Goal: Task Accomplishment & Management: Manage account settings

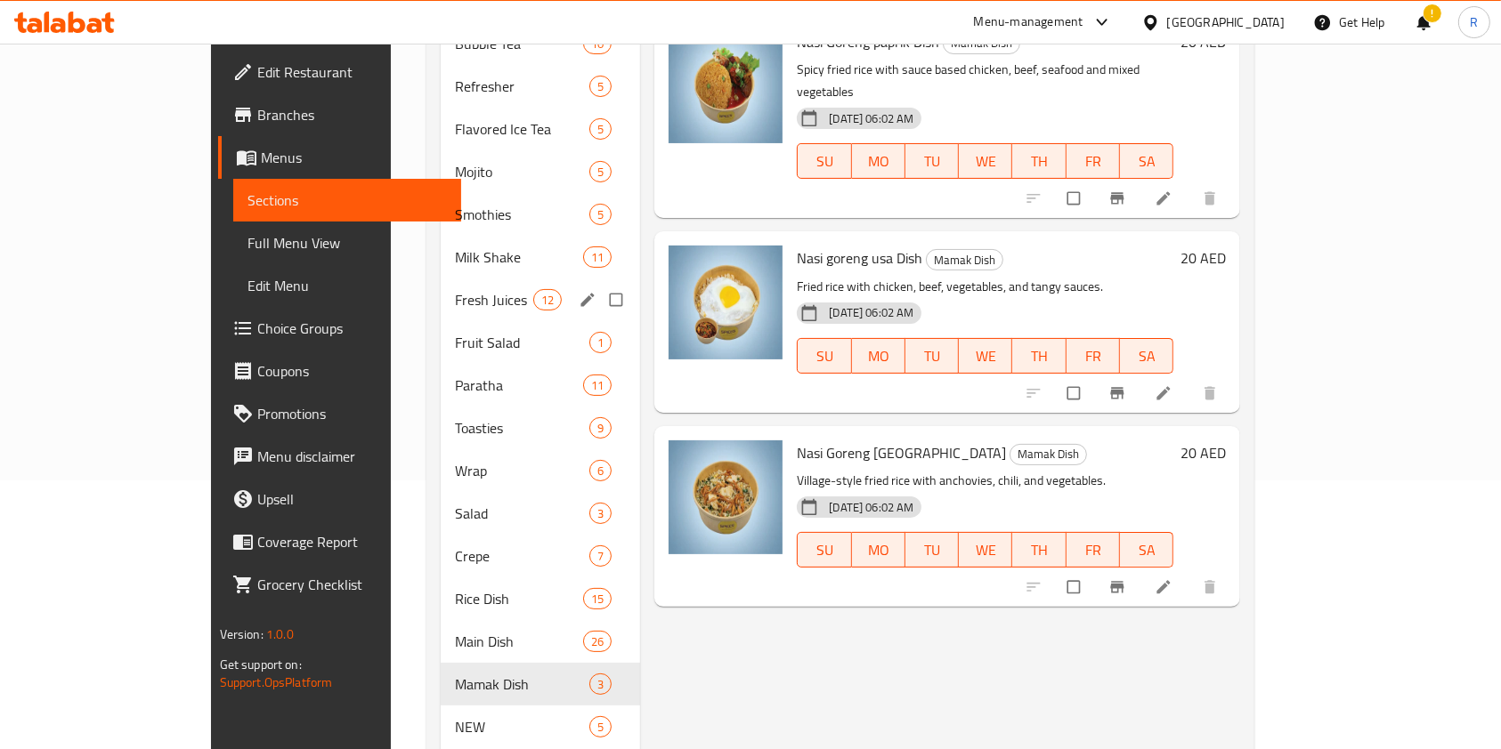
scroll to position [384, 0]
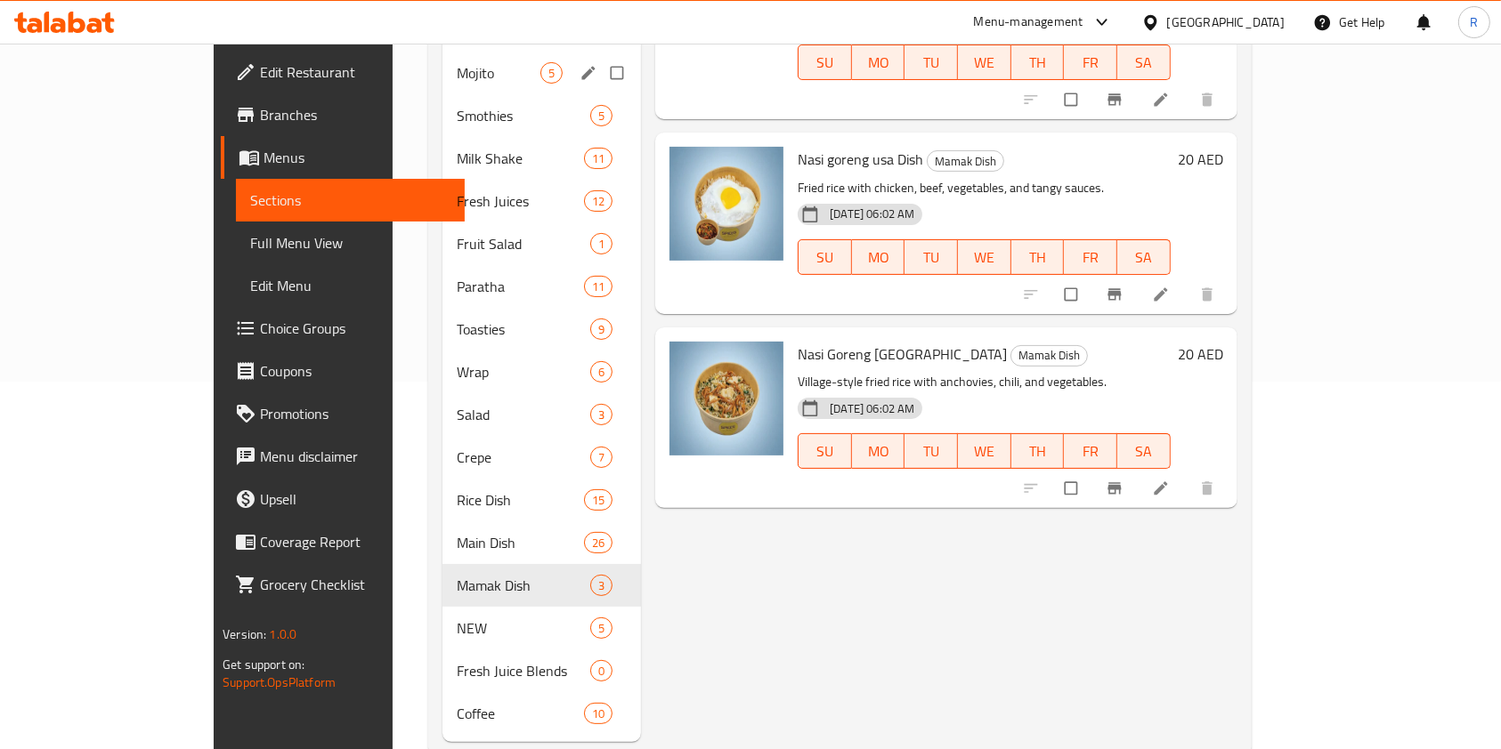
scroll to position [384, 0]
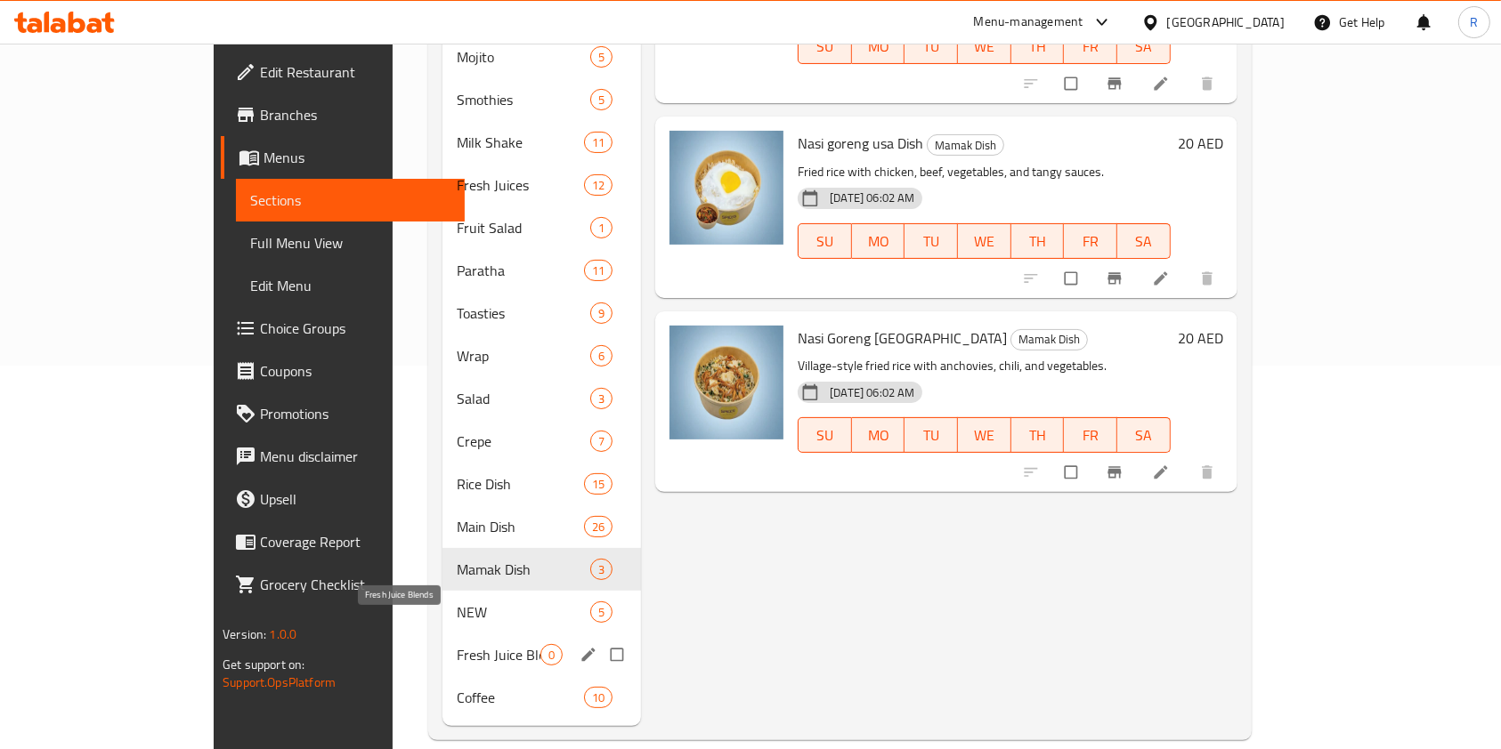
click at [457, 644] on span "Fresh Juice Blends" at bounding box center [499, 654] width 84 height 21
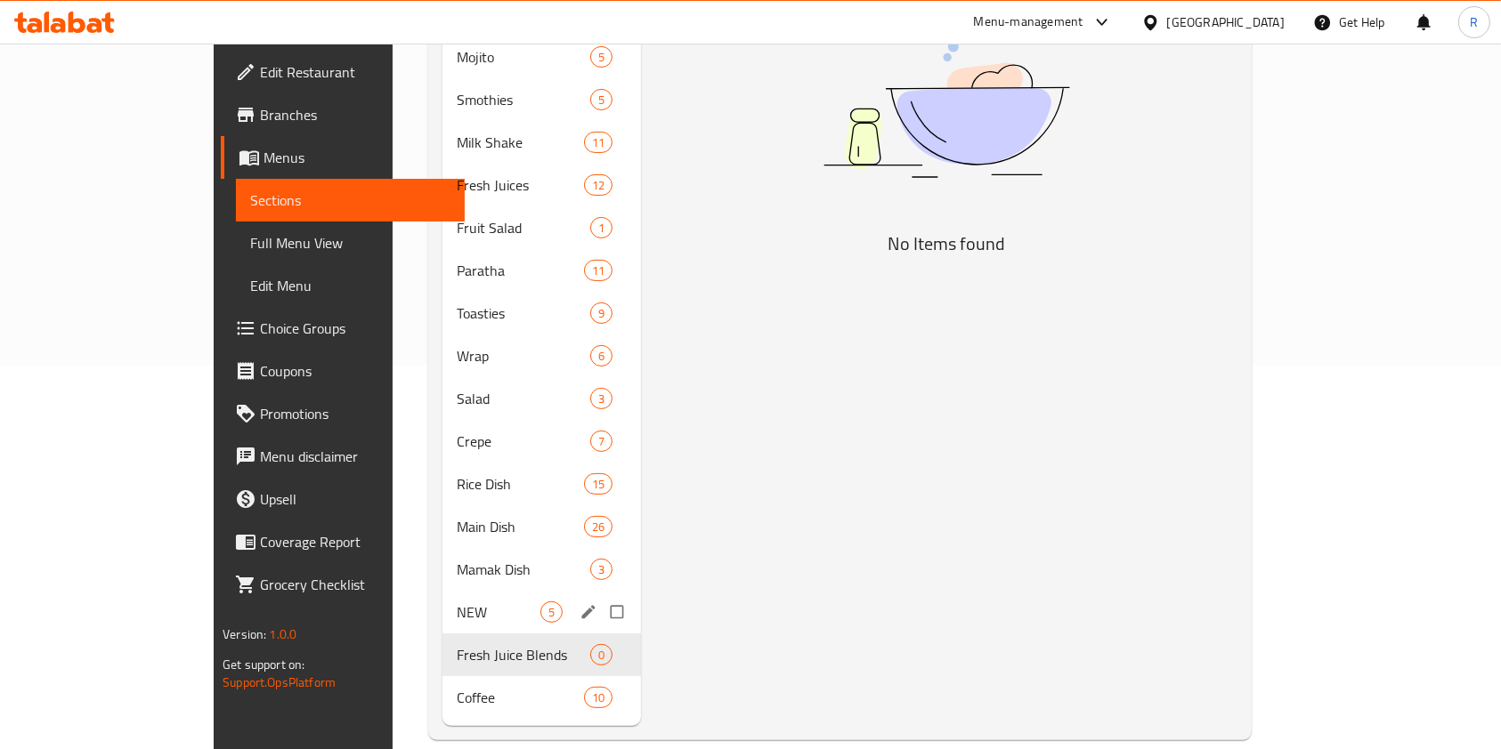
click at [442, 595] on div "NEW 5" at bounding box center [541, 612] width 198 height 43
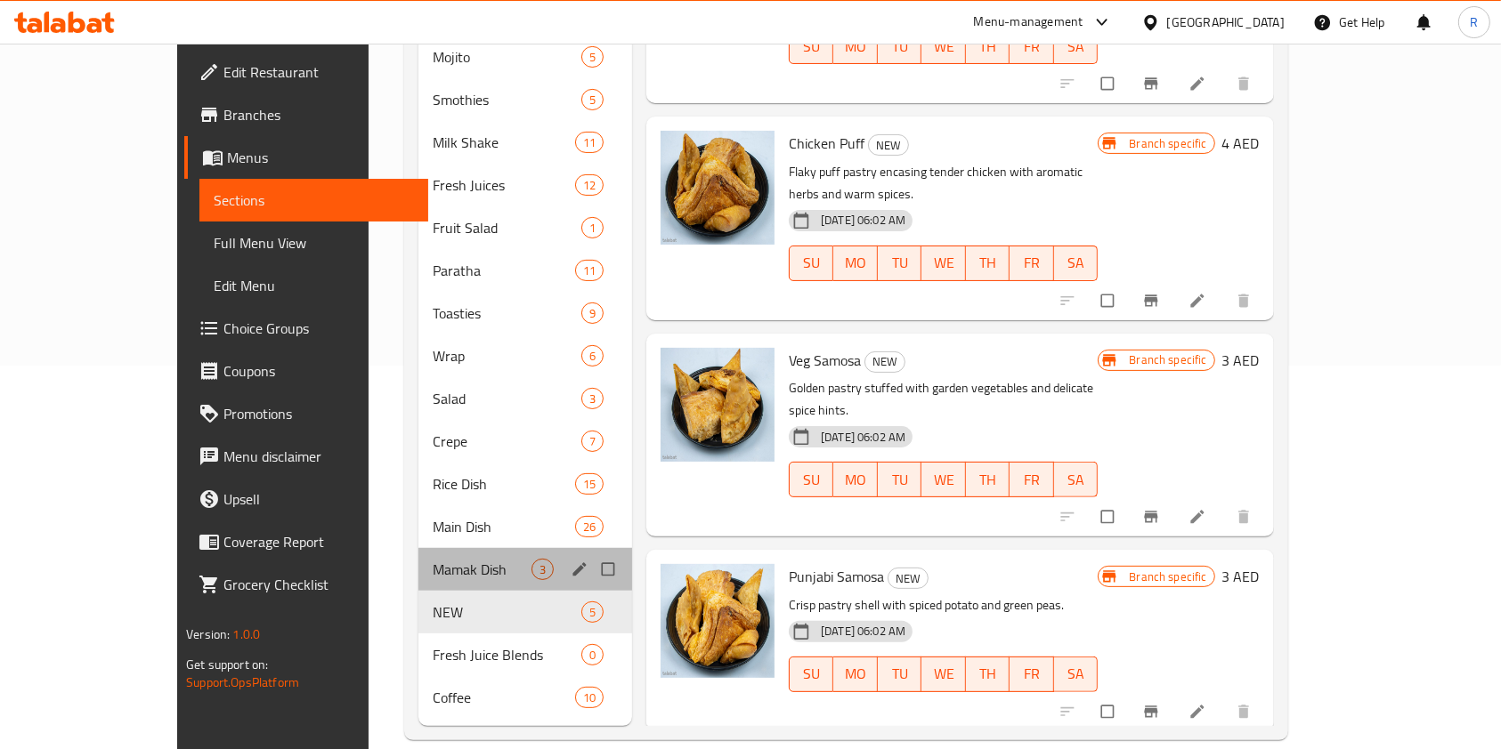
click at [423, 558] on div "Mamak Dish 3" at bounding box center [525, 569] width 214 height 43
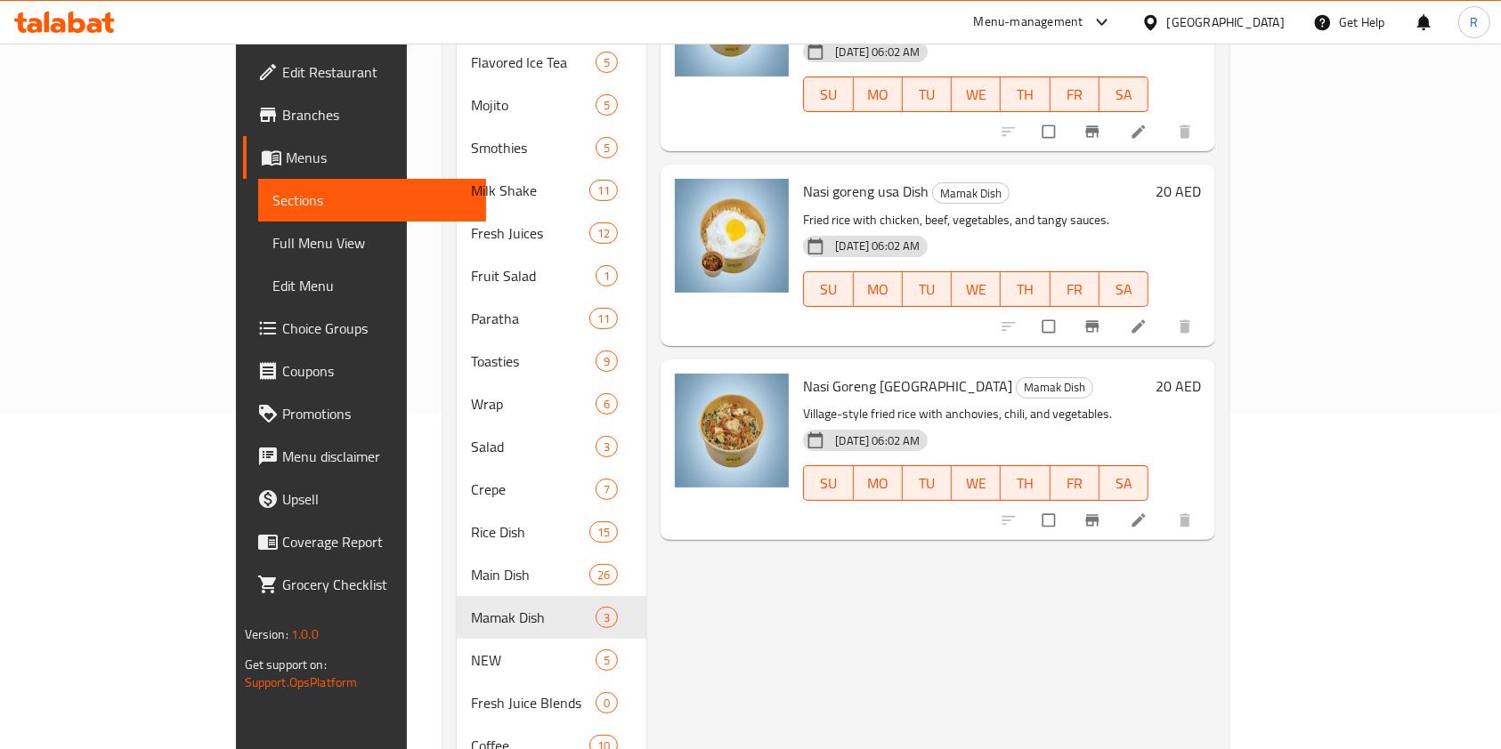
scroll to position [384, 0]
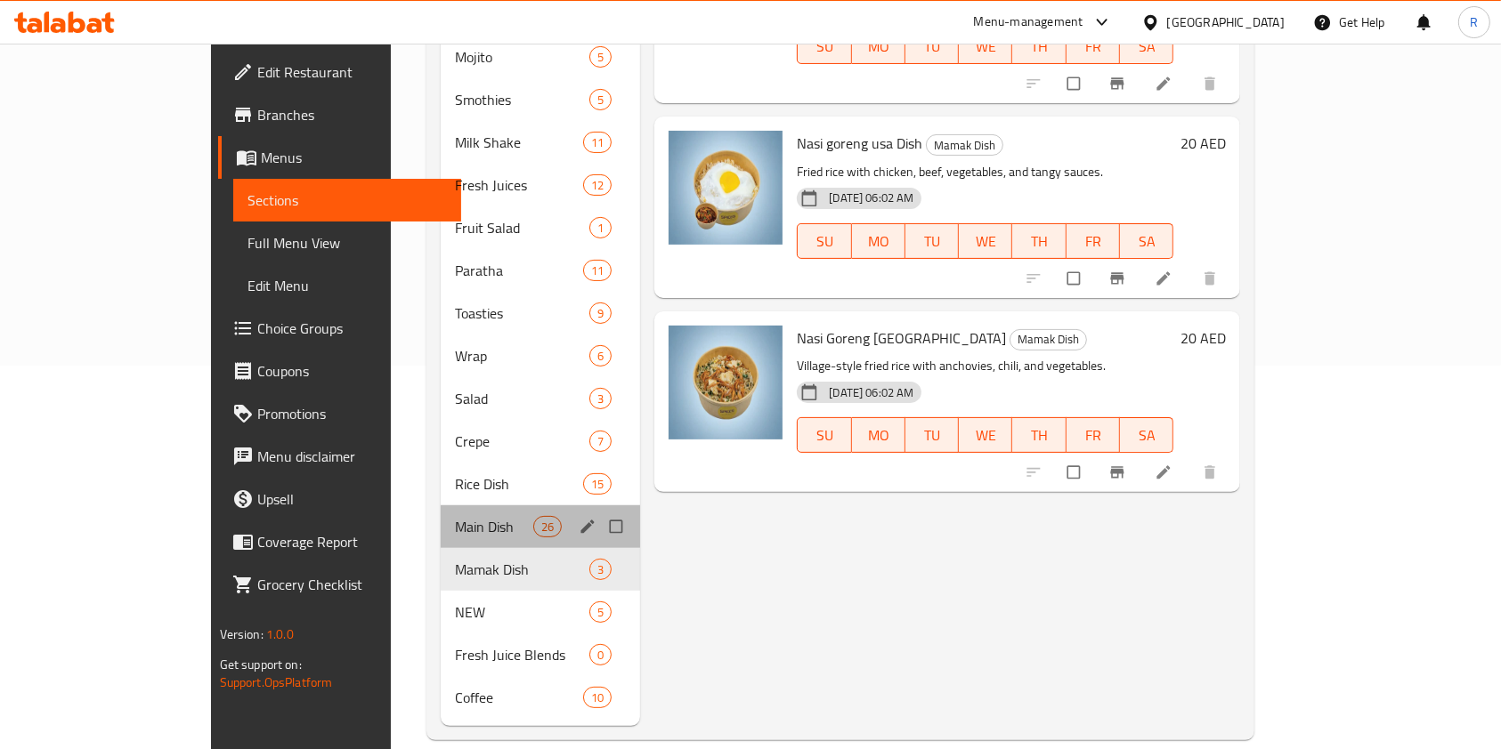
click at [441, 511] on div "Main Dish 26" at bounding box center [541, 527] width 200 height 43
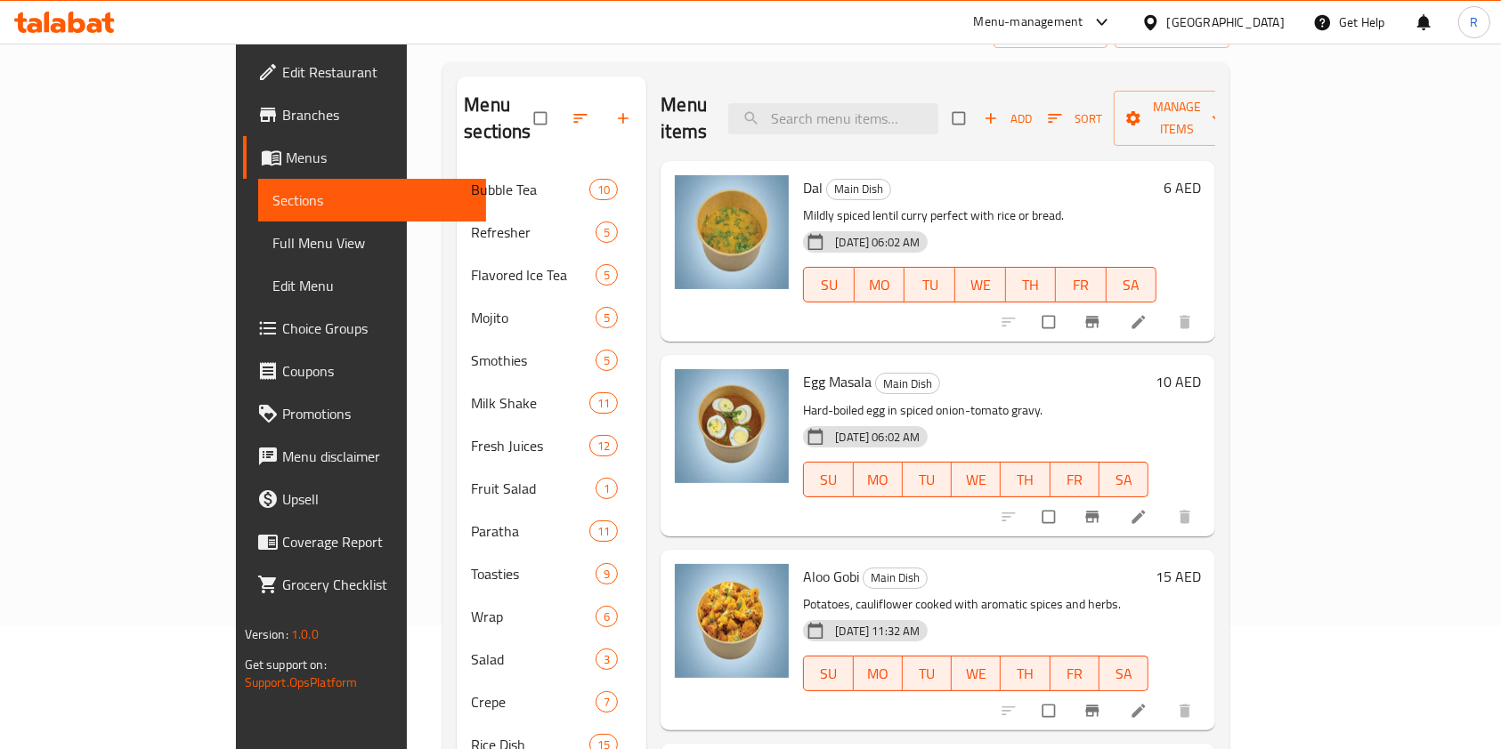
scroll to position [384, 0]
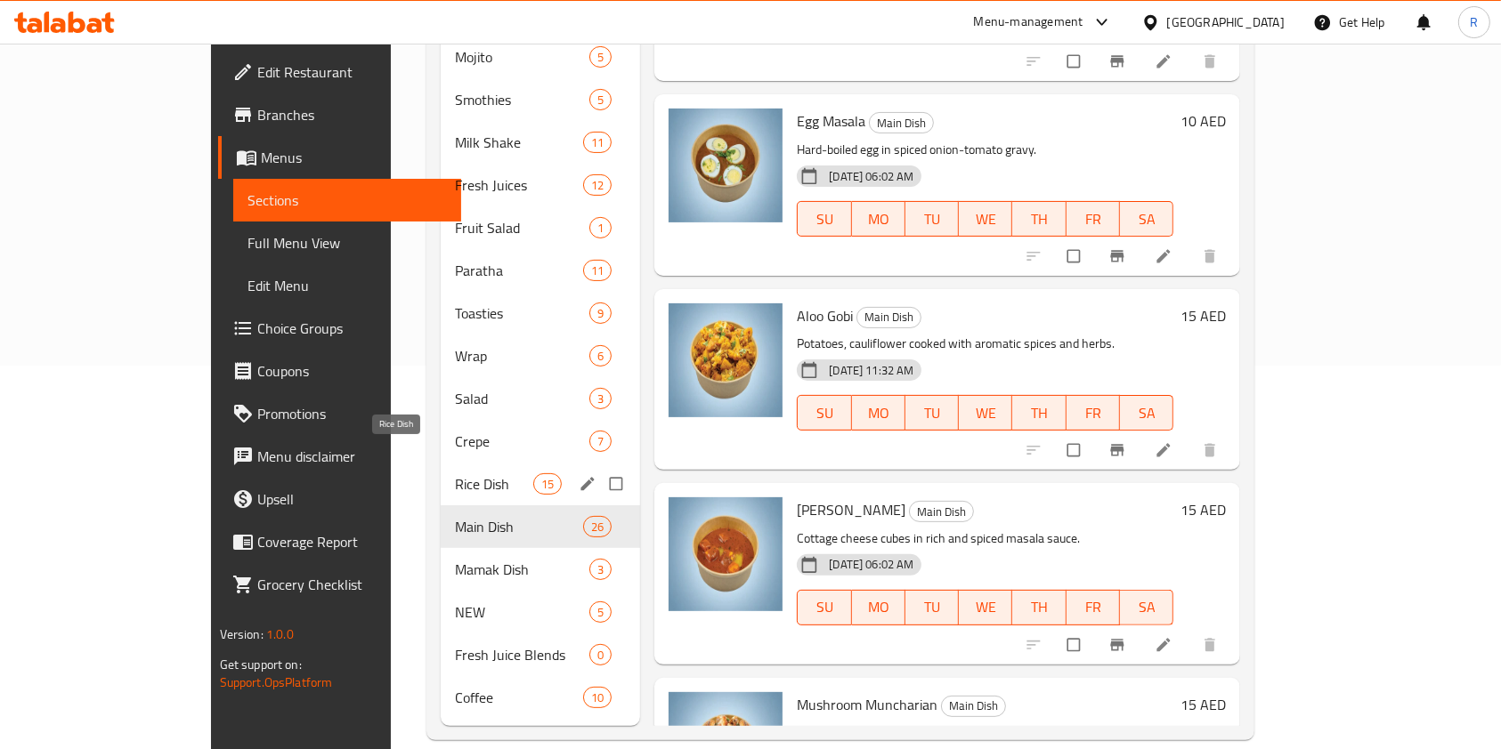
click at [455, 473] on span "Rice Dish" at bounding box center [494, 483] width 78 height 21
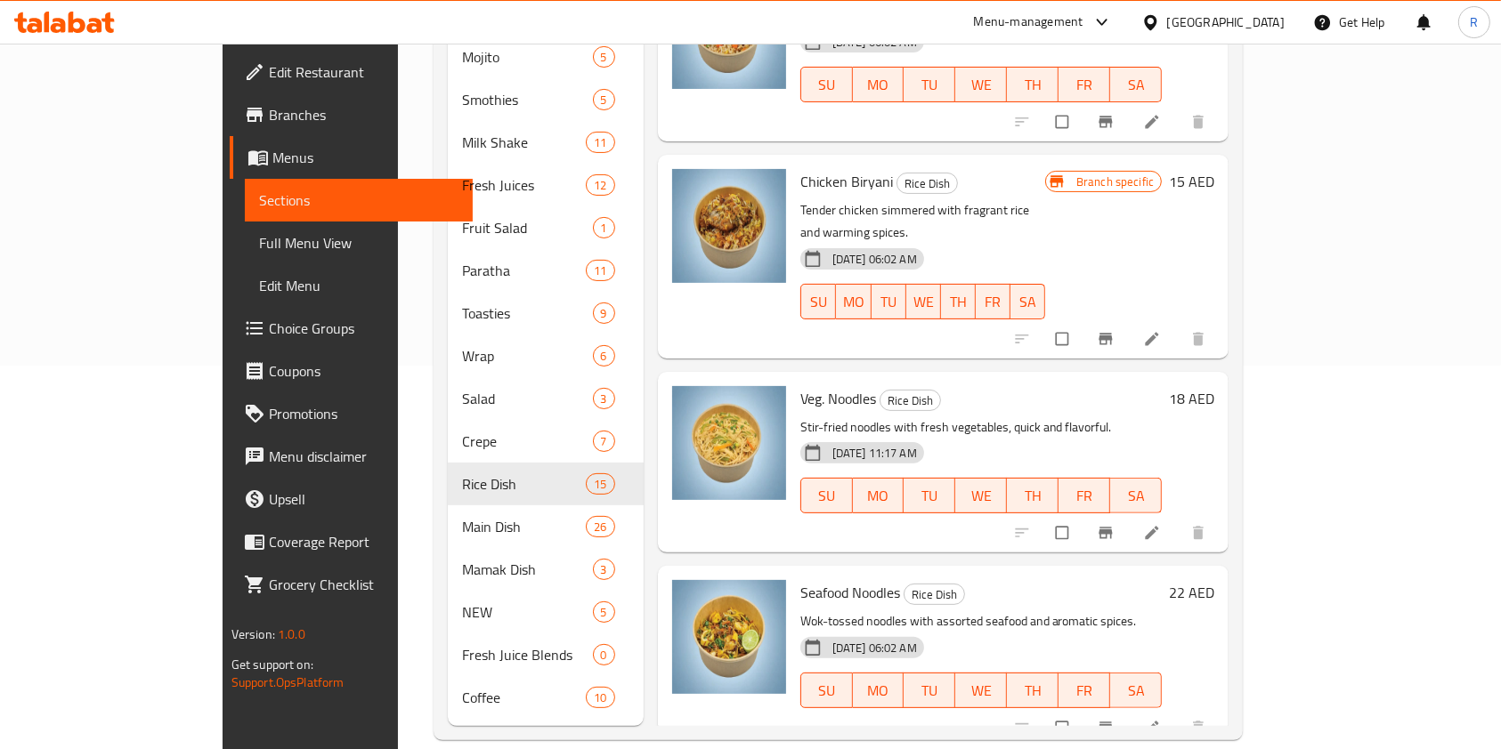
scroll to position [1484, 0]
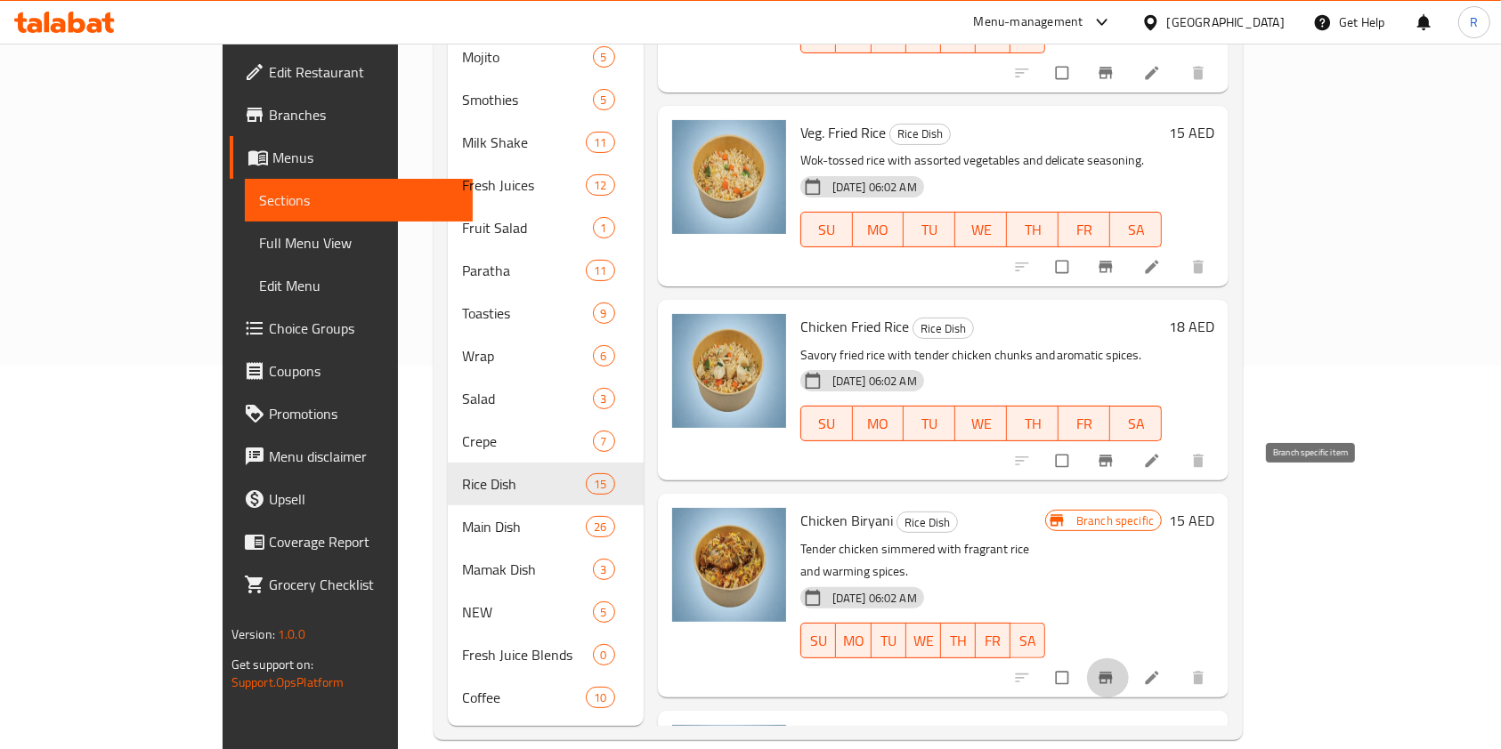
click at [1114, 669] on icon "Branch-specific-item" at bounding box center [1105, 678] width 18 height 18
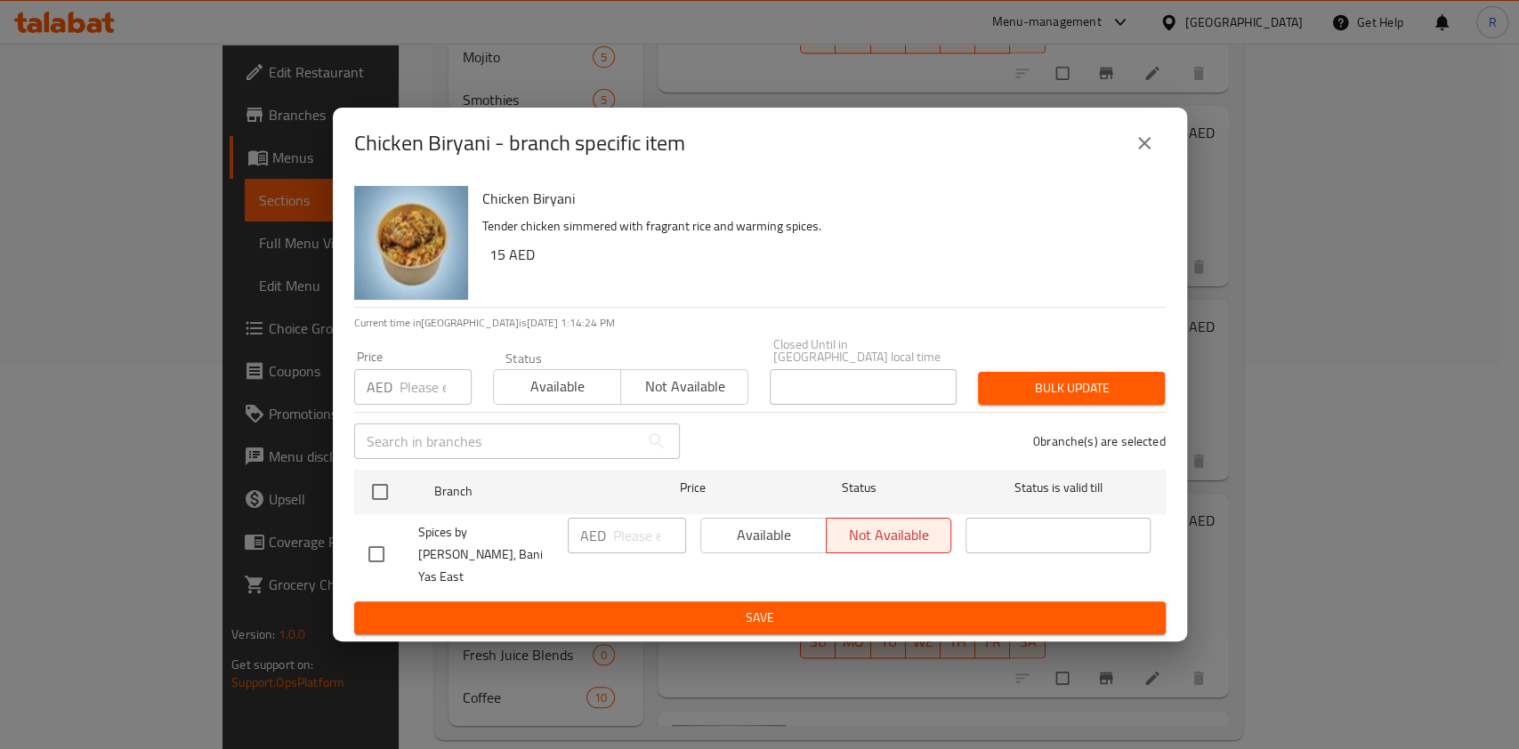
click at [1142, 150] on icon "close" at bounding box center [1144, 143] width 12 height 12
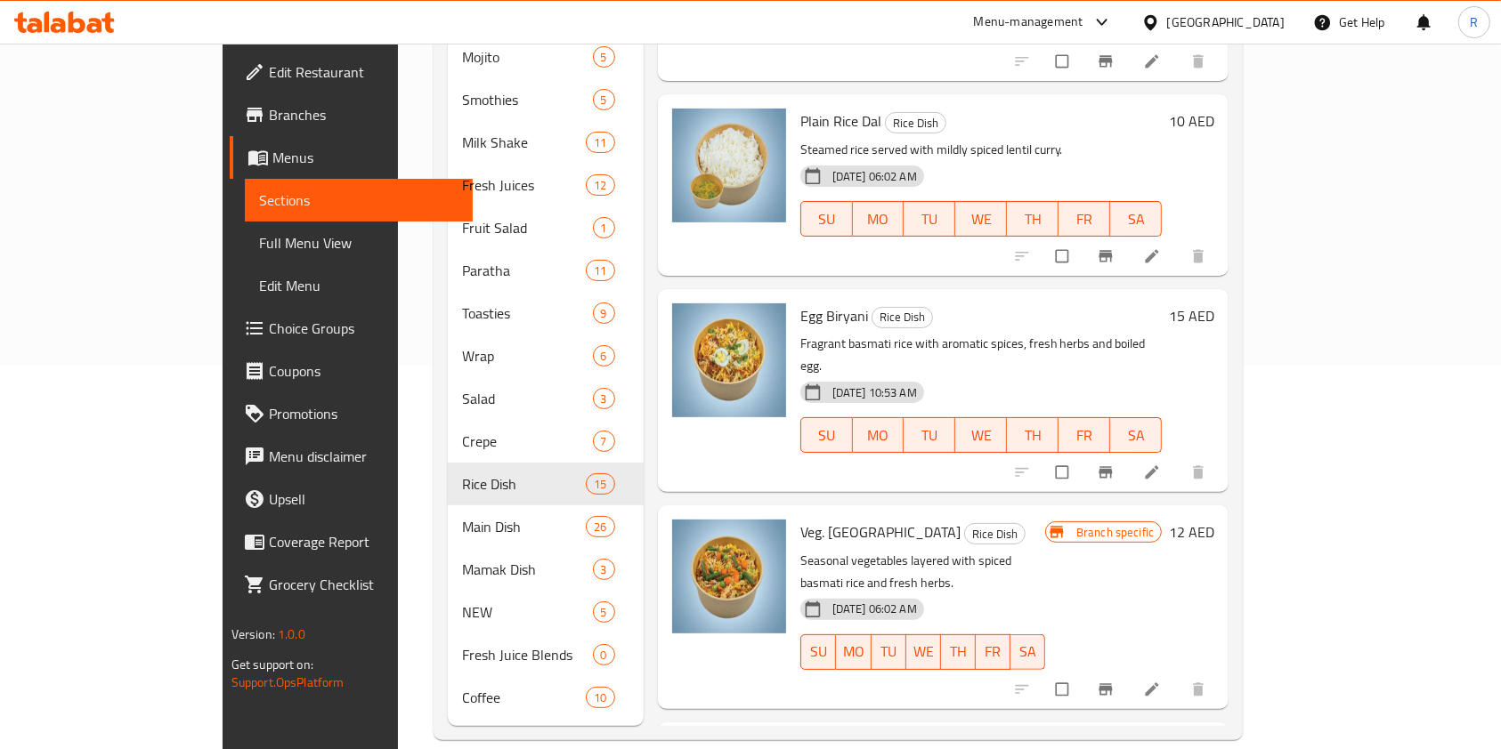
scroll to position [0, 0]
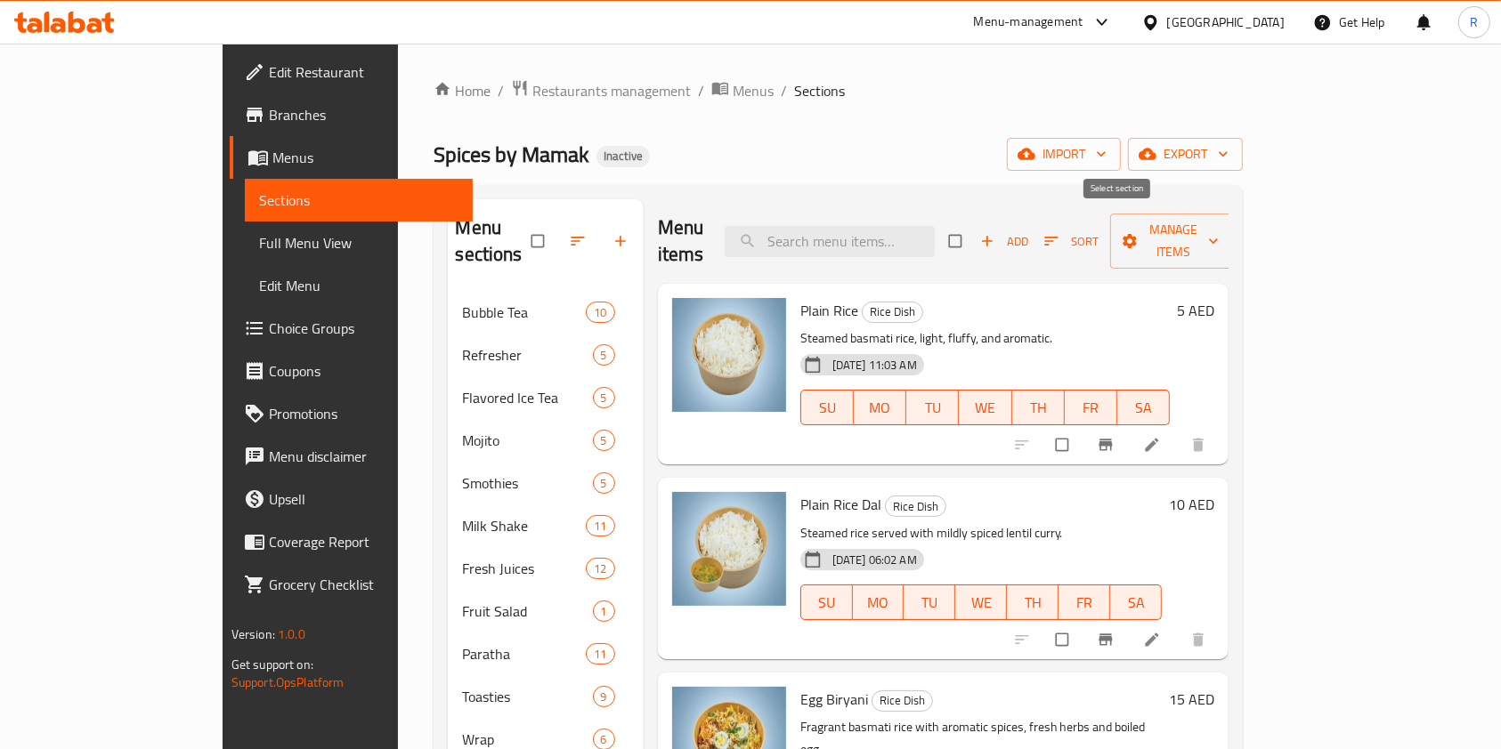
click at [975, 224] on input "checkbox" at bounding box center [956, 241] width 37 height 34
checkbox input "true"
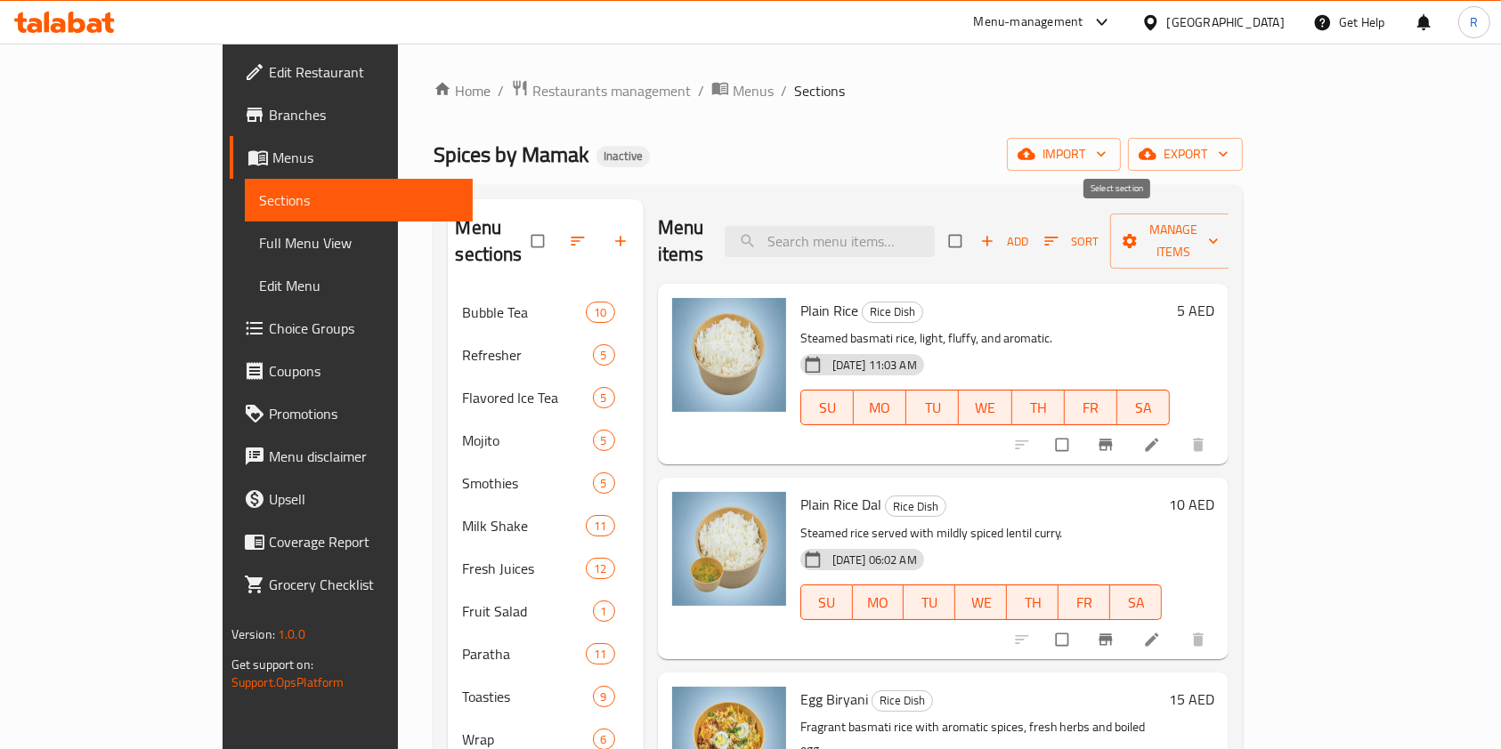
checkbox input "true"
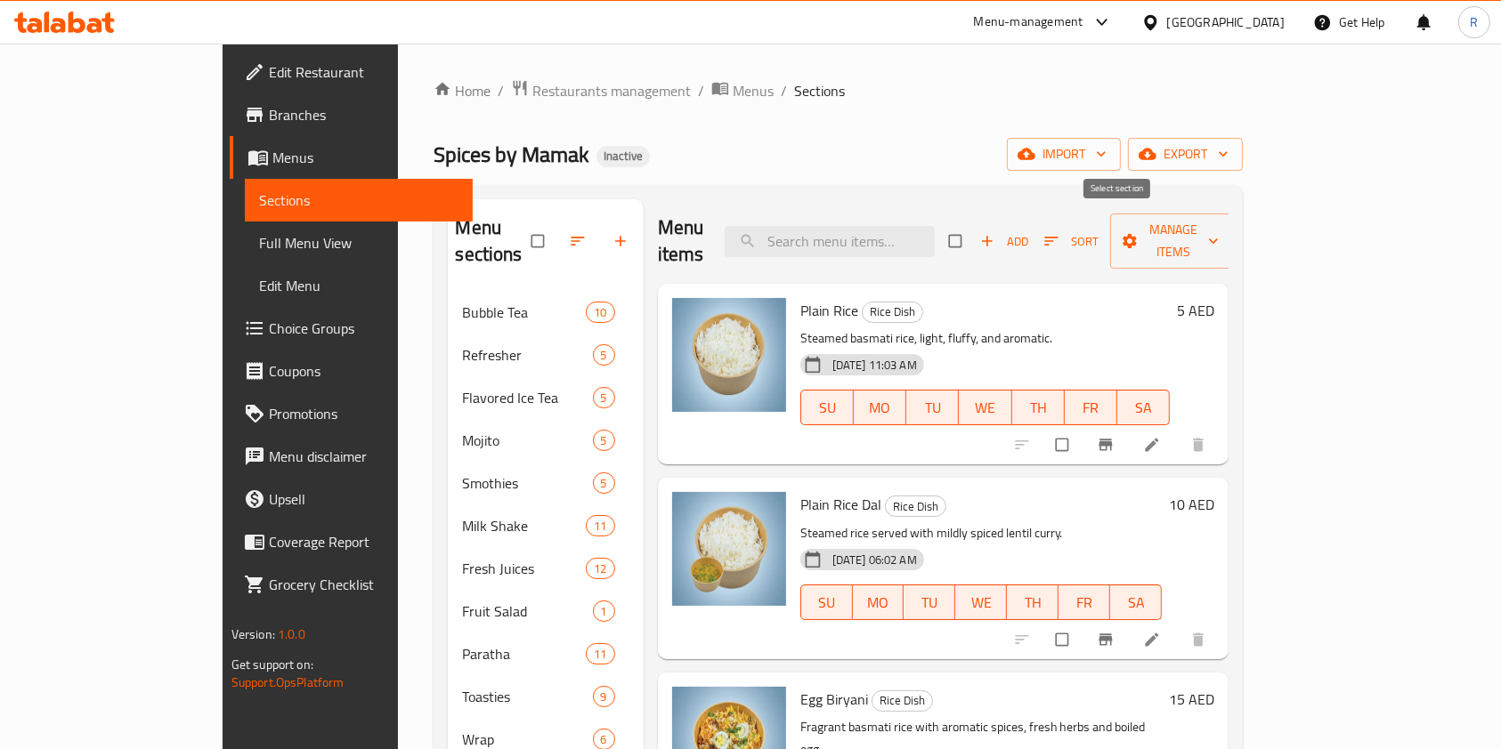
checkbox input "true"
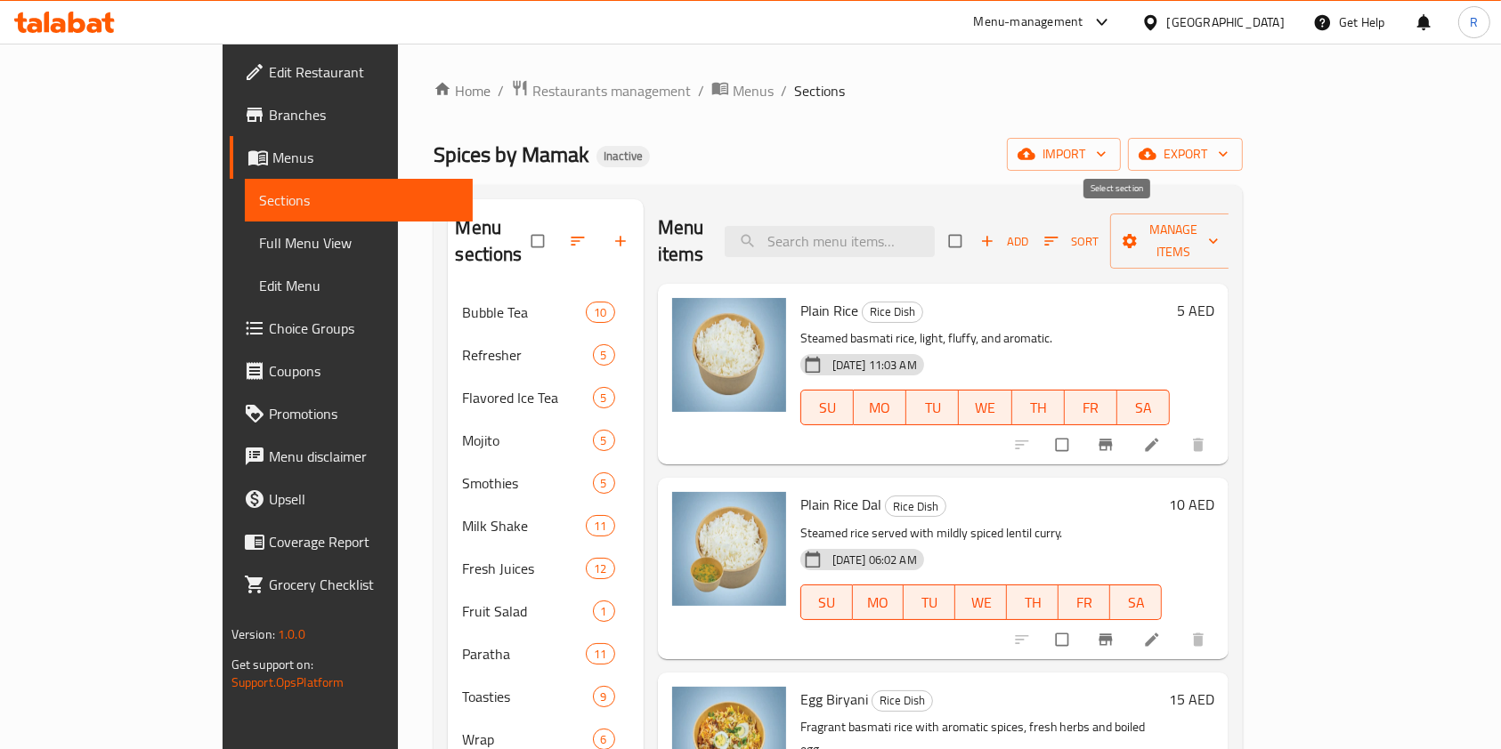
checkbox input "true"
click at [1229, 206] on div "Menu items Add Sort Manage items" at bounding box center [943, 241] width 571 height 85
click at [1222, 232] on icon "button" at bounding box center [1213, 241] width 18 height 18
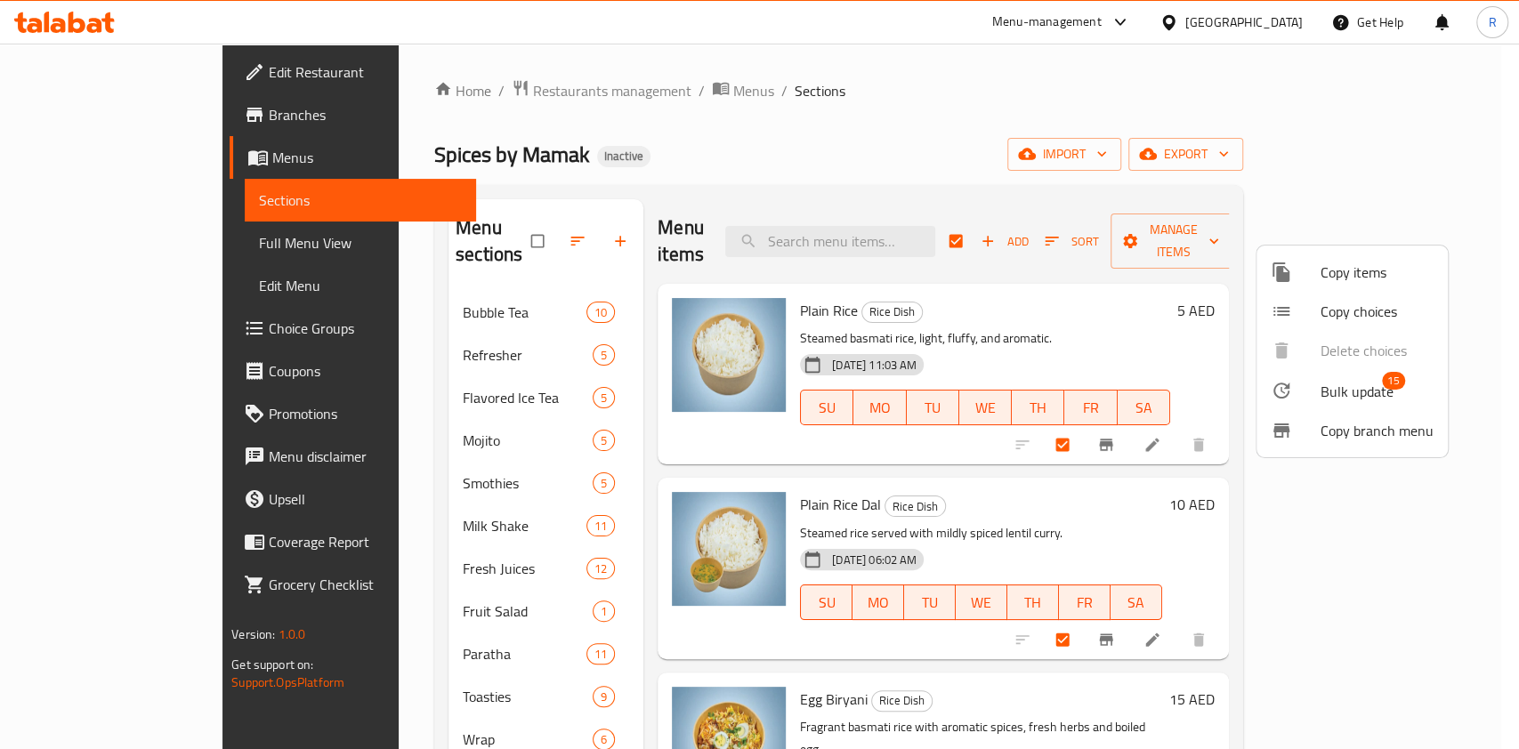
click at [1357, 392] on span "Bulk update" at bounding box center [1357, 391] width 73 height 21
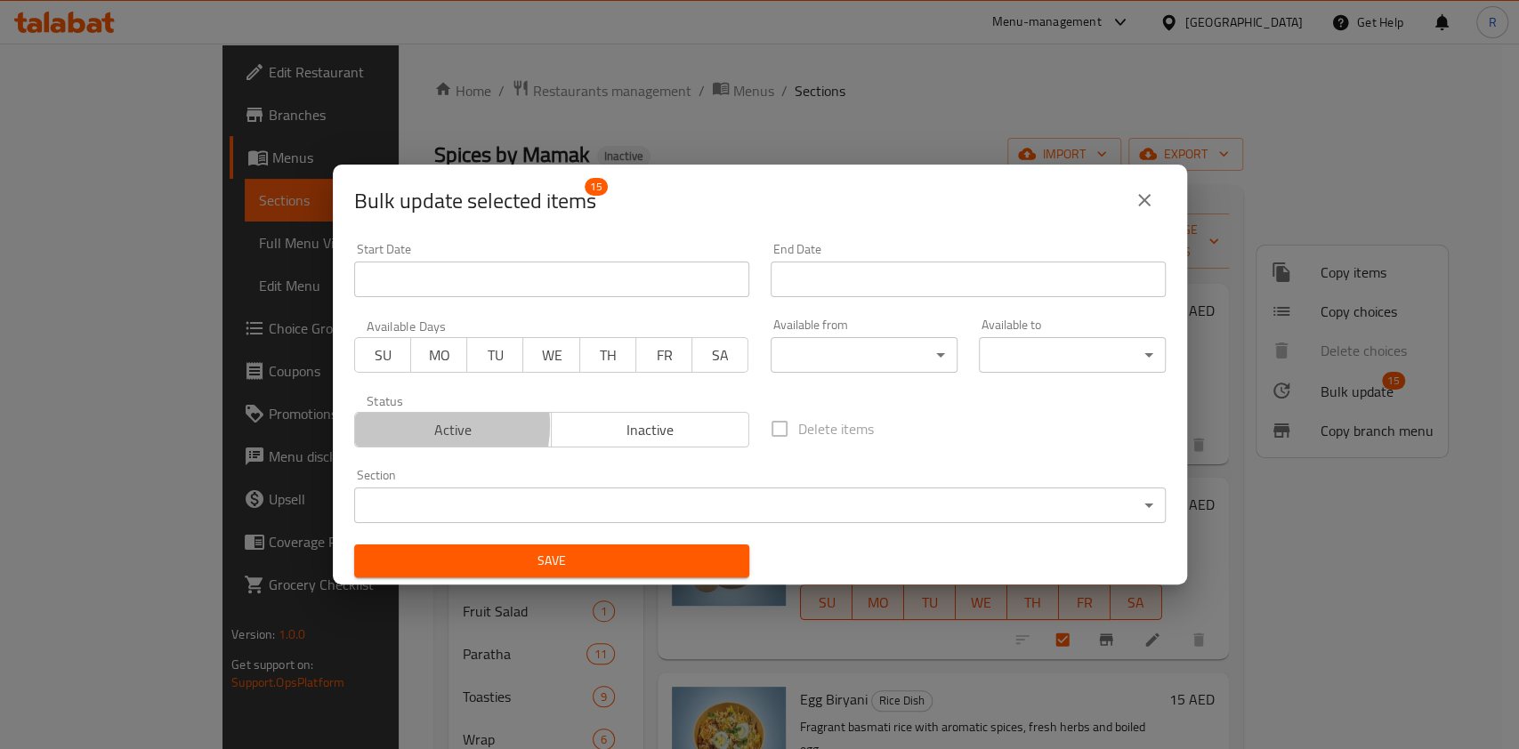
drag, startPoint x: 418, startPoint y: 425, endPoint x: 562, endPoint y: 562, distance: 197.7
click at [419, 426] on span "Active" at bounding box center [453, 430] width 183 height 26
click at [631, 576] on button "Save" at bounding box center [551, 561] width 395 height 33
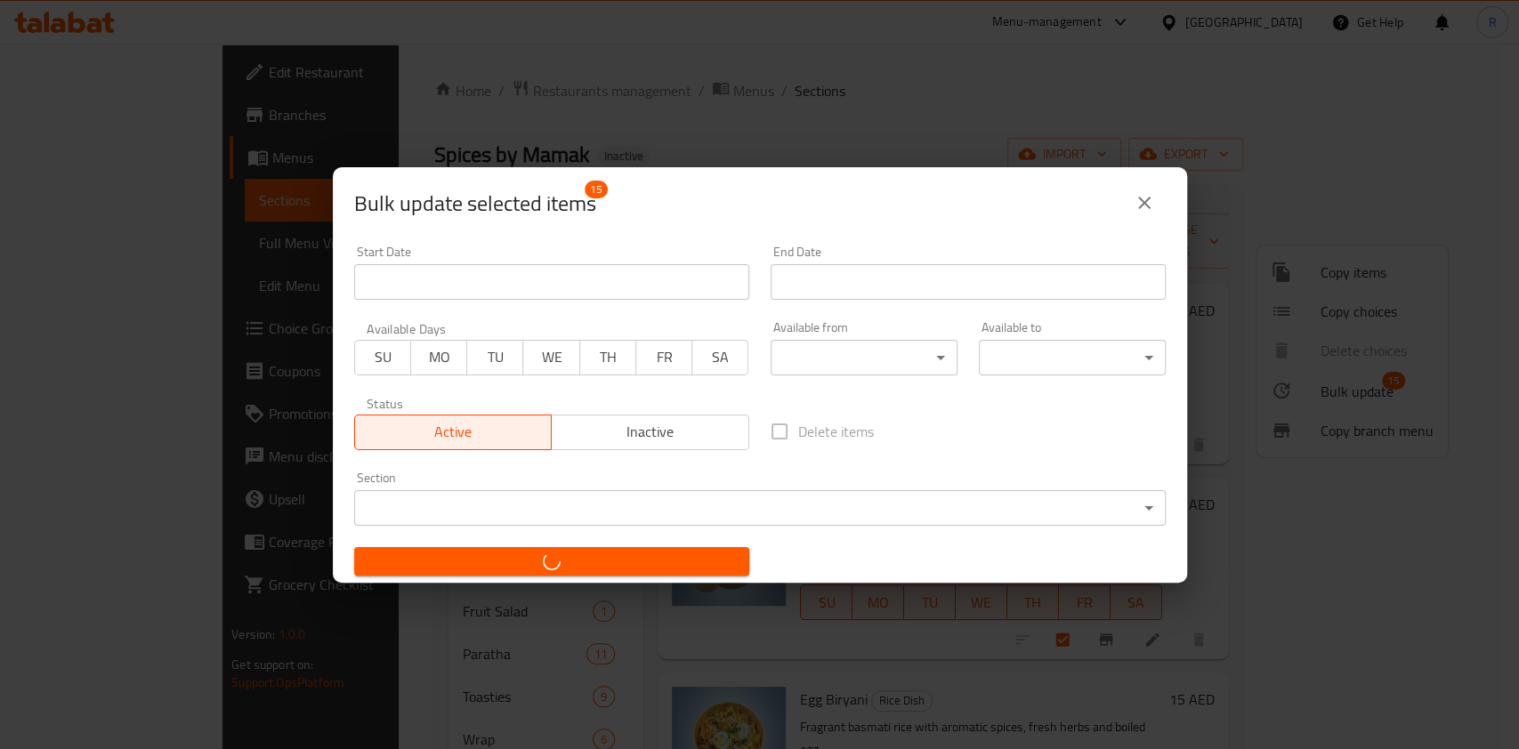
checkbox input "false"
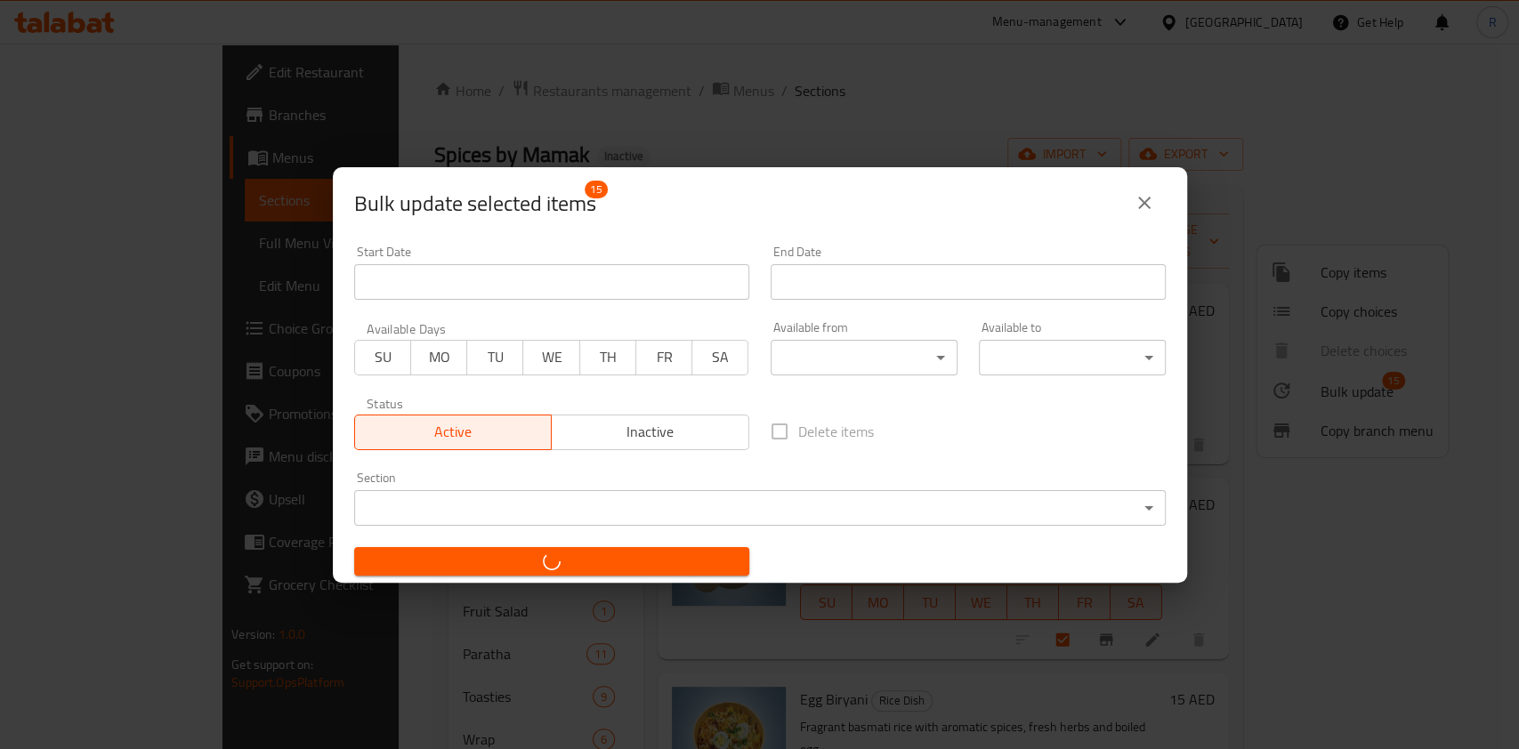
checkbox input "false"
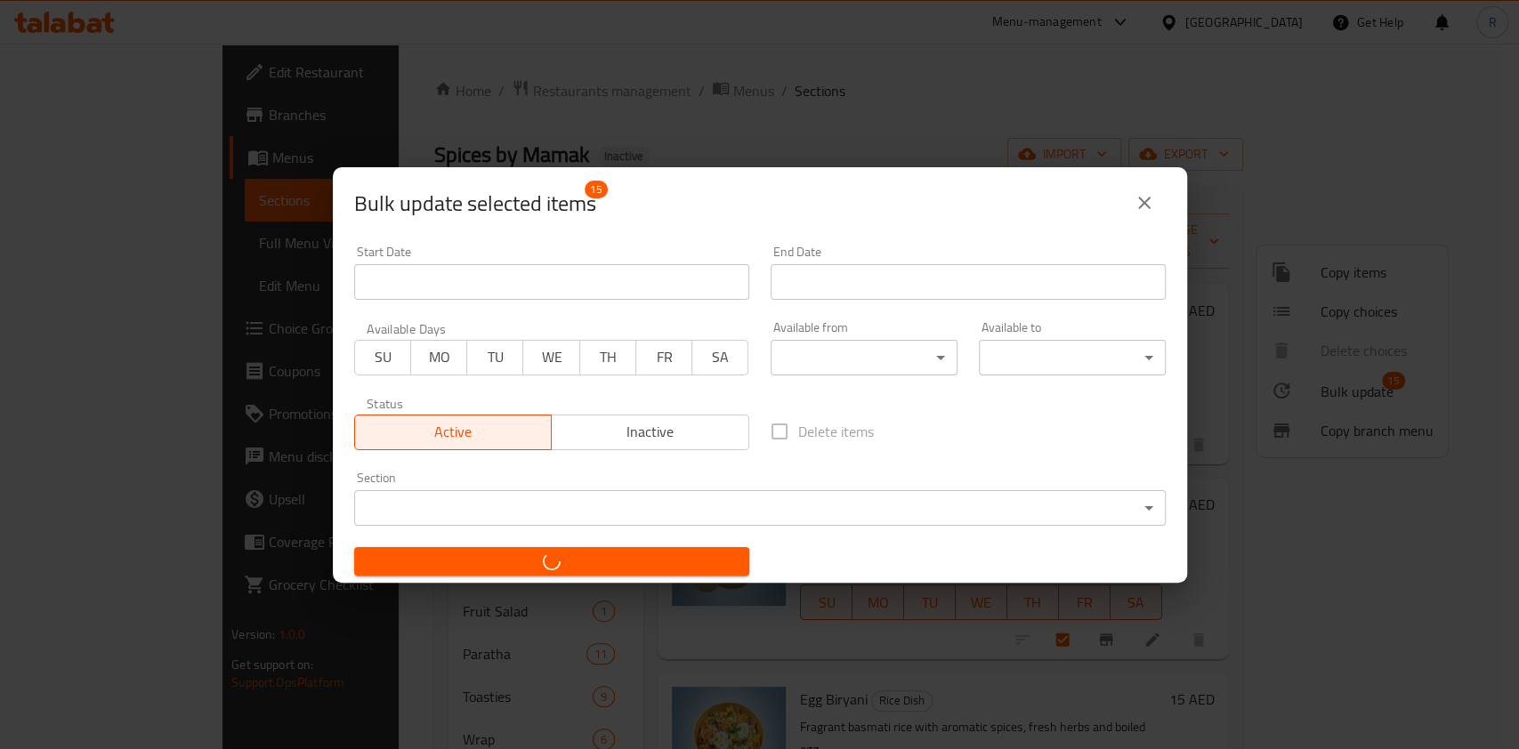
checkbox input "false"
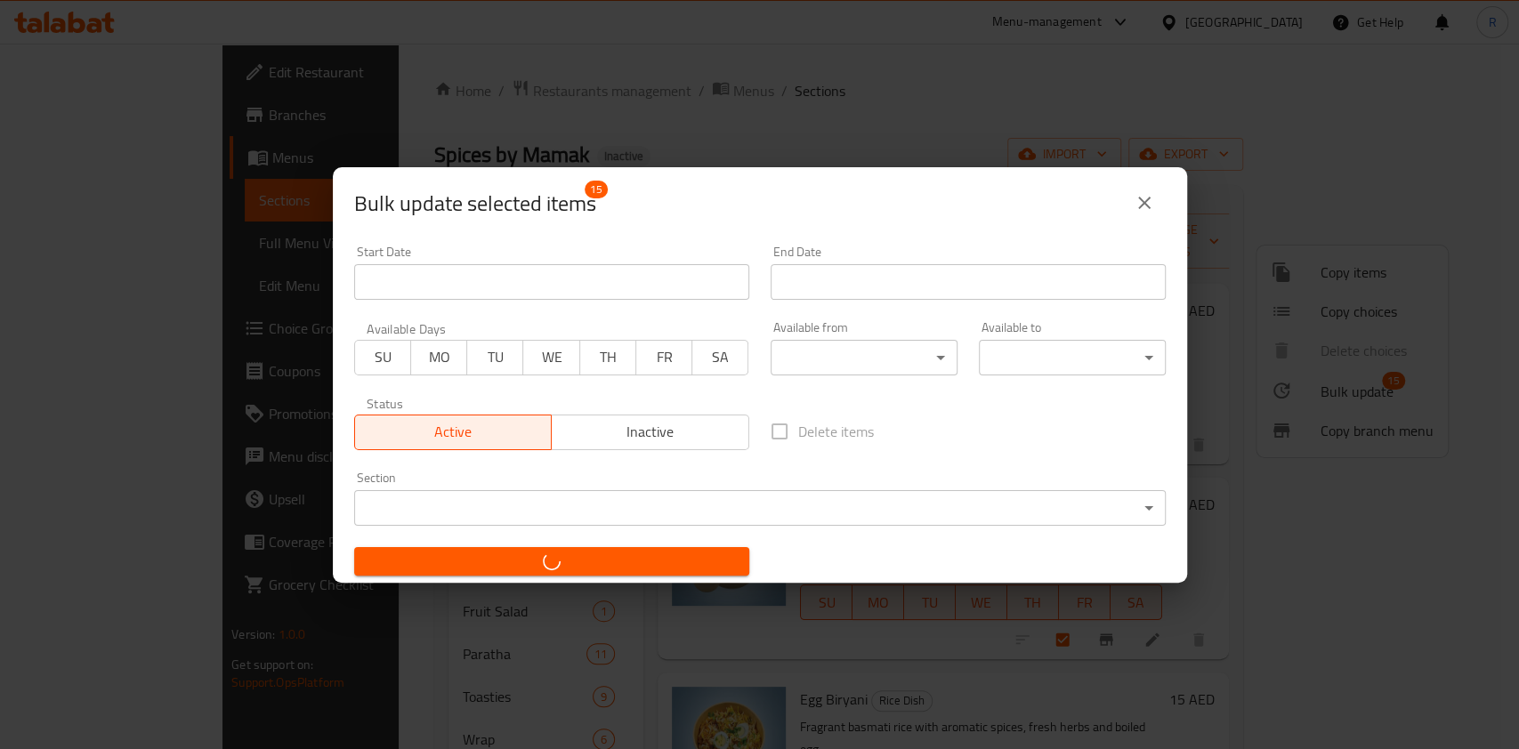
checkbox input "false"
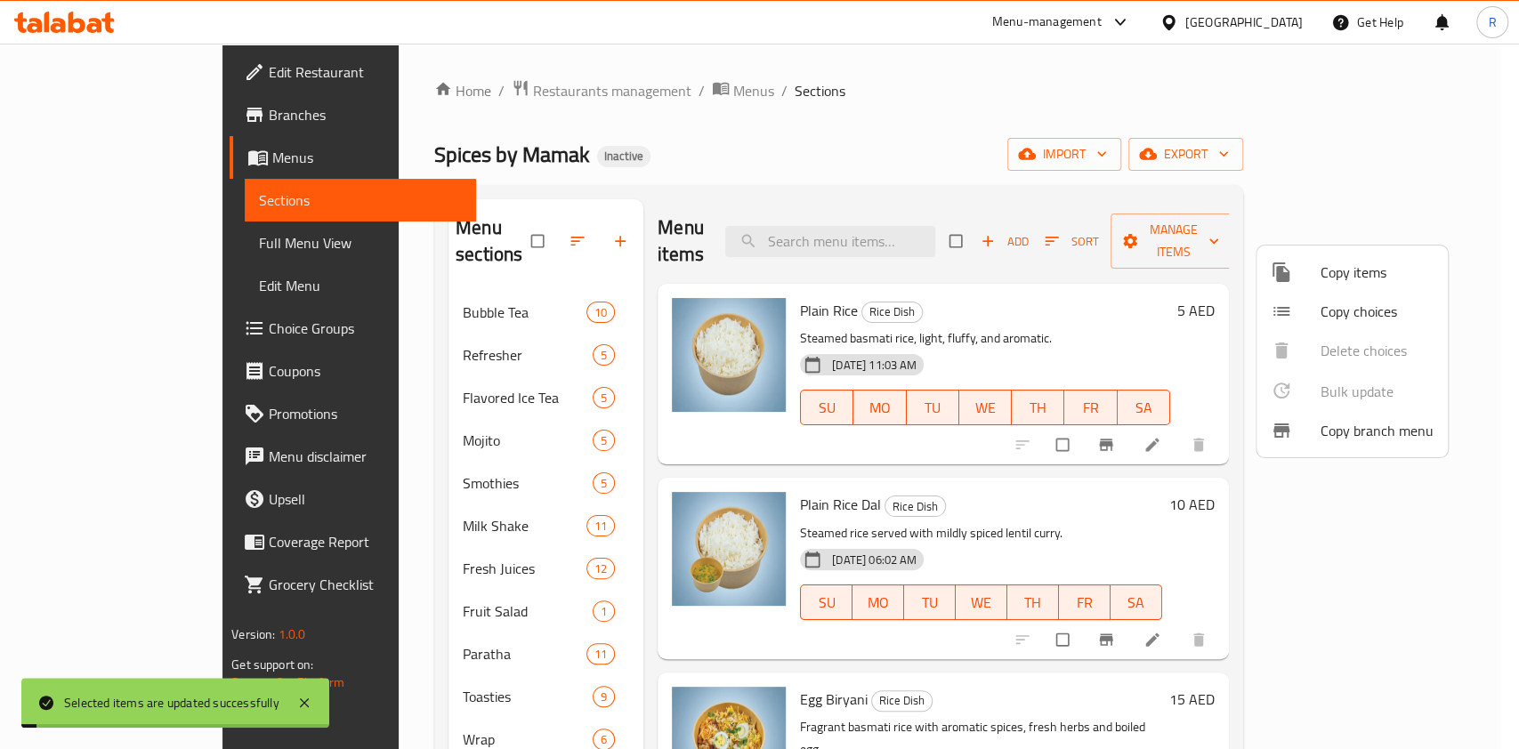
click at [1074, 124] on div at bounding box center [759, 374] width 1519 height 749
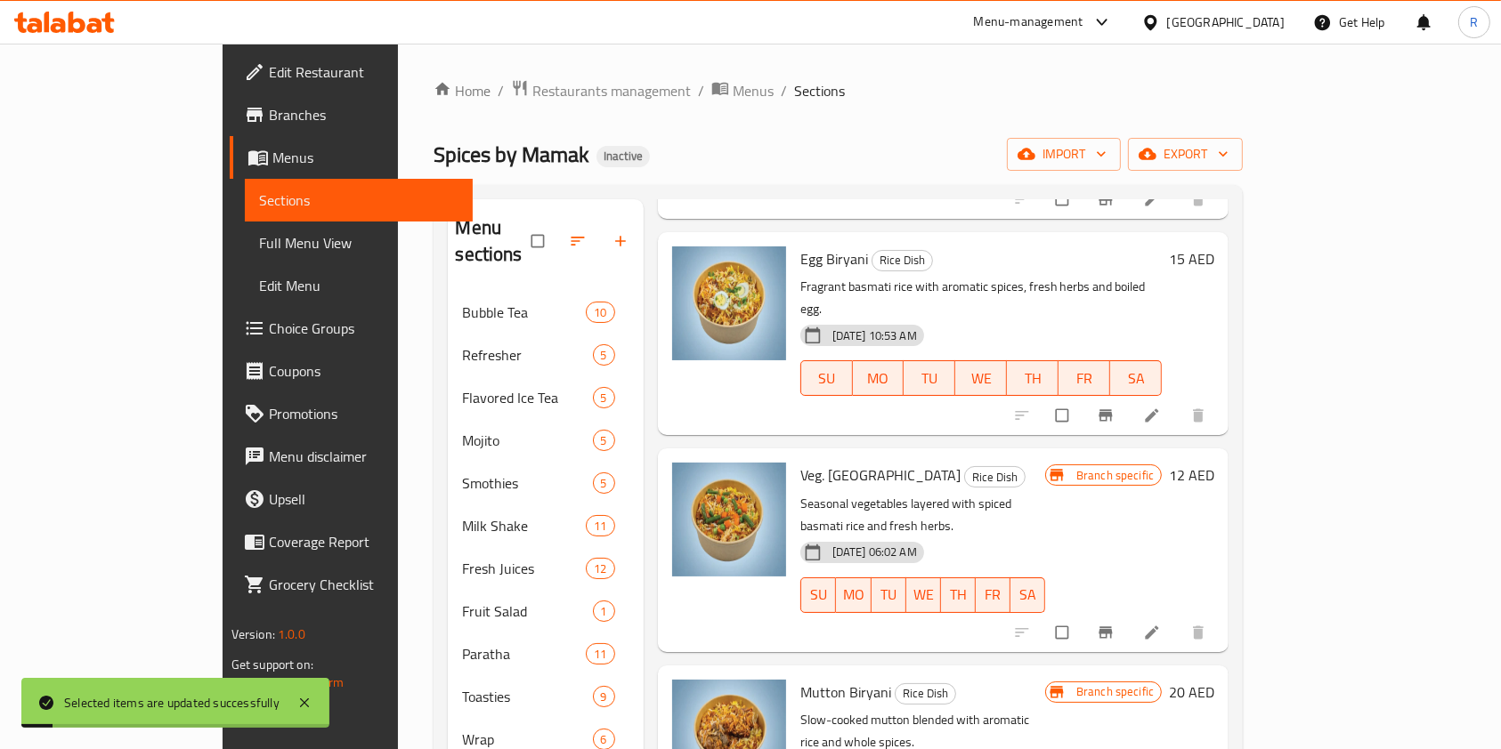
scroll to position [712, 0]
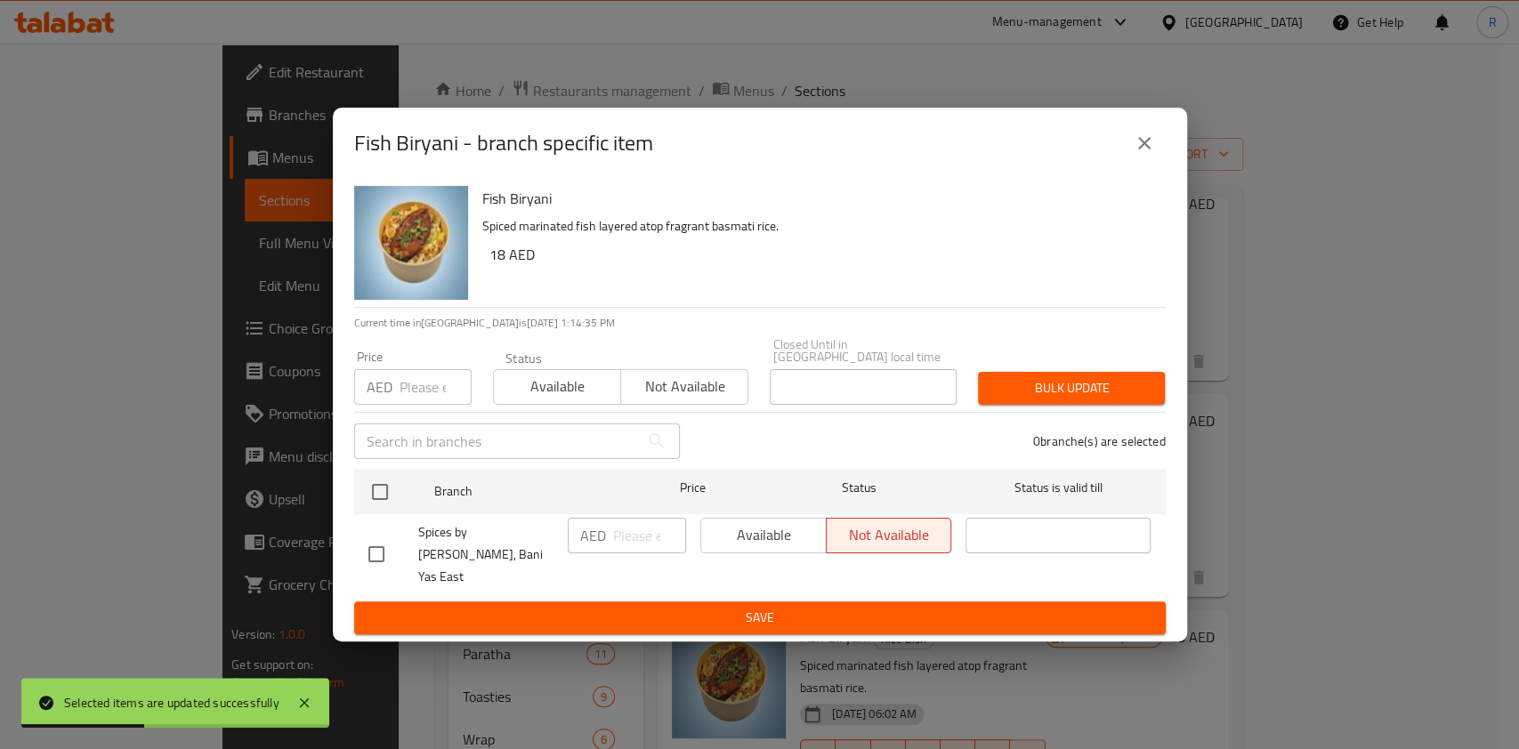
click at [765, 545] on div "Available Not available" at bounding box center [826, 536] width 252 height 36
click at [761, 553] on div "Available Not available" at bounding box center [826, 536] width 252 height 36
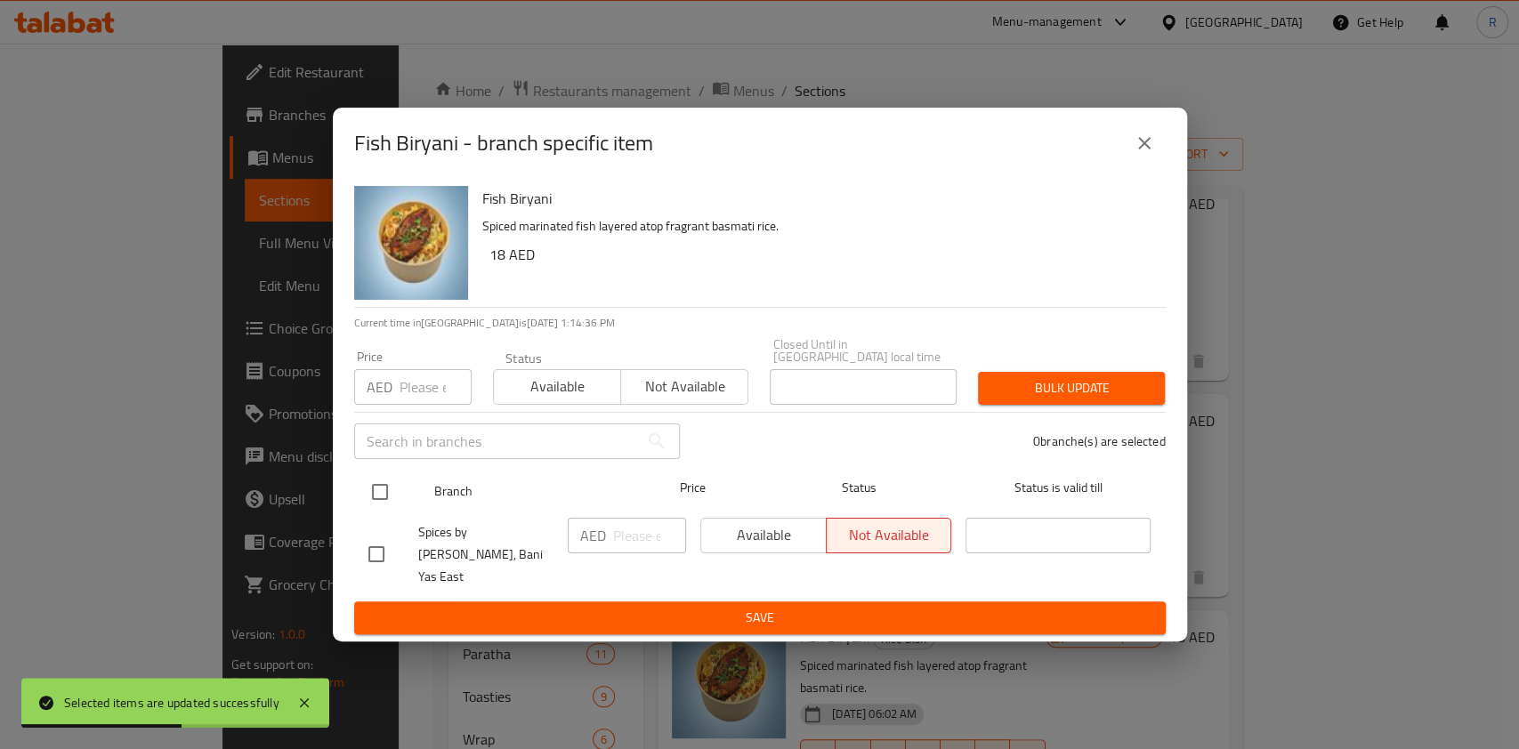
click at [401, 513] on div at bounding box center [394, 492] width 67 height 52
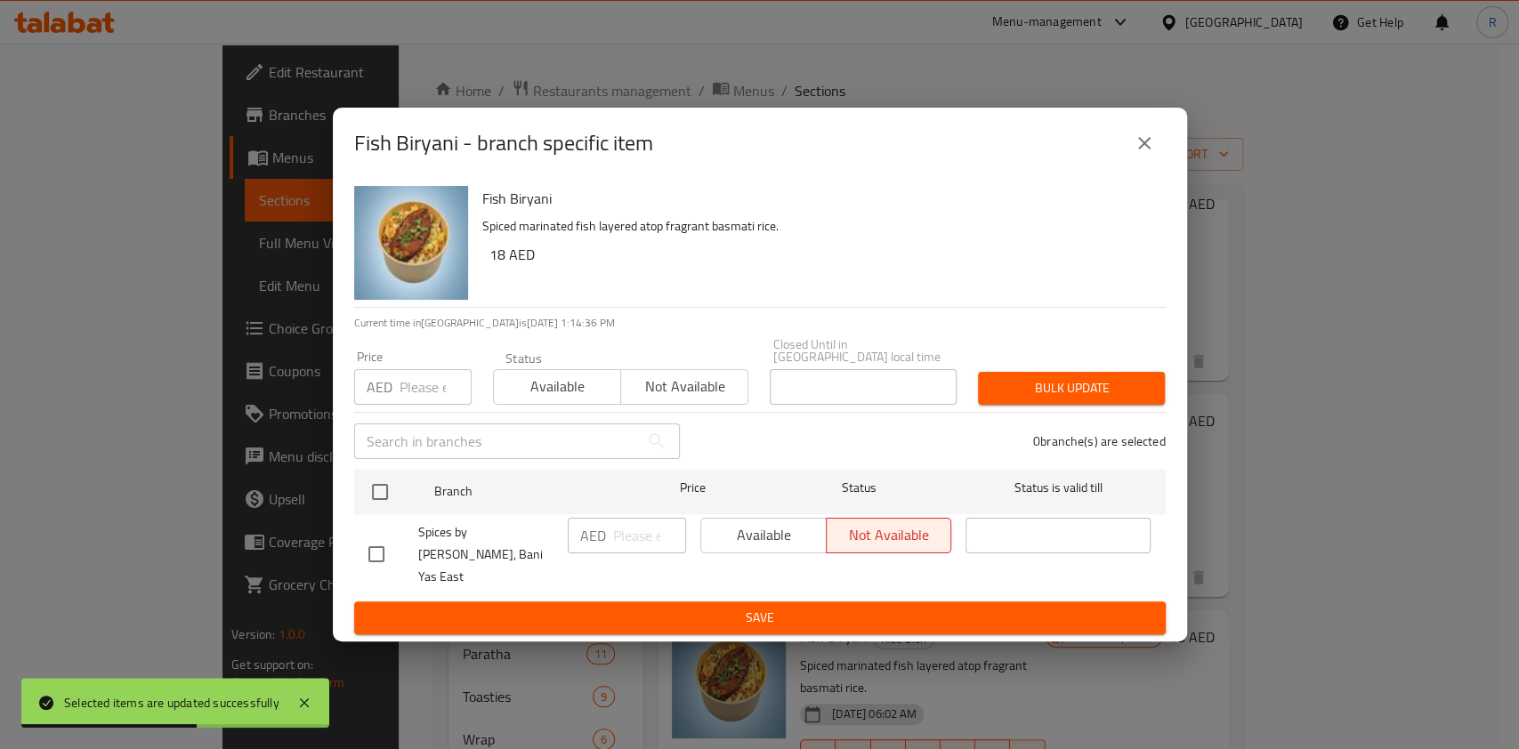
click at [720, 554] on div "Available Not available" at bounding box center [826, 536] width 252 height 36
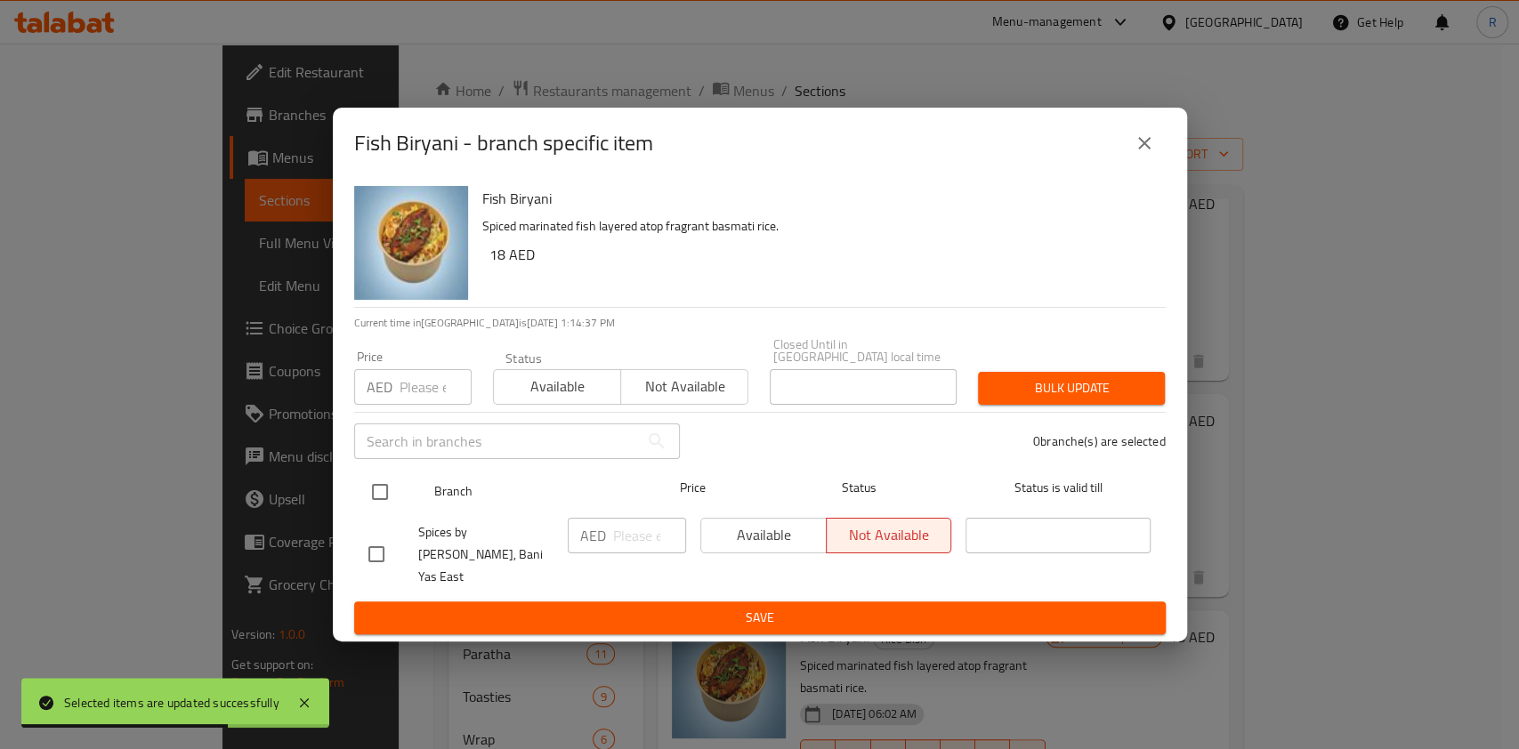
click at [387, 499] on input "checkbox" at bounding box center [379, 491] width 37 height 37
checkbox input "true"
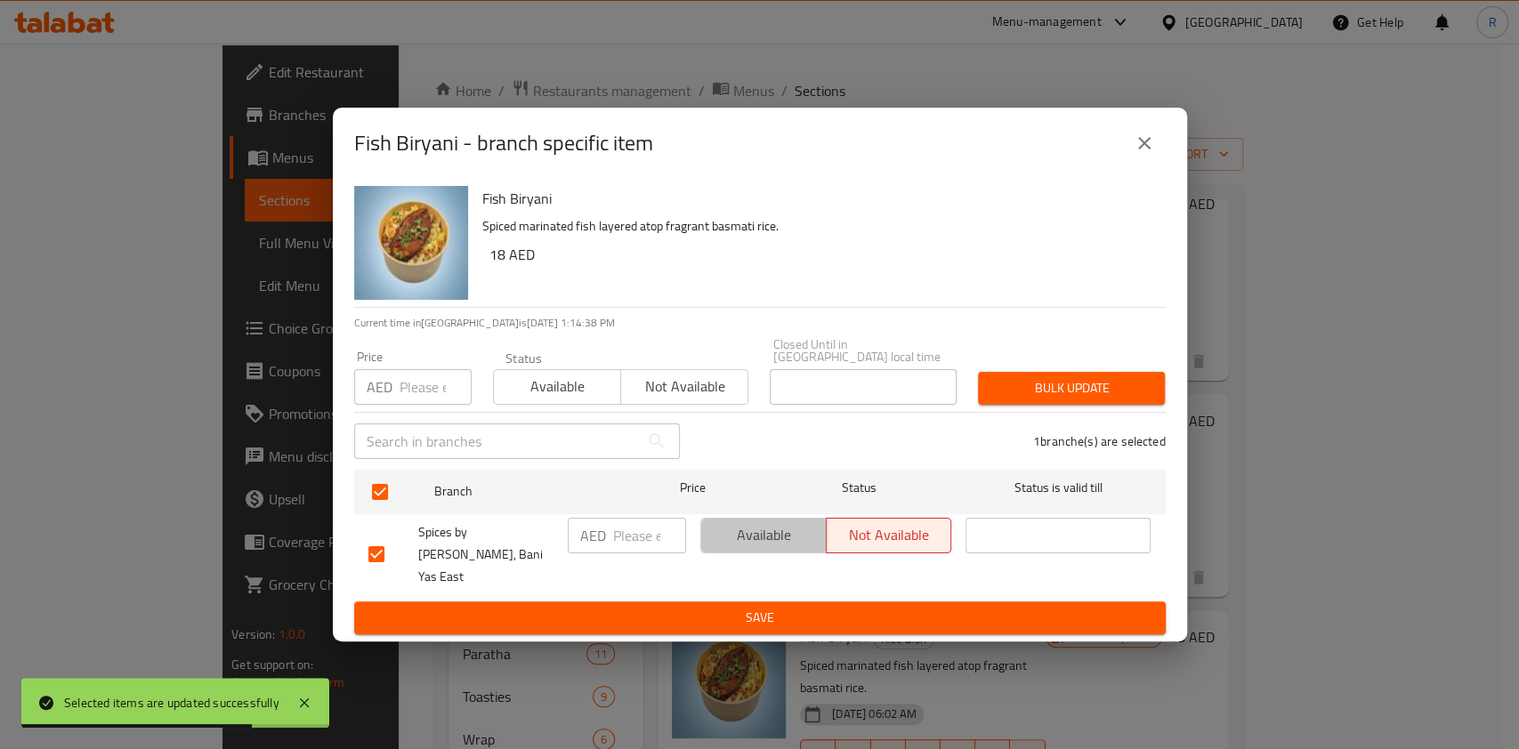
click at [740, 554] on button "Available" at bounding box center [763, 536] width 126 height 36
click at [781, 609] on span "Save" at bounding box center [759, 618] width 783 height 22
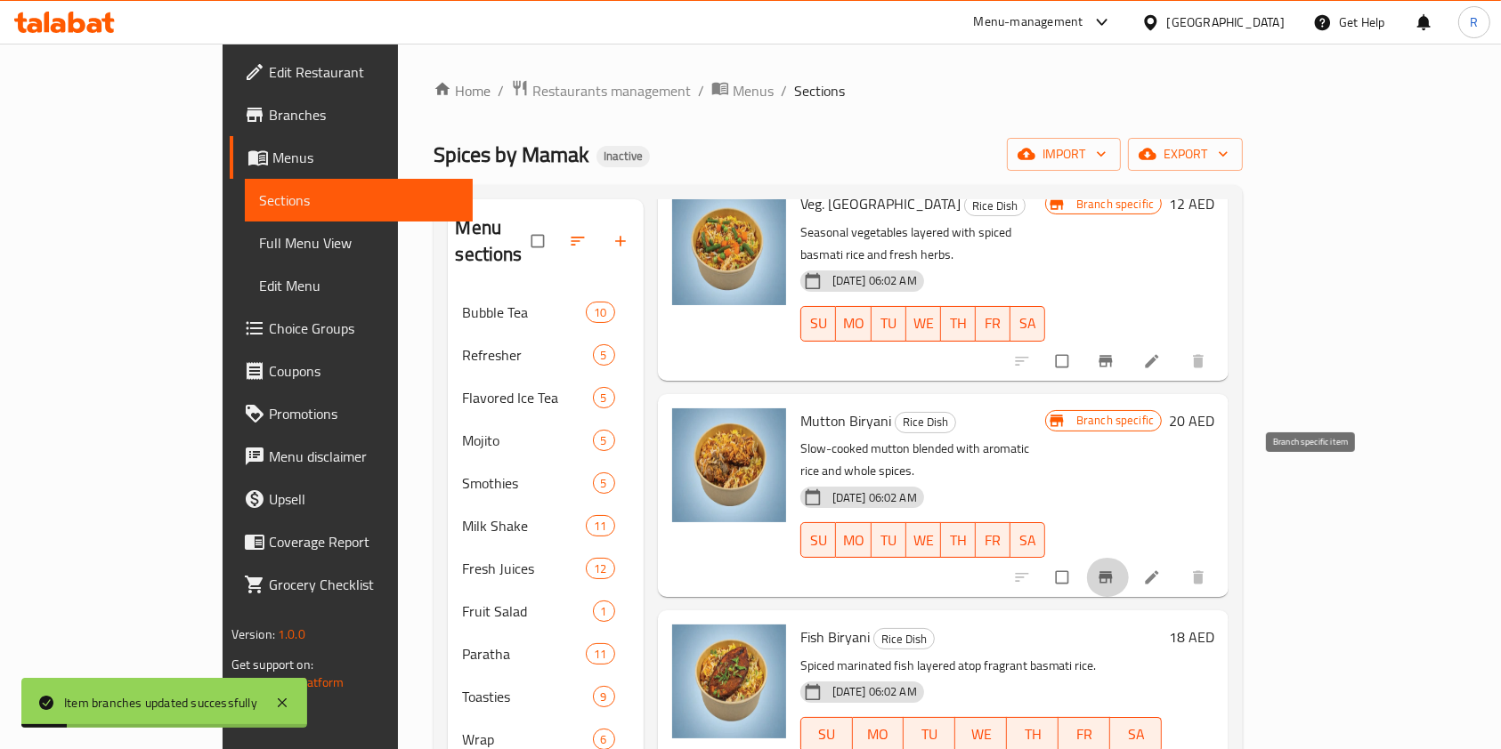
click at [1129, 558] on button "Branch-specific-item" at bounding box center [1107, 577] width 43 height 39
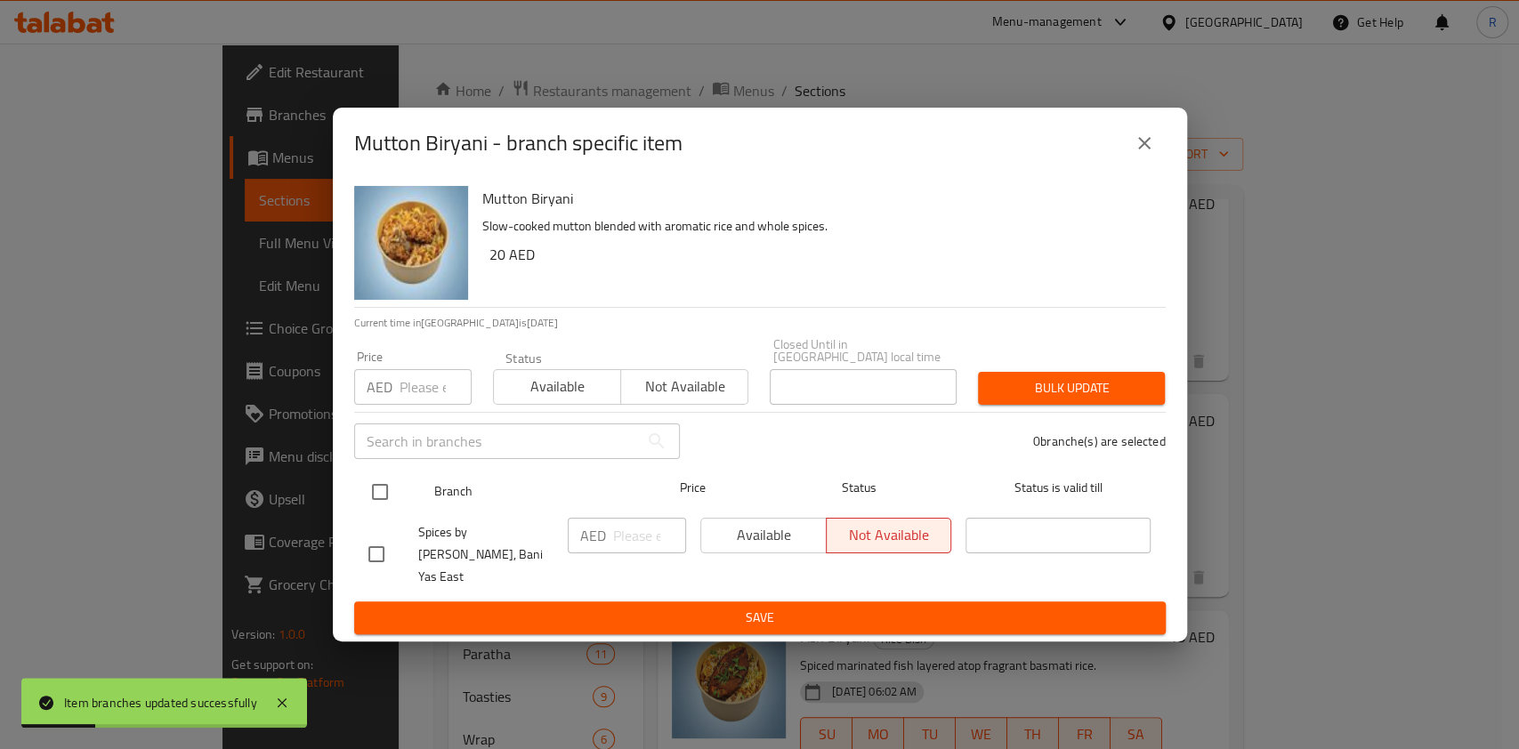
click at [384, 499] on input "checkbox" at bounding box center [379, 491] width 37 height 37
checkbox input "true"
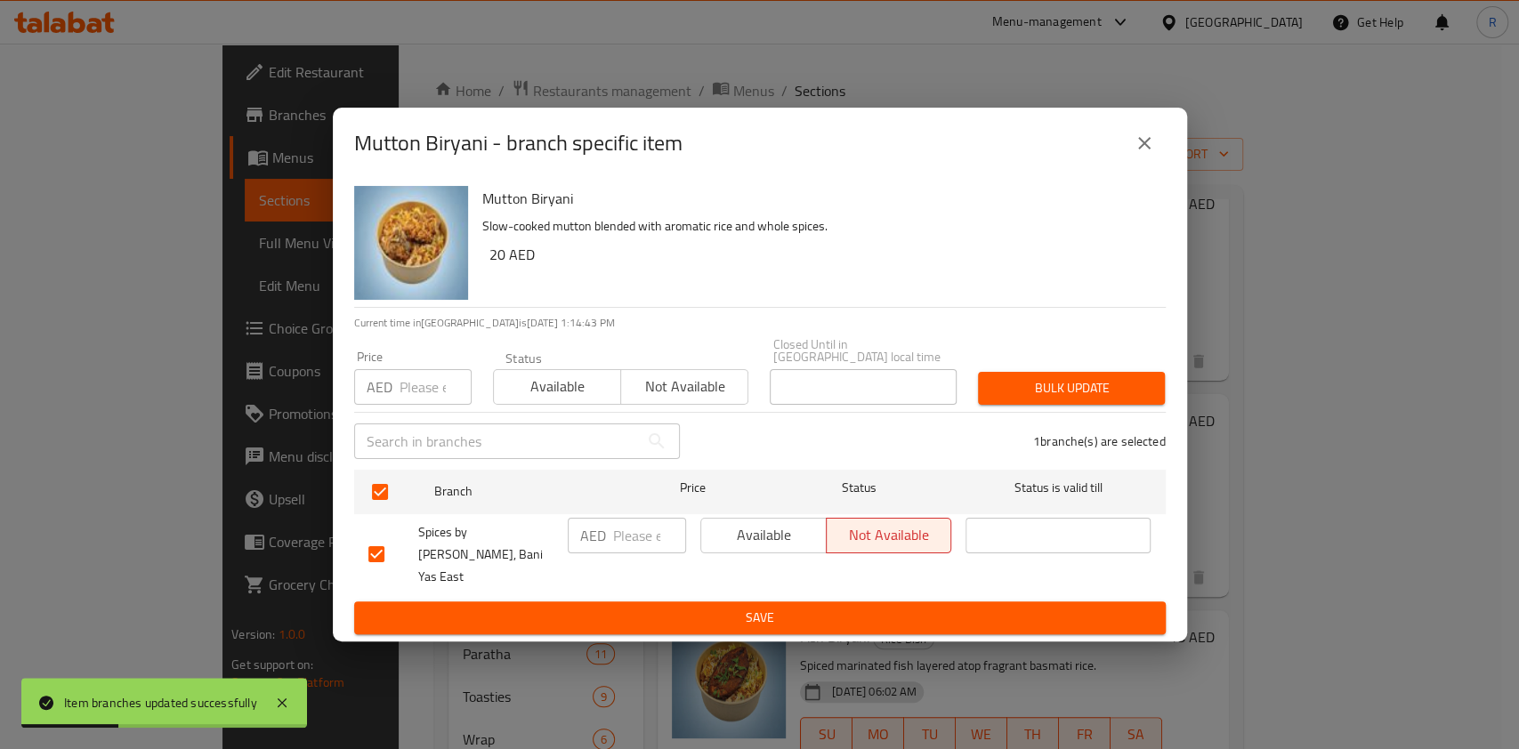
drag, startPoint x: 723, startPoint y: 535, endPoint x: 767, endPoint y: 573, distance: 58.7
click at [724, 536] on span "Available" at bounding box center [763, 535] width 111 height 26
click at [805, 607] on span "Save" at bounding box center [759, 618] width 783 height 22
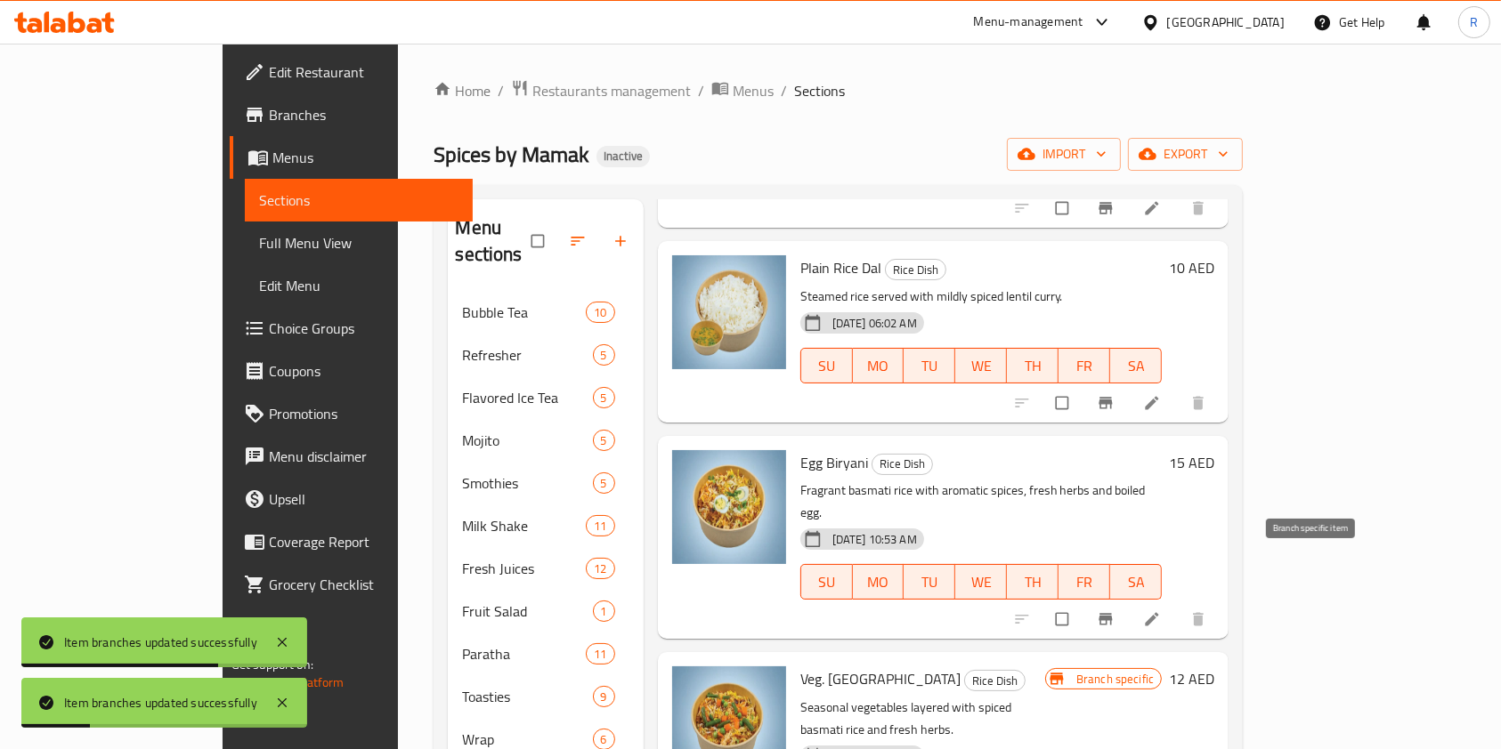
scroll to position [474, 0]
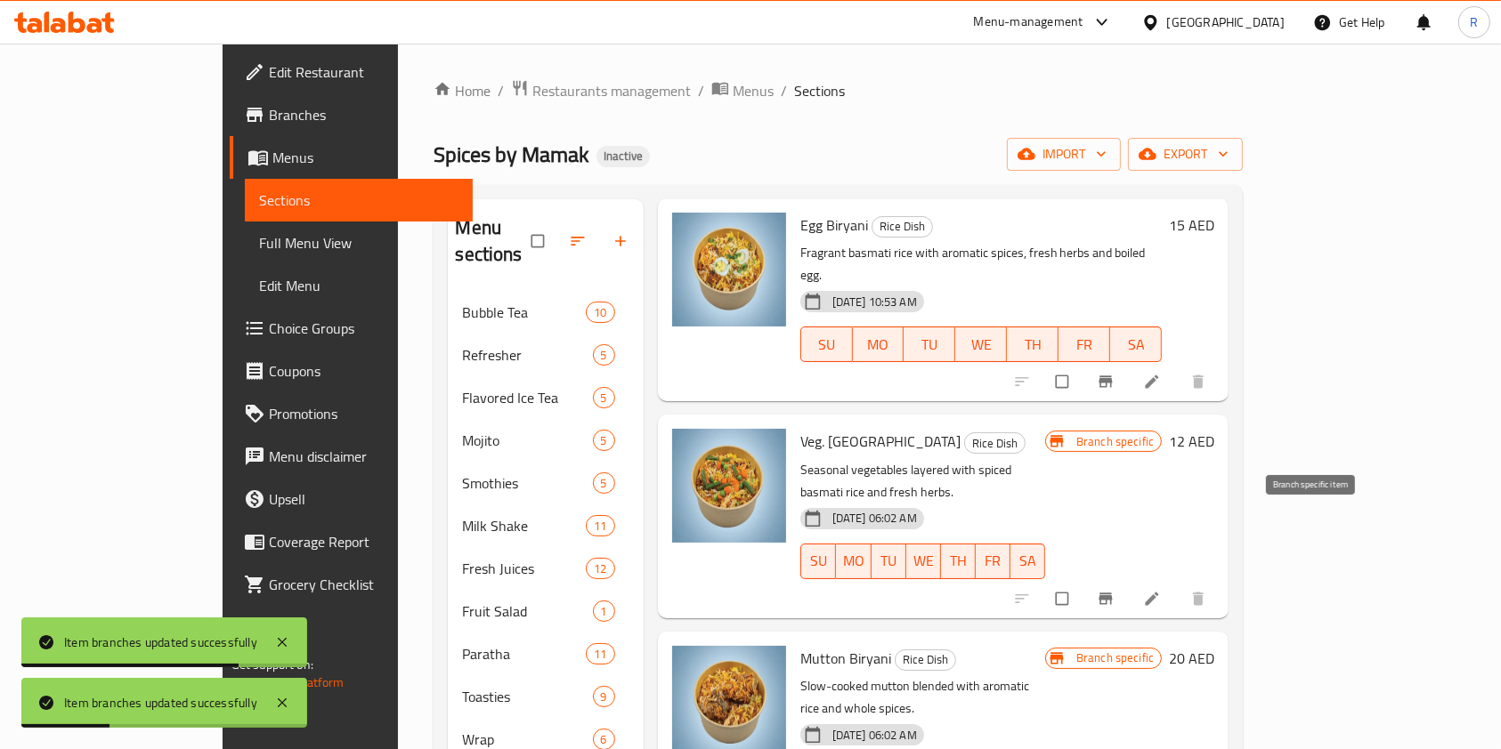
click at [1114, 590] on icon "Branch-specific-item" at bounding box center [1105, 599] width 18 height 18
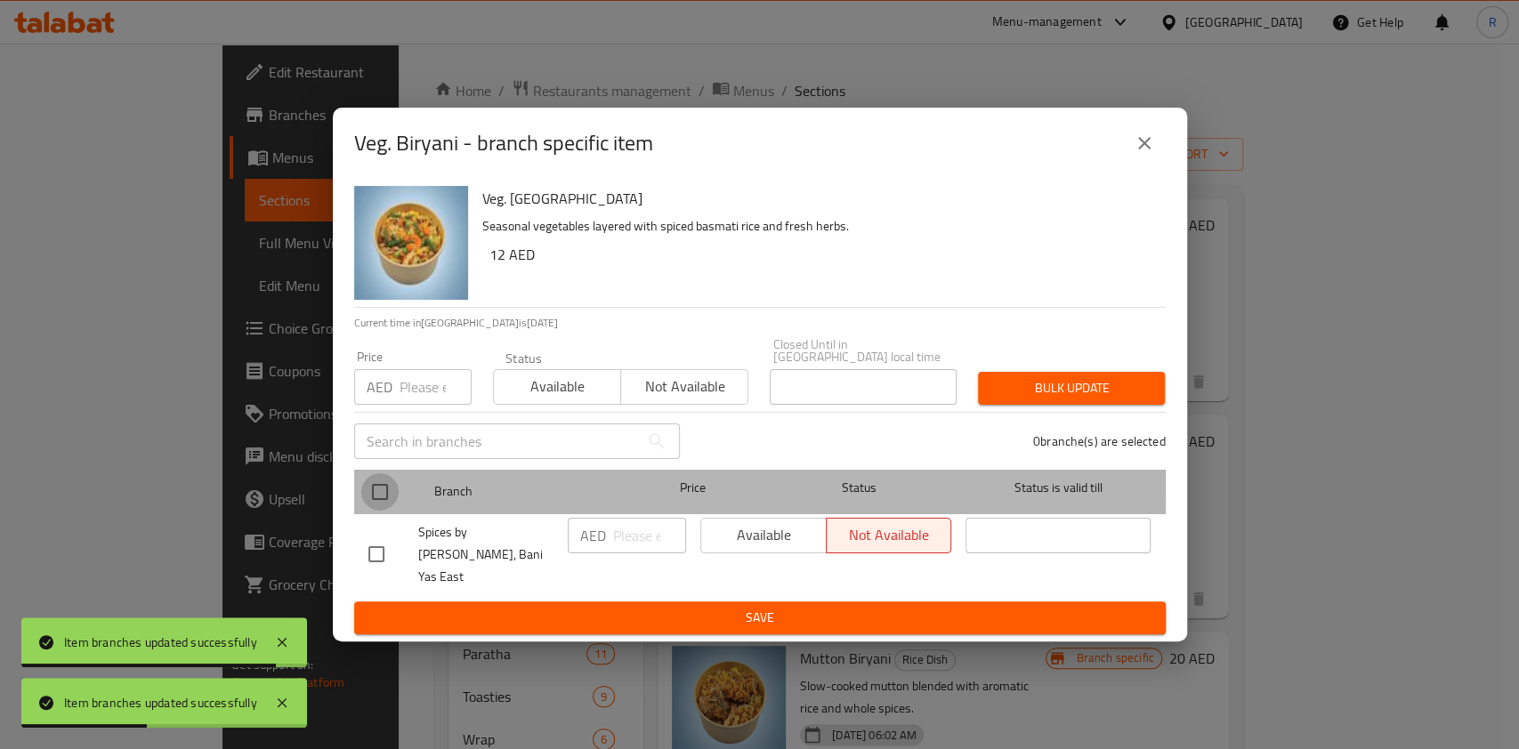
drag, startPoint x: 382, startPoint y: 492, endPoint x: 558, endPoint y: 525, distance: 179.3
click at [384, 496] on input "checkbox" at bounding box center [379, 491] width 37 height 37
checkbox input "true"
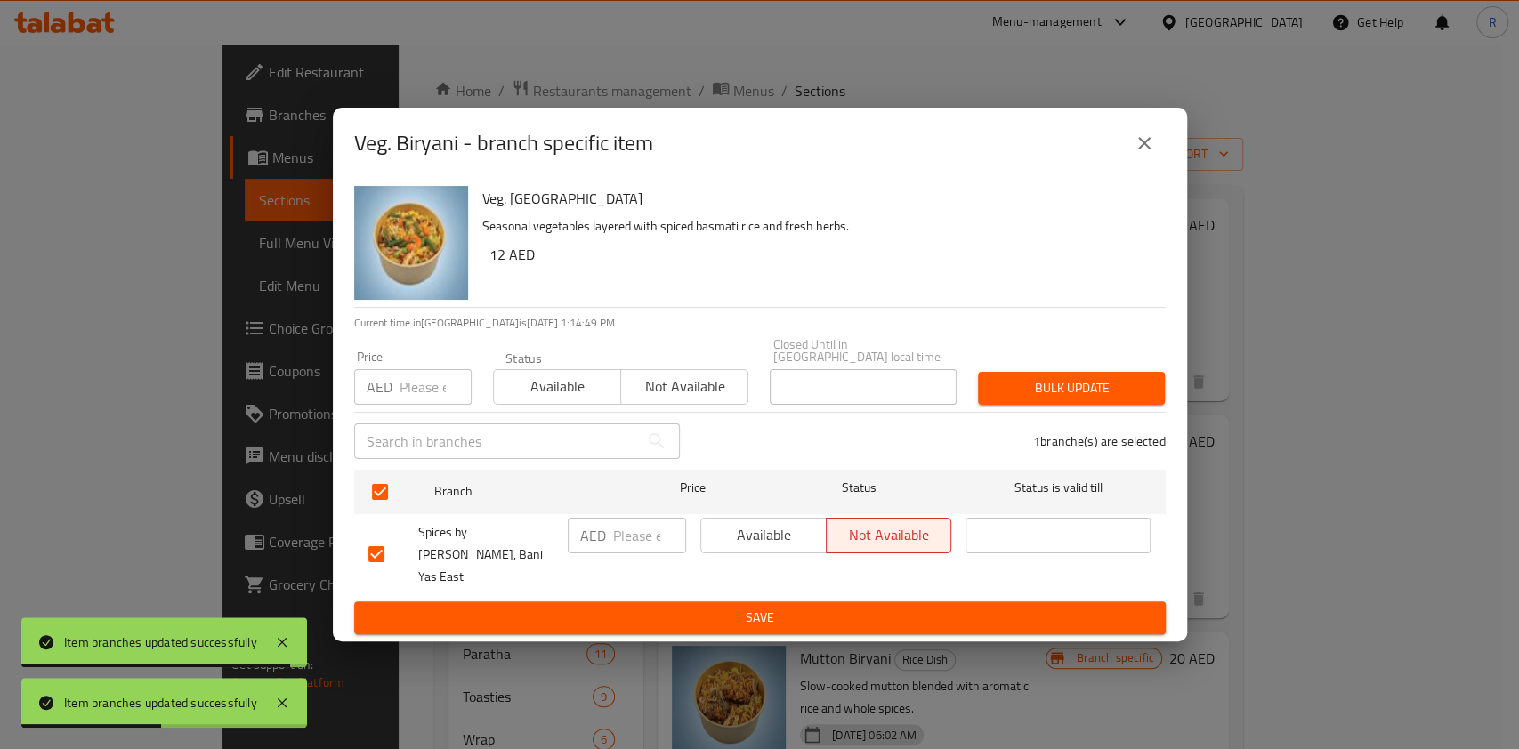
click at [750, 548] on span "Available" at bounding box center [763, 535] width 111 height 26
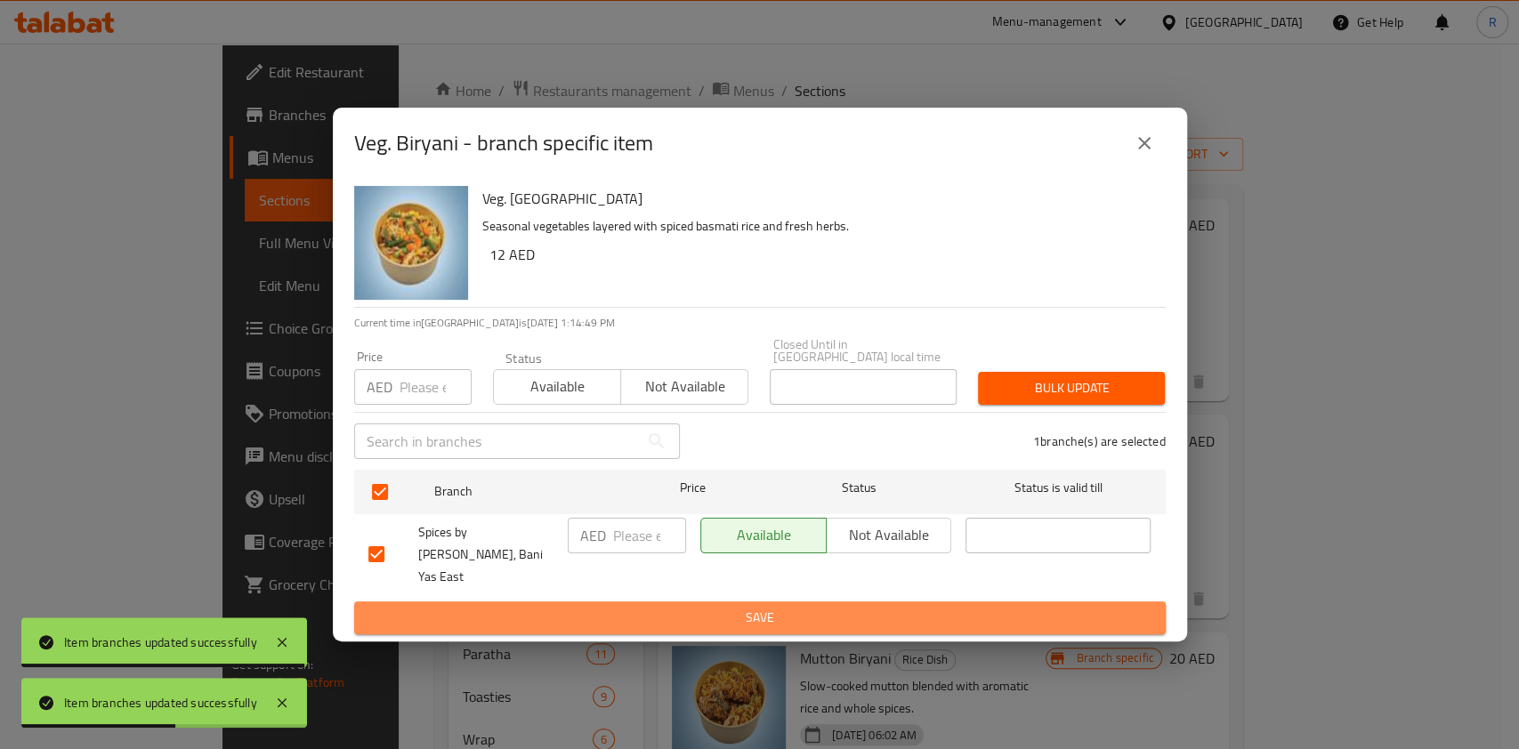
drag, startPoint x: 797, startPoint y: 607, endPoint x: 918, endPoint y: 644, distance: 126.7
click at [797, 608] on span "Save" at bounding box center [759, 618] width 783 height 22
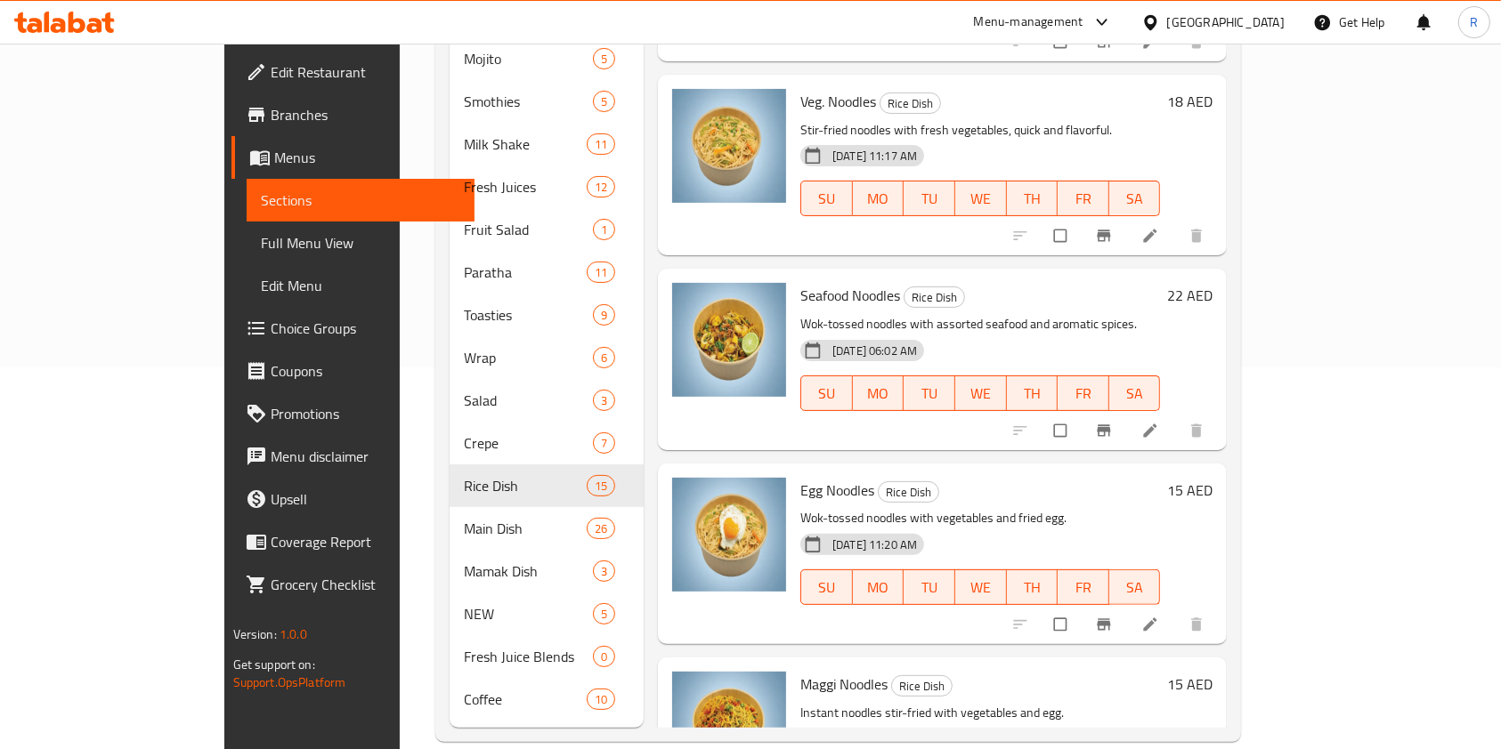
scroll to position [384, 0]
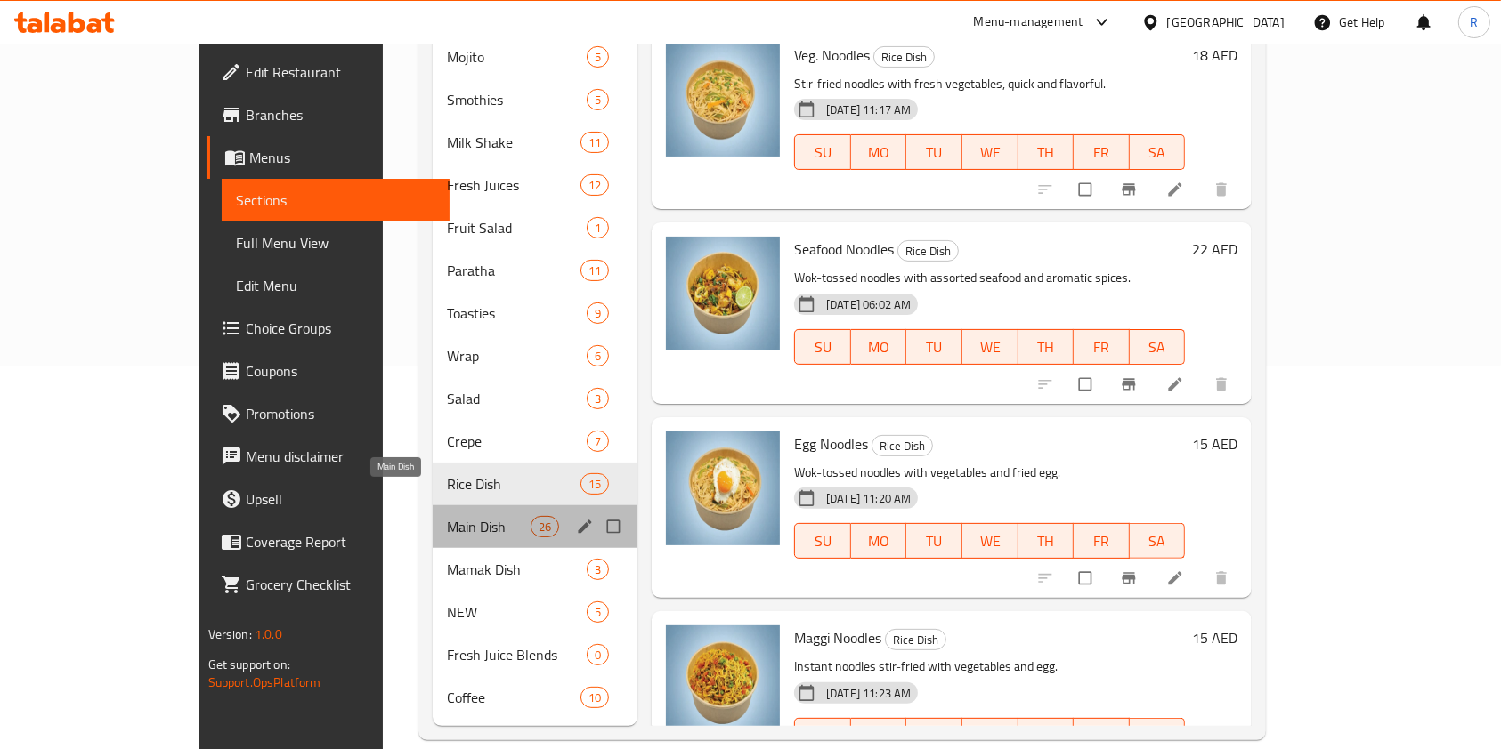
click at [447, 516] on span "Main Dish" at bounding box center [489, 526] width 84 height 21
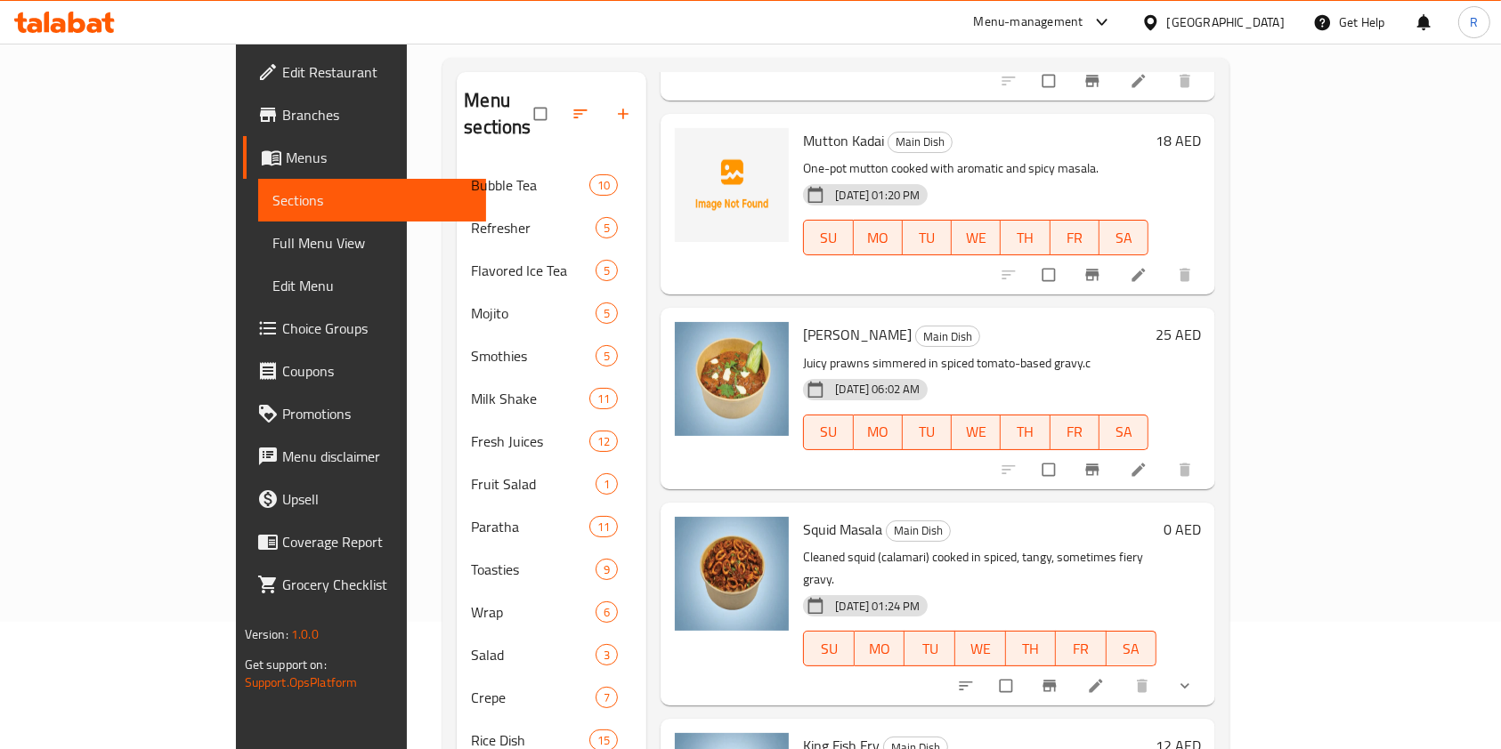
scroll to position [28, 0]
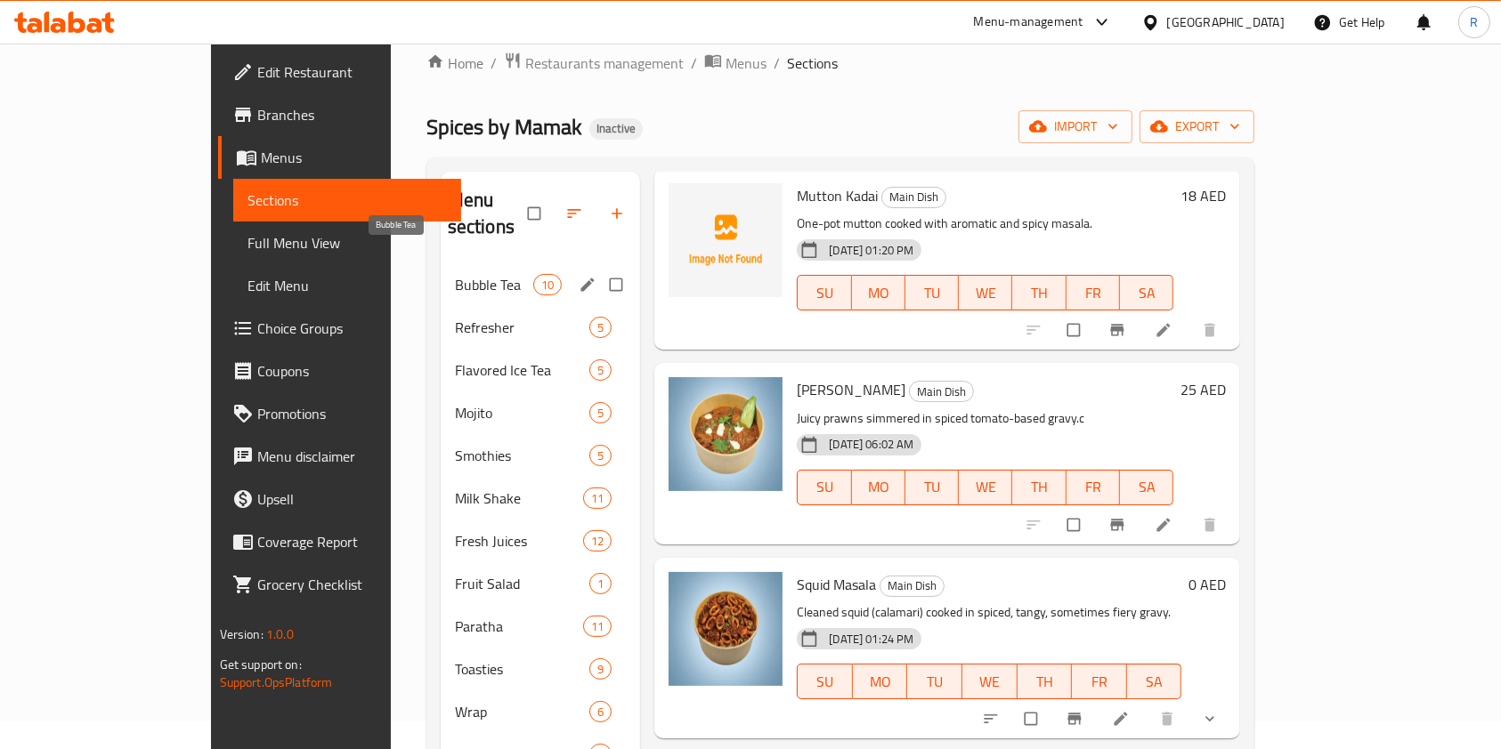
drag, startPoint x: 365, startPoint y: 265, endPoint x: 396, endPoint y: 287, distance: 37.8
click at [455, 274] on span "Bubble Tea" at bounding box center [494, 284] width 78 height 21
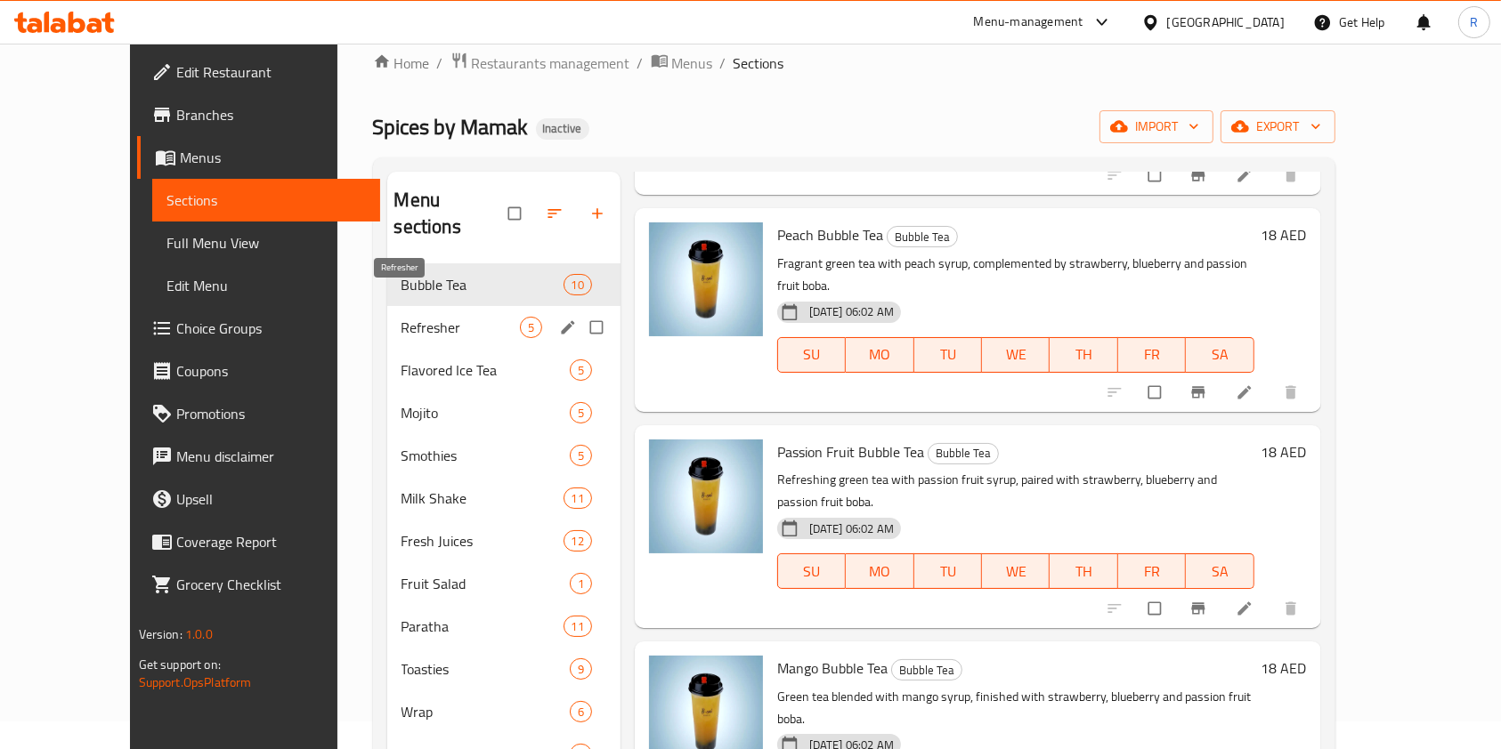
click at [432, 317] on span "Refresher" at bounding box center [460, 327] width 118 height 21
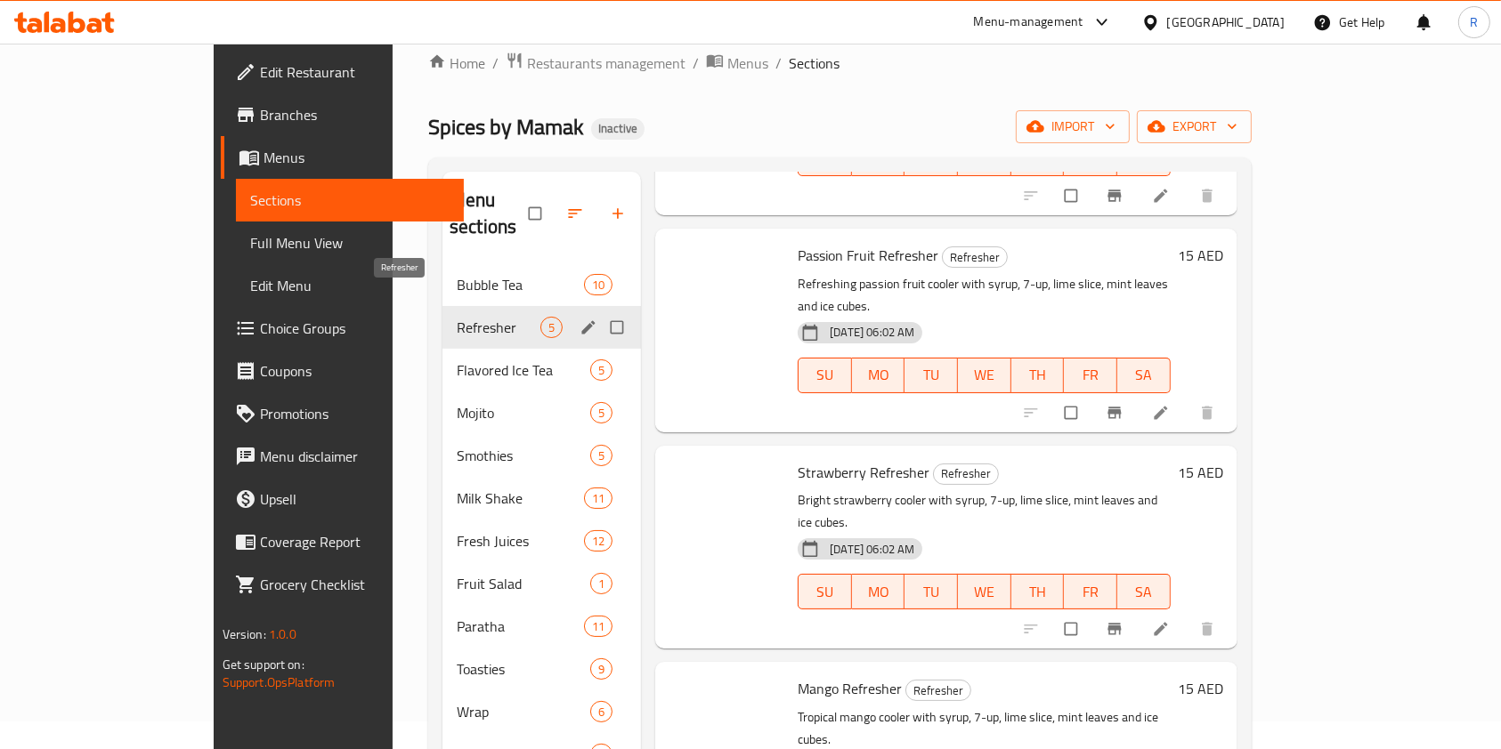
scroll to position [133, 0]
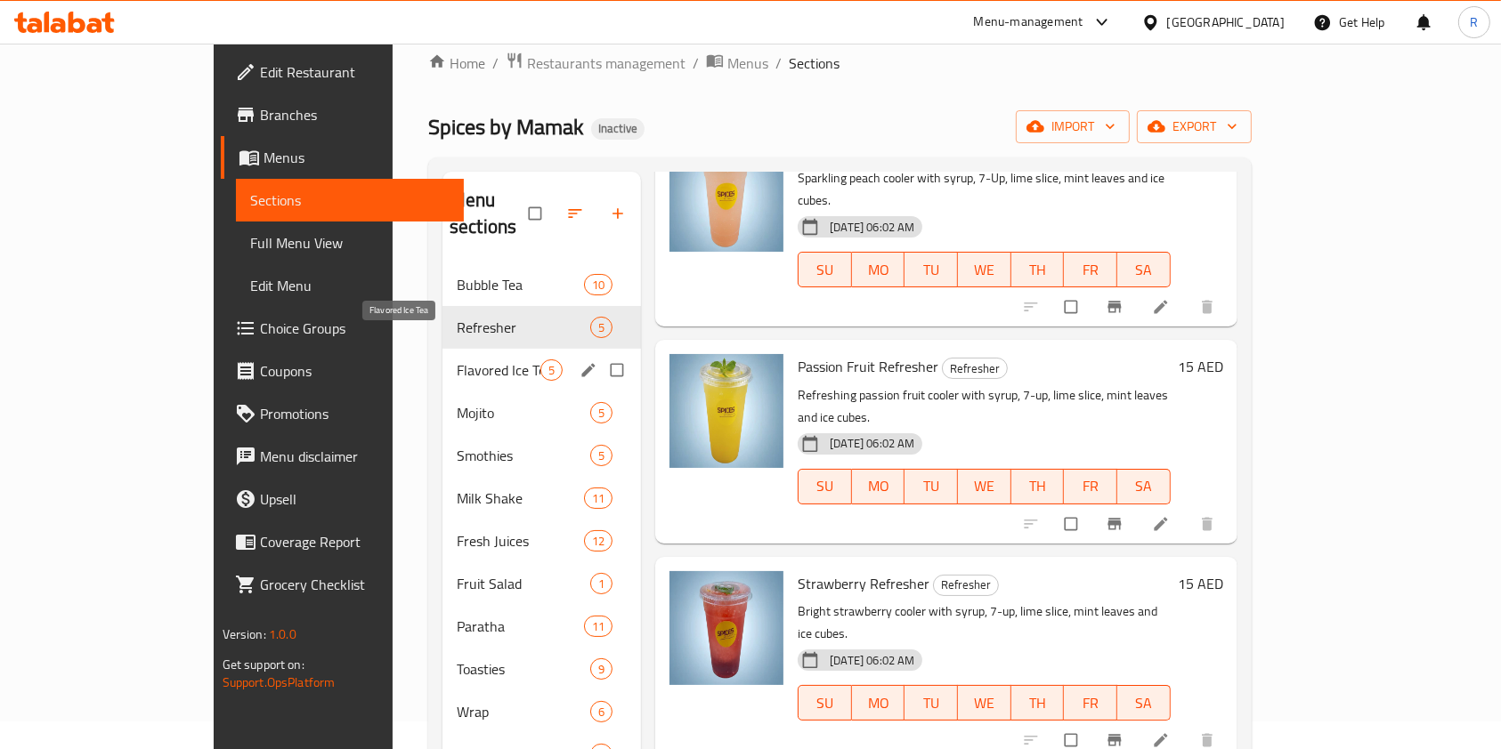
click at [457, 360] on span "Flavored Ice Tea" at bounding box center [499, 370] width 84 height 21
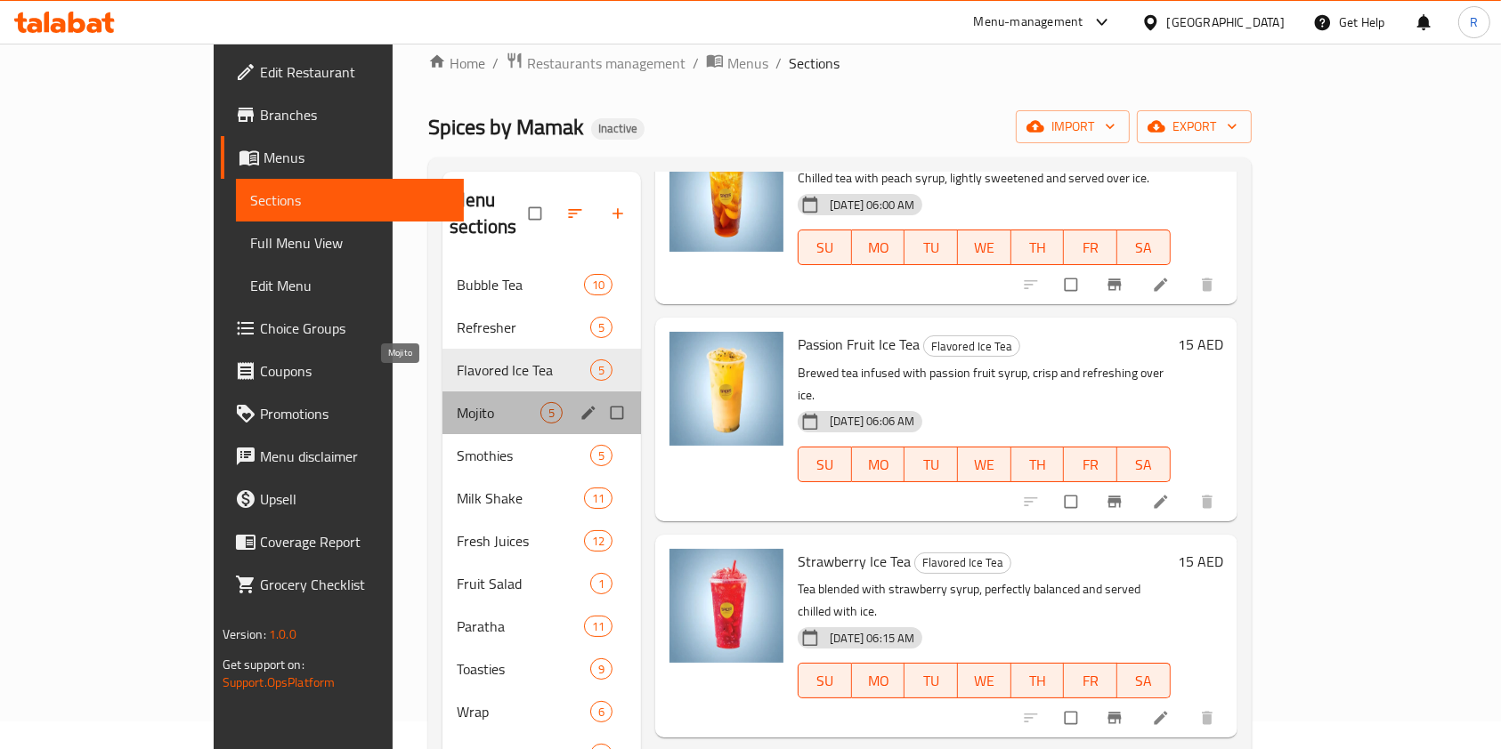
click at [457, 402] on span "Mojito" at bounding box center [499, 412] width 84 height 21
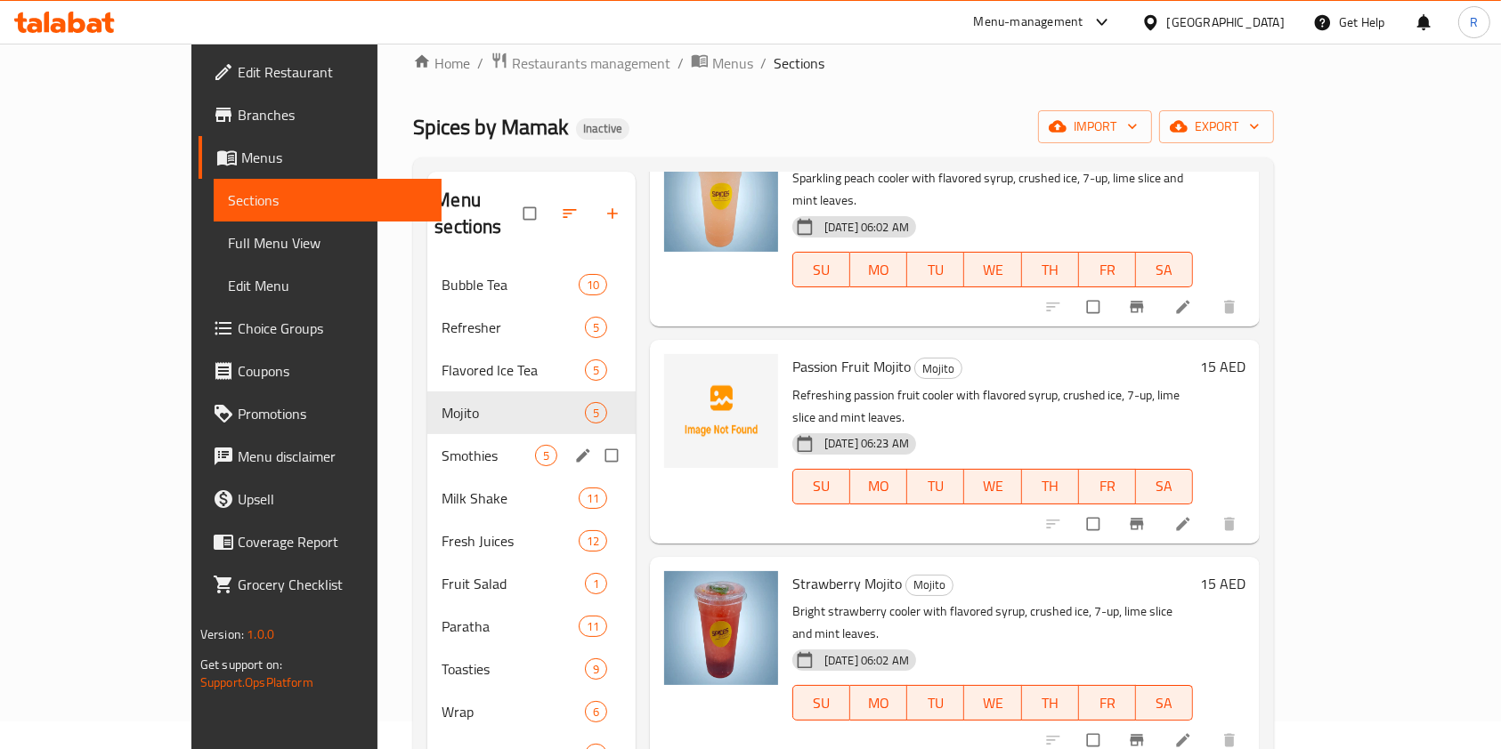
click at [427, 434] on div "Smothies 5" at bounding box center [531, 455] width 208 height 43
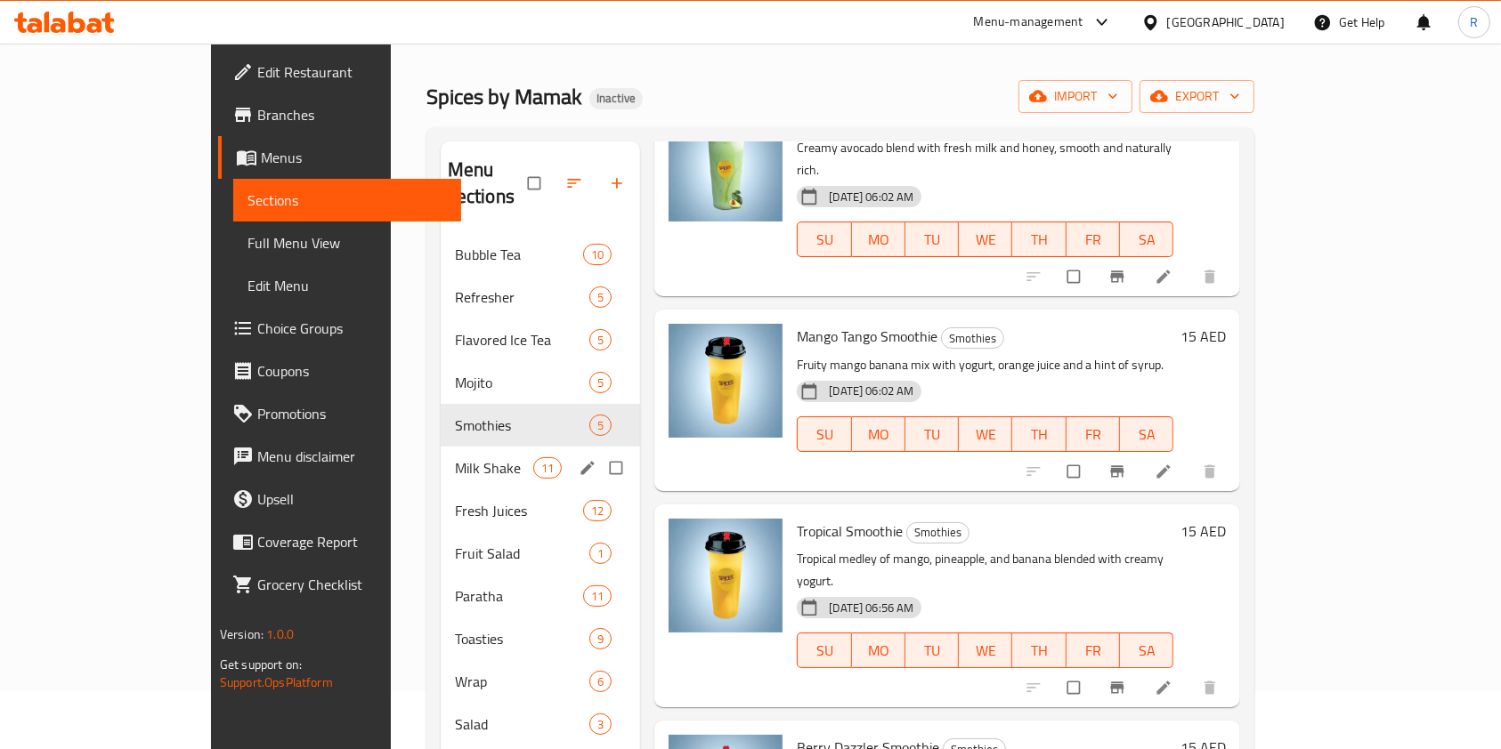
scroll to position [146, 0]
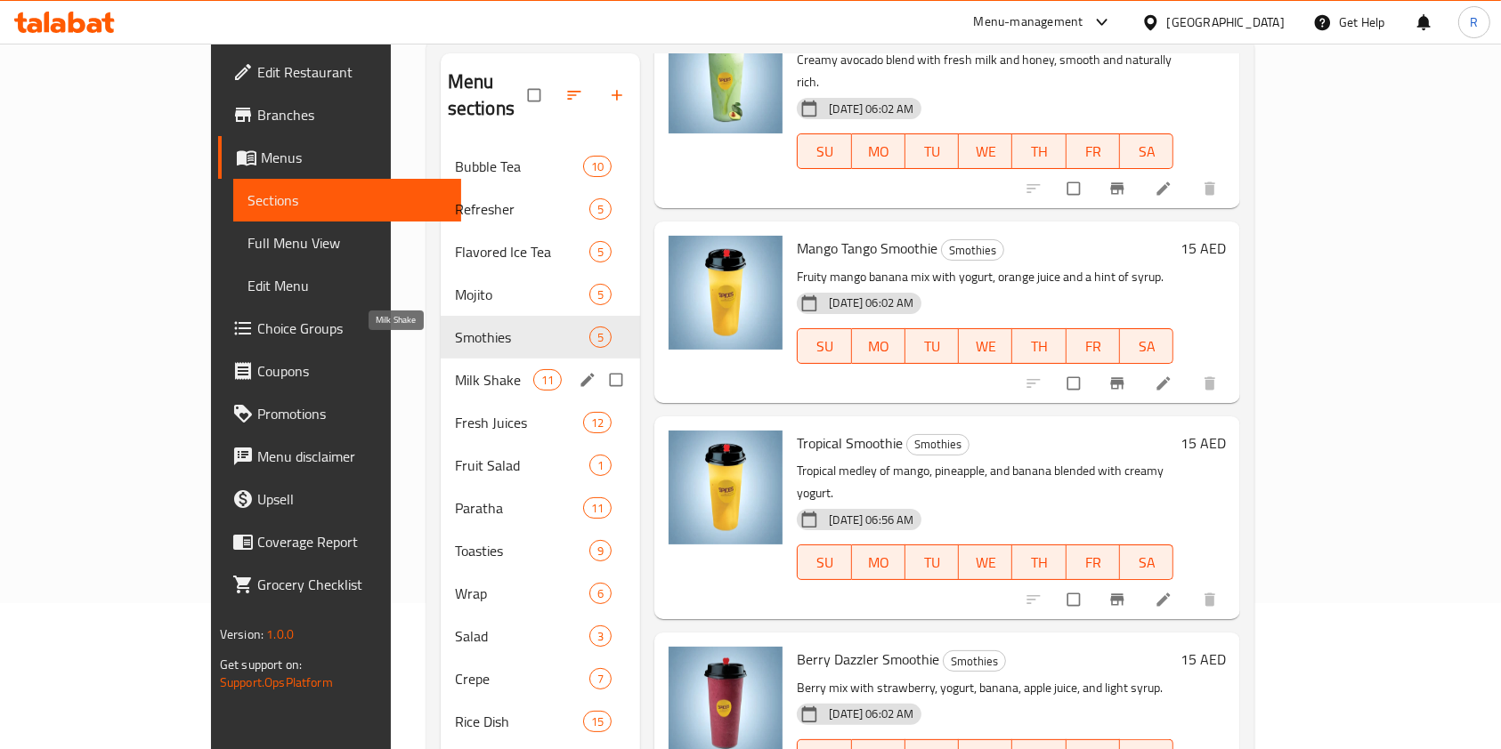
click at [455, 369] on span "Milk Shake" at bounding box center [494, 379] width 78 height 21
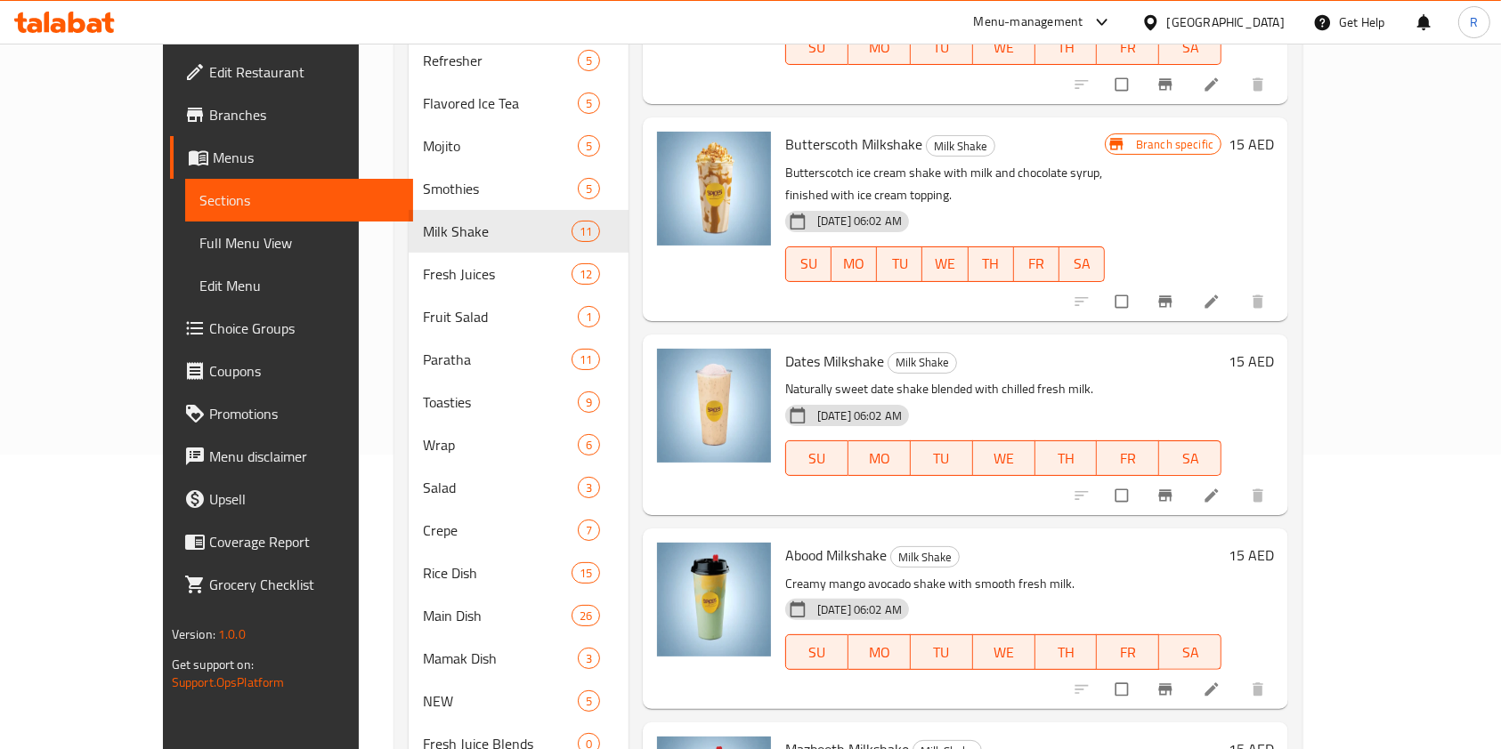
scroll to position [384, 0]
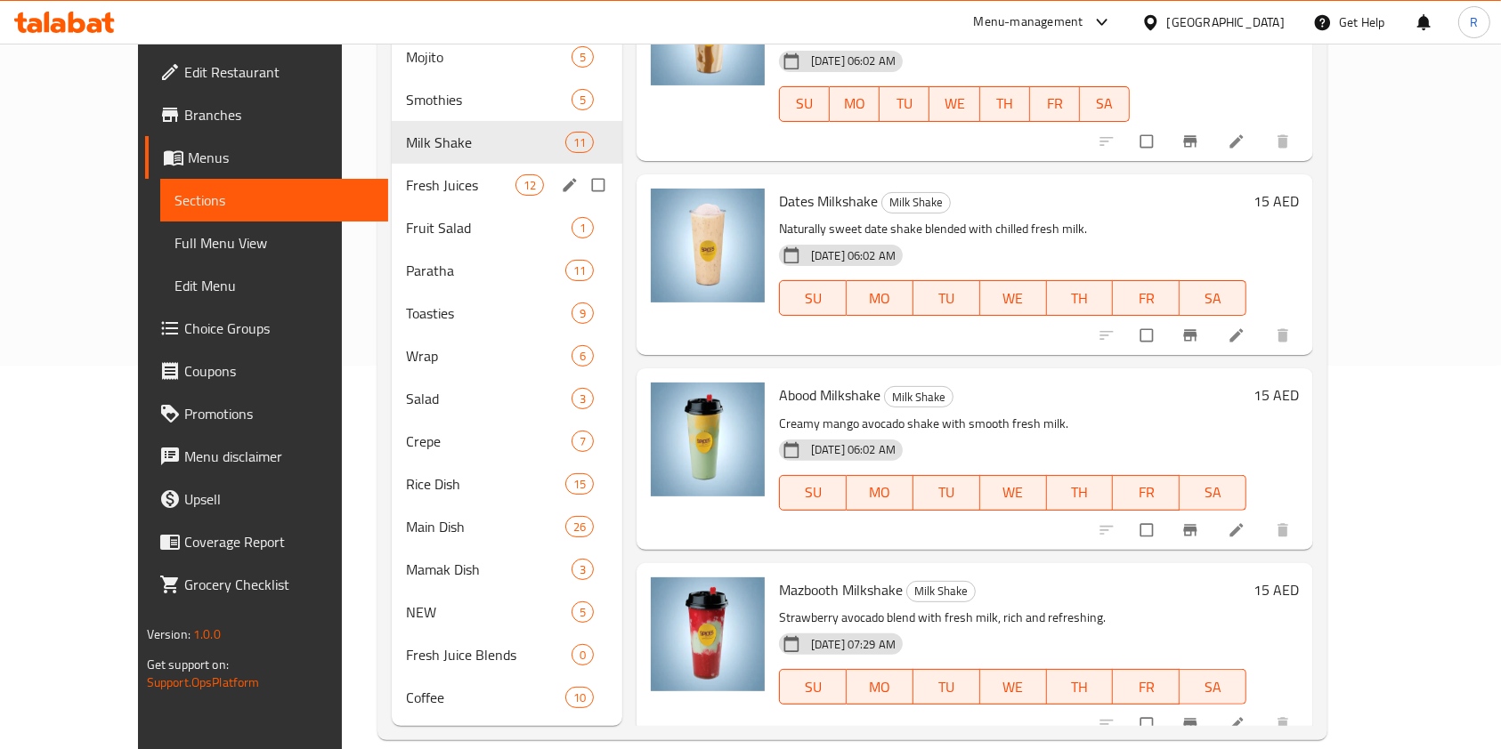
click at [392, 137] on div "Bubble Tea 10 Refresher 5 Flavored Ice Tea 5 Mojito 5 Smothies 5 Milk Shake 11 …" at bounding box center [507, 313] width 231 height 812
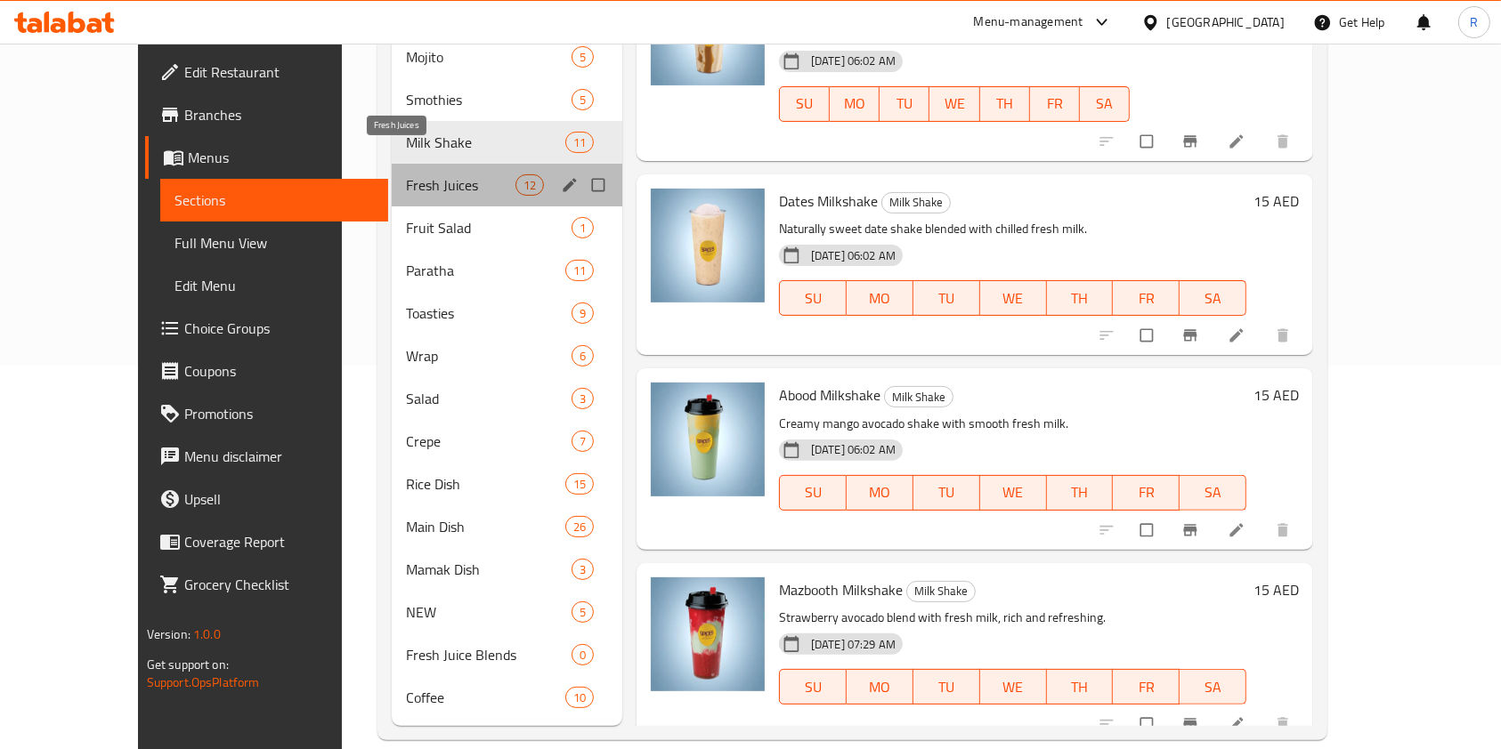
click at [414, 174] on span "Fresh Juices" at bounding box center [460, 184] width 109 height 21
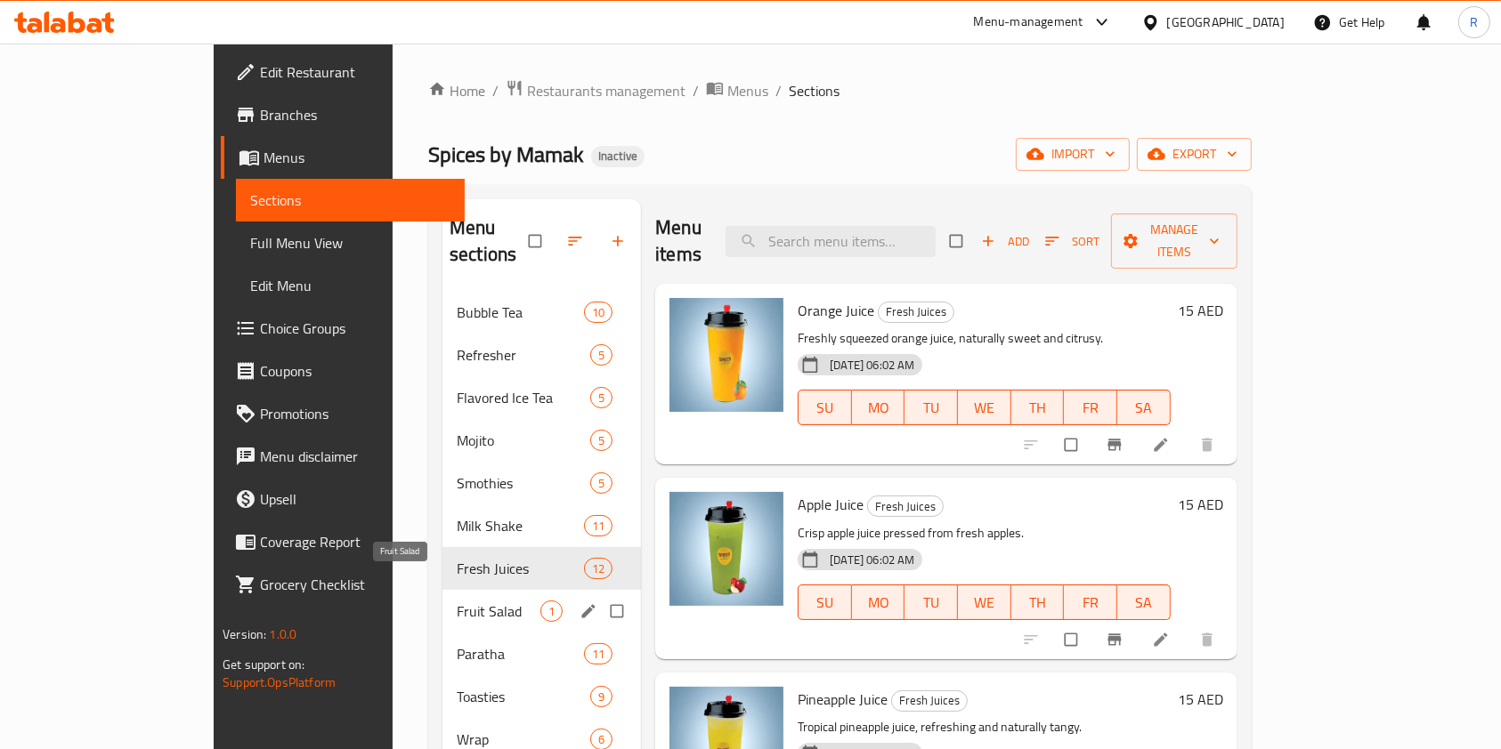
click at [457, 601] on span "Fruit Salad" at bounding box center [499, 611] width 84 height 21
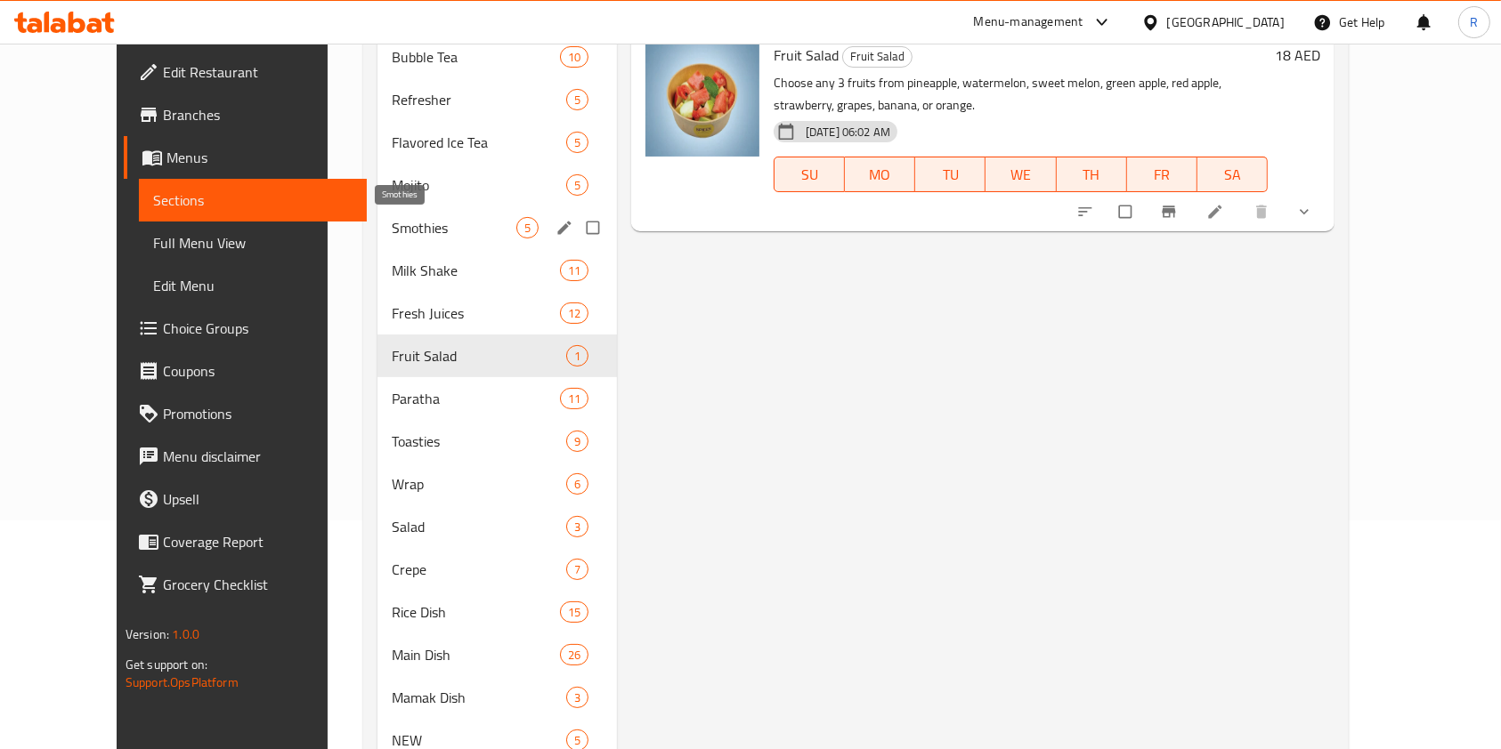
scroll to position [237, 0]
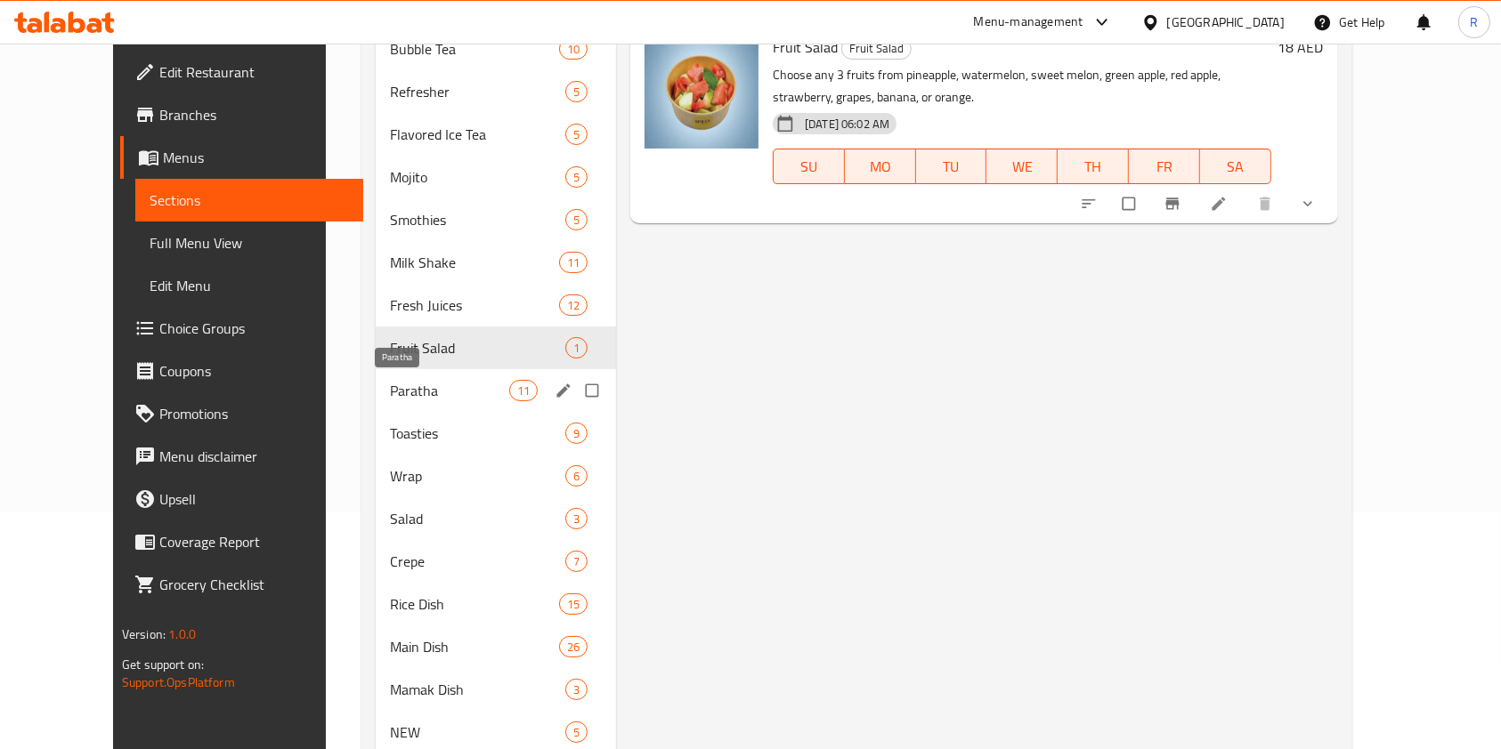
click at [396, 388] on span "Paratha" at bounding box center [449, 390] width 119 height 21
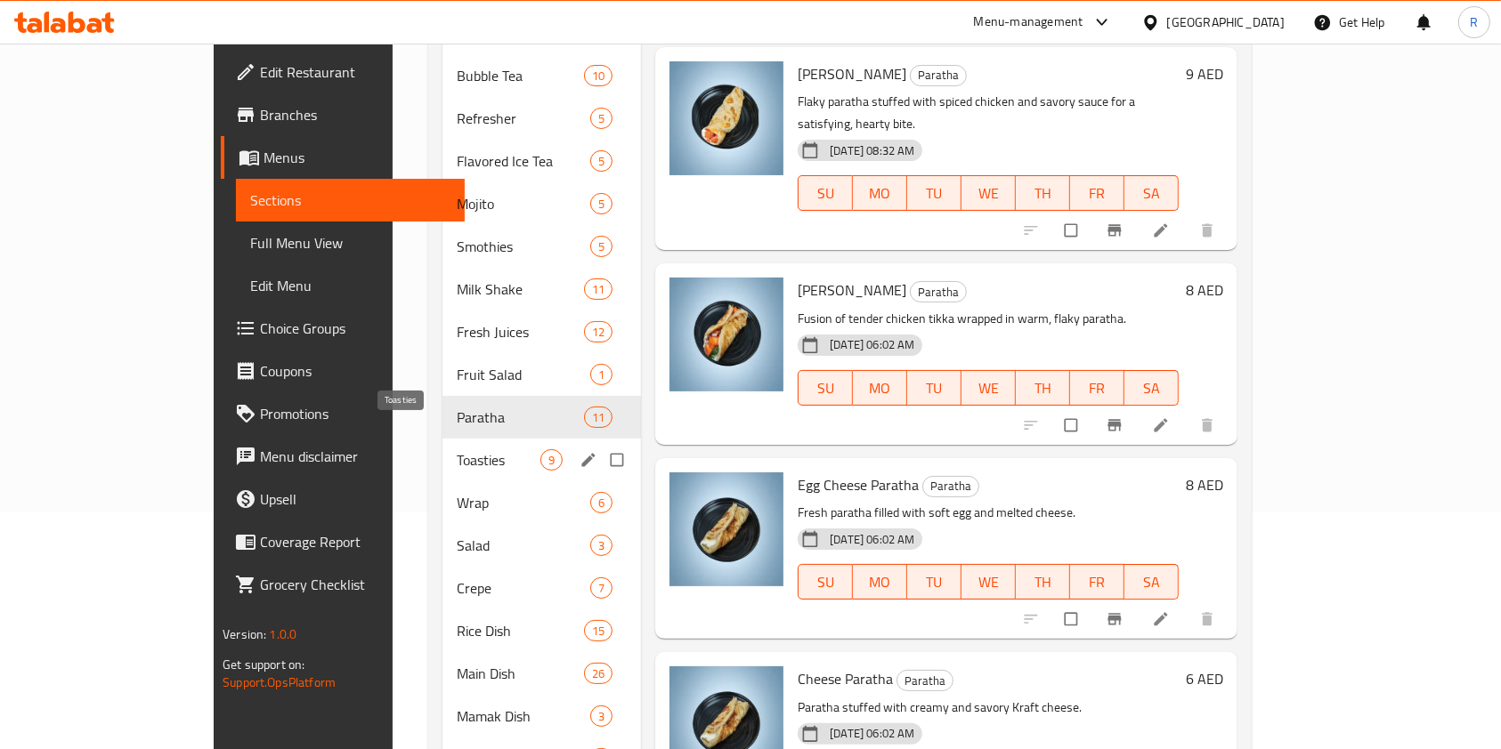
click at [457, 449] on span "Toasties" at bounding box center [499, 459] width 84 height 21
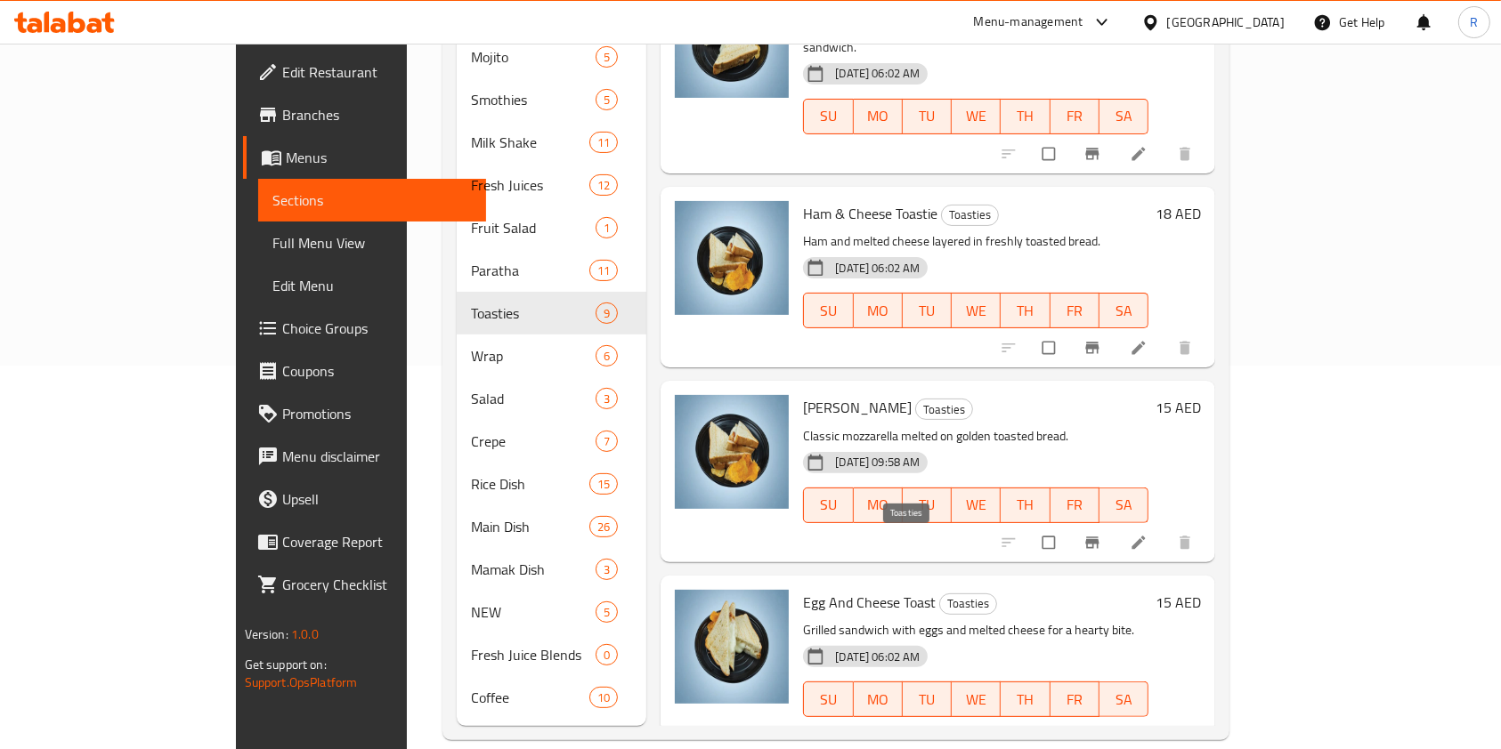
scroll to position [910, 0]
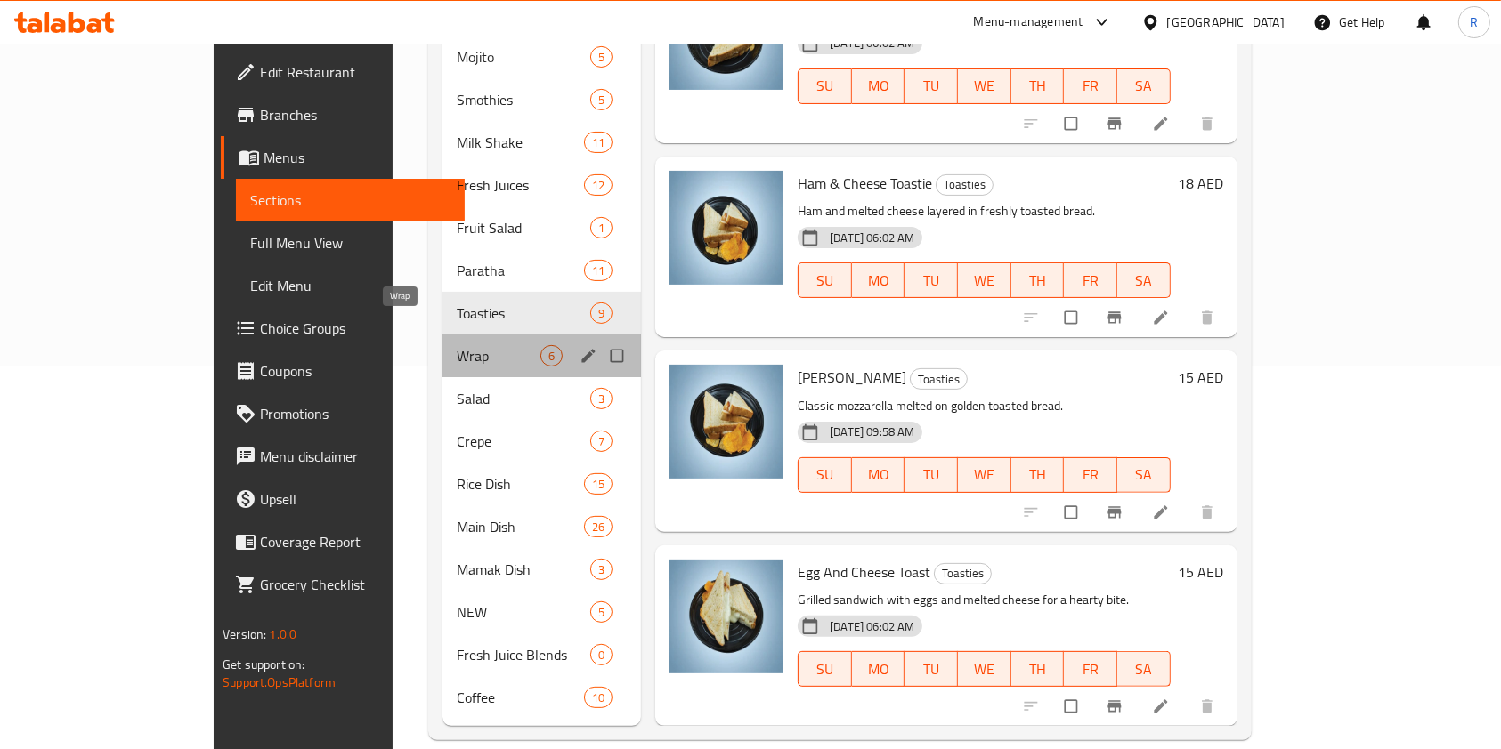
click at [457, 345] on span "Wrap" at bounding box center [499, 355] width 84 height 21
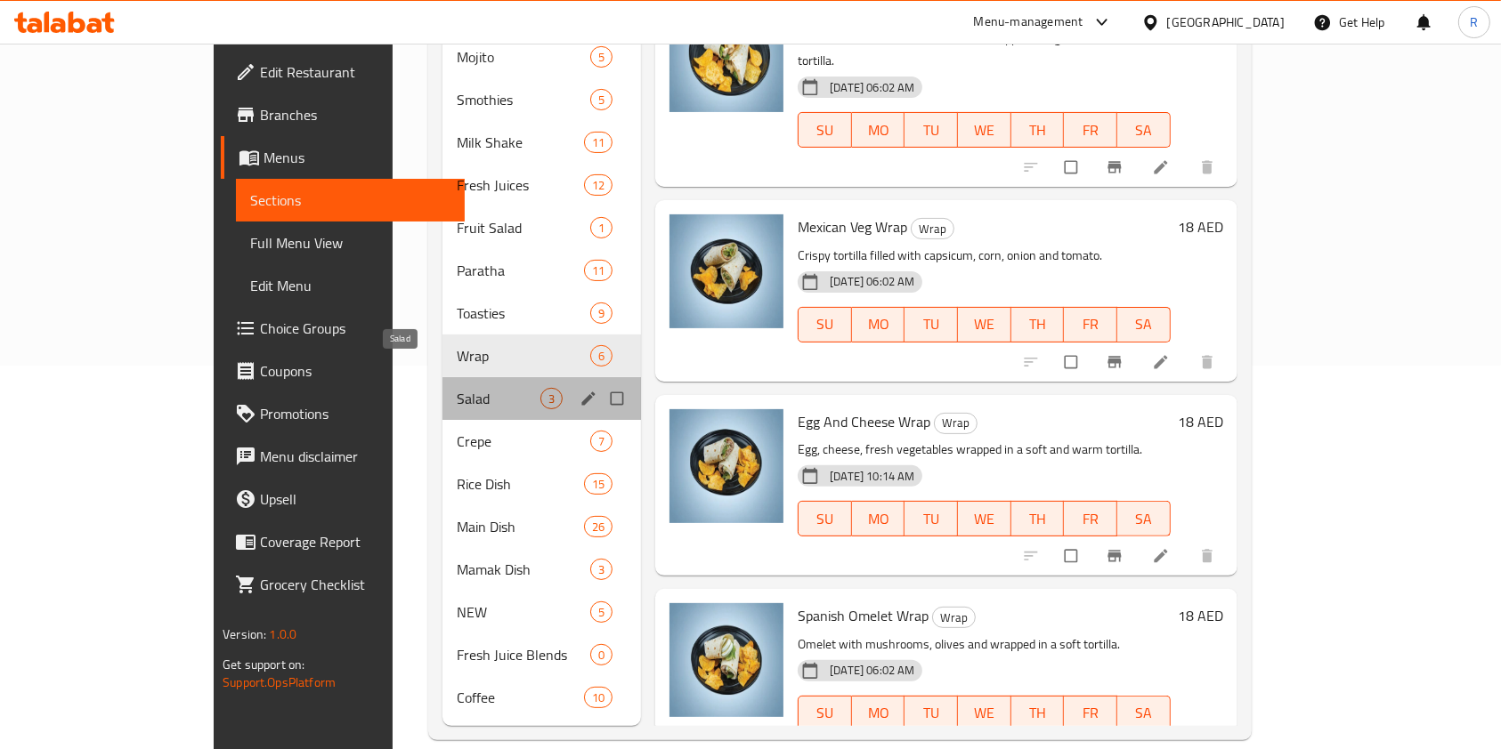
click at [457, 388] on span "Salad" at bounding box center [499, 398] width 84 height 21
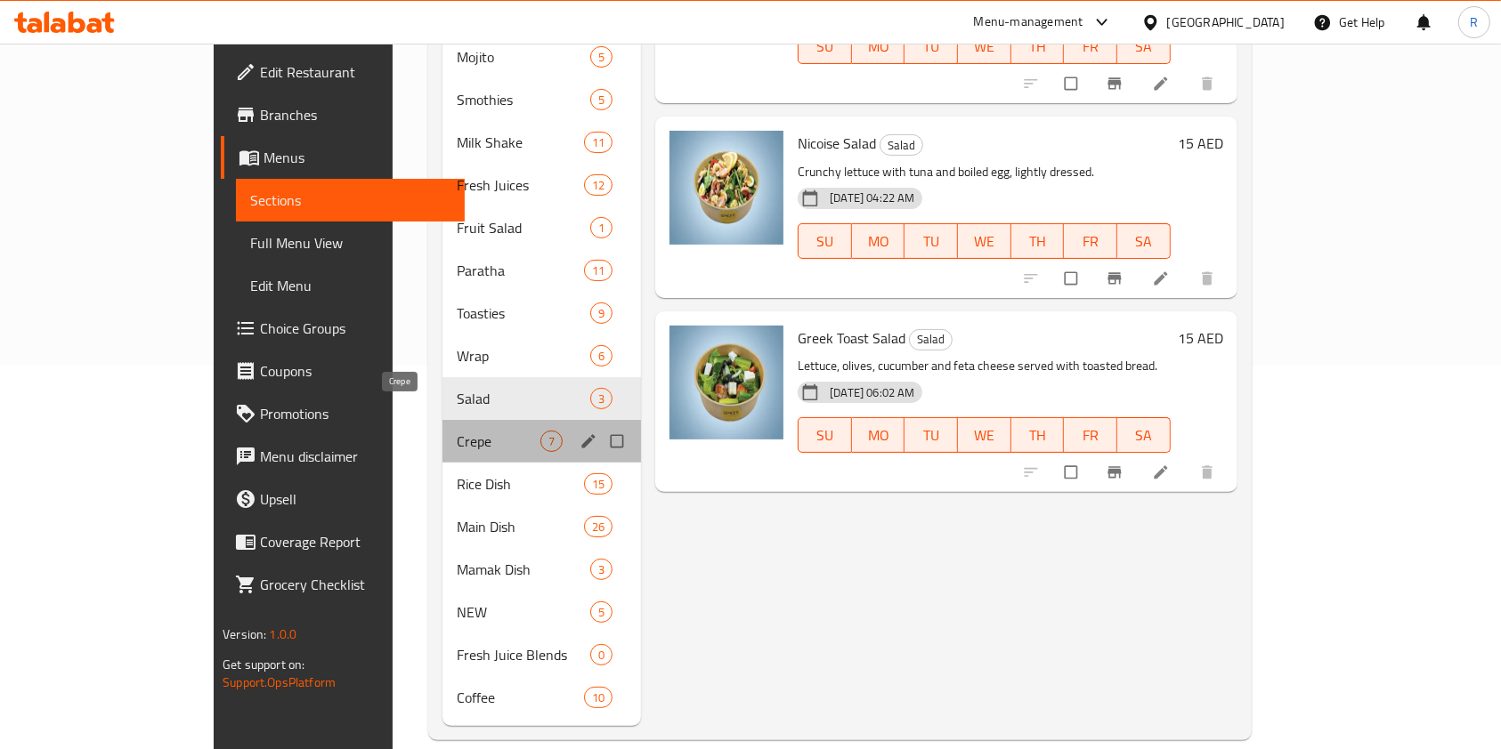
click at [457, 431] on span "Crepe" at bounding box center [499, 441] width 84 height 21
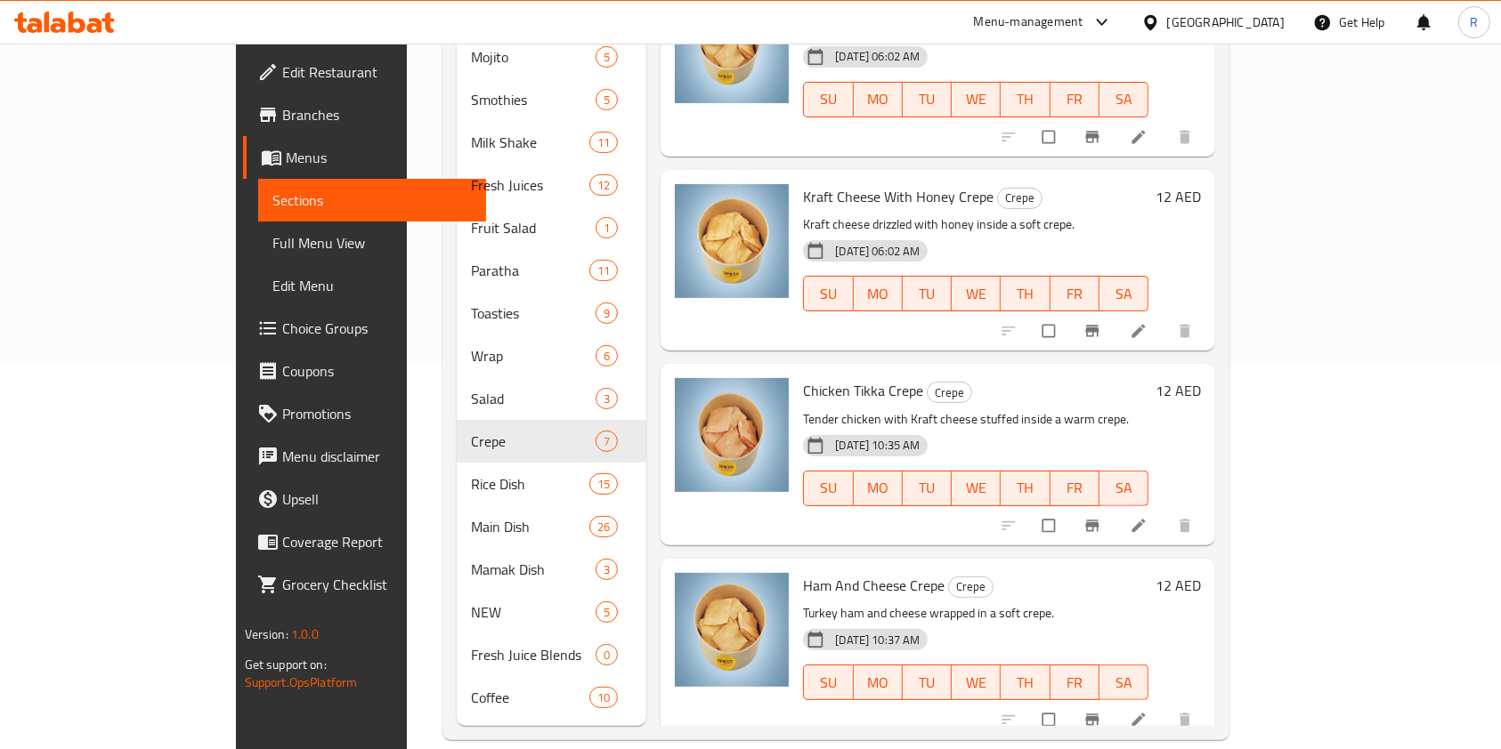
scroll to position [522, 0]
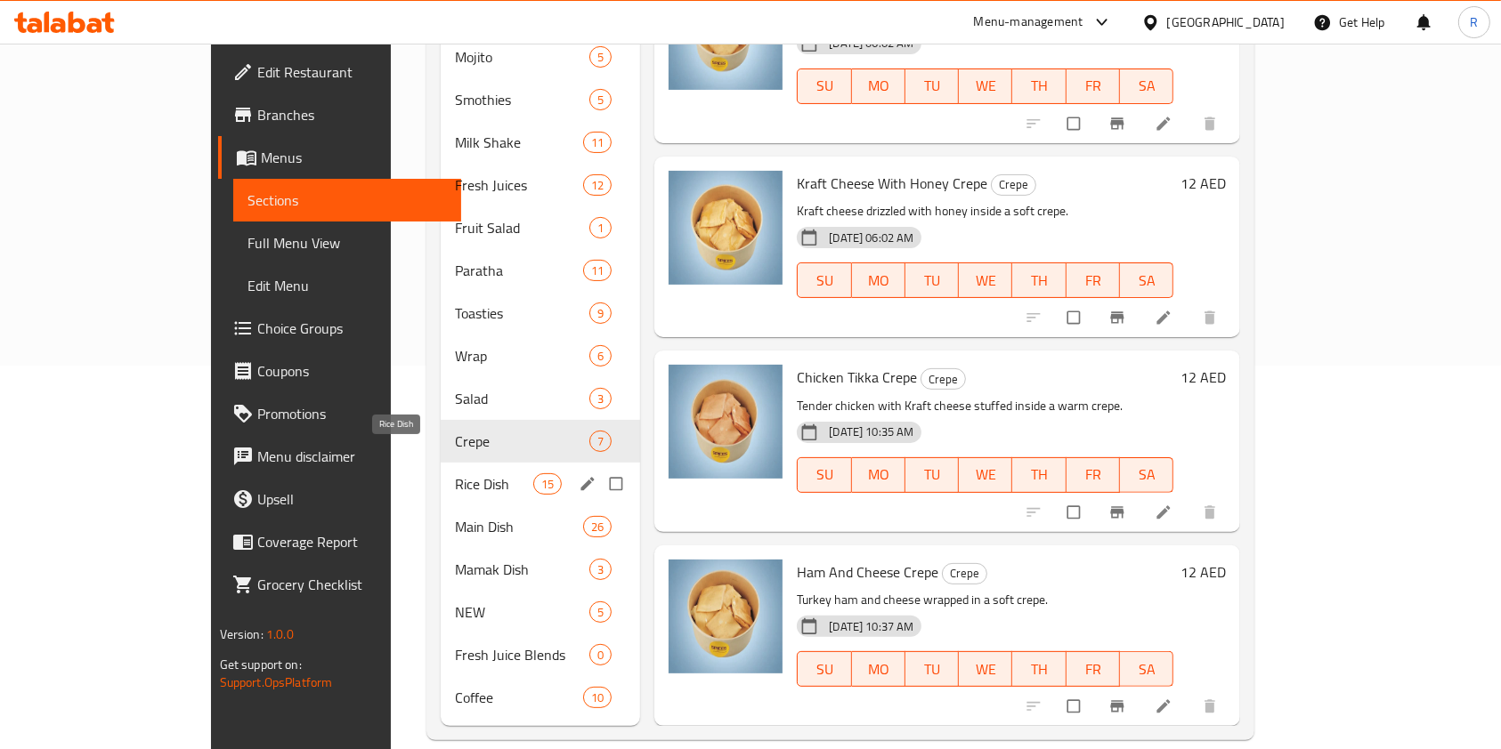
click at [455, 473] on span "Rice Dish" at bounding box center [494, 483] width 78 height 21
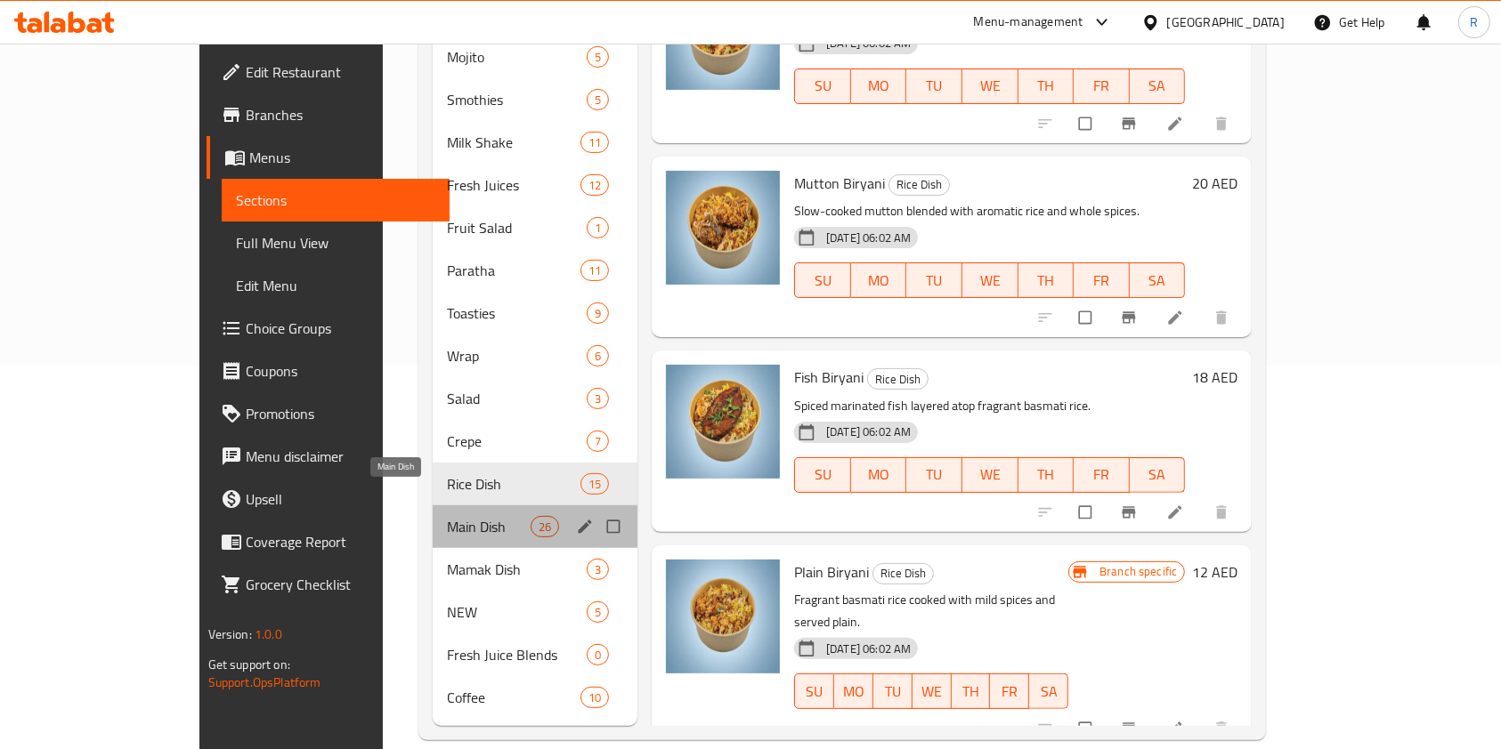
click at [447, 516] on span "Main Dish" at bounding box center [489, 526] width 84 height 21
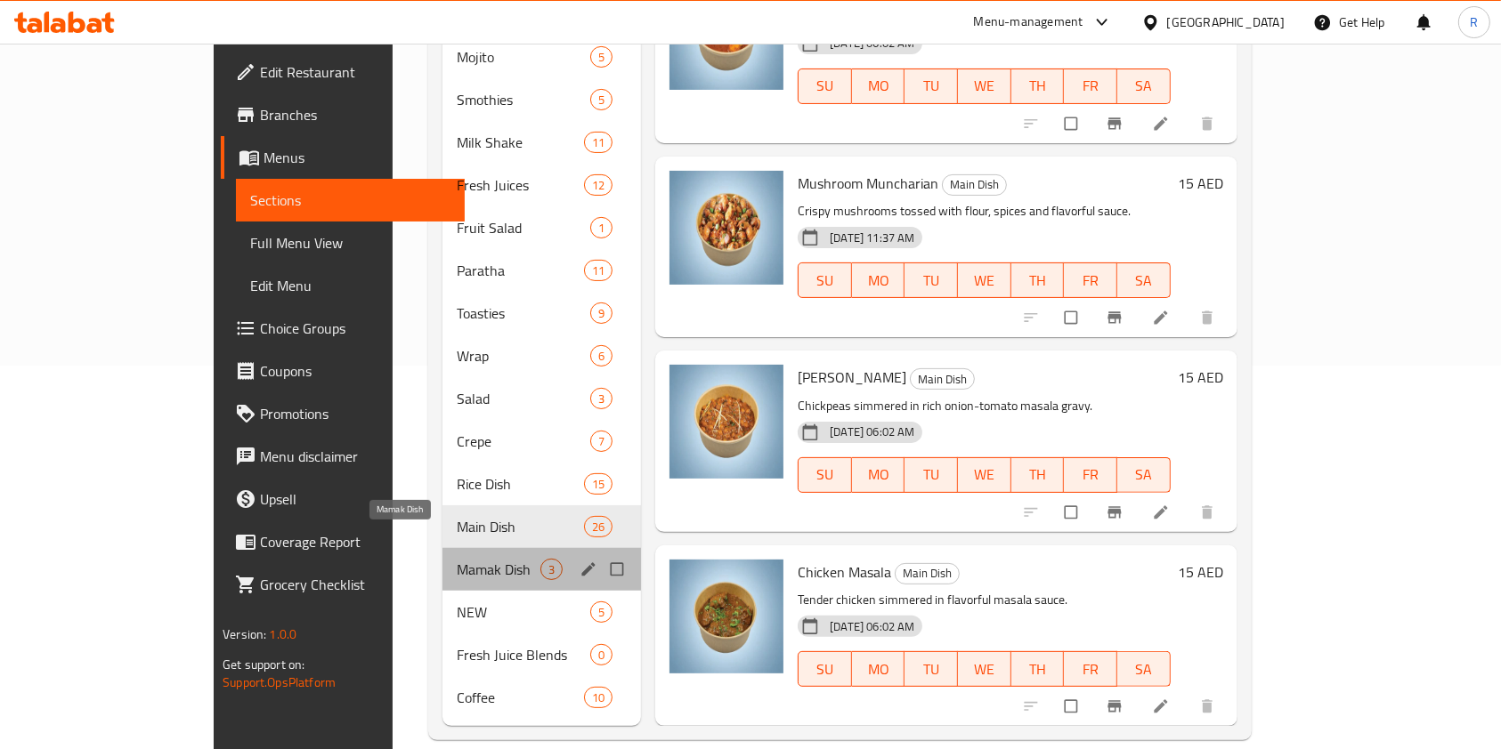
click at [457, 559] on span "Mamak Dish" at bounding box center [499, 569] width 84 height 21
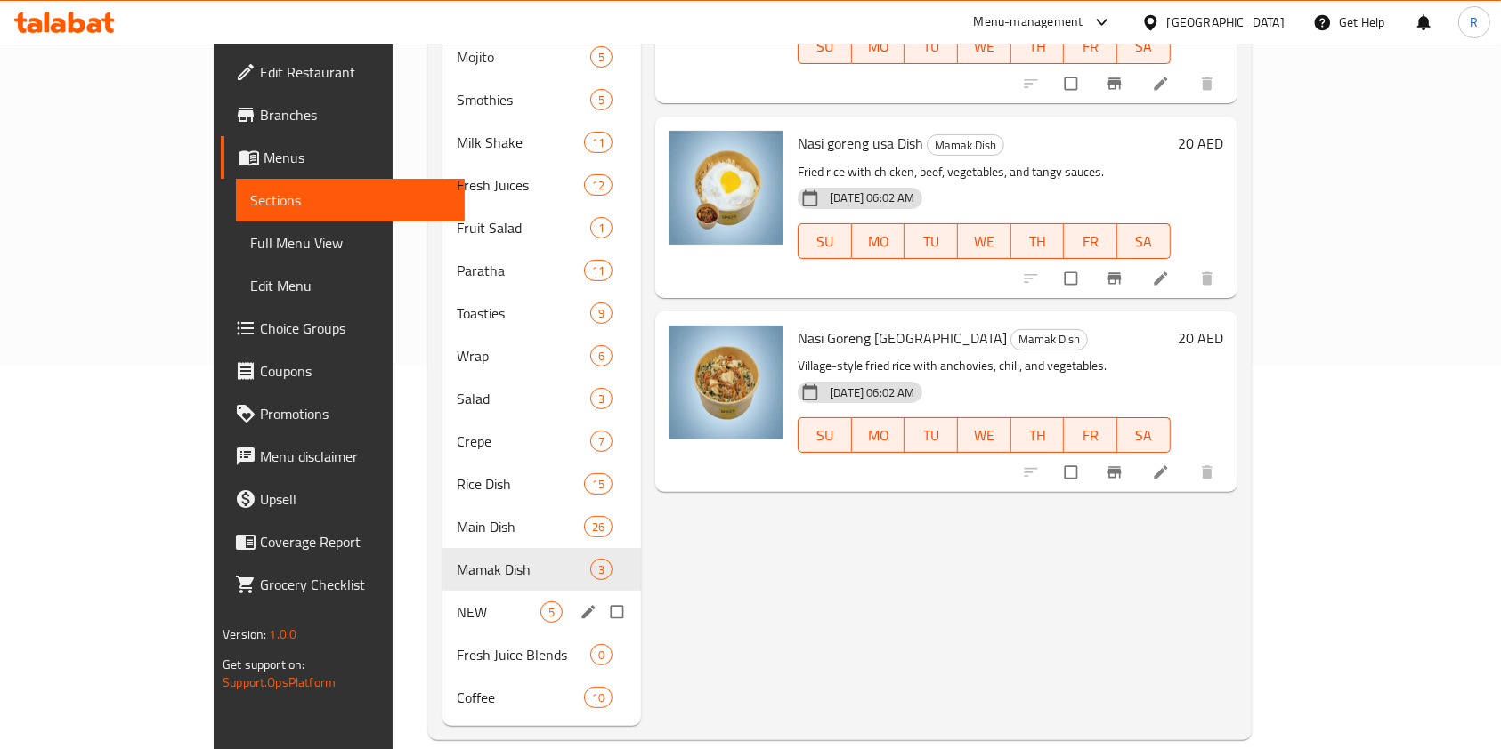
click at [449, 598] on div "NEW 5" at bounding box center [541, 612] width 198 height 43
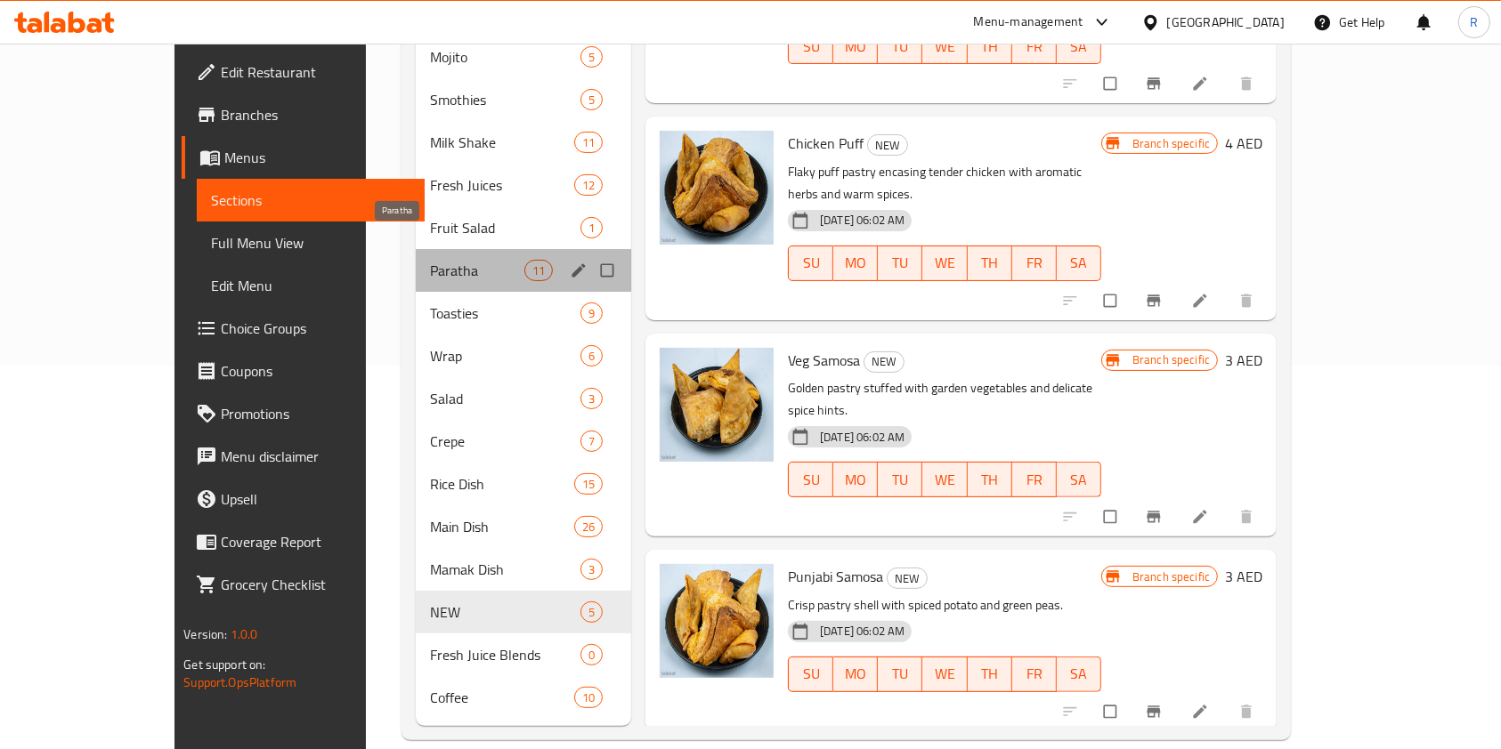
click at [430, 260] on span "Paratha" at bounding box center [476, 270] width 93 height 21
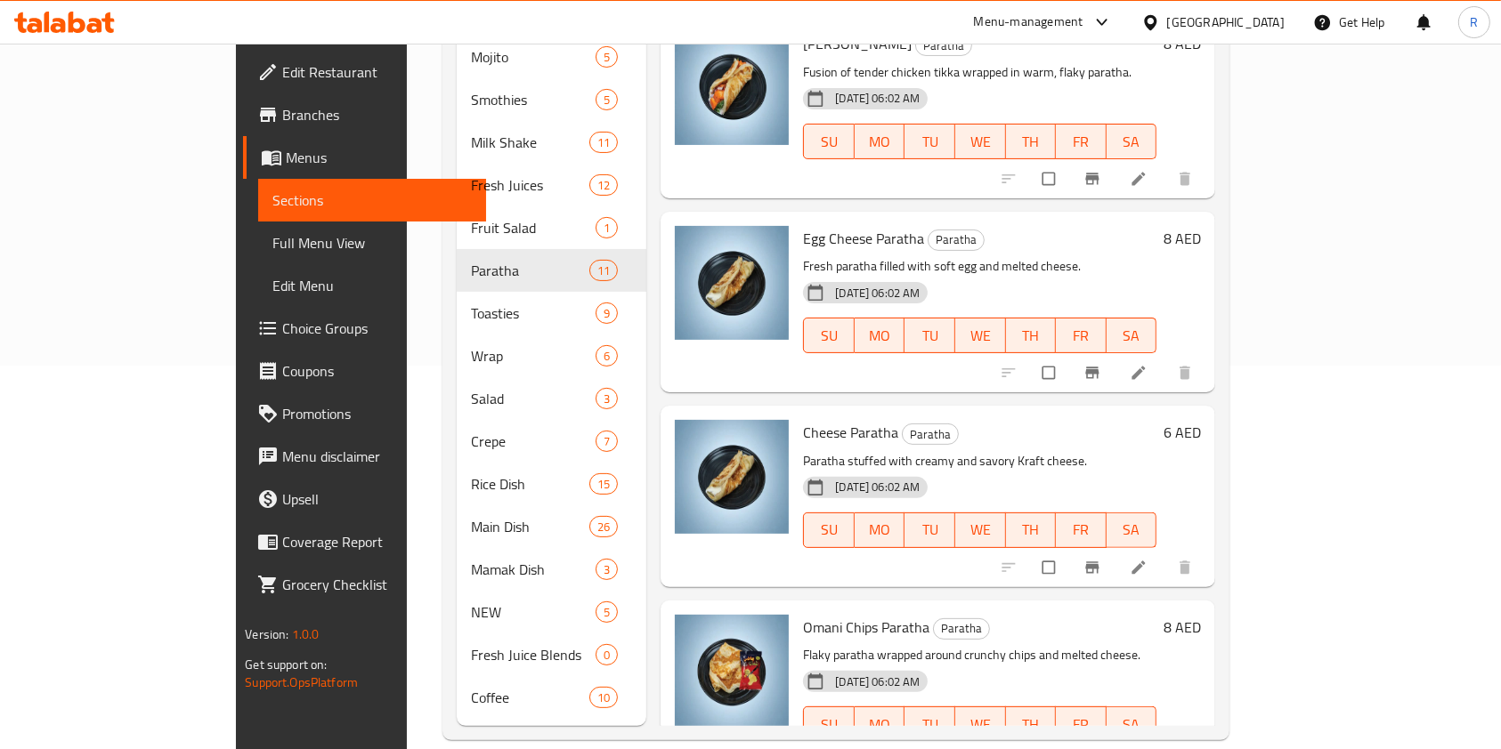
scroll to position [237, 0]
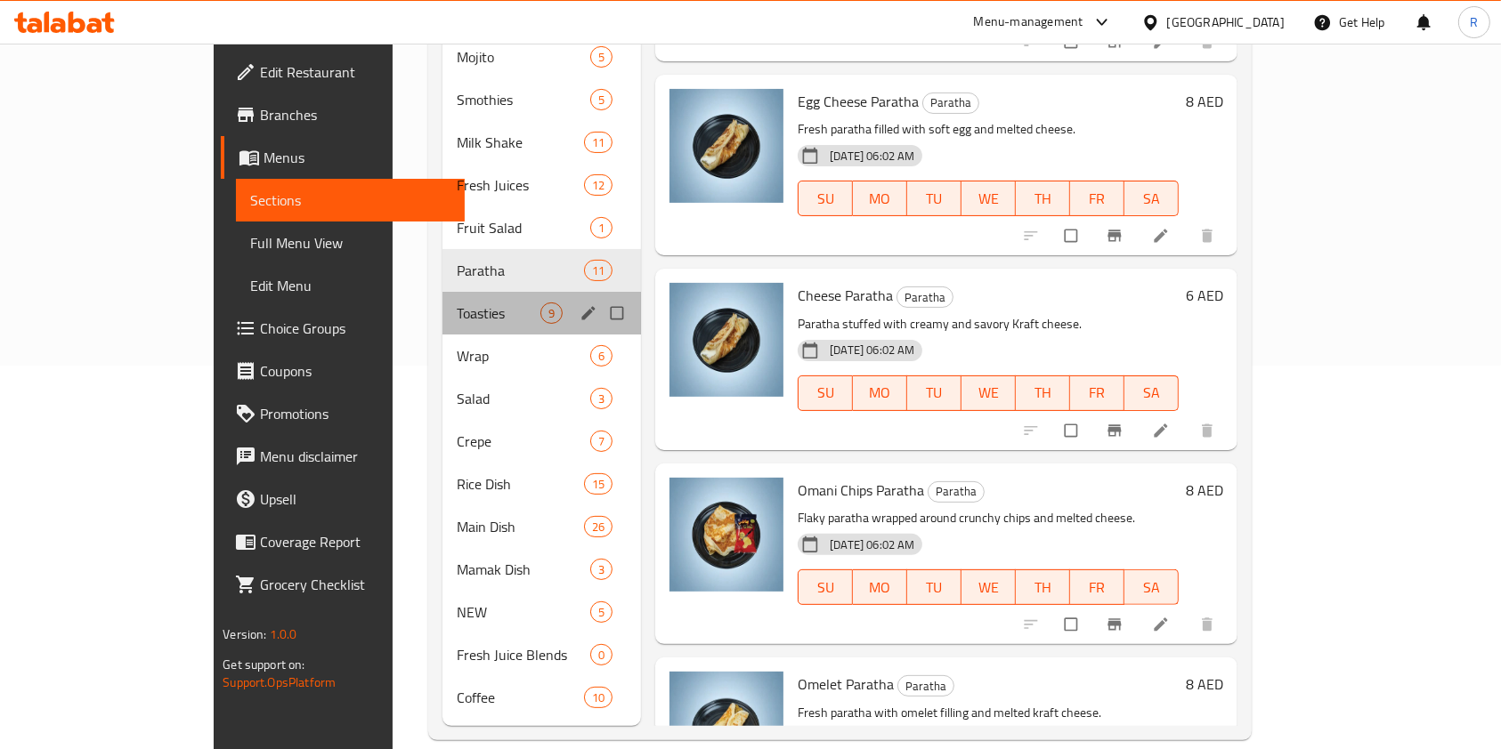
click at [442, 299] on div "Toasties 9" at bounding box center [541, 313] width 198 height 43
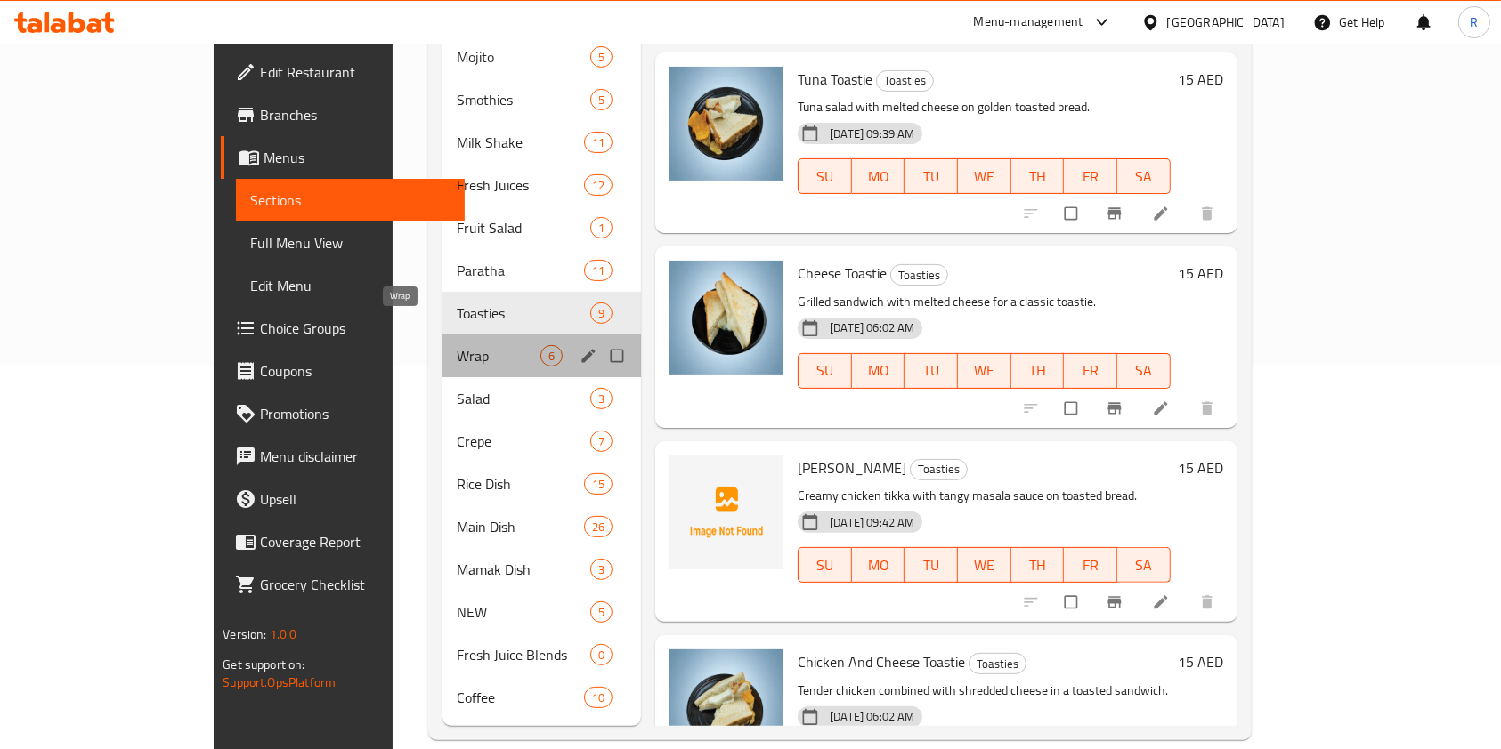
click at [457, 345] on span "Wrap" at bounding box center [499, 355] width 84 height 21
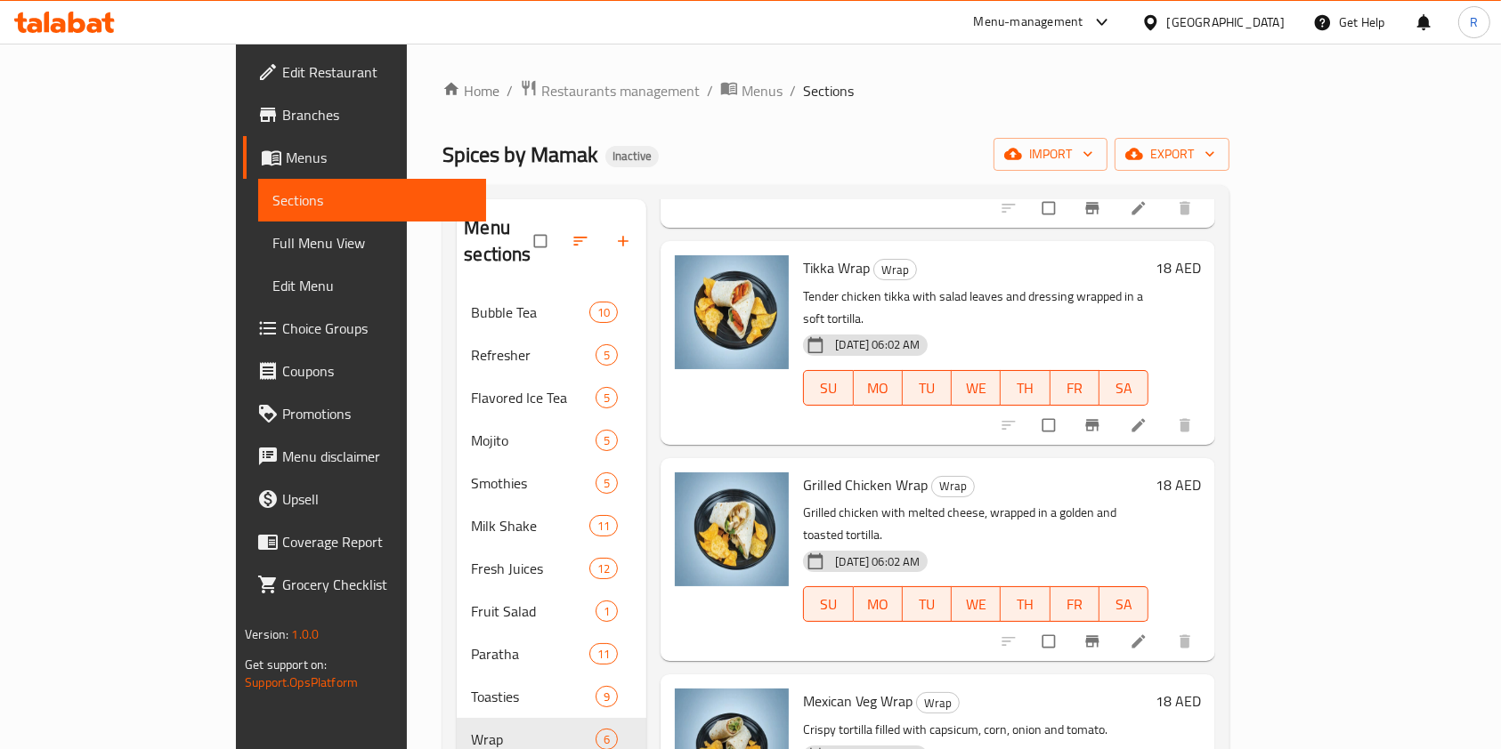
click at [614, 232] on icon "button" at bounding box center [623, 241] width 18 height 18
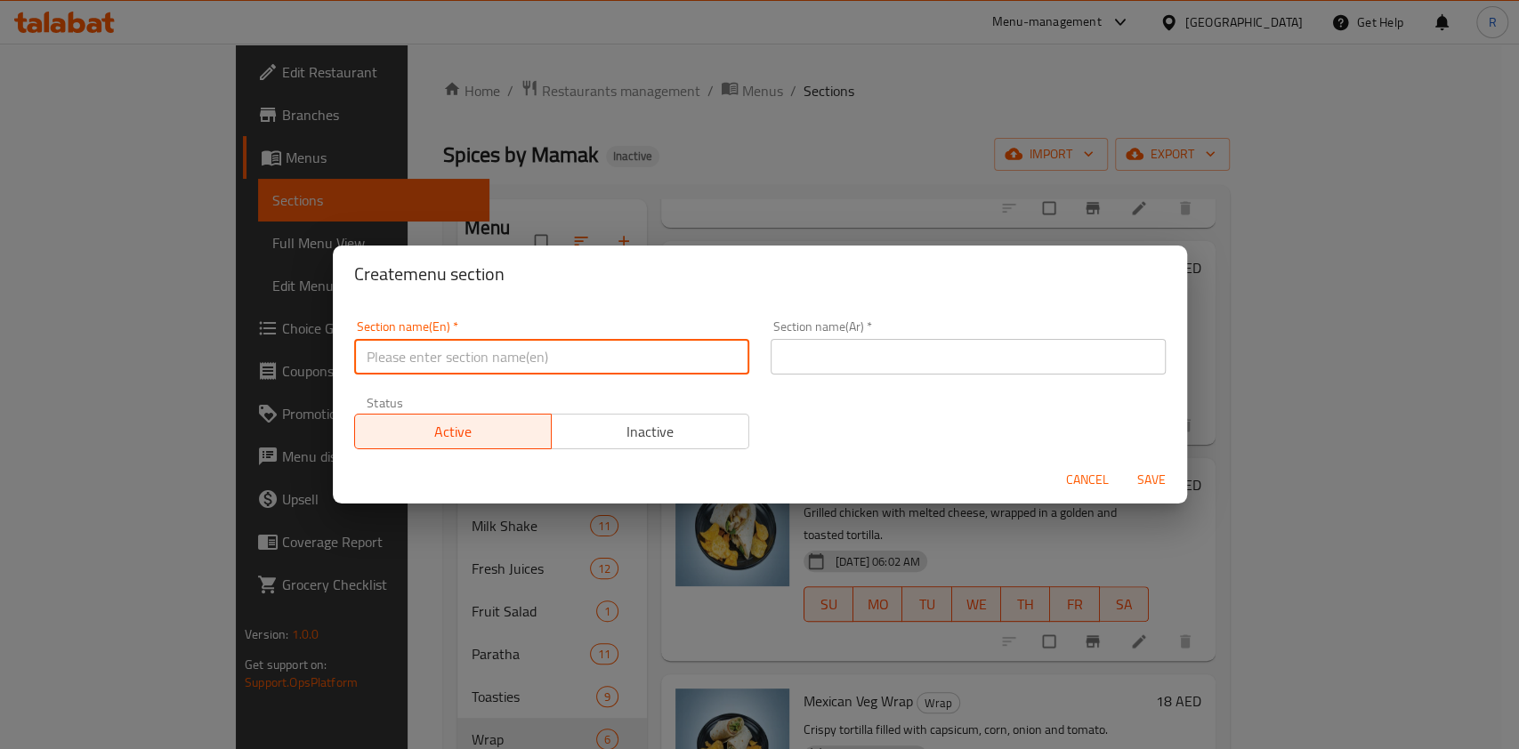
click at [497, 355] on input "text" at bounding box center [551, 357] width 395 height 36
paste input "خبز صمون"
type input "خبز صمون"
click at [869, 353] on input "text" at bounding box center [968, 357] width 395 height 36
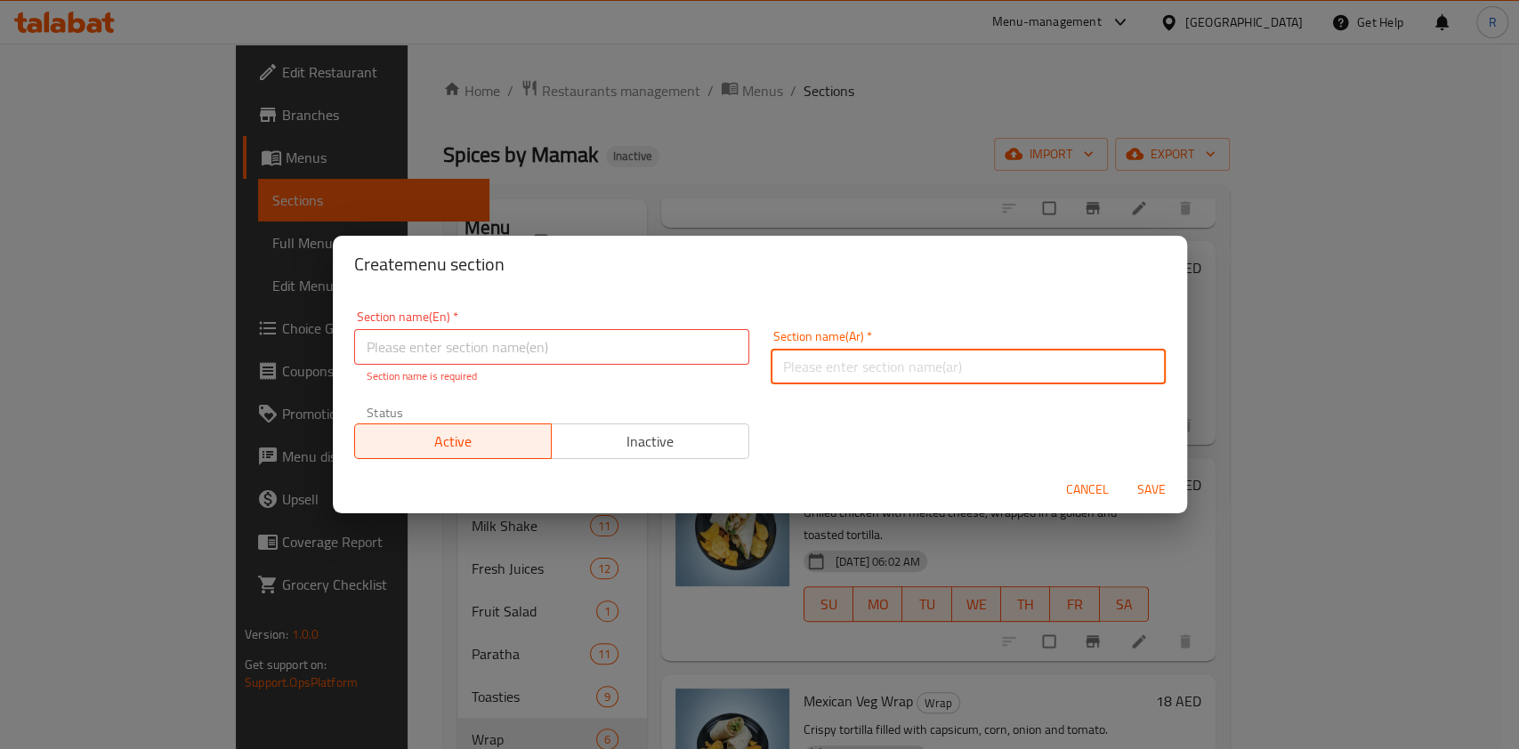
paste input "خبز صمون"
type input "خبز صمون"
click at [491, 322] on div "Section name(En)   * Section name(En) * Section name is required" at bounding box center [551, 348] width 395 height 74
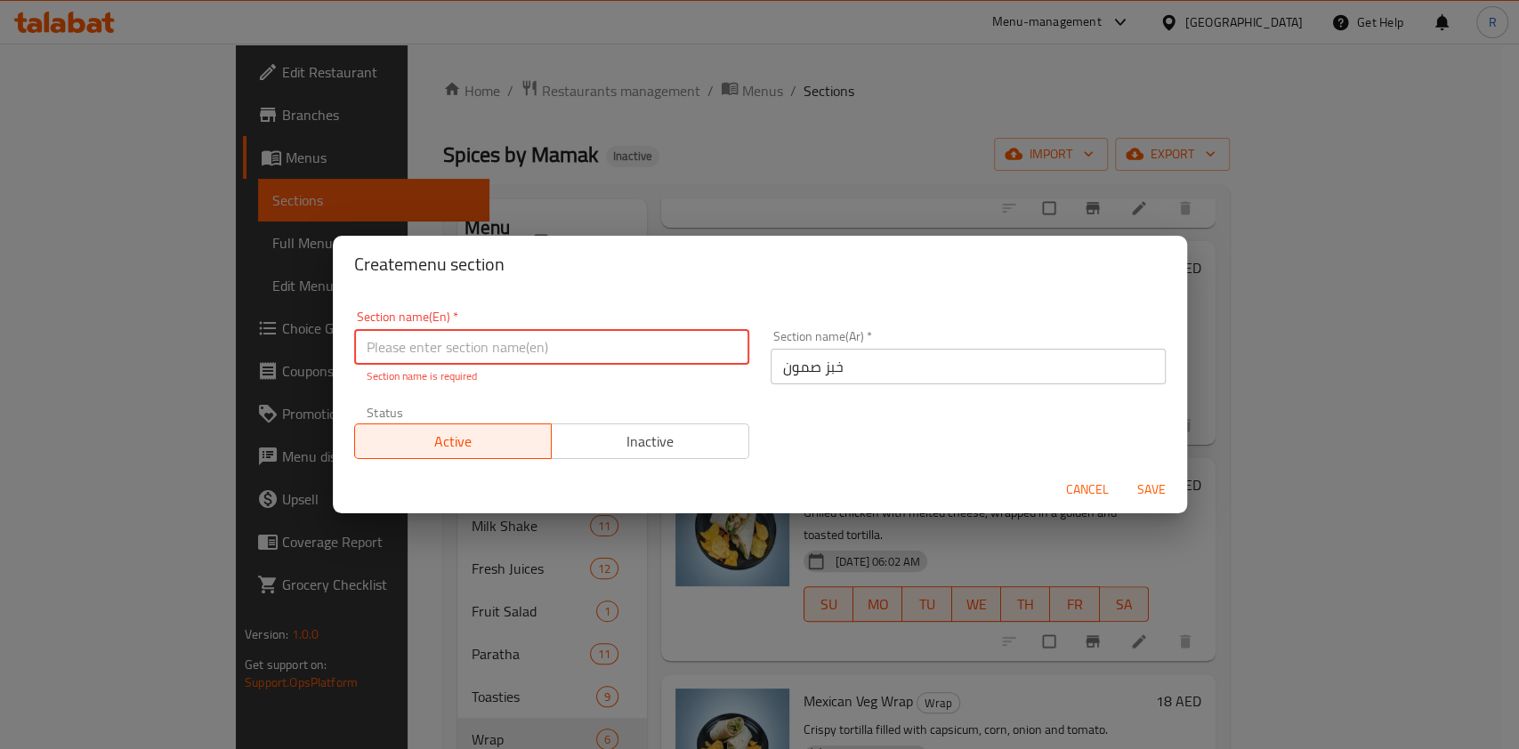
click at [502, 332] on input "text" at bounding box center [551, 347] width 395 height 36
type input "Samoon"
click at [1145, 495] on button "Save" at bounding box center [1151, 489] width 57 height 33
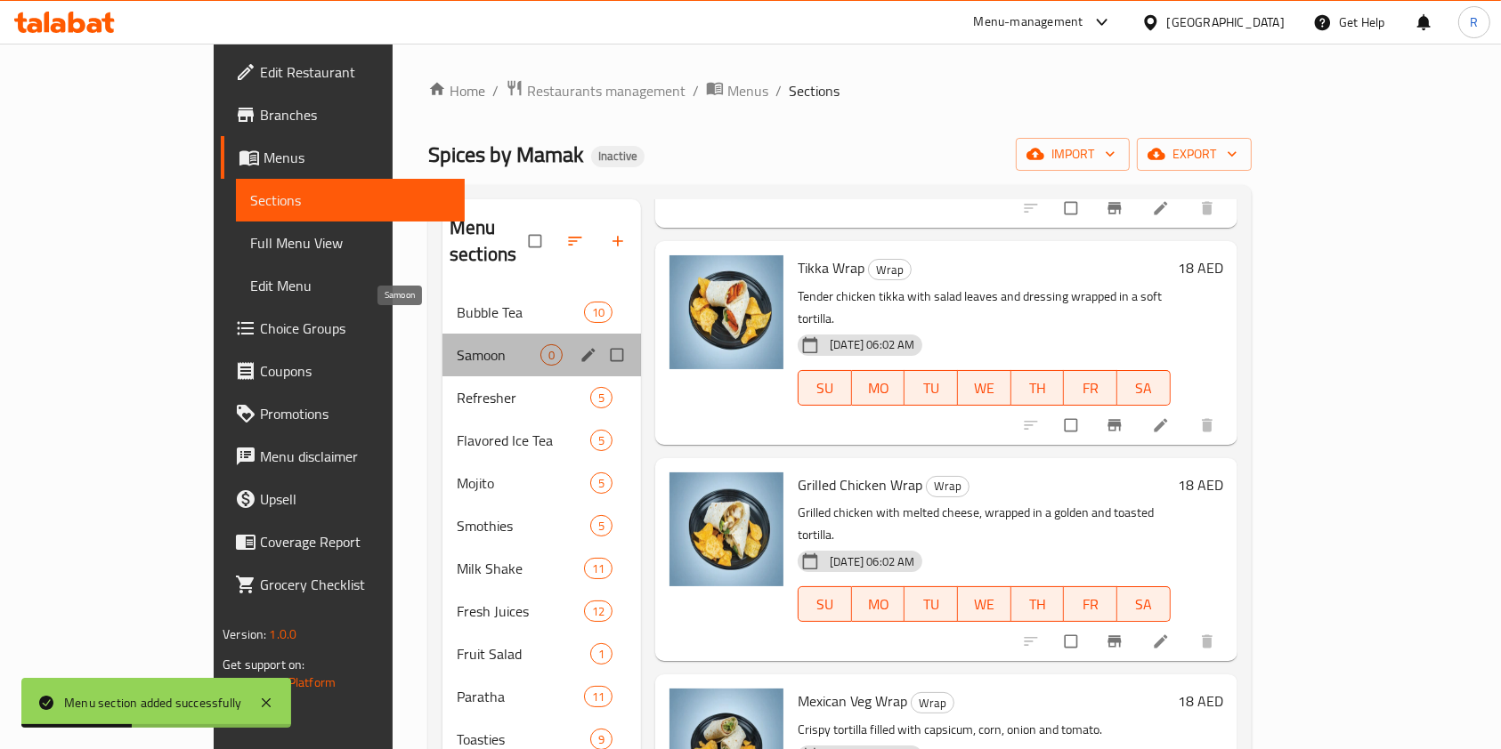
click at [457, 344] on span "Samoon" at bounding box center [499, 354] width 84 height 21
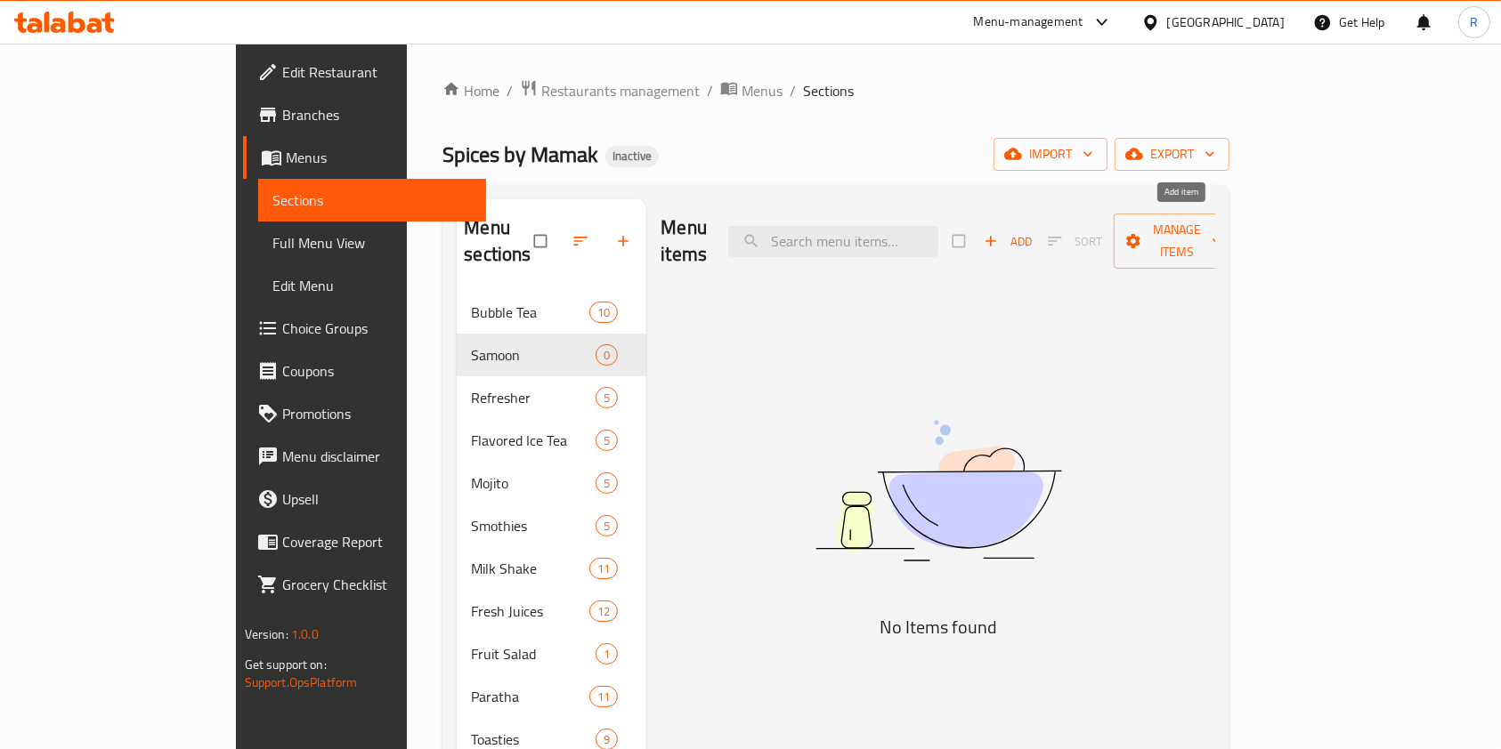
click at [1032, 231] on span "Add" at bounding box center [1007, 241] width 48 height 20
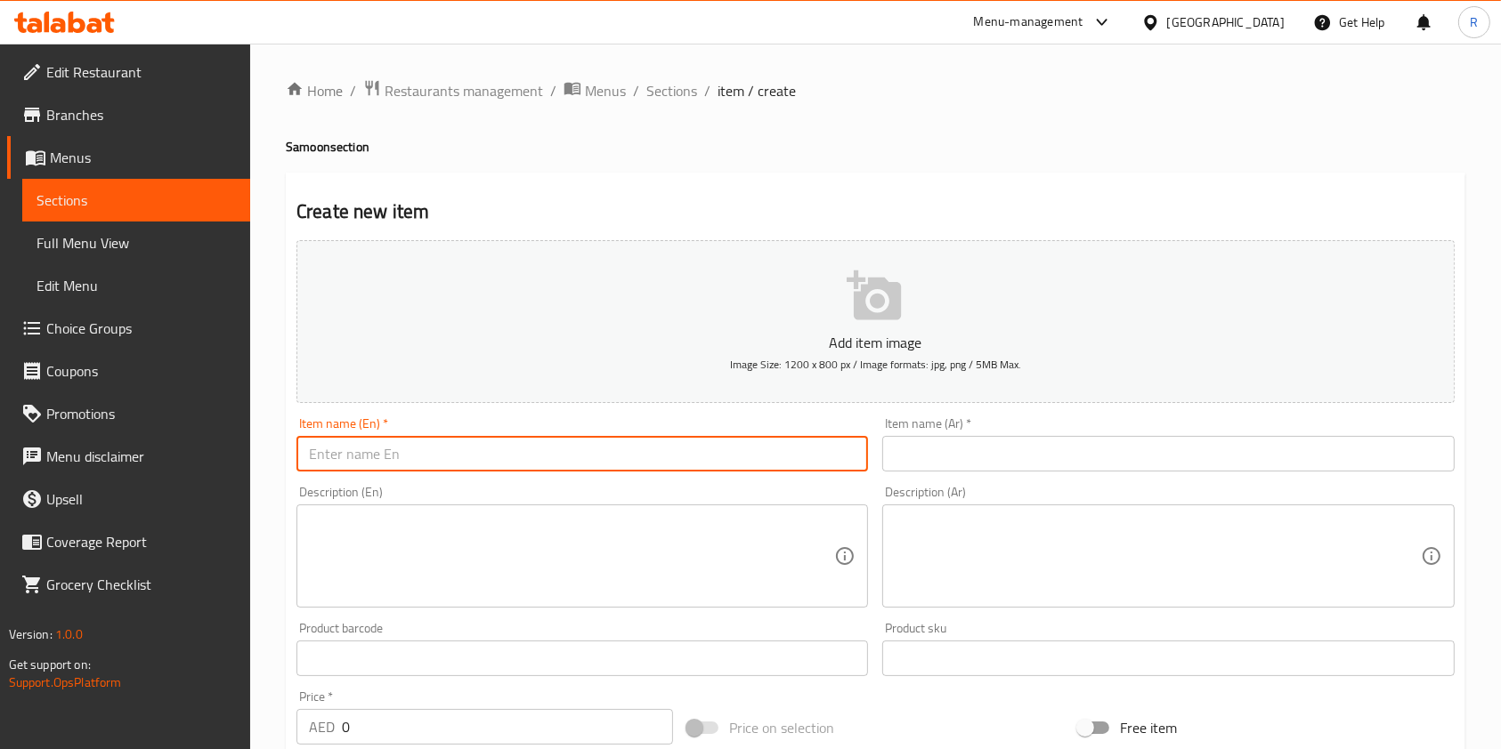
click at [553, 452] on input "text" at bounding box center [581, 454] width 571 height 36
paste input "Egg Samoon Sandwich"
type input "Egg Samoon Sandwich"
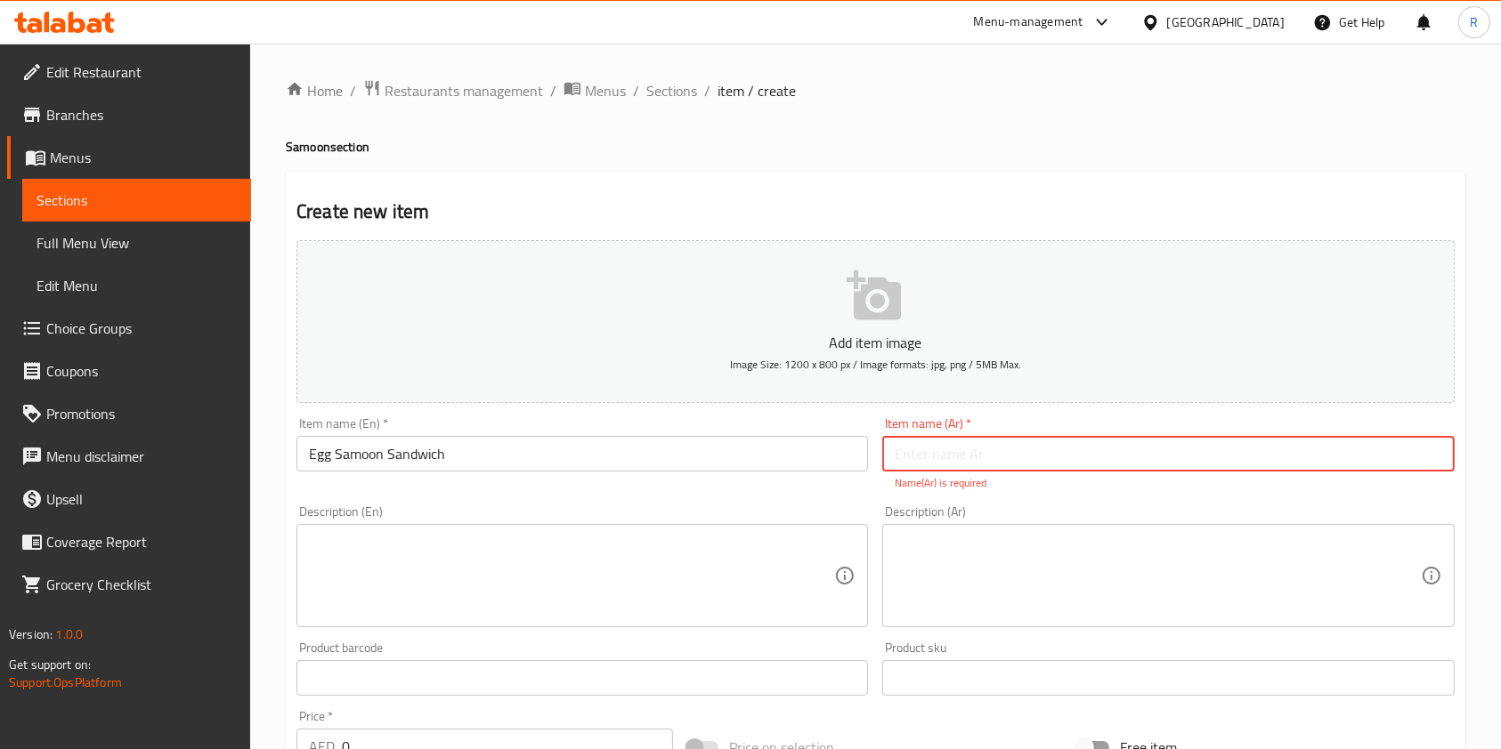
paste input "ساندويتش صمون بالبيض"
type input "ساندويتش صمون بالبيض"
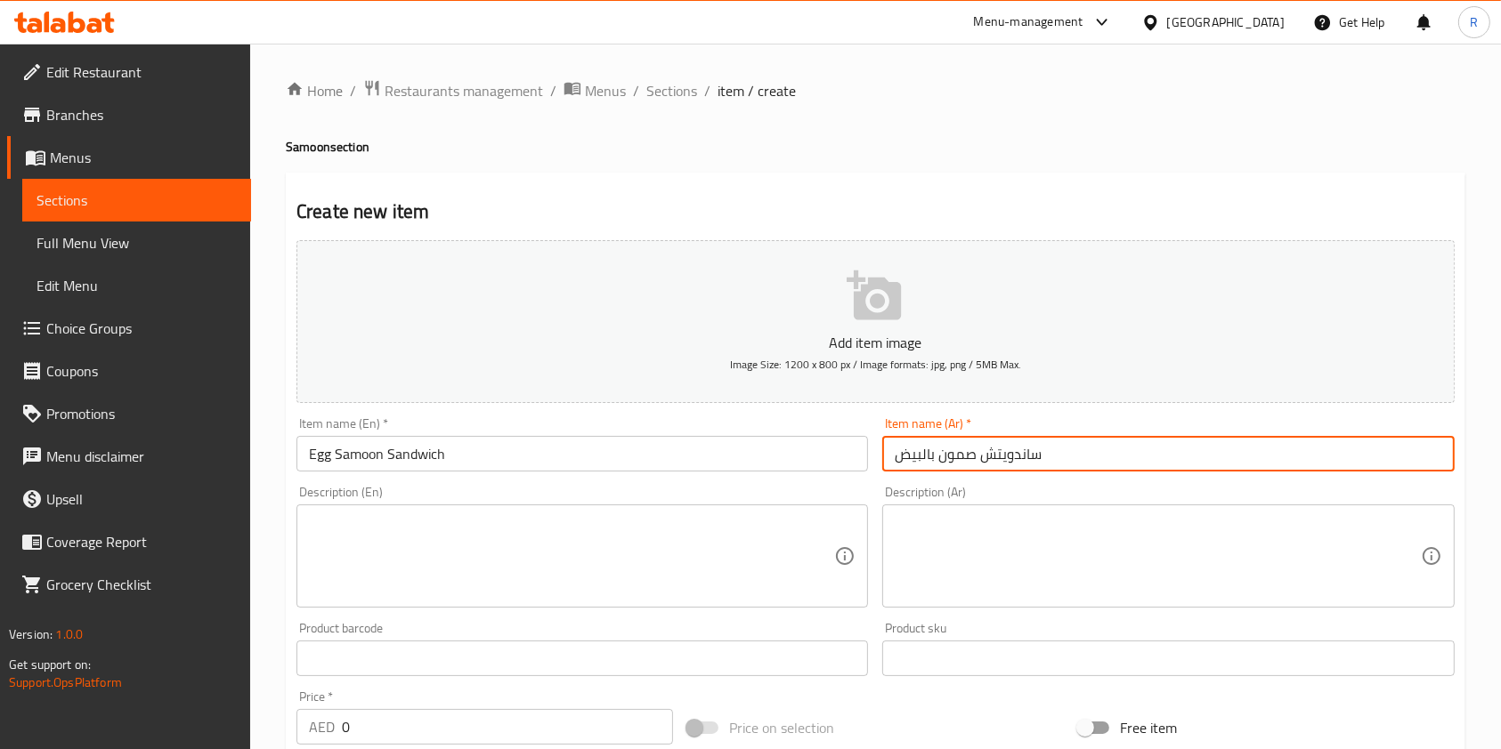
click at [635, 538] on textarea at bounding box center [571, 556] width 525 height 85
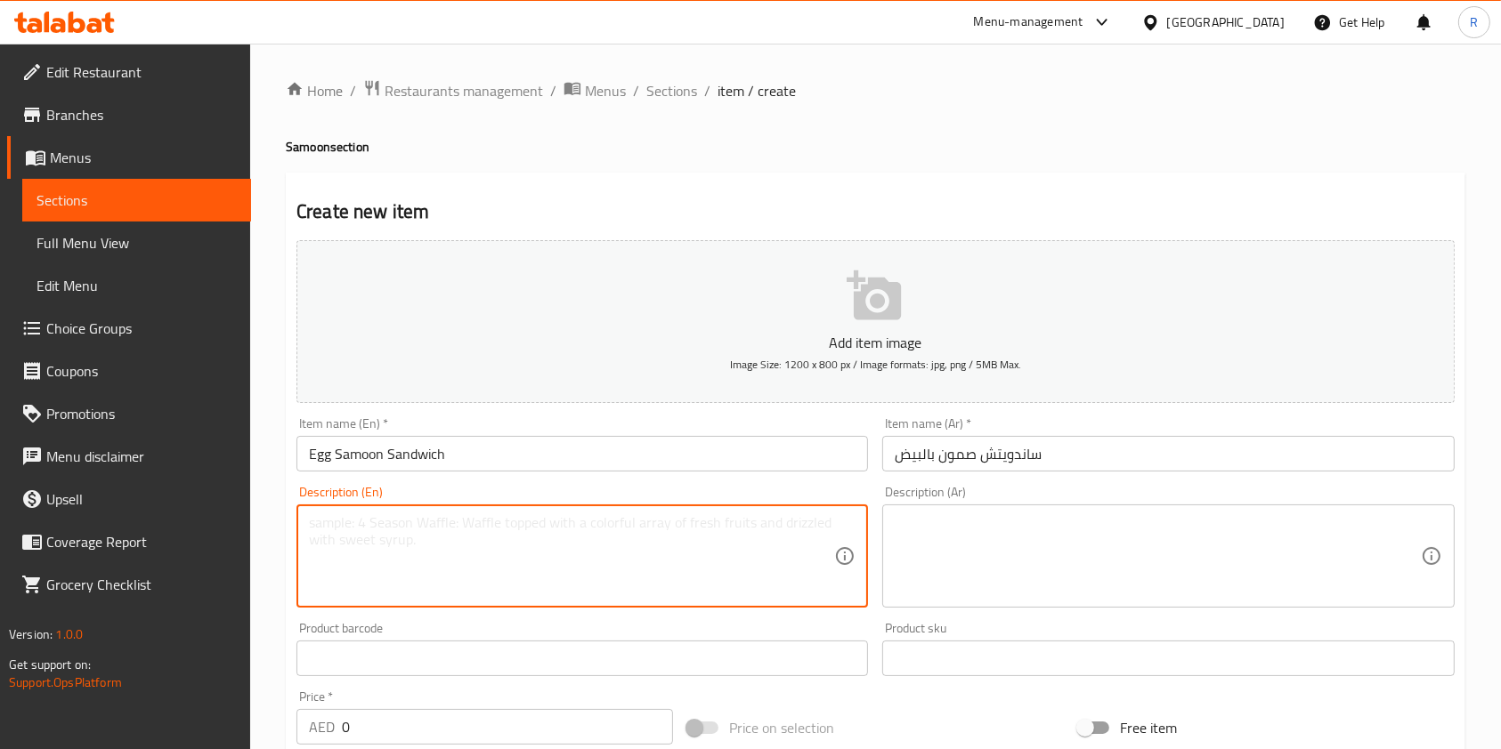
paste textarea "Samoon bread filled with boiled egg, crisp lettuce, and creamy sauce."
type textarea "Samoon bread filled with boiled egg, crisp lettuce, and creamy sauce."
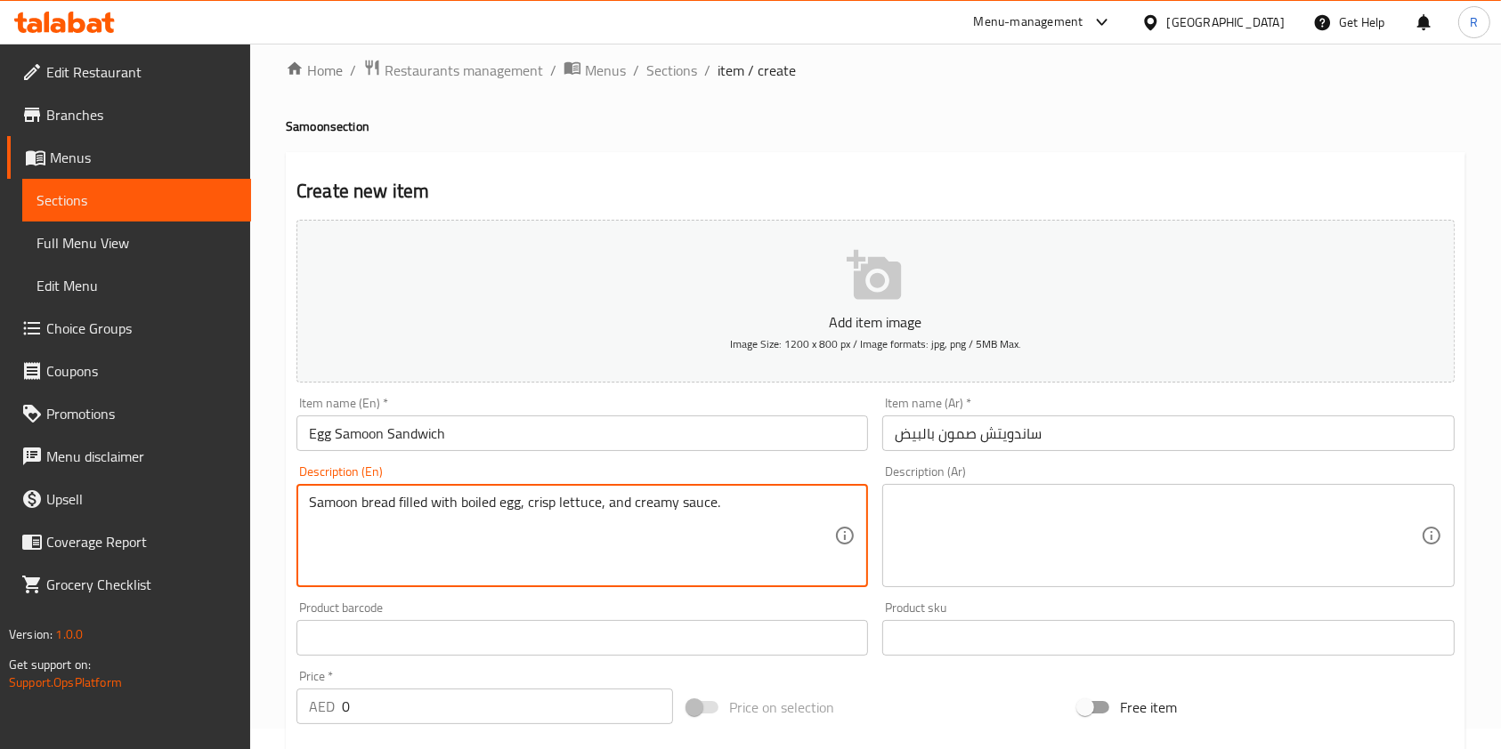
scroll to position [237, 0]
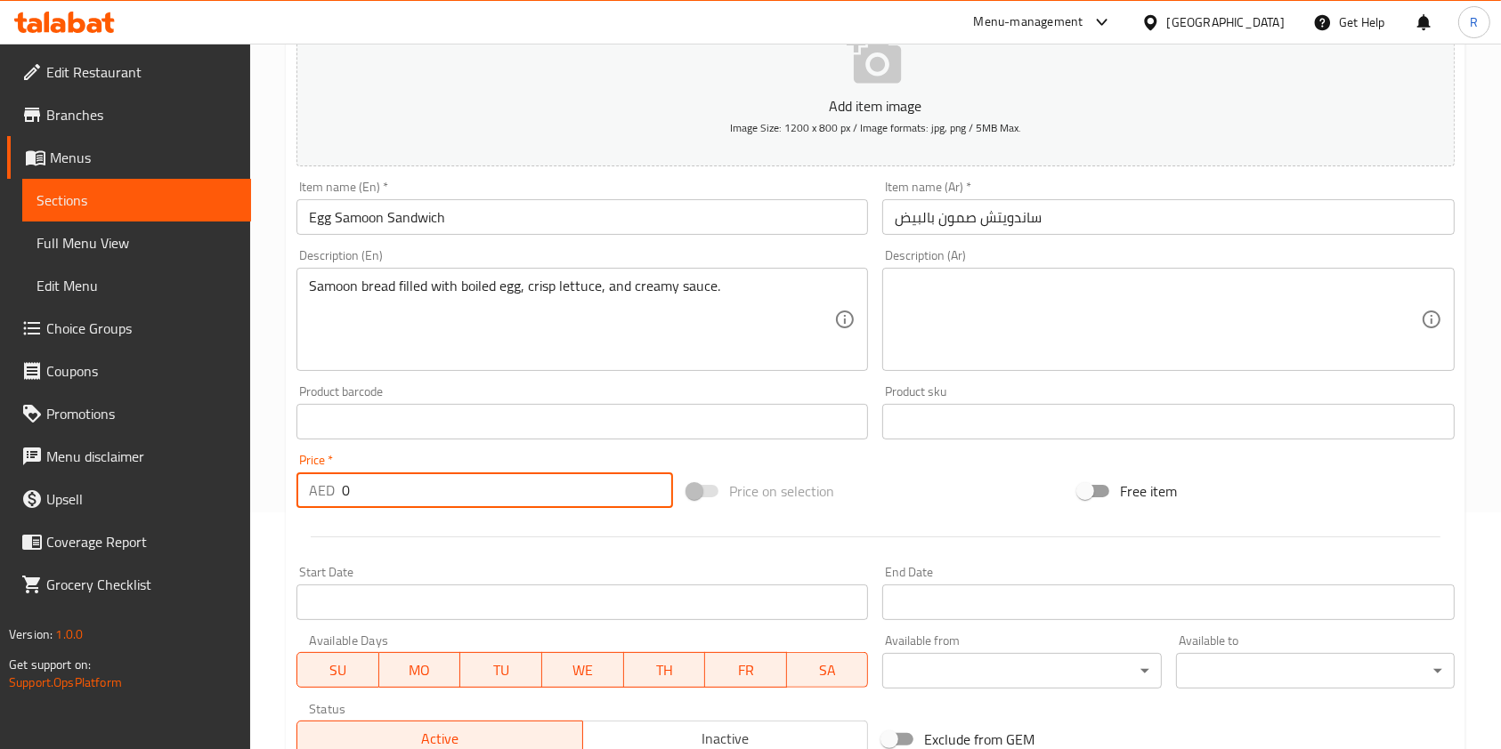
drag, startPoint x: 416, startPoint y: 495, endPoint x: 242, endPoint y: 481, distance: 174.1
click at [242, 481] on div "Edit Restaurant Branches Menus Sections Full Menu View Edit Menu Choice Groups …" at bounding box center [750, 414] width 1501 height 1214
paste input "12.0"
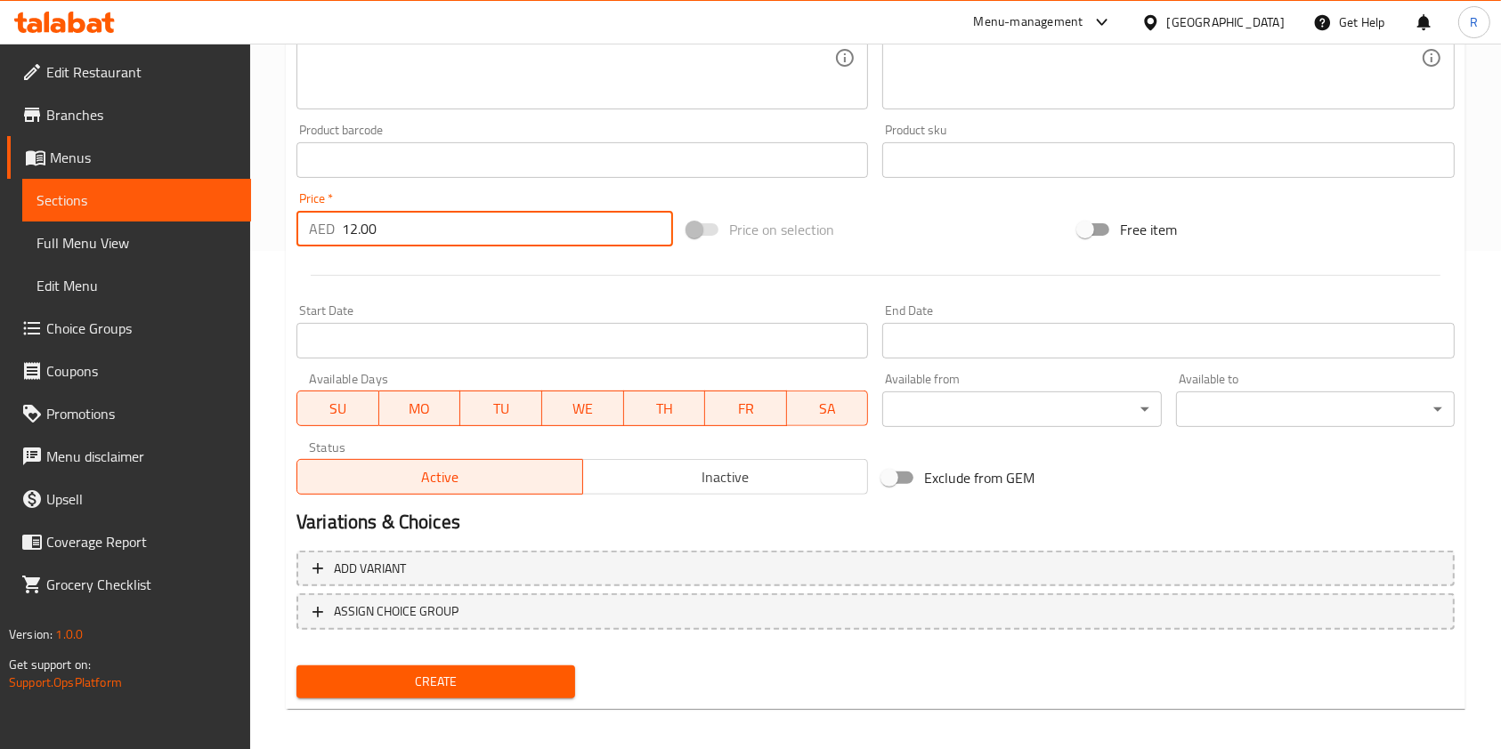
scroll to position [508, 0]
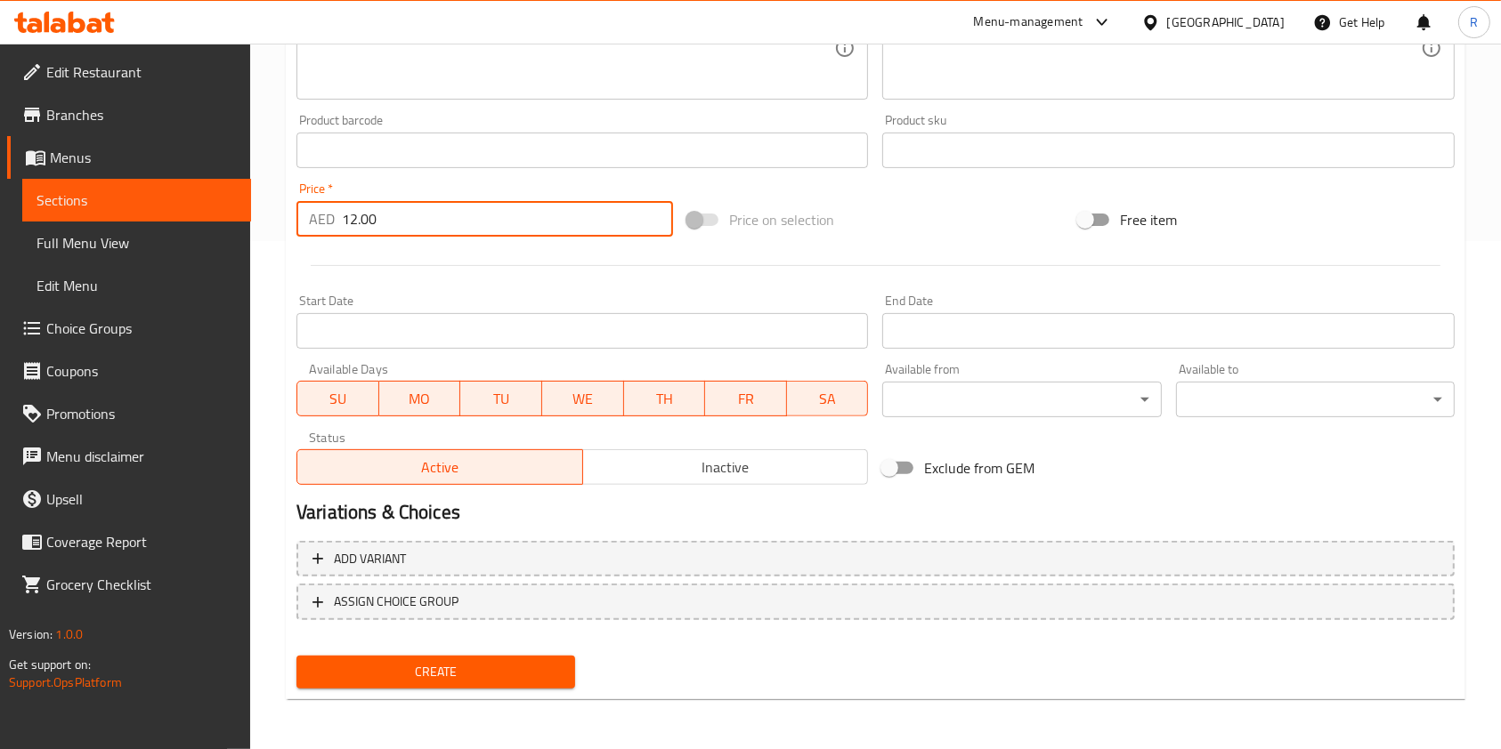
type input "12.00"
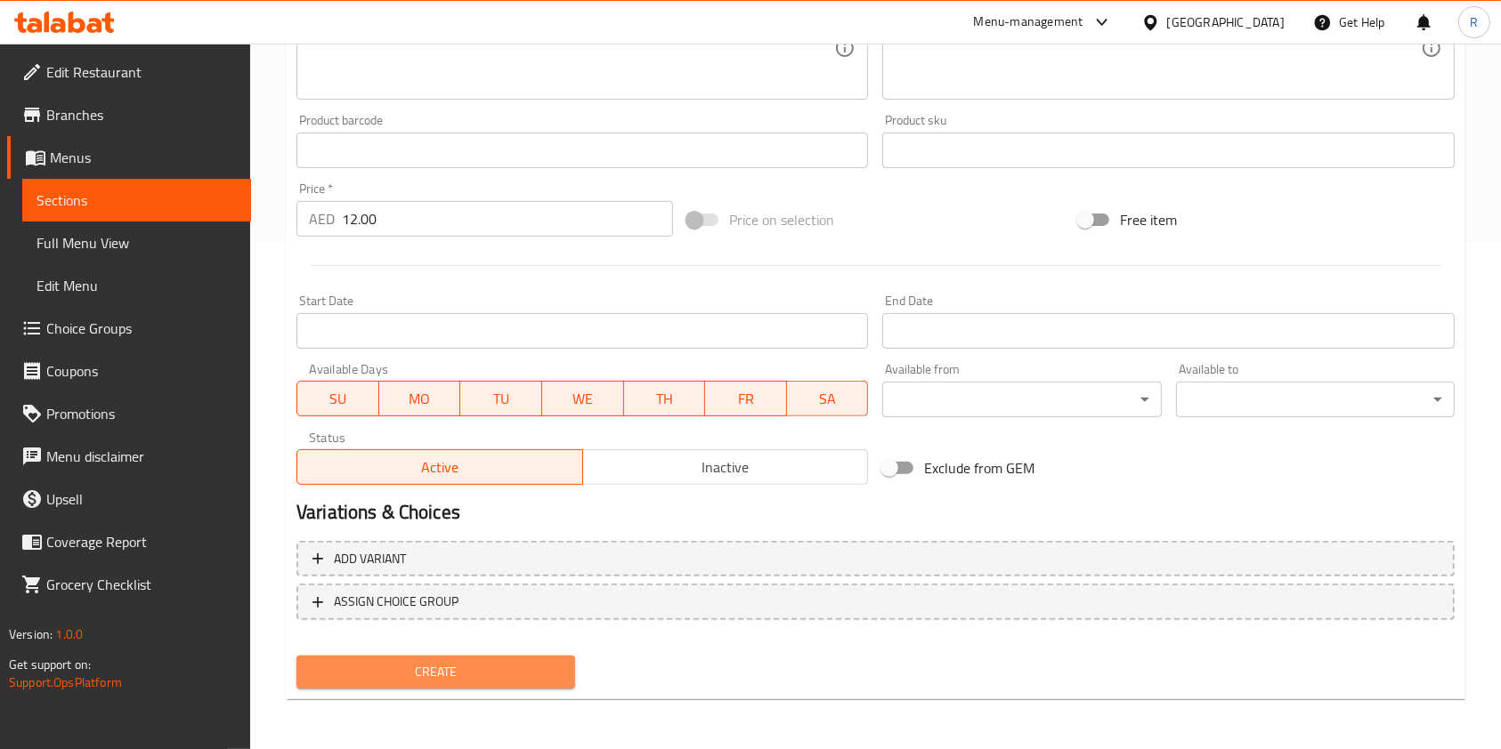
click at [468, 680] on span "Create" at bounding box center [436, 672] width 250 height 22
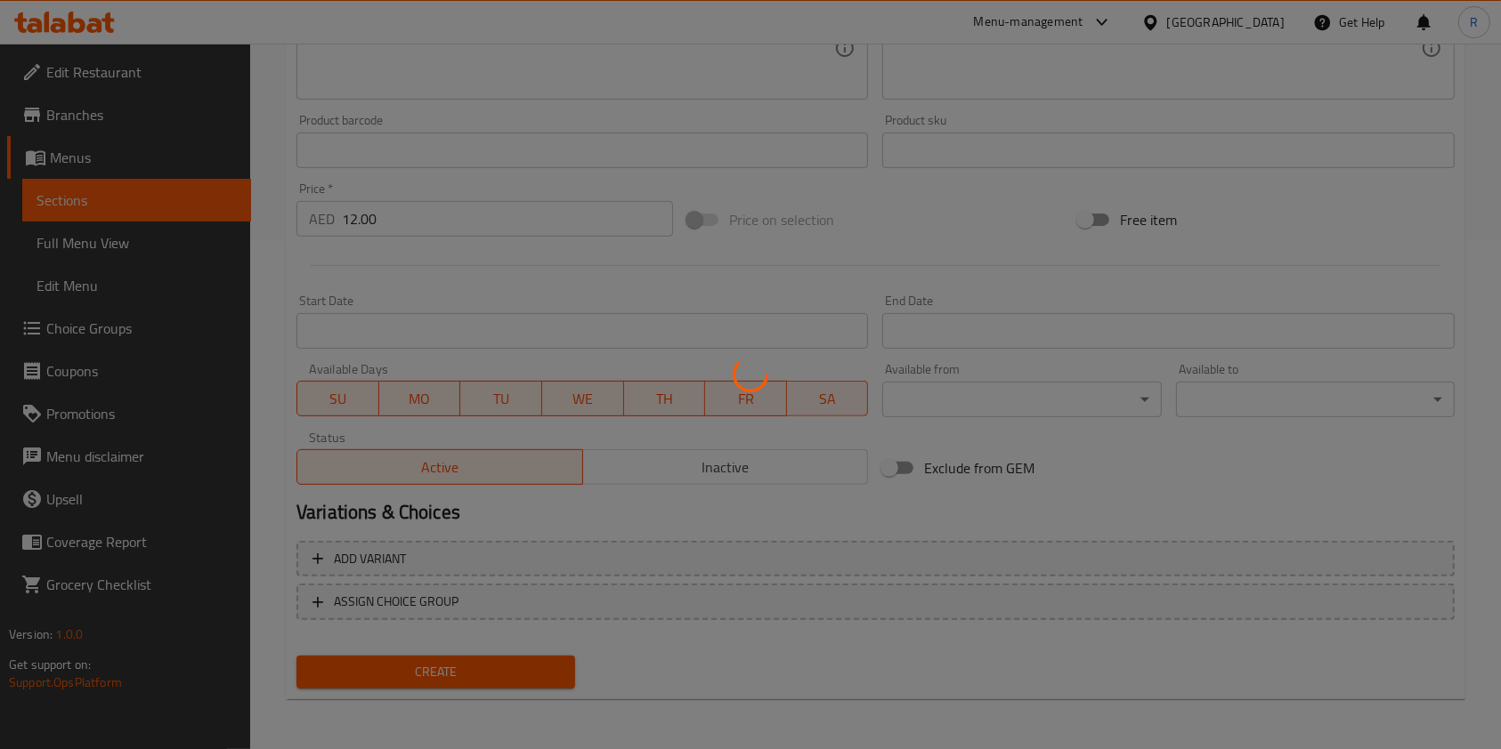
type input "0"
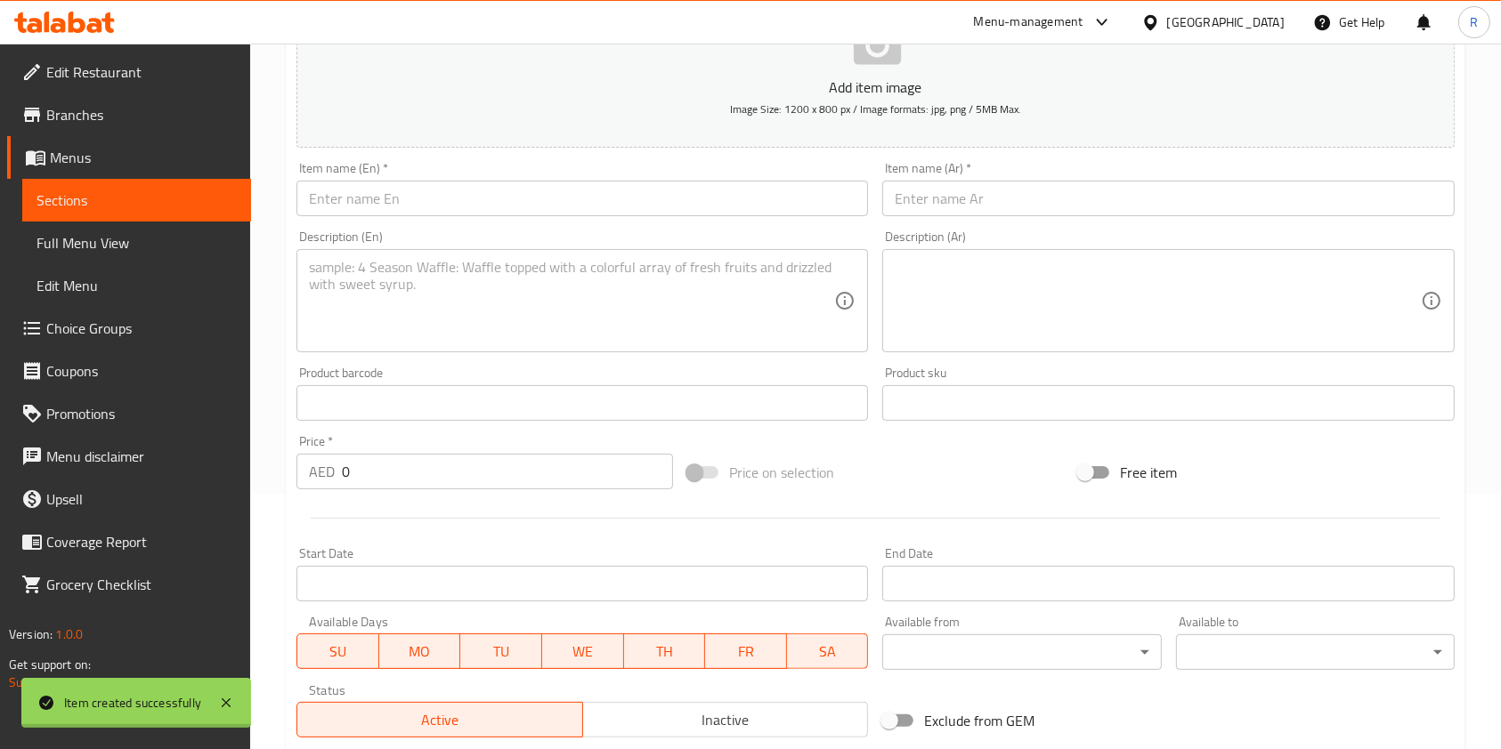
scroll to position [0, 0]
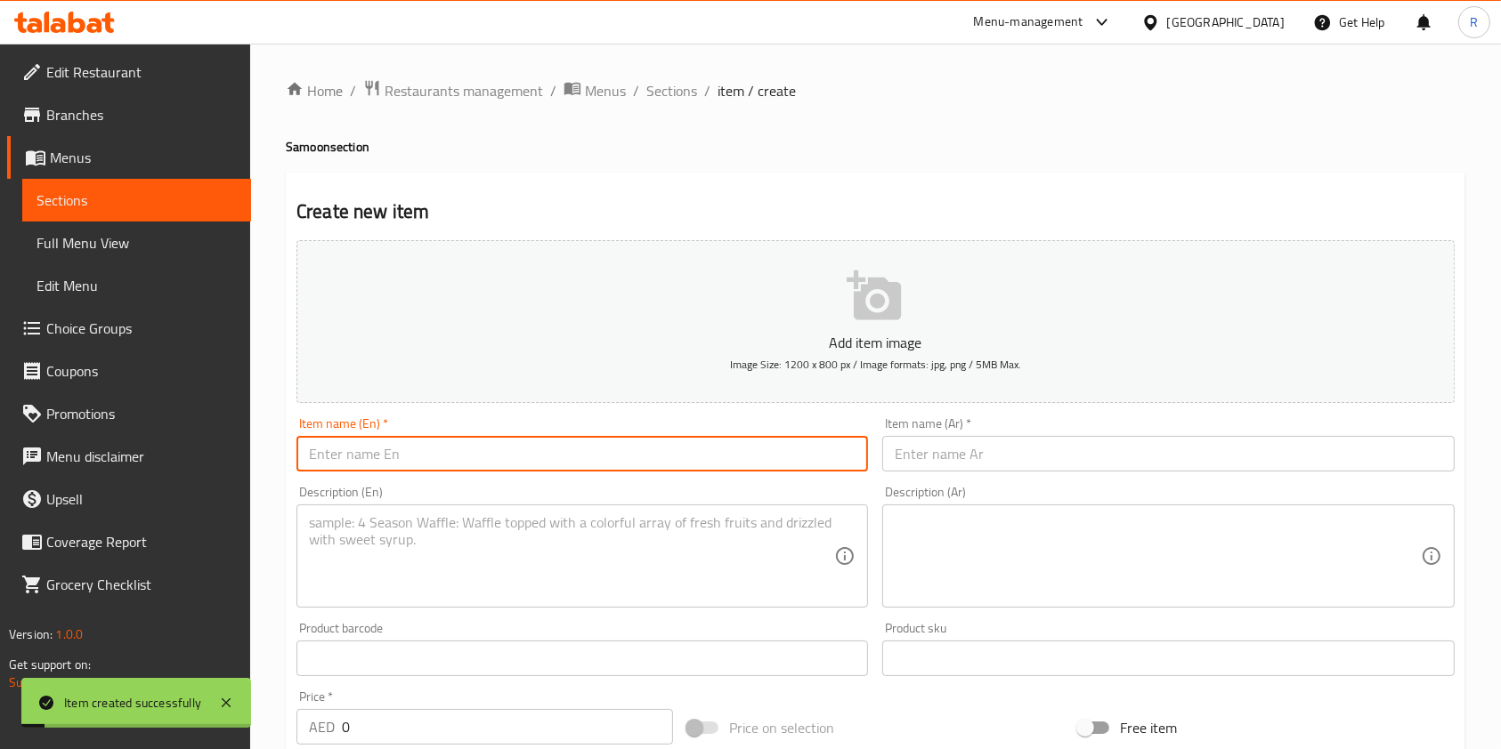
click at [457, 449] on input "text" at bounding box center [581, 454] width 571 height 36
paste input "Tikka Sandwich"
click at [344, 451] on input "Tikka Sandwich" at bounding box center [581, 454] width 571 height 36
type input "Tikka Samoon Sandwich"
click at [931, 465] on input "text" at bounding box center [1167, 454] width 571 height 36
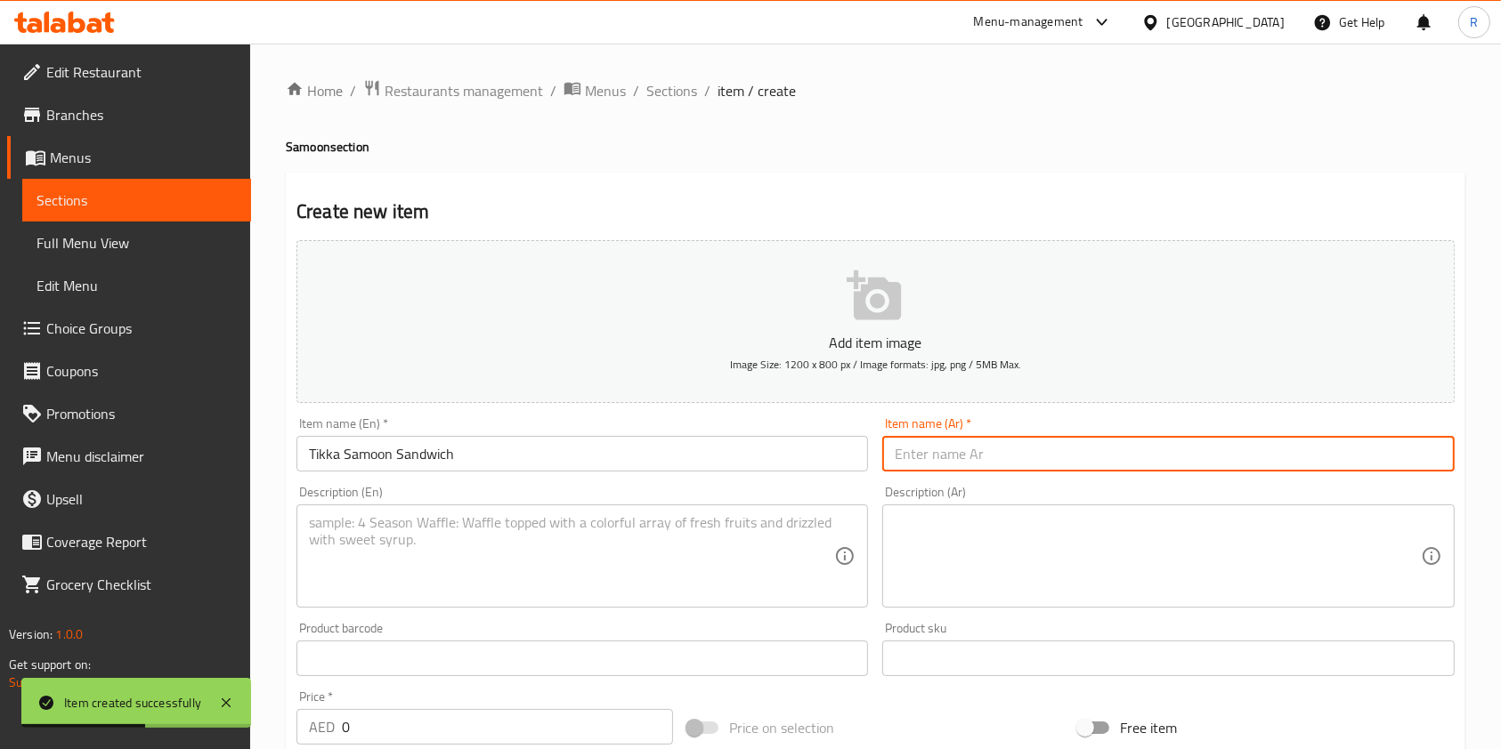
paste input "ساندويتش تيكا"
type input "ساندويتش تيكا"
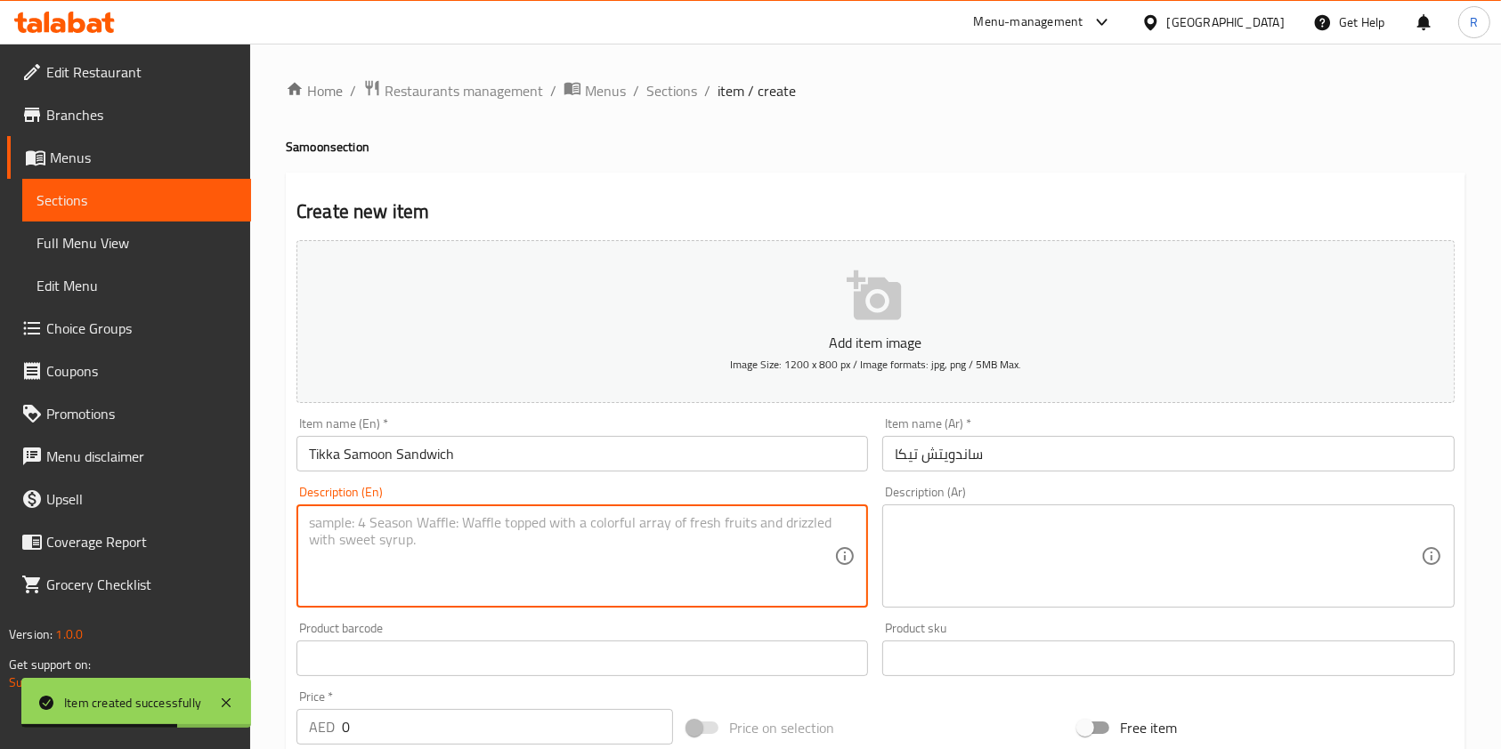
drag, startPoint x: 449, startPoint y: 528, endPoint x: 458, endPoint y: 538, distance: 13.9
click at [454, 529] on textarea at bounding box center [571, 556] width 525 height 85
paste textarea "Soft long bun filled with hotdog, choice of beef or chicken."
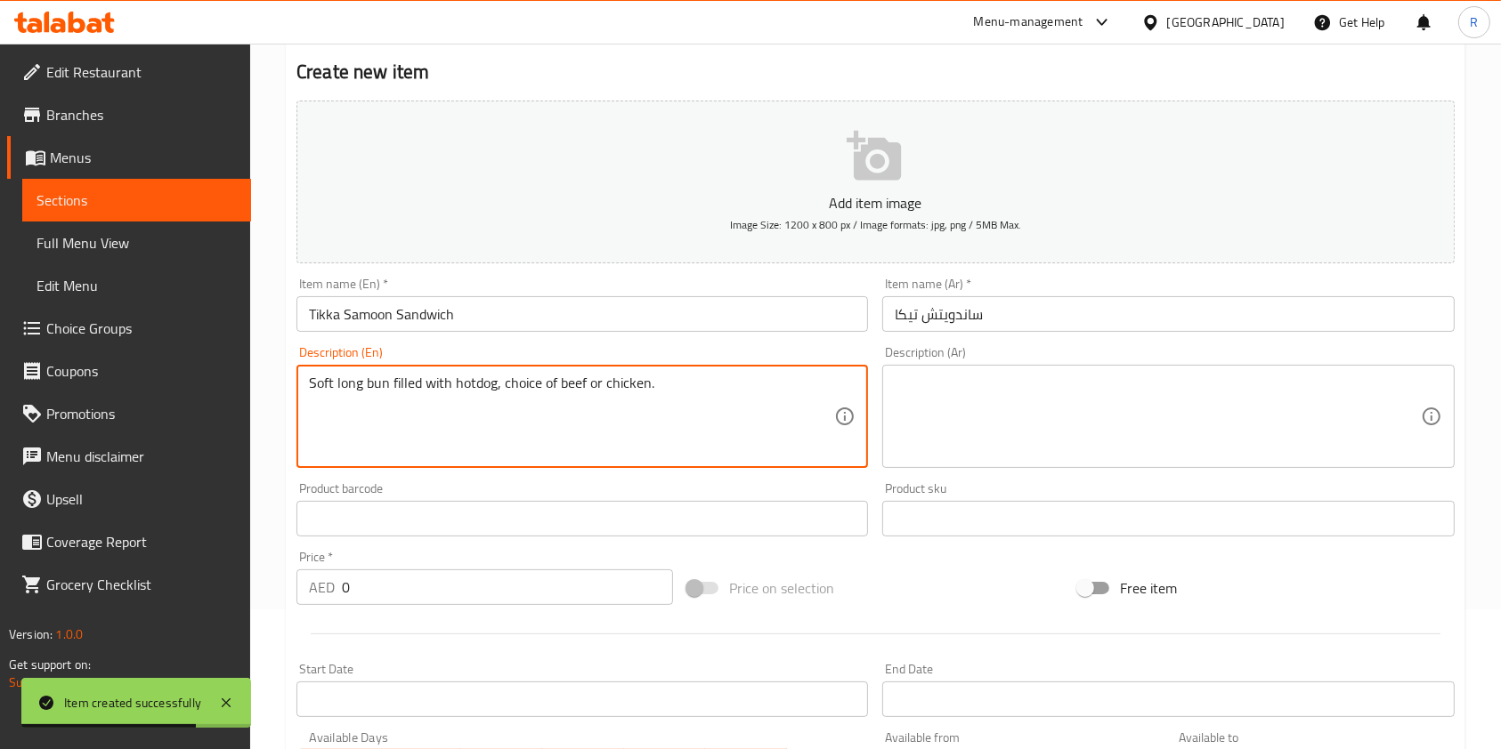
scroll to position [237, 0]
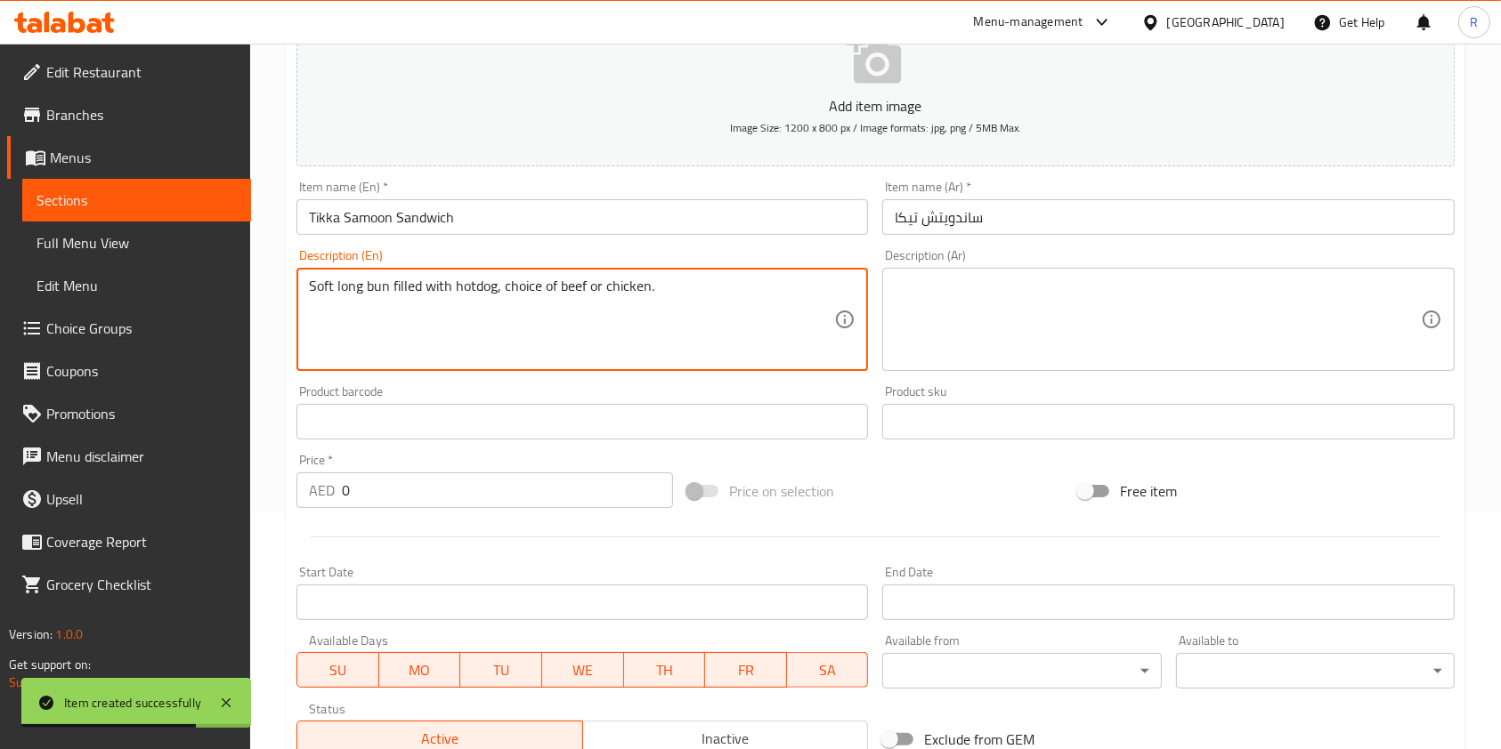
type textarea "Soft long bun filled with hotdog, choice of beef or chicken."
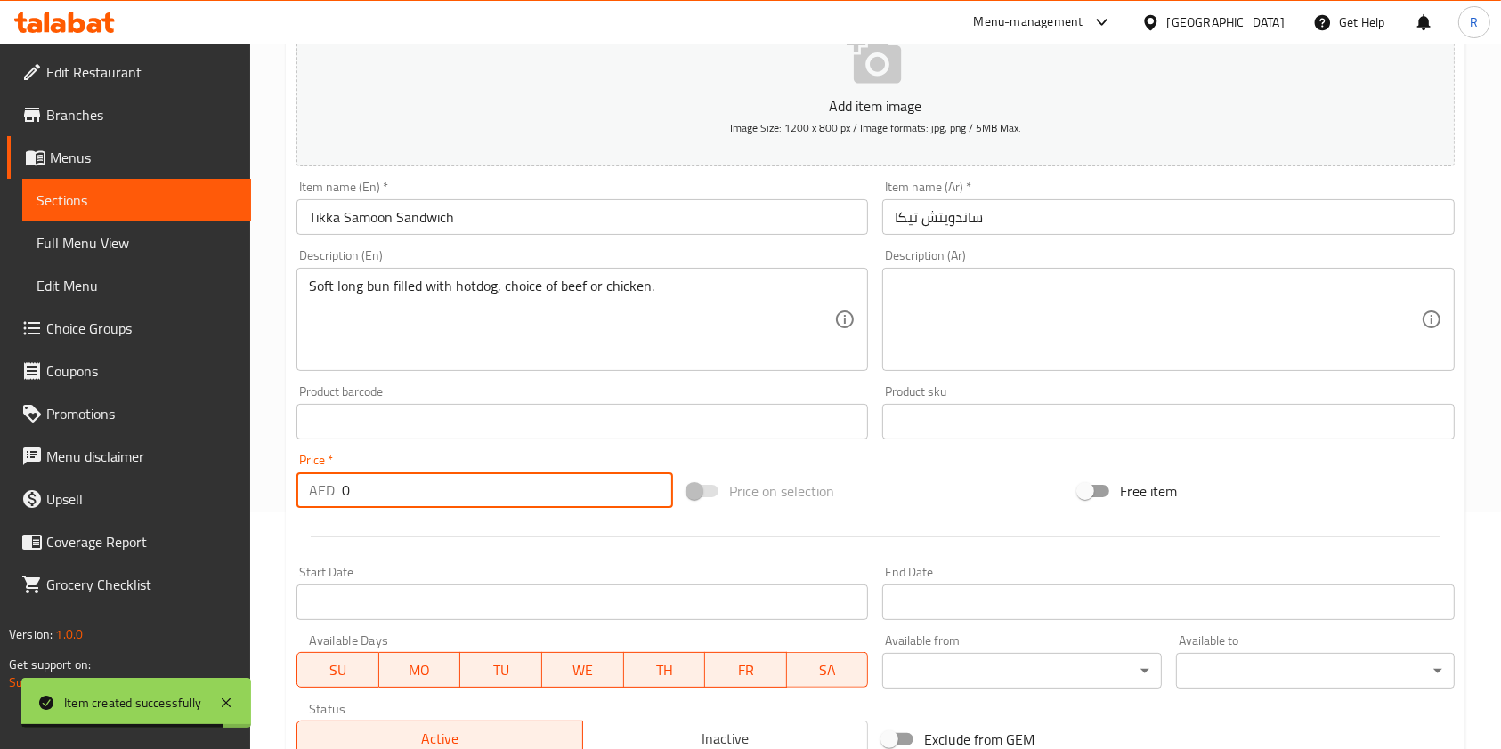
drag, startPoint x: 394, startPoint y: 496, endPoint x: 12, endPoint y: 450, distance: 385.4
click at [4, 449] on div "Edit Restaurant Branches Menus Sections Full Menu View Edit Menu Choice Groups …" at bounding box center [750, 414] width 1501 height 1214
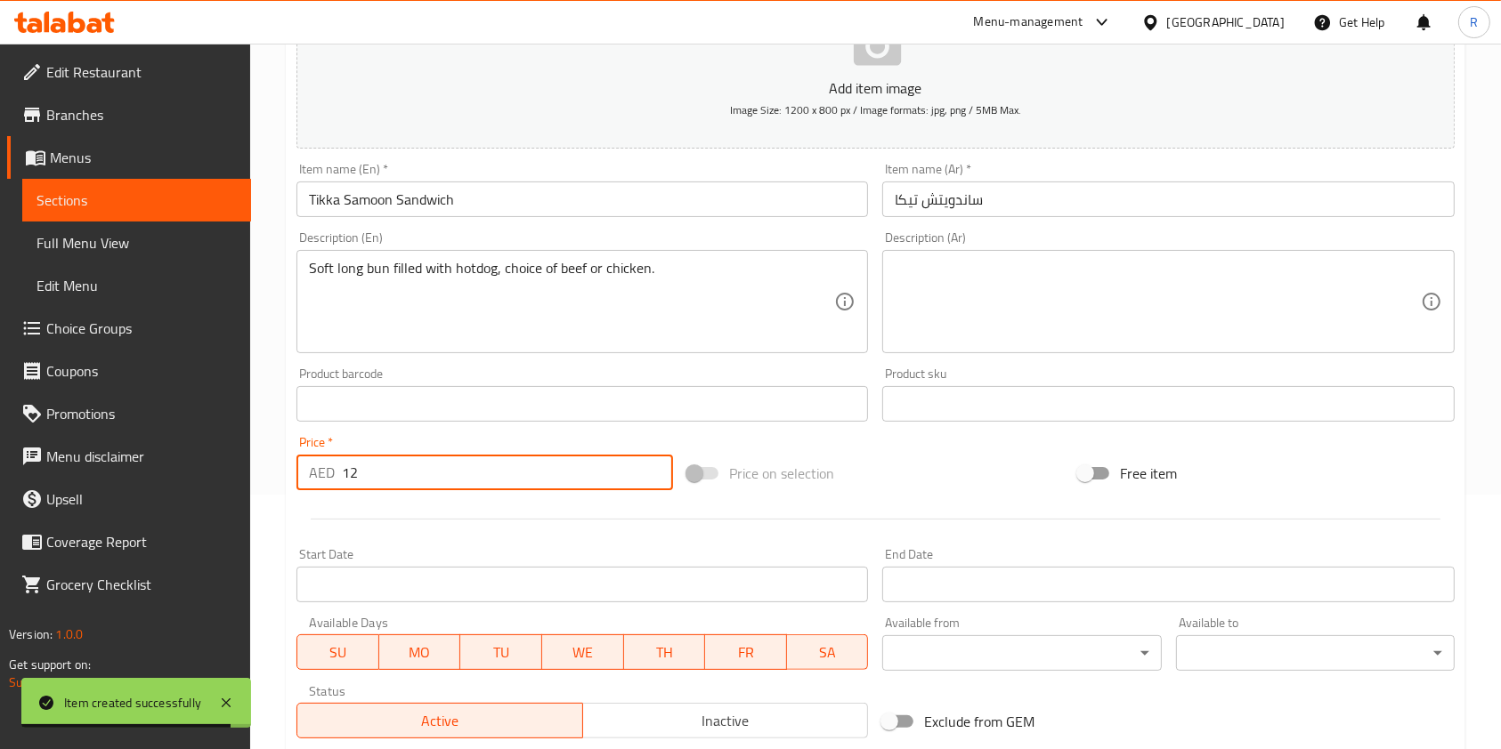
scroll to position [508, 0]
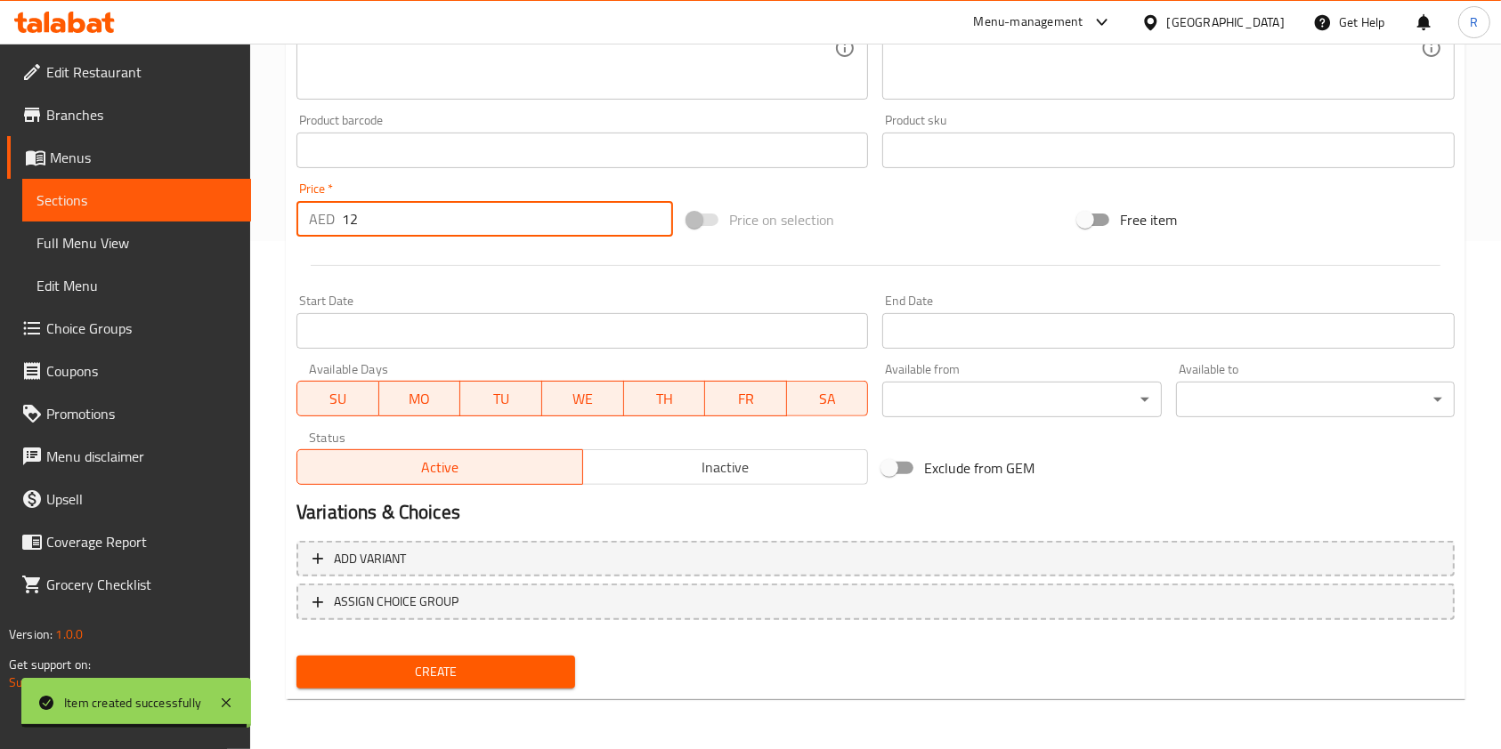
type input "12"
click at [401, 670] on span "Create" at bounding box center [436, 672] width 250 height 22
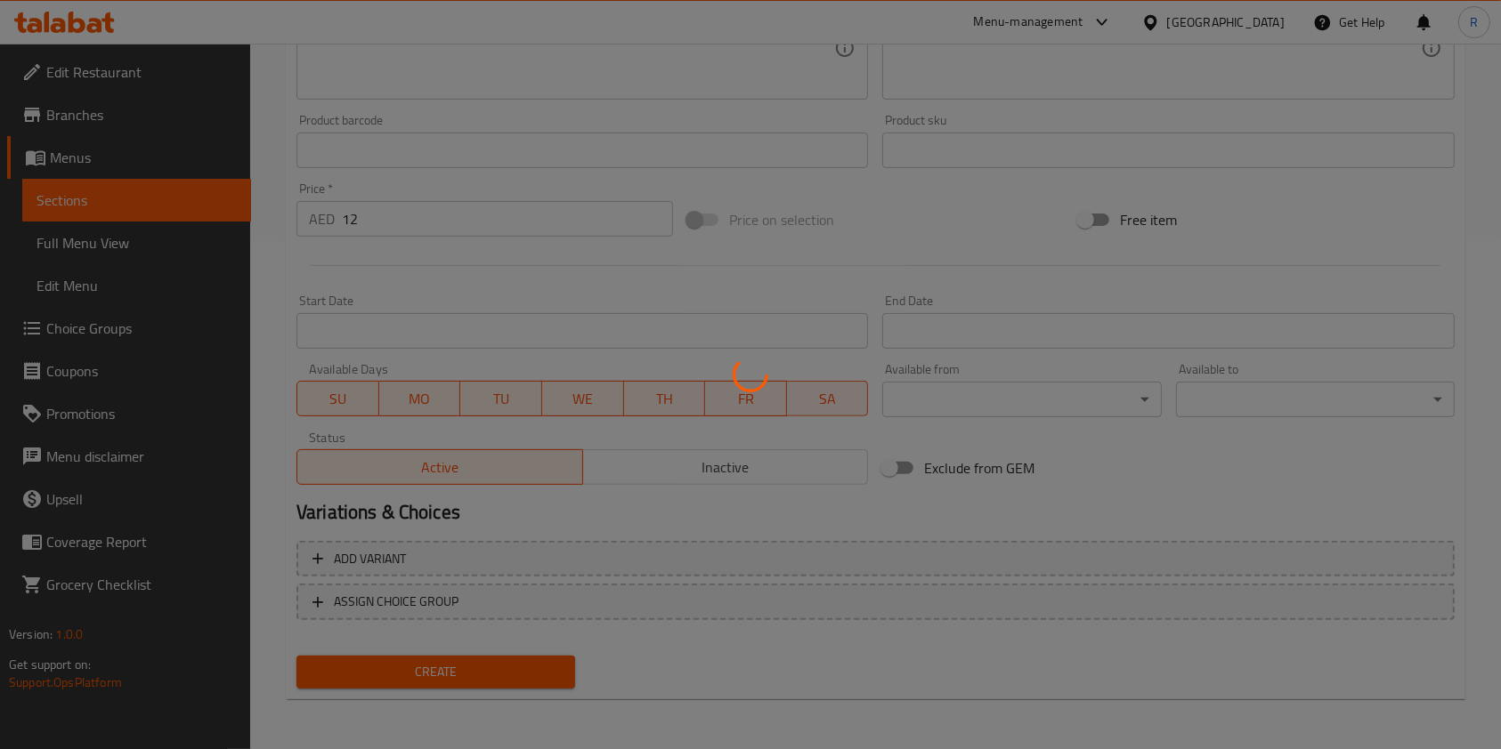
type input "0"
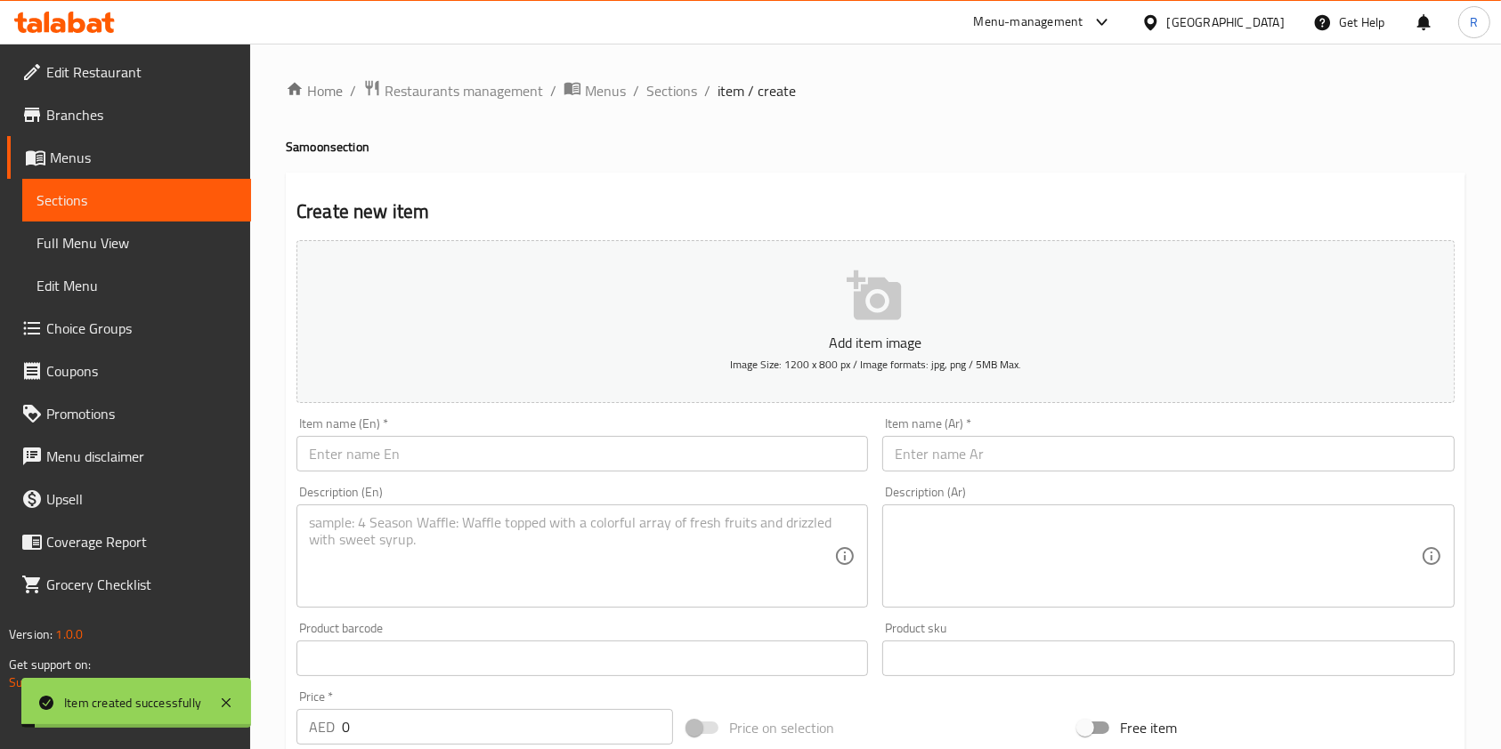
scroll to position [0, 0]
click at [434, 442] on input "text" at bounding box center [581, 454] width 571 height 36
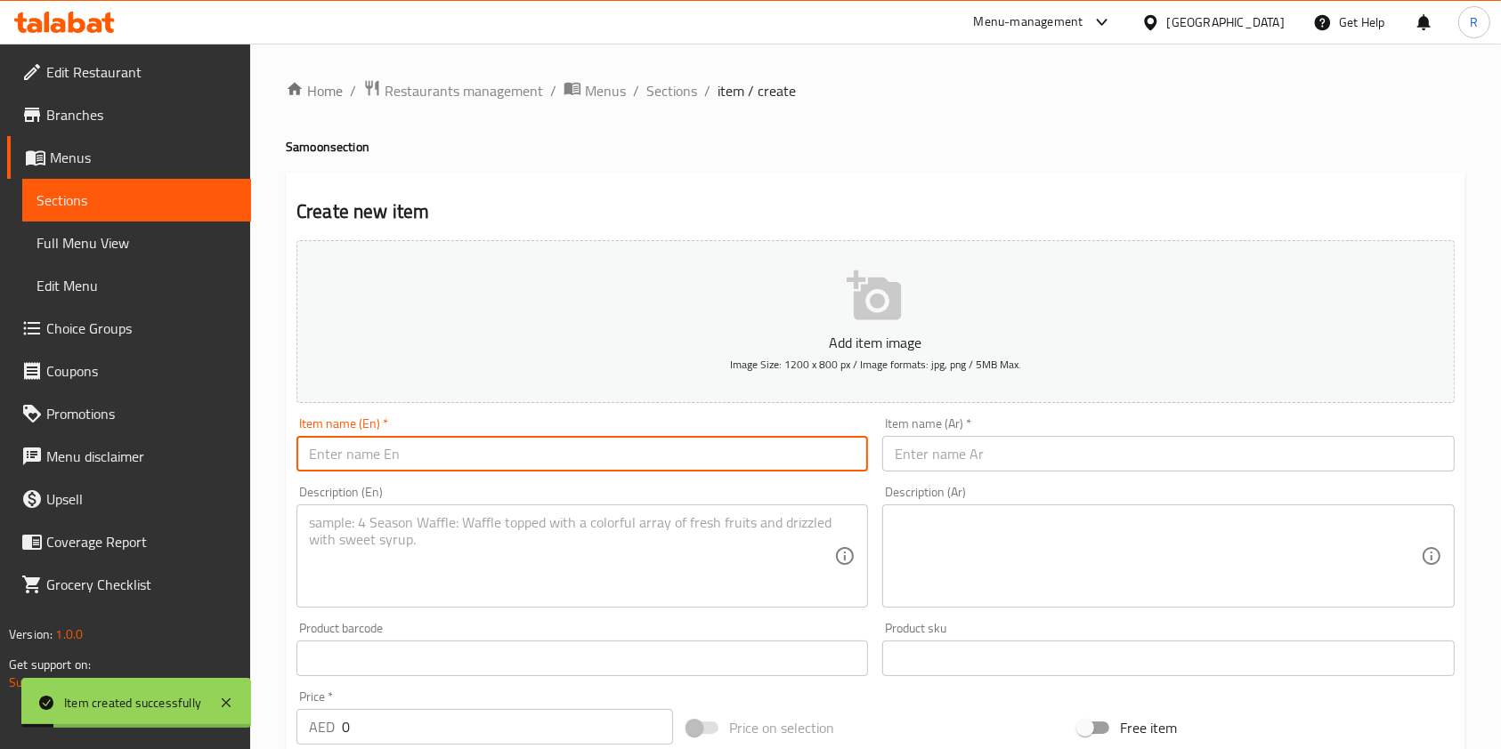
paste input "Hotdog Sandwich"
click at [364, 454] on input "Hotdog Sandwich" at bounding box center [581, 454] width 571 height 36
type input "Hotdog Samoon Sandwich"
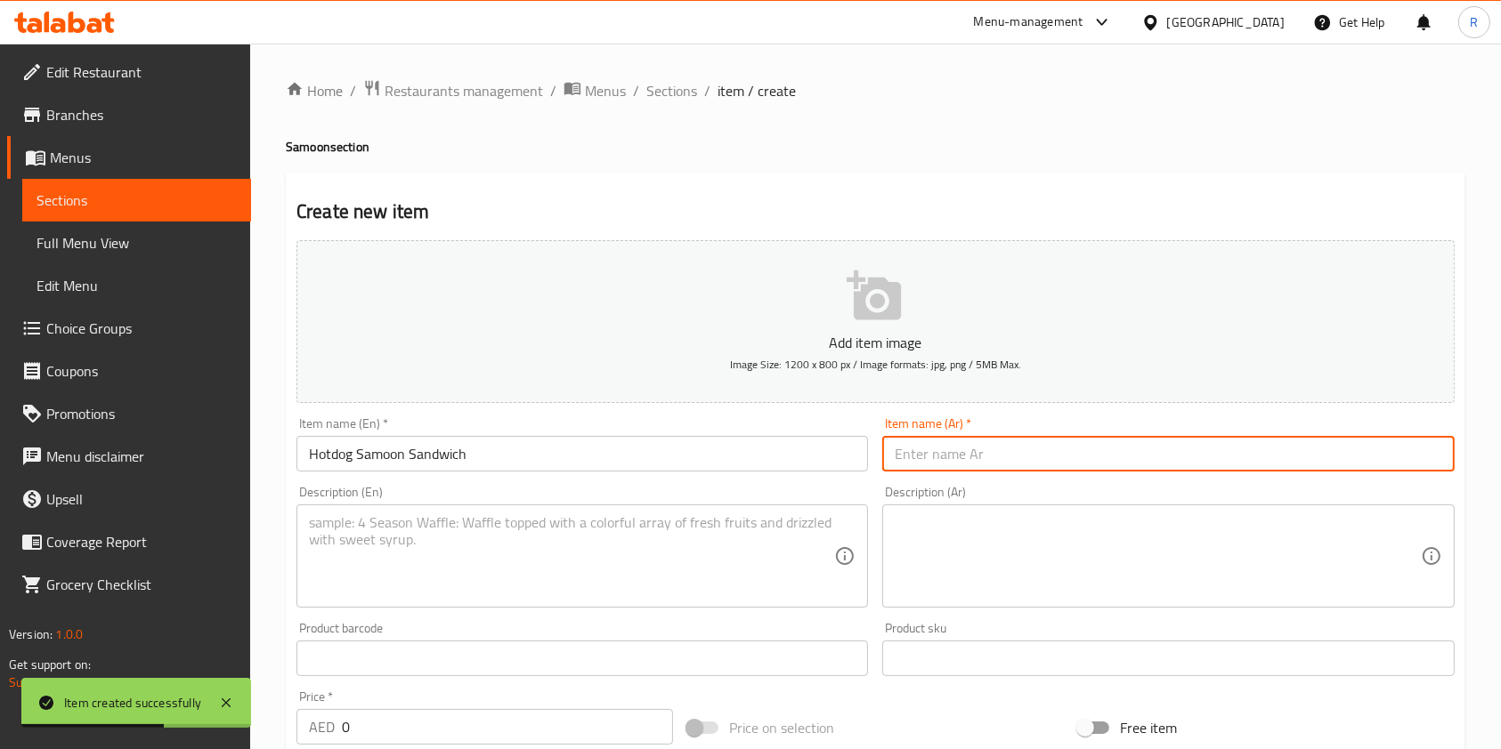
paste input "ساندويتش تيكا"
type input "ساندويتش تيكا"
click at [522, 572] on textarea at bounding box center [571, 556] width 525 height 85
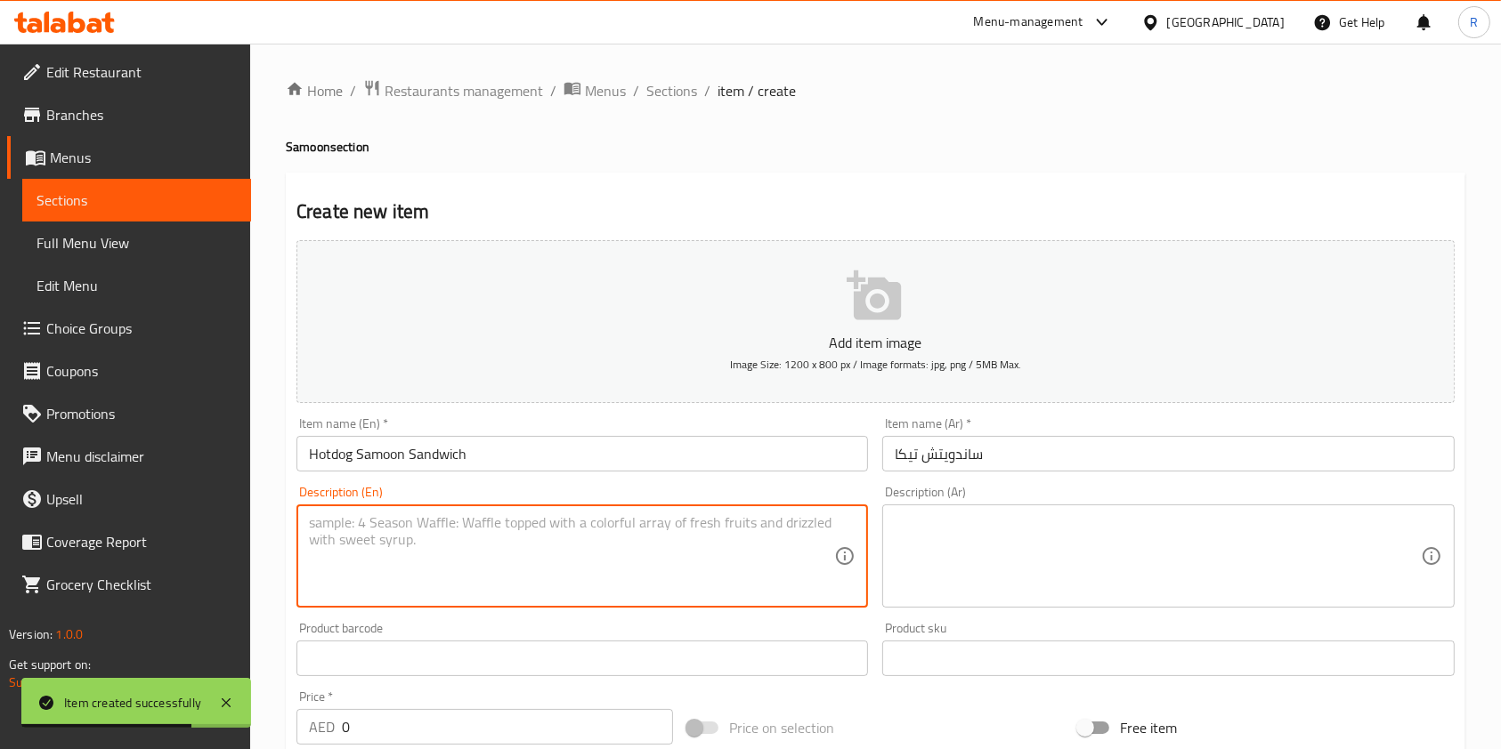
paste textarea "Soft long bun filled with hotdog, choice of beef or chicken."
type textarea "Soft long bun filled with hotdog, choice of beef or chicken."
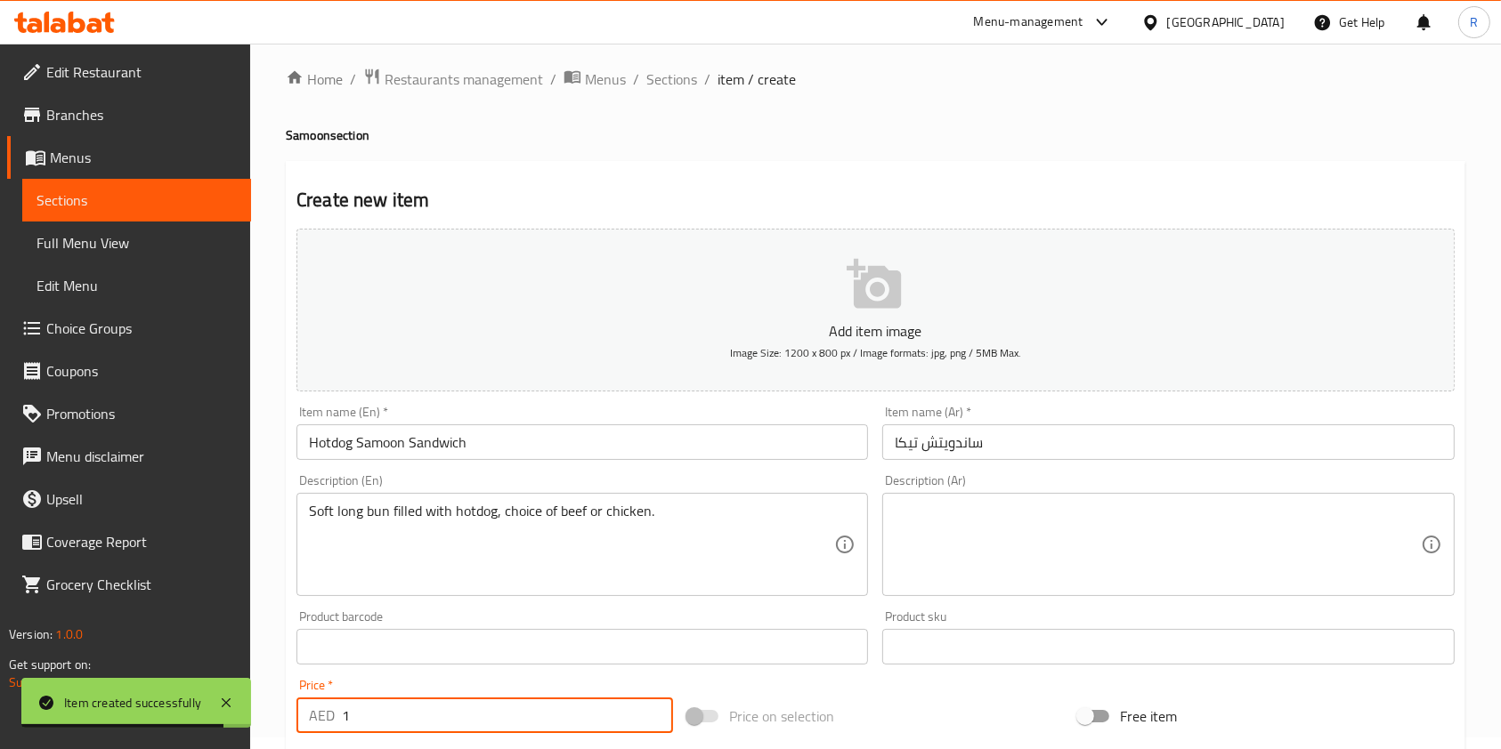
drag, startPoint x: 392, startPoint y: 725, endPoint x: 190, endPoint y: 666, distance: 210.6
click at [44, 707] on body "Item created successfully ​ Menu-management United Arab Emirates Get Help R Edi…" at bounding box center [750, 385] width 1501 height 706
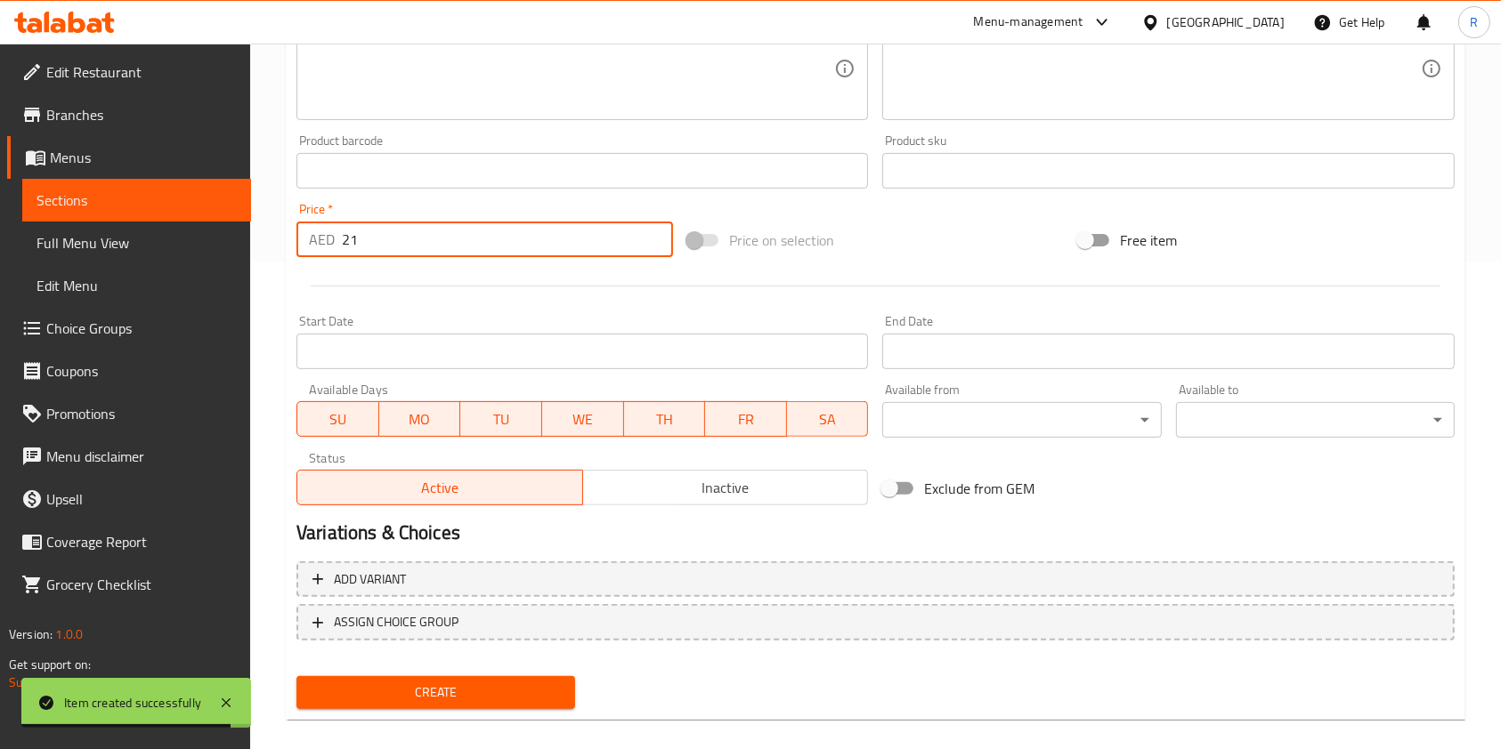
scroll to position [508, 0]
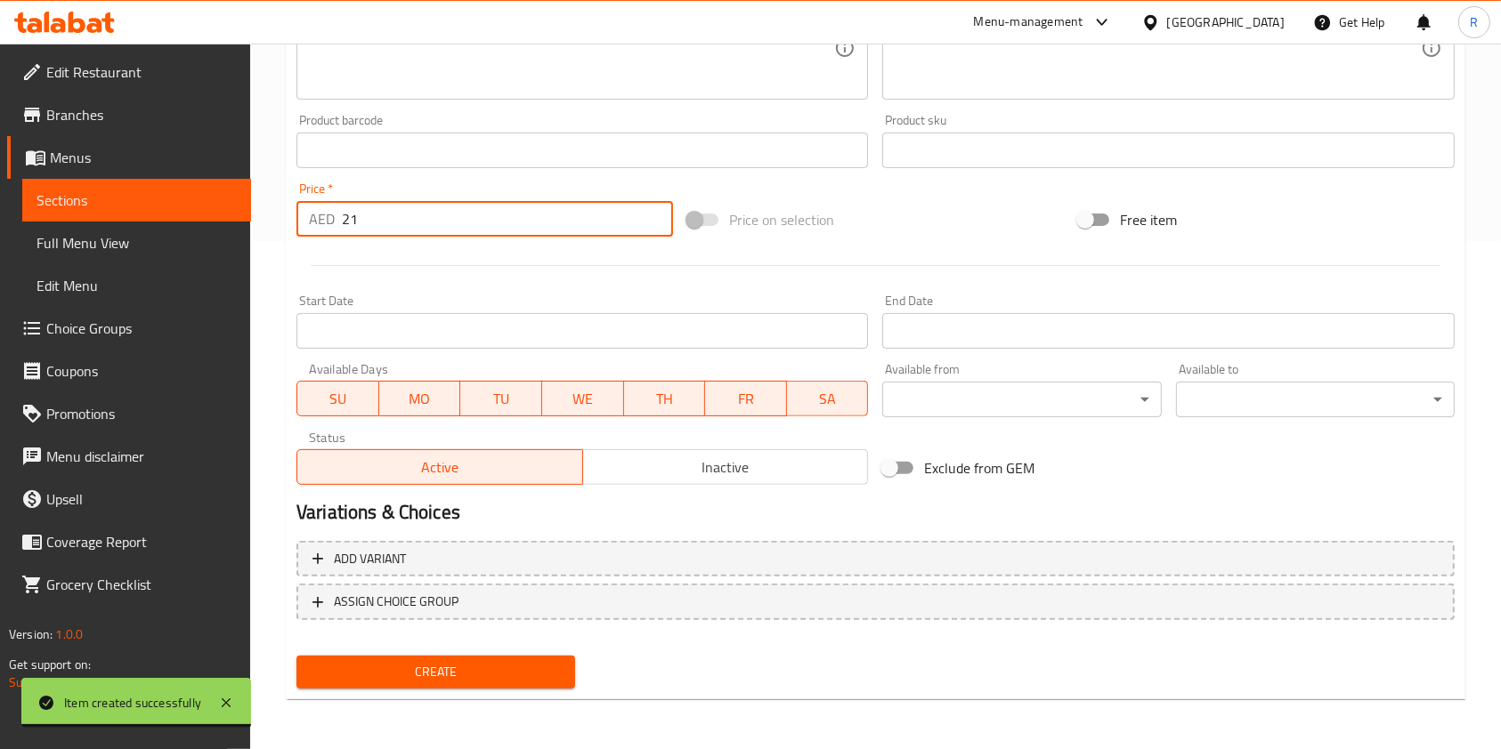
drag, startPoint x: 409, startPoint y: 230, endPoint x: 194, endPoint y: 224, distance: 215.4
click at [182, 213] on div "Edit Restaurant Branches Menus Sections Full Menu View Edit Menu Choice Groups …" at bounding box center [750, 142] width 1501 height 1214
type input "12"
click at [496, 667] on span "Create" at bounding box center [436, 672] width 250 height 22
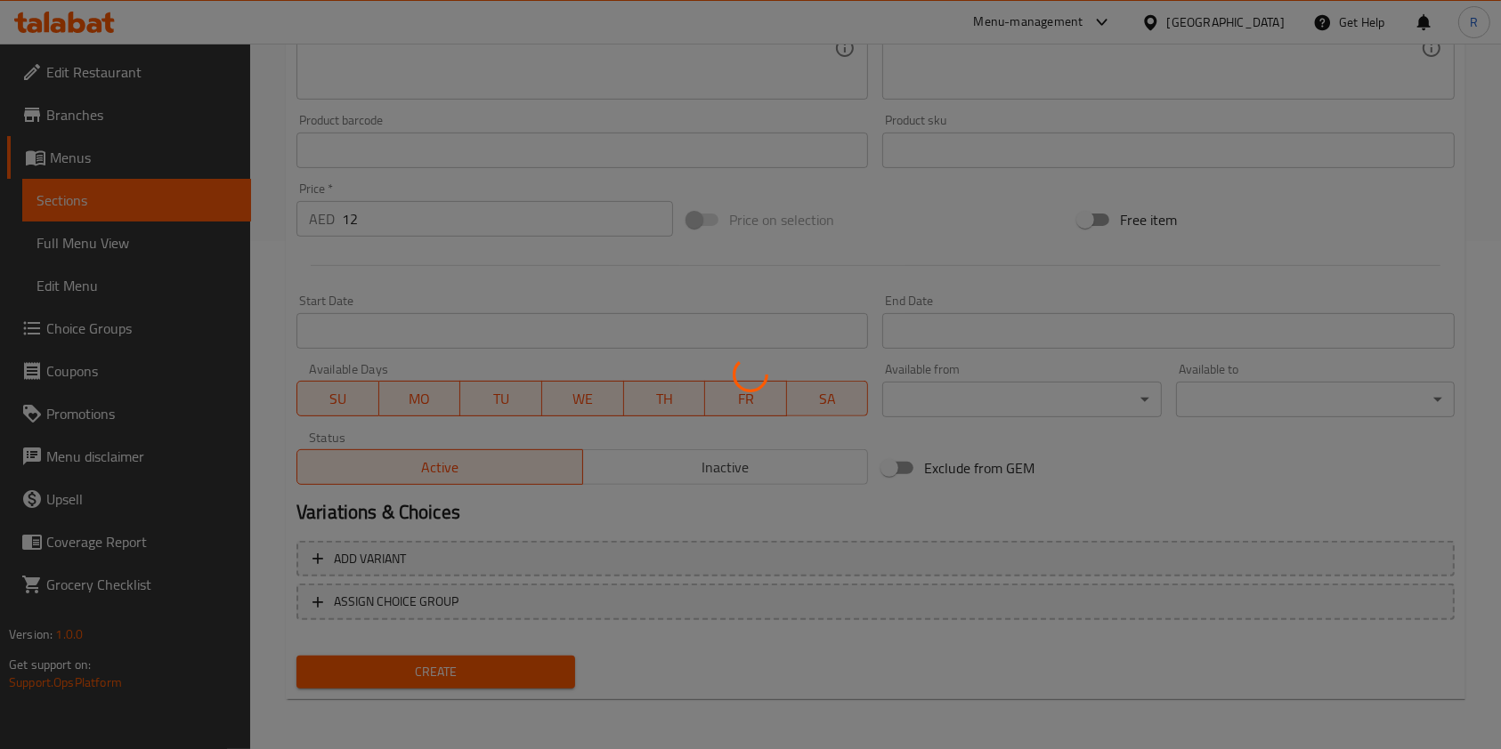
type input "0"
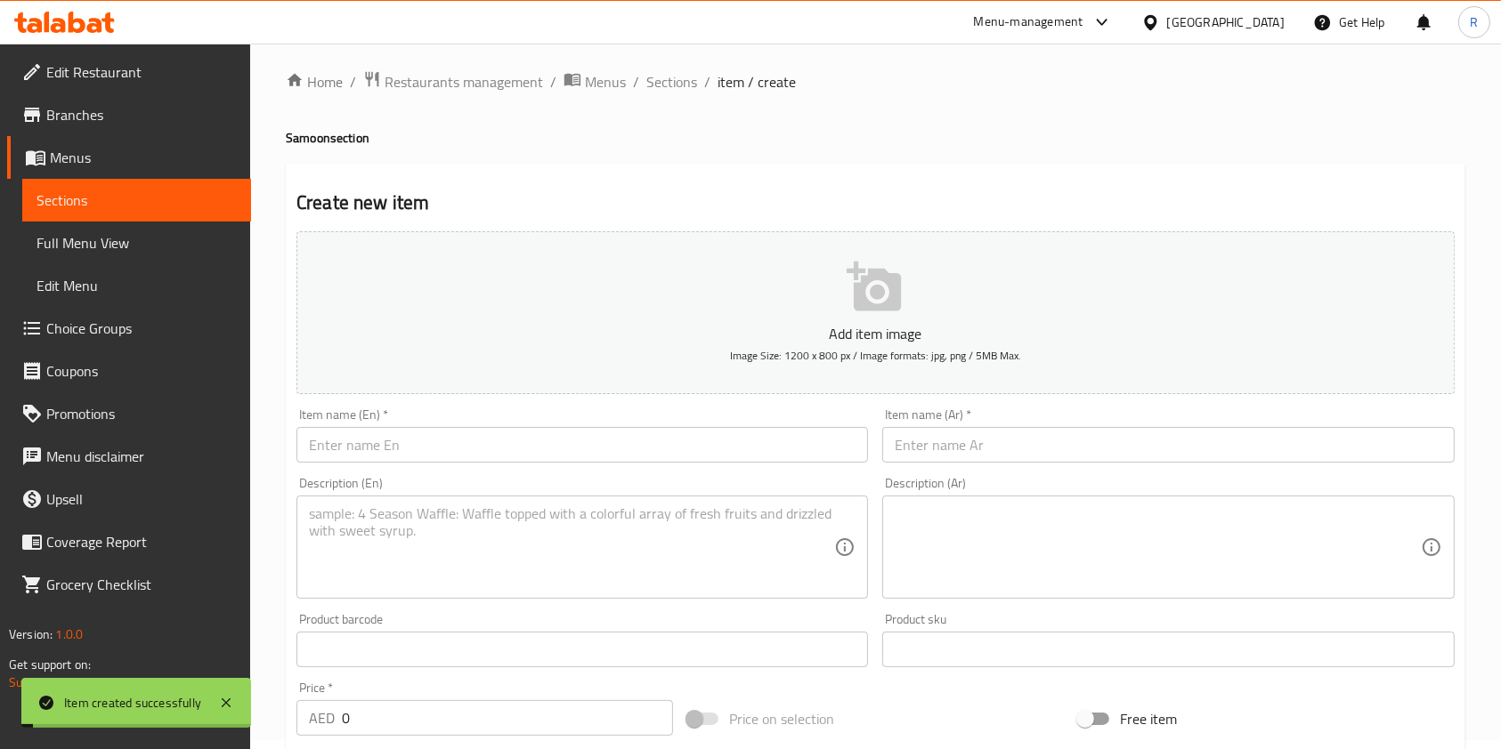
scroll to position [0, 0]
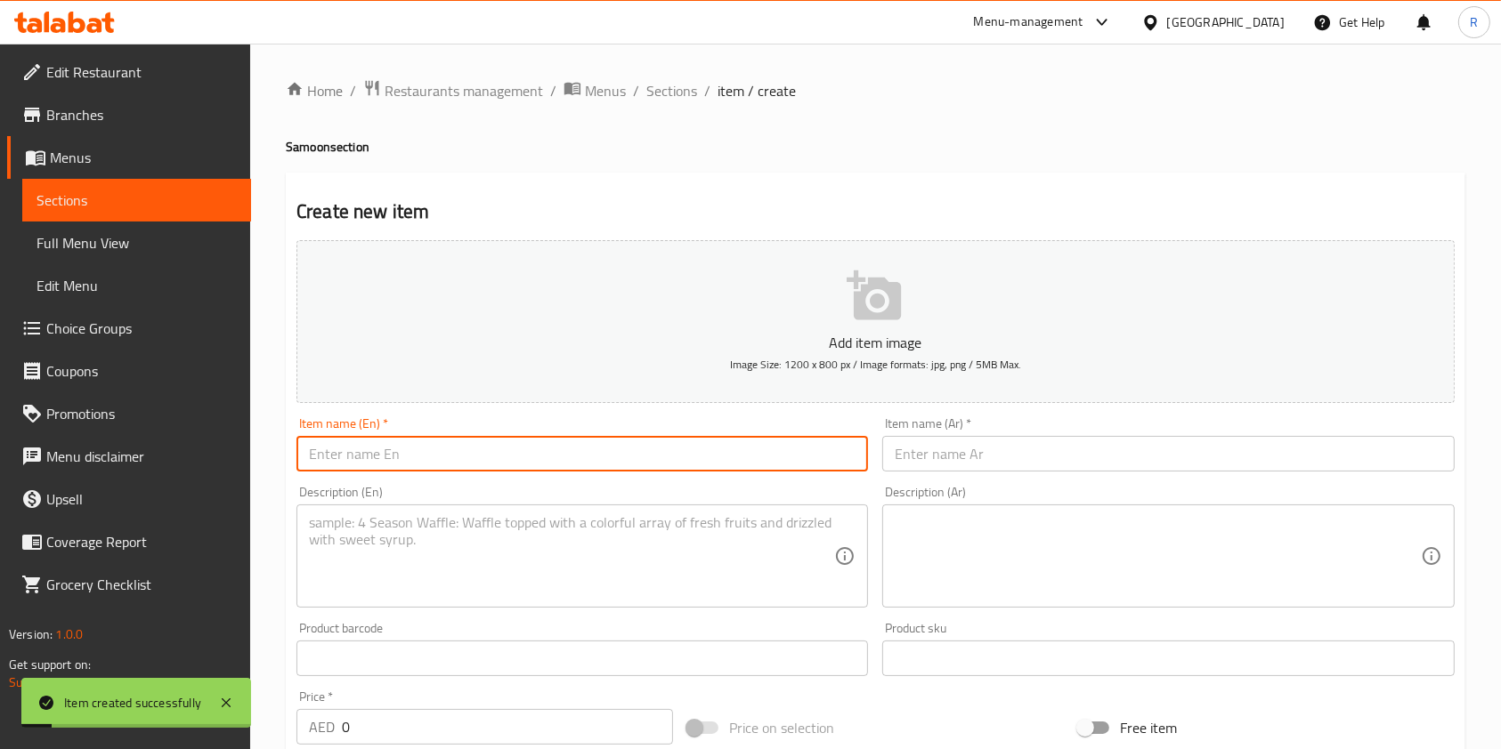
click at [407, 456] on input "text" at bounding box center [581, 454] width 571 height 36
paste input "Vegetable Sandwich"
type input "Vegetable Sandwich"
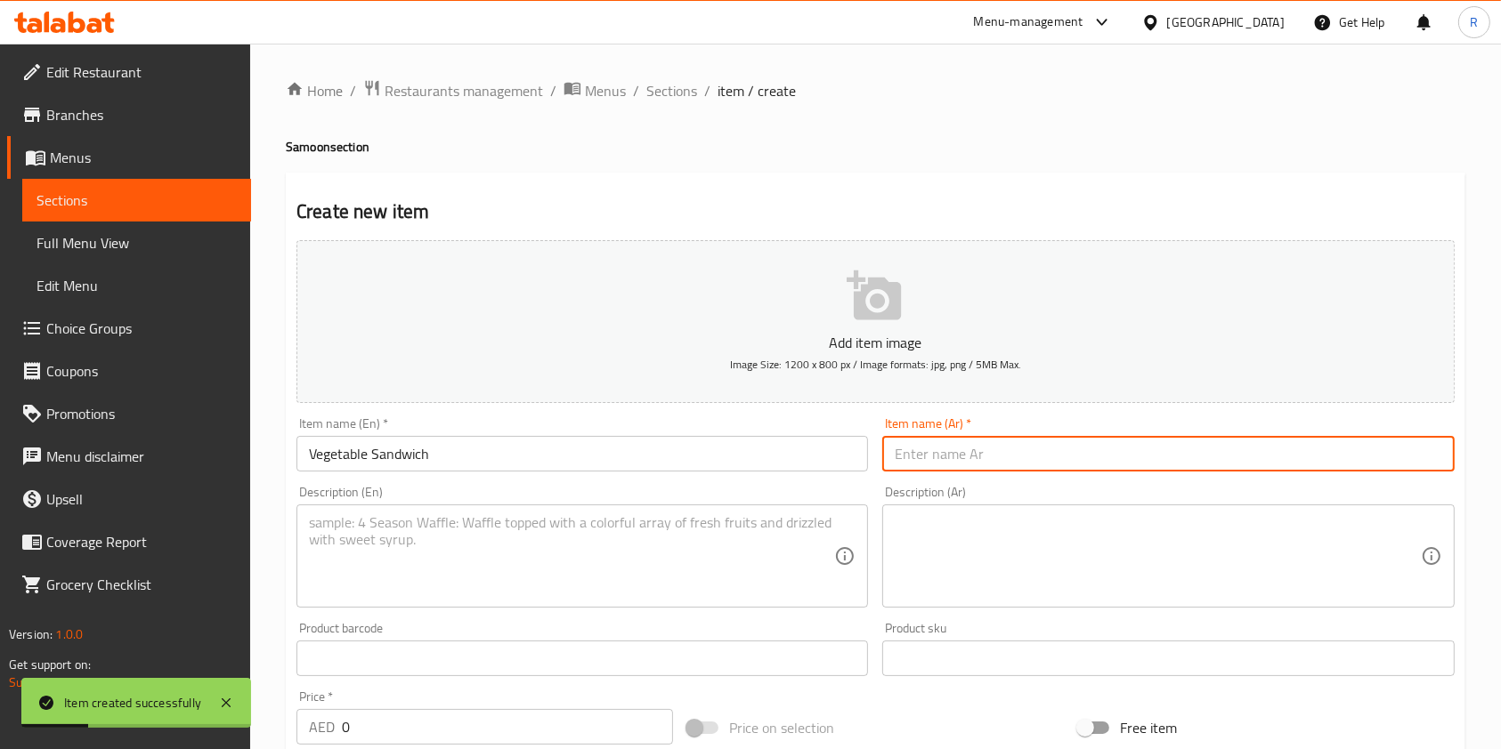
paste input "ساندويتش خضار"
type input "ساندويتش خضار"
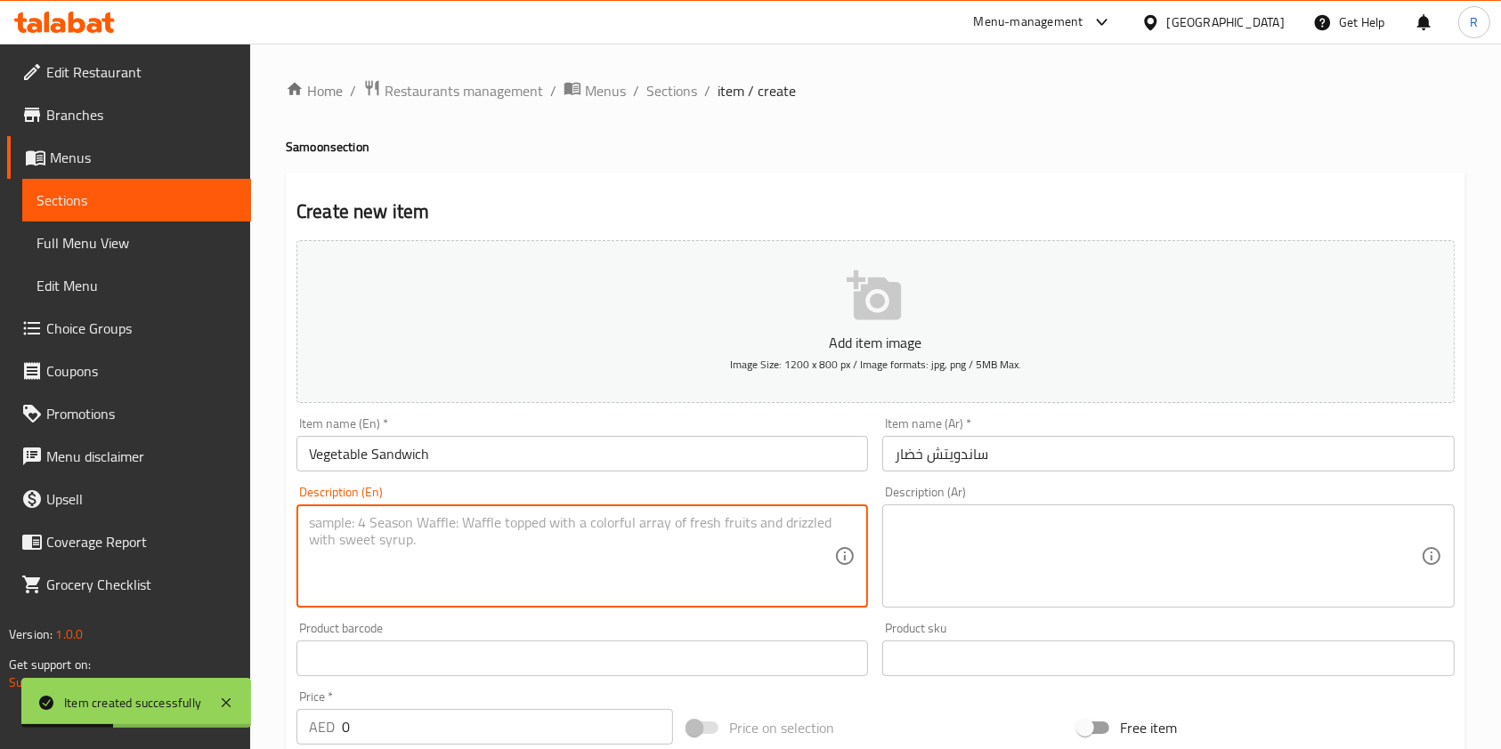
click at [502, 585] on textarea at bounding box center [571, 556] width 525 height 85
paste textarea "Vegetarian sandwich with fresh, crisp vegetables in a soft bun."
type textarea "Vegetarian sandwich with fresh, crisp vegetables in a soft bun."
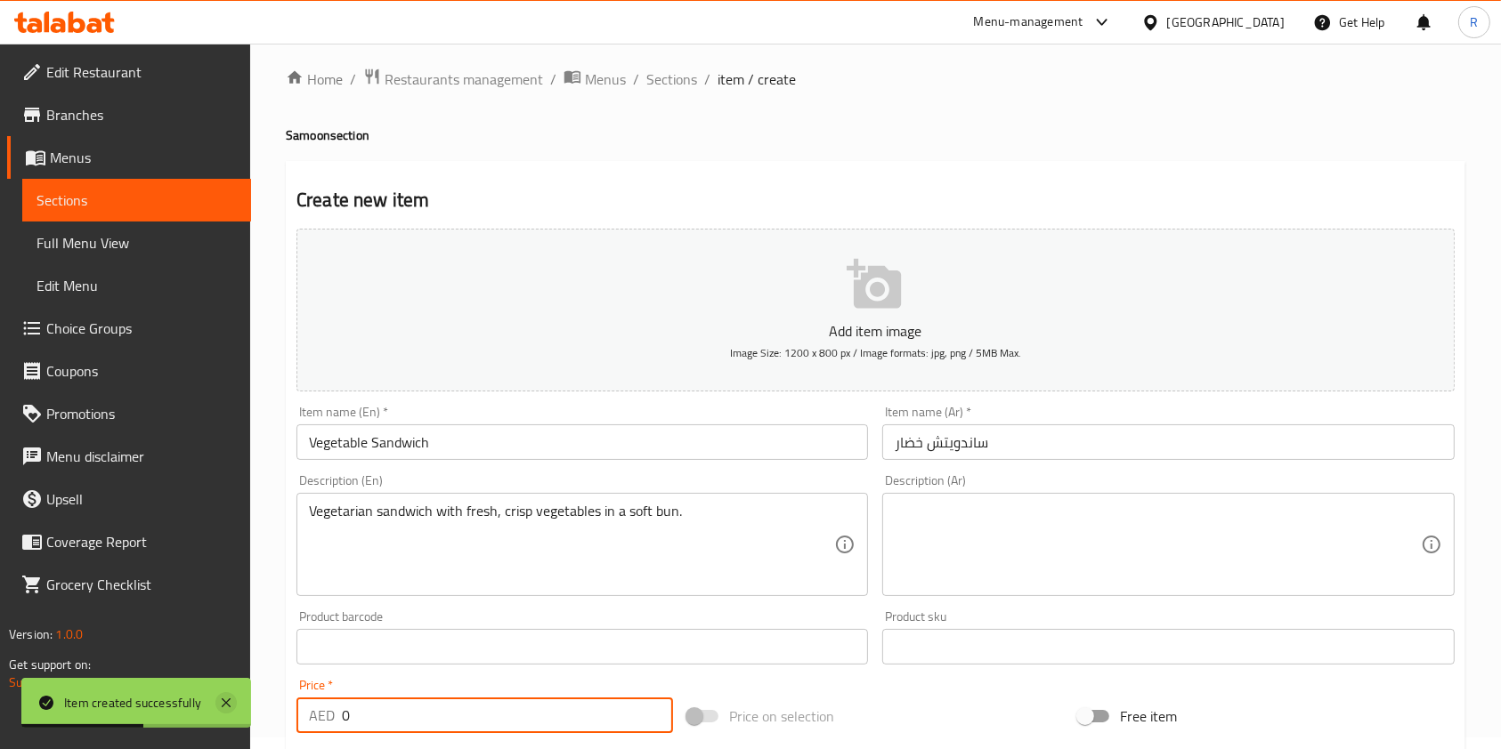
drag, startPoint x: 392, startPoint y: 738, endPoint x: 218, endPoint y: 710, distance: 175.7
click at [171, 718] on body "Item created successfully ​ Menu-management United Arab Emirates Get Help R Edi…" at bounding box center [750, 385] width 1501 height 706
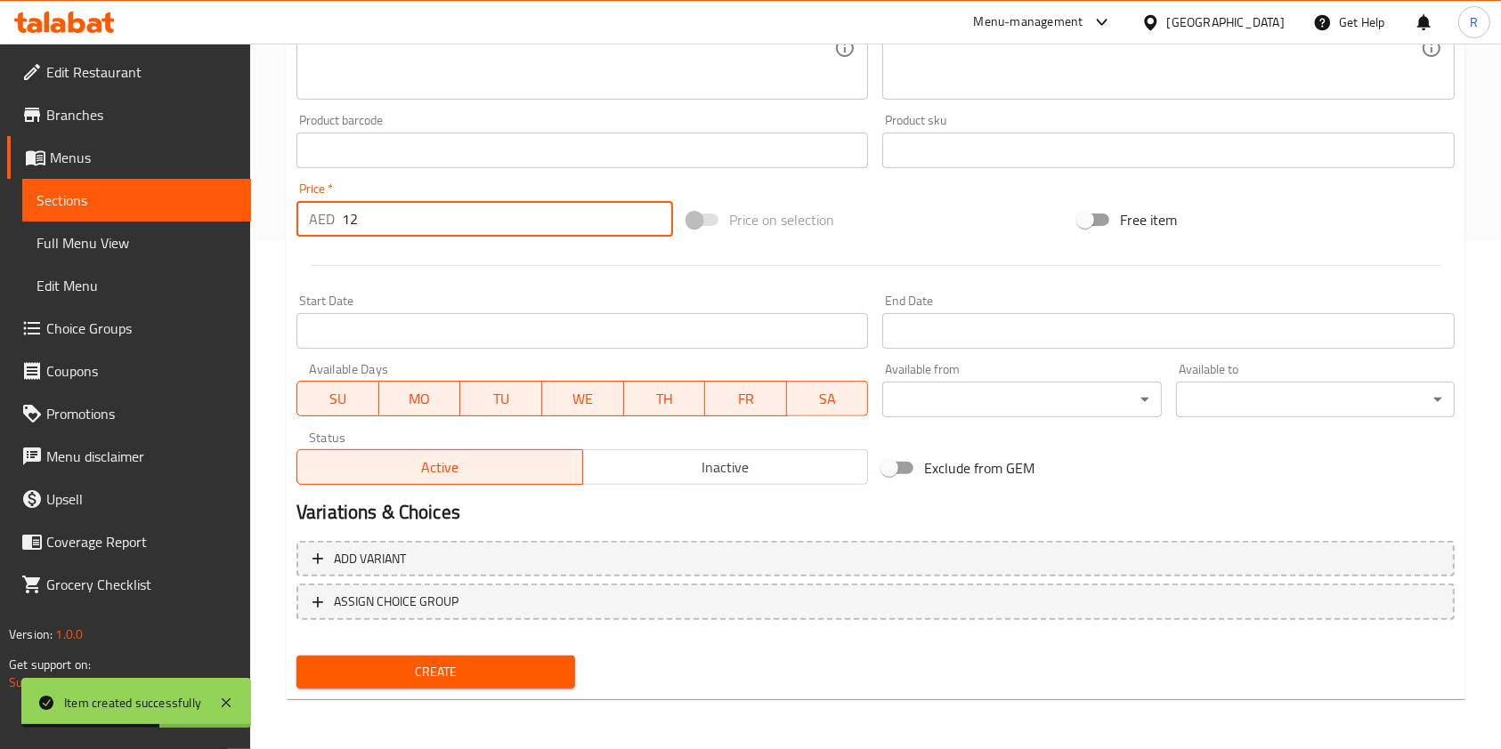
type input "12"
click at [457, 671] on span "Create" at bounding box center [436, 672] width 250 height 22
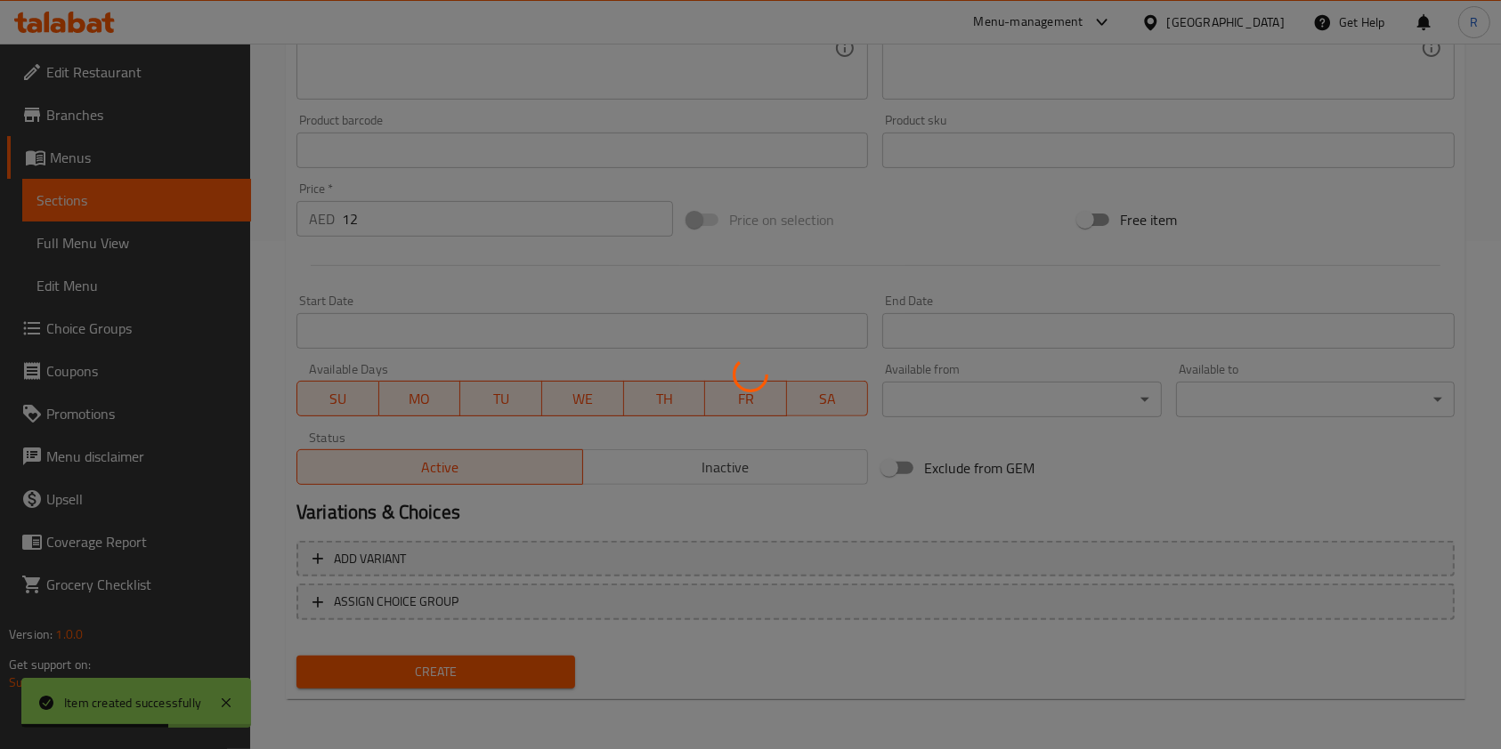
type input "0"
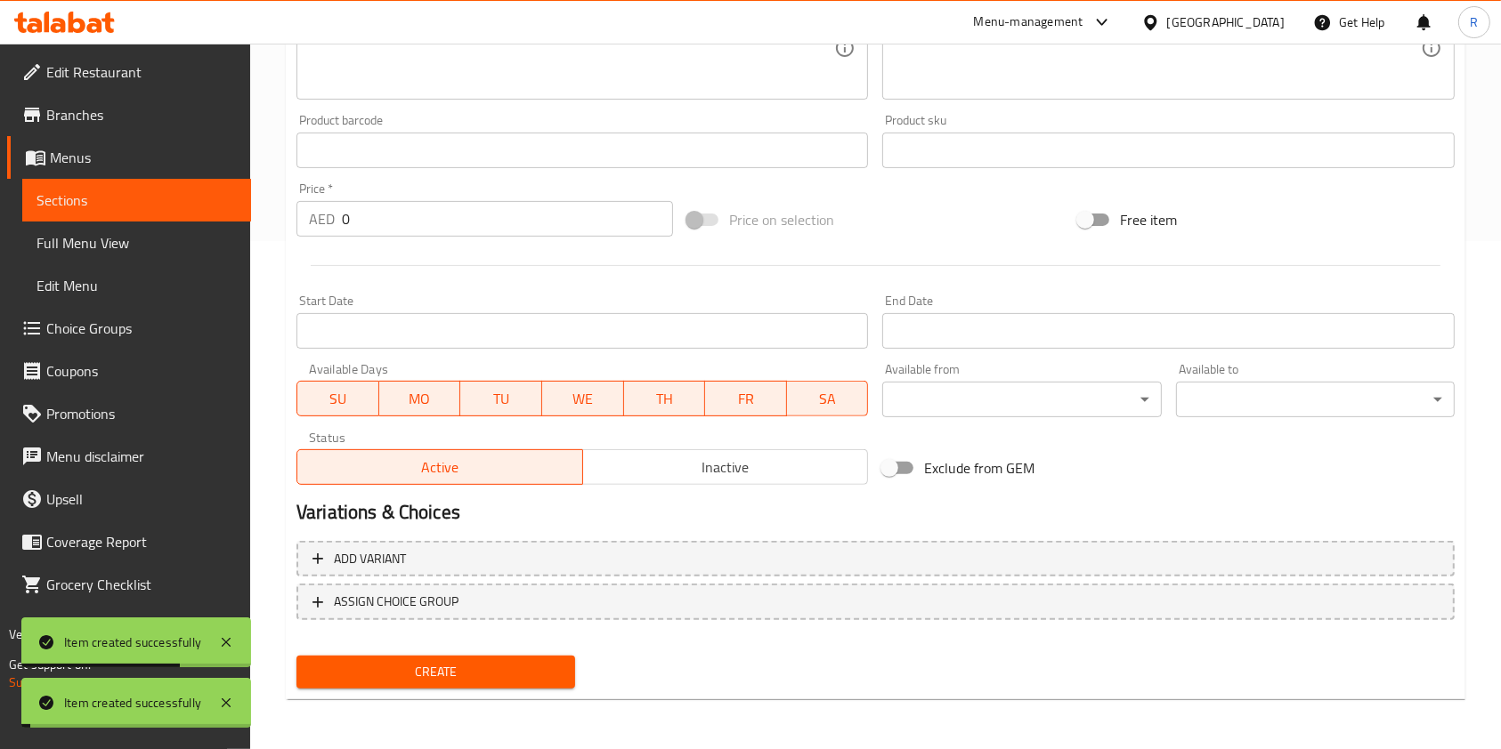
scroll to position [0, 0]
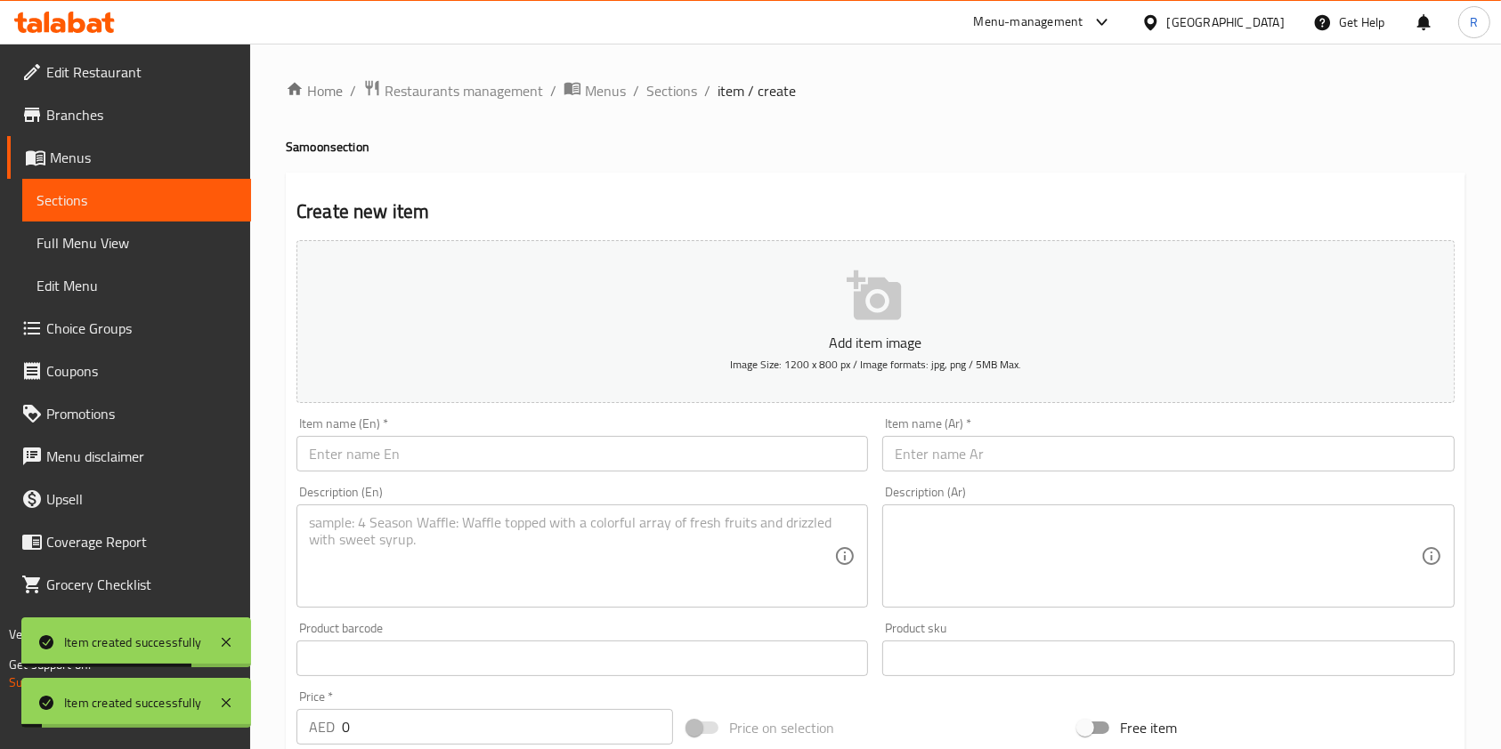
click at [465, 457] on input "text" at bounding box center [581, 454] width 571 height 36
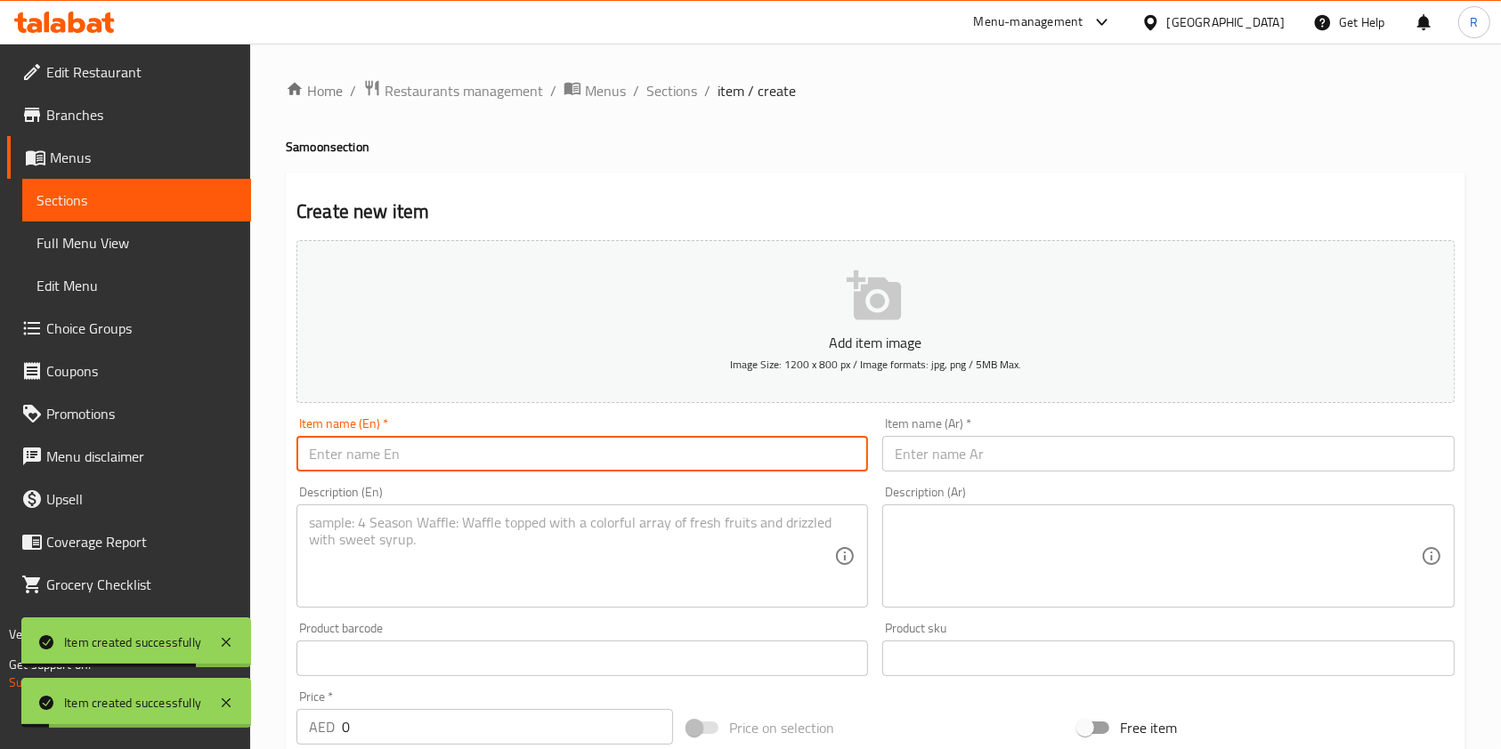
paste input "Chicken Sandwich"
type input "Chicken Sandwich"
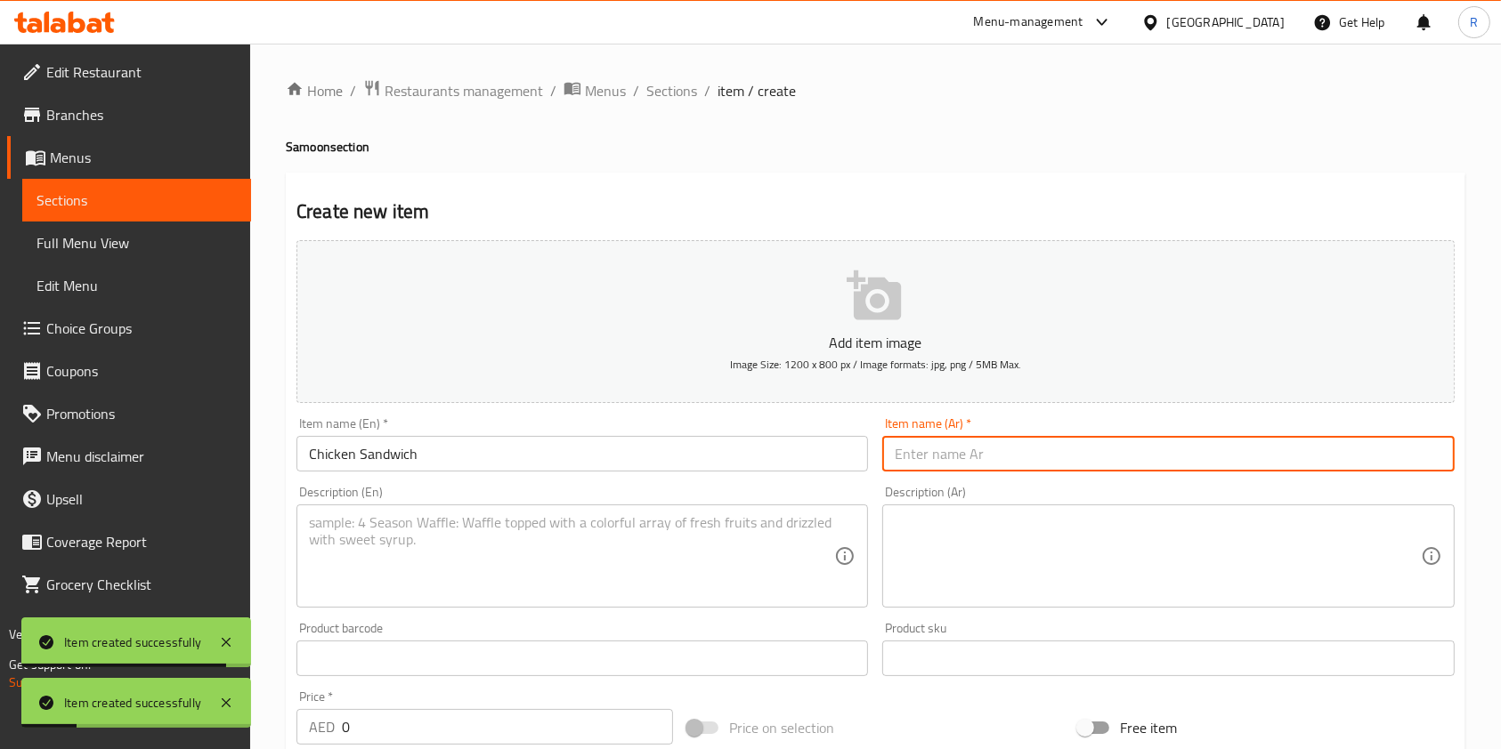
paste input "ساندويتش دجاج"
type input "ساندويتش دجاج"
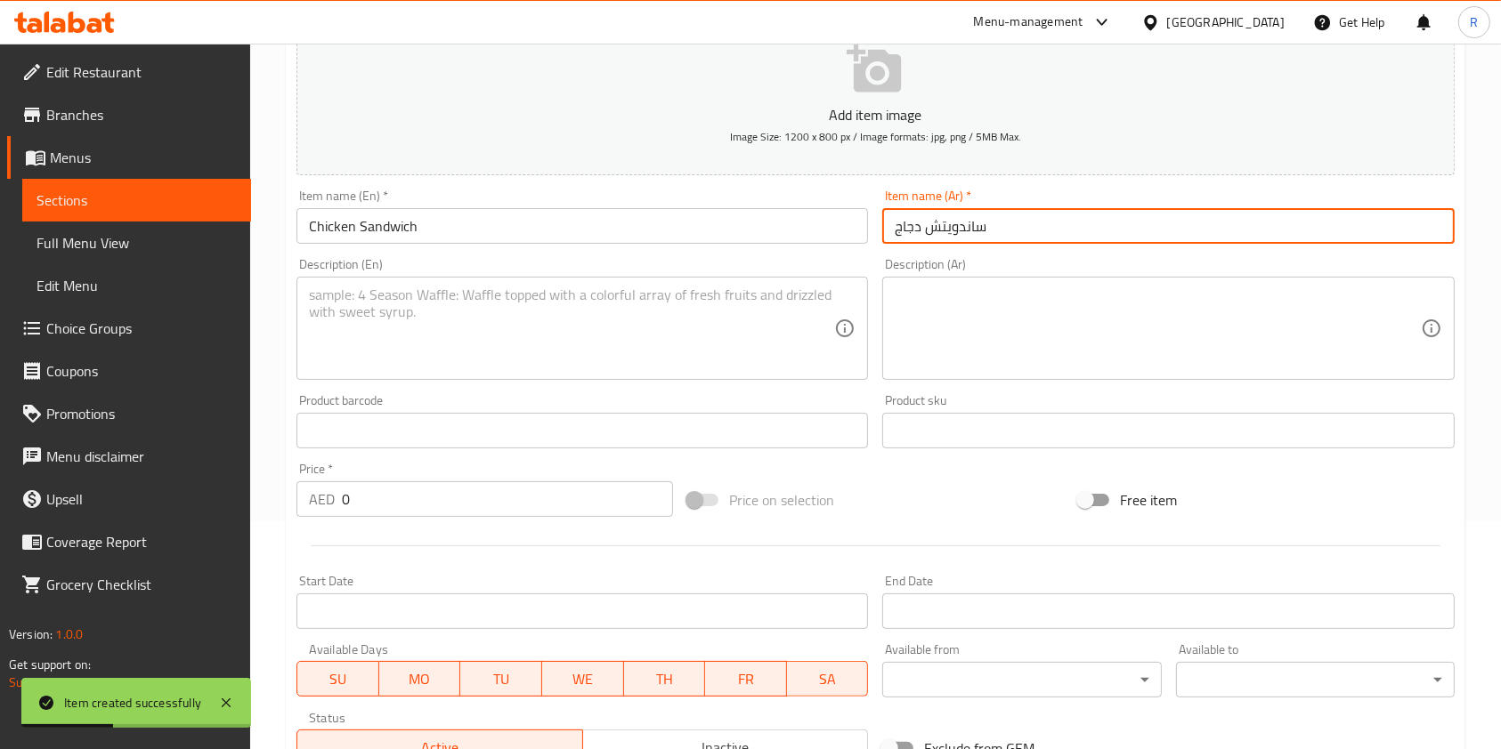
scroll to position [237, 0]
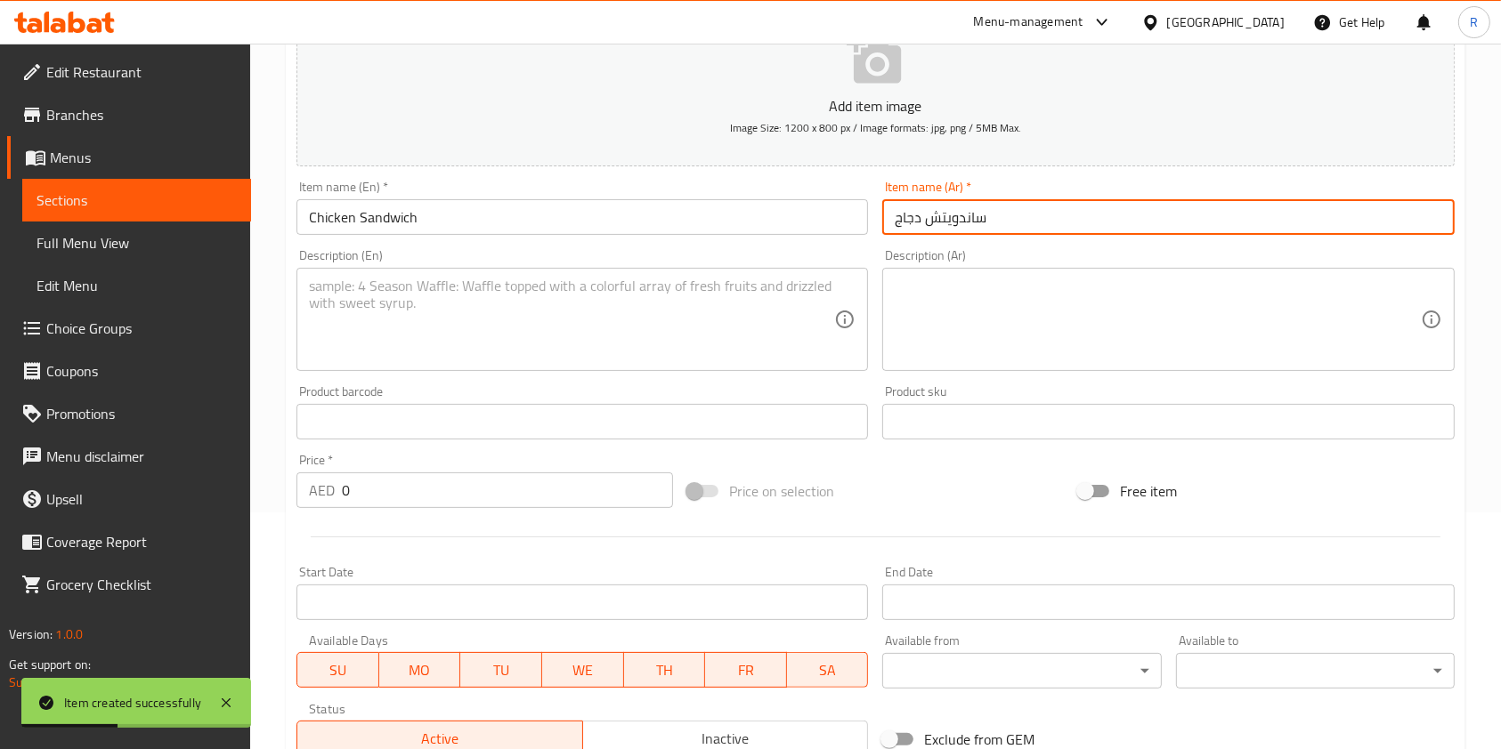
click at [480, 326] on textarea at bounding box center [571, 320] width 525 height 85
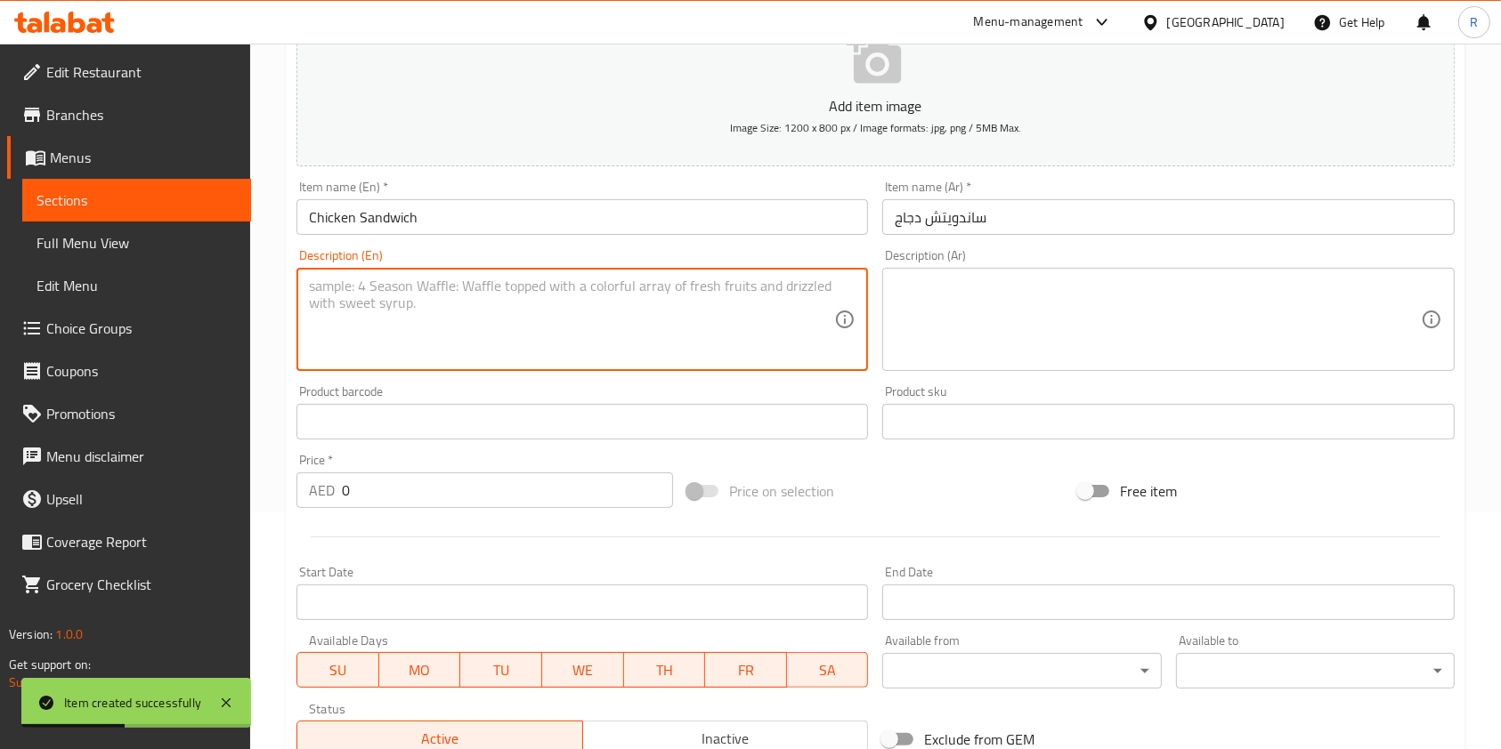
paste textarea "Samoon bread with tender chicken, vegetables, and savory sauce."
type textarea "Samoon bread with tender chicken, vegetables, and savory sauce."
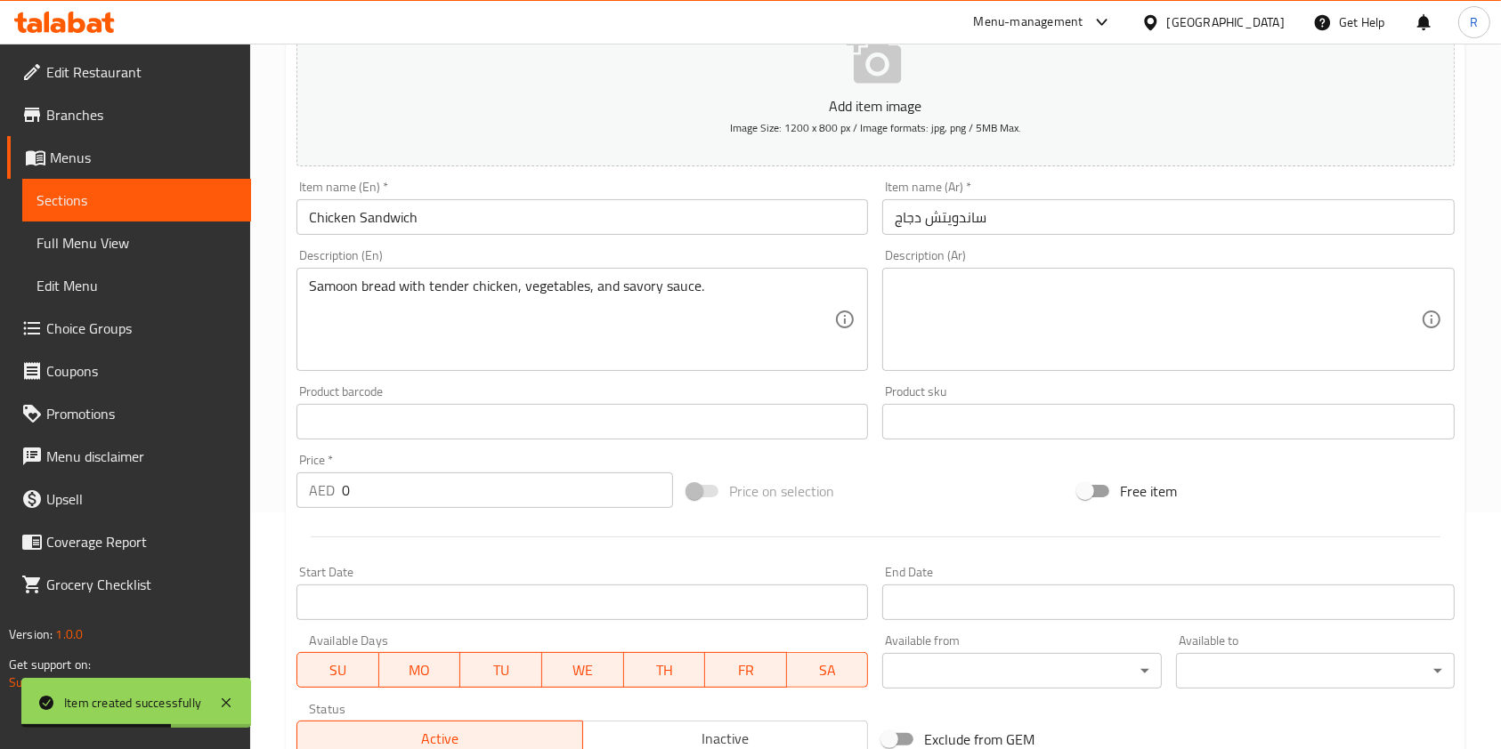
drag, startPoint x: 384, startPoint y: 472, endPoint x: 183, endPoint y: 471, distance: 201.1
click at [183, 471] on div "Edit Restaurant Branches Menus Sections Full Menu View Edit Menu Choice Groups …" at bounding box center [750, 414] width 1501 height 1214
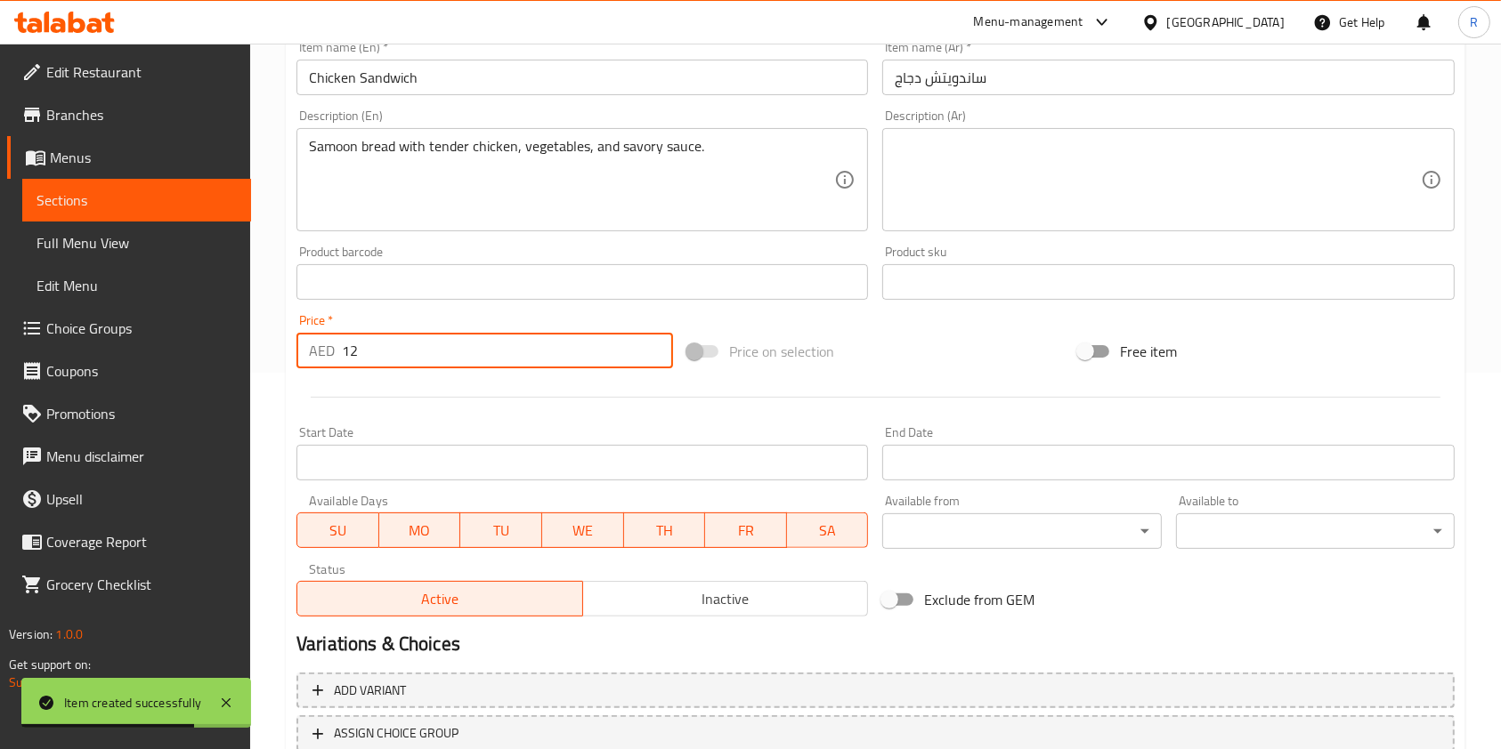
scroll to position [508, 0]
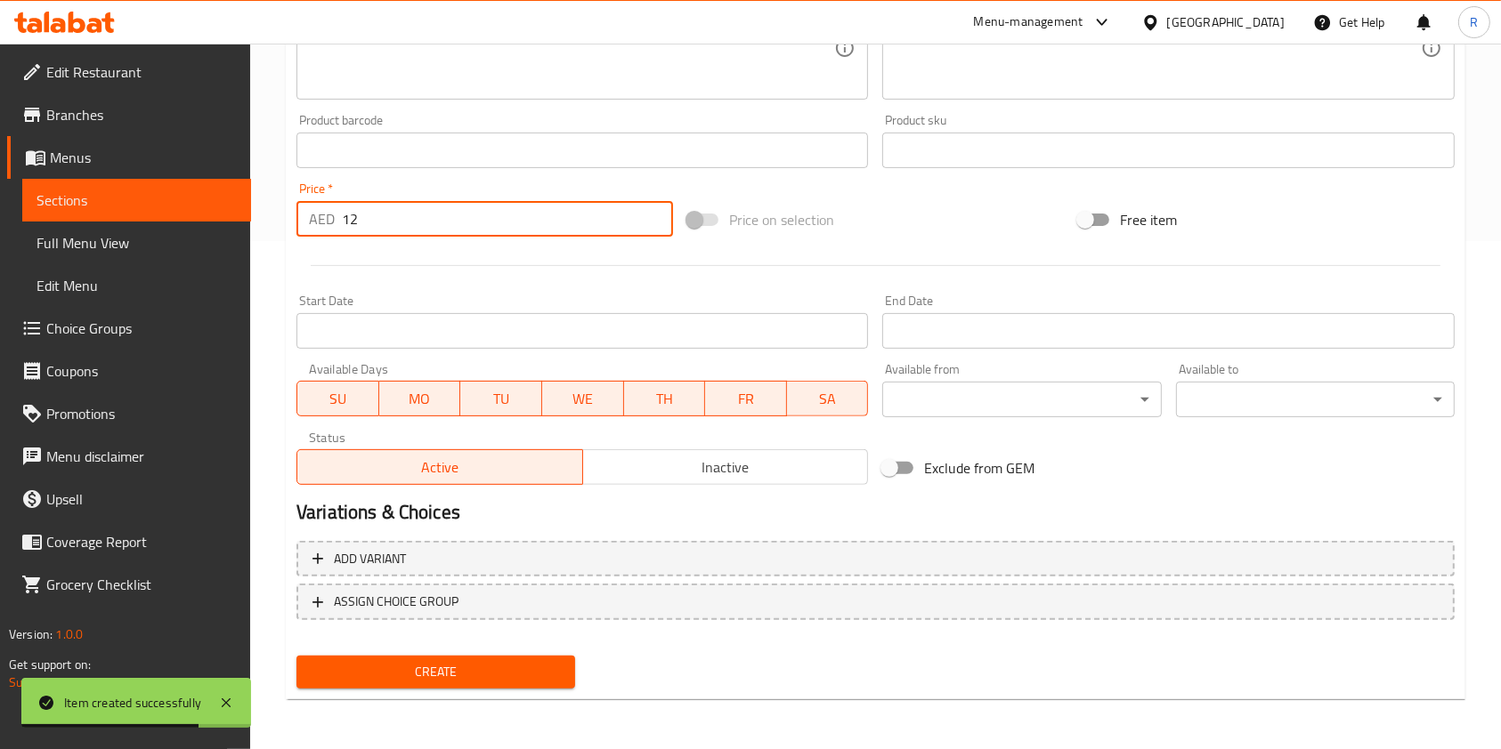
type input "12"
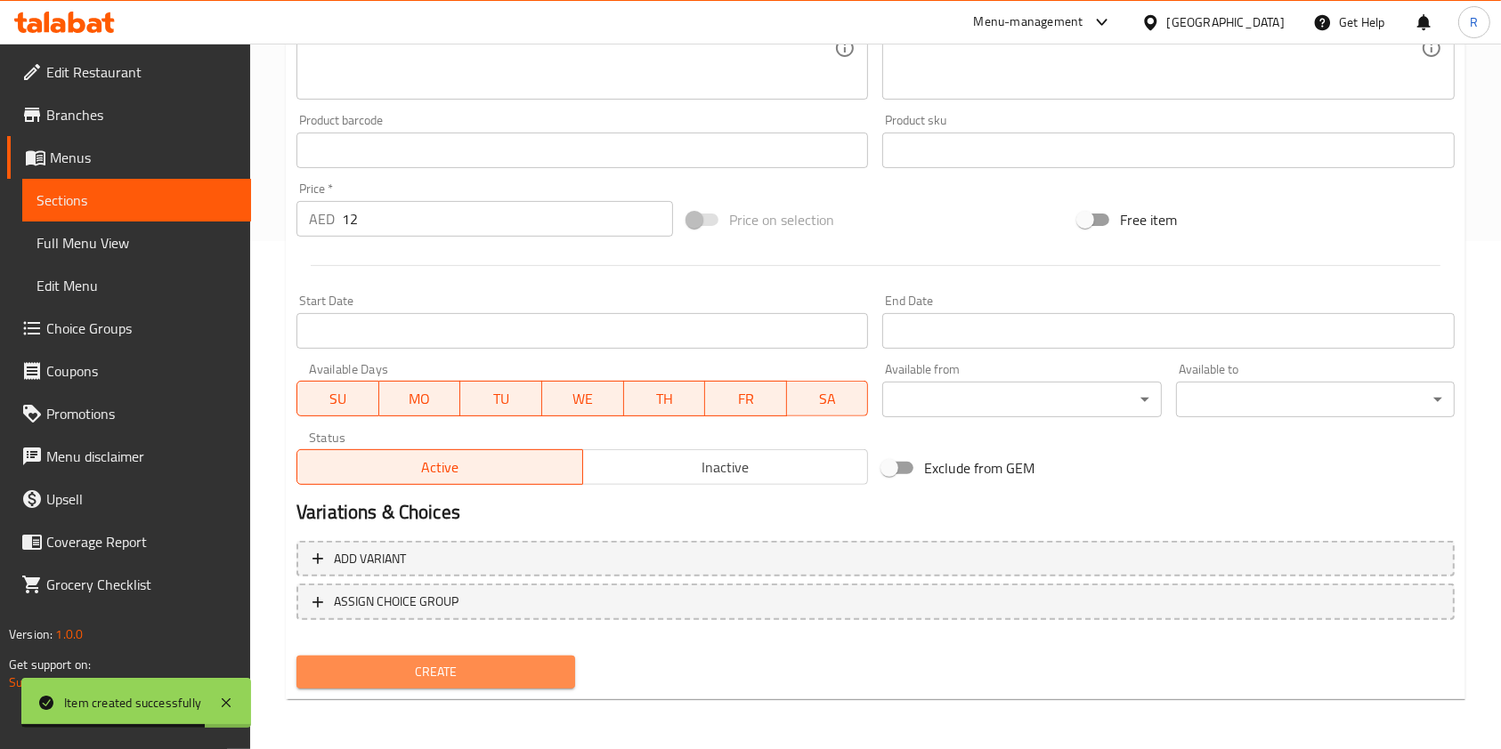
click at [431, 678] on span "Create" at bounding box center [436, 672] width 250 height 22
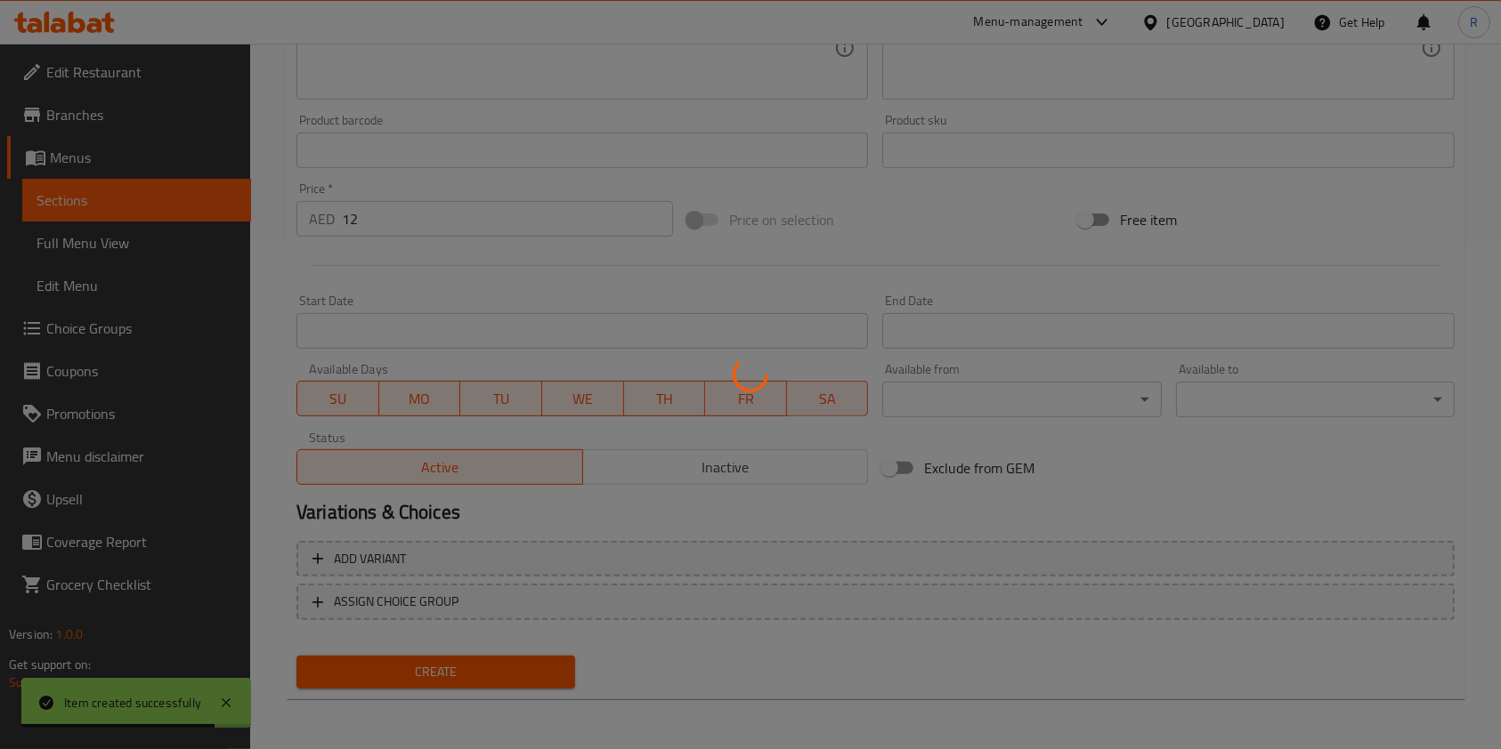
type input "0"
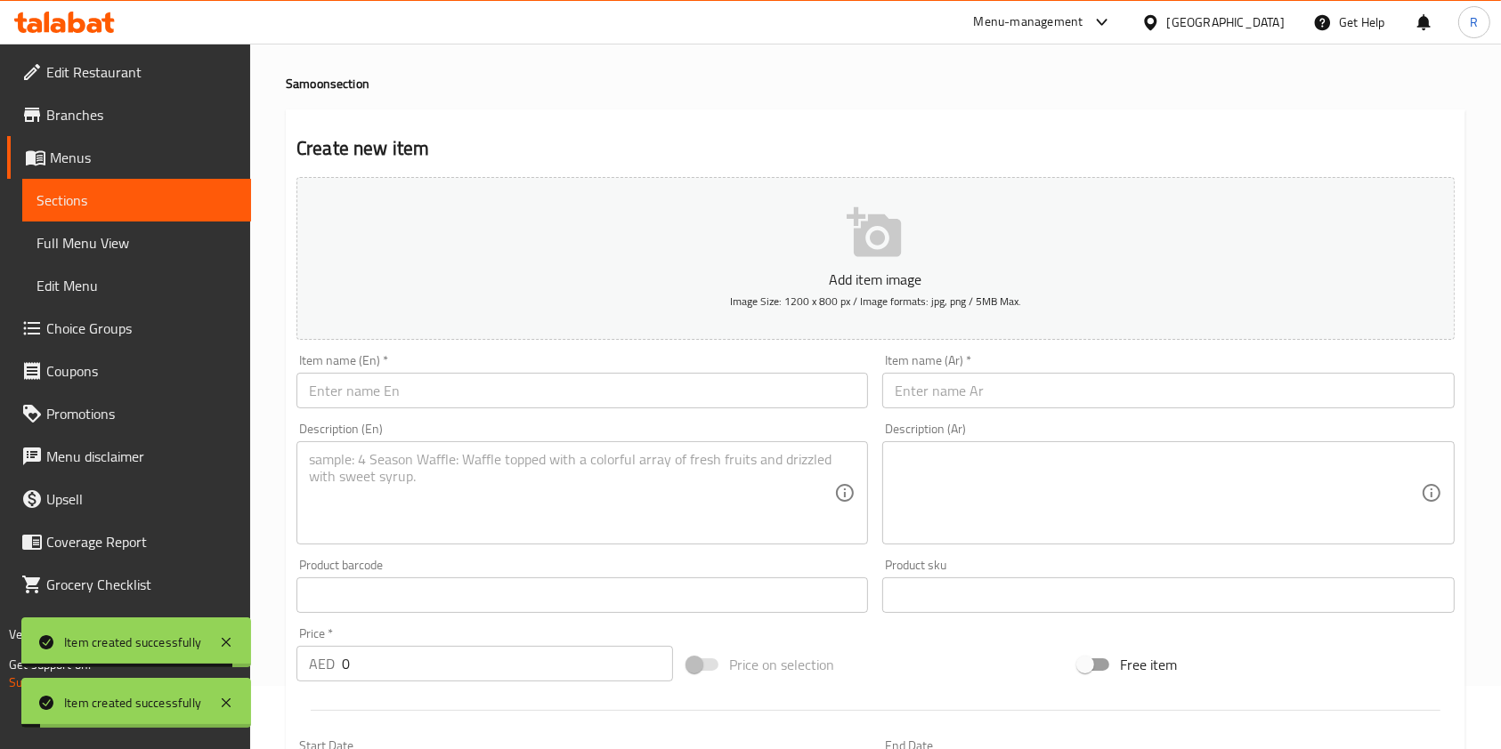
scroll to position [0, 0]
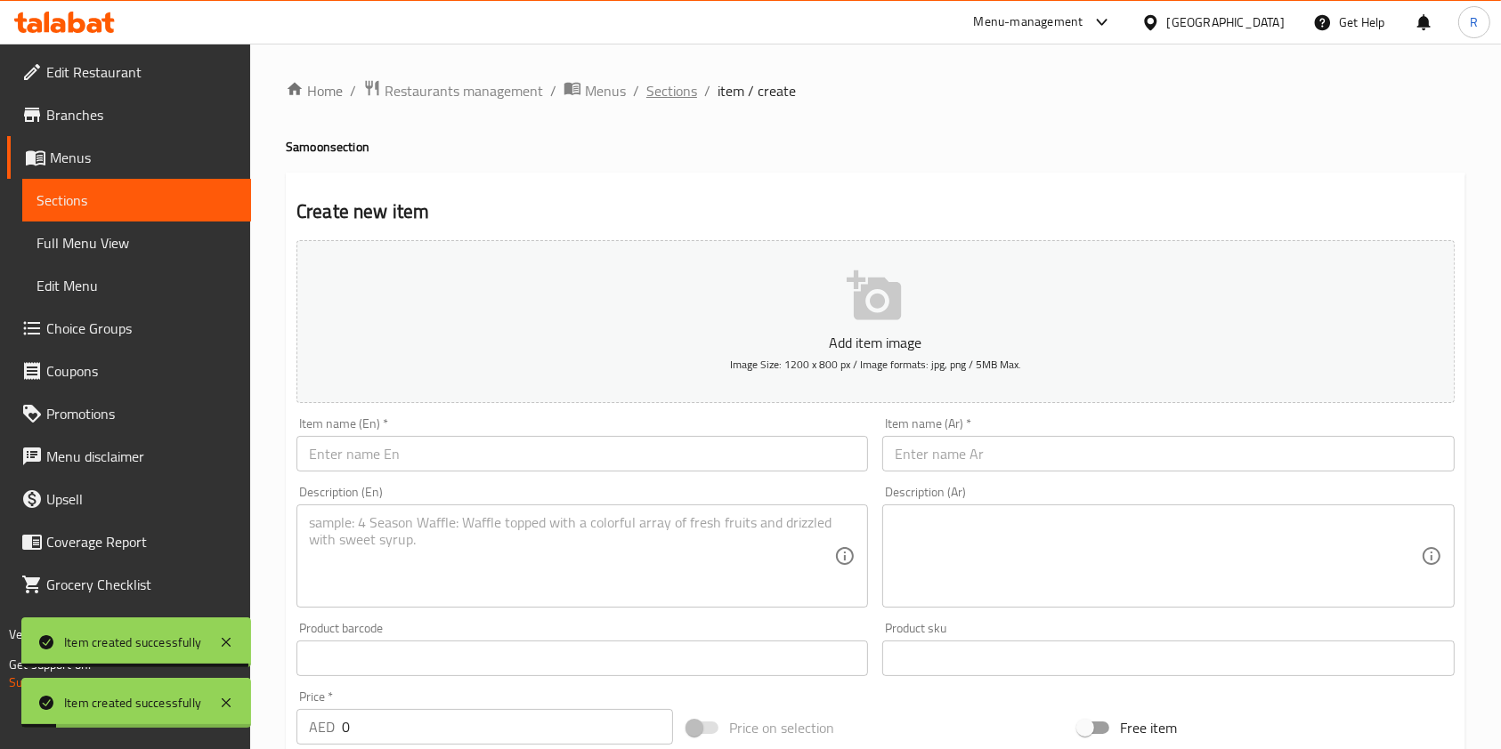
click at [684, 88] on span "Sections" at bounding box center [671, 90] width 51 height 21
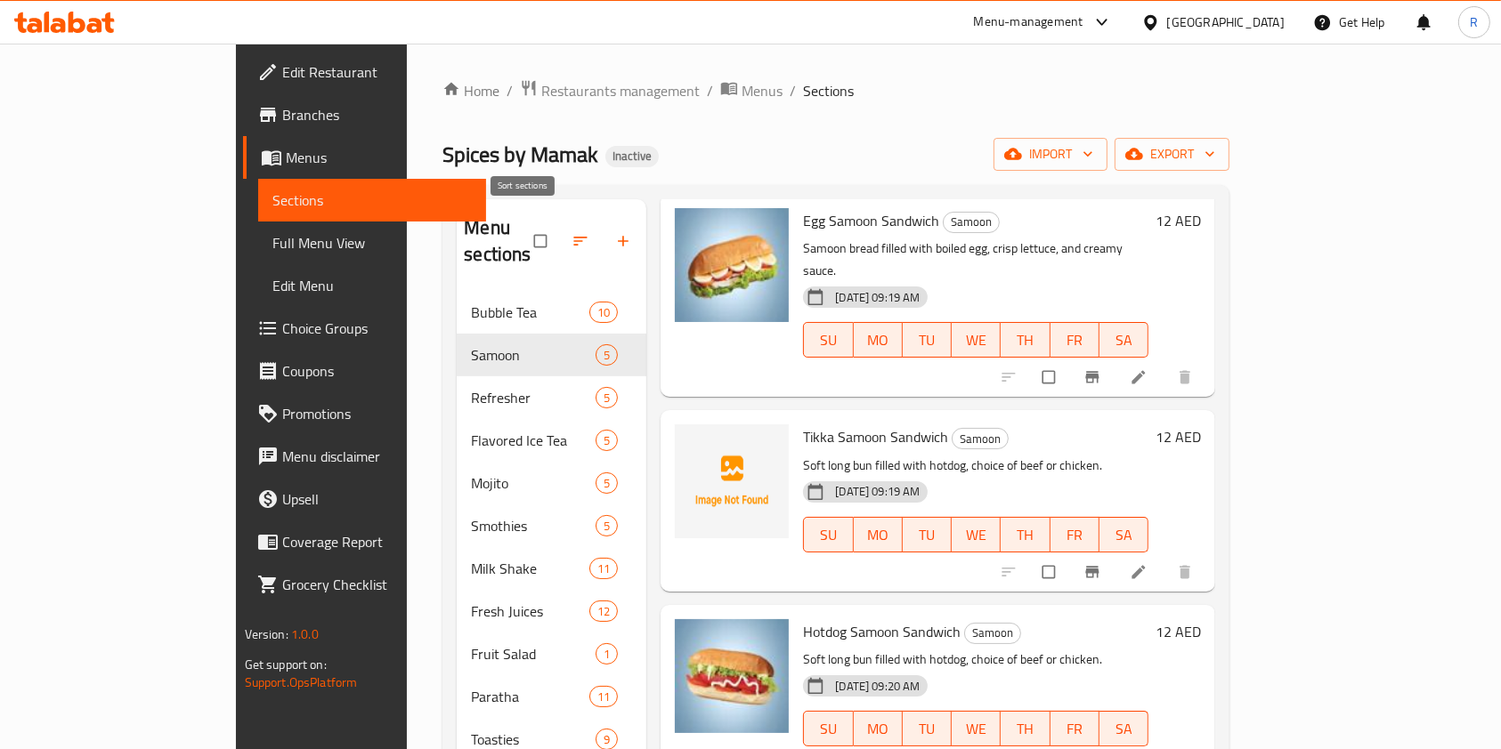
click at [571, 232] on icon "button" at bounding box center [580, 241] width 18 height 18
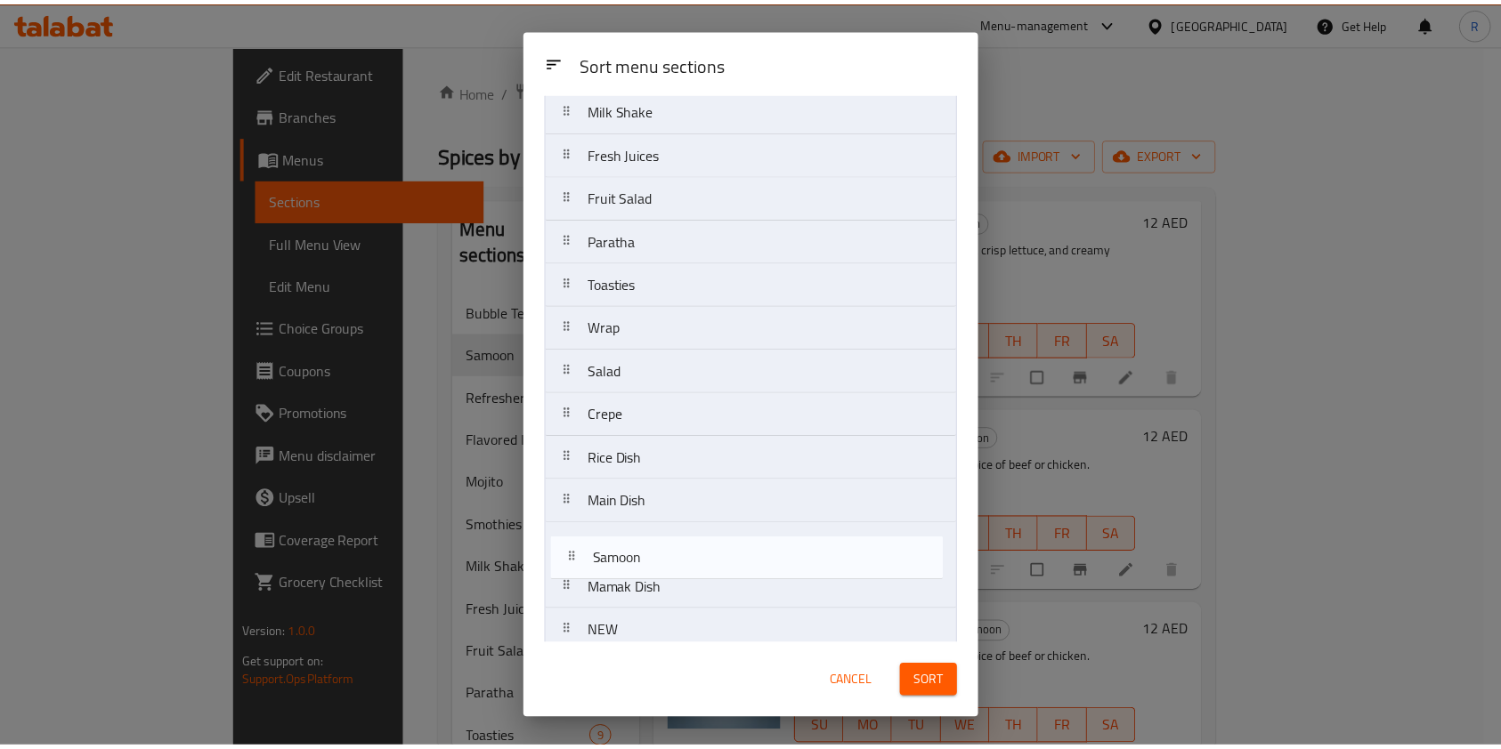
scroll to position [279, 0]
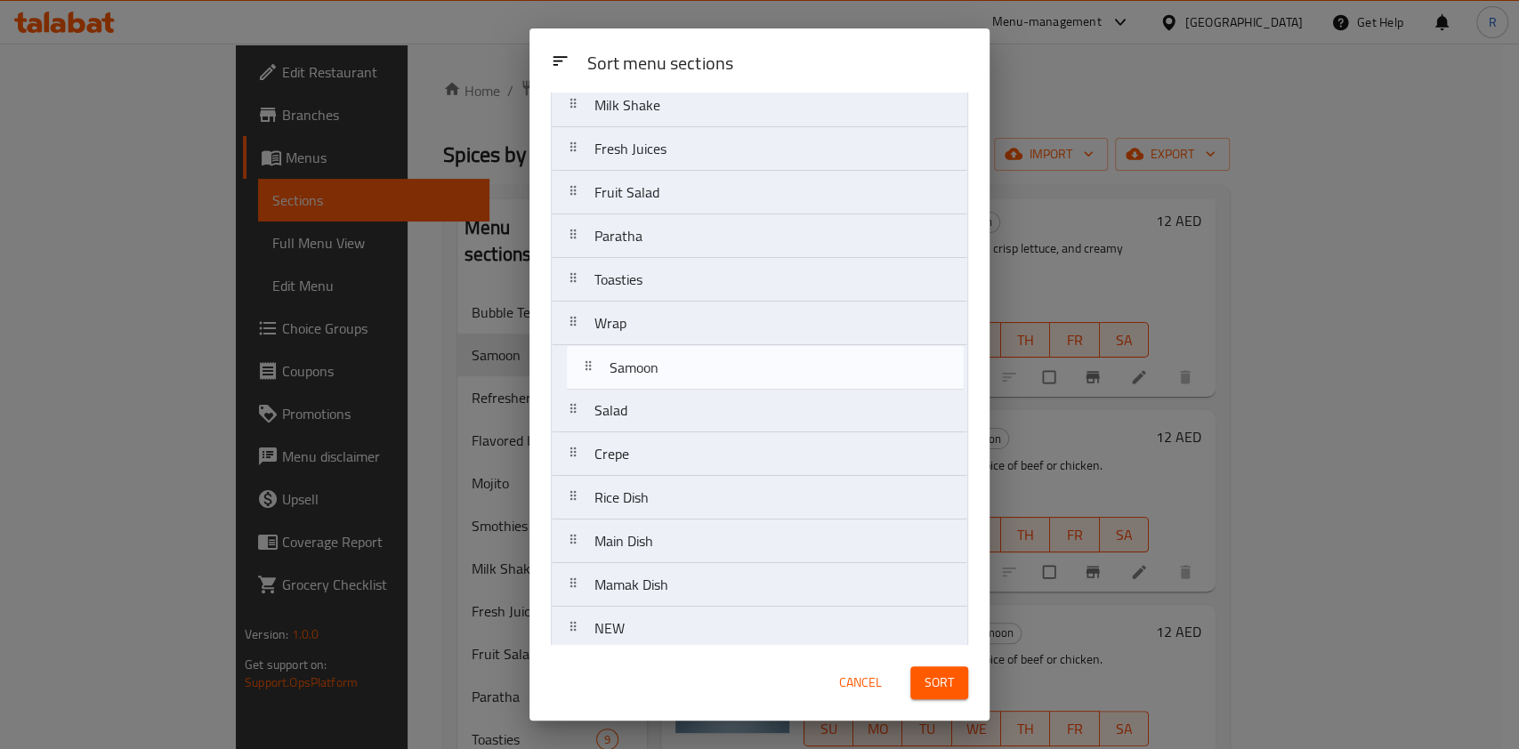
drag, startPoint x: 698, startPoint y: 210, endPoint x: 716, endPoint y: 376, distance: 166.5
click at [716, 376] on nav "Bubble Tea Samoon Refresher Flavored Ice Tea Mojito Smothies Milk Shake Fresh J…" at bounding box center [759, 302] width 417 height 874
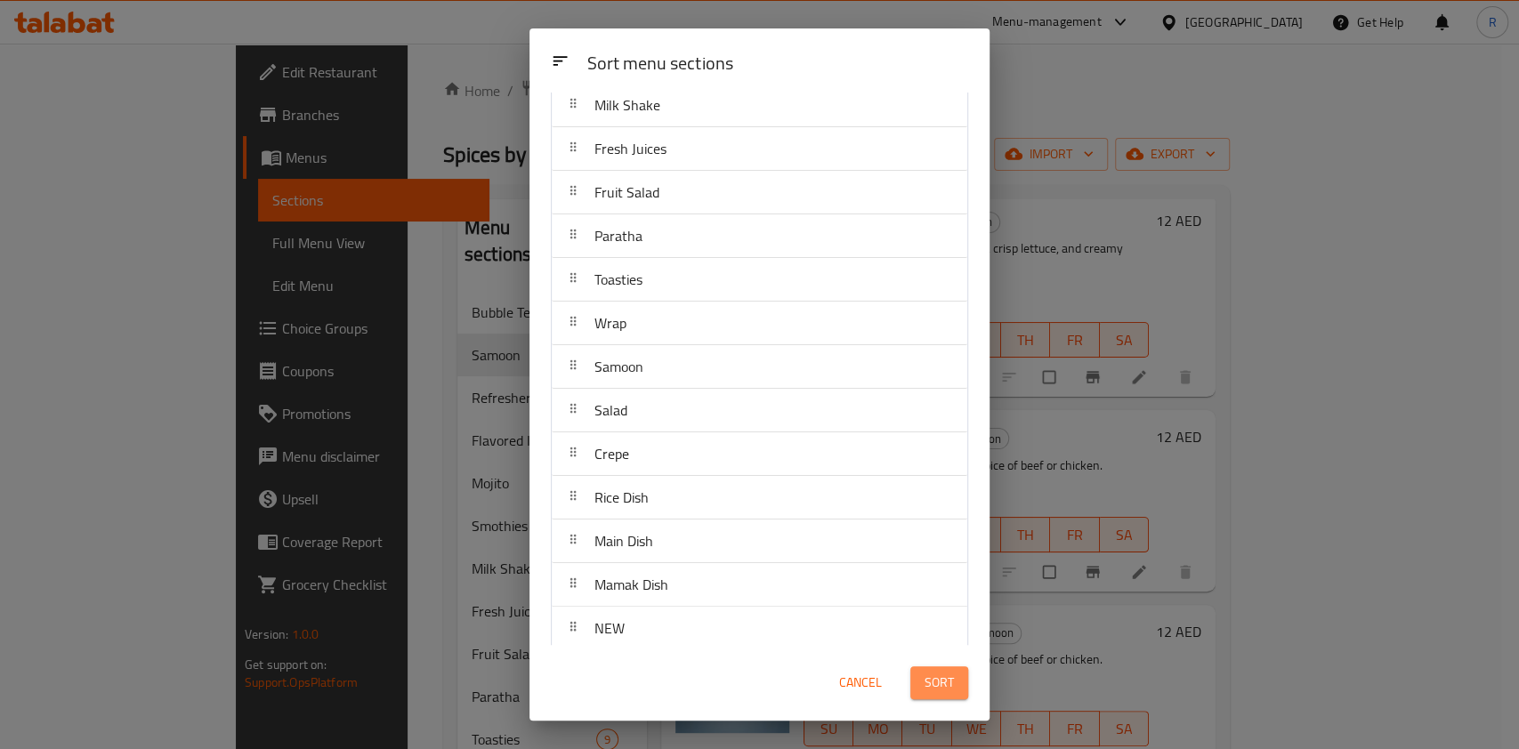
click at [937, 681] on span "Sort" at bounding box center [939, 683] width 29 height 22
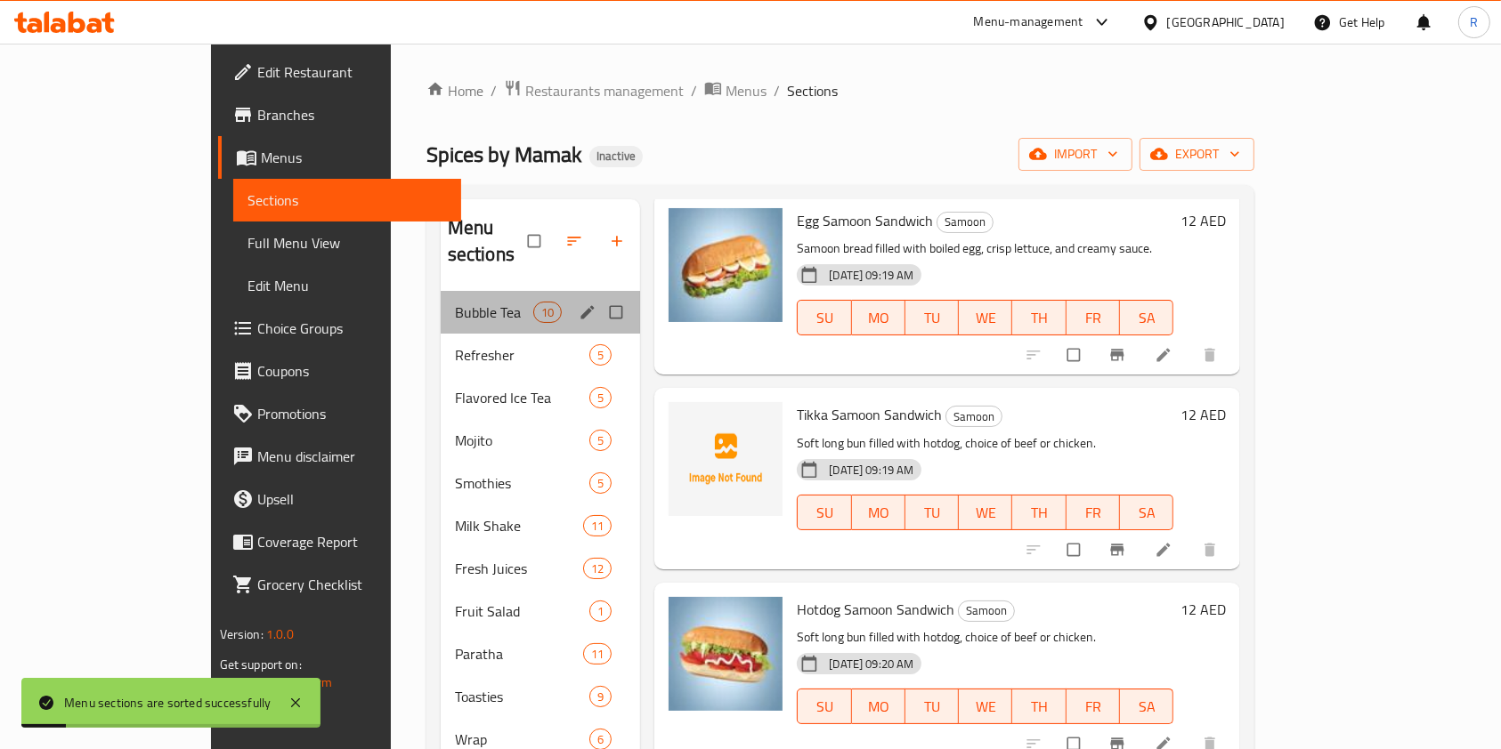
click at [441, 291] on div "Bubble Tea 10" at bounding box center [541, 312] width 200 height 43
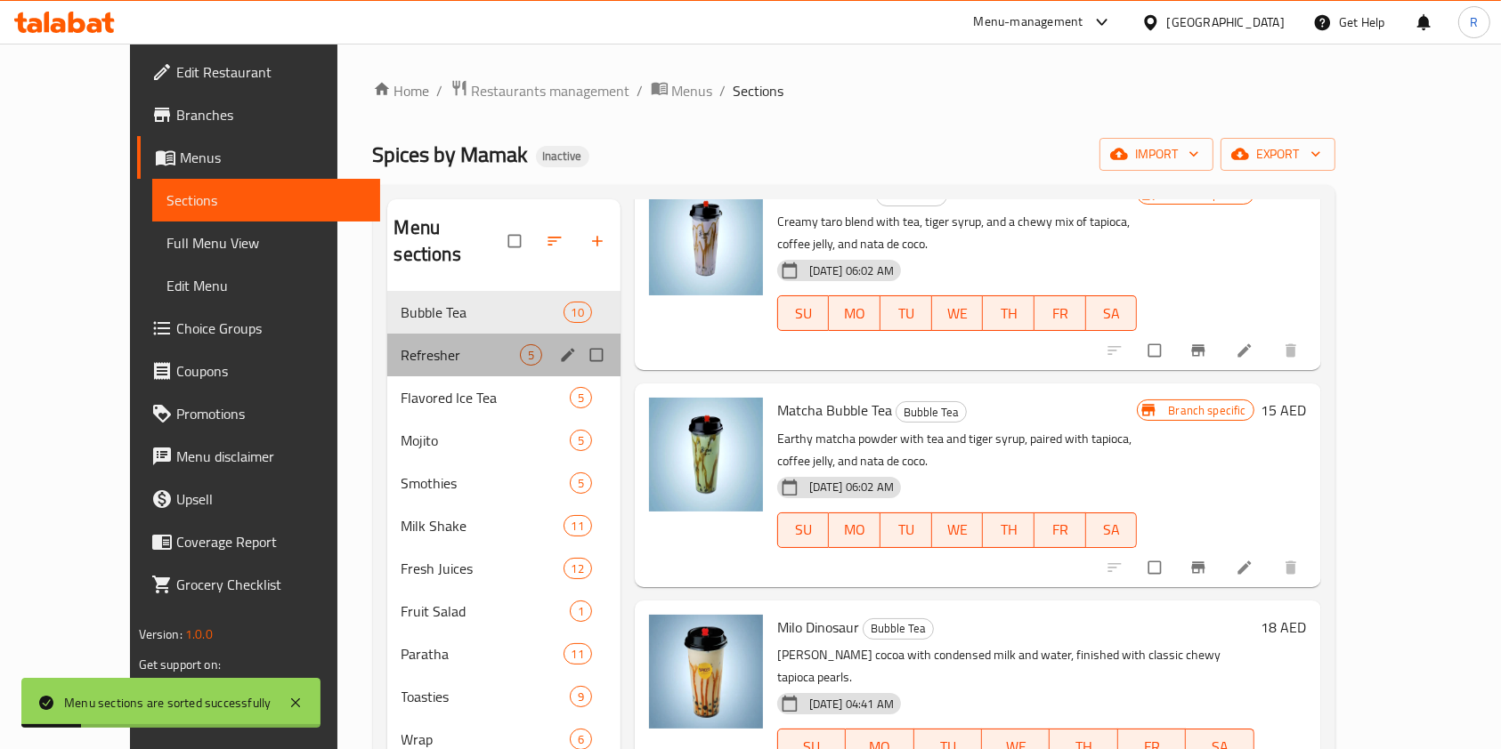
click at [406, 334] on div "Refresher 5" at bounding box center [503, 355] width 233 height 43
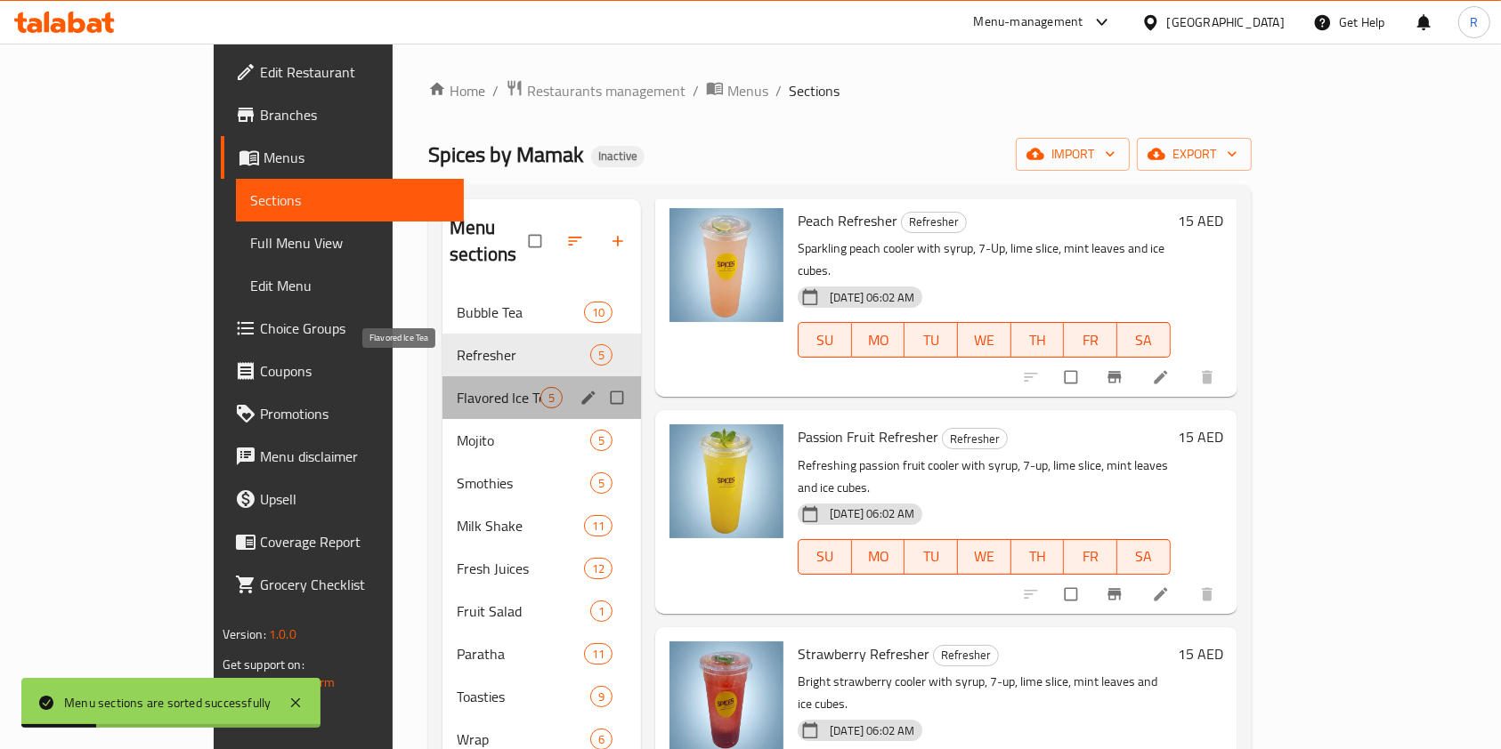
click at [457, 387] on span "Flavored Ice Tea" at bounding box center [499, 397] width 84 height 21
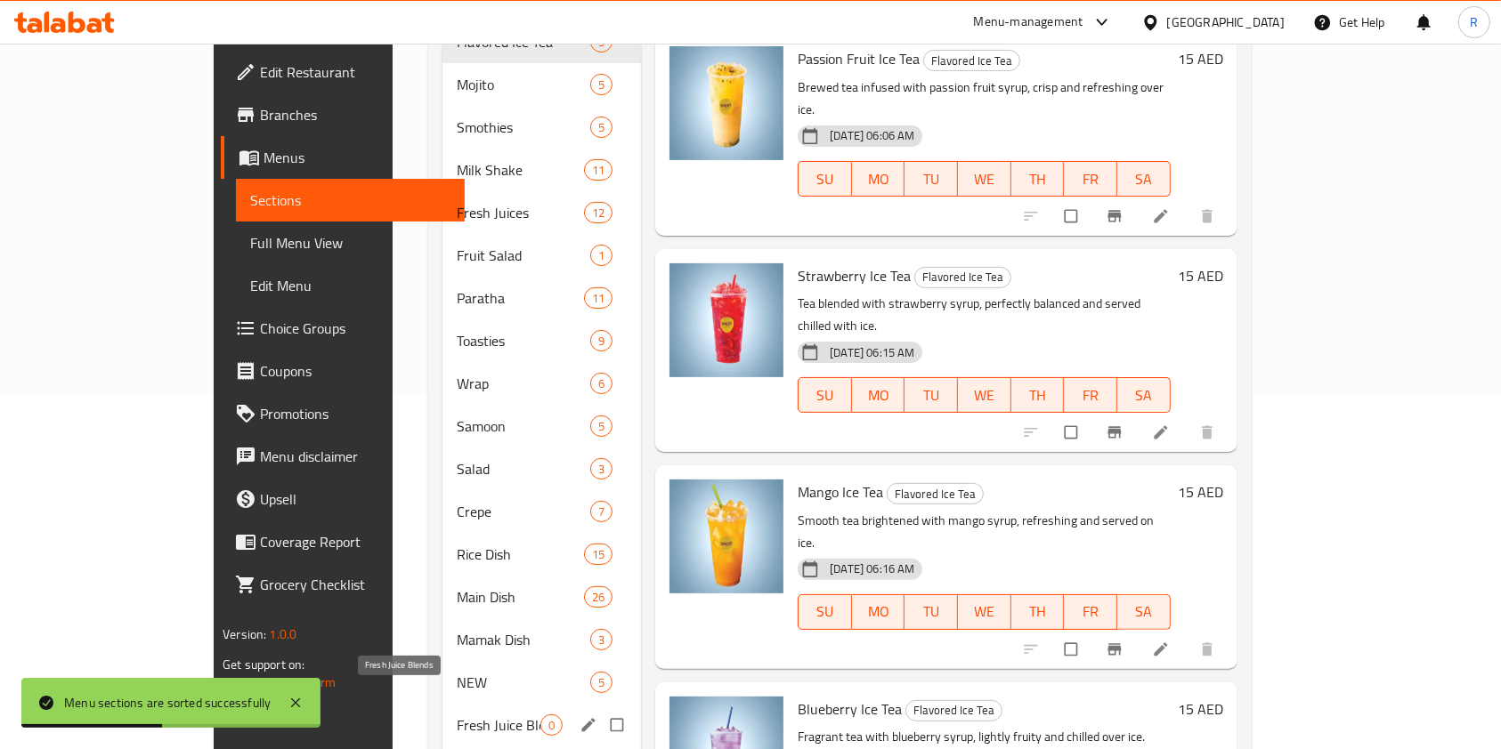
scroll to position [426, 0]
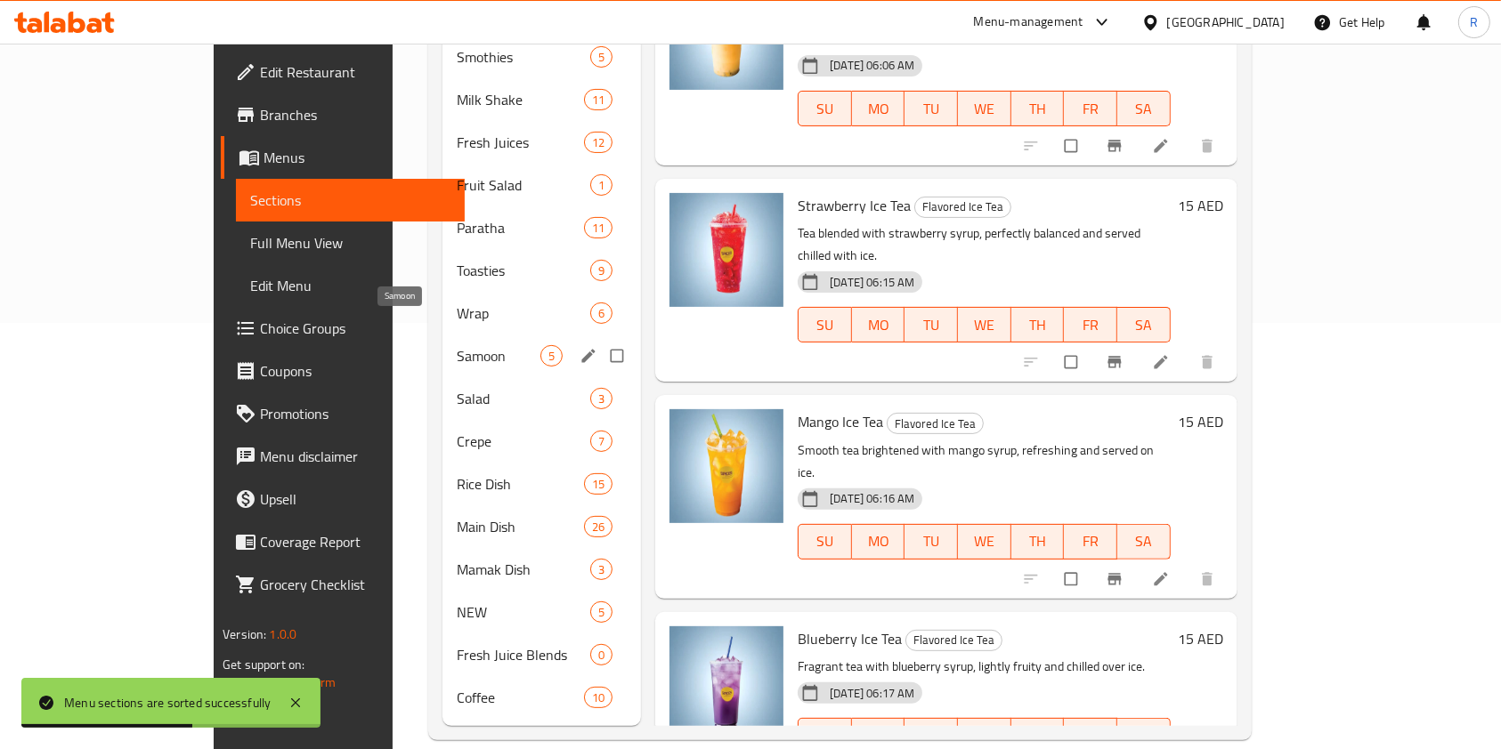
click at [457, 345] on span "Samoon" at bounding box center [499, 355] width 84 height 21
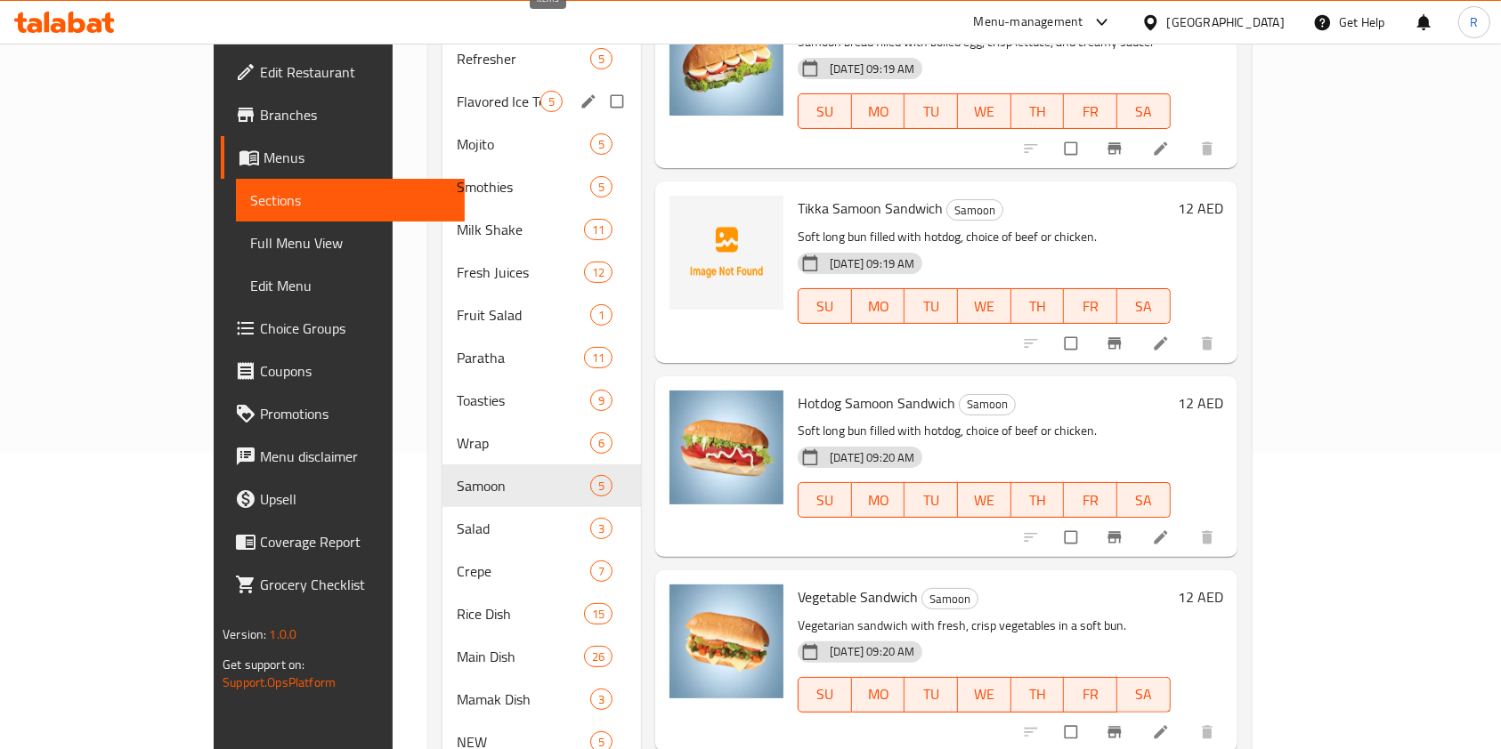
scroll to position [426, 0]
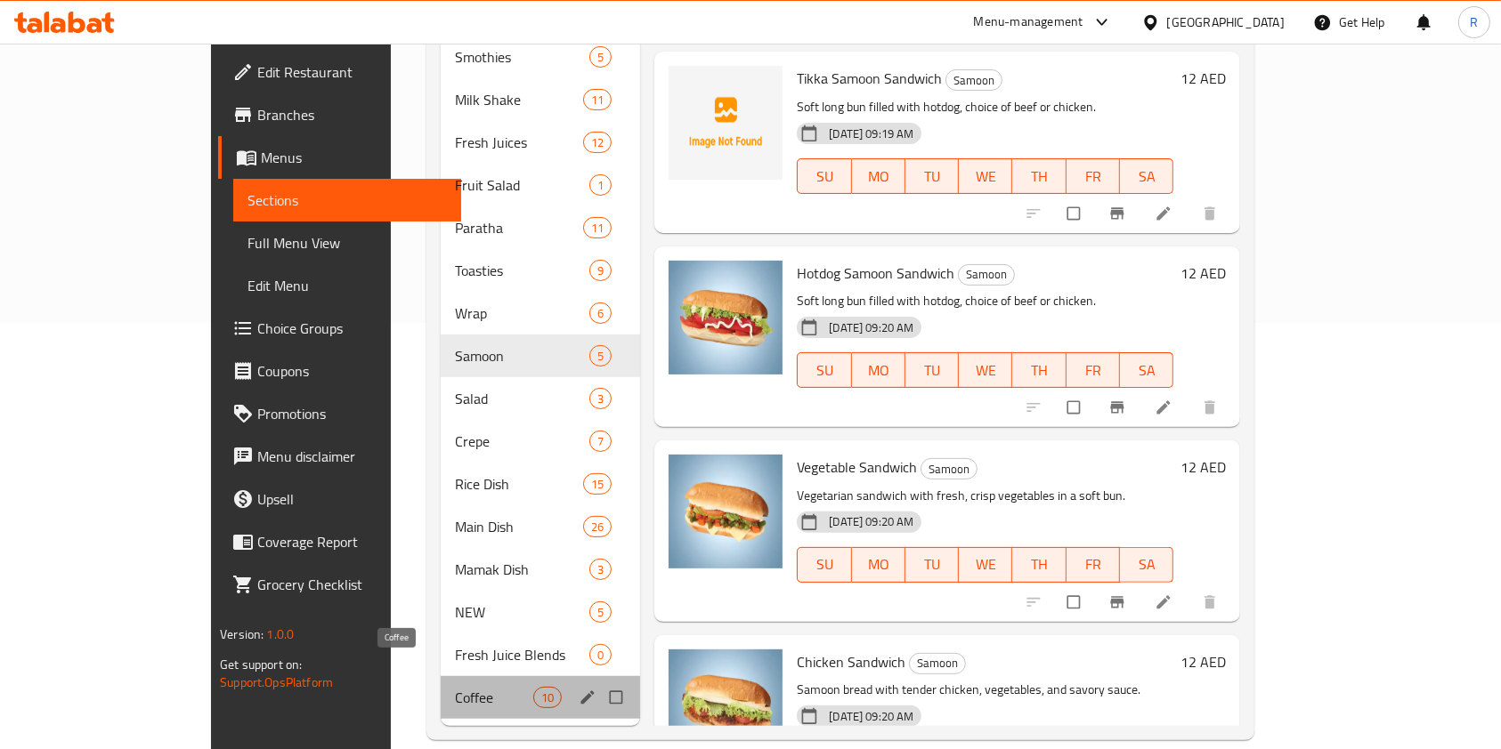
click at [455, 687] on span "Coffee" at bounding box center [494, 697] width 78 height 21
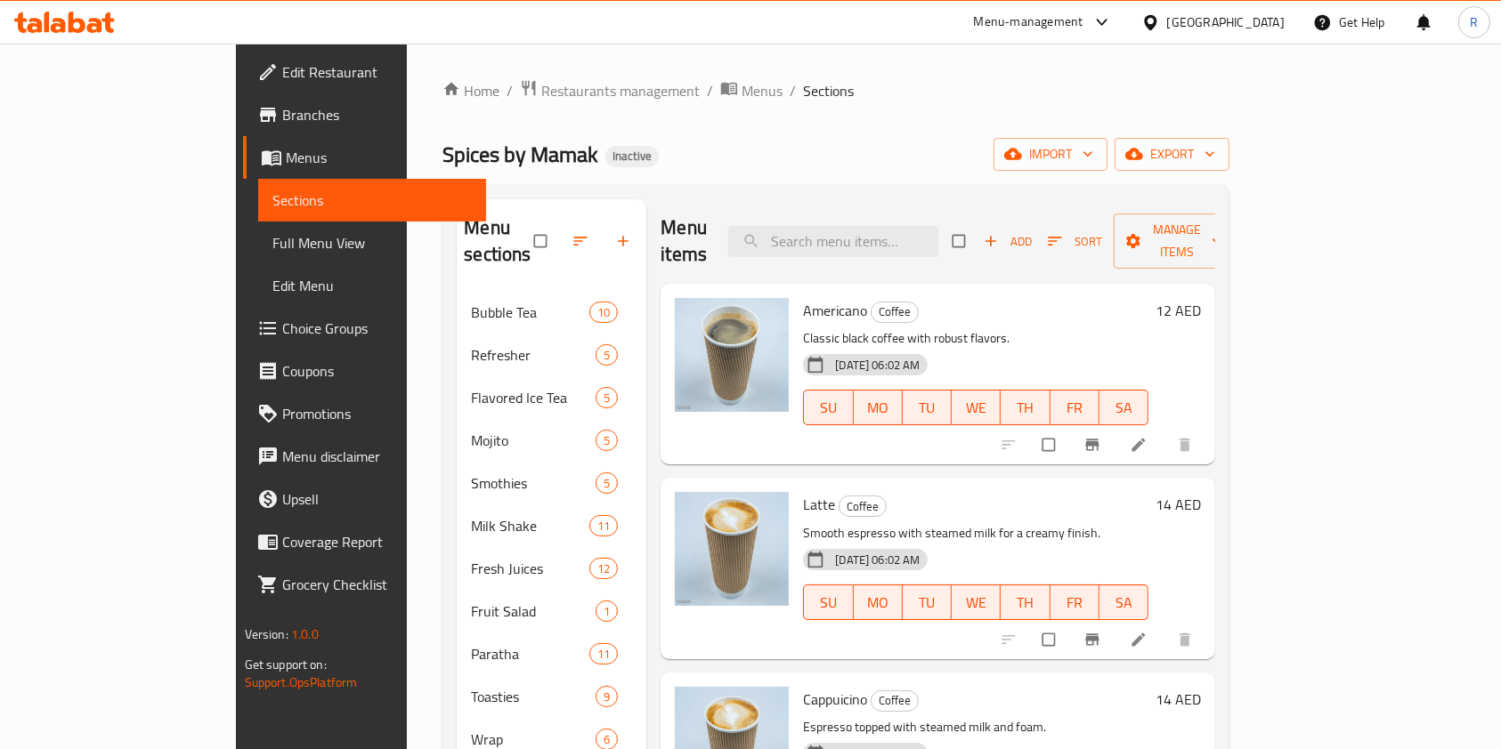
click at [614, 232] on icon "button" at bounding box center [623, 241] width 18 height 18
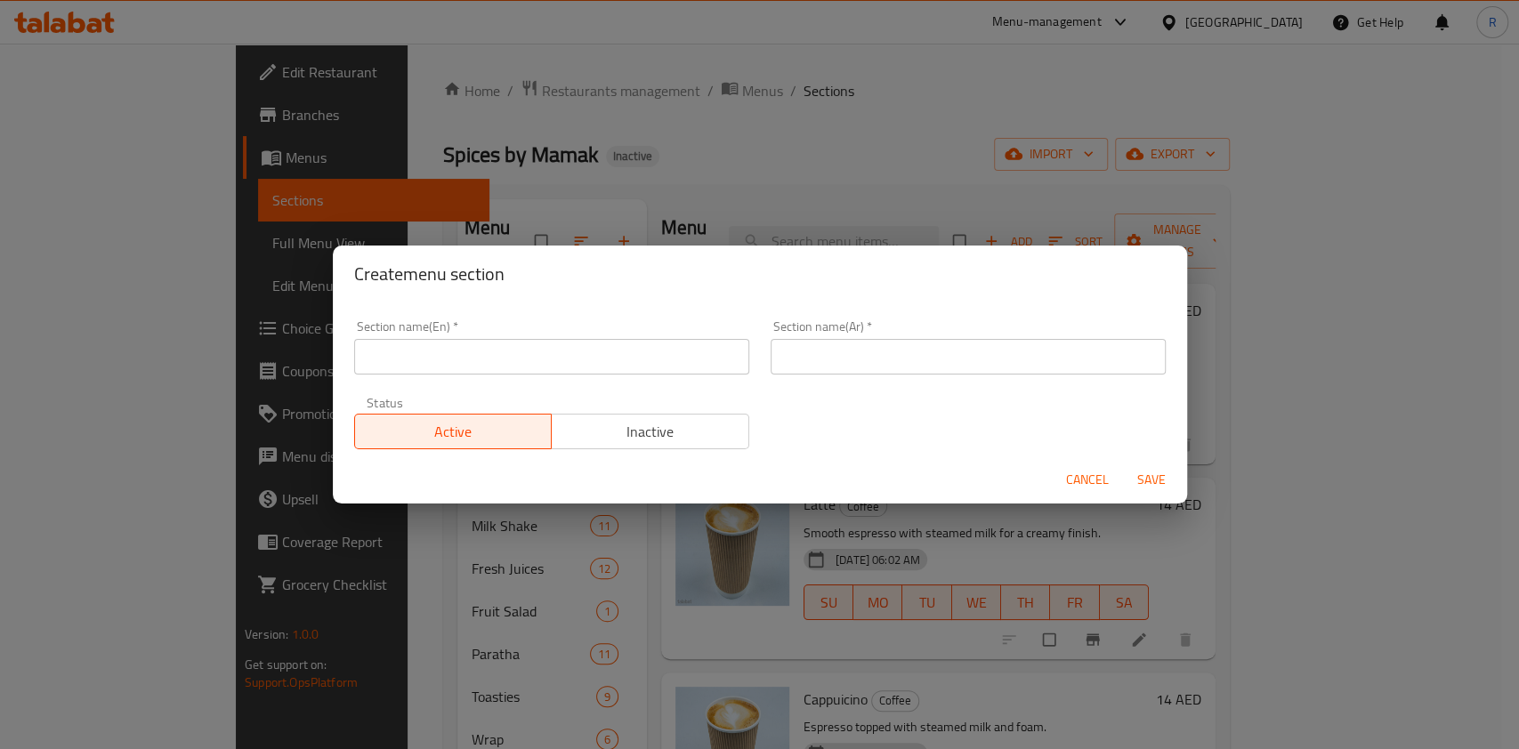
drag, startPoint x: 449, startPoint y: 366, endPoint x: 469, endPoint y: 362, distance: 20.8
click at [449, 366] on input "text" at bounding box center [551, 357] width 395 height 36
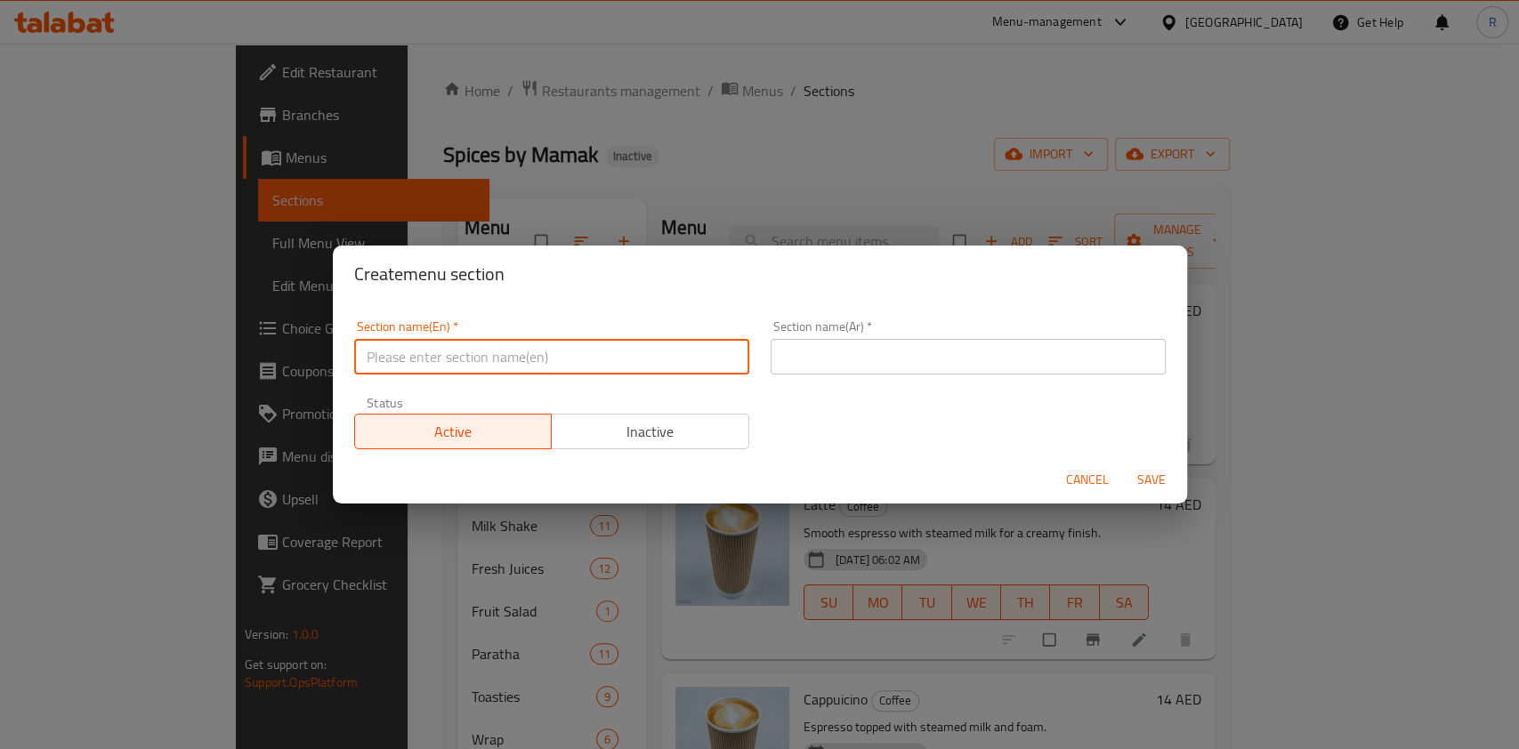
paste input "Mamak Drink"
type input "Mamak Drinks"
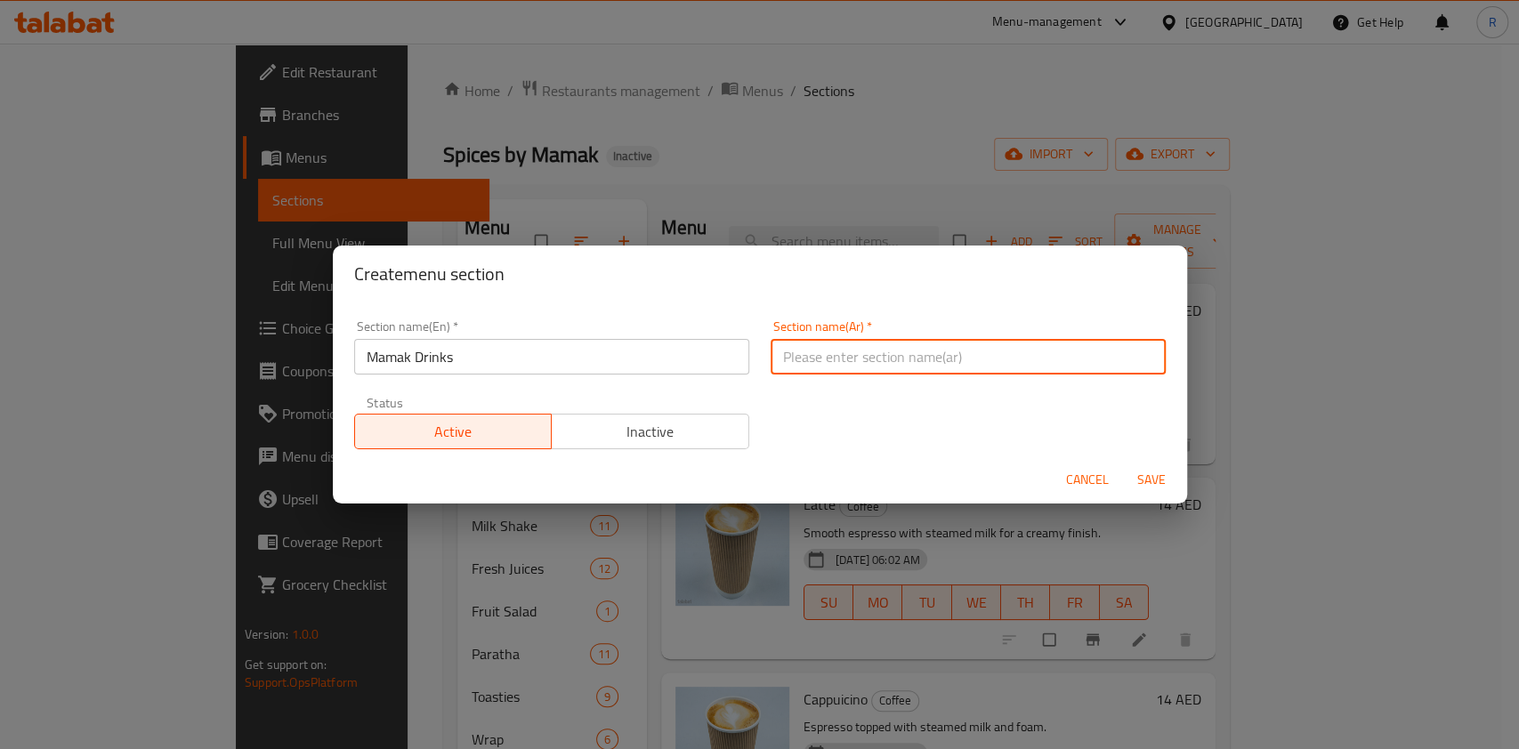
click at [864, 354] on input "text" at bounding box center [968, 357] width 395 height 36
paste input "مشروبات ماماك"
type input "مشروبات ماماك"
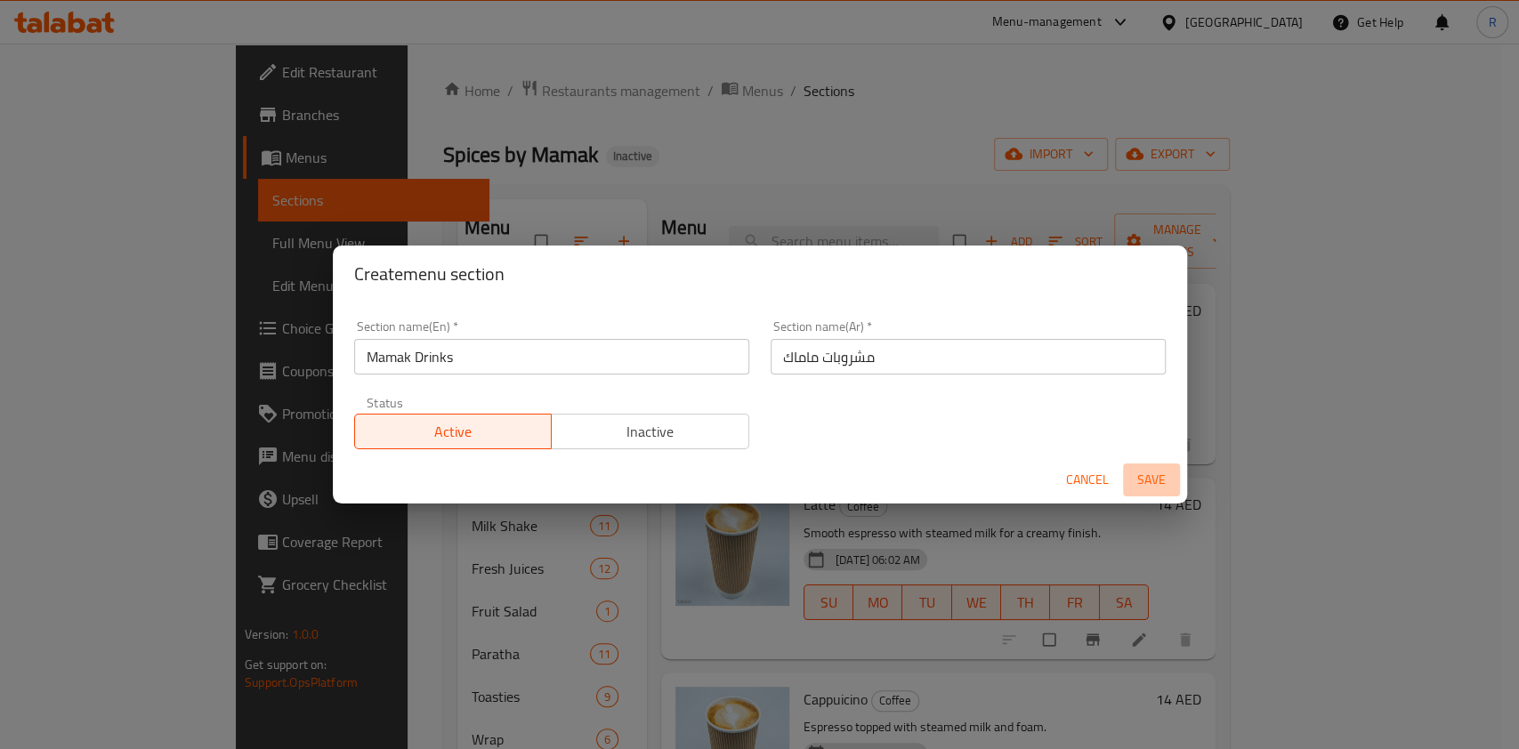
click at [1142, 479] on span "Save" at bounding box center [1151, 480] width 43 height 22
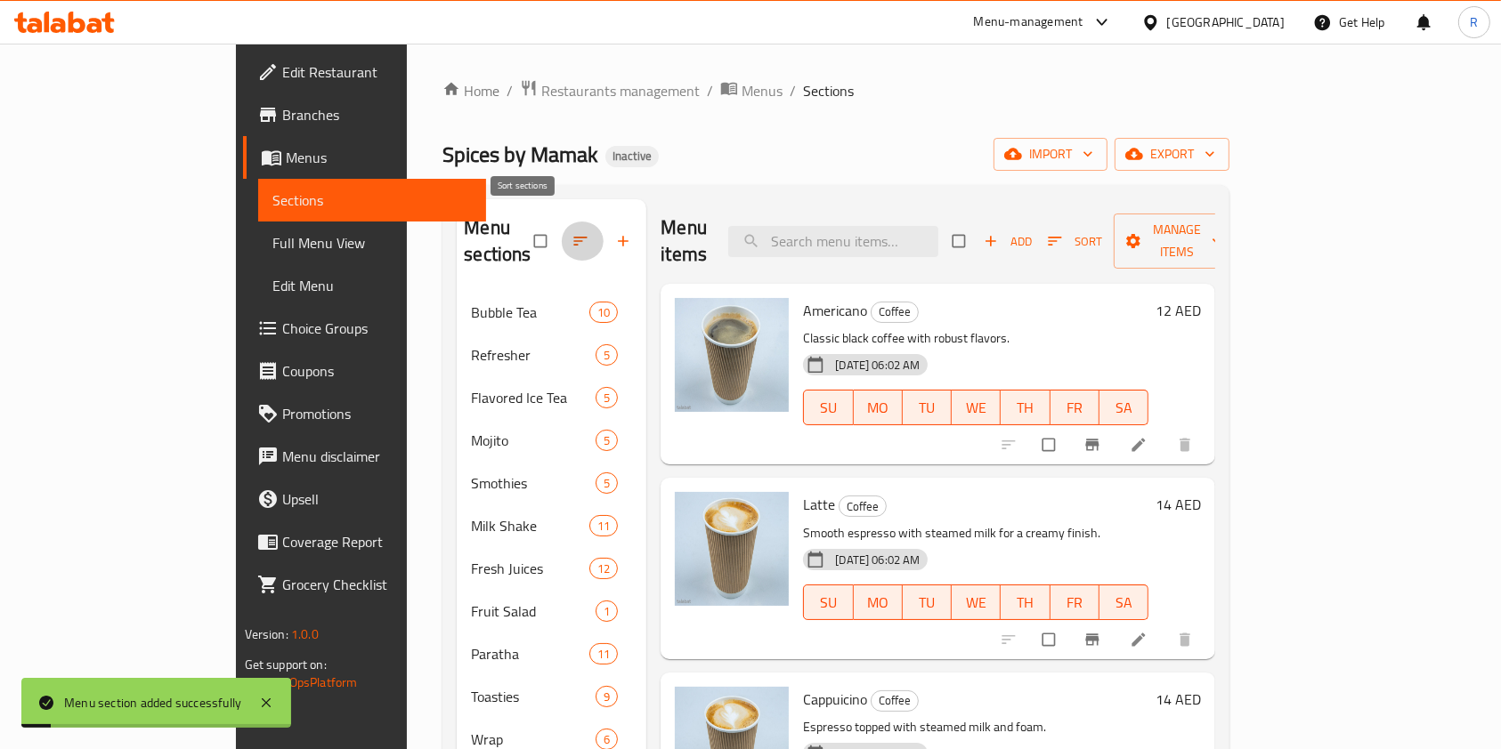
click at [571, 232] on icon "button" at bounding box center [580, 241] width 18 height 18
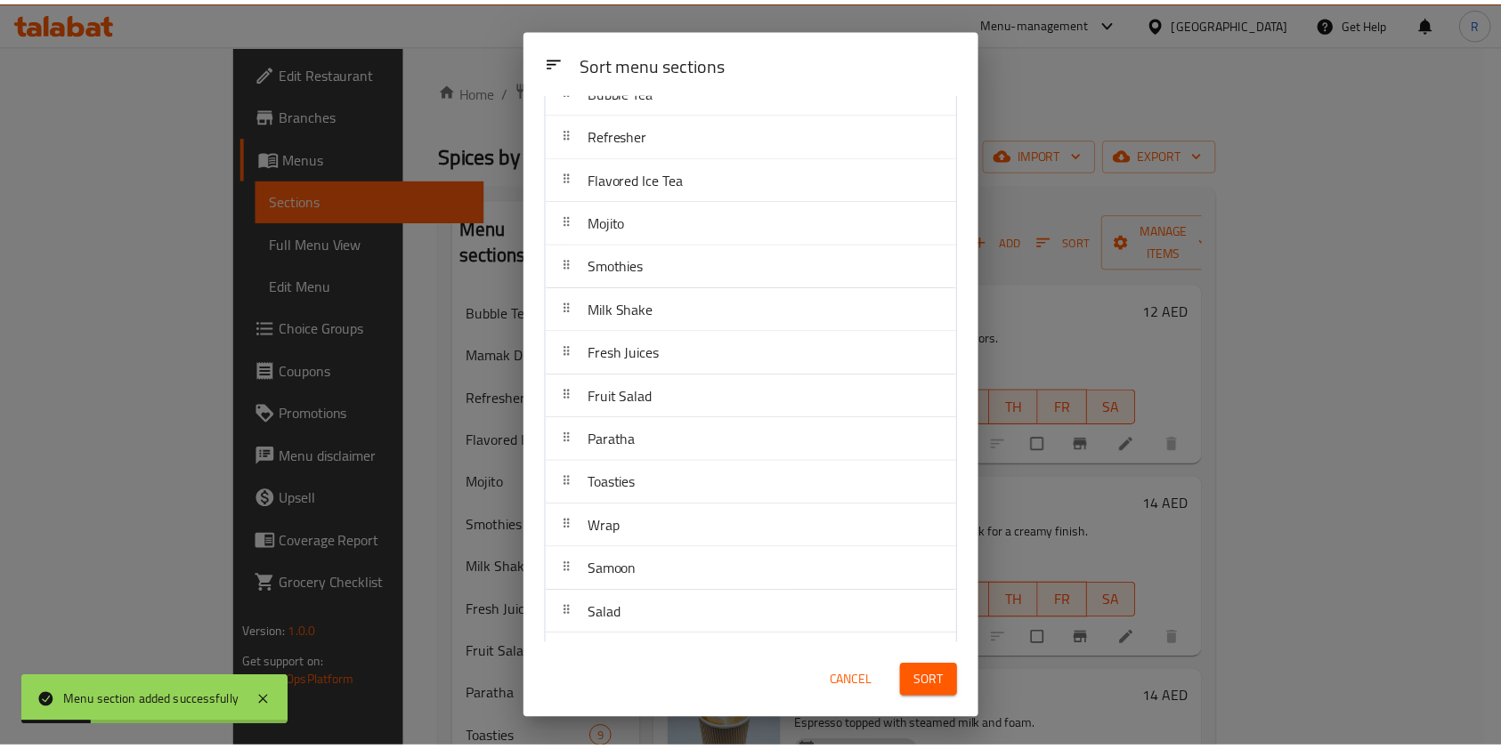
scroll to position [377, 0]
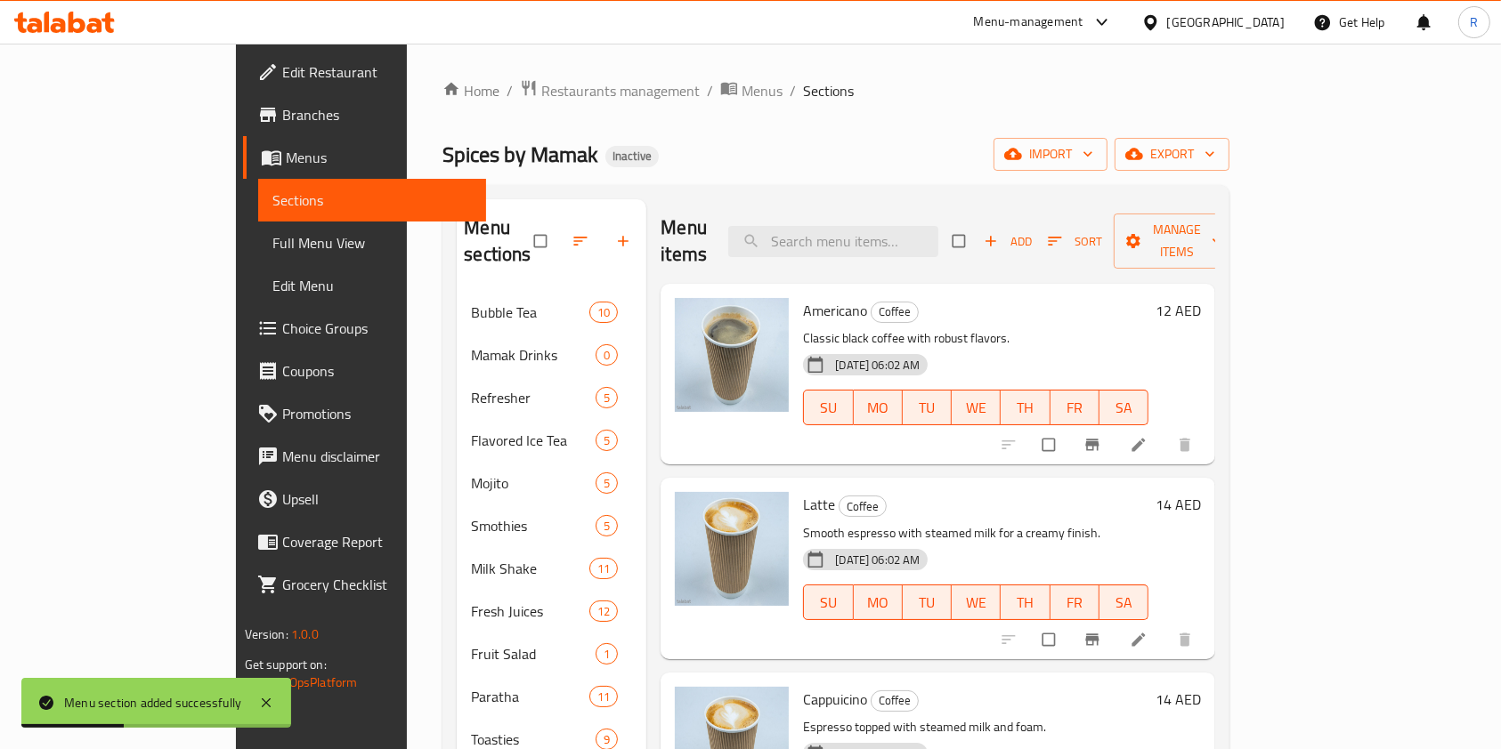
drag, startPoint x: 1001, startPoint y: 149, endPoint x: 465, endPoint y: 293, distance: 555.7
click at [1000, 148] on div "Spices by Mamak Inactive import export" at bounding box center [835, 154] width 787 height 33
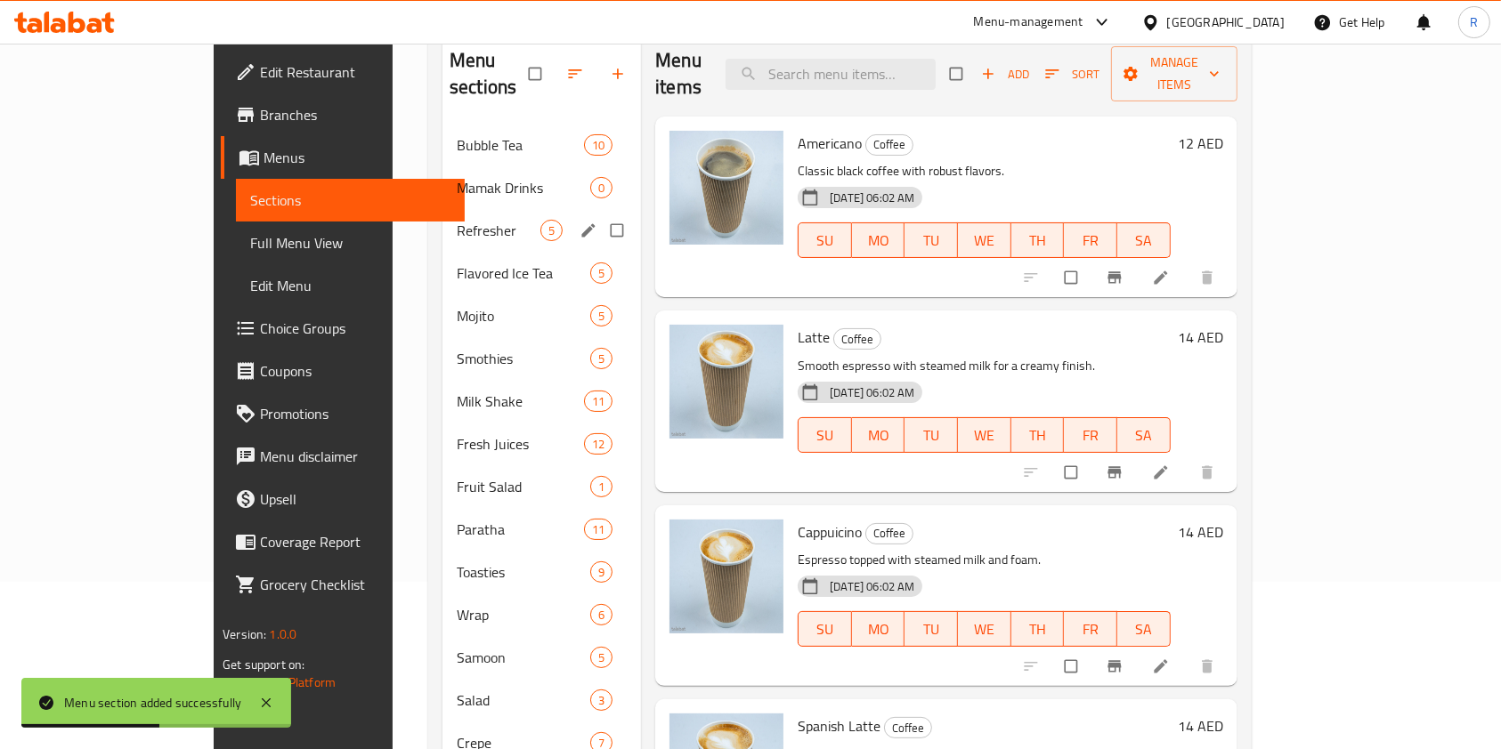
scroll to position [0, 0]
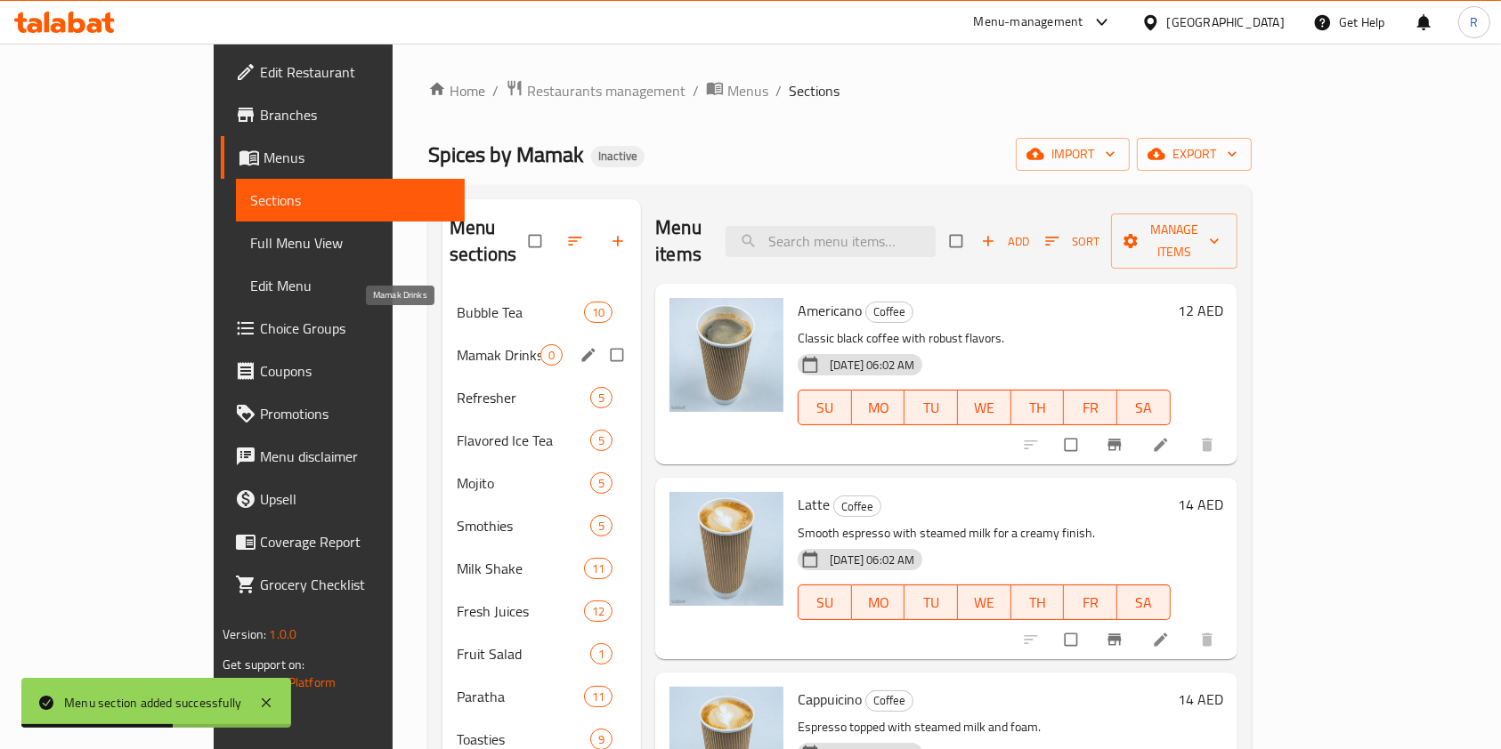
drag, startPoint x: 401, startPoint y: 328, endPoint x: 608, endPoint y: 357, distance: 208.4
click at [457, 344] on span "Mamak Drinks" at bounding box center [499, 354] width 84 height 21
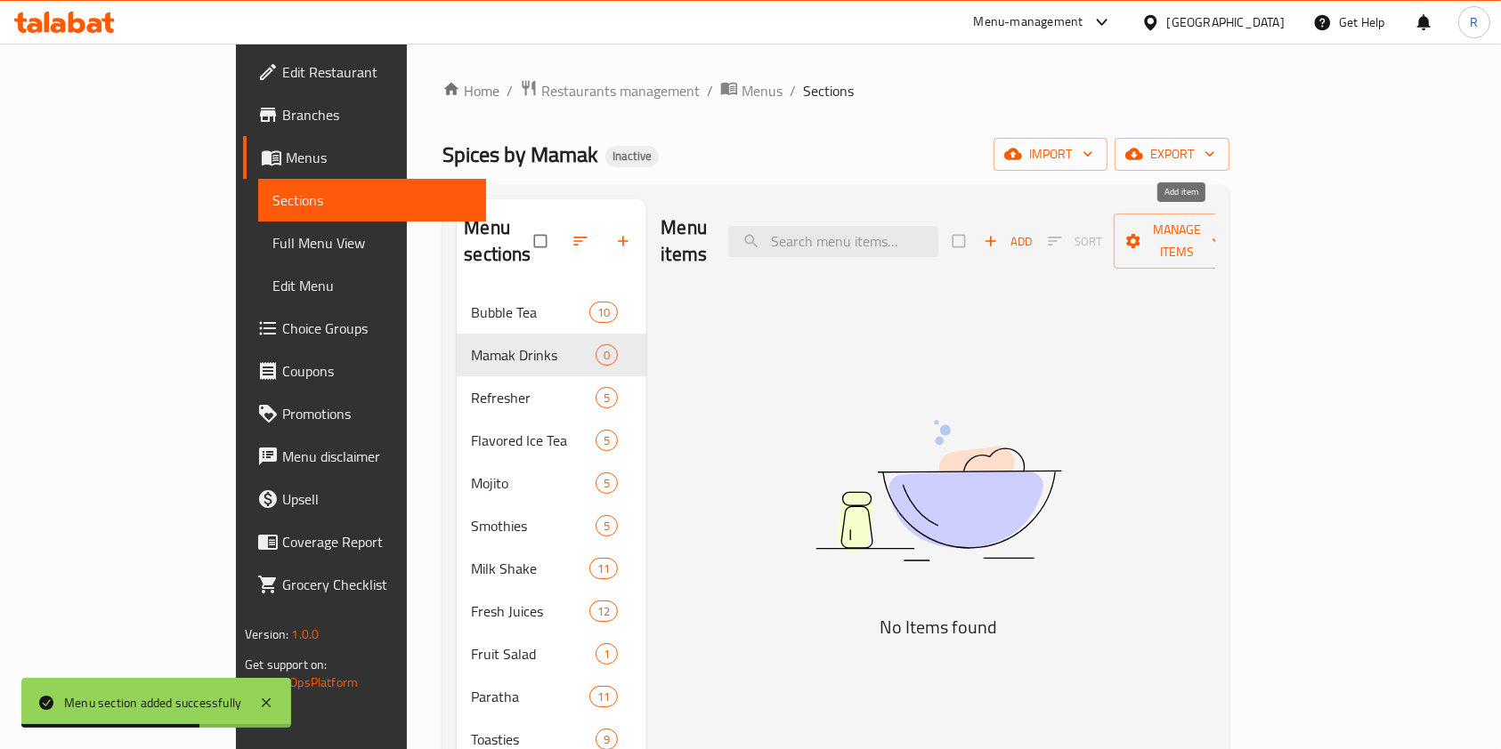
click at [1032, 231] on span "Add" at bounding box center [1007, 241] width 48 height 20
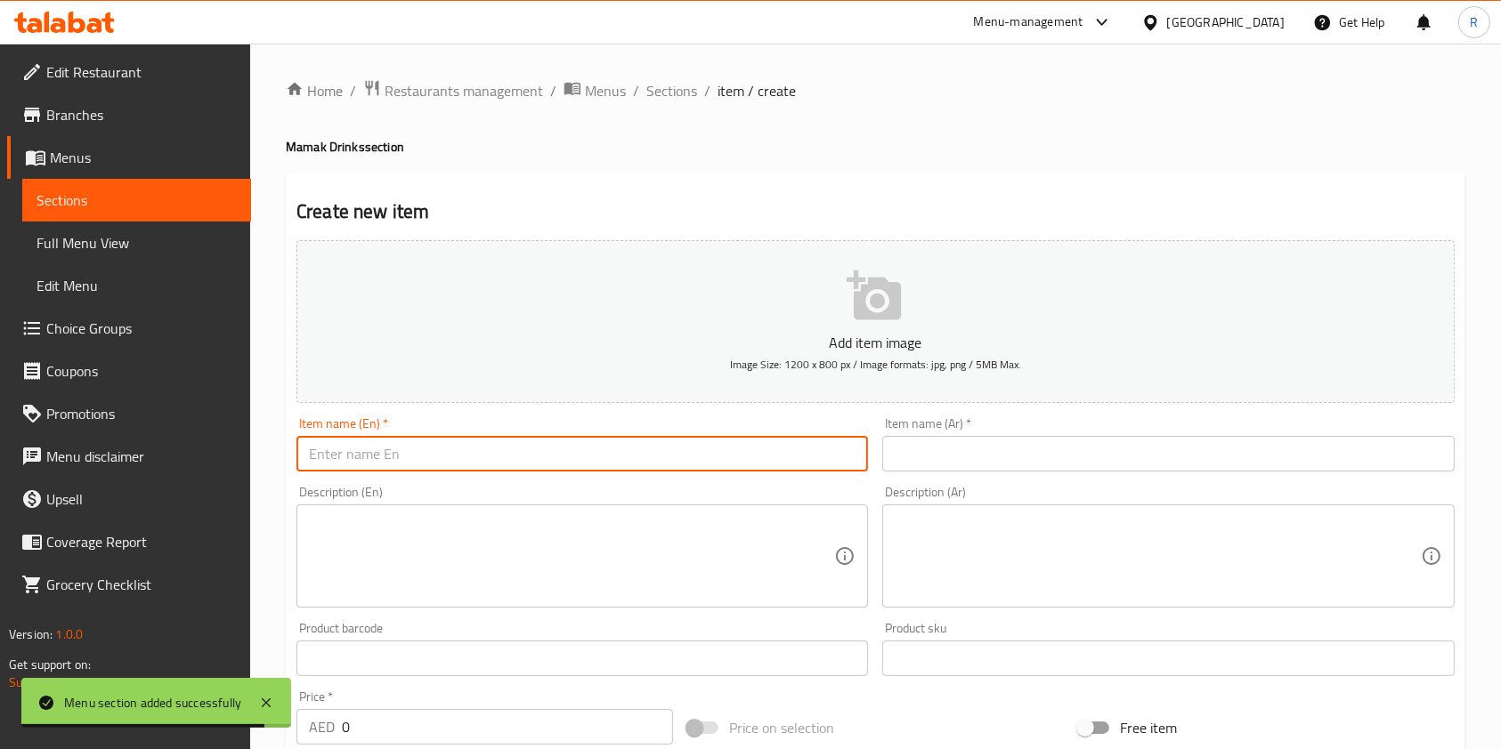
click at [414, 470] on input "text" at bounding box center [581, 454] width 571 height 36
paste input "Teh'O"
type input "Teh'O"
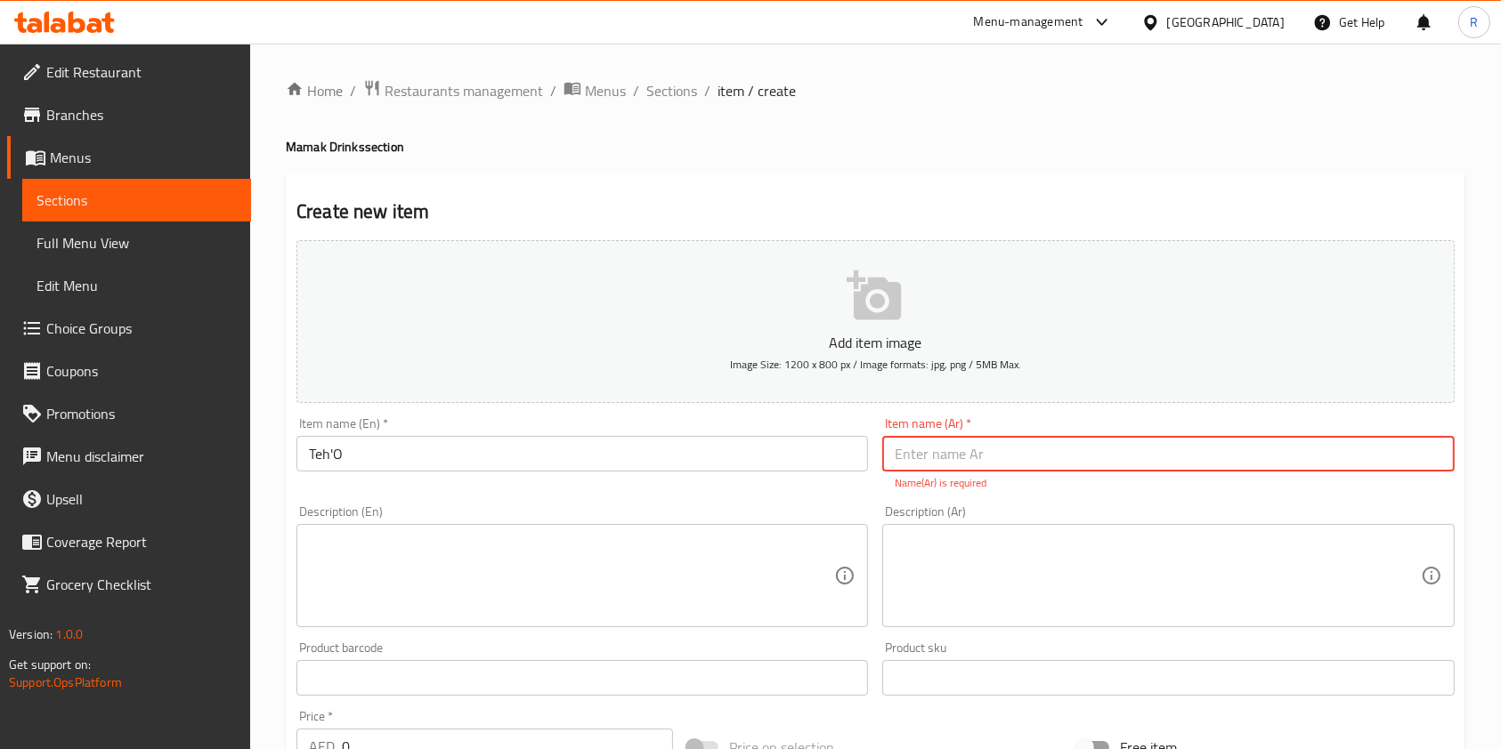
paste input "شاي سادة"
type input "شاي سادة"
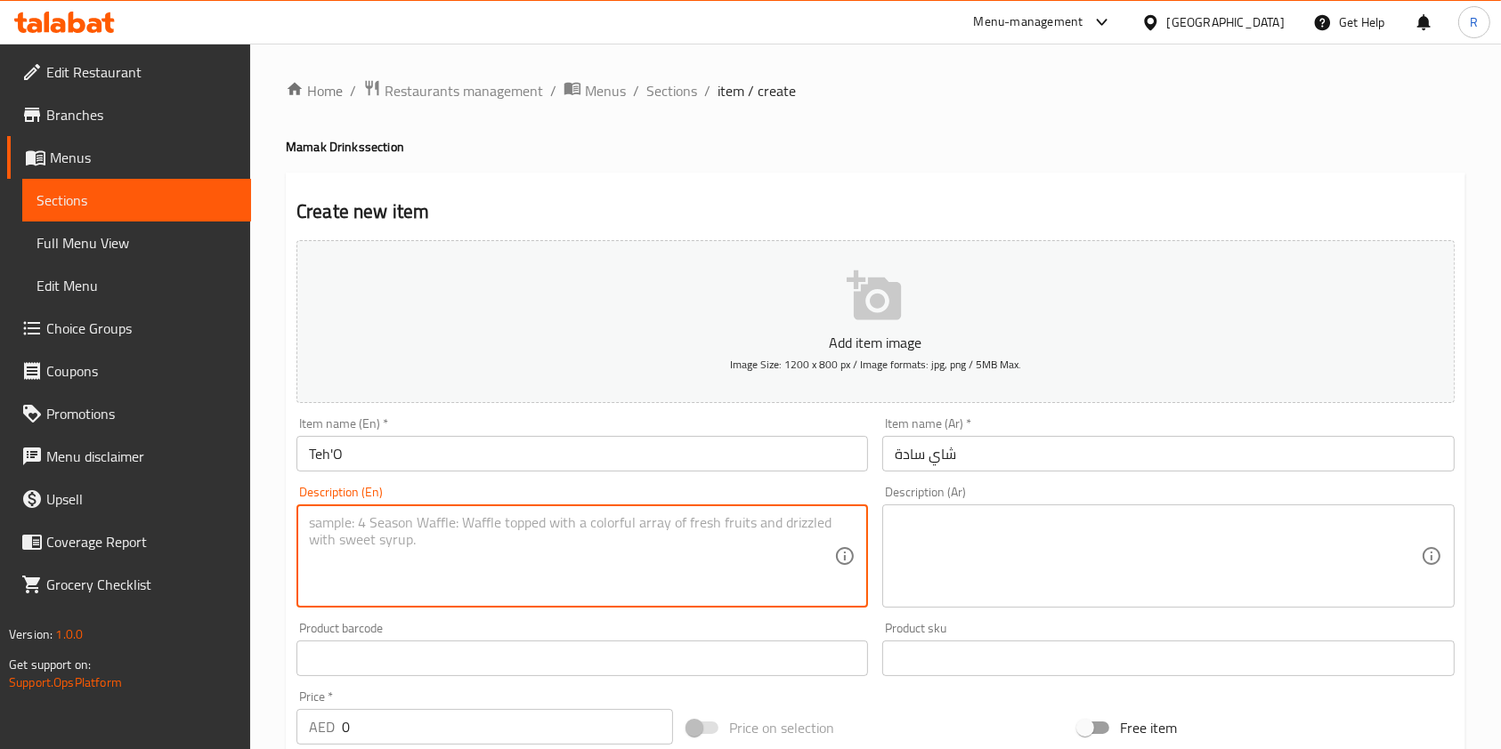
drag, startPoint x: 386, startPoint y: 525, endPoint x: 490, endPoint y: 561, distance: 110.0
click at [386, 526] on textarea at bounding box center [571, 556] width 525 height 85
paste textarea "Sweetened black tea, served hot or cold."
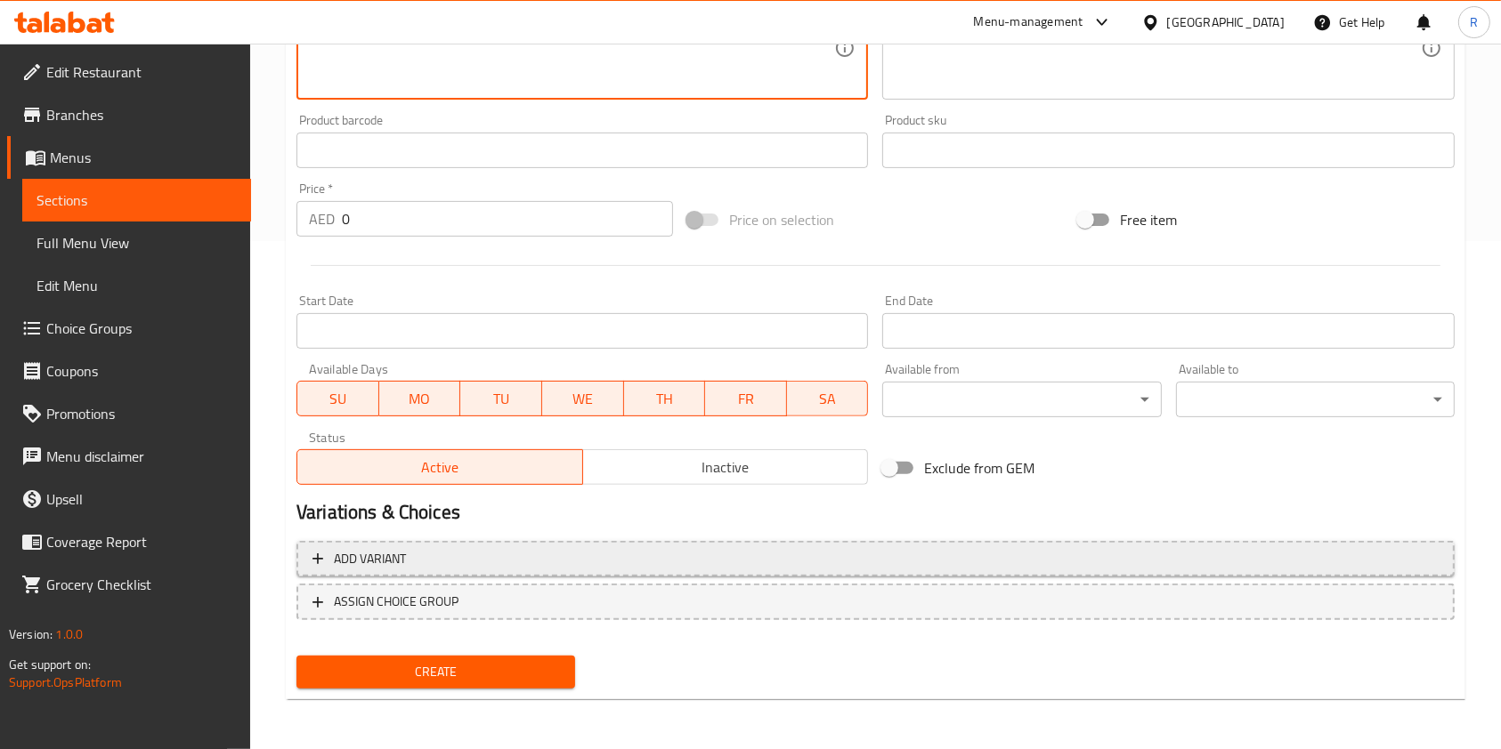
type textarea "Sweetened black tea, served hot or cold."
click at [460, 559] on span "Add variant" at bounding box center [875, 559] width 1126 height 22
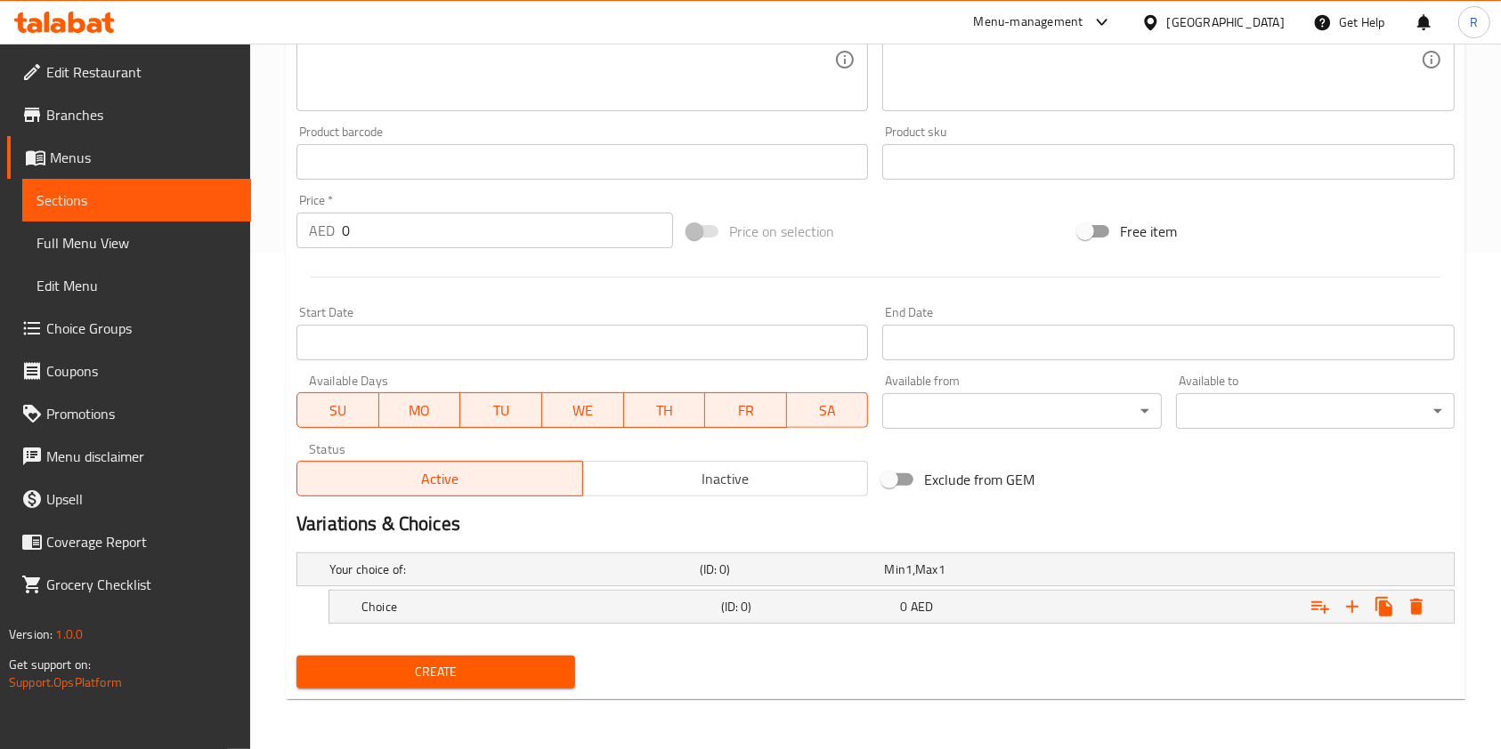
scroll to position [497, 0]
click at [1352, 603] on icon "Expand" at bounding box center [1352, 607] width 12 height 12
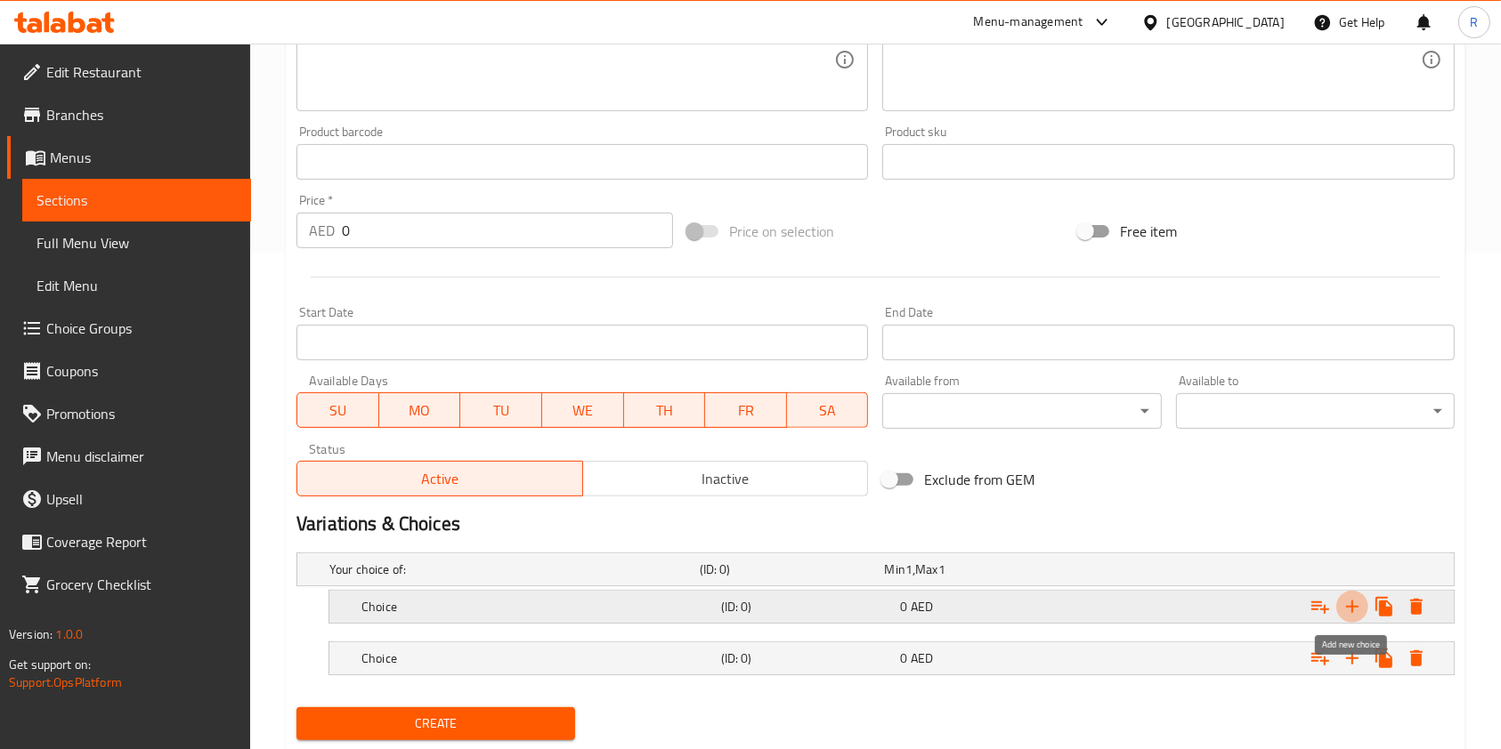
click at [1352, 603] on icon "Expand" at bounding box center [1352, 607] width 12 height 12
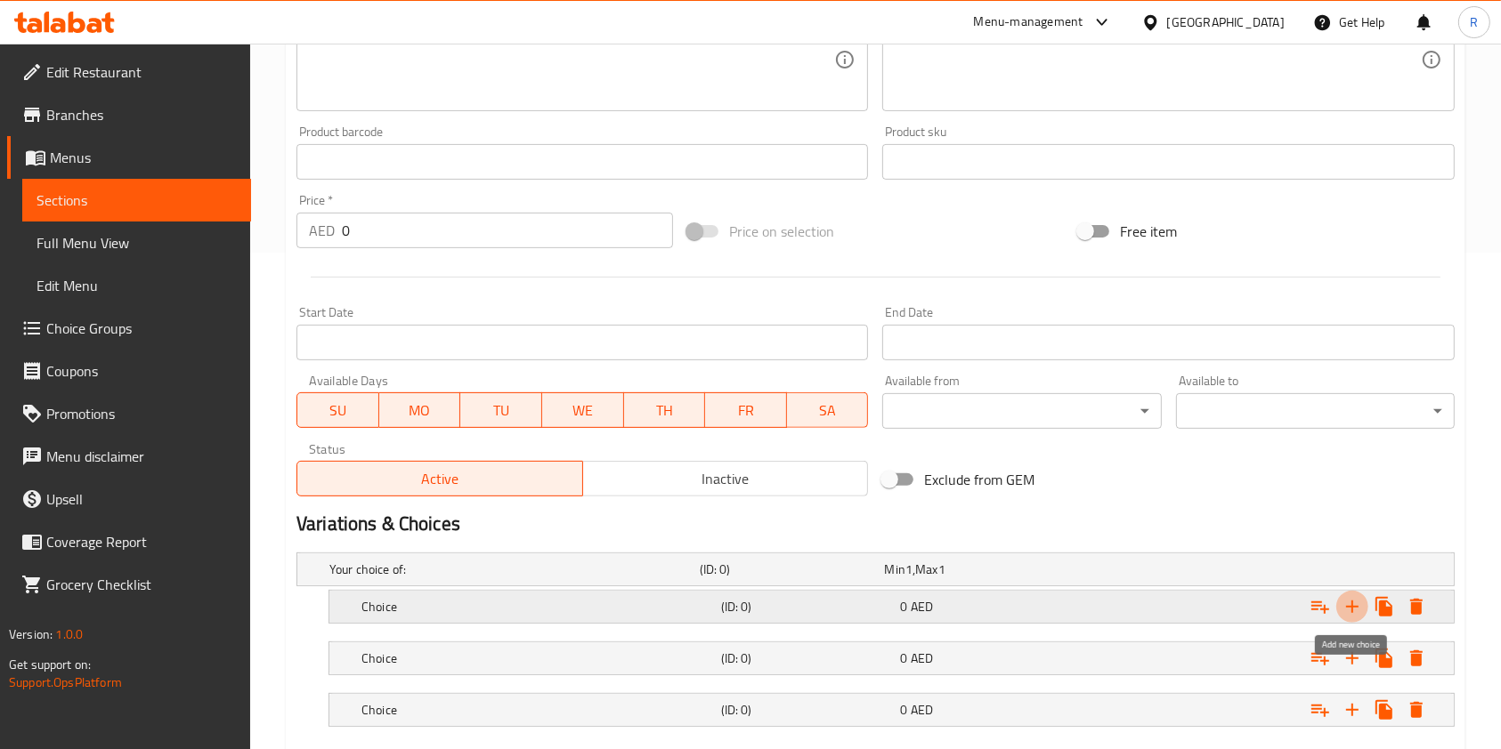
click at [1352, 603] on icon "Expand" at bounding box center [1352, 607] width 12 height 12
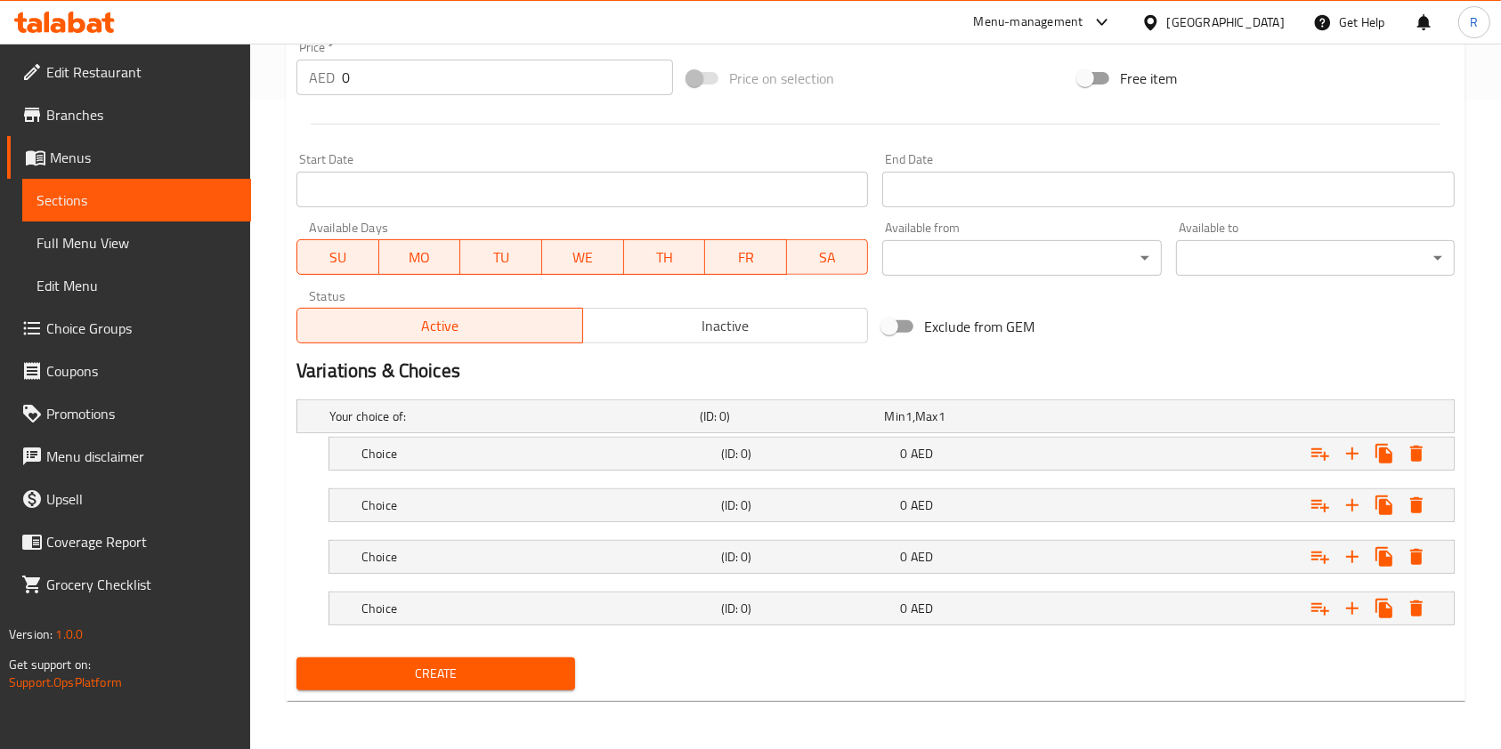
scroll to position [651, 0]
drag, startPoint x: 413, startPoint y: 452, endPoint x: 498, endPoint y: 501, distance: 98.5
click at [414, 452] on h5 "Choice" at bounding box center [537, 453] width 352 height 18
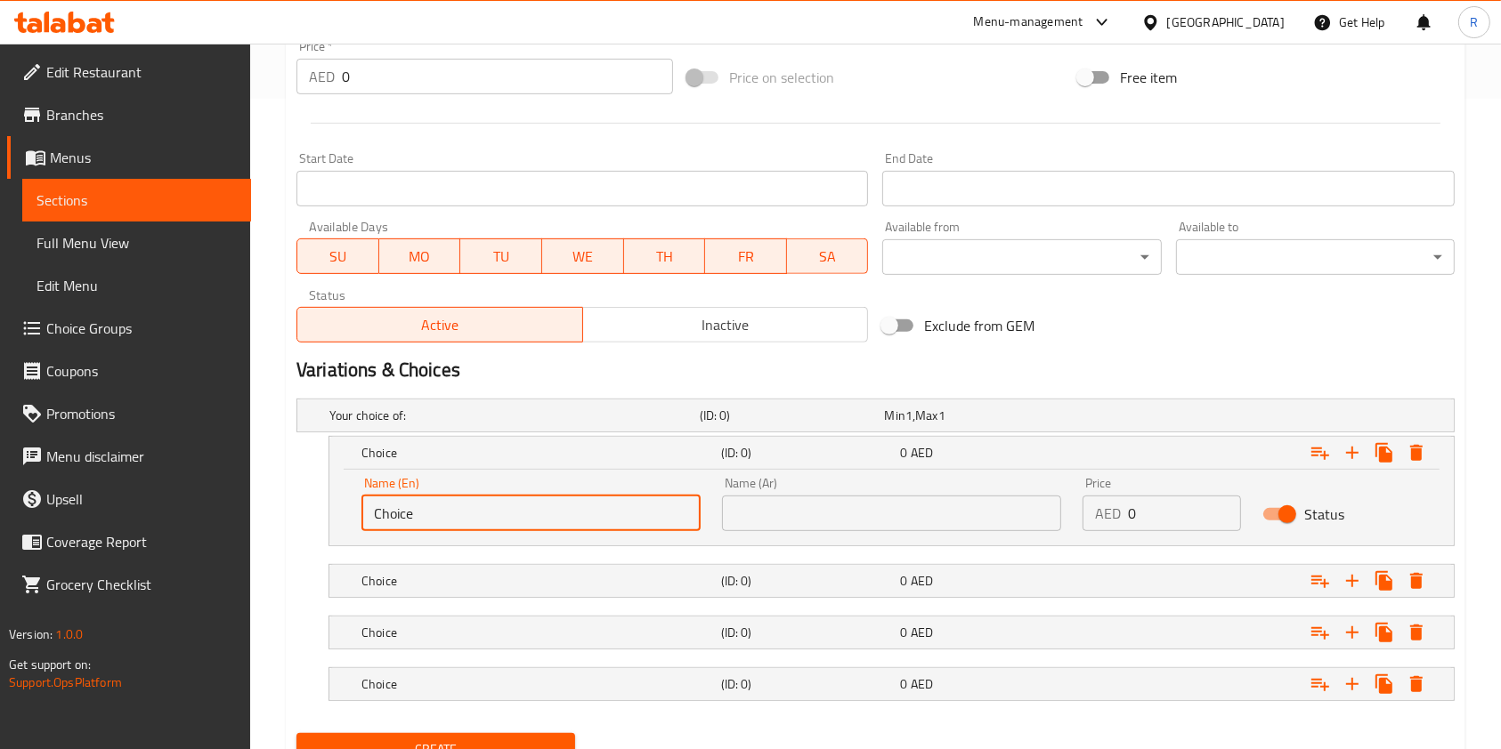
drag, startPoint x: 364, startPoint y: 518, endPoint x: 282, endPoint y: 530, distance: 82.8
click at [282, 530] on div "Home / Restaurants management / Menus / Sections / item / create Mamak Drinks s…" at bounding box center [875, 110] width 1250 height 1434
type input "Hot"
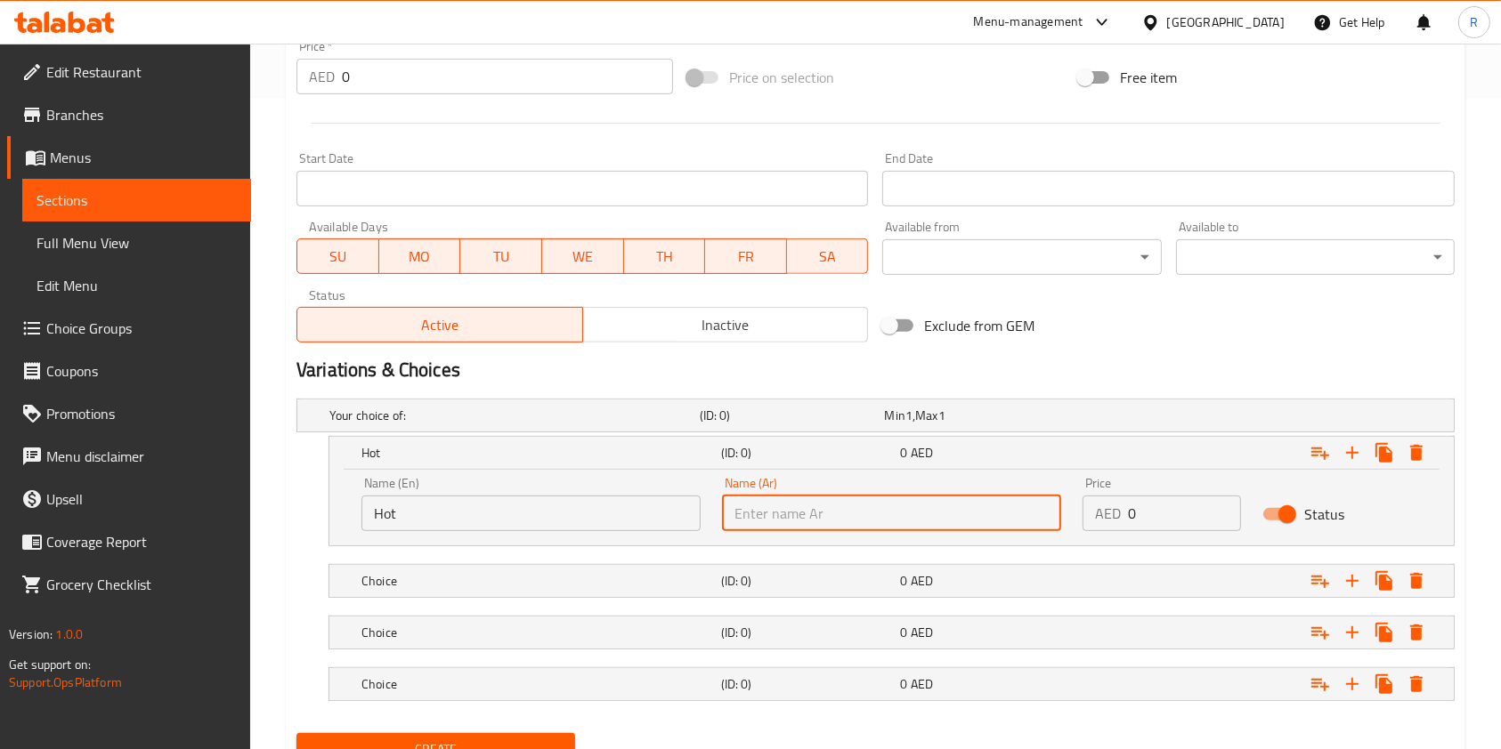
paste input "Hot"
type input "Hot"
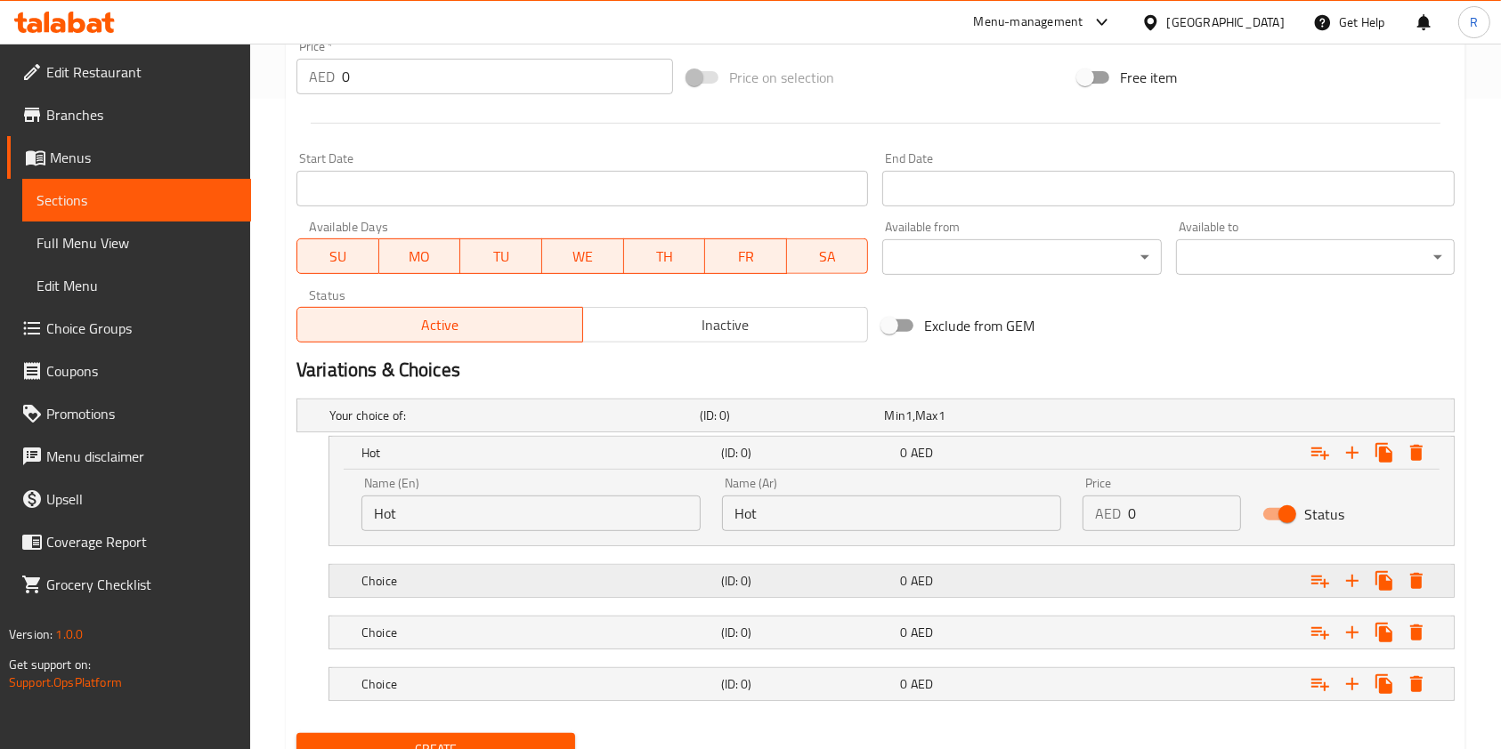
click at [449, 585] on h5 "Choice" at bounding box center [537, 581] width 352 height 18
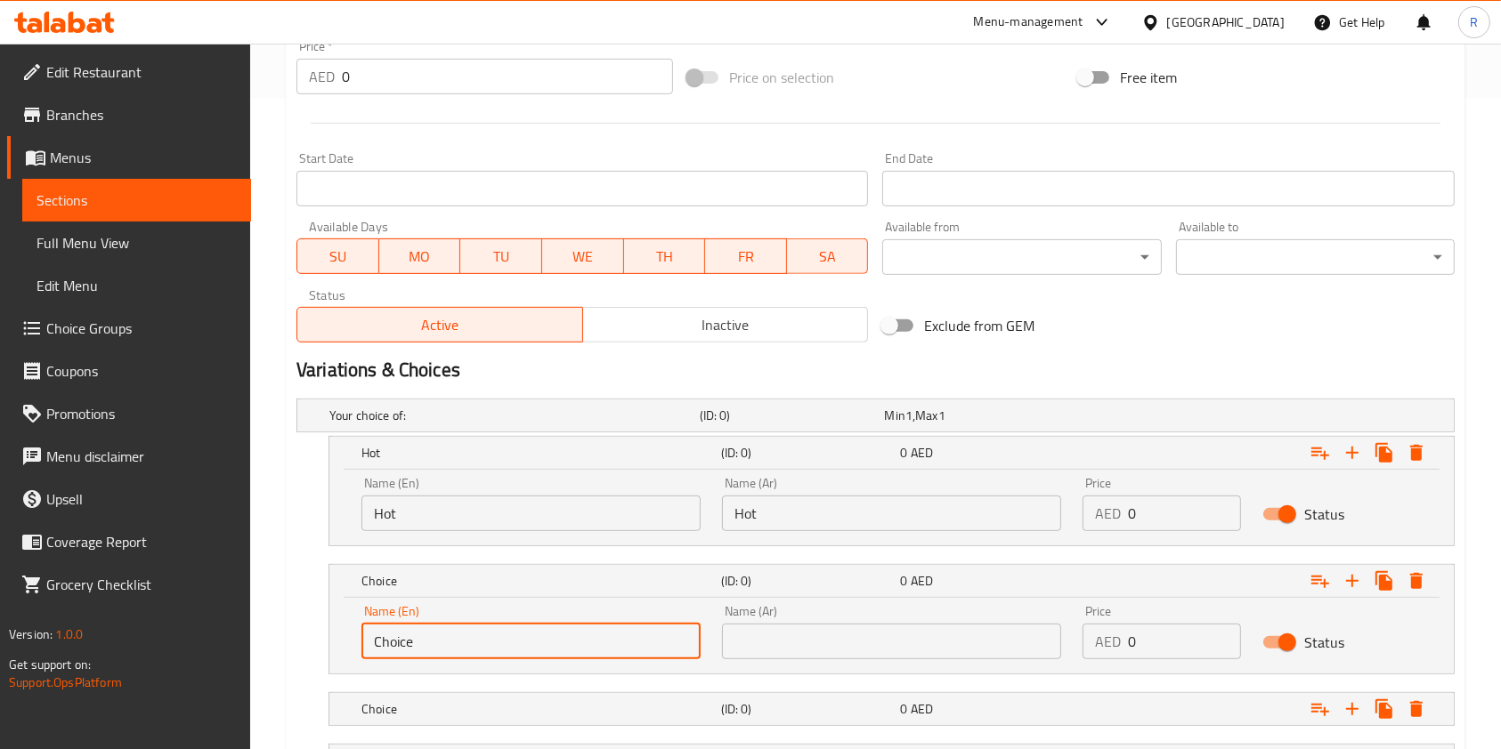
drag, startPoint x: 492, startPoint y: 645, endPoint x: 112, endPoint y: 635, distance: 380.2
click at [112, 635] on div "Edit Restaurant Branches Menus Sections Full Menu View Edit Menu Choice Groups …" at bounding box center [750, 148] width 1501 height 1510
type input "Iced"
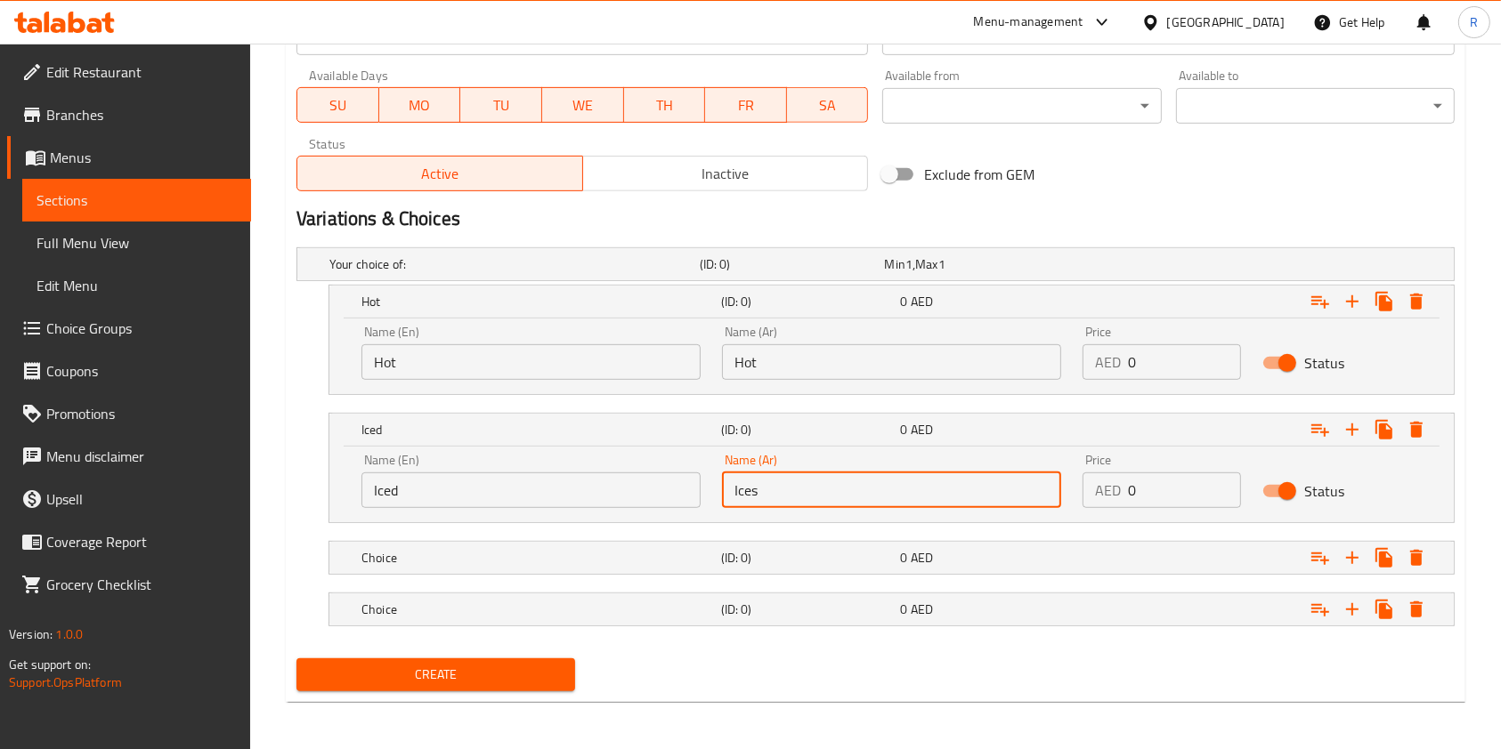
scroll to position [804, 0]
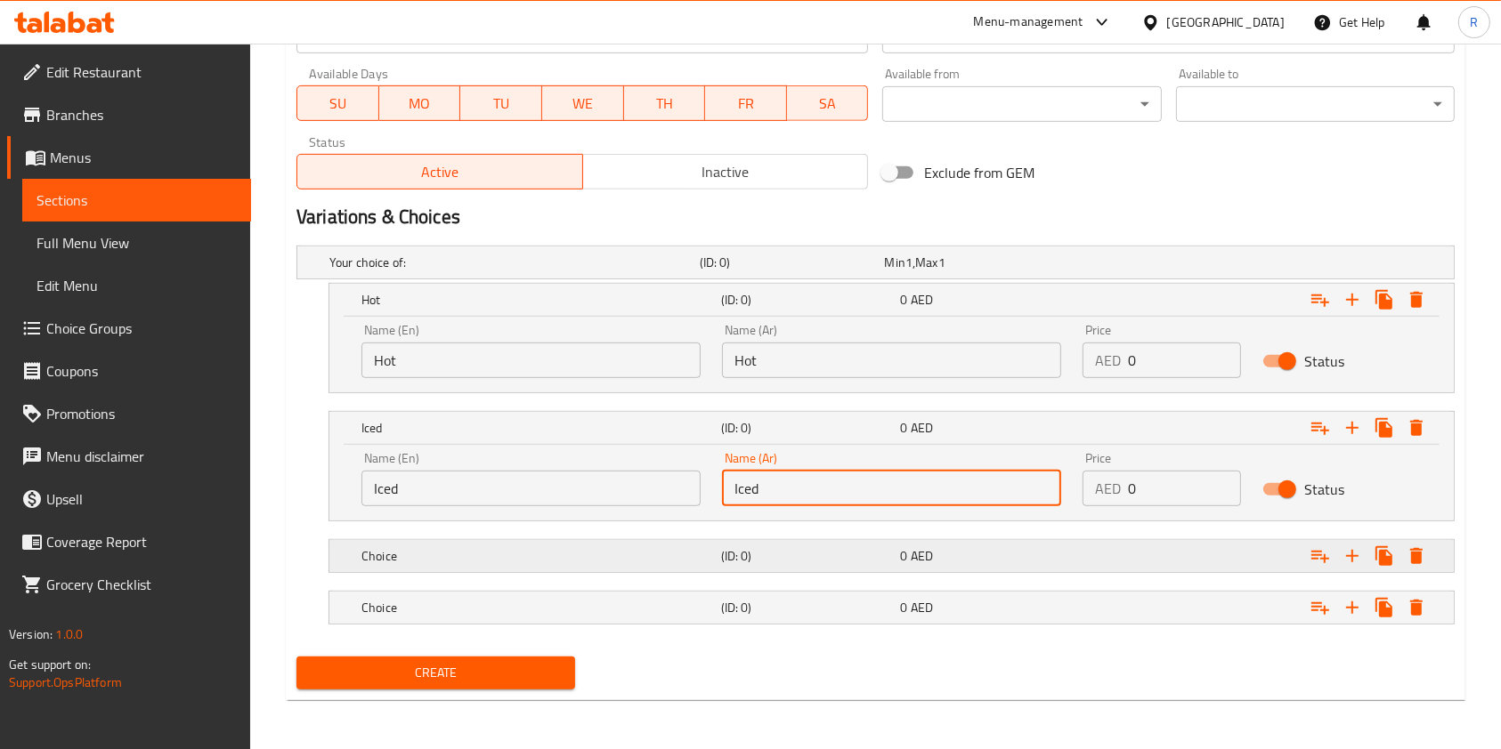
type input "Iced"
click at [450, 559] on h5 "Choice" at bounding box center [537, 556] width 352 height 18
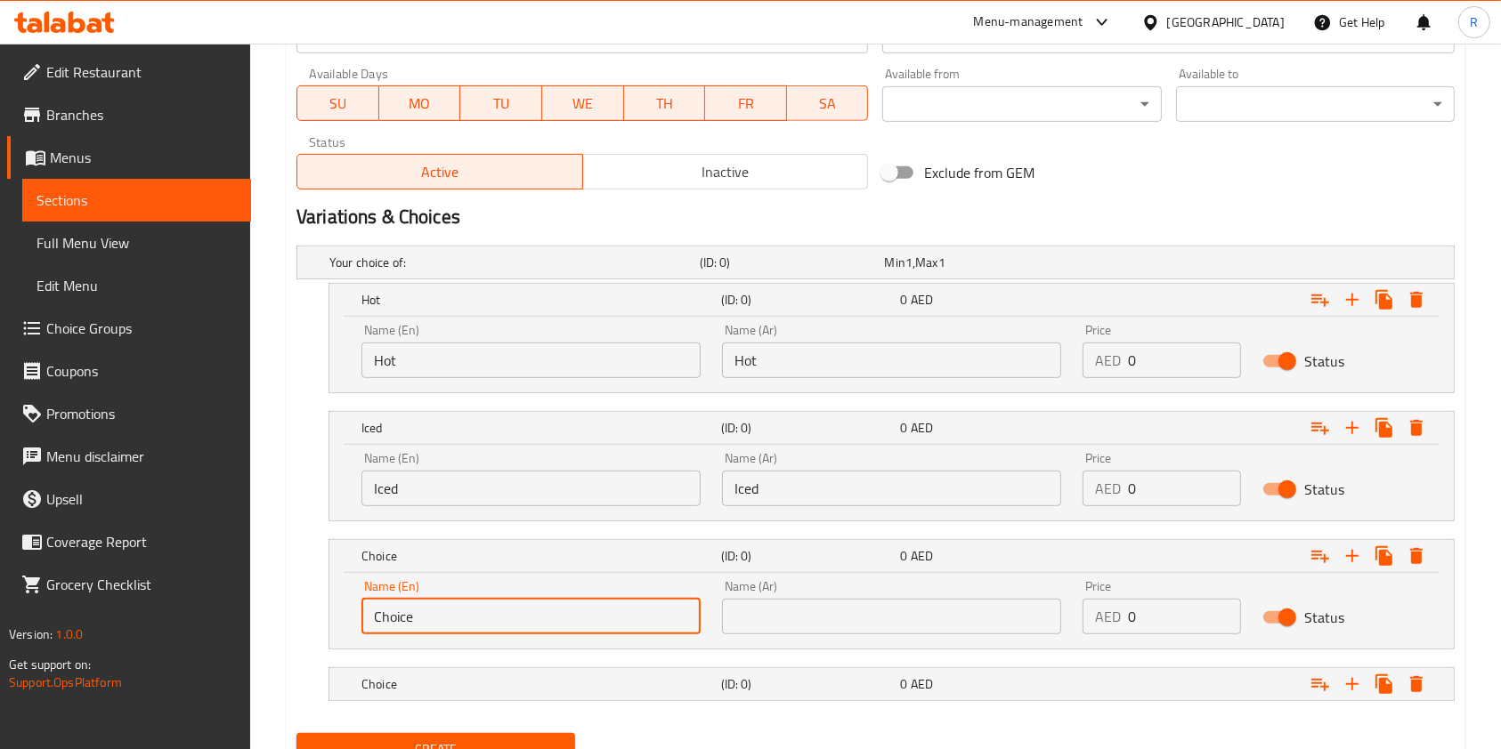
drag, startPoint x: 457, startPoint y: 612, endPoint x: 4, endPoint y: 656, distance: 454.2
click at [4, 655] on div "Edit Restaurant Branches Menus Sections Full Menu View Edit Menu Choice Groups …" at bounding box center [750, 33] width 1501 height 1587
type input "Limau"
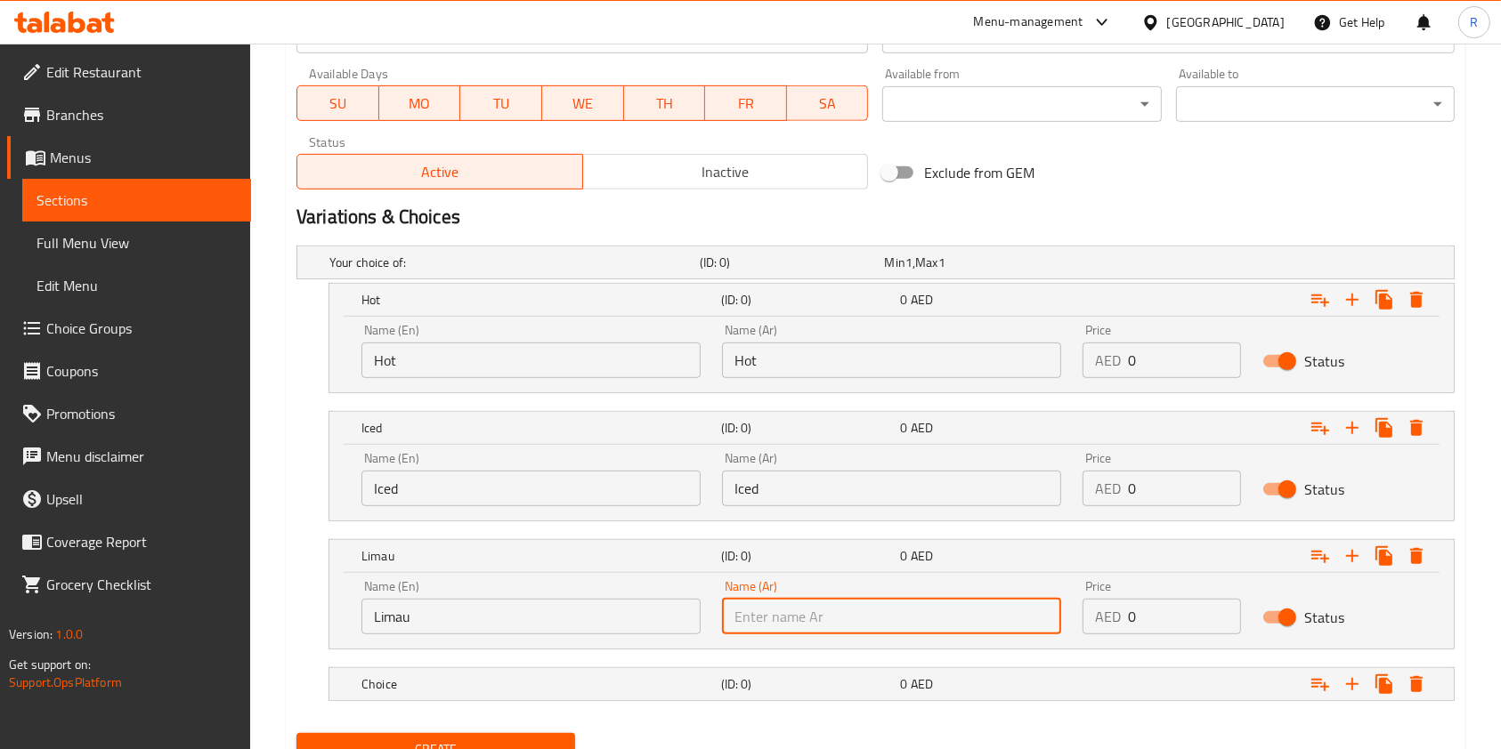
paste input "Limau"
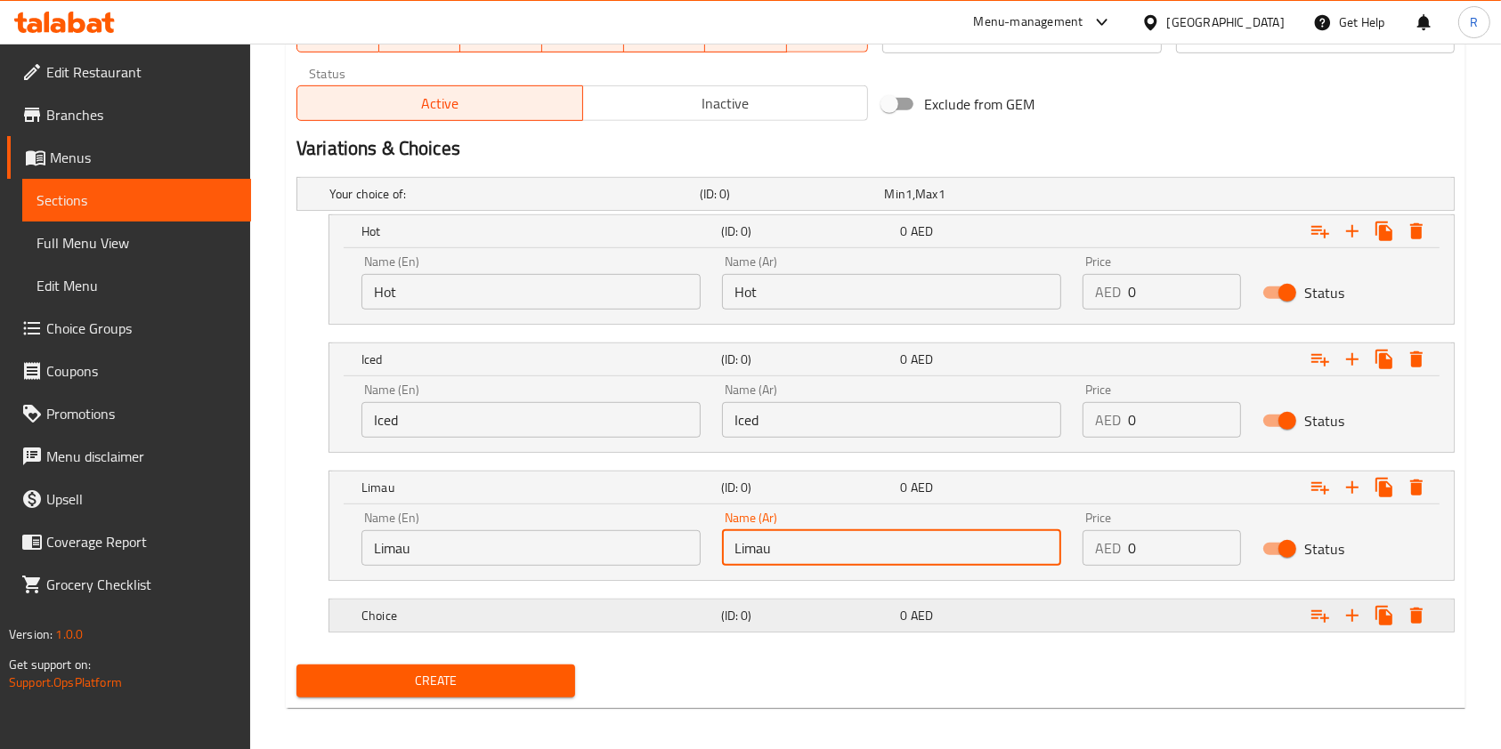
scroll to position [880, 0]
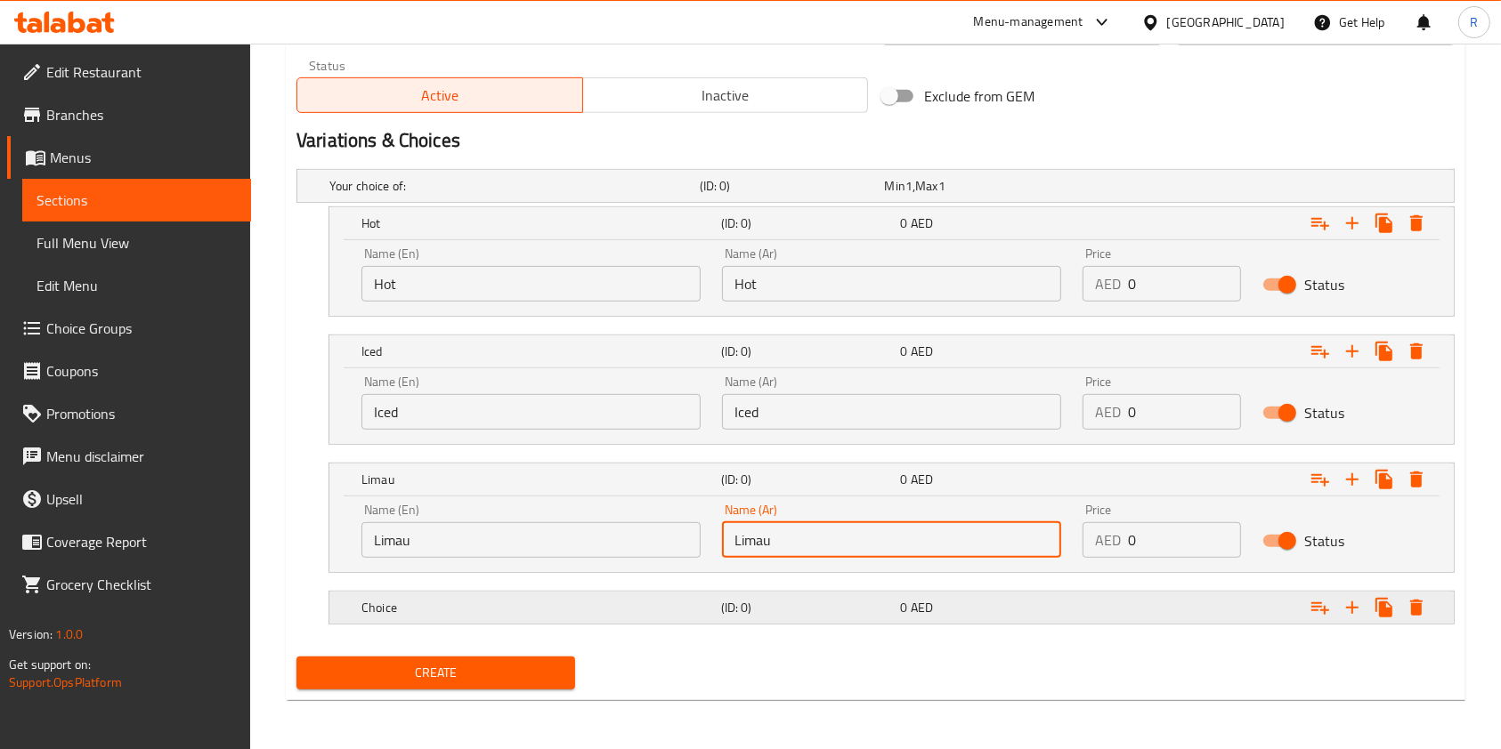
type input "Limau"
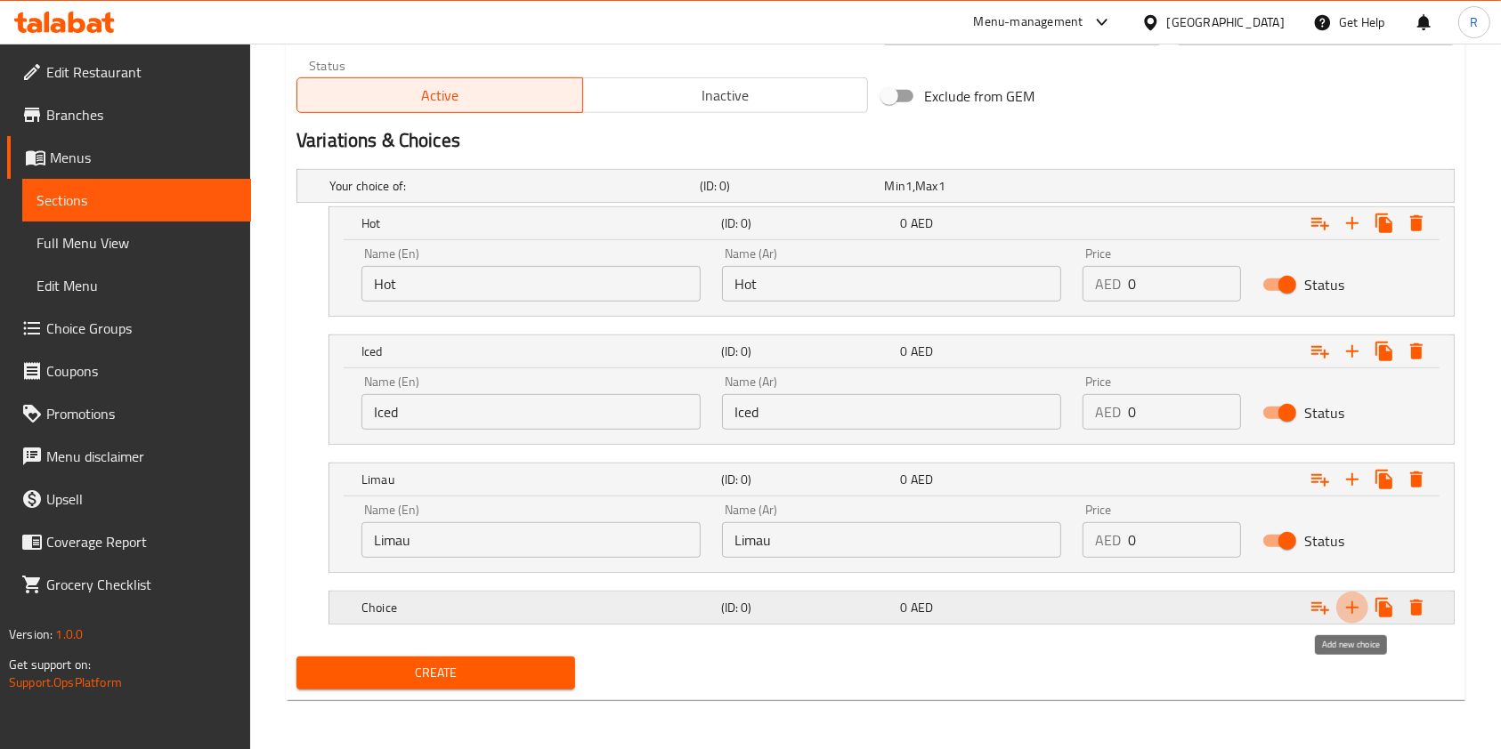
click at [1347, 603] on icon "Expand" at bounding box center [1351, 607] width 21 height 21
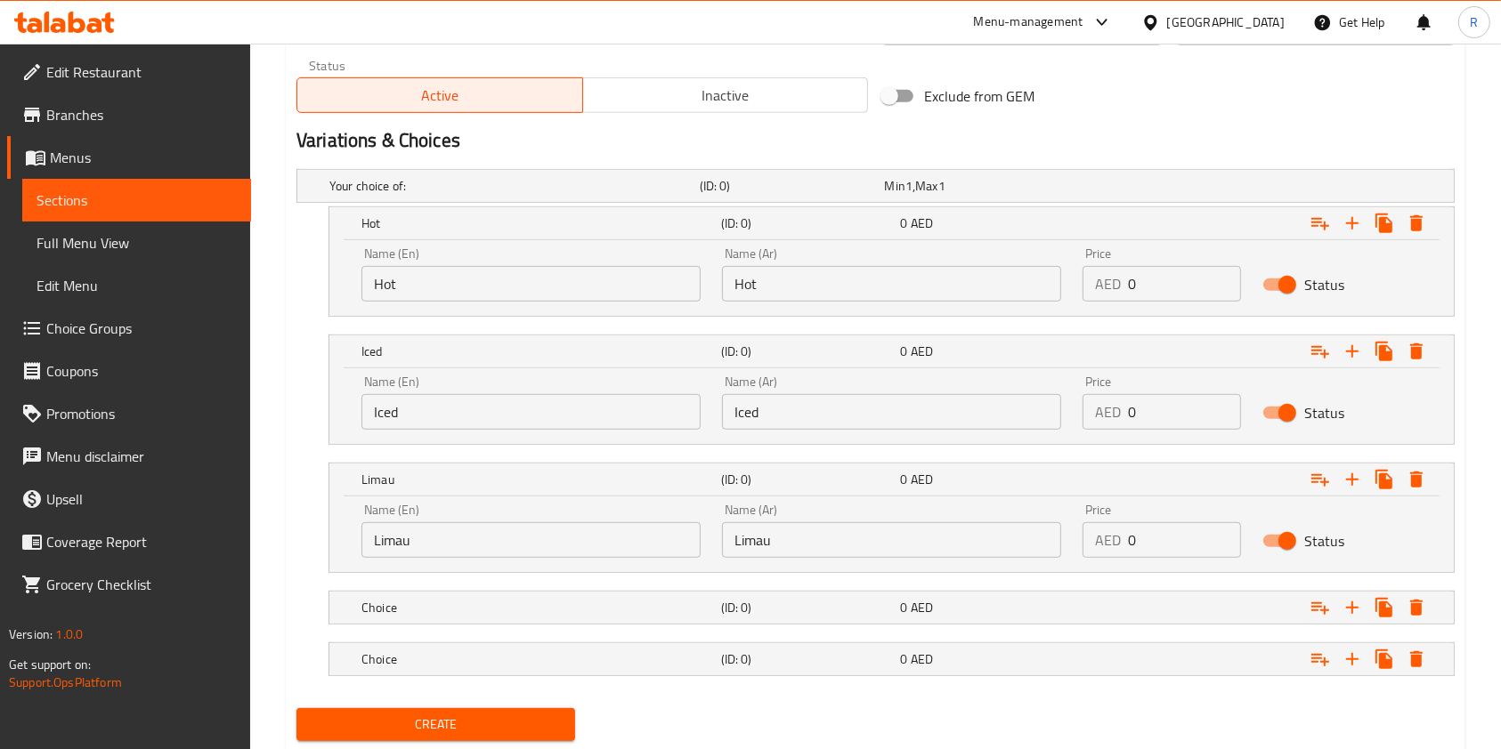
drag, startPoint x: 475, startPoint y: 614, endPoint x: 502, endPoint y: 632, distance: 32.1
click at [477, 616] on div "Choice" at bounding box center [538, 607] width 360 height 25
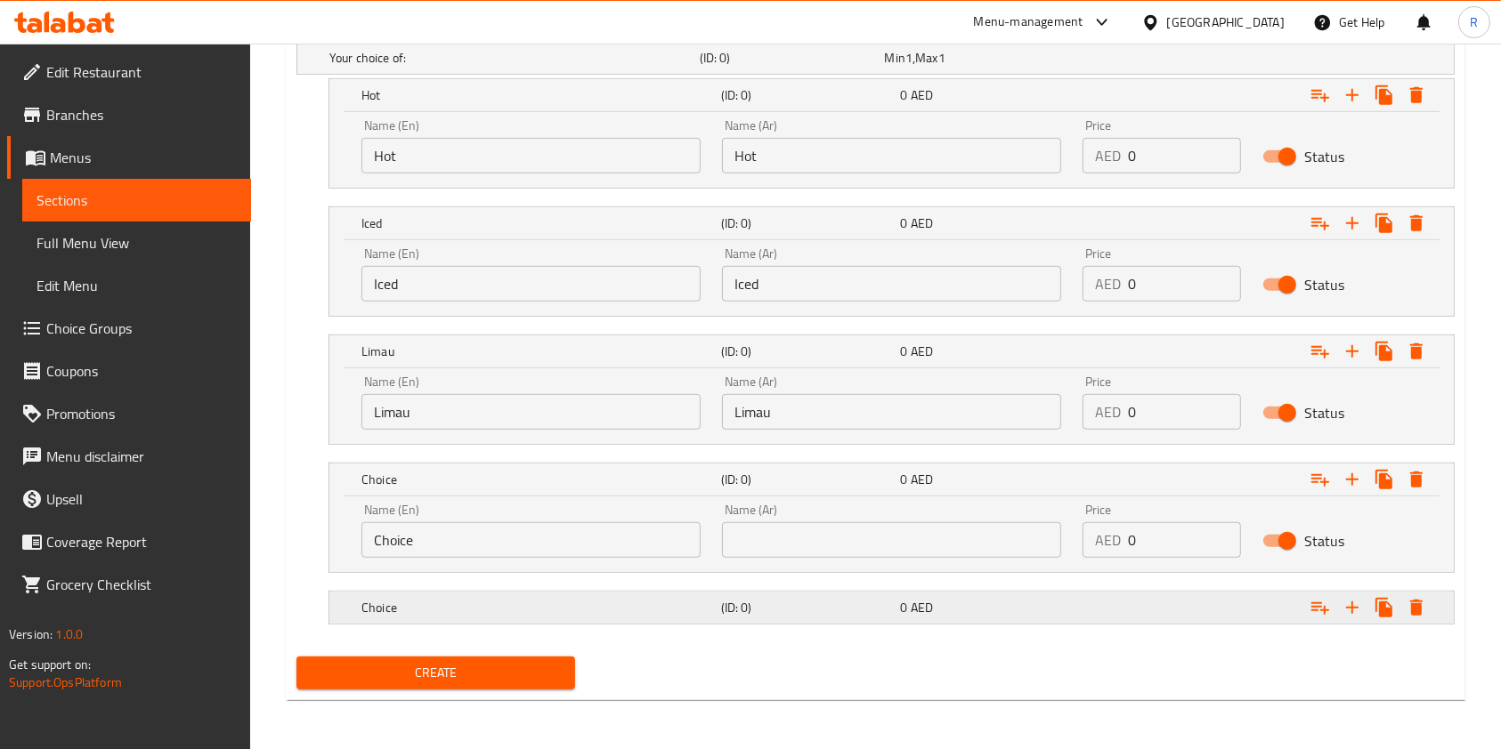
click at [595, 603] on h5 "Choice" at bounding box center [537, 608] width 352 height 18
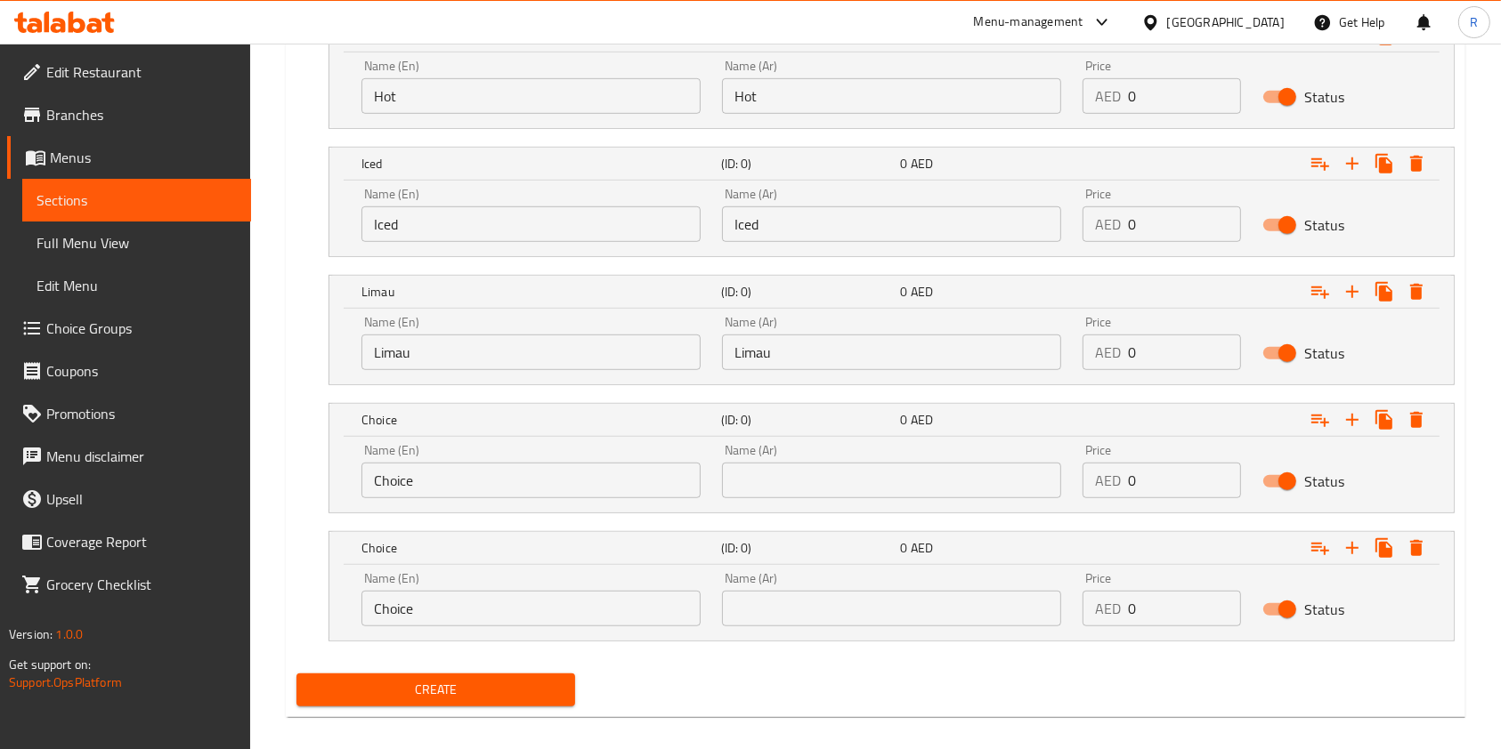
scroll to position [1085, 0]
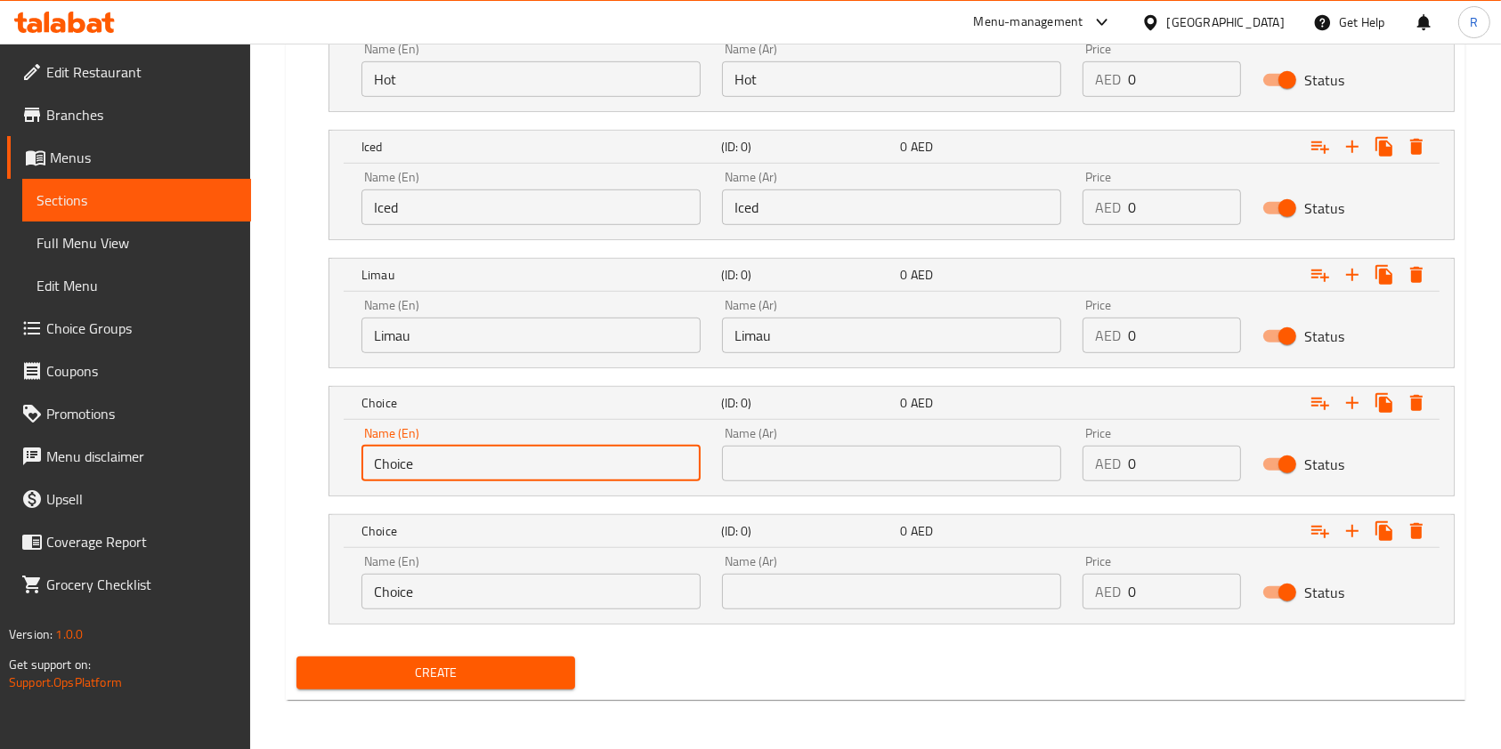
drag, startPoint x: 328, startPoint y: 455, endPoint x: 110, endPoint y: 440, distance: 218.6
paste input "With Lyche"
type input "With Lychee"
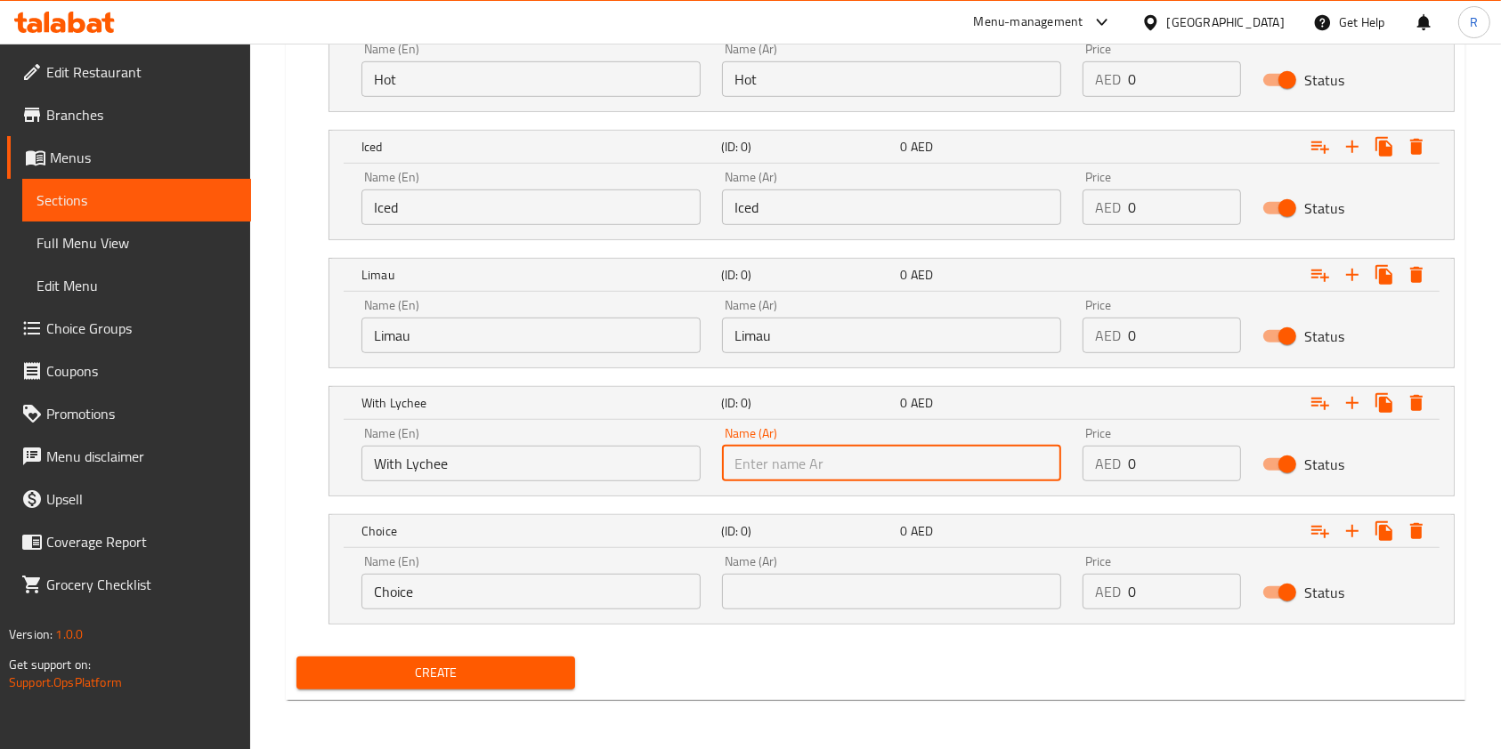
paste input "With Lychee"
type input "With Lychee"
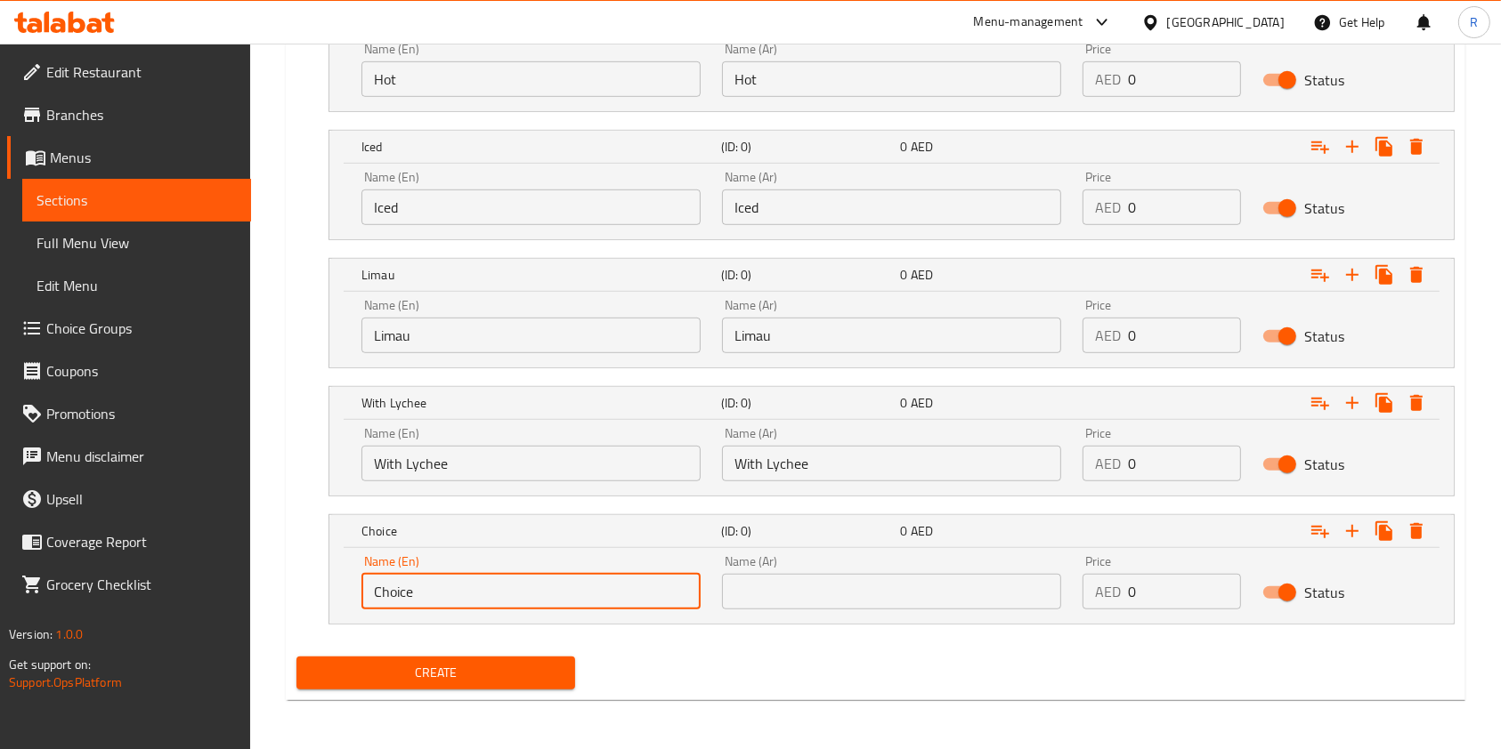
drag, startPoint x: 177, startPoint y: 569, endPoint x: 43, endPoint y: 571, distance: 134.4
paste input "[GEOGRAPHIC_DATA]"
type input "[GEOGRAPHIC_DATA]"
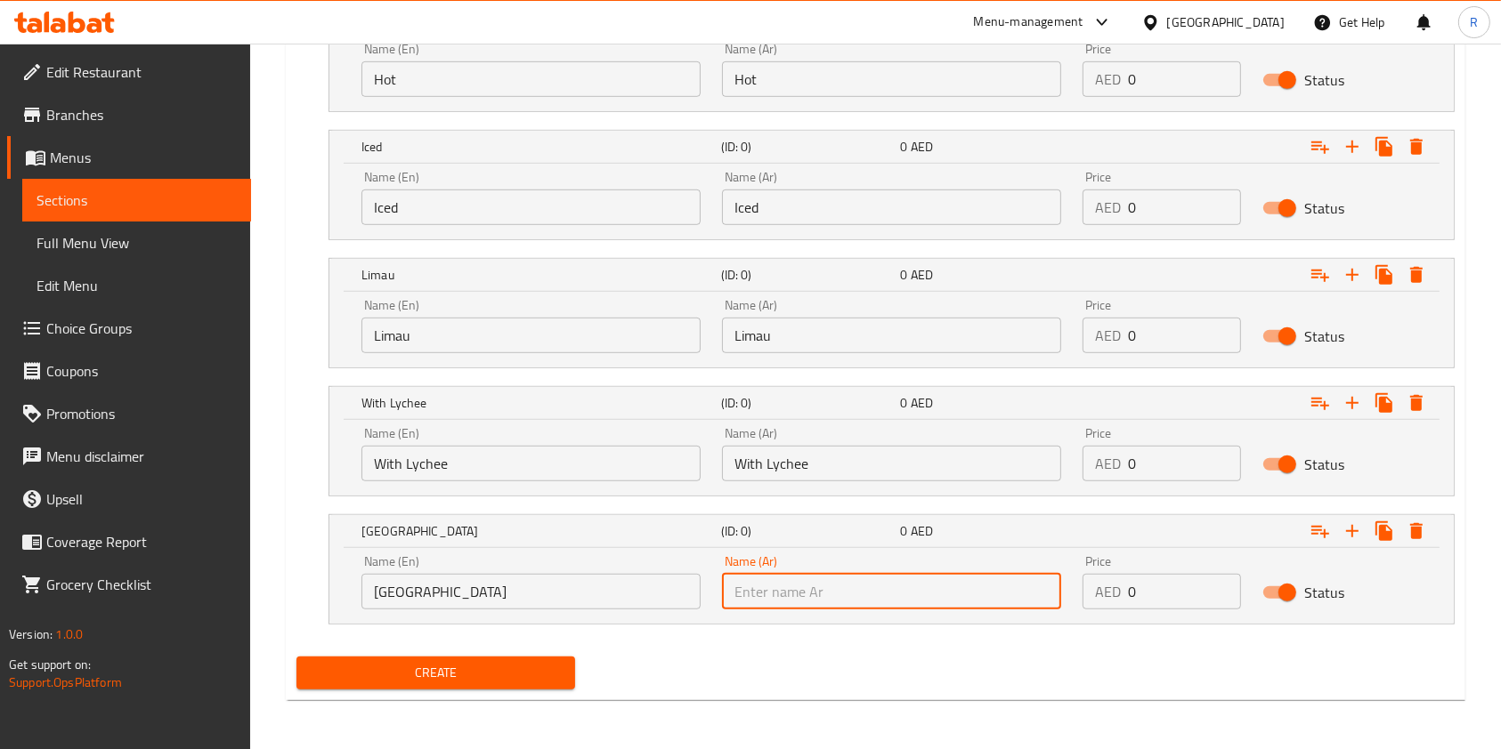
paste input "[GEOGRAPHIC_DATA]"
type input "[GEOGRAPHIC_DATA]"
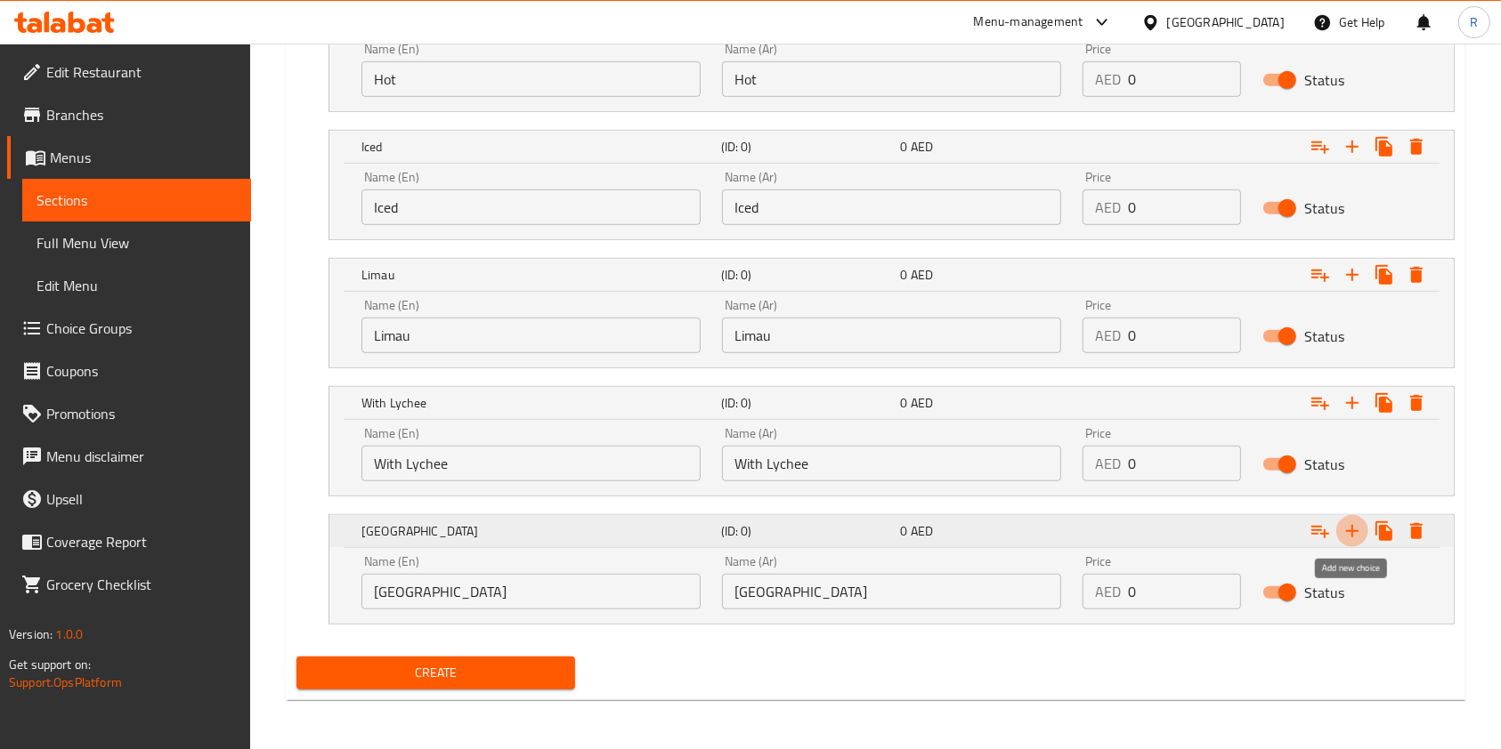
click at [1354, 536] on icon "Expand" at bounding box center [1351, 531] width 21 height 21
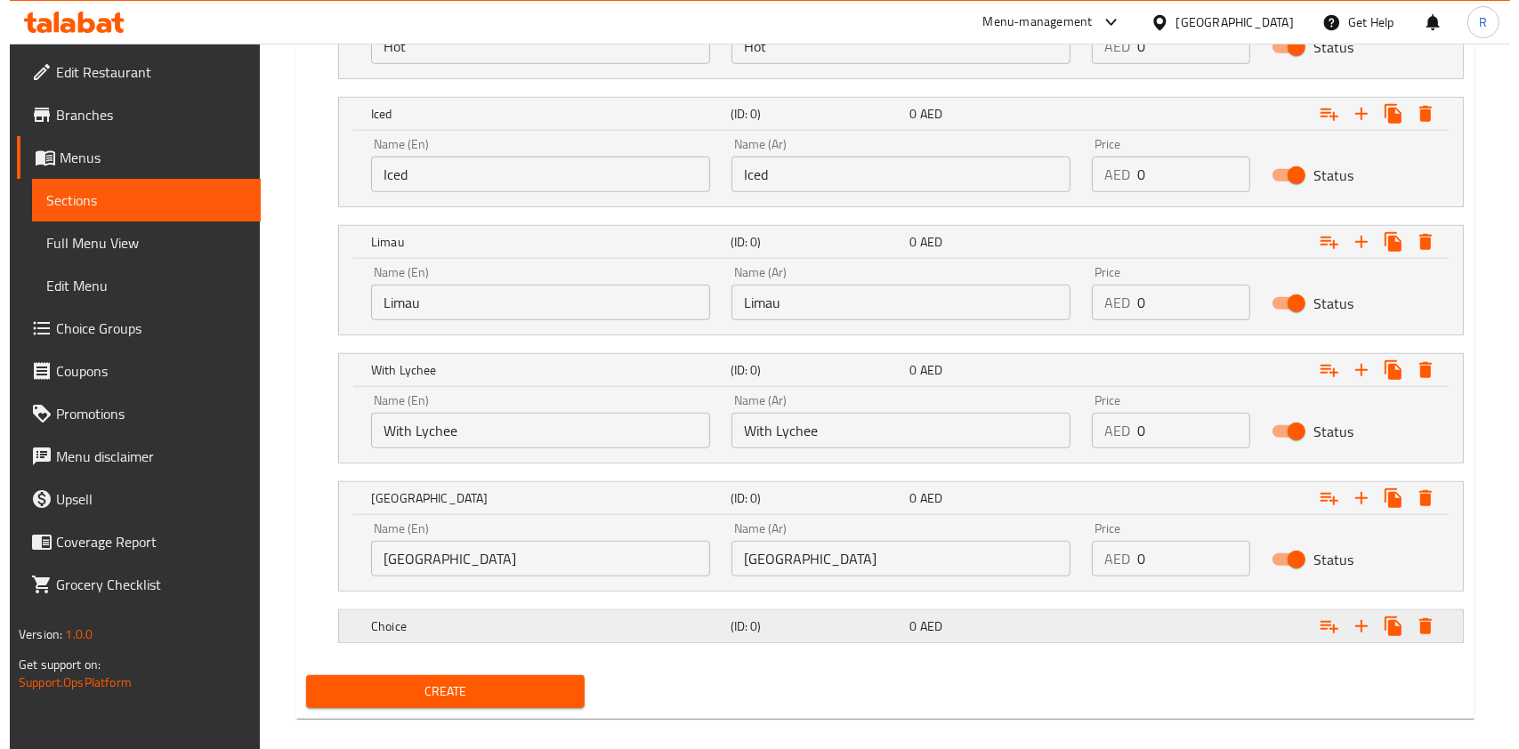
scroll to position [1137, 0]
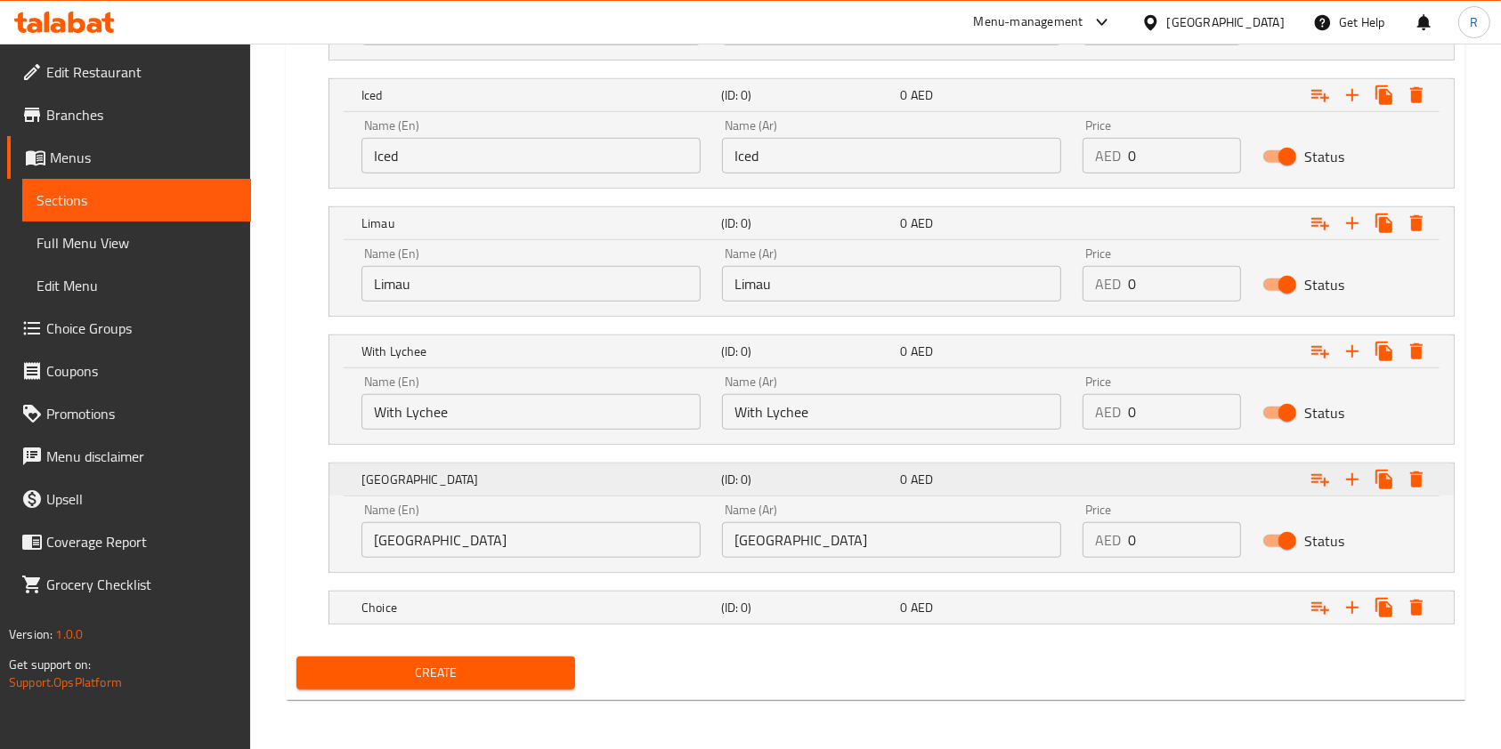
click at [1419, 469] on icon "Expand" at bounding box center [1415, 479] width 21 height 21
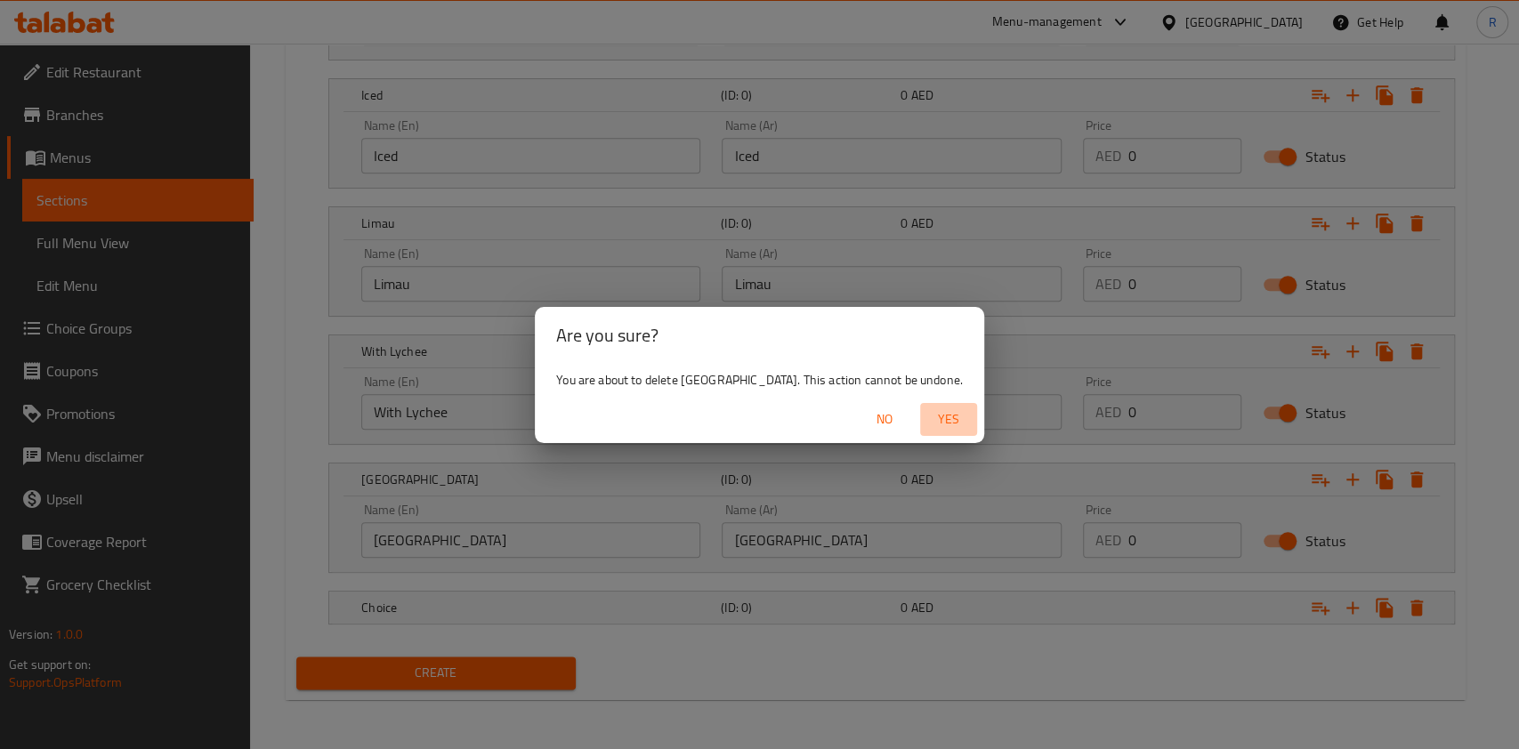
drag, startPoint x: 901, startPoint y: 423, endPoint x: 1069, endPoint y: 459, distance: 172.1
click at [927, 423] on span "Yes" at bounding box center [948, 420] width 43 height 22
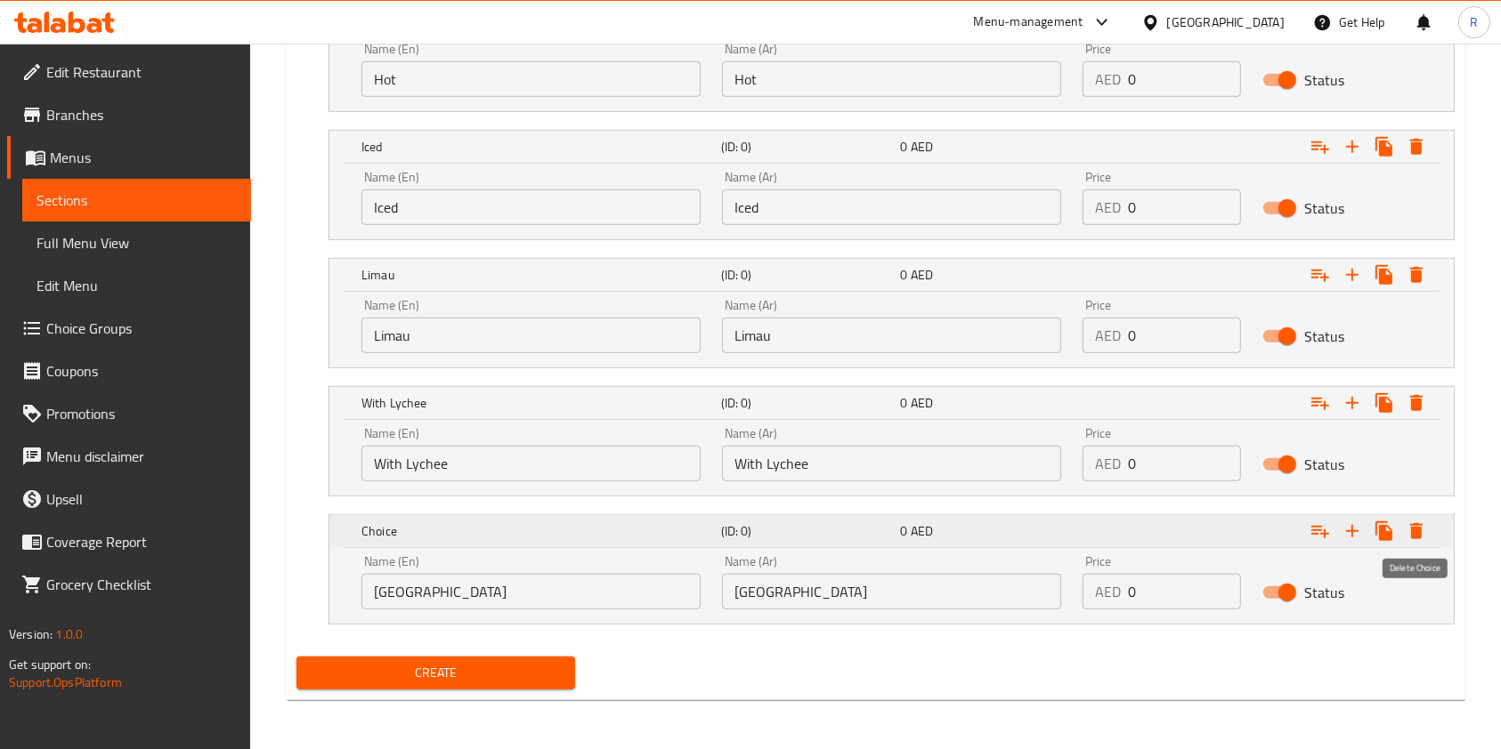
click at [1418, 525] on icon "Expand" at bounding box center [1415, 531] width 21 height 21
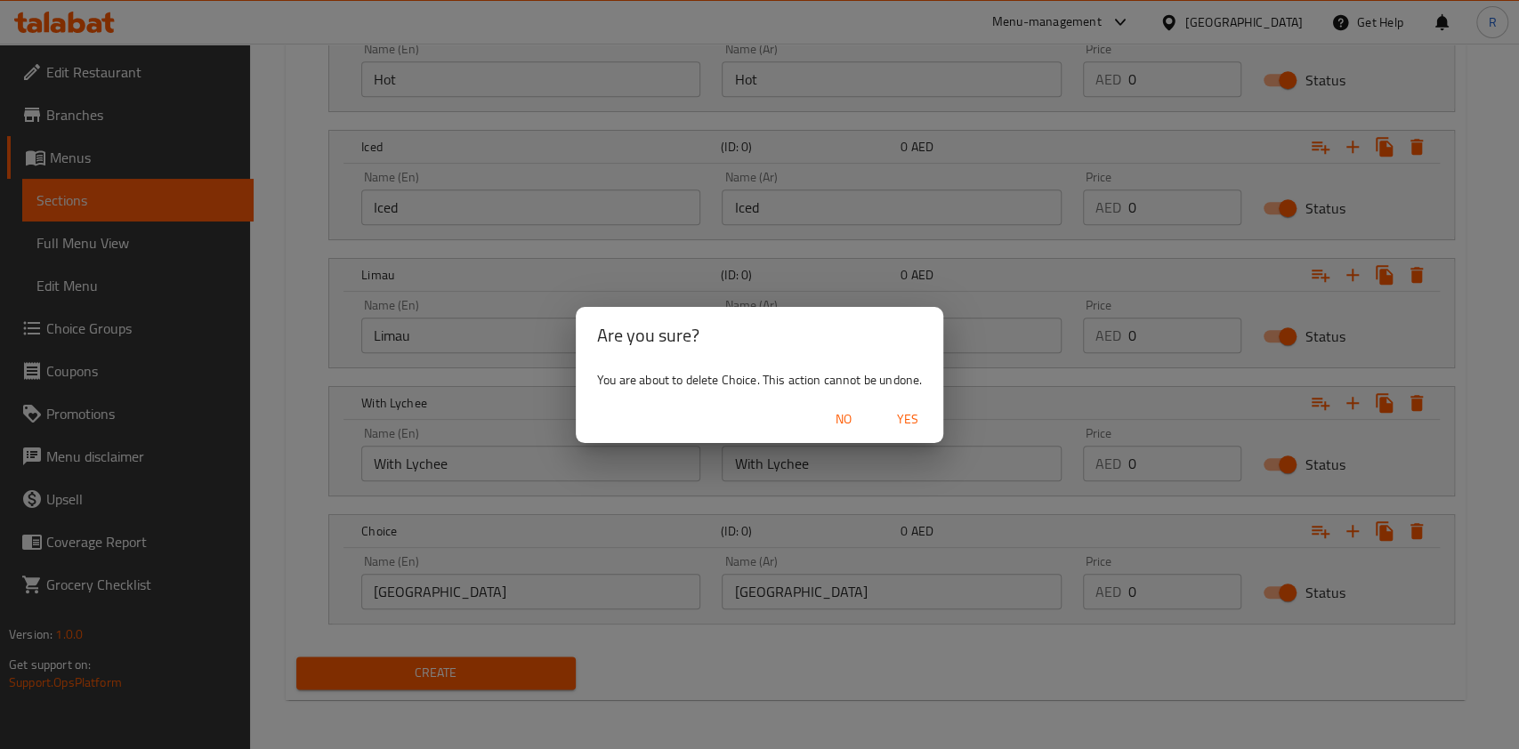
drag, startPoint x: 924, startPoint y: 417, endPoint x: 932, endPoint y: 468, distance: 52.2
click at [923, 417] on span "Yes" at bounding box center [907, 420] width 43 height 22
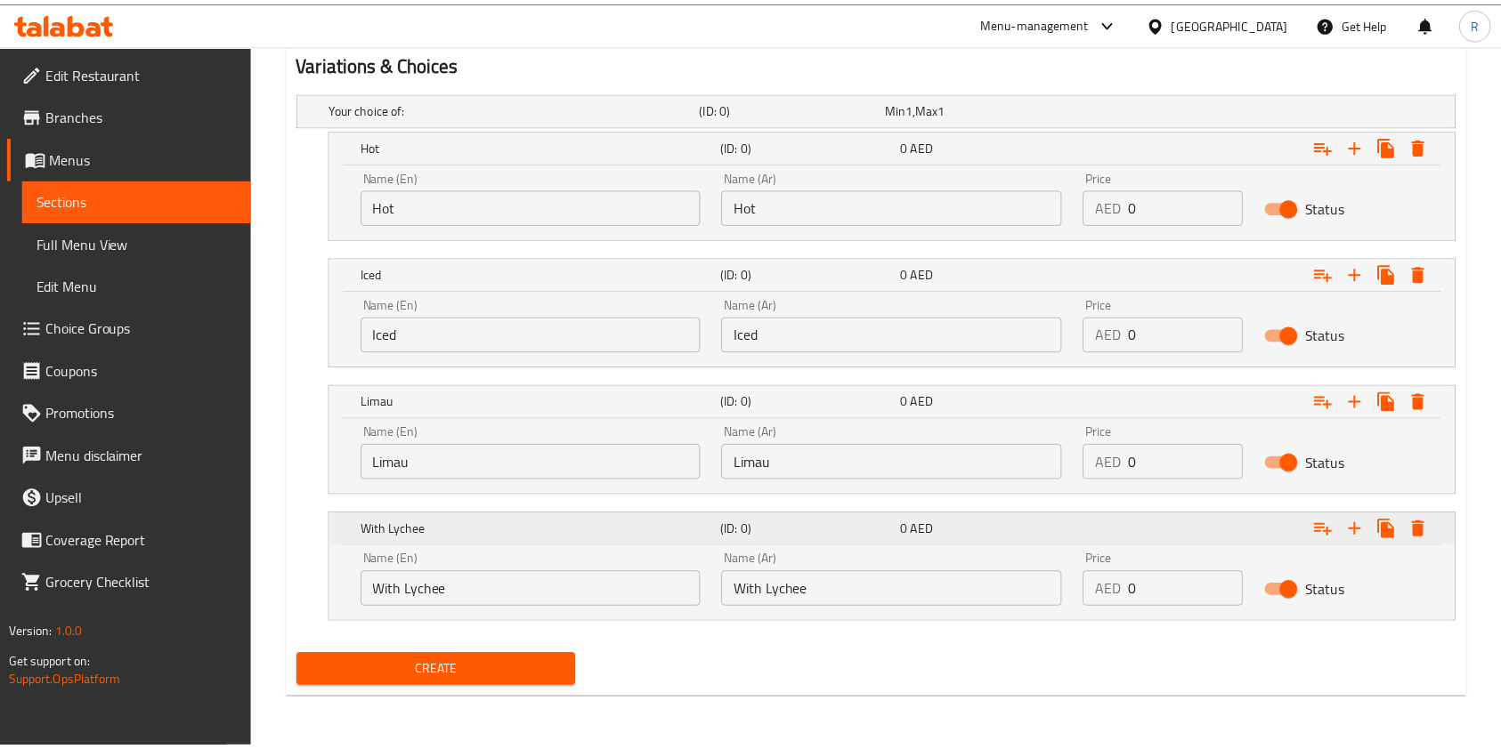
scroll to position [957, 0]
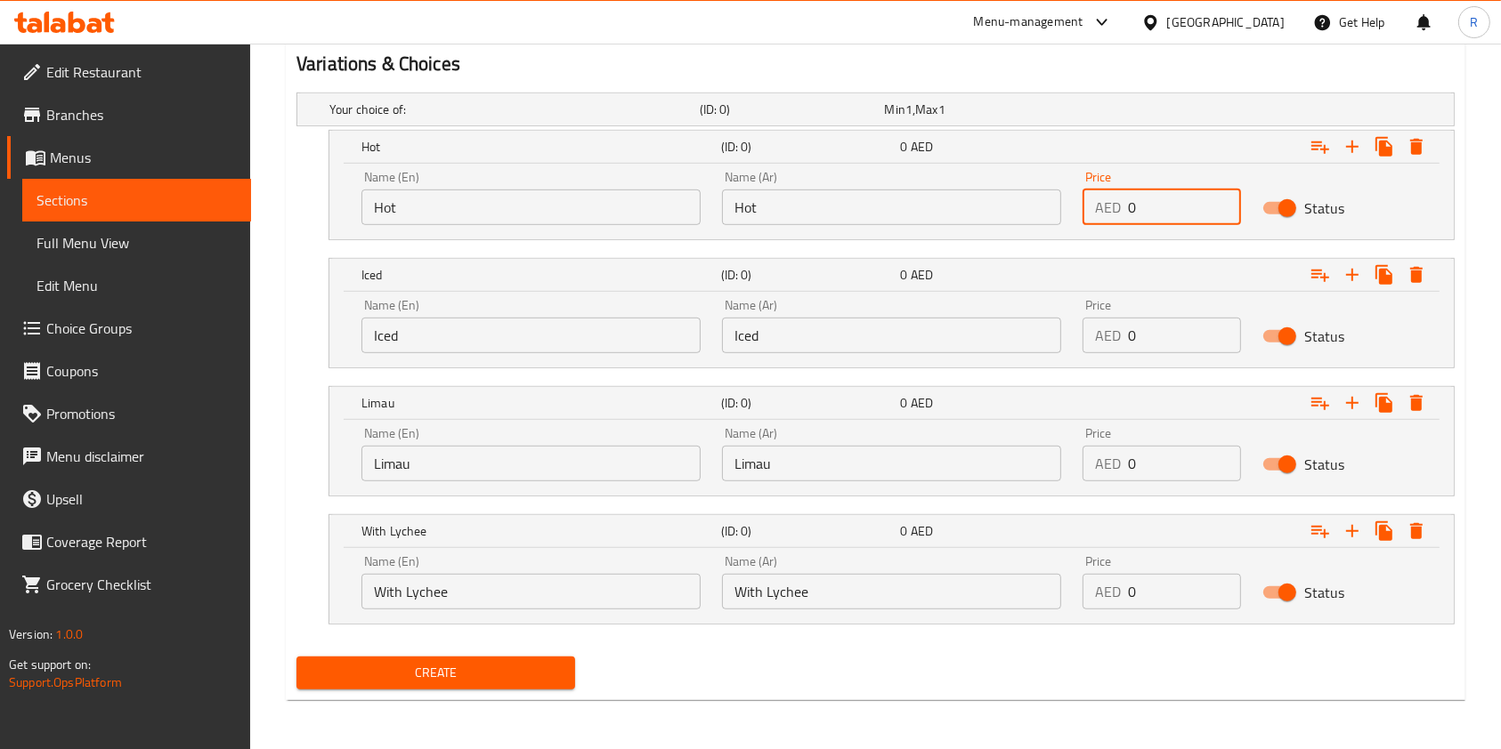
drag, startPoint x: 1124, startPoint y: 224, endPoint x: 867, endPoint y: 227, distance: 257.2
click at [875, 202] on div "Name (En) Hot Name (En) Name (Ar) Hot Name (Ar) Price AED 0 Price Status" at bounding box center [891, 198] width 1081 height 76
paste input "5.0"
type input "5.00"
drag, startPoint x: 1163, startPoint y: 338, endPoint x: 897, endPoint y: 339, distance: 266.1
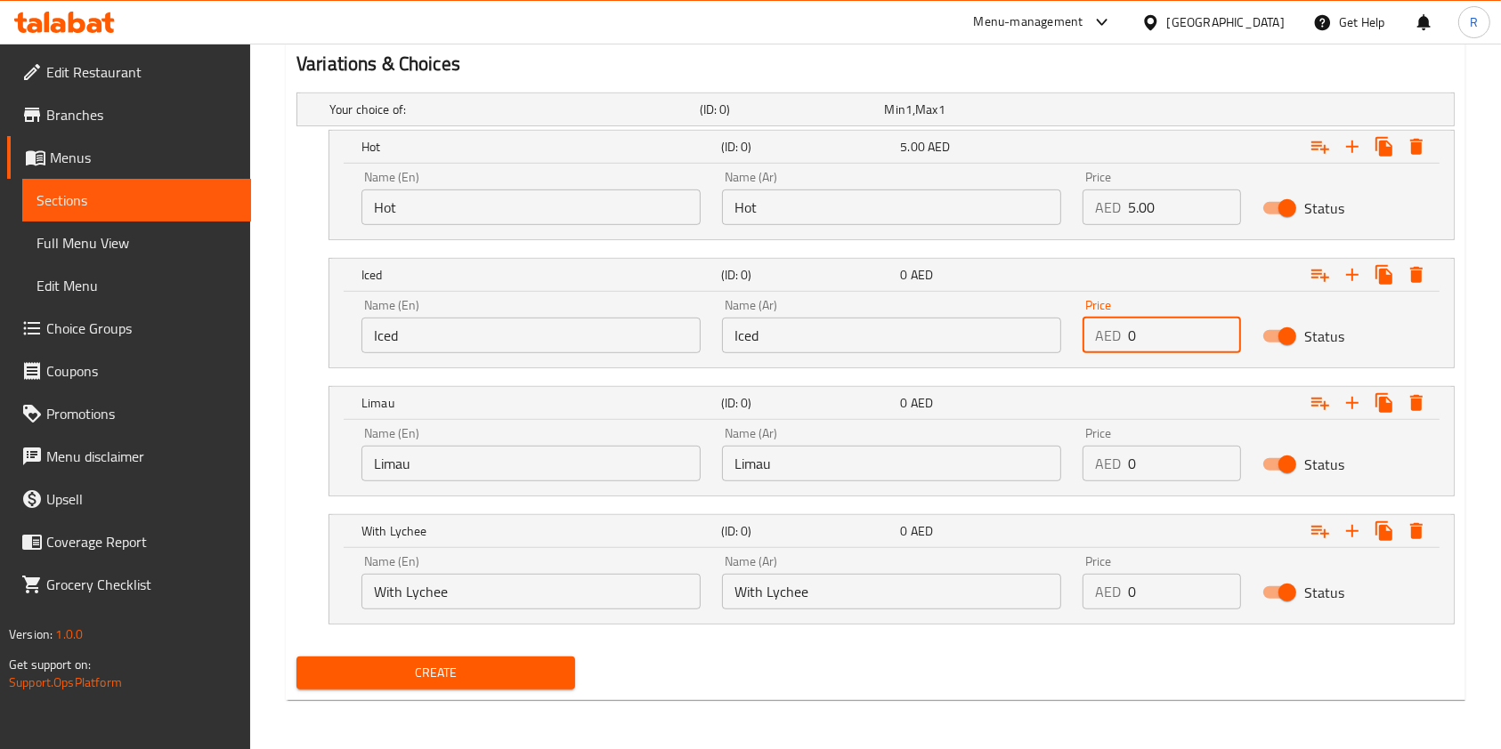
click at [920, 334] on div "Name (En) Iced Name (En) Name (Ar) Iced Name (Ar) Price AED 0 Price Status" at bounding box center [891, 326] width 1081 height 76
paste input "8.0"
type input "8.00"
drag, startPoint x: 1158, startPoint y: 470, endPoint x: 826, endPoint y: 471, distance: 332.0
click at [820, 468] on div "Name (En) Limau Name (En) Name (Ar) Limau Name (Ar) Price AED 0 Price Status" at bounding box center [891, 455] width 1081 height 76
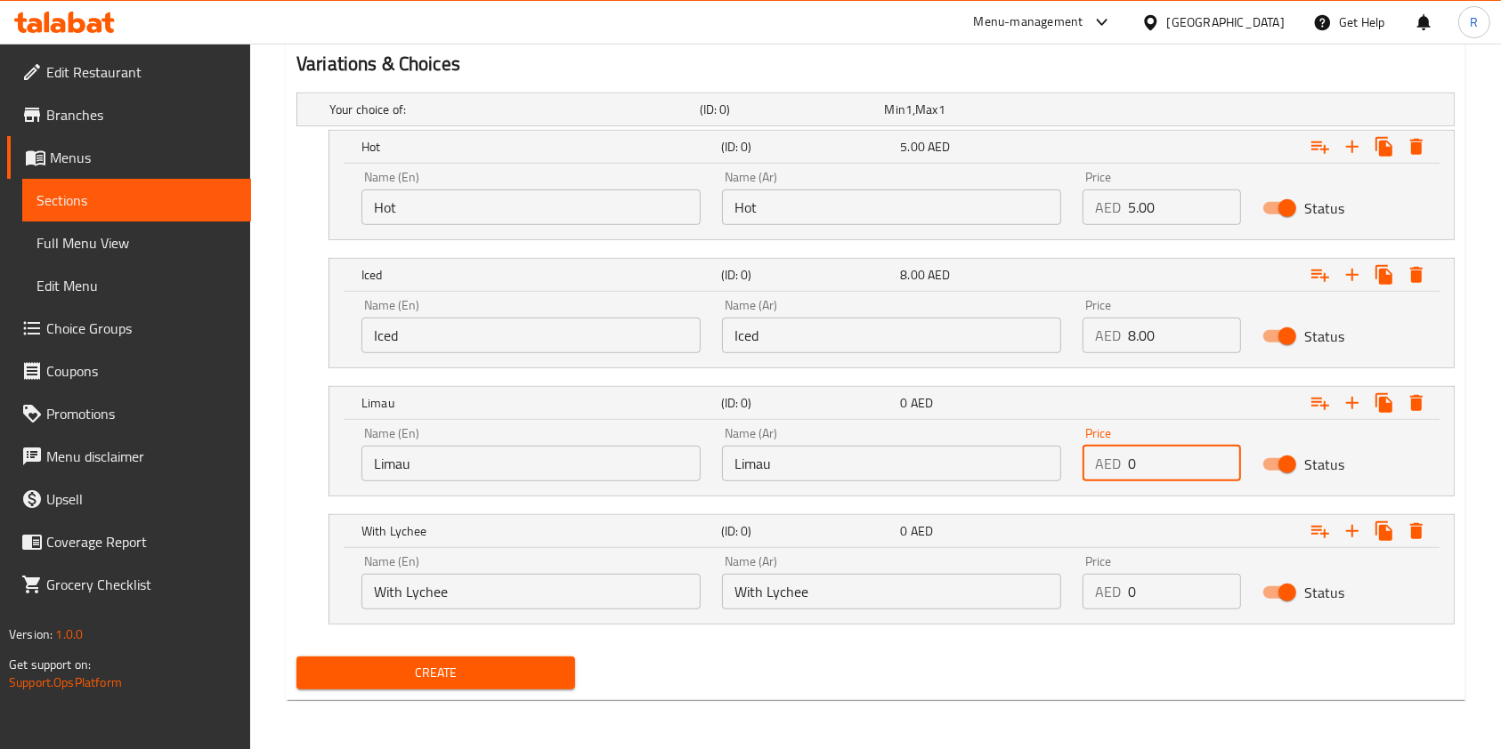
paste input "8.0"
type input "8.00"
drag, startPoint x: 1175, startPoint y: 603, endPoint x: 902, endPoint y: 619, distance: 273.7
click at [902, 606] on div "Name (En) With Lychee Name (En) Name (Ar) With Lychee Name (Ar) Price AED 0 Pri…" at bounding box center [891, 583] width 1081 height 76
paste input "15.0"
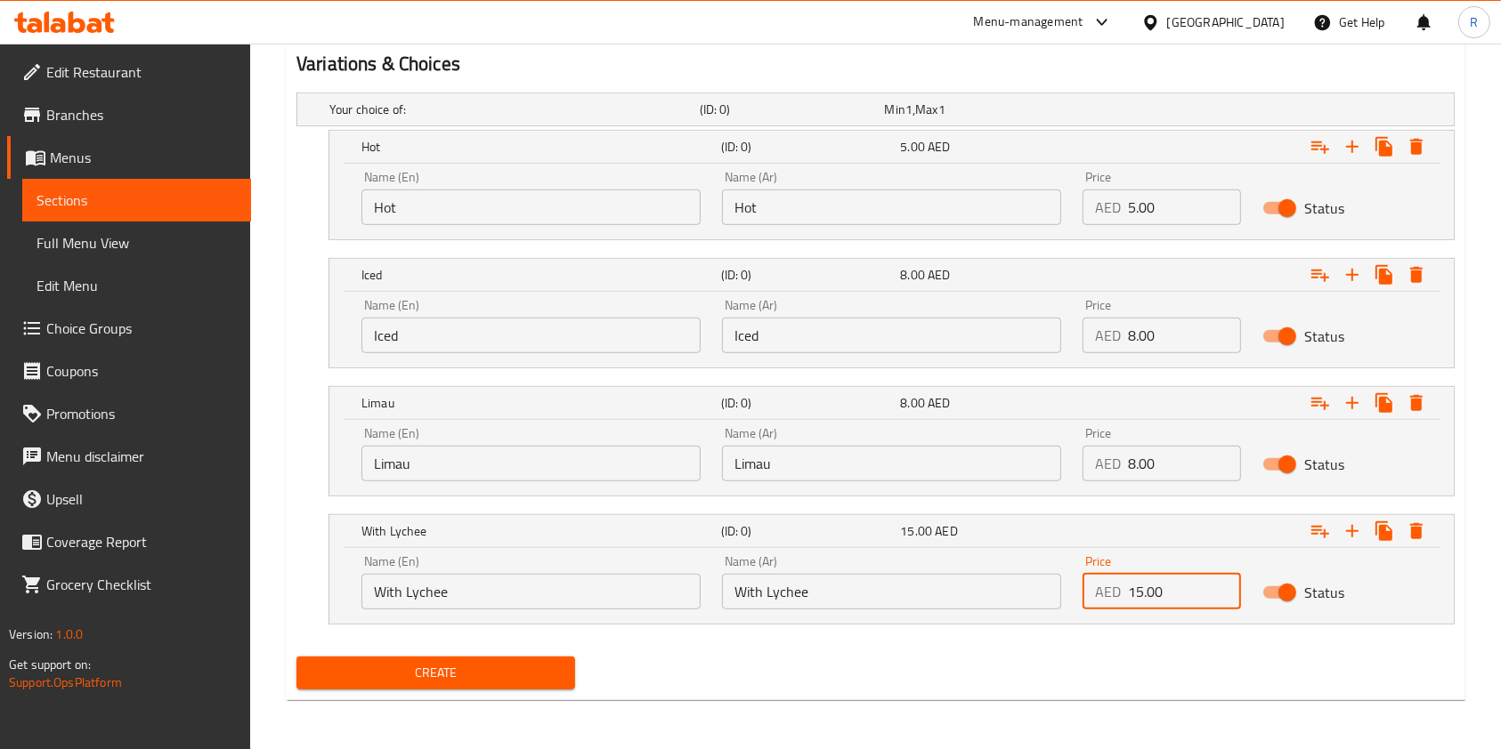
type input "15.00"
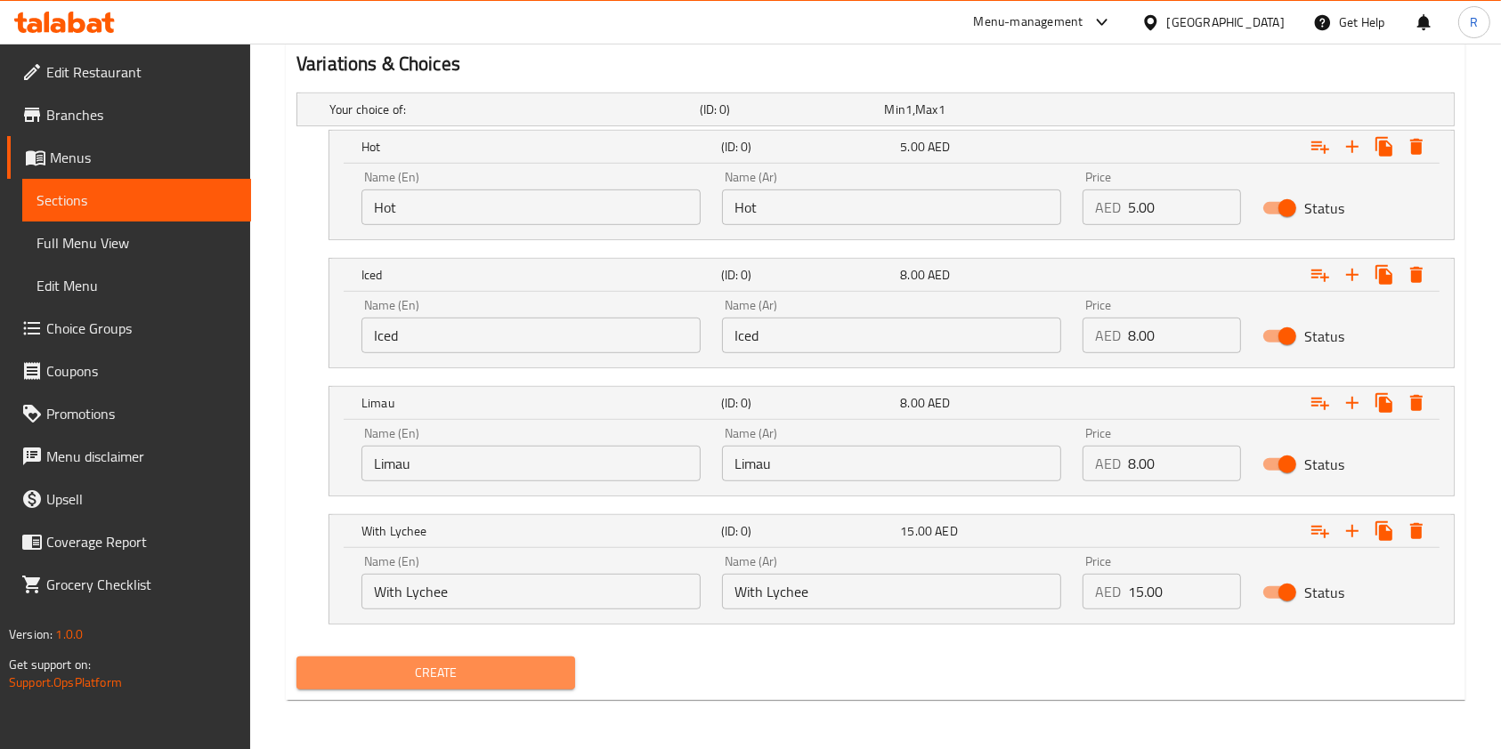
click at [514, 674] on span "Create" at bounding box center [436, 673] width 250 height 22
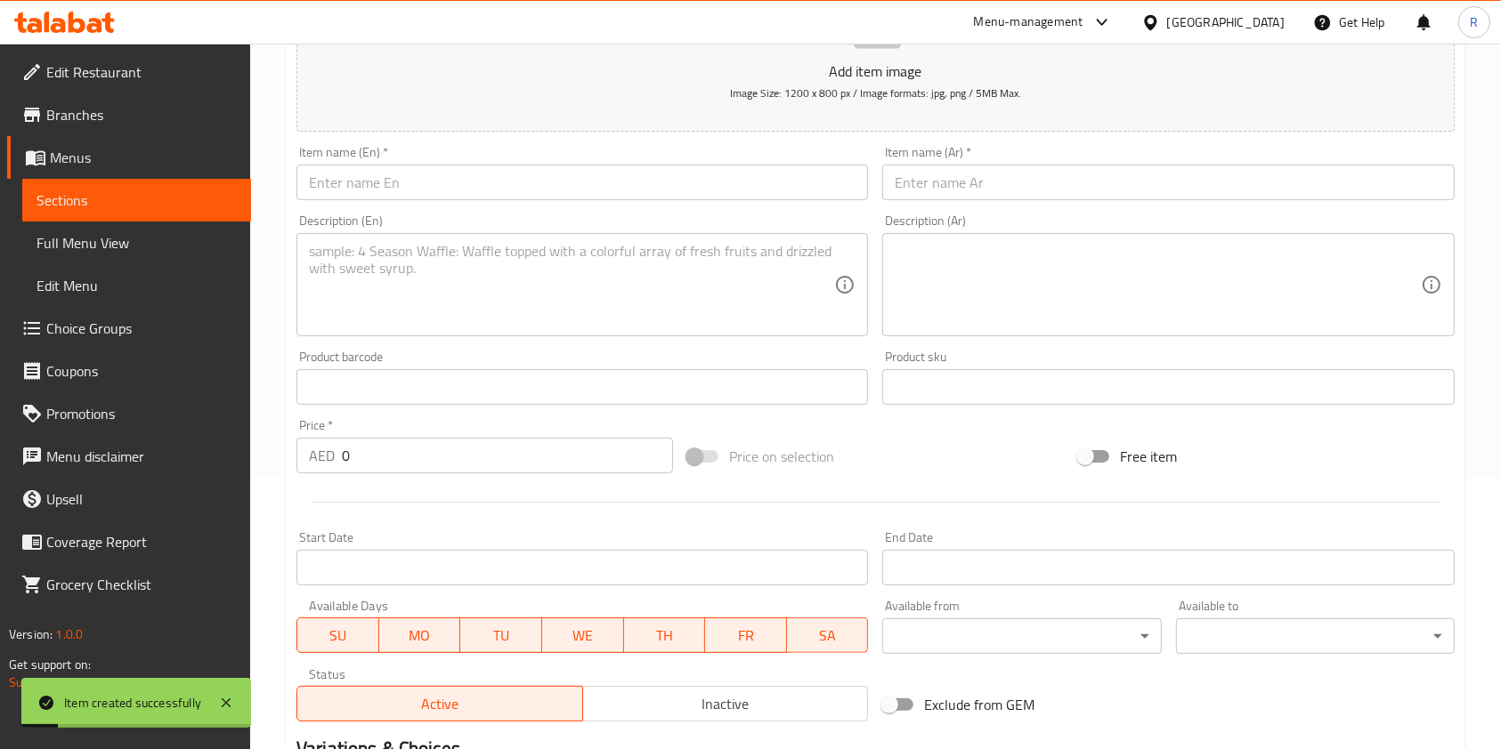
scroll to position [126, 0]
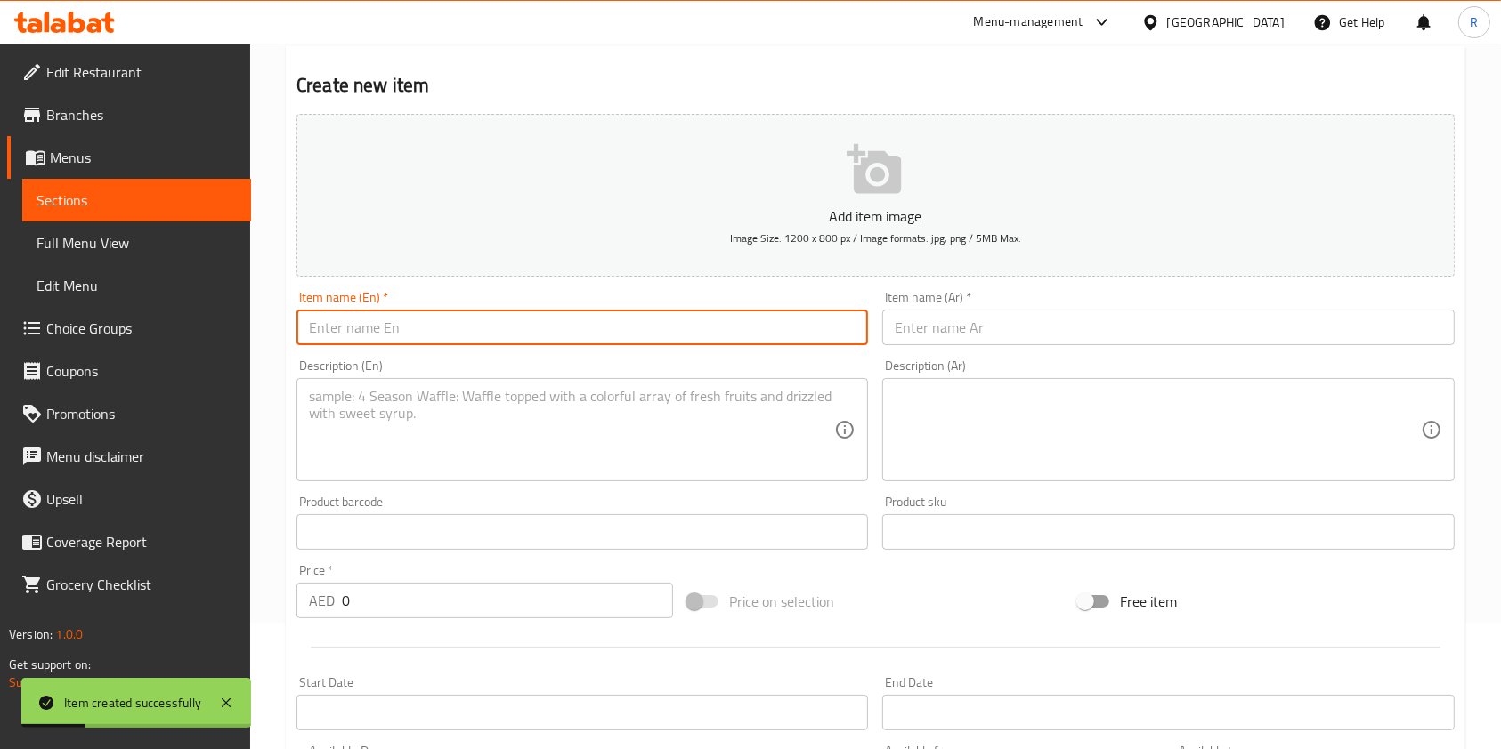
click at [486, 328] on input "text" at bounding box center [581, 328] width 571 height 36
paste input "Limau"
type input "Limau"
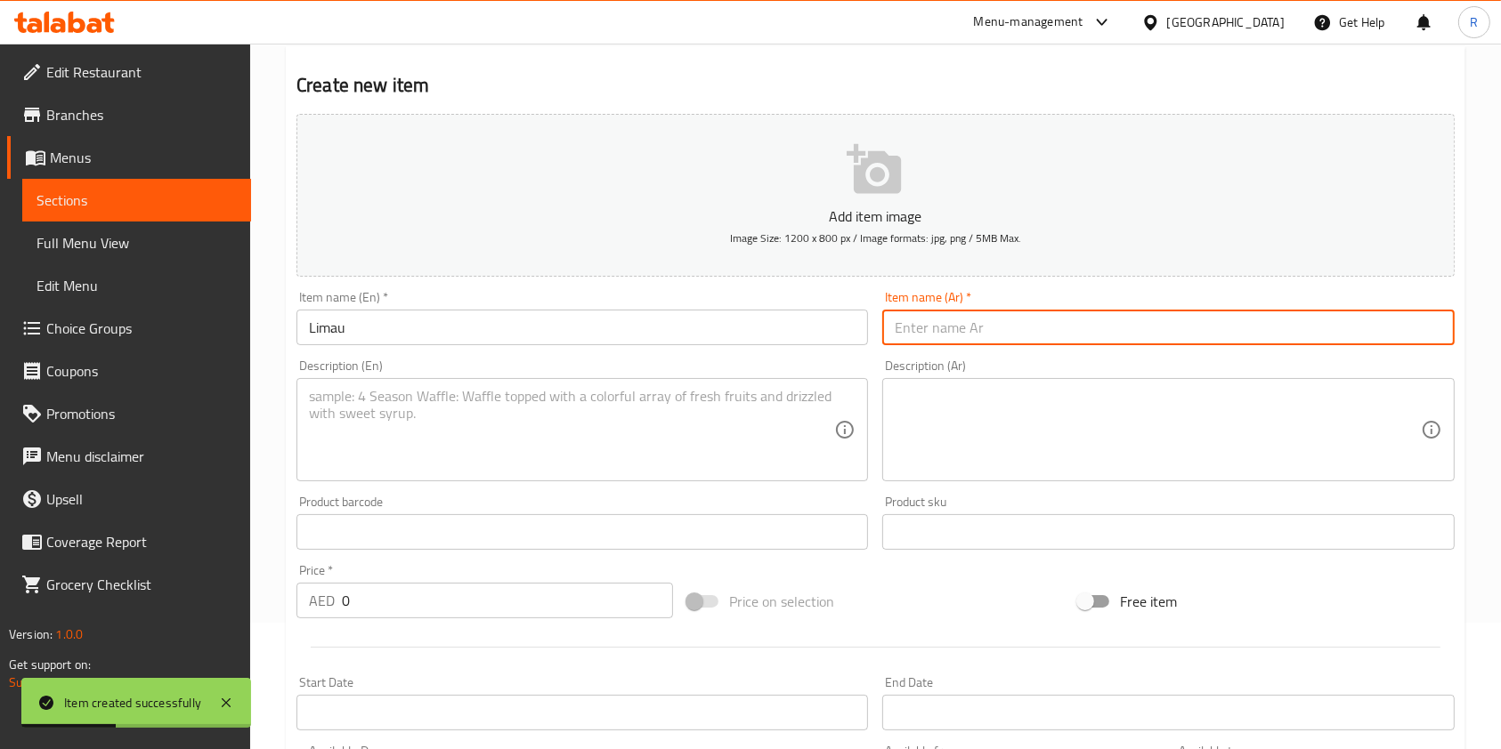
paste input "ليمون"
type input "ليمون"
click at [441, 392] on textarea at bounding box center [571, 430] width 525 height 85
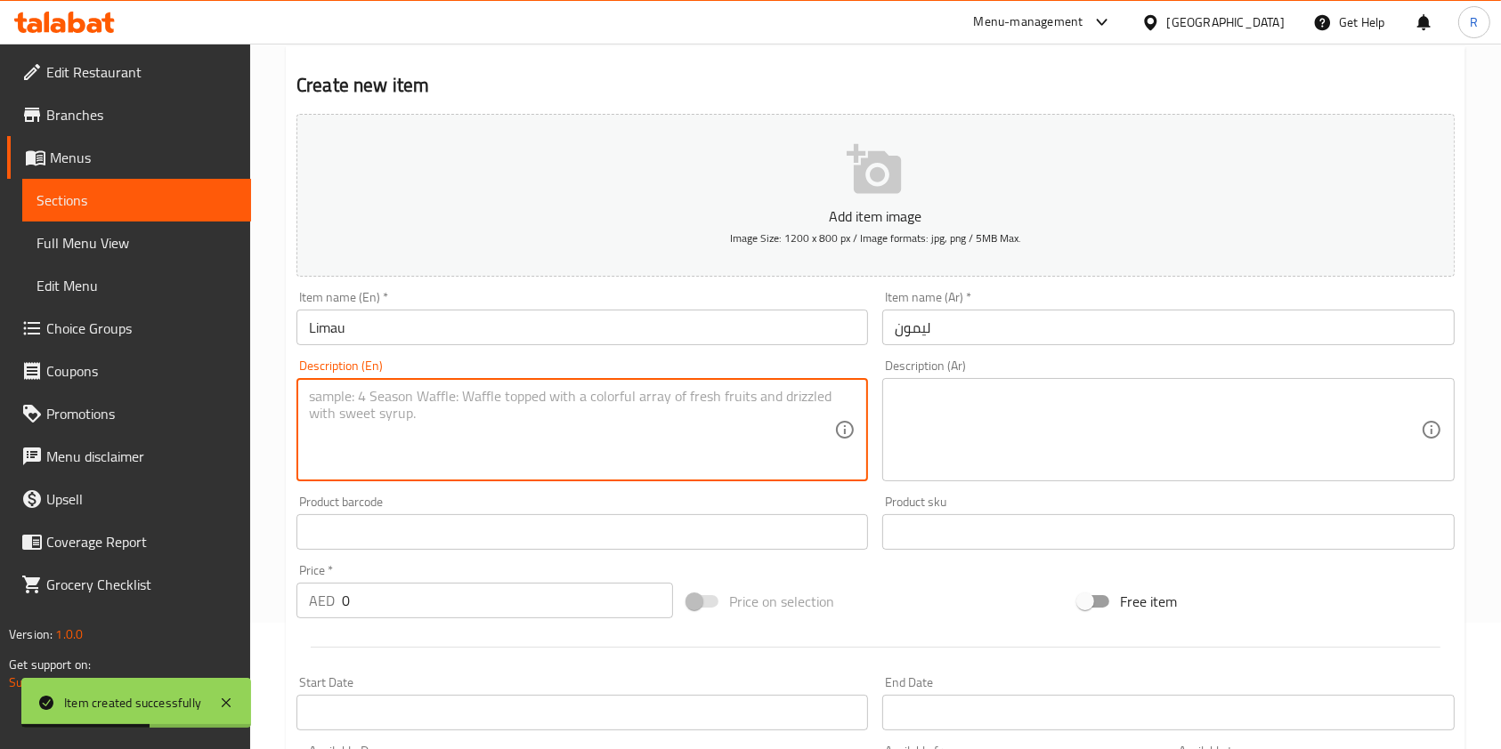
paste textarea "Refreshing lime juice with a zesty, tangy twist."
type textarea "Refreshing lime juice with a zesty, tangy twist."
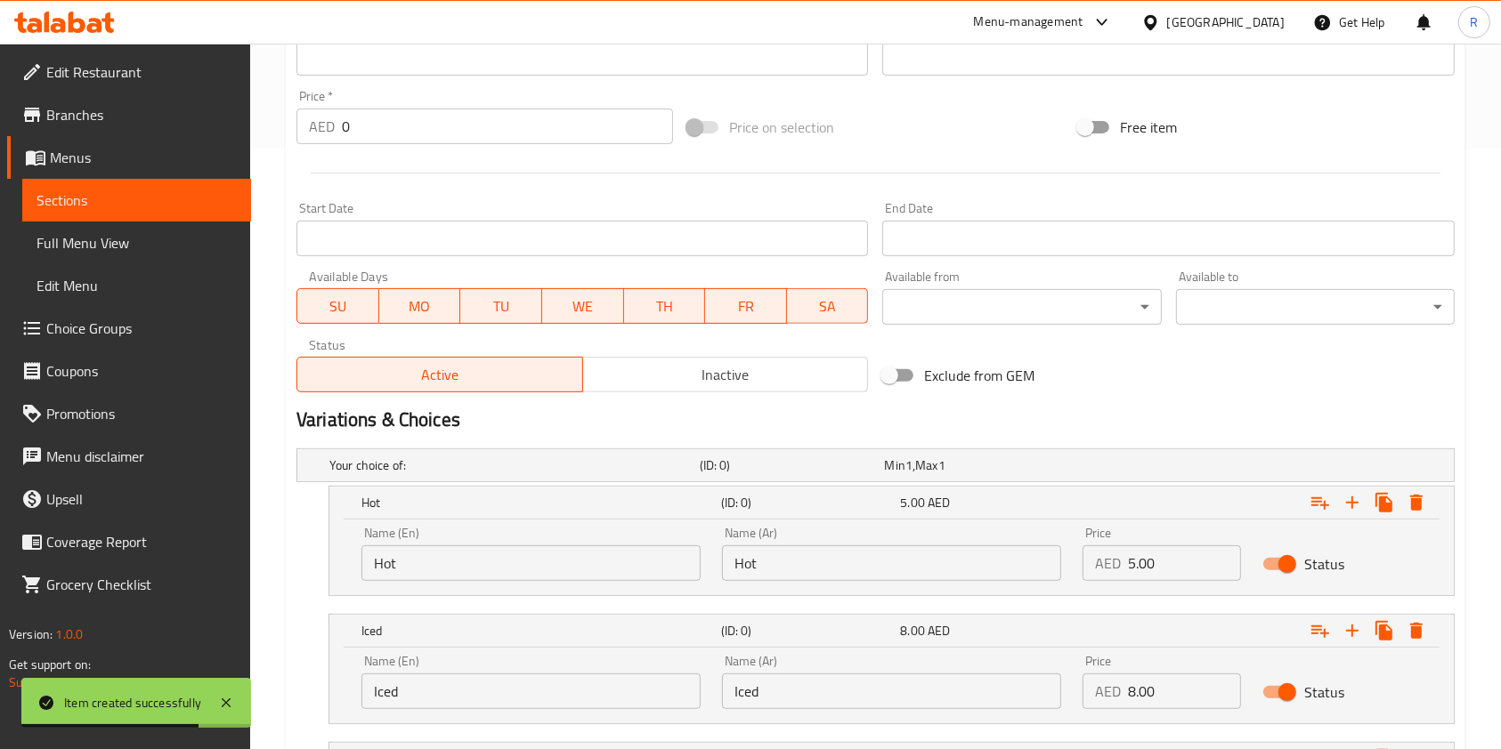
scroll to position [838, 0]
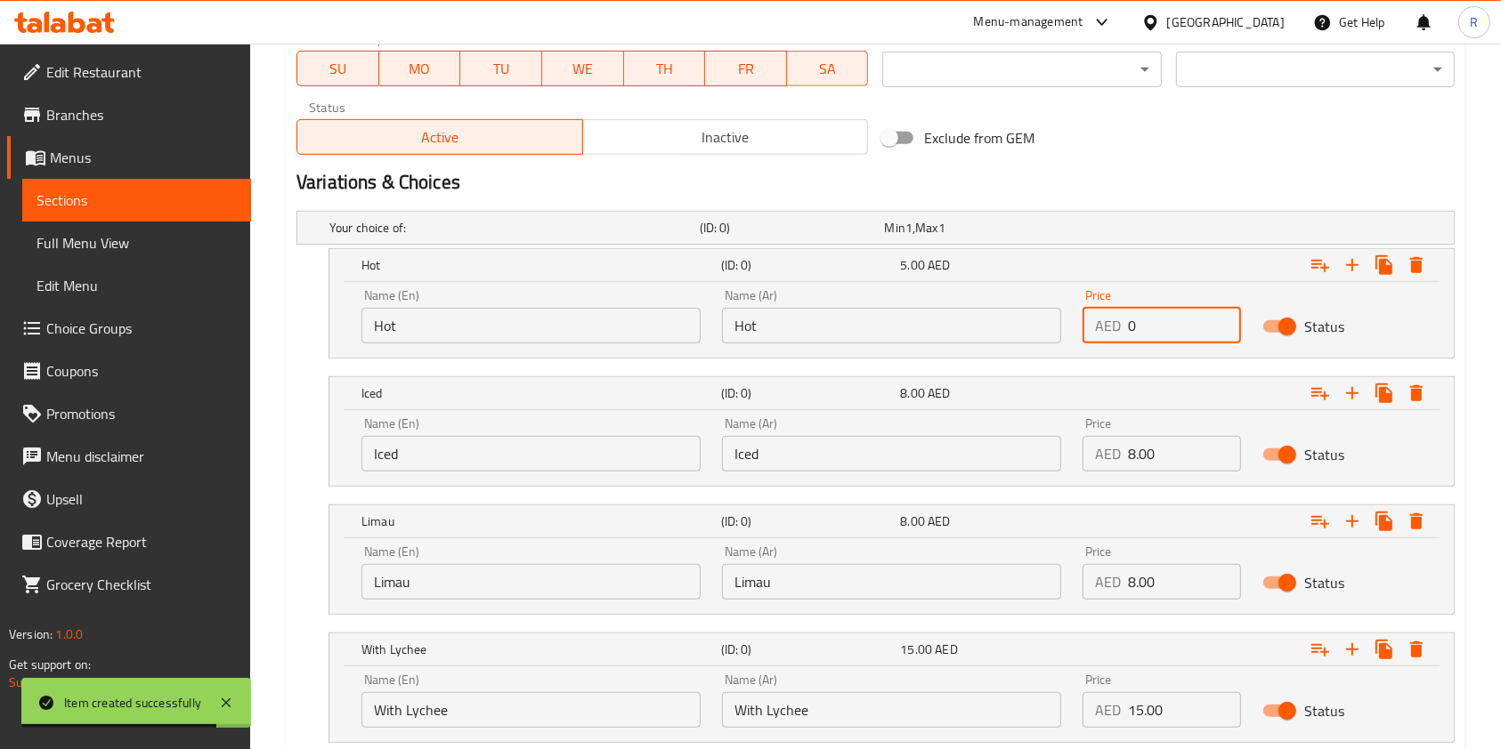
drag, startPoint x: 1169, startPoint y: 326, endPoint x: 887, endPoint y: 362, distance: 283.6
click at [927, 354] on div "Name (En) Hot Name (En) Name (Ar) Hot Name (Ar) Price AED 0 Price Status" at bounding box center [891, 320] width 1124 height 76
paste input "5.0"
type input "5.00"
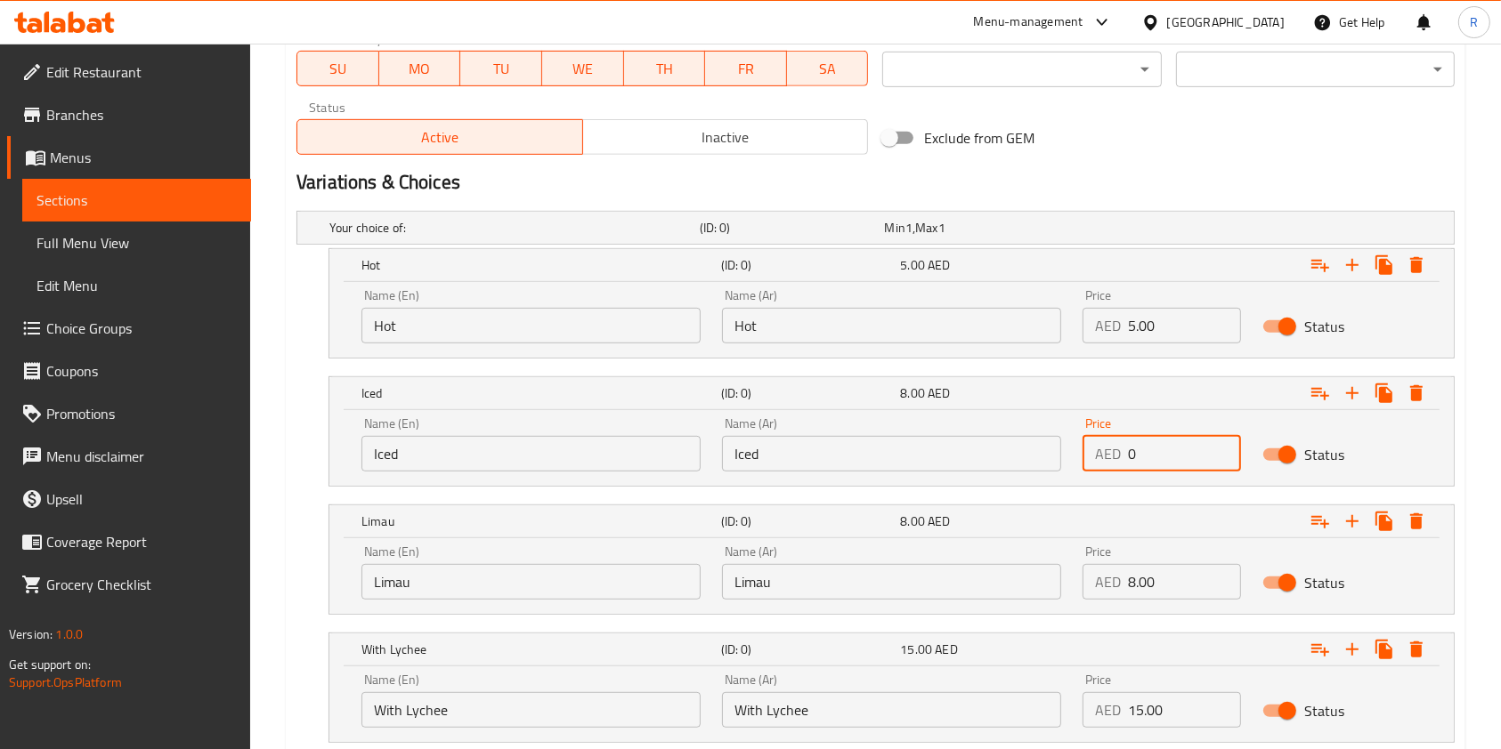
drag, startPoint x: 1145, startPoint y: 451, endPoint x: 887, endPoint y: 479, distance: 258.7
click at [887, 479] on div "Name (En) Iced Name (En) Name (Ar) Iced Name (Ar) Price AED 0 Price Status" at bounding box center [891, 445] width 1081 height 76
paste input "8.0"
type input "8.00"
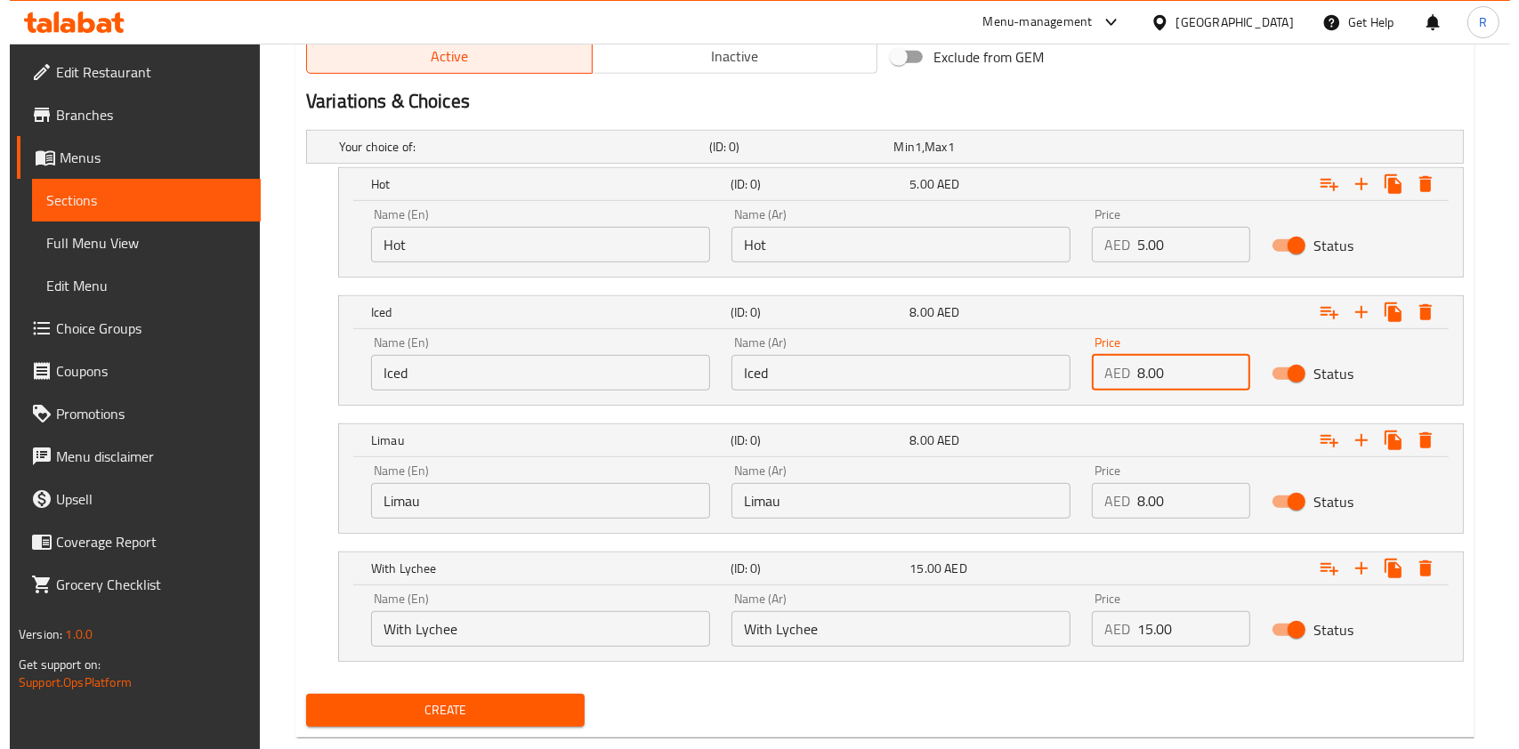
scroll to position [957, 0]
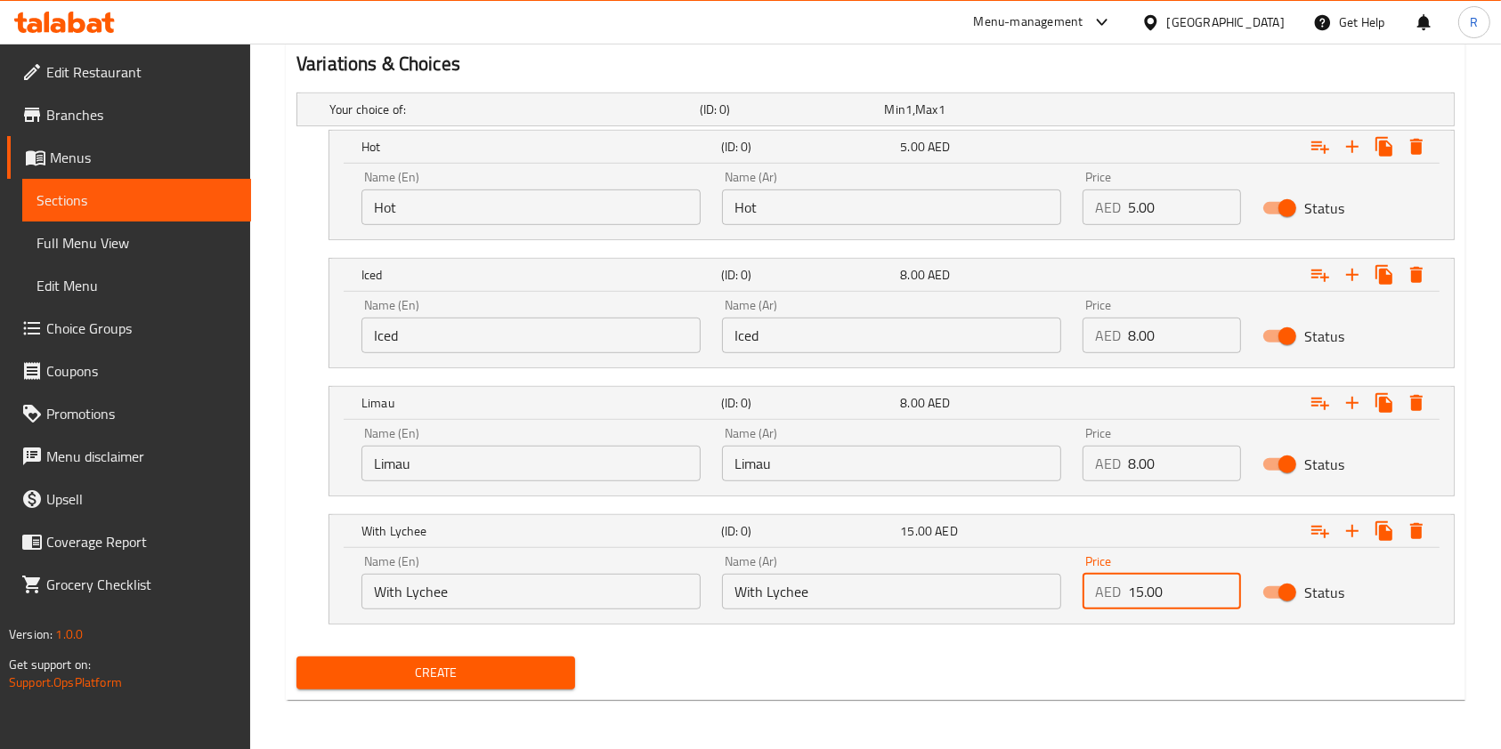
drag, startPoint x: 1177, startPoint y: 580, endPoint x: 1093, endPoint y: 598, distance: 85.5
click at [1091, 592] on div "AED 15.00 Price" at bounding box center [1161, 592] width 158 height 36
paste input "13.0"
type input "13.00"
click at [1420, 409] on icon "Expand" at bounding box center [1416, 403] width 12 height 16
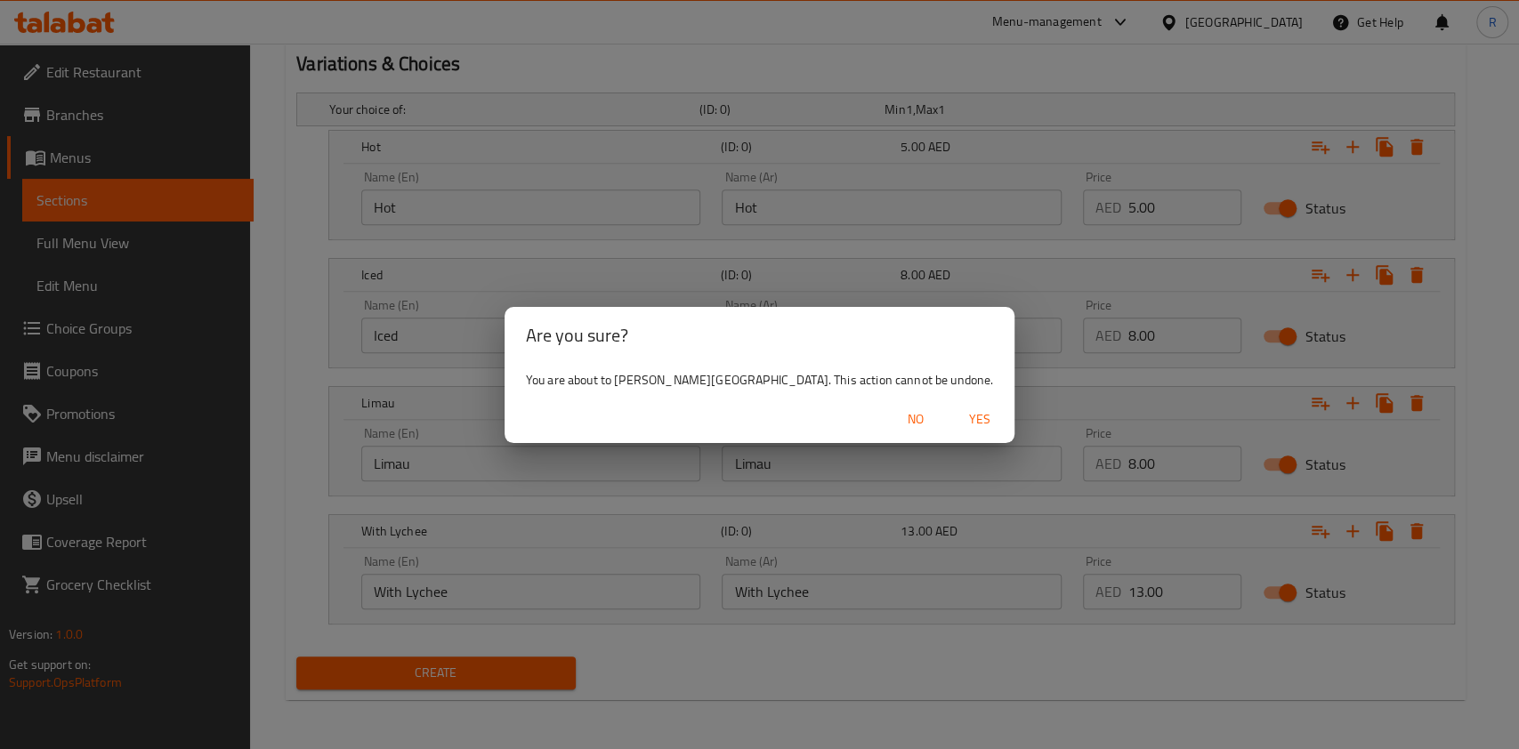
click at [958, 430] on span "Yes" at bounding box center [979, 420] width 43 height 22
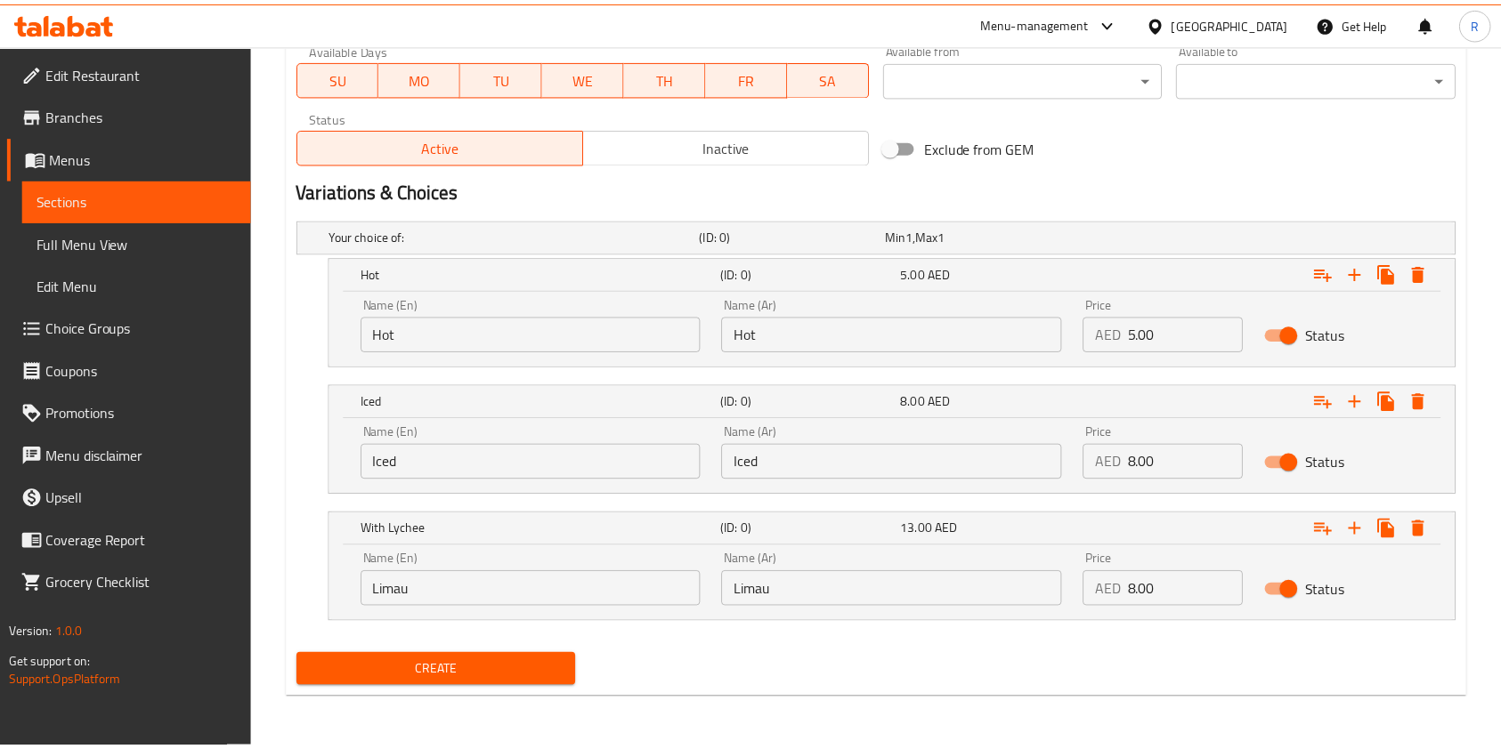
scroll to position [829, 0]
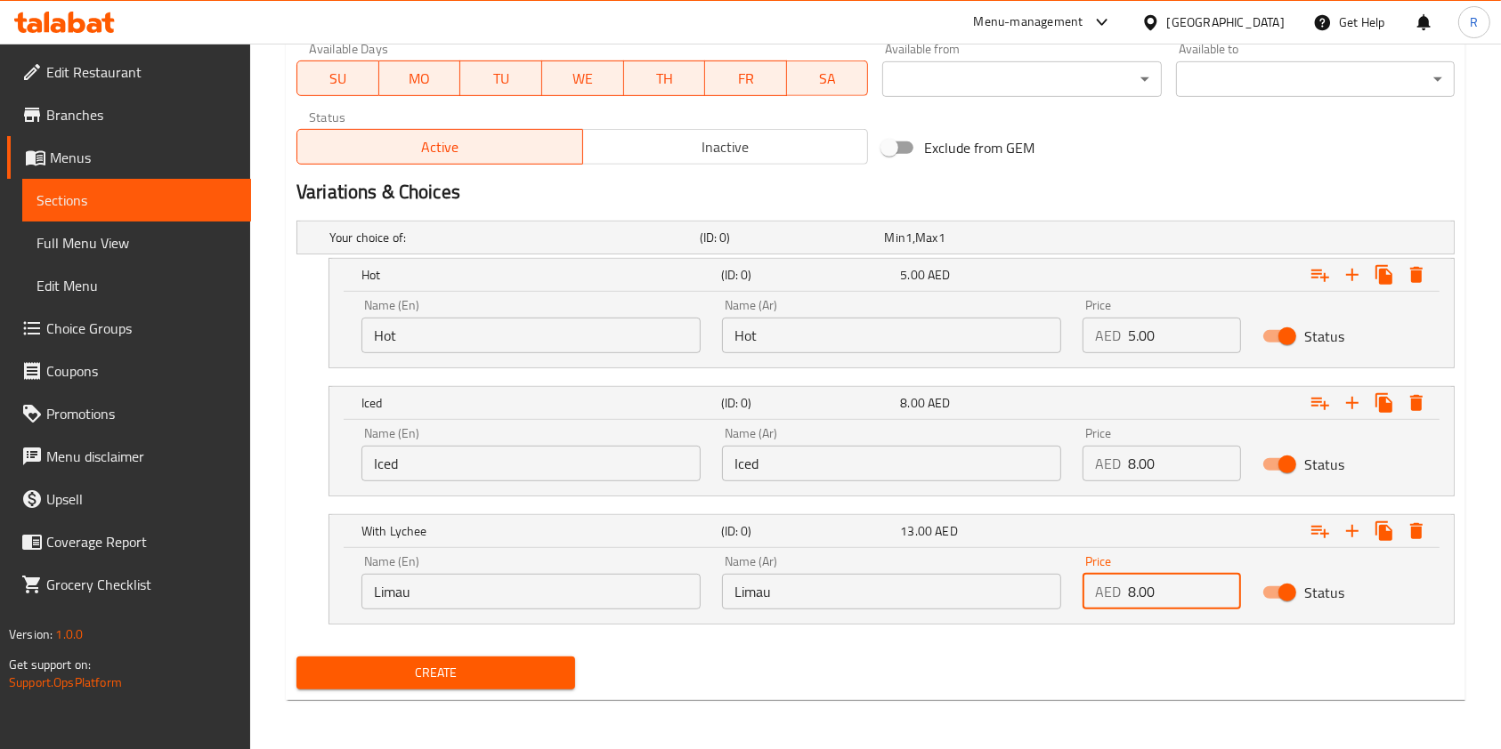
drag, startPoint x: 1167, startPoint y: 580, endPoint x: 970, endPoint y: 591, distance: 197.0
click at [971, 589] on div "Name (En) Limau Name (En) Name (Ar) [GEOGRAPHIC_DATA] Name (Ar) Price AED 8.00 …" at bounding box center [891, 583] width 1081 height 76
paste input "13.0"
type input "13.00"
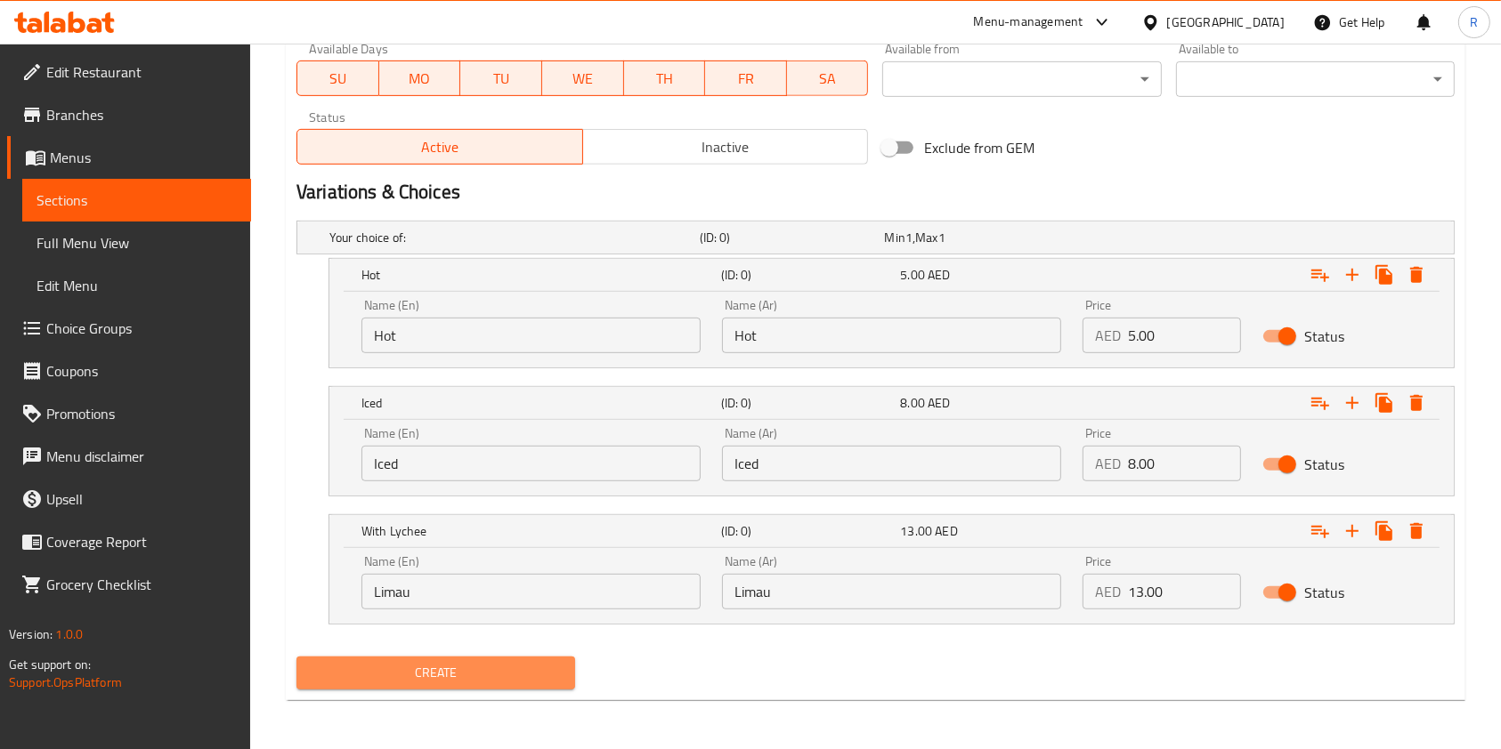
click at [498, 667] on span "Create" at bounding box center [436, 673] width 250 height 22
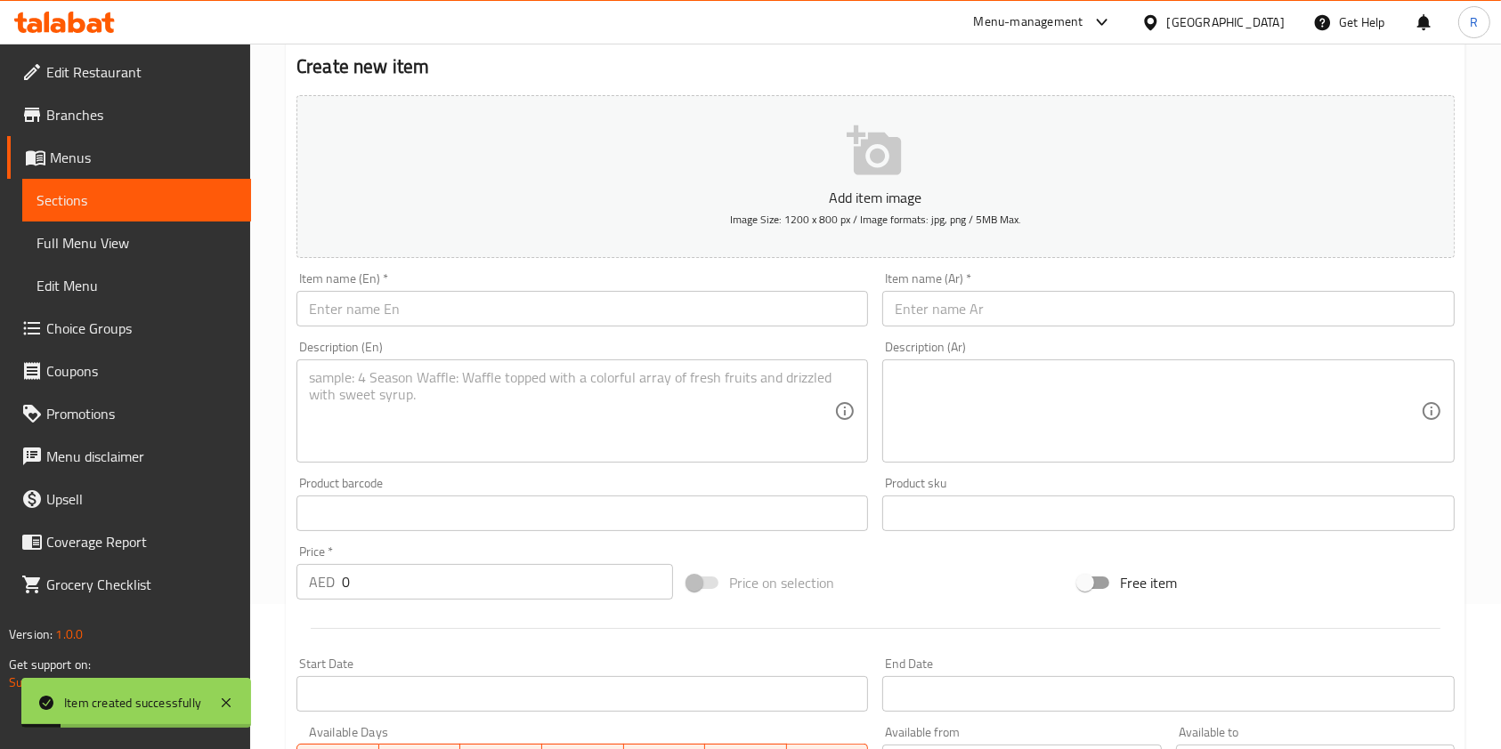
scroll to position [0, 0]
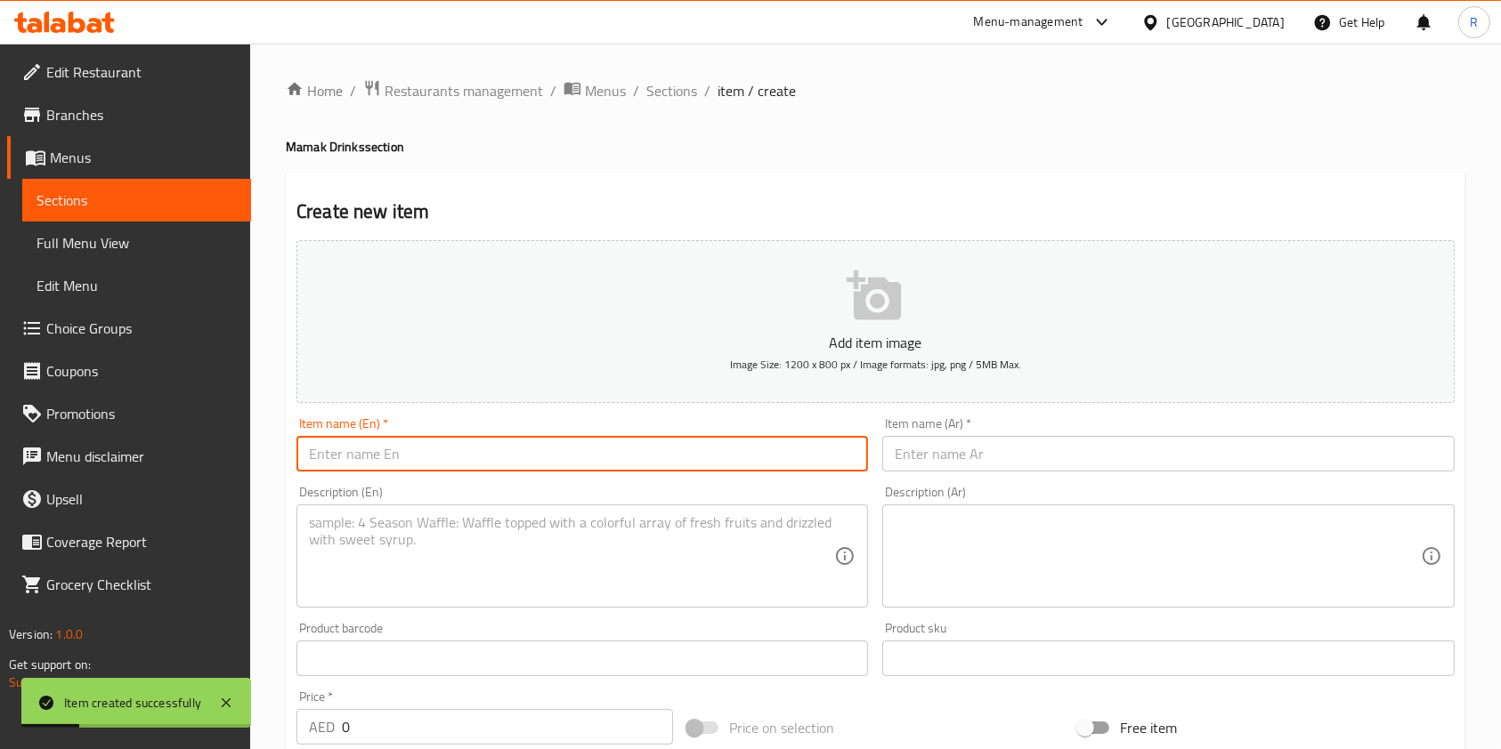
click at [424, 459] on input "text" at bounding box center [581, 454] width 571 height 36
paste input "Teh'O Limau"
type input "Teh'O Limau"
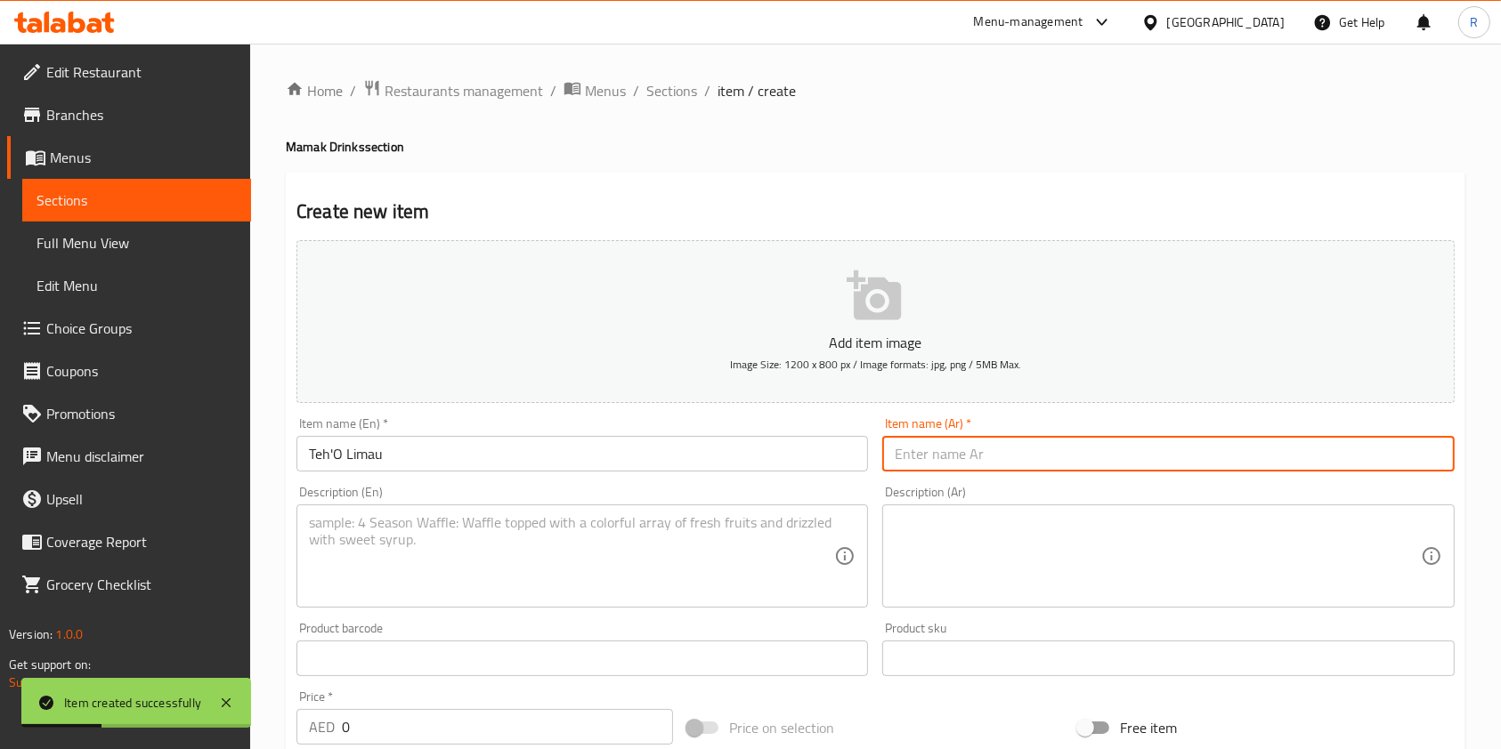
paste input "شاي سادة بالليمون"
type input "شاي سادة بالليمون"
drag, startPoint x: 502, startPoint y: 489, endPoint x: 506, endPoint y: 503, distance: 13.8
click at [502, 491] on div "Description (En) Description (En)" at bounding box center [581, 547] width 571 height 122
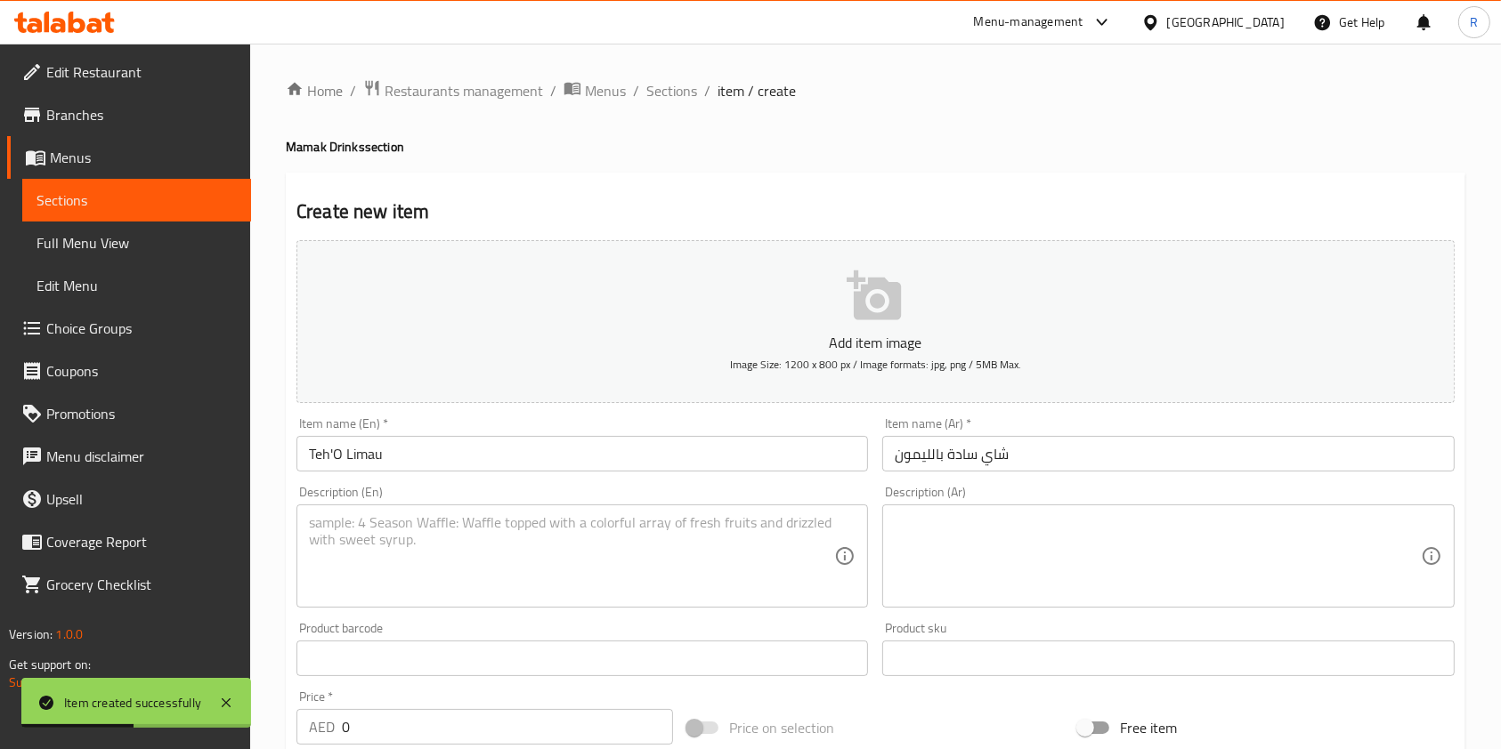
click at [513, 538] on textarea at bounding box center [571, 556] width 525 height 85
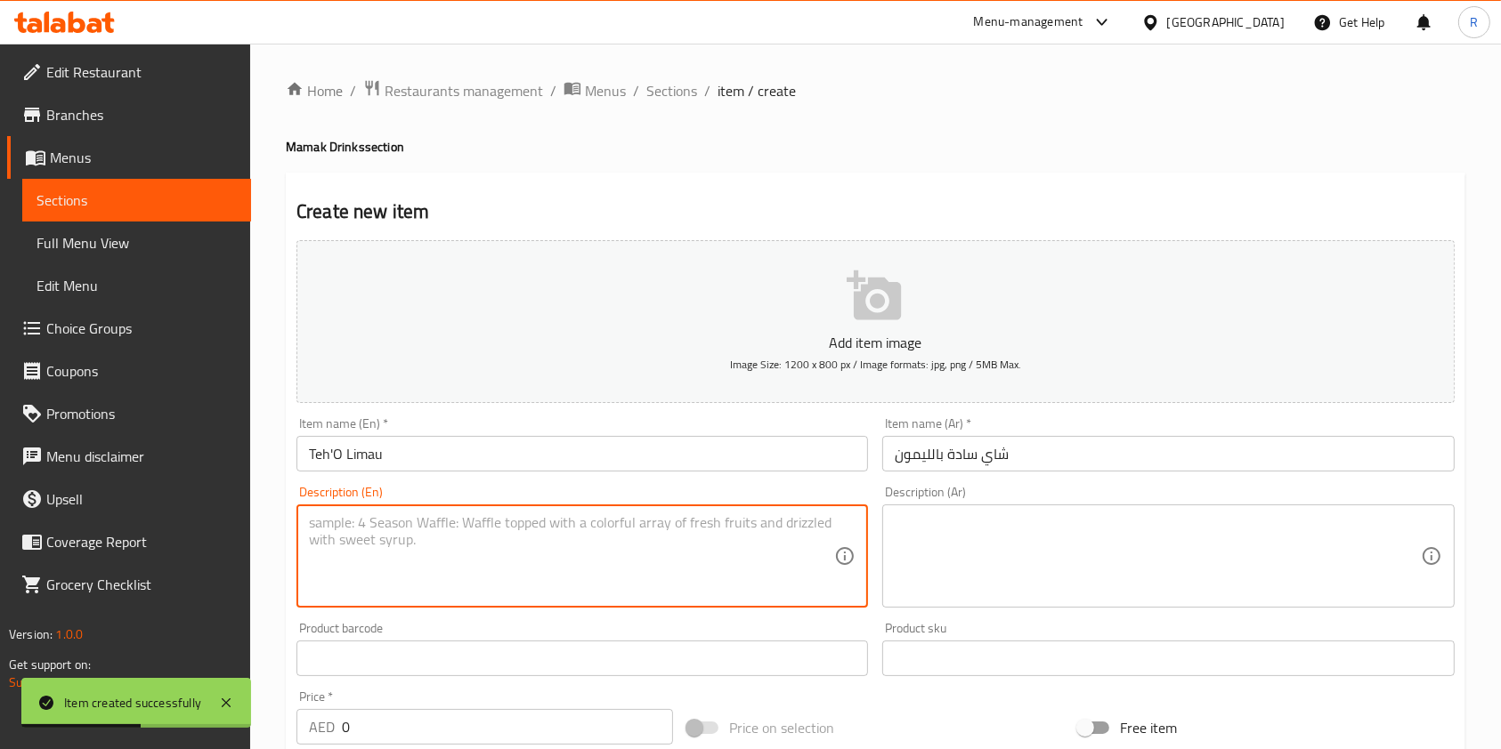
paste textarea "Black tea combined with fresh lime for a tangy, refreshing drink."
type textarea "Black tea combined with fresh lime for a tangy, refreshing drink."
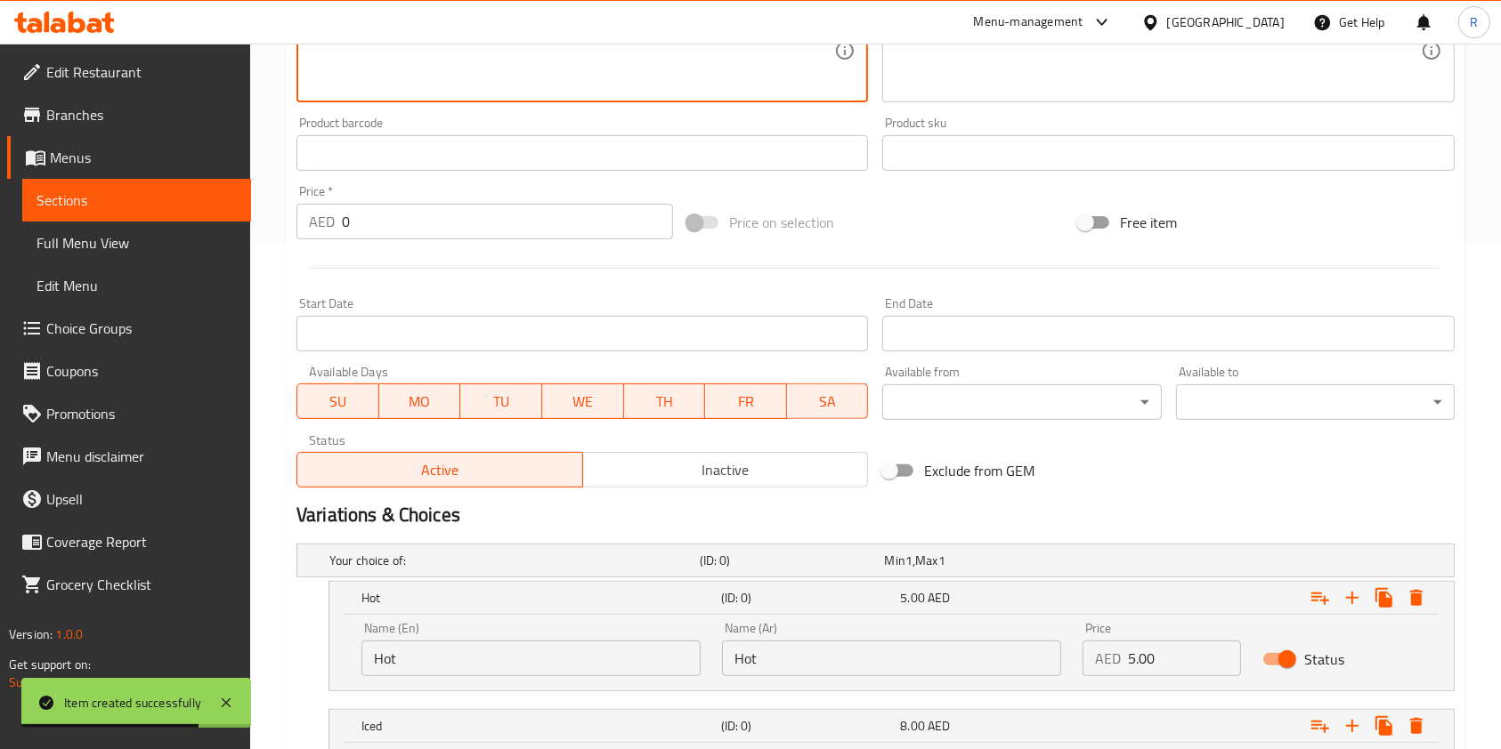
scroll to position [593, 0]
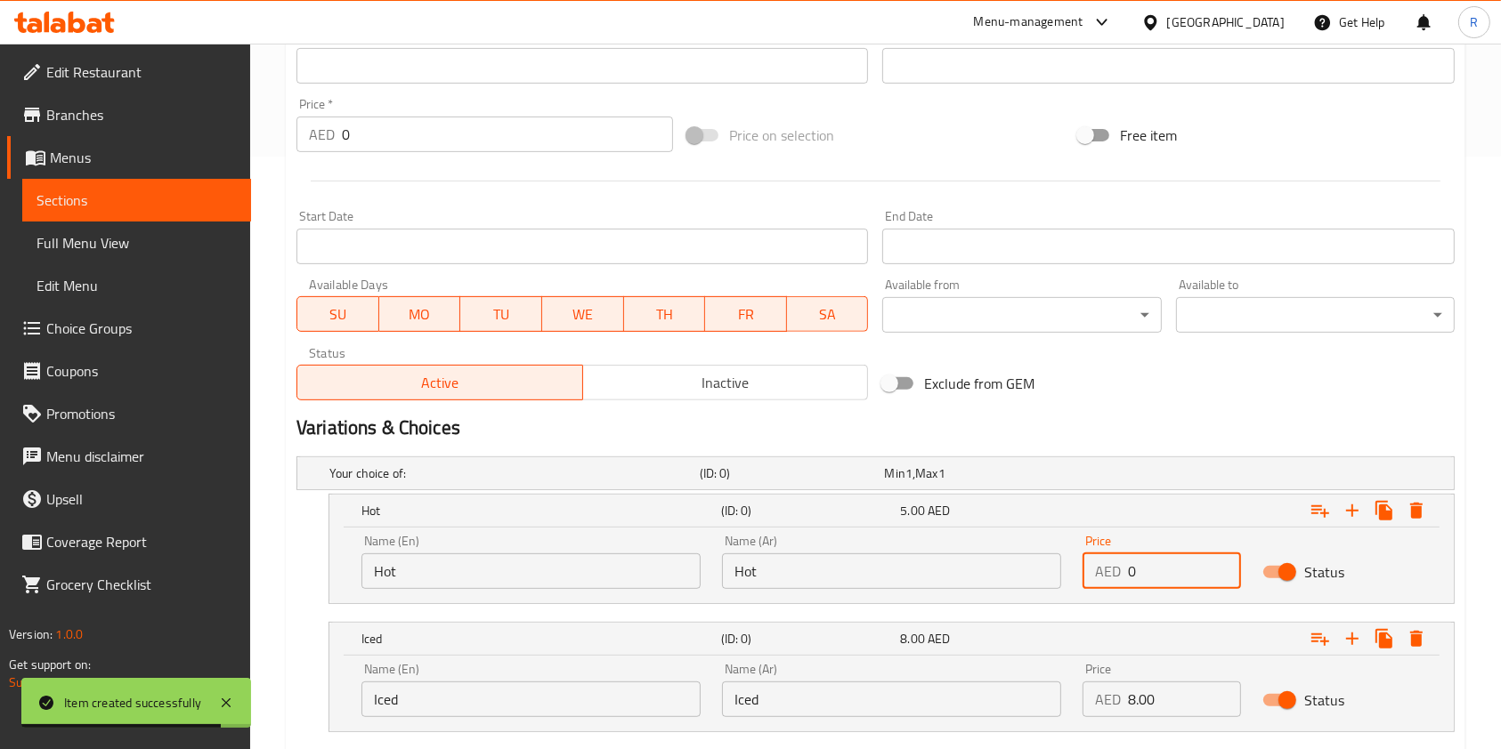
drag, startPoint x: 1162, startPoint y: 566, endPoint x: 826, endPoint y: 561, distance: 336.5
click at [826, 561] on div "Name (En) Hot Name (En) Name (Ar) Hot Name (Ar) Price AED 0 Price Status" at bounding box center [891, 562] width 1081 height 76
paste input "5.0"
type input "5.00"
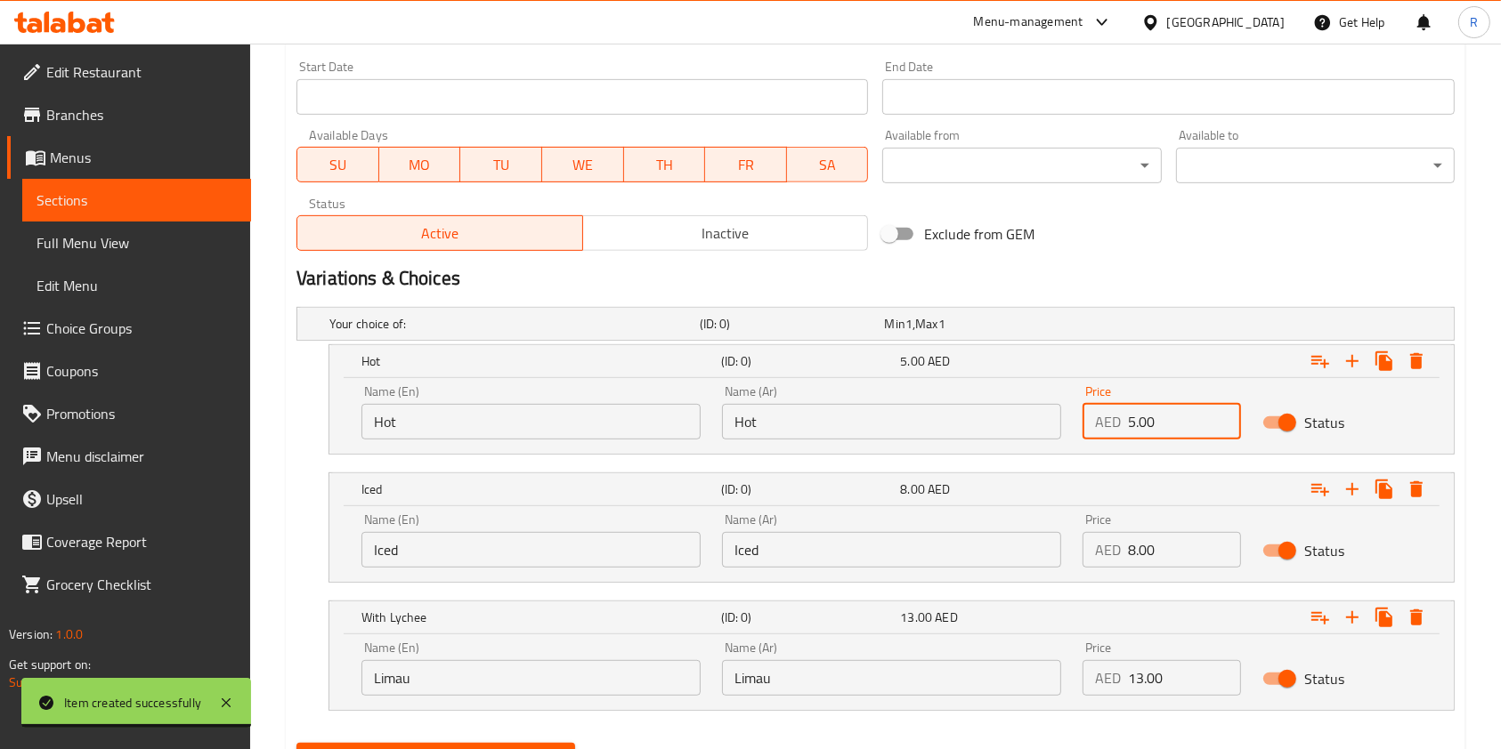
scroll to position [829, 0]
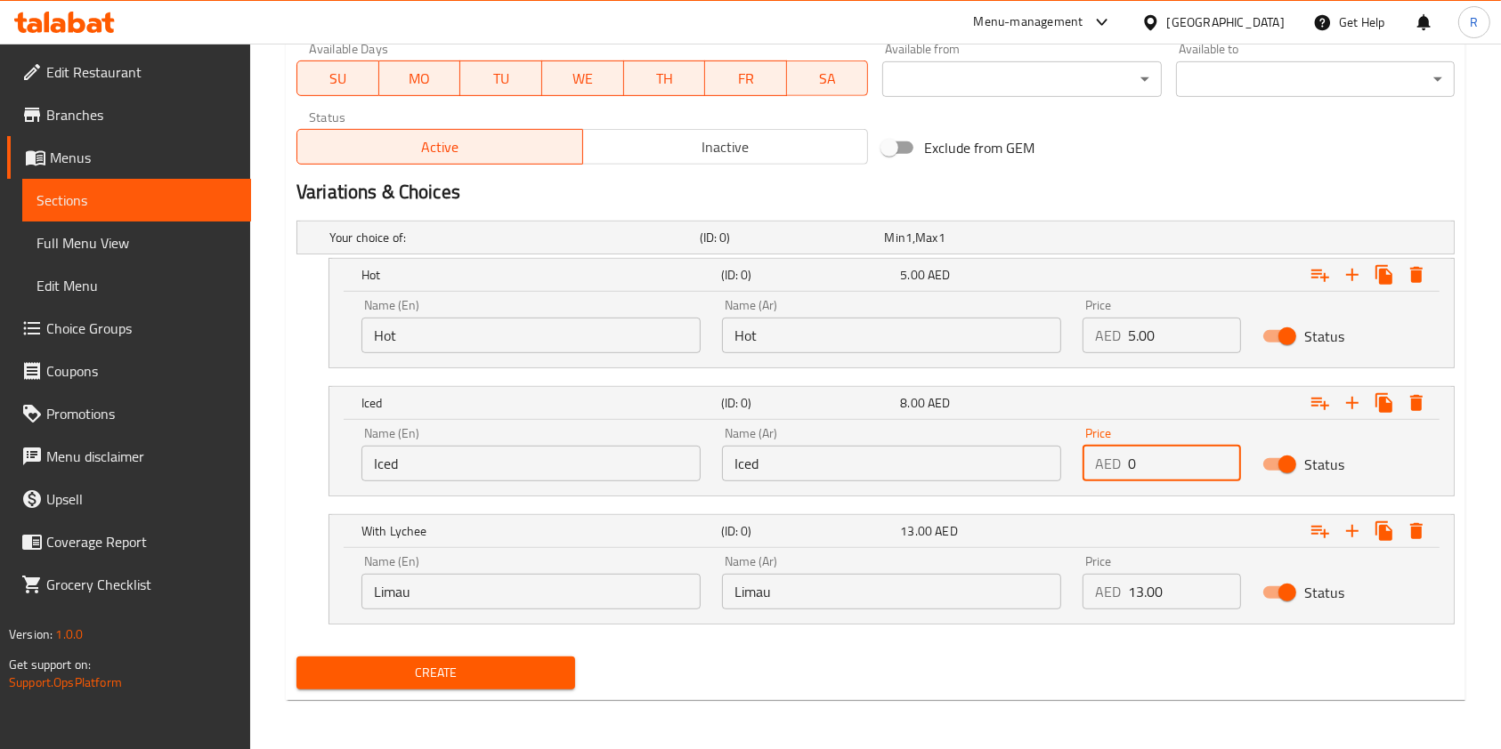
drag, startPoint x: 1163, startPoint y: 466, endPoint x: 834, endPoint y: 477, distance: 329.5
click at [806, 427] on div "Name (En) Iced Name (En) Name (Ar) Iced Name (Ar) Price AED 0 Price Status" at bounding box center [891, 455] width 1081 height 76
paste input "9.0"
type input "9.00"
drag, startPoint x: 1127, startPoint y: 587, endPoint x: 872, endPoint y: 595, distance: 254.7
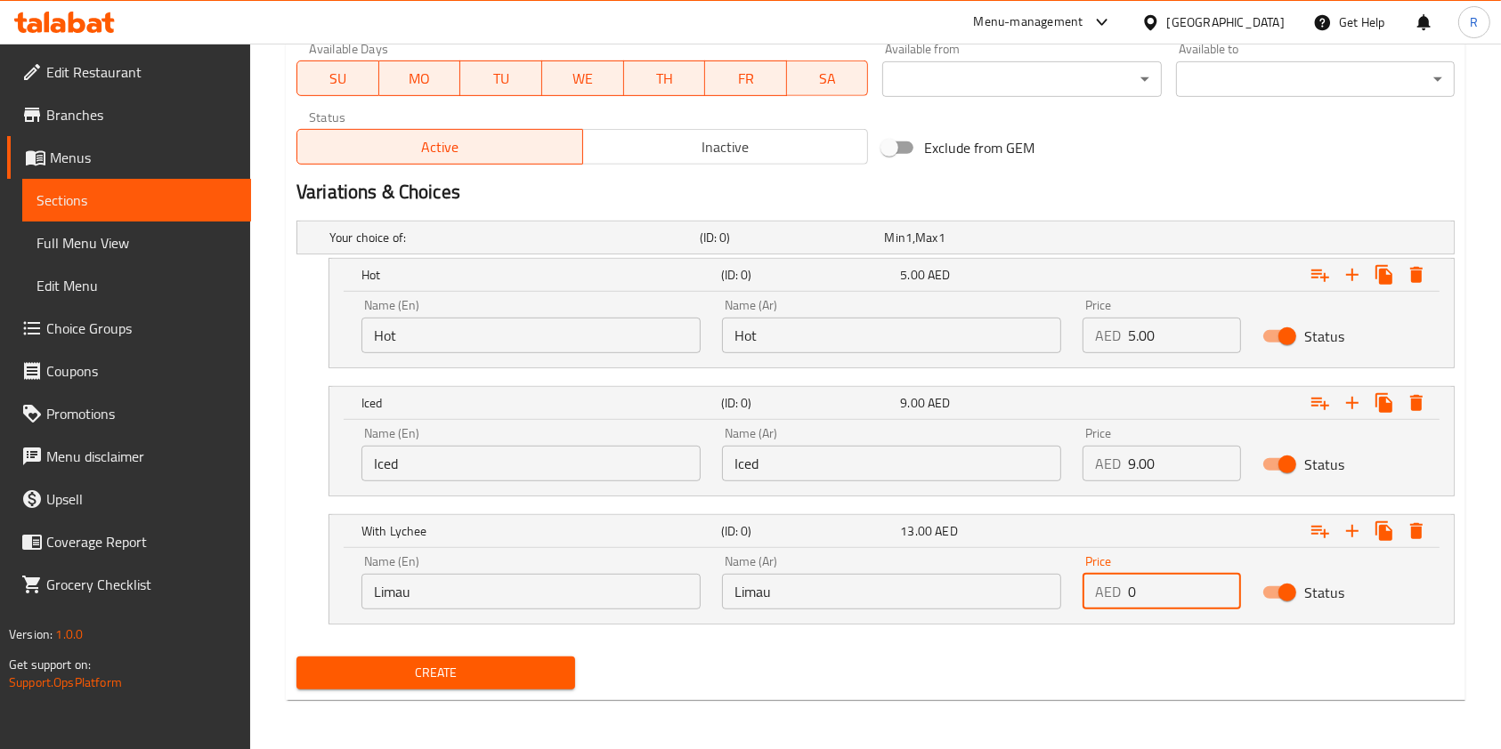
click at [933, 576] on div "Name (En) Limau Name (En) Name (Ar) Limau Name (Ar) Price AED 0 Price Status" at bounding box center [891, 583] width 1081 height 76
paste input "15.0"
type input "15.00"
click at [449, 667] on span "Create" at bounding box center [436, 673] width 250 height 22
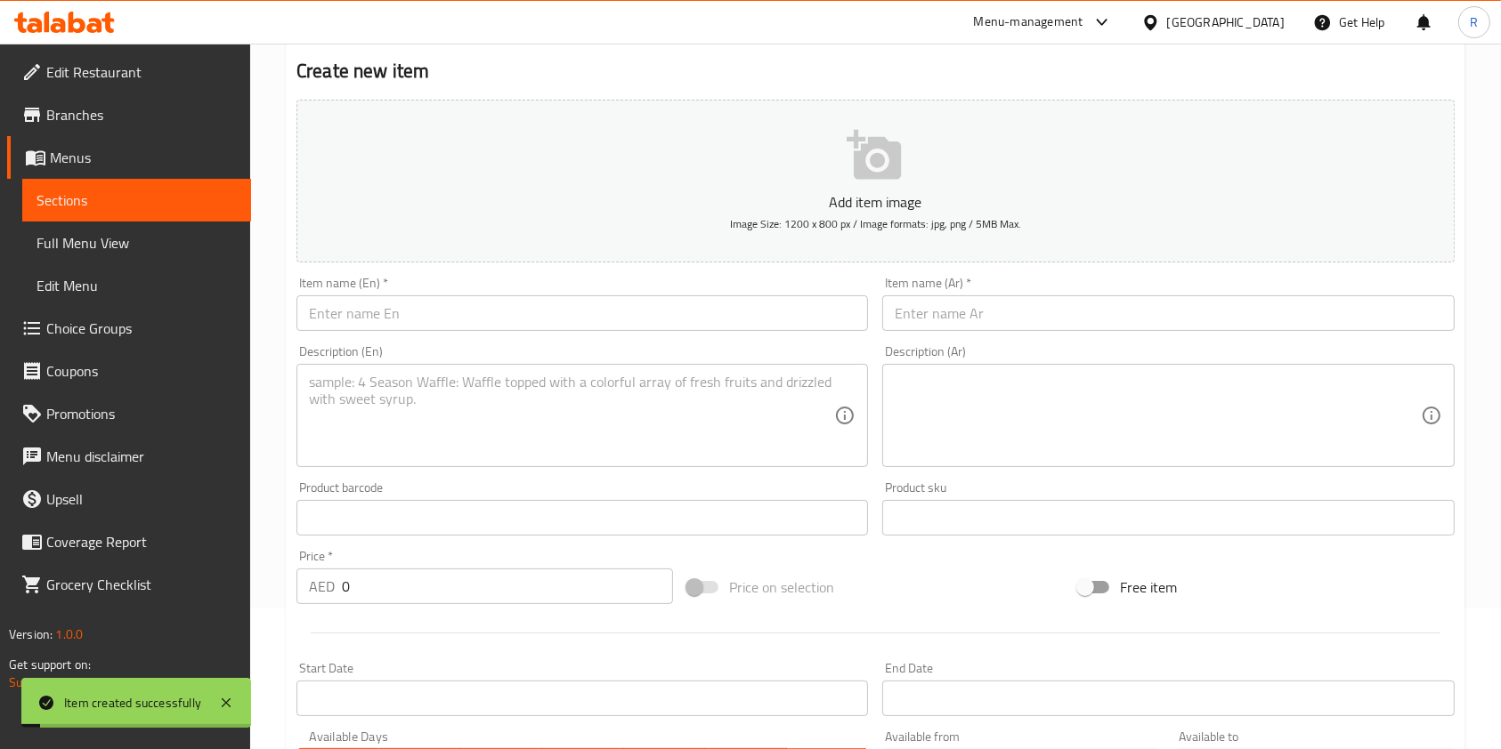
scroll to position [117, 0]
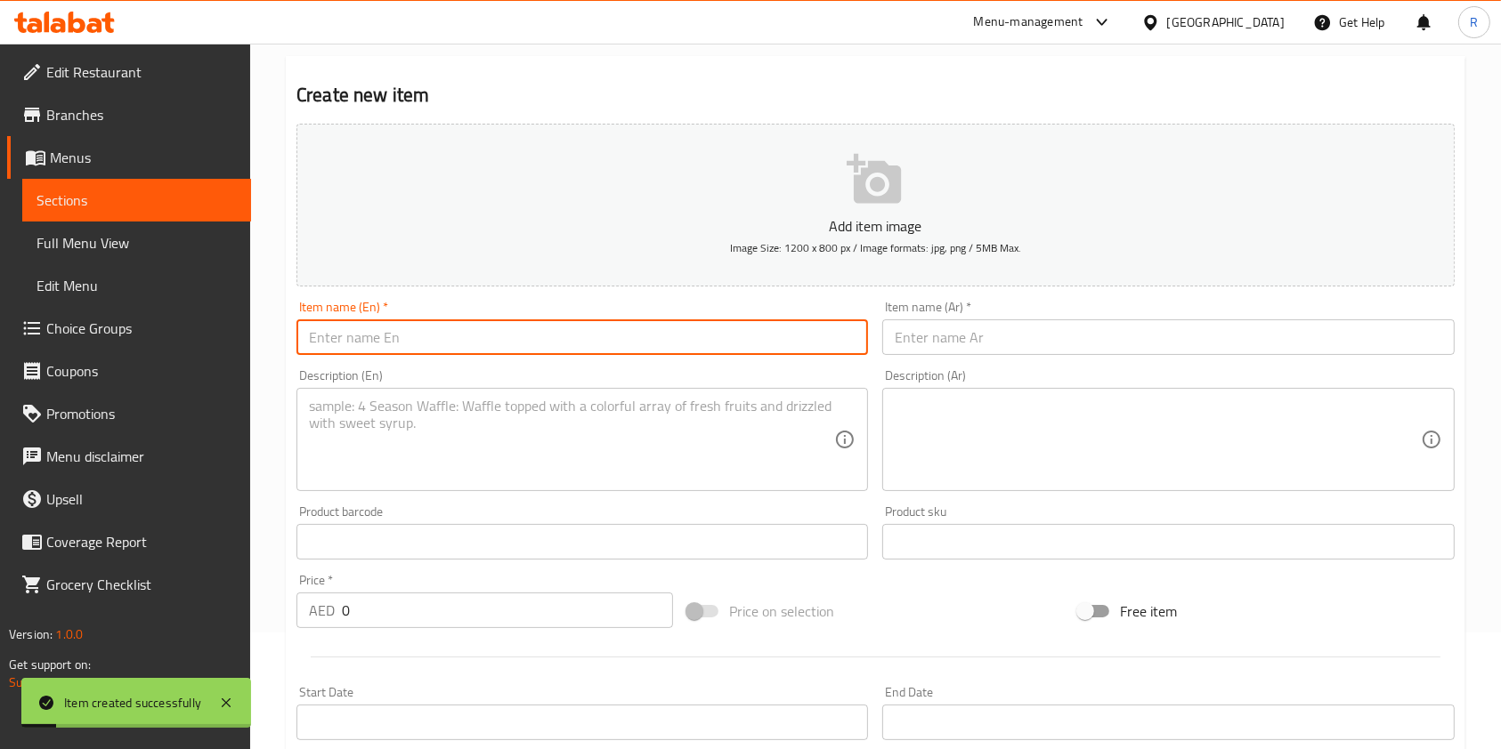
click at [475, 344] on input "text" at bounding box center [581, 338] width 571 height 36
paste input "Sirap"
type input "Sirap"
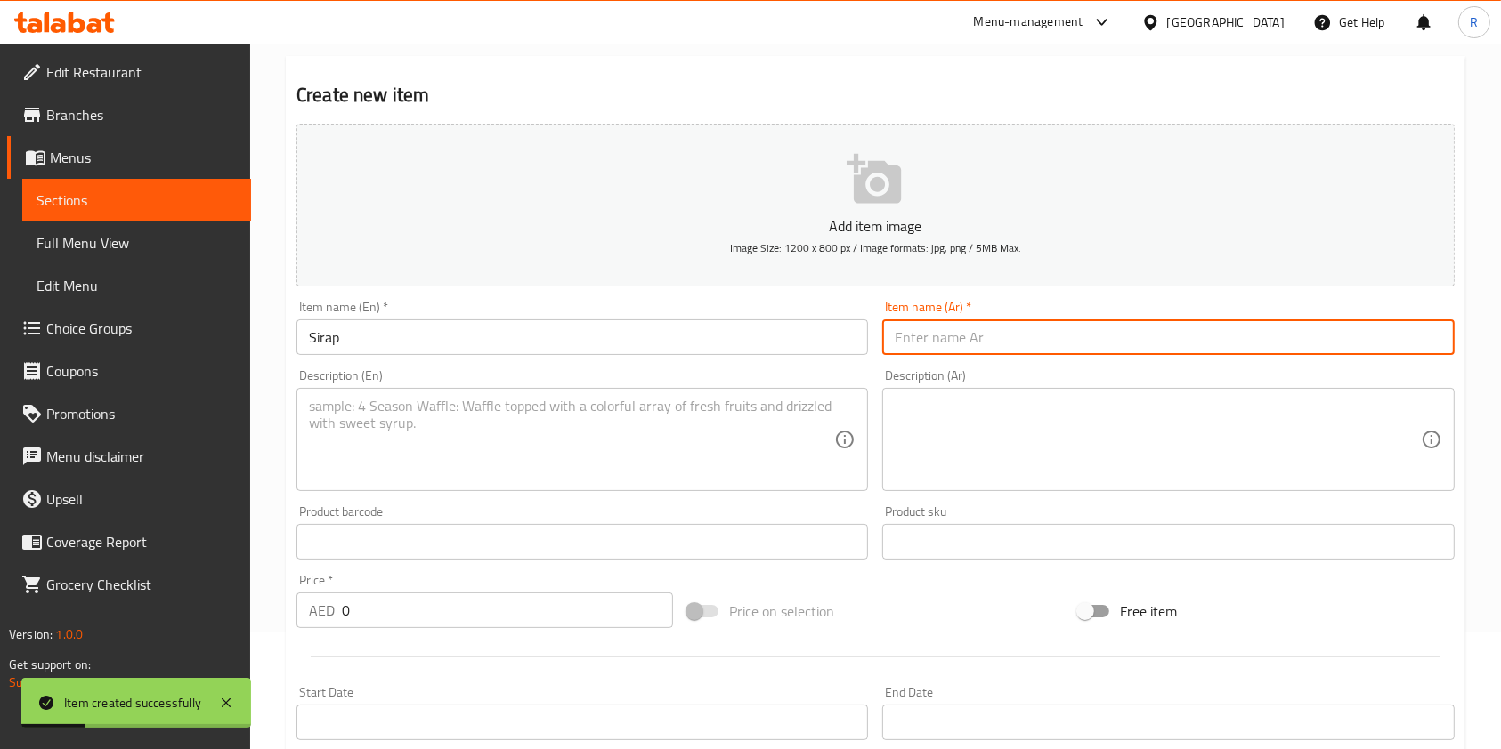
paste input "شراب سيراب (شراب ورد)"
type input "شراب سيراب (شراب ورد)"
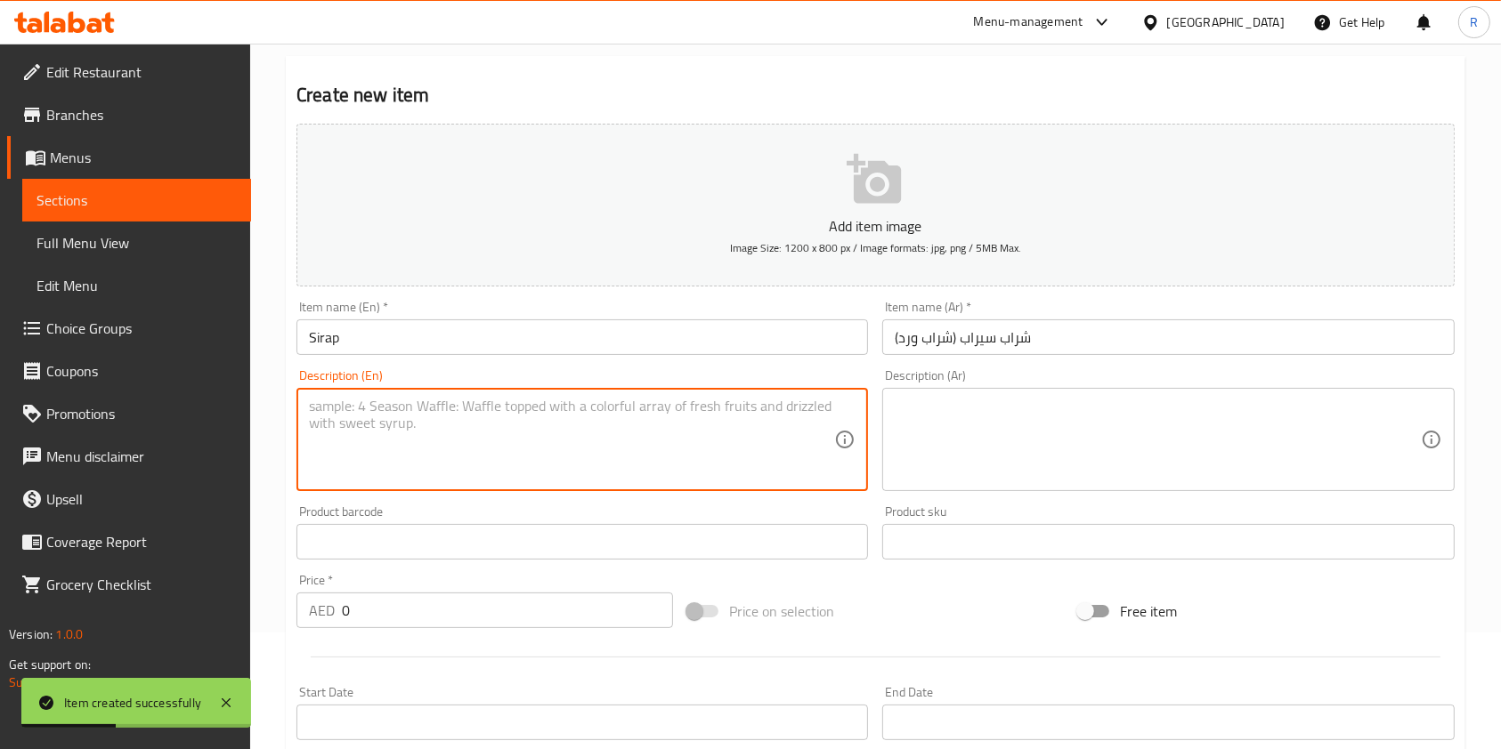
click at [599, 415] on textarea at bounding box center [571, 440] width 525 height 85
paste textarea "Sweet pink rose-flavored drink, light and fragrant."
type textarea "Sweet pink rose-flavored drink, light and fragrant."
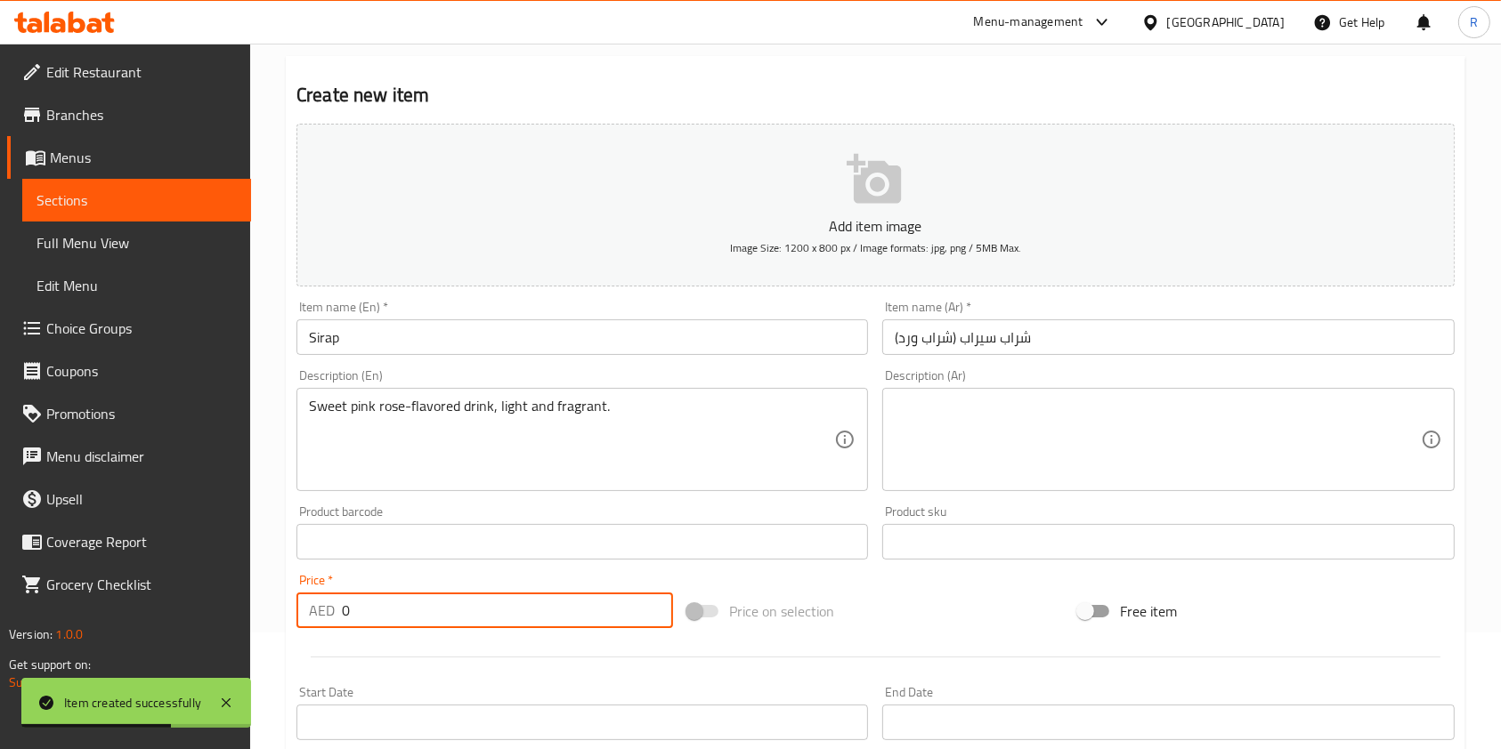
drag, startPoint x: 463, startPoint y: 605, endPoint x: 40, endPoint y: 546, distance: 426.8
click at [40, 546] on div "Edit Restaurant Branches Menus Sections Full Menu View Edit Menu Choice Groups …" at bounding box center [750, 694] width 1501 height 1535
paste input "9.0"
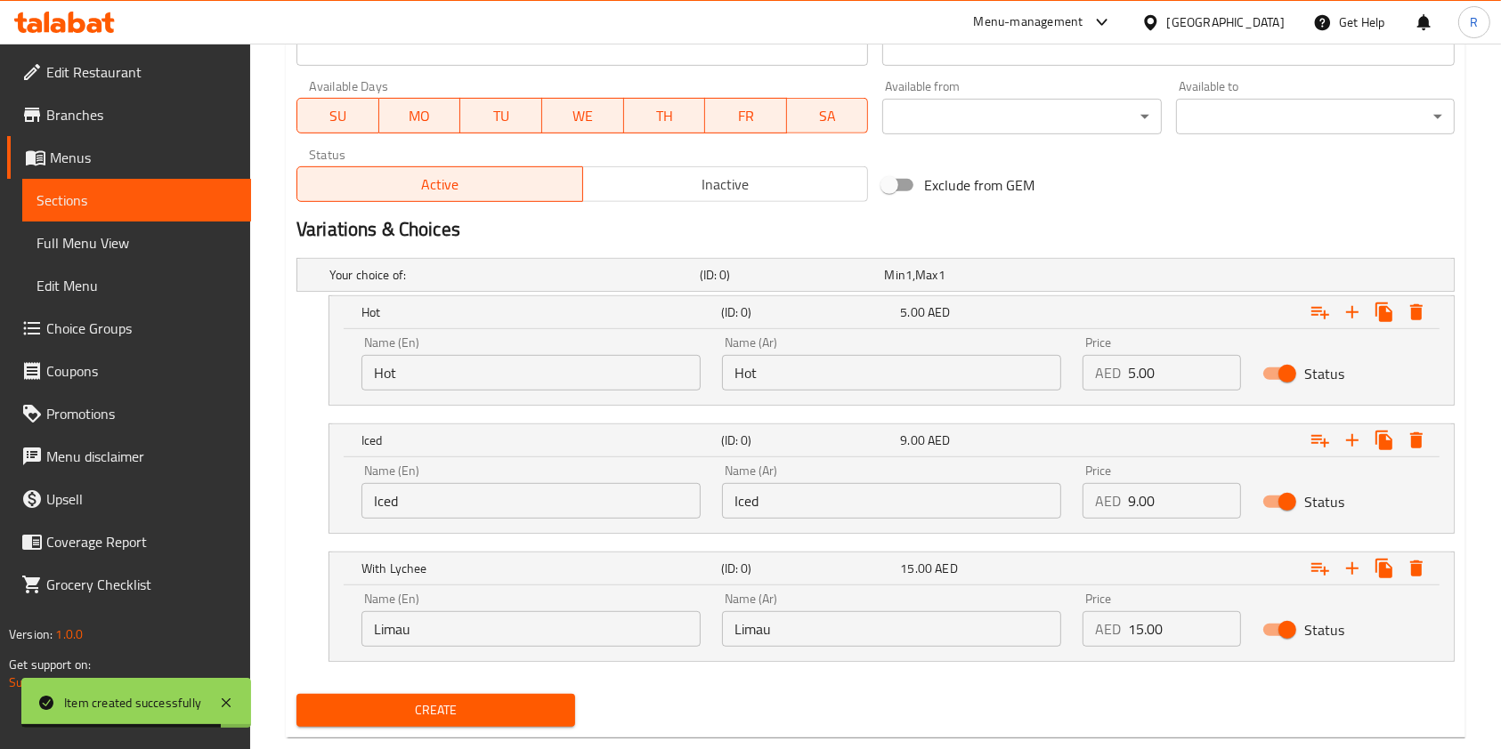
scroll to position [829, 0]
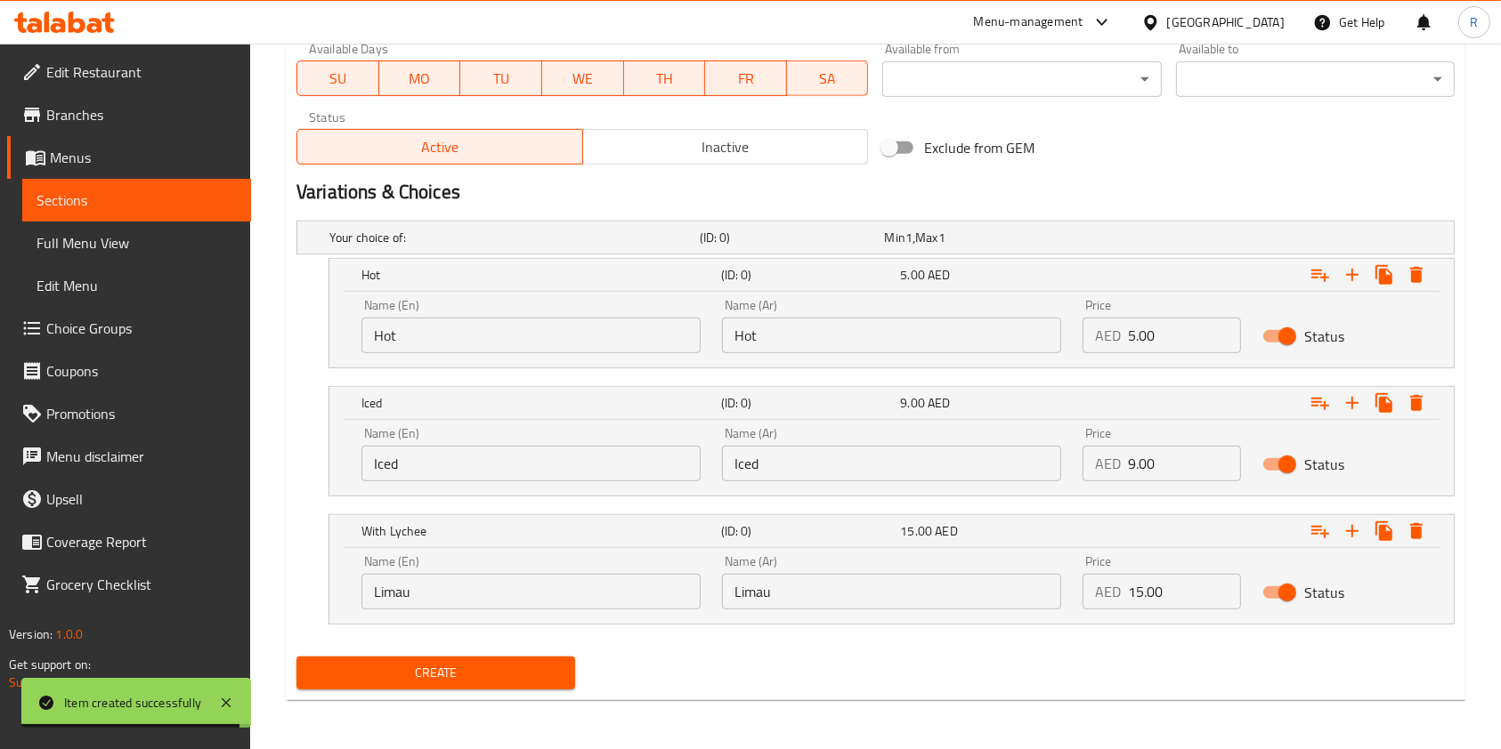
type input "9.00"
click at [471, 663] on span "Create" at bounding box center [436, 673] width 250 height 22
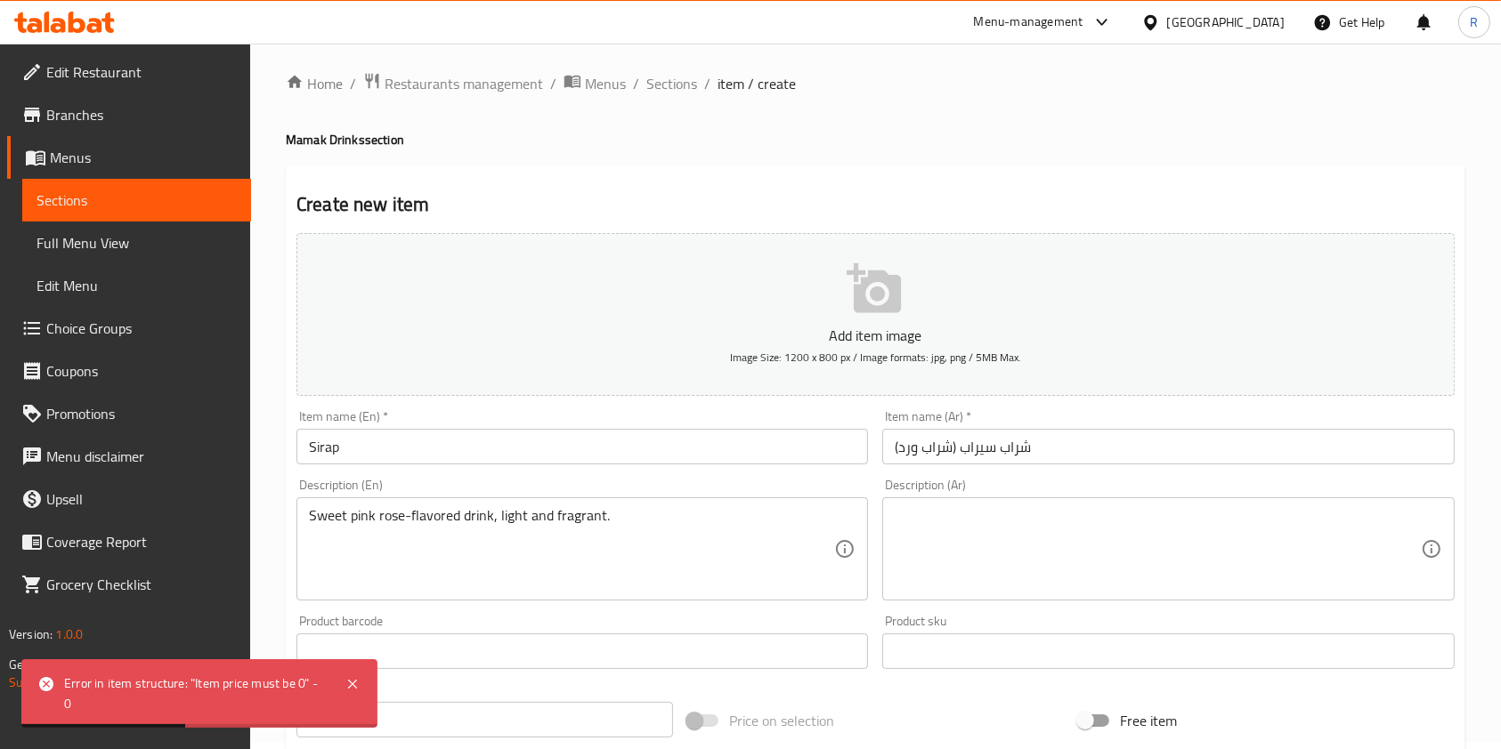
scroll to position [0, 0]
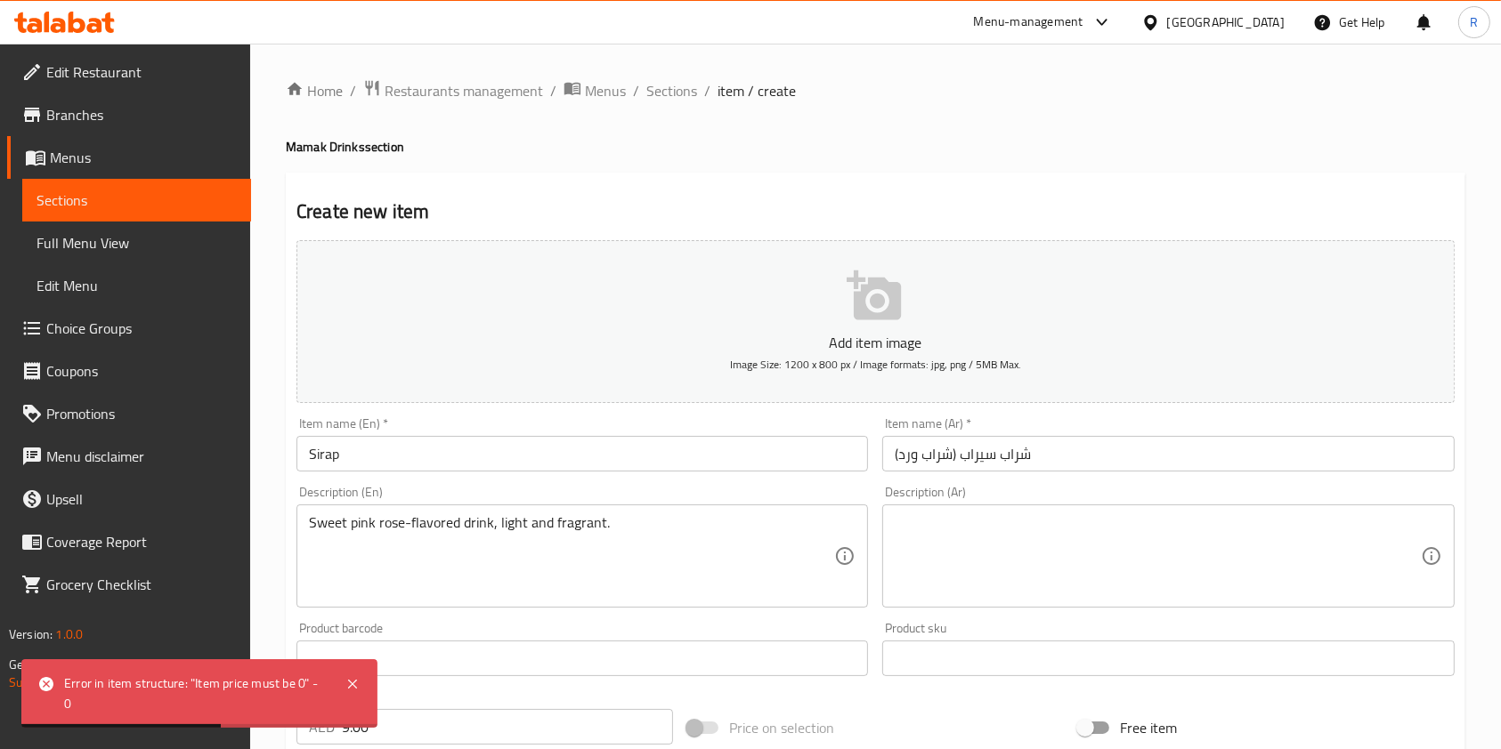
drag, startPoint x: 441, startPoint y: 446, endPoint x: 0, endPoint y: 449, distance: 441.5
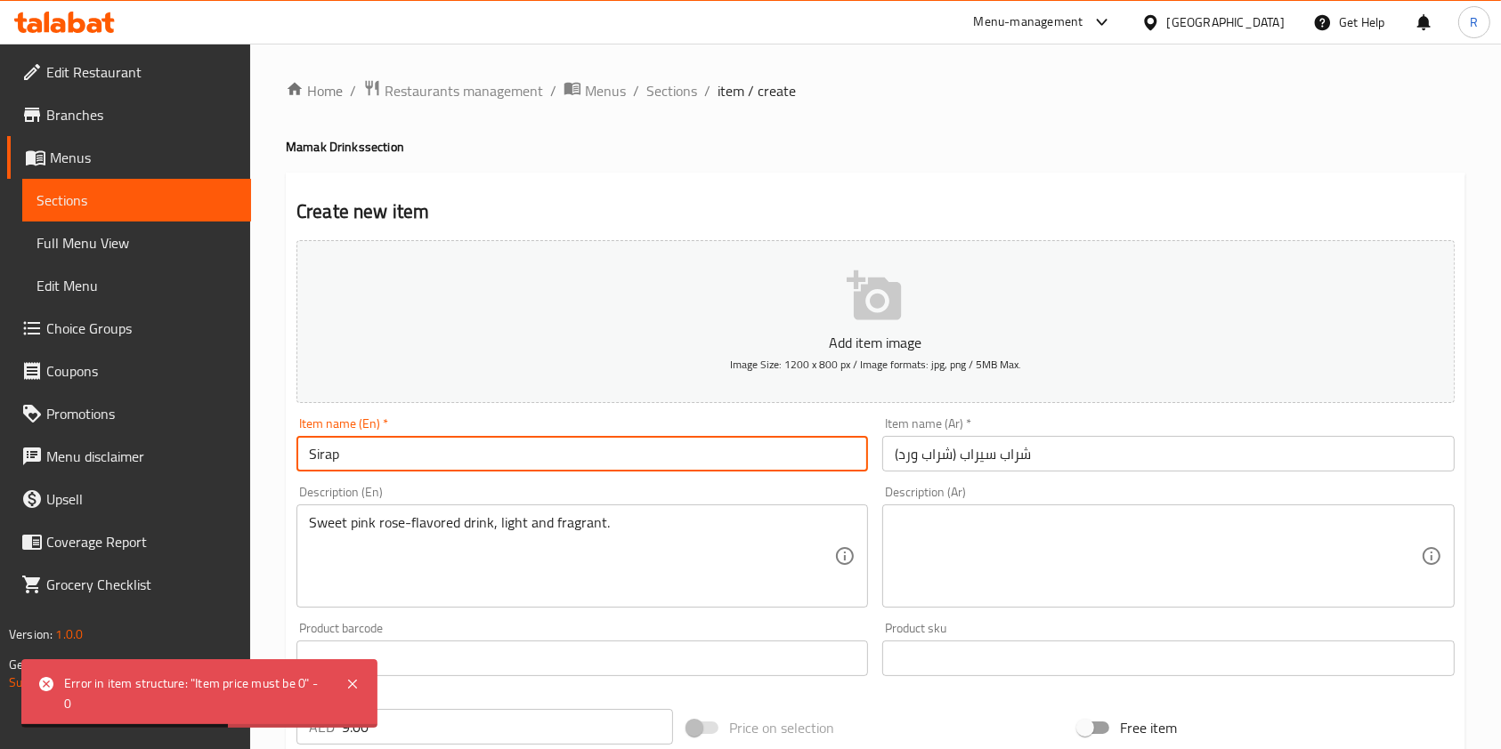
paste input "Ten Tarik"
type input "Ten Tarik"
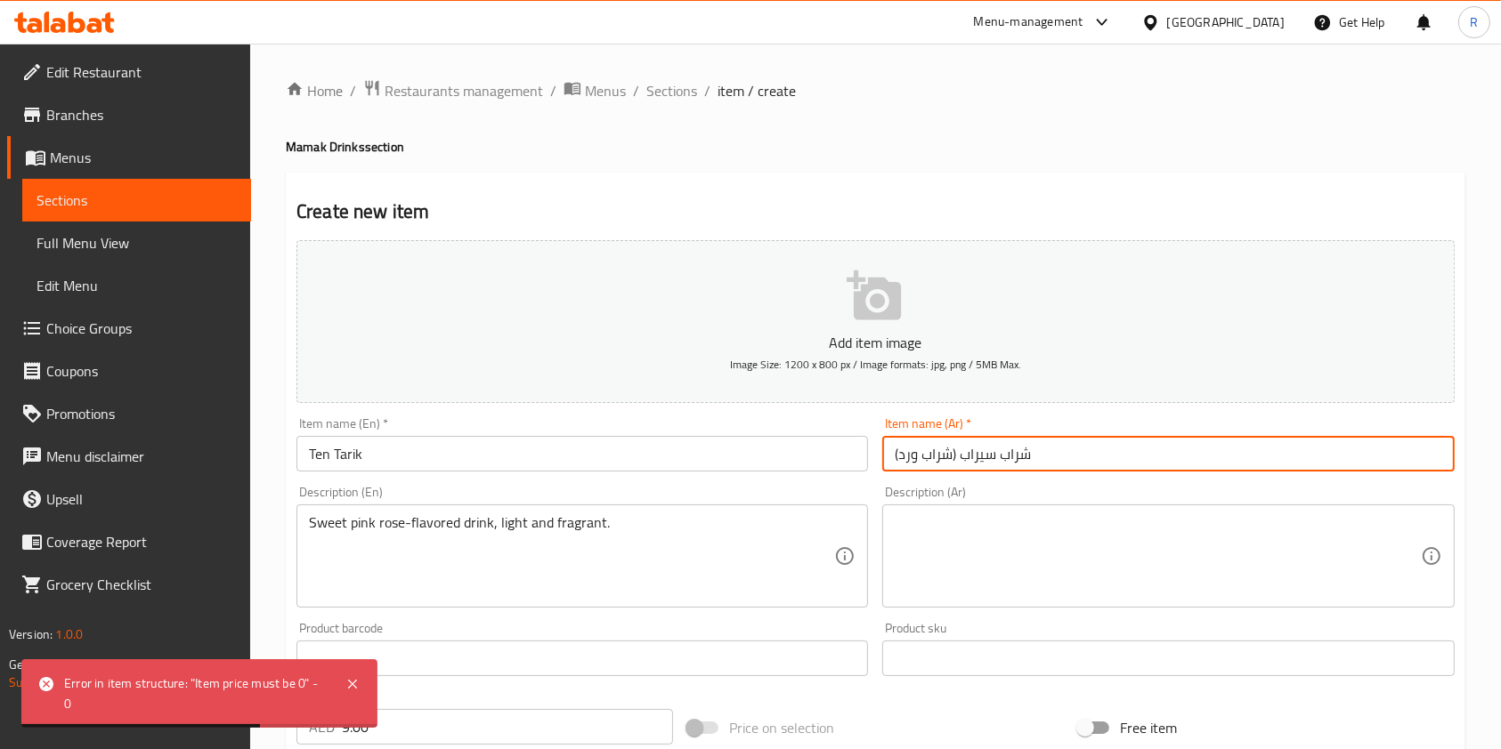
paste input "ي بحليب (تِه تارِك"
type input "شاي بحليب (تِه تارِك)"
drag, startPoint x: 659, startPoint y: 518, endPoint x: 668, endPoint y: 523, distance: 10.4
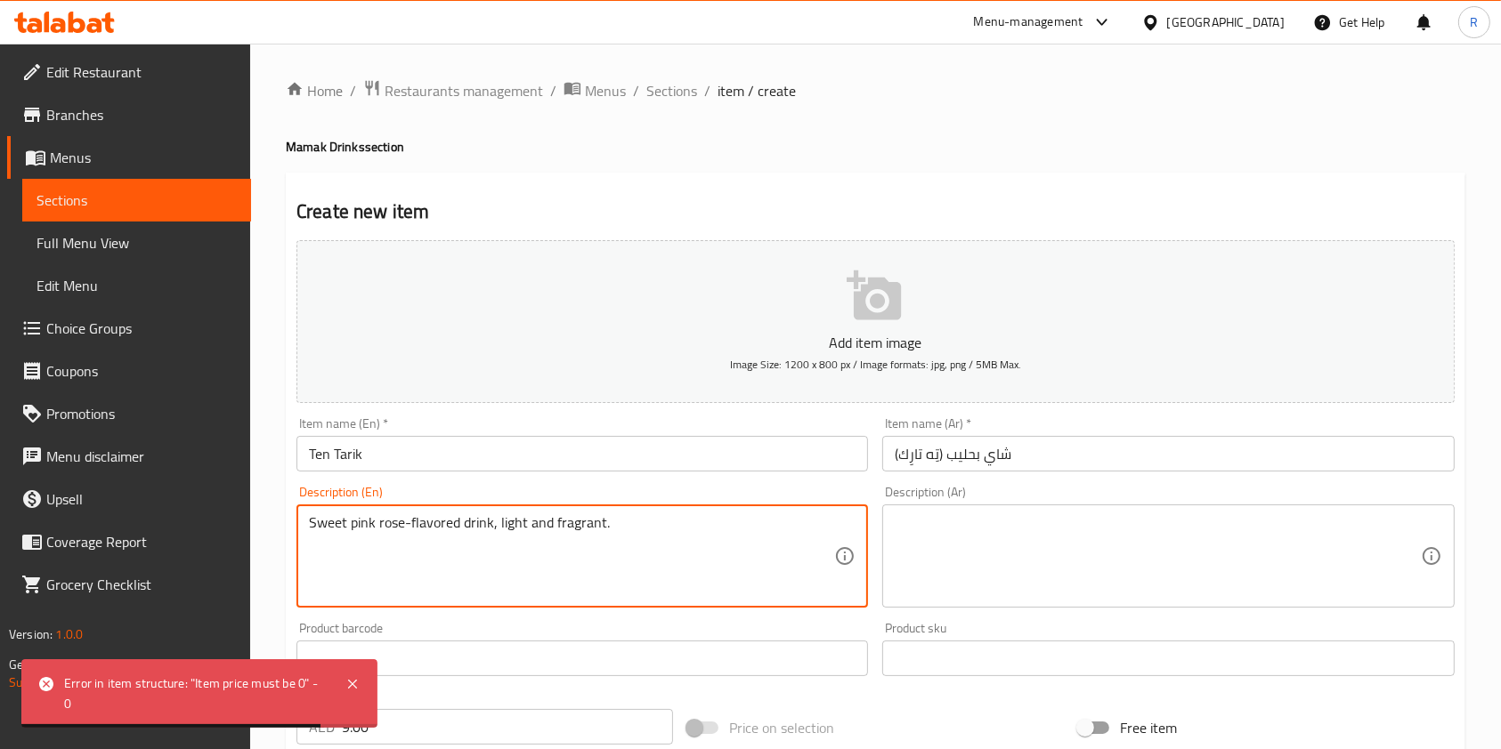
paste textarea "[PERSON_NAME] tea mixed with condensed milk for a creamy finish"
type textarea "Strong black tea mixed with condensed milk for a creamy finish."
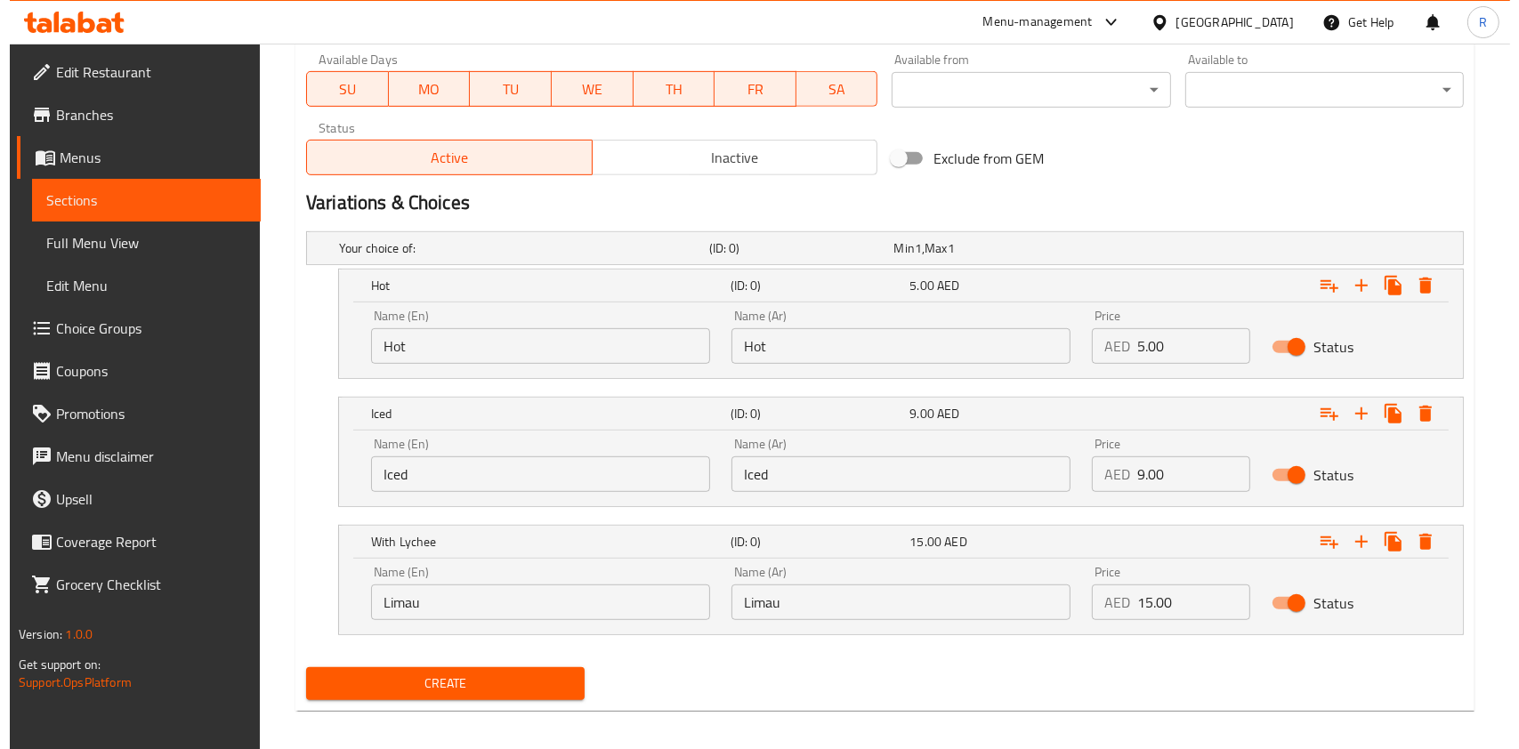
scroll to position [829, 0]
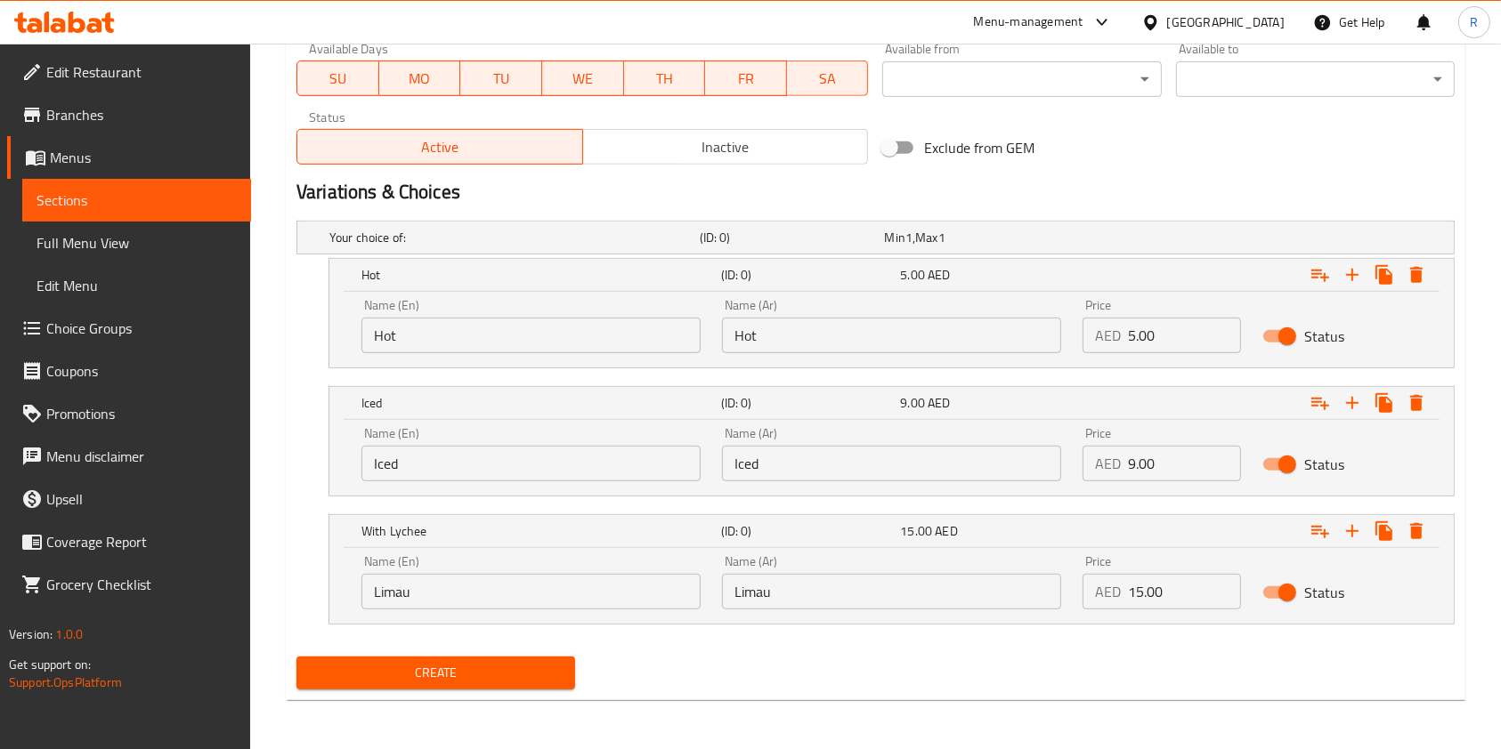
drag, startPoint x: 1059, startPoint y: 461, endPoint x: 930, endPoint y: 473, distance: 129.6
click at [930, 472] on div "Name (En) Iced Name (En) Name (Ar) Iced Name (Ar) Price AED 9.00 Price Status" at bounding box center [891, 455] width 1081 height 76
paste input "9.0"
type input "9.00"
drag, startPoint x: 1178, startPoint y: 590, endPoint x: 924, endPoint y: 576, distance: 254.9
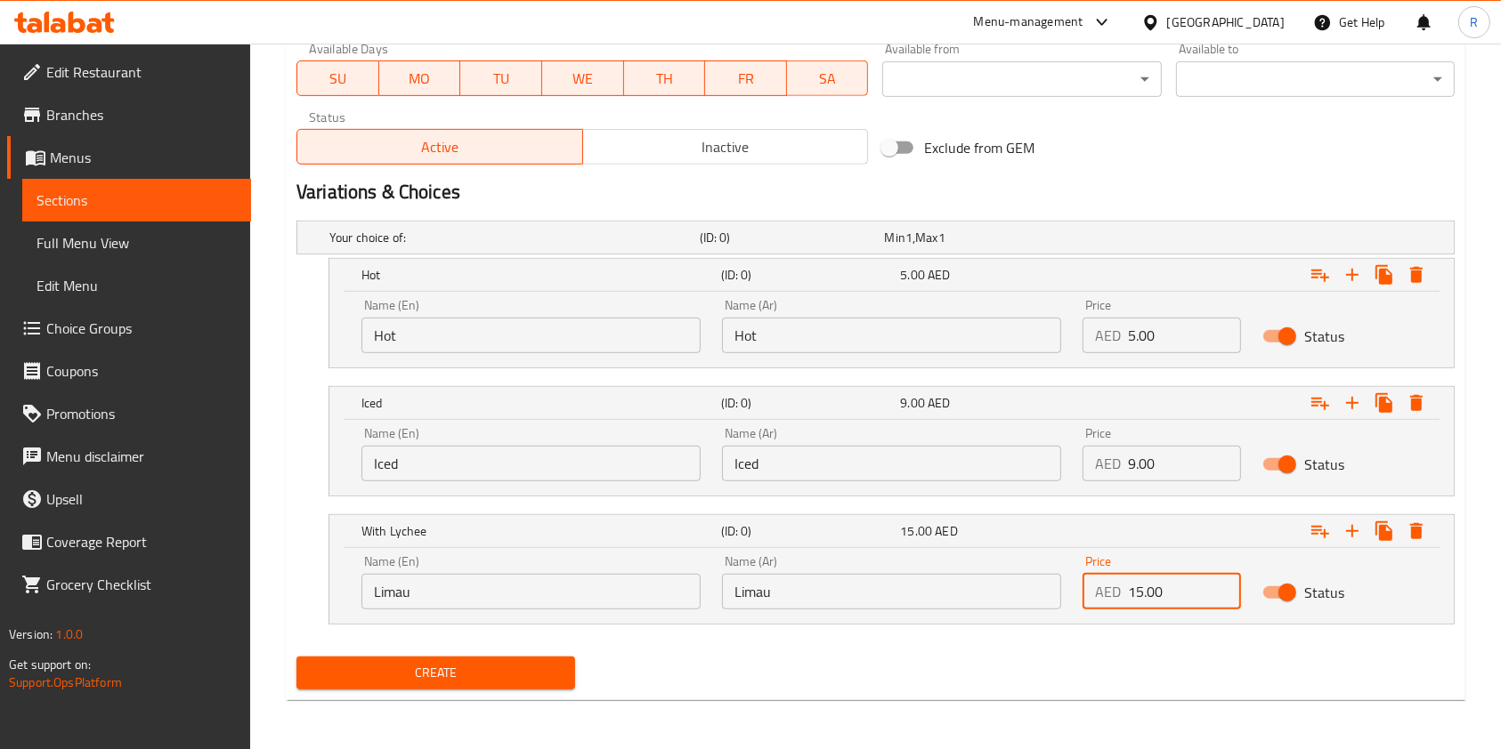
click at [926, 575] on div "Name (En) Limau Name (En) Name (Ar) [GEOGRAPHIC_DATA] Name (Ar) Price AED 15.00…" at bounding box center [891, 583] width 1081 height 76
click at [1419, 267] on icon "Expand" at bounding box center [1415, 274] width 21 height 21
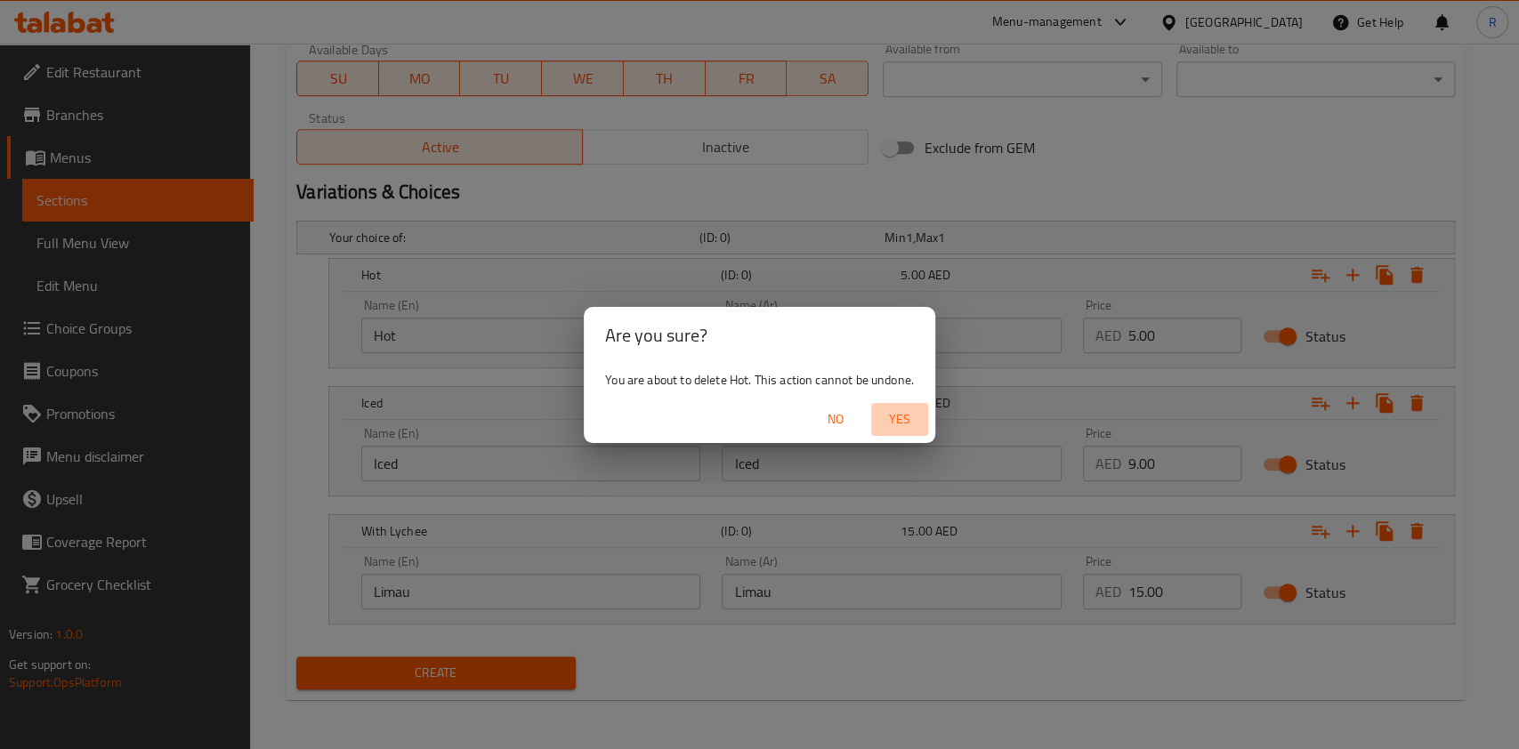
click at [891, 424] on span "Yes" at bounding box center [899, 420] width 43 height 22
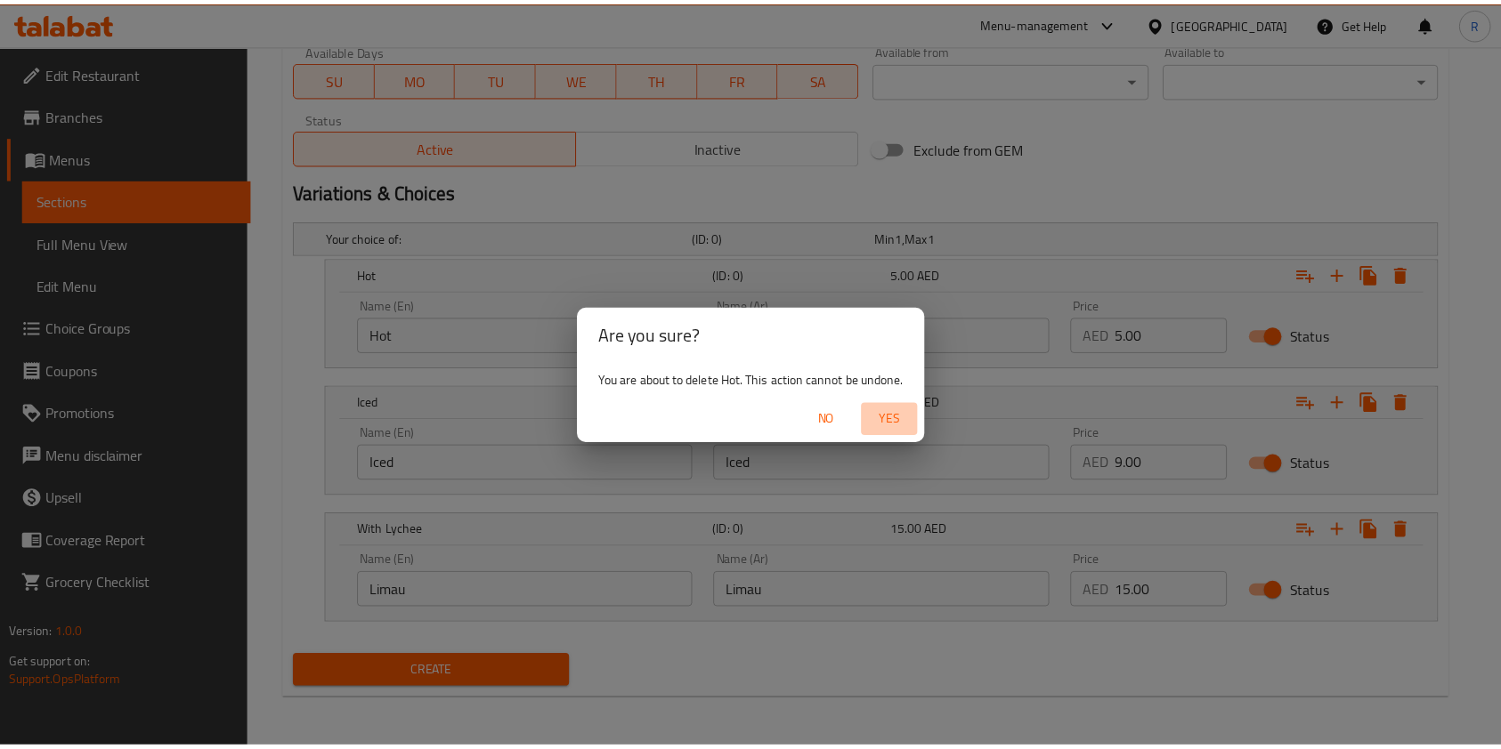
scroll to position [700, 0]
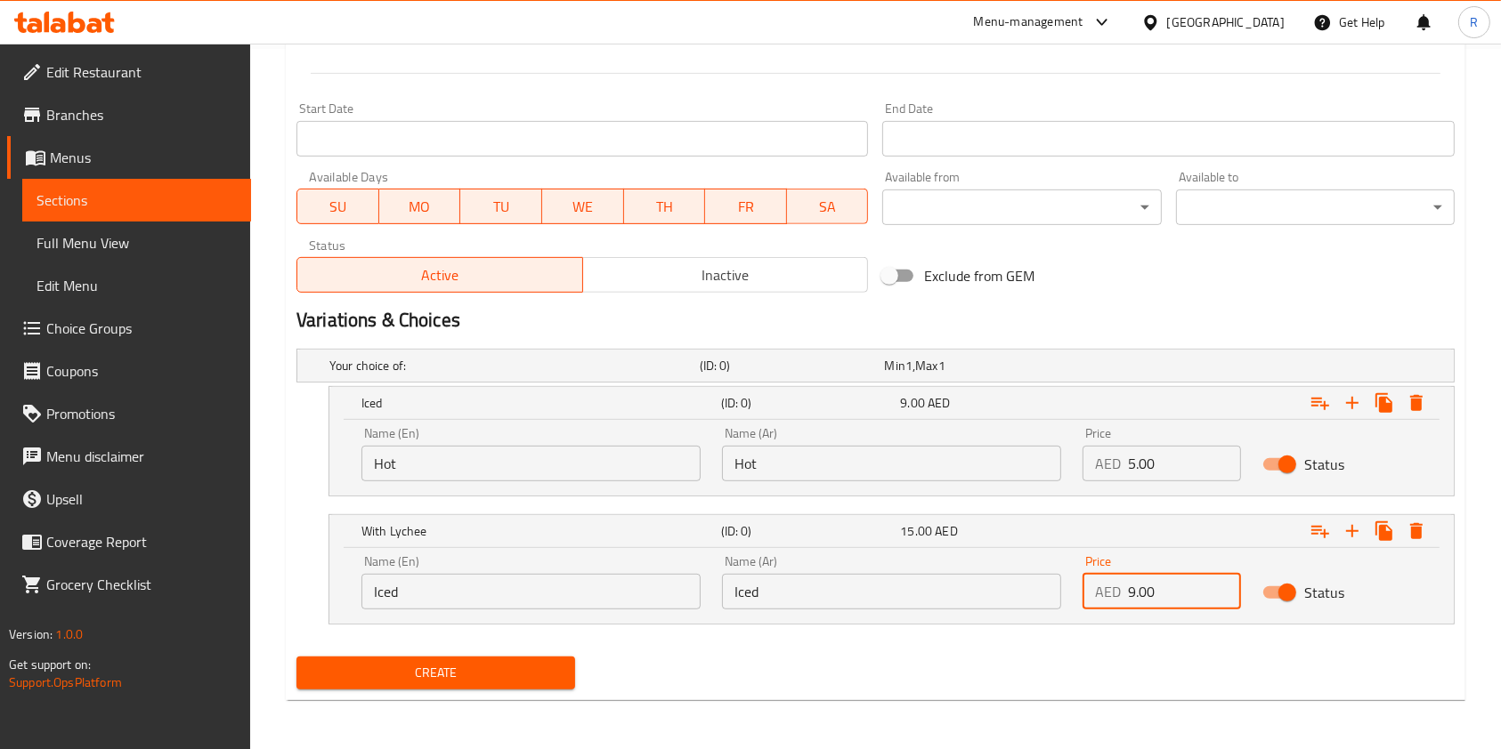
drag, startPoint x: 1184, startPoint y: 580, endPoint x: 1111, endPoint y: 597, distance: 74.9
click at [980, 580] on div "Name (En) Iced Name (En) Name (Ar) Iced Name (Ar) Price AED 9.00 Price Status" at bounding box center [891, 583] width 1081 height 76
paste input "13"
type input "13.00"
drag, startPoint x: 1174, startPoint y: 469, endPoint x: 874, endPoint y: 449, distance: 300.6
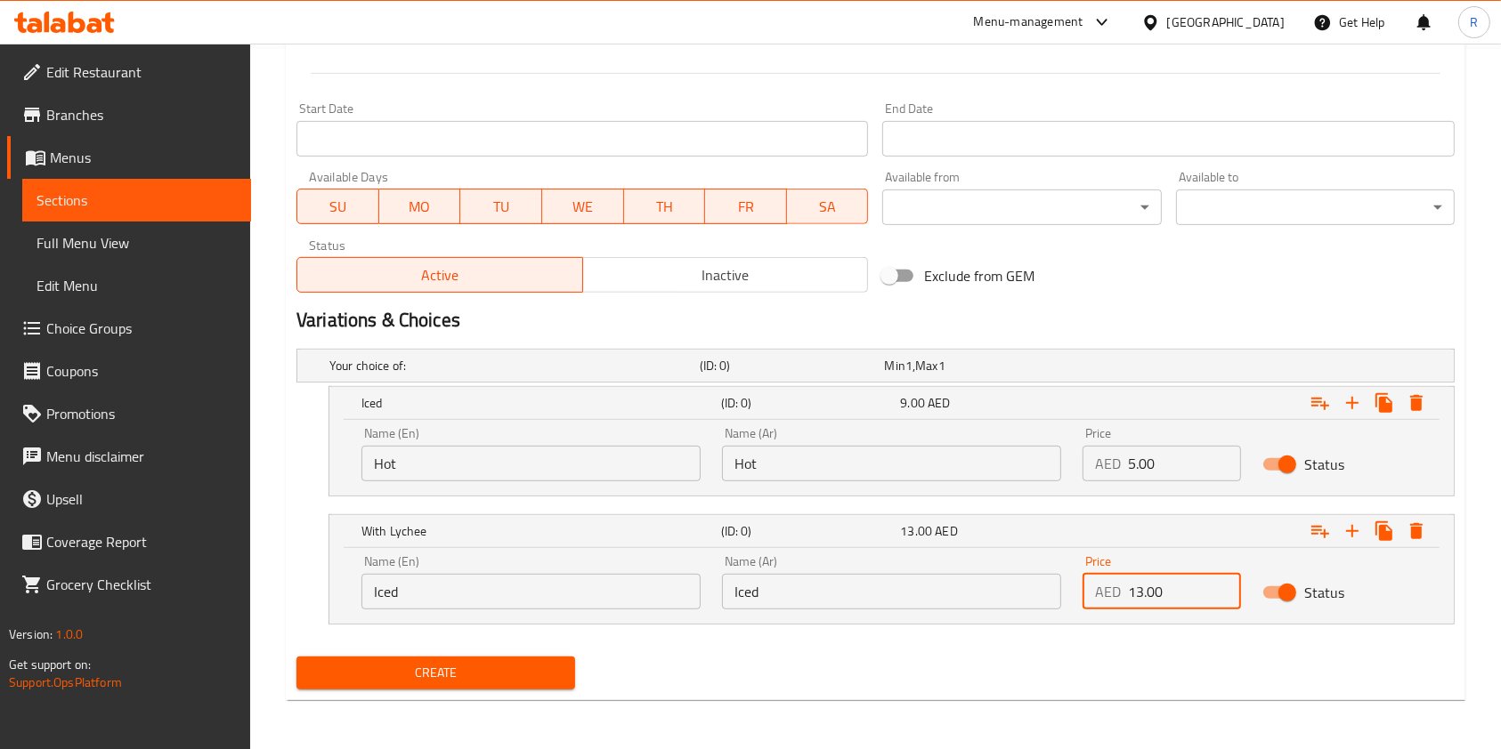
click at [874, 449] on div "Name (En) Hot Name (En) Name (Ar) Hot Name (Ar) Price AED 5.00 Price Status" at bounding box center [891, 455] width 1081 height 76
paste input "9.0"
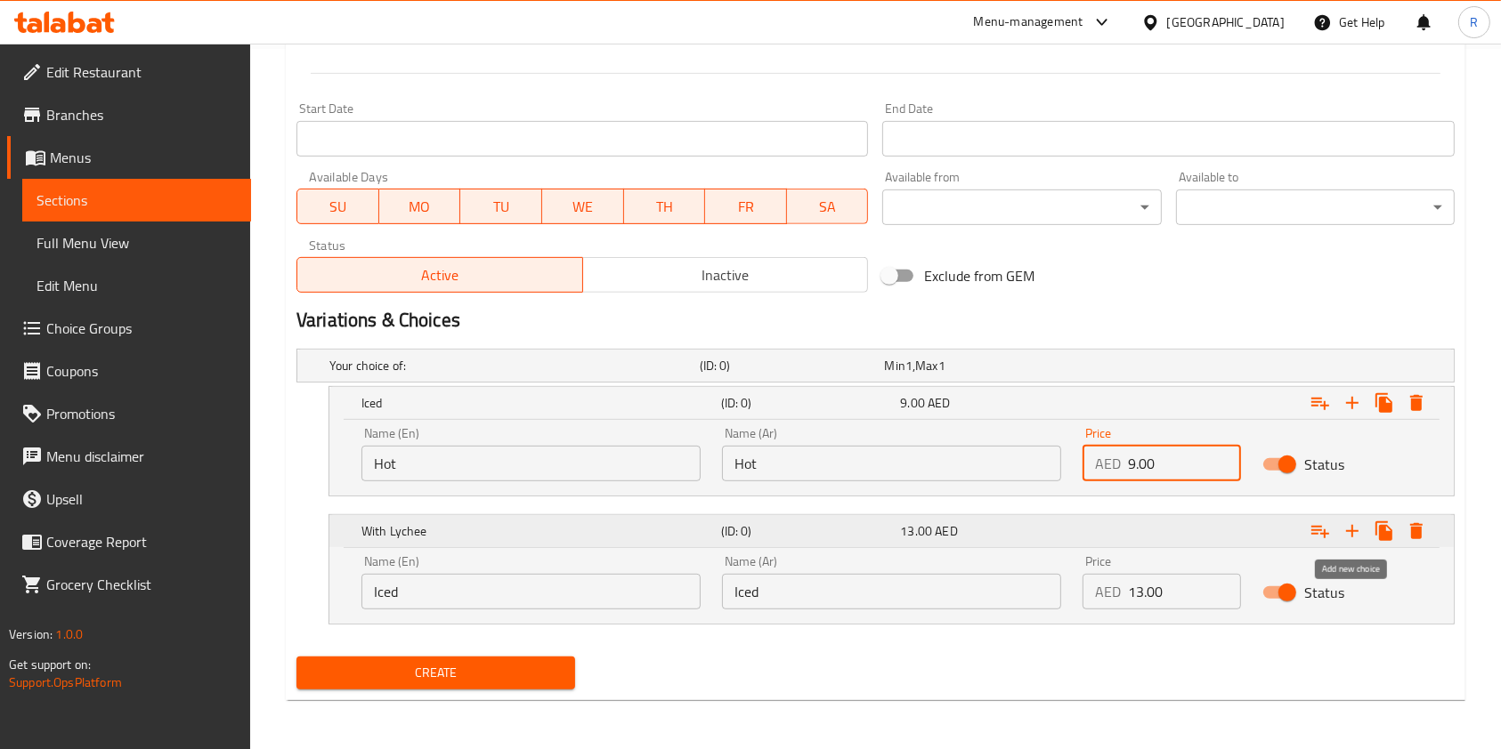
type input "9.00"
click at [1347, 533] on icon "Expand" at bounding box center [1351, 531] width 21 height 21
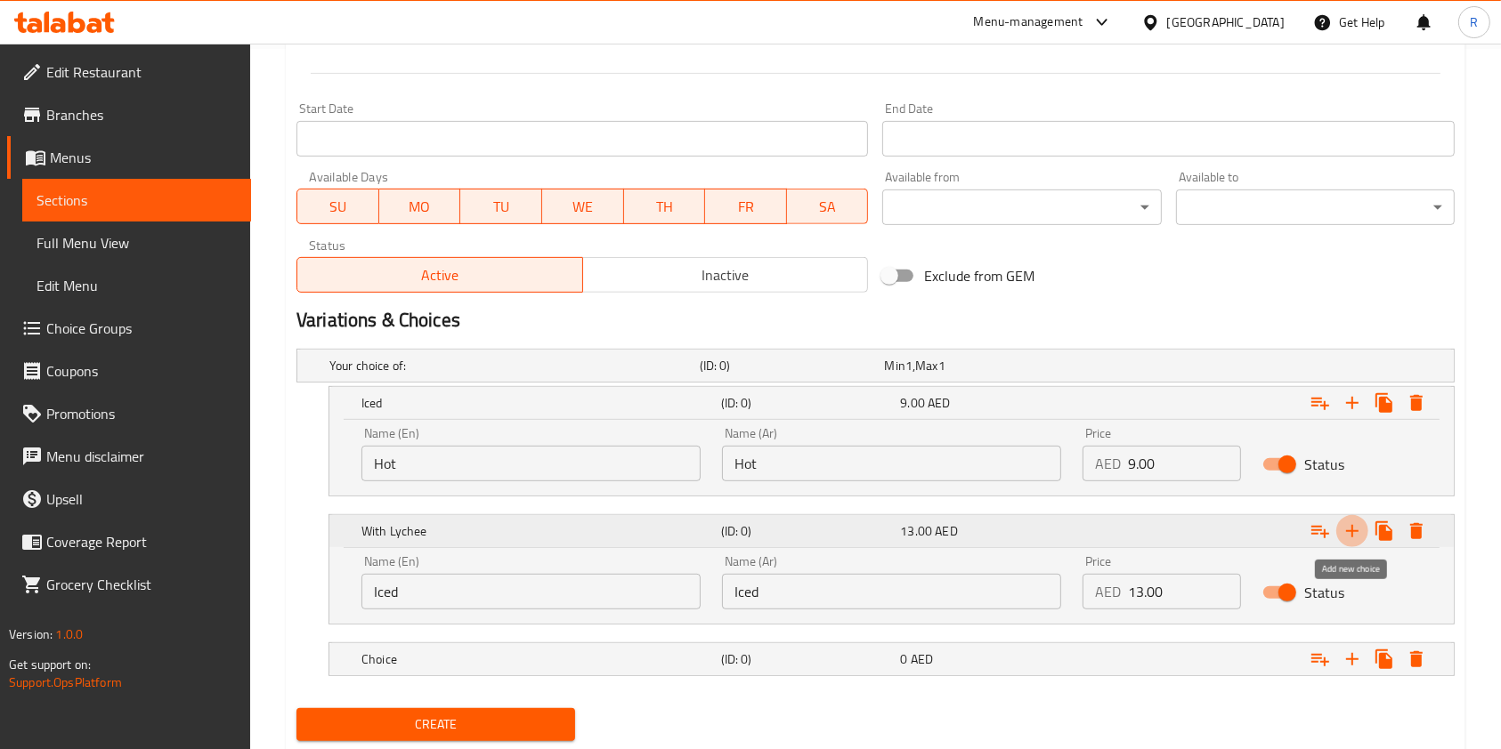
click at [1348, 533] on icon "Expand" at bounding box center [1351, 531] width 21 height 21
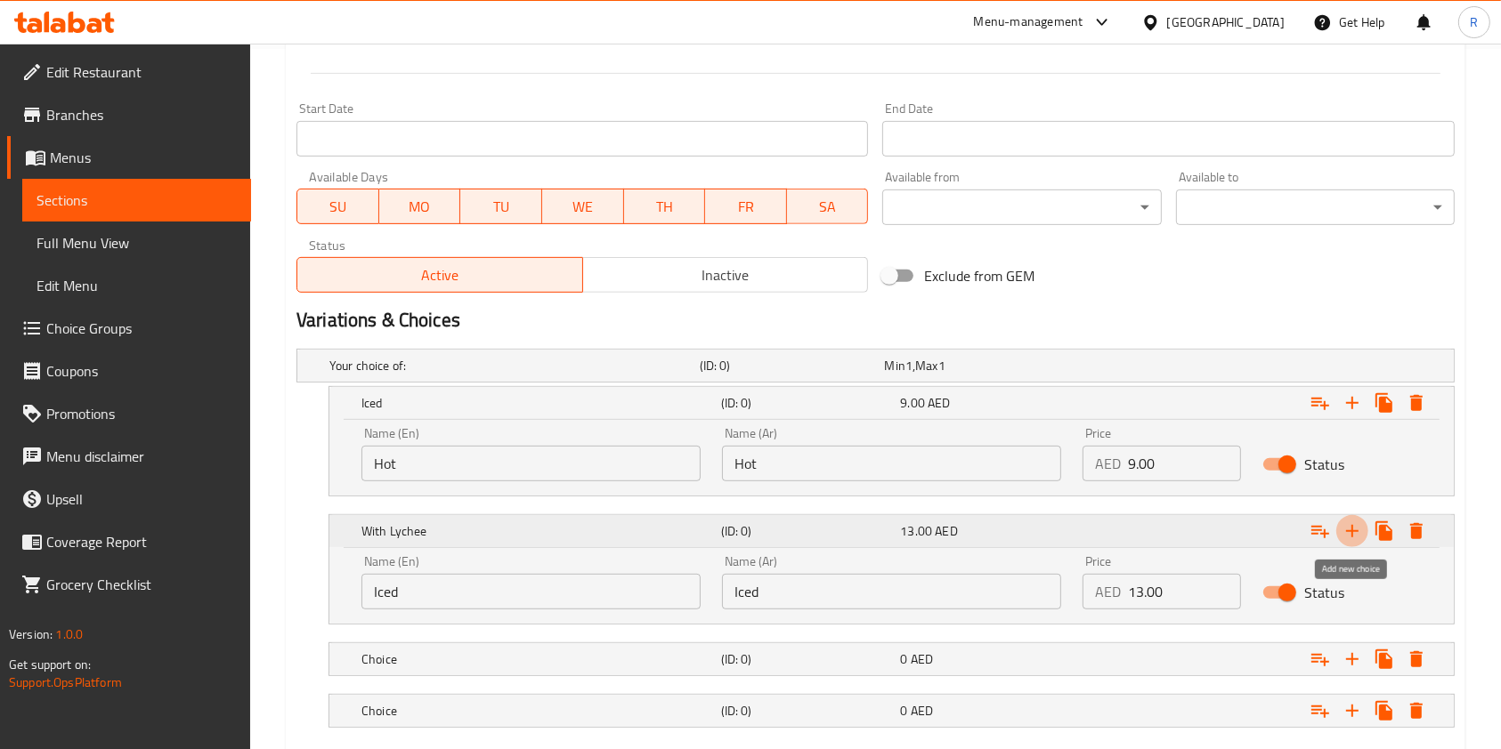
click at [1351, 533] on icon "Expand" at bounding box center [1351, 531] width 21 height 21
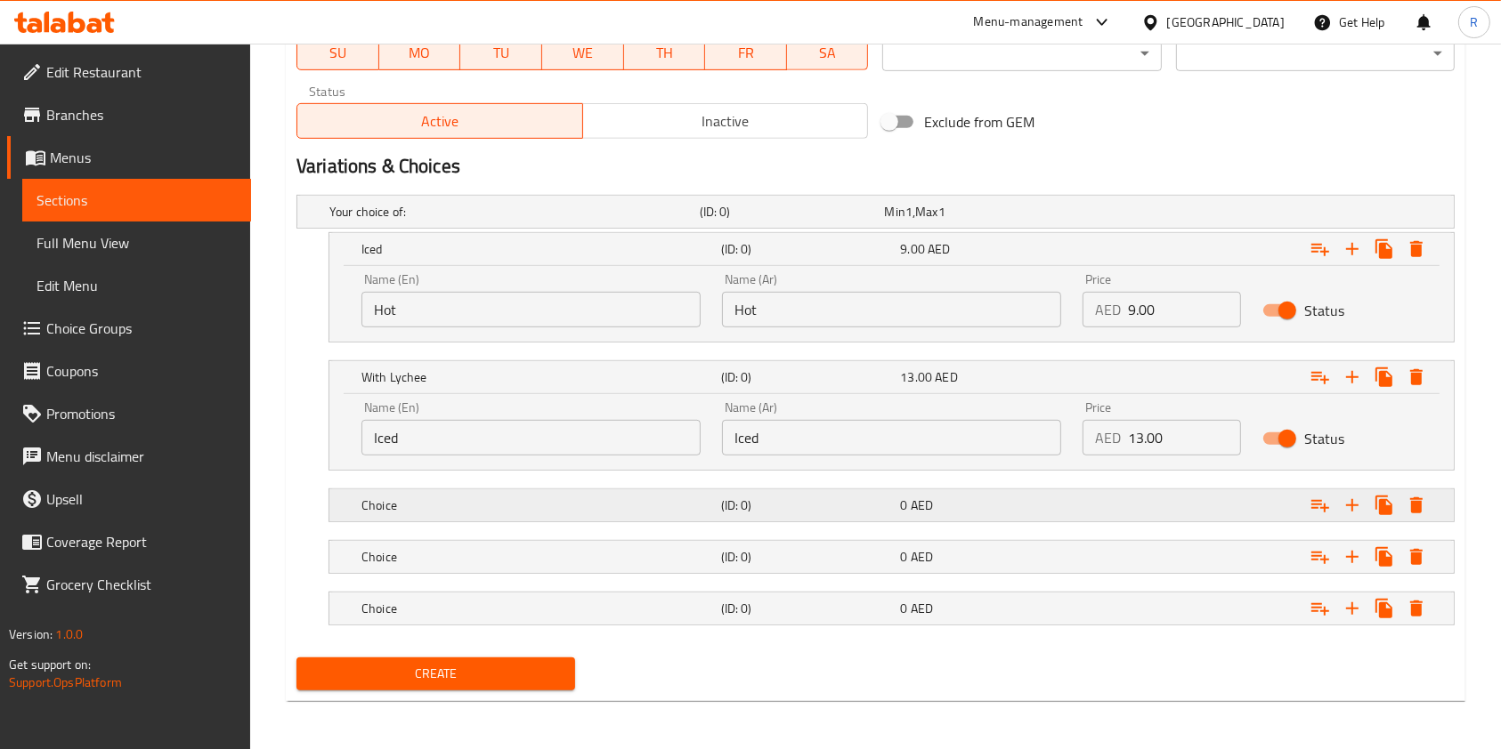
click at [569, 502] on h5 "Choice" at bounding box center [537, 506] width 352 height 18
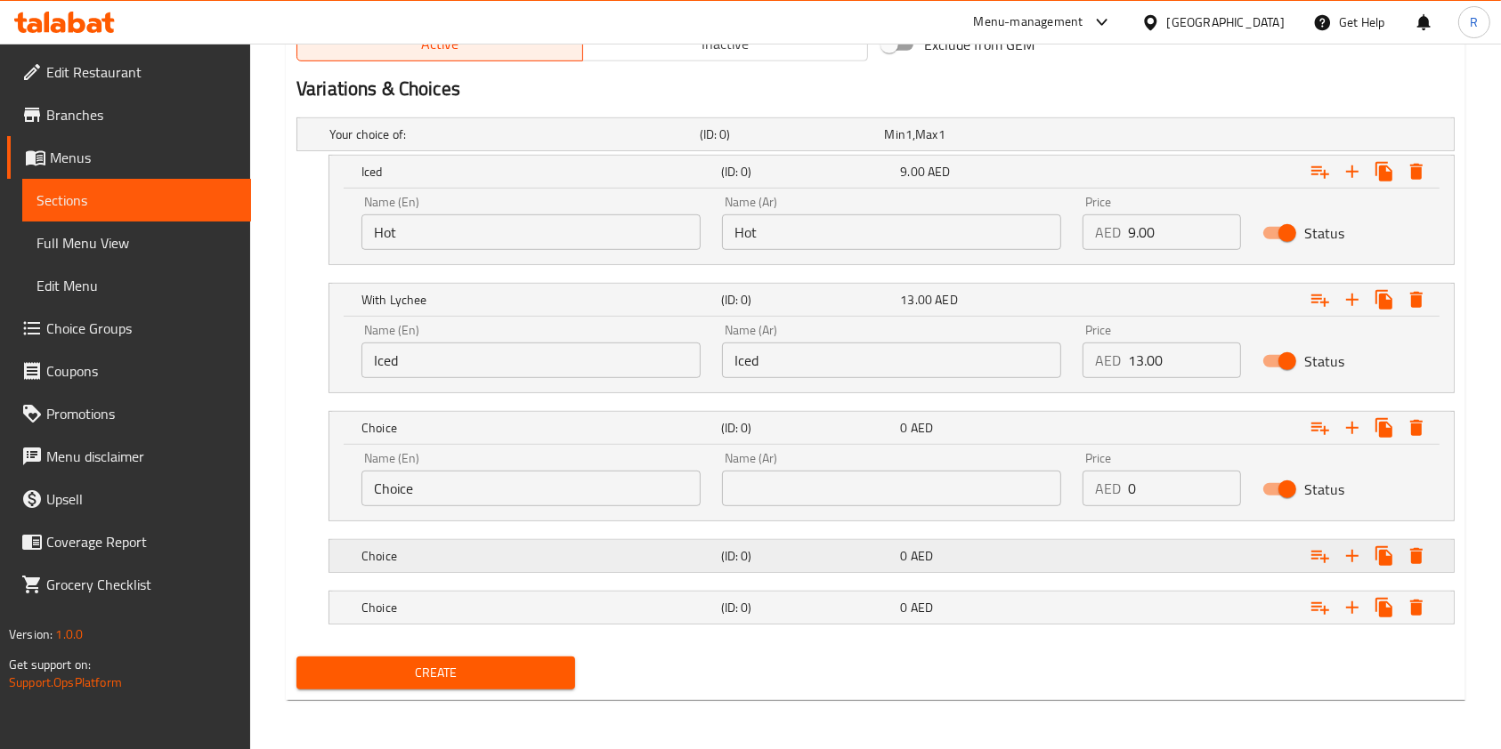
click at [596, 552] on h5 "Choice" at bounding box center [537, 556] width 352 height 18
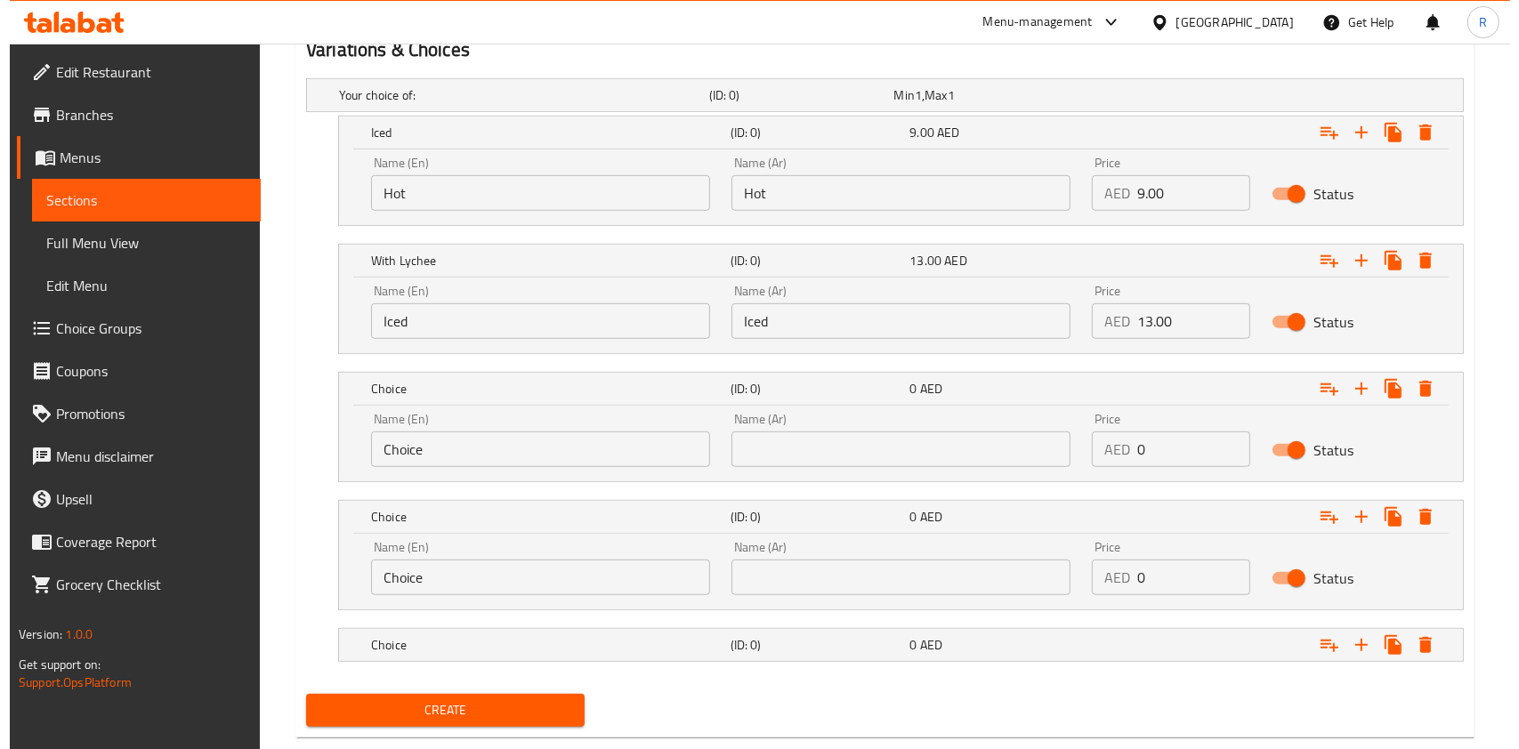
scroll to position [1008, 0]
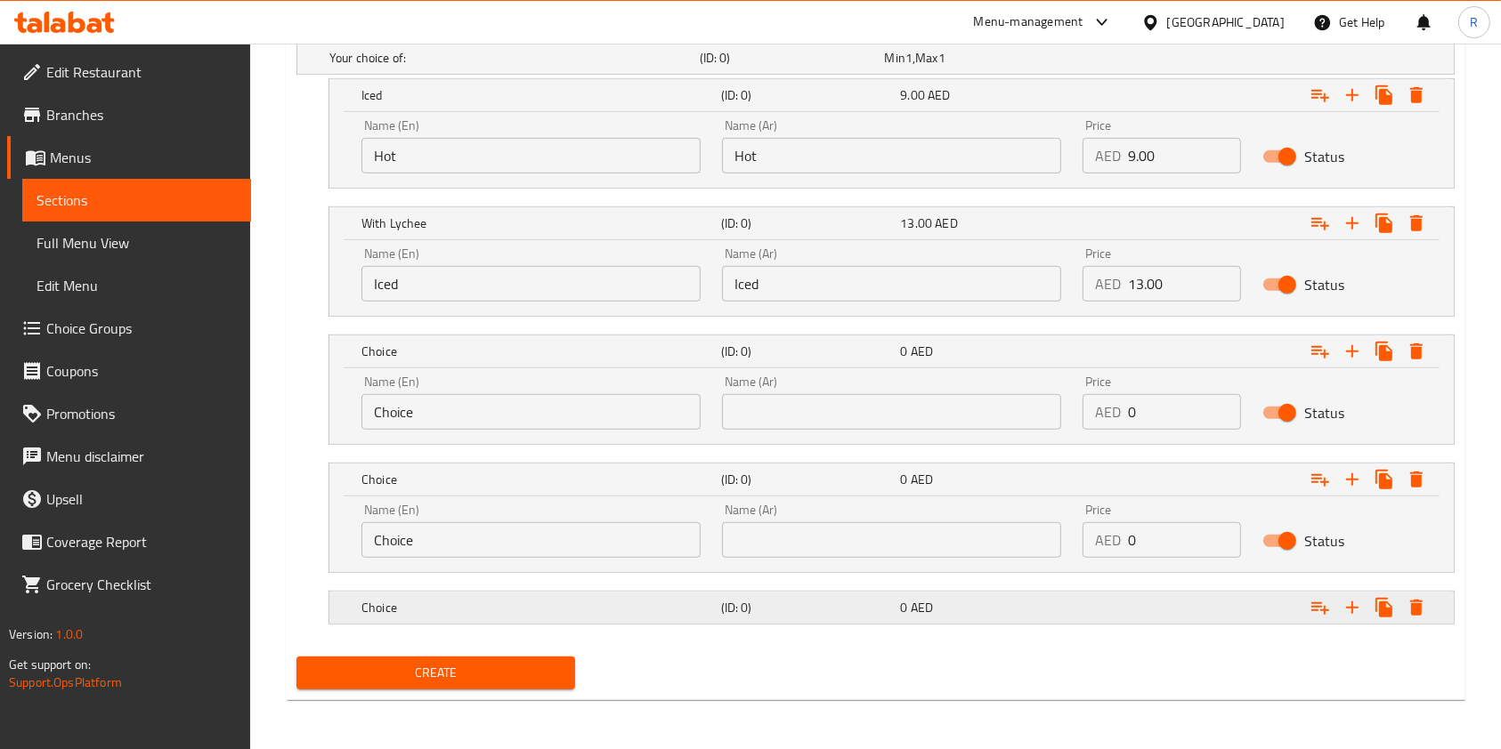
click at [615, 603] on h5 "Choice" at bounding box center [537, 608] width 352 height 18
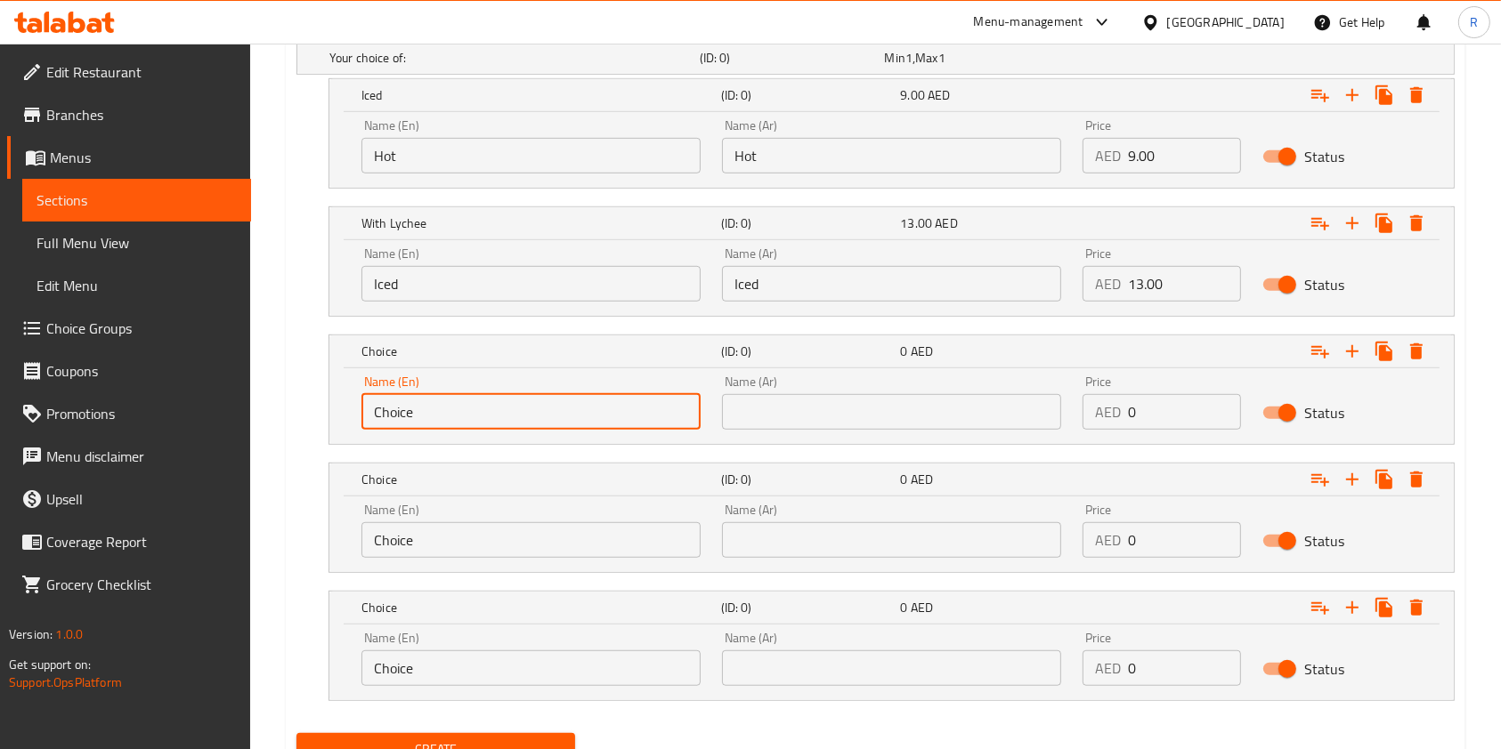
drag, startPoint x: 489, startPoint y: 411, endPoint x: 199, endPoint y: 360, distance: 293.8
paste input "Limau"
type input "Limau"
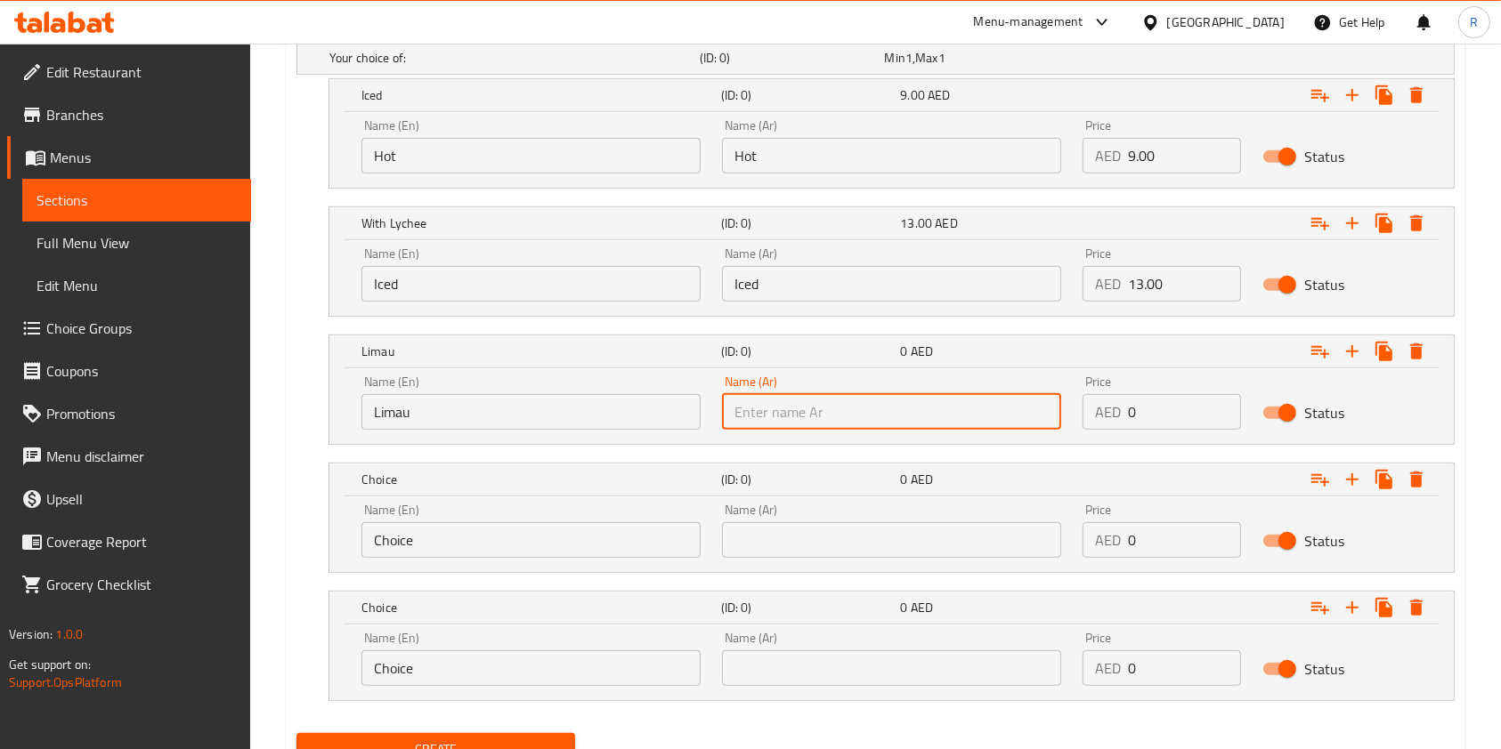
paste input "Limau"
type input "Limau"
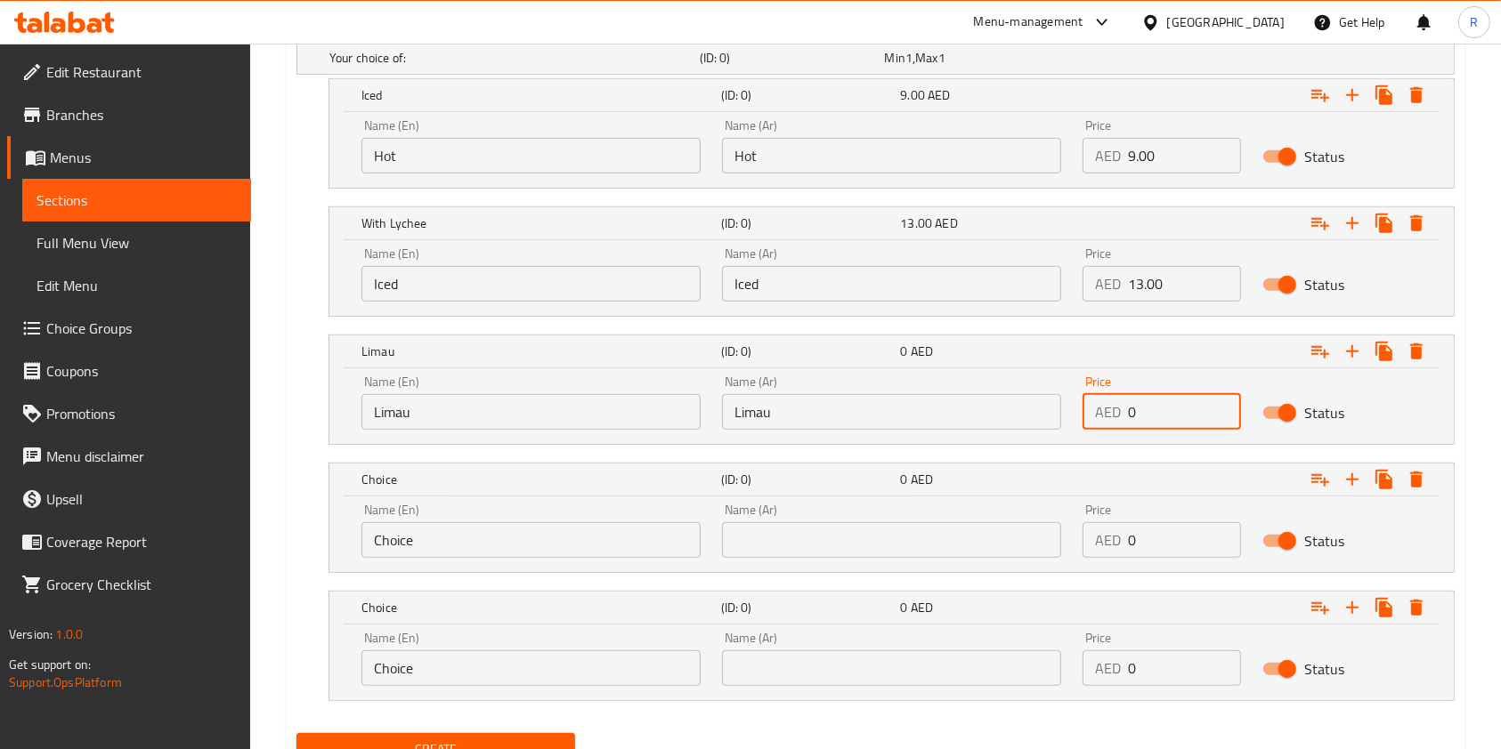
drag, startPoint x: 1093, startPoint y: 420, endPoint x: 884, endPoint y: 439, distance: 210.0
click at [883, 424] on div "Name (En) Limau Name (En) Name (Ar) Limau Name (Ar) Price AED 0 Price Status" at bounding box center [891, 403] width 1081 height 76
paste input "10.0"
type input "10.00"
drag, startPoint x: 26, startPoint y: 510, endPoint x: 20, endPoint y: 521, distance: 11.9
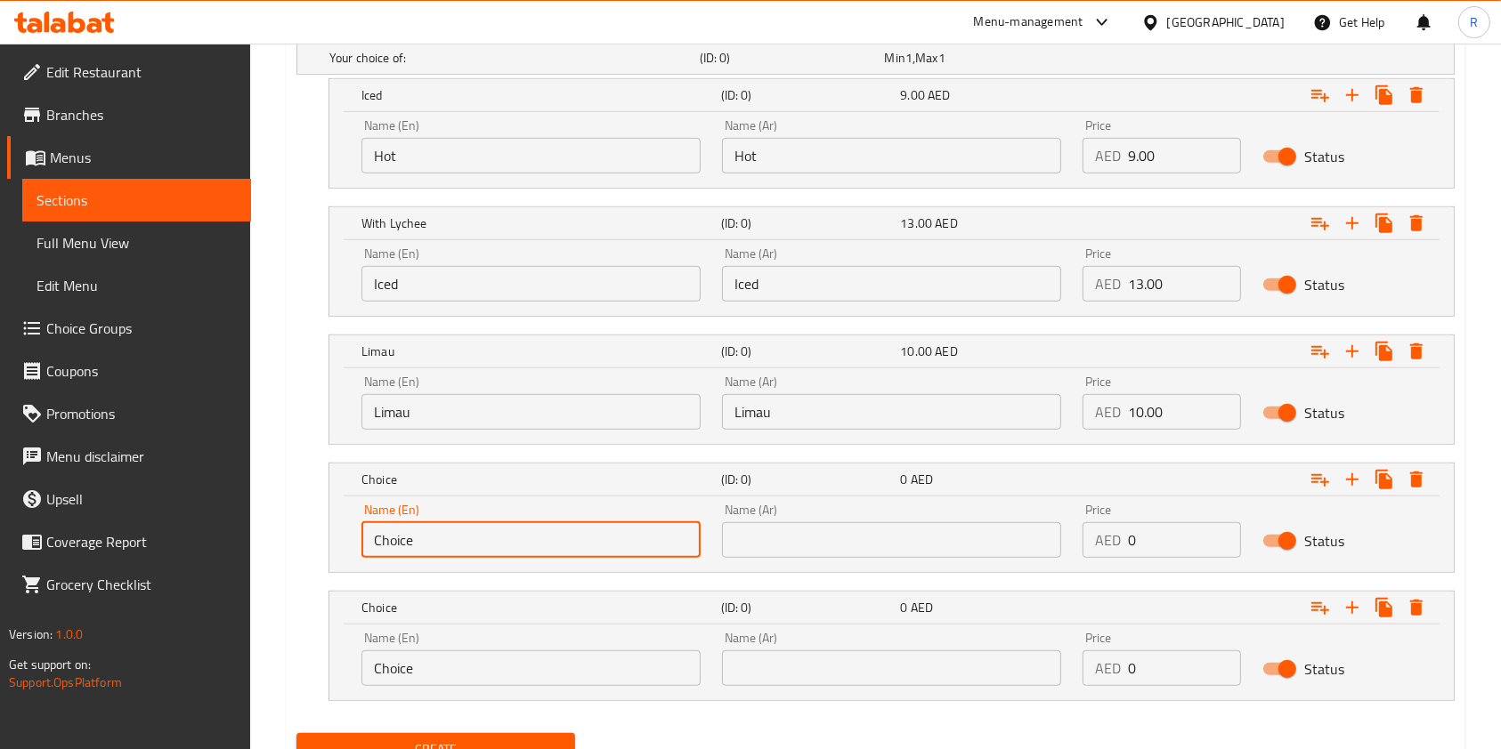
paste input "[GEOGRAPHIC_DATA]"
type input "[GEOGRAPHIC_DATA]"
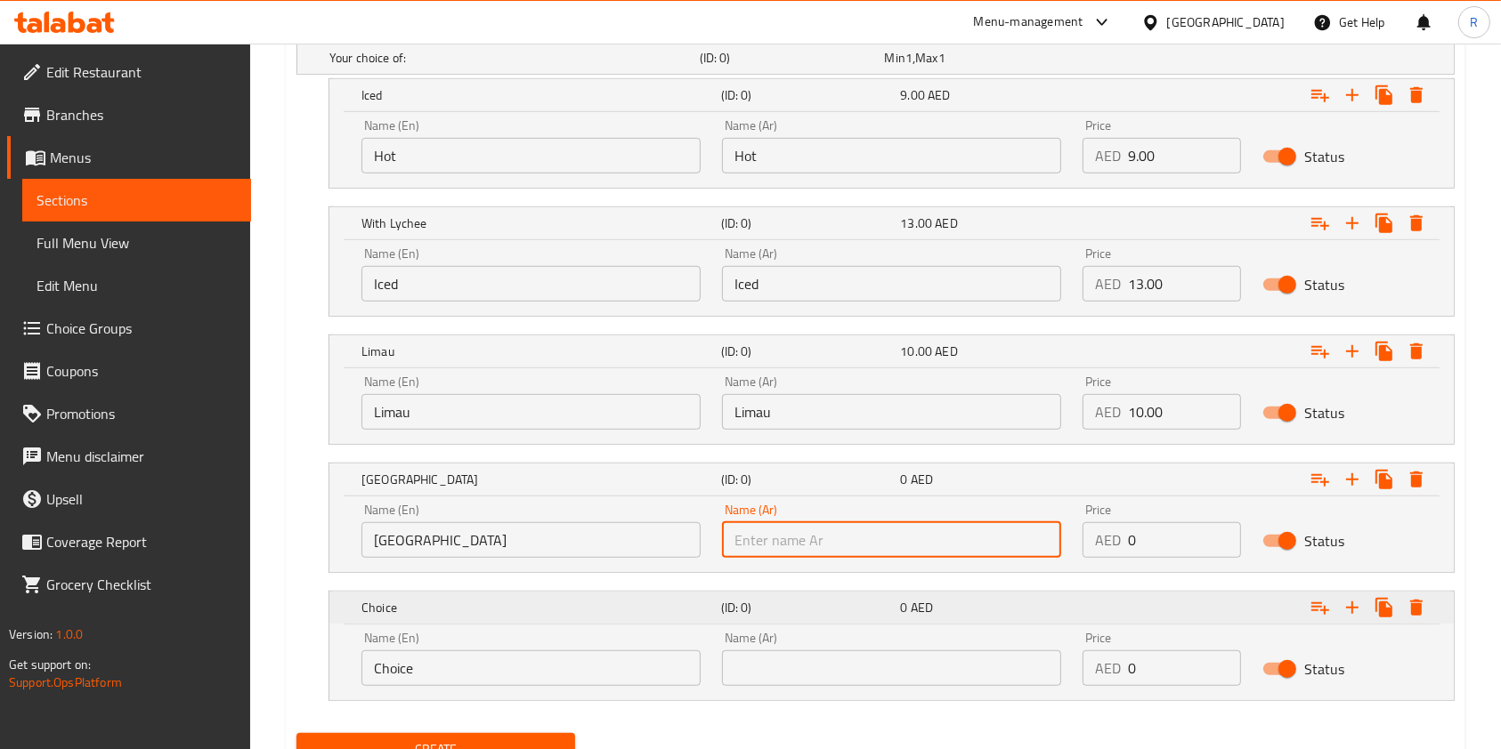
paste input "[GEOGRAPHIC_DATA]"
type input "[GEOGRAPHIC_DATA]"
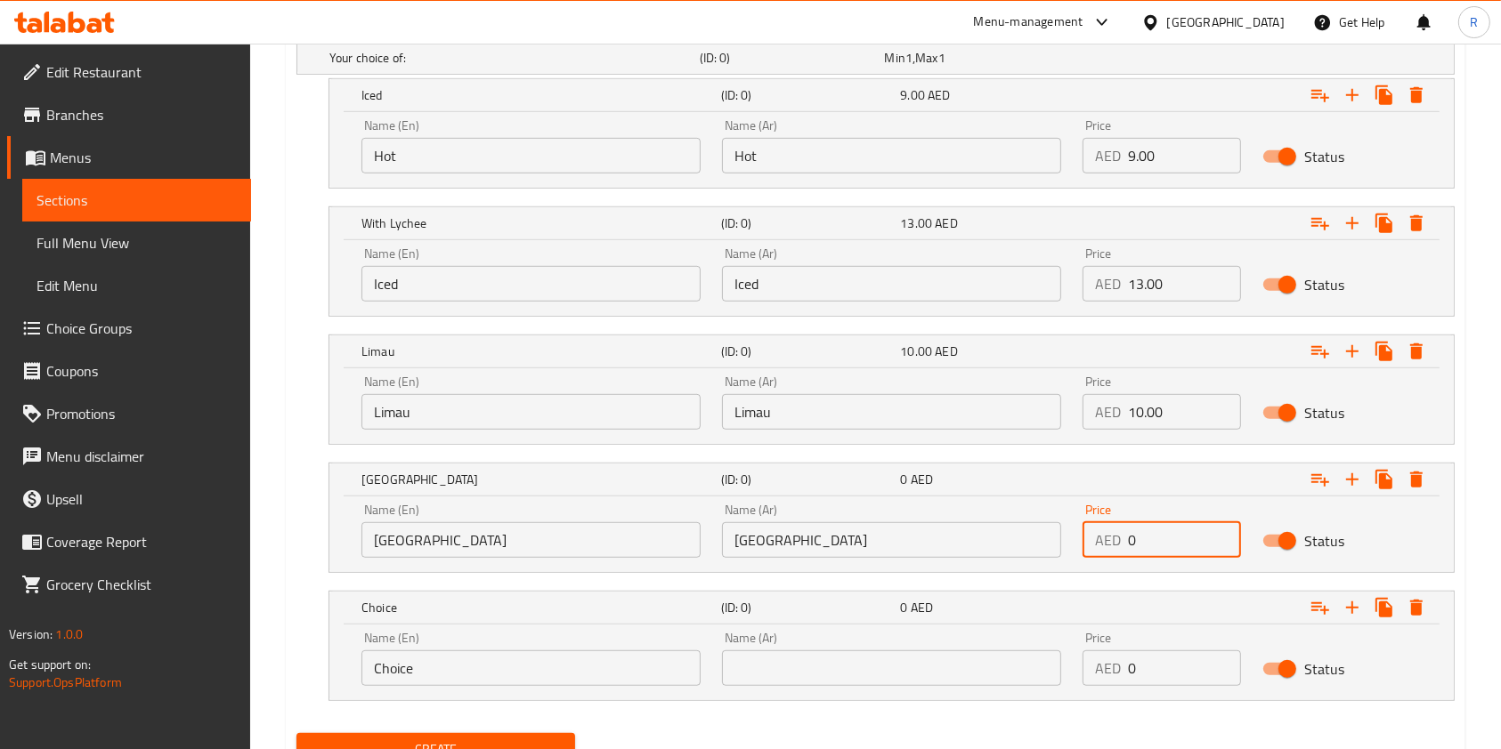
drag, startPoint x: 1155, startPoint y: 538, endPoint x: 925, endPoint y: 529, distance: 230.7
click at [925, 529] on div "Name (En) [GEOGRAPHIC_DATA] Name (En) Name (Ar) [GEOGRAPHIC_DATA] Name (Ar) Pri…" at bounding box center [891, 531] width 1081 height 76
paste input "11.0"
type input "11.00"
click at [1417, 605] on icon "Expand" at bounding box center [1416, 608] width 12 height 16
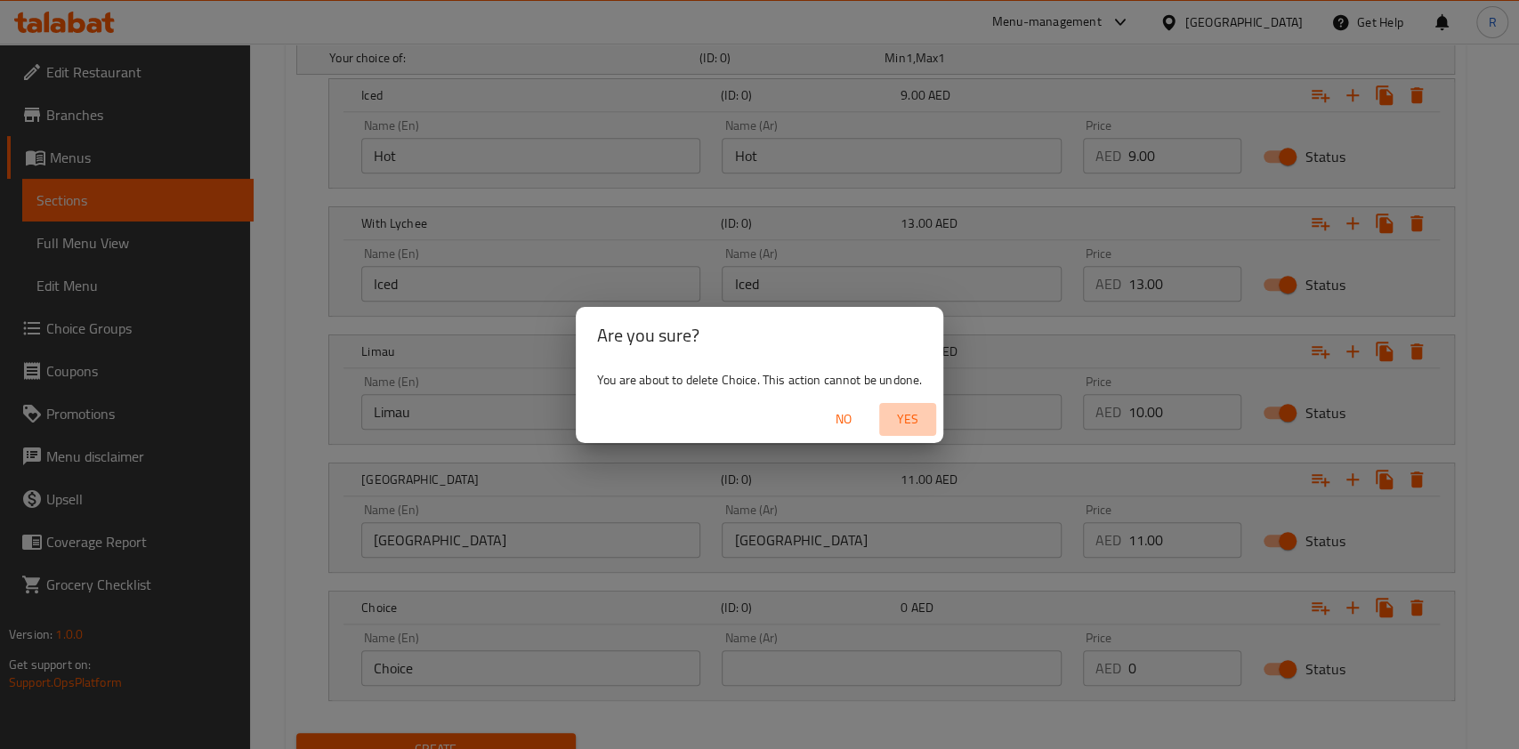
click at [910, 424] on span "Yes" at bounding box center [907, 420] width 43 height 22
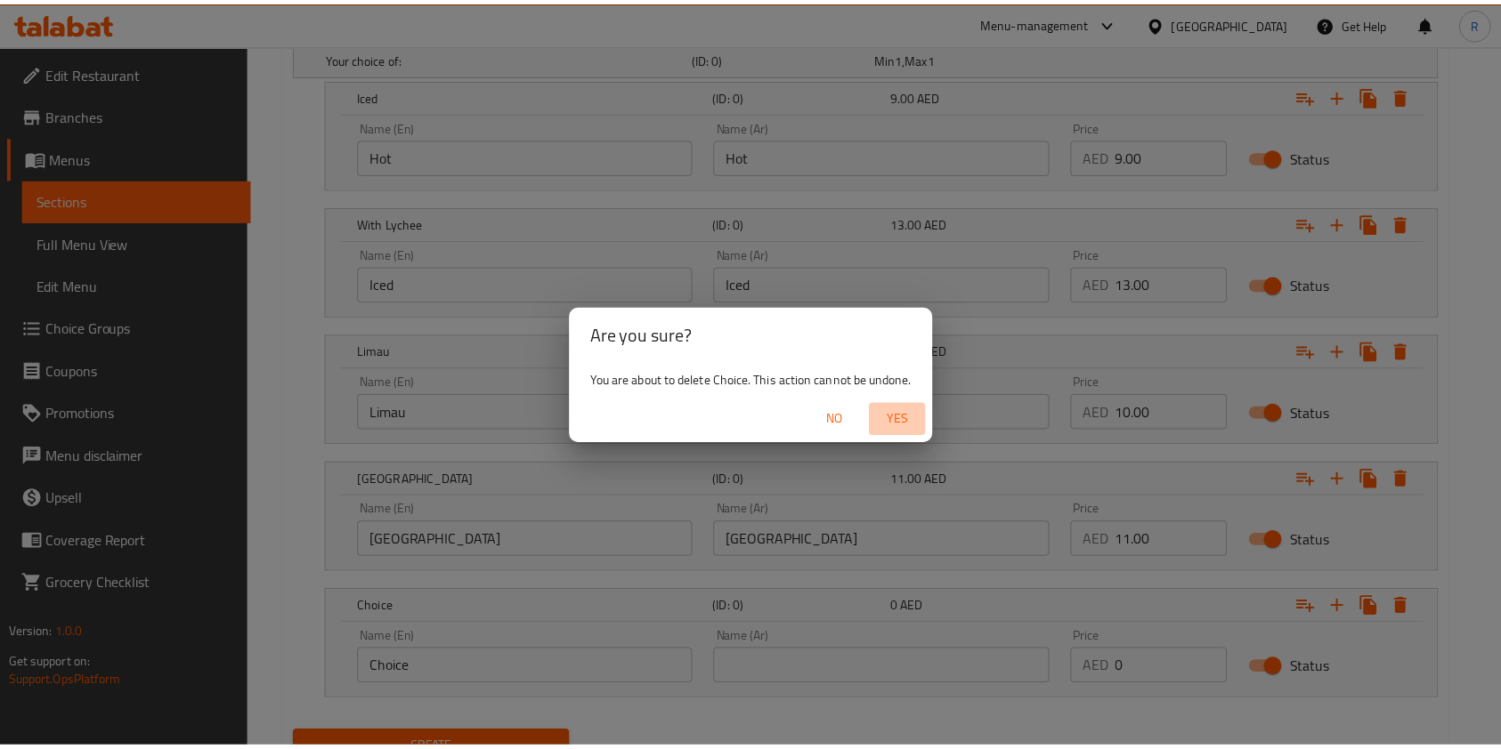
scroll to position [957, 0]
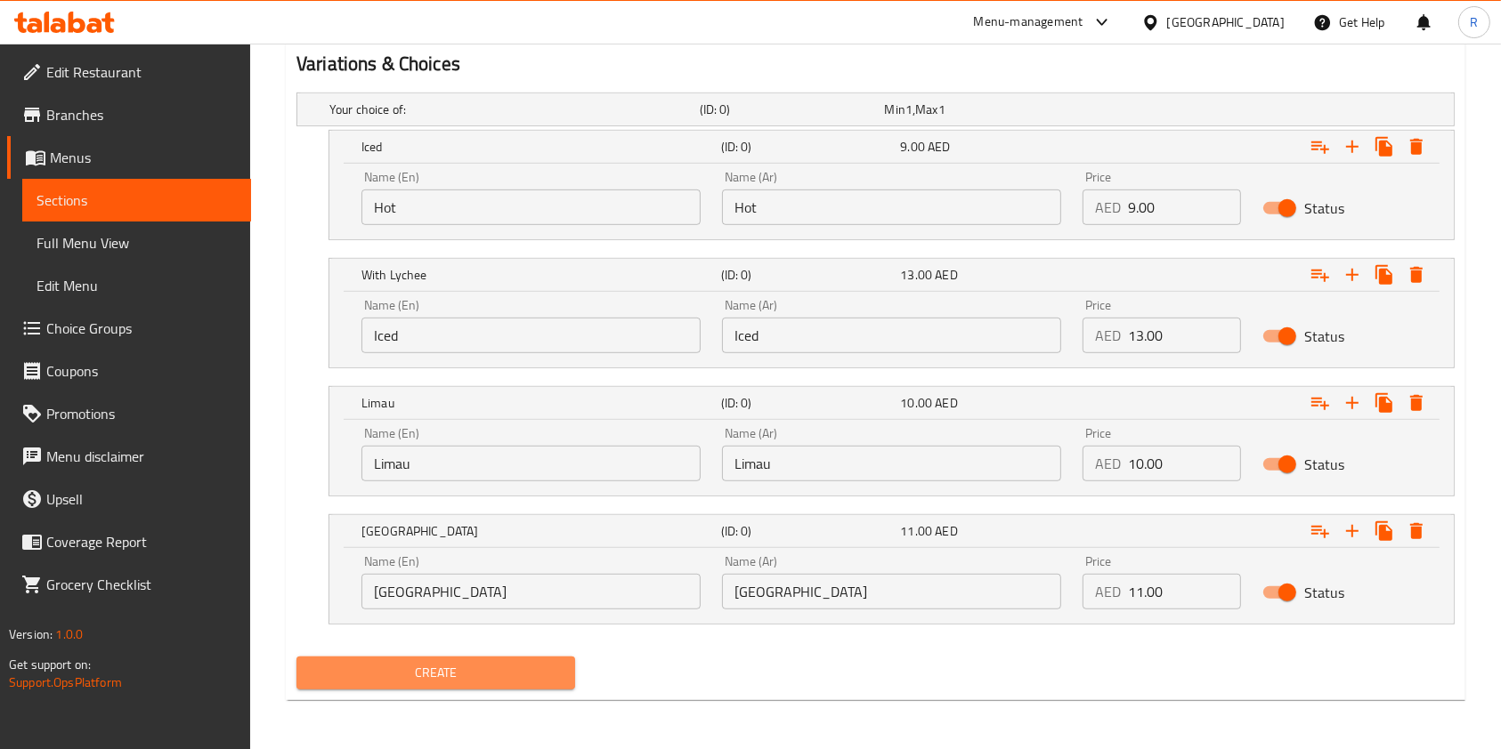
drag, startPoint x: 507, startPoint y: 673, endPoint x: 519, endPoint y: 667, distance: 12.7
click at [515, 672] on span "Create" at bounding box center [436, 673] width 250 height 22
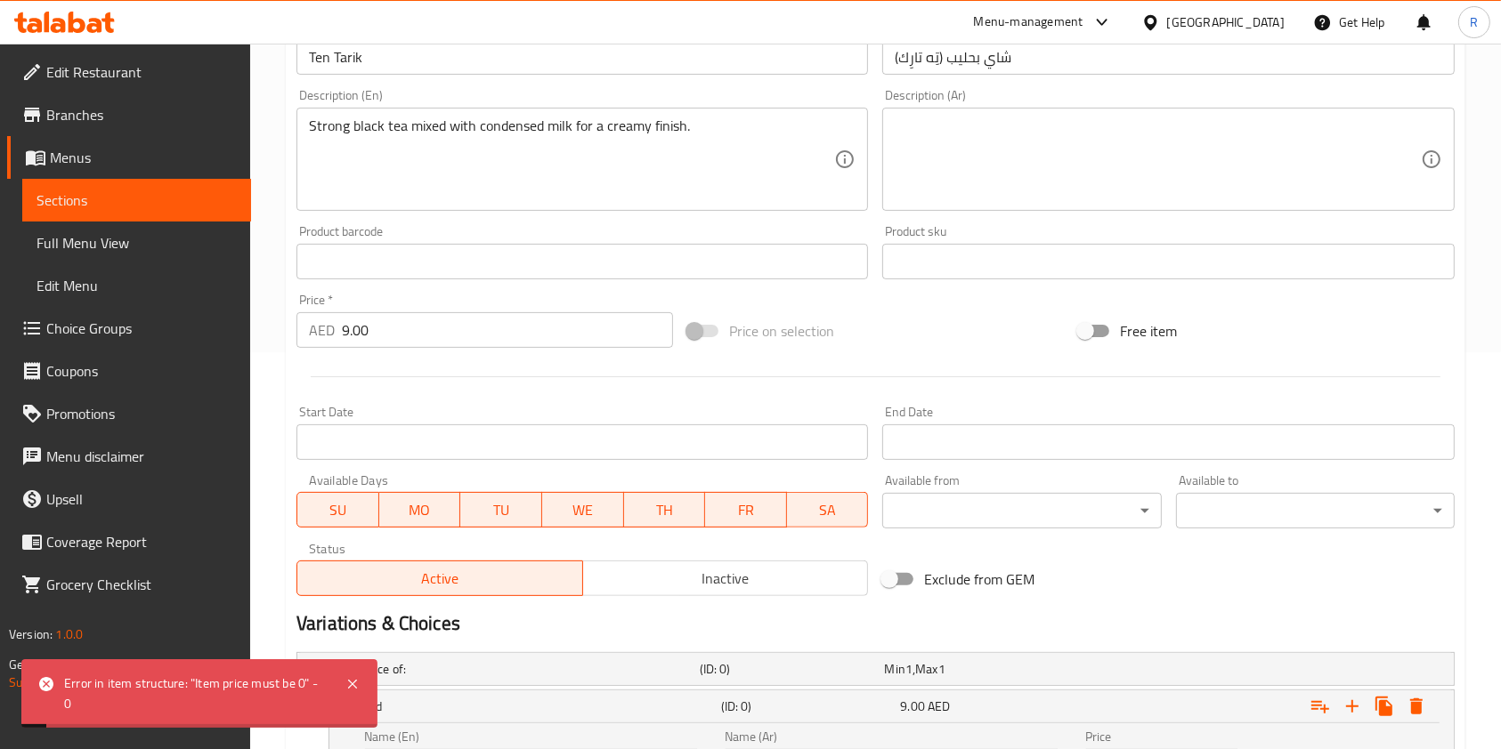
scroll to position [363, 0]
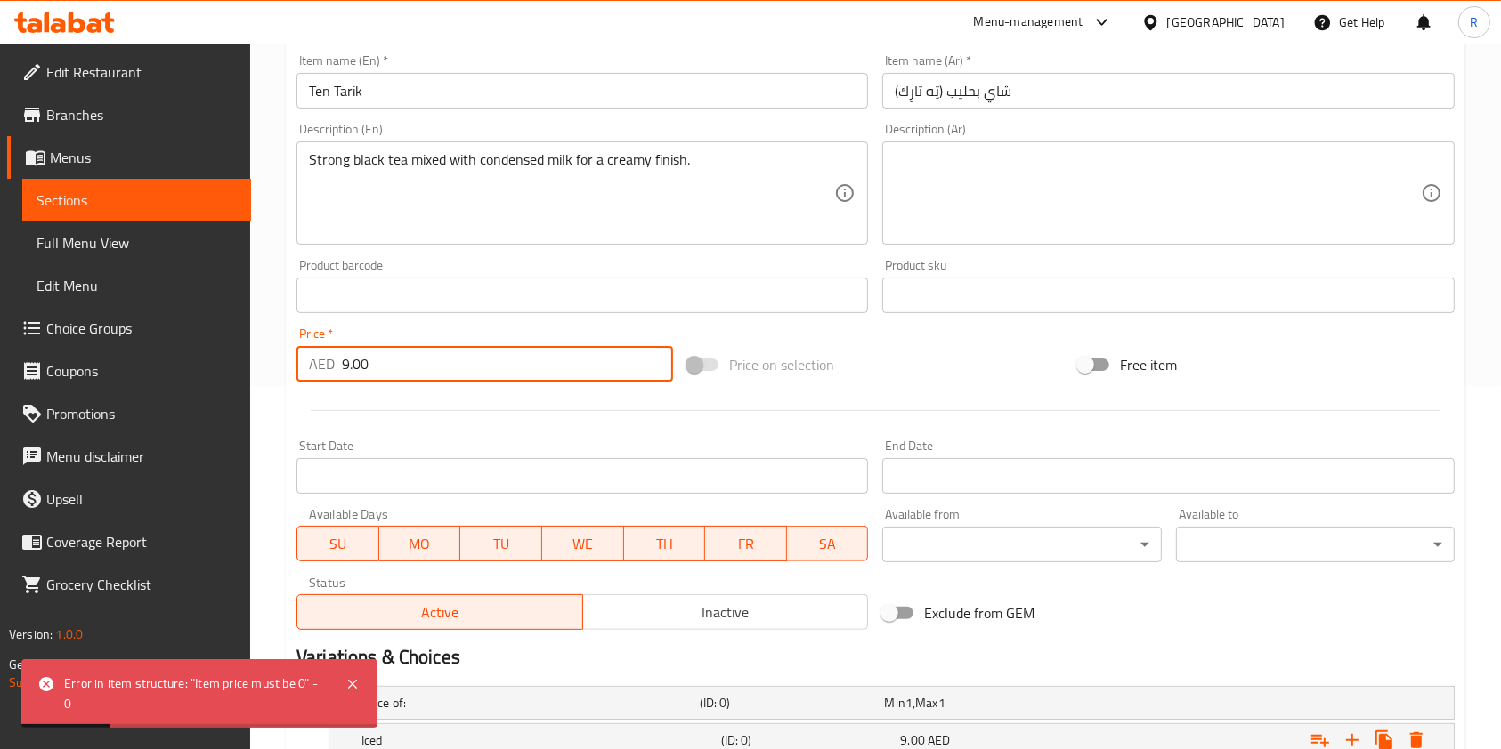
drag, startPoint x: 401, startPoint y: 371, endPoint x: 79, endPoint y: 349, distance: 322.9
click at [72, 344] on div "Edit Restaurant Branches Menus Sections Full Menu View Edit Menu Choice Groups …" at bounding box center [750, 511] width 1501 height 1663
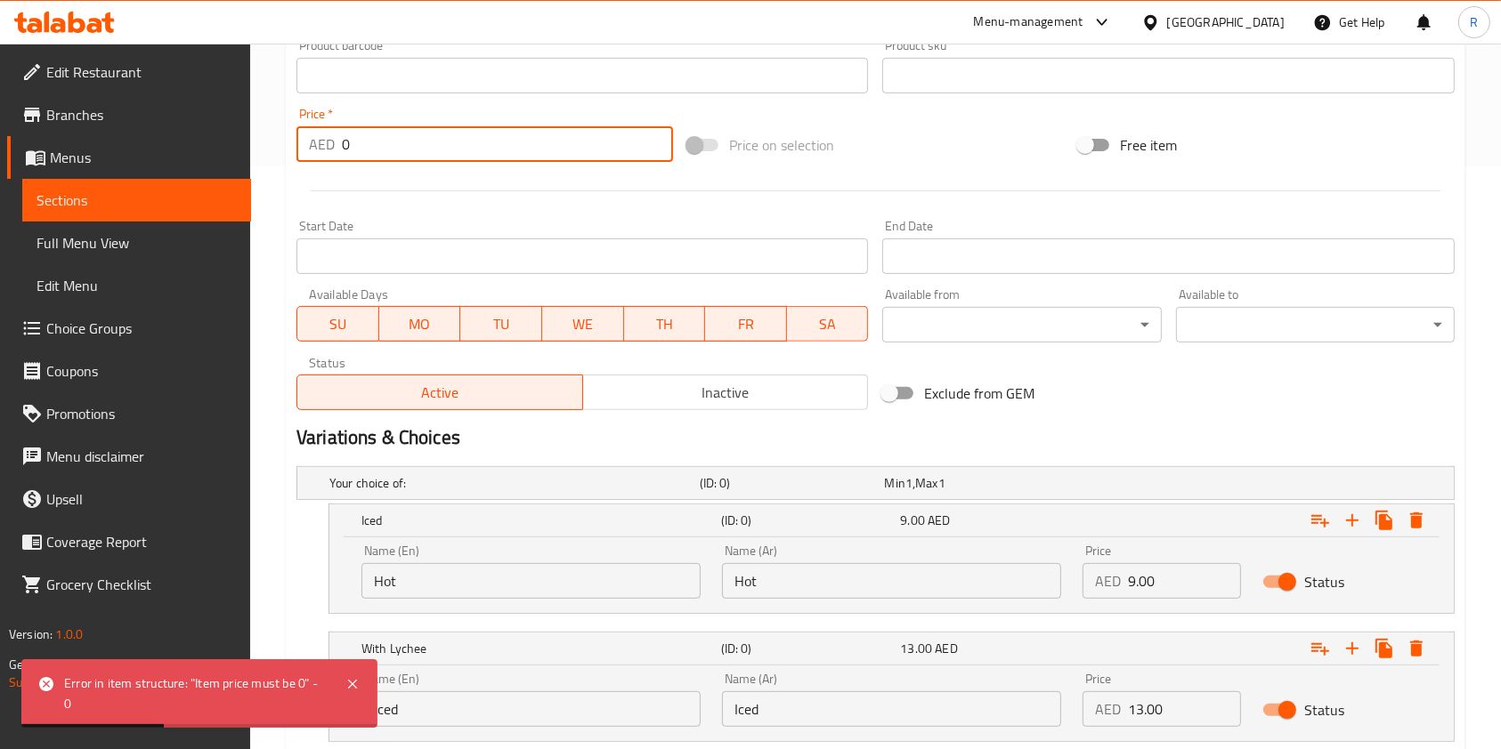
scroll to position [957, 0]
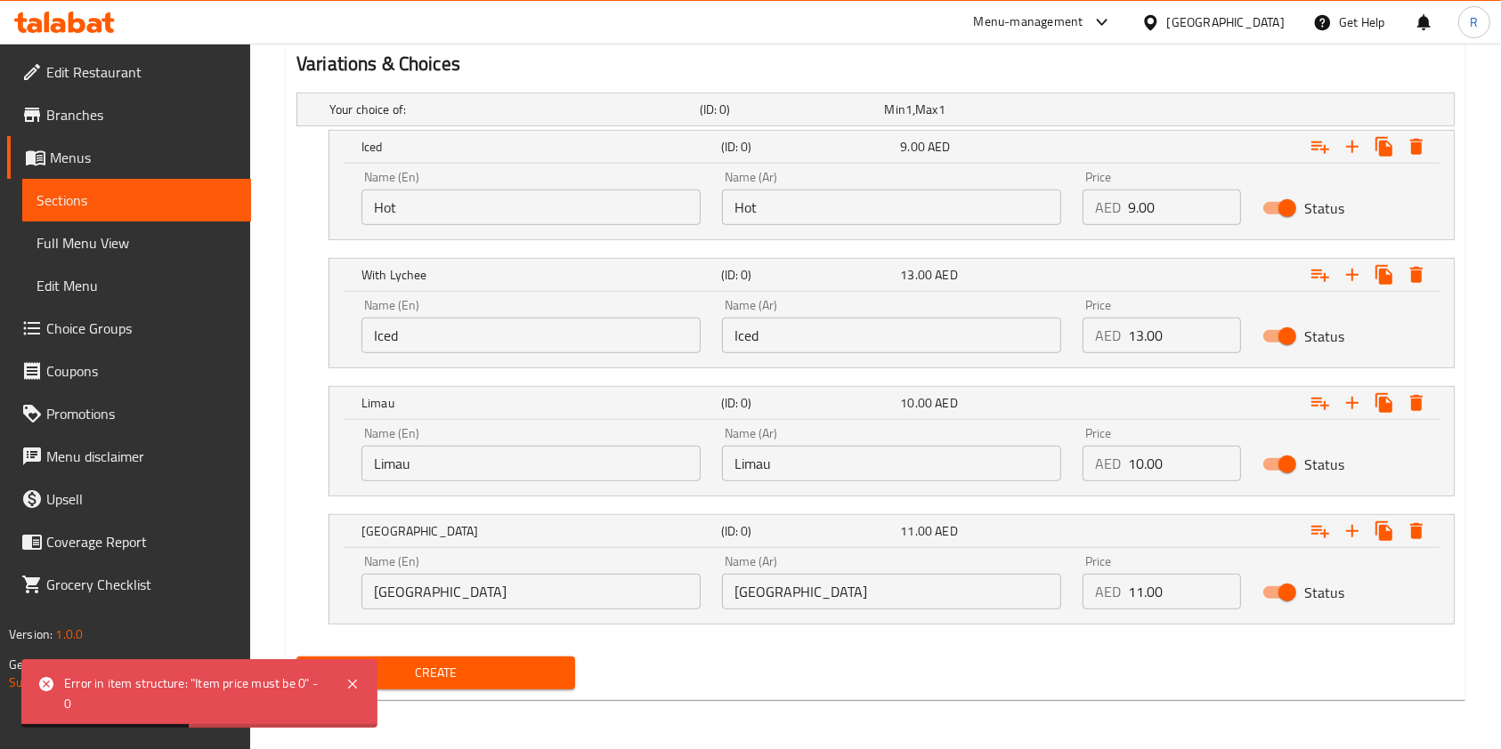
type input "0"
click at [511, 670] on span "Create" at bounding box center [436, 673] width 250 height 22
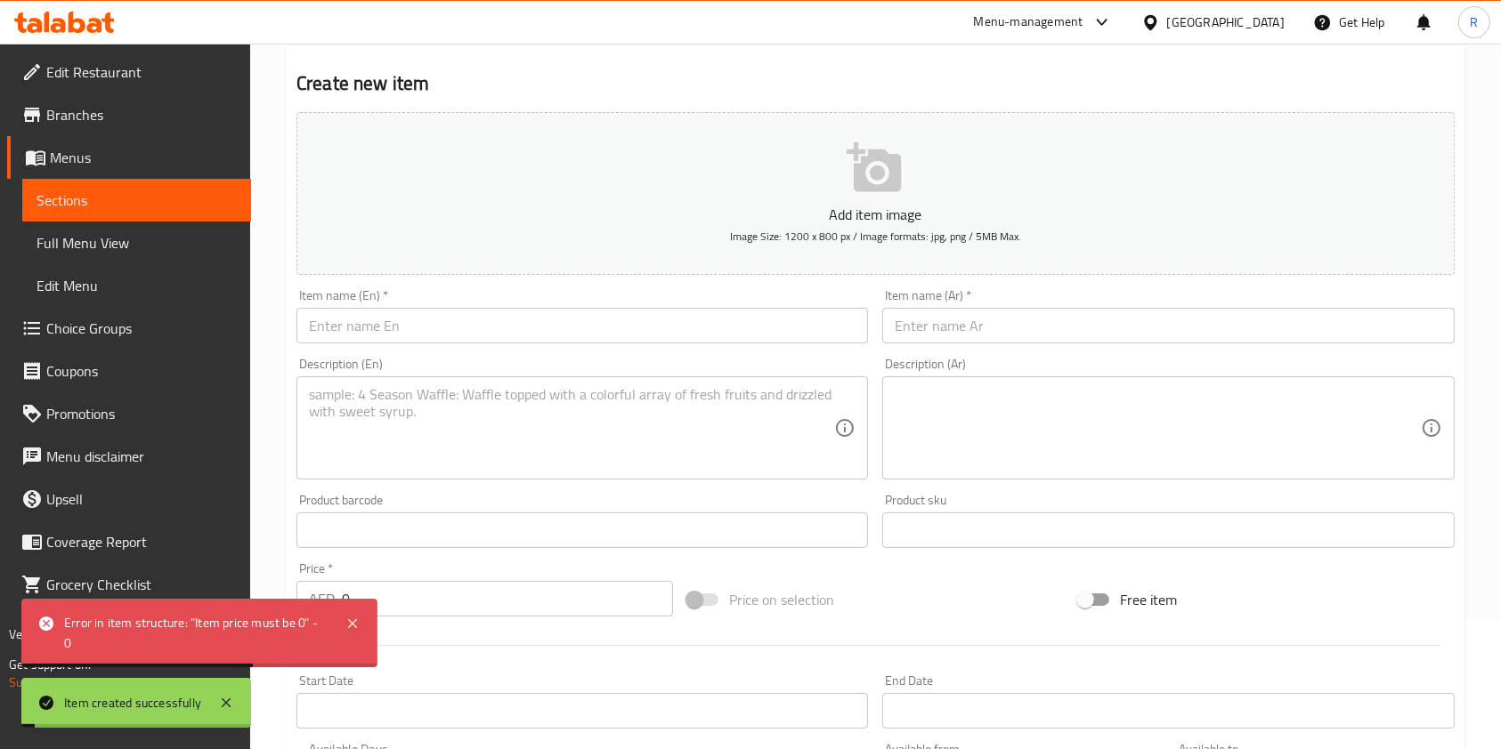
scroll to position [126, 0]
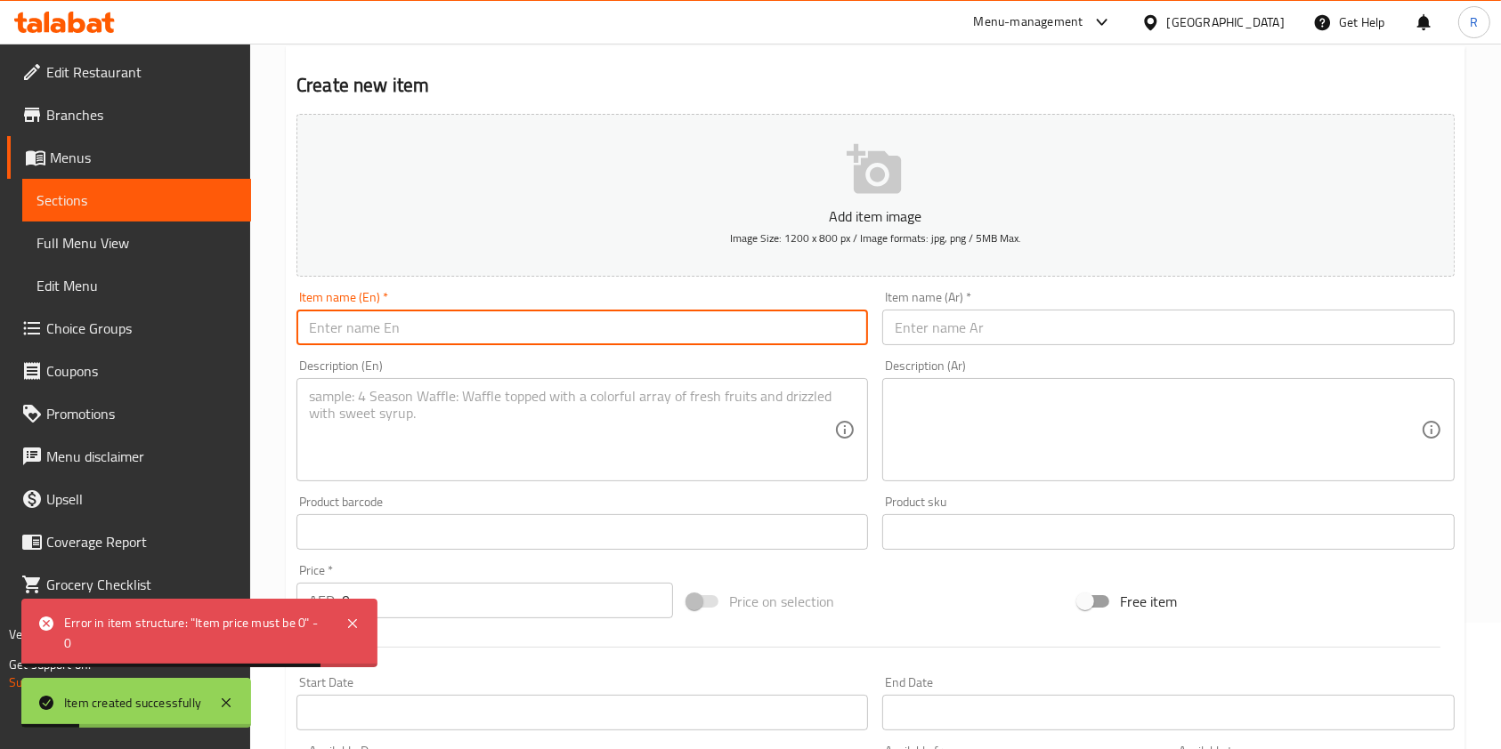
click at [538, 320] on input "text" at bounding box center [581, 328] width 571 height 36
paste input "[PERSON_NAME]"
type input "[PERSON_NAME]"
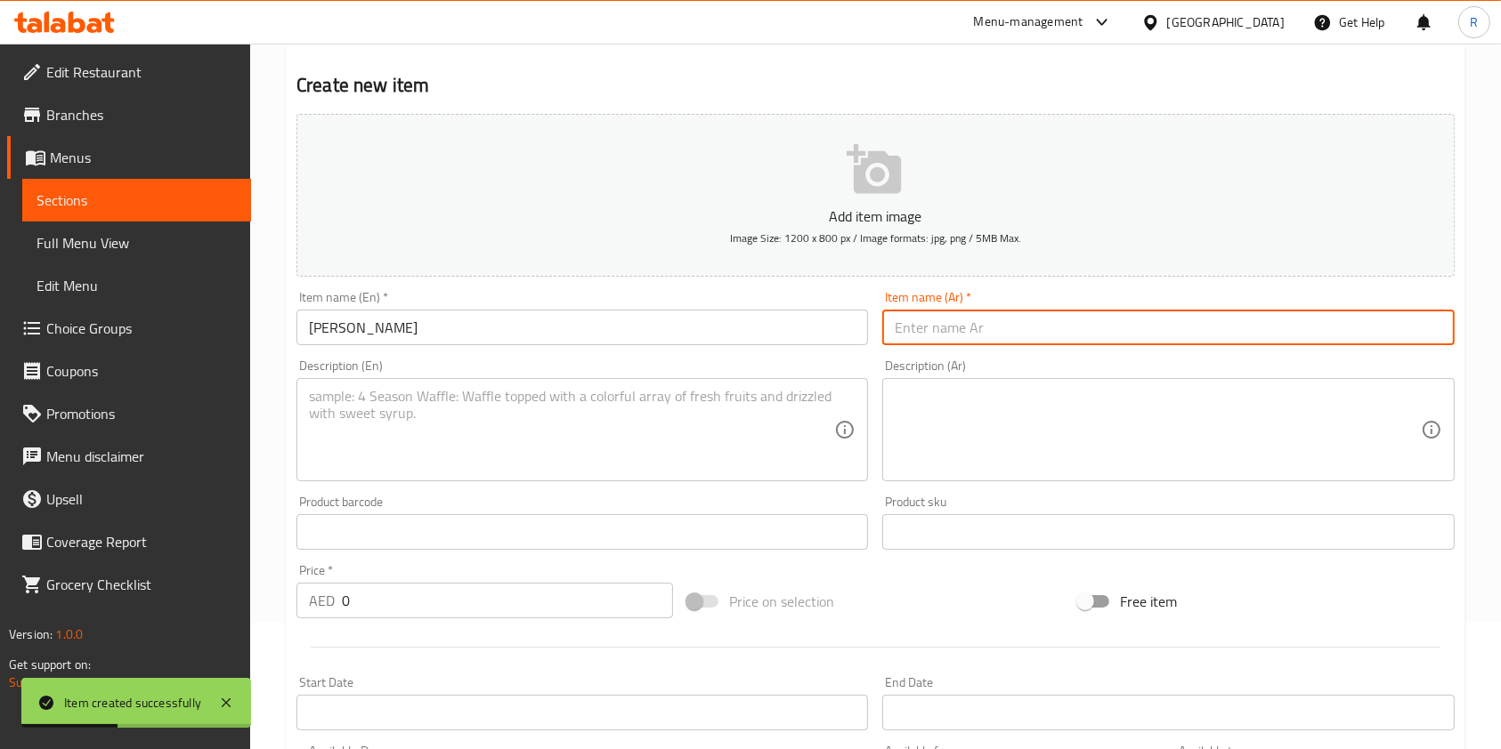
click at [718, 409] on textarea at bounding box center [571, 430] width 525 height 85
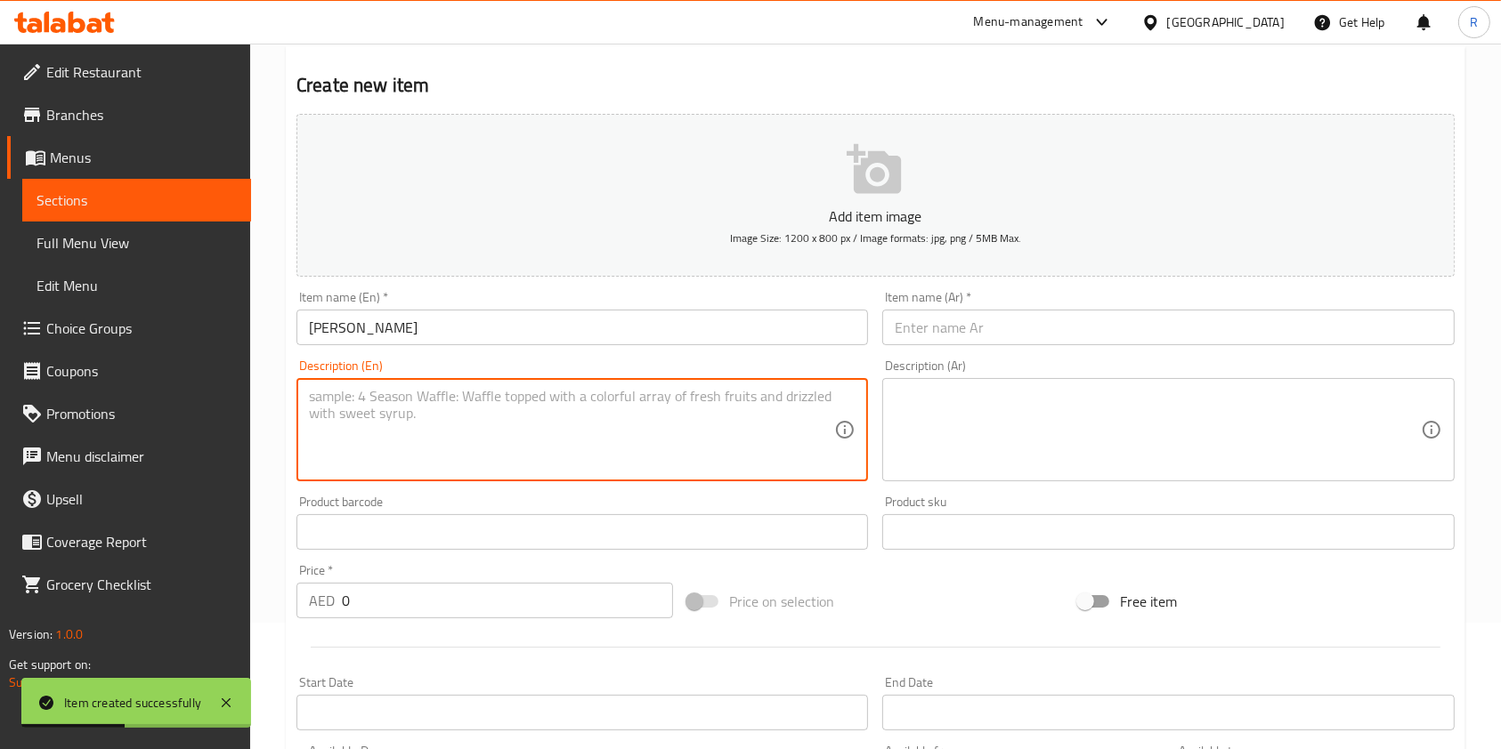
paste textarea "Chocolate malt beverage, rich and satisfying."
type textarea "Chocolate malt beverage, rich and satisfying."
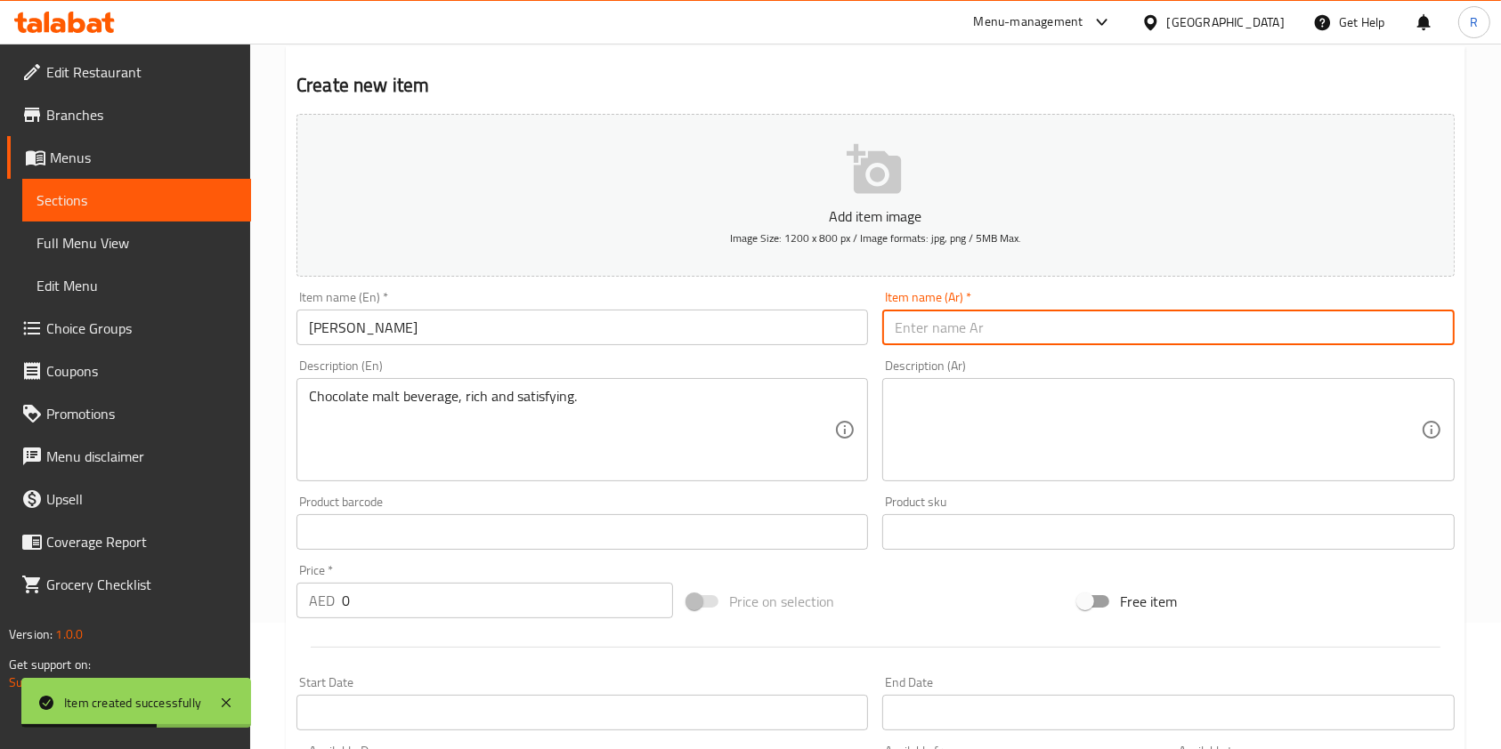
click at [1004, 331] on input "text" at bounding box center [1167, 328] width 571 height 36
paste input "ميلو (مشروب الشعير بالكاكاو)"
type input "ميلو (مشروب الشعير بالكاكاو)"
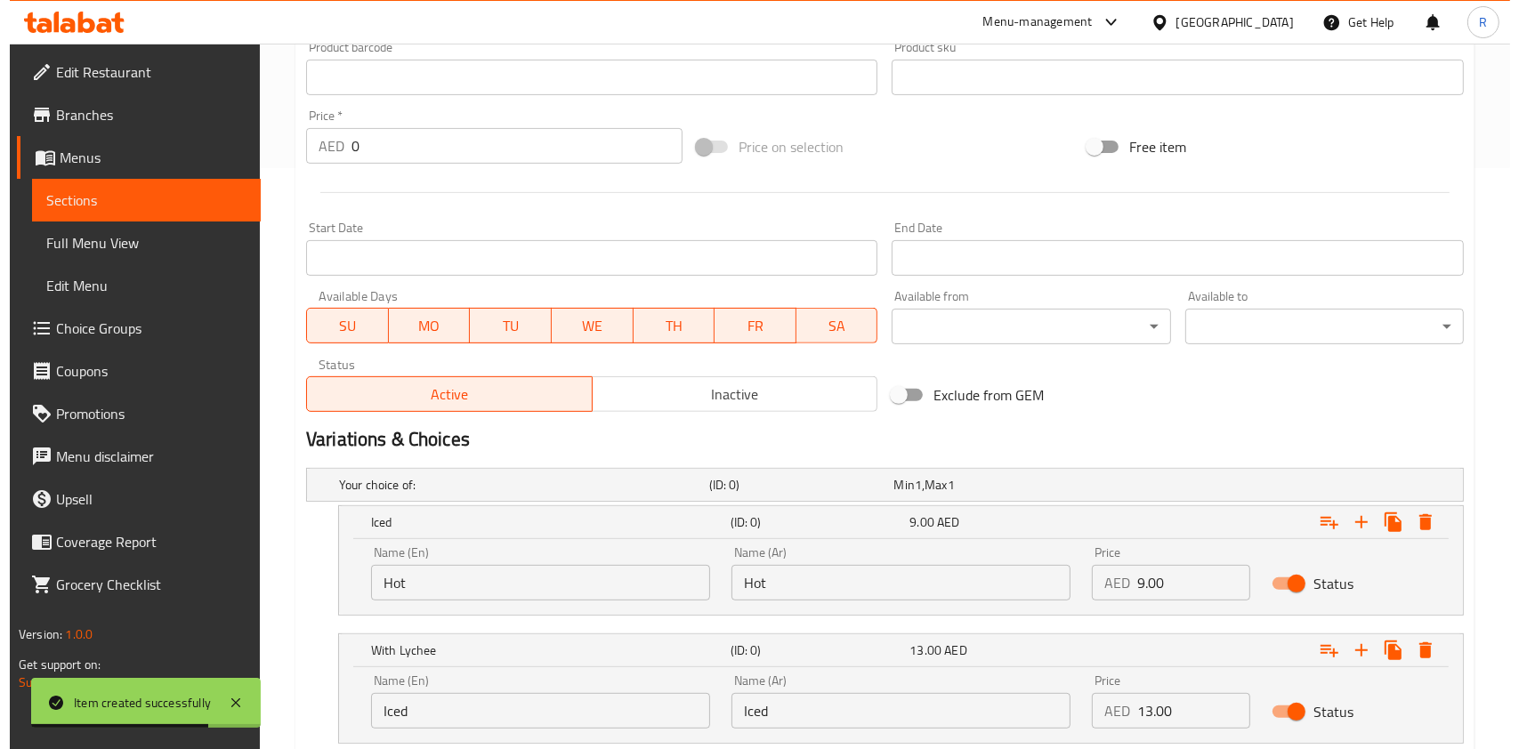
scroll to position [838, 0]
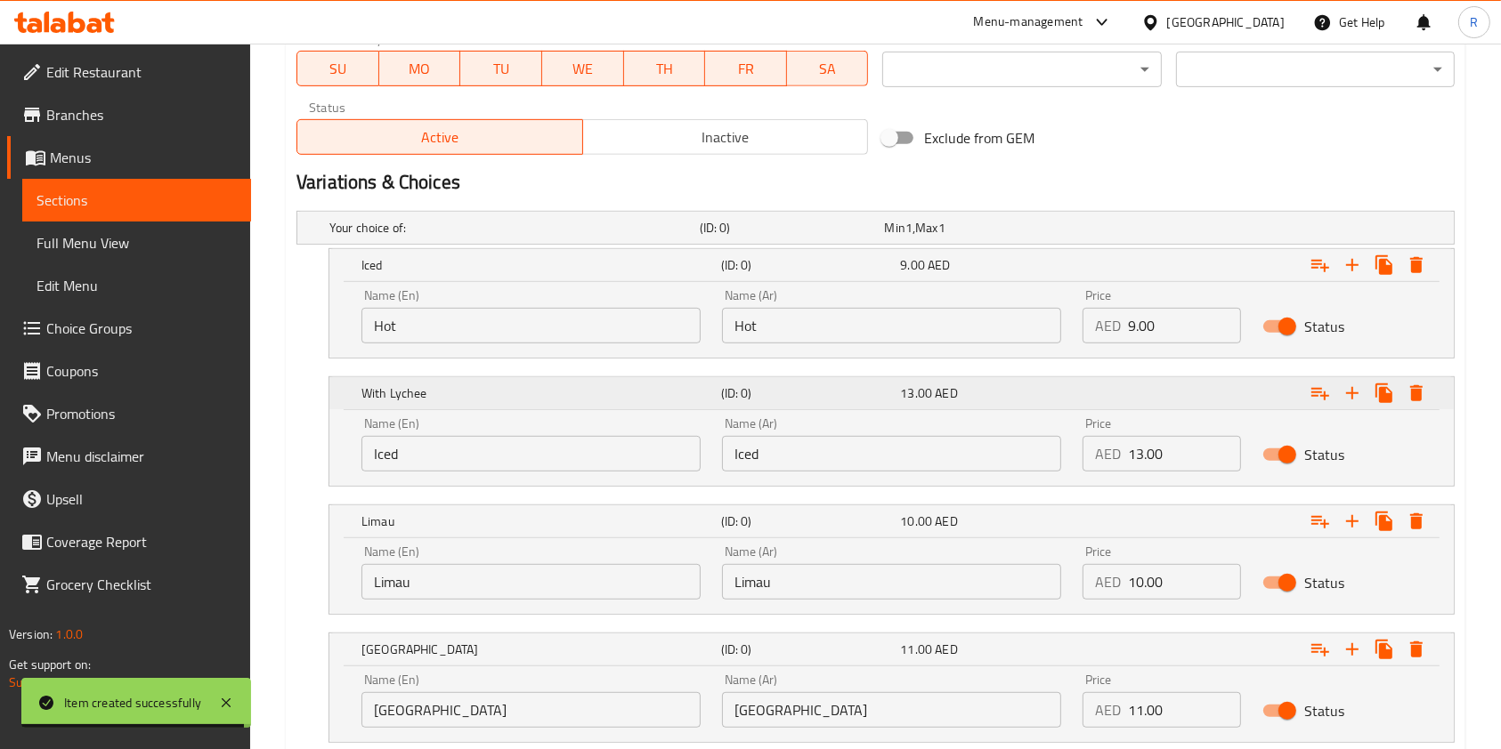
click at [1420, 386] on button "Expand" at bounding box center [1416, 393] width 32 height 32
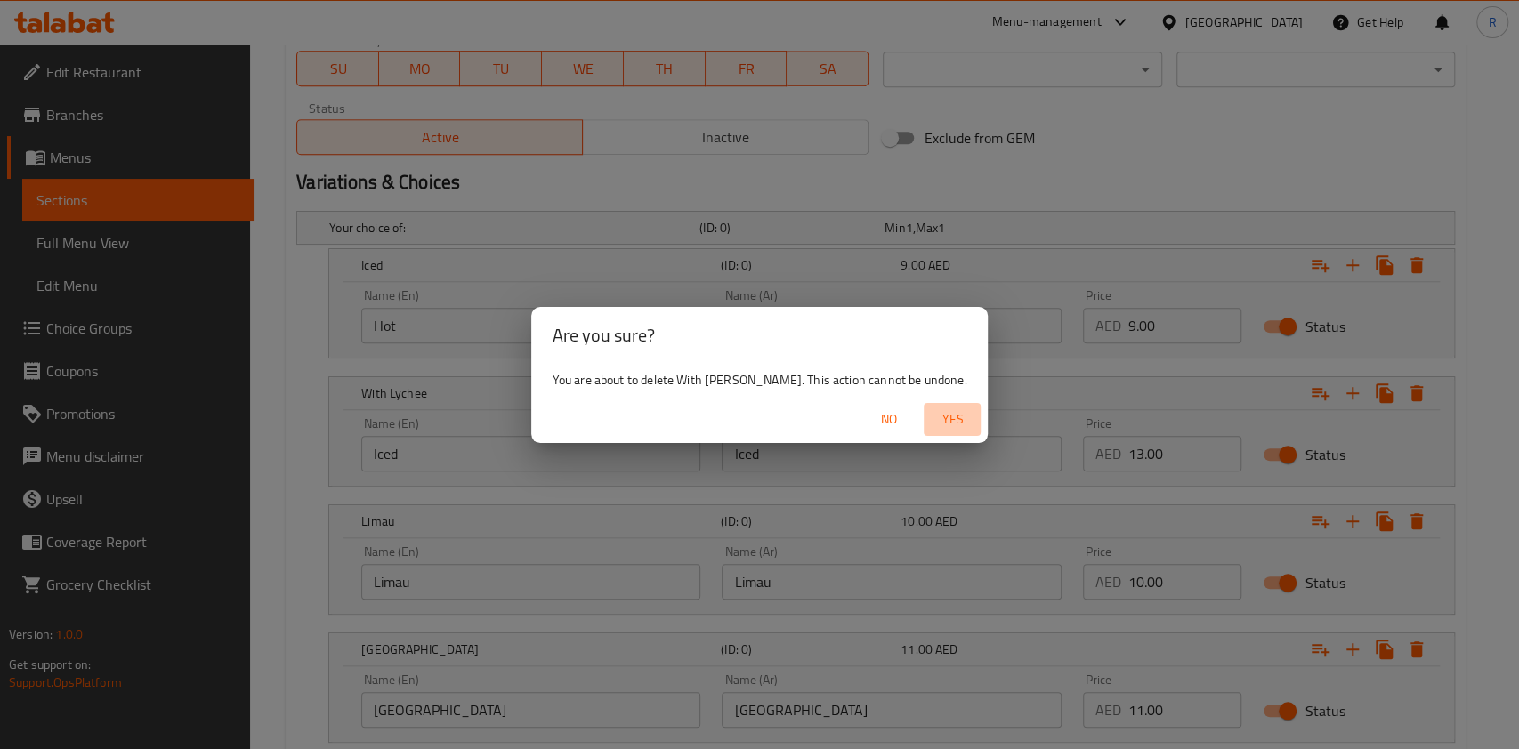
click at [931, 417] on span "Yes" at bounding box center [952, 420] width 43 height 22
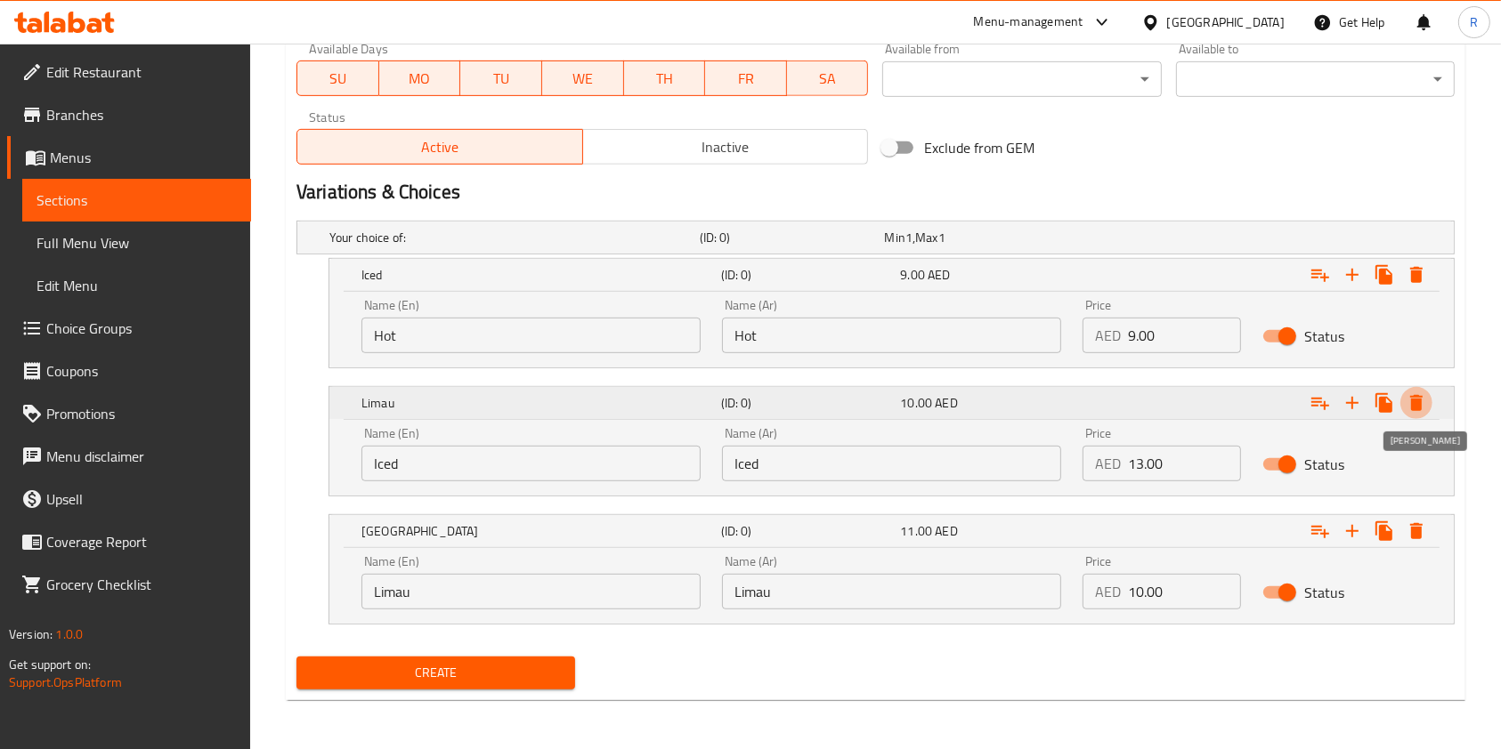
click at [1414, 401] on icon "Expand" at bounding box center [1416, 403] width 12 height 16
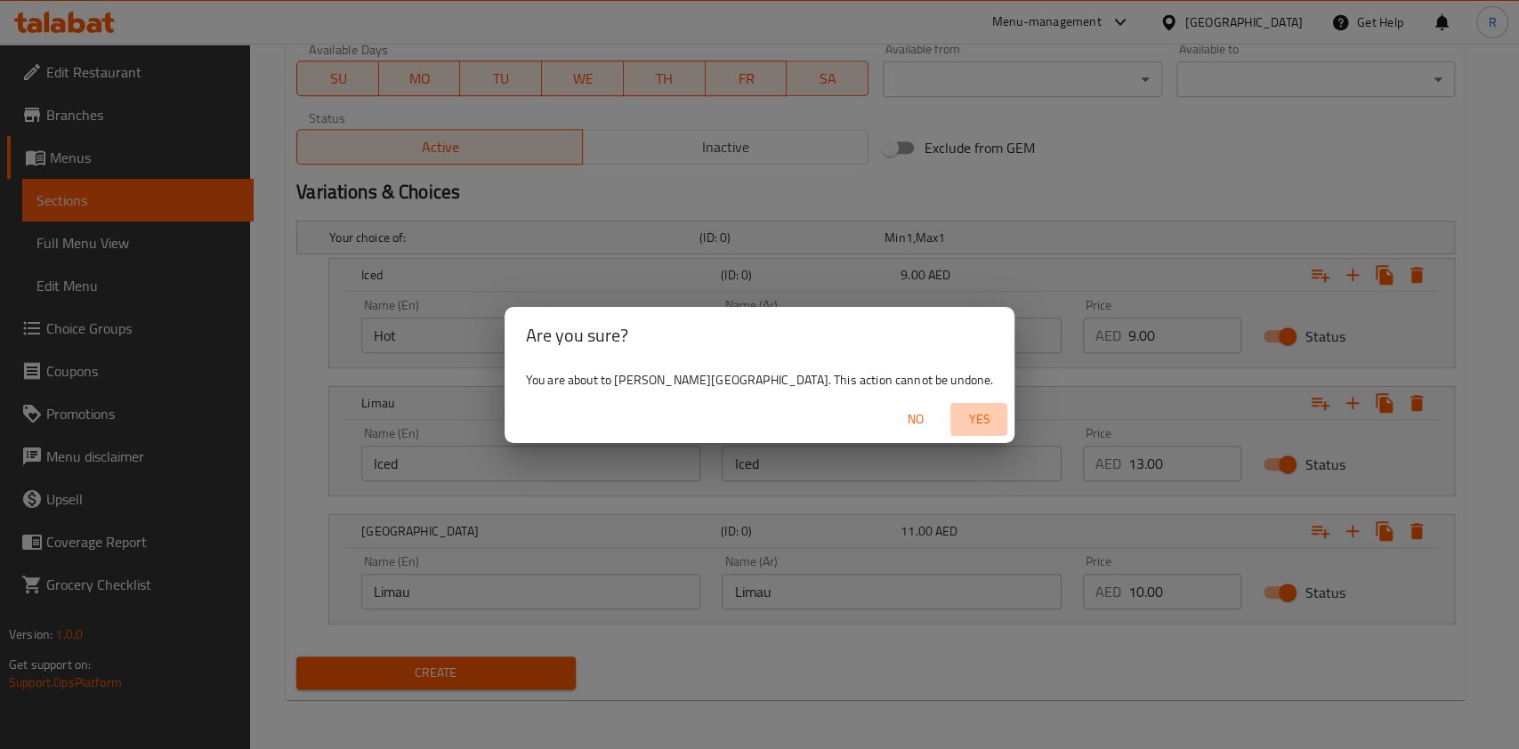
click at [958, 424] on span "Yes" at bounding box center [979, 420] width 43 height 22
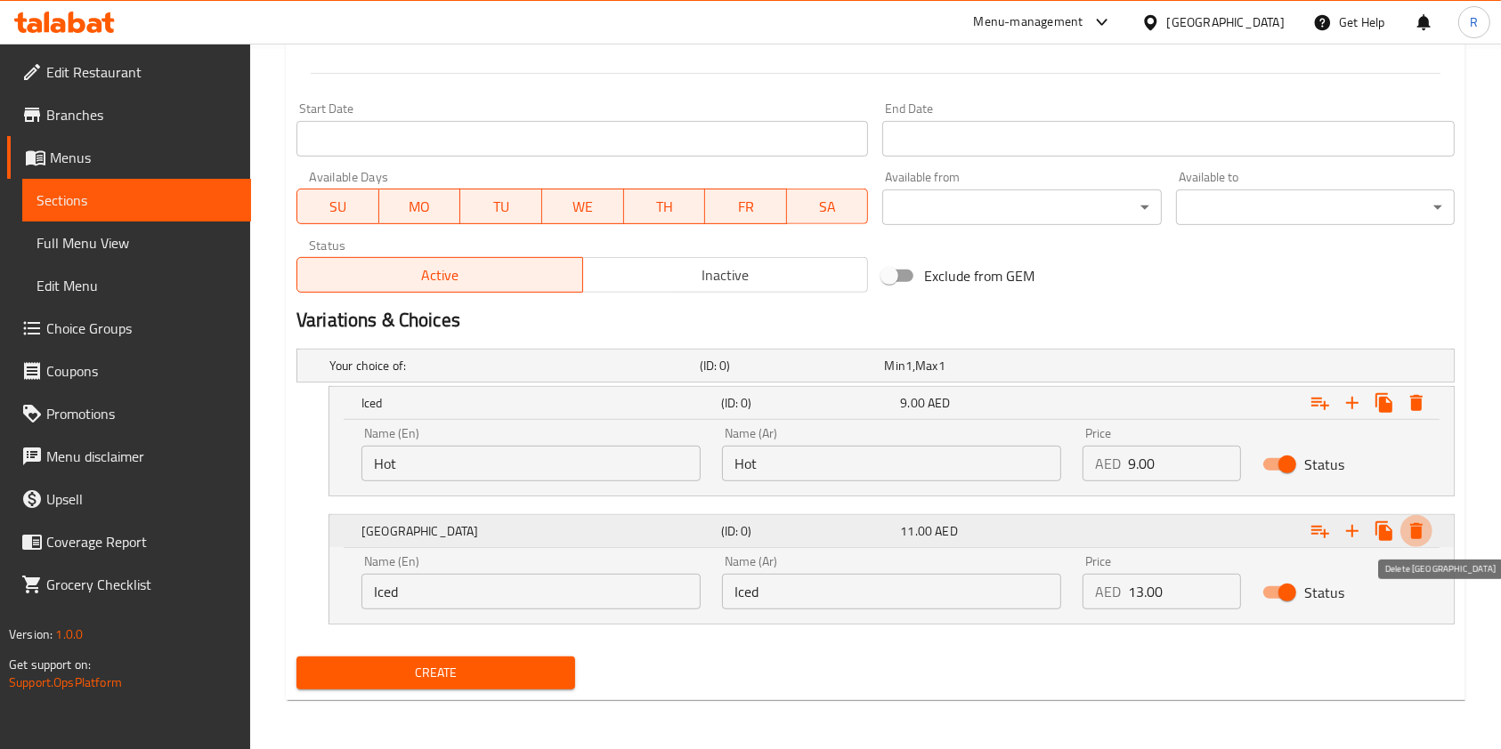
click at [1422, 532] on icon "Expand" at bounding box center [1415, 531] width 21 height 21
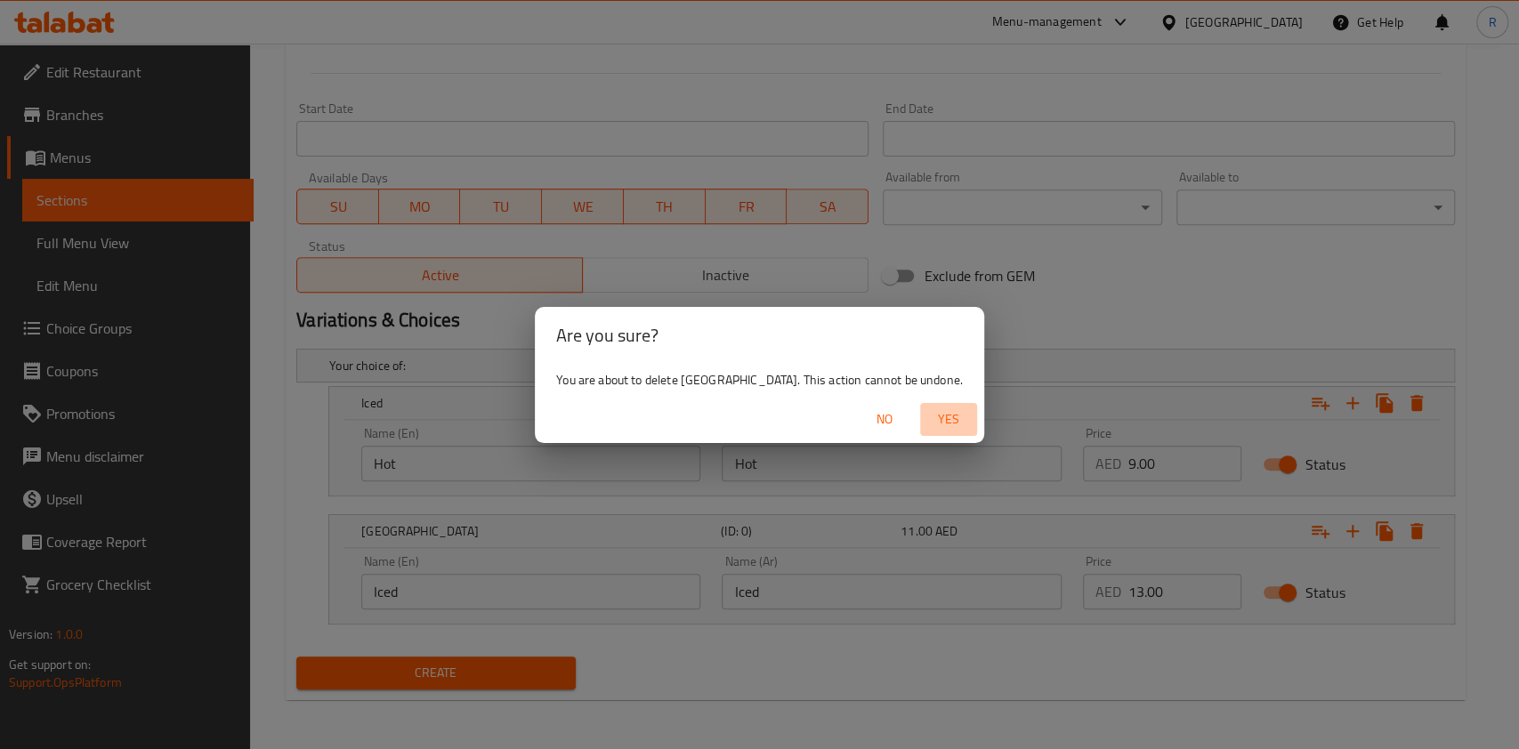
click at [927, 417] on span "Yes" at bounding box center [948, 420] width 43 height 22
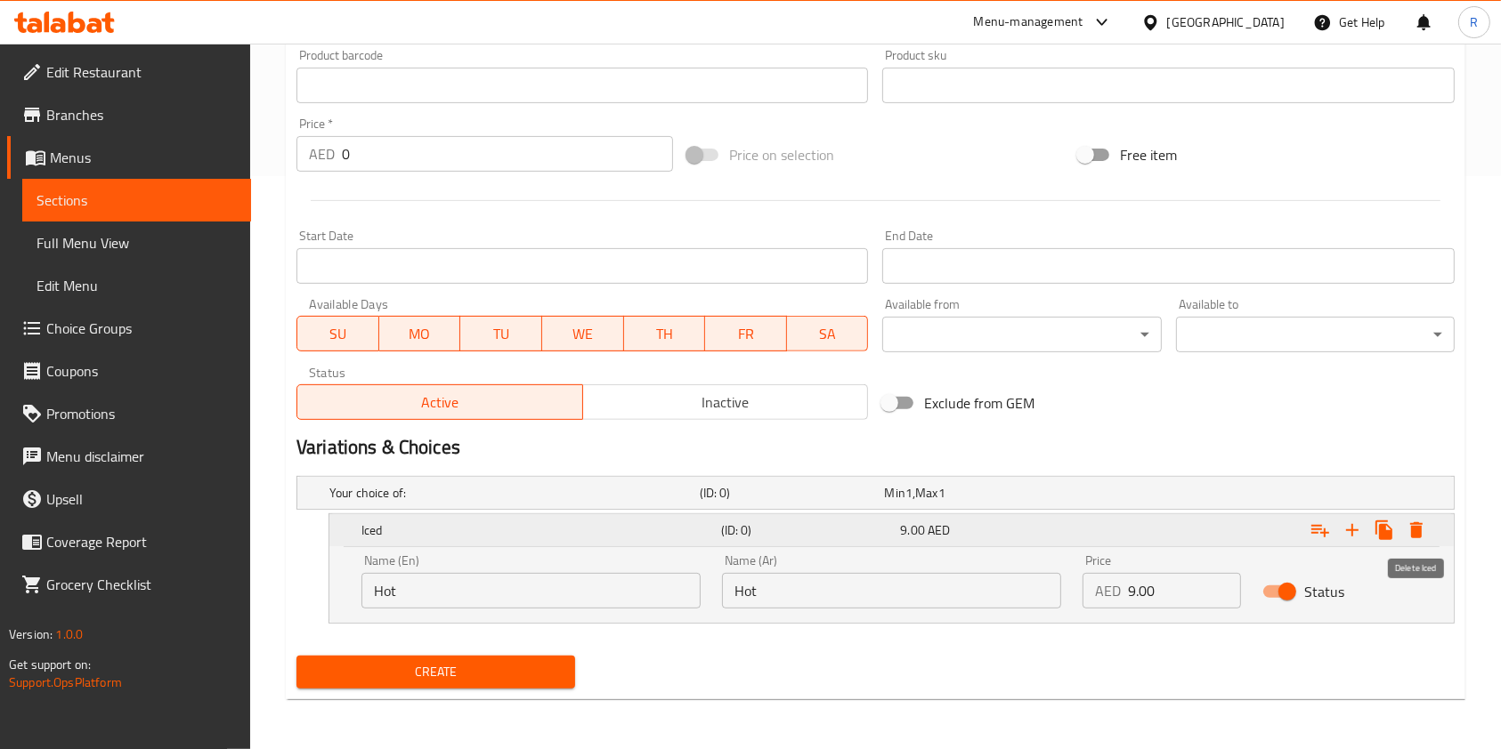
click at [1420, 527] on icon "Expand" at bounding box center [1416, 530] width 12 height 16
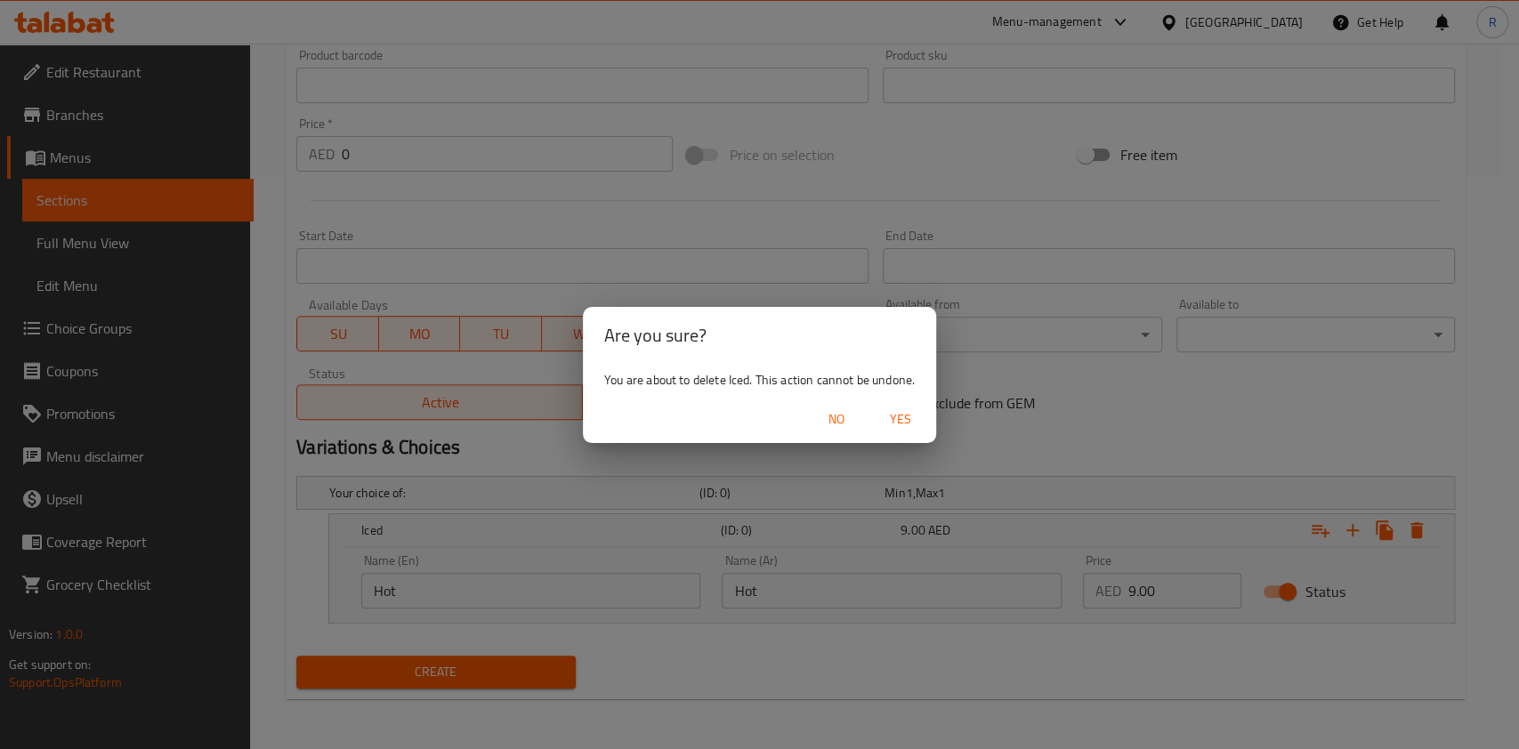
click at [906, 416] on span "Yes" at bounding box center [900, 420] width 43 height 22
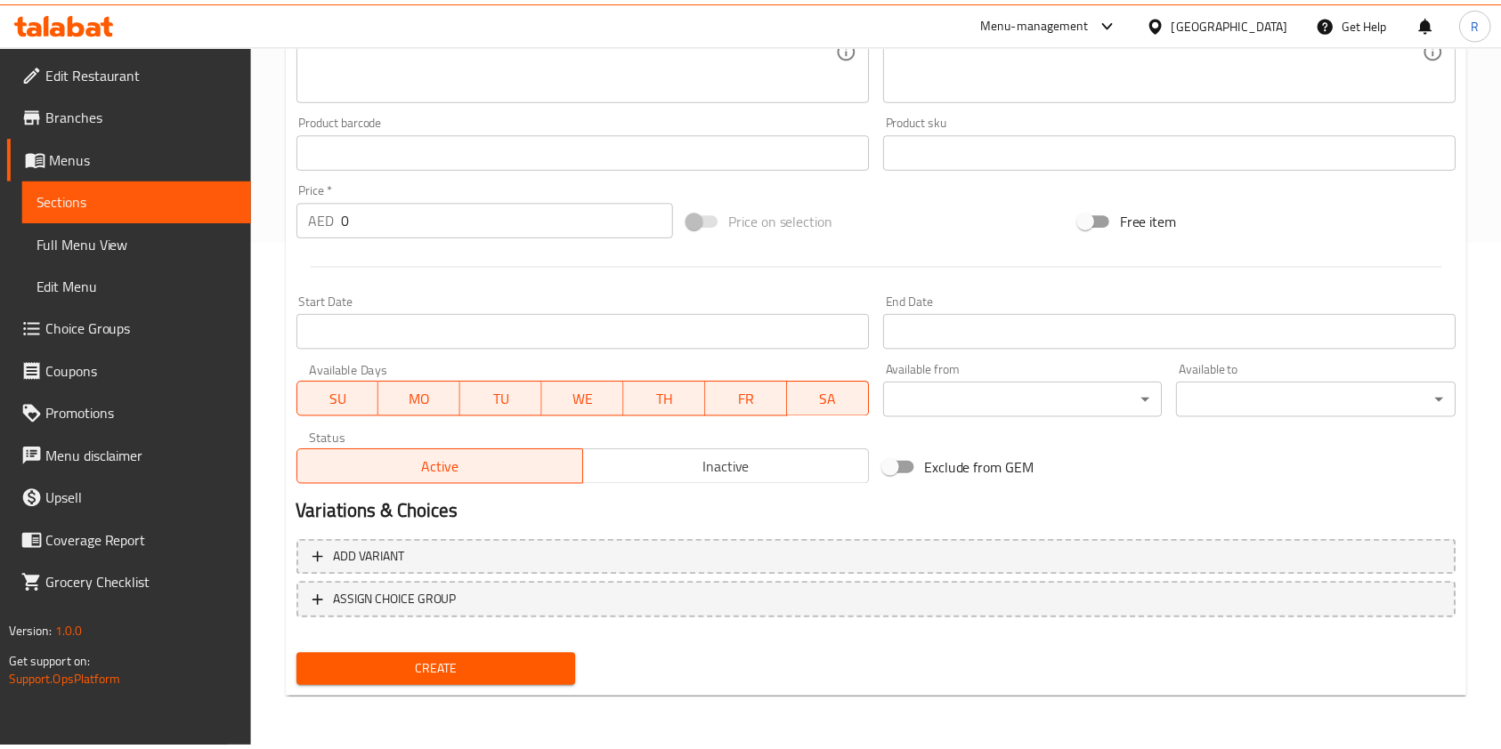
scroll to position [508, 0]
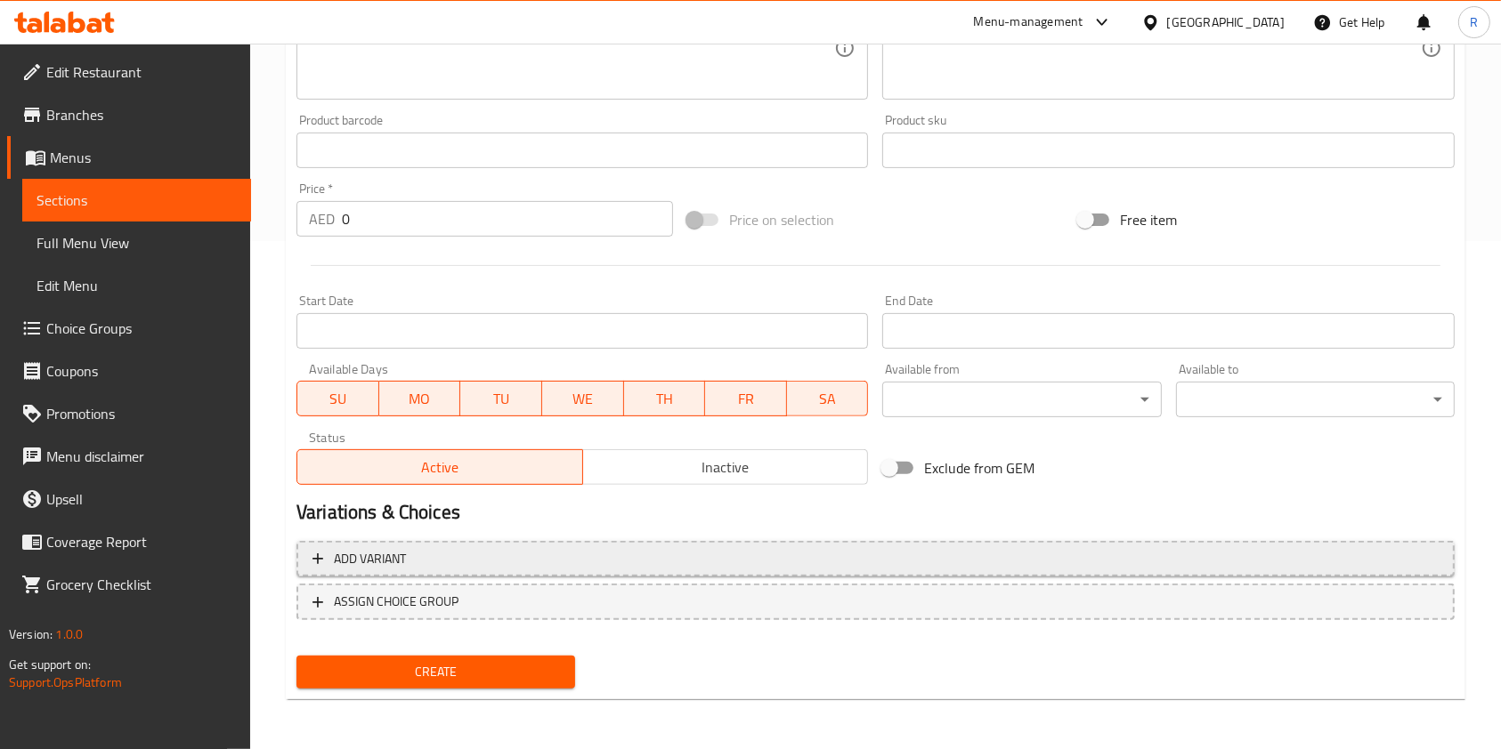
click at [1229, 559] on span "Add variant" at bounding box center [875, 559] width 1126 height 22
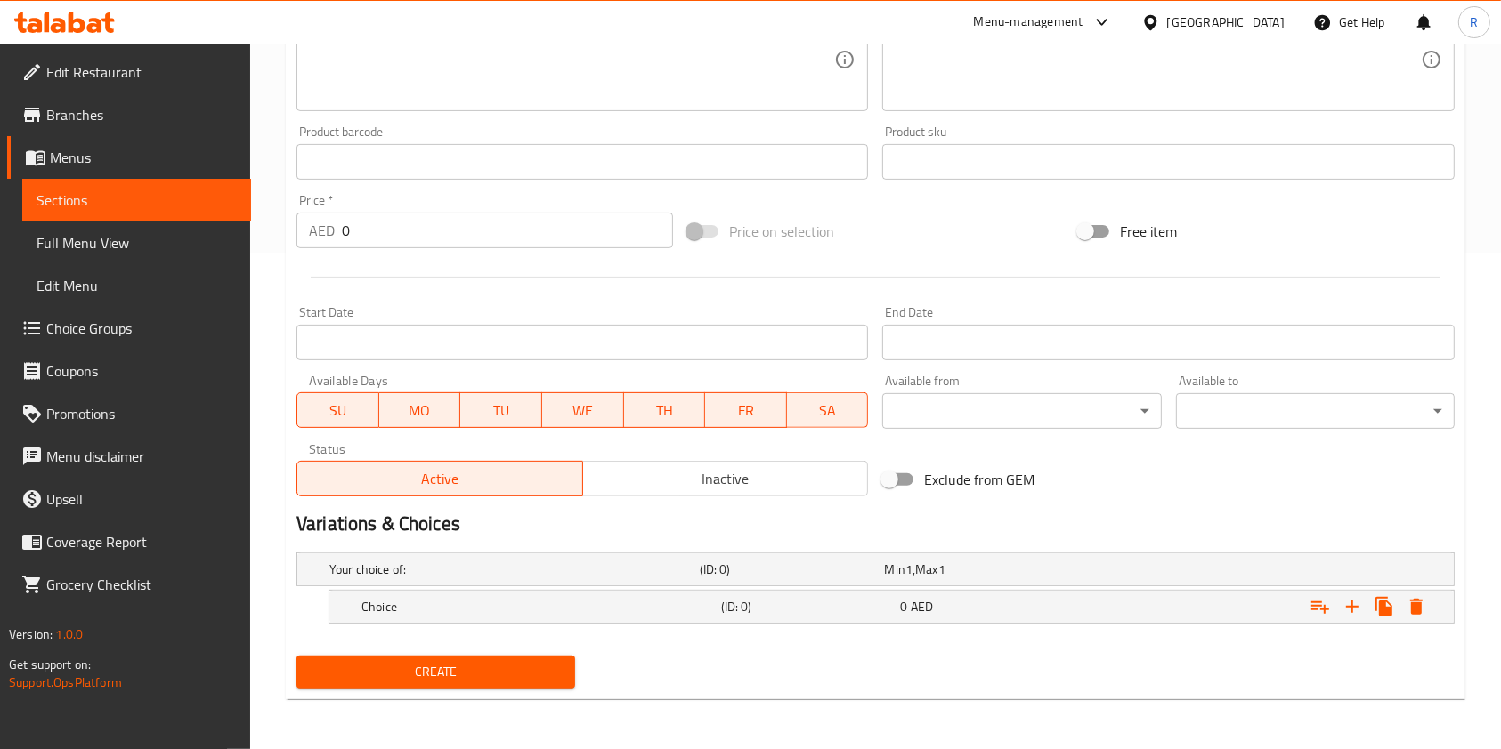
scroll to position [497, 0]
click at [1353, 604] on icon "Expand" at bounding box center [1351, 606] width 21 height 21
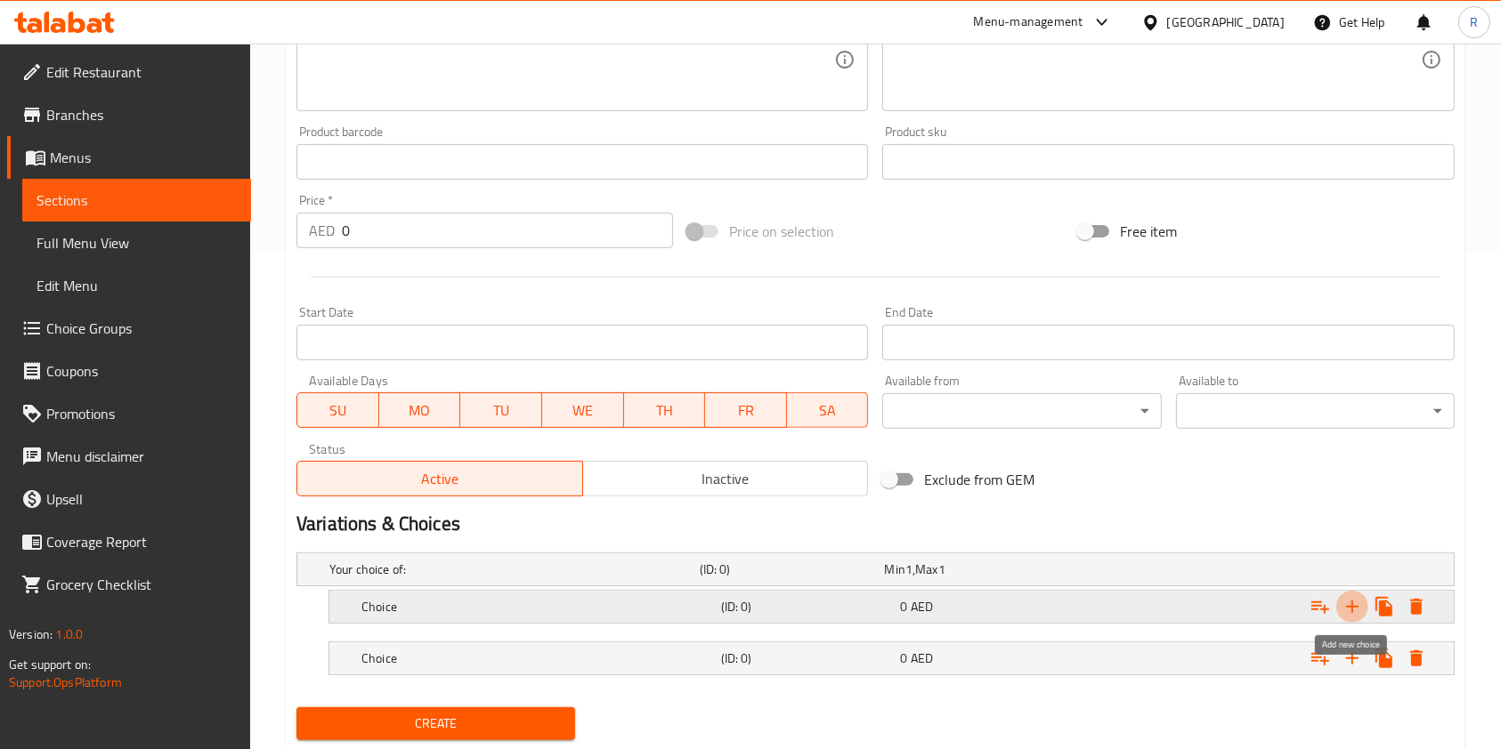
click at [1353, 604] on icon "Expand" at bounding box center [1351, 606] width 21 height 21
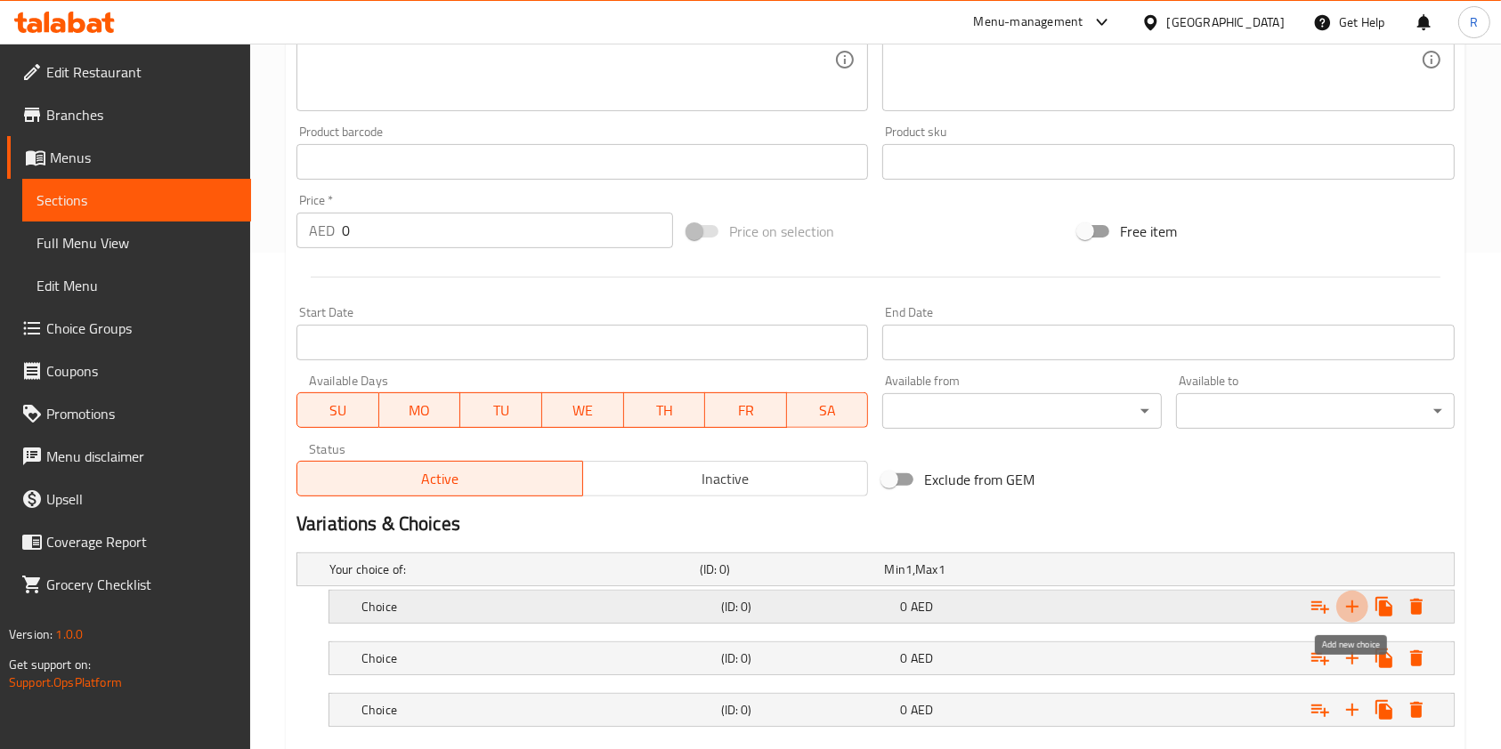
click at [1354, 604] on icon "Expand" at bounding box center [1351, 606] width 21 height 21
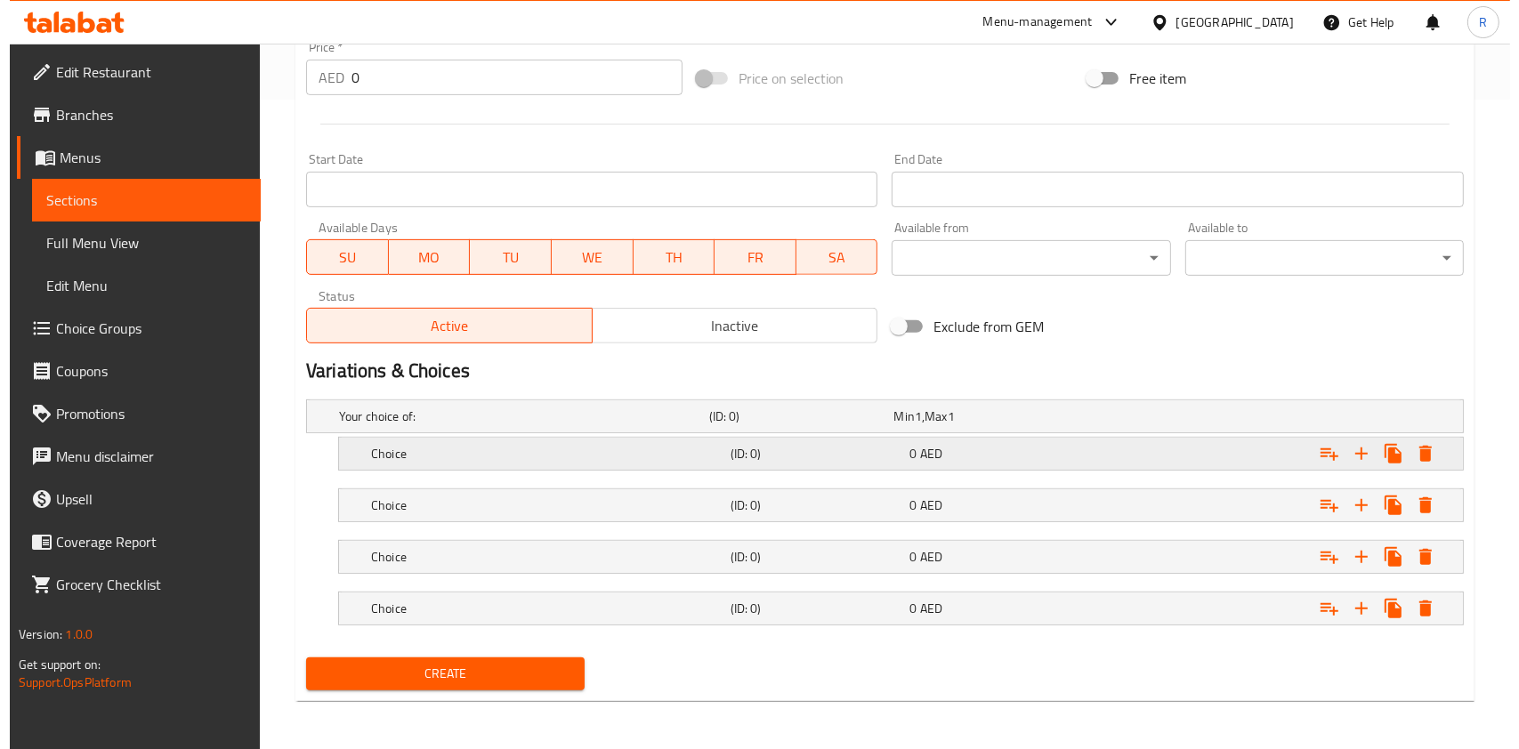
scroll to position [651, 0]
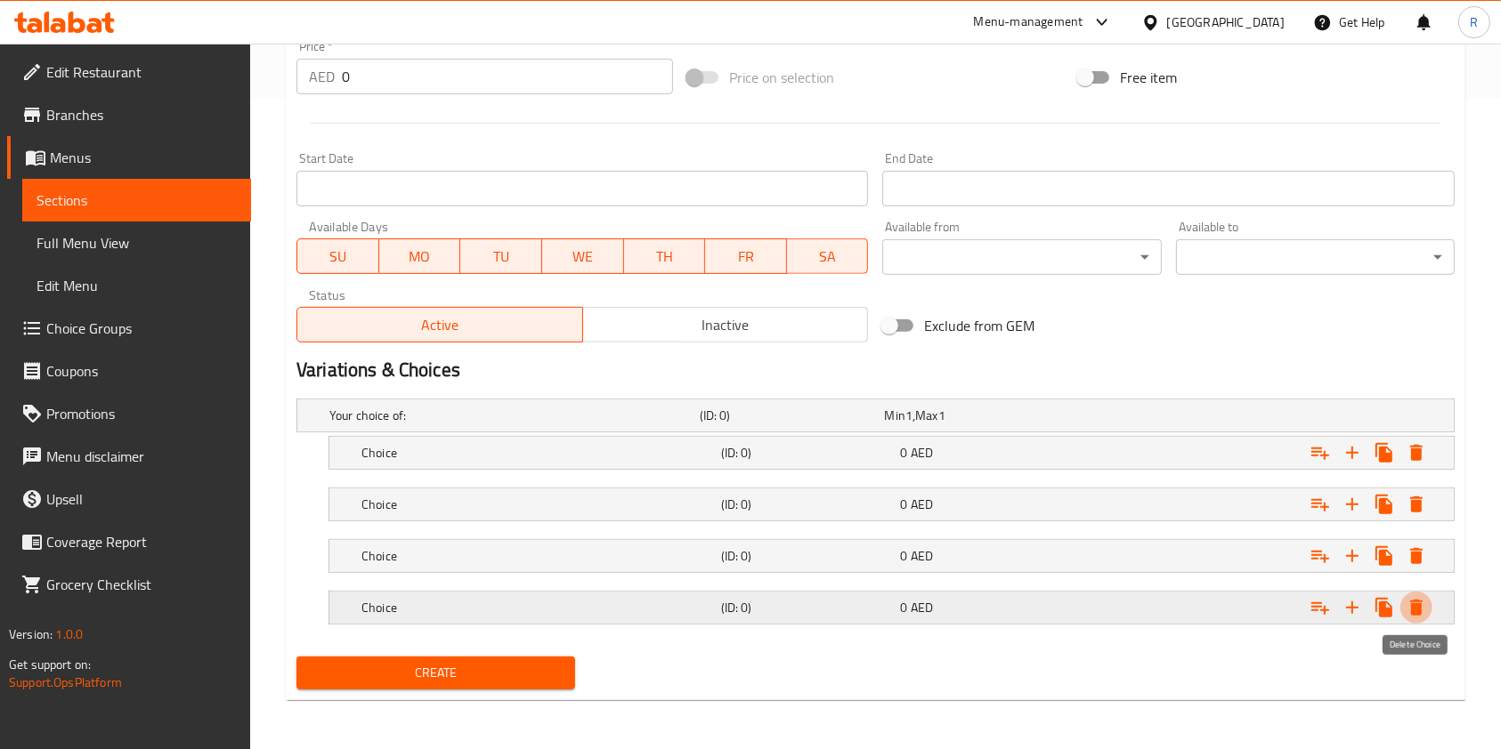
click at [1418, 606] on icon "Expand" at bounding box center [1416, 608] width 12 height 16
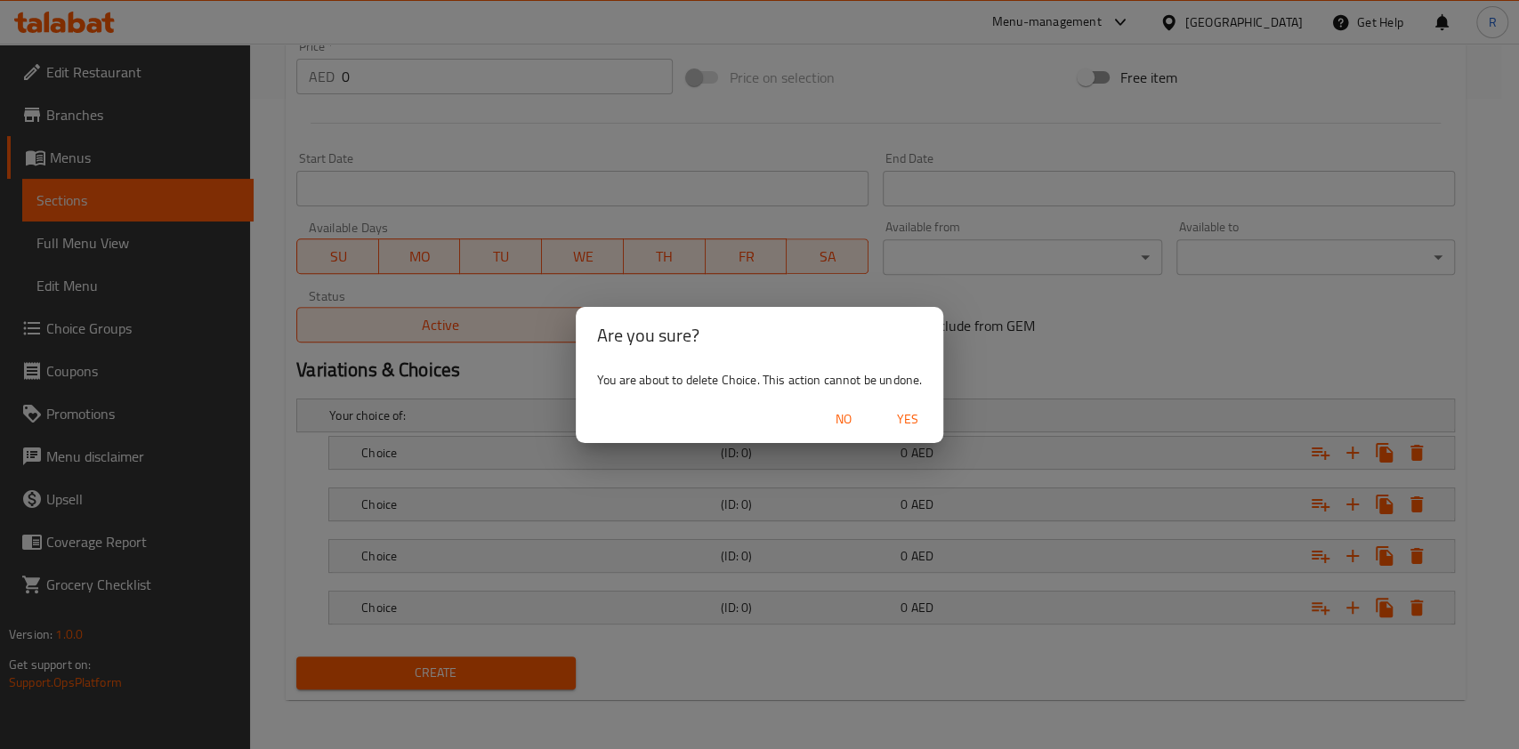
drag, startPoint x: 890, startPoint y: 420, endPoint x: 853, endPoint y: 440, distance: 42.2
click at [890, 420] on span "Yes" at bounding box center [907, 420] width 43 height 22
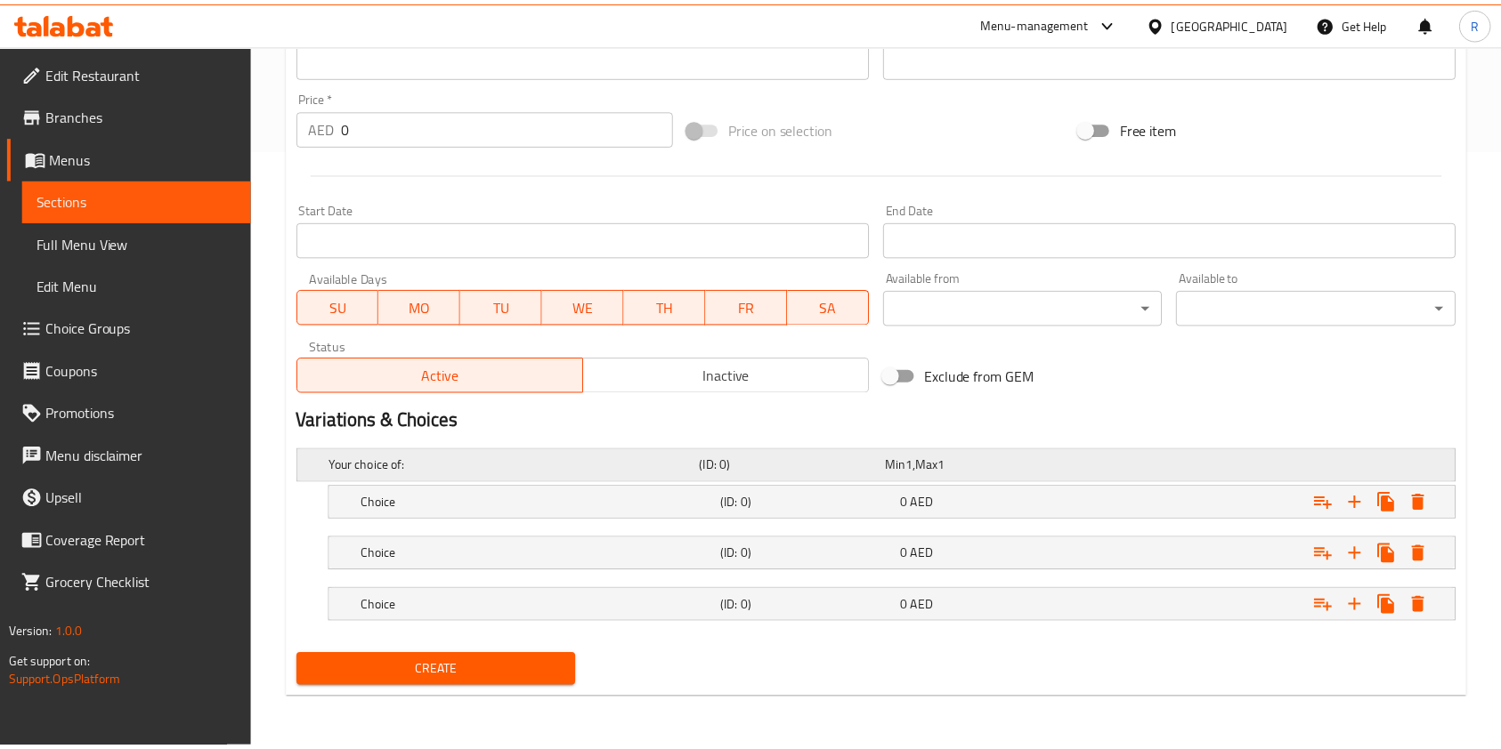
scroll to position [599, 0]
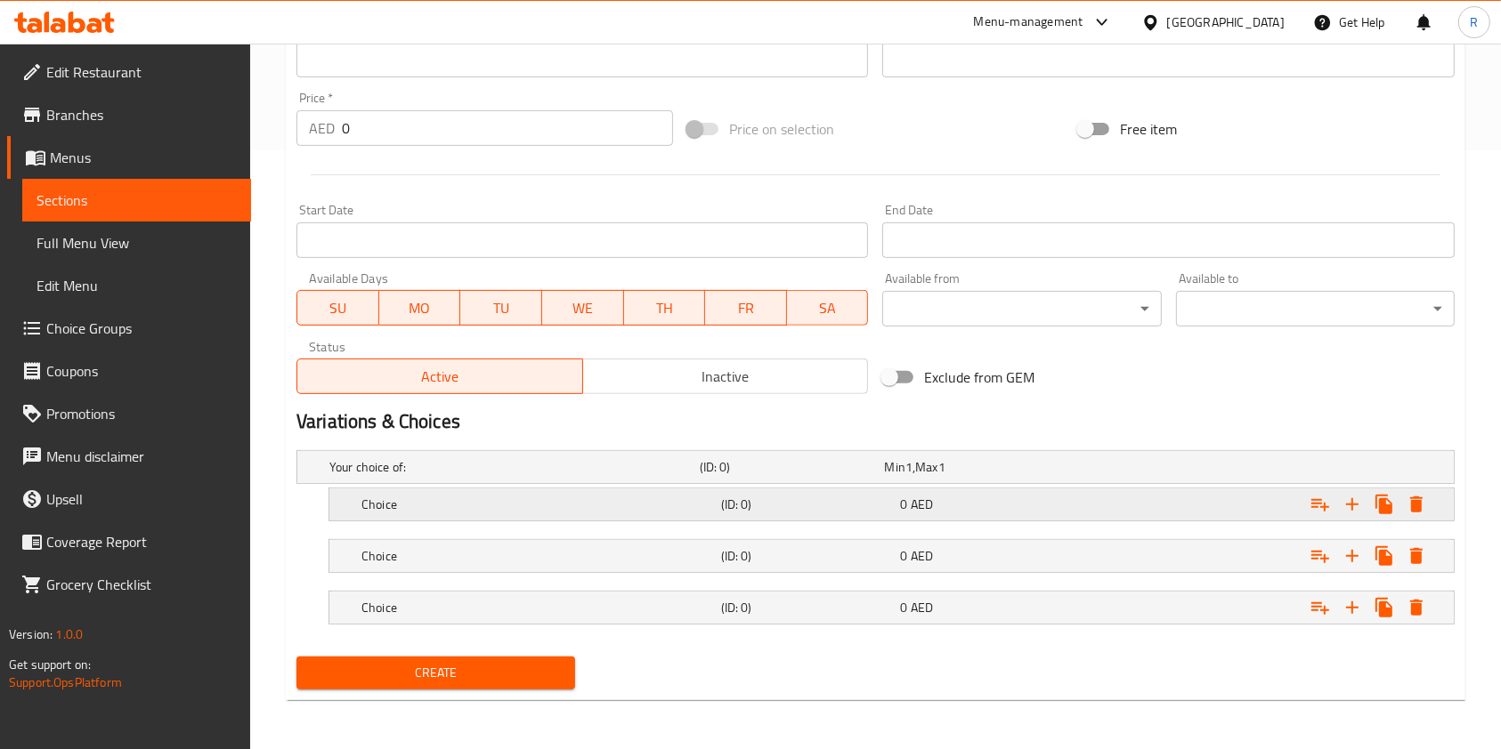
click at [452, 507] on h5 "Choice" at bounding box center [537, 505] width 352 height 18
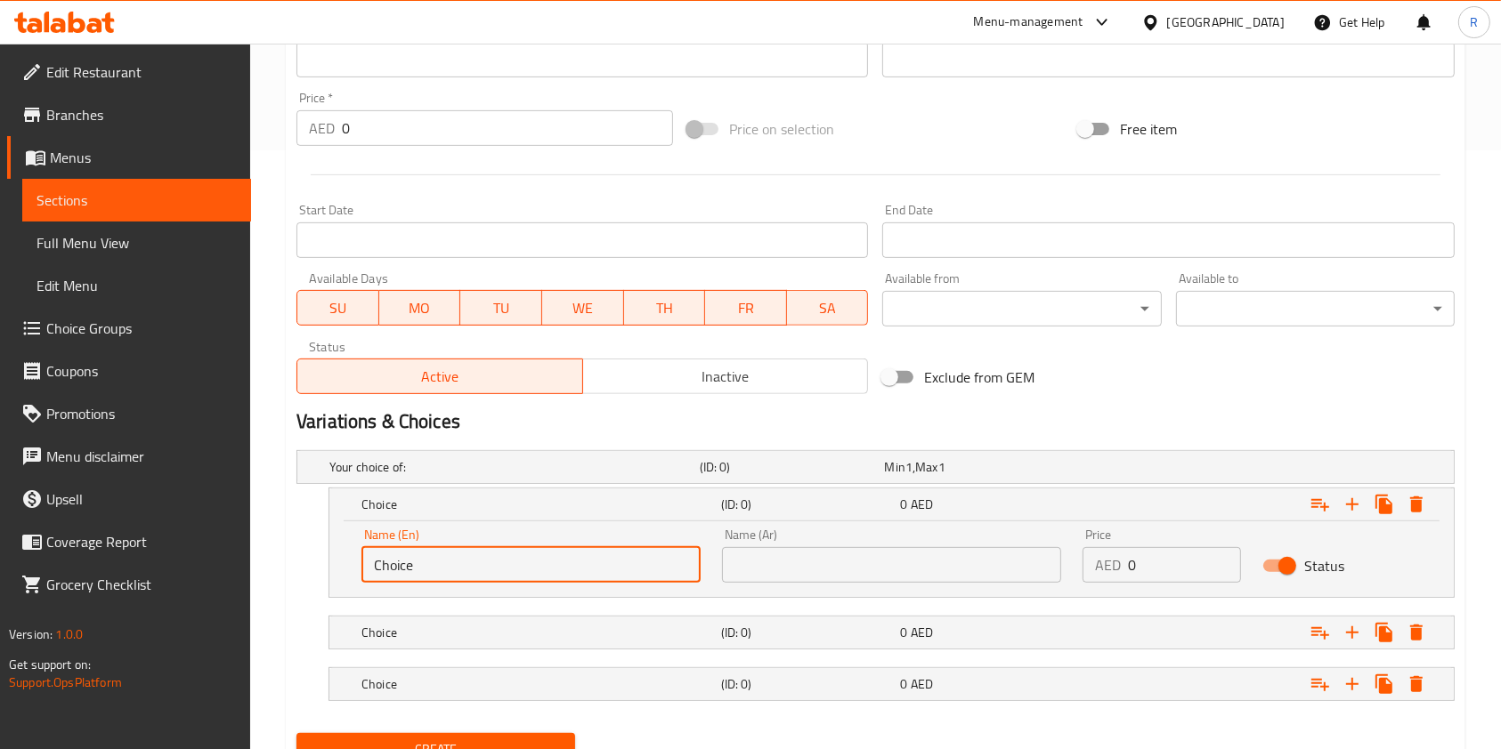
drag, startPoint x: 38, startPoint y: 555, endPoint x: 0, endPoint y: 572, distance: 41.8
click at [0, 570] on div "Edit Restaurant Branches Menus Sections Full Menu View Edit Menu Choice Groups …" at bounding box center [750, 136] width 1501 height 1382
type input "Hot"
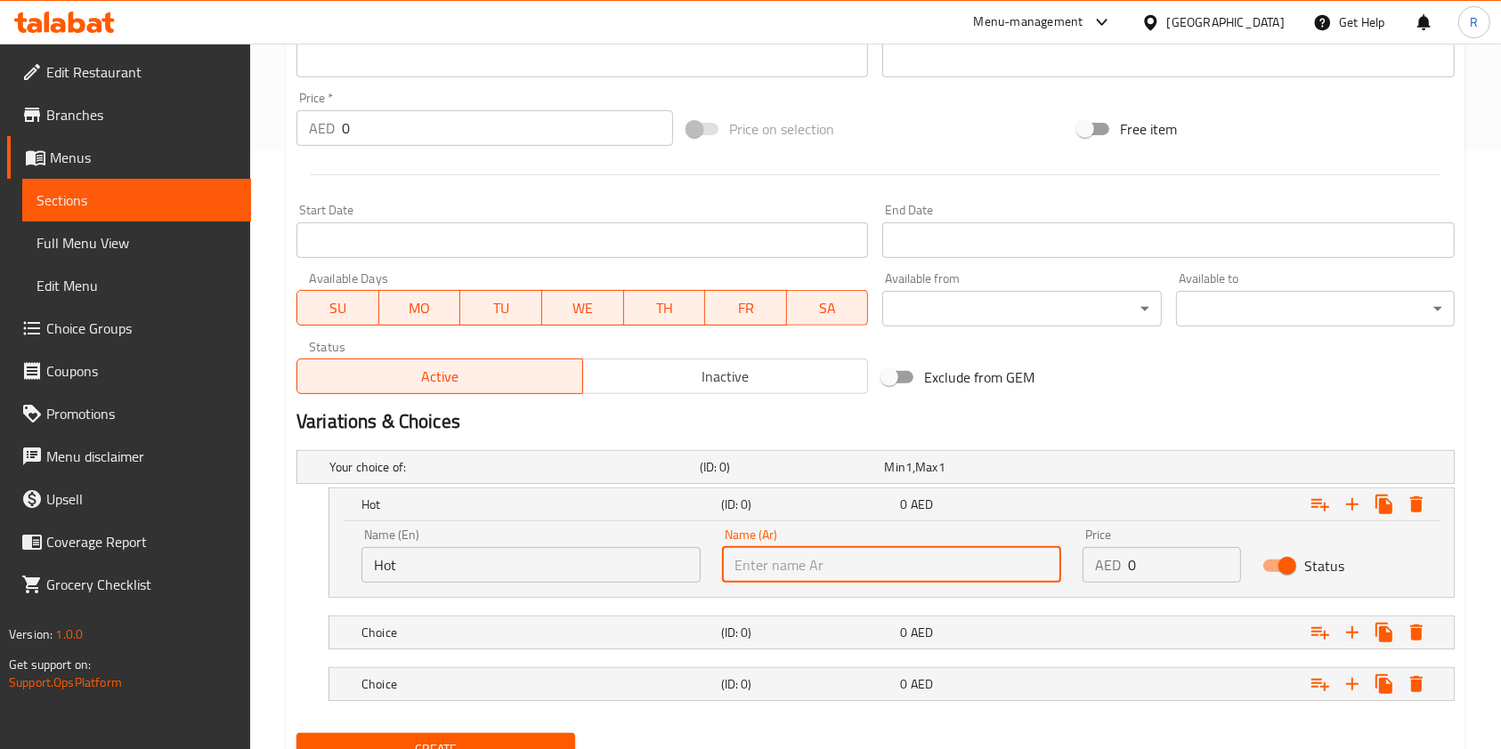
paste input "Hot"
type input "Hot"
click at [887, 634] on h5 "(ID: 0)" at bounding box center [807, 633] width 173 height 18
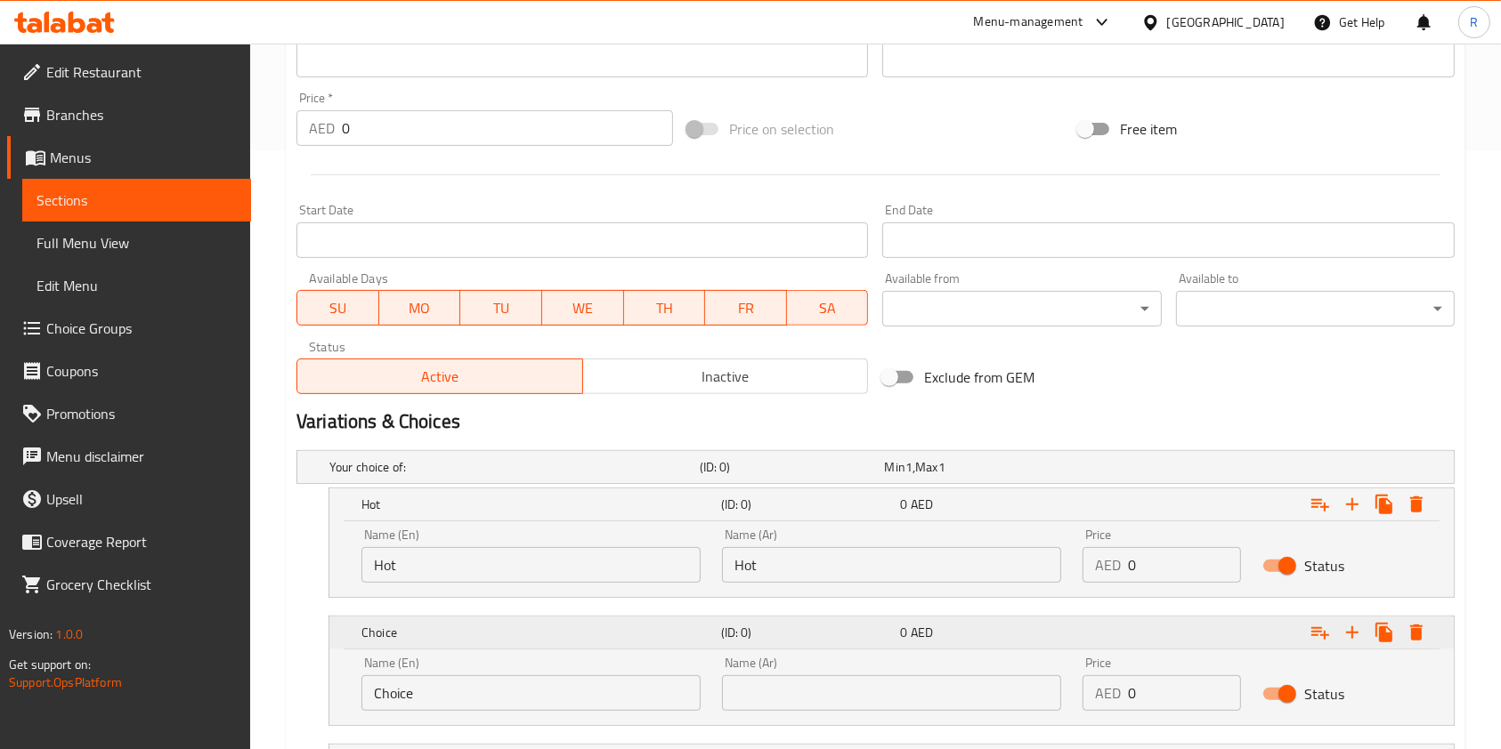
scroll to position [752, 0]
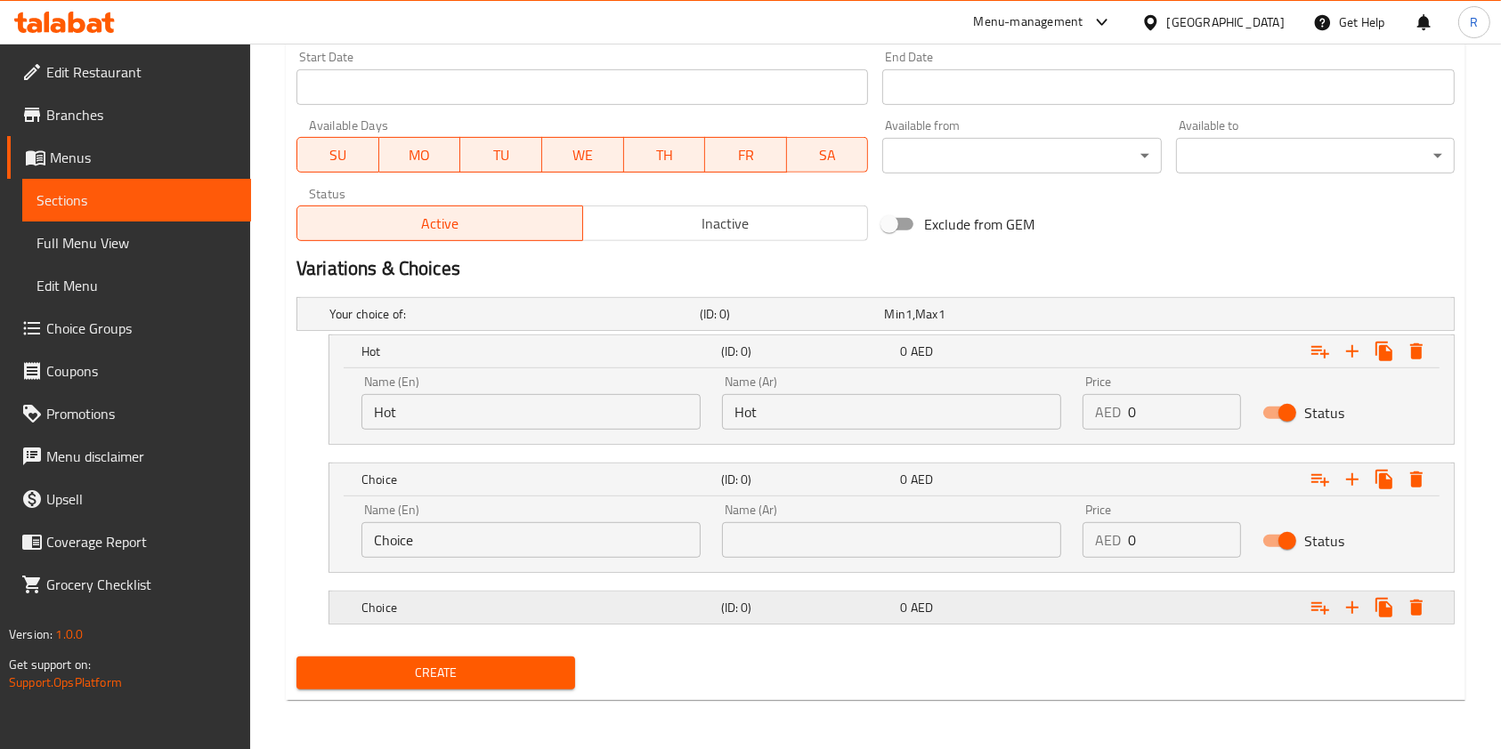
click at [1048, 614] on div "0 AED" at bounding box center [986, 608] width 173 height 18
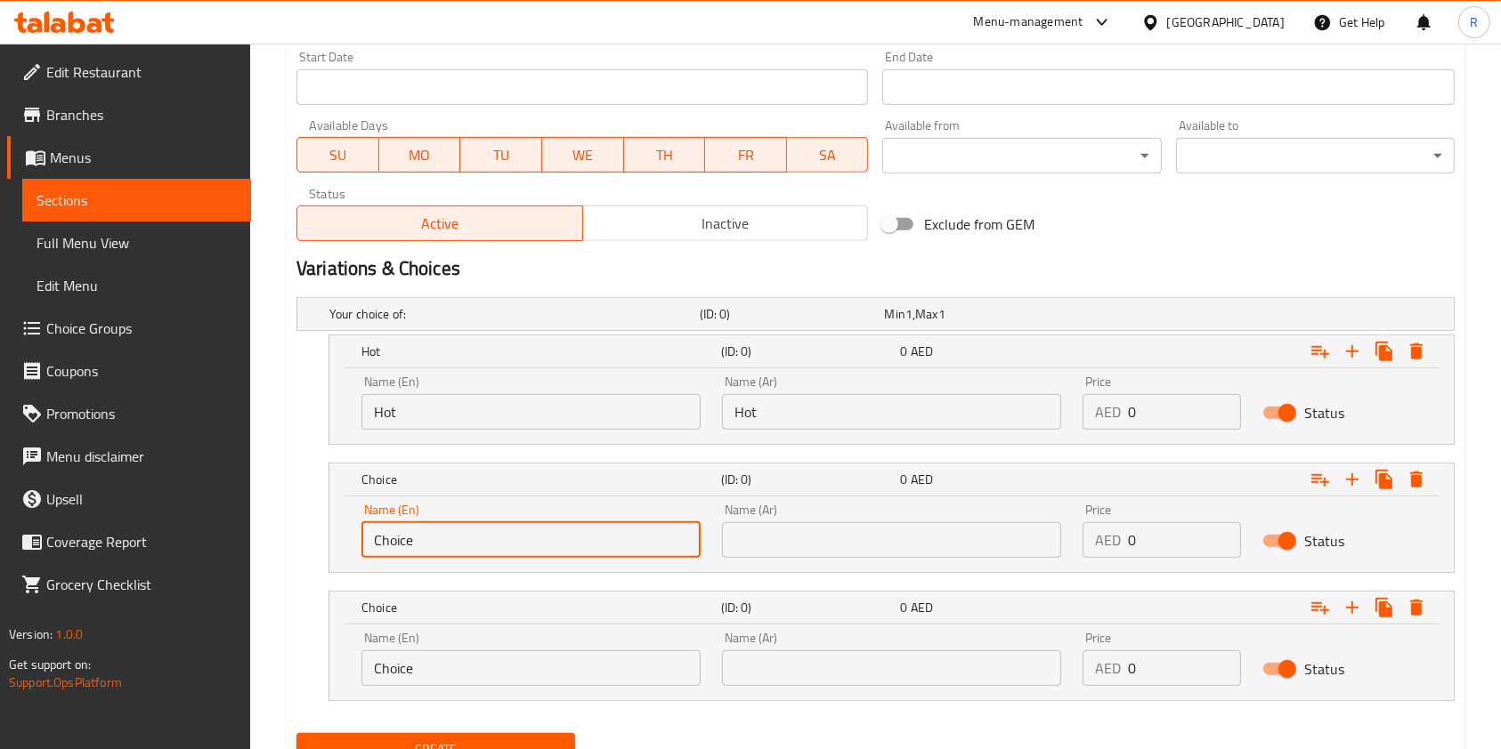
drag, startPoint x: 502, startPoint y: 546, endPoint x: 0, endPoint y: 531, distance: 502.2
click at [0, 531] on div "Edit Restaurant Branches Menus Sections Full Menu View Edit Menu Choice Groups …" at bounding box center [750, 59] width 1501 height 1535
type input "Iced"
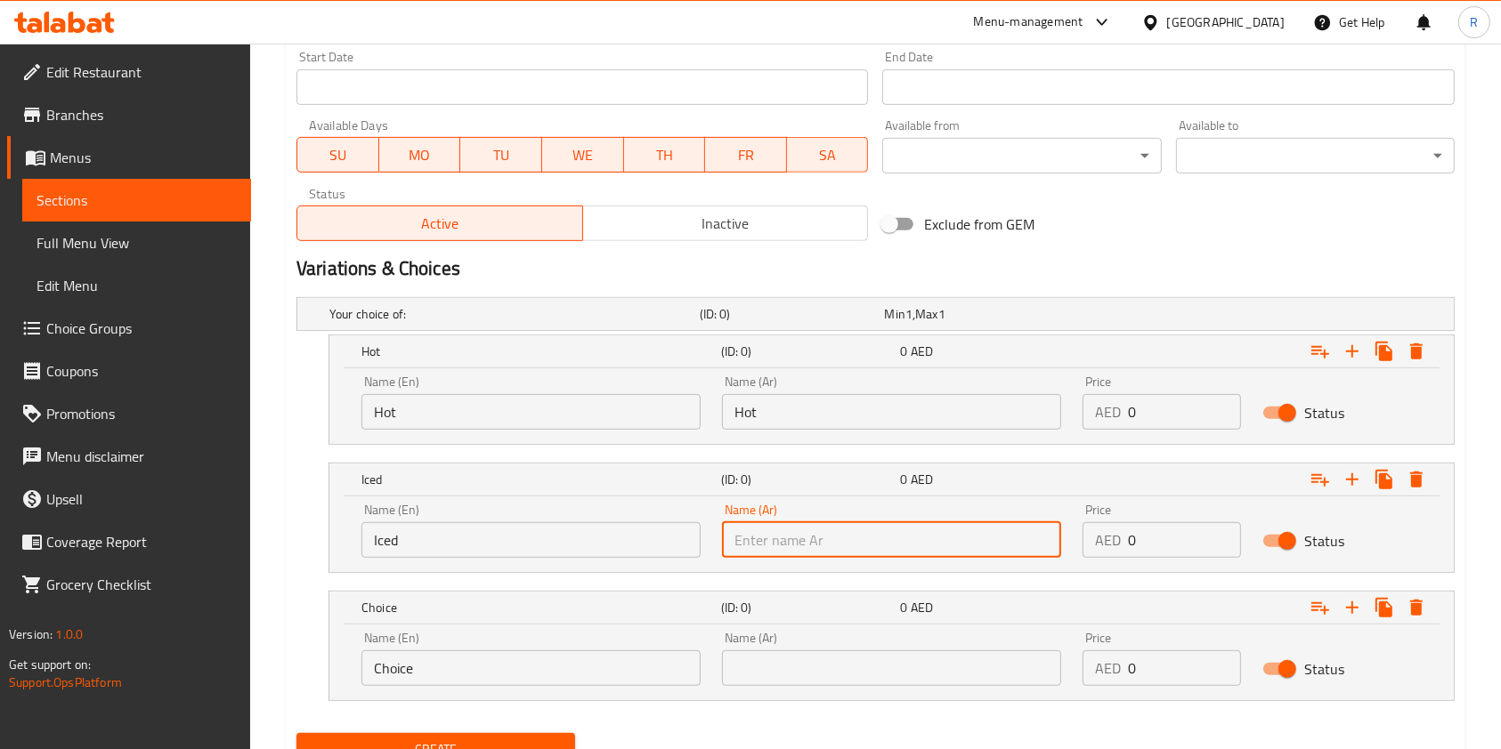
paste input "Iced"
type input "Iced"
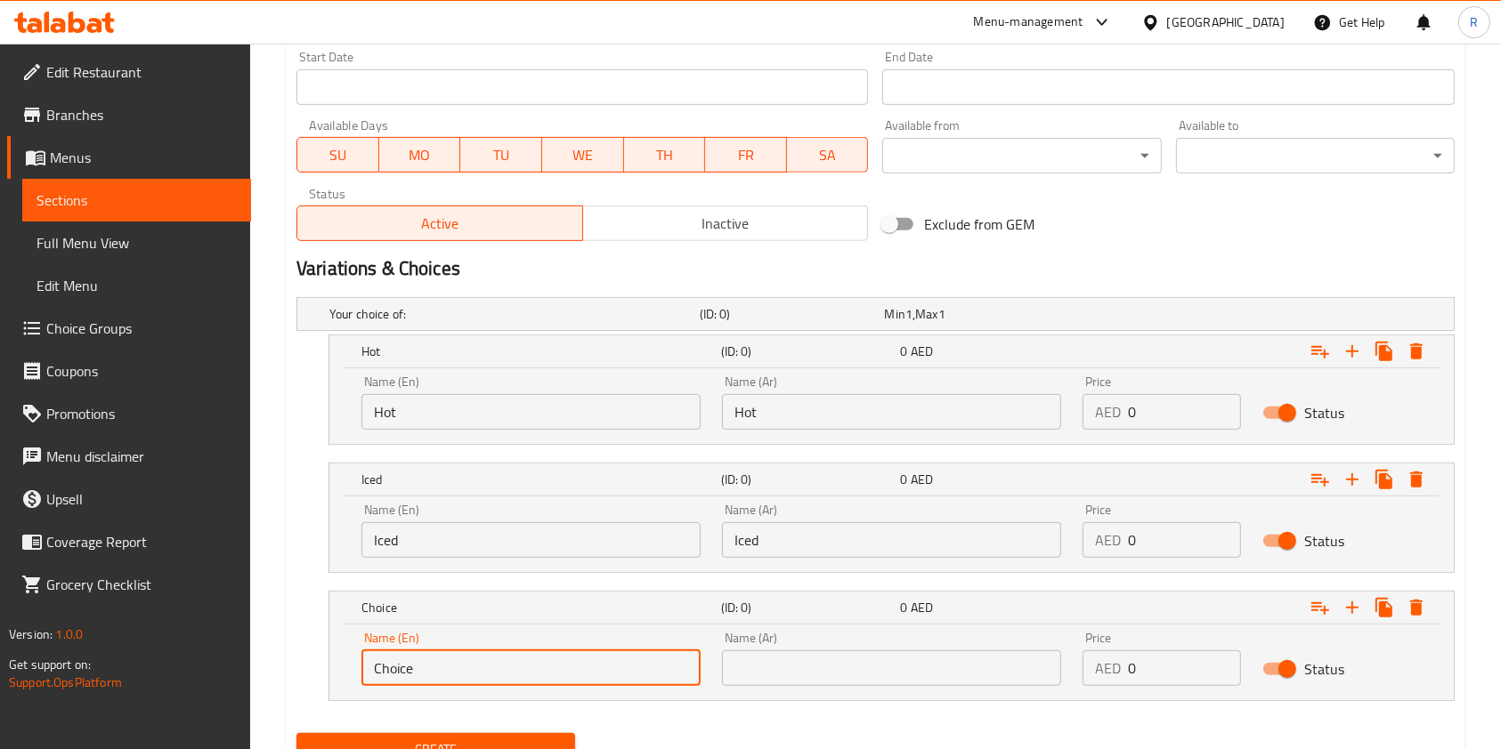
drag, startPoint x: 409, startPoint y: 668, endPoint x: 439, endPoint y: 676, distance: 31.1
click at [0, 651] on div "Edit Restaurant Branches Menus Sections Full Menu View Edit Menu Choice Groups …" at bounding box center [750, 59] width 1501 height 1535
paste input "Tabuk"
type input "Tabuk"
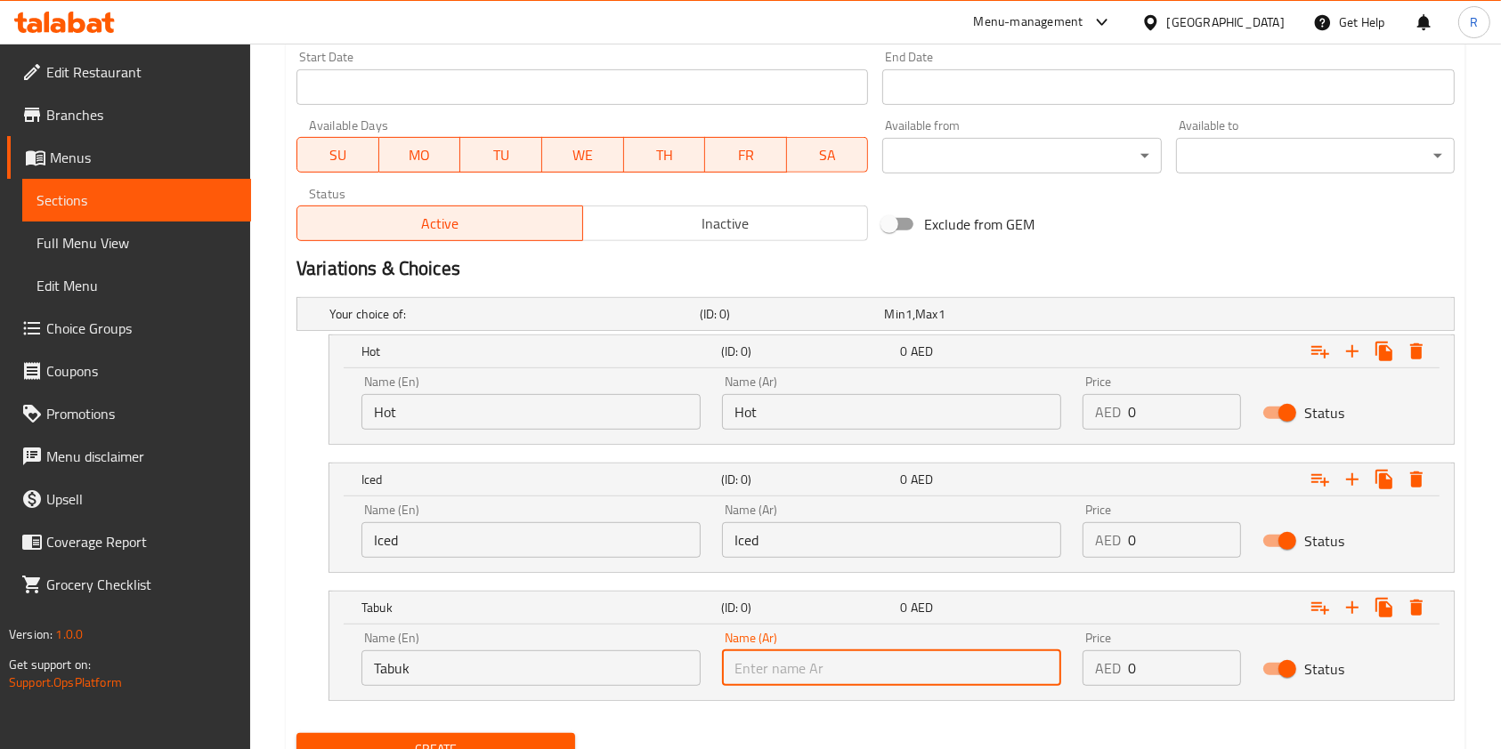
paste input "Tabuk"
type input "Tabuk"
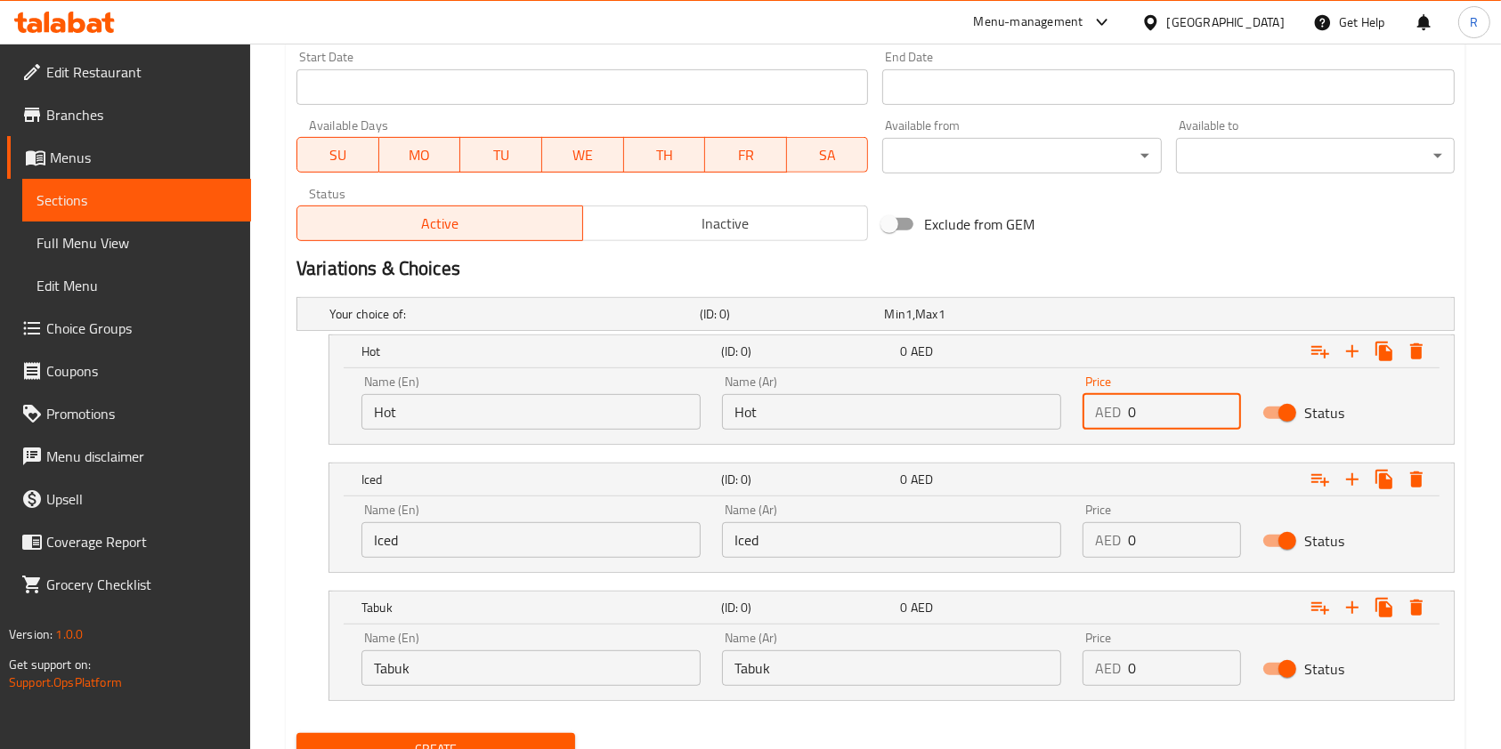
drag, startPoint x: 1165, startPoint y: 410, endPoint x: 625, endPoint y: 421, distance: 540.3
click at [603, 412] on div "Name (En) Hot Name (En) Name (Ar) Hot Name (Ar) Price AED 0 Price Status" at bounding box center [891, 403] width 1081 height 76
paste input "9.0"
type input "9.00"
drag, startPoint x: 1158, startPoint y: 532, endPoint x: 769, endPoint y: 554, distance: 389.6
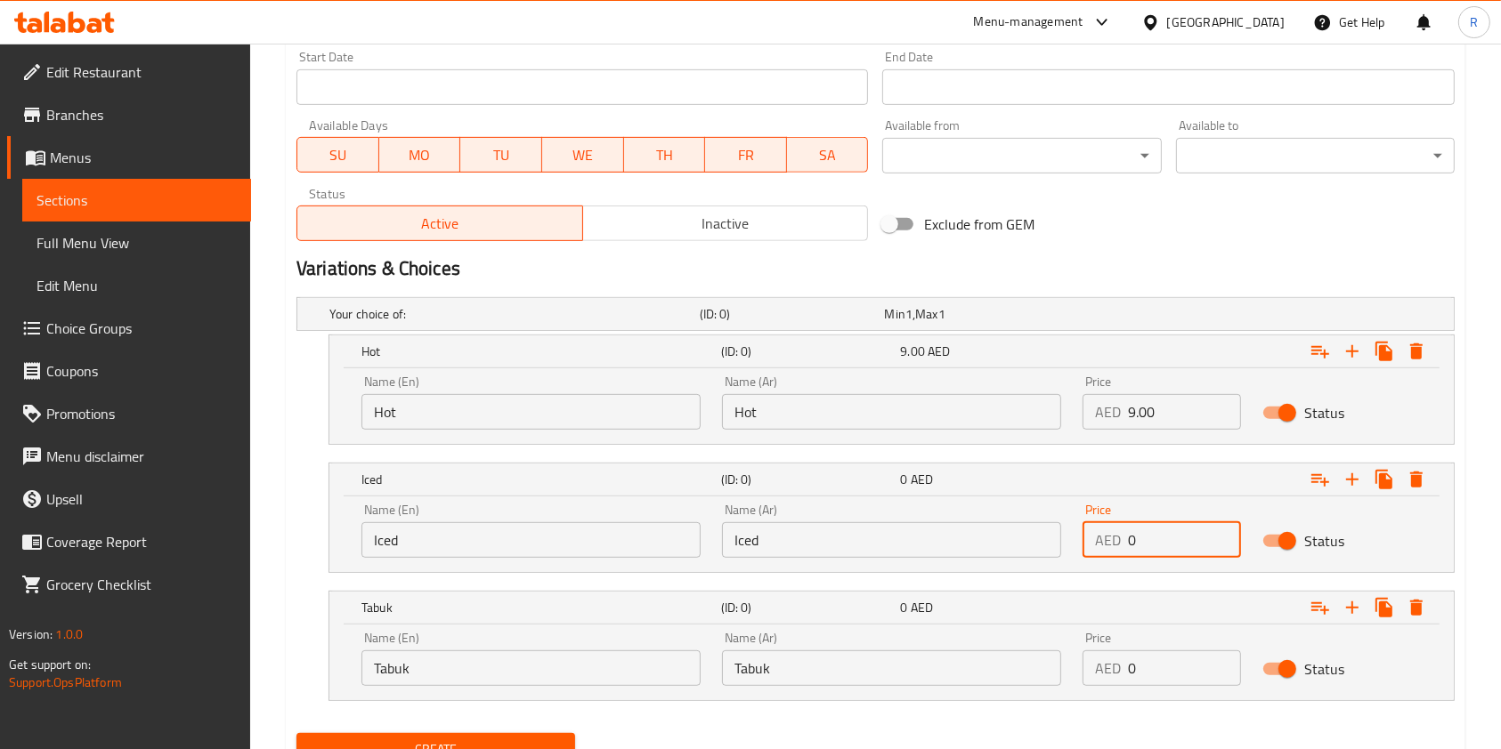
click at [707, 509] on div "Name (En) Iced Name (En) Name (Ar) Iced Name (Ar) Price AED 0 Price Status" at bounding box center [891, 531] width 1081 height 76
paste input "12.0"
type input "12.00"
drag, startPoint x: 1159, startPoint y: 659, endPoint x: 733, endPoint y: 627, distance: 426.7
click at [737, 627] on div "Name (En) Tabuk Name (En) Name (Ar) Tabuk Name (Ar) Price AED 0 Price Status" at bounding box center [891, 659] width 1081 height 76
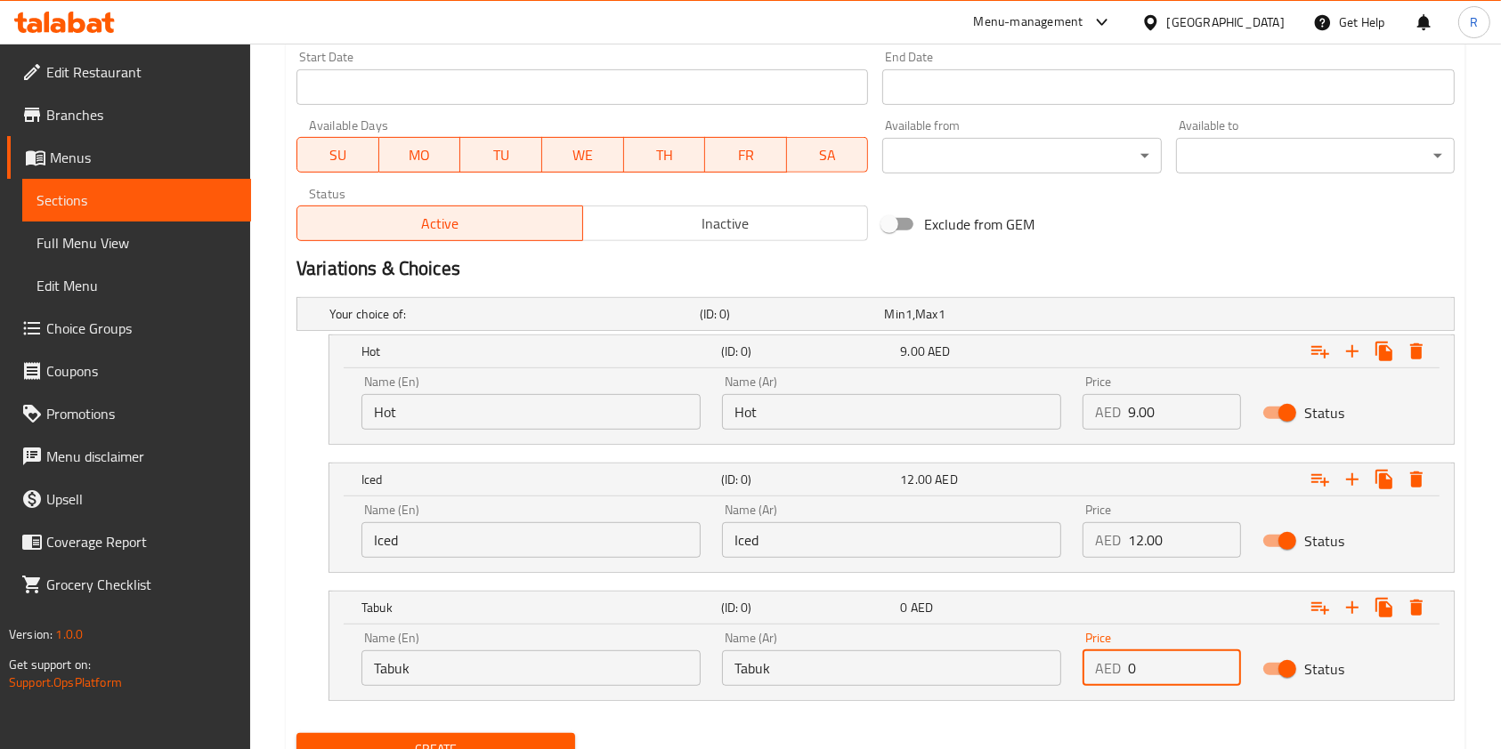
paste input "15.0"
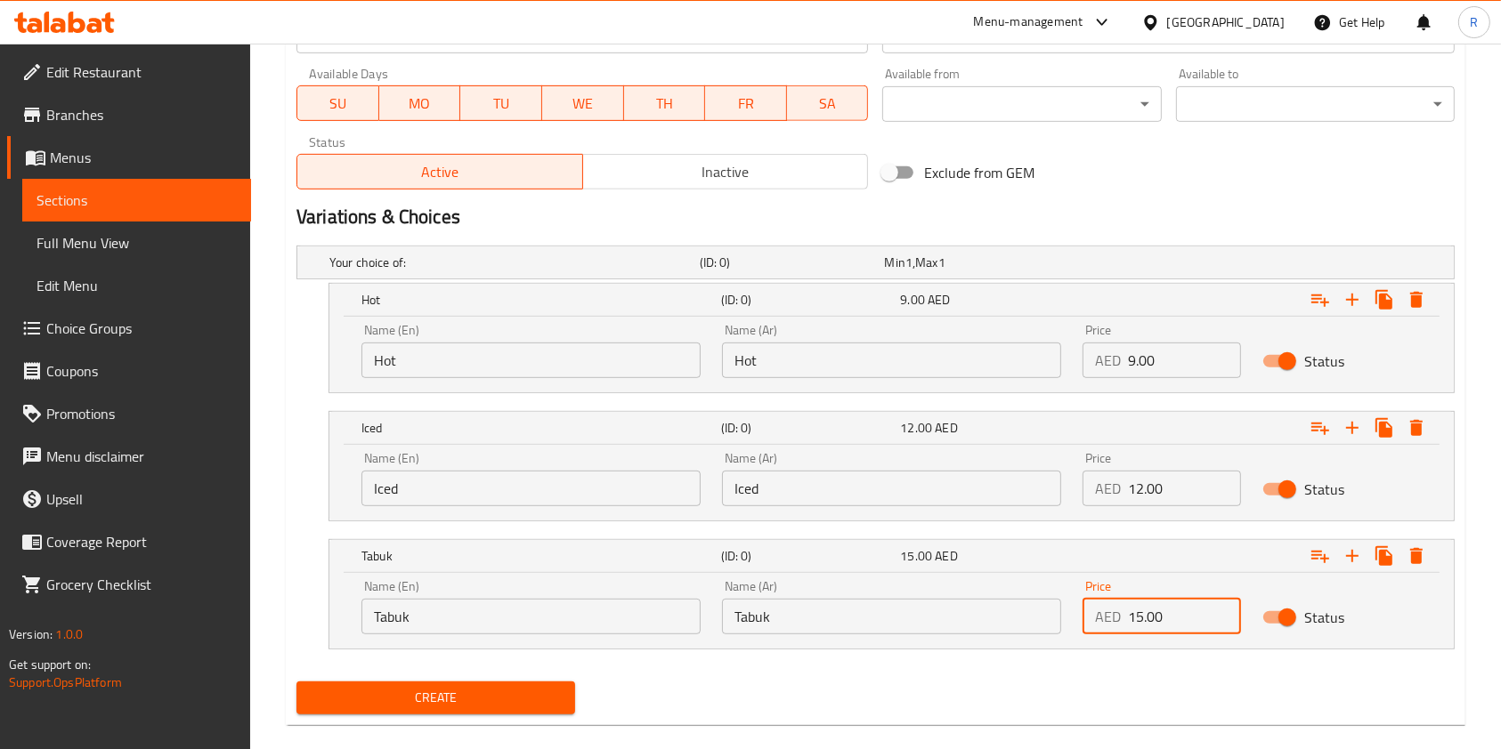
scroll to position [829, 0]
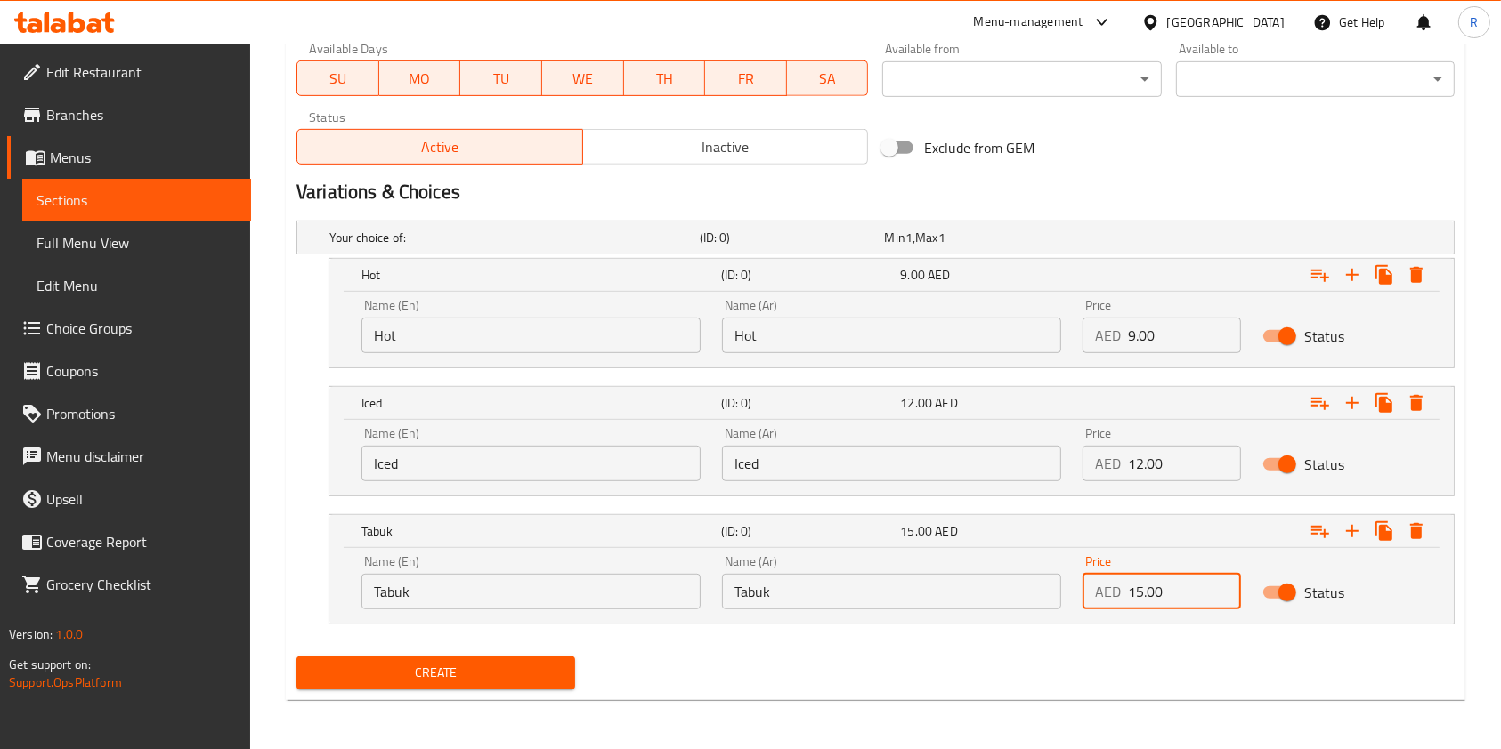
type input "15.00"
click at [441, 659] on button "Create" at bounding box center [435, 673] width 279 height 33
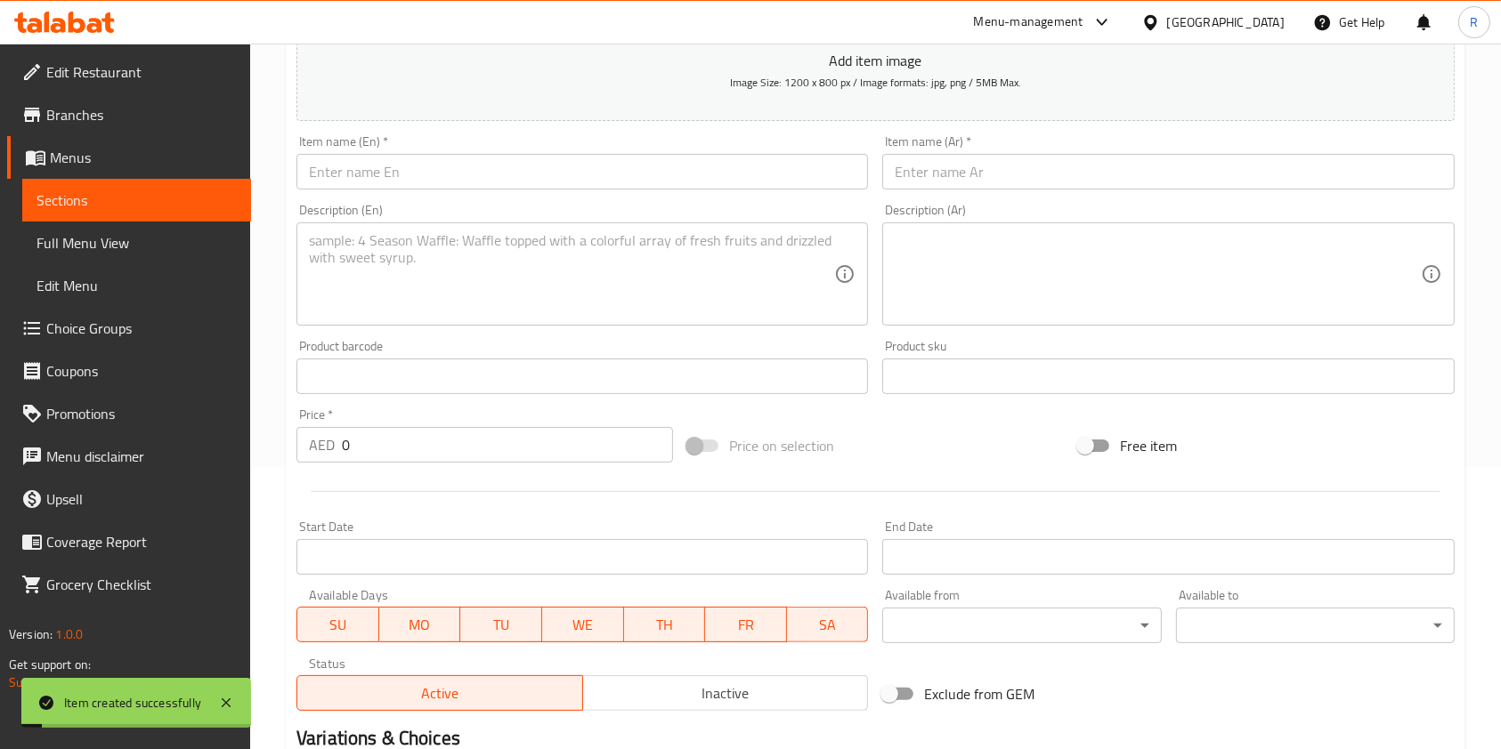
scroll to position [235, 0]
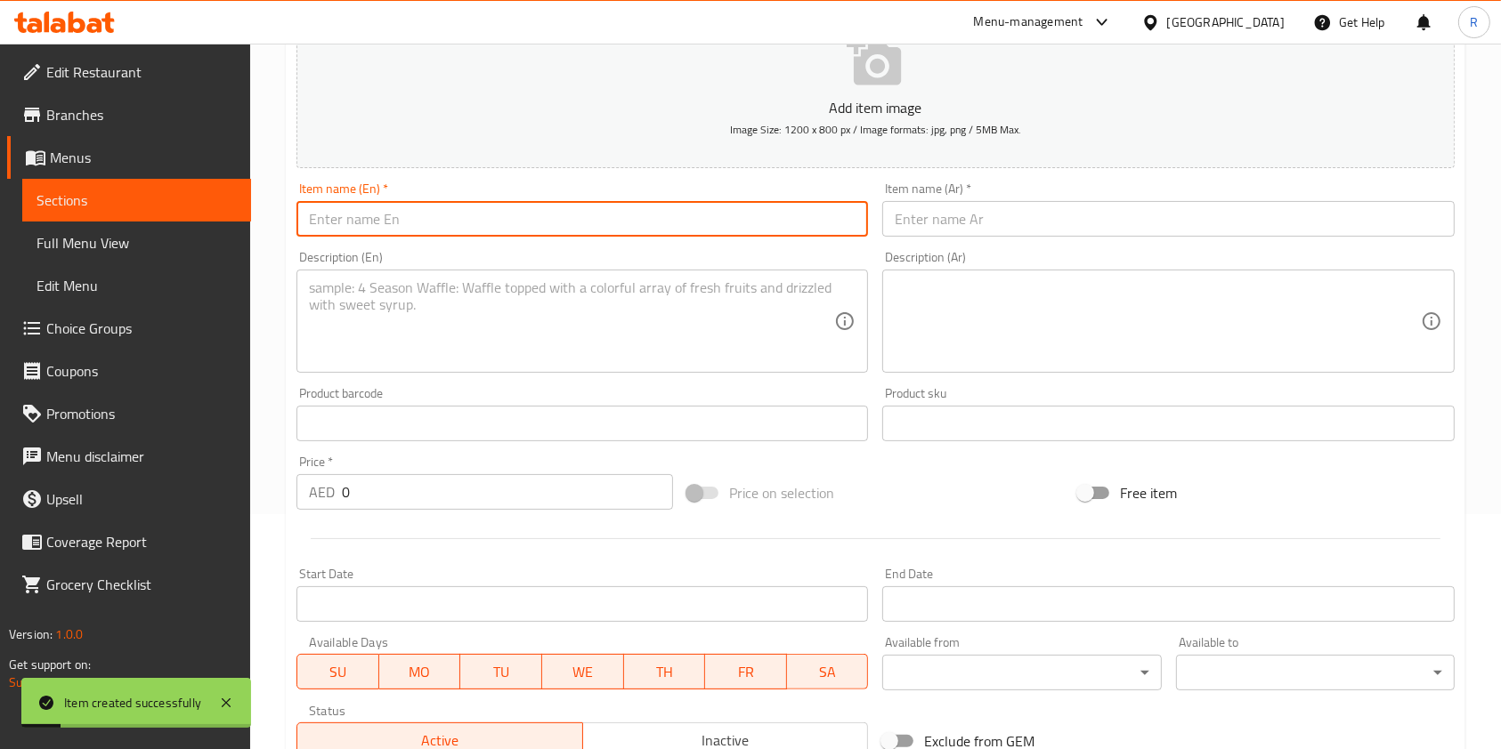
click at [421, 227] on input "text" at bounding box center [581, 219] width 571 height 36
paste input "Neslo"
type input "Neslo"
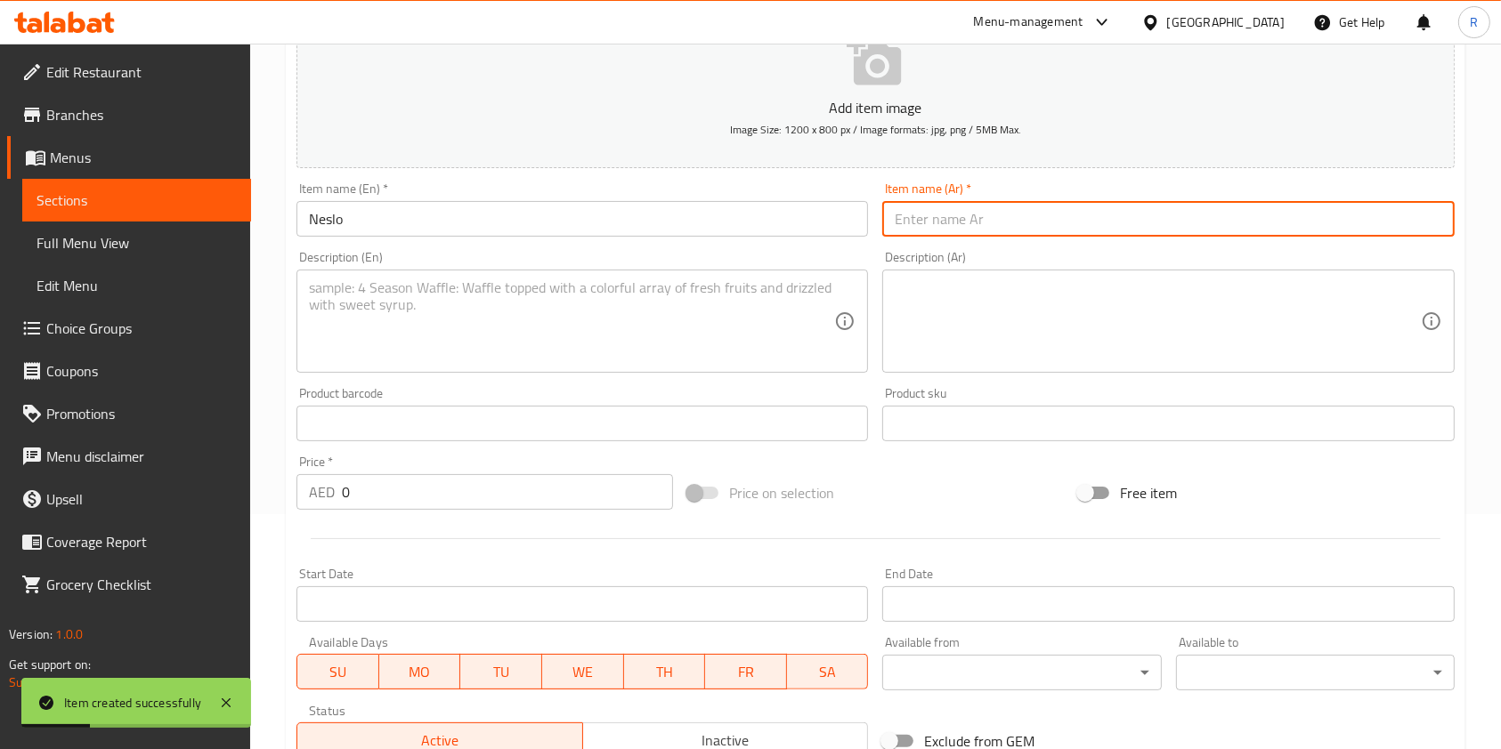
paste input "نسلو (خليط نسكافيه مع [PERSON_NAME])"
type input "نسلو (خليط نسكافيه مع [PERSON_NAME])"
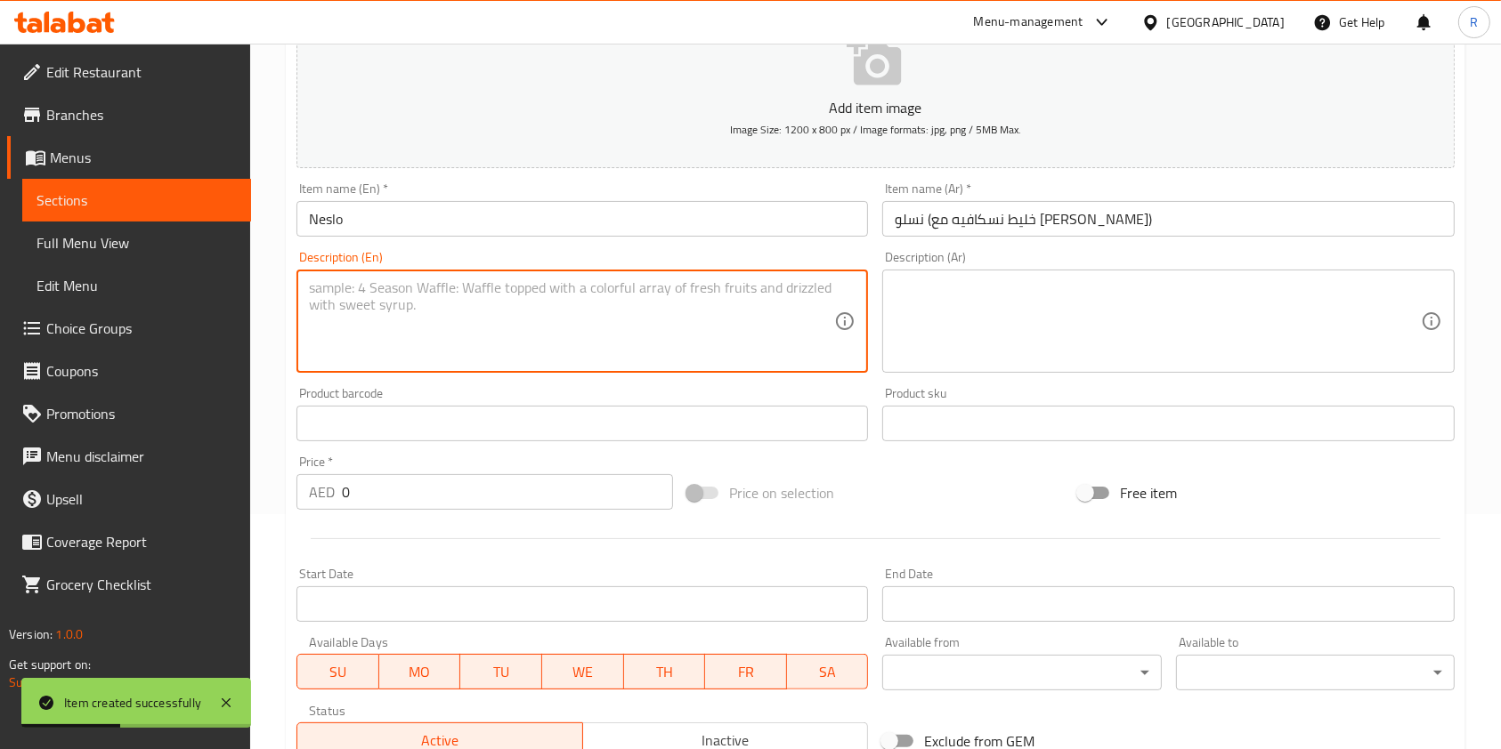
click at [535, 298] on textarea at bounding box center [571, 321] width 525 height 85
paste textarea "Blend of coffee and Milo for a chocolatey, energizing drink."
type textarea "Blend of coffee and Milo for a chocolatey, energizing drink."
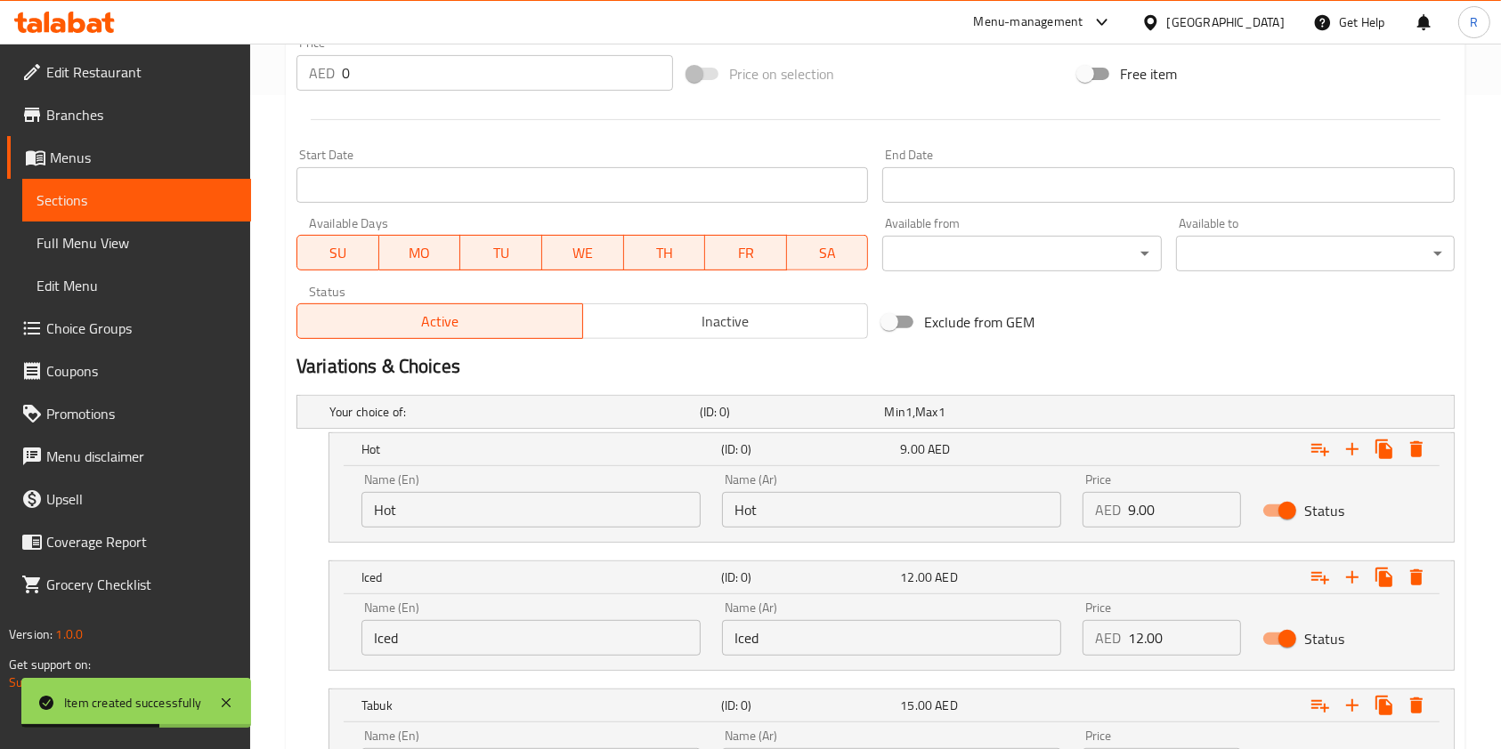
scroll to position [710, 0]
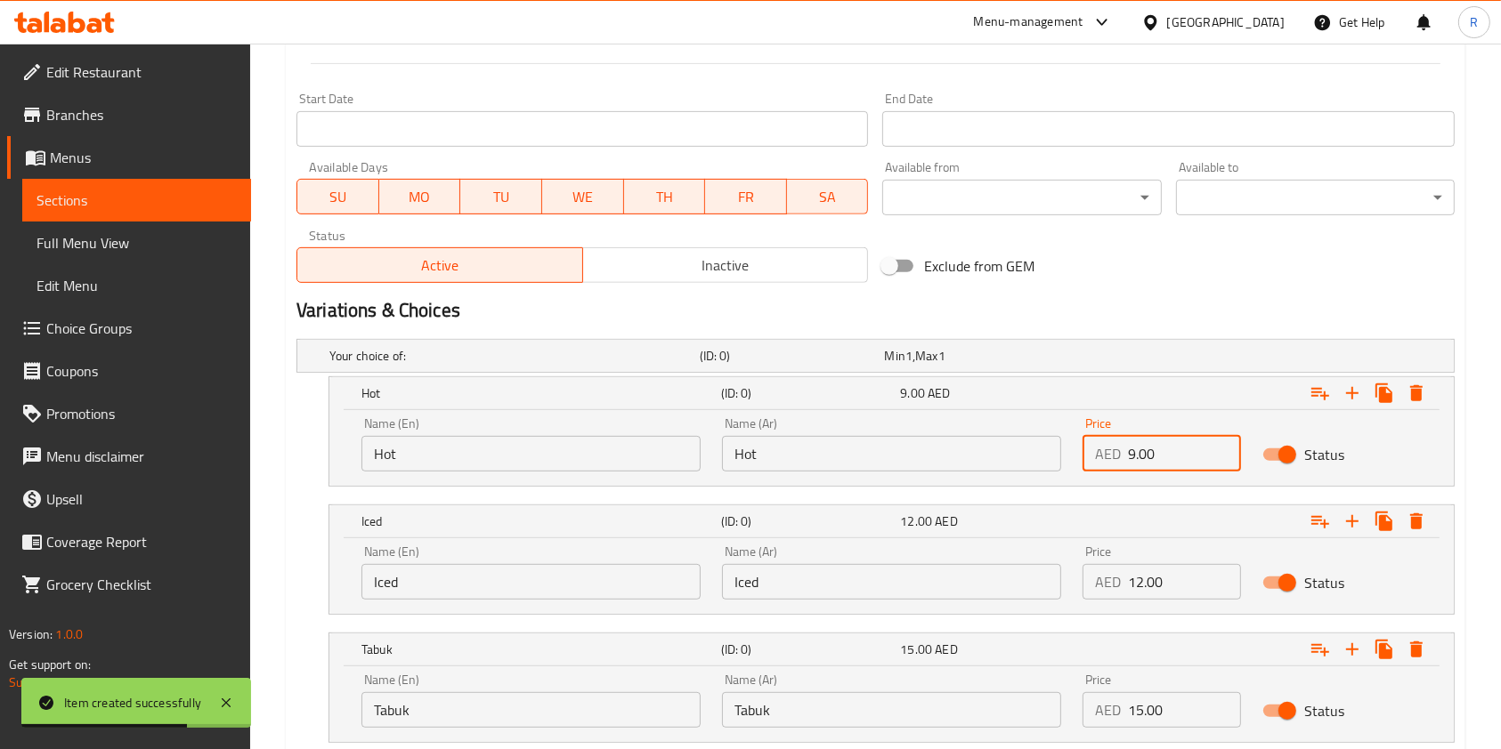
drag, startPoint x: 1184, startPoint y: 457, endPoint x: 727, endPoint y: 455, distance: 456.6
click at [727, 438] on div "Name (En) Hot Name (En) Name (Ar) Hot Name (Ar) Price AED 9.00 Price Status" at bounding box center [891, 445] width 1081 height 76
paste input "12.0"
type input "12.00"
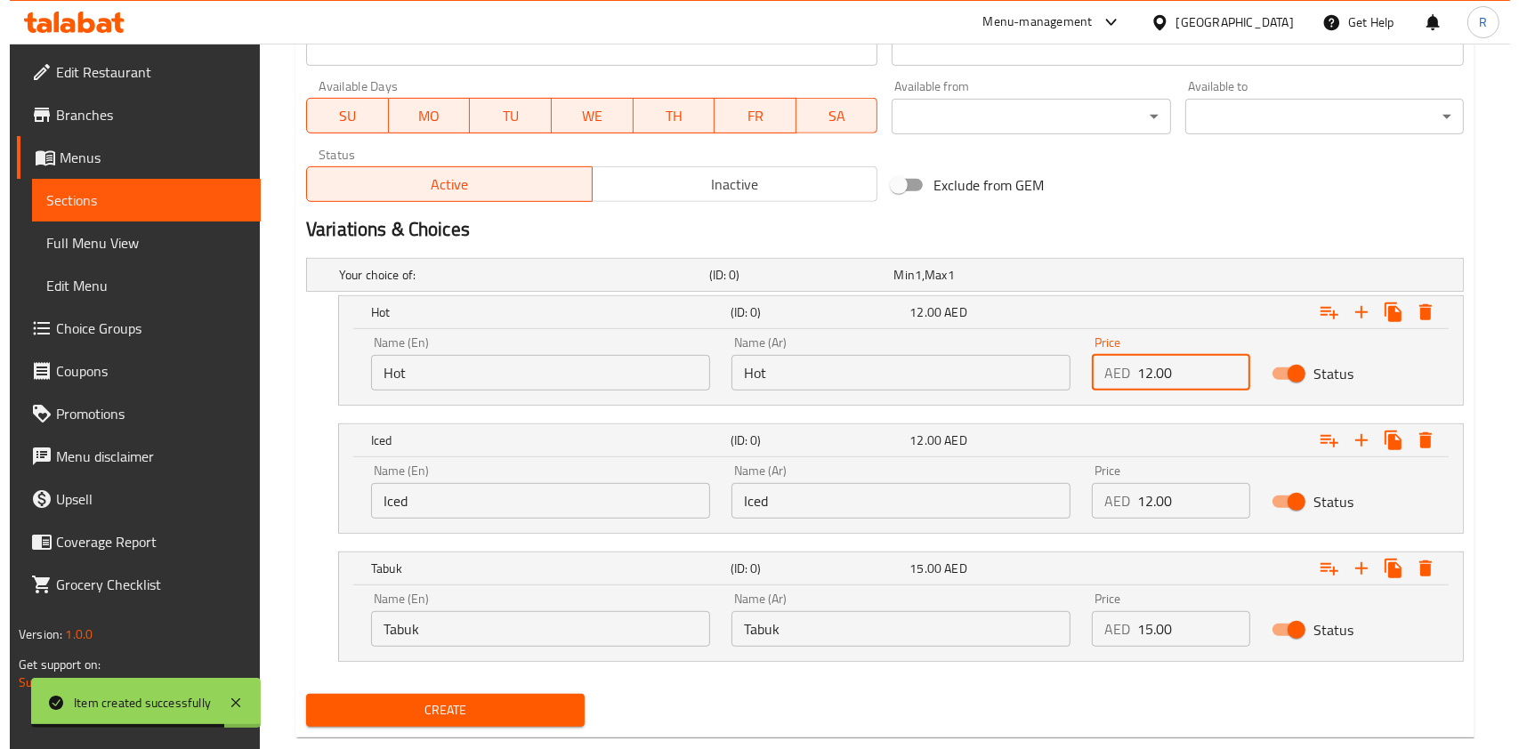
scroll to position [829, 0]
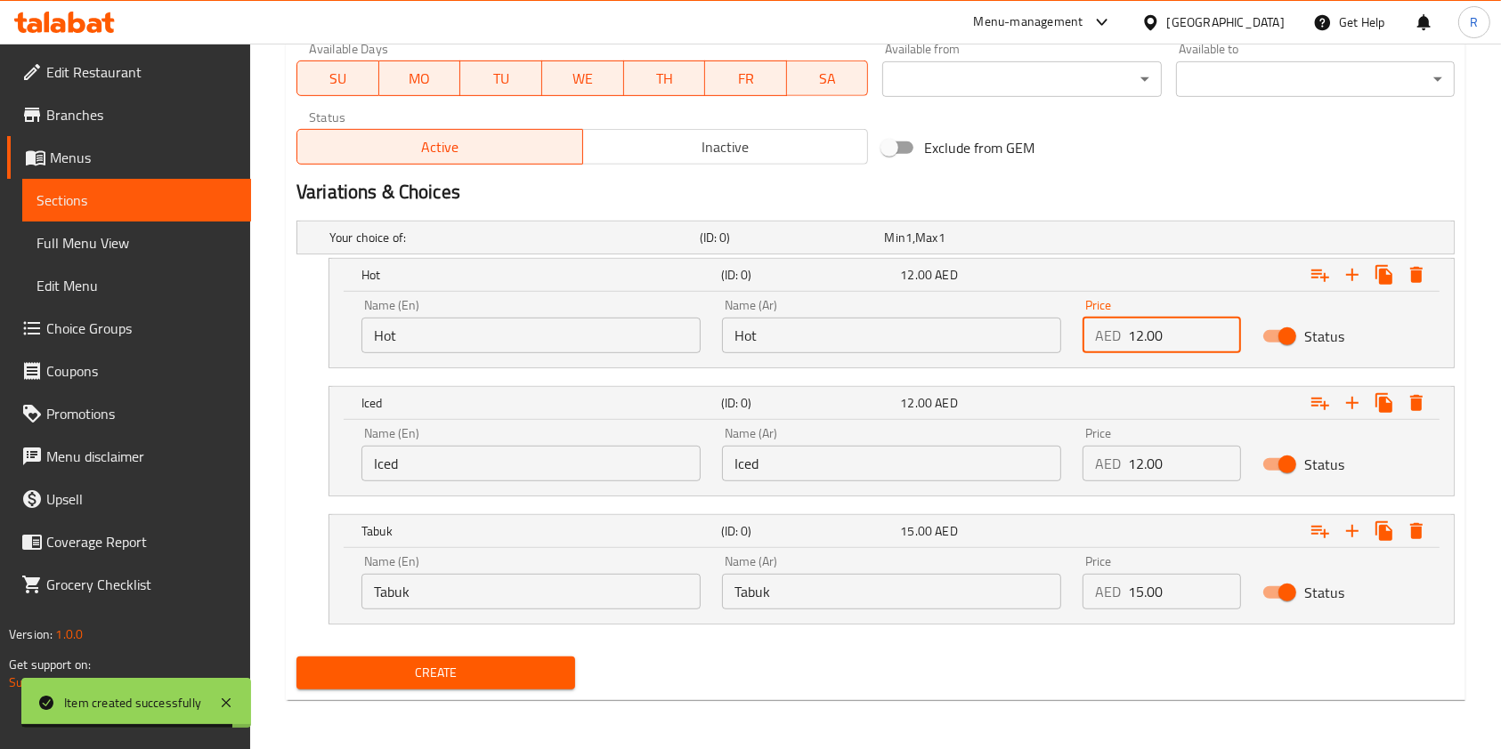
drag, startPoint x: 836, startPoint y: 487, endPoint x: 827, endPoint y: 498, distance: 13.9
click at [828, 495] on div "Name (En) Iced Name (En) Name (Ar) Iced Name (Ar) Price AED 0 Price Status" at bounding box center [891, 458] width 1124 height 76
paste input "15.0"
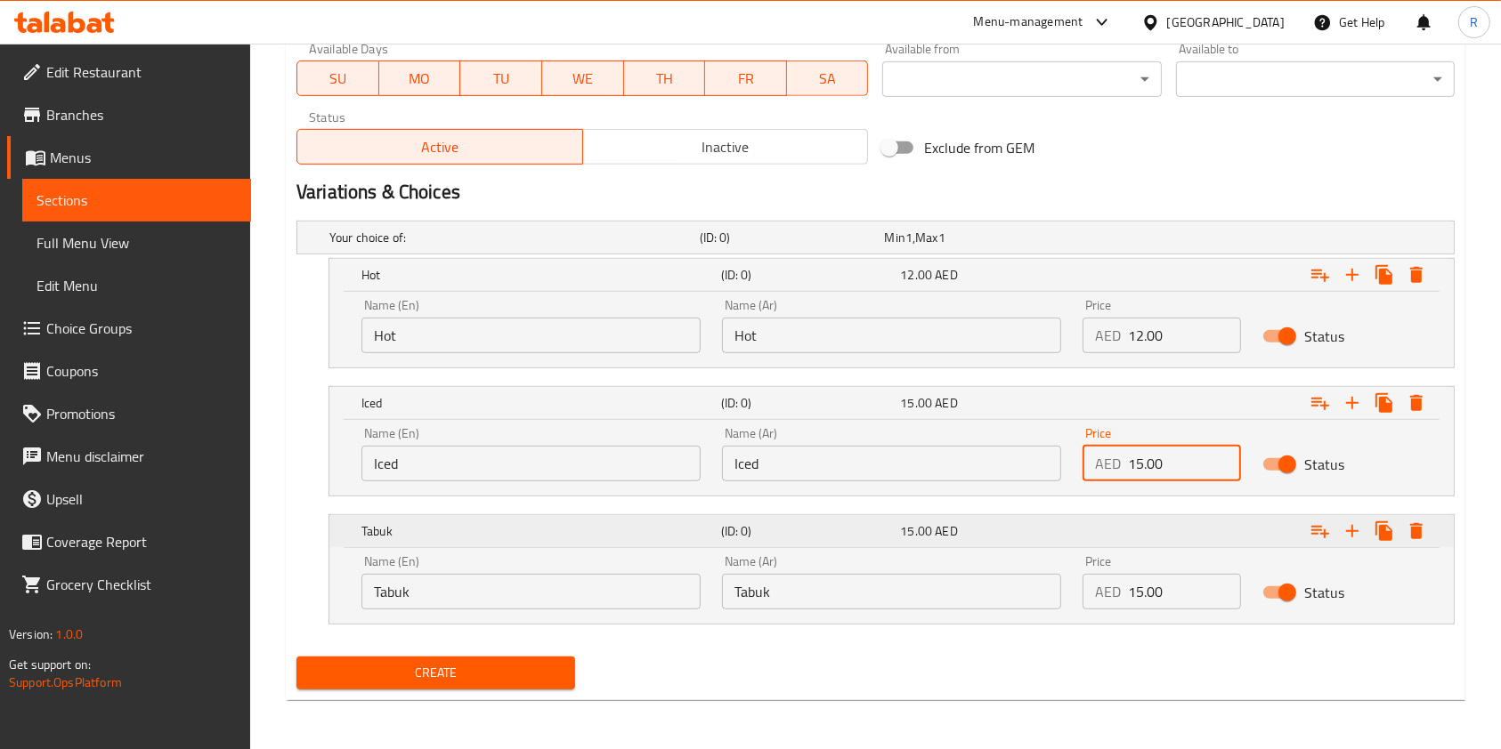
type input "15.00"
click at [1412, 522] on icon "Expand" at bounding box center [1415, 531] width 21 height 21
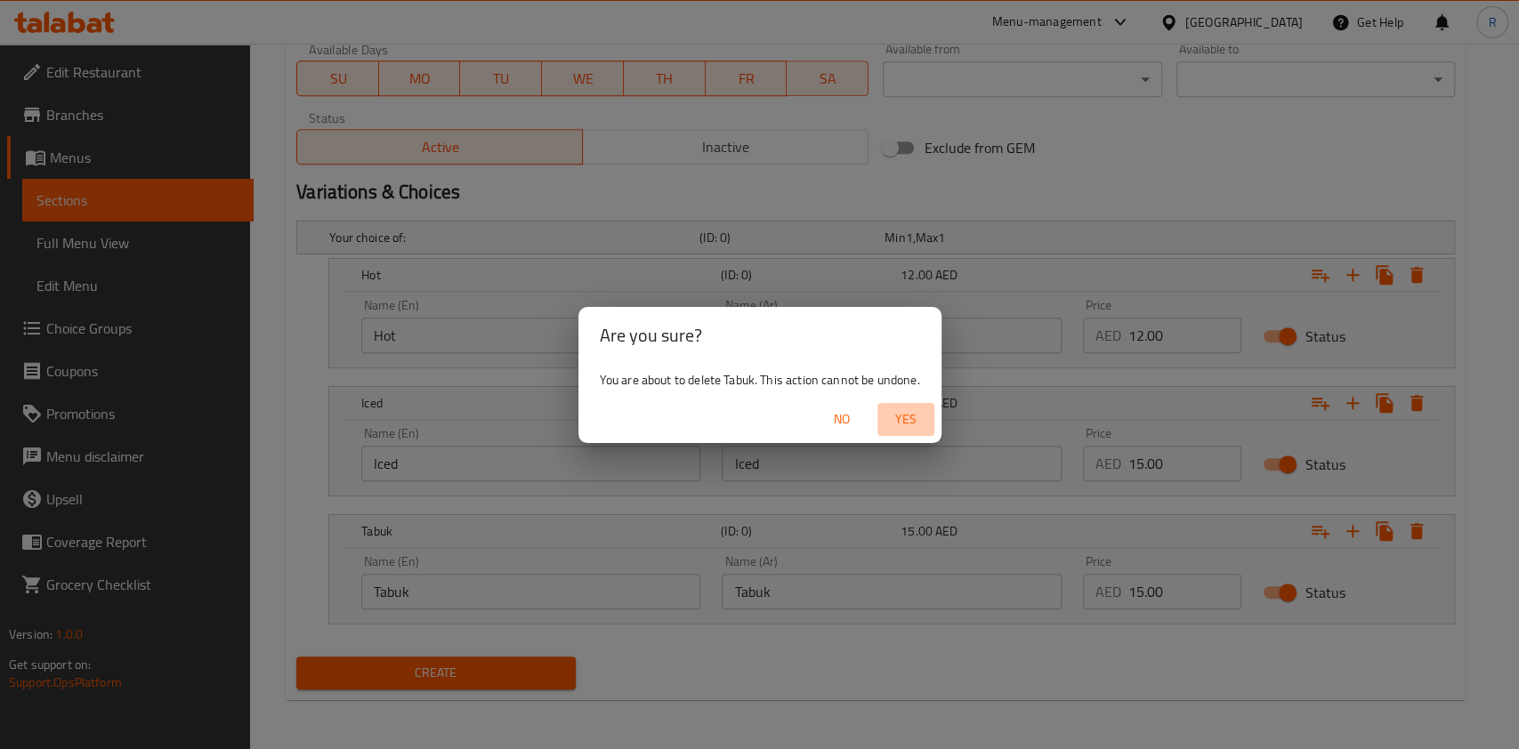
drag, startPoint x: 909, startPoint y: 422, endPoint x: 886, endPoint y: 456, distance: 40.5
click at [908, 423] on span "Yes" at bounding box center [906, 420] width 43 height 22
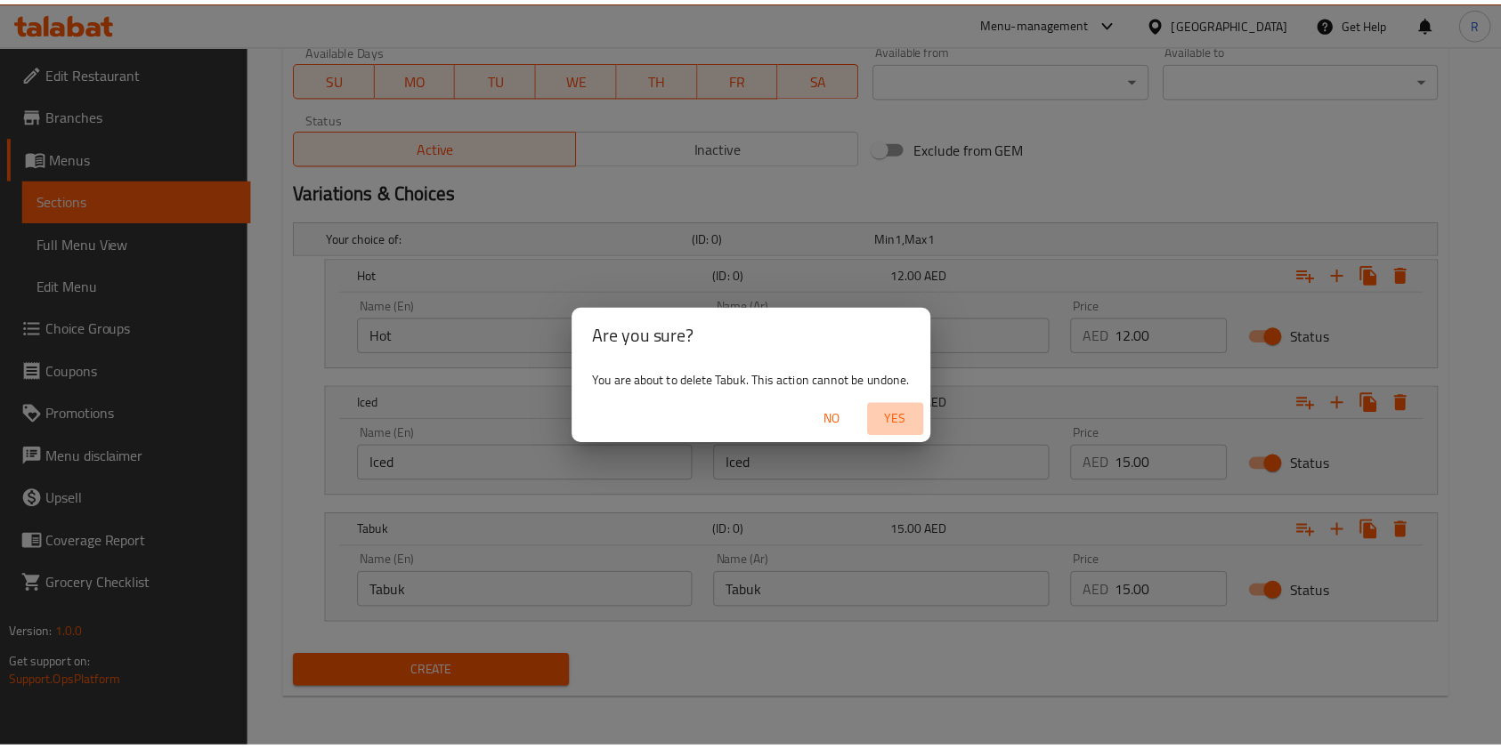
scroll to position [700, 0]
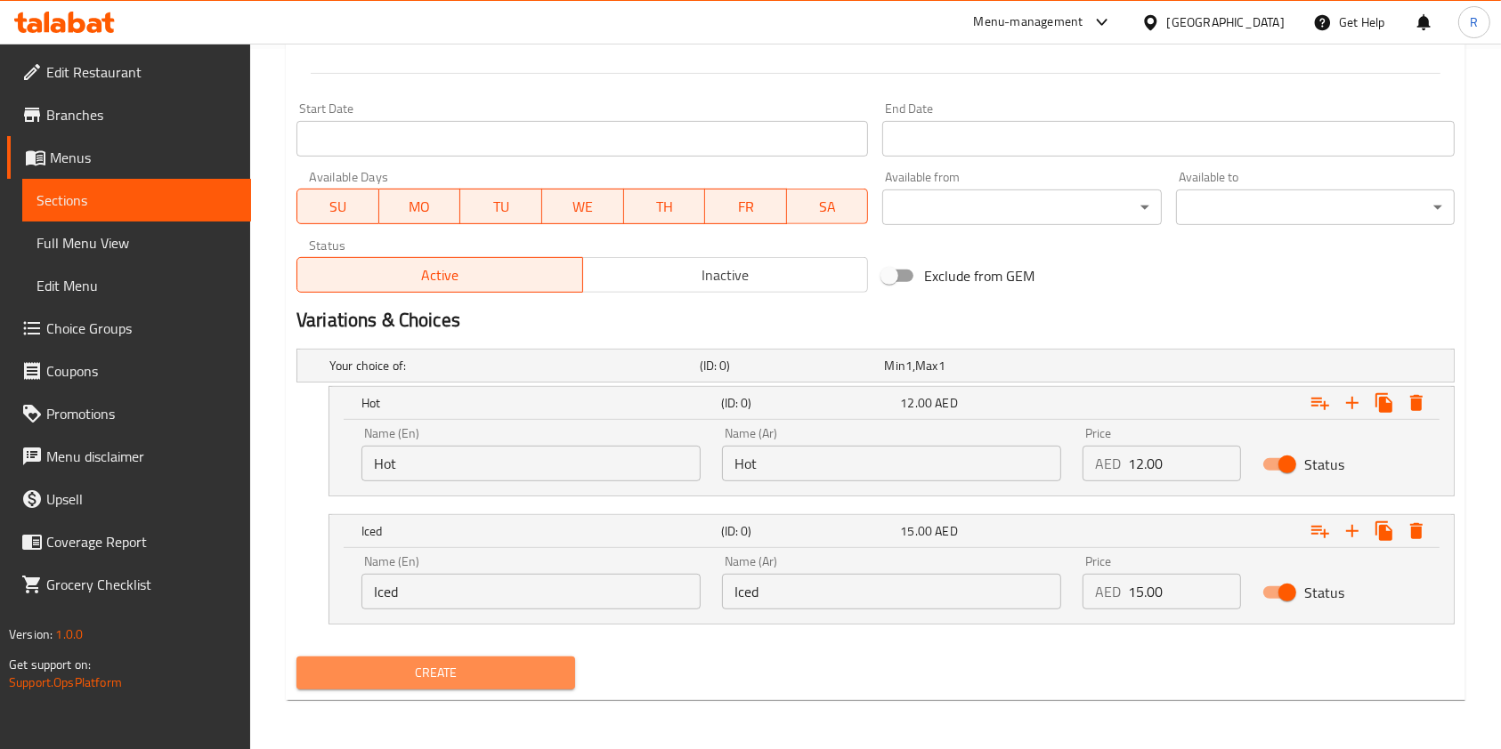
drag, startPoint x: 498, startPoint y: 668, endPoint x: 629, endPoint y: 745, distance: 151.6
click at [501, 667] on span "Create" at bounding box center [436, 673] width 250 height 22
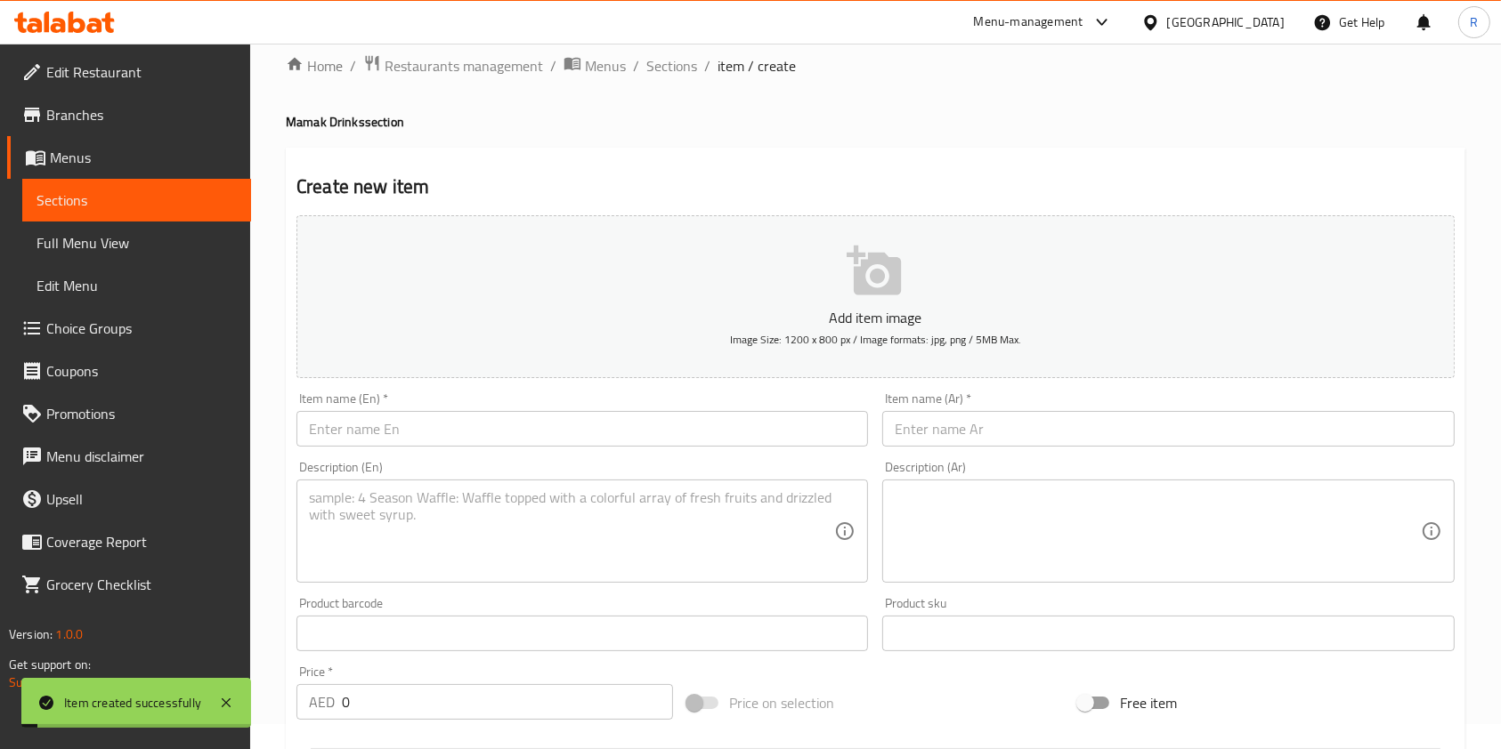
scroll to position [0, 0]
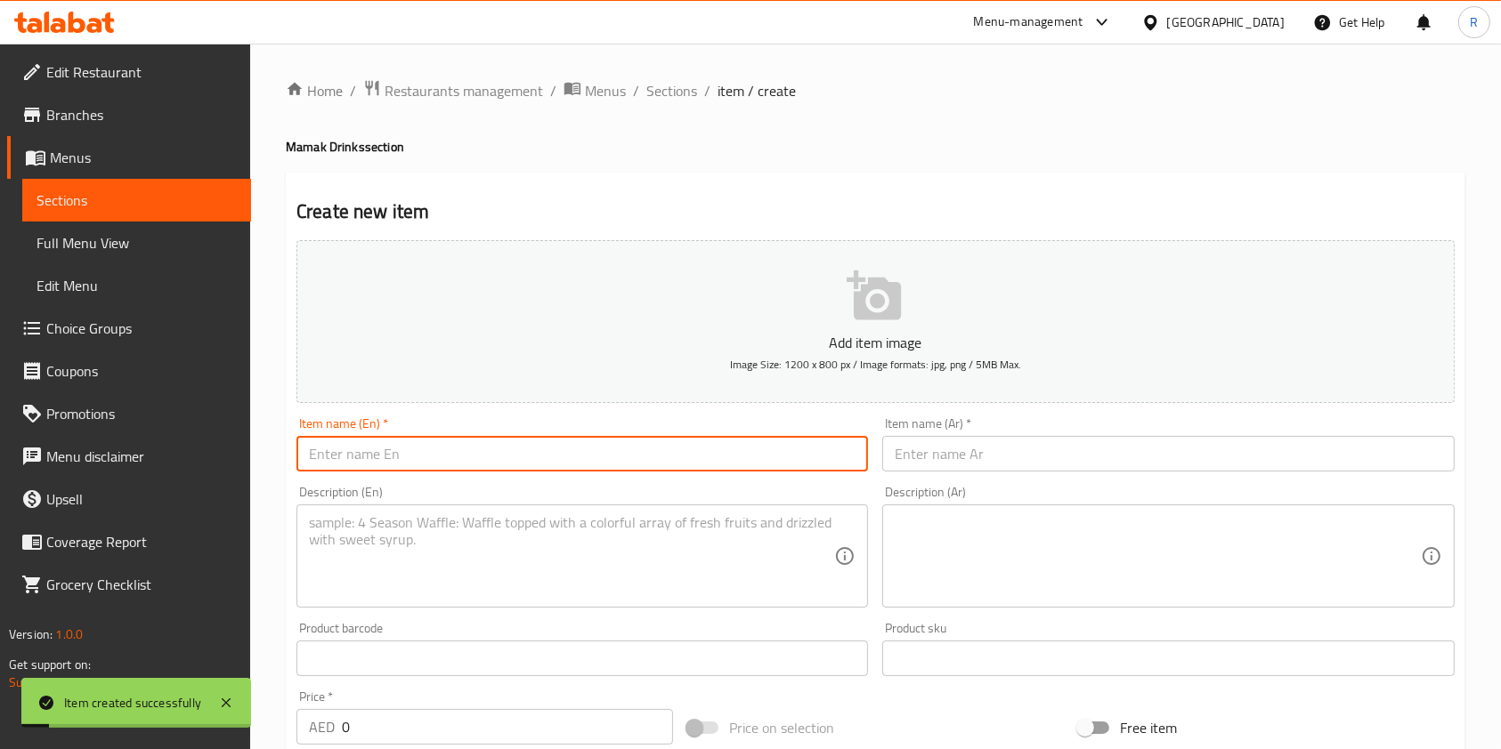
click at [405, 452] on input "text" at bounding box center [581, 454] width 571 height 36
paste input "Nescafe"
type input "Nescafe"
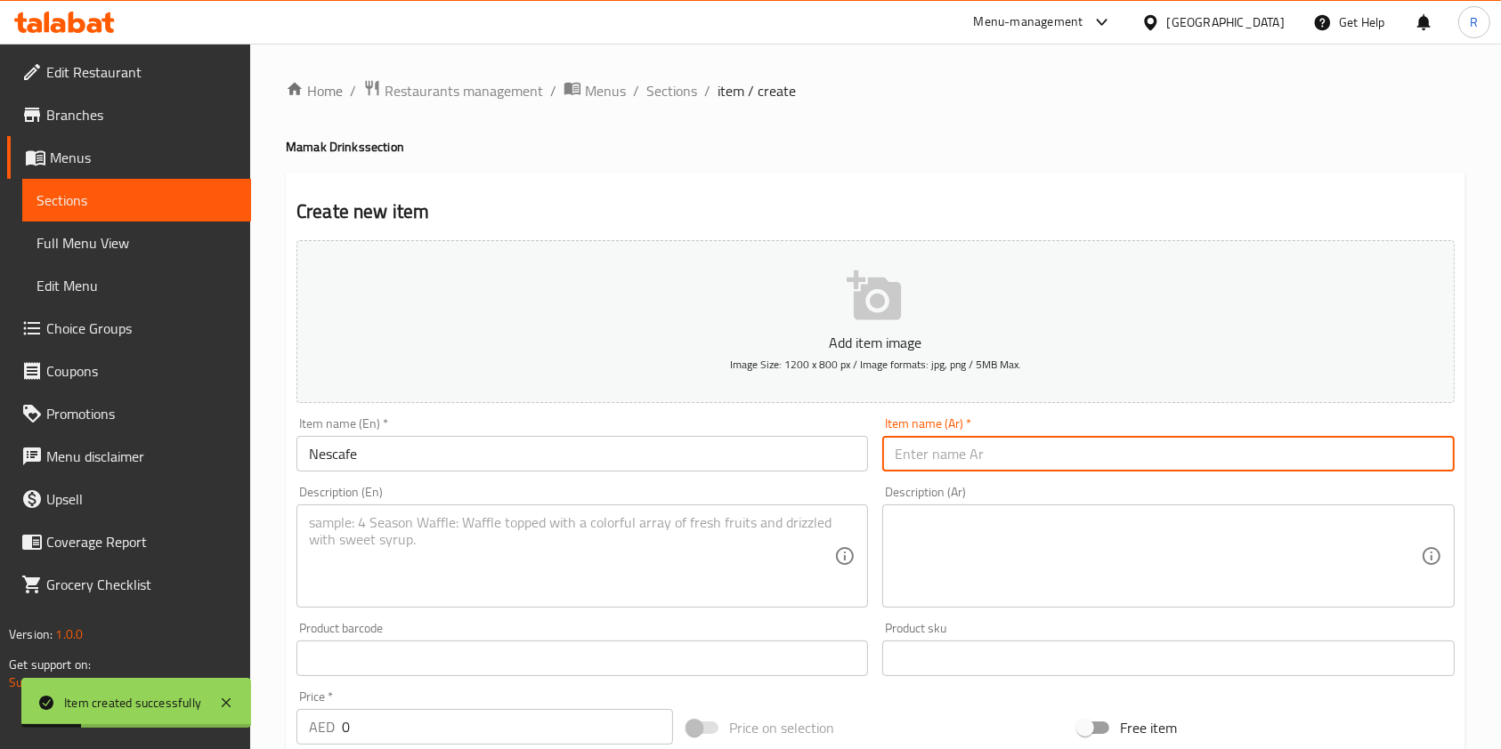
paste input "نسكافيه"
type input "نسكافيه"
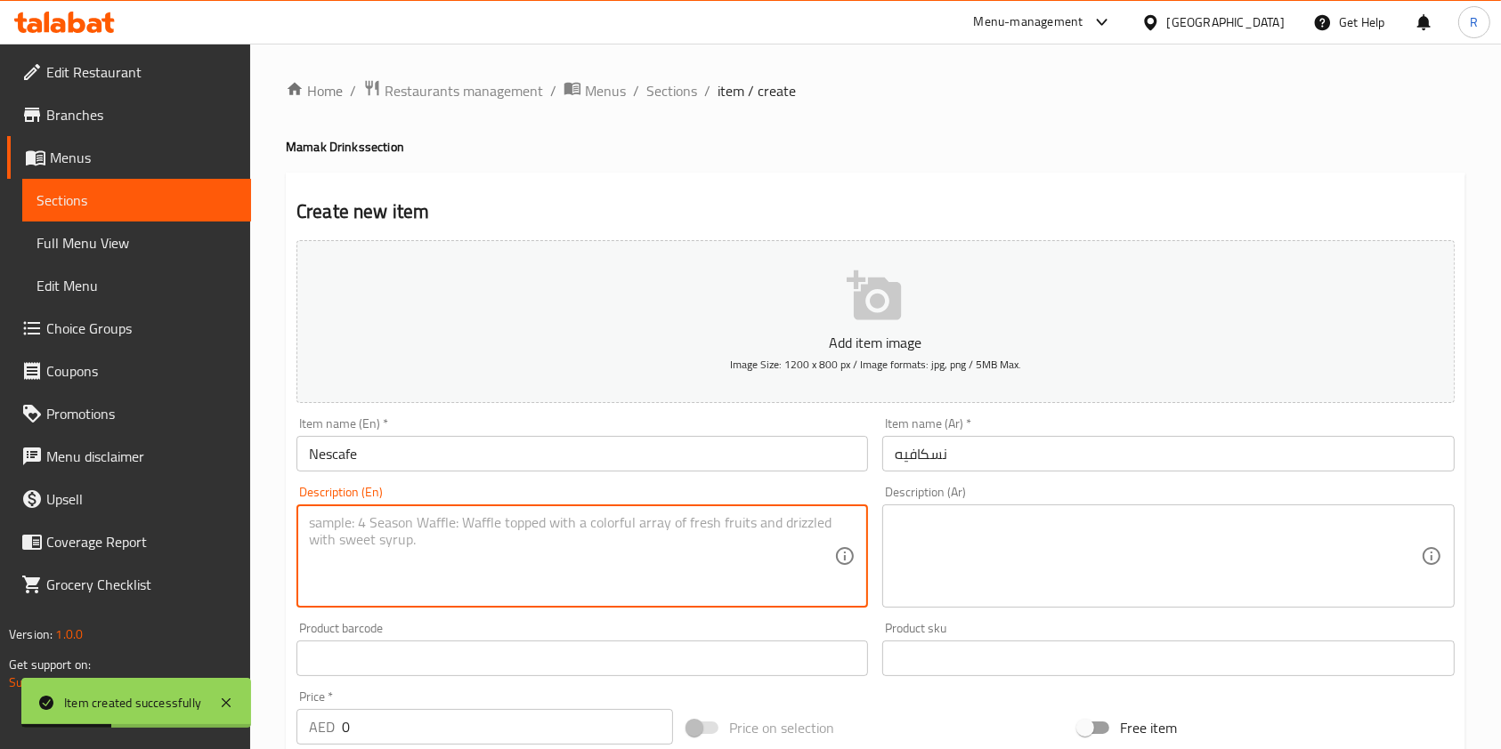
click at [535, 548] on textarea at bounding box center [571, 556] width 525 height 85
paste textarea "Iced coffee with cold milk, smooth and refreshing."
type textarea "Iced coffee with cold milk, smooth and refreshing."
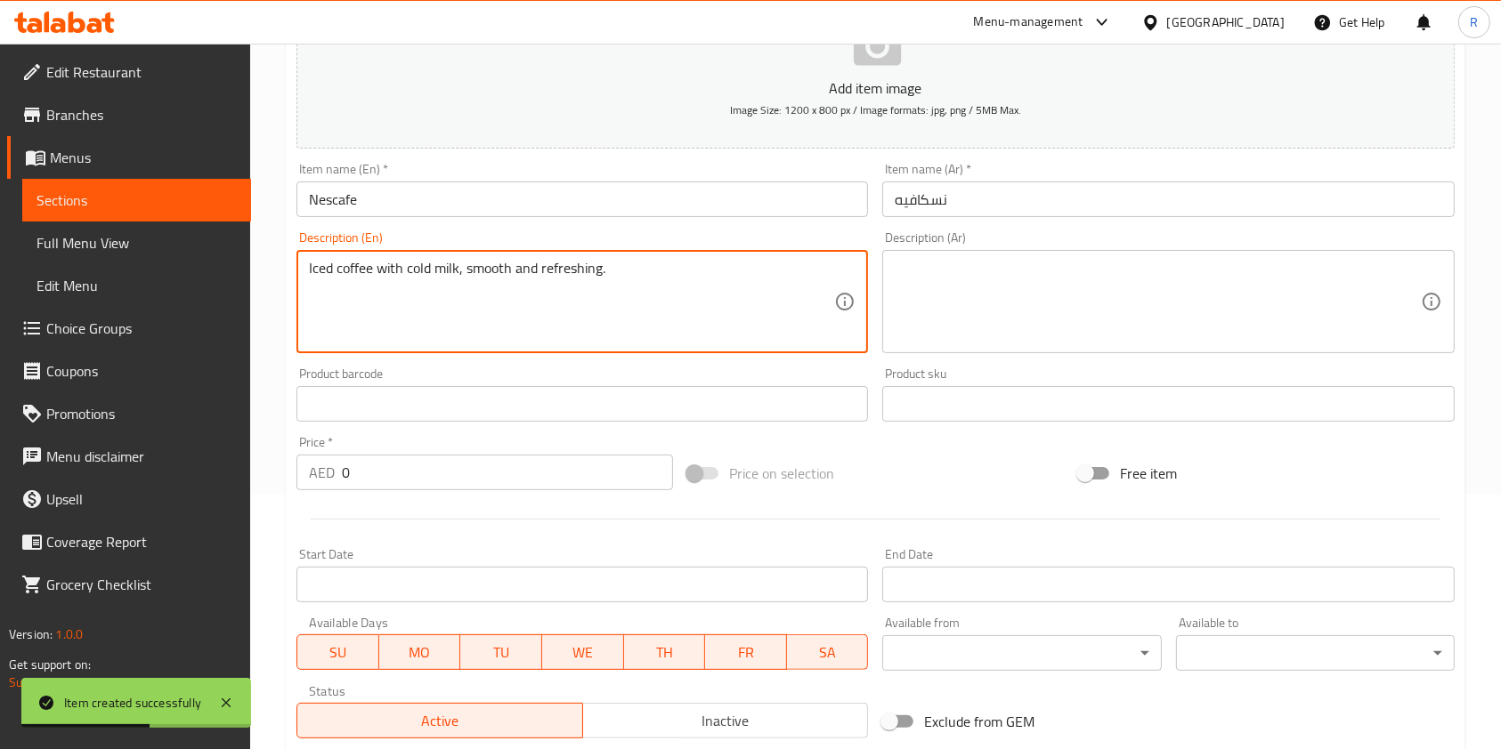
scroll to position [700, 0]
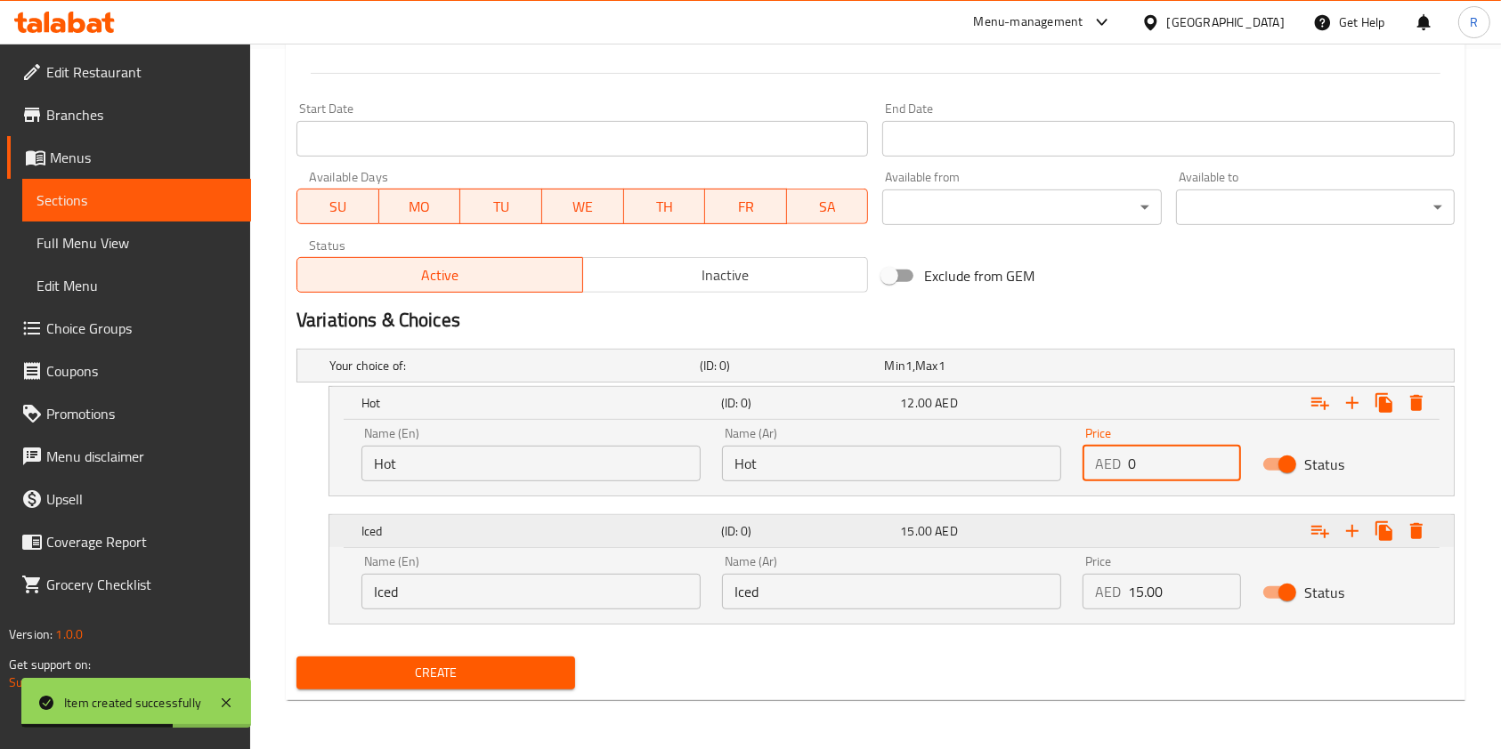
drag, startPoint x: 1148, startPoint y: 463, endPoint x: 804, endPoint y: 523, distance: 349.7
click at [797, 508] on div "Your choice of: (ID: 0) Min 1 , Max 1 Name (En) Your choice of: Name (En) Name …" at bounding box center [875, 496] width 1172 height 308
paste input "5.0"
type input "5.00"
drag, startPoint x: 1180, startPoint y: 605, endPoint x: 587, endPoint y: 614, distance: 592.8
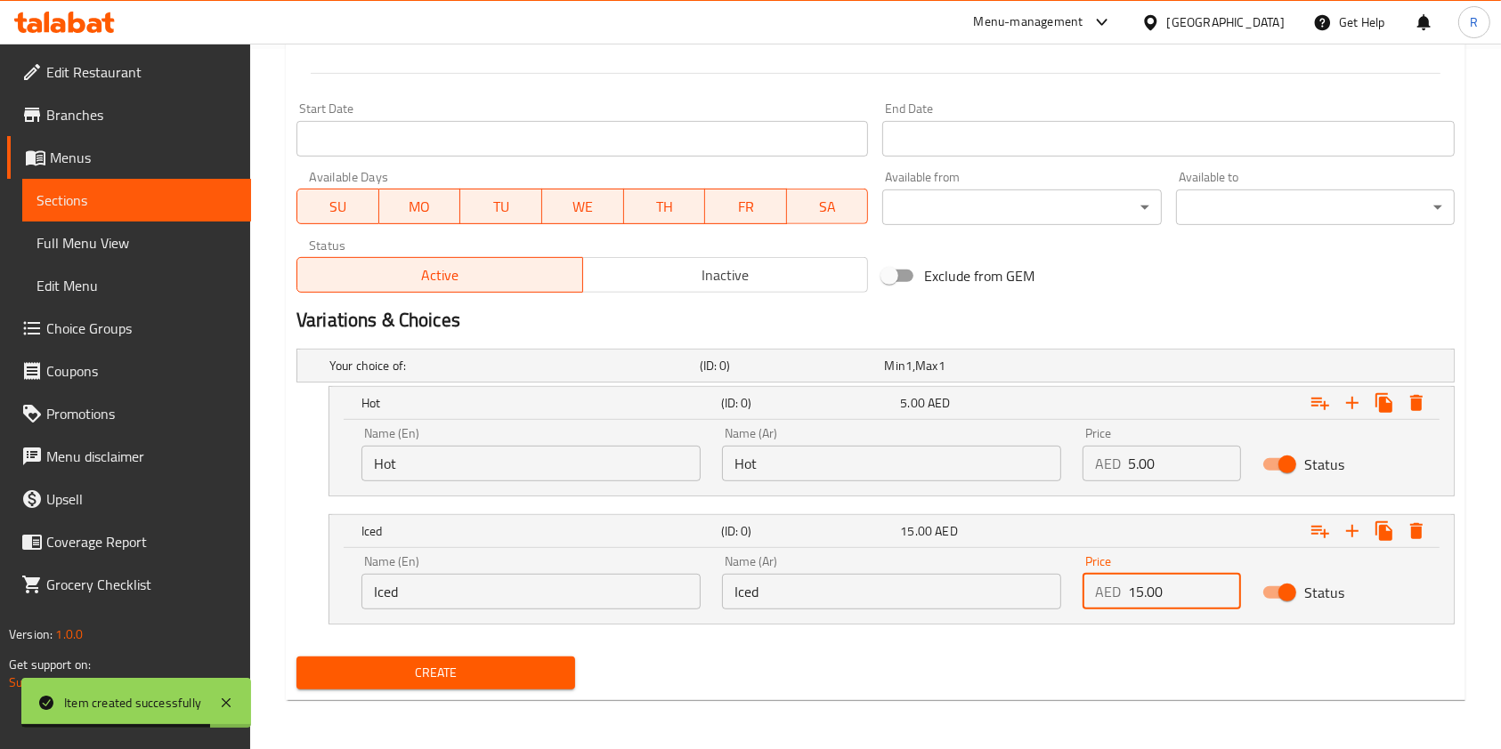
click at [663, 611] on div "Name (En) Iced Name (En) Name (Ar) Iced Name (Ar) Price AED 15.00 Price Status" at bounding box center [891, 583] width 1081 height 76
paste input "12.0"
type input "12.00"
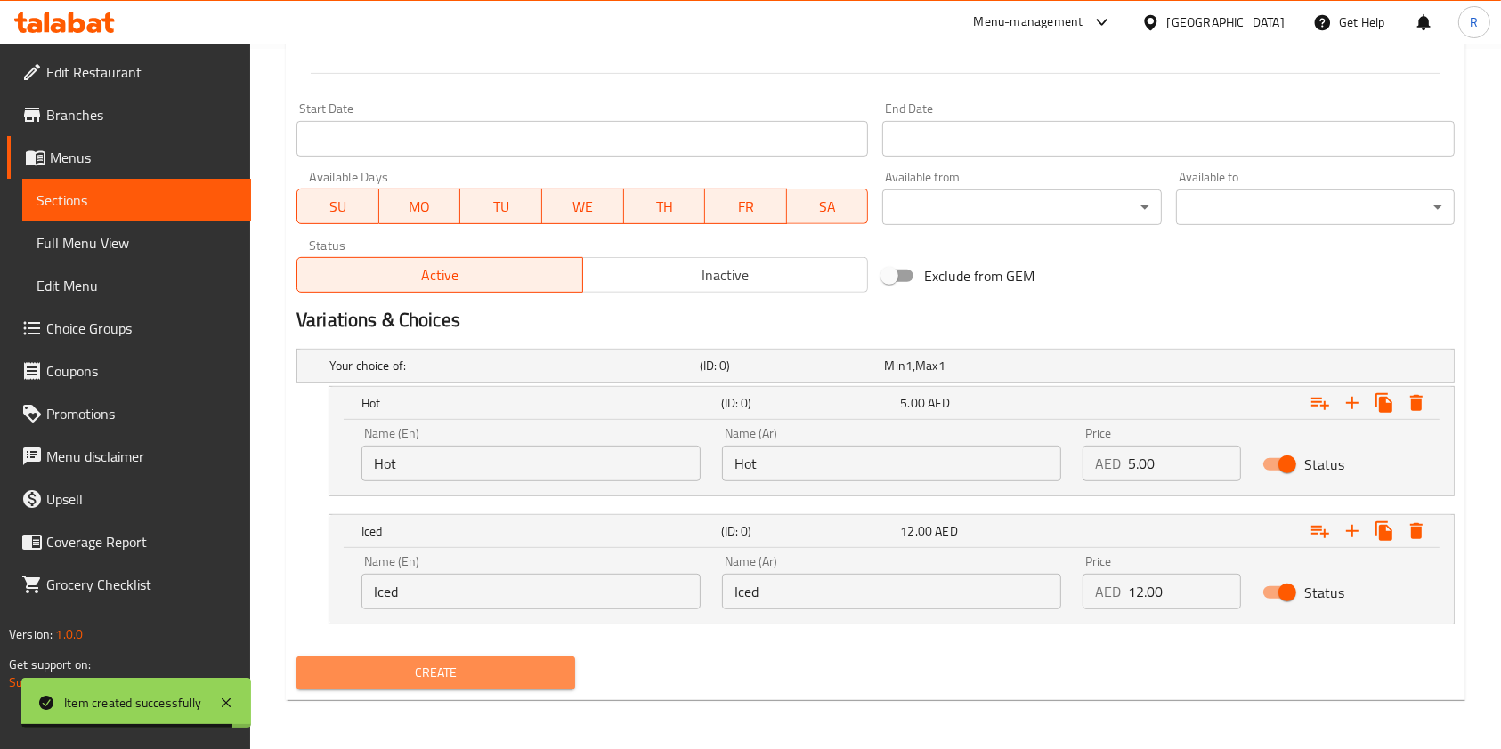
click at [392, 675] on span "Create" at bounding box center [436, 673] width 250 height 22
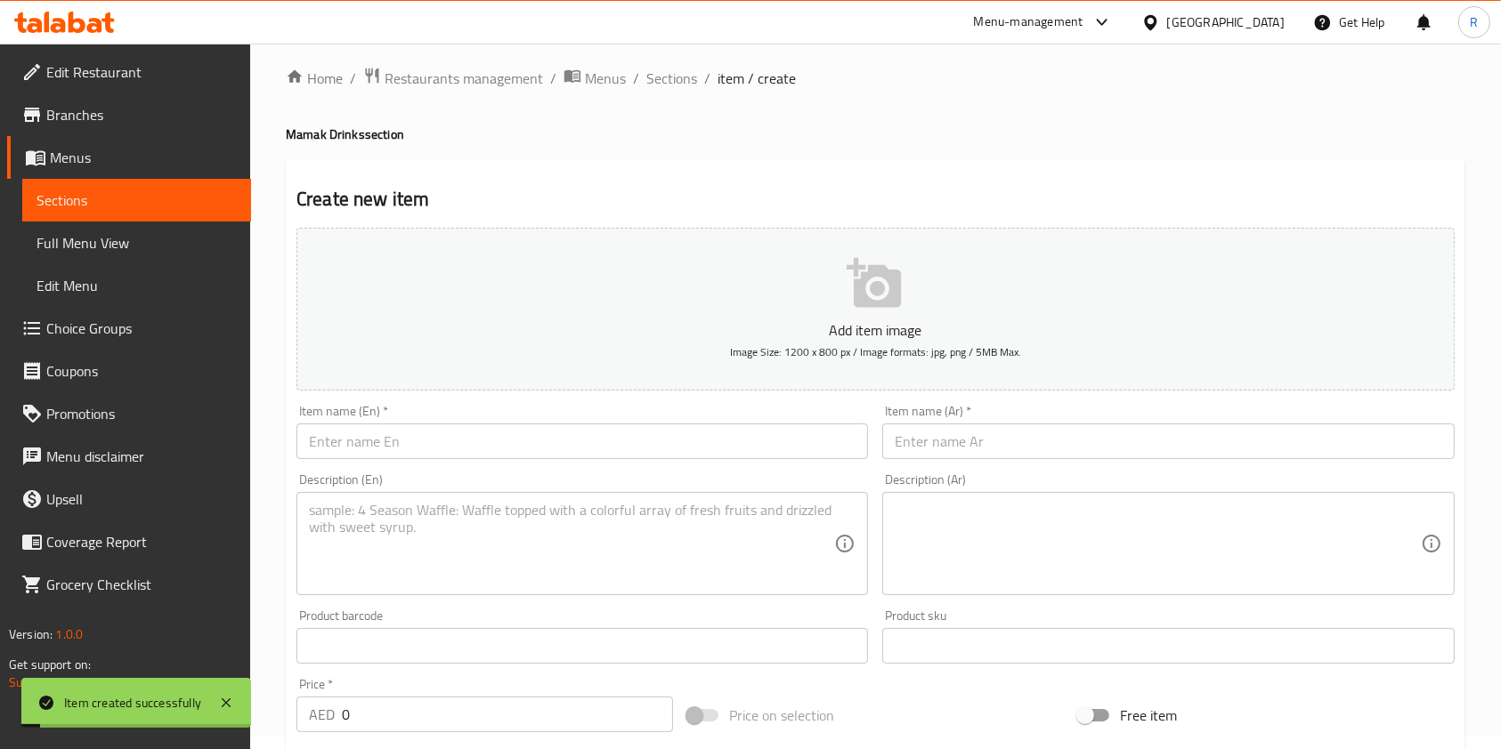
scroll to position [0, 0]
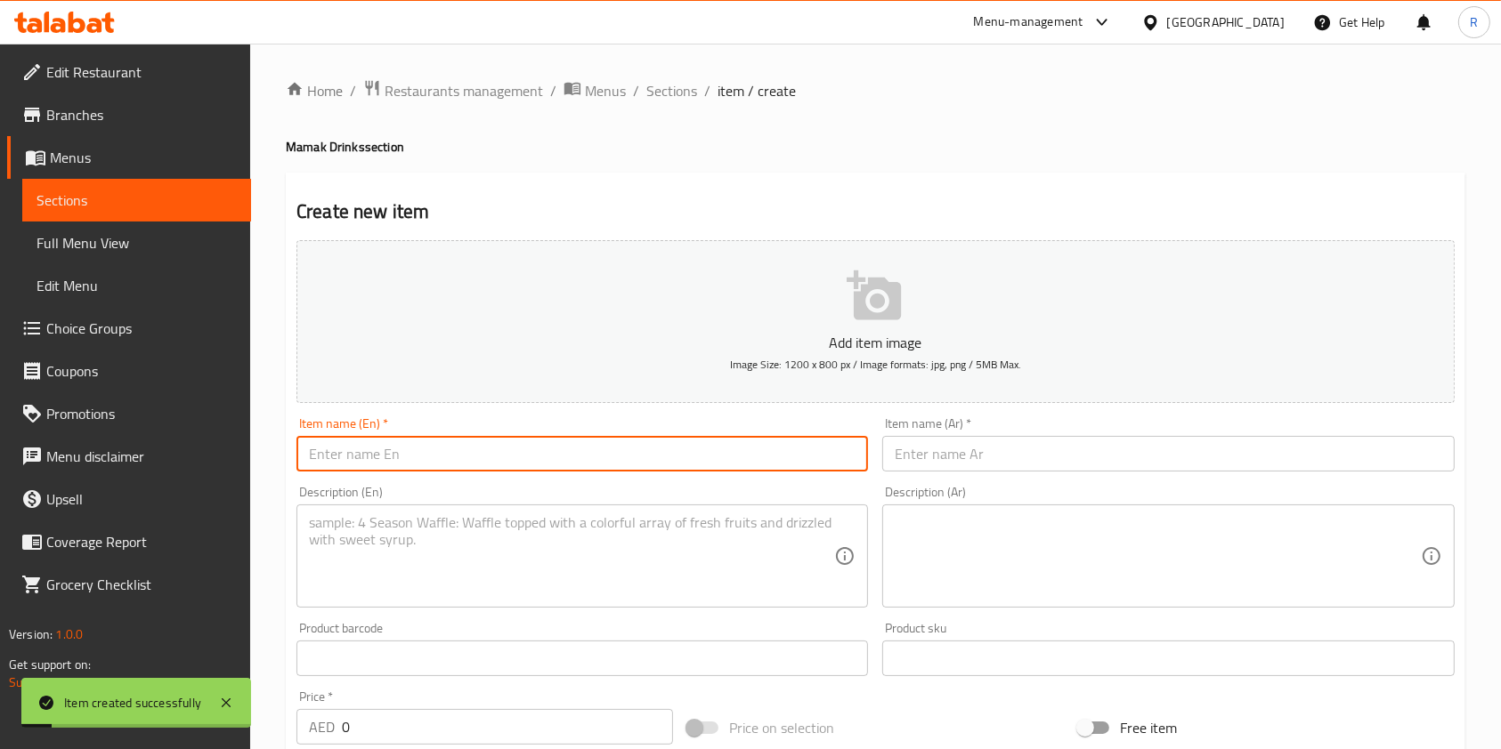
click at [413, 468] on input "text" at bounding box center [581, 454] width 571 height 36
paste input "Sirap"
type input "Sirap"
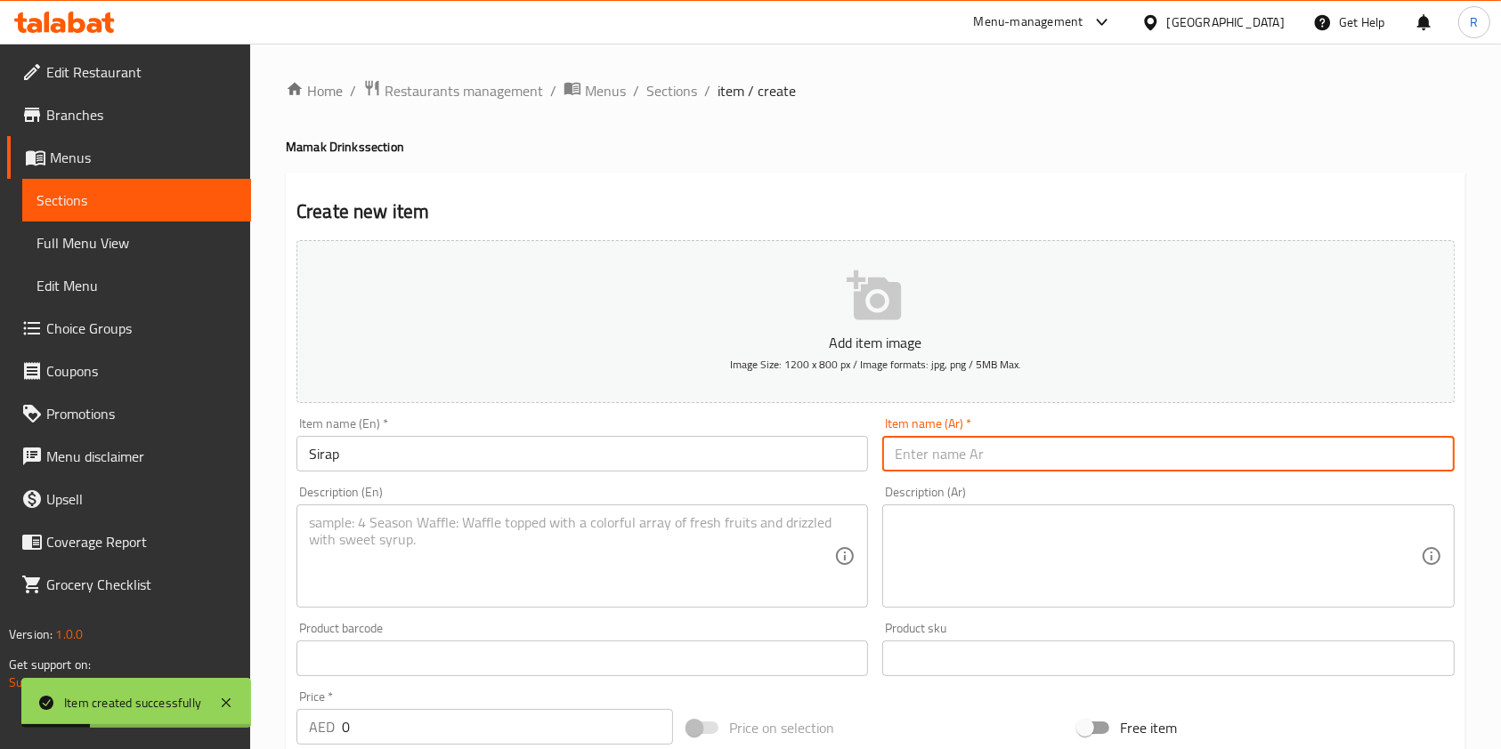
paste input "شراب سيراب (شراب ورد)"
type input "شراب سيراب (شراب ورد)"
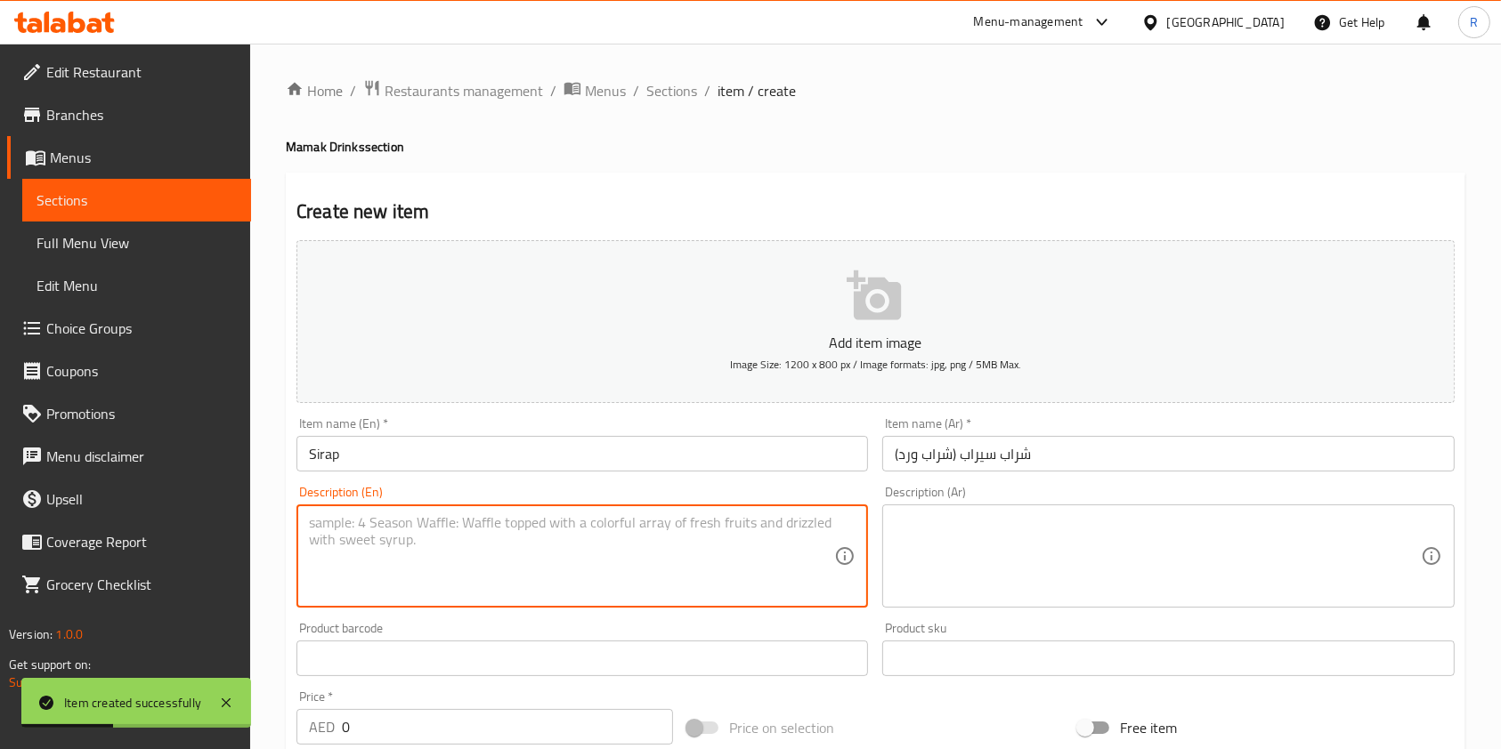
click at [651, 522] on textarea at bounding box center [571, 556] width 525 height 85
paste textarea "Sweet pink rose-flavored drink, light and fragrant."
type textarea "Sweet pink rose-flavored drink, light and fragrant."
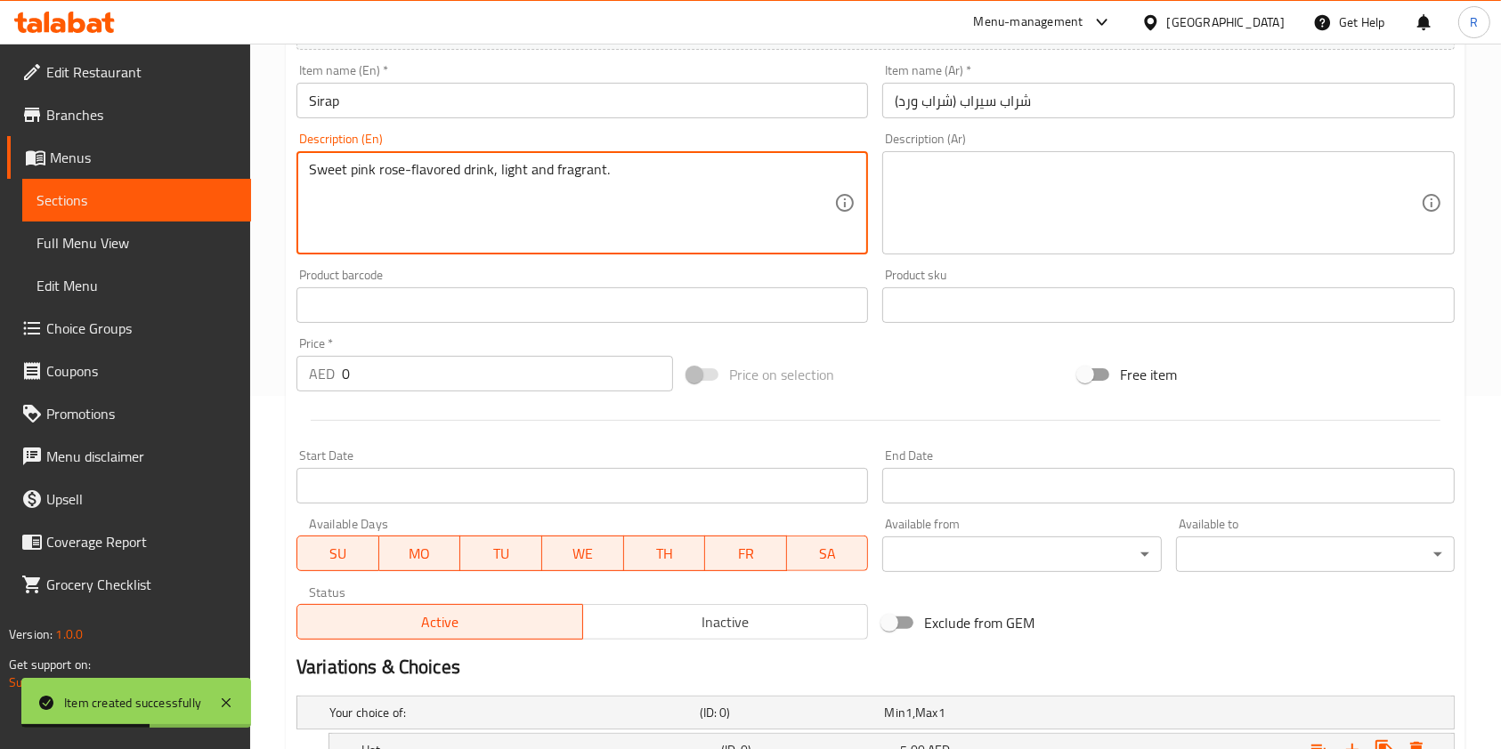
scroll to position [356, 0]
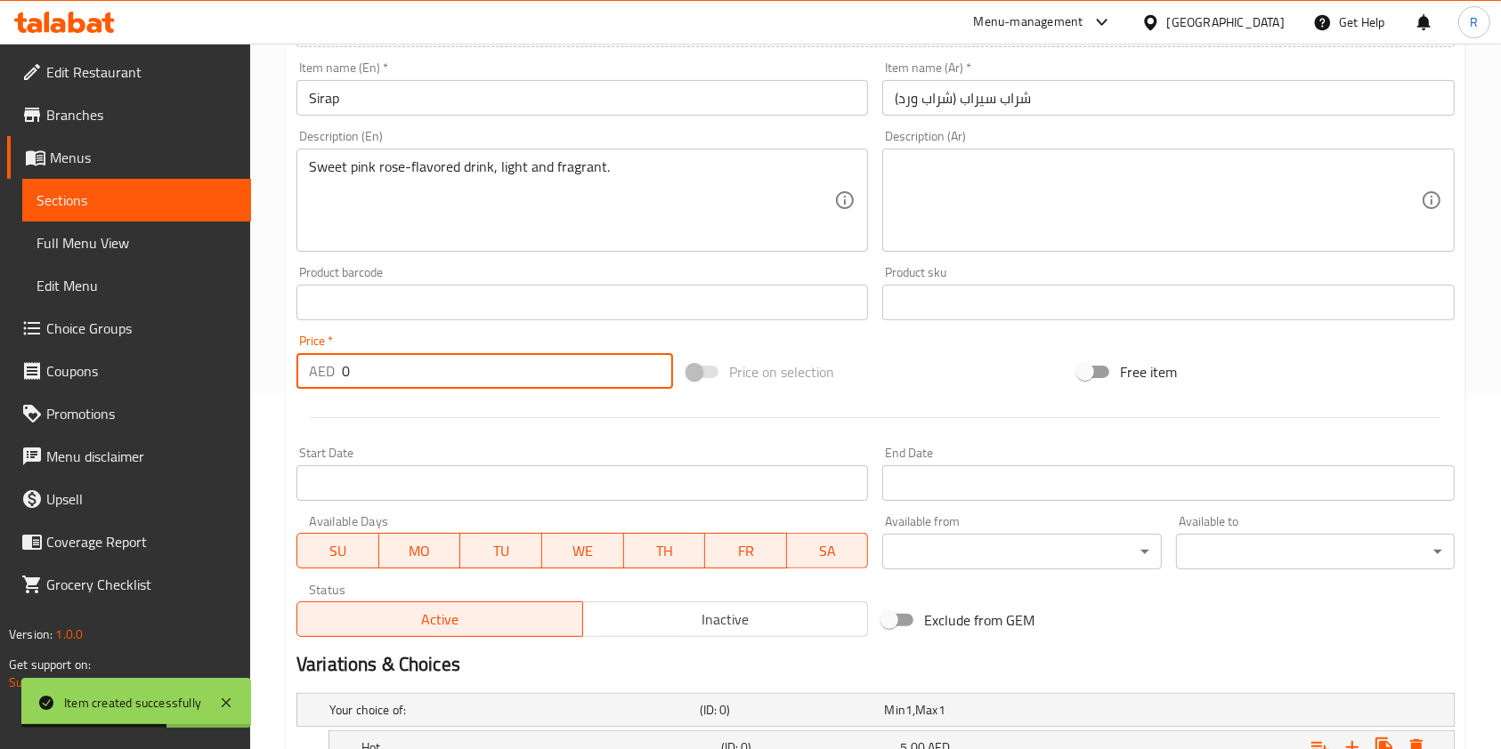
drag, startPoint x: 369, startPoint y: 377, endPoint x: 110, endPoint y: 402, distance: 260.2
click at [97, 386] on div "Edit Restaurant Branches Menus Sections Full Menu View Edit Menu Choice Groups …" at bounding box center [750, 391] width 1501 height 1407
paste input "9.0"
type input "9.00"
drag, startPoint x: 422, startPoint y: 166, endPoint x: 439, endPoint y: 174, distance: 18.7
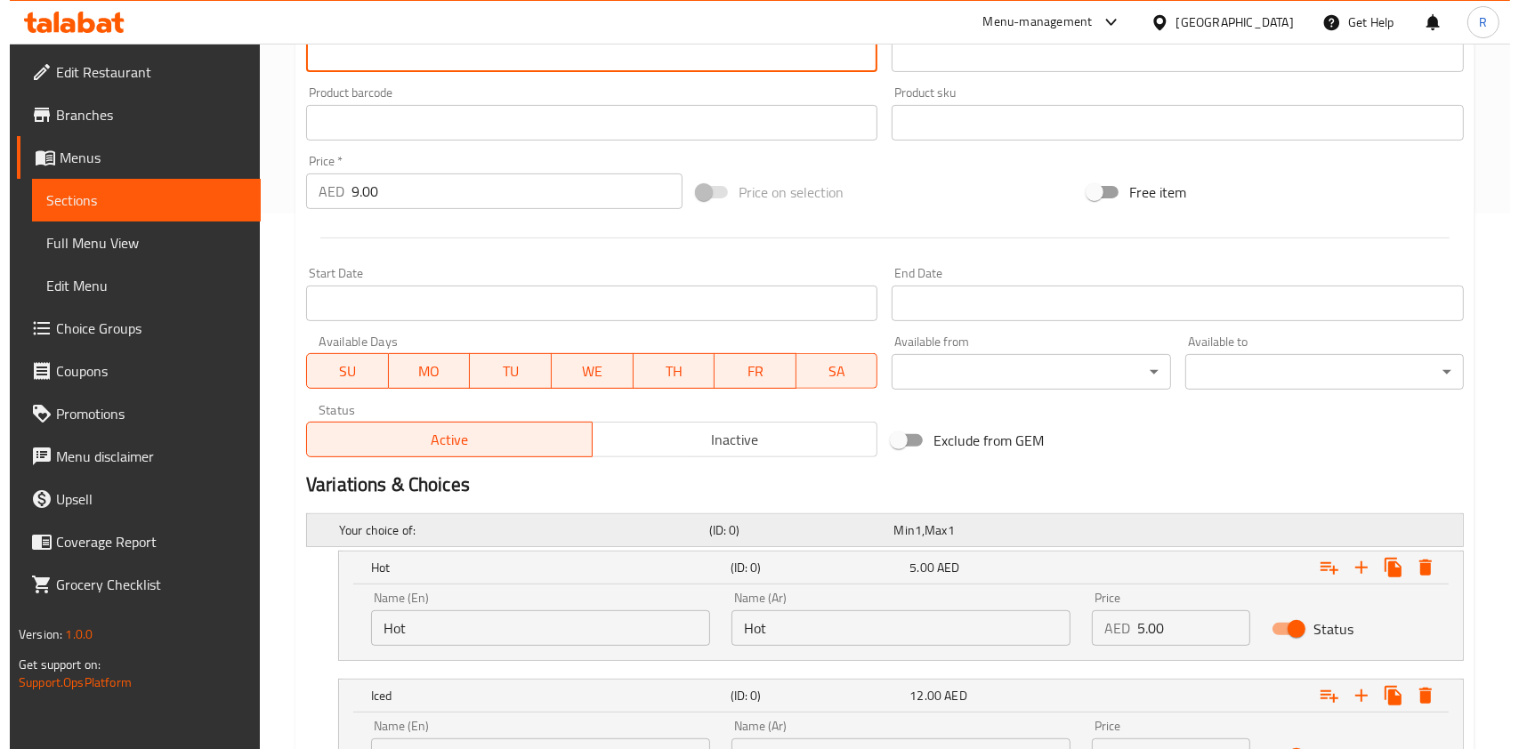
scroll to position [700, 0]
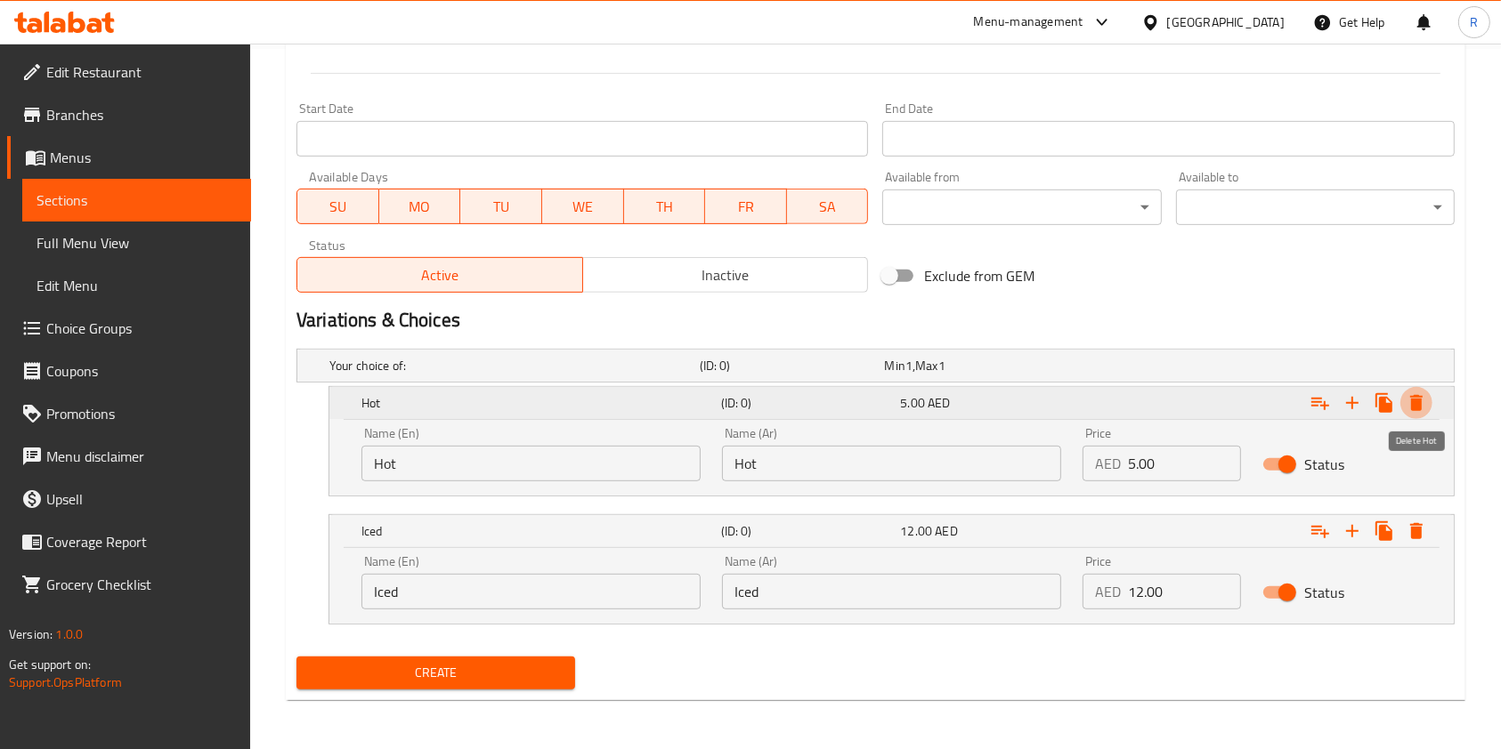
click at [1411, 401] on icon "Expand" at bounding box center [1415, 402] width 21 height 21
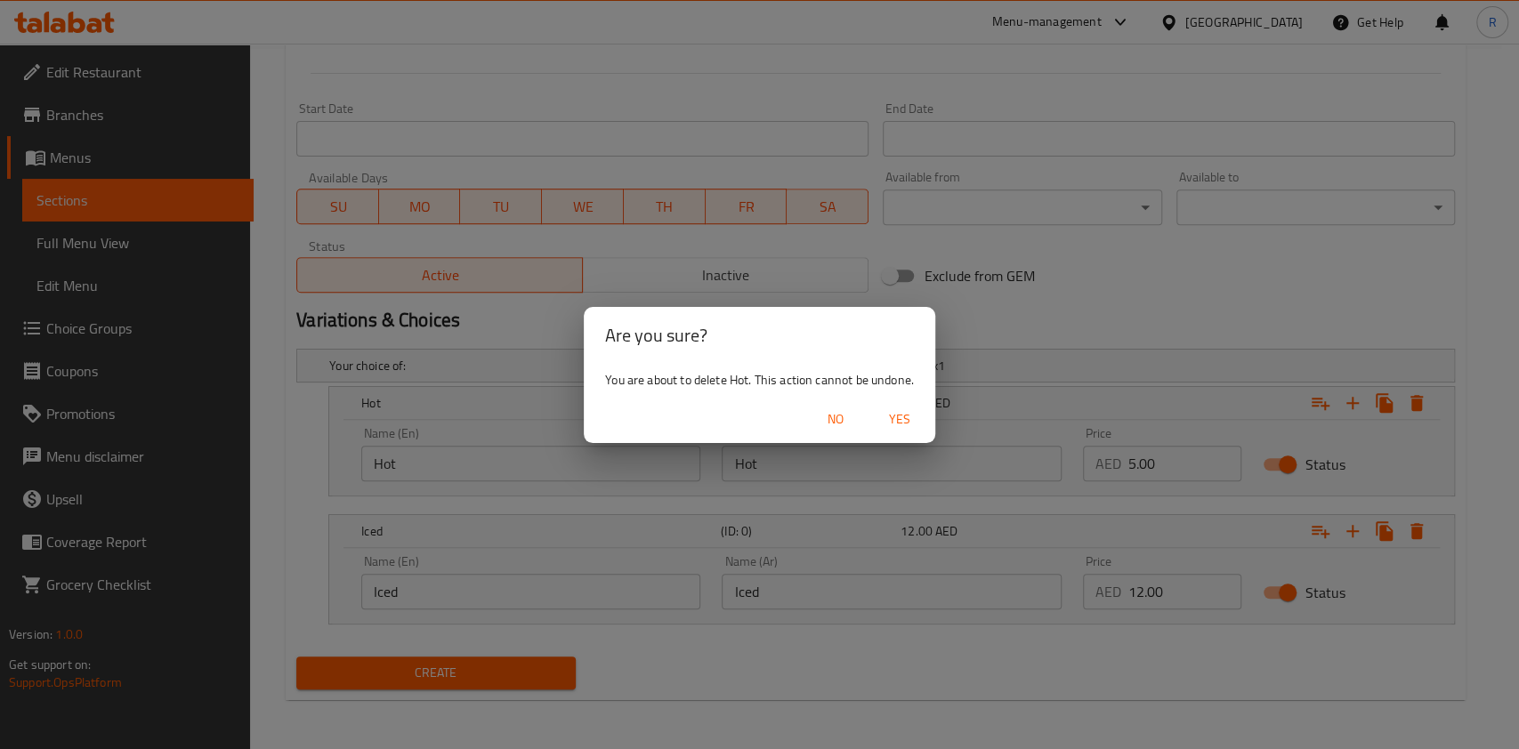
click at [1414, 402] on div "Are you sure? You are about to delete Hot. This action cannot be undone. No Yes" at bounding box center [759, 374] width 1519 height 749
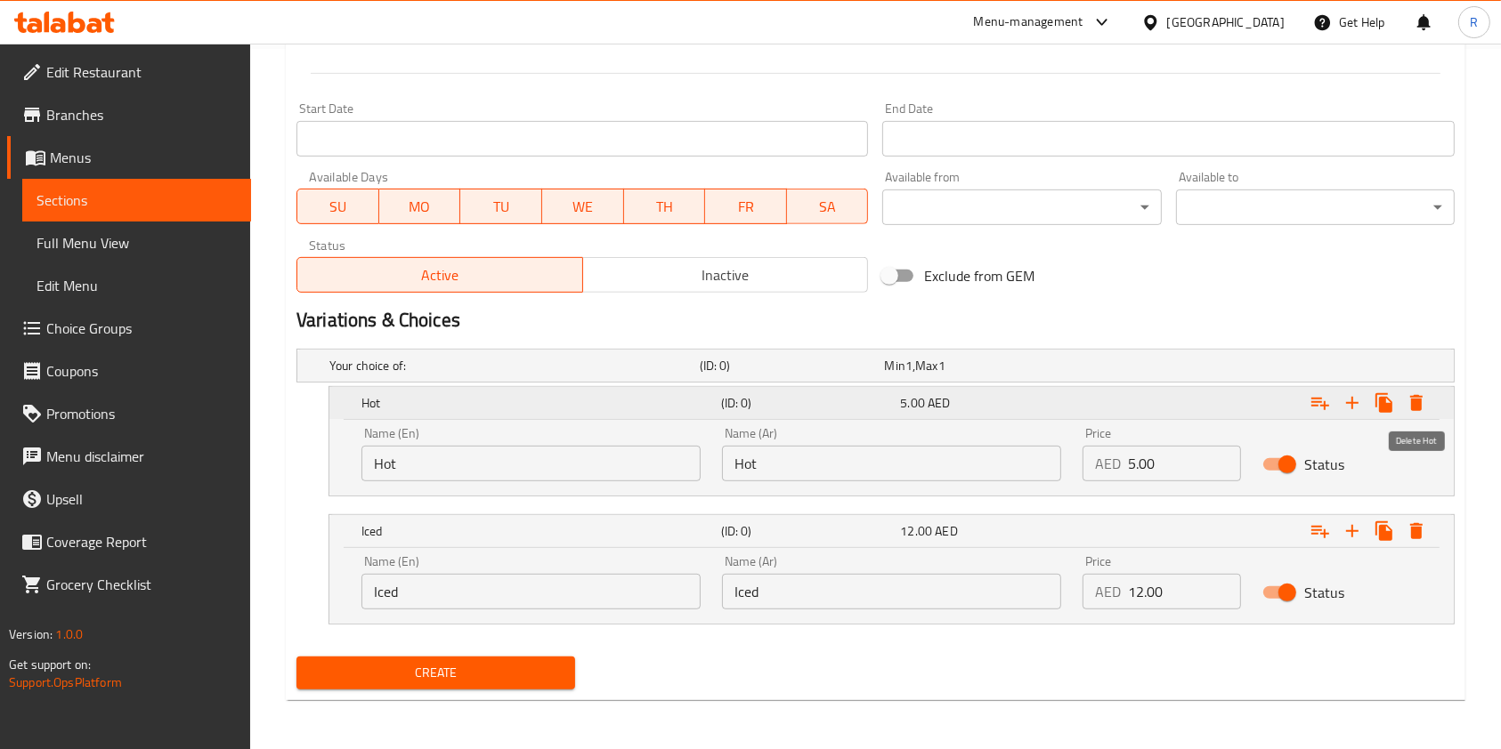
click at [1424, 396] on button "Expand" at bounding box center [1416, 403] width 32 height 32
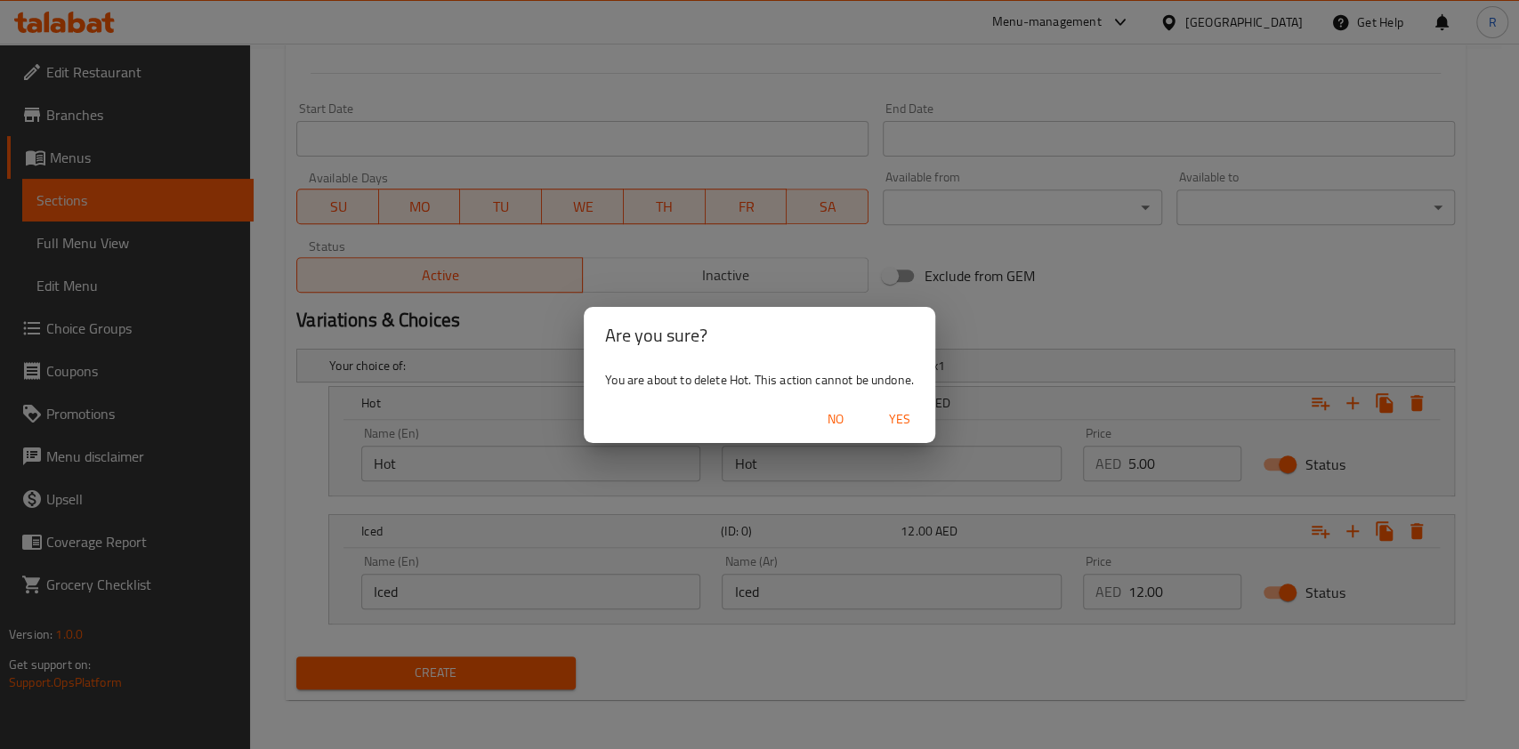
click at [901, 416] on span "Yes" at bounding box center [899, 420] width 43 height 22
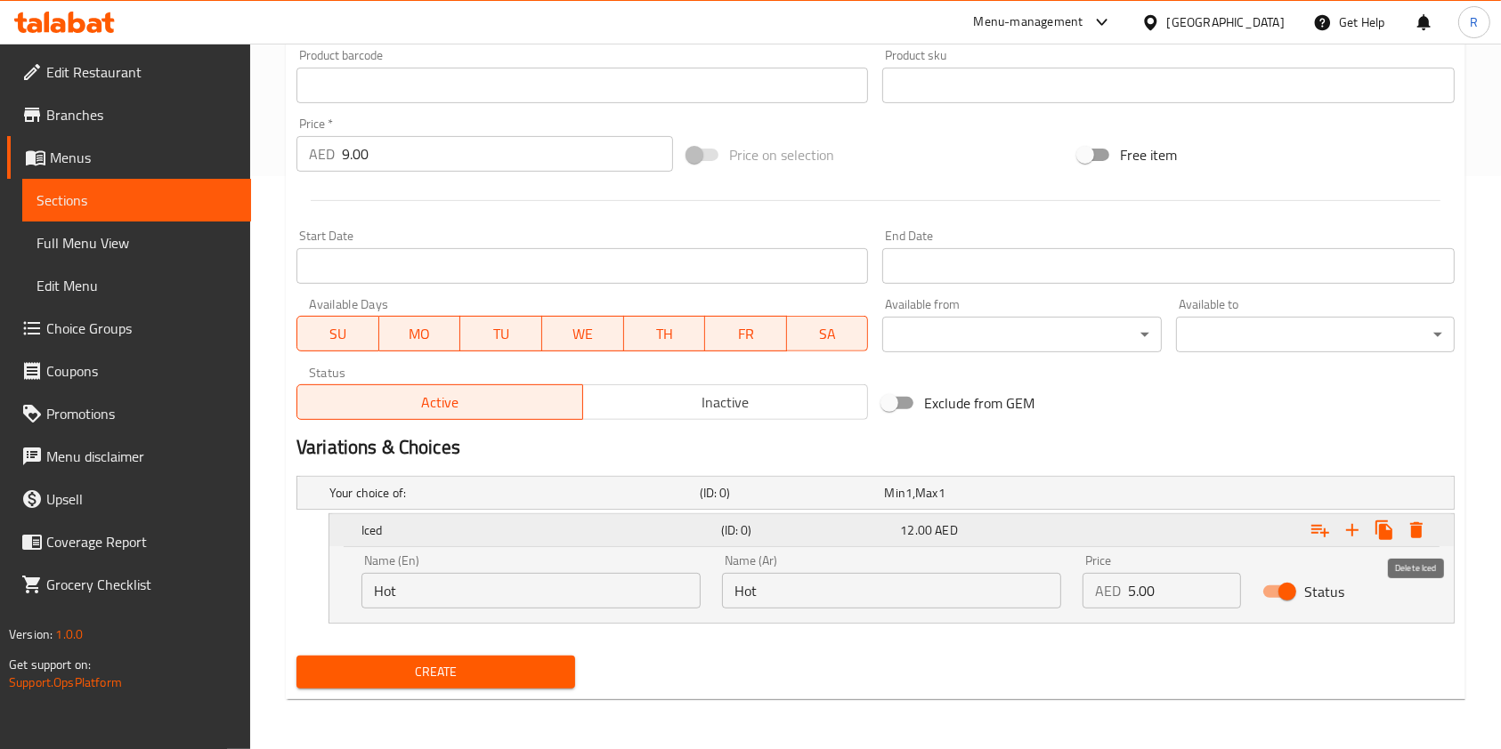
click at [1424, 530] on icon "Expand" at bounding box center [1415, 530] width 21 height 21
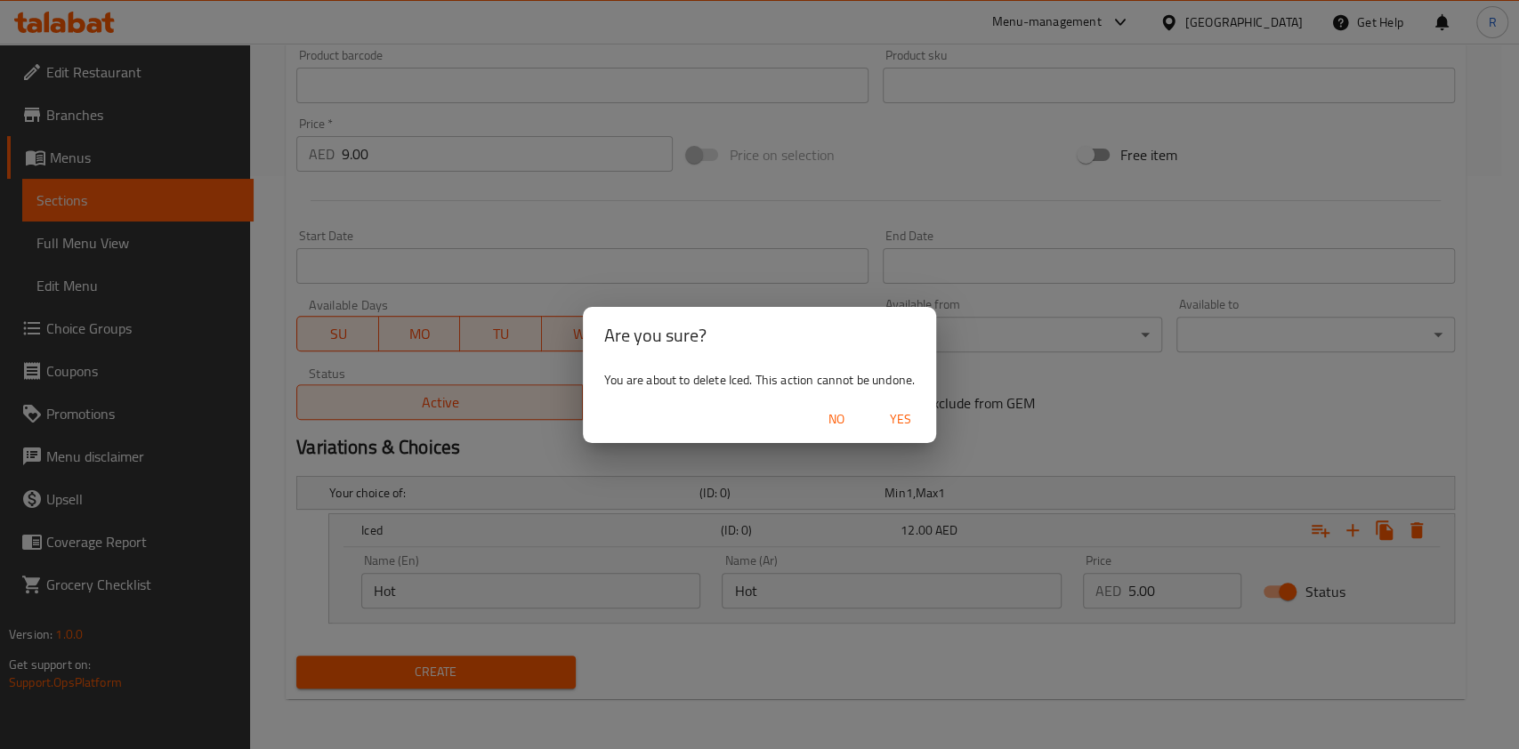
click at [902, 417] on span "Yes" at bounding box center [900, 420] width 43 height 22
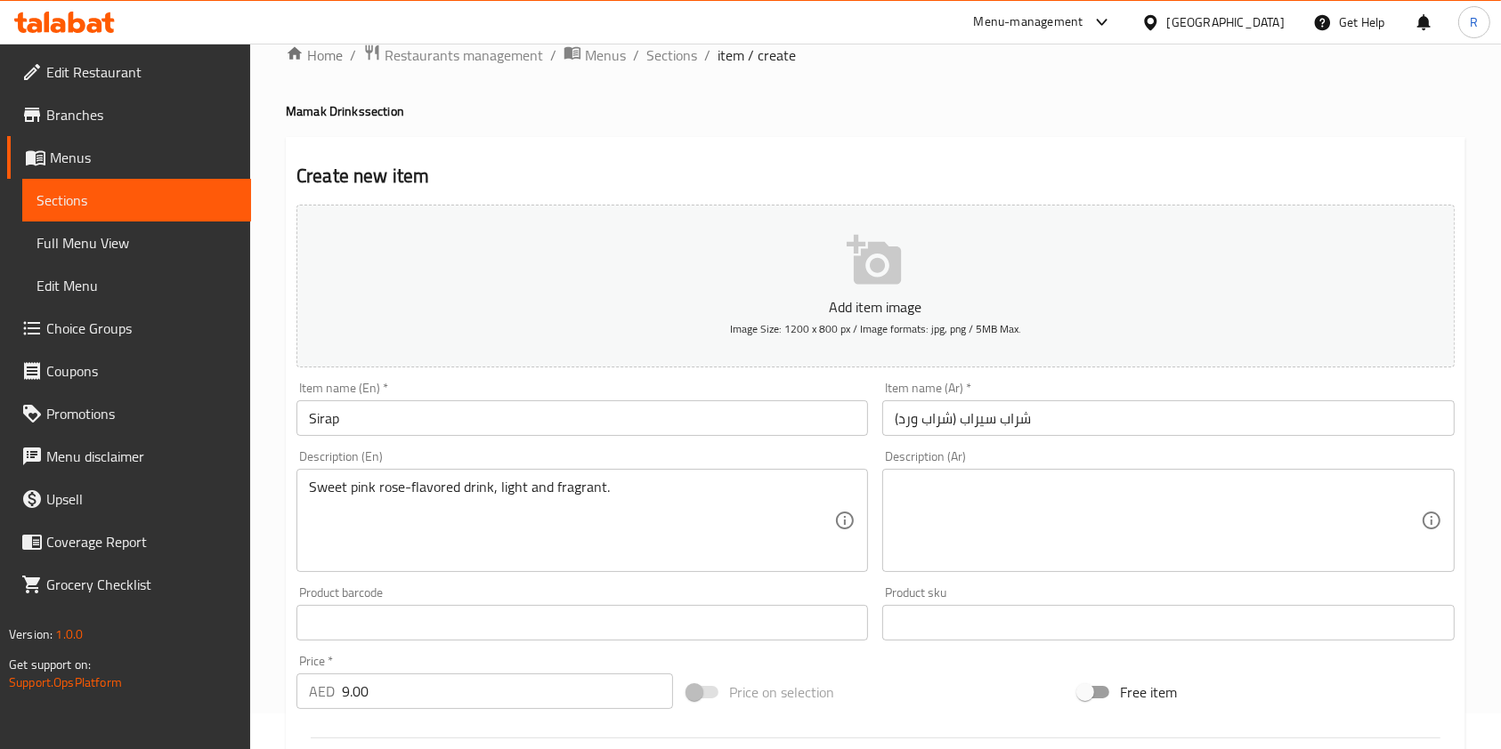
scroll to position [34, 0]
click at [436, 421] on input "Sirap" at bounding box center [581, 420] width 571 height 36
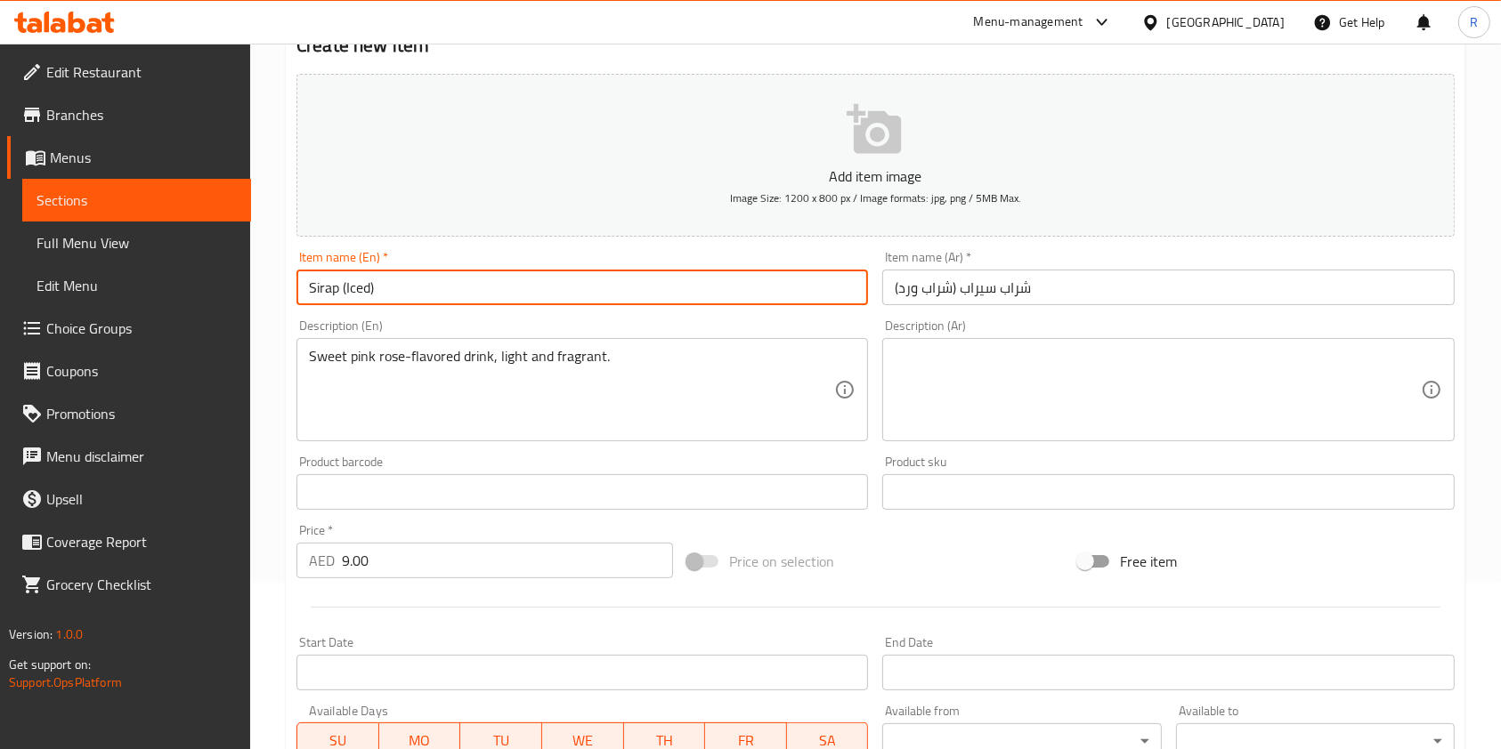
scroll to position [508, 0]
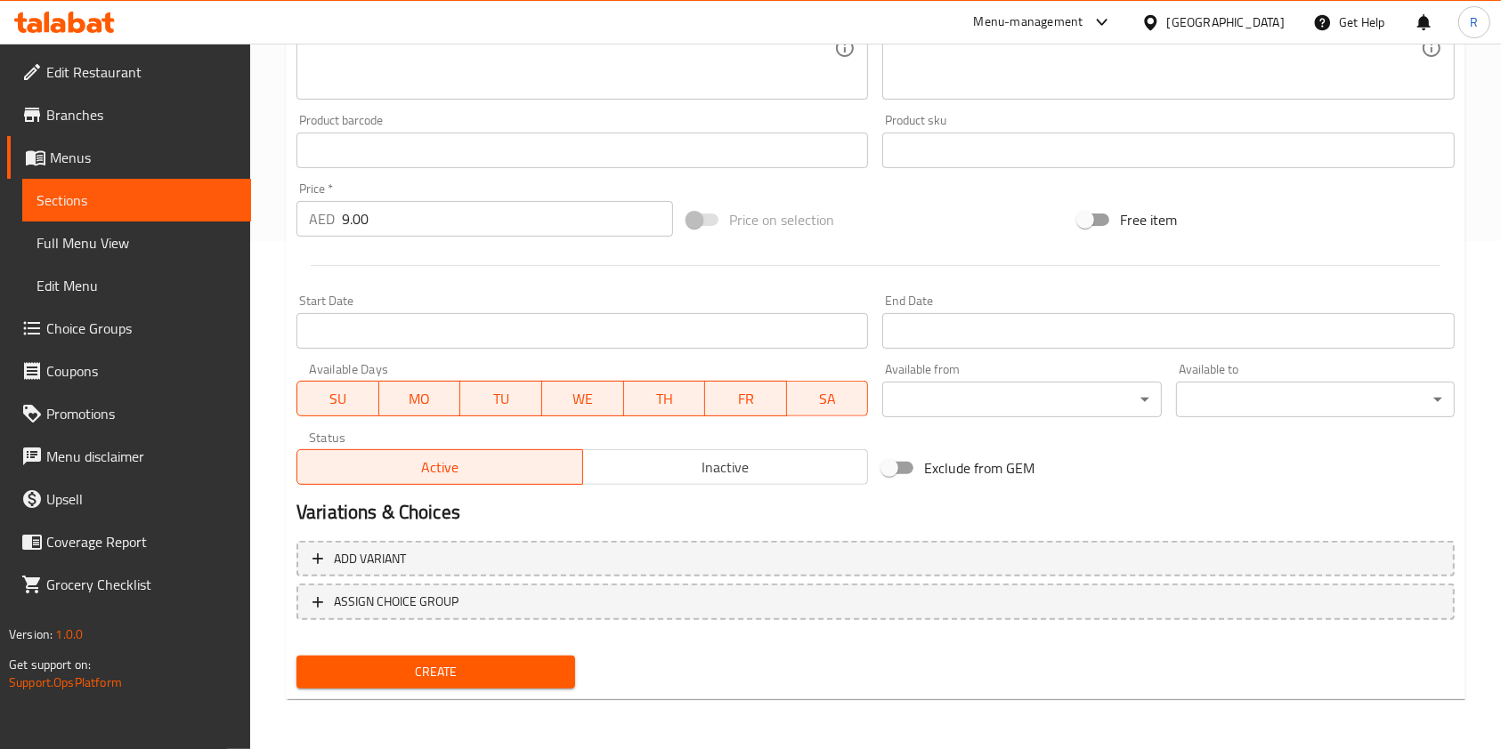
type input "Sirap (Iced)"
click at [438, 678] on span "Create" at bounding box center [436, 672] width 250 height 22
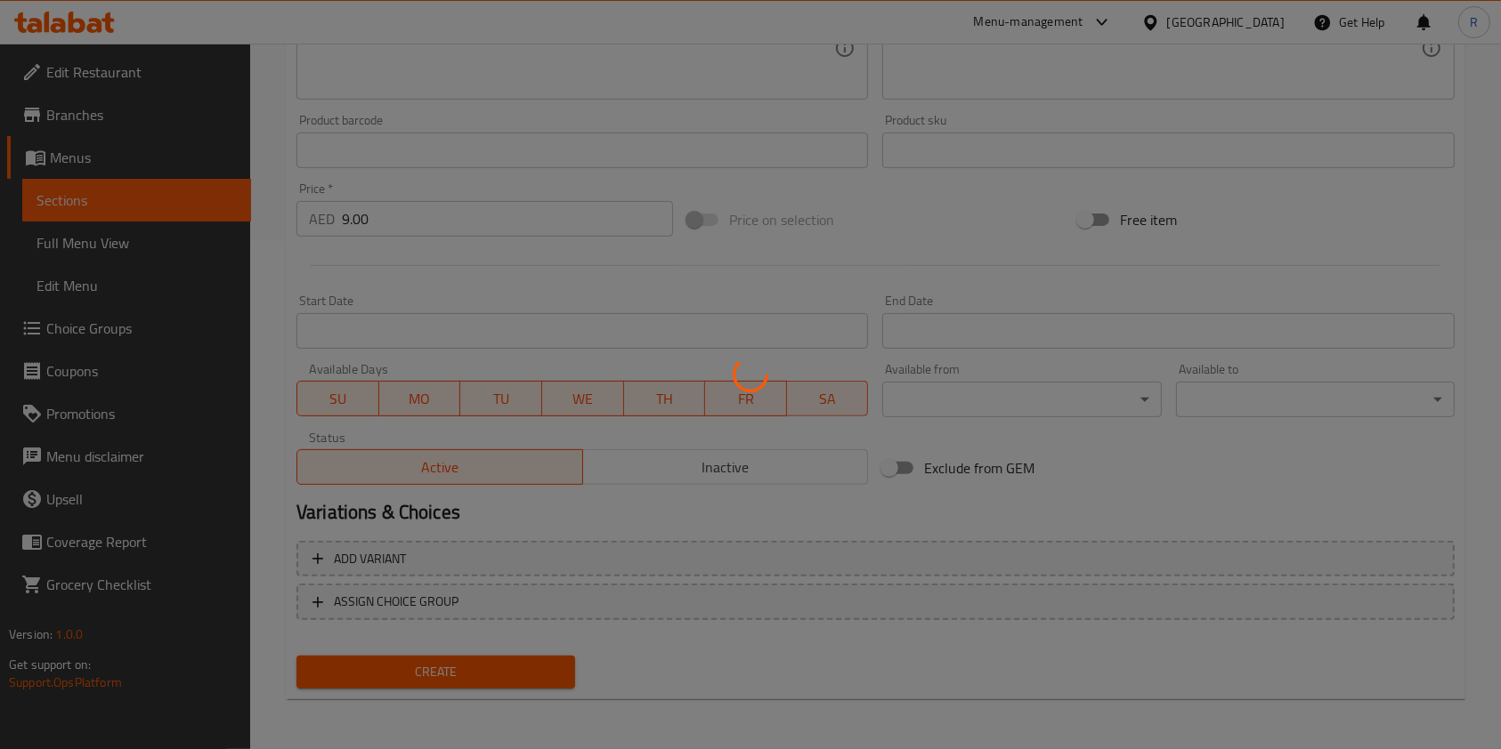
type input "0"
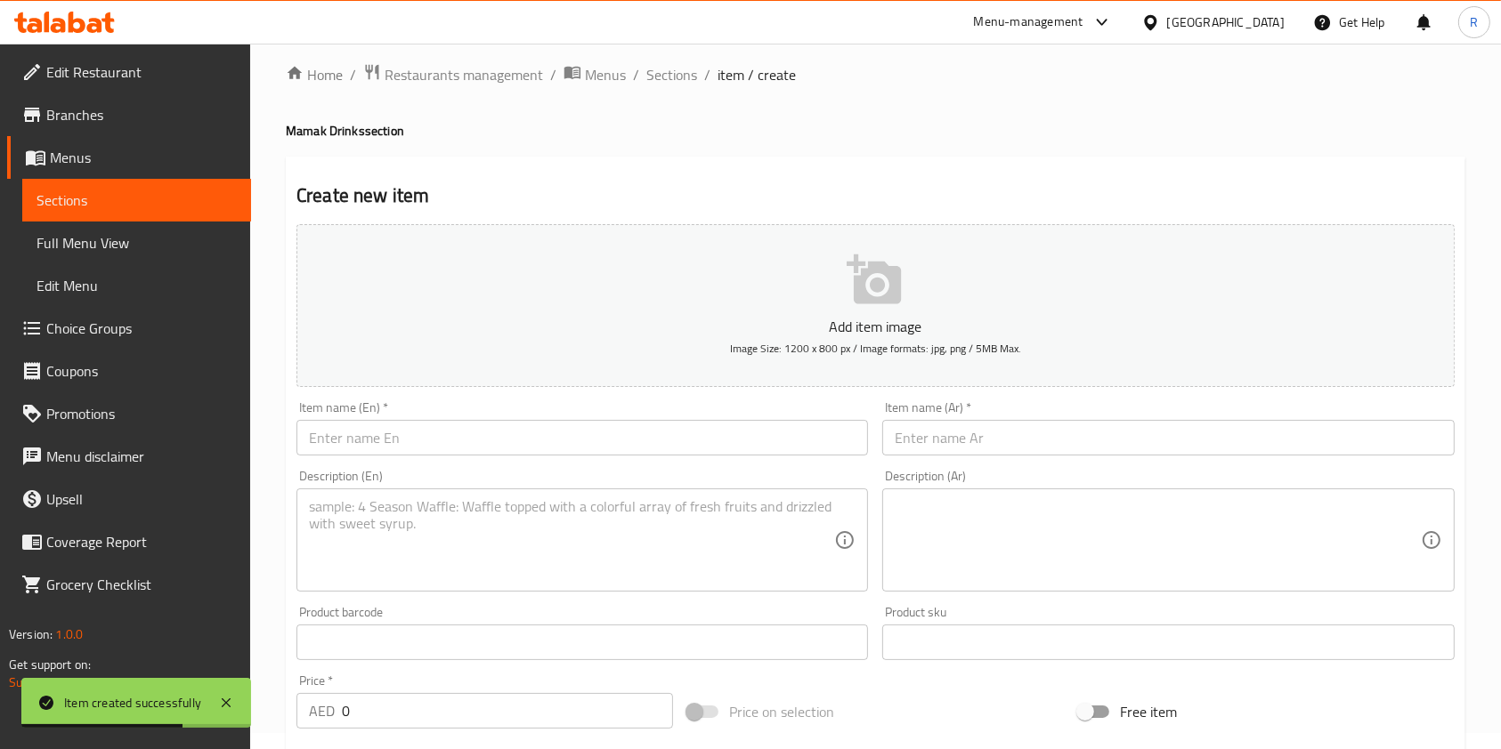
scroll to position [0, 0]
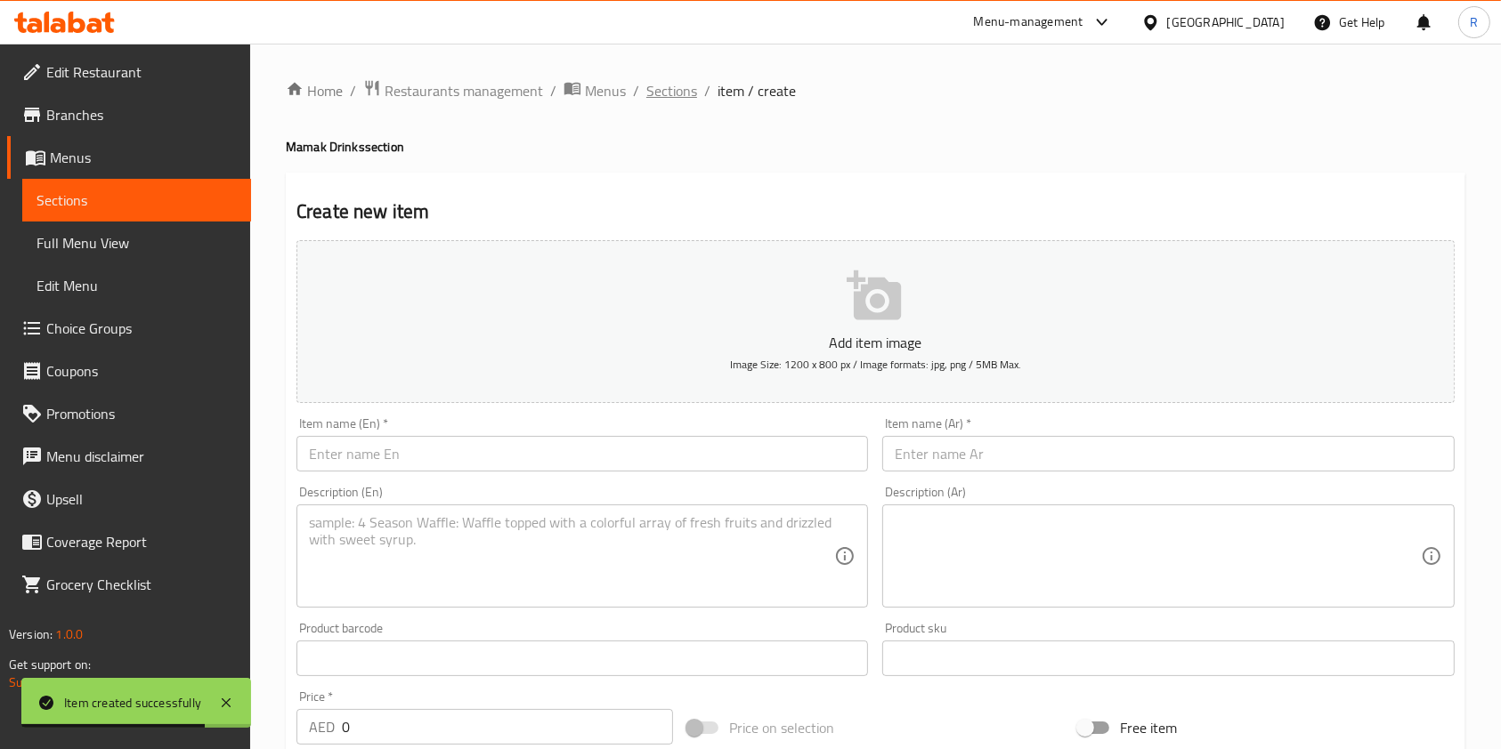
click at [656, 89] on span "Sections" at bounding box center [671, 90] width 51 height 21
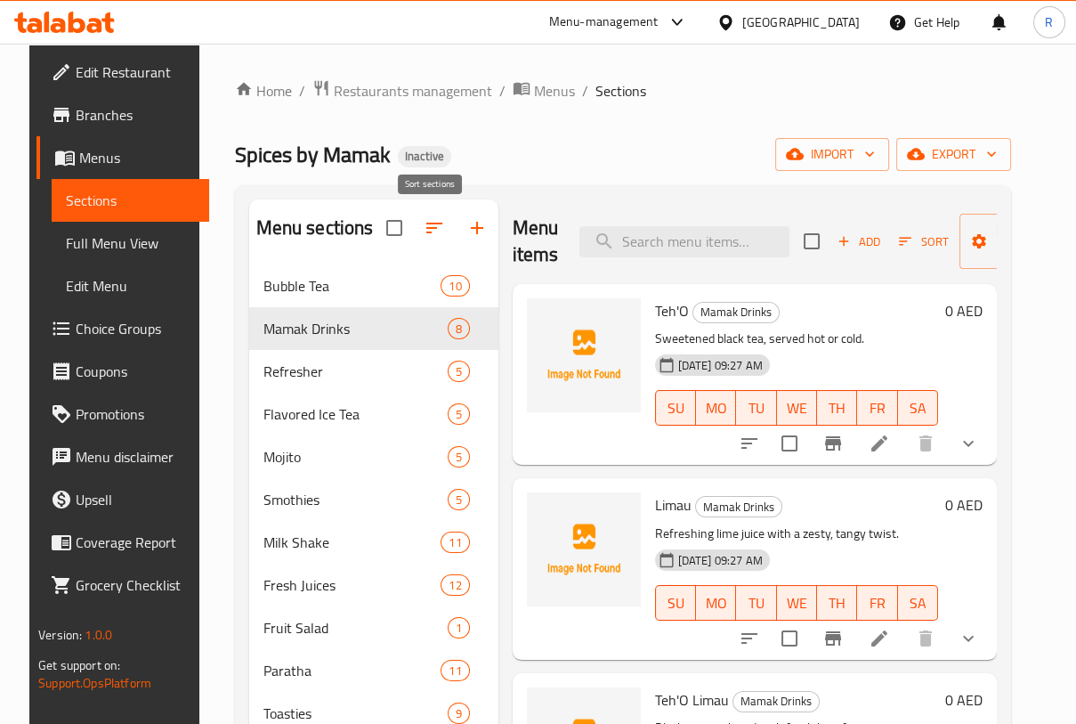
click at [424, 220] on icon "button" at bounding box center [434, 227] width 21 height 21
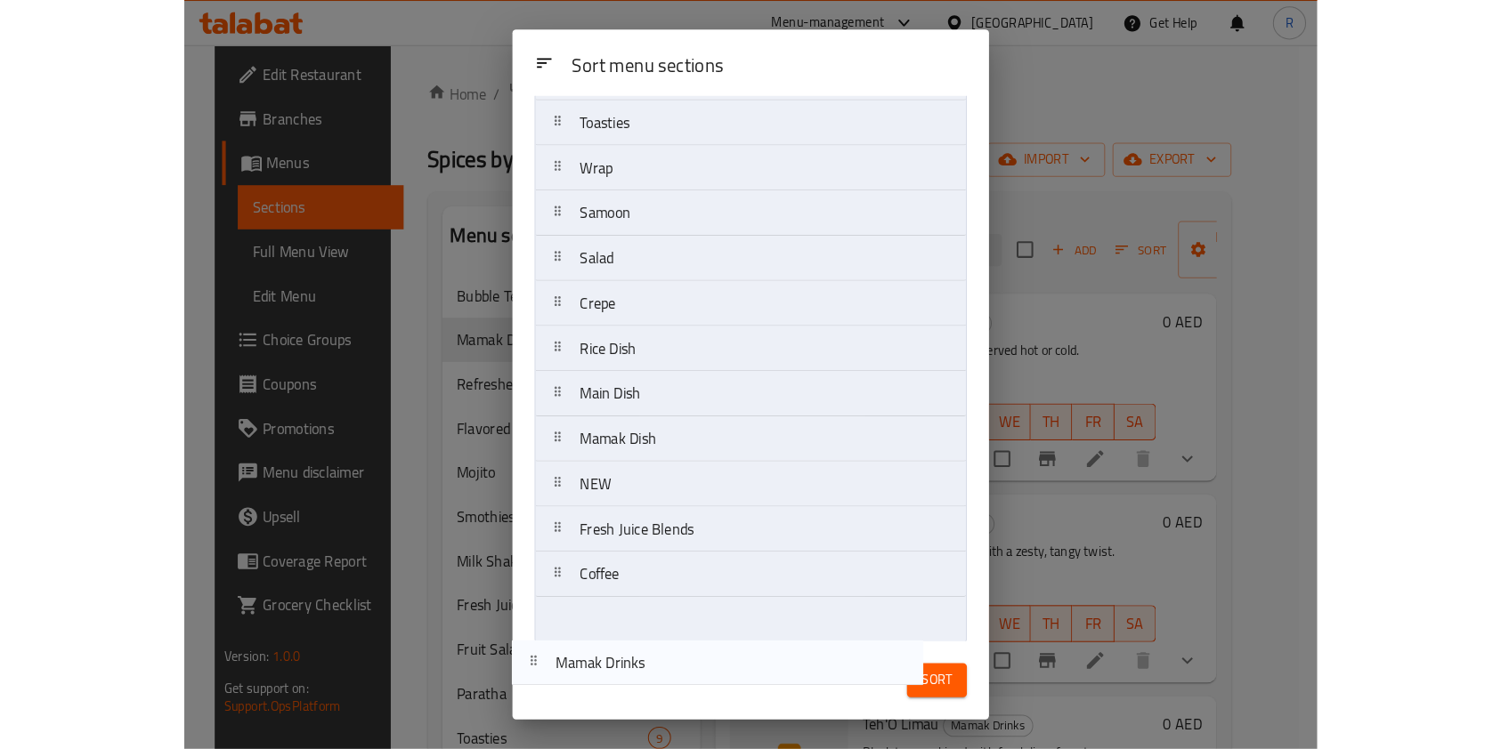
scroll to position [446, 0]
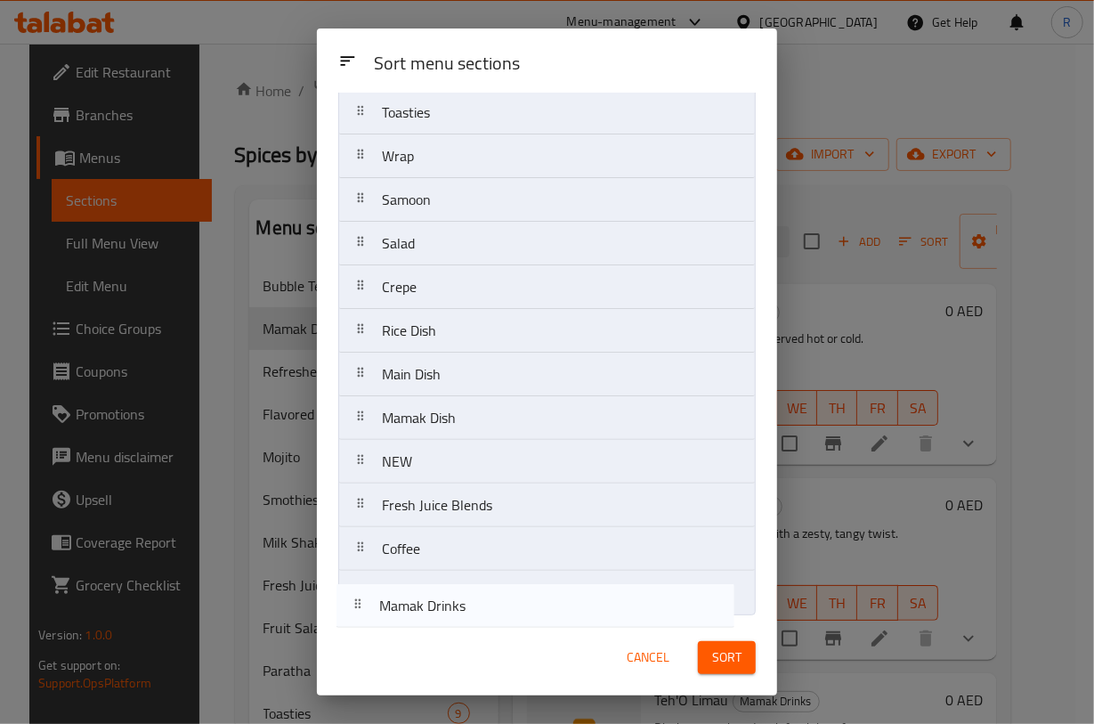
drag, startPoint x: 455, startPoint y: 217, endPoint x: 485, endPoint y: 625, distance: 408.7
click at [455, 620] on div "Sort menu sections Sort menu sections Bubble Tea Mamak Drinks Refresher Flavore…" at bounding box center [547, 361] width 460 height 667
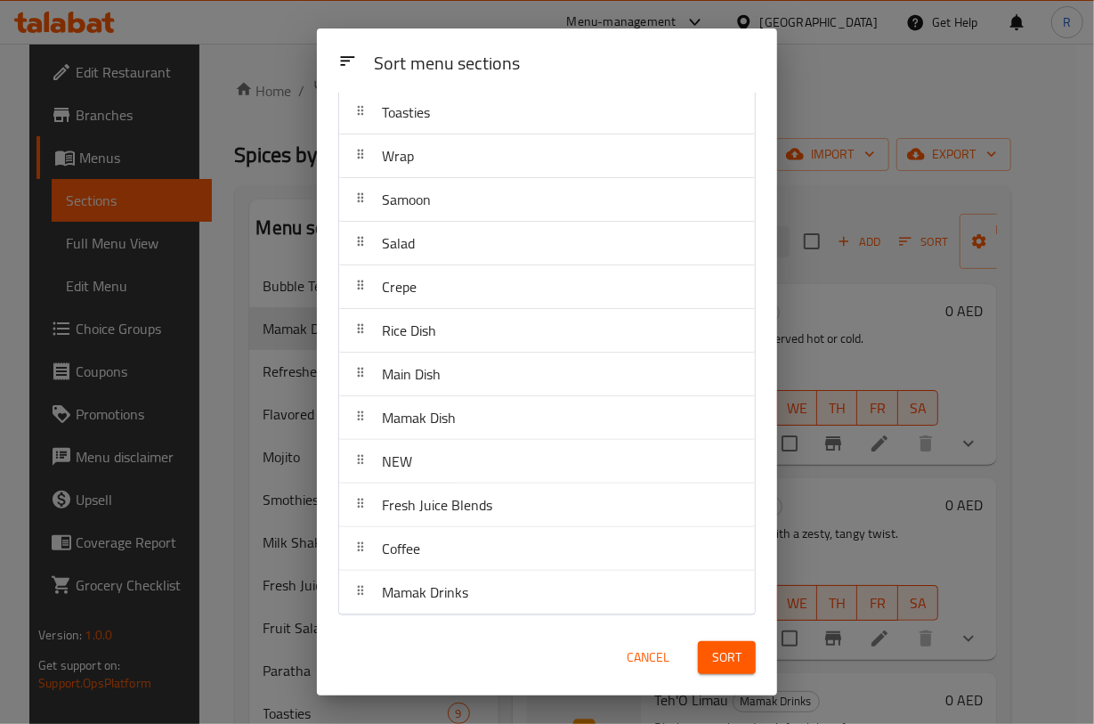
click at [721, 659] on span "Sort" at bounding box center [726, 657] width 29 height 22
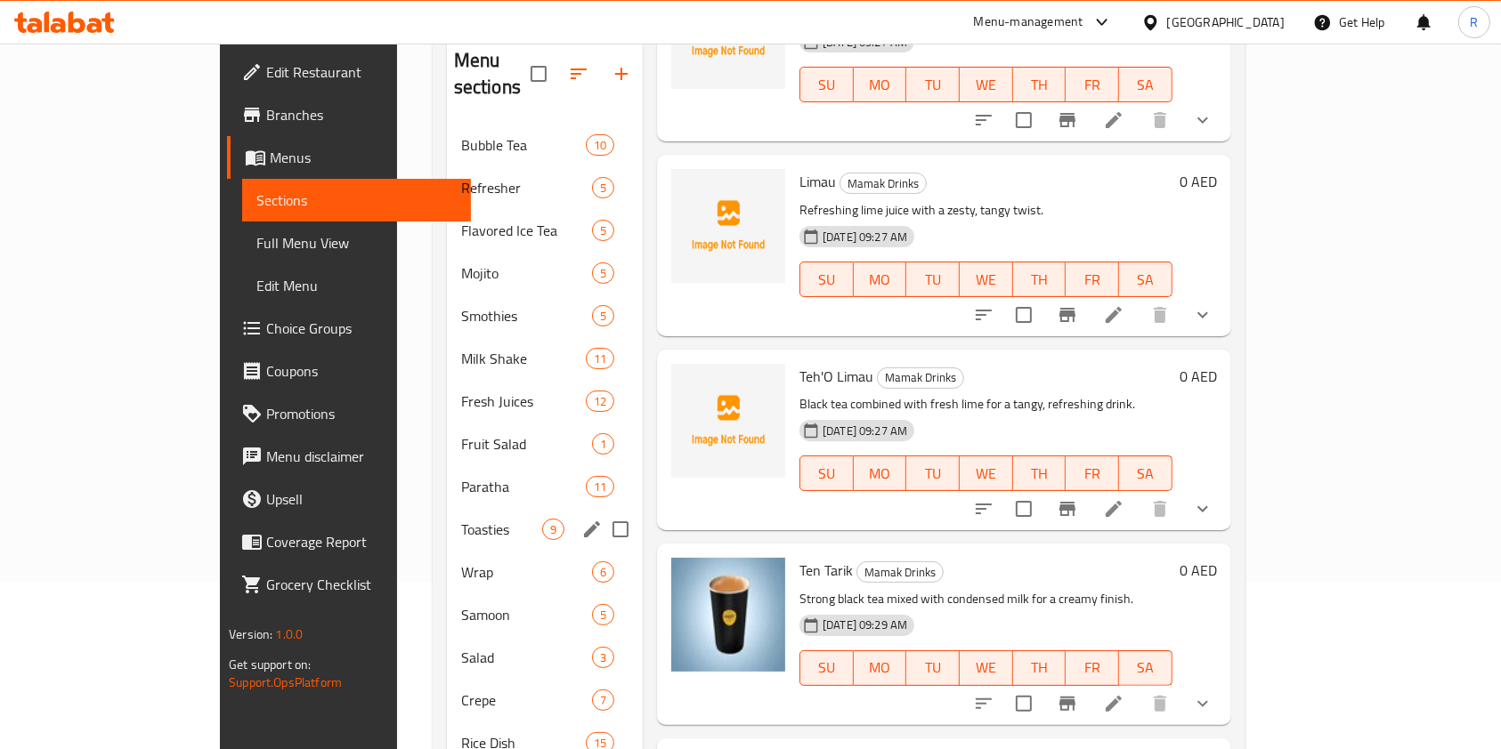
scroll to position [0, 0]
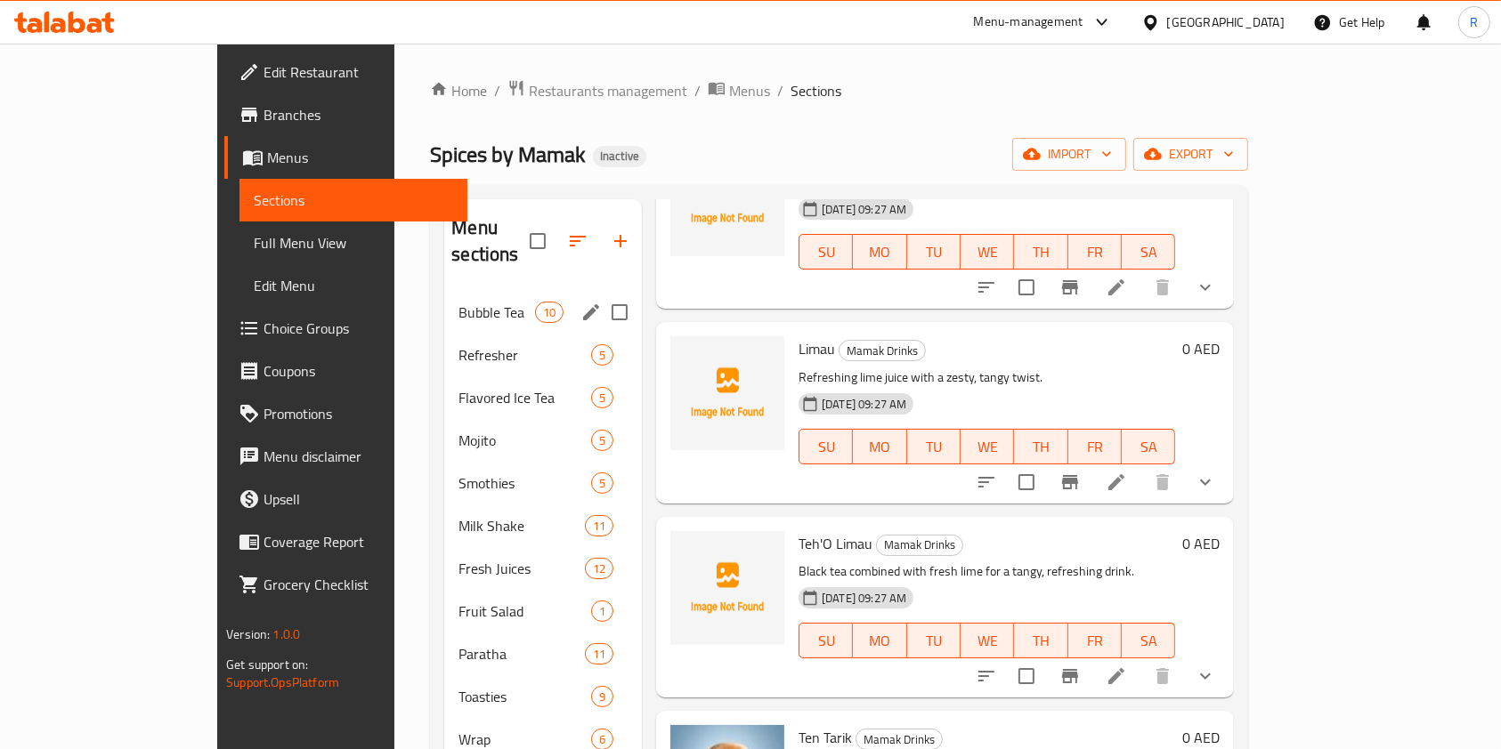
click at [444, 295] on div "Bubble Tea 10" at bounding box center [543, 312] width 198 height 43
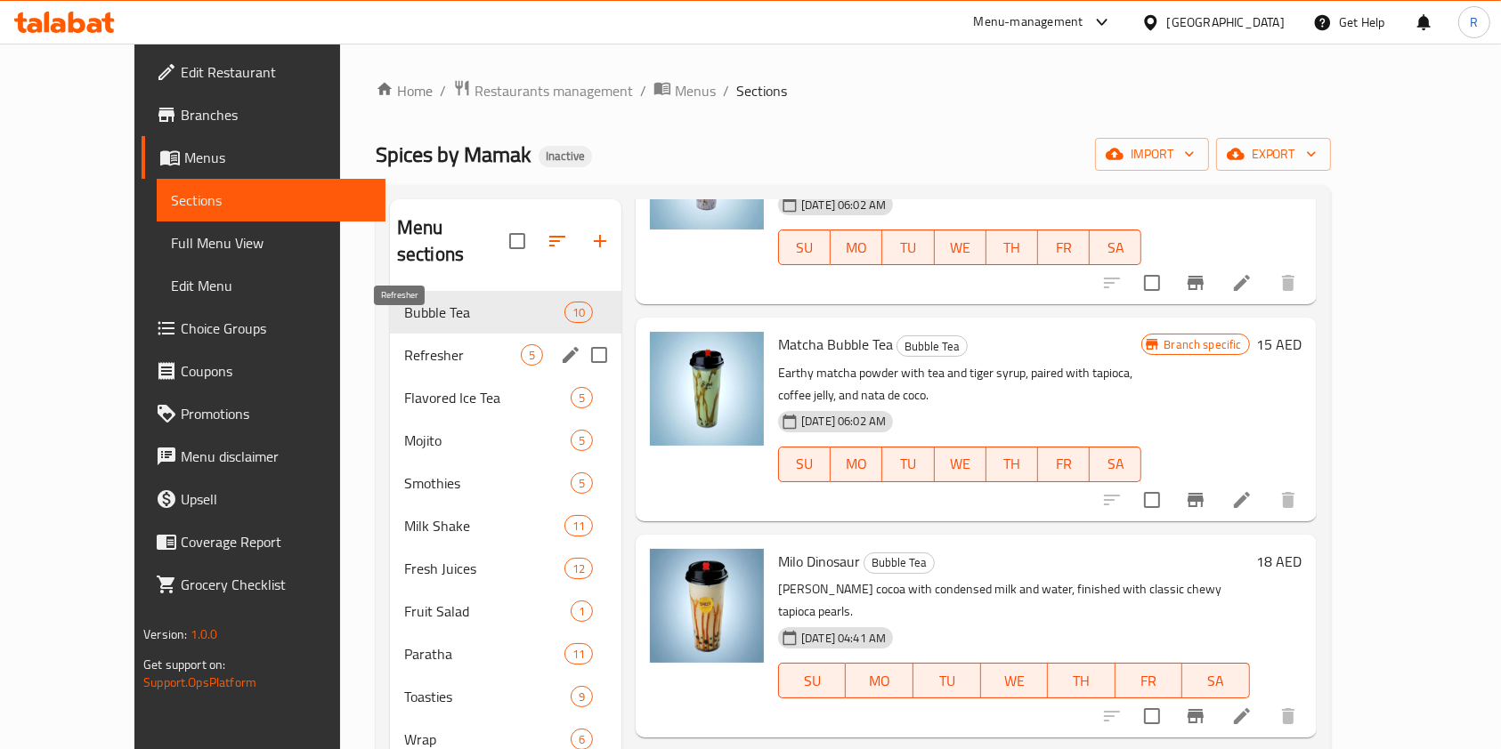
click at [417, 344] on span "Refresher" at bounding box center [462, 354] width 117 height 21
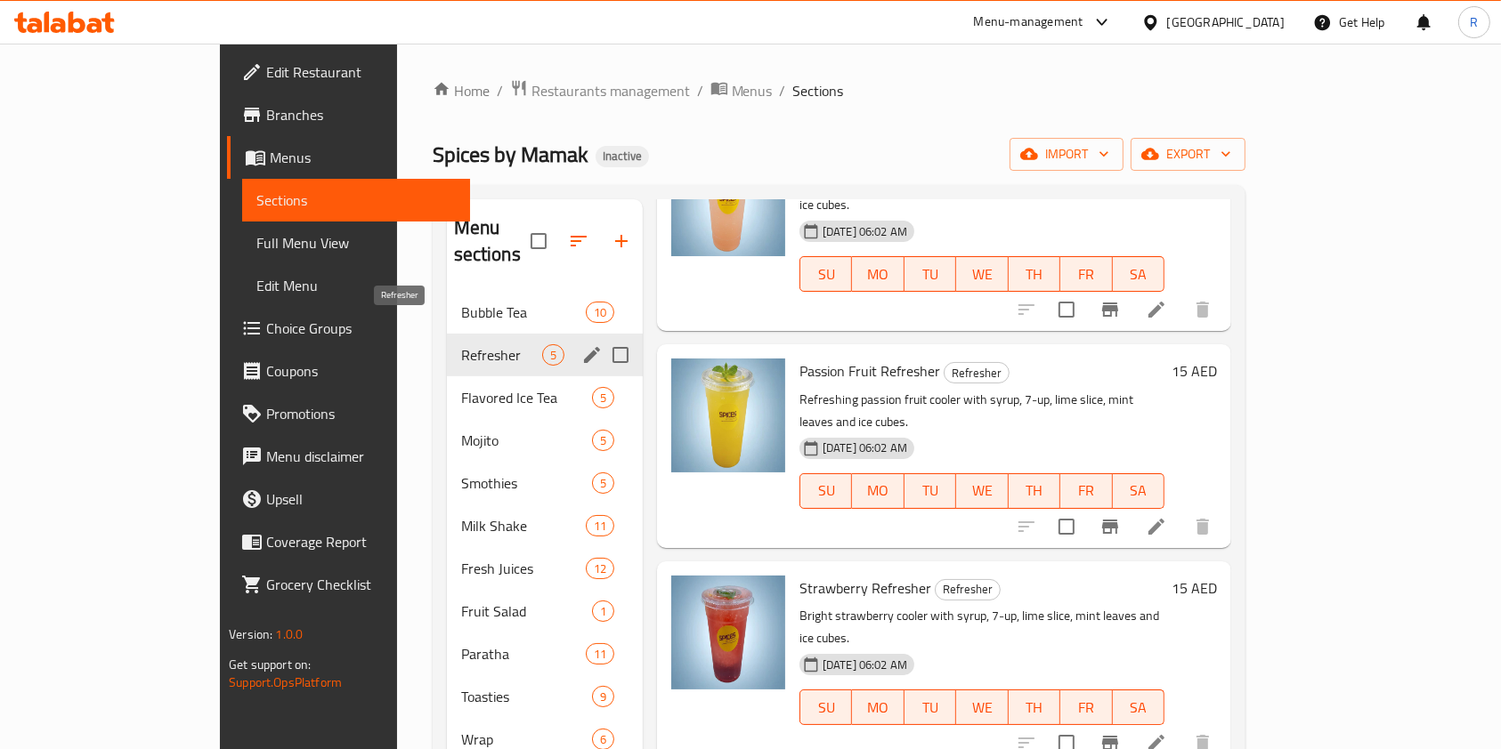
scroll to position [47, 0]
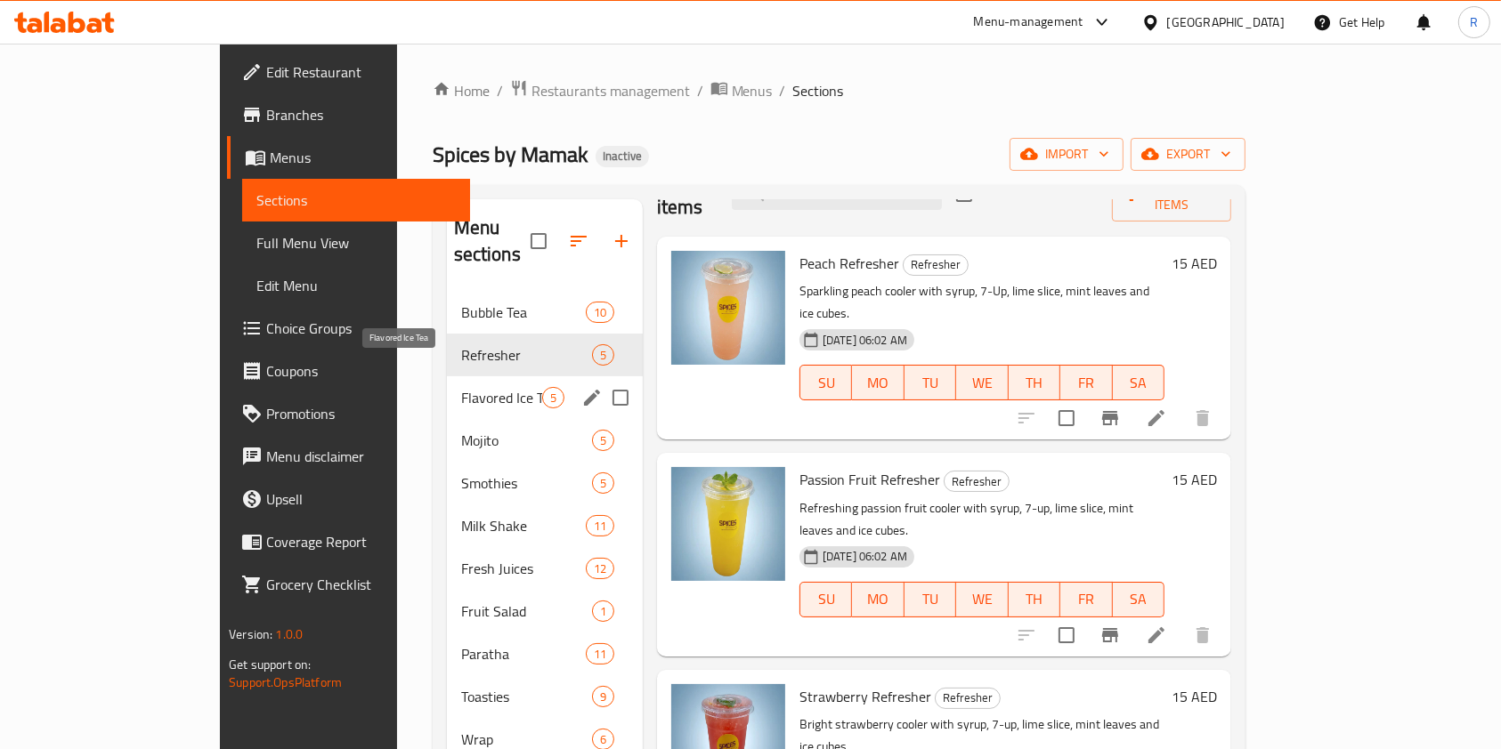
click at [461, 387] on span "Flavored Ice Tea" at bounding box center [501, 397] width 81 height 21
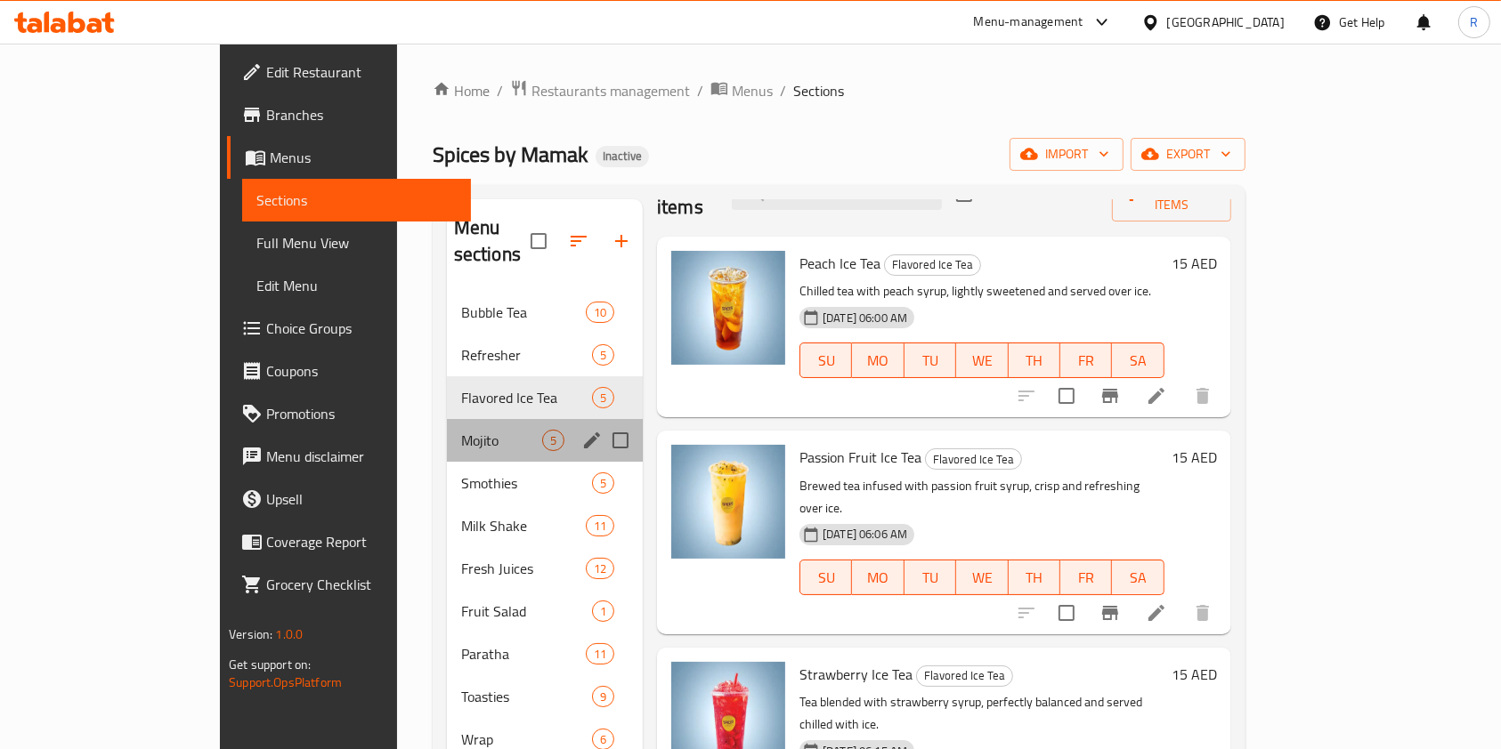
click at [447, 429] on div "Mojito 5" at bounding box center [545, 440] width 196 height 43
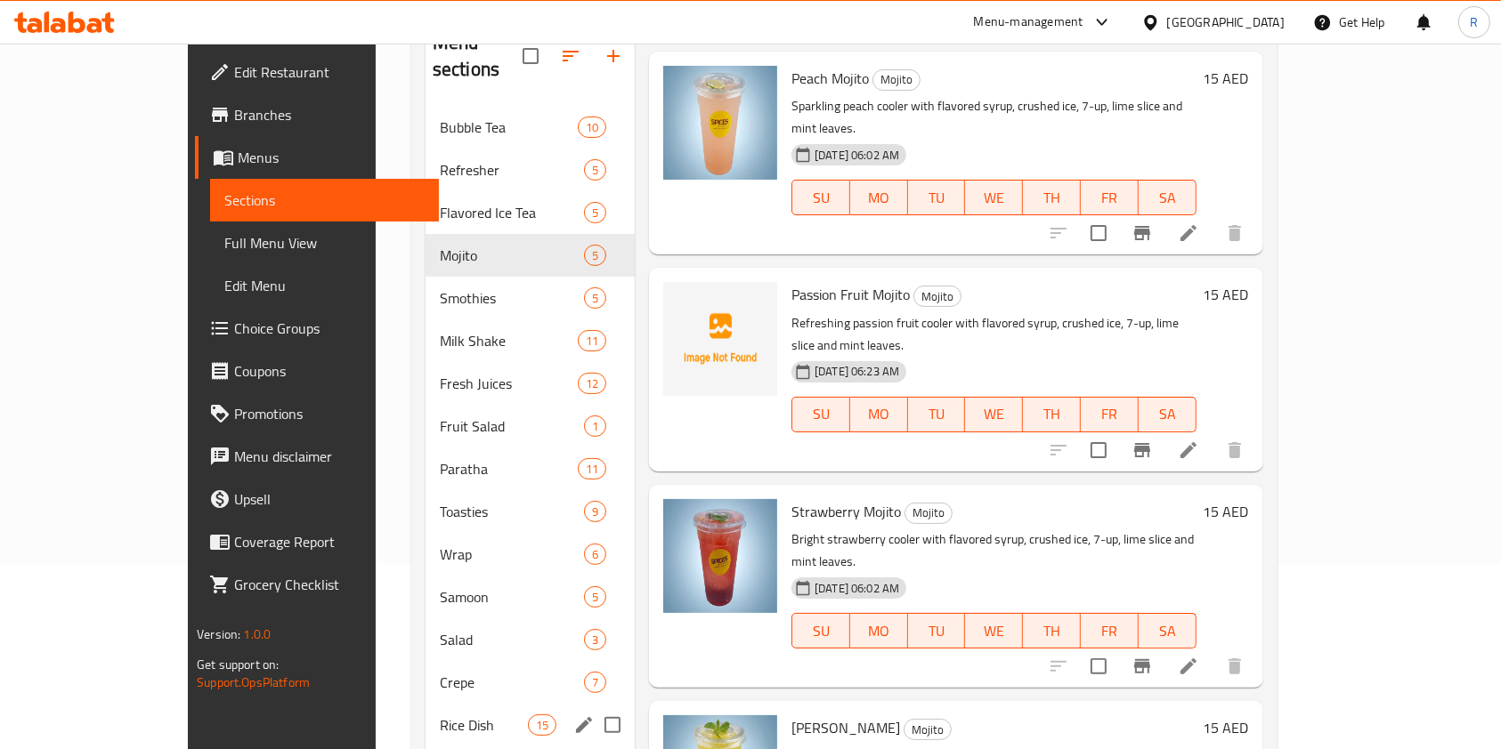
scroll to position [469, 0]
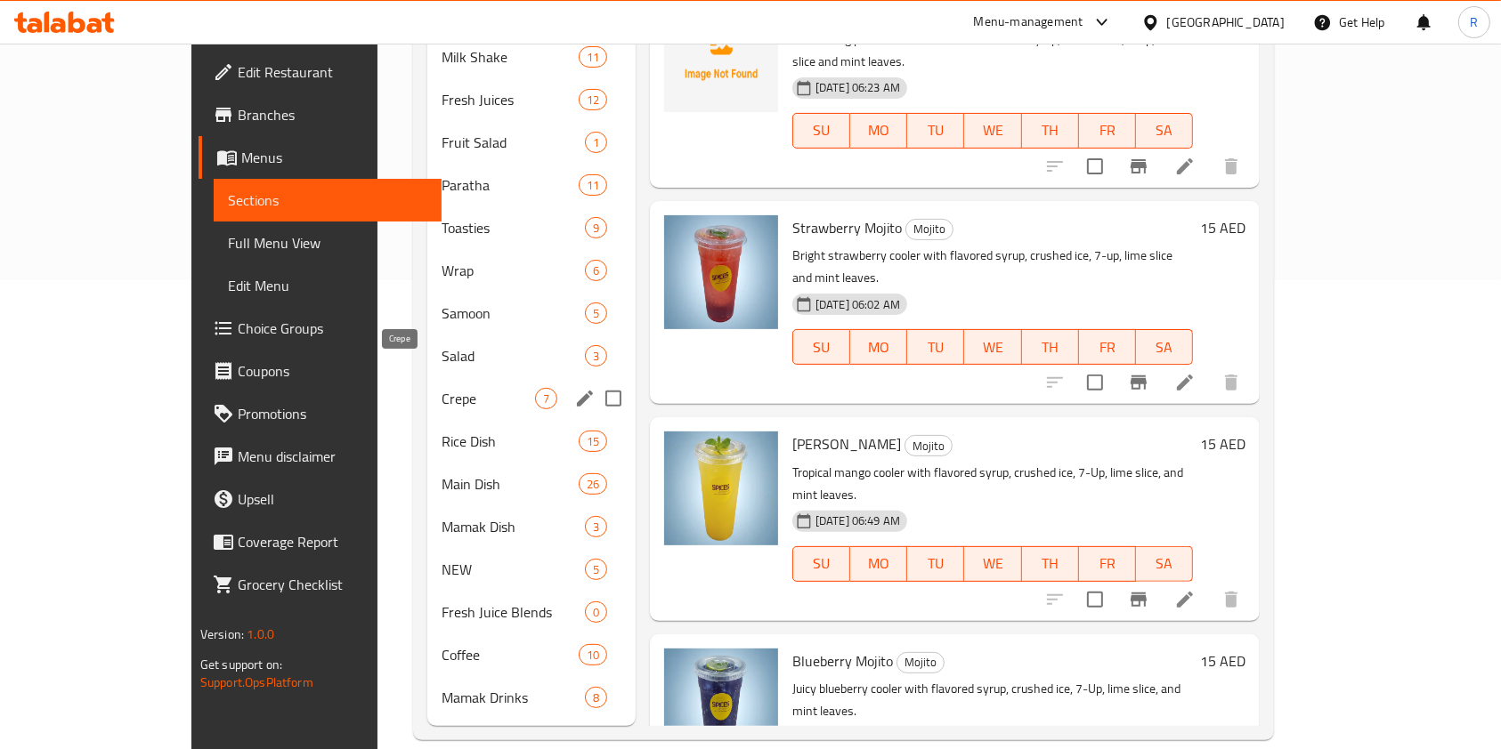
click at [441, 388] on span "Crepe" at bounding box center [487, 398] width 93 height 21
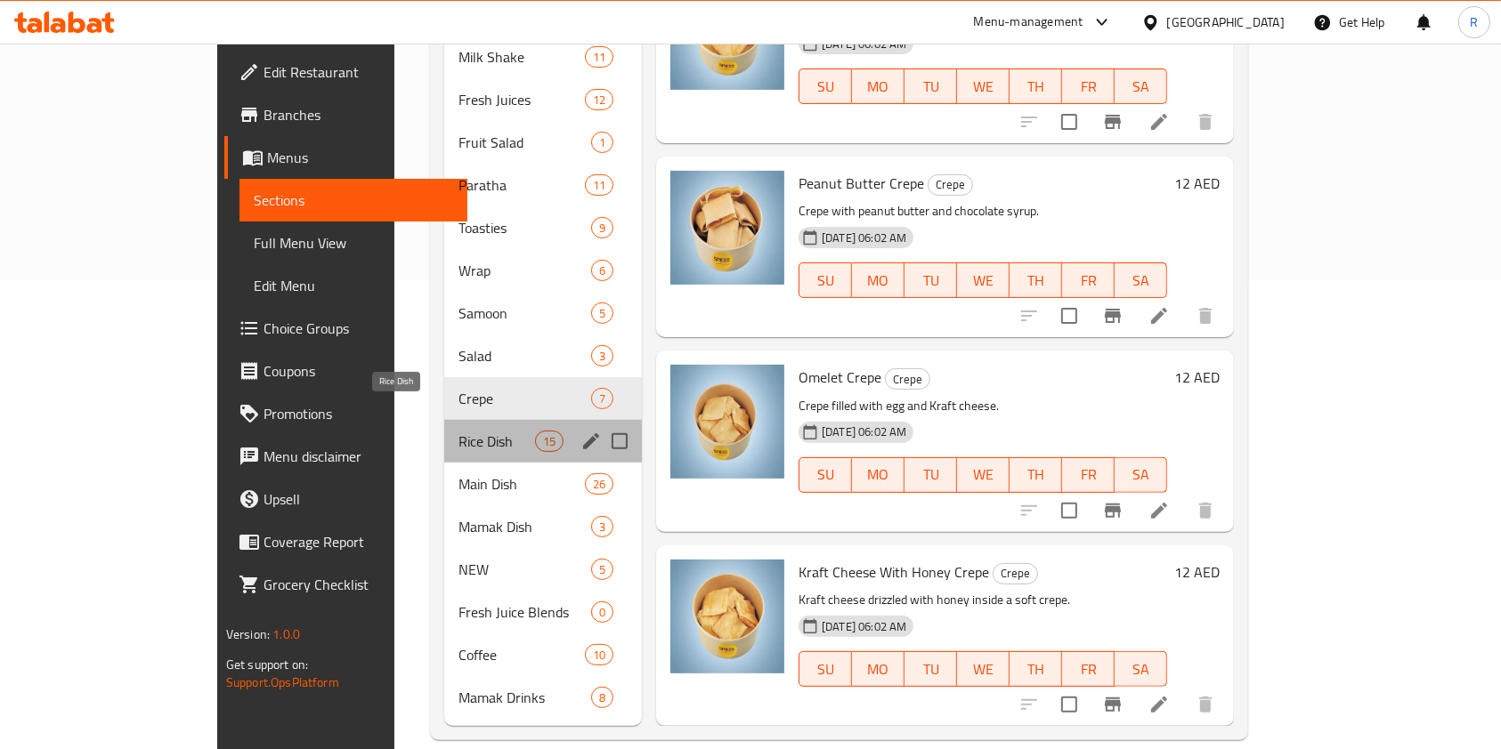
click at [458, 431] on span "Rice Dish" at bounding box center [496, 441] width 76 height 21
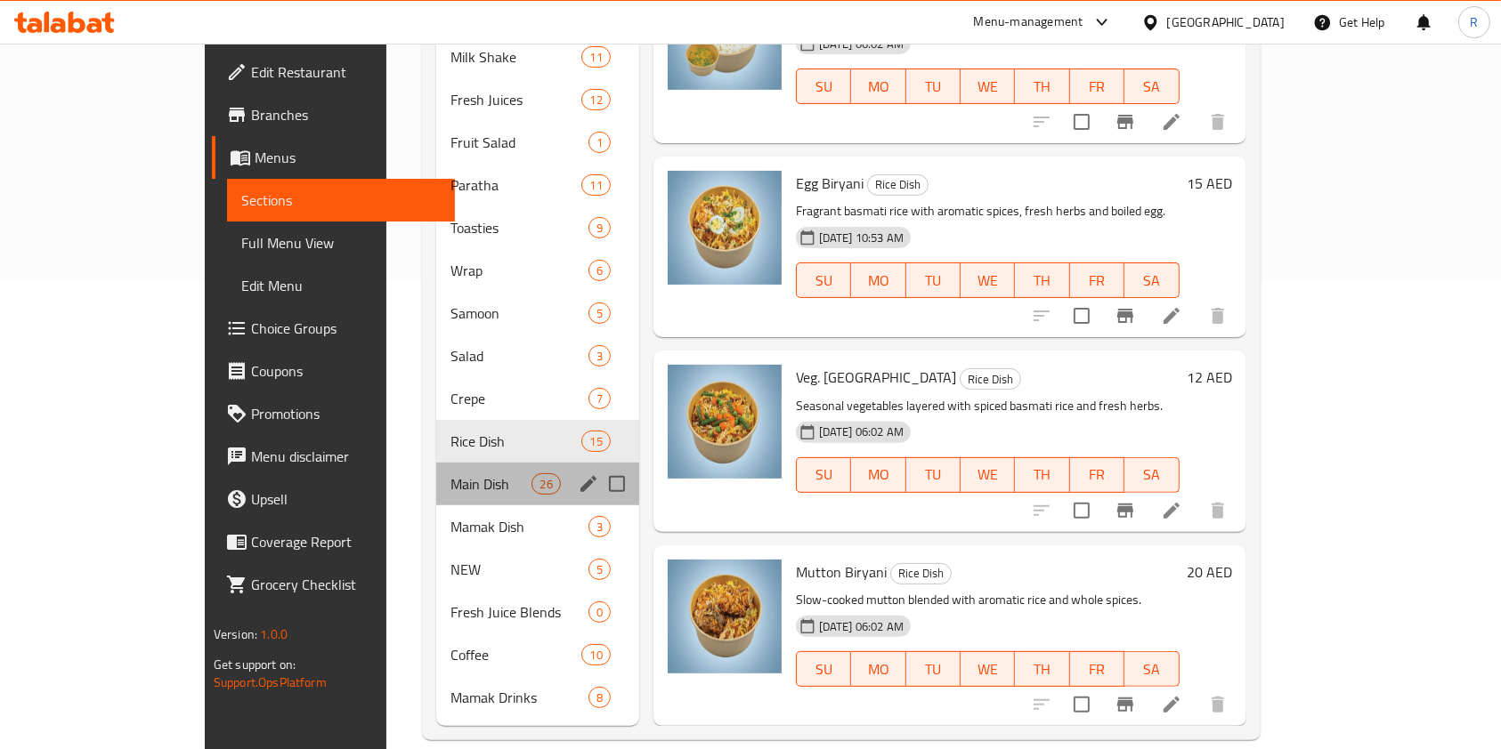
click at [436, 470] on div "Main Dish 26" at bounding box center [537, 484] width 202 height 43
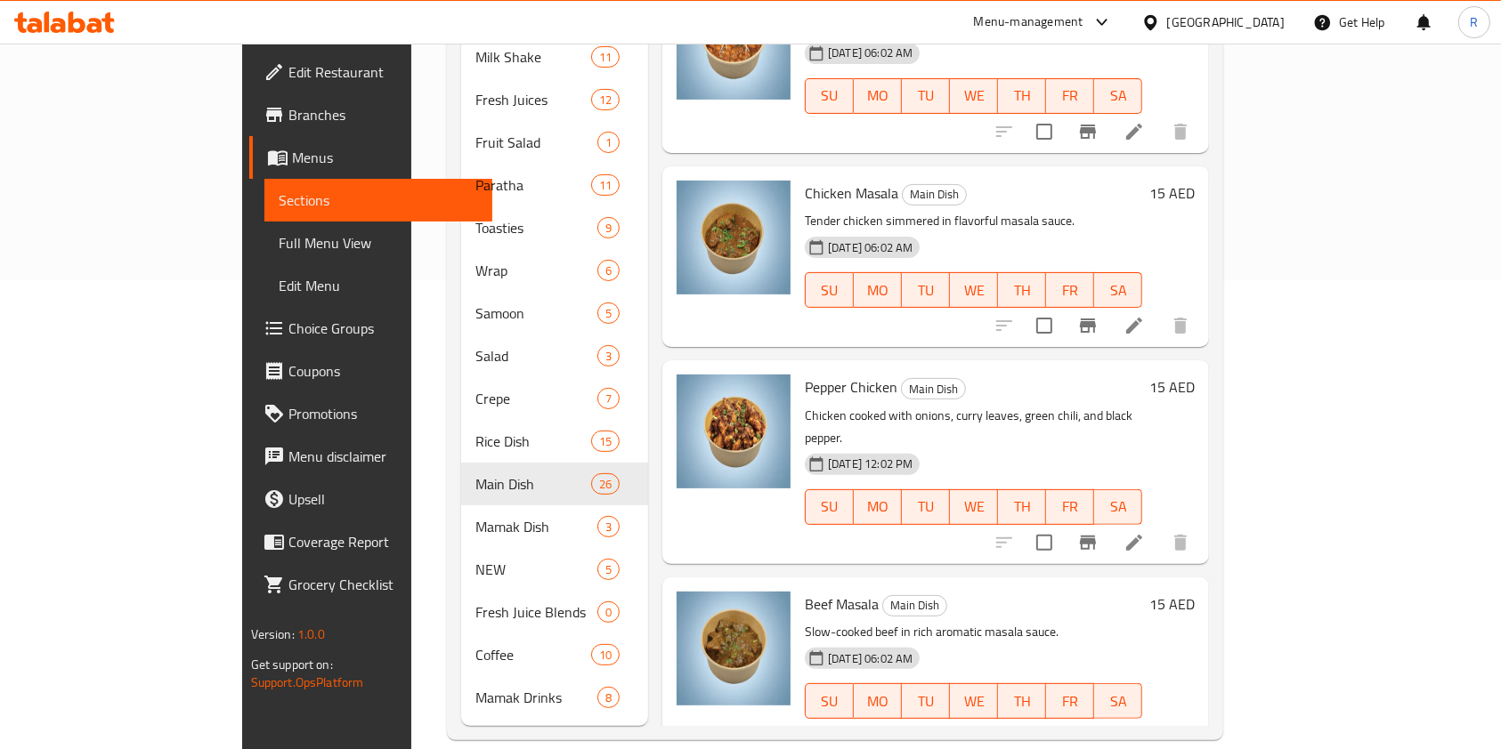
scroll to position [878, 0]
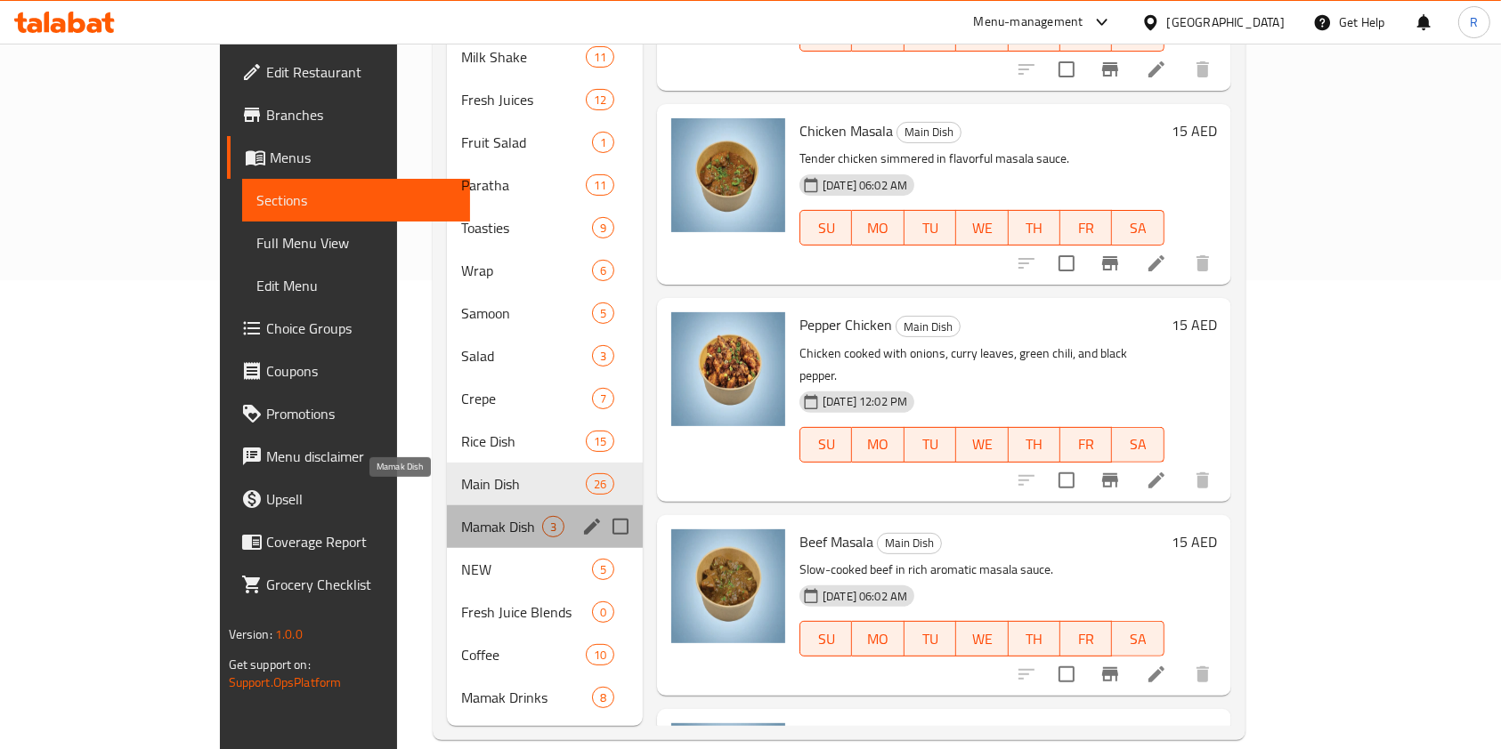
click at [461, 516] on span "Mamak Dish" at bounding box center [501, 526] width 81 height 21
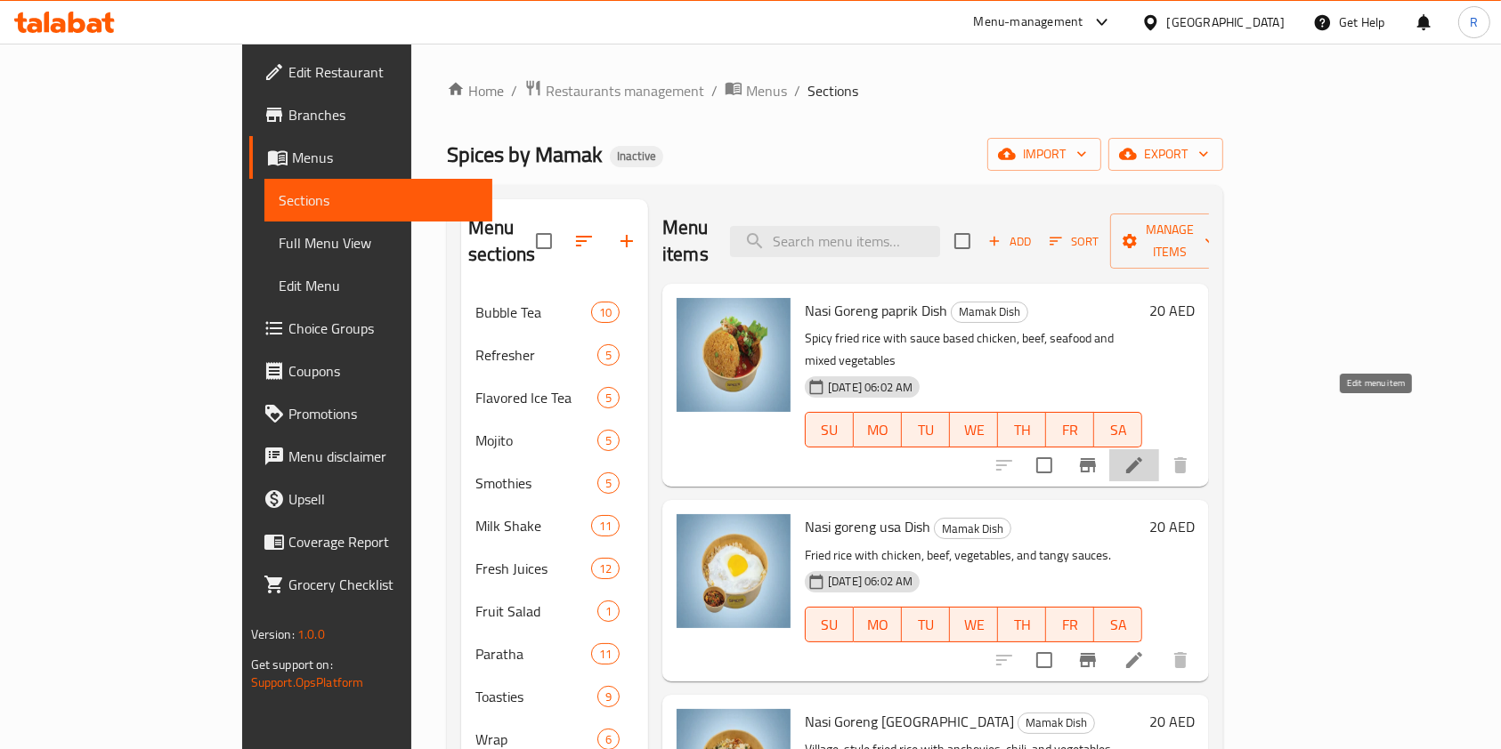
click at [1145, 455] on icon at bounding box center [1133, 465] width 21 height 21
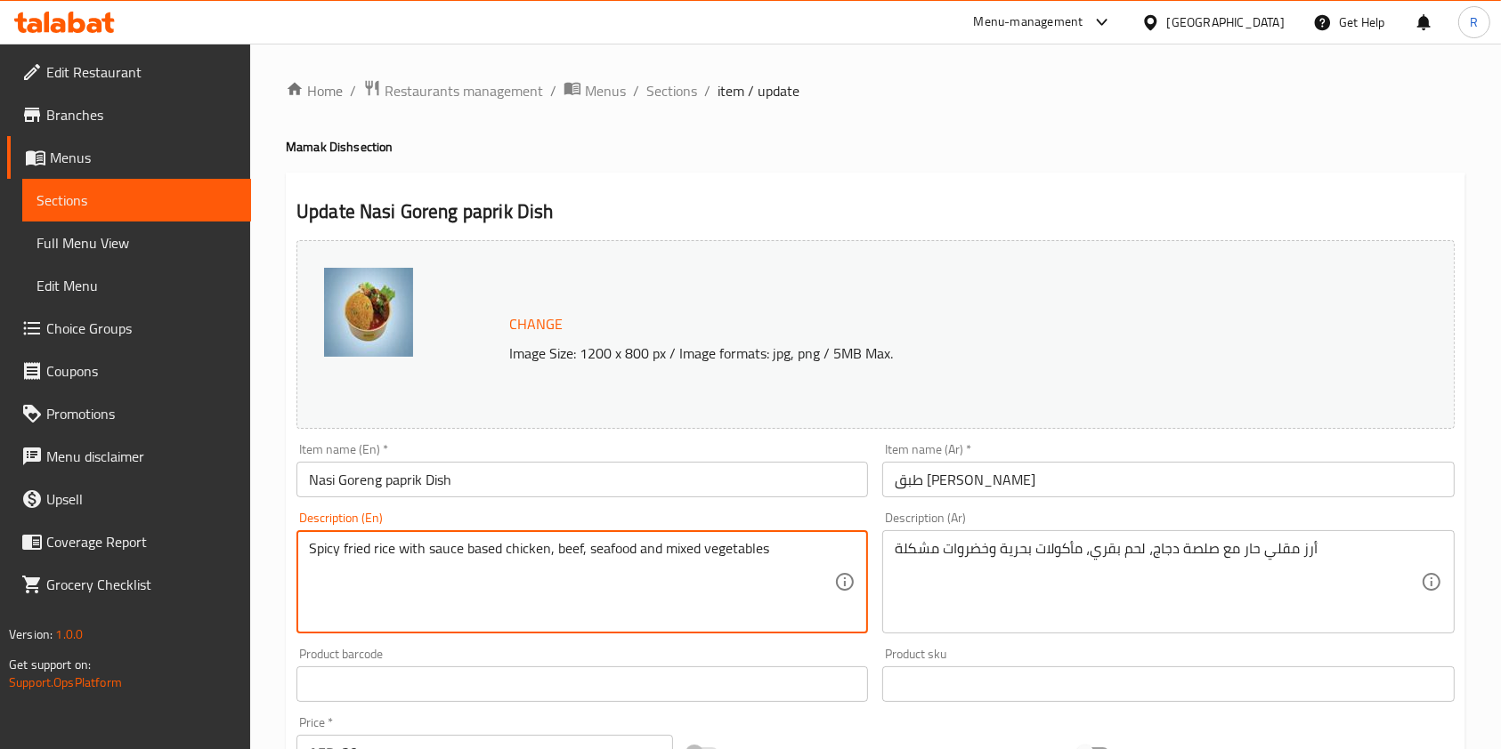
paste textarea "chicken, beef, seafood, and mixed vegetables in a flavorful sauce."
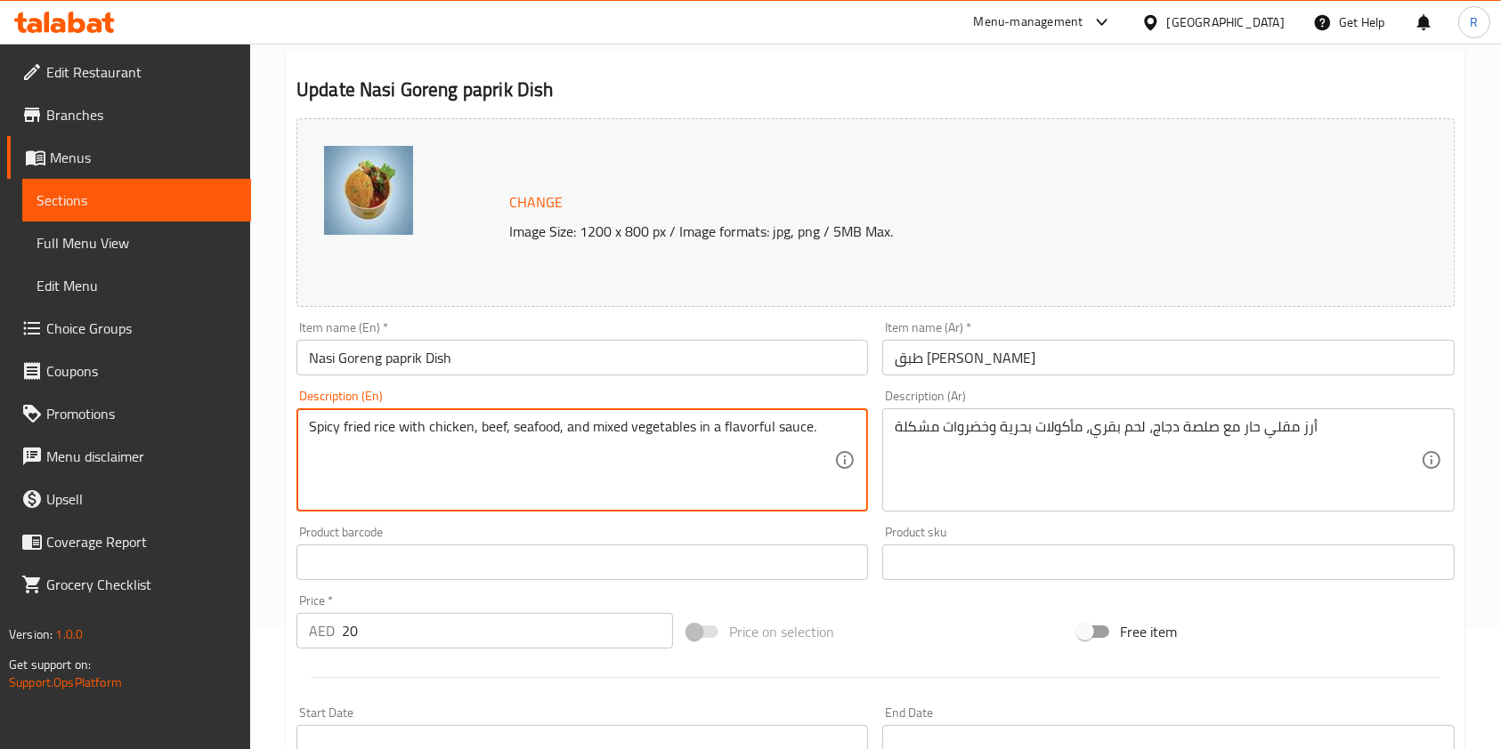
scroll to position [534, 0]
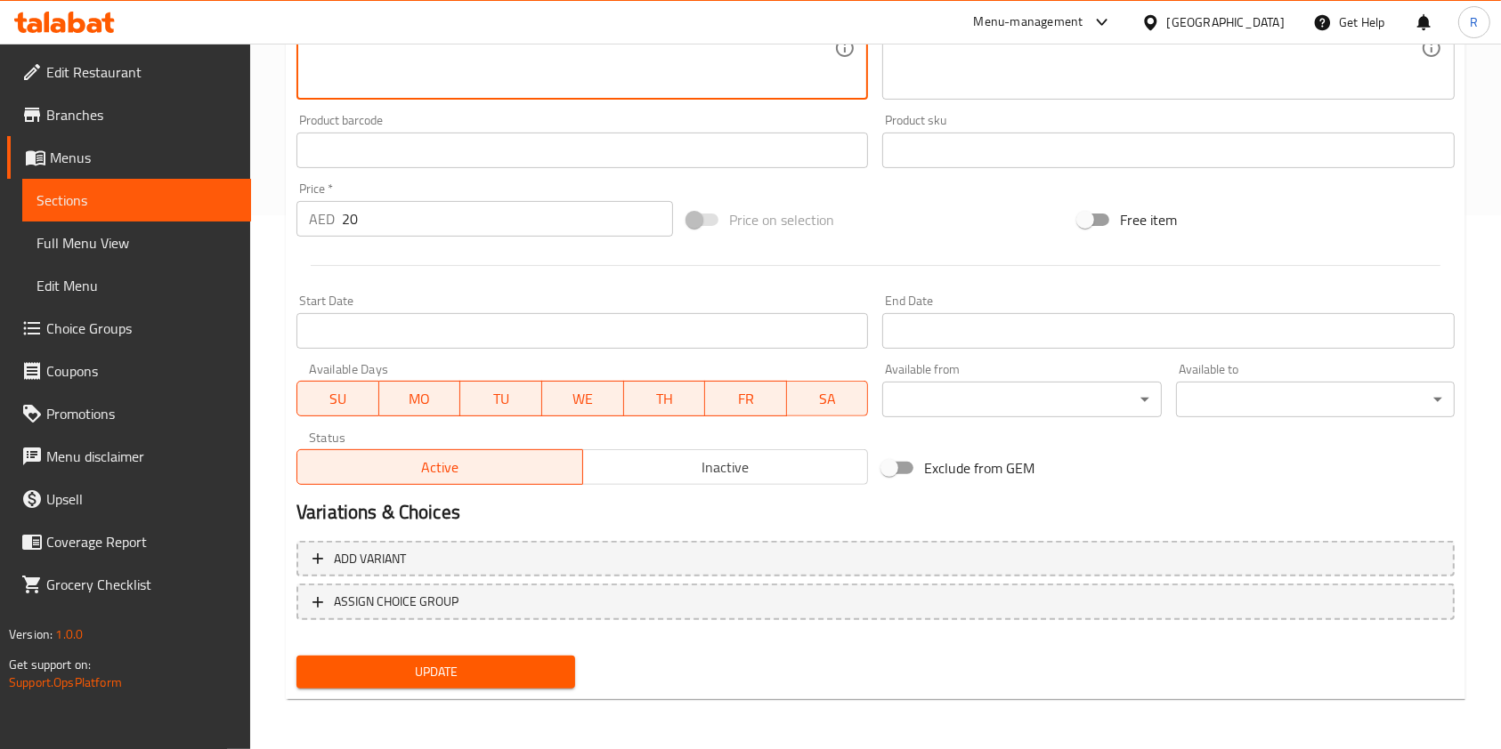
type textarea "Spicy fried rice with chicken, beef, seafood, and mixed vegetables in a flavorf…"
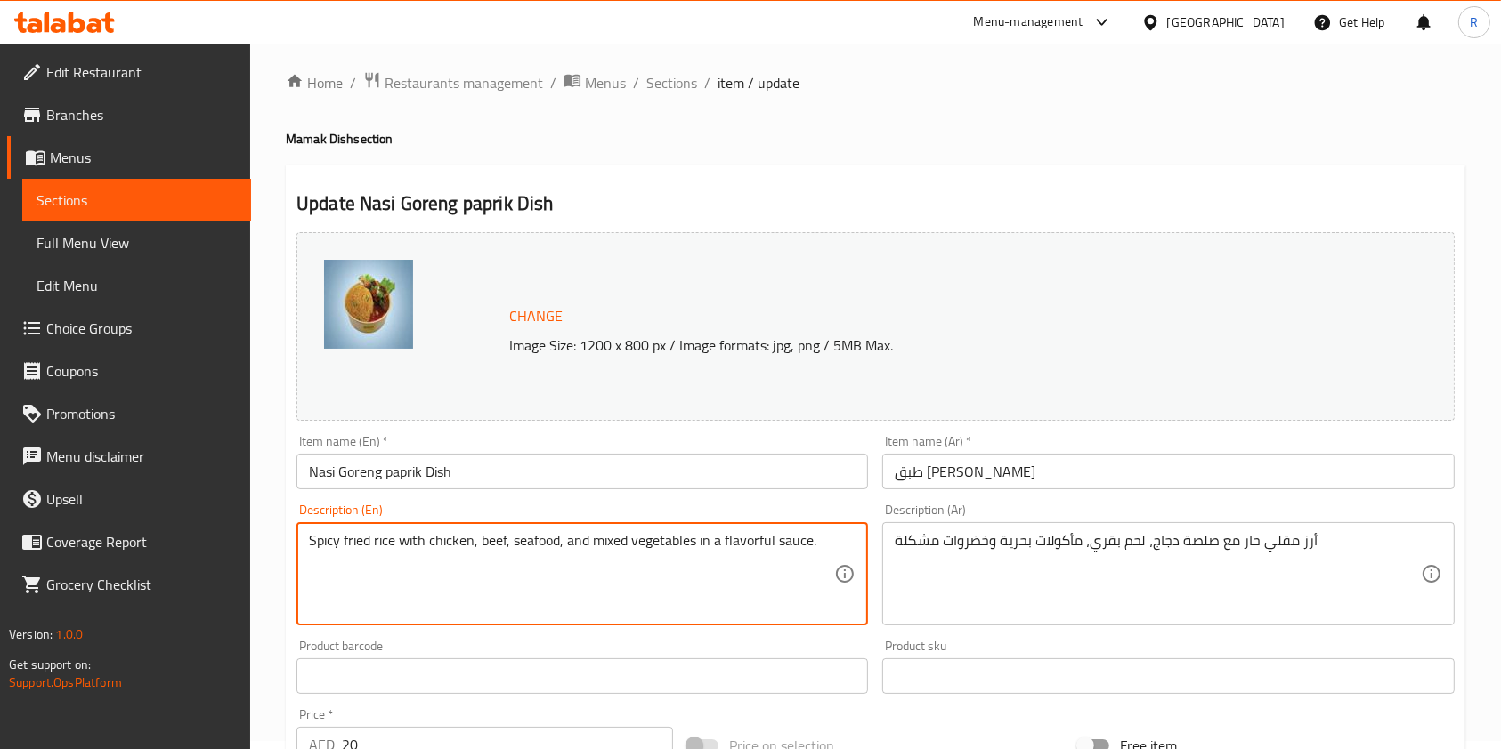
scroll to position [0, 0]
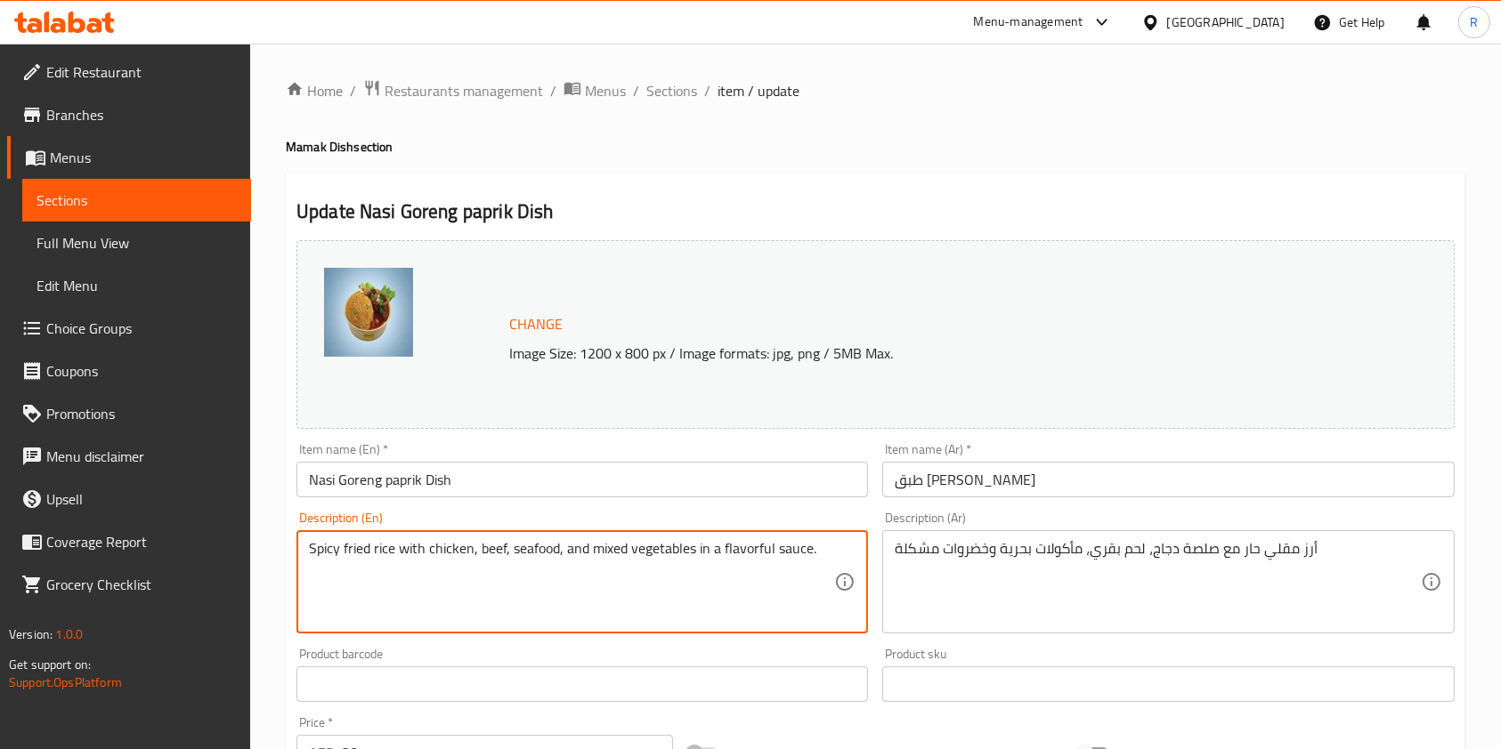
click at [481, 493] on input "Nasi Goreng paprik Dish" at bounding box center [581, 480] width 571 height 36
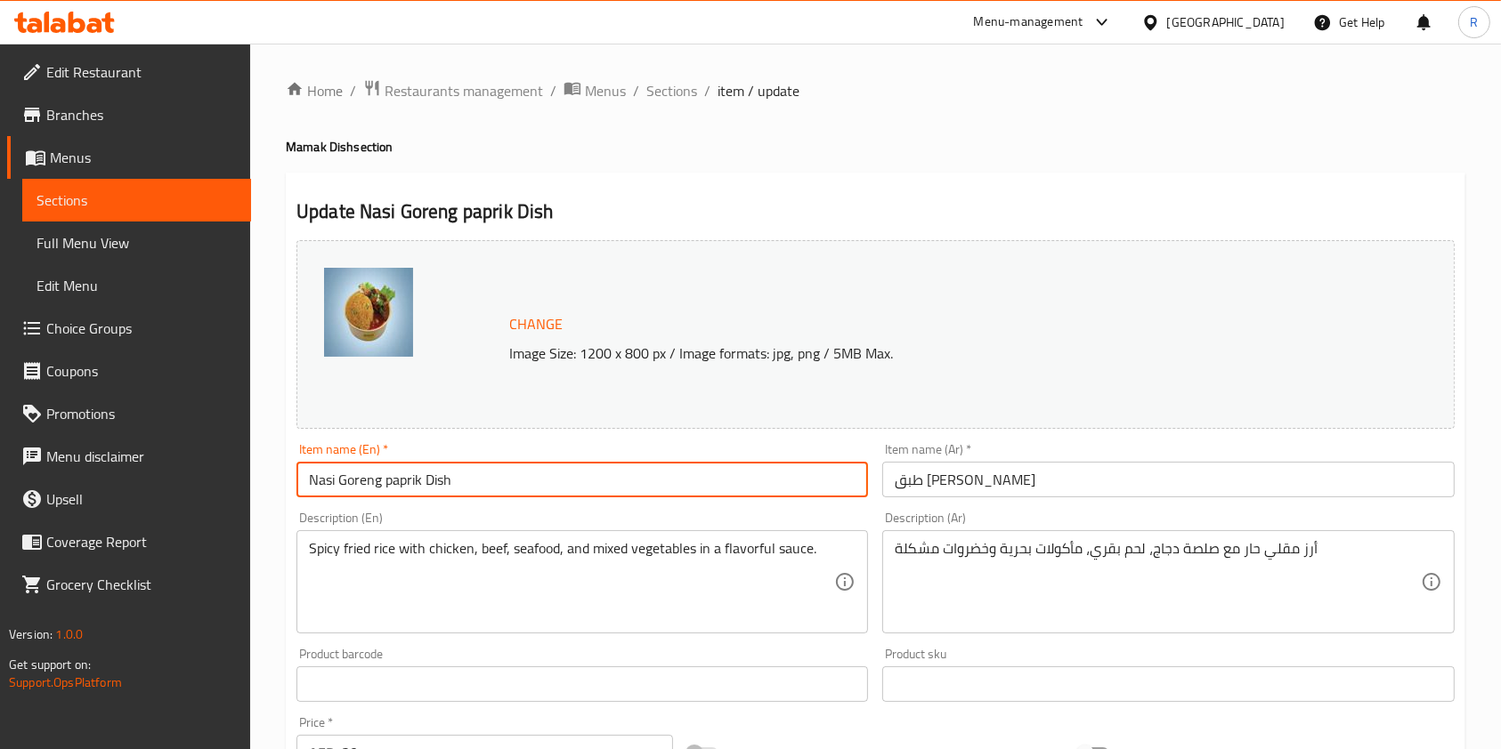
paste input "Paprik"
type input "Nasi Goreng Paprik"
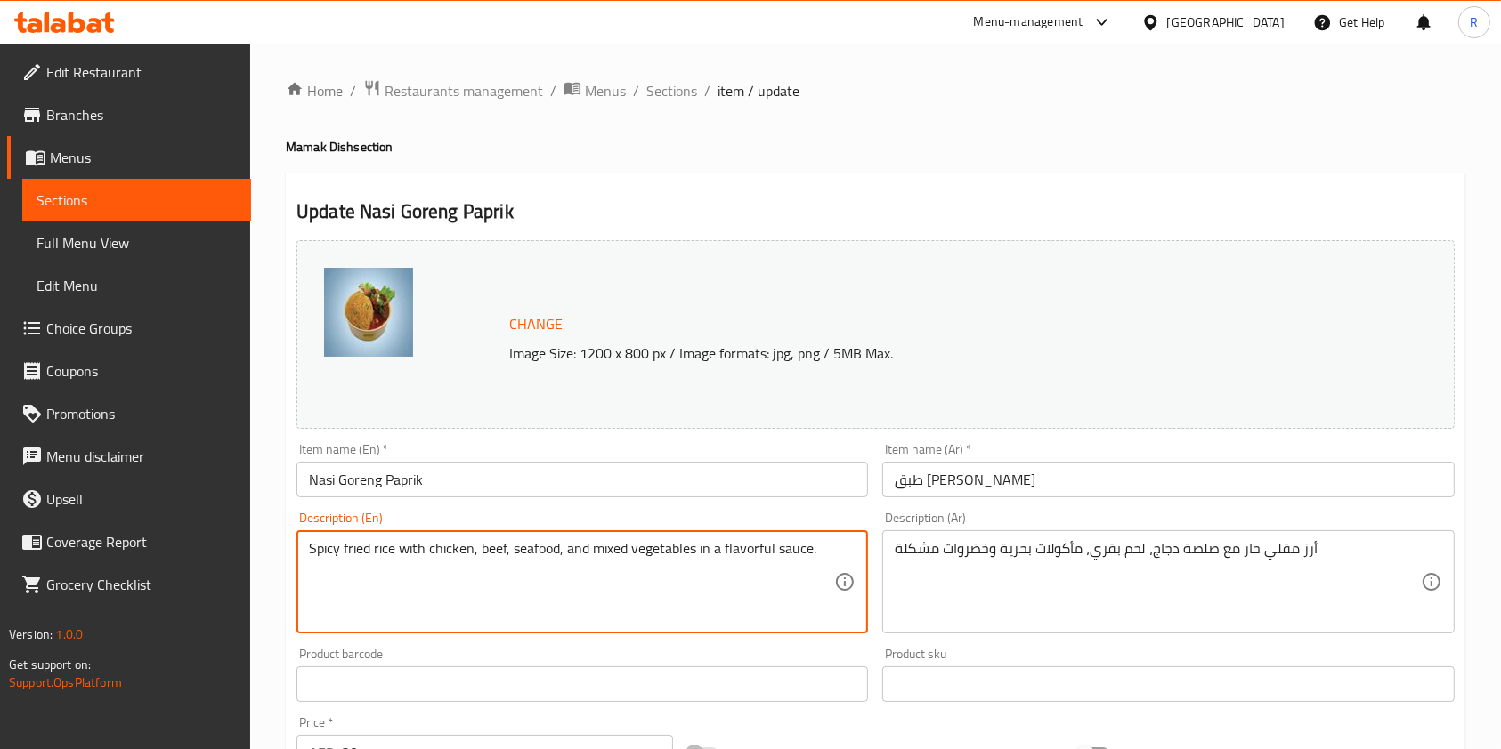
click at [508, 548] on textarea "Spicy fried rice with chicken, beef, seafood, and mixed vegetables in a flavorf…" at bounding box center [571, 582] width 525 height 85
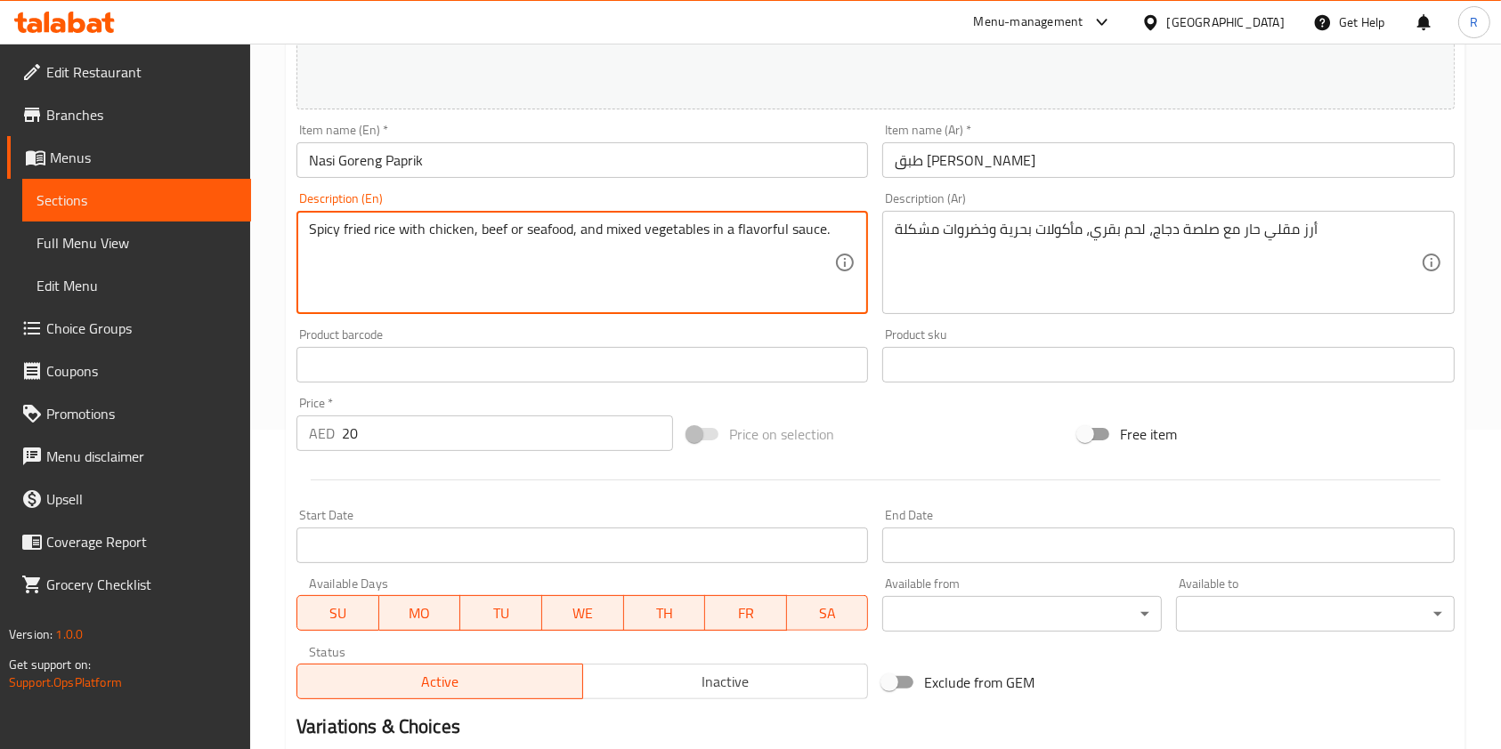
scroll to position [356, 0]
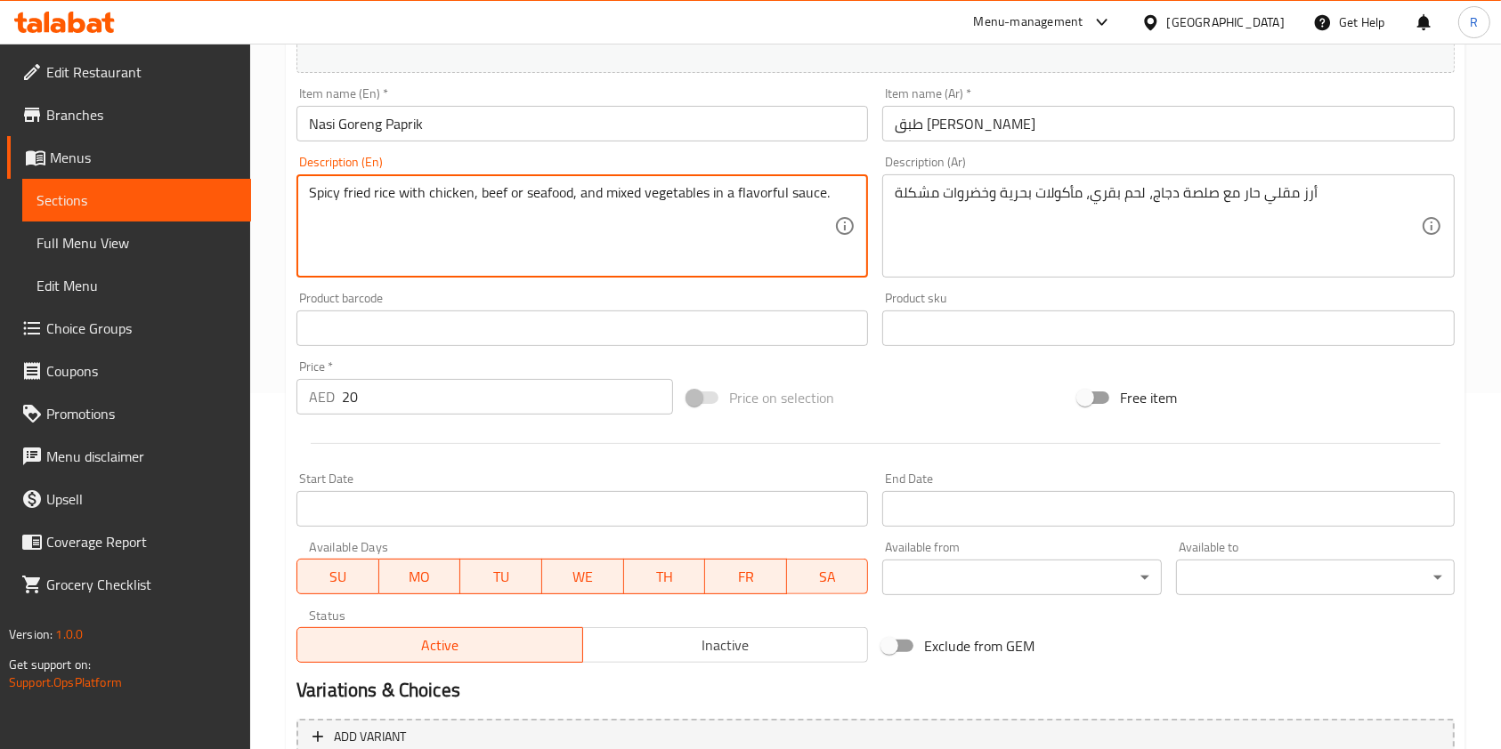
type textarea "Spicy fried rice with chicken, beef or seafood, and mixed vegetables in a flavo…"
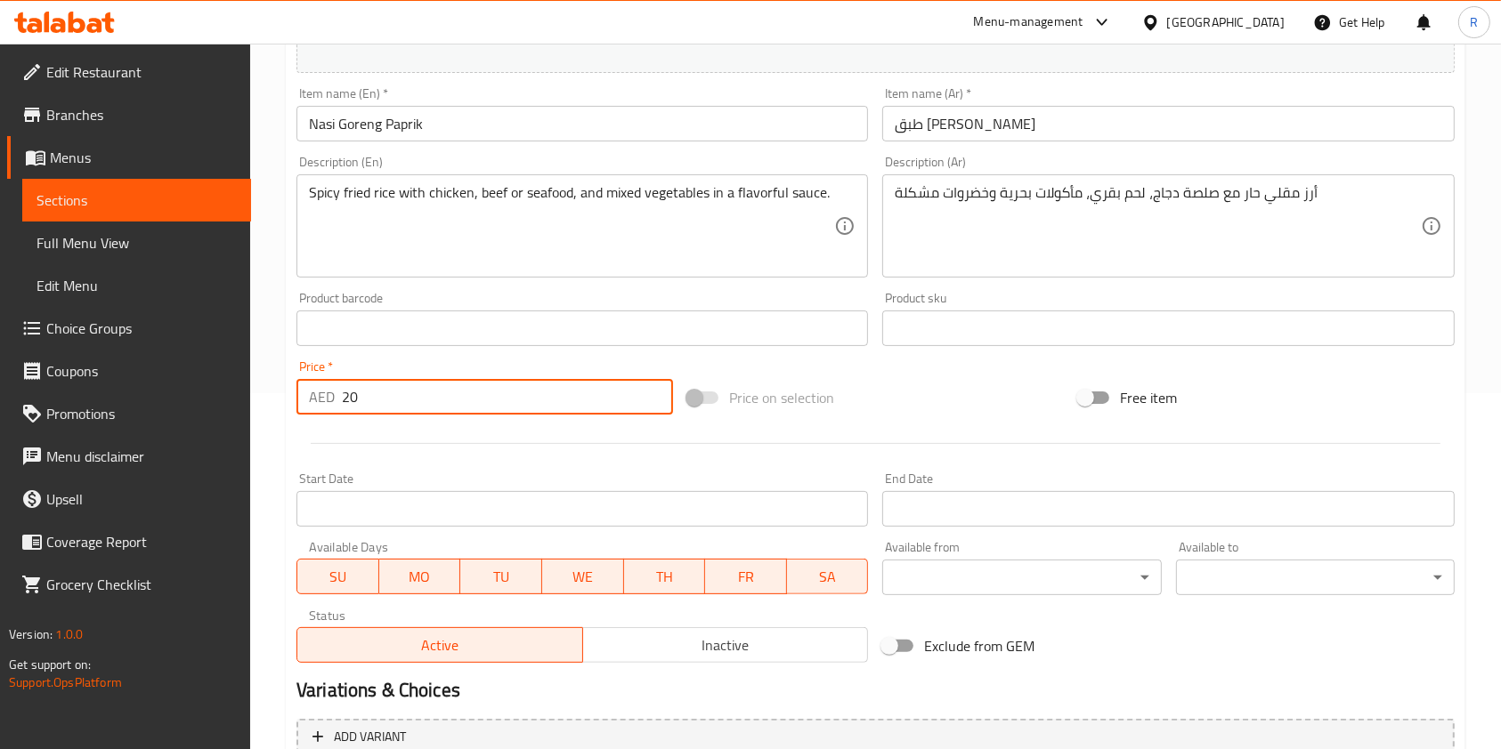
drag, startPoint x: 477, startPoint y: 395, endPoint x: 16, endPoint y: 336, distance: 464.7
click at [12, 333] on div "Edit Restaurant Branches Menus Sections Full Menu View Edit Menu Choice Groups …" at bounding box center [750, 308] width 1501 height 1240
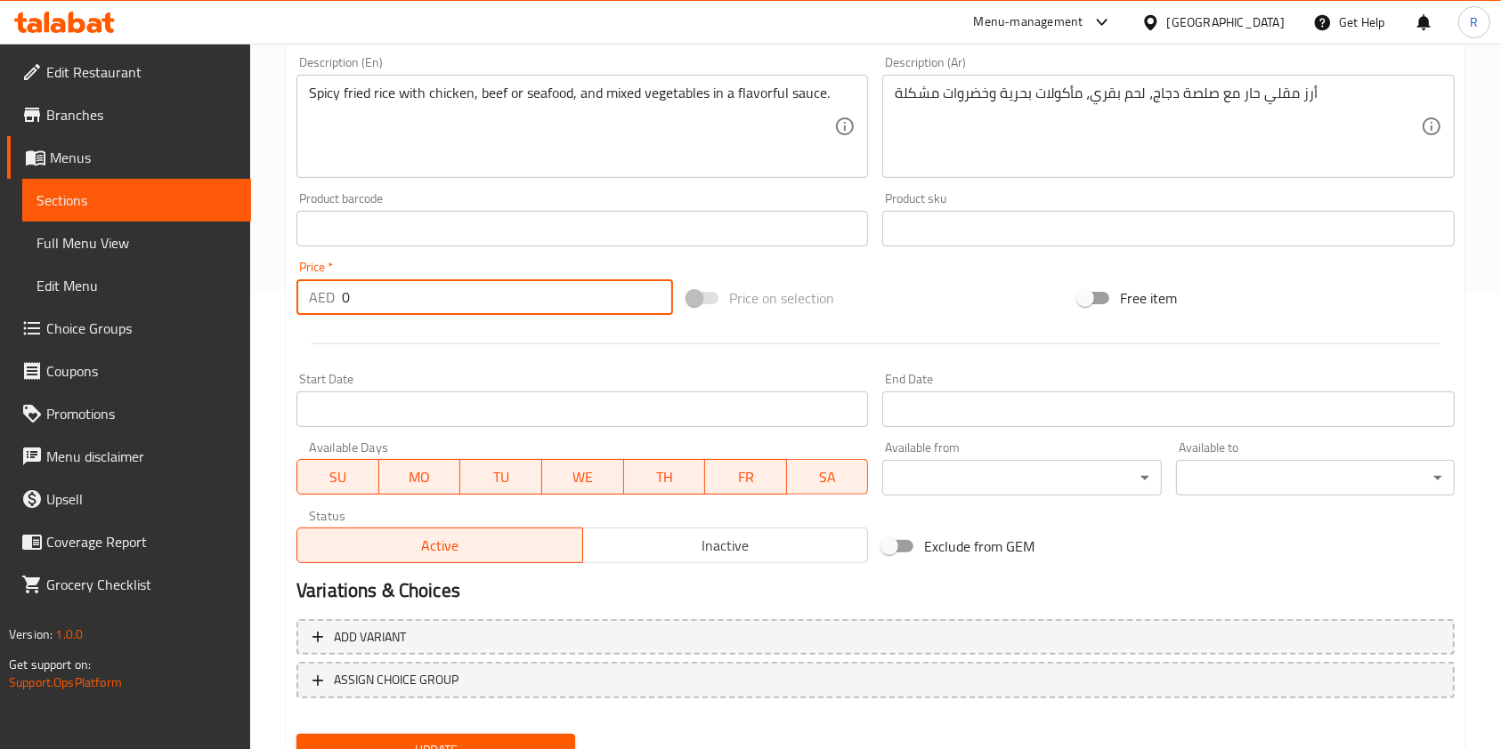
scroll to position [534, 0]
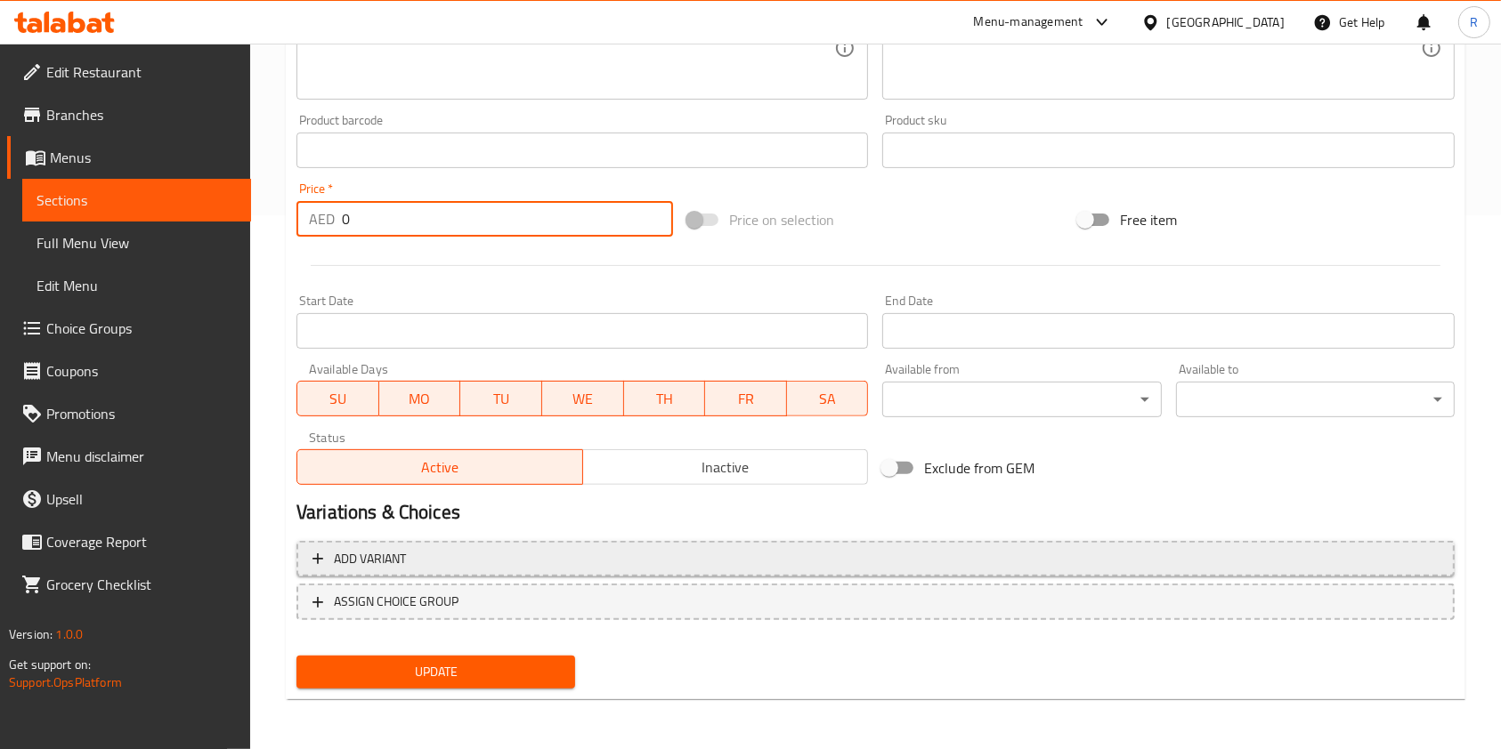
type input "0"
click at [323, 559] on icon "button" at bounding box center [318, 559] width 18 height 18
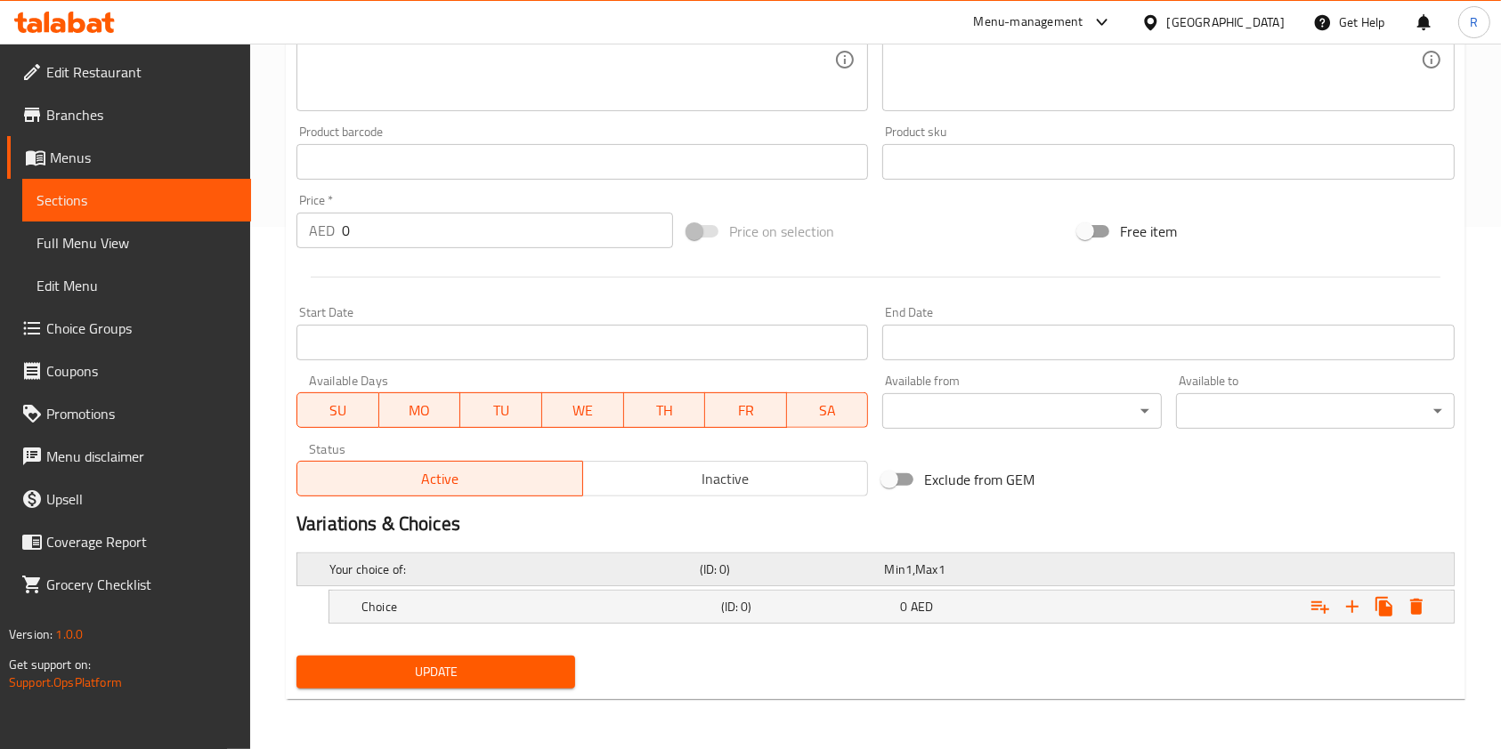
scroll to position [522, 0]
click at [1355, 602] on icon "Expand" at bounding box center [1351, 607] width 21 height 21
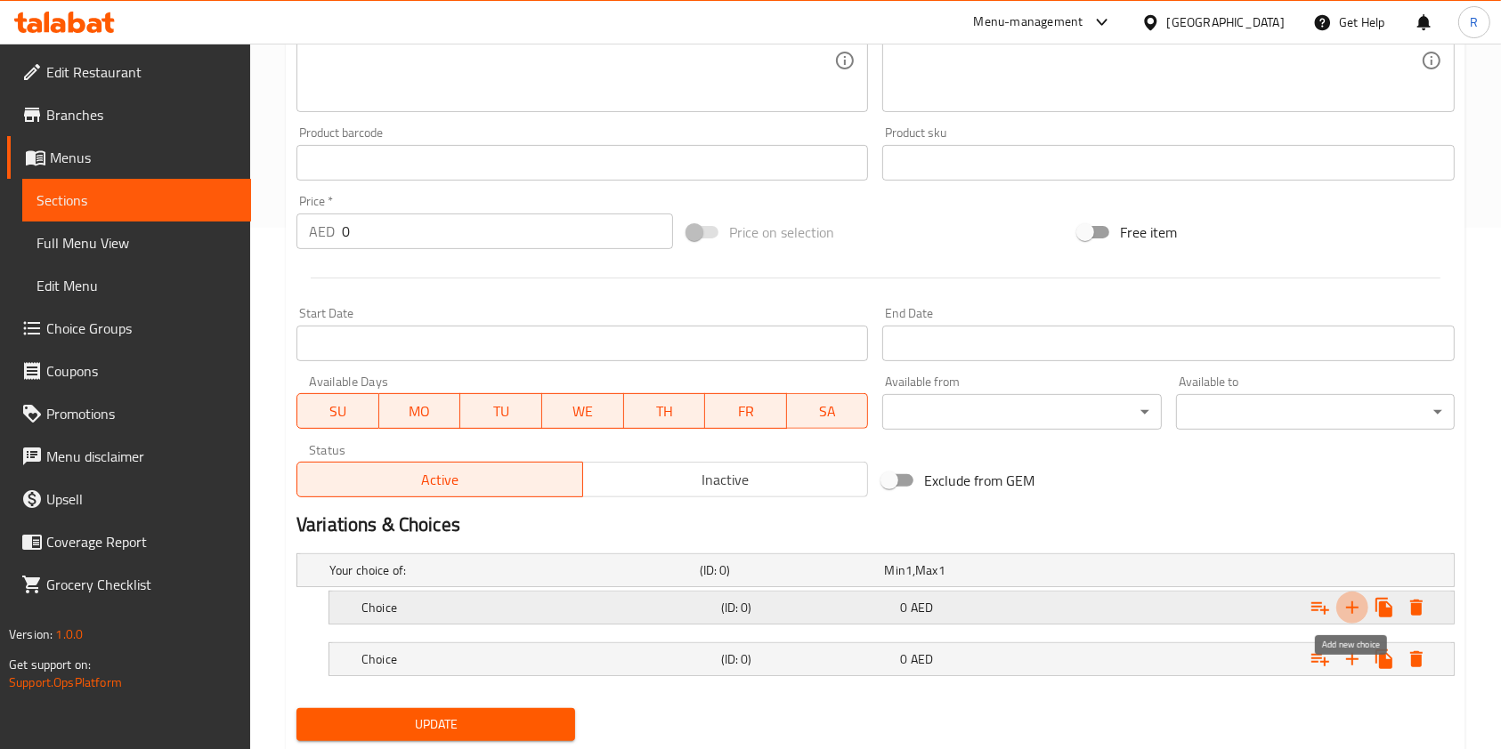
click at [1355, 602] on icon "Expand" at bounding box center [1351, 607] width 21 height 21
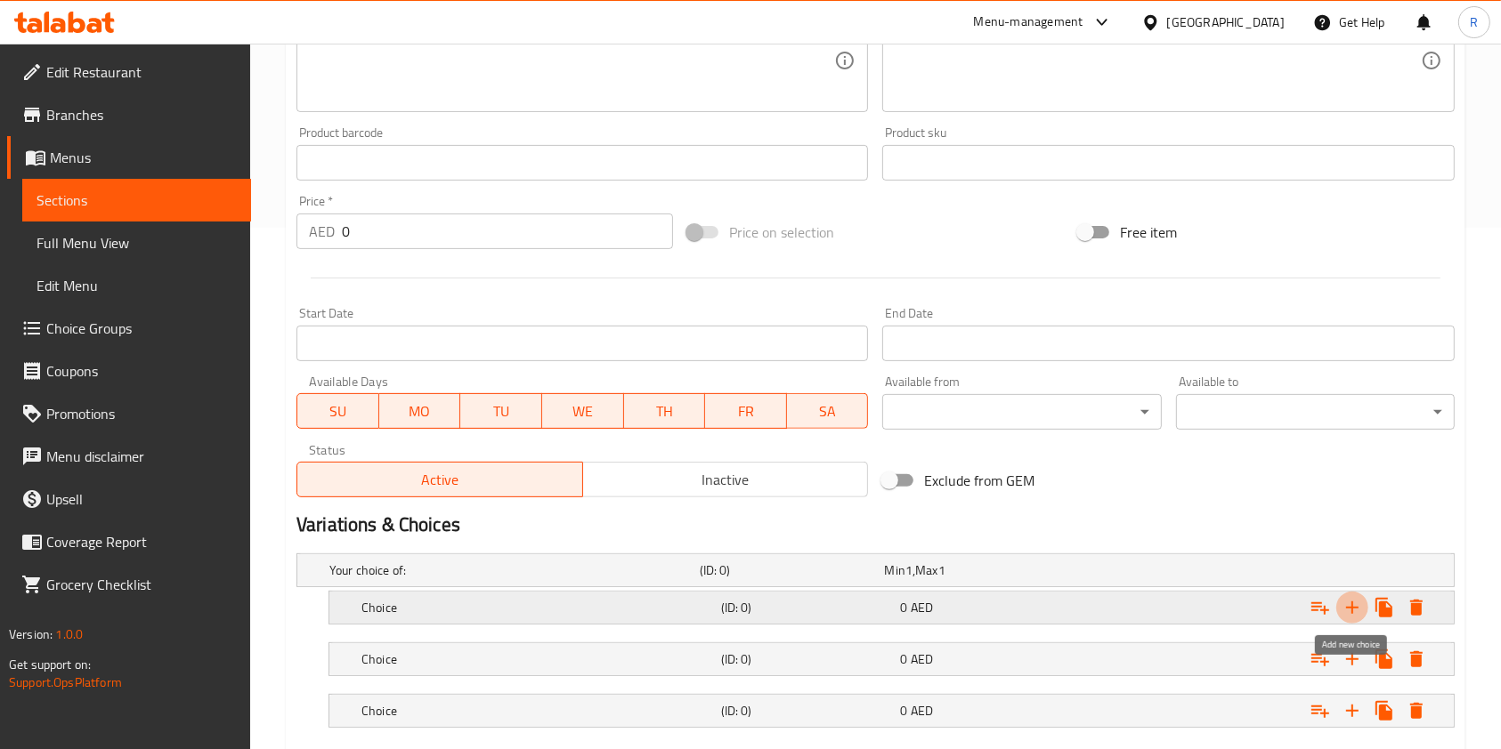
click at [1355, 602] on icon "Expand" at bounding box center [1351, 607] width 21 height 21
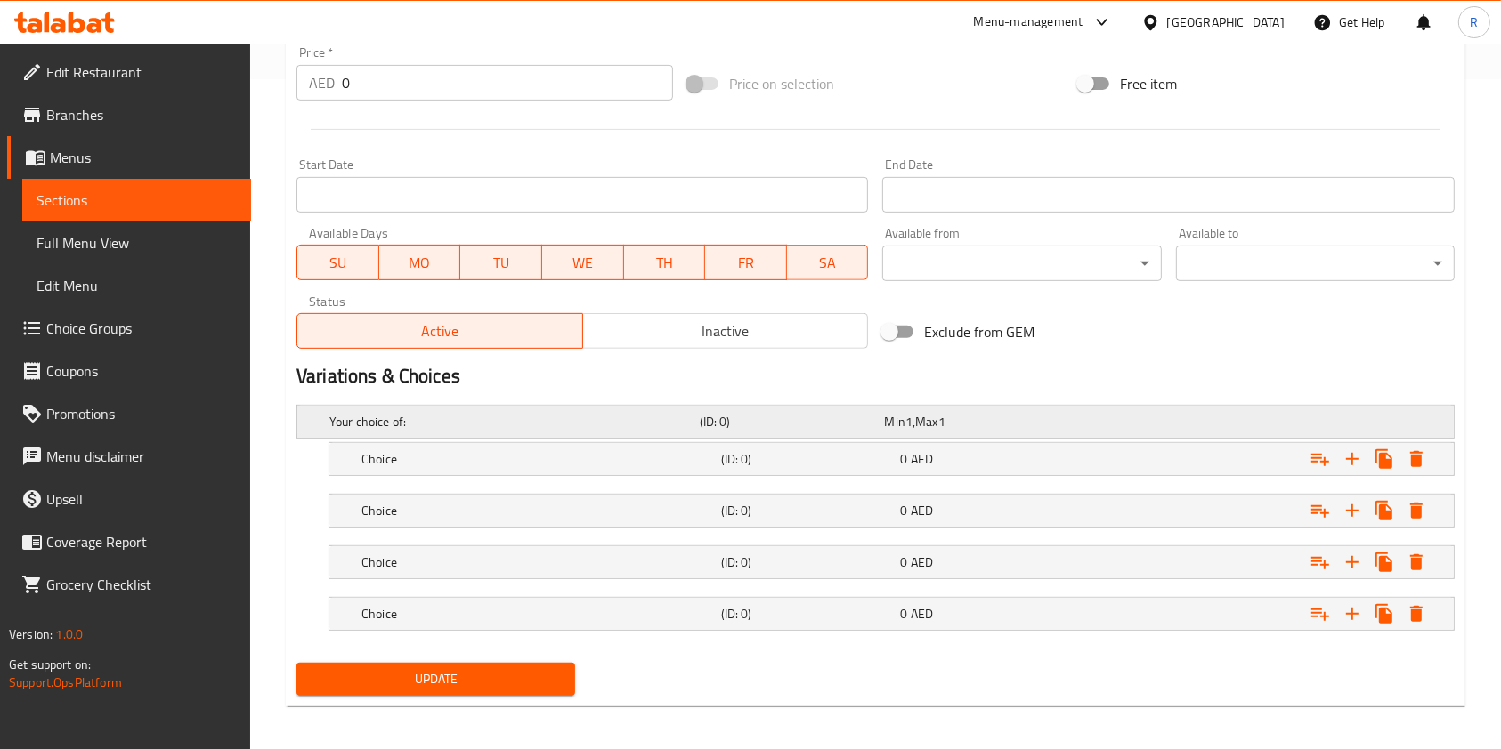
scroll to position [676, 0]
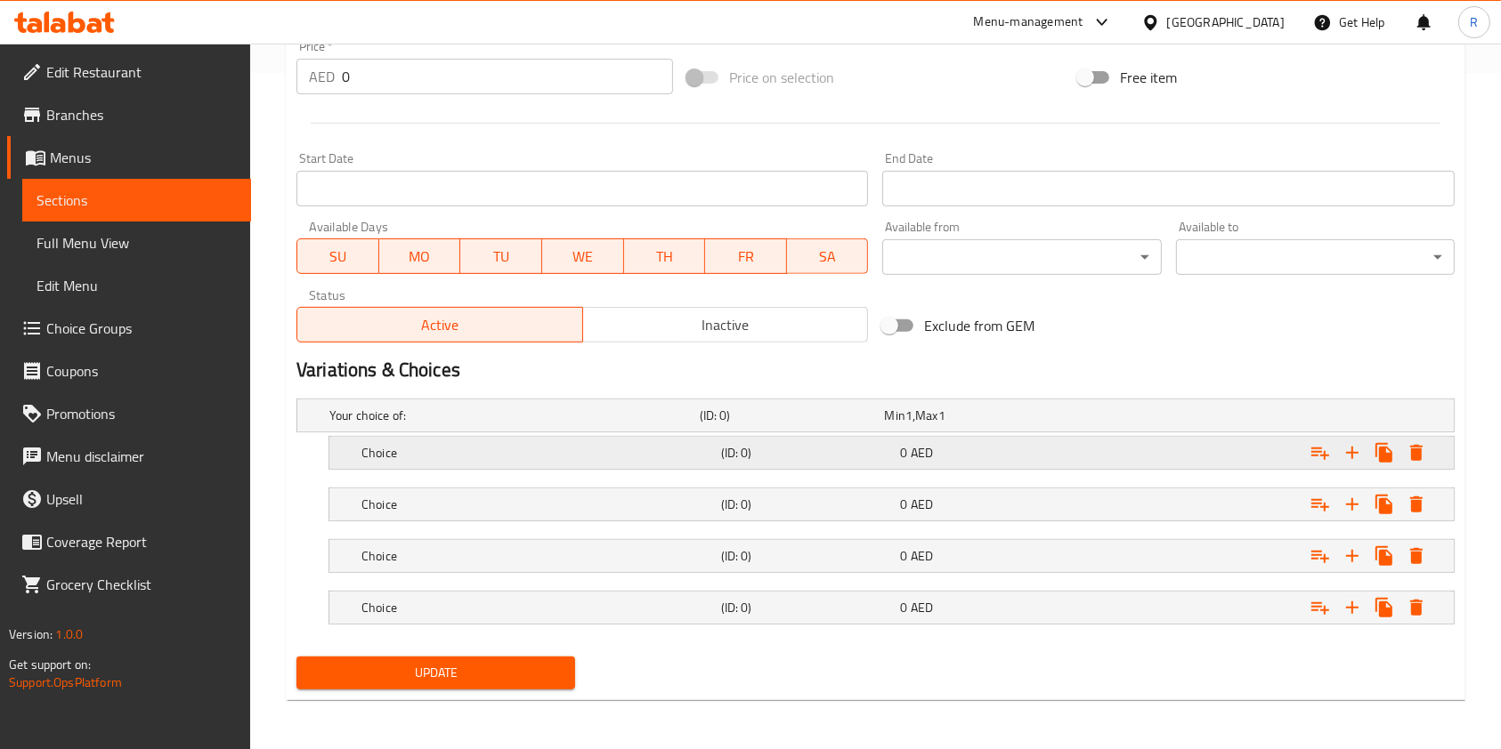
click at [438, 441] on div "Choice" at bounding box center [538, 453] width 360 height 25
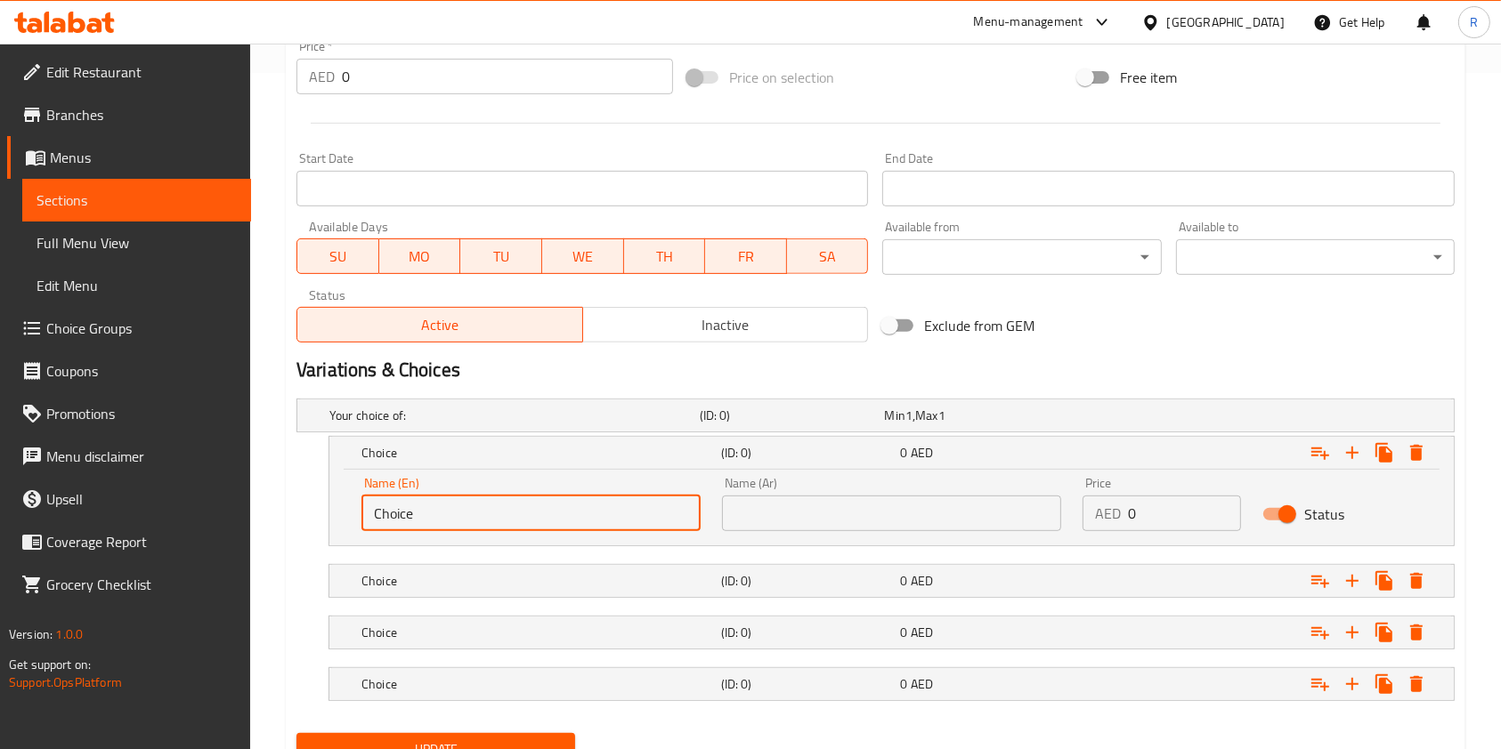
drag, startPoint x: 439, startPoint y: 522, endPoint x: 83, endPoint y: 511, distance: 356.2
click at [75, 505] on div "Edit Restaurant Branches Menus Sections Full Menu View Edit Menu Choice Groups …" at bounding box center [750, 97] width 1501 height 1460
paste input "icken"
type input "Chicken"
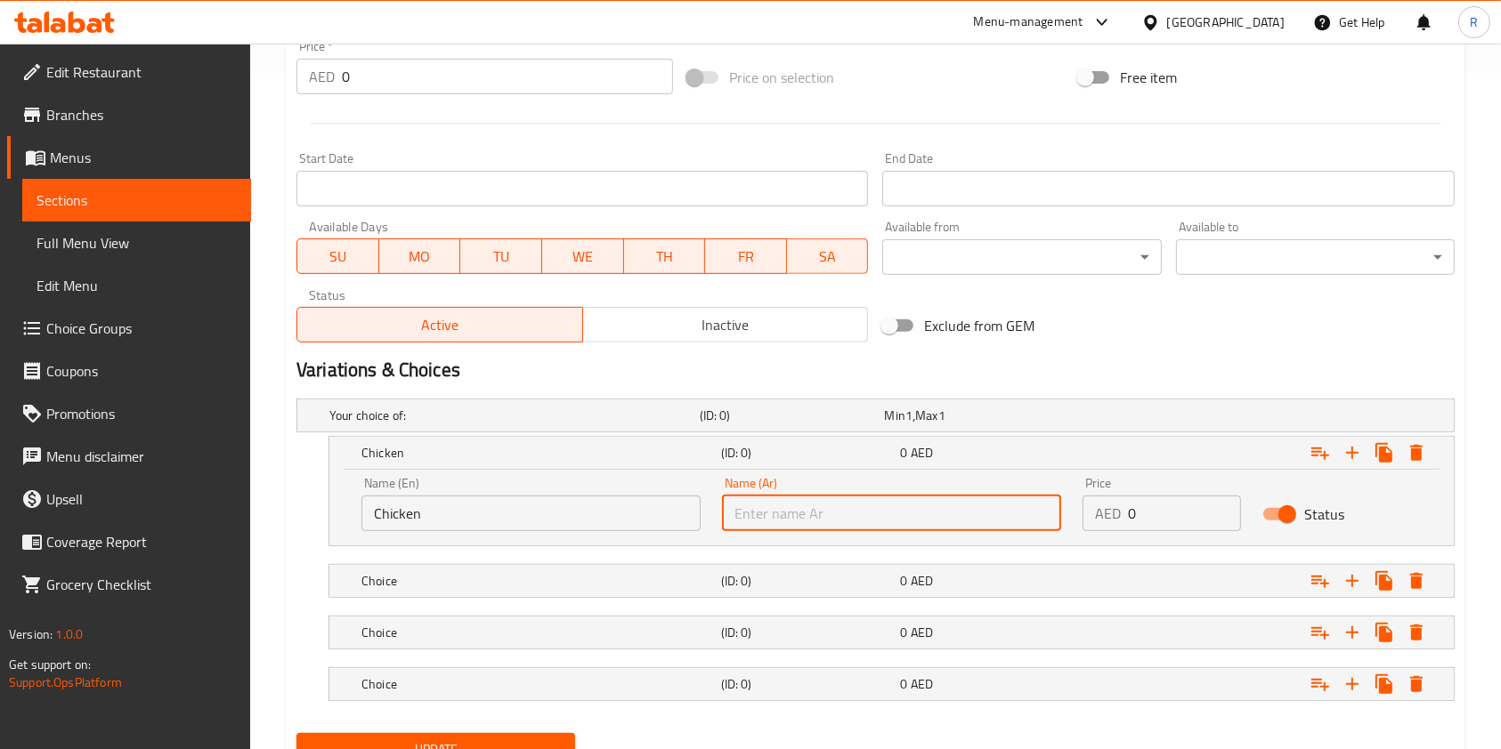
paste input "Chicken"
type input "Chicken"
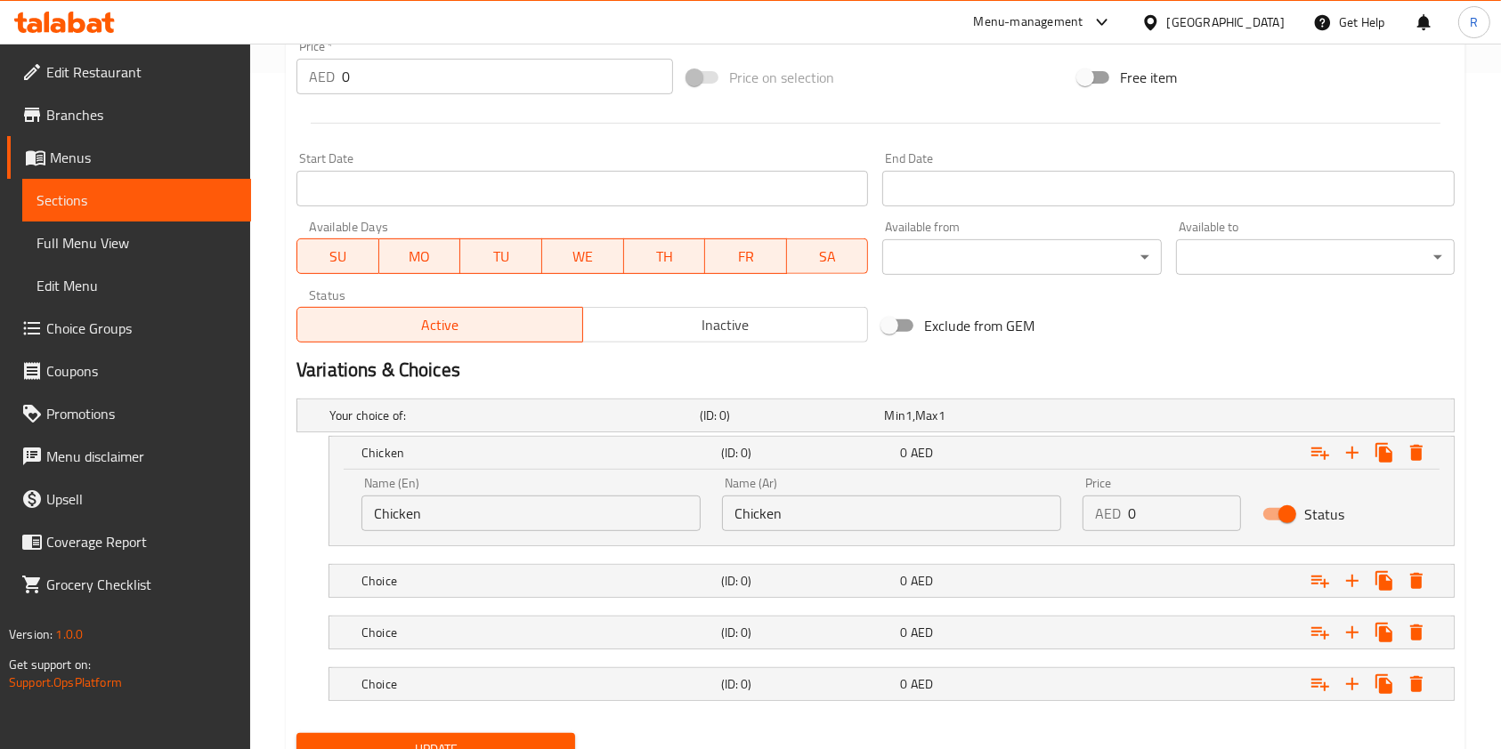
drag, startPoint x: 498, startPoint y: 580, endPoint x: 530, endPoint y: 623, distance: 53.4
click at [498, 580] on h5 "Choice" at bounding box center [537, 581] width 352 height 18
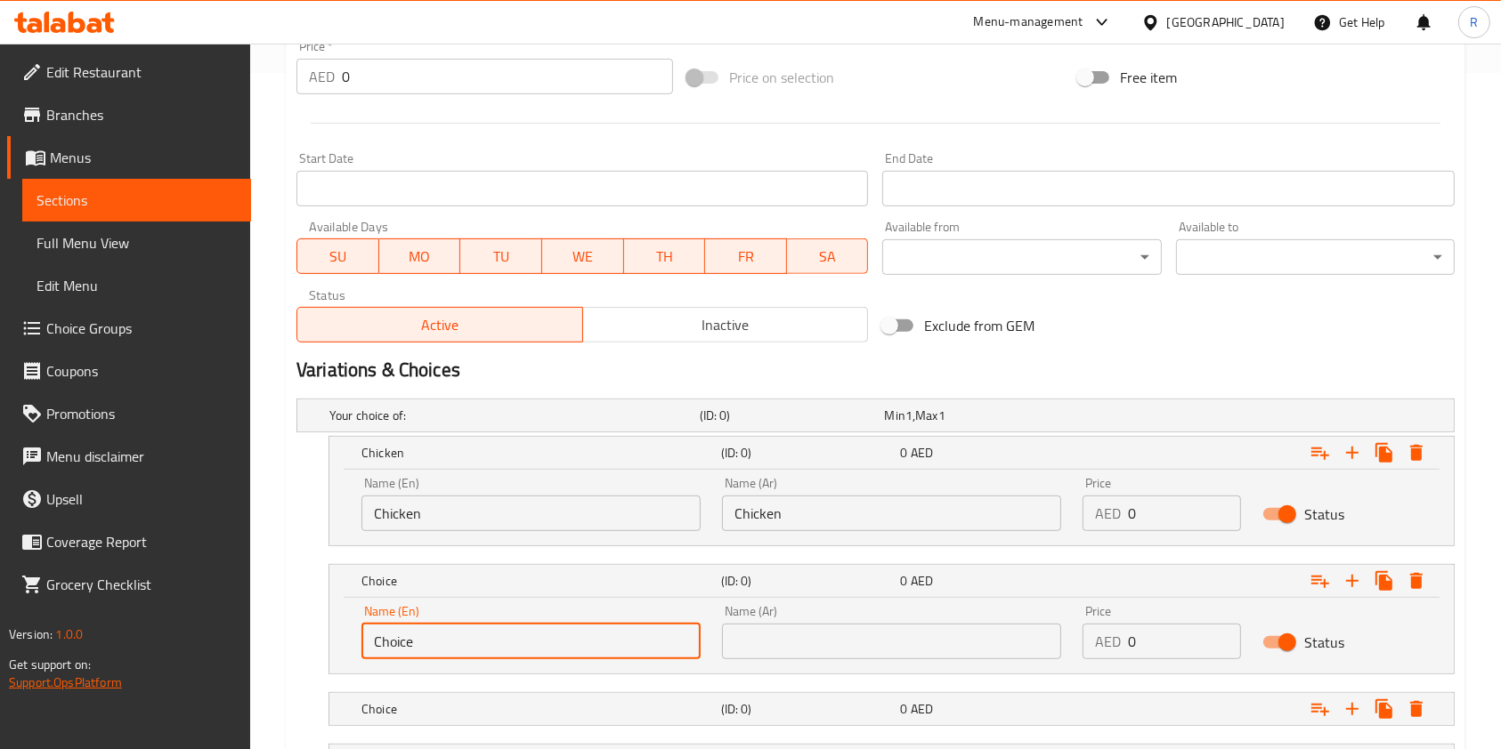
drag, startPoint x: 293, startPoint y: 655, endPoint x: 13, endPoint y: 684, distance: 281.0
click at [8, 676] on div "Edit Restaurant Branches Menus Sections Full Menu View Edit Menu Choice Groups …" at bounding box center [750, 135] width 1501 height 1536
paste input "Beef"
type input "Beef"
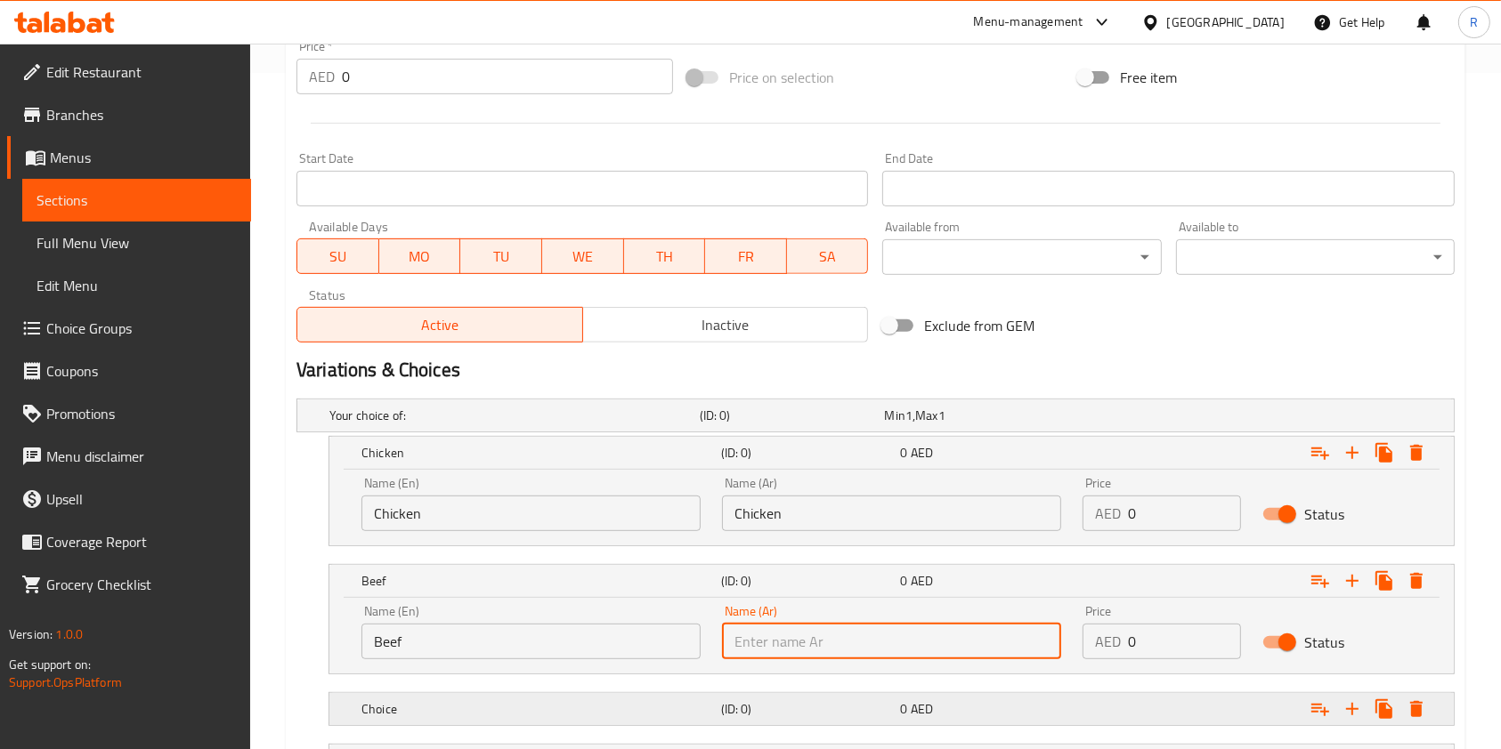
paste input "Beef"
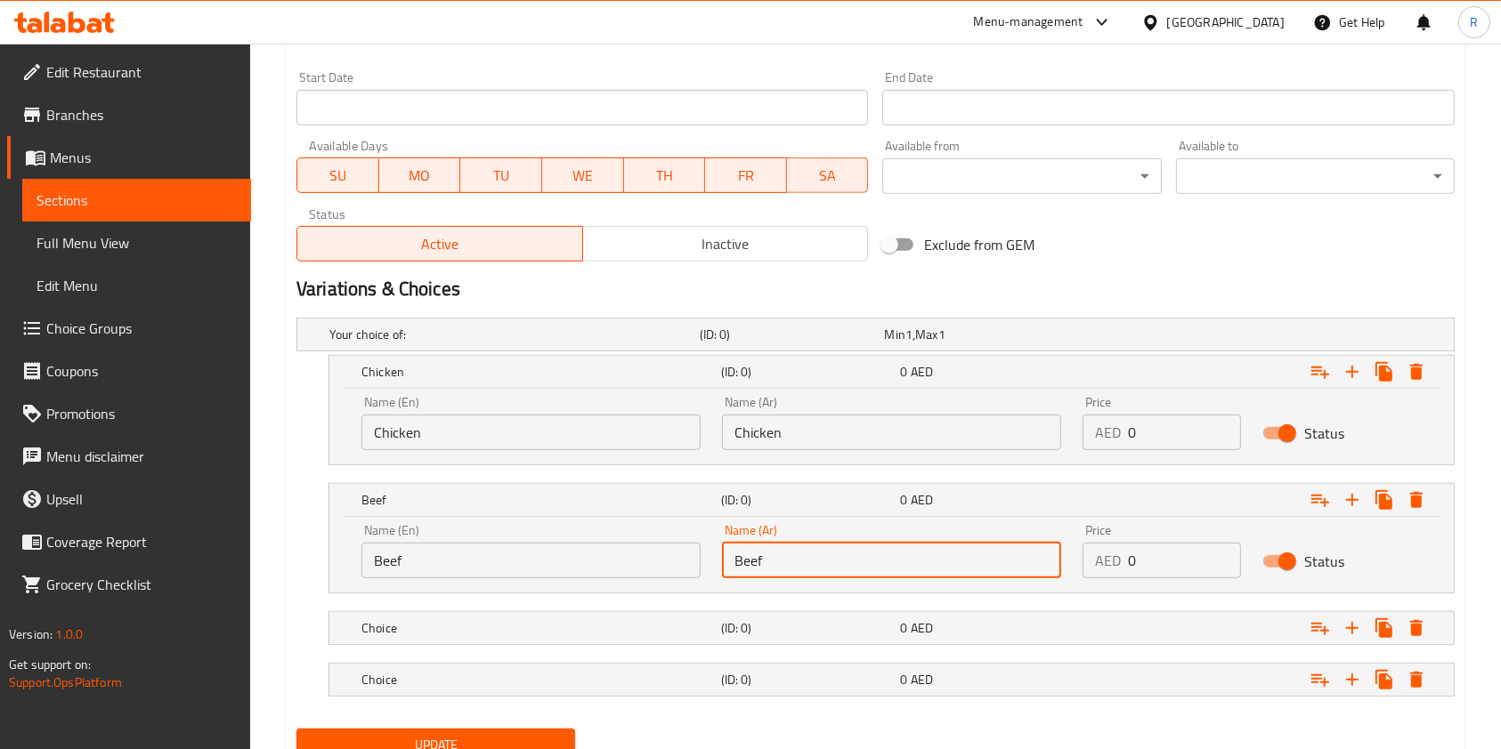
scroll to position [829, 0]
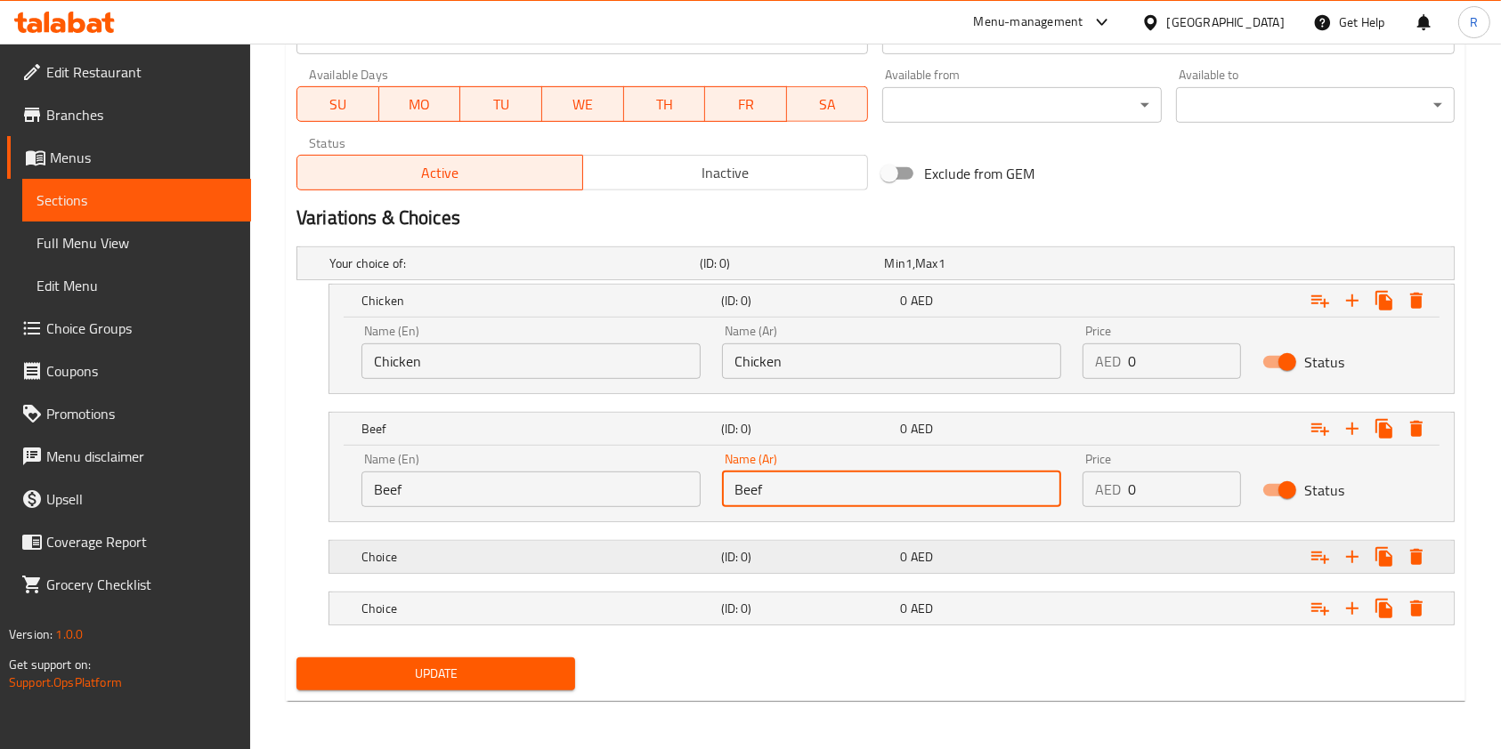
type input "Beef"
click at [605, 564] on div "Choice" at bounding box center [538, 557] width 360 height 25
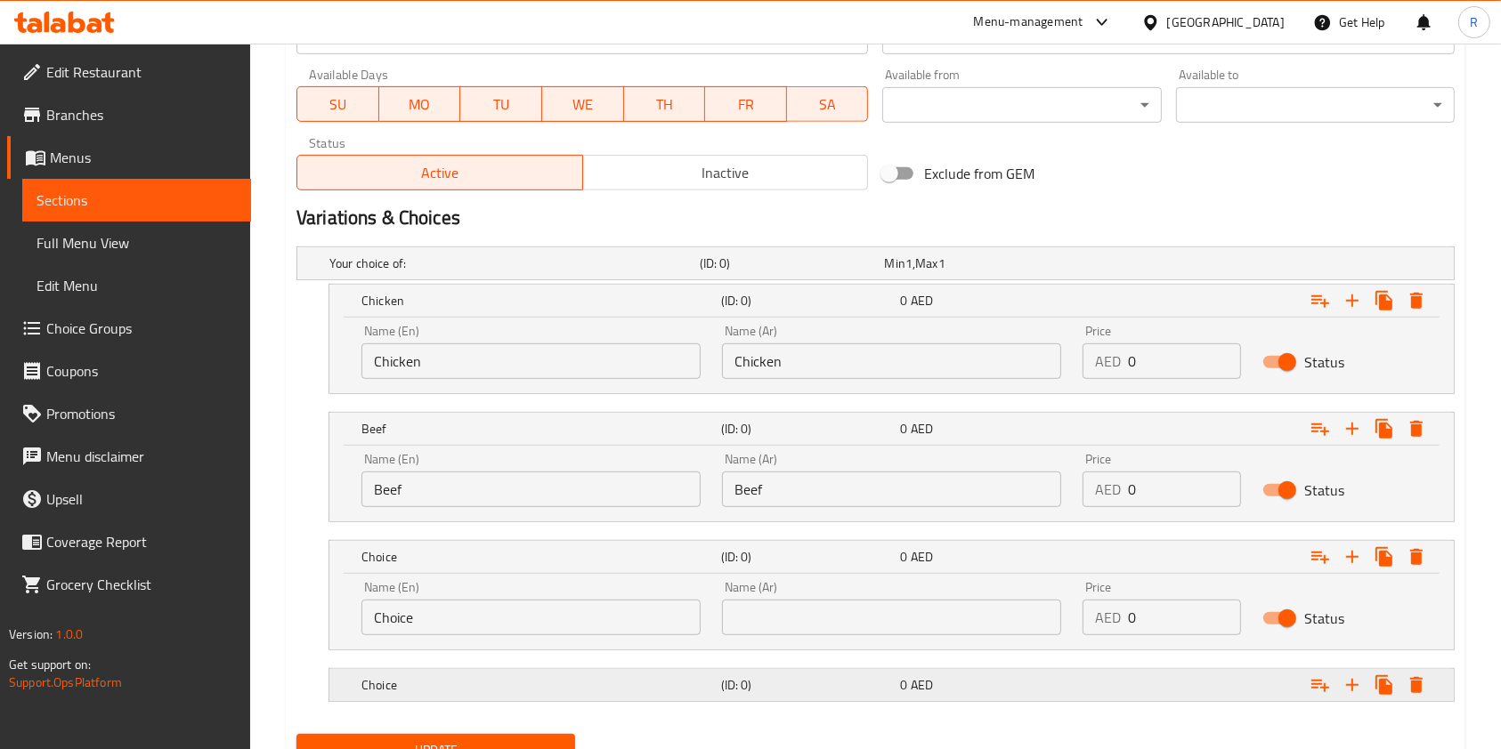
click at [1417, 681] on icon "Expand" at bounding box center [1416, 685] width 12 height 16
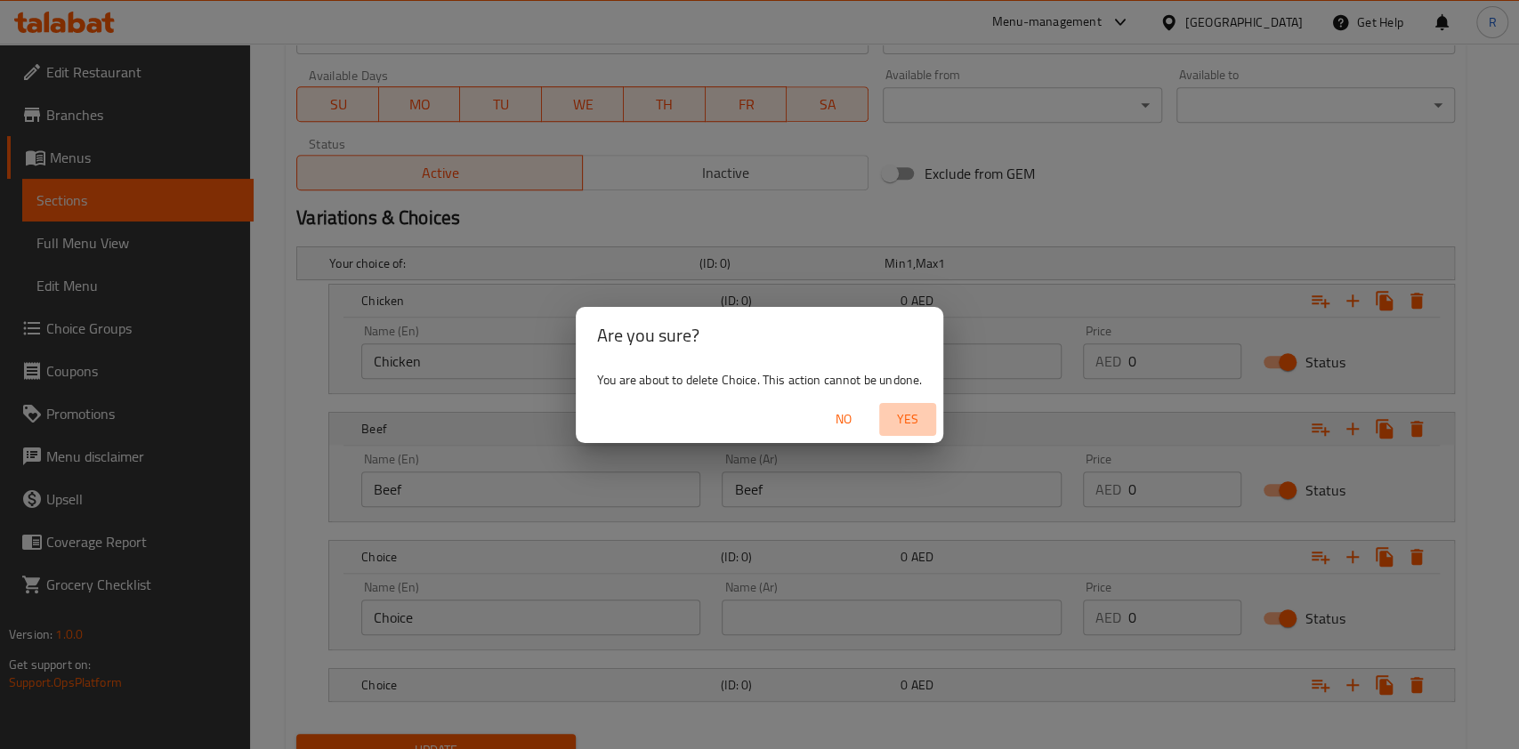
drag, startPoint x: 908, startPoint y: 427, endPoint x: 914, endPoint y: 436, distance: 10.9
click at [910, 431] on span "Yes" at bounding box center [907, 420] width 43 height 22
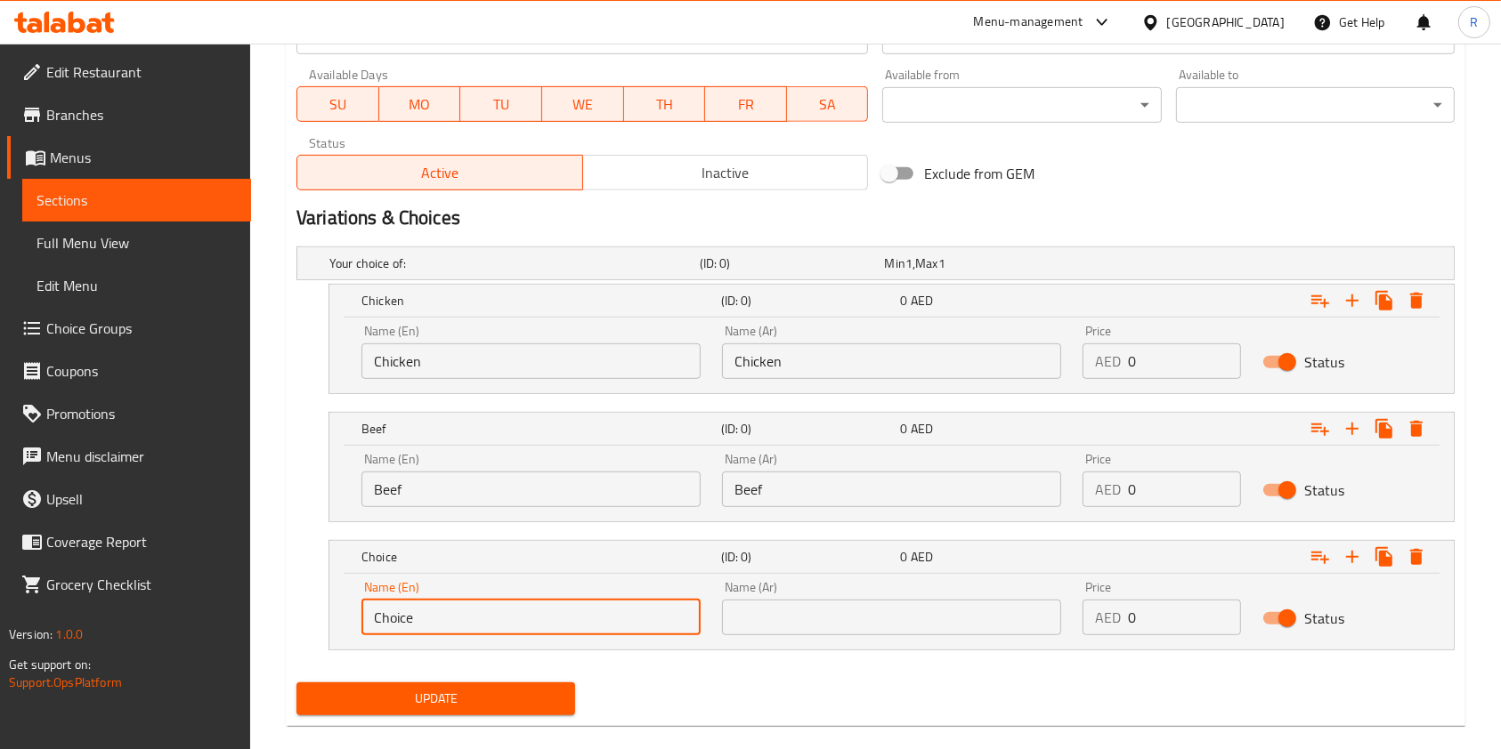
drag, startPoint x: 475, startPoint y: 623, endPoint x: 0, endPoint y: 590, distance: 476.4
paste input "Seafood"
type input "Seafood"
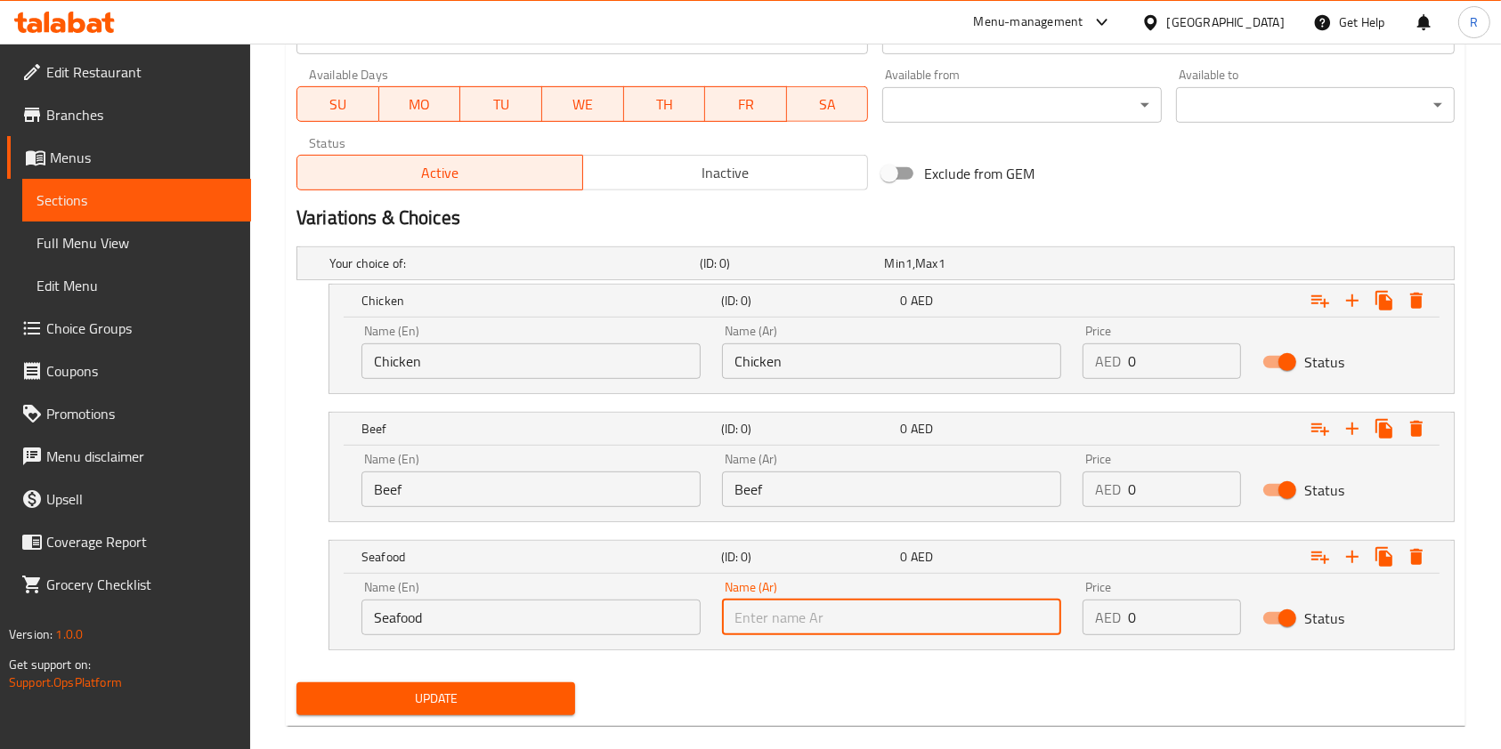
paste input "Seafood"
type input "Seafood"
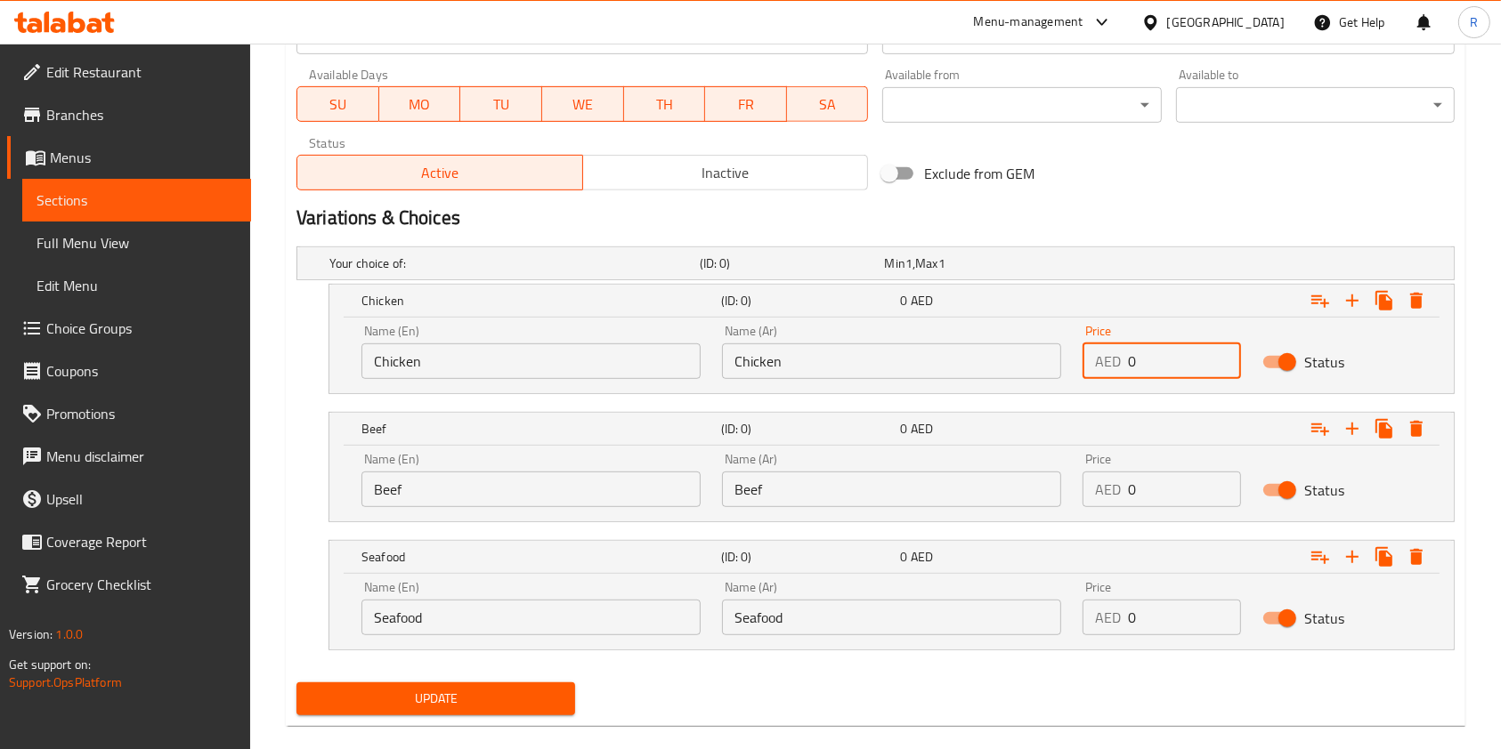
drag, startPoint x: 1129, startPoint y: 372, endPoint x: 987, endPoint y: 371, distance: 141.5
click at [987, 368] on div "Name (En) Chicken Name (En) Name (Ar) Chicken Name (Ar) Price AED 0 Price Status" at bounding box center [891, 352] width 1081 height 76
paste input "30.0"
type input "30.00"
drag, startPoint x: 1153, startPoint y: 479, endPoint x: 972, endPoint y: 488, distance: 181.8
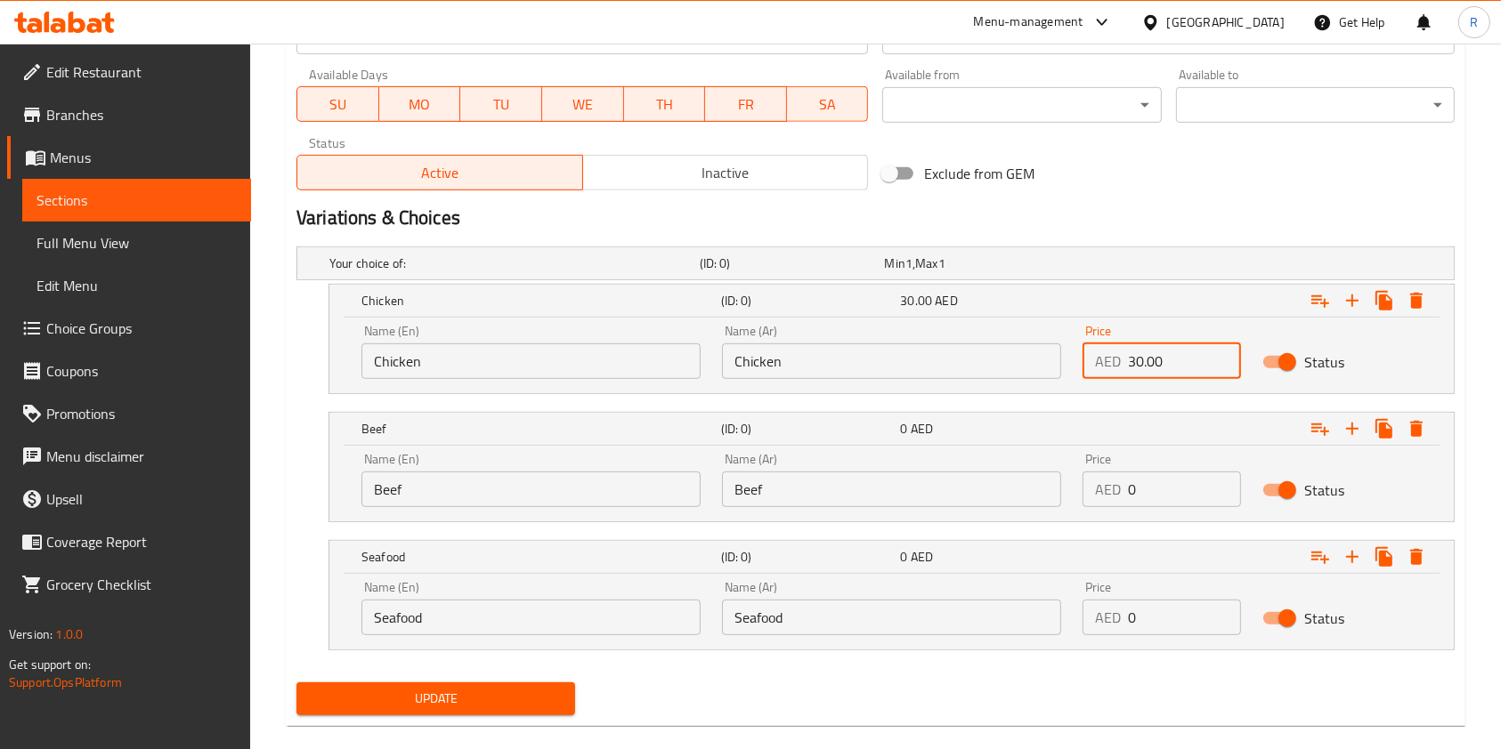
click at [972, 488] on div "Name (En) Beef Name (En) Name (Ar) Beef Name (Ar) Price AED 0 Price Status" at bounding box center [891, 480] width 1081 height 76
paste input "30.0"
type input "30.00"
drag, startPoint x: 1171, startPoint y: 616, endPoint x: 896, endPoint y: 588, distance: 276.4
click at [896, 588] on div "Name (En) Seafood Name (En) Name (Ar) Seafood Name (Ar) Price AED 0 Price Status" at bounding box center [891, 608] width 1081 height 76
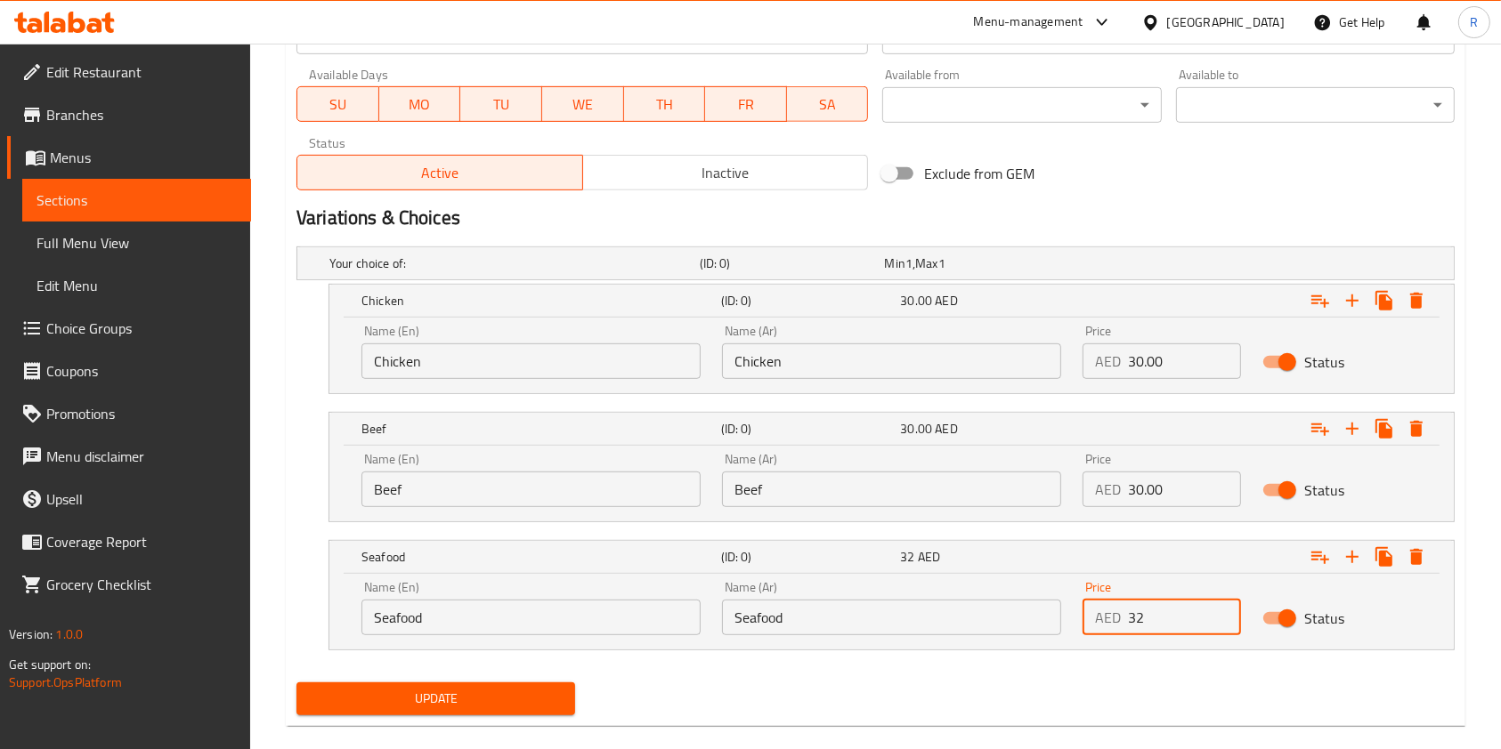
type input "32"
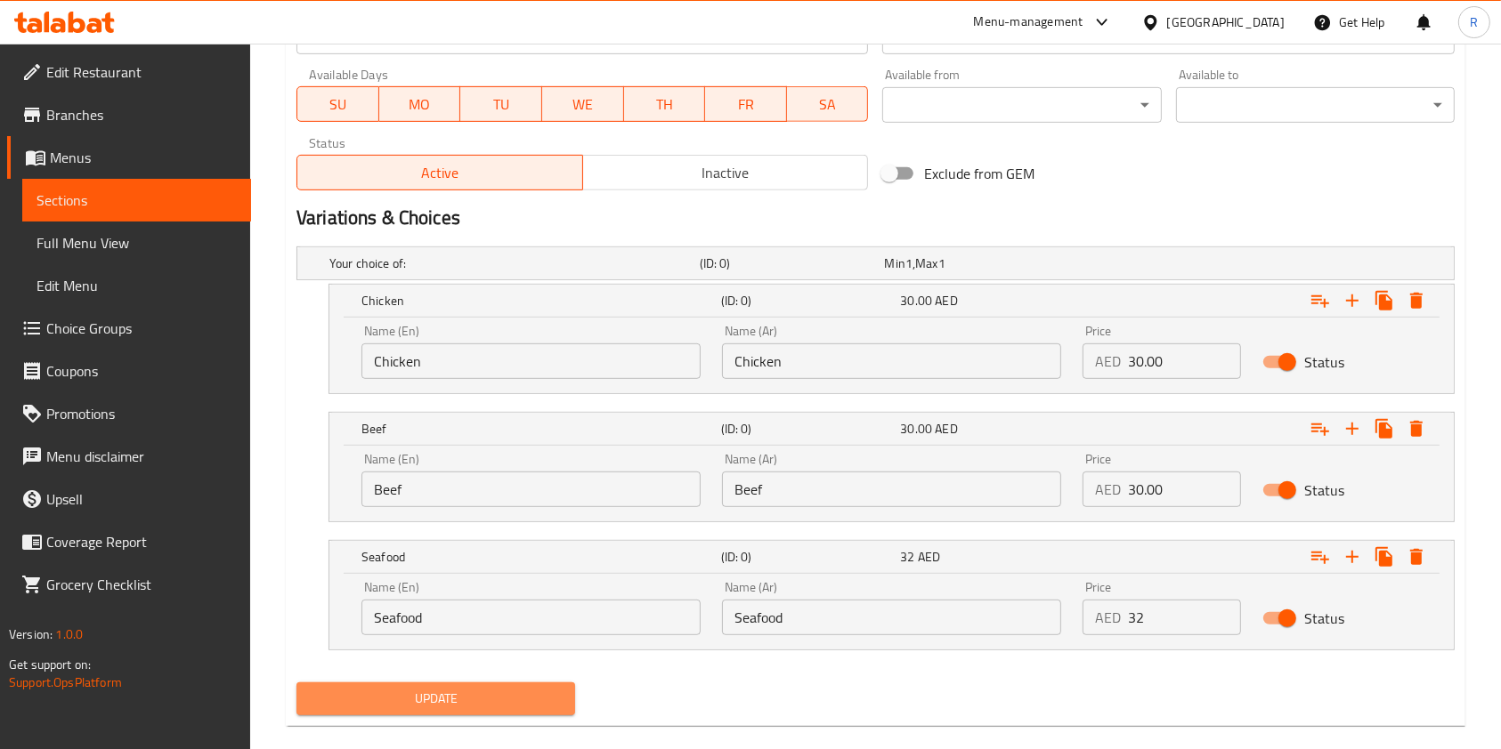
click at [489, 703] on span "Update" at bounding box center [436, 699] width 250 height 22
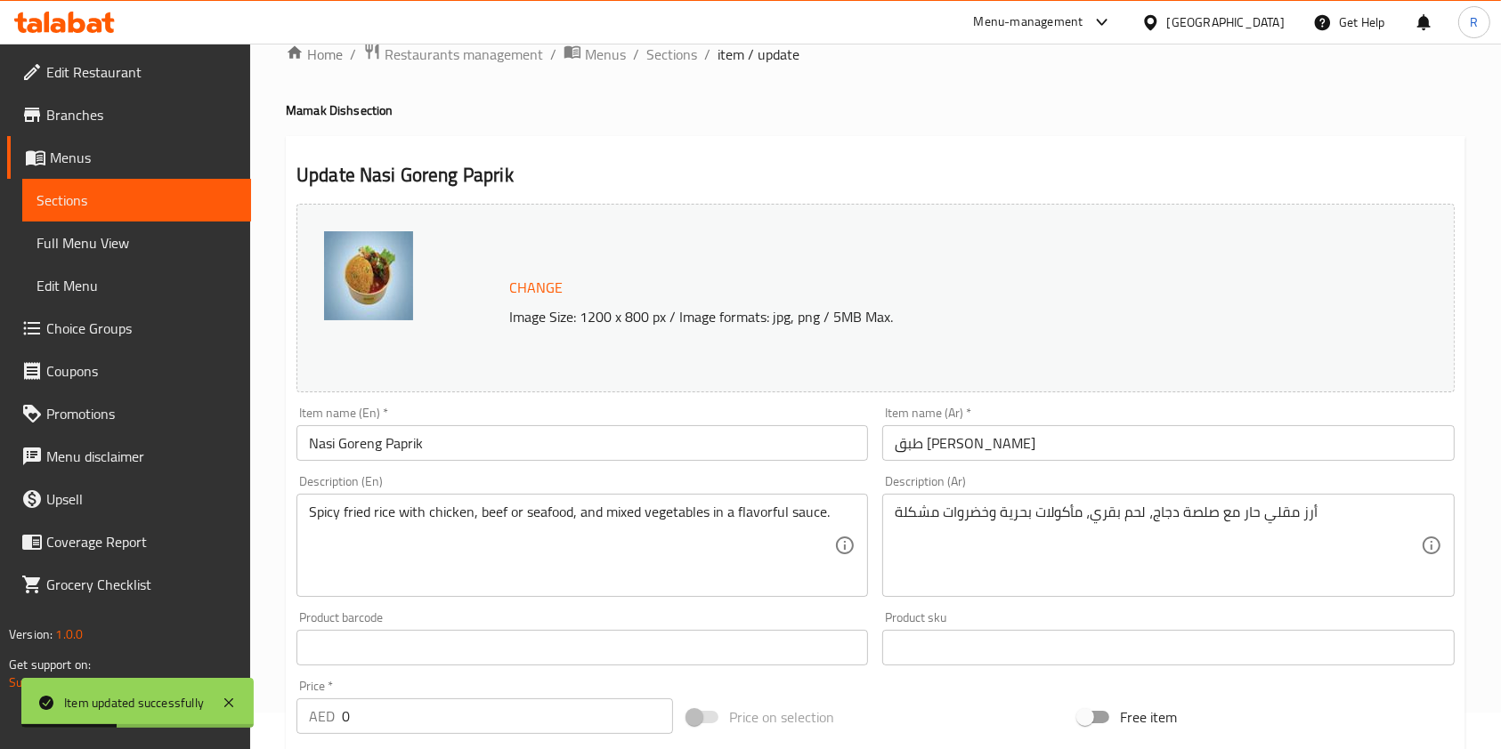
scroll to position [0, 0]
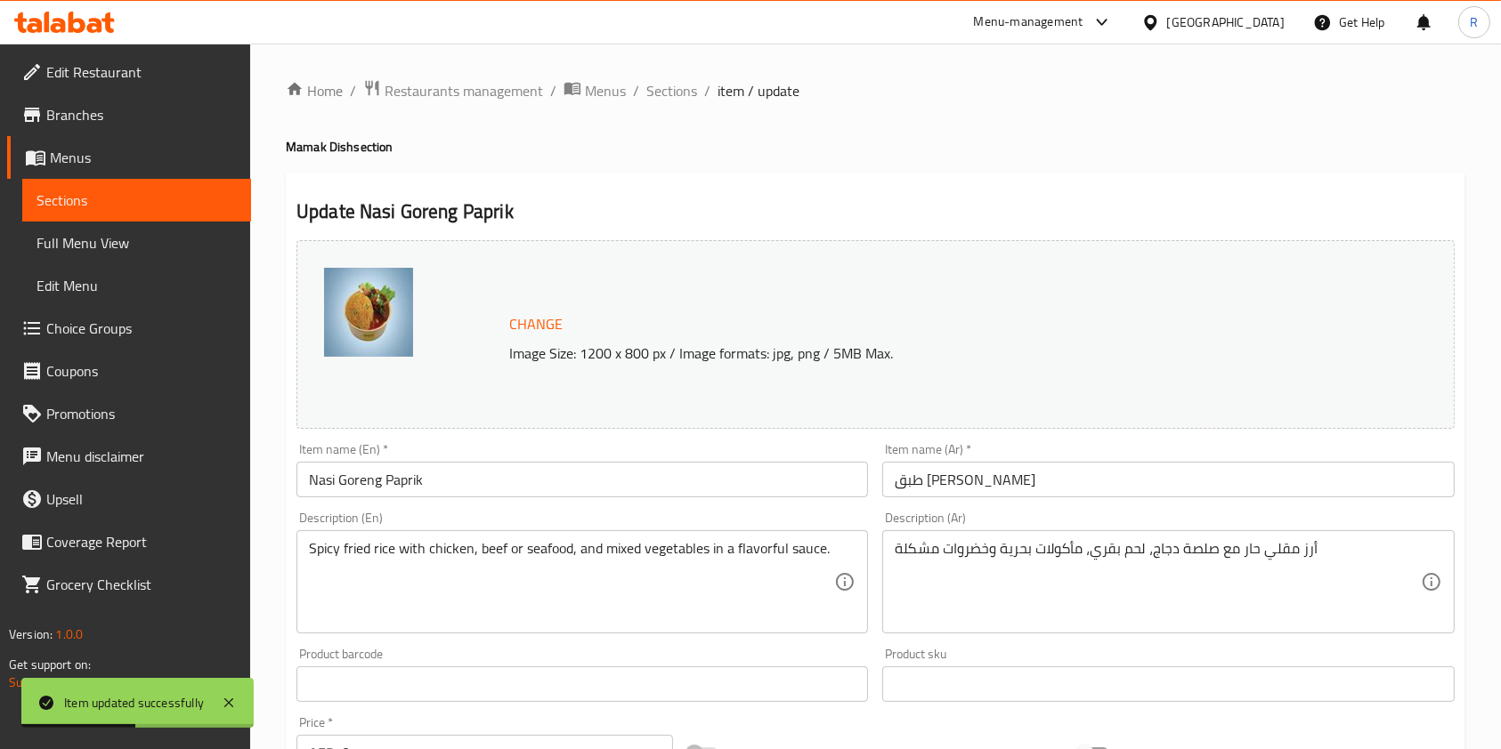
drag, startPoint x: 659, startPoint y: 93, endPoint x: 690, endPoint y: 113, distance: 37.3
click at [659, 93] on span "Sections" at bounding box center [671, 90] width 51 height 21
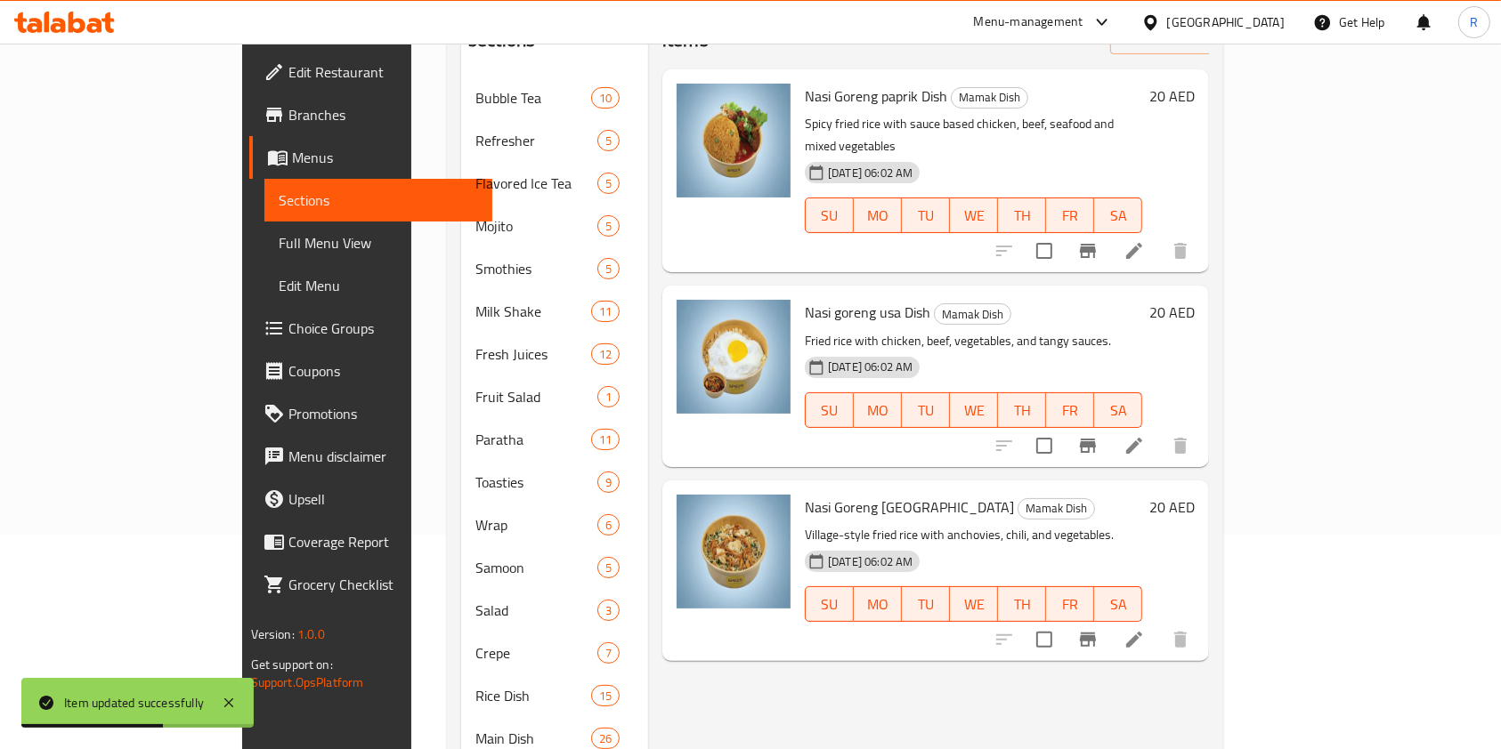
scroll to position [237, 0]
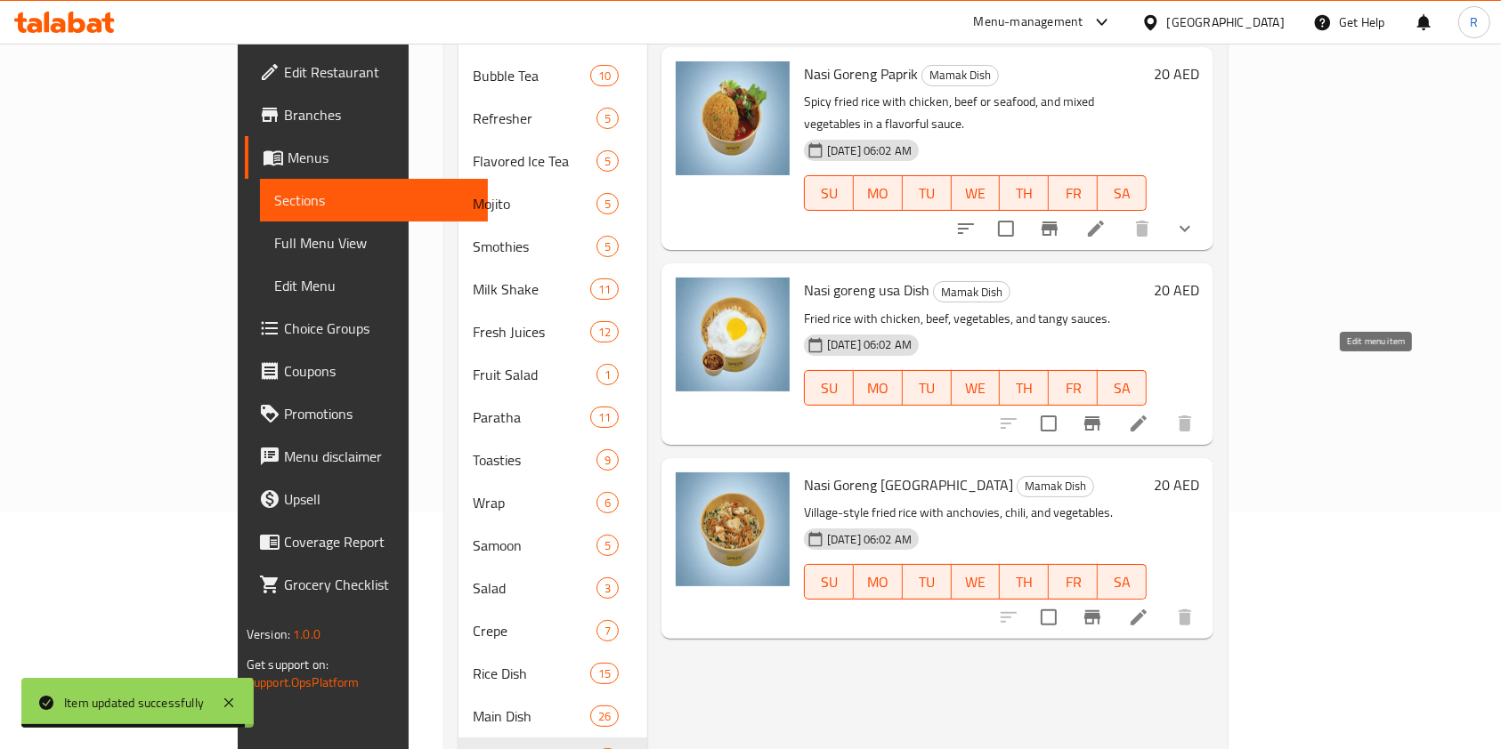
click at [1146, 416] on icon at bounding box center [1138, 424] width 16 height 16
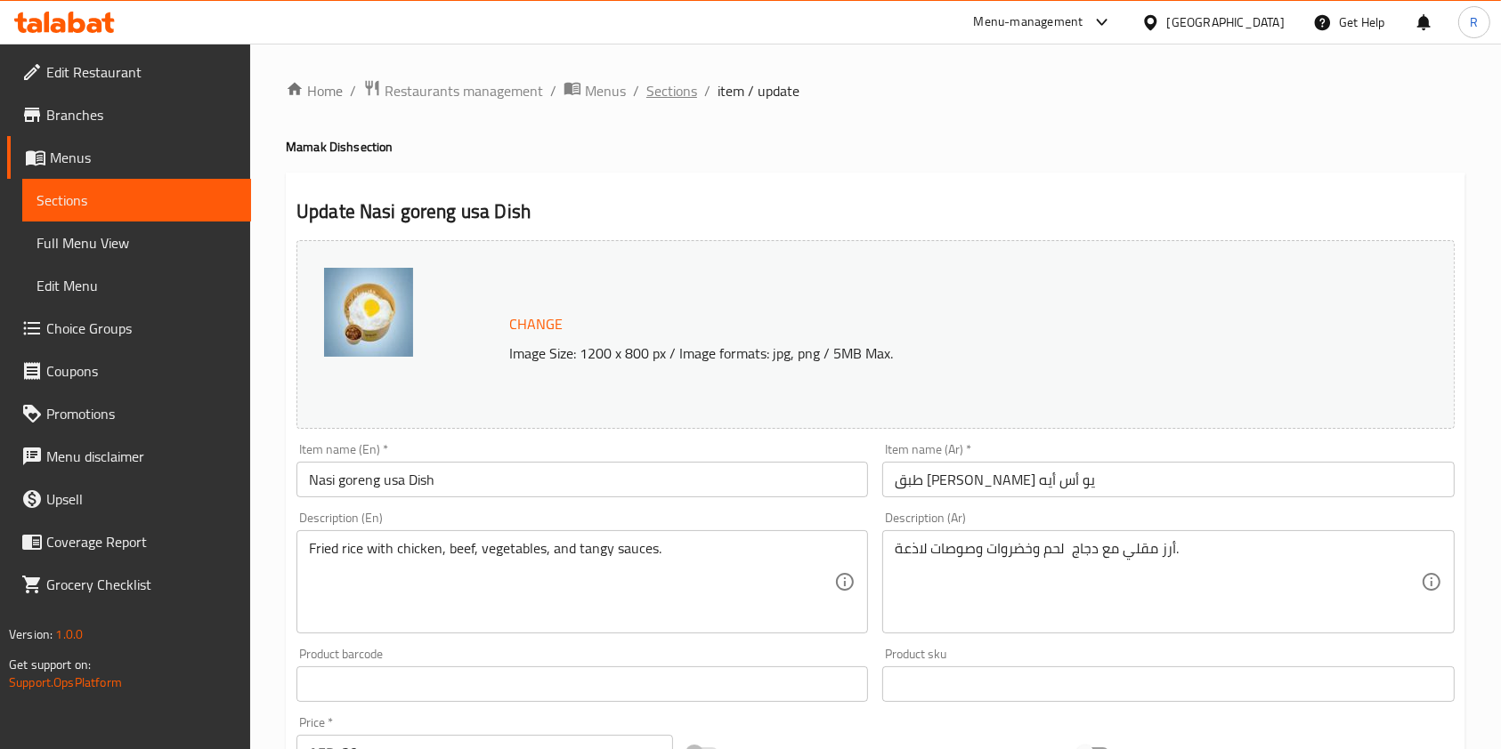
click at [671, 95] on span "Sections" at bounding box center [671, 90] width 51 height 21
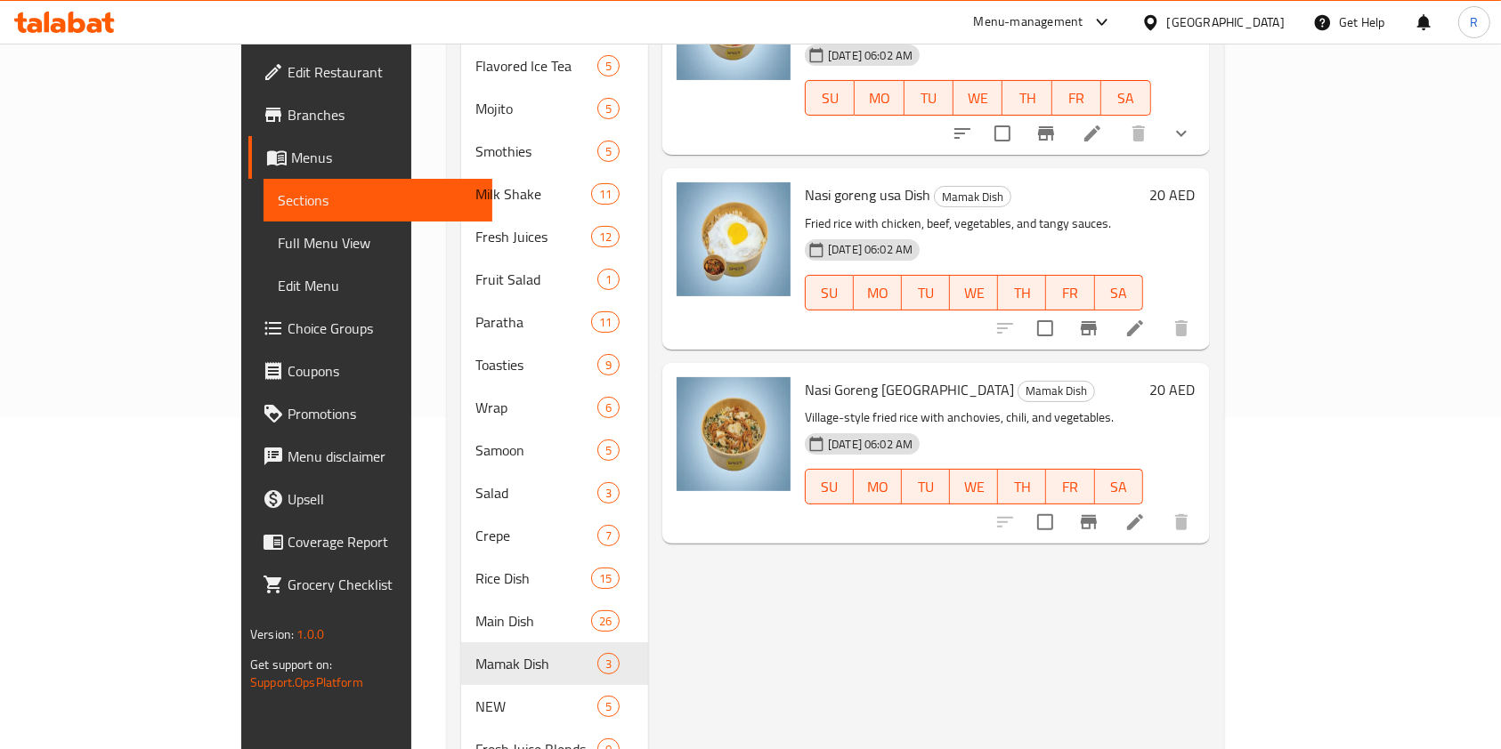
scroll to position [356, 0]
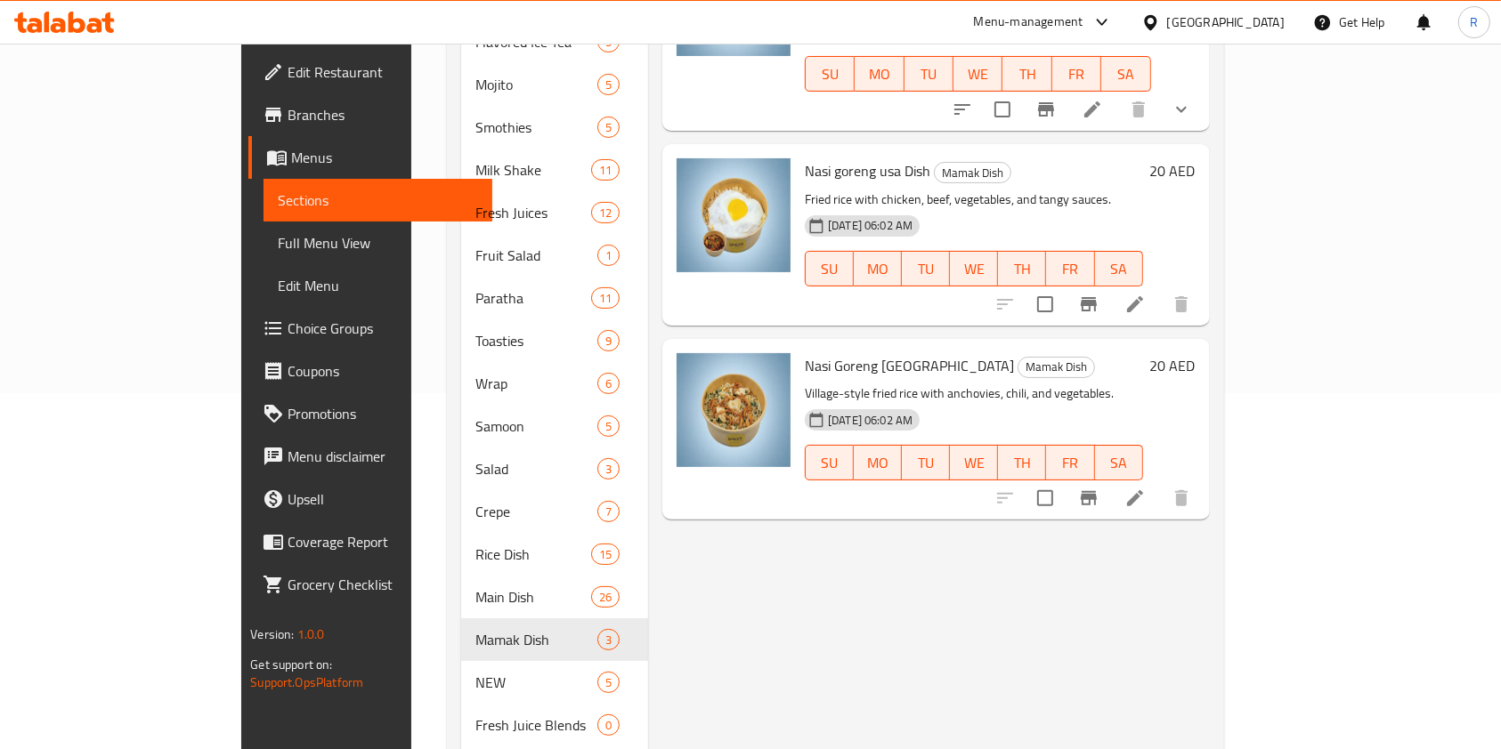
click at [1143, 490] on icon at bounding box center [1135, 498] width 16 height 16
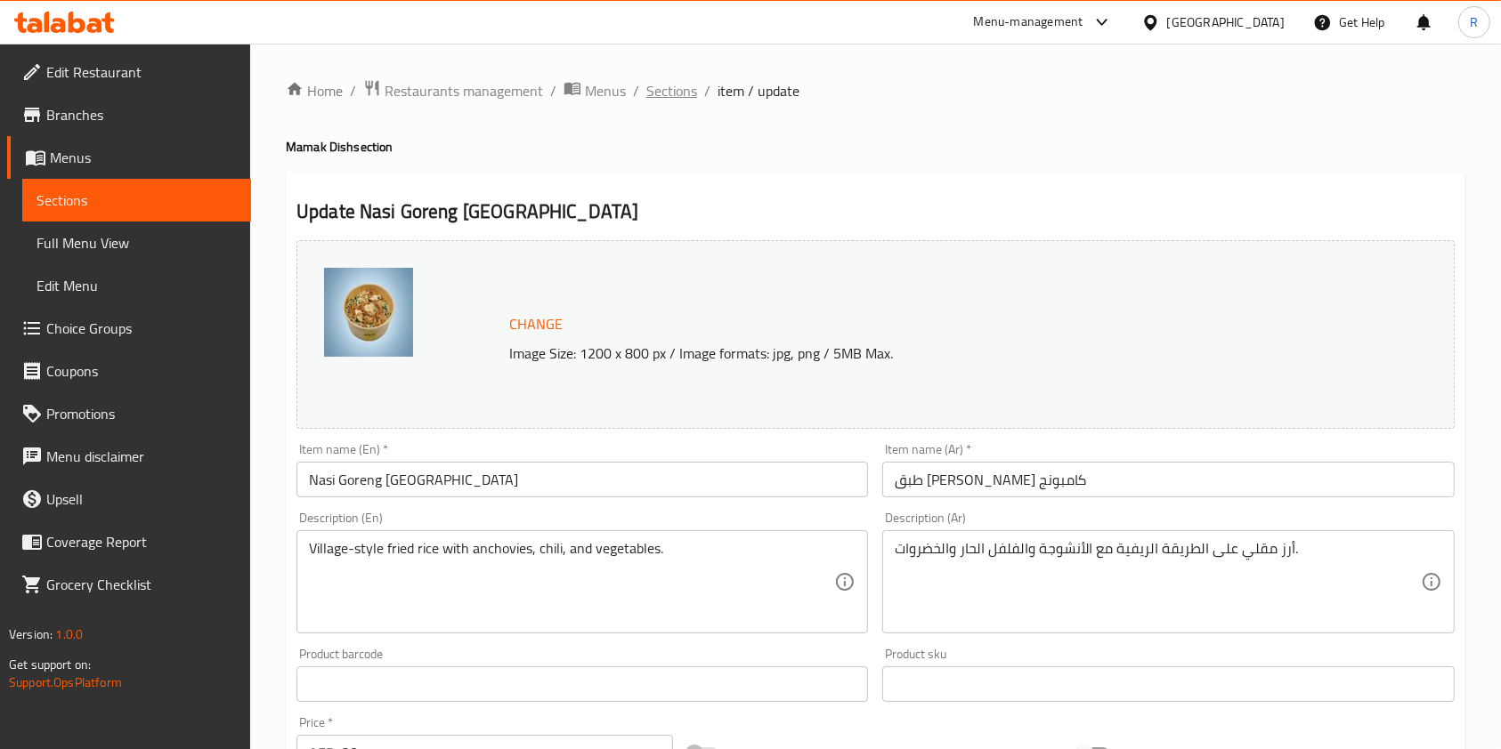
click at [669, 89] on span "Sections" at bounding box center [671, 90] width 51 height 21
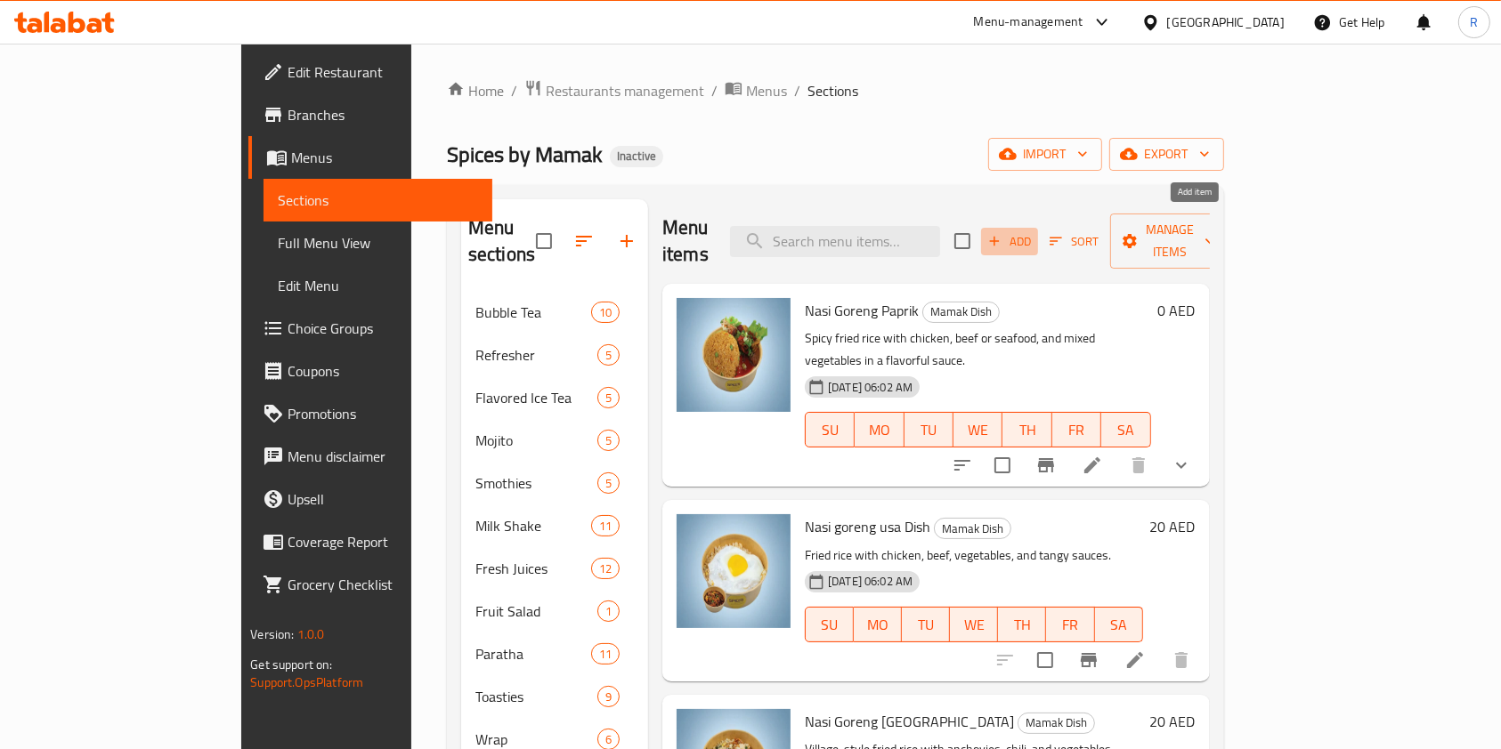
click at [1033, 231] on span "Add" at bounding box center [1009, 241] width 48 height 20
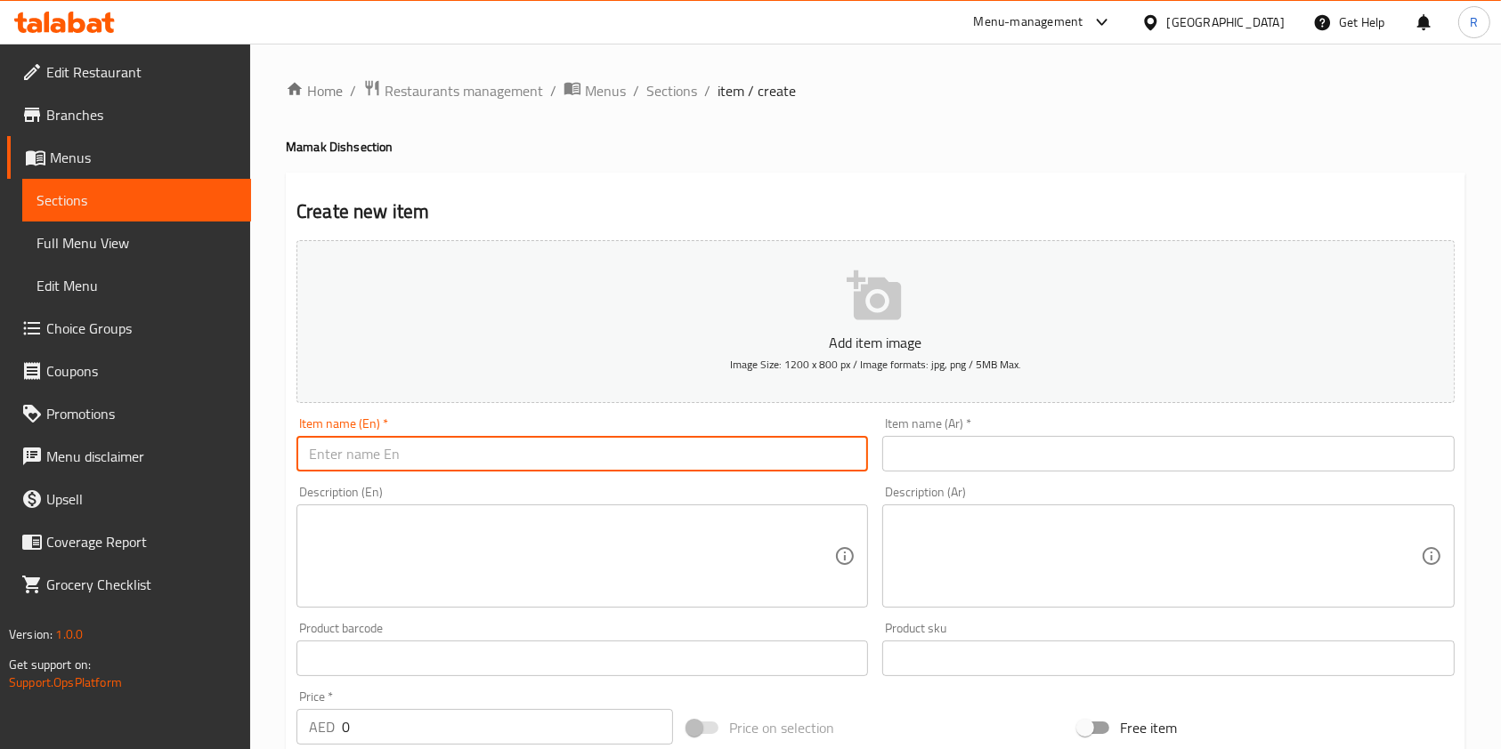
click at [565, 452] on input "text" at bounding box center [581, 454] width 571 height 36
paste input "[PERSON_NAME] Tomyam"
type input "[PERSON_NAME] Tomyam"
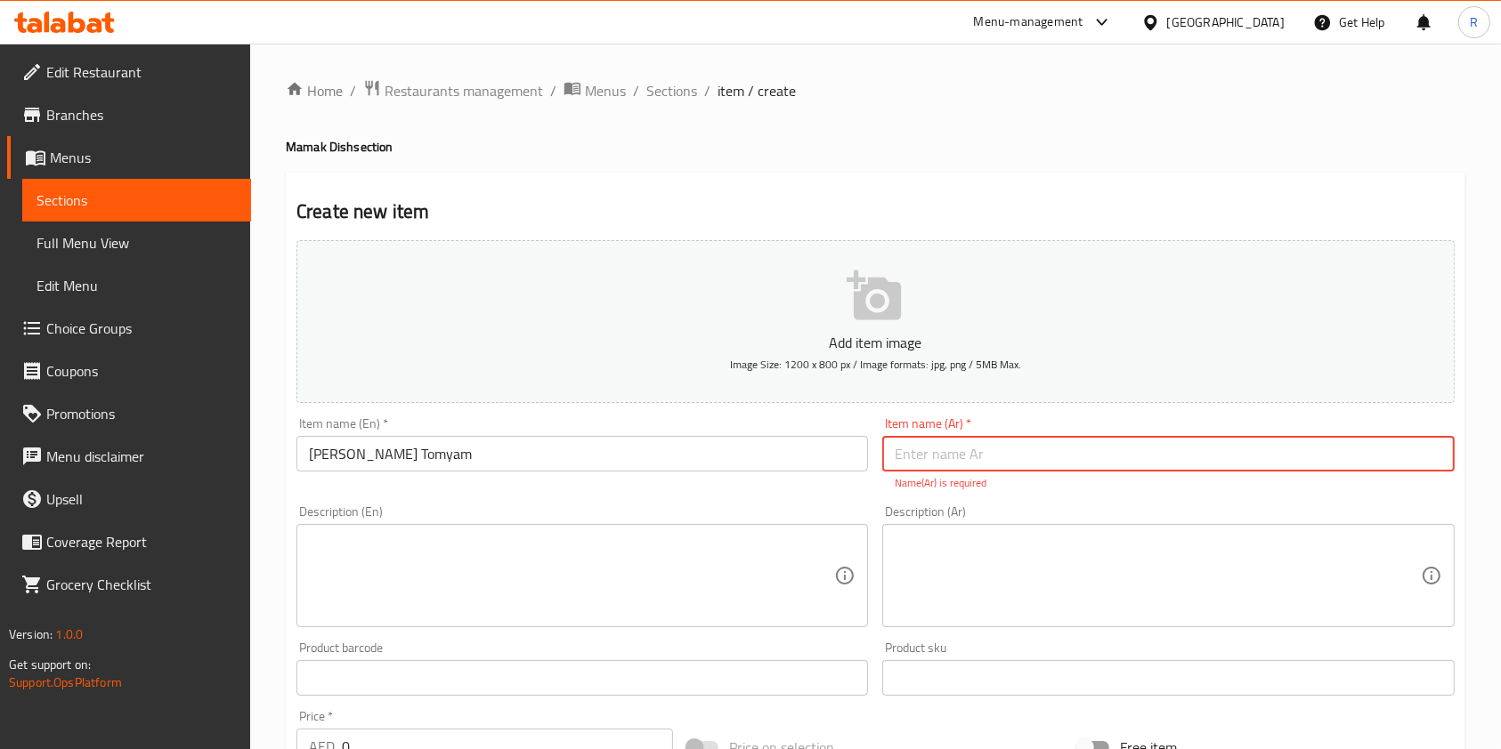
paste input "[PERSON_NAME] توم يام"
type input "[PERSON_NAME] توم يام"
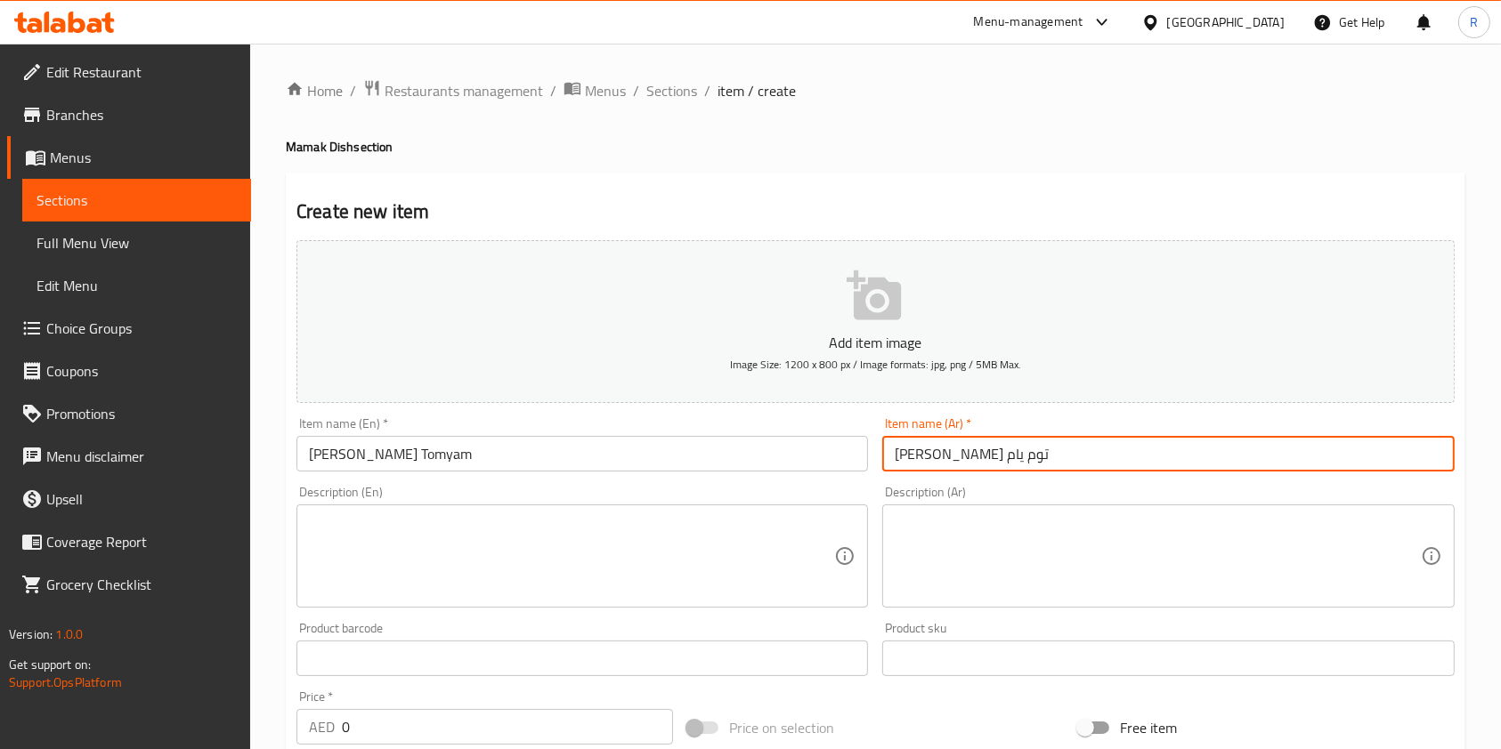
click at [456, 524] on textarea at bounding box center [571, 556] width 525 height 85
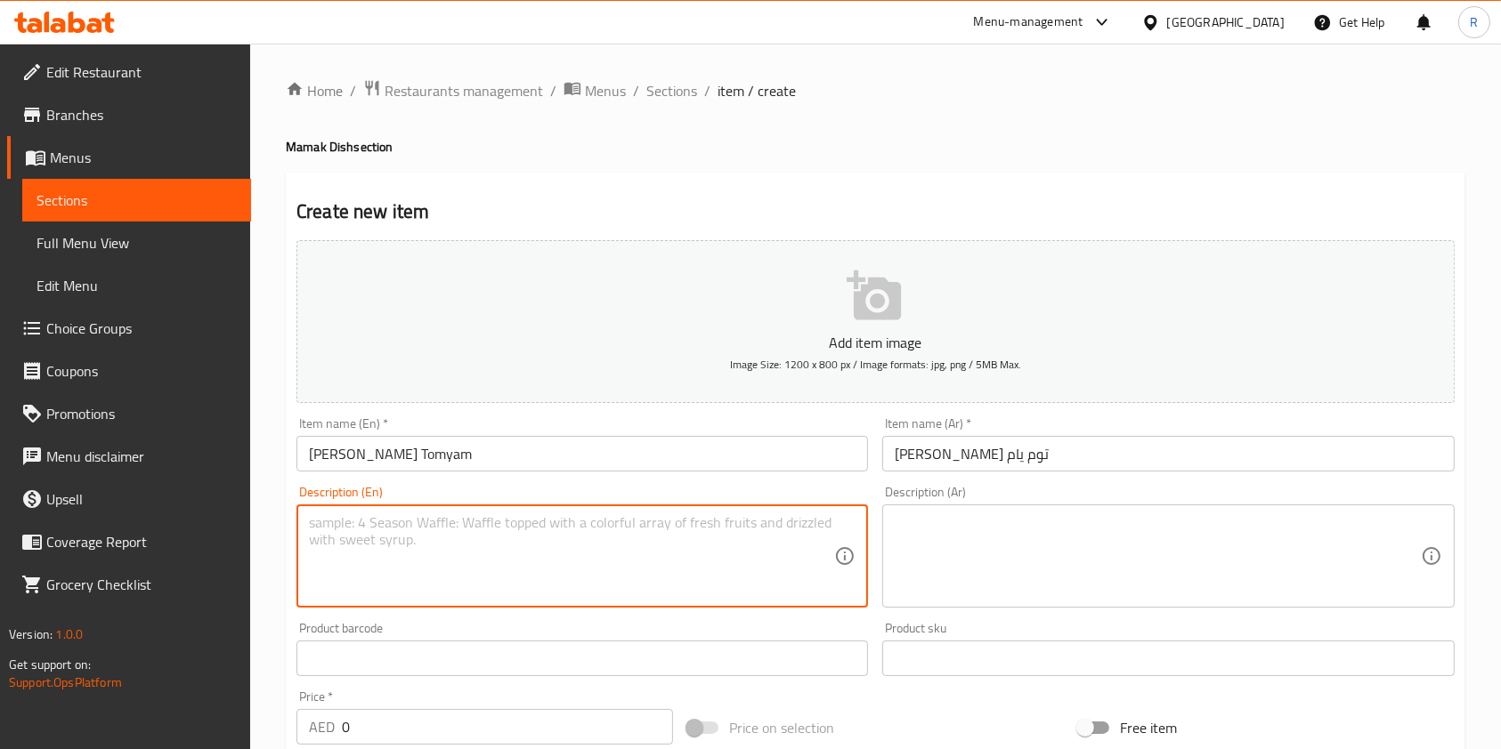
paste textarea "Aromatic fried rice with chicken, beef, and seafood, infused with [PERSON_NAME]…"
type textarea "Aromatic fried rice with chicken, beef, and seafood, infused with [PERSON_NAME]…"
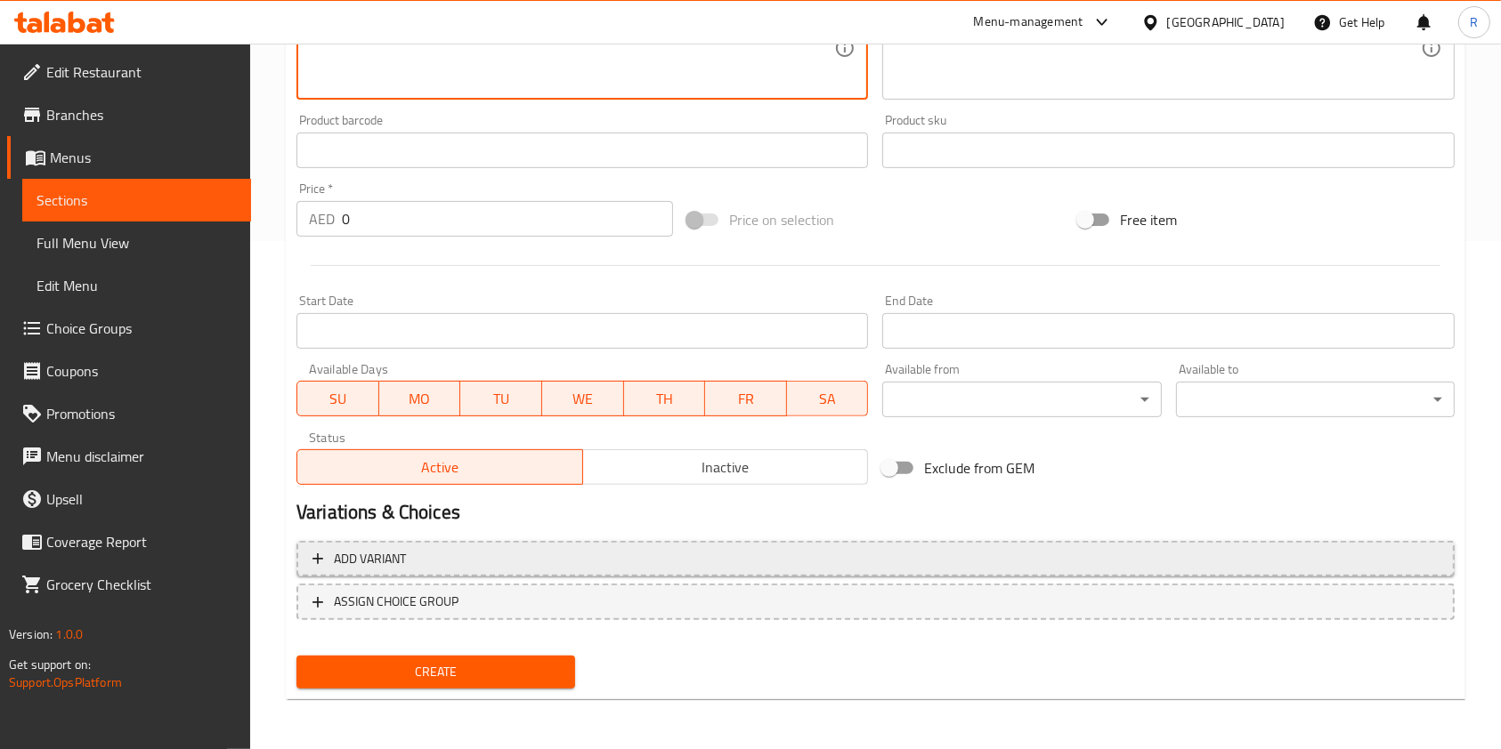
click at [537, 566] on span "Add variant" at bounding box center [875, 559] width 1126 height 22
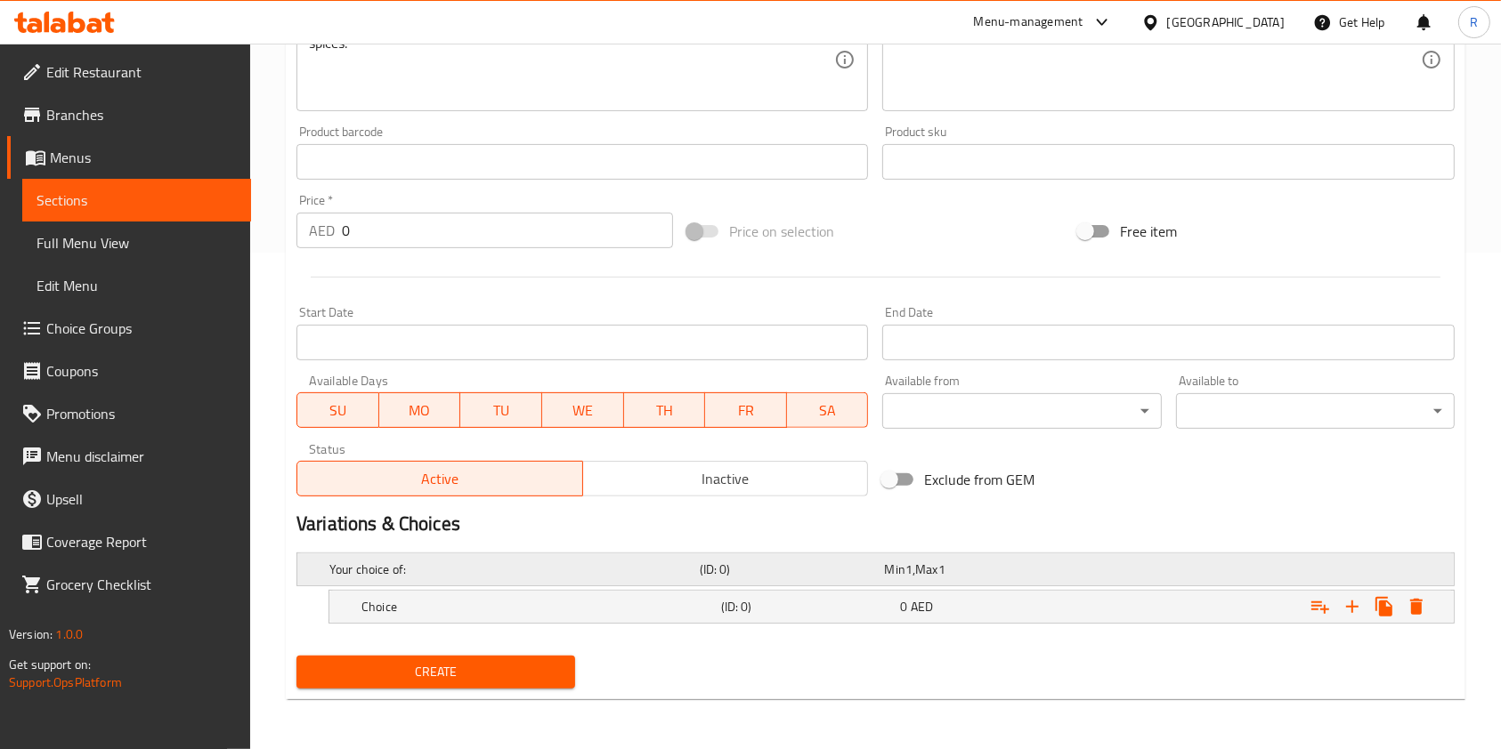
scroll to position [497, 0]
click at [1352, 603] on icon "Expand" at bounding box center [1352, 607] width 12 height 12
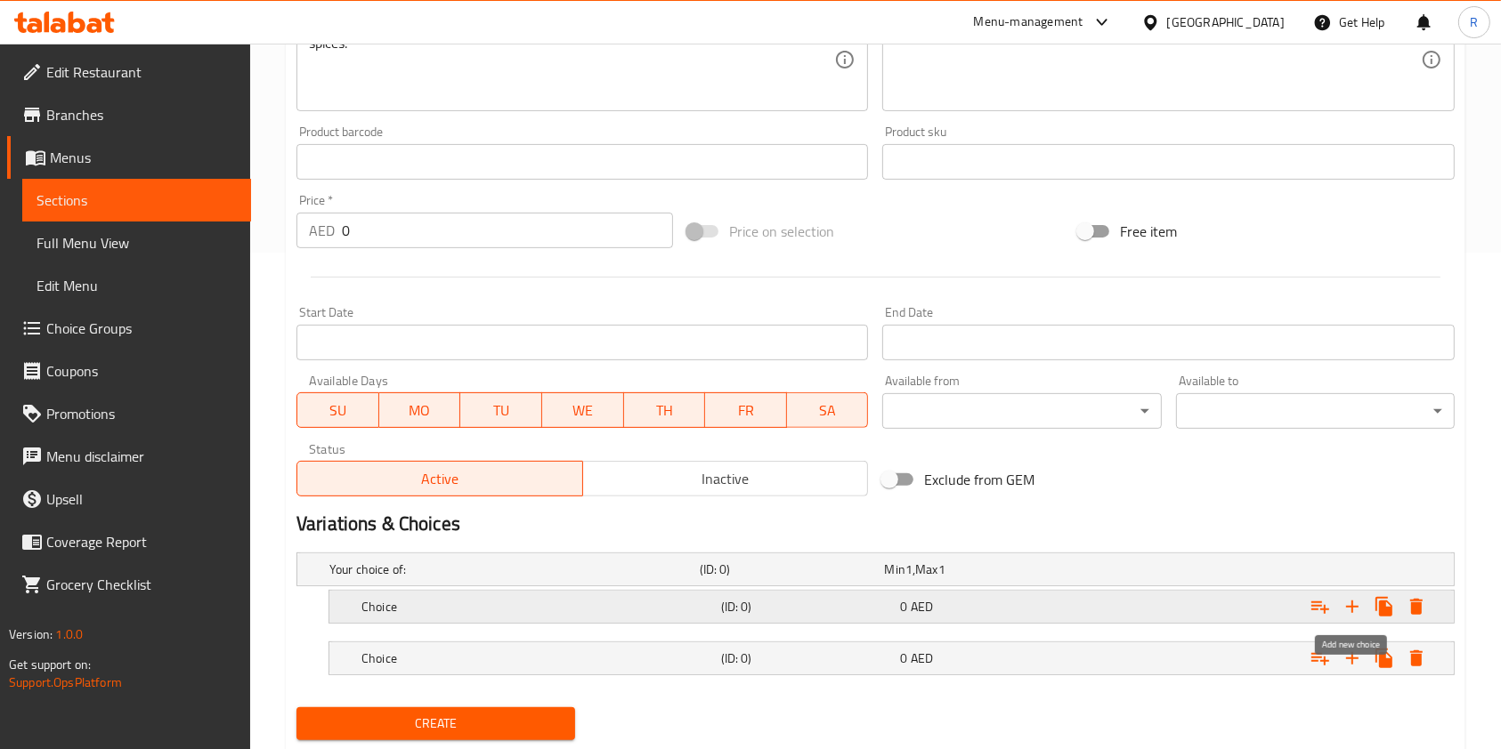
click at [1352, 603] on icon "Expand" at bounding box center [1352, 607] width 12 height 12
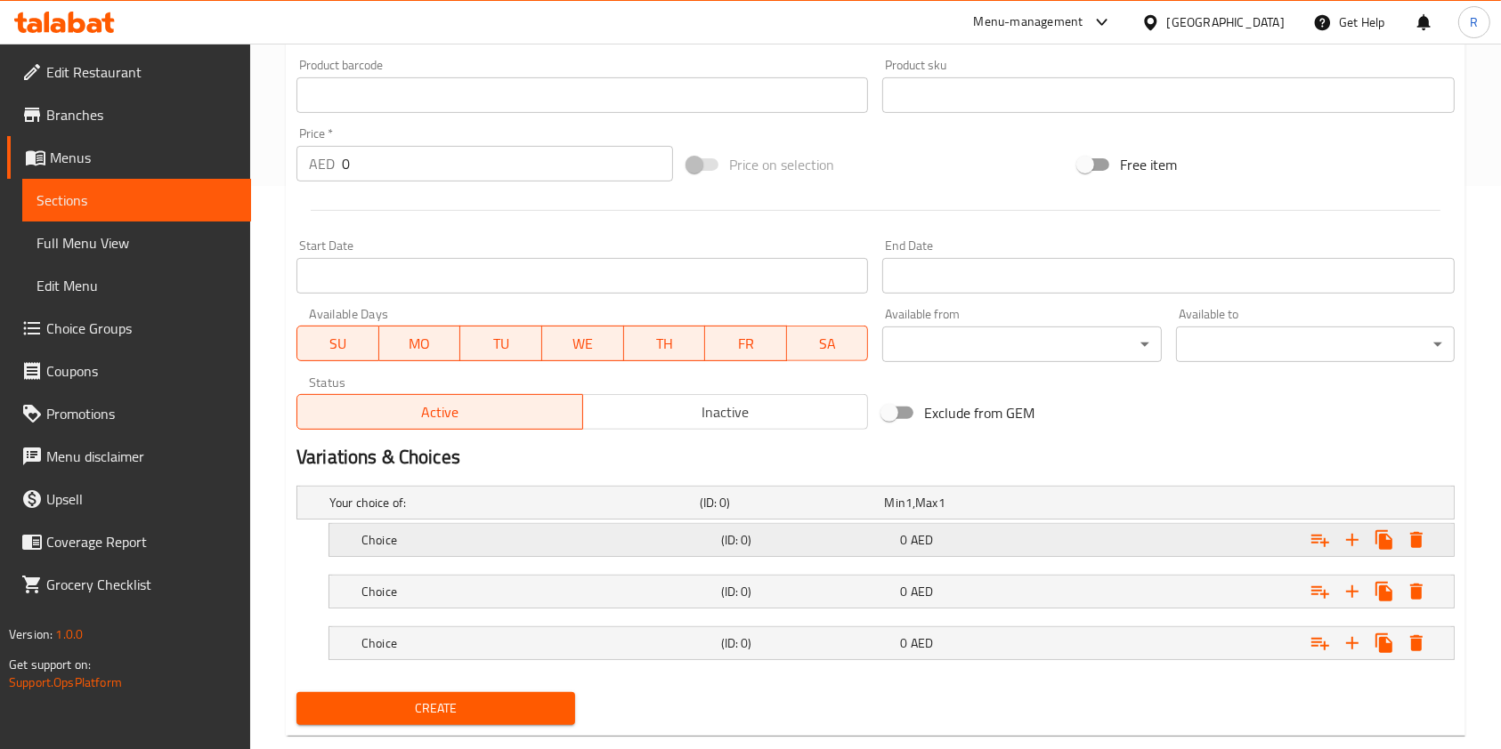
scroll to position [599, 0]
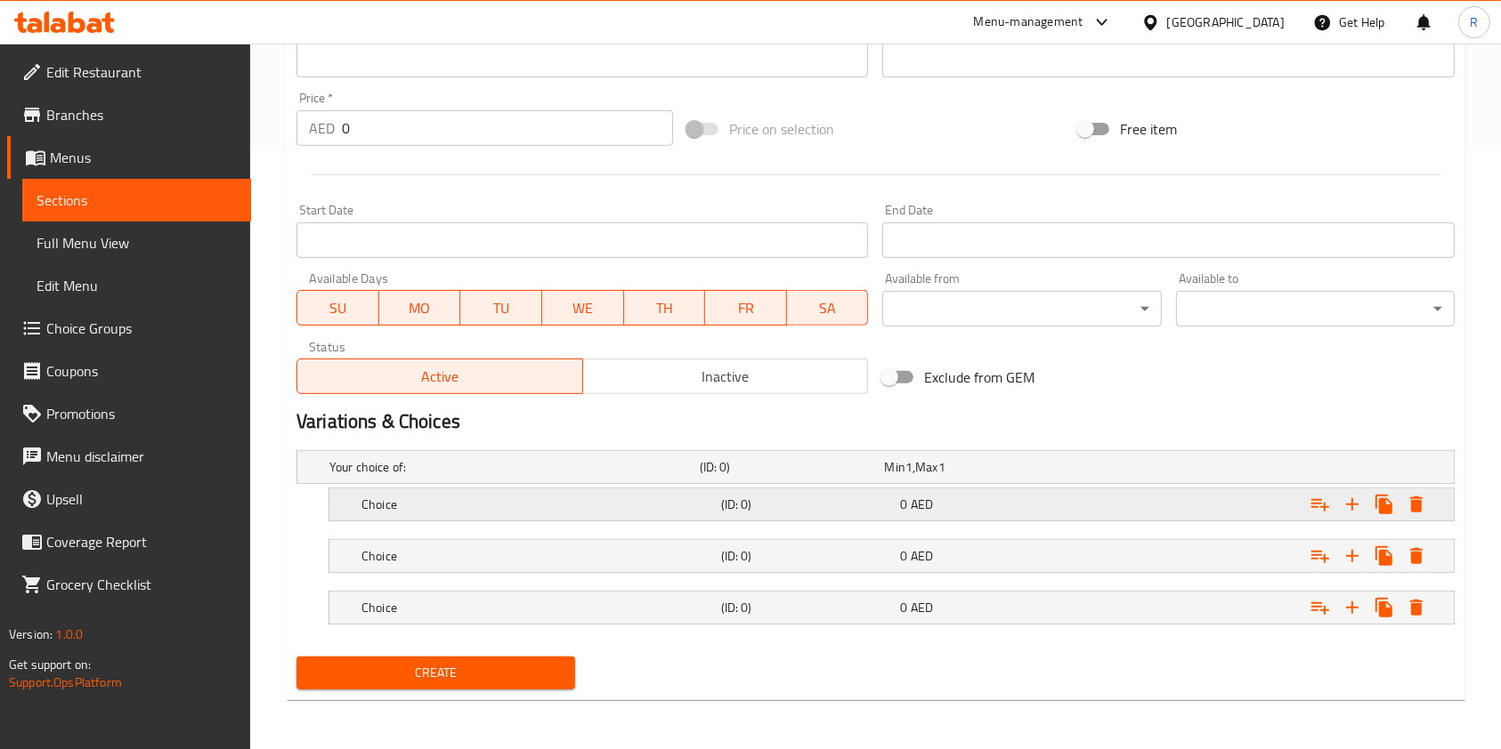
click at [495, 512] on h5 "Choice" at bounding box center [537, 505] width 352 height 18
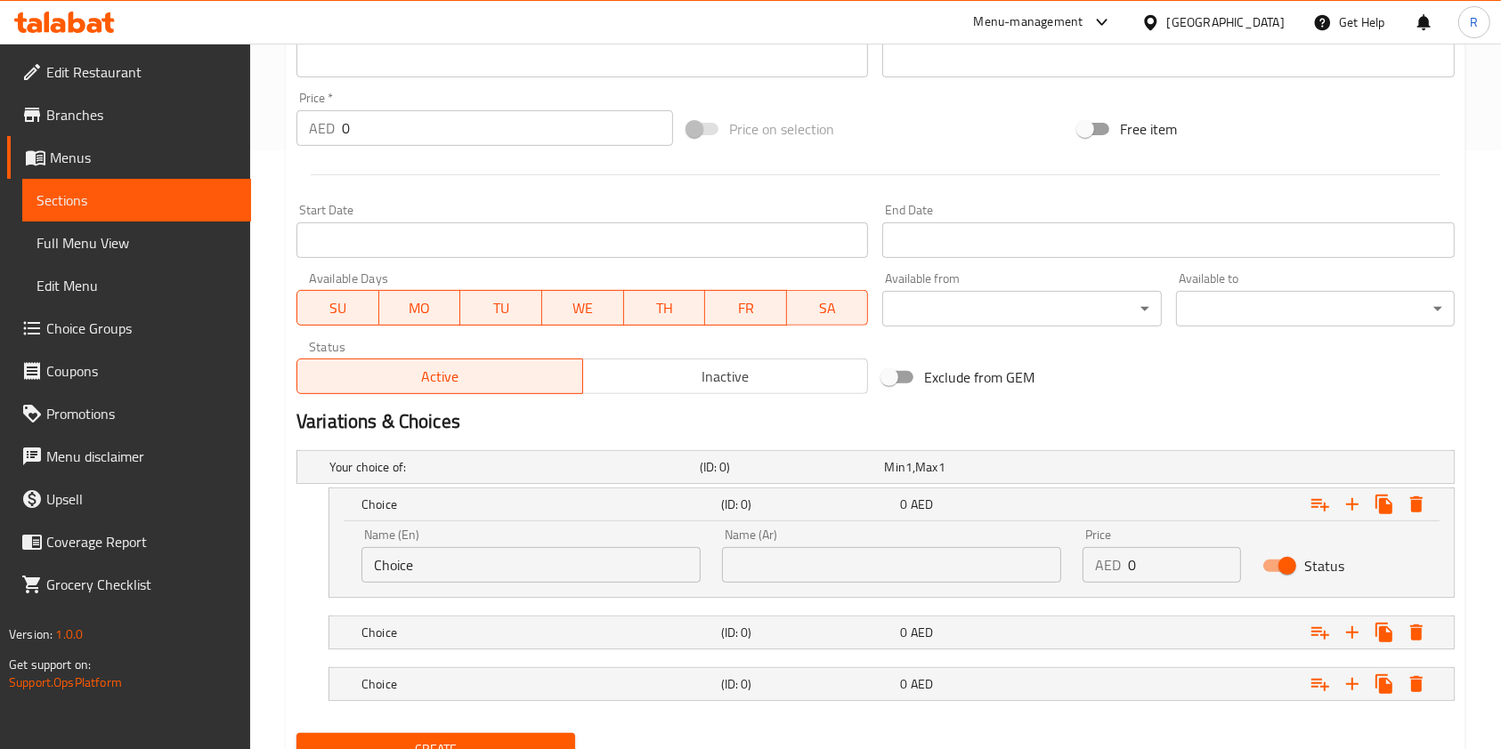
drag, startPoint x: 472, startPoint y: 559, endPoint x: 44, endPoint y: 564, distance: 427.2
click at [36, 560] on div "Edit Restaurant Branches Menus Sections Full Menu View Edit Menu Choice Groups …" at bounding box center [750, 136] width 1501 height 1382
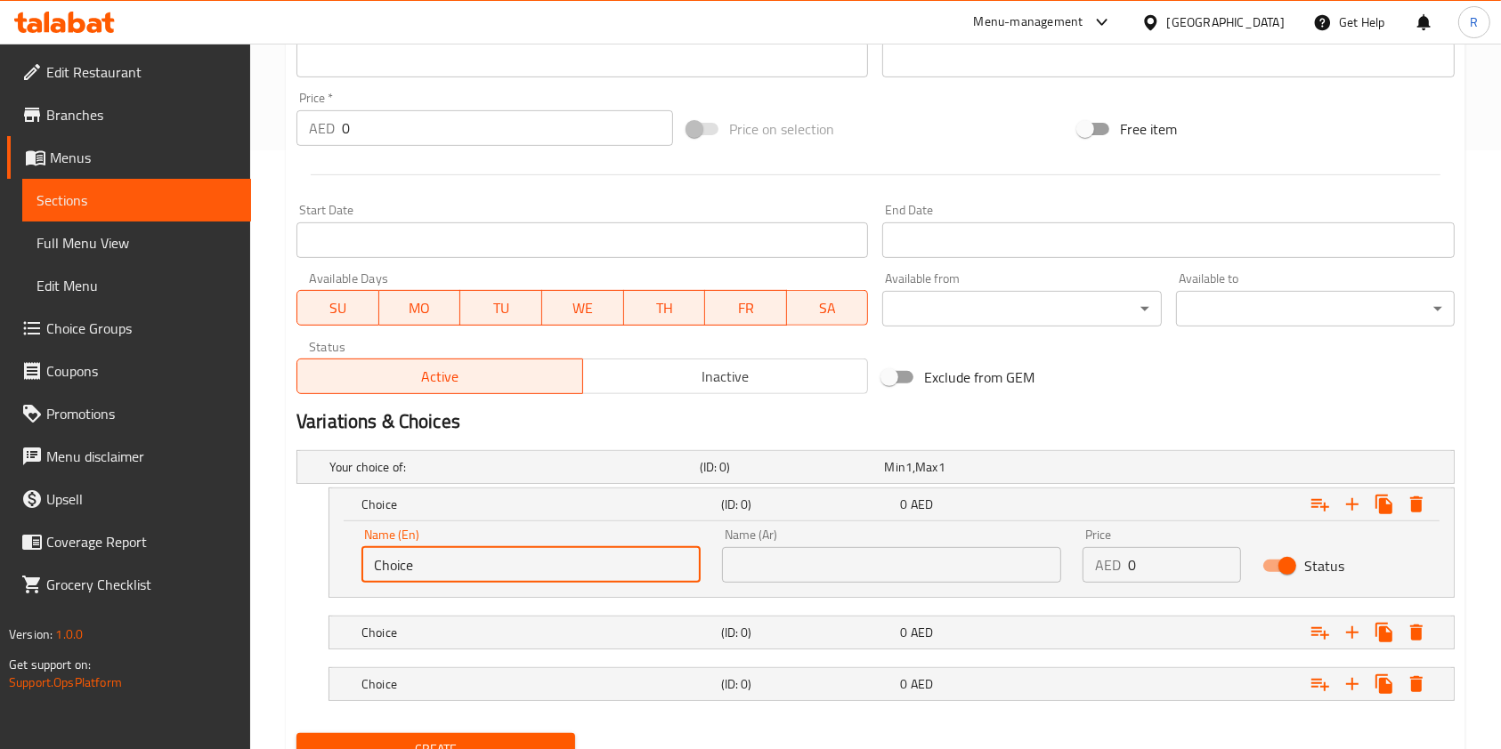
paste input "icken"
type input "Chicken"
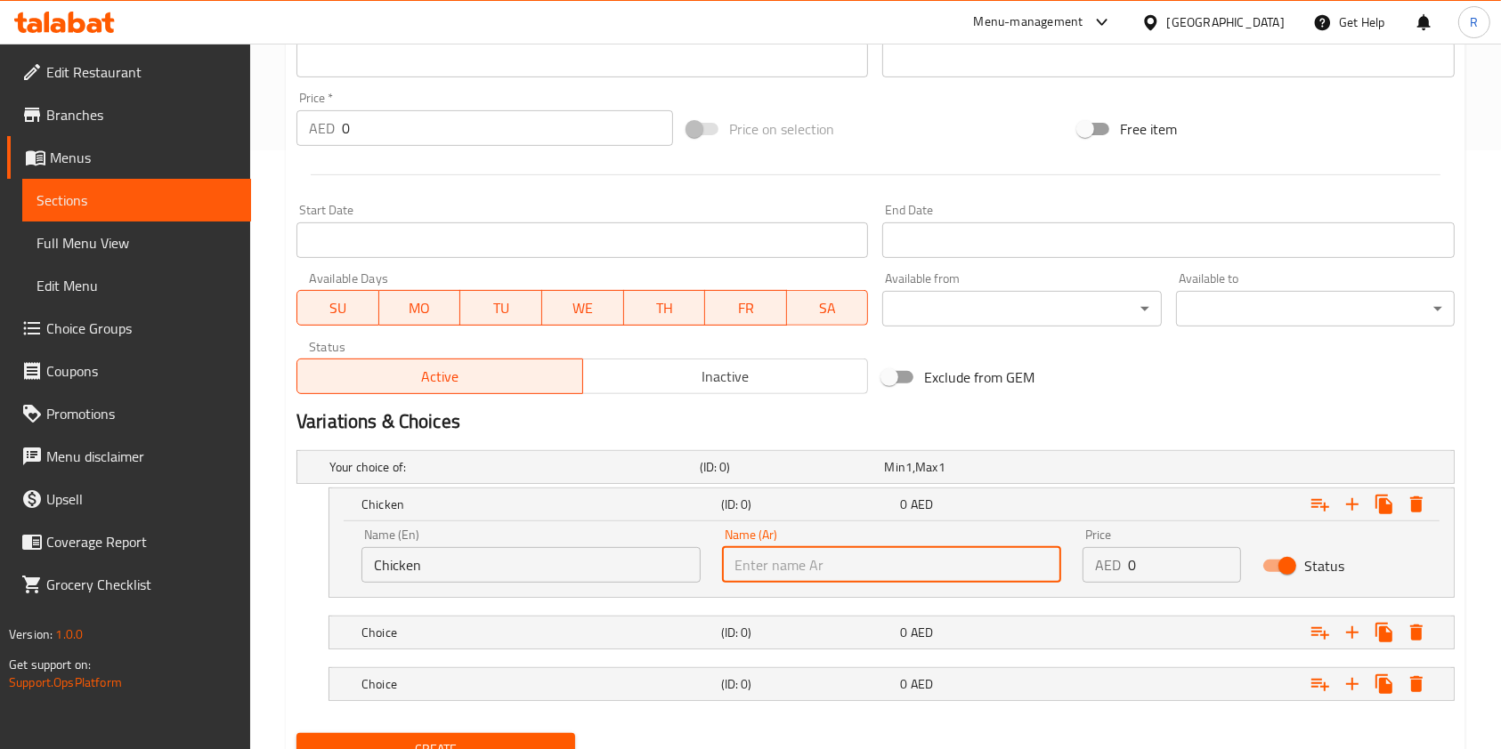
paste input "Chicken"
type input "Chicken"
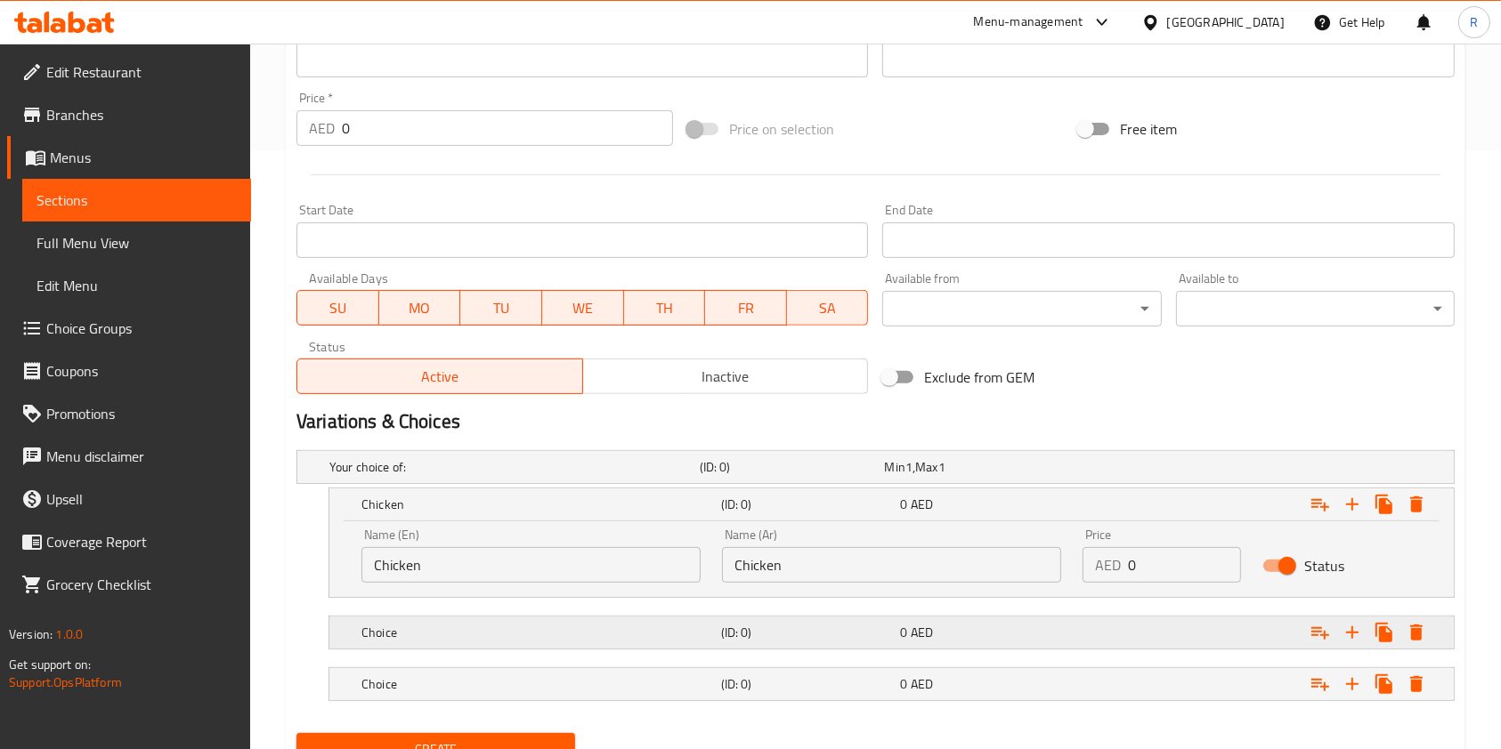
click at [474, 630] on h5 "Choice" at bounding box center [537, 633] width 352 height 18
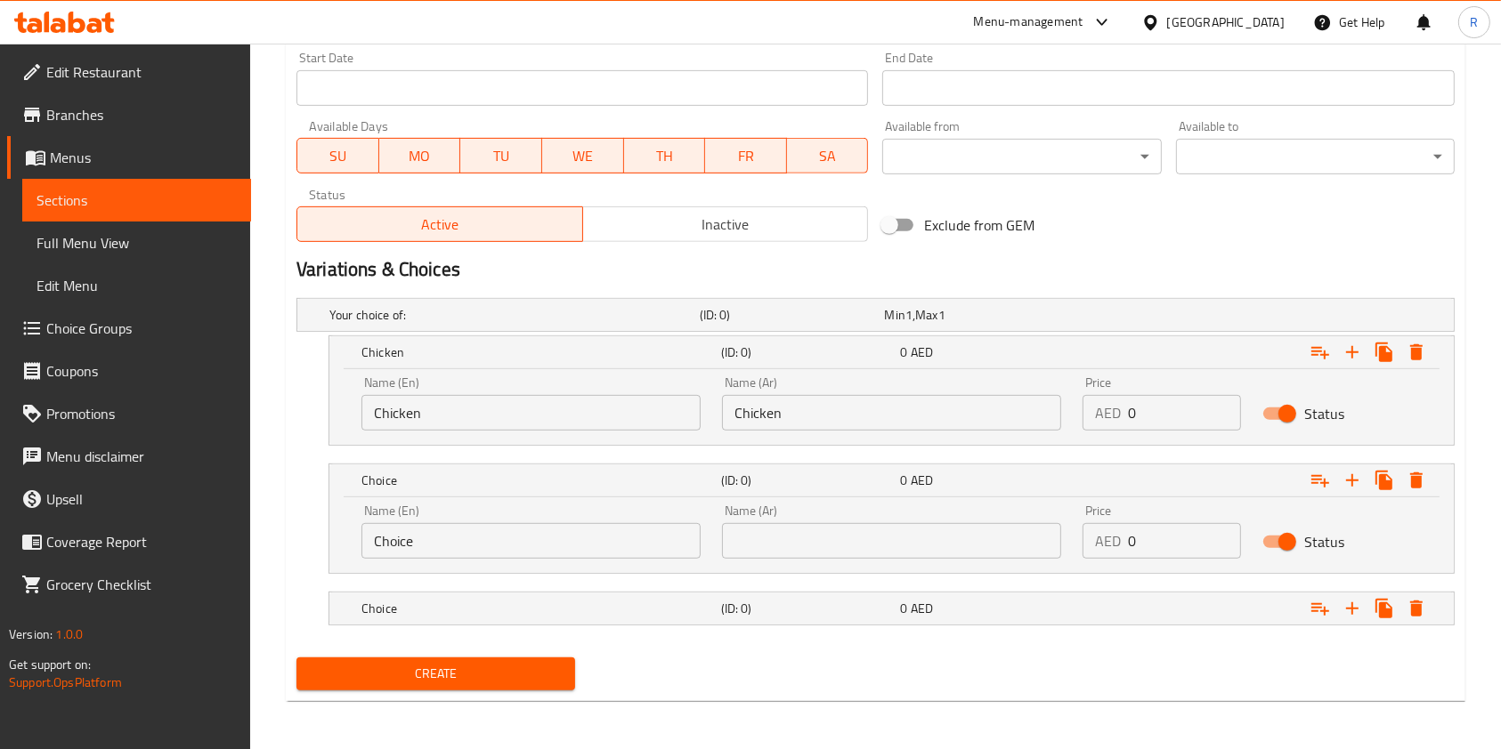
scroll to position [752, 0]
click at [645, 602] on h5 "Choice" at bounding box center [537, 608] width 352 height 18
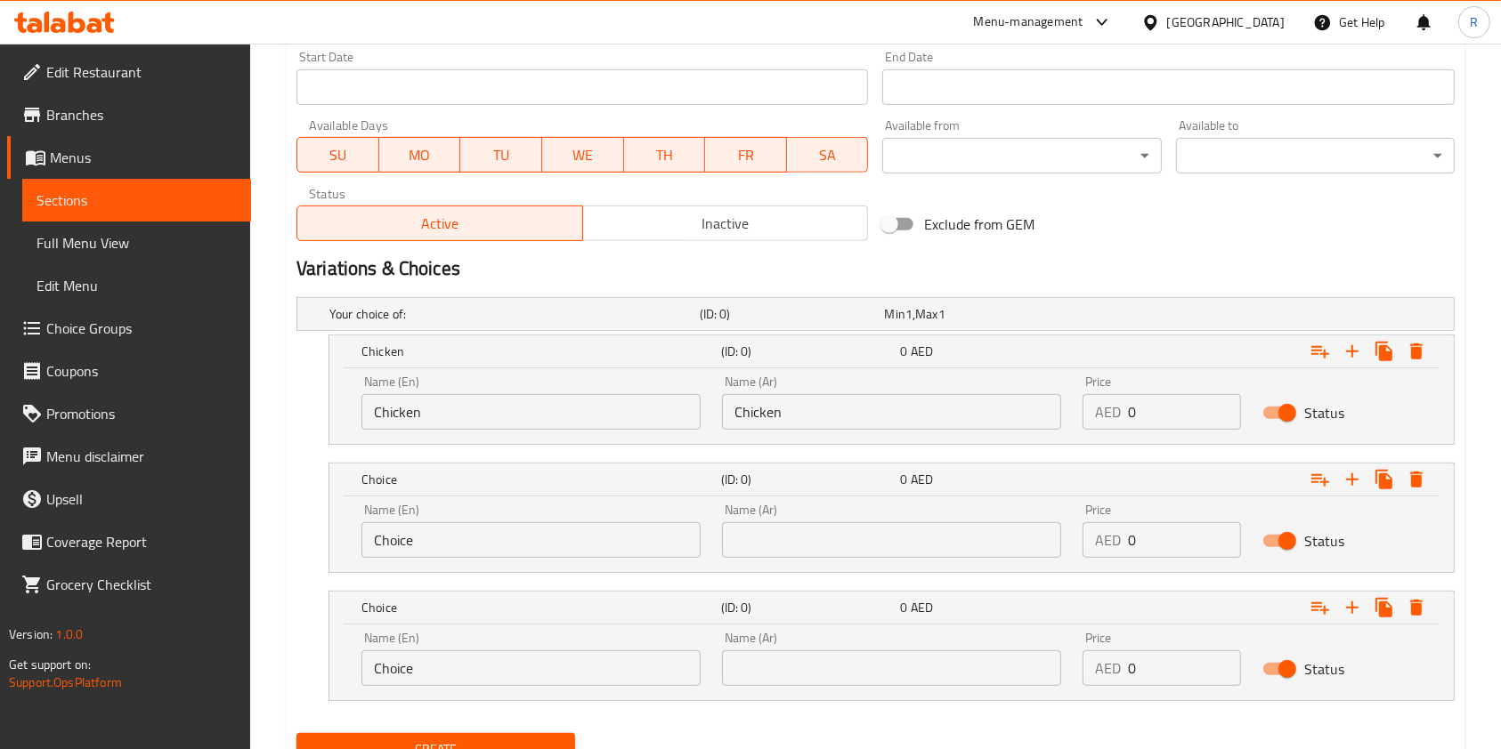
drag, startPoint x: 23, startPoint y: 541, endPoint x: 34, endPoint y: 549, distance: 13.3
click at [26, 542] on div "Edit Restaurant Branches Menus Sections Full Menu View Edit Menu Choice Groups …" at bounding box center [750, 59] width 1501 height 1535
paste input "Beef"
type input "Beef"
paste input "Beef"
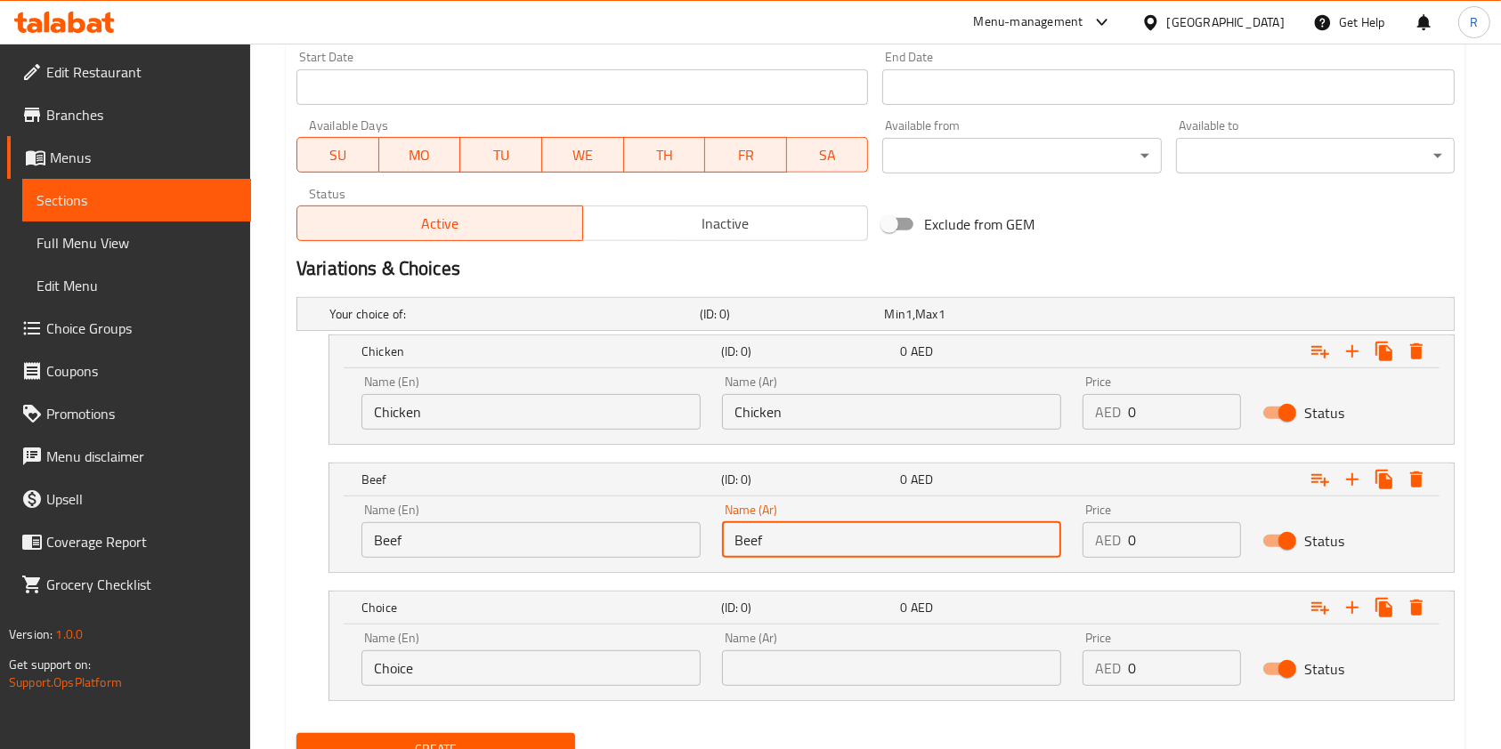
type input "Beef"
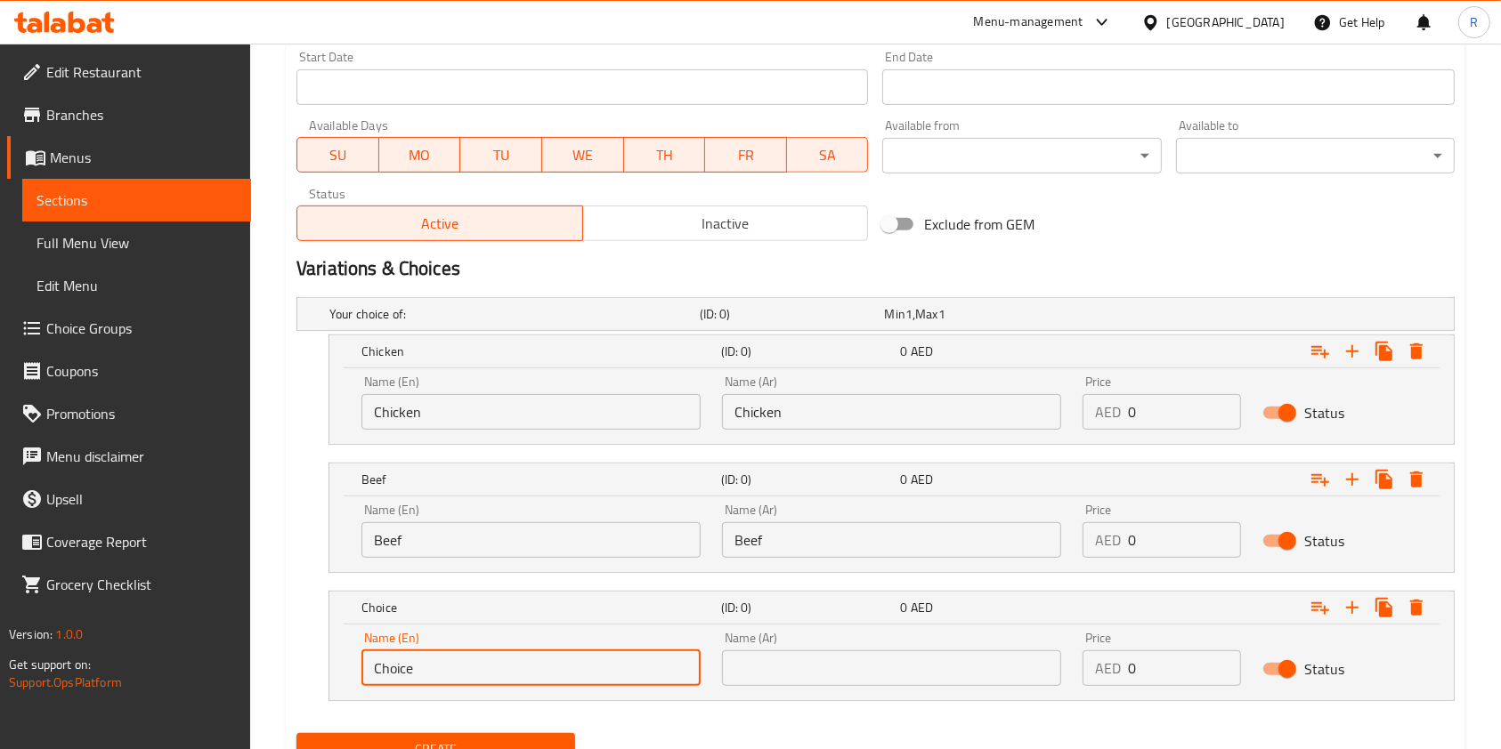
drag, startPoint x: 473, startPoint y: 662, endPoint x: 243, endPoint y: 662, distance: 229.6
click at [193, 651] on div "Edit Restaurant Branches Menus Sections Full Menu View Edit Menu Choice Groups …" at bounding box center [750, 59] width 1501 height 1535
paste input "Seafood"
type input "Seafood"
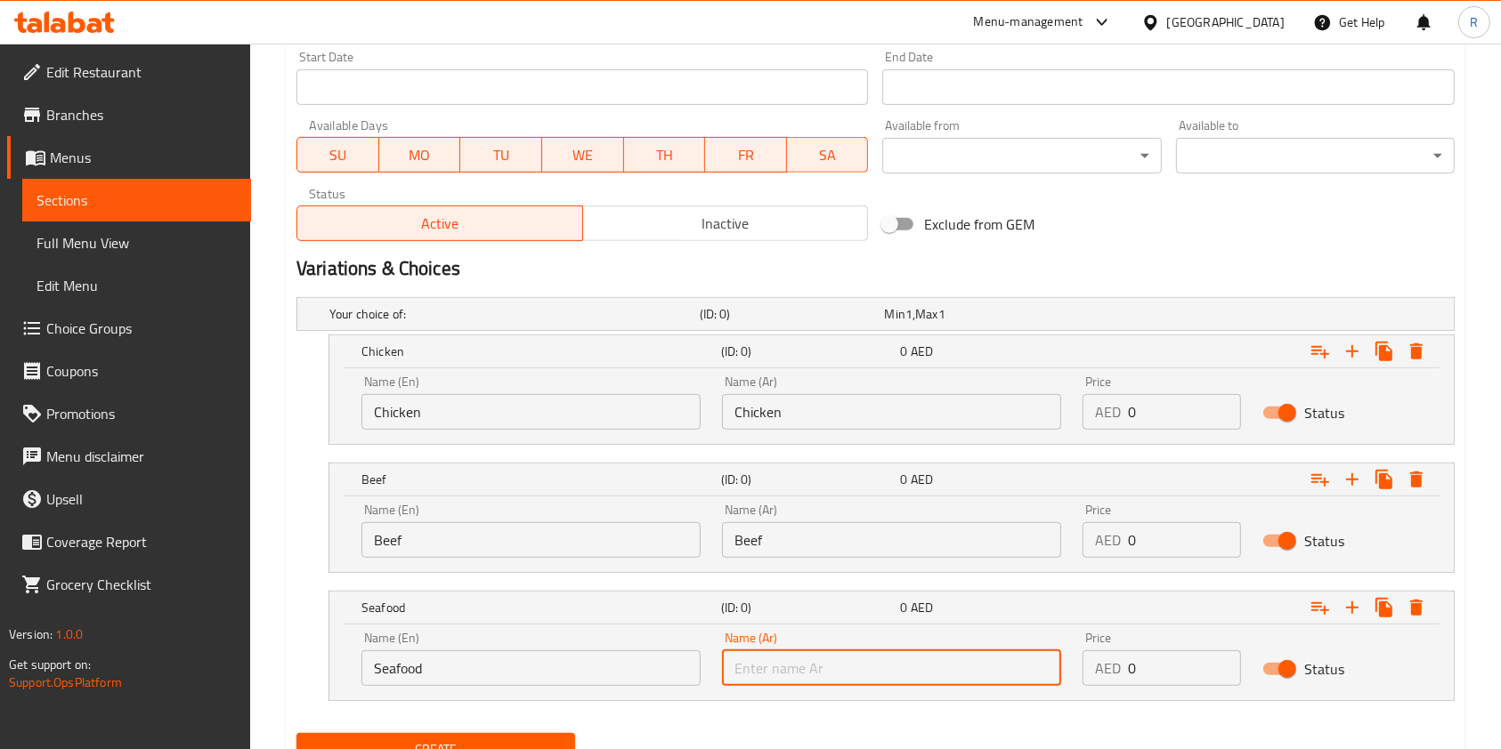
paste input "Seafood"
type input "Seafood"
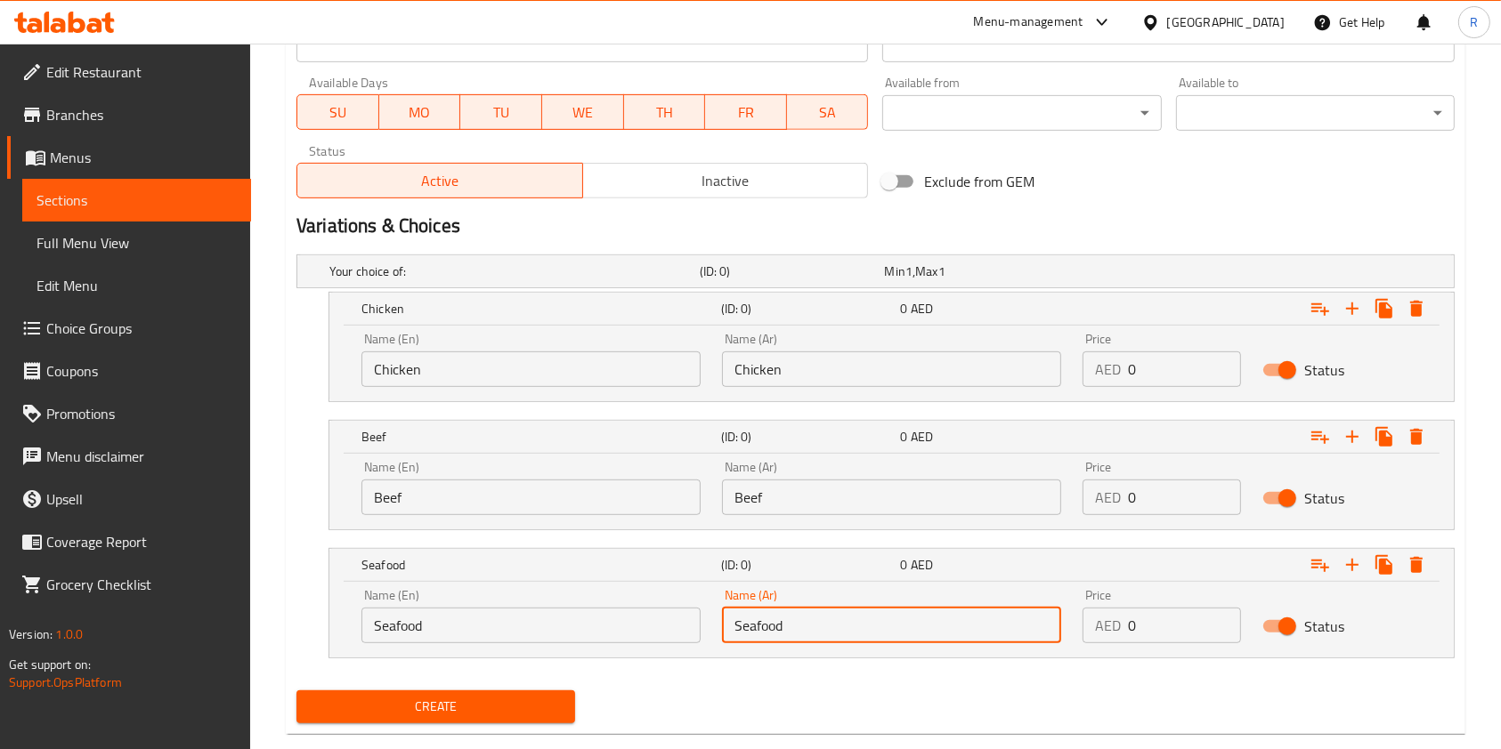
scroll to position [829, 0]
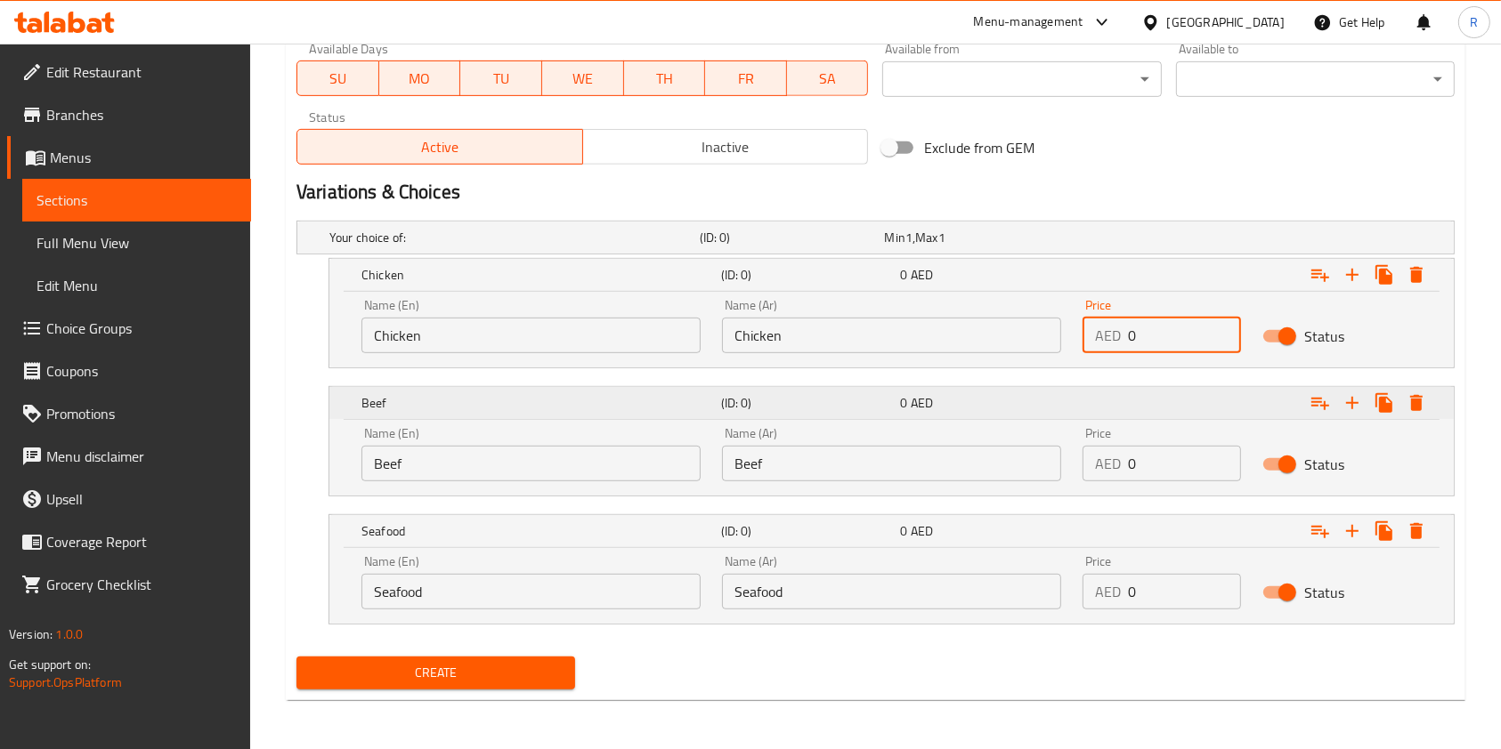
drag, startPoint x: 1071, startPoint y: 341, endPoint x: 951, endPoint y: 383, distance: 127.2
click at [773, 321] on div "Name (En) Chicken Name (En) Name (Ar) Chicken Name (Ar) Price AED 0 Price Status" at bounding box center [891, 326] width 1081 height 76
paste input "25.0"
type input "25.00"
click at [862, 480] on div "Name (En) Beef Name (En) Name (Ar) Beef Name (Ar) Price AED 0 Price Status" at bounding box center [891, 455] width 1081 height 76
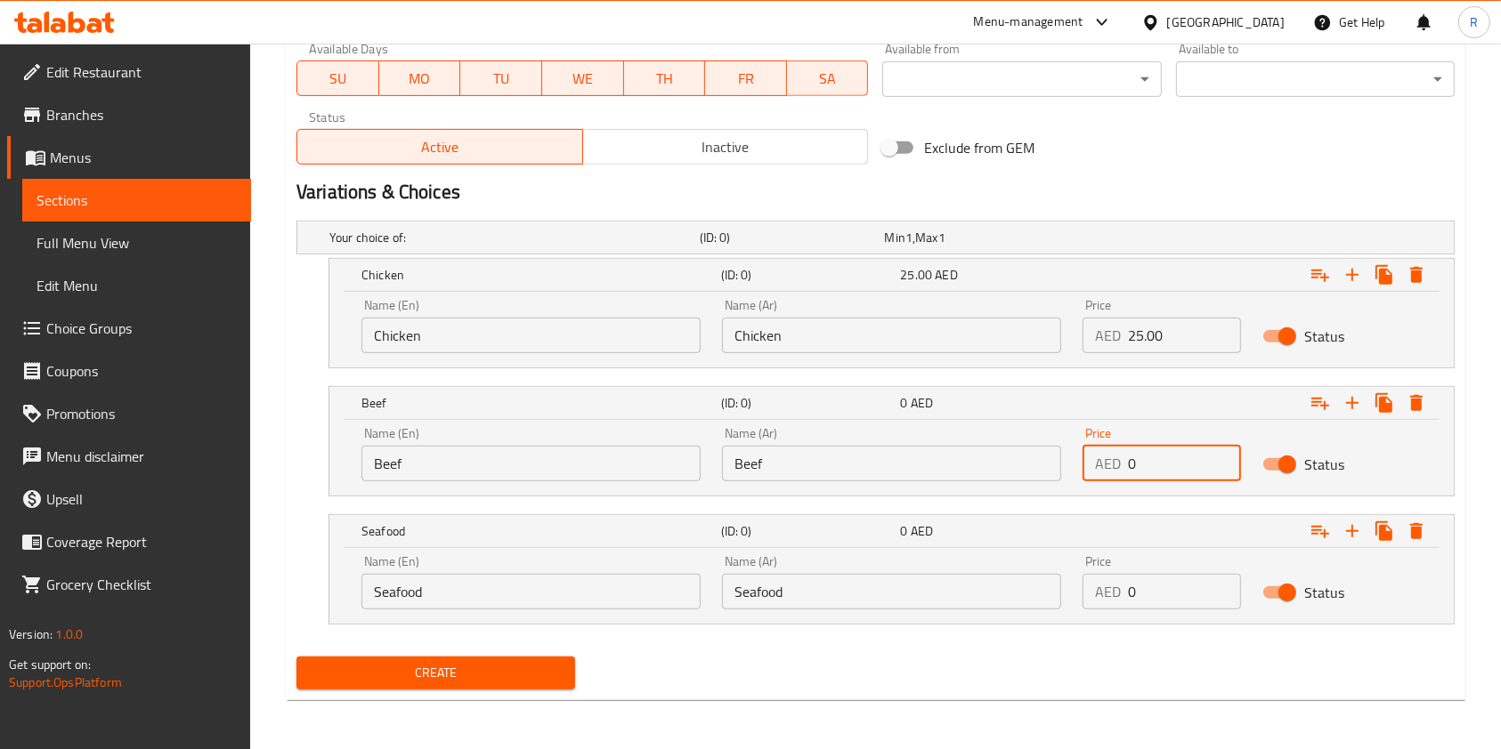
paste input "25.0"
type input "25.00"
drag, startPoint x: 1144, startPoint y: 592, endPoint x: 821, endPoint y: 595, distance: 322.2
click at [840, 584] on div "Name (En) Seafood Name (En) Name (Ar) Seafood Name (Ar) Price AED 0 Price Status" at bounding box center [891, 583] width 1081 height 76
paste input "30.0"
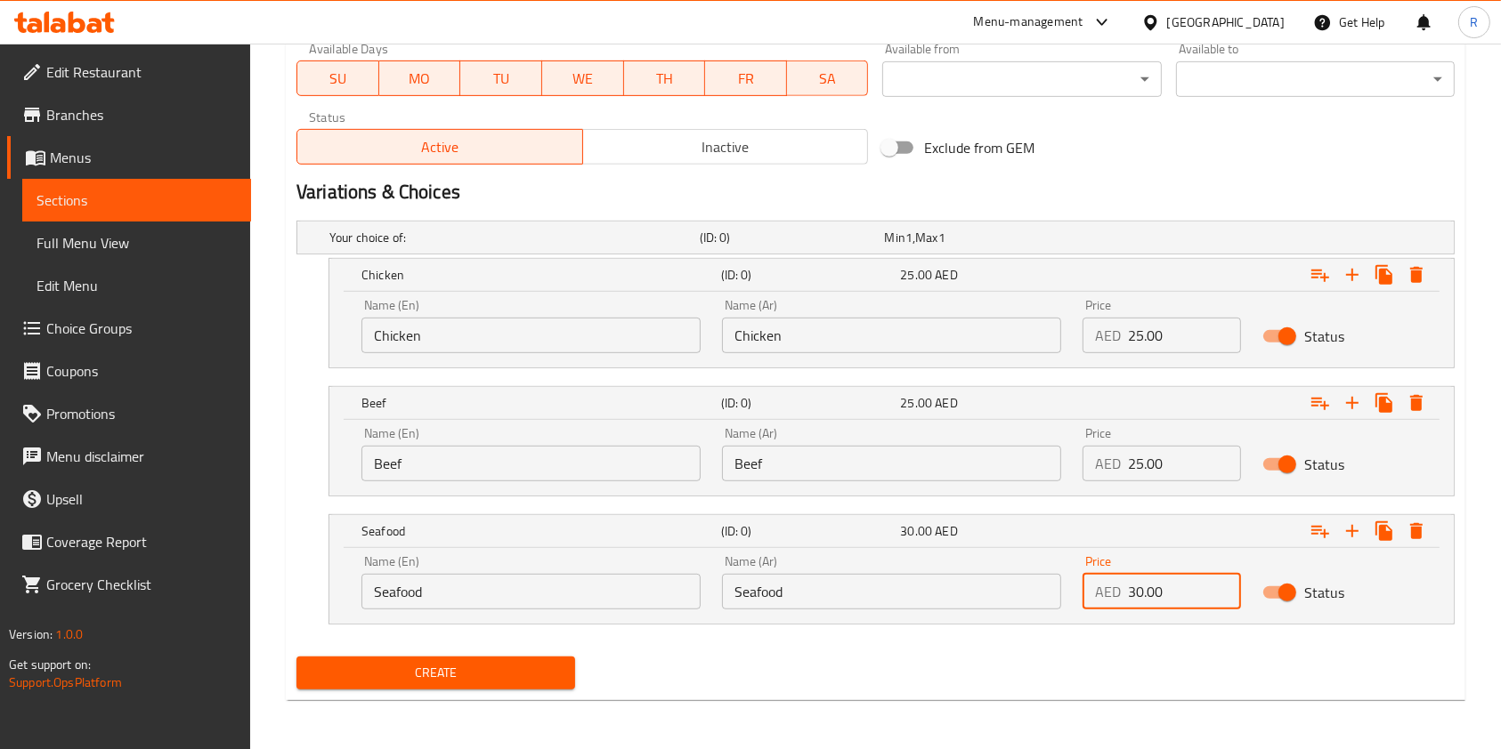
type input "30.00"
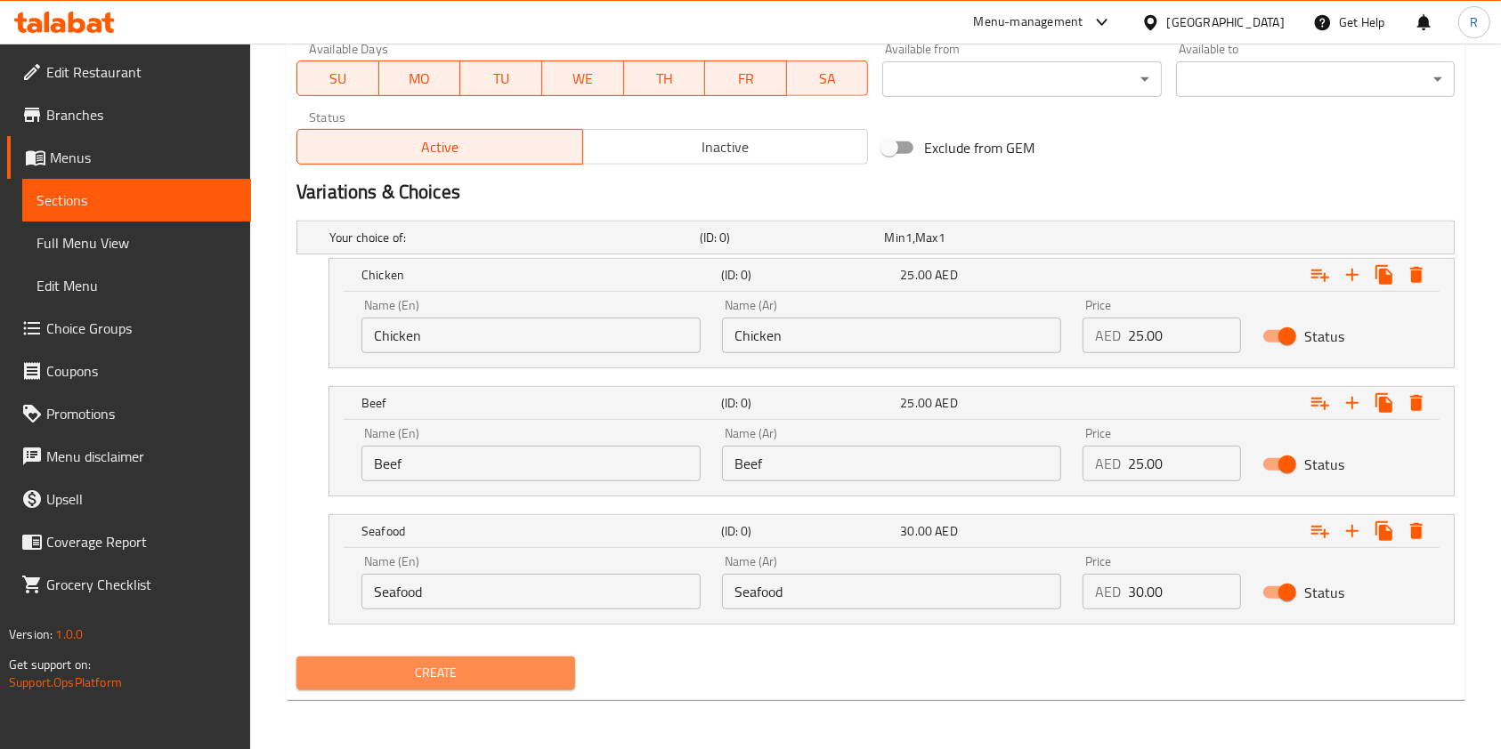
click at [451, 676] on span "Create" at bounding box center [436, 673] width 250 height 22
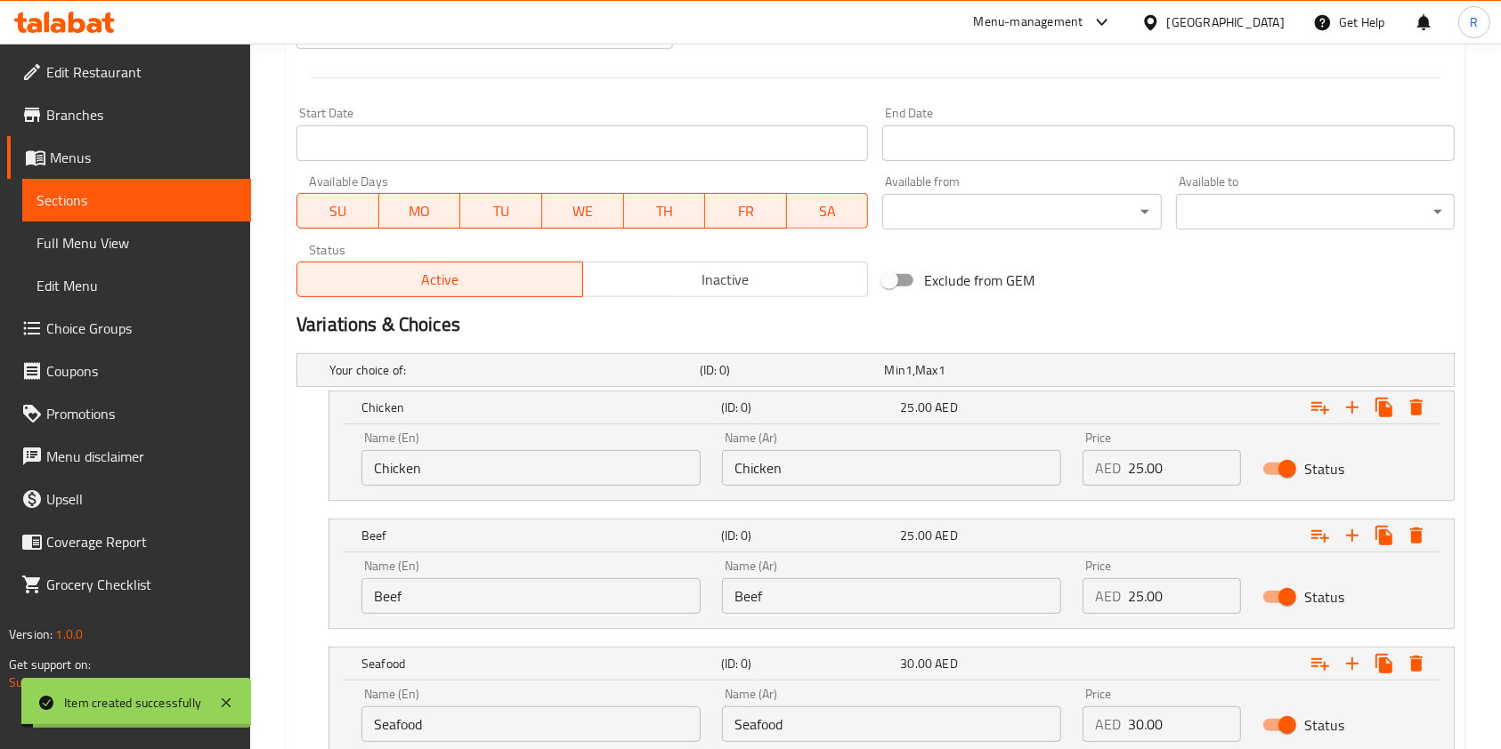
scroll to position [354, 0]
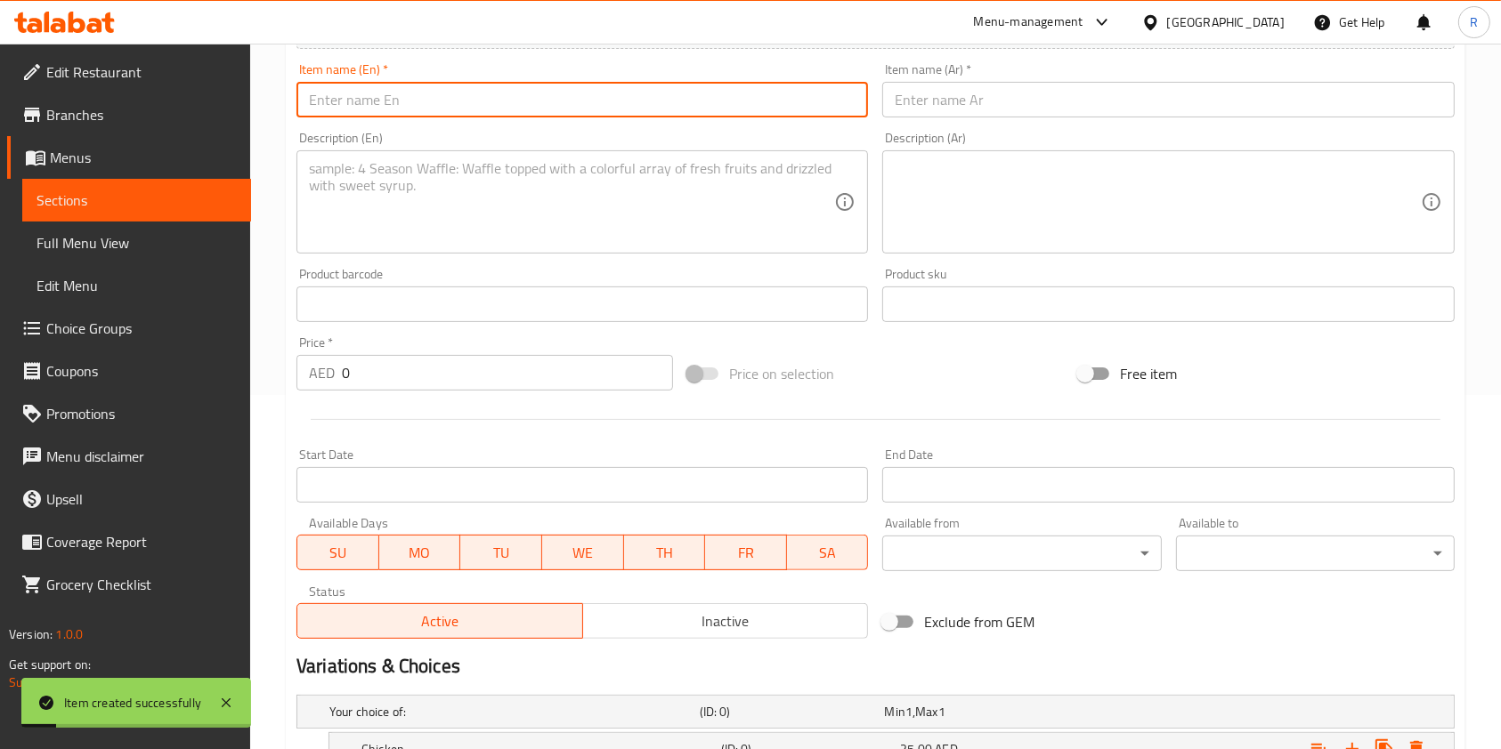
click at [441, 96] on input "text" at bounding box center [581, 100] width 571 height 36
paste input "[PERSON_NAME] Ayam"
type input "[PERSON_NAME] Ayam"
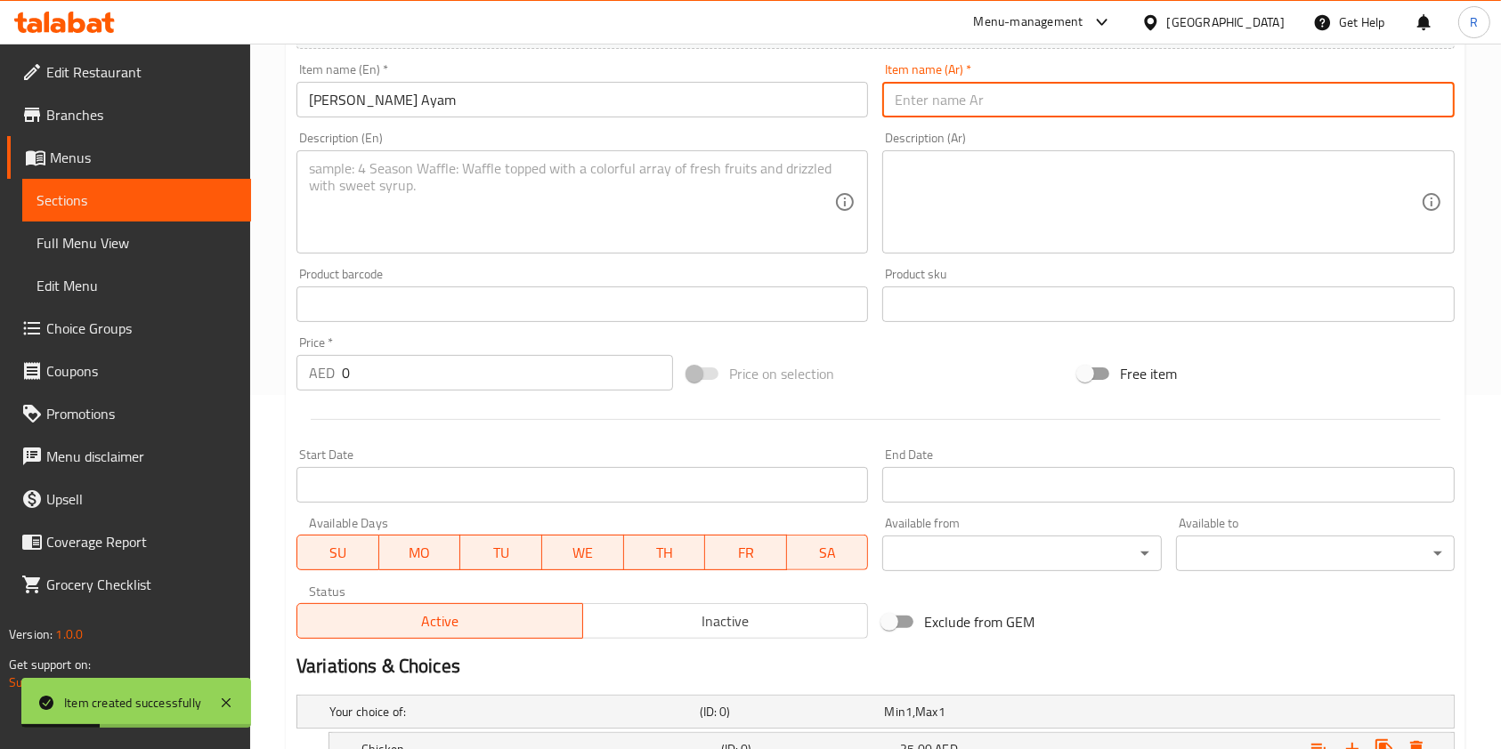
paste input "[PERSON_NAME] أيام"
type input "[PERSON_NAME] أيام"
click at [477, 206] on textarea at bounding box center [571, 202] width 525 height 85
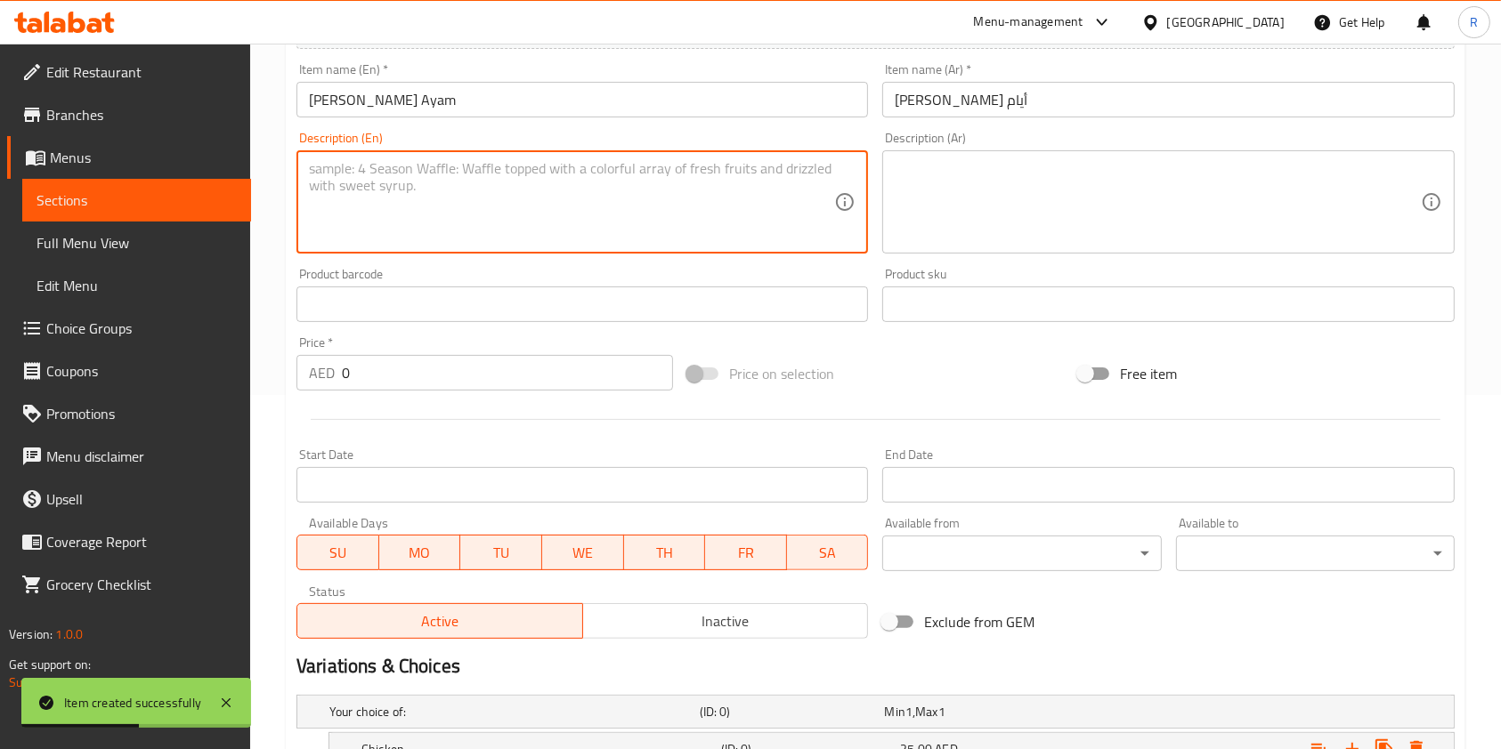
paste textarea "Savory fried rice with chicken, beef, seafood, and aromatic spices."
click at [521, 166] on textarea "Savory fried rice with chicken, beef, seafood, and aromatic spices." at bounding box center [571, 202] width 525 height 85
type textarea "Savory fried rice with chicken, beef or seafood, and aromatic spices."
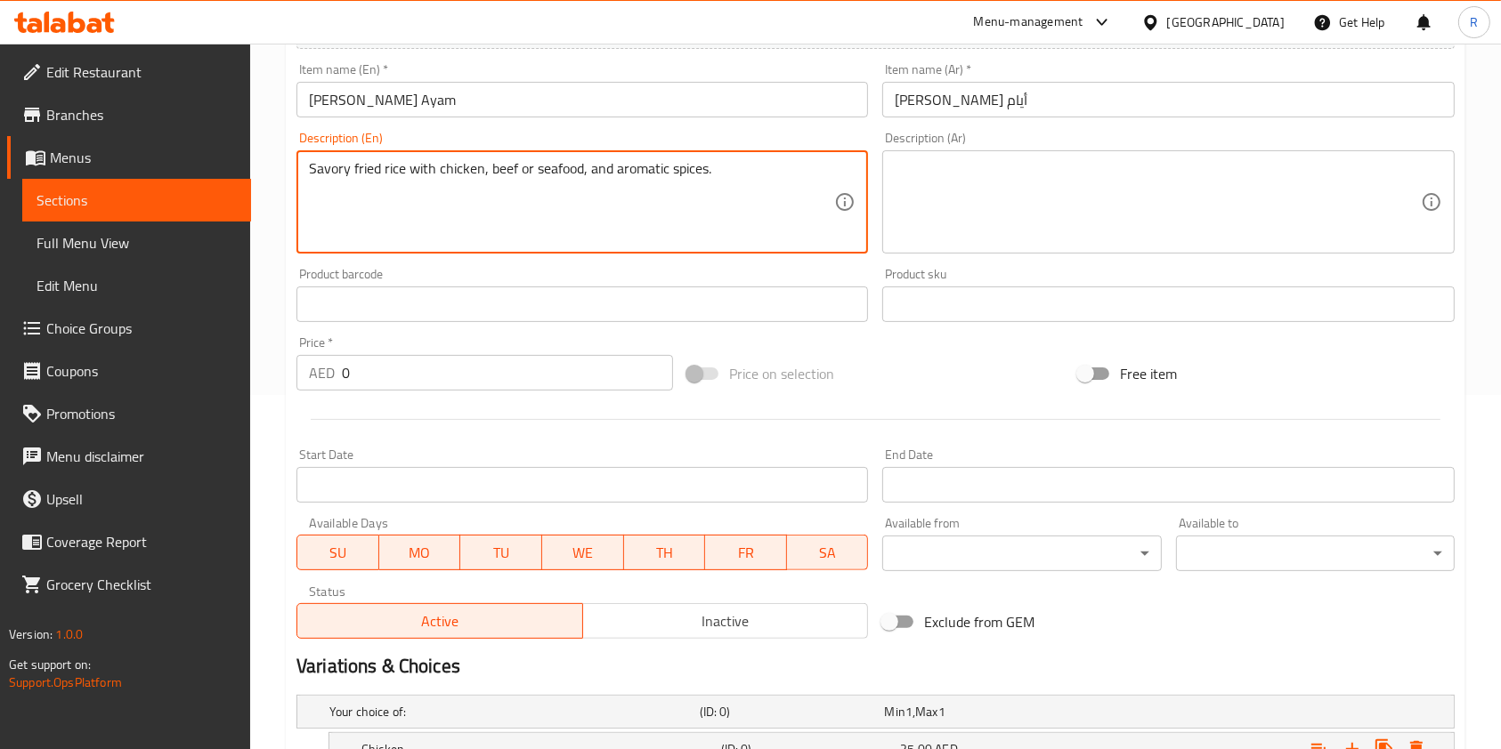
scroll to position [829, 0]
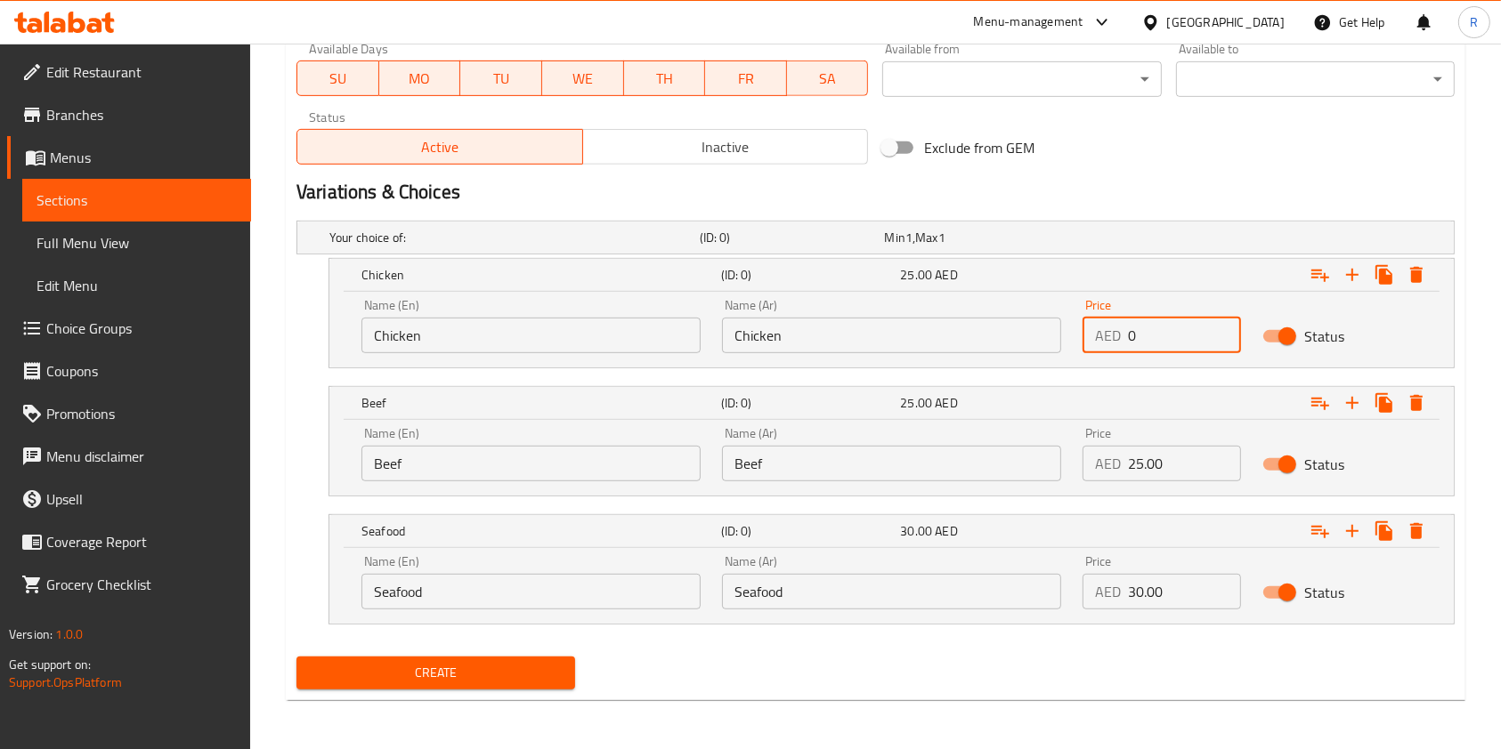
drag, startPoint x: 1179, startPoint y: 339, endPoint x: 898, endPoint y: 352, distance: 281.6
click at [902, 345] on div "Name (En) Chicken Name (En) Name (Ar) Chicken Name (Ar) Price AED 0 Price Status" at bounding box center [891, 326] width 1081 height 76
paste input "25.0"
type input "25.00"
drag, startPoint x: 1180, startPoint y: 462, endPoint x: 708, endPoint y: 450, distance: 471.8
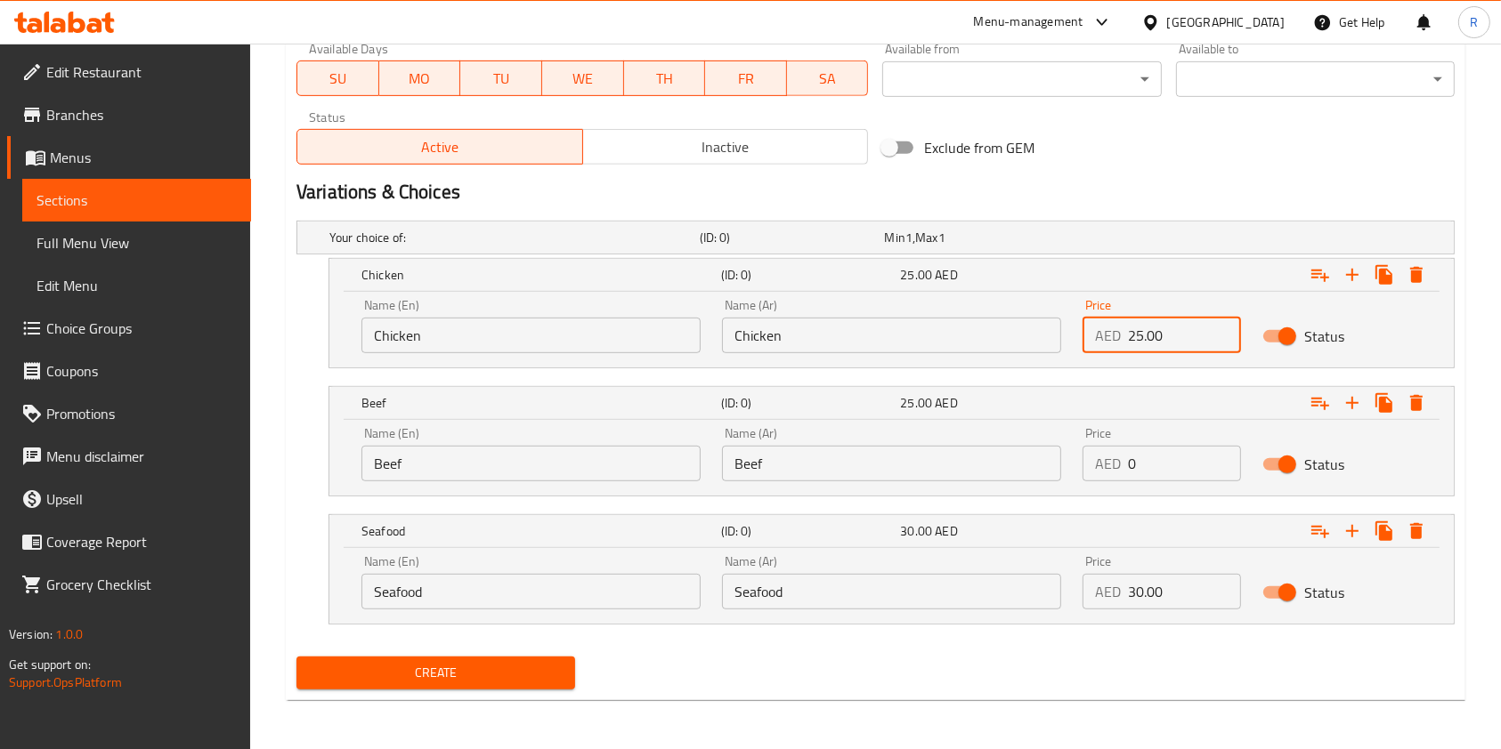
click at [713, 451] on div "Name (En) Beef Name (En) Name (Ar) Beef Name (Ar) Price AED 0 Price Status" at bounding box center [891, 455] width 1081 height 76
paste input "30.0"
type input "30.00"
drag, startPoint x: 1171, startPoint y: 602, endPoint x: 872, endPoint y: 585, distance: 299.5
click at [874, 585] on div "Name (En) Seafood Name (En) Name (Ar) Seafood Name (Ar) Price AED 30.00 Price S…" at bounding box center [891, 583] width 1081 height 76
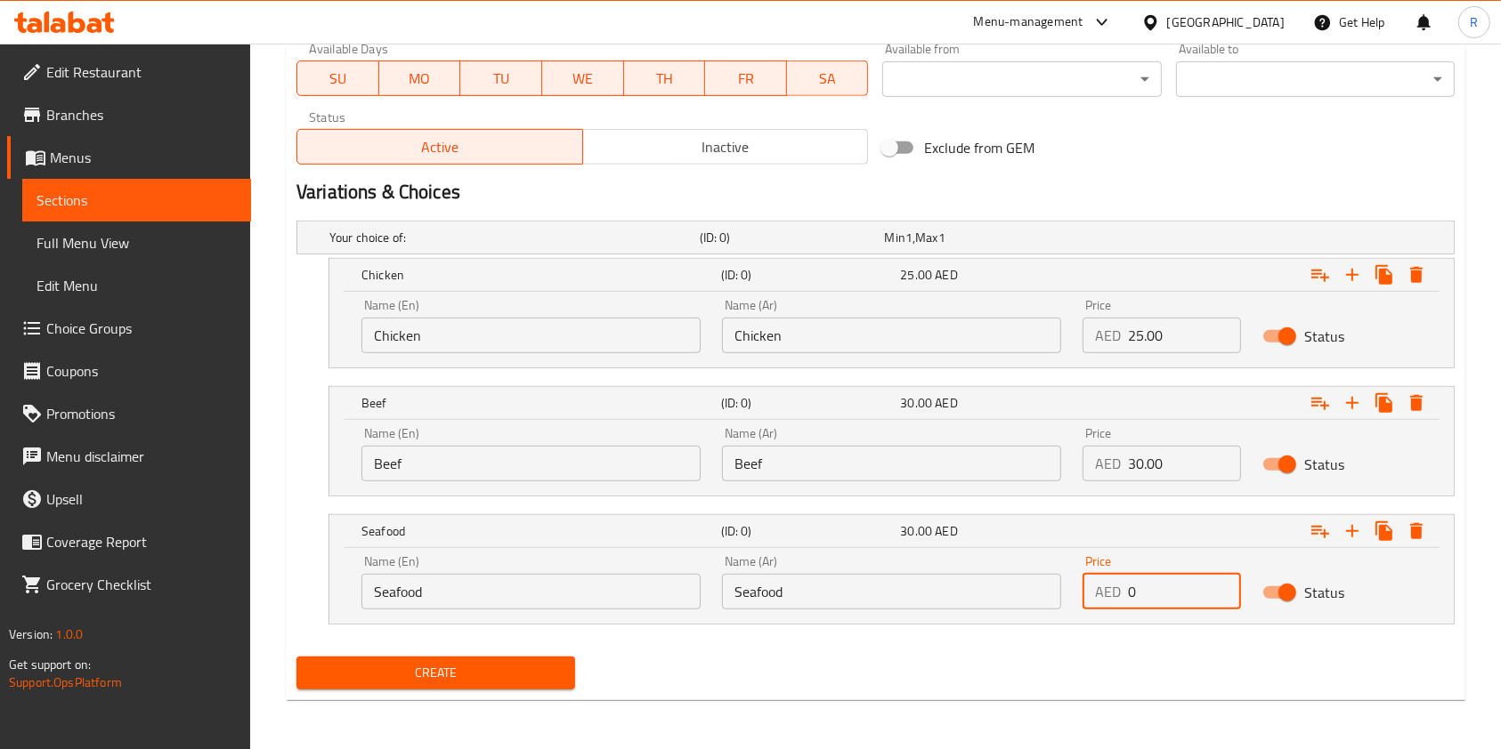
paste input "30.0"
type input "30.00"
click at [530, 662] on span "Create" at bounding box center [436, 673] width 250 height 22
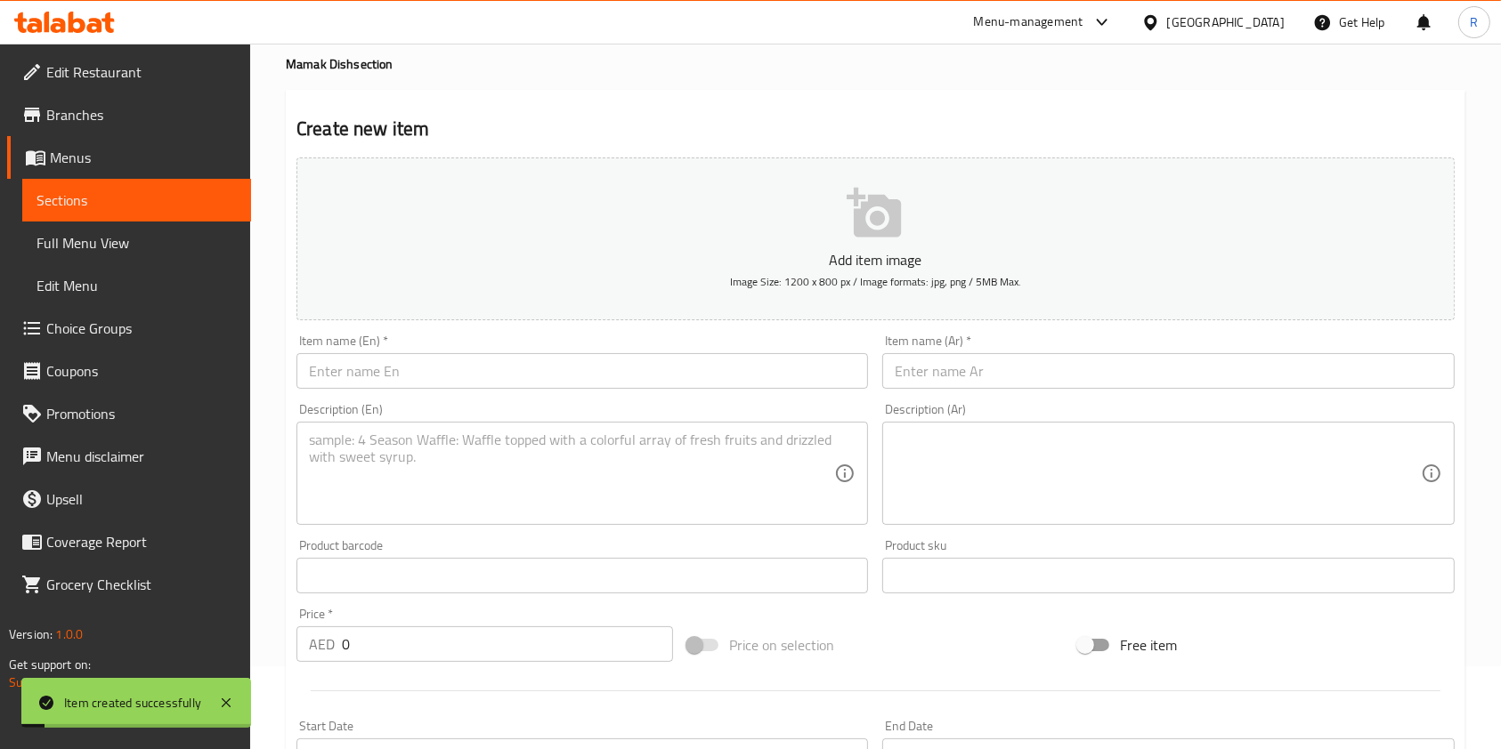
scroll to position [0, 0]
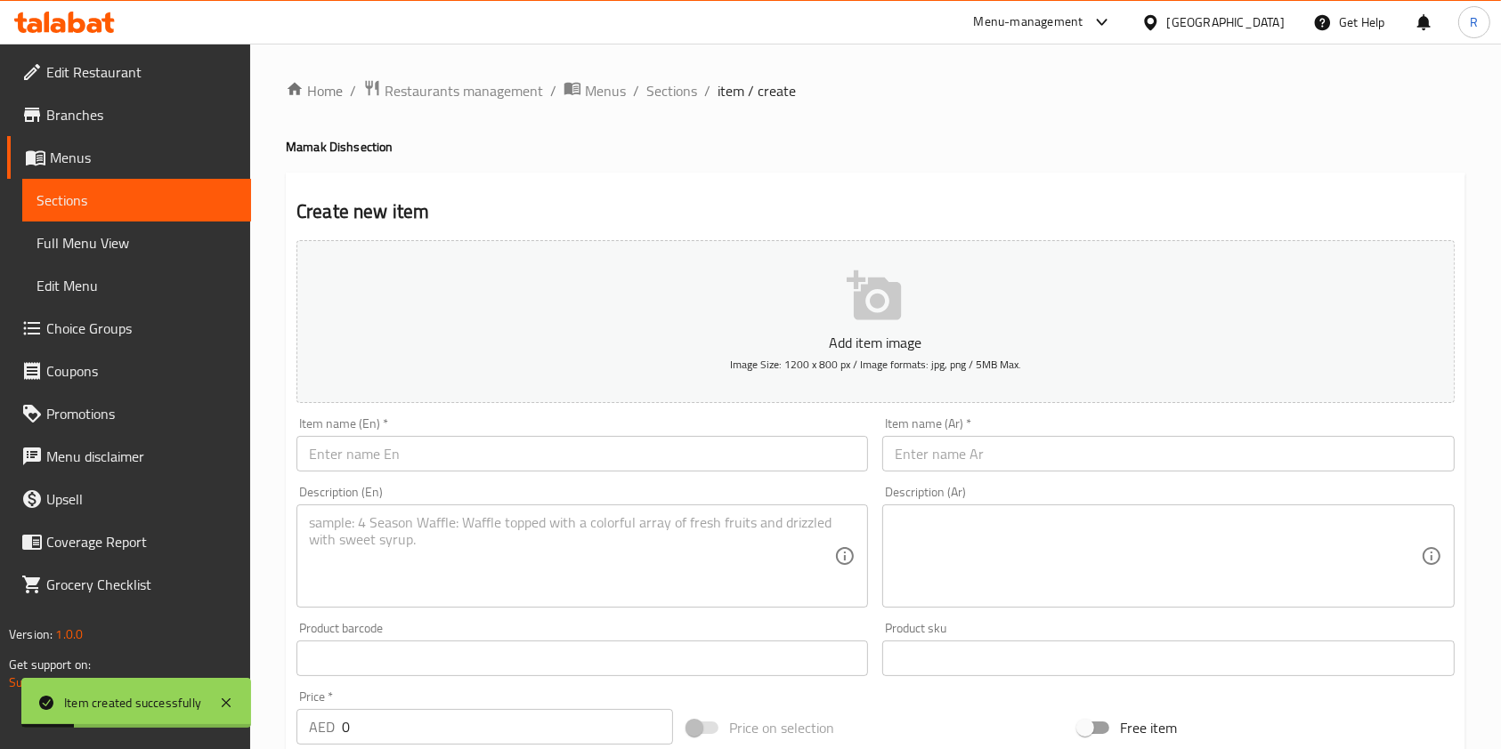
click at [461, 466] on input "text" at bounding box center [581, 454] width 571 height 36
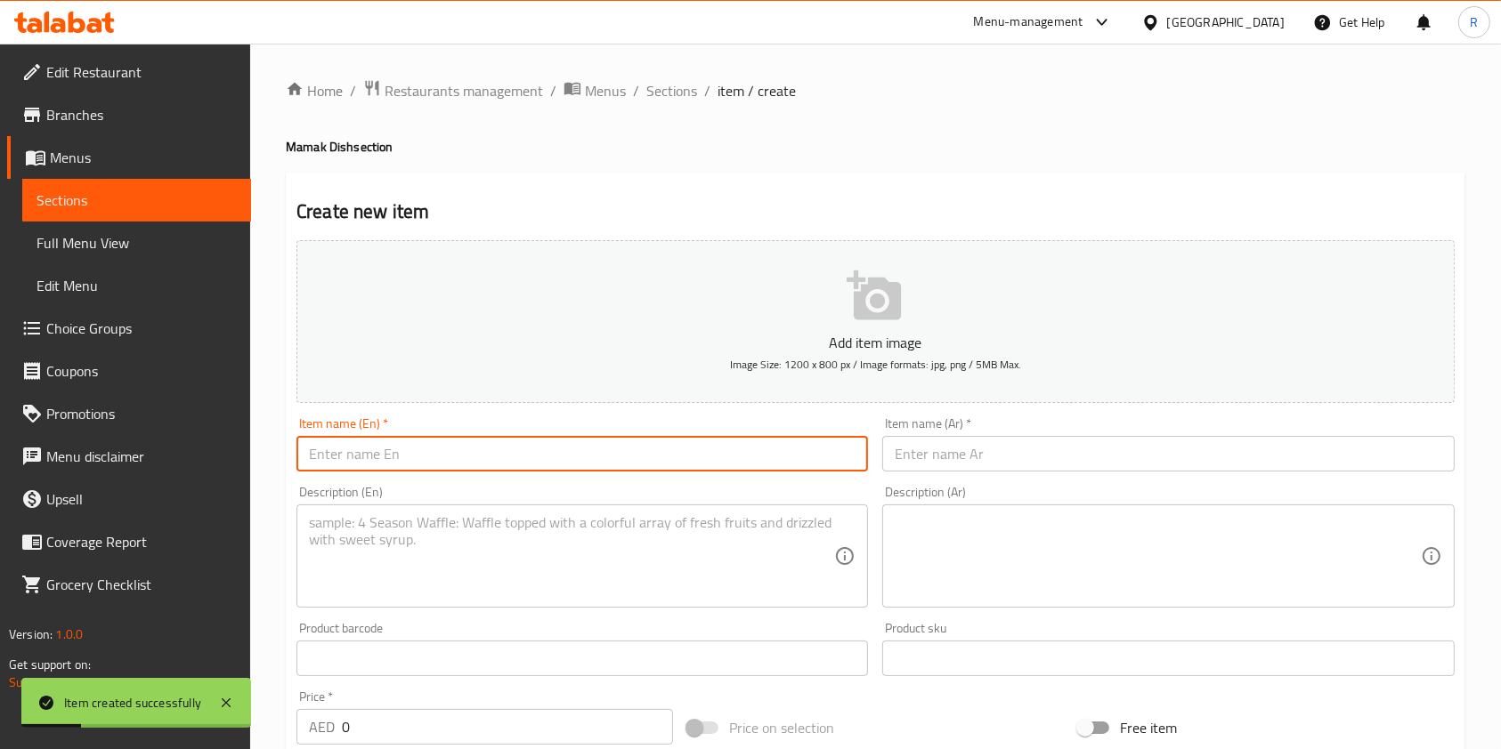
paste input "Mee Goreng Mamak"
type input "Mee Goreng Mamak"
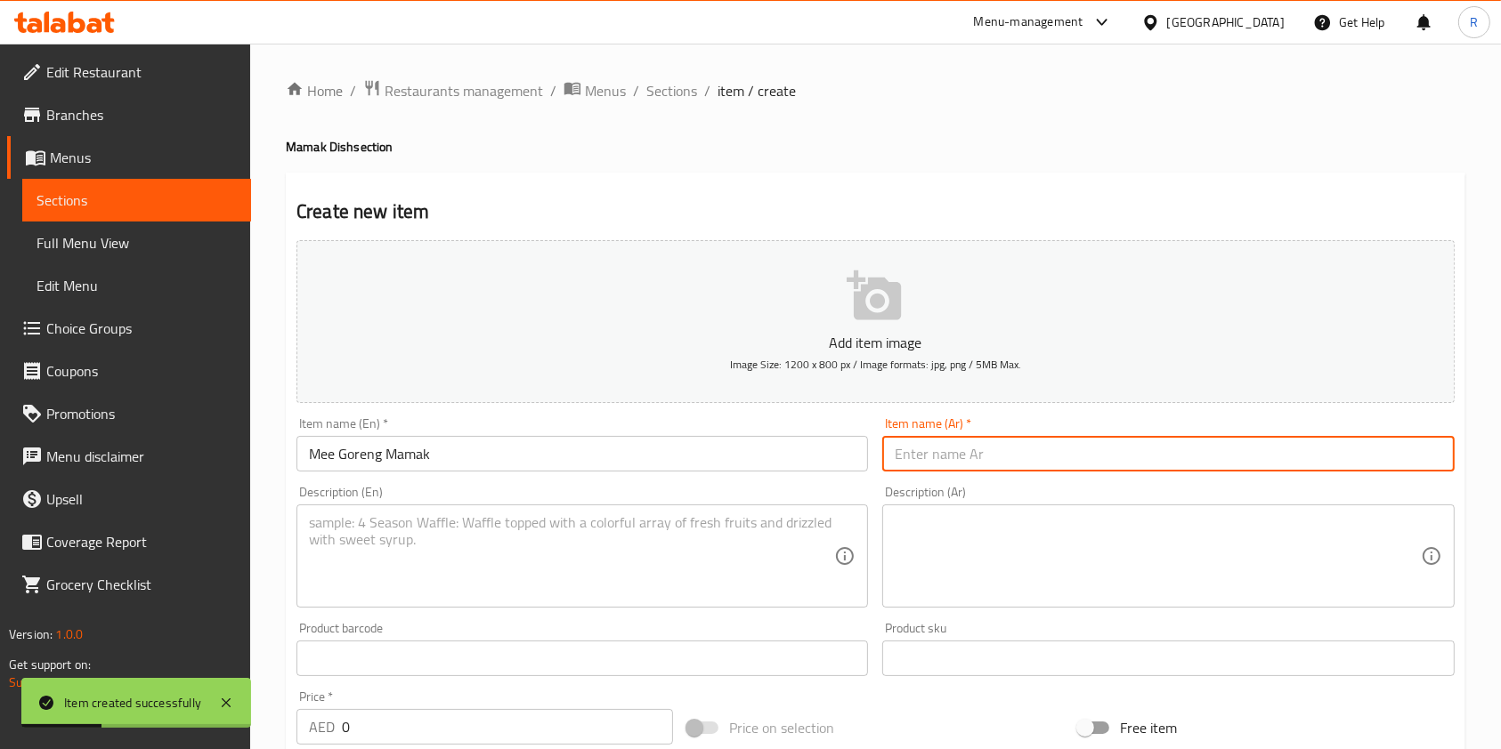
paste input "ميه جورينج ماماك"
type input "ميه جورينج ماماك"
click at [488, 542] on textarea at bounding box center [571, 556] width 525 height 85
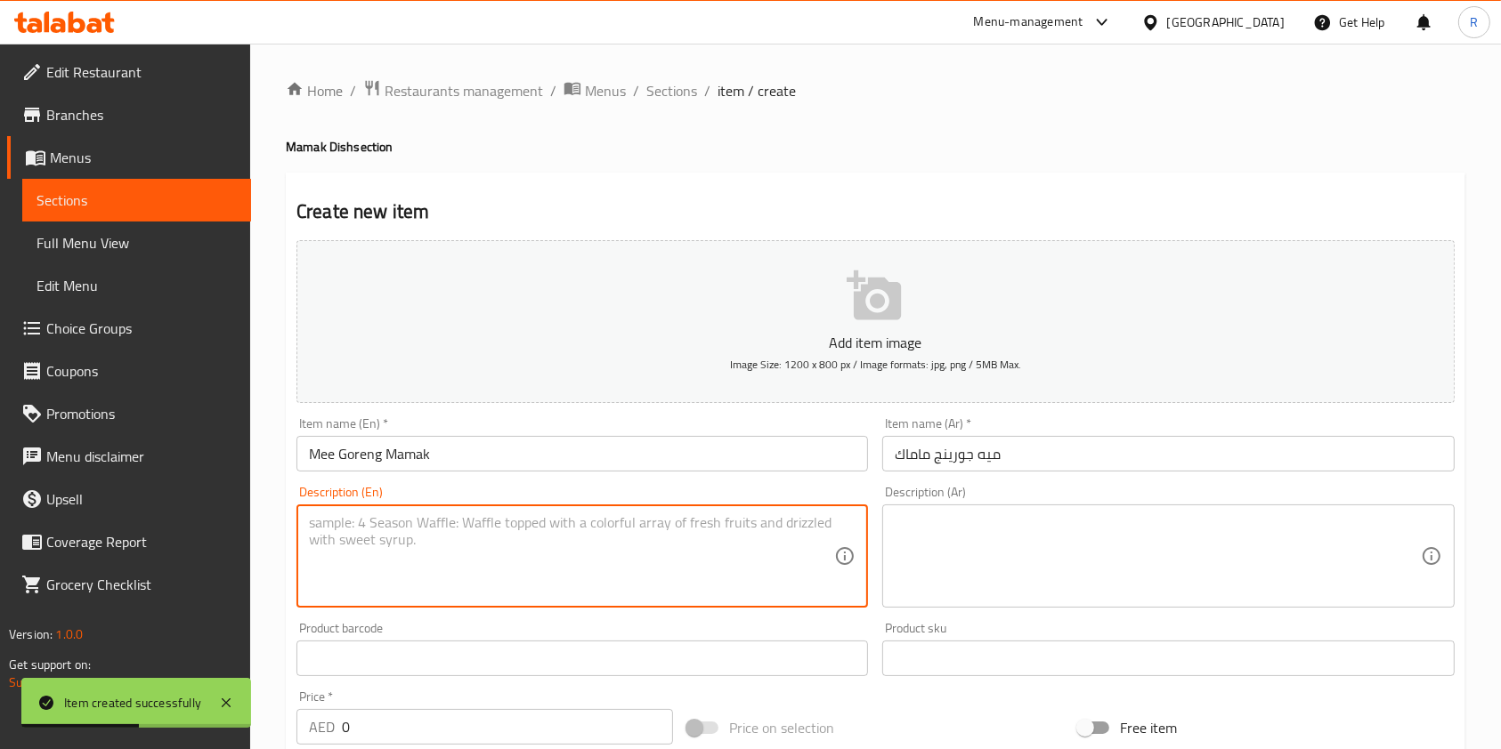
paste textarea "Yellow egg noodles stir-fried with tofu, bean sprouts, vegetables, and optional…"
type textarea "Yellow egg noodles stir-fried with tofu, bean sprouts, vegetables, and optional…"
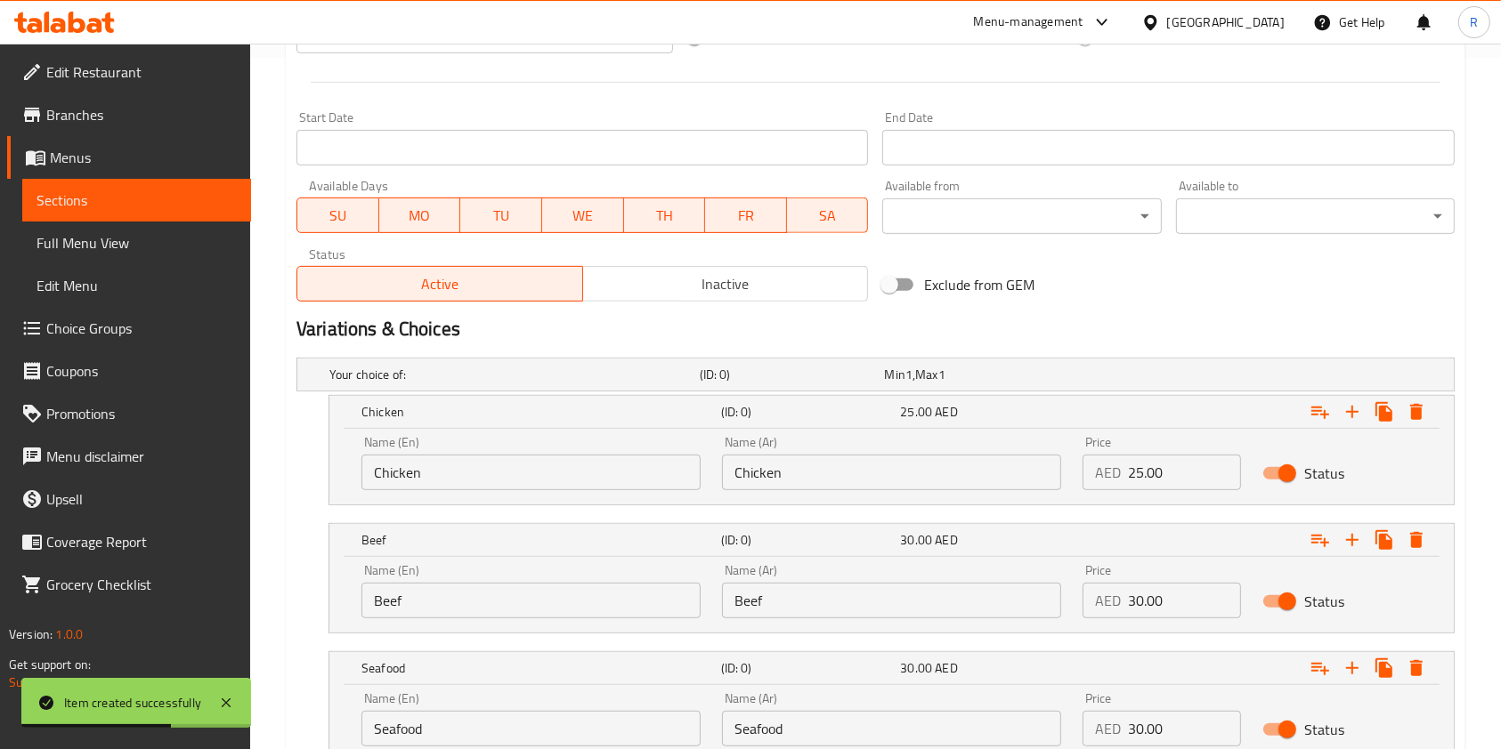
scroll to position [829, 0]
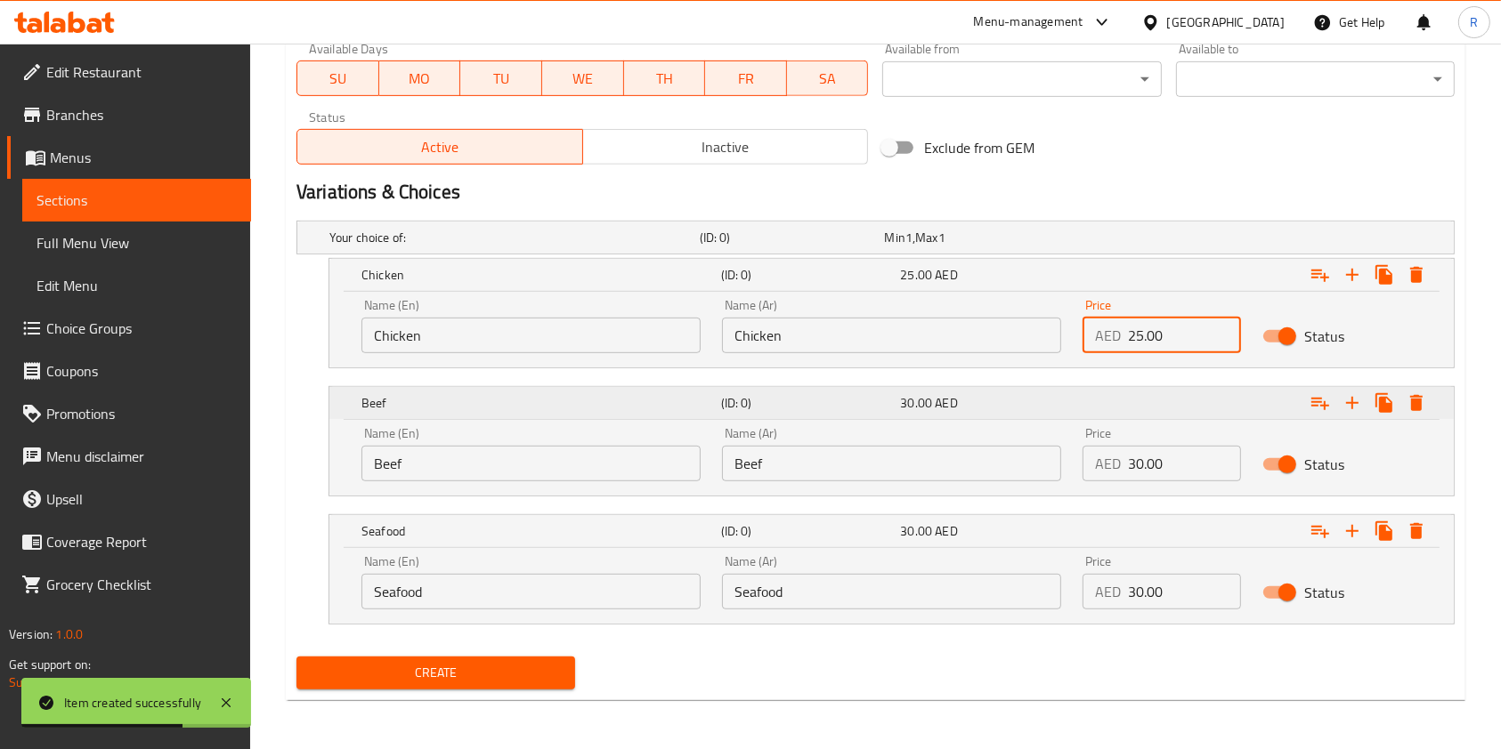
drag, startPoint x: 1157, startPoint y: 331, endPoint x: 946, endPoint y: 392, distance: 219.4
click at [874, 331] on div "Name (En) Chicken Name (En) Name (Ar) Chicken Name (Ar) Price AED 25.00 Price S…" at bounding box center [891, 326] width 1081 height 76
paste input "30.0"
type input "30.00"
drag, startPoint x: 1135, startPoint y: 467, endPoint x: 961, endPoint y: 481, distance: 174.1
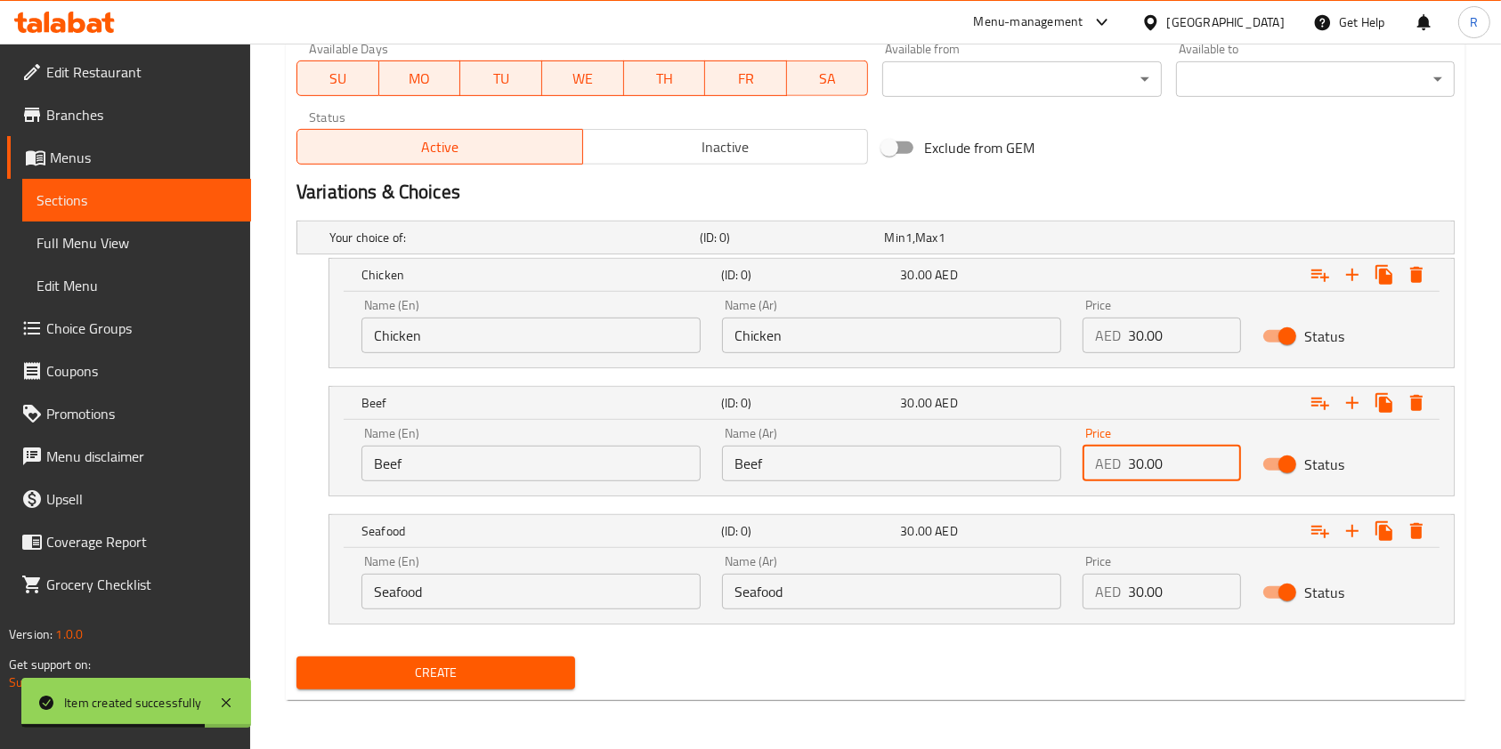
click at [980, 454] on div "Name (En) Beef Name (En) Name (Ar) Beef Name (Ar) Price AED 30.00 Price Status" at bounding box center [891, 455] width 1081 height 76
paste
type input "30.00"
drag, startPoint x: 1171, startPoint y: 591, endPoint x: 863, endPoint y: 589, distance: 307.9
click at [868, 592] on div "Name (En) Seafood Name (En) Name (Ar) Seafood Name (Ar) Price AED 30.00 Price S…" at bounding box center [891, 583] width 1081 height 76
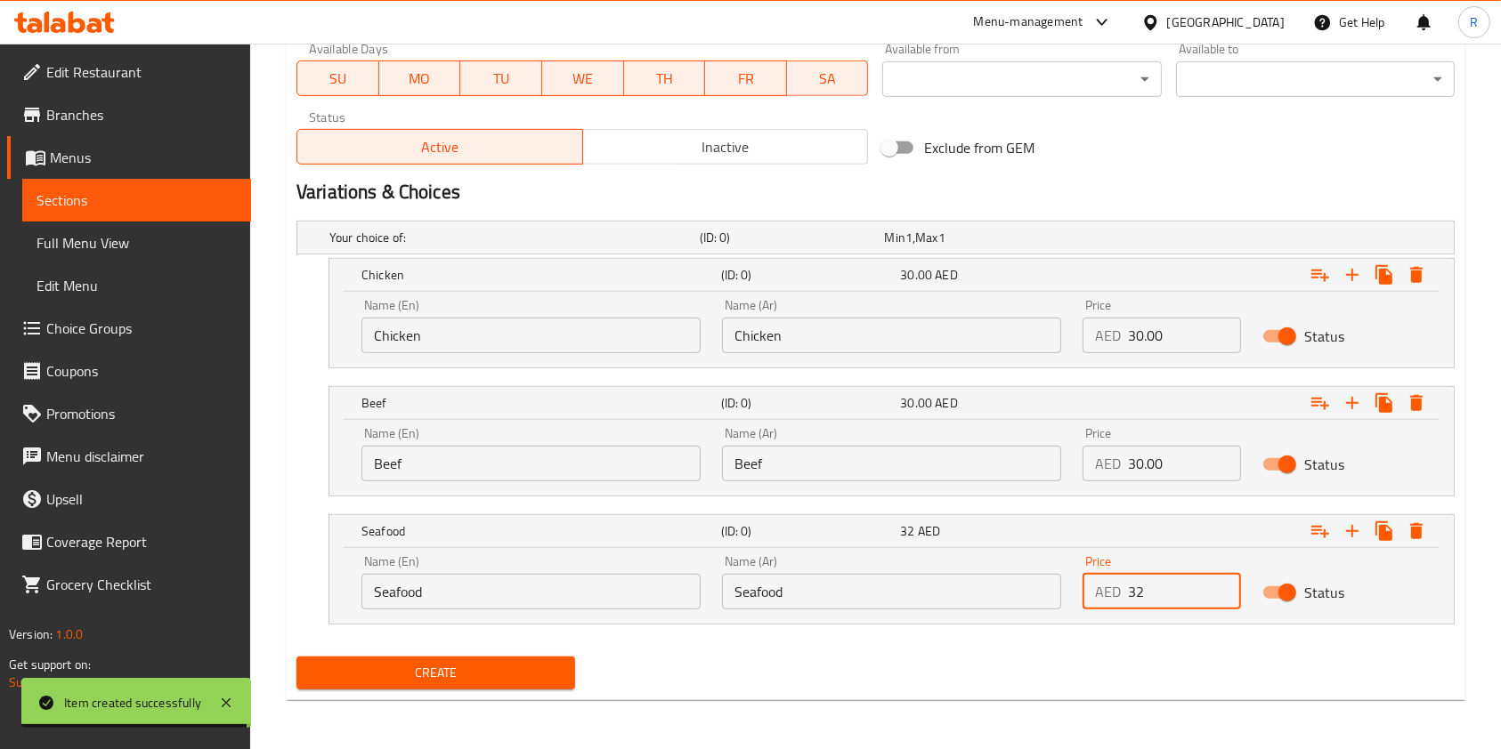
type input "32"
click at [445, 667] on span "Create" at bounding box center [436, 673] width 250 height 22
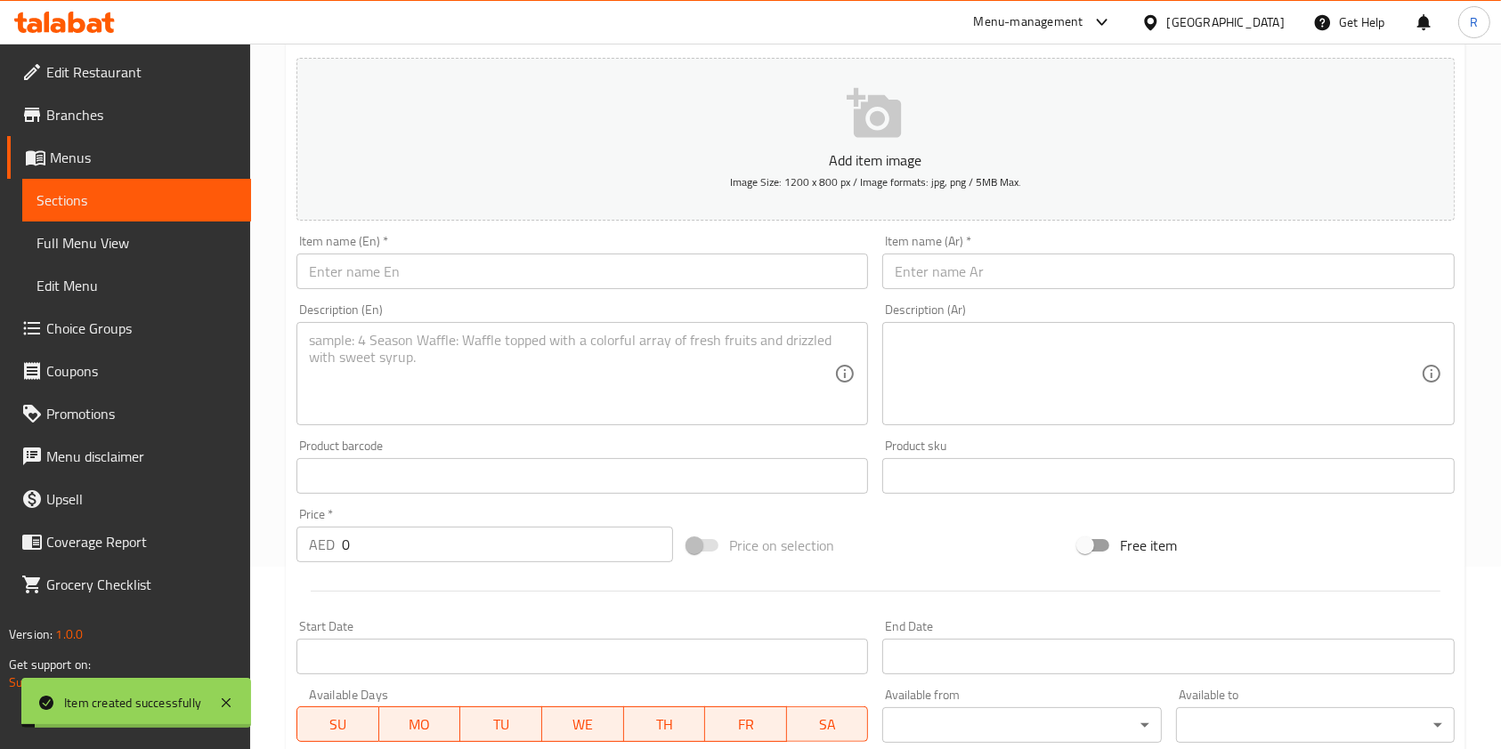
scroll to position [117, 0]
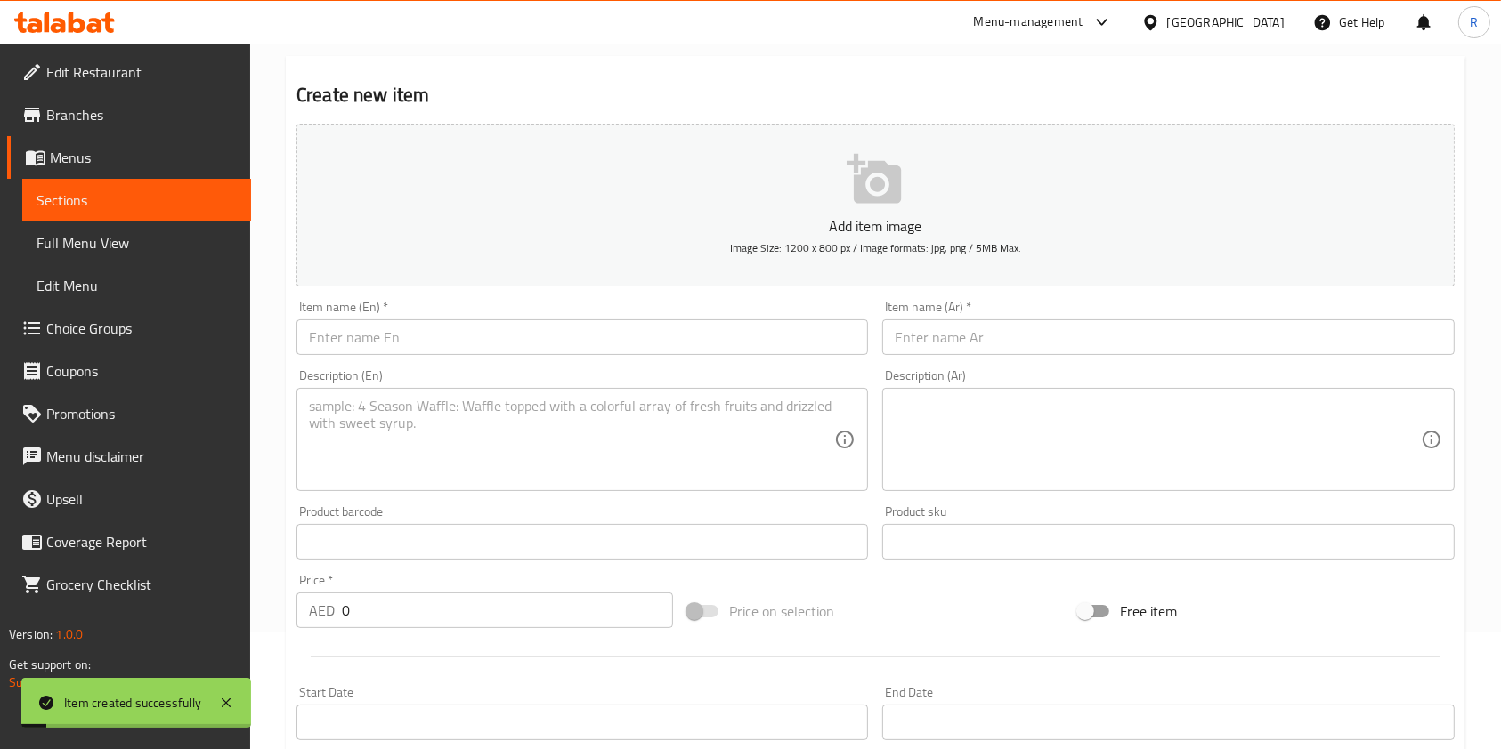
click at [392, 357] on div "Item name (En)   * Item name (En) *" at bounding box center [582, 328] width 586 height 69
click at [400, 344] on input "text" at bounding box center [581, 338] width 571 height 36
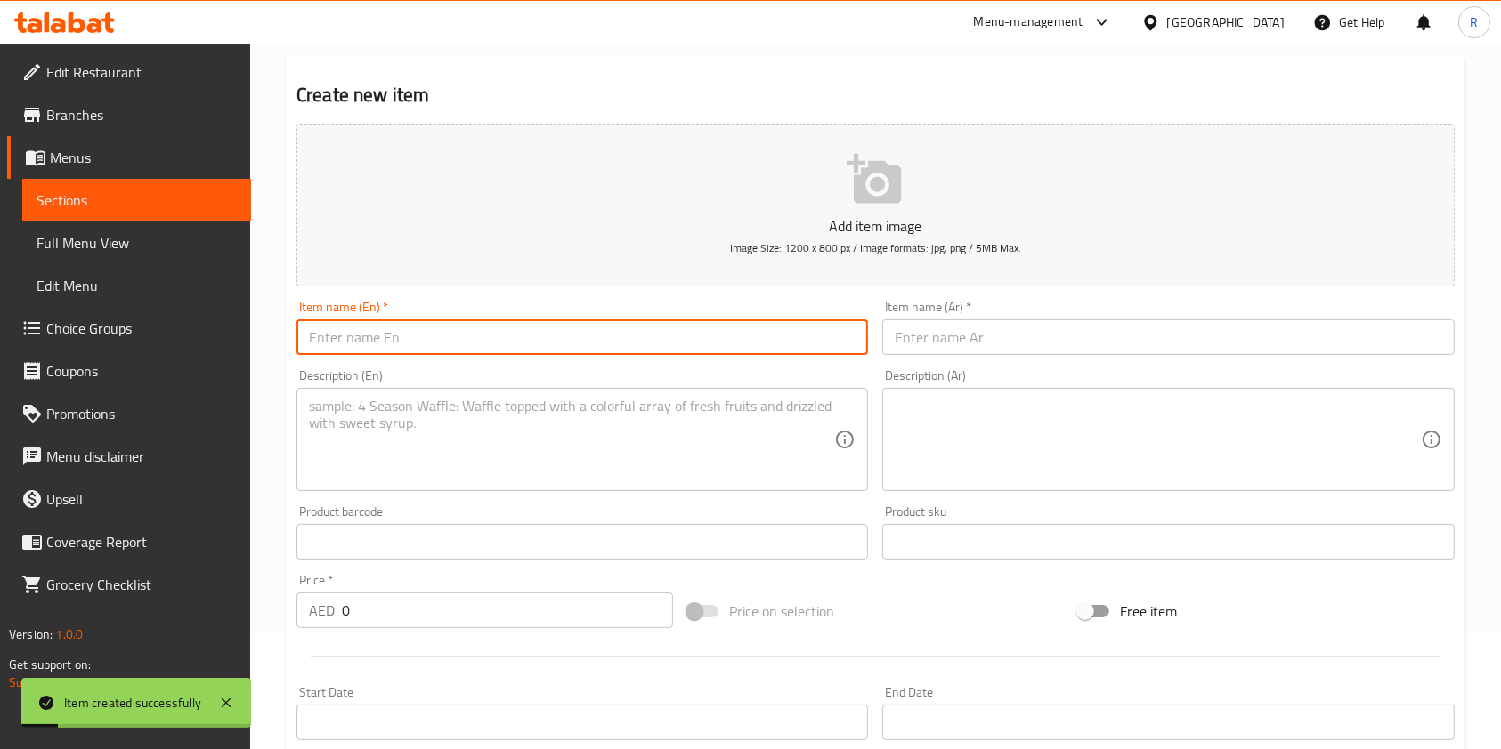
click at [400, 344] on input "text" at bounding box center [581, 338] width 571 height 36
type input "[PERSON_NAME]"
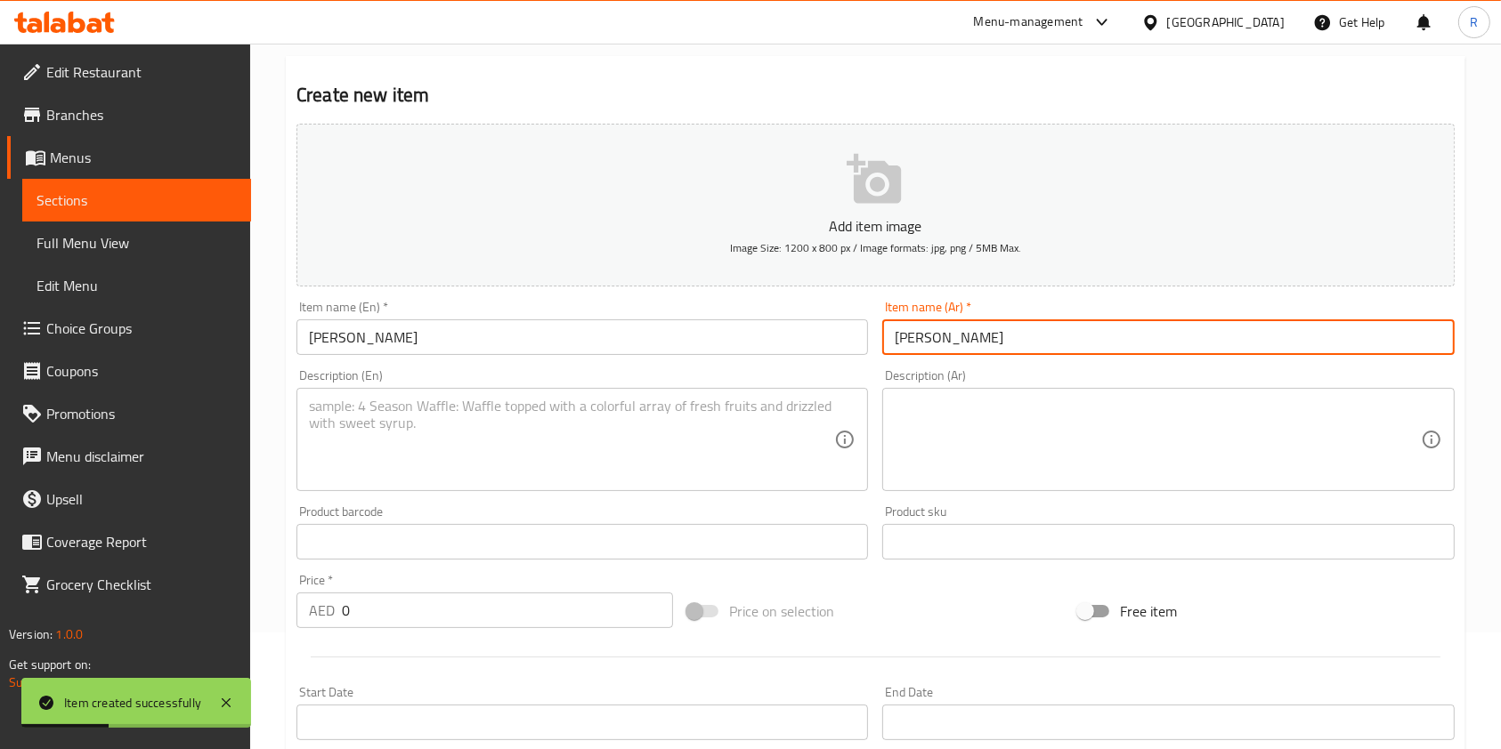
type input "[PERSON_NAME]"
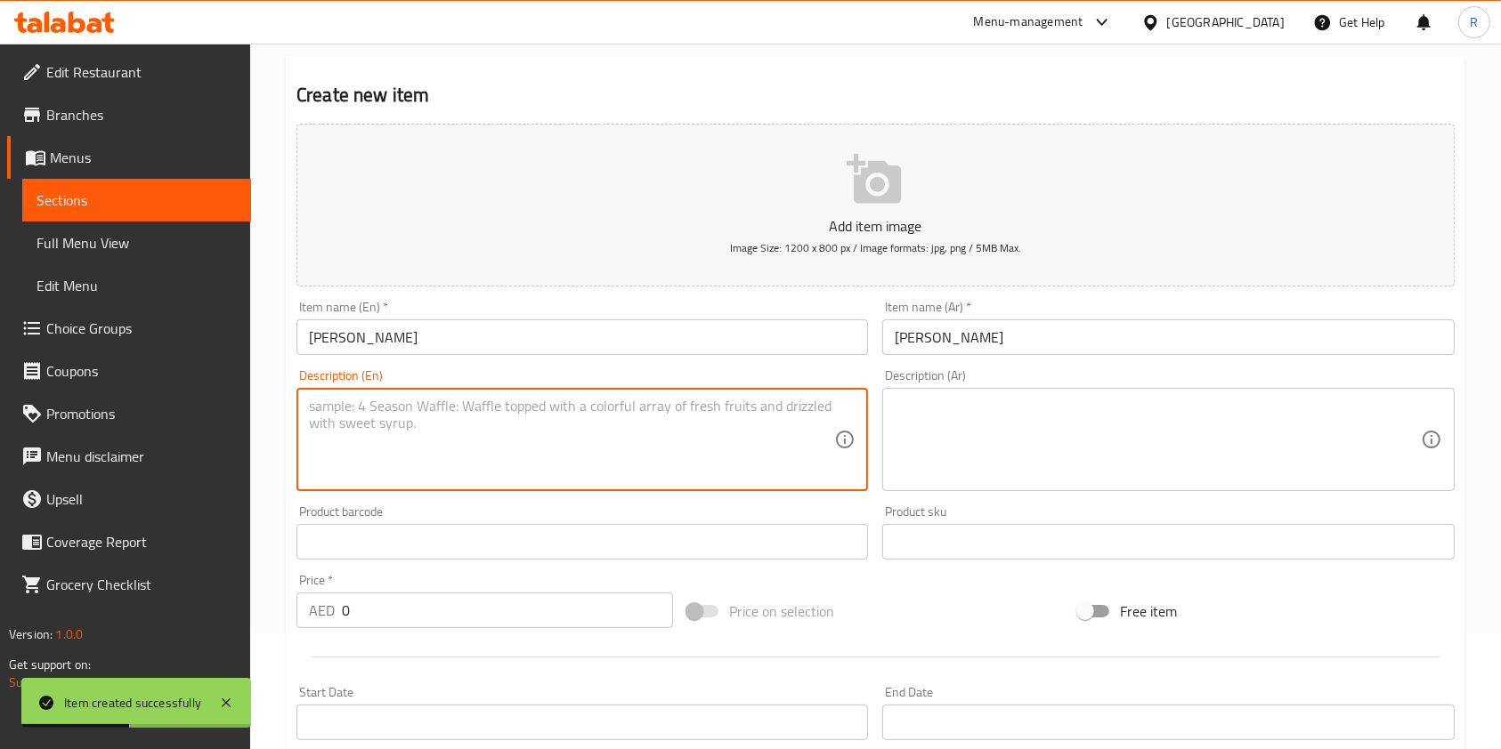
click at [472, 428] on textarea at bounding box center [571, 440] width 525 height 85
type textarea "Seasoned stir-fried noodles with natural chicken, beef, and seafood flavors."
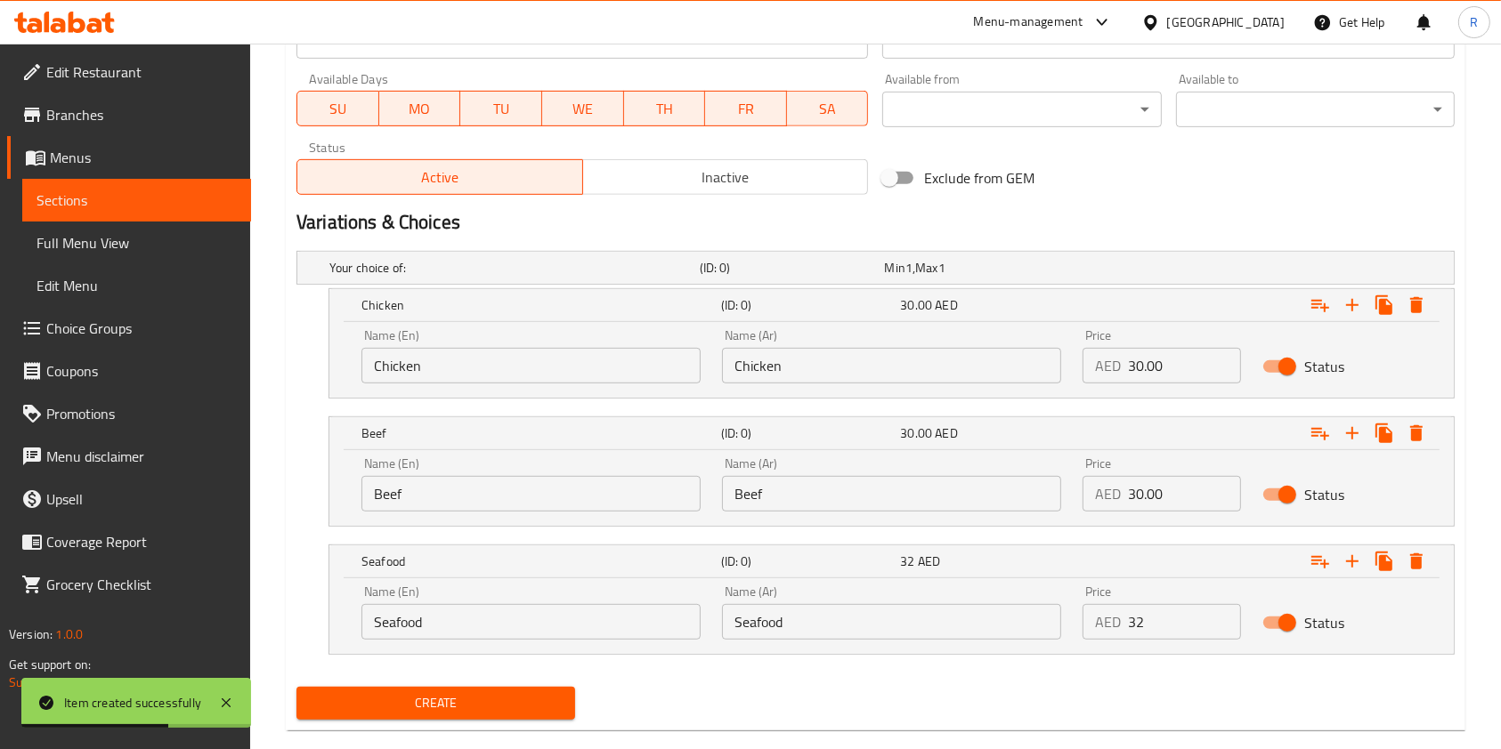
scroll to position [829, 0]
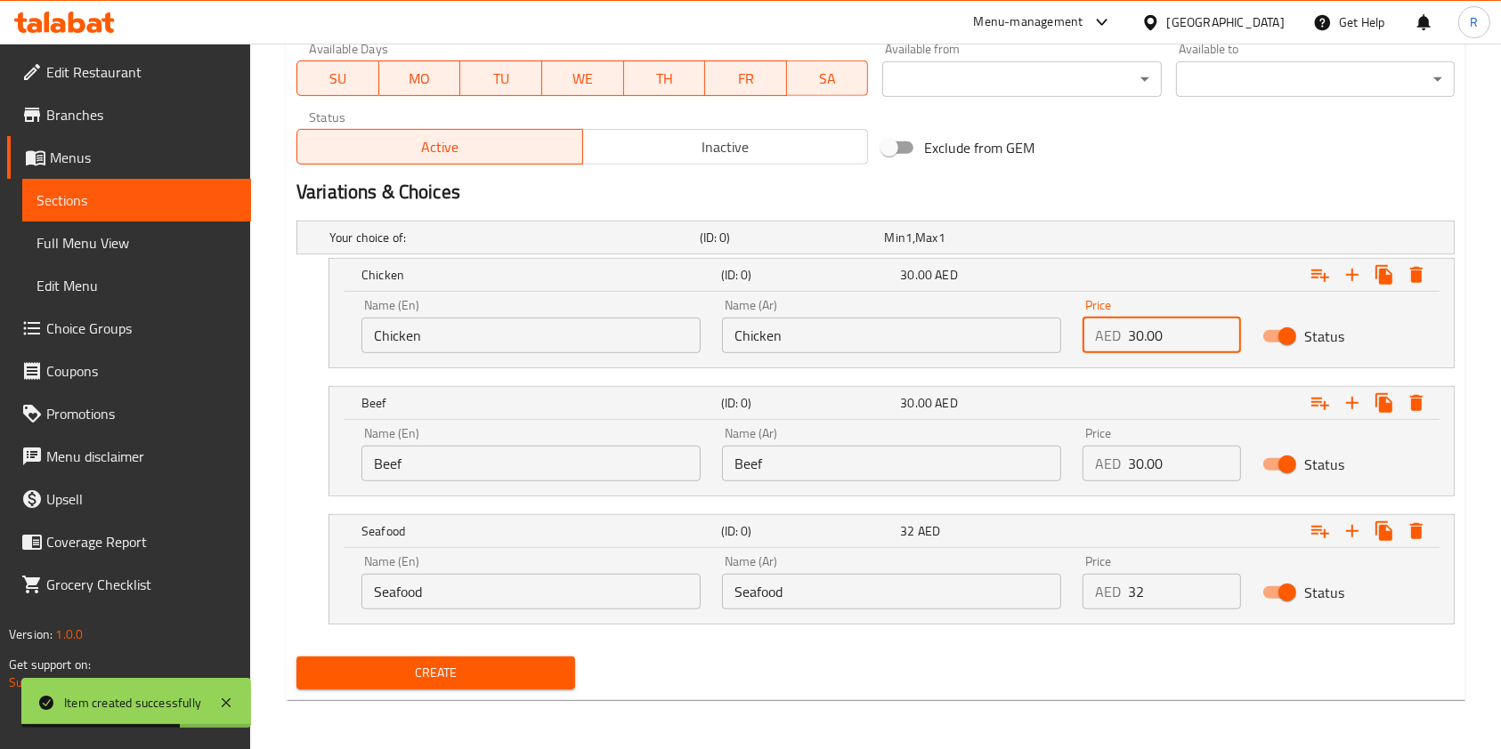
drag, startPoint x: 1154, startPoint y: 346, endPoint x: 970, endPoint y: 364, distance: 185.1
click at [983, 341] on div "Name (En) Chicken Name (En) Name (Ar) Chicken Name (Ar) Price AED 30.00 Price S…" at bounding box center [891, 326] width 1081 height 76
type input "30.00"
drag, startPoint x: 1168, startPoint y: 453, endPoint x: 943, endPoint y: 459, distance: 225.3
click at [943, 459] on div "Name (En) Beef Name (En) Name (Ar) Beef Name (Ar) Price AED 30.00 Price Status" at bounding box center [891, 455] width 1081 height 76
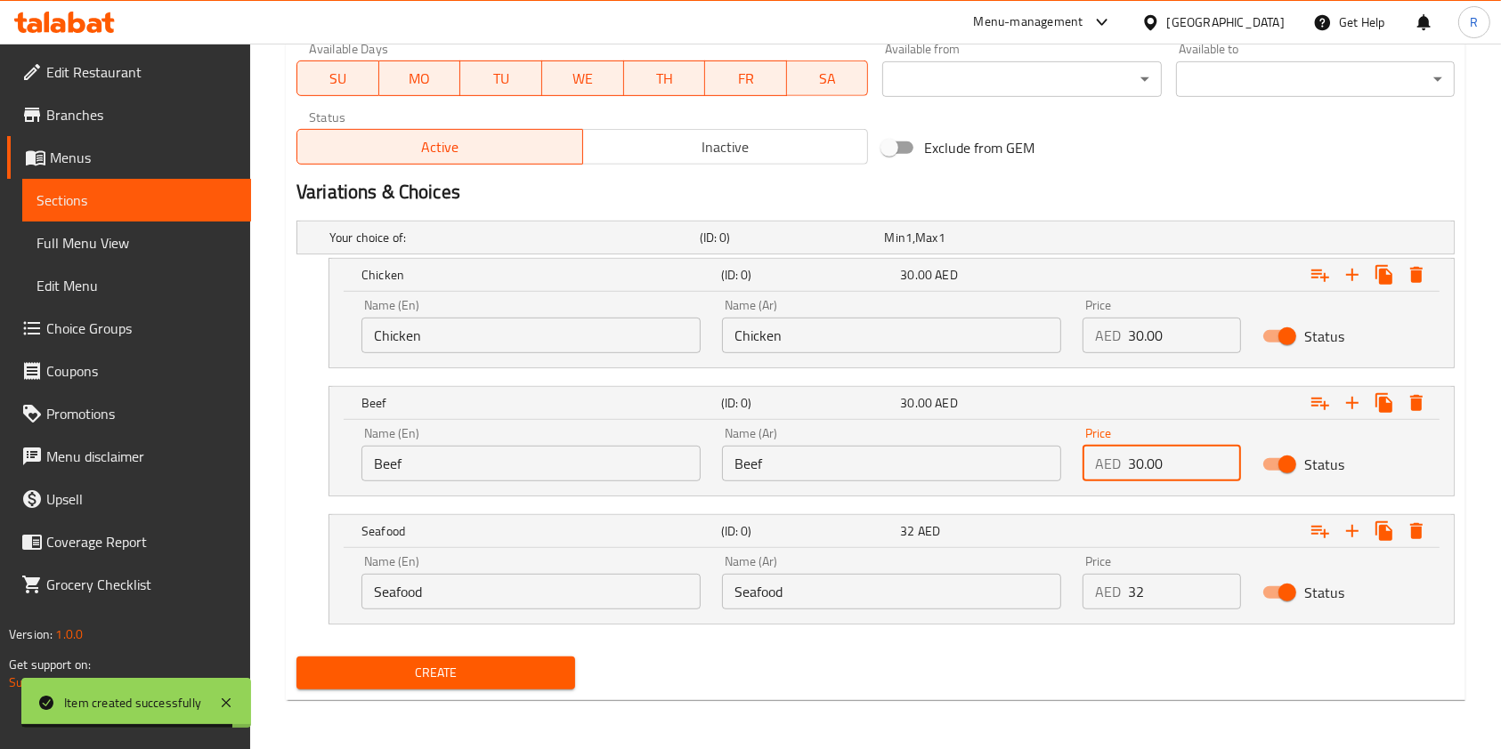
type input "30.00"
drag, startPoint x: 1149, startPoint y: 584, endPoint x: 744, endPoint y: 552, distance: 406.2
click at [726, 540] on div "Seafood (ID: 0) 32 AED Name (En) Seafood Name (En) Name (Ar) Seafood Name (Ar) …" at bounding box center [891, 569] width 1124 height 109
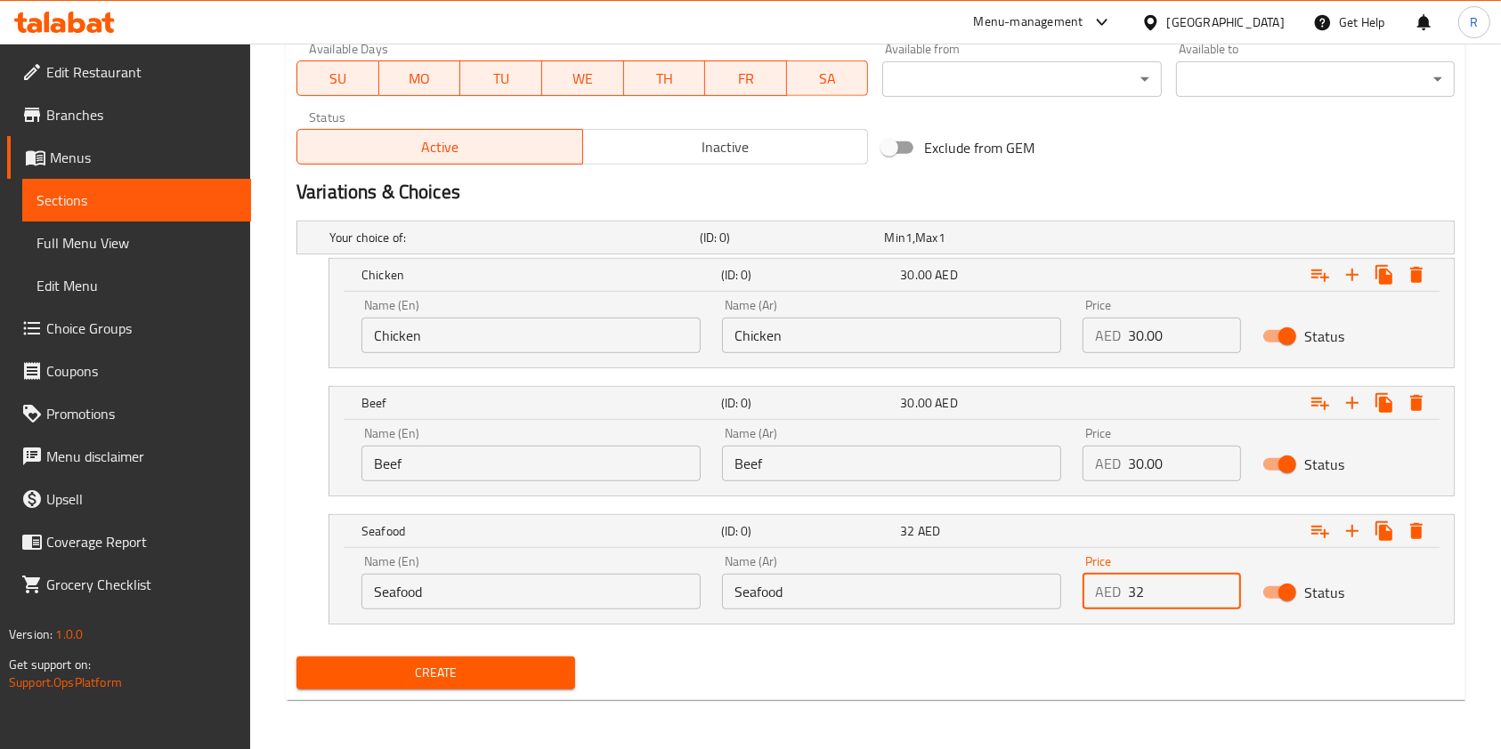
type input "32"
drag, startPoint x: 407, startPoint y: 679, endPoint x: 428, endPoint y: 684, distance: 22.0
click at [409, 678] on span "Create" at bounding box center [436, 673] width 250 height 22
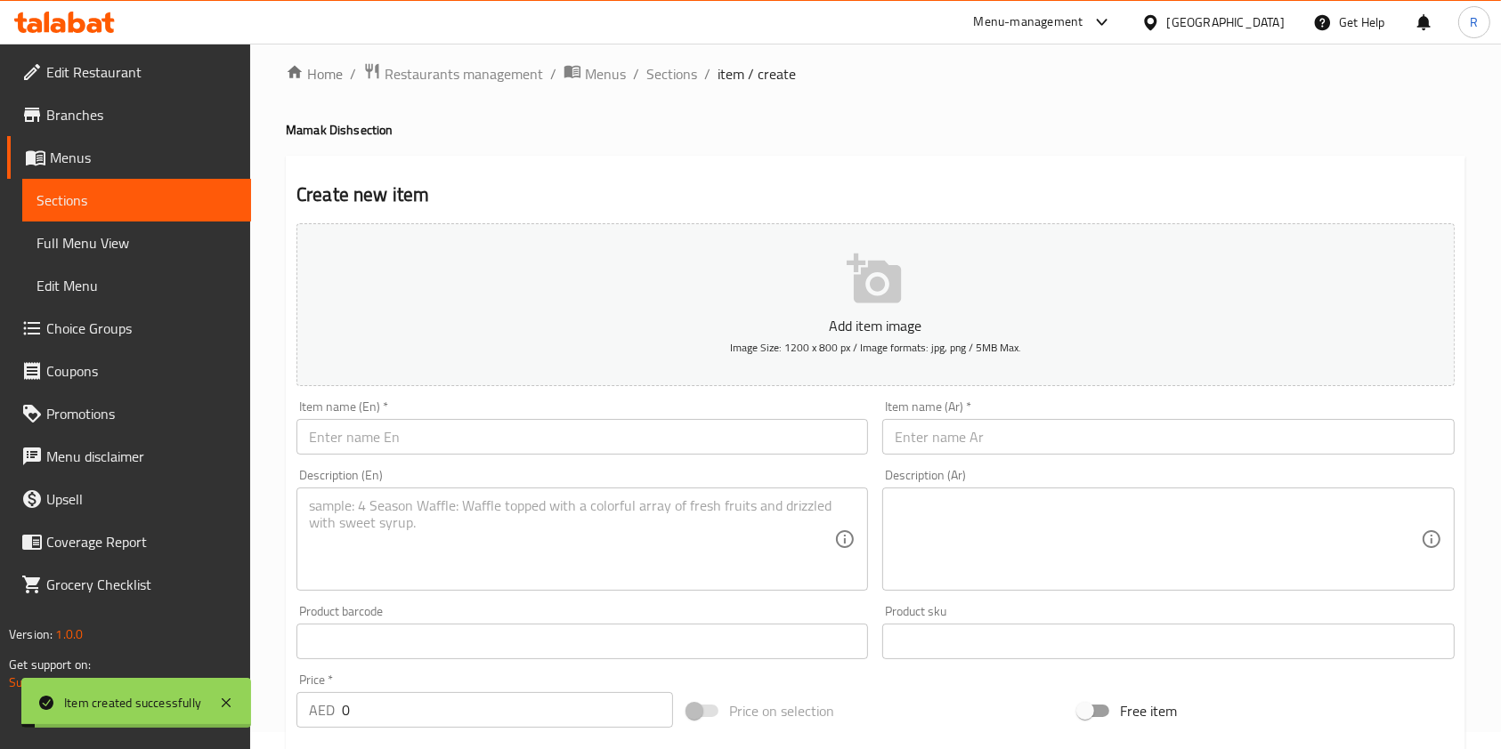
scroll to position [0, 0]
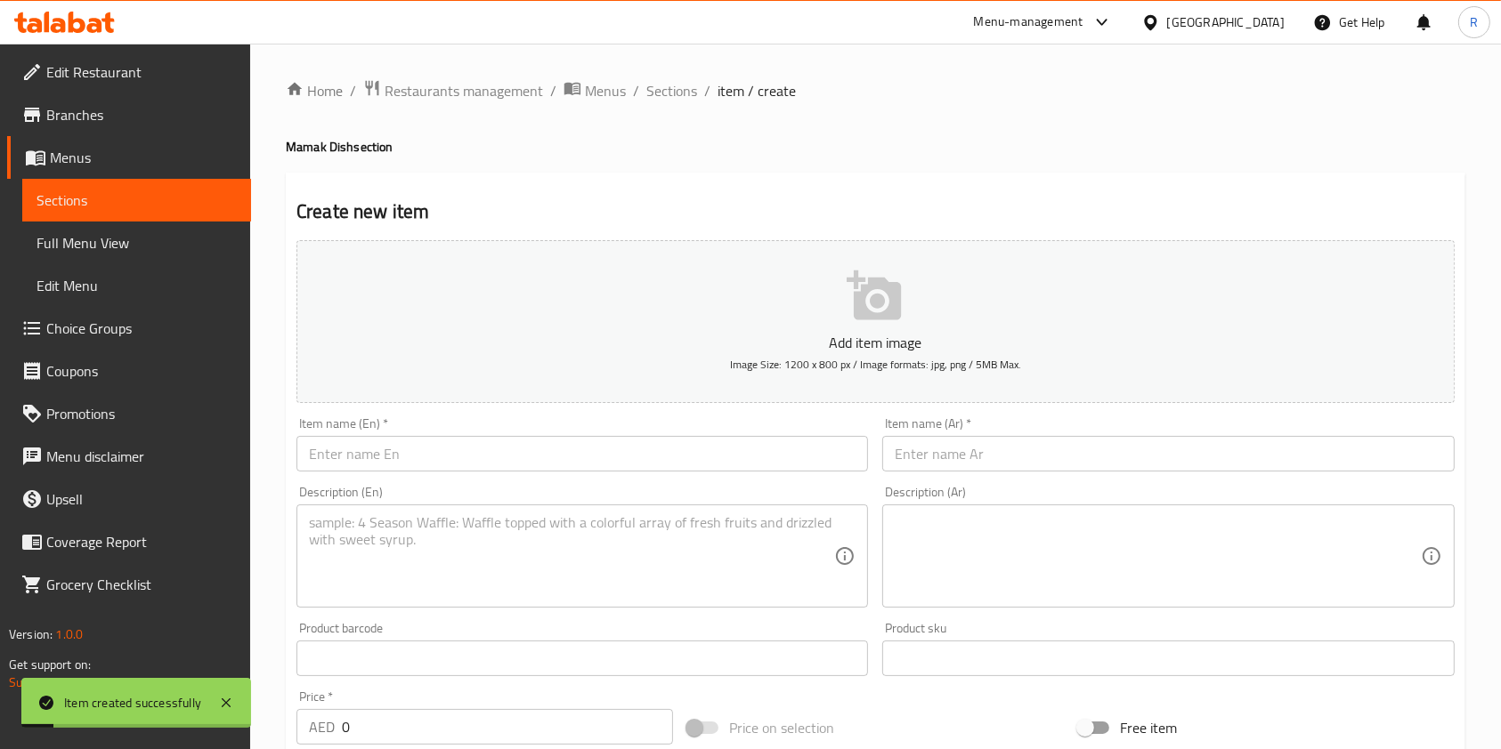
click at [464, 465] on input "text" at bounding box center [581, 454] width 571 height 36
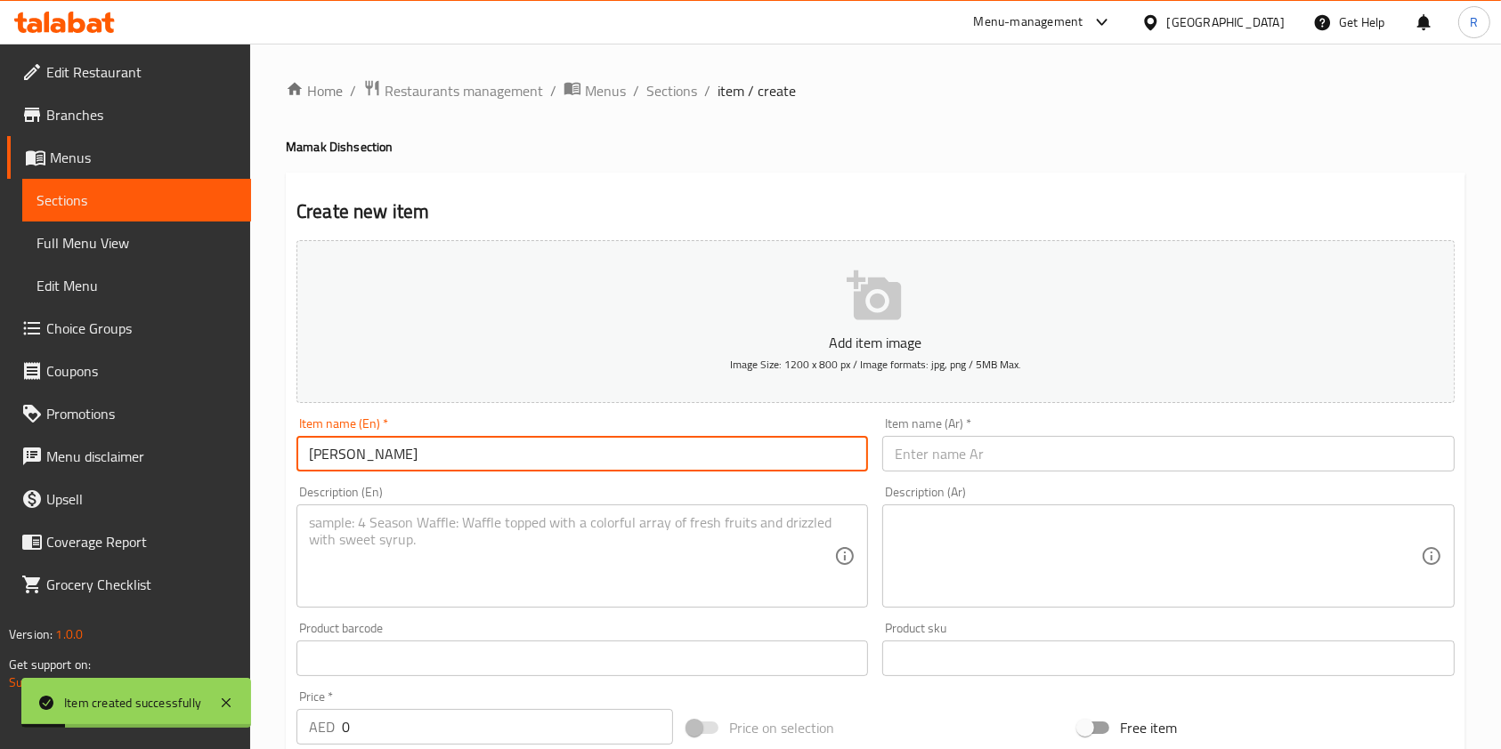
type input "[PERSON_NAME]"
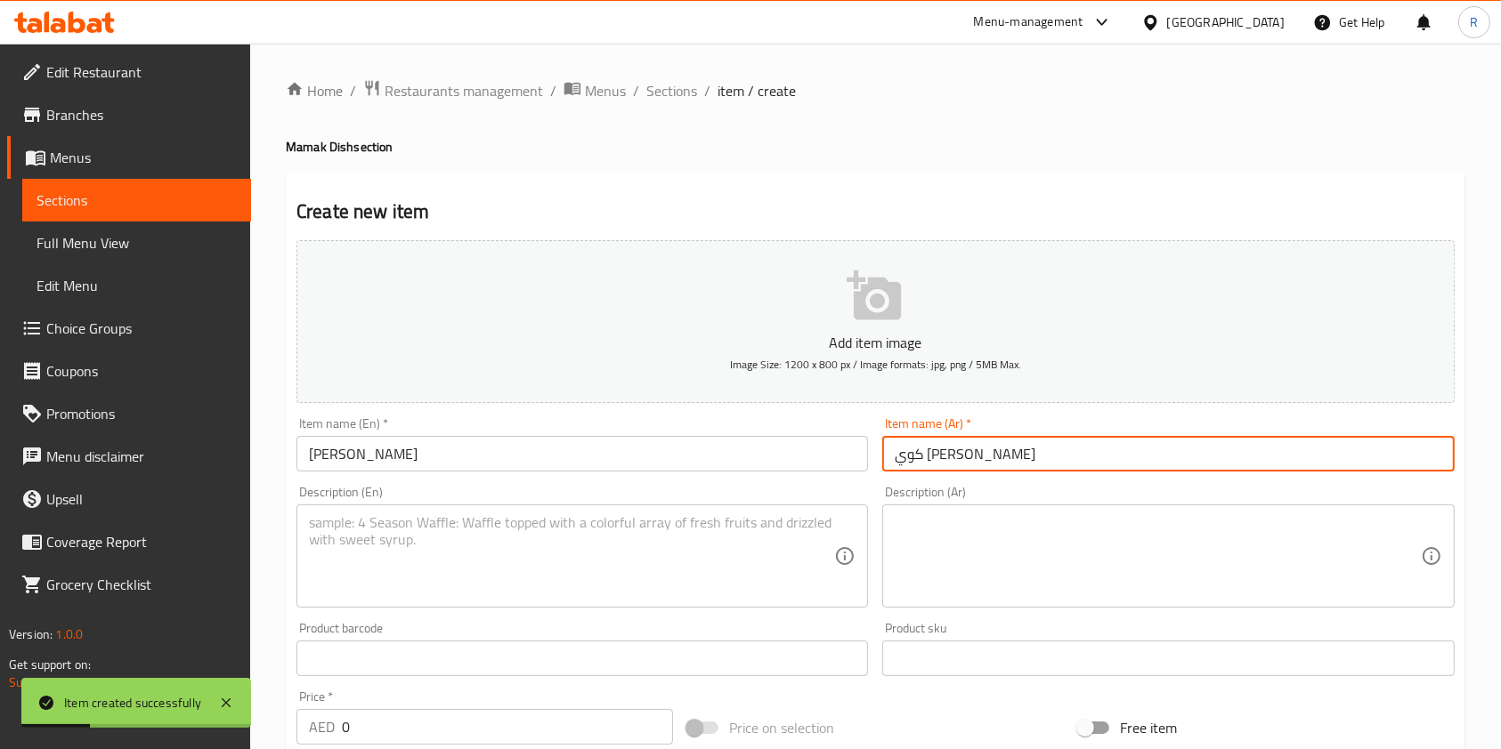
type input "كوي [PERSON_NAME]"
click at [488, 509] on div "Description (En)" at bounding box center [581, 556] width 571 height 103
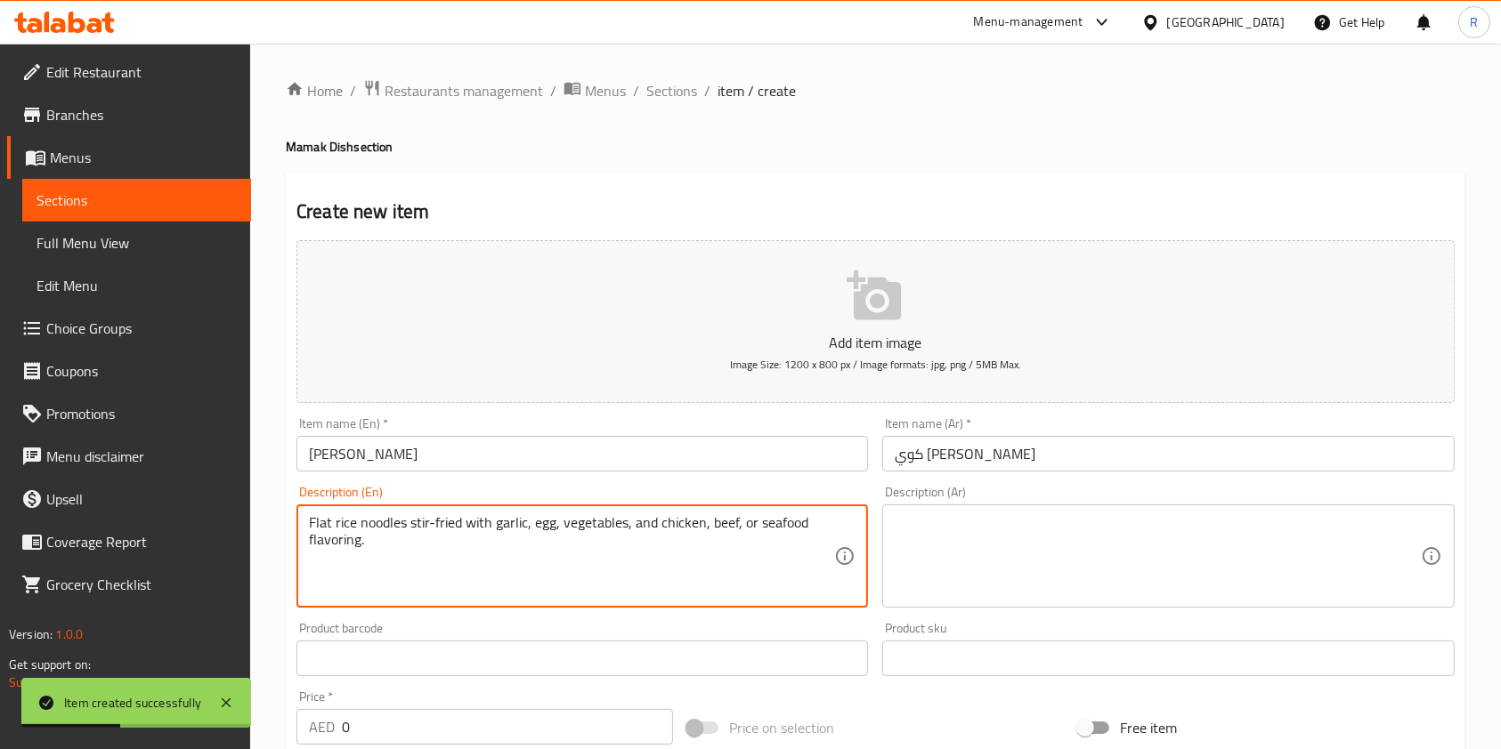
type textarea "Flat rice noodles stir-fried with garlic, egg, vegetables, and chicken, beef, o…"
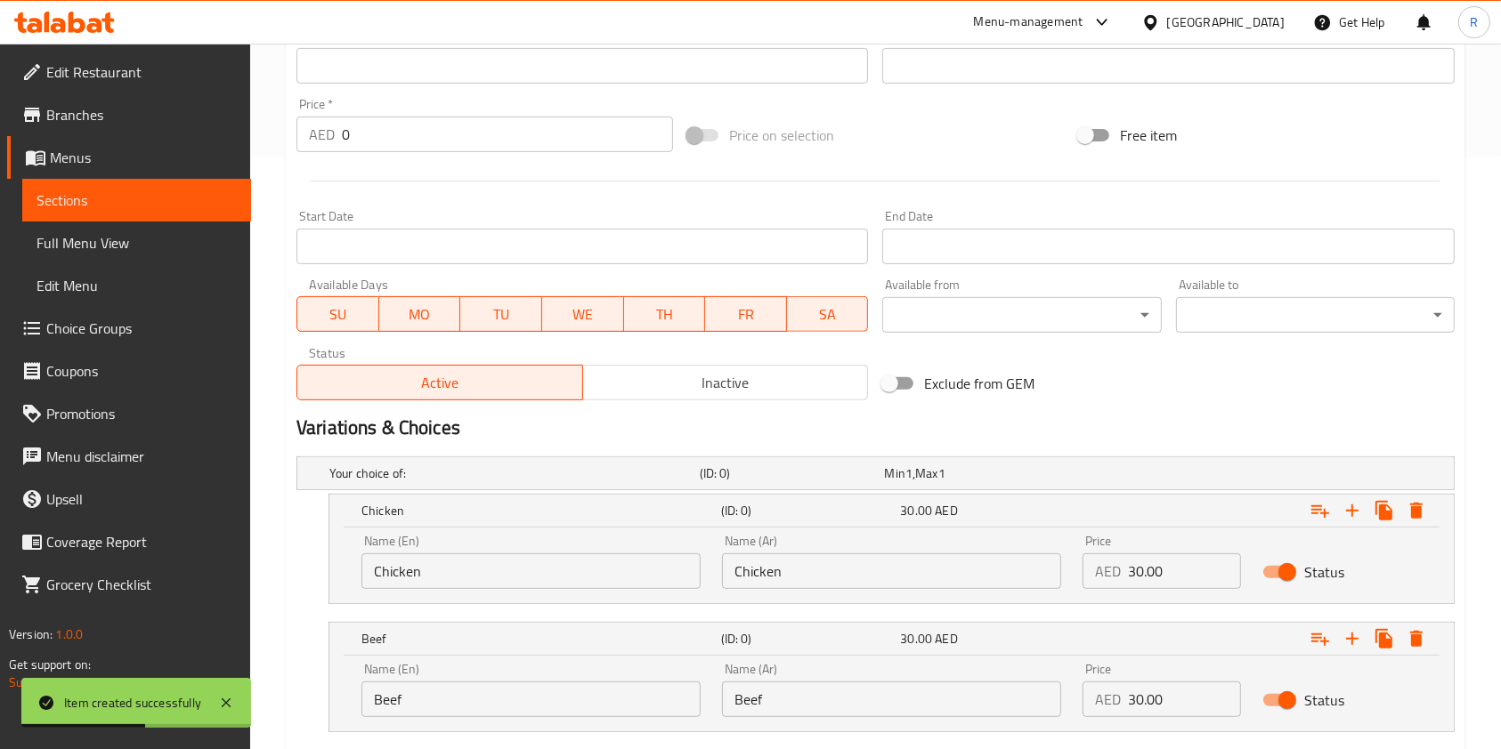
scroll to position [829, 0]
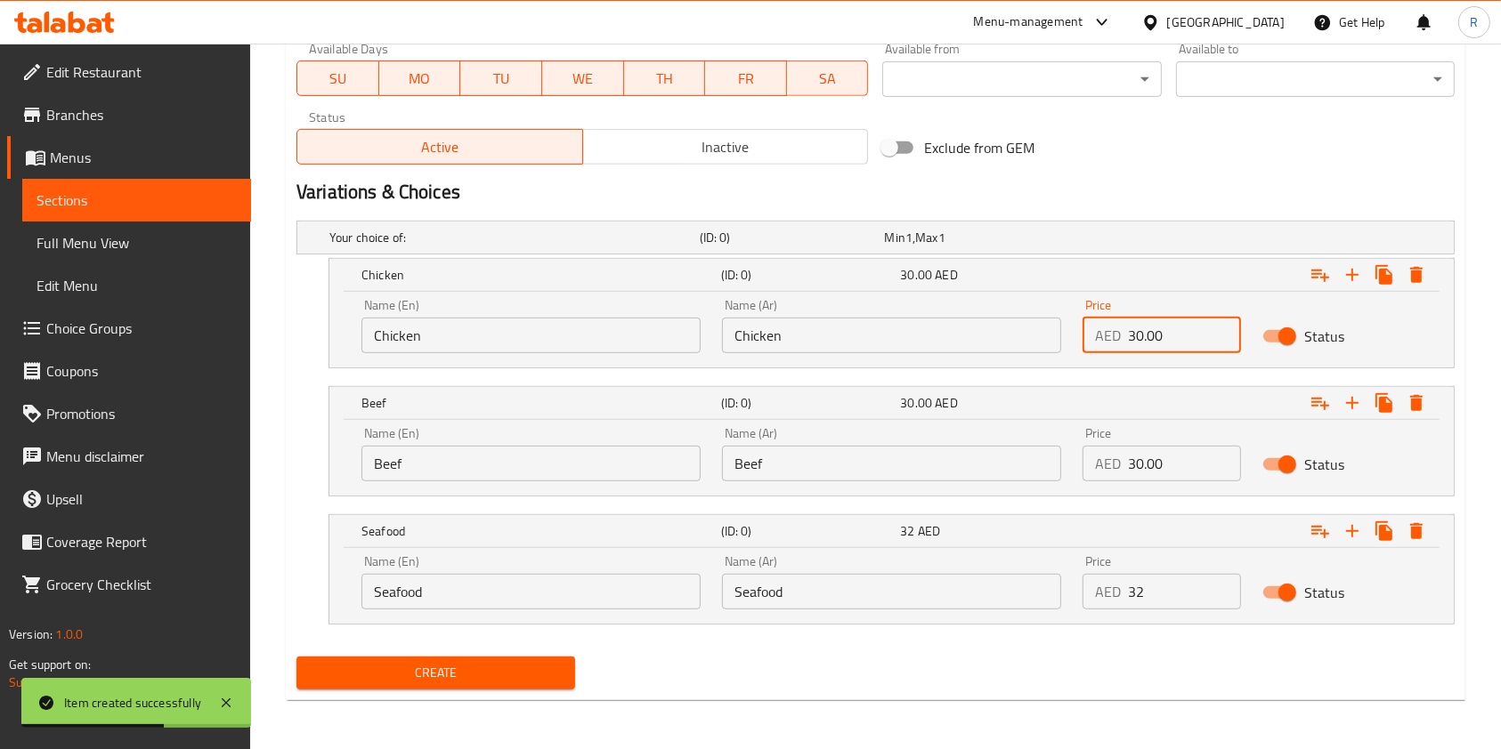
drag, startPoint x: 1179, startPoint y: 334, endPoint x: 926, endPoint y: 365, distance: 255.6
click at [927, 364] on div "Name (En) Chicken Name (En) Name (Ar) Chicken Name (Ar) Price AED 30.00 Price S…" at bounding box center [891, 330] width 1124 height 76
type input "30.00"
drag, startPoint x: 1150, startPoint y: 472, endPoint x: 1054, endPoint y: 522, distance: 108.7
click at [876, 450] on div "Name (En) Beef Name (En) Name (Ar) Beef Name (Ar) Price AED 0 Price Status" at bounding box center [891, 455] width 1081 height 76
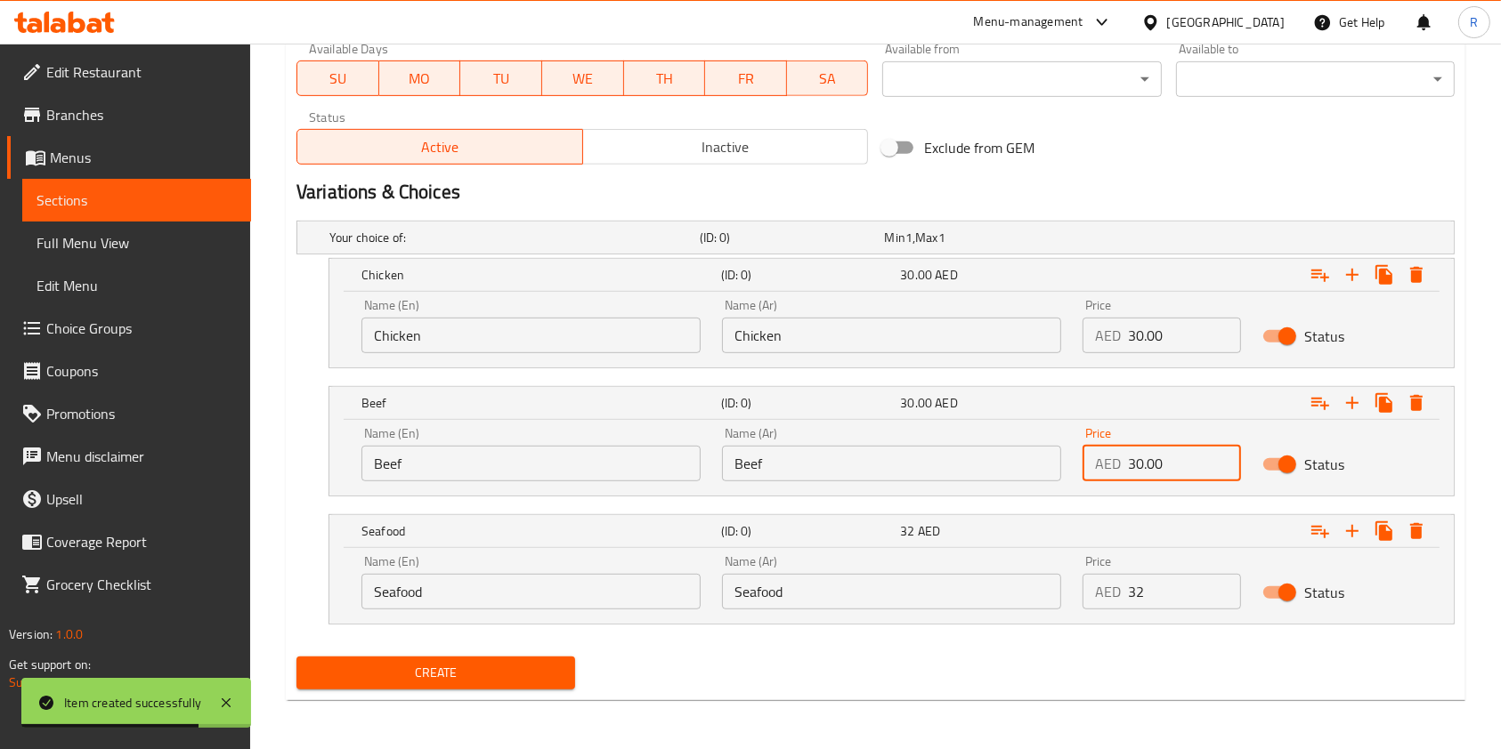
type input "30.00"
drag, startPoint x: 1148, startPoint y: 587, endPoint x: 879, endPoint y: 574, distance: 269.1
click at [878, 574] on div "Name (En) Seafood Name (En) Name (Ar) Seafood Name (Ar) Price AED 32 Price Stat…" at bounding box center [891, 583] width 1081 height 76
type input "32"
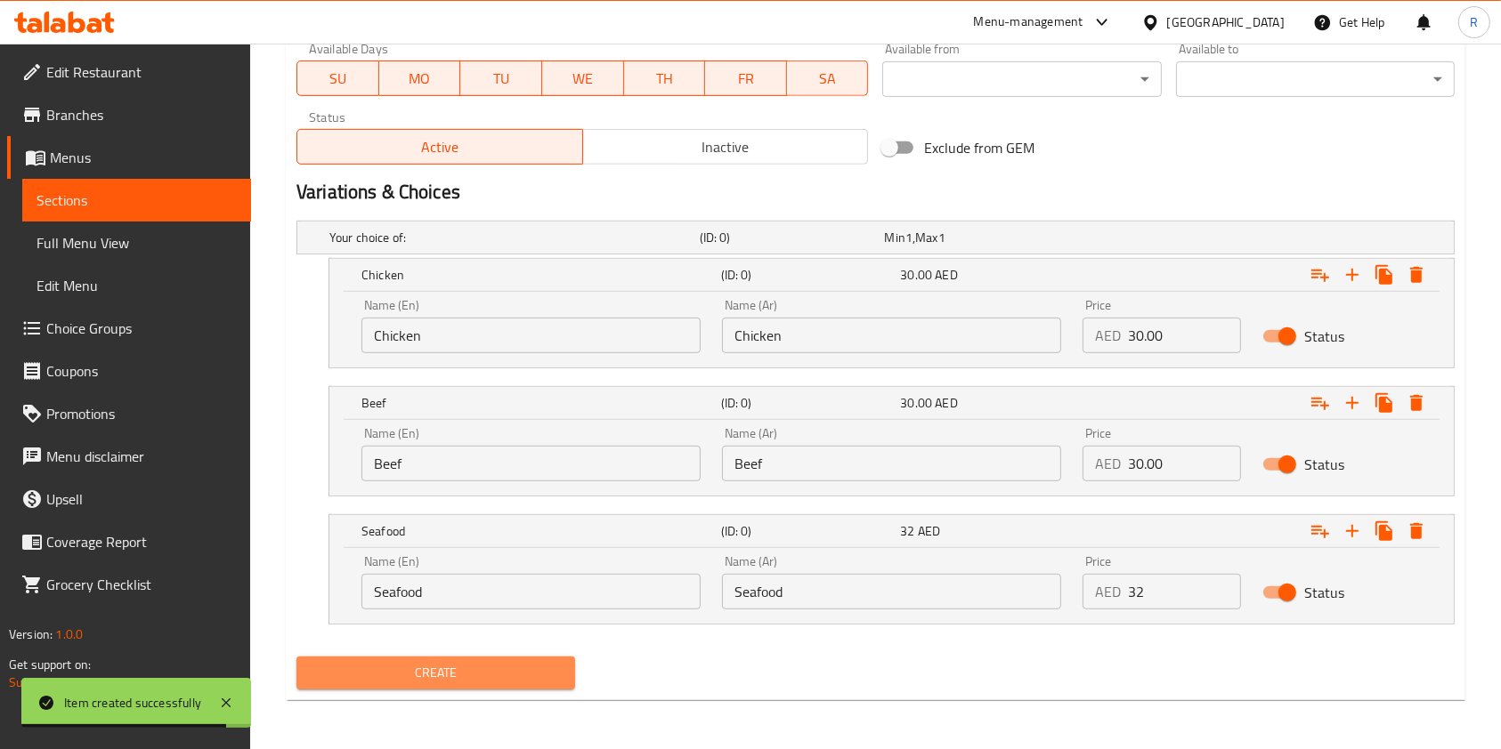
click at [449, 666] on span "Create" at bounding box center [436, 673] width 250 height 22
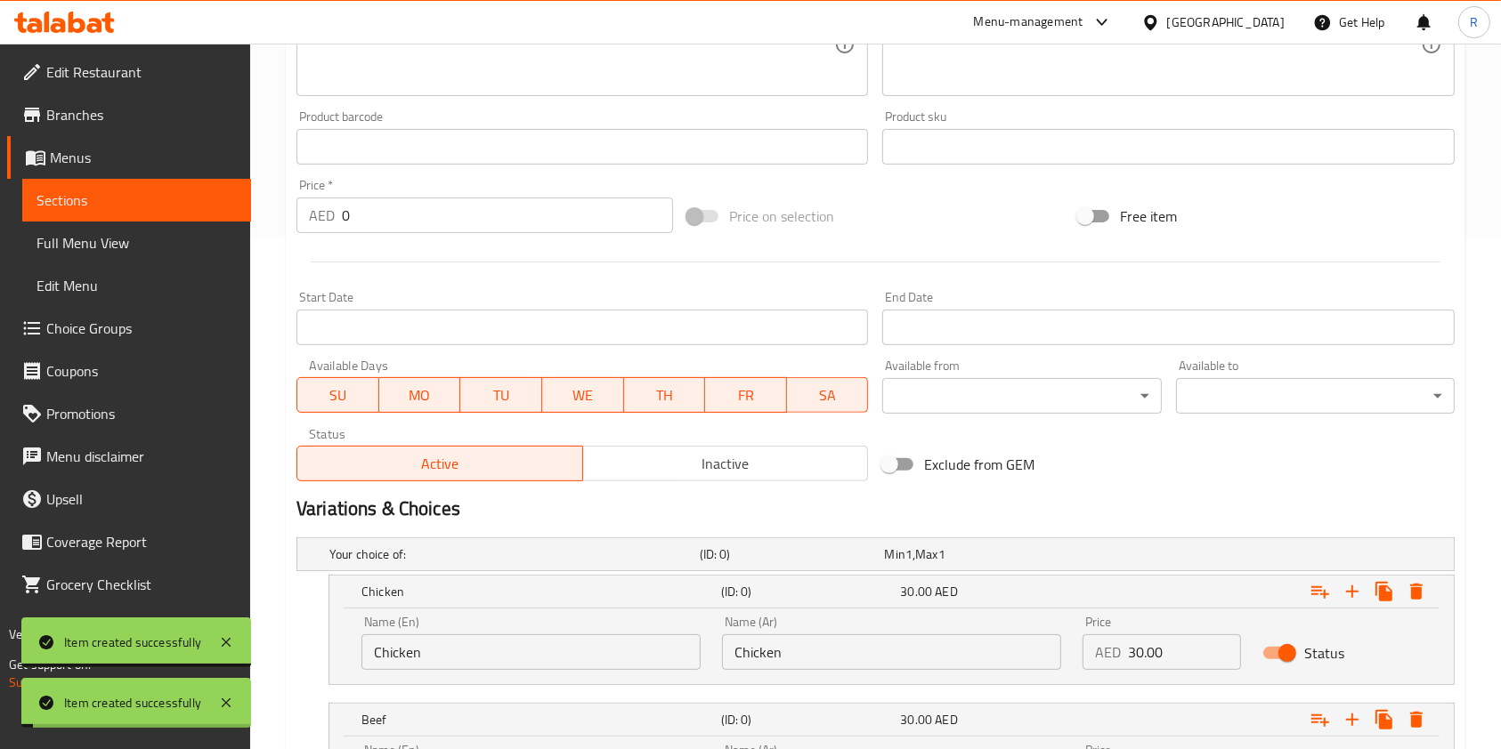
scroll to position [235, 0]
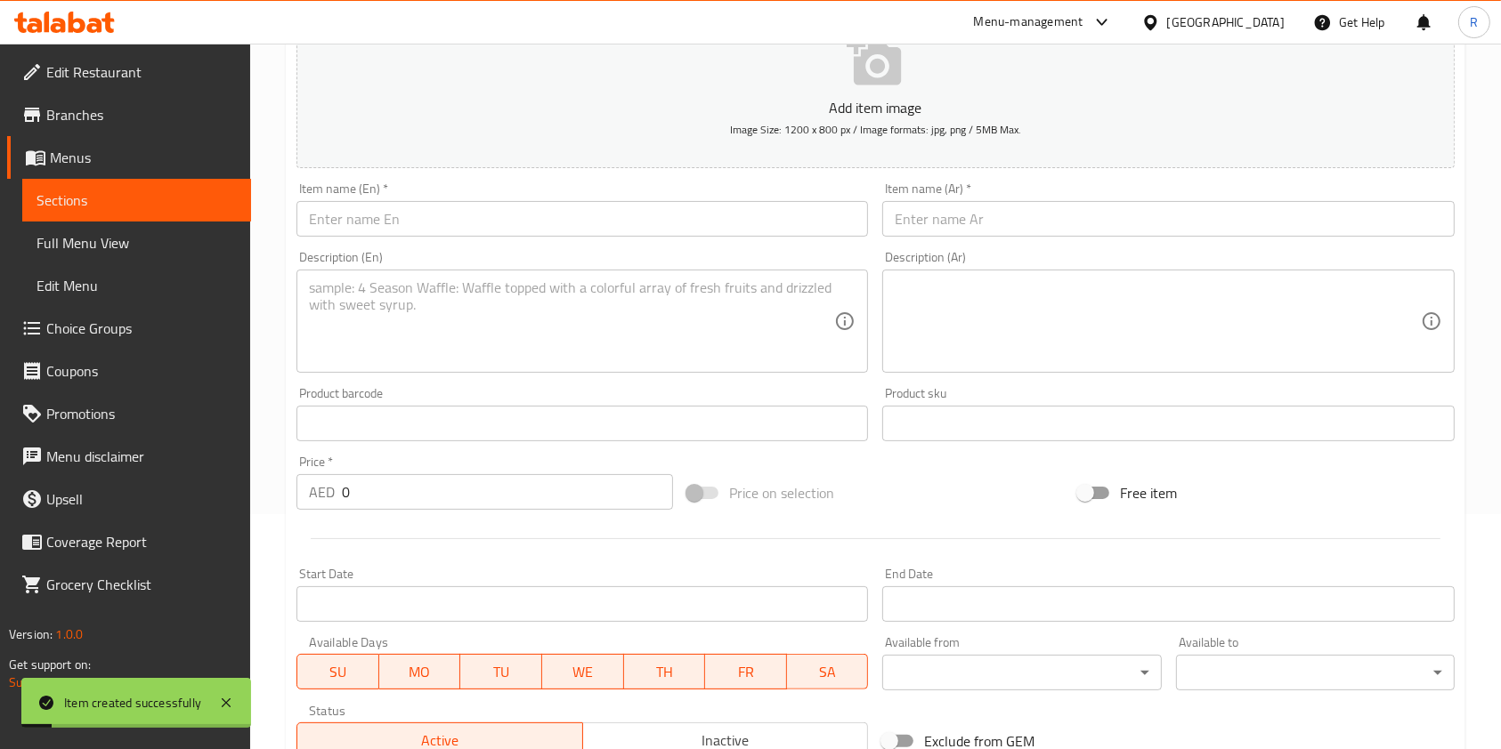
drag, startPoint x: 439, startPoint y: 206, endPoint x: 438, endPoint y: 216, distance: 9.8
click at [439, 207] on input "text" at bounding box center [581, 219] width 571 height 36
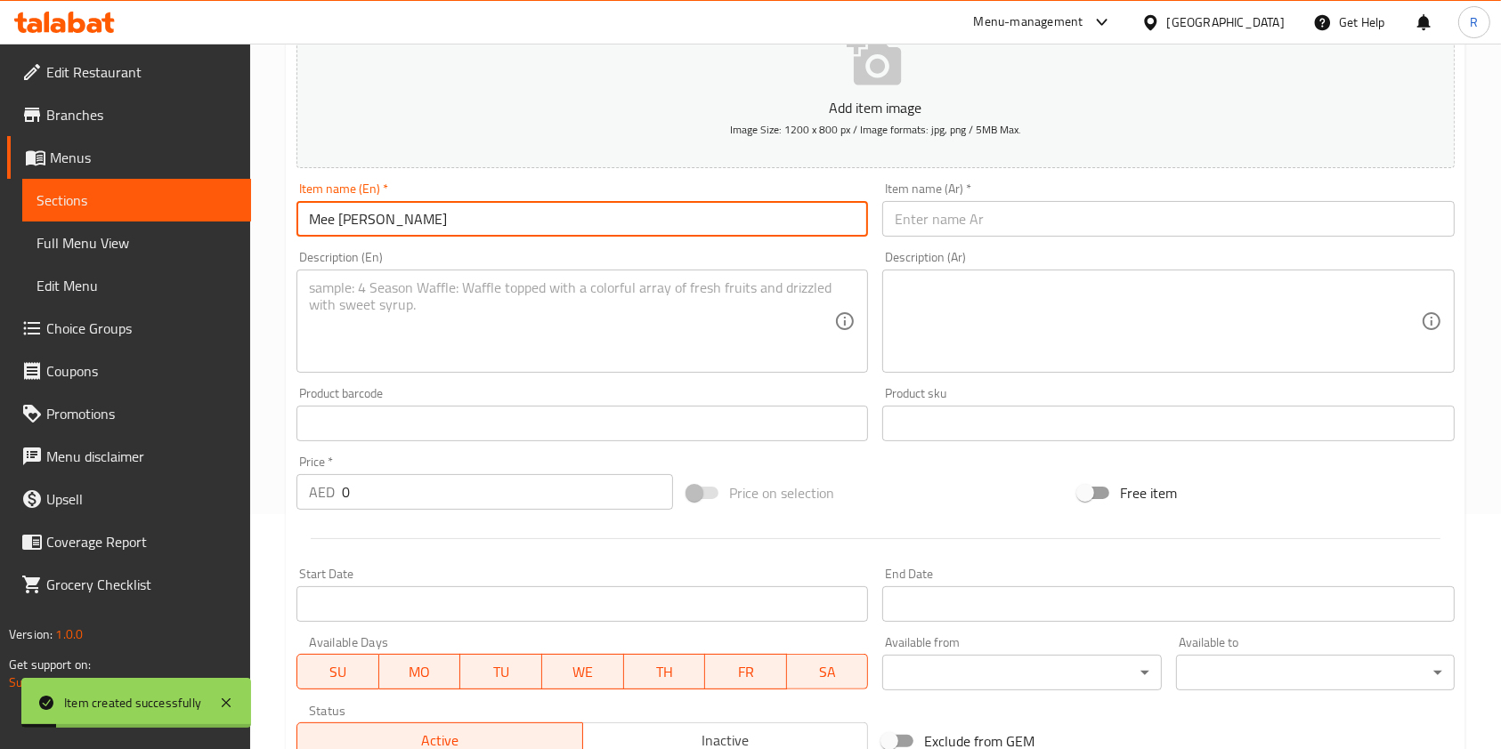
type input "Mee [PERSON_NAME]"
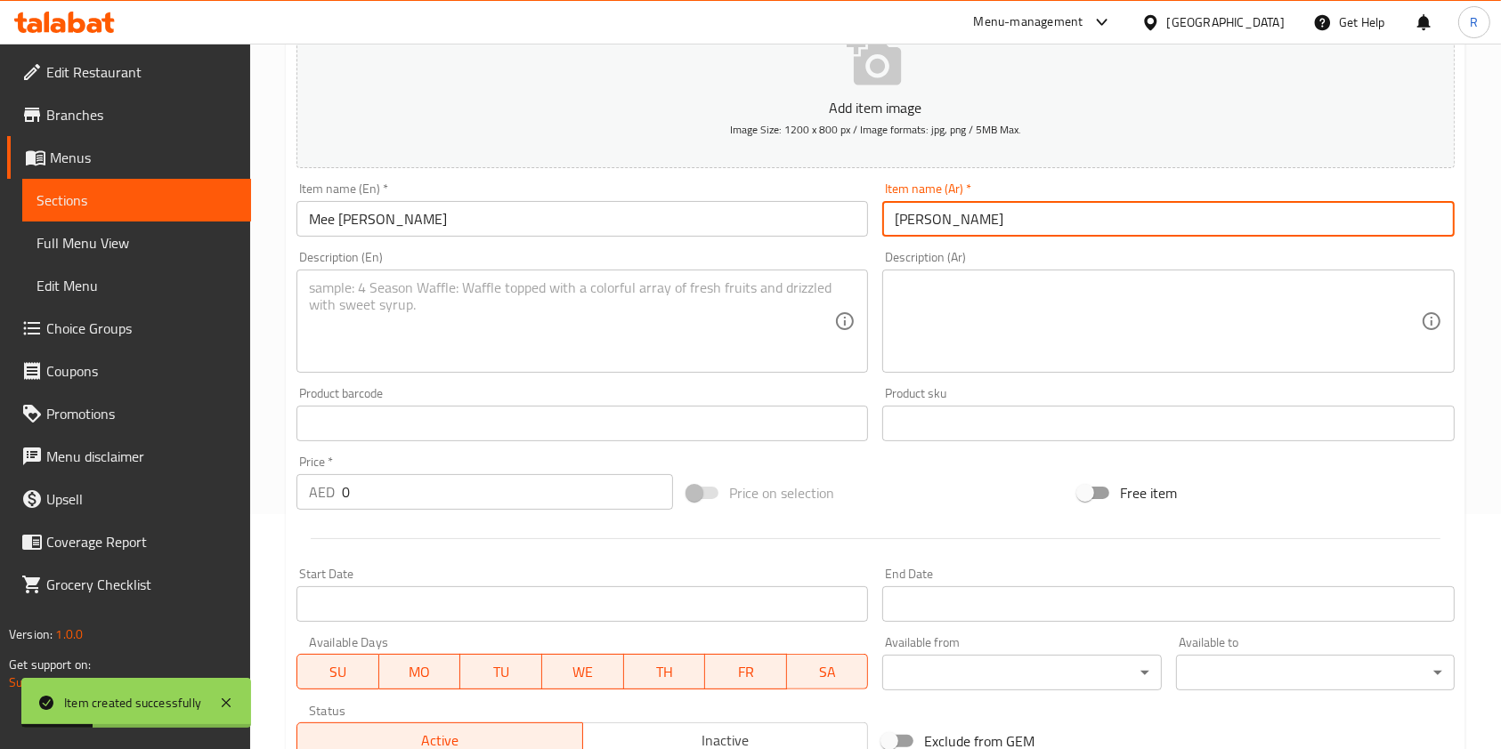
type input "[PERSON_NAME]"
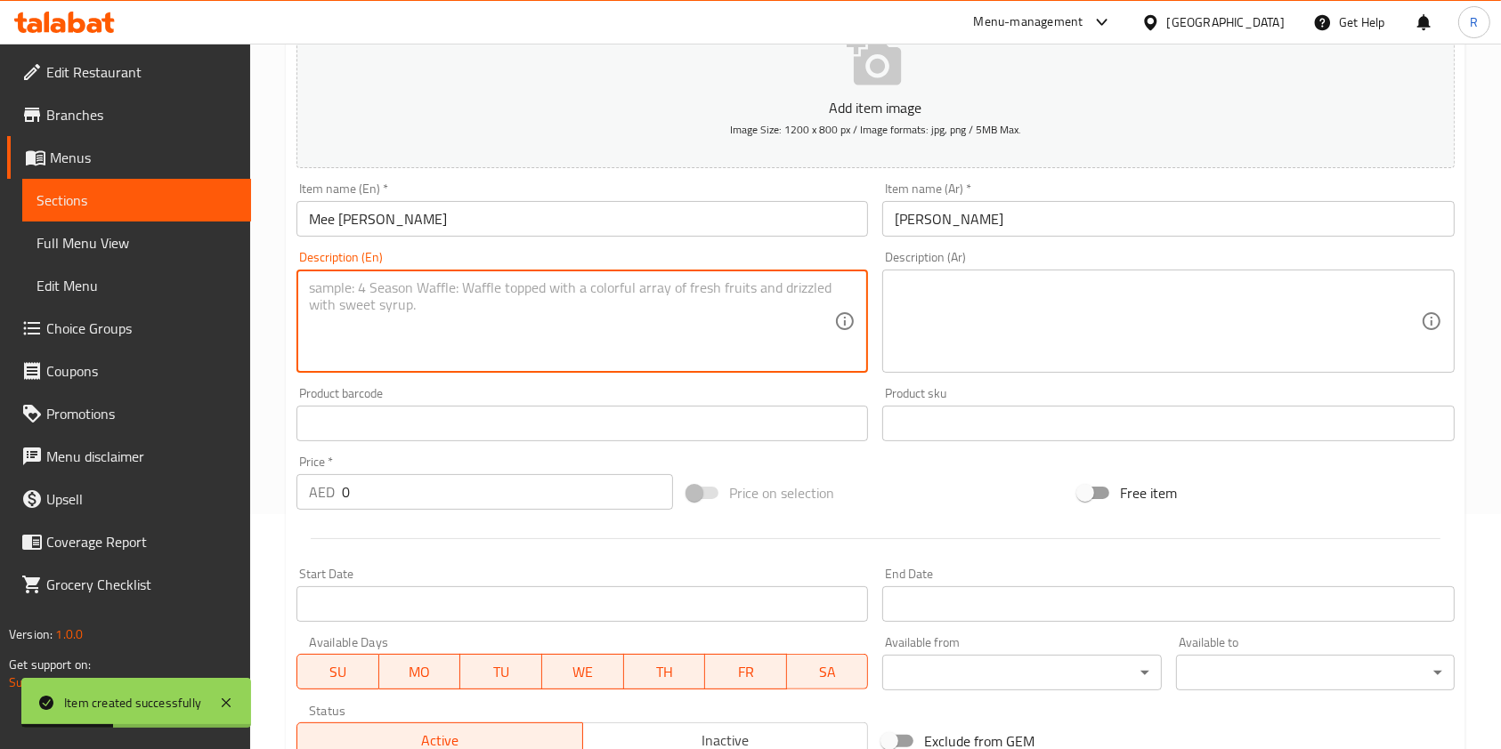
click at [502, 306] on textarea at bounding box center [571, 321] width 525 height 85
click at [586, 287] on textarea "Popular stir-fried noodles with chicken, beef, and seafood seasoning." at bounding box center [571, 321] width 525 height 85
type textarea "Popular stir-fried noodles with chicken, beef, or seafood seasoning."
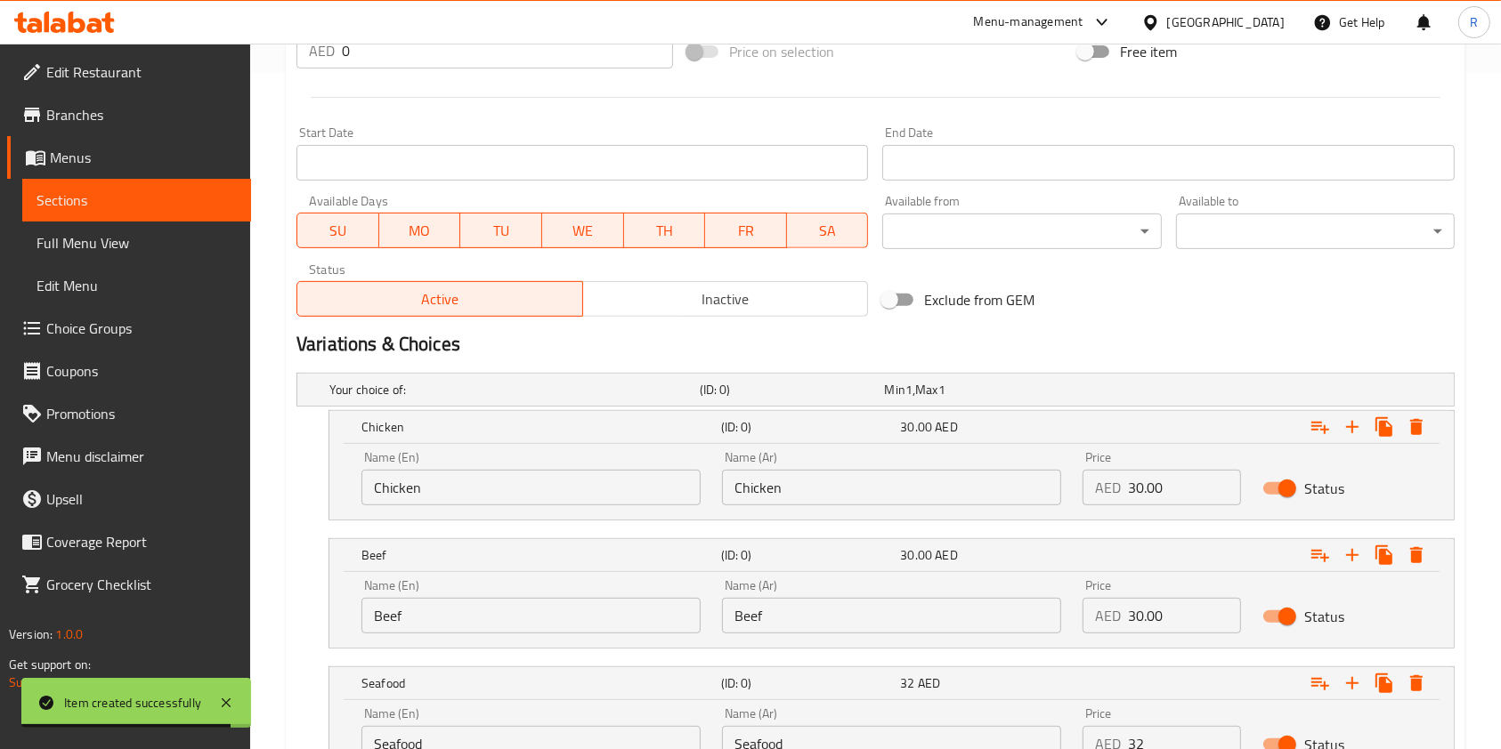
scroll to position [710, 0]
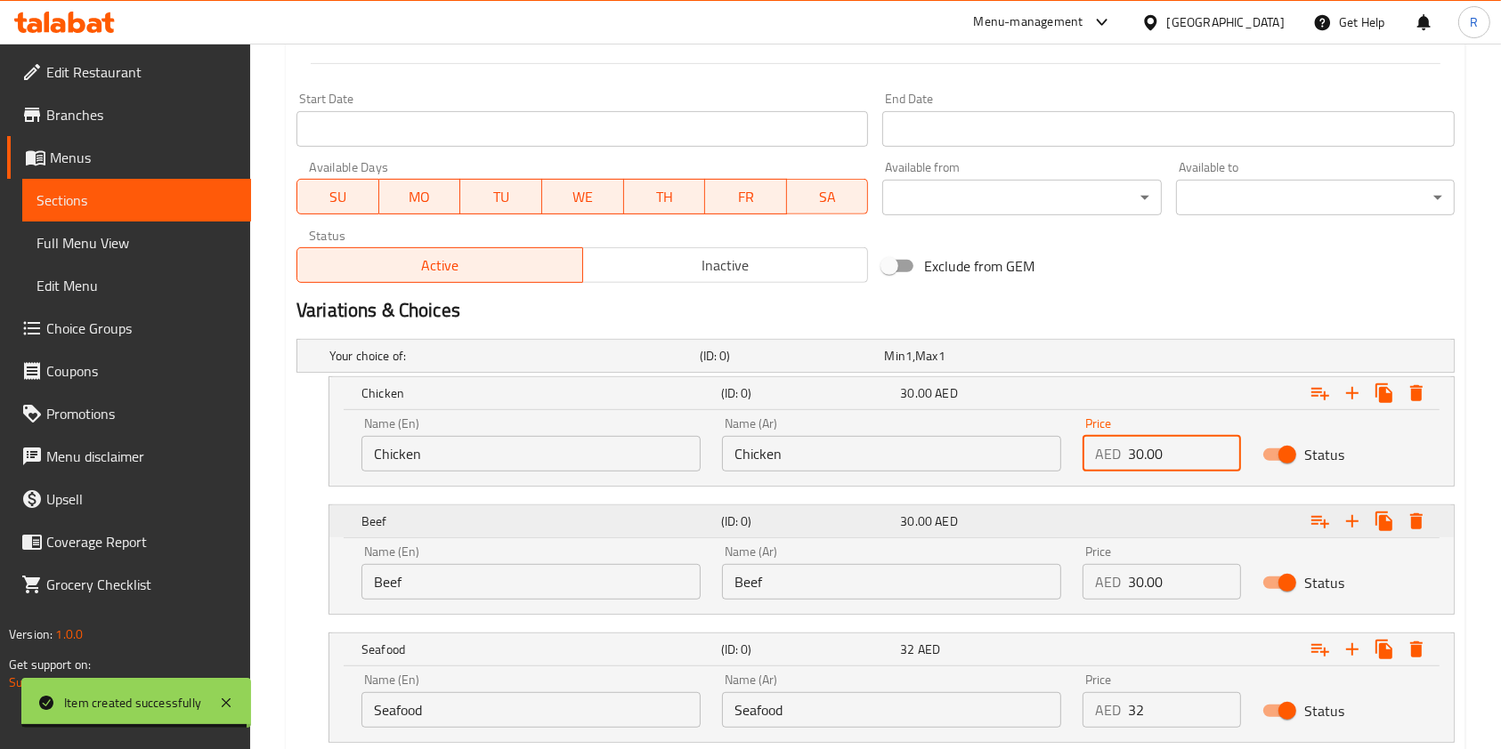
drag, startPoint x: 1174, startPoint y: 441, endPoint x: 936, endPoint y: 504, distance: 245.9
click at [953, 496] on div "Your choice of: (ID: 0) Min 1 , Max 1 Name (En) Your choice of: Name (En) Name …" at bounding box center [875, 550] width 1172 height 436
type input "30.00"
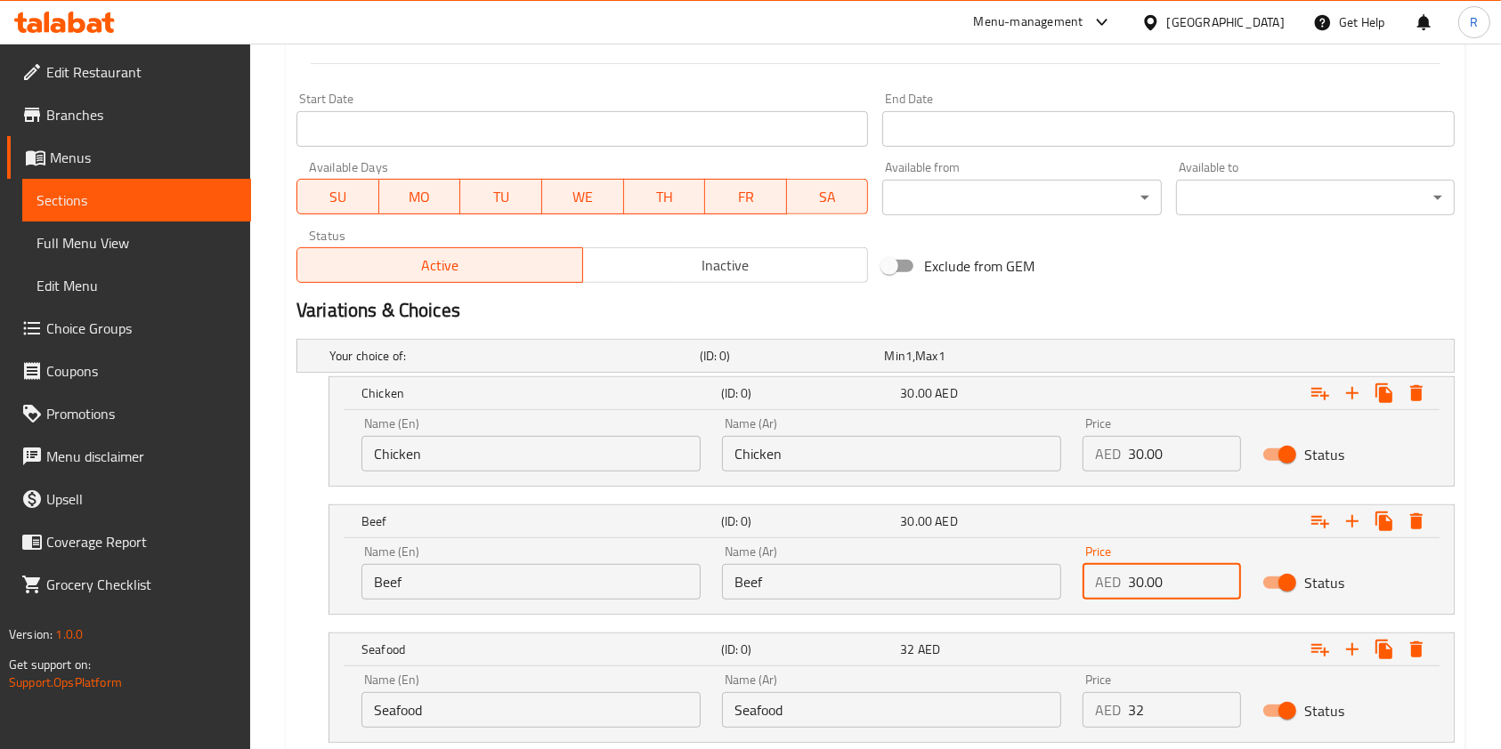
drag, startPoint x: 1166, startPoint y: 588, endPoint x: 900, endPoint y: 593, distance: 266.1
click at [900, 593] on div "Name (En) Beef Name (En) Name (Ar) Beef Name (Ar) Price AED 30.00 Price Status" at bounding box center [891, 573] width 1081 height 76
type input "30.00"
drag, startPoint x: 1033, startPoint y: 695, endPoint x: 840, endPoint y: 673, distance: 194.4
click at [840, 671] on div "Name (En) Seafood Name (En) Name (Ar) Seafood Name (Ar) Price AED 32 Price Stat…" at bounding box center [891, 701] width 1081 height 76
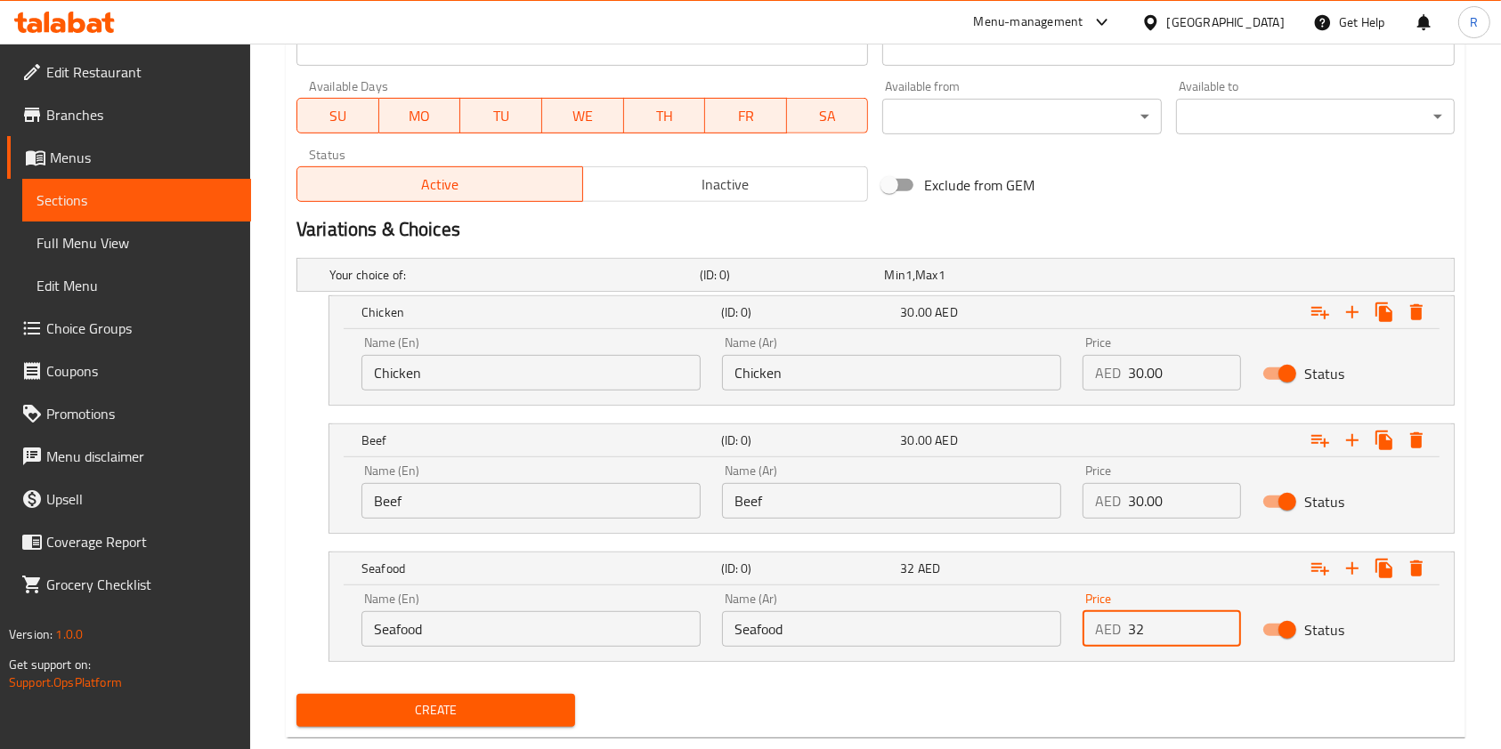
scroll to position [829, 0]
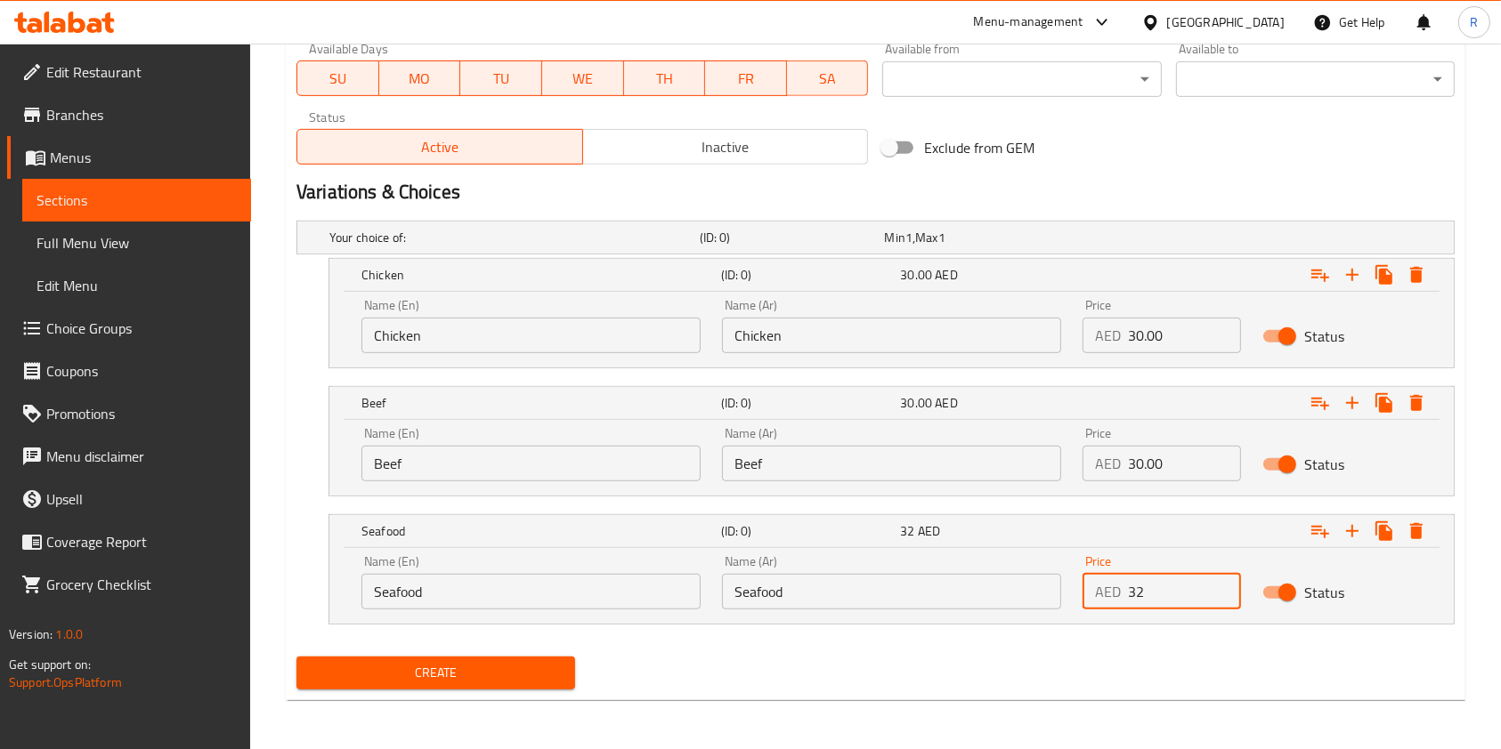
type input "32"
click at [488, 672] on span "Create" at bounding box center [436, 673] width 250 height 22
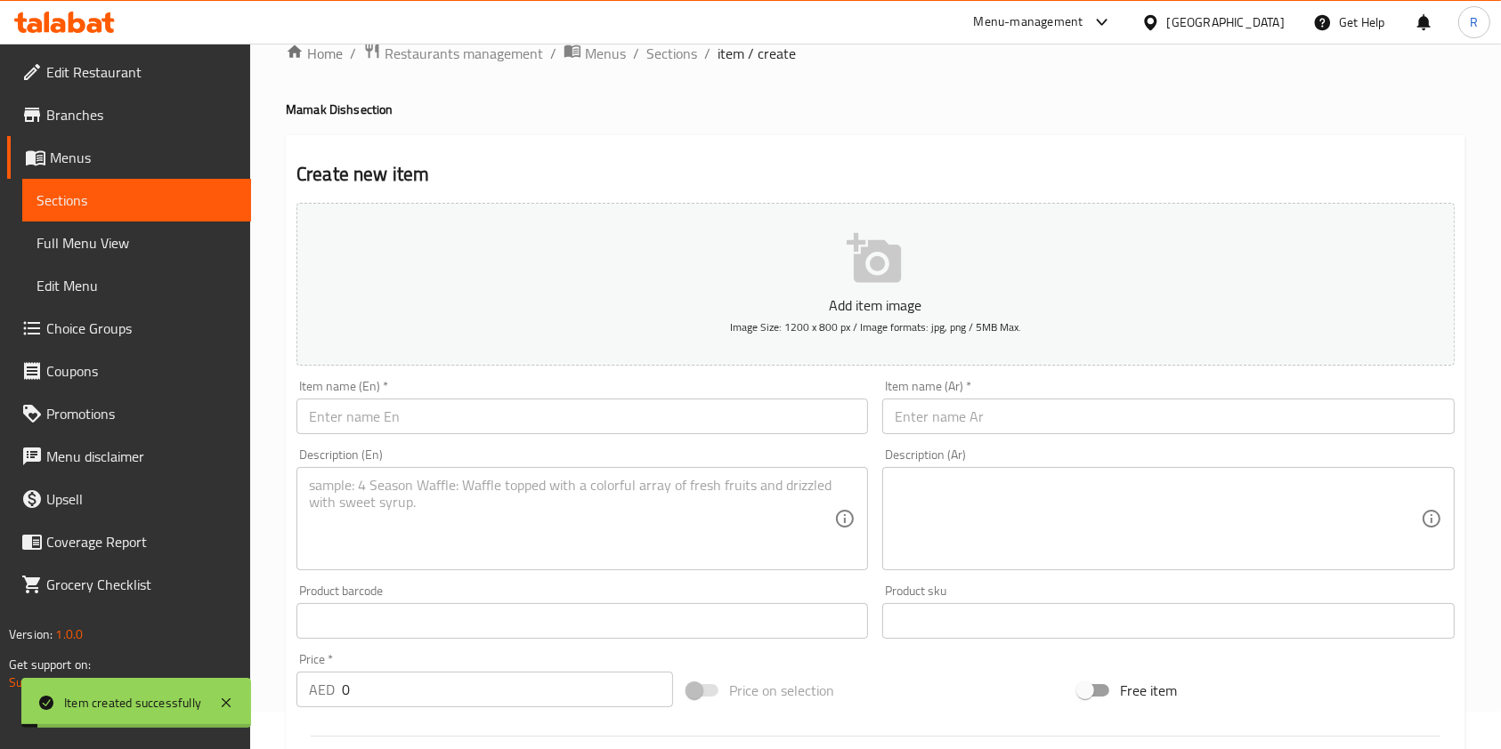
scroll to position [0, 0]
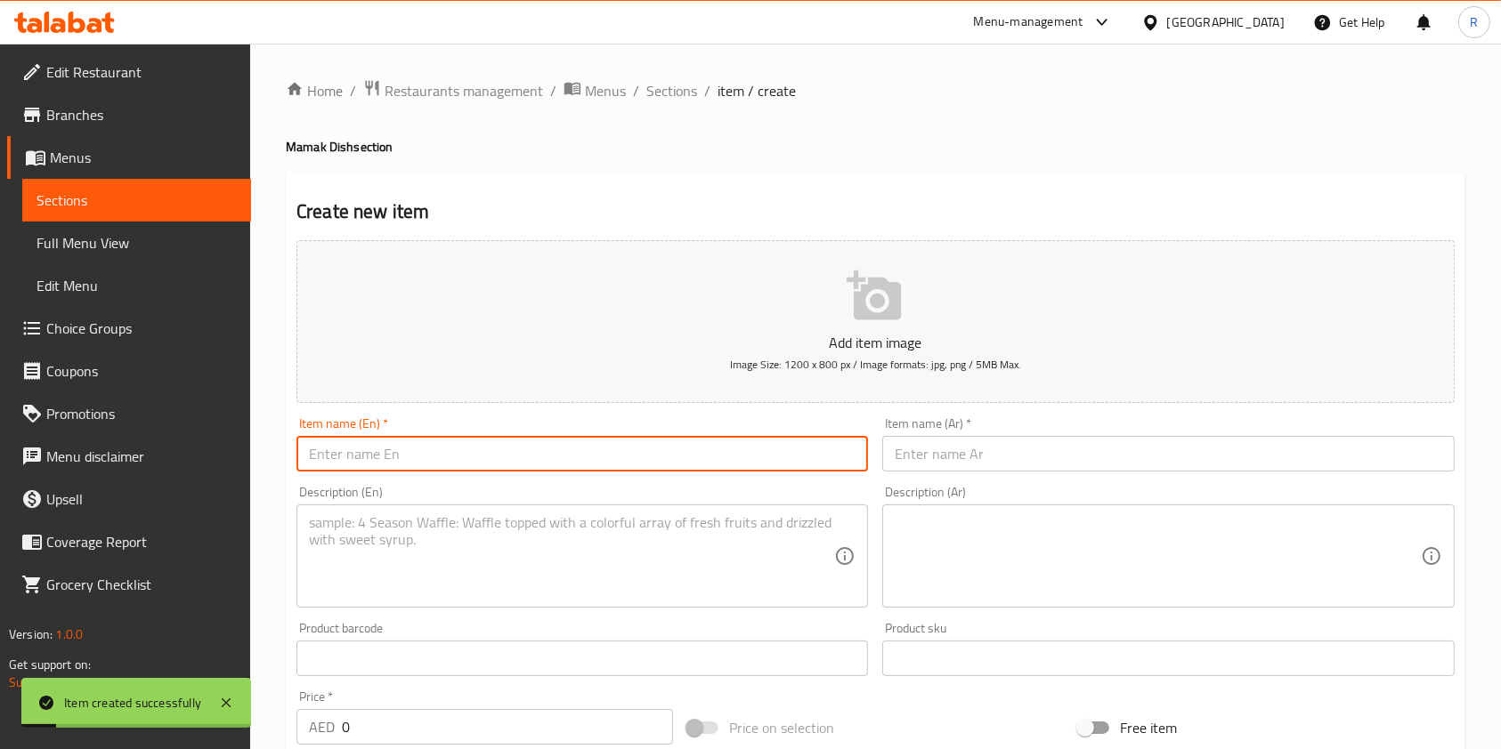
click at [456, 454] on input "text" at bounding box center [581, 454] width 571 height 36
type input "[PERSON_NAME] Soup"
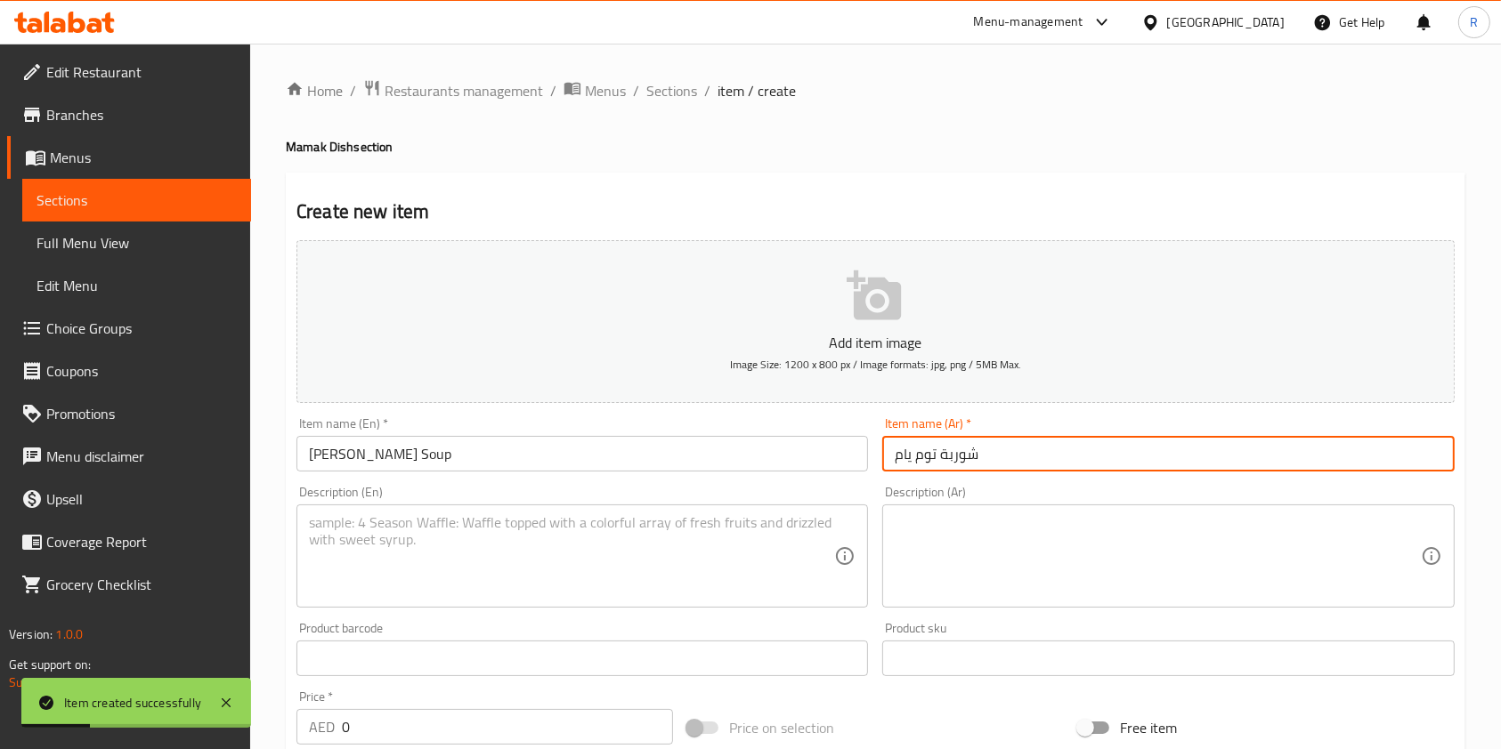
type input "شوربة توم يام"
click at [569, 513] on div "Description (En)" at bounding box center [581, 556] width 571 height 103
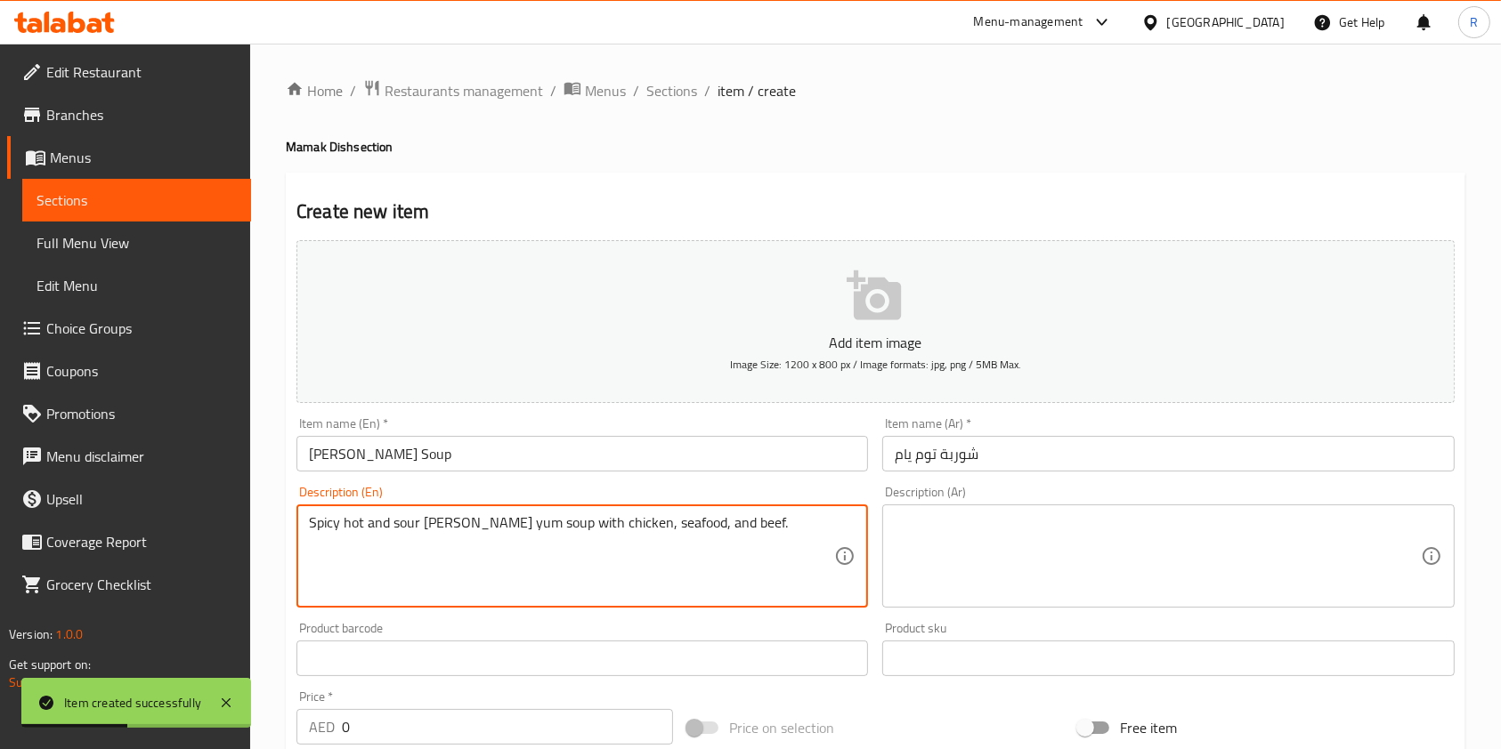
click at [657, 516] on textarea "Spicy hot and sour [PERSON_NAME] yum soup with chicken, seafood, and beef." at bounding box center [571, 556] width 525 height 85
type textarea "Spicy hot and sour tom yum soup with chicken, seafood, or beef."
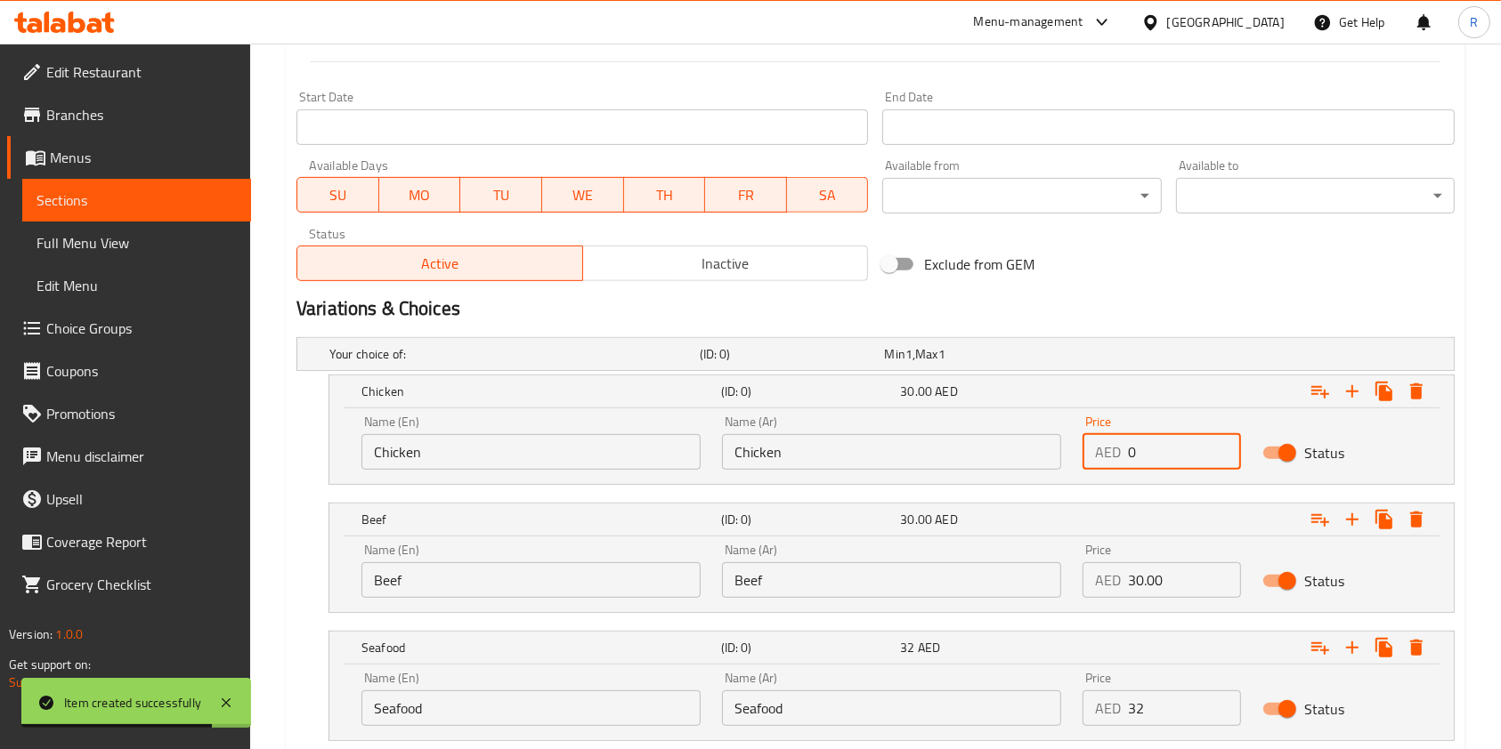
drag, startPoint x: 999, startPoint y: 466, endPoint x: 861, endPoint y: 455, distance: 139.3
click at [886, 455] on div "Name (En) Chicken Name (En) Name (Ar) Chicken Name (Ar) Price AED 0 Price Status" at bounding box center [891, 443] width 1081 height 76
type input "30.00"
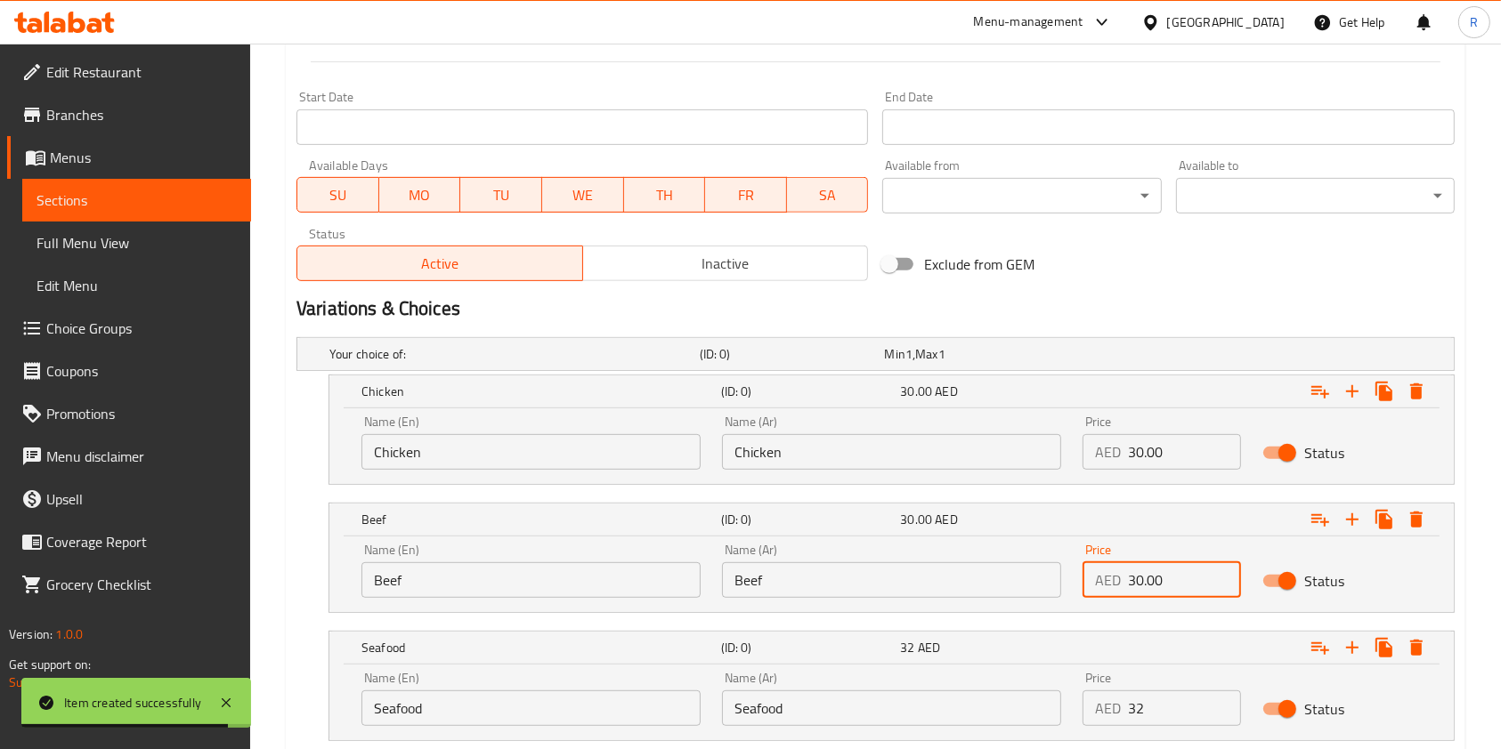
drag, startPoint x: 1160, startPoint y: 579, endPoint x: 941, endPoint y: 599, distance: 219.8
click at [945, 594] on div "Name (En) Beef Name (En) Name (Ar) Beef Name (Ar) Price AED 30.00 Price Status" at bounding box center [891, 571] width 1081 height 76
type input "30.00"
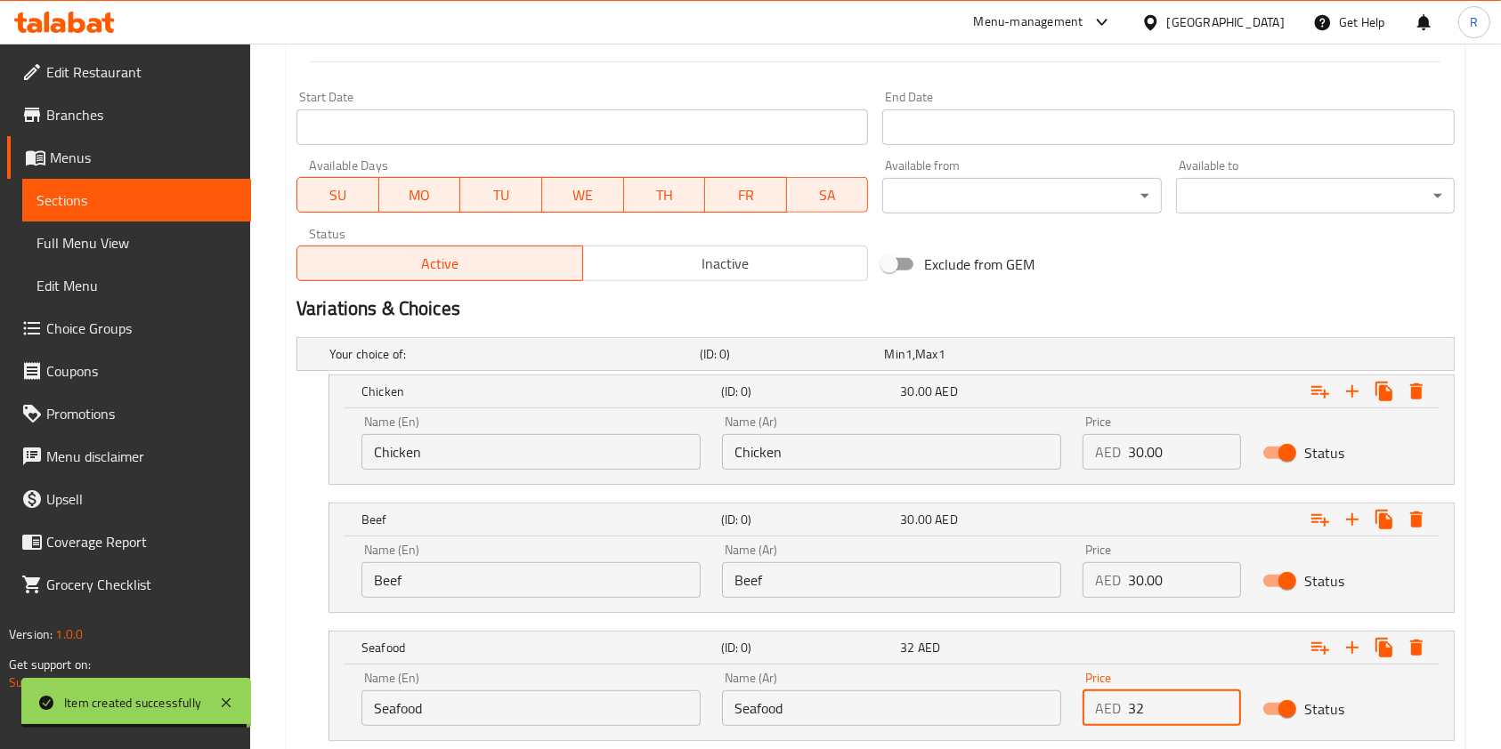
drag, startPoint x: 1162, startPoint y: 708, endPoint x: 804, endPoint y: 682, distance: 359.6
click at [802, 681] on div "Name (En) Seafood Name (En) Name (Ar) Seafood Name (Ar) Price AED 32 Price Stat…" at bounding box center [891, 699] width 1081 height 76
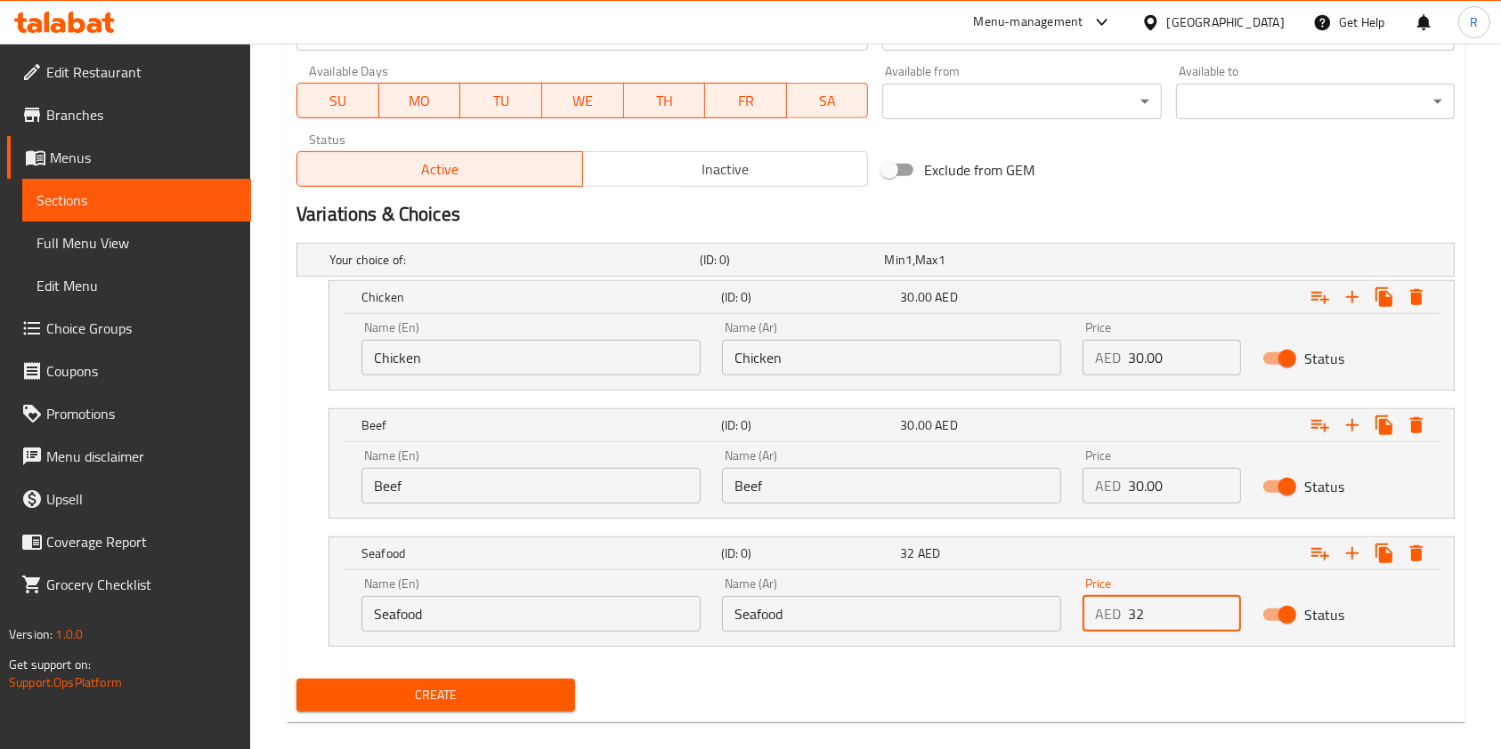
scroll to position [829, 0]
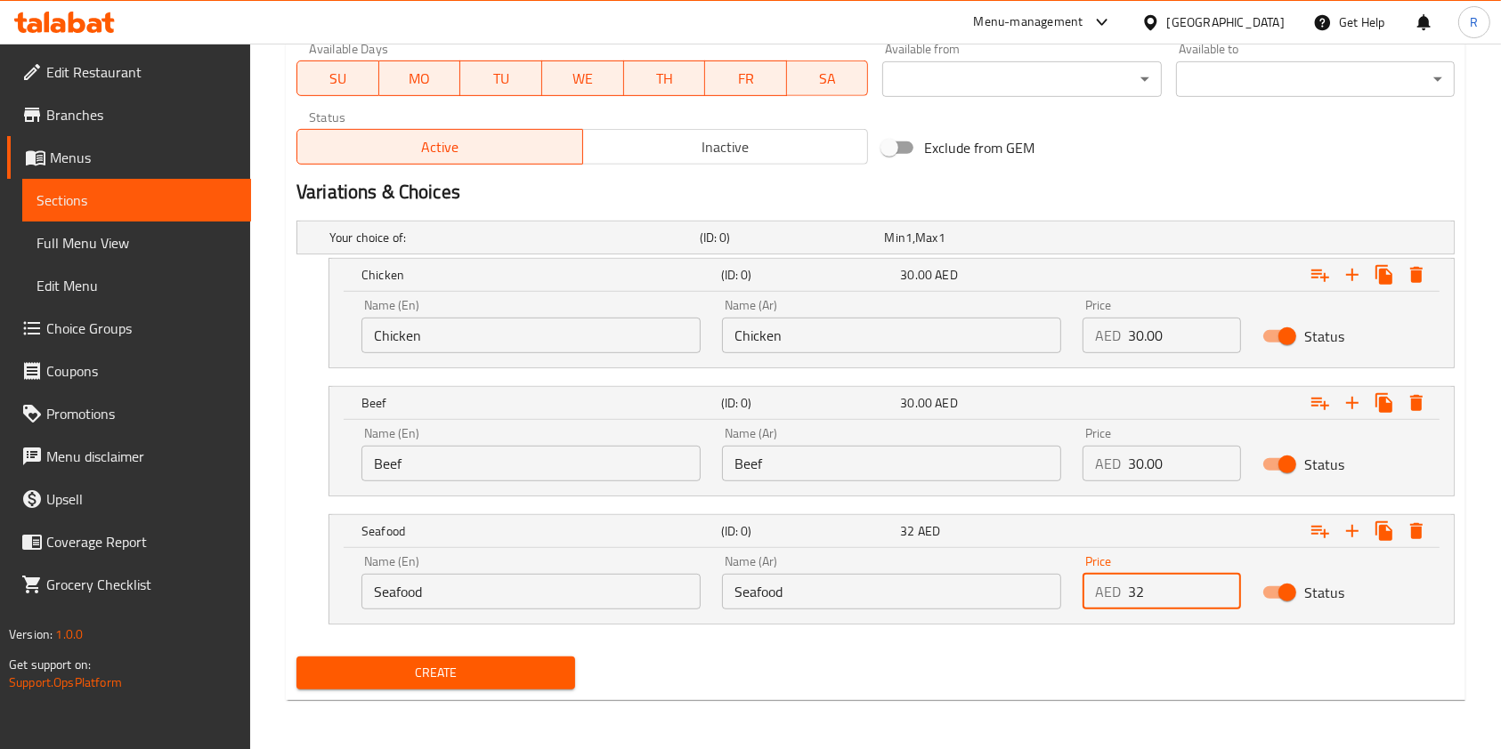
type input "32"
click at [487, 673] on span "Create" at bounding box center [436, 673] width 250 height 22
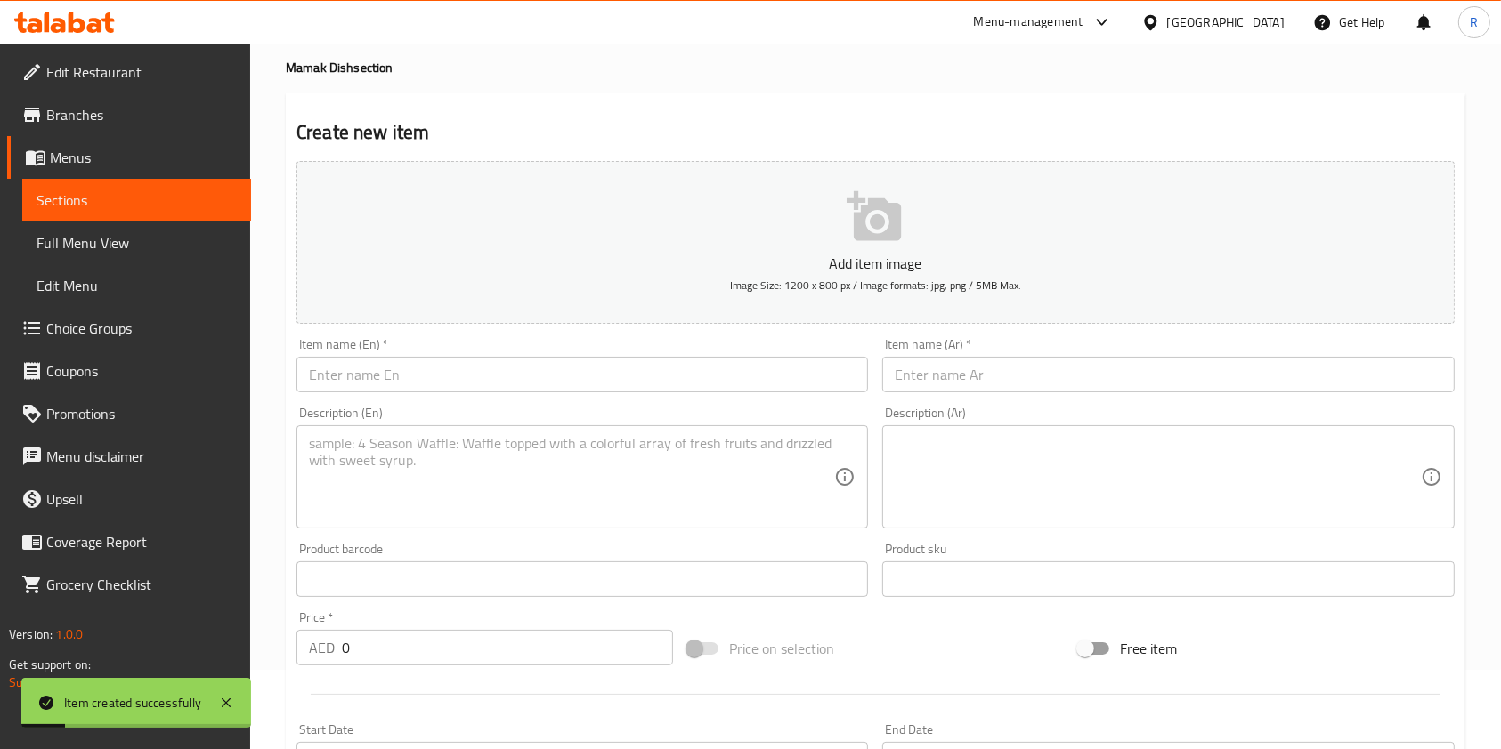
scroll to position [0, 0]
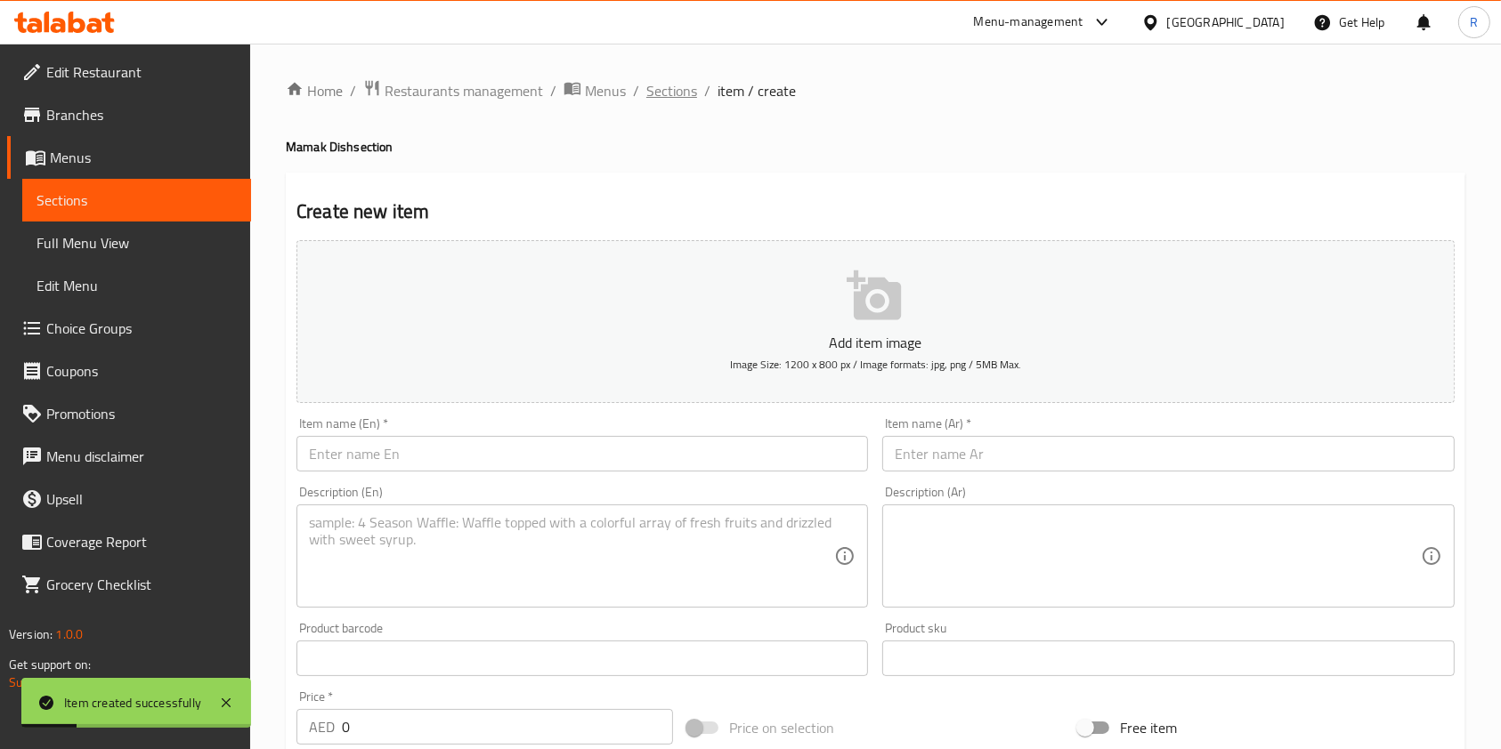
click at [682, 83] on span "Sections" at bounding box center [671, 90] width 51 height 21
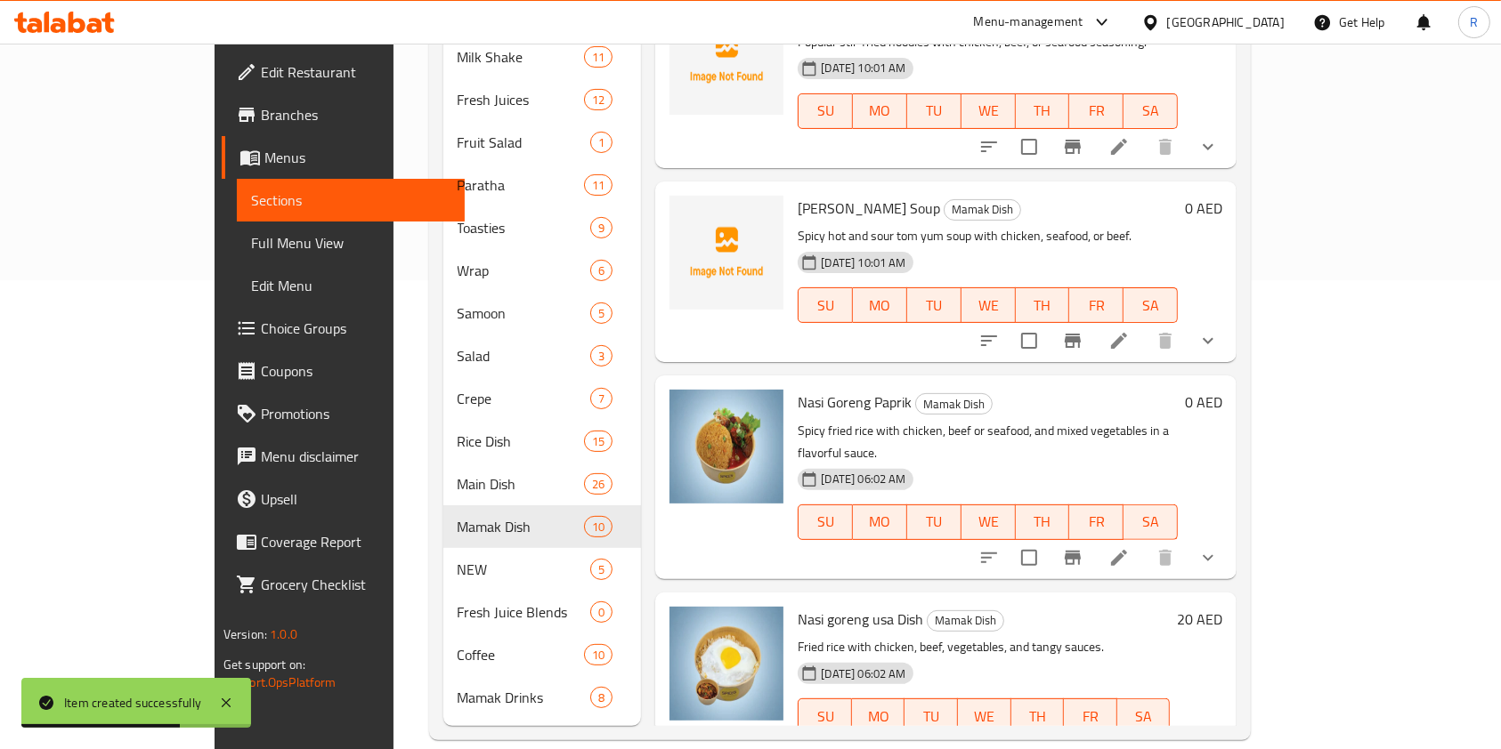
scroll to position [663, 0]
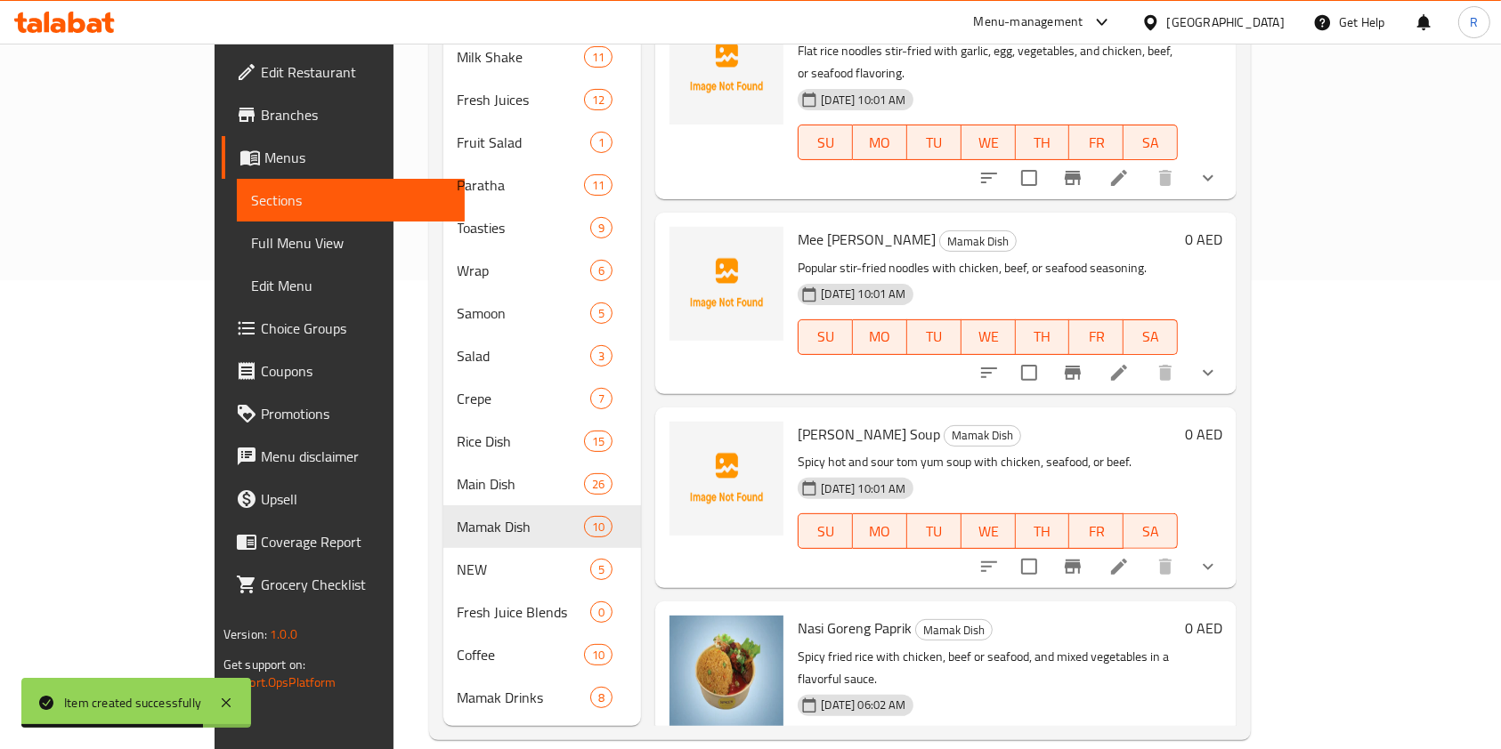
click at [1127, 559] on icon at bounding box center [1119, 567] width 16 height 16
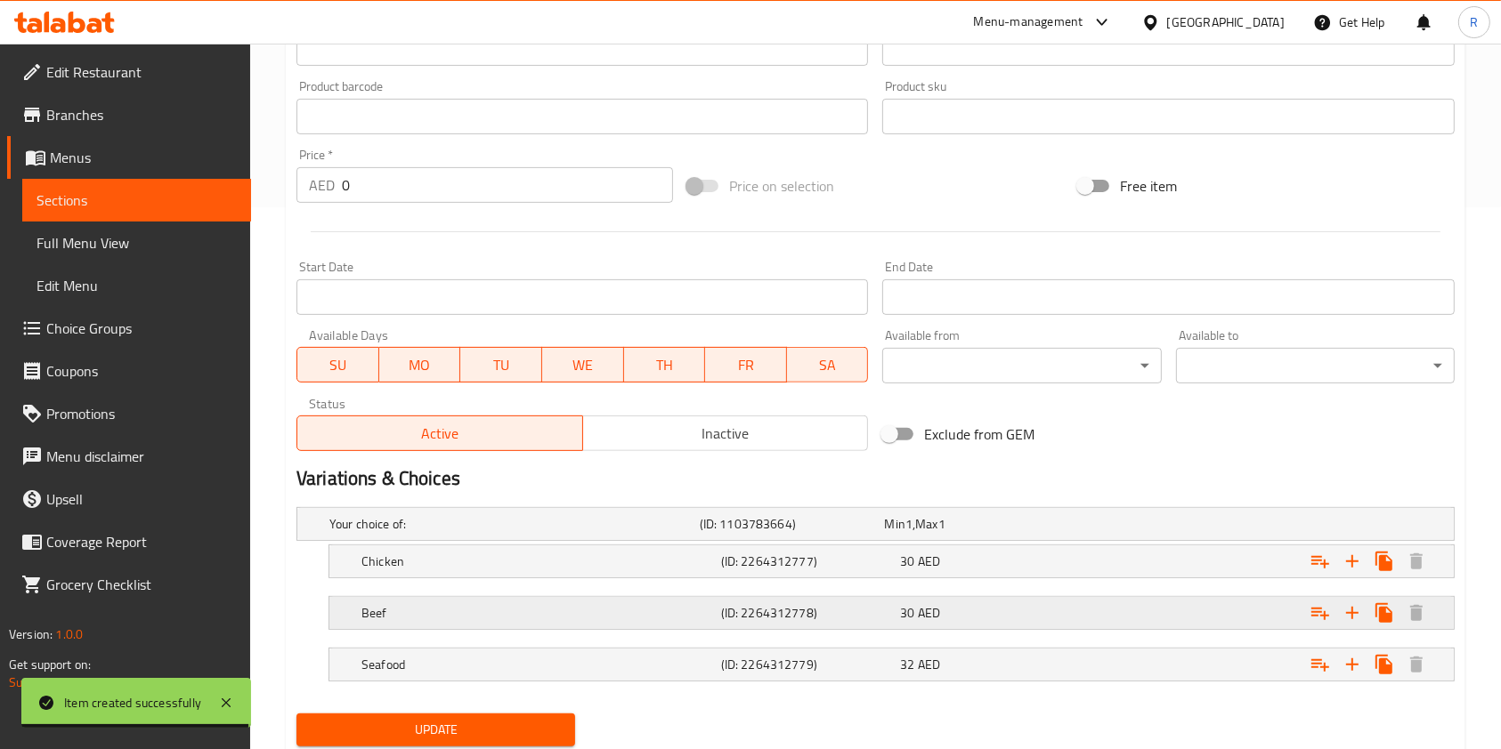
scroll to position [599, 0]
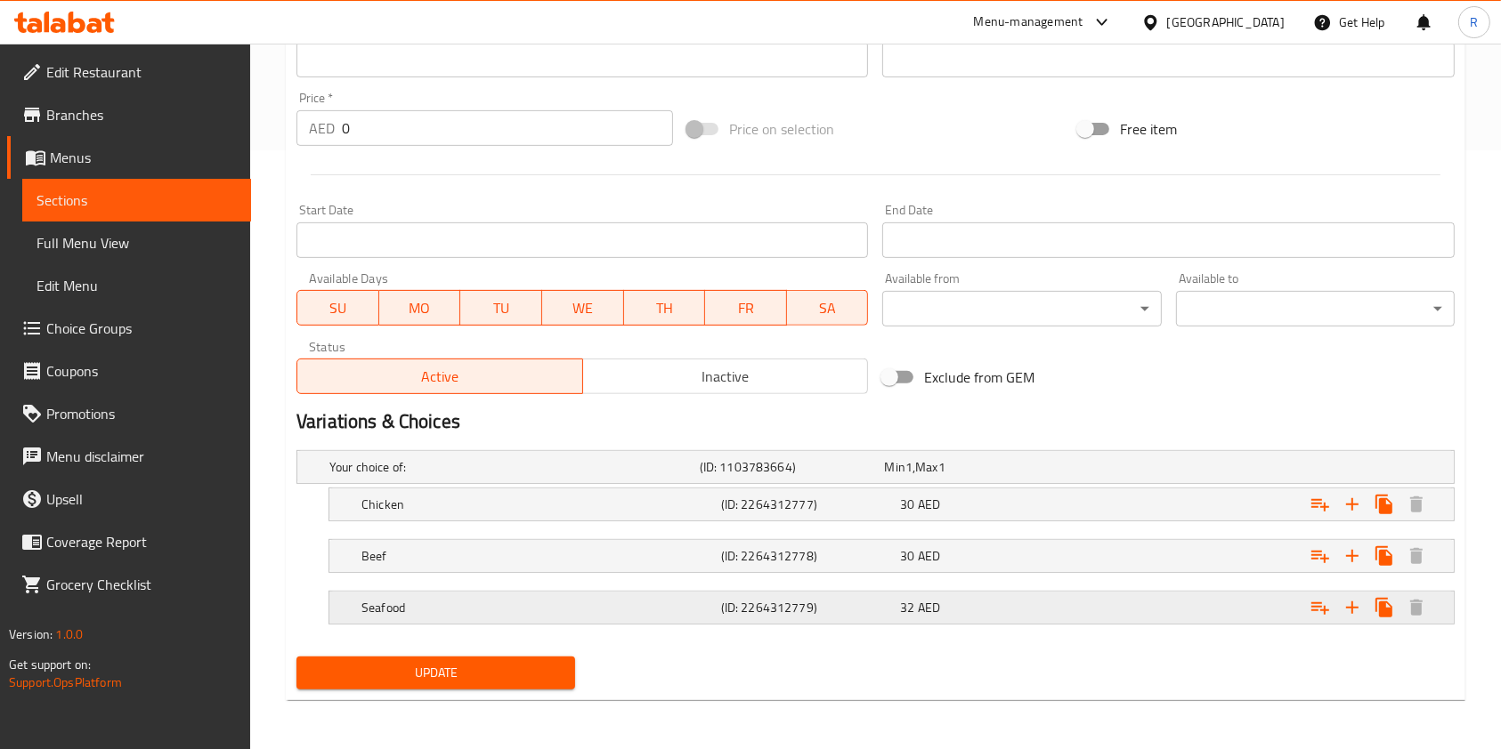
drag, startPoint x: 1011, startPoint y: 602, endPoint x: 1013, endPoint y: 613, distance: 11.7
click at [1008, 602] on div "32 AED" at bounding box center [986, 608] width 173 height 18
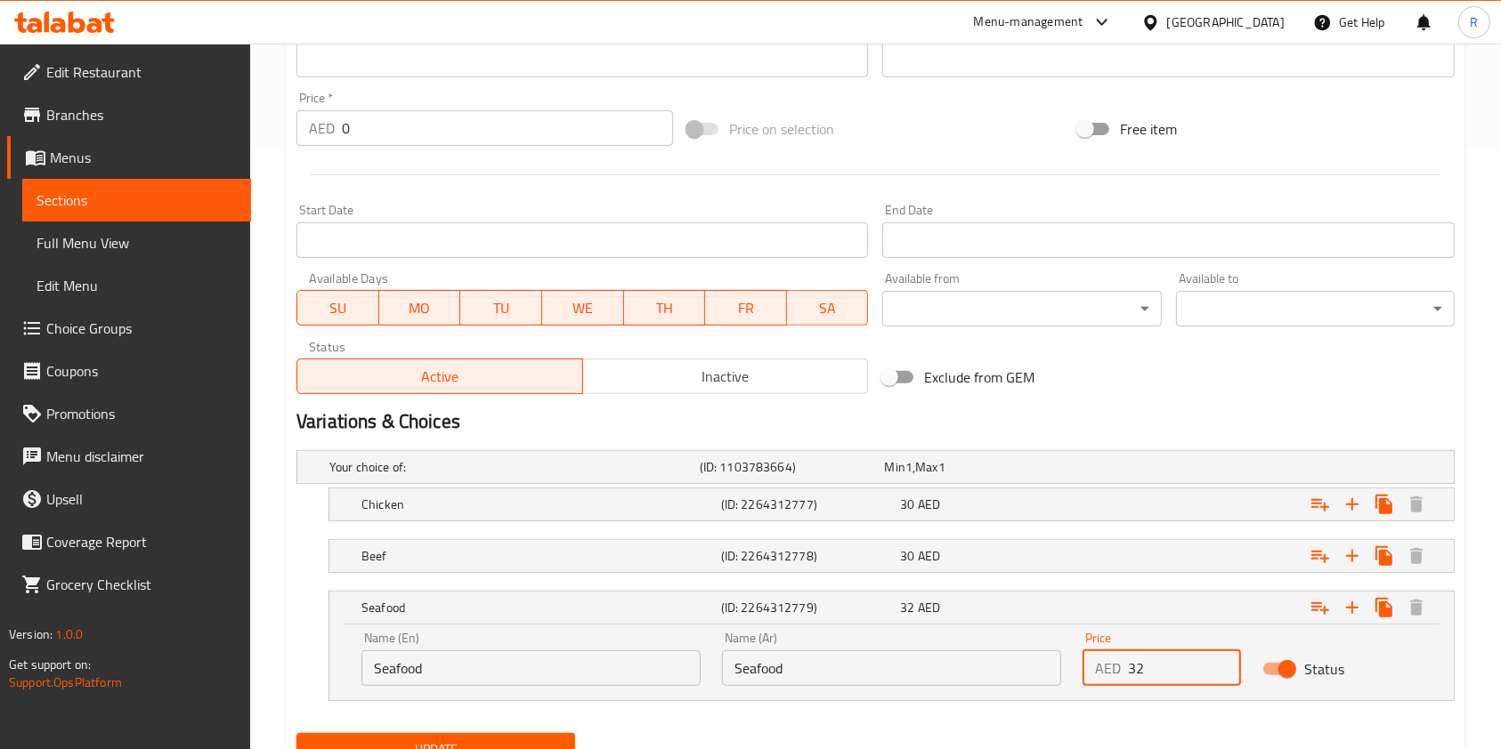
drag, startPoint x: 1167, startPoint y: 670, endPoint x: 962, endPoint y: 643, distance: 206.4
click at [962, 643] on div "Name (En) Seafood Name (En) Name (Ar) Seafood Name (Ar) Price AED 32 Price Stat…" at bounding box center [891, 659] width 1081 height 76
type input "35"
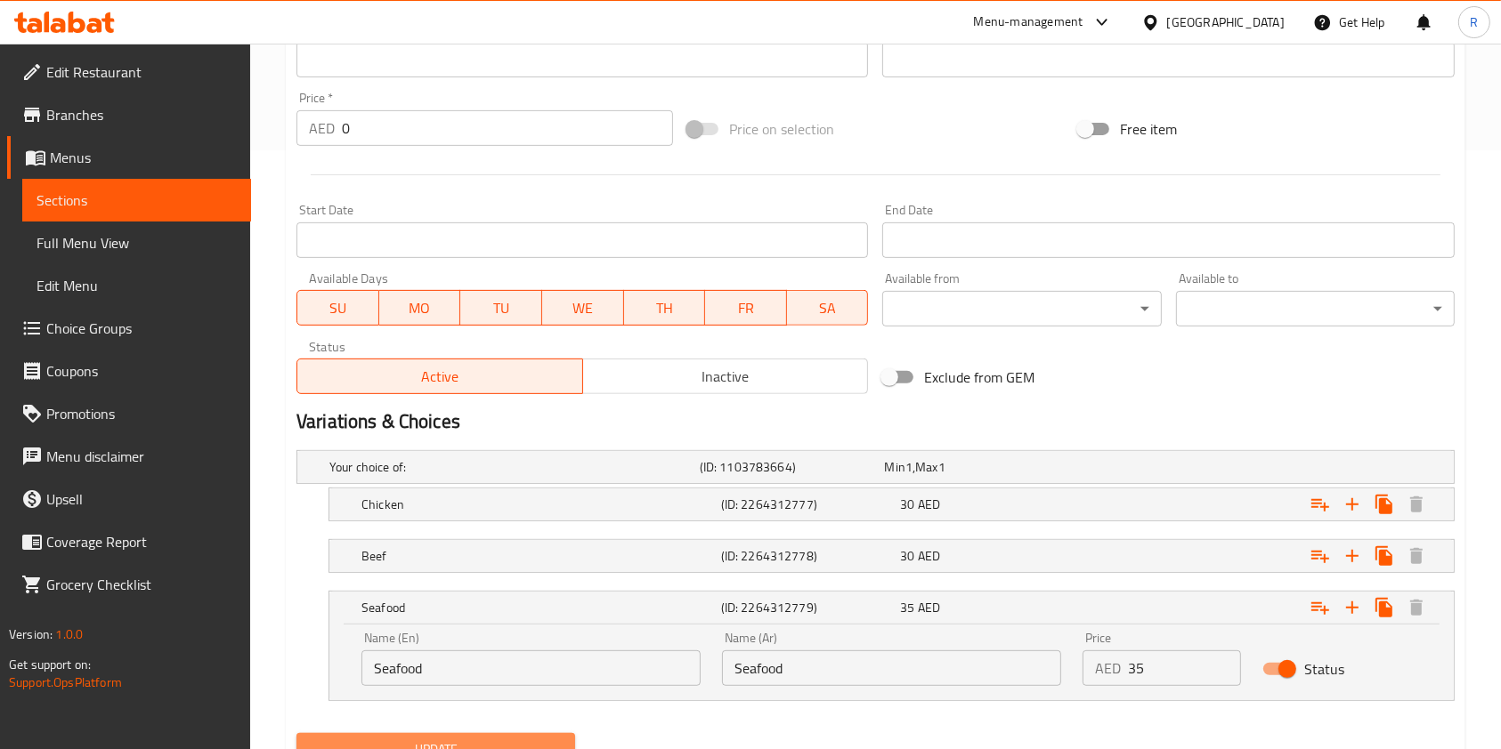
click at [527, 735] on button "Update" at bounding box center [435, 749] width 279 height 33
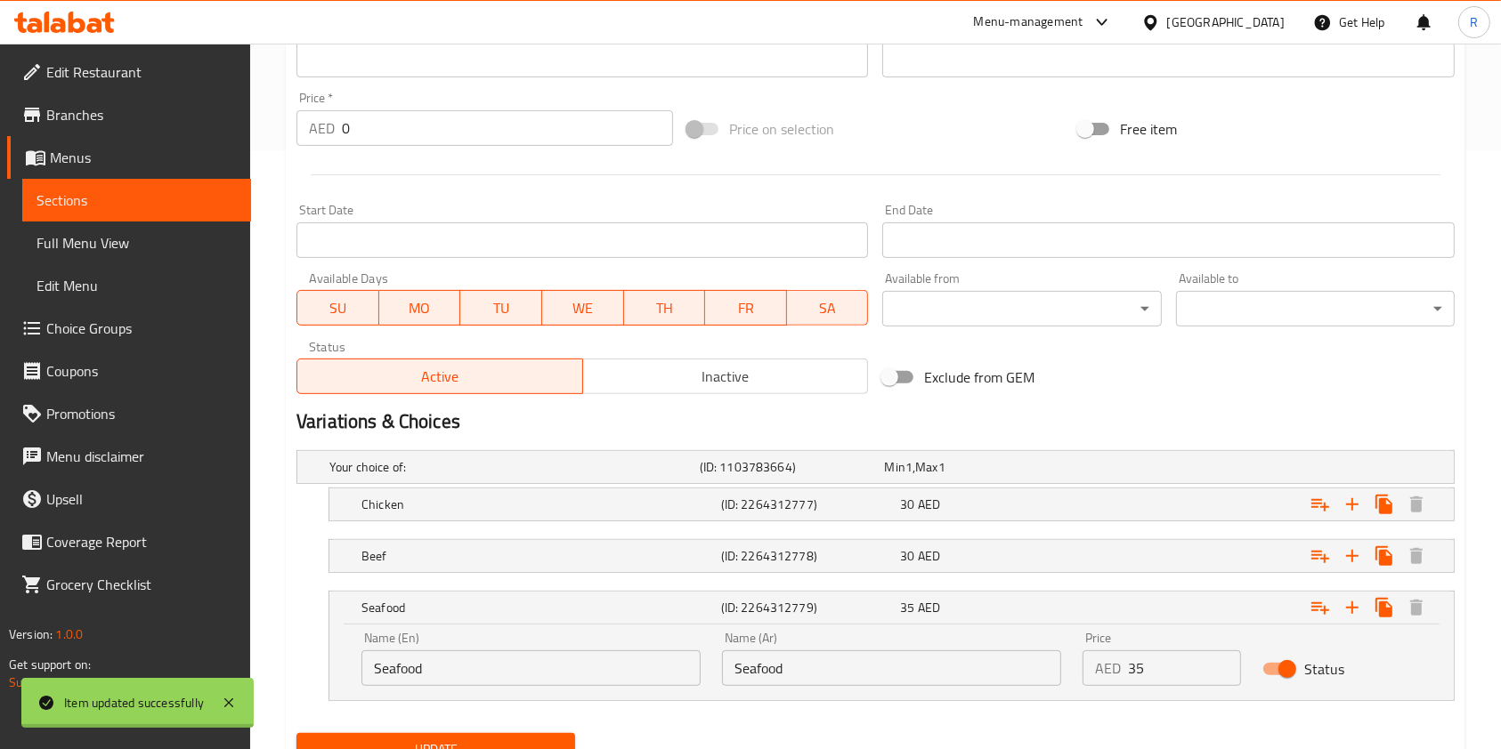
scroll to position [0, 0]
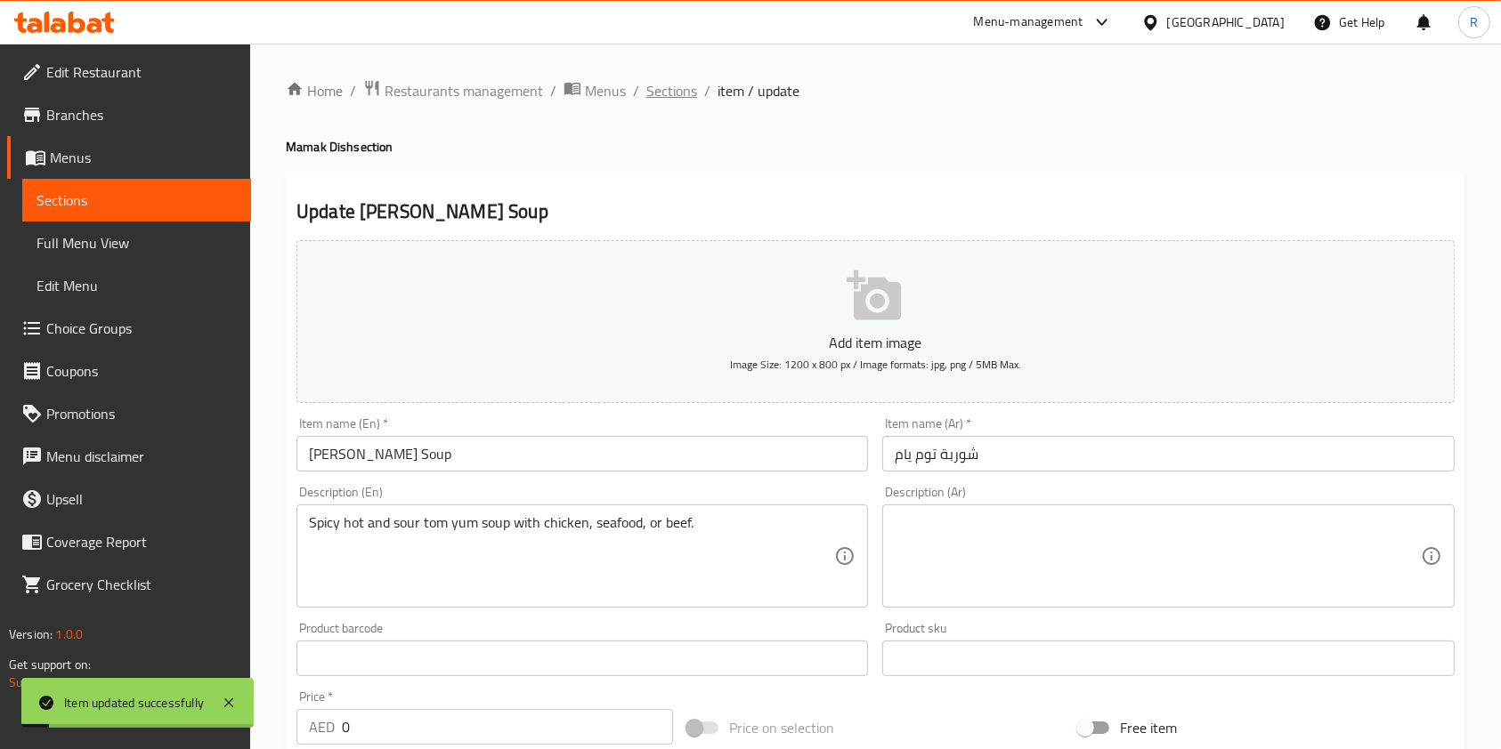
click at [684, 83] on span "Sections" at bounding box center [671, 90] width 51 height 21
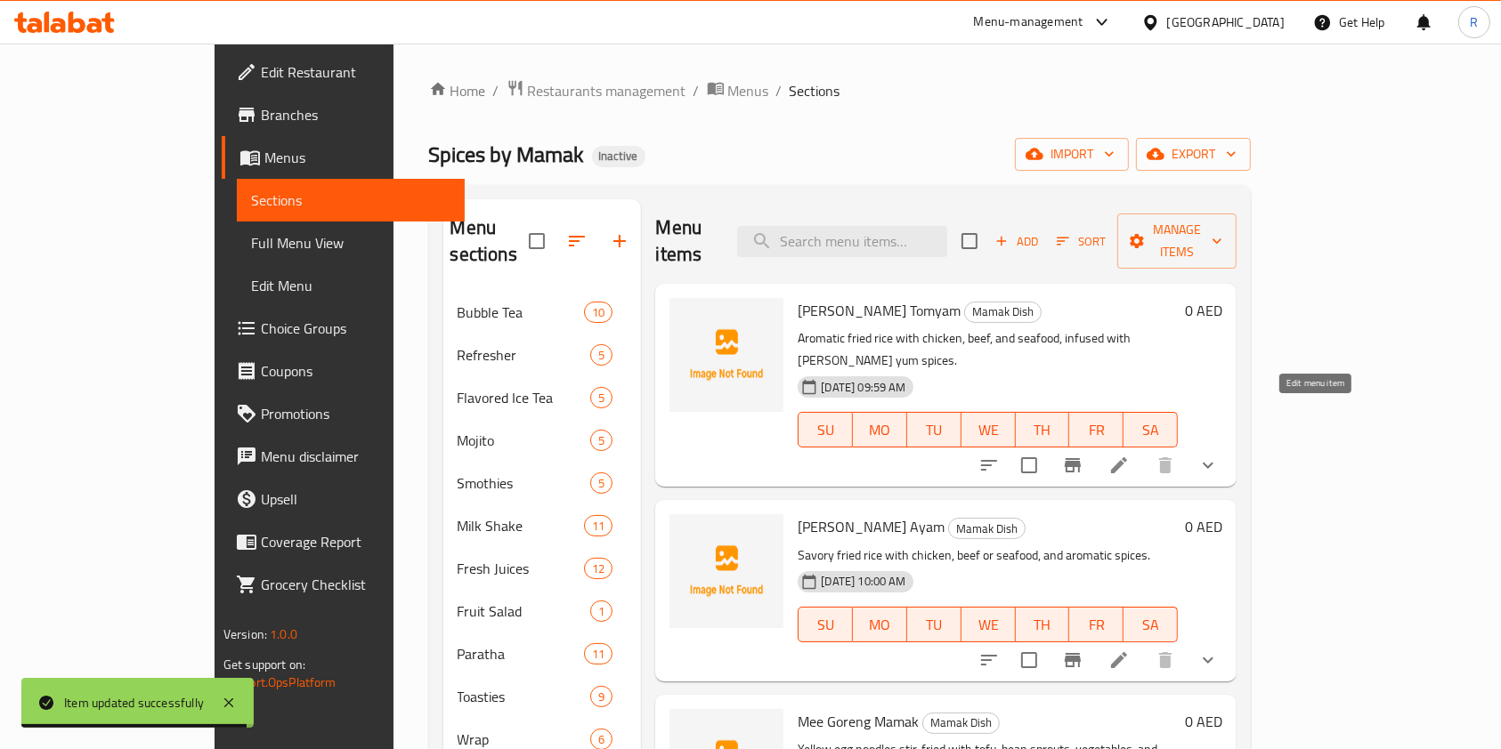
click at [1129, 455] on icon at bounding box center [1118, 465] width 21 height 21
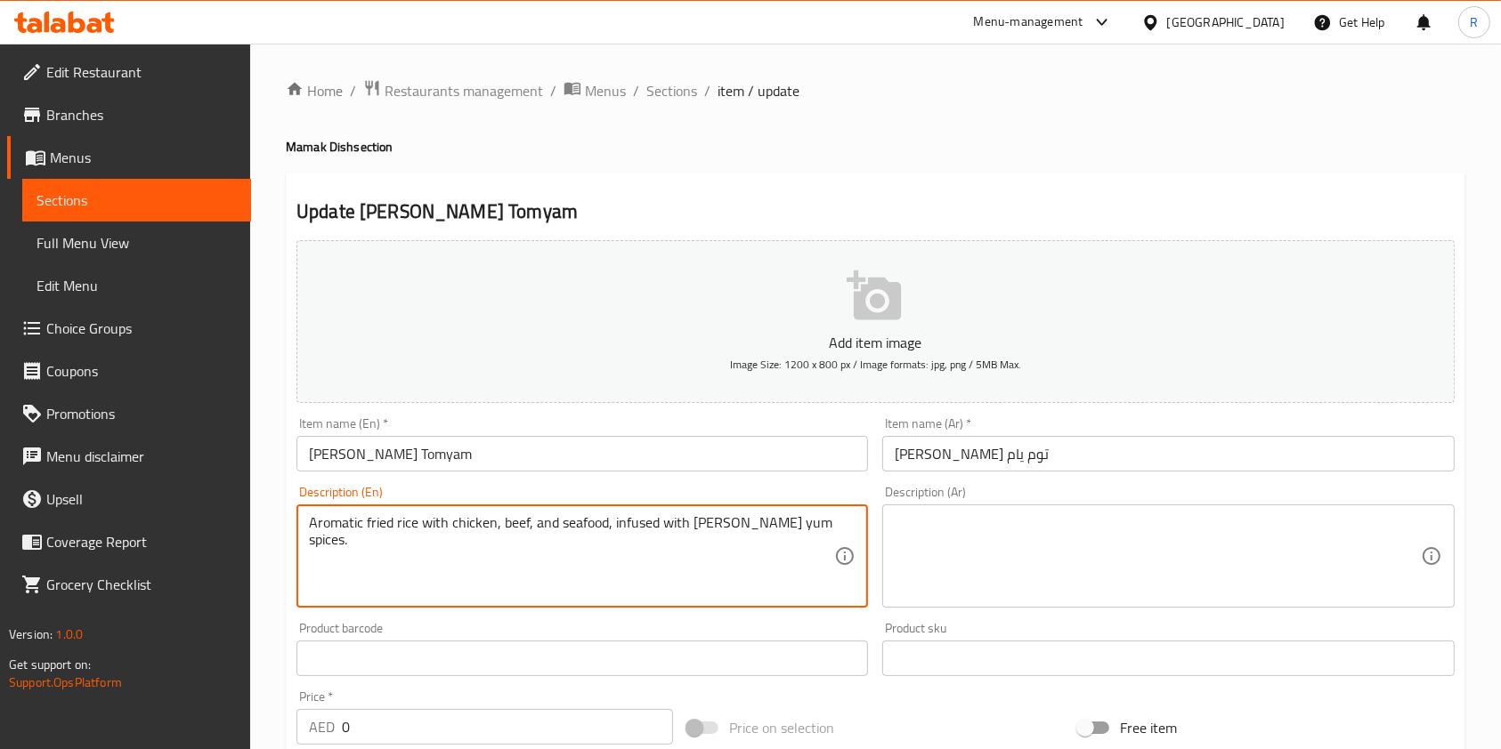
click at [548, 518] on textarea "Aromatic fried rice with chicken, beef, and seafood, infused with [PERSON_NAME]…" at bounding box center [571, 556] width 525 height 85
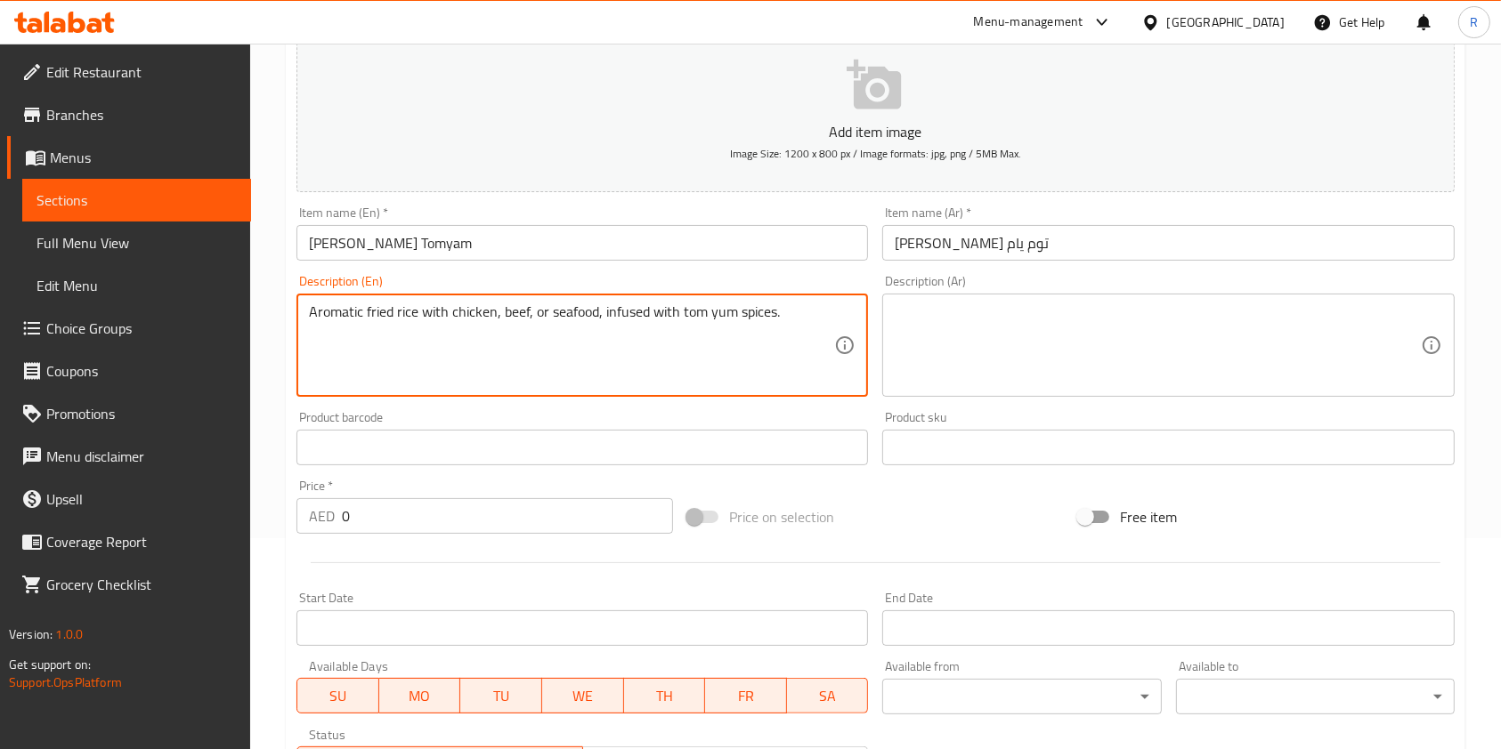
scroll to position [599, 0]
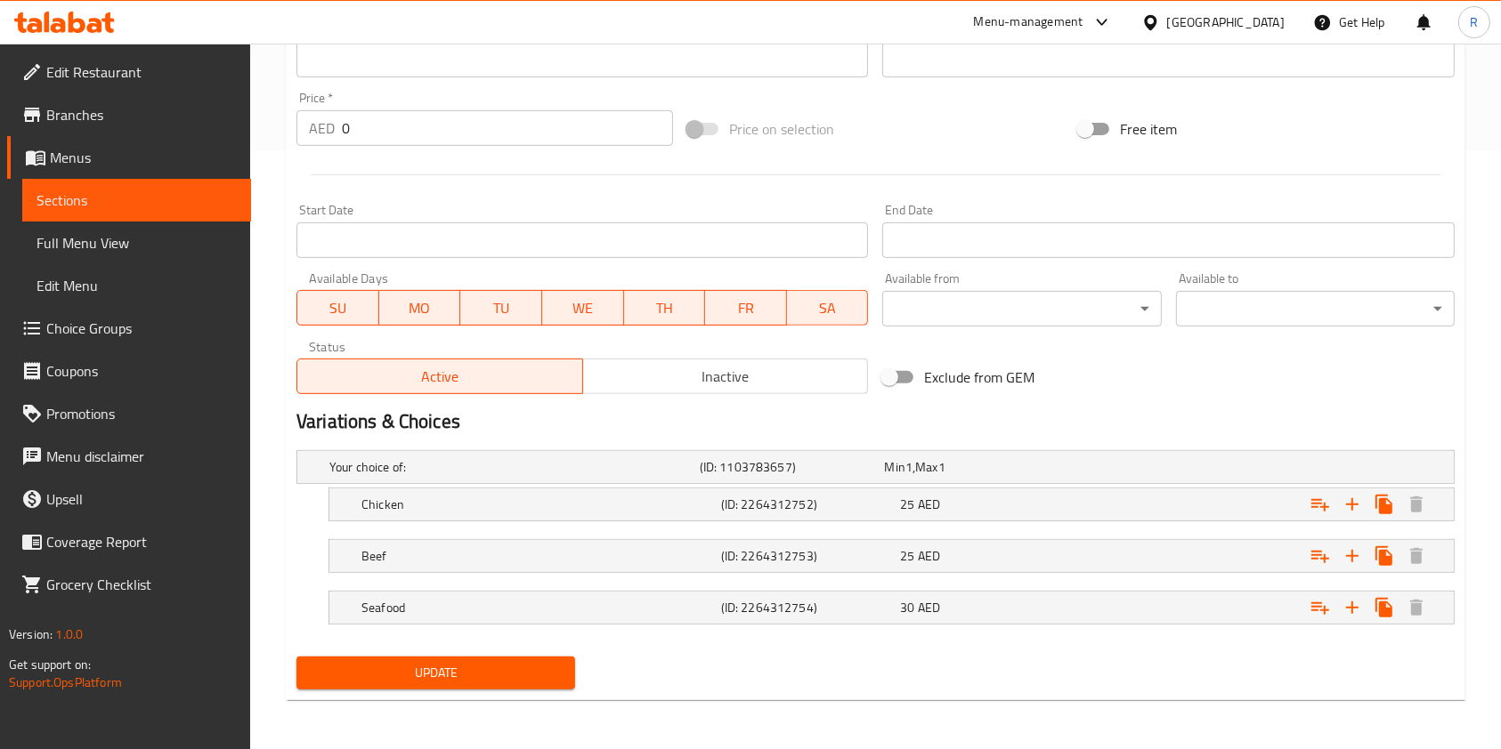
type textarea "Aromatic fried rice with chicken, beef, or seafood, infused with tom yum spices."
click at [465, 654] on div "Update" at bounding box center [435, 673] width 293 height 47
click at [517, 676] on span "Update" at bounding box center [436, 673] width 250 height 22
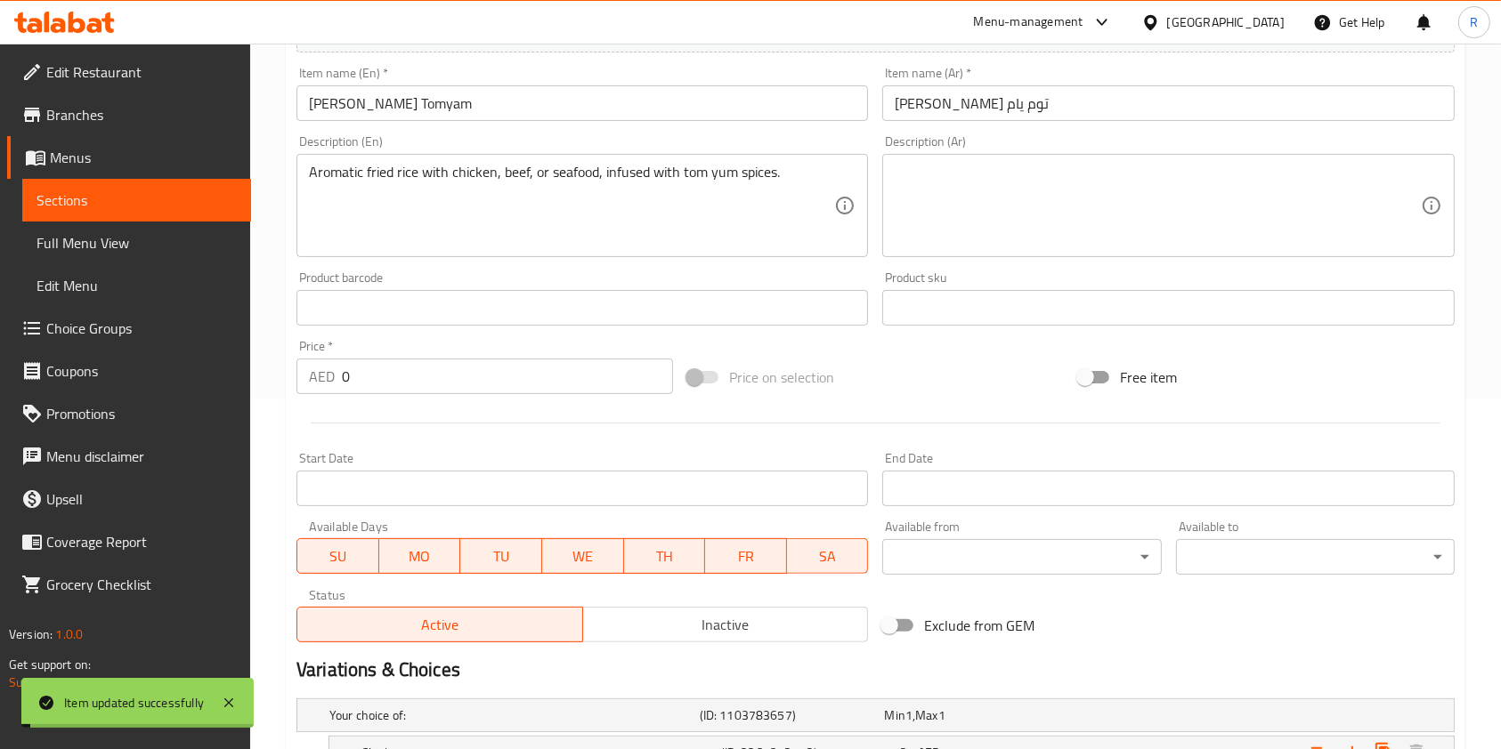
scroll to position [0, 0]
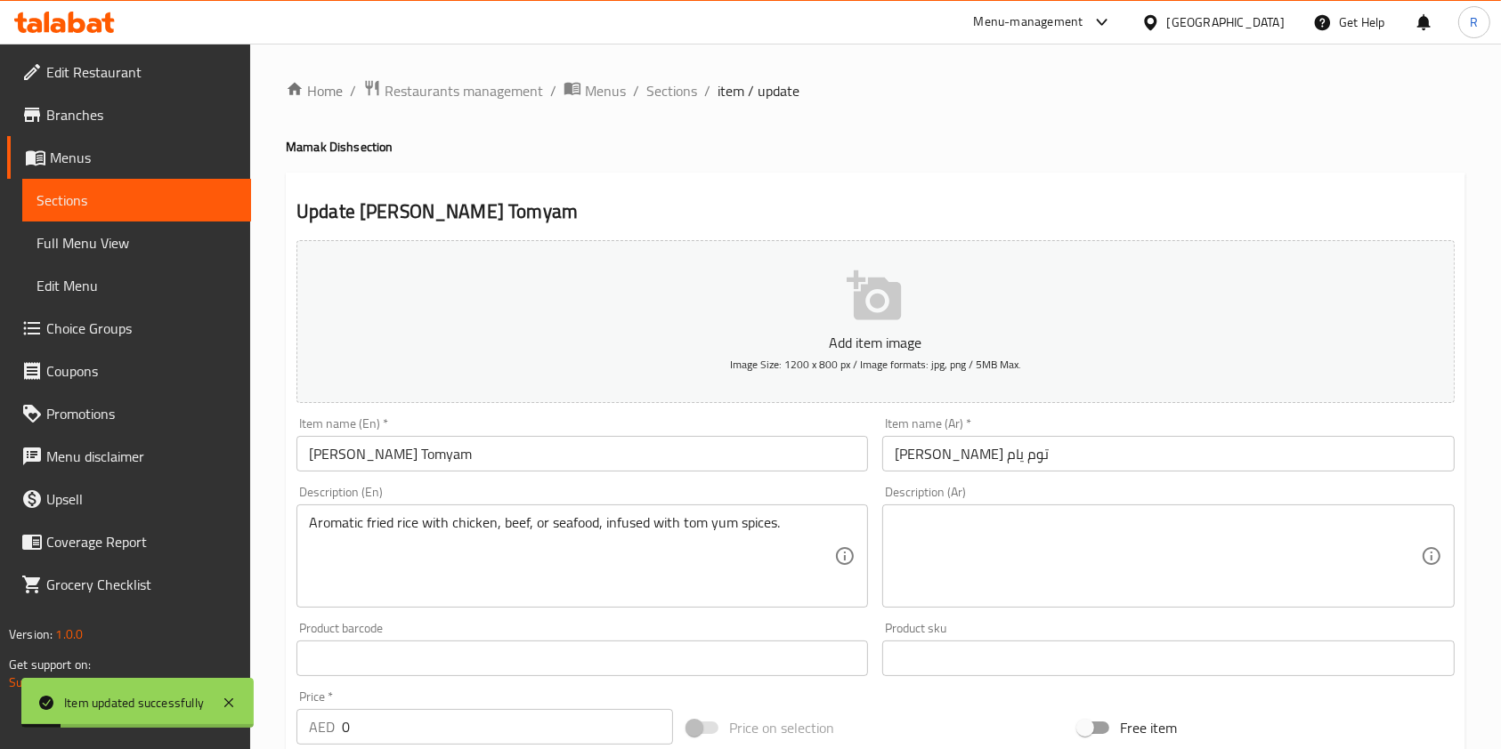
click at [663, 75] on div "Home / Restaurants management / Menus / Sections / item / update Mamak Dish sec…" at bounding box center [875, 697] width 1250 height 1306
click at [667, 89] on span "Sections" at bounding box center [671, 90] width 51 height 21
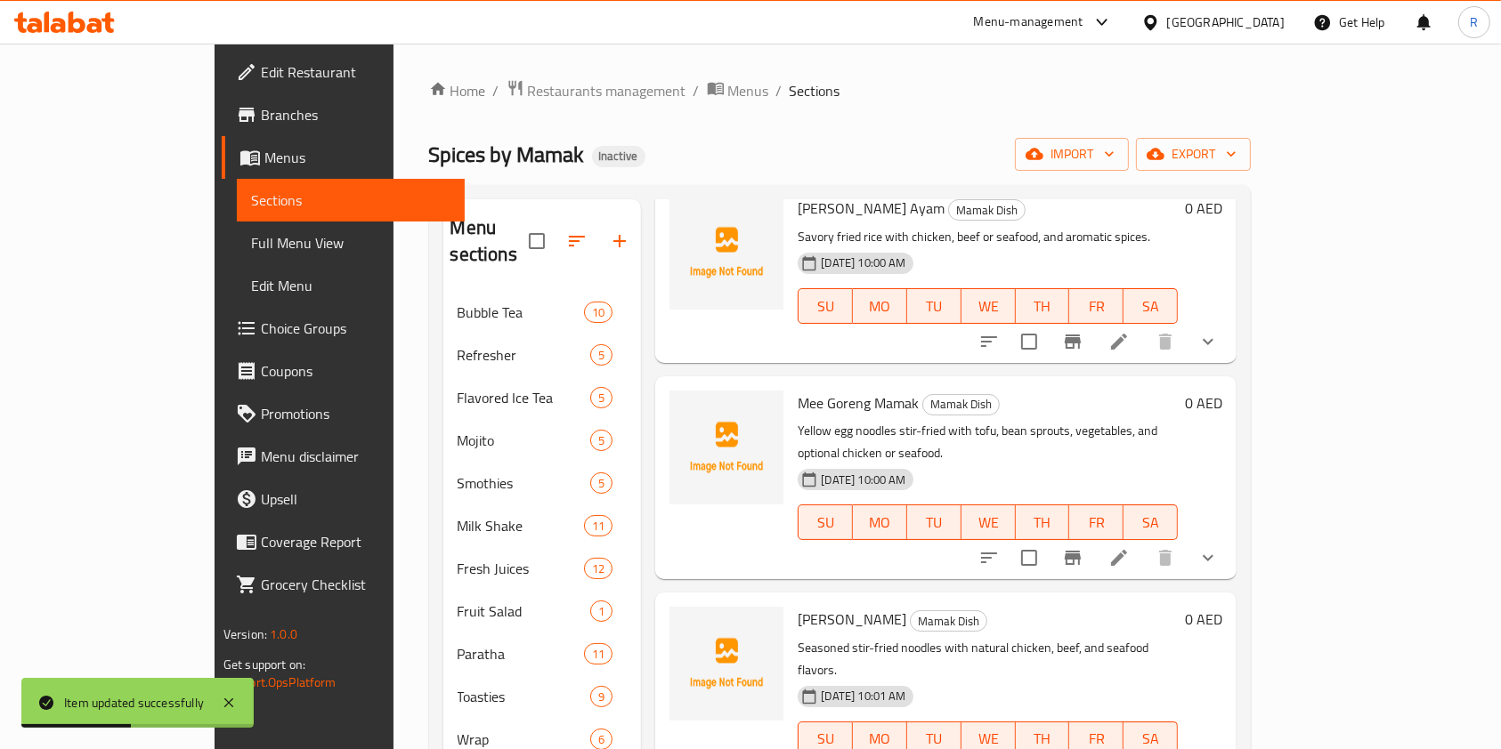
scroll to position [356, 0]
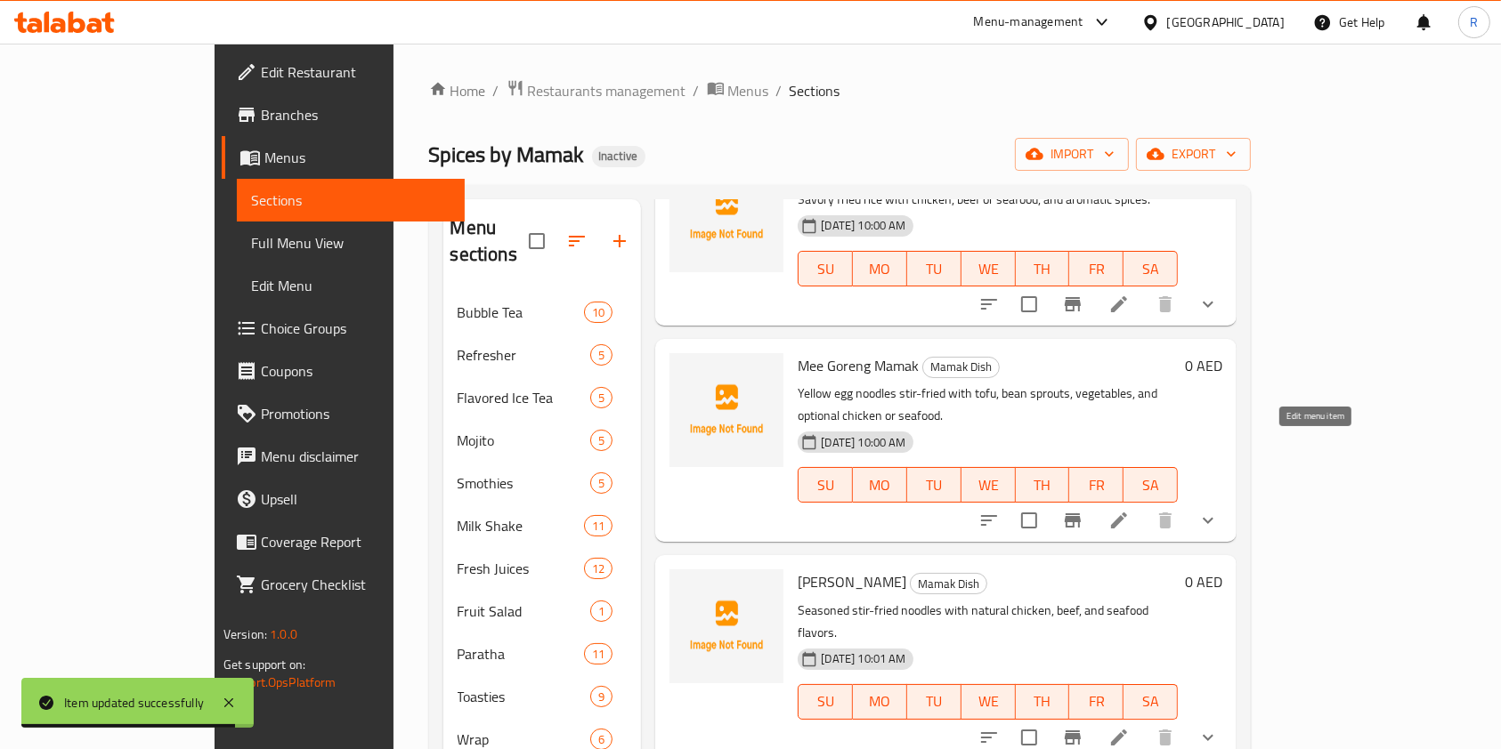
click at [1129, 510] on icon at bounding box center [1118, 520] width 21 height 21
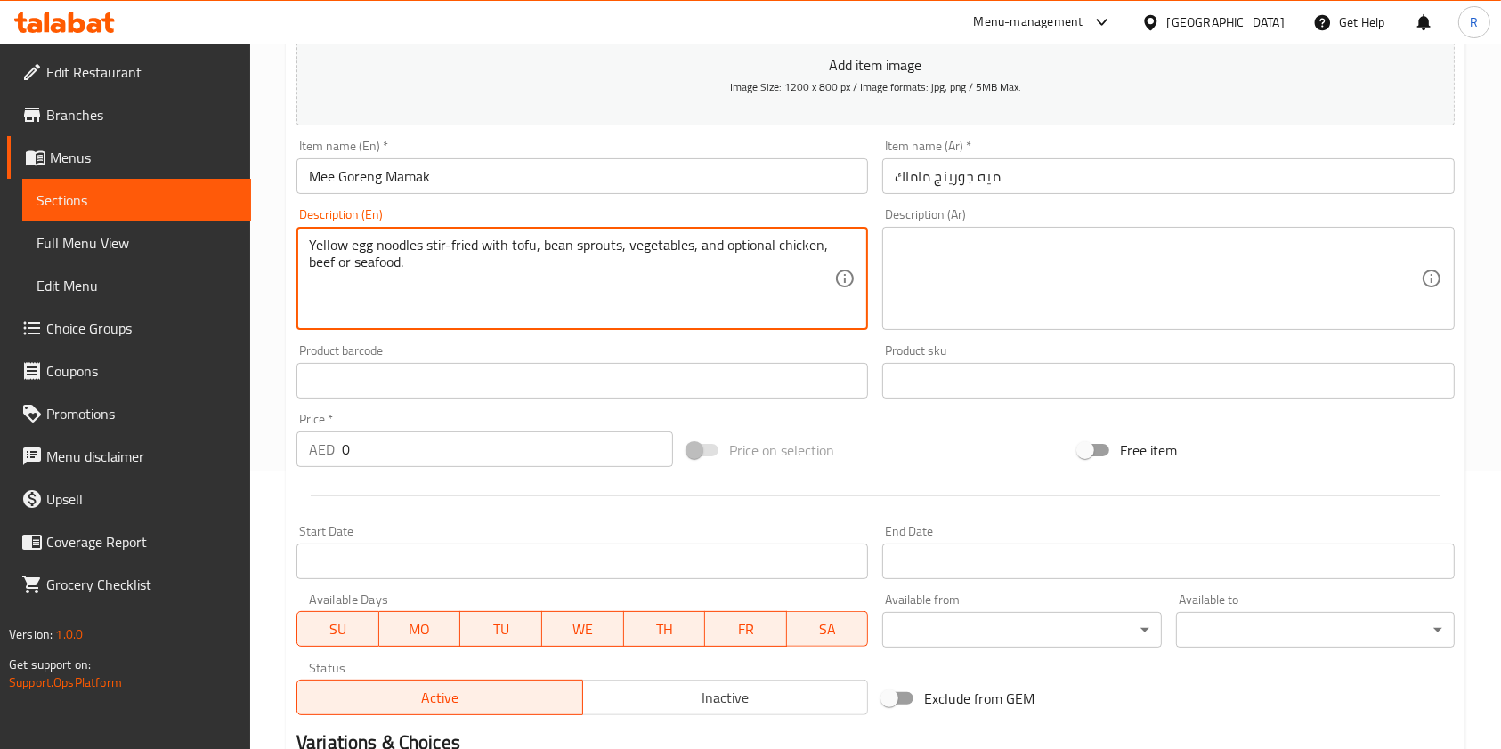
scroll to position [599, 0]
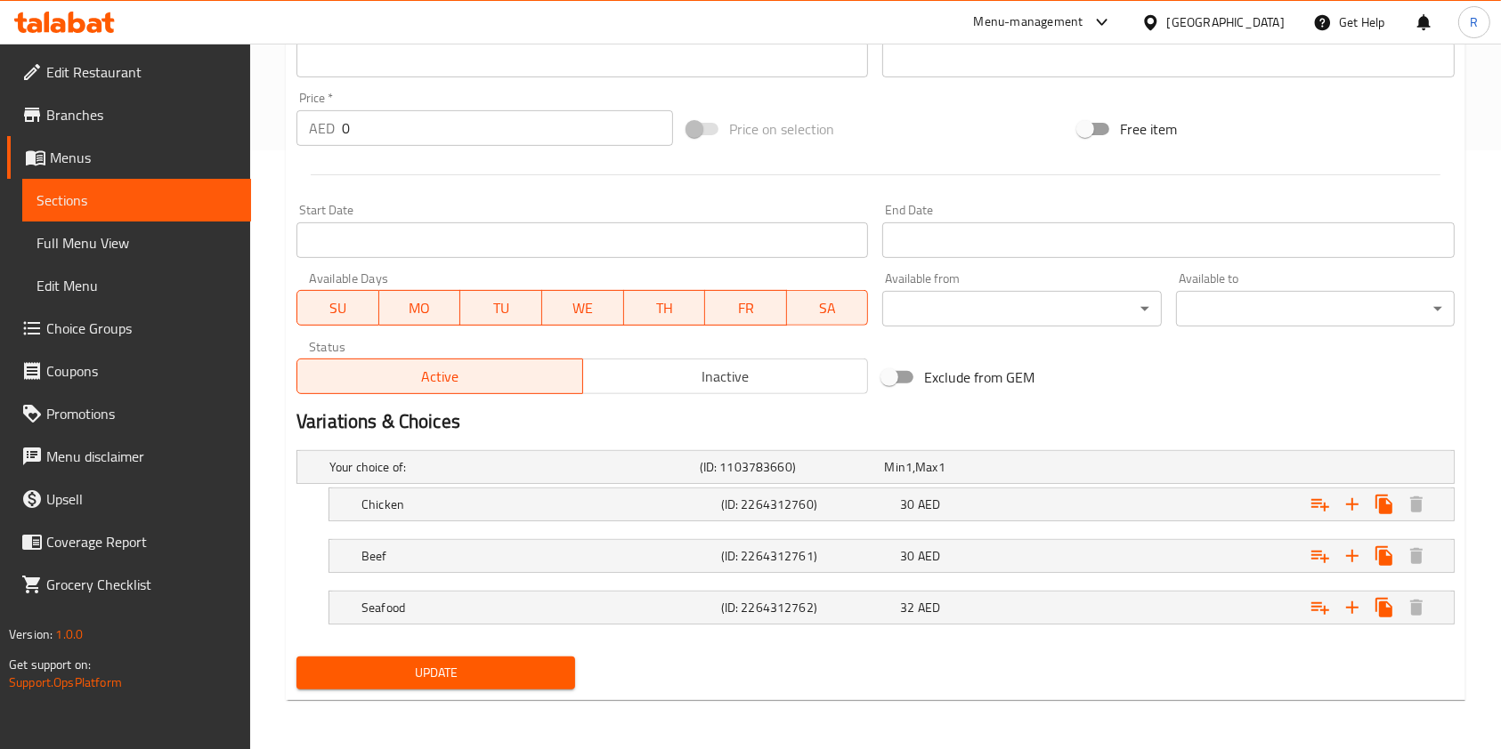
type textarea "Yellow egg noodles stir-fried with tofu, bean sprouts, vegetables, and optional…"
click at [514, 667] on span "Update" at bounding box center [436, 673] width 250 height 22
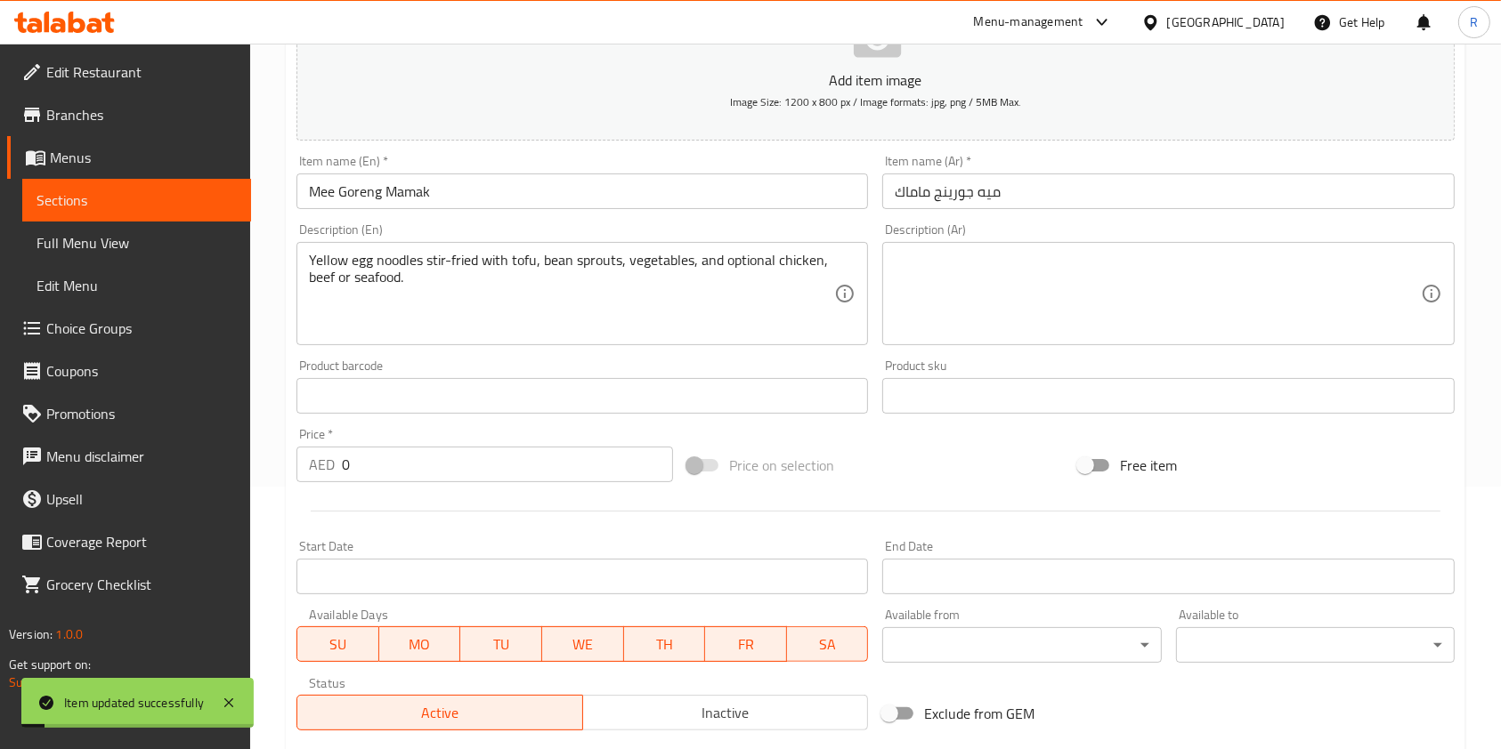
scroll to position [0, 0]
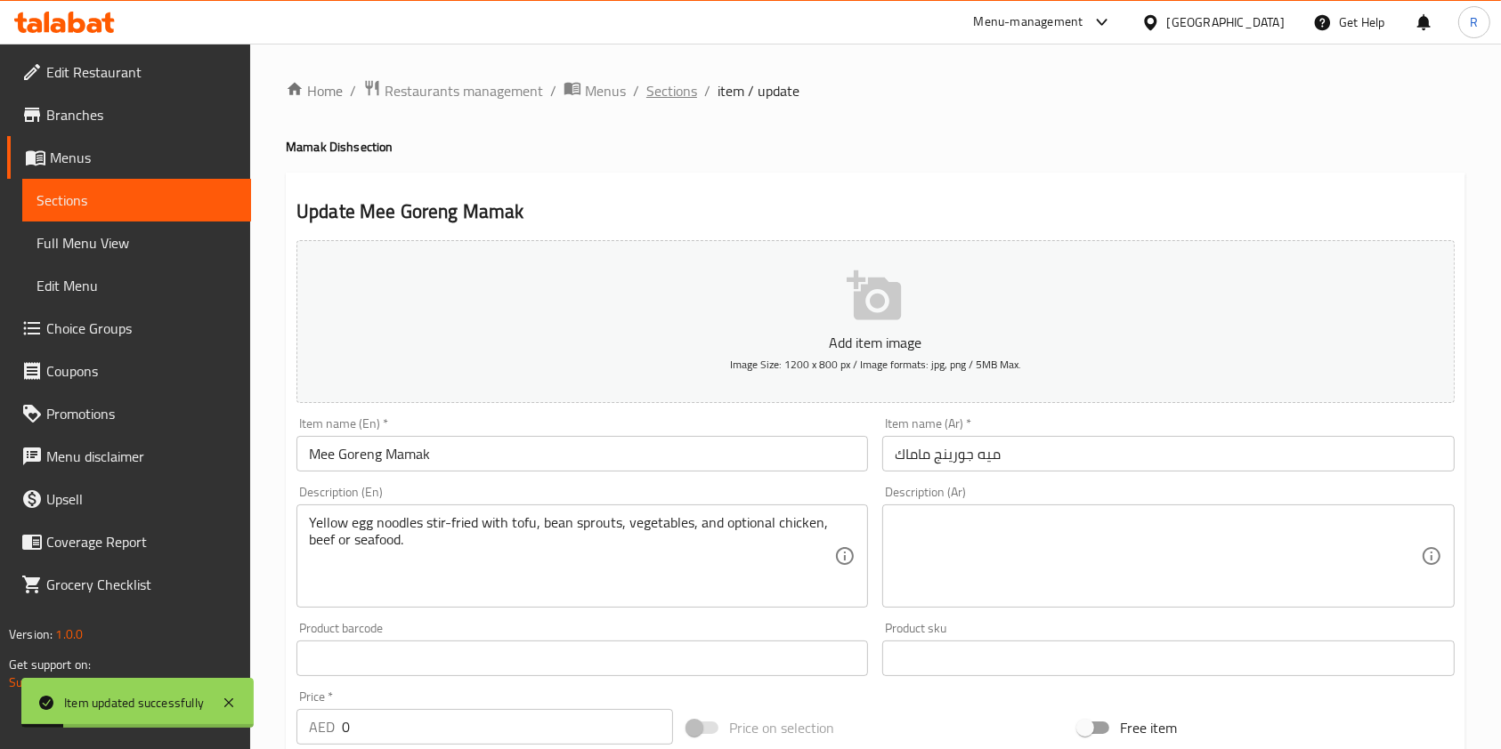
click at [666, 94] on span "Sections" at bounding box center [671, 90] width 51 height 21
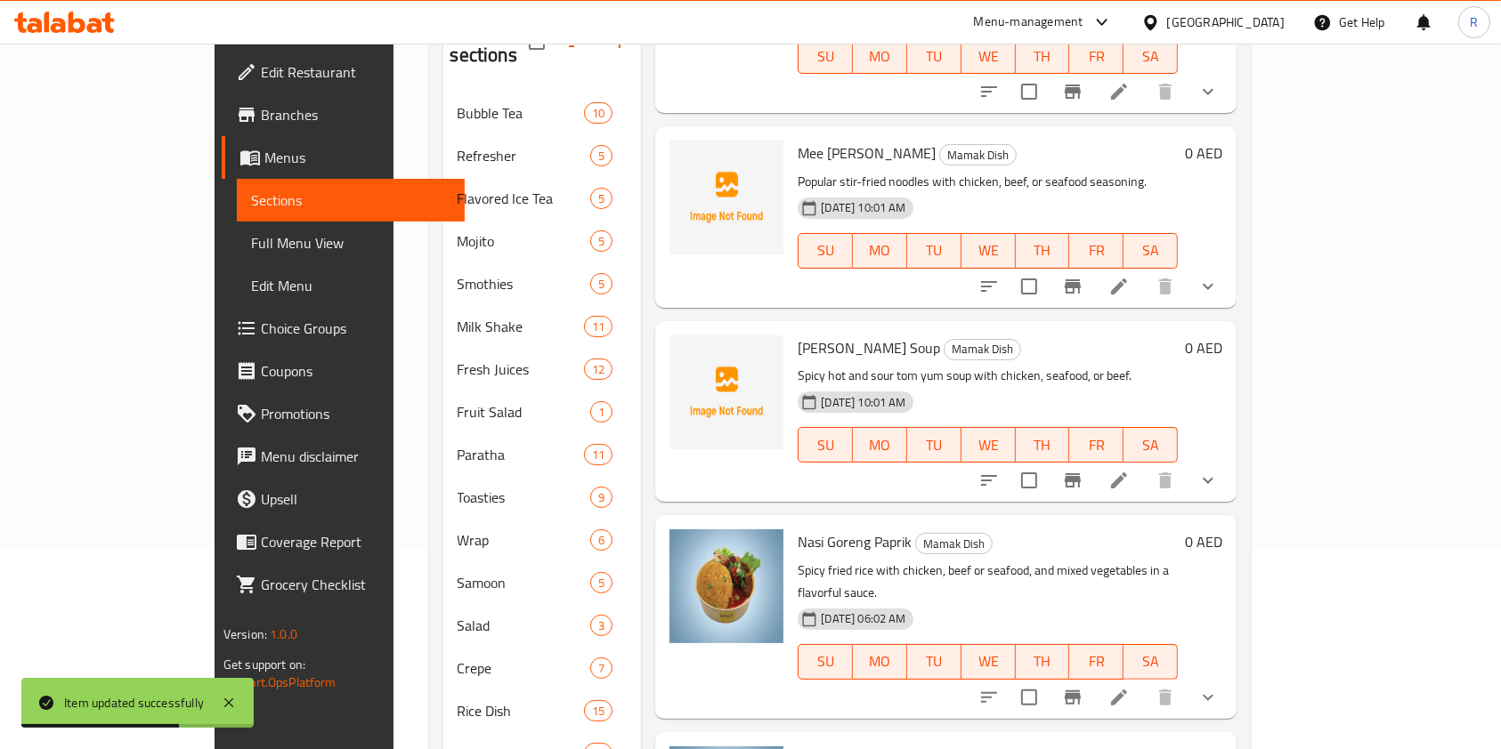
scroll to position [237, 0]
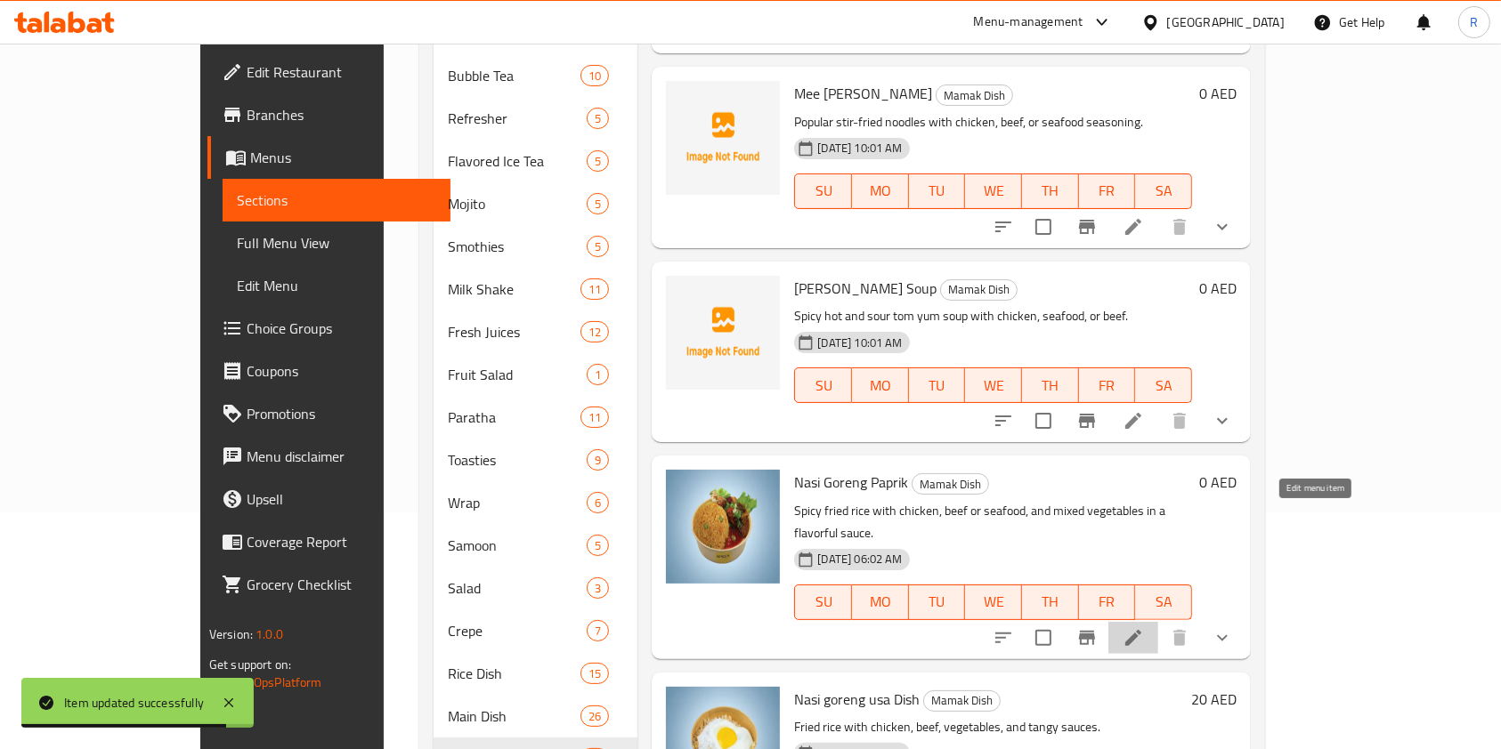
click at [1144, 627] on icon at bounding box center [1132, 637] width 21 height 21
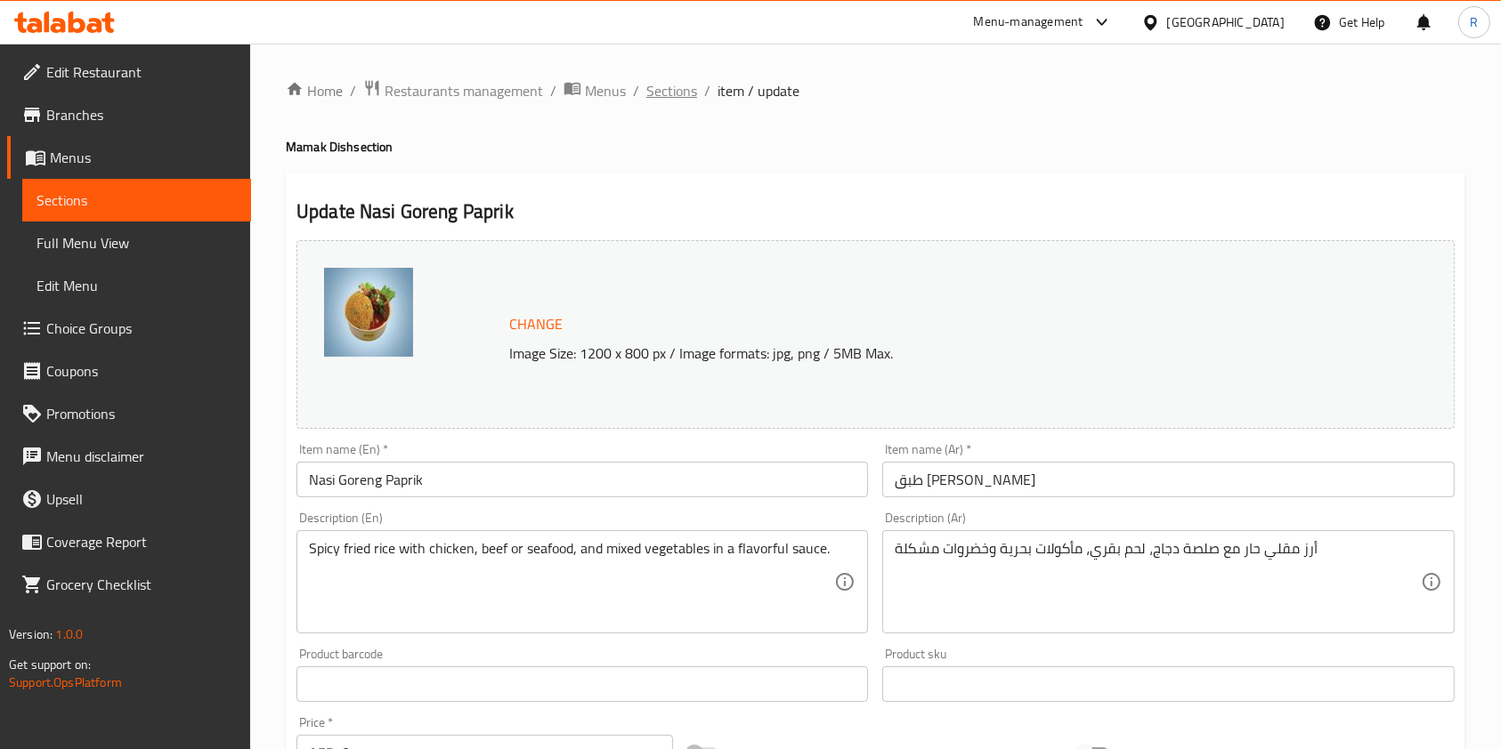
click at [667, 100] on span "Sections" at bounding box center [671, 90] width 51 height 21
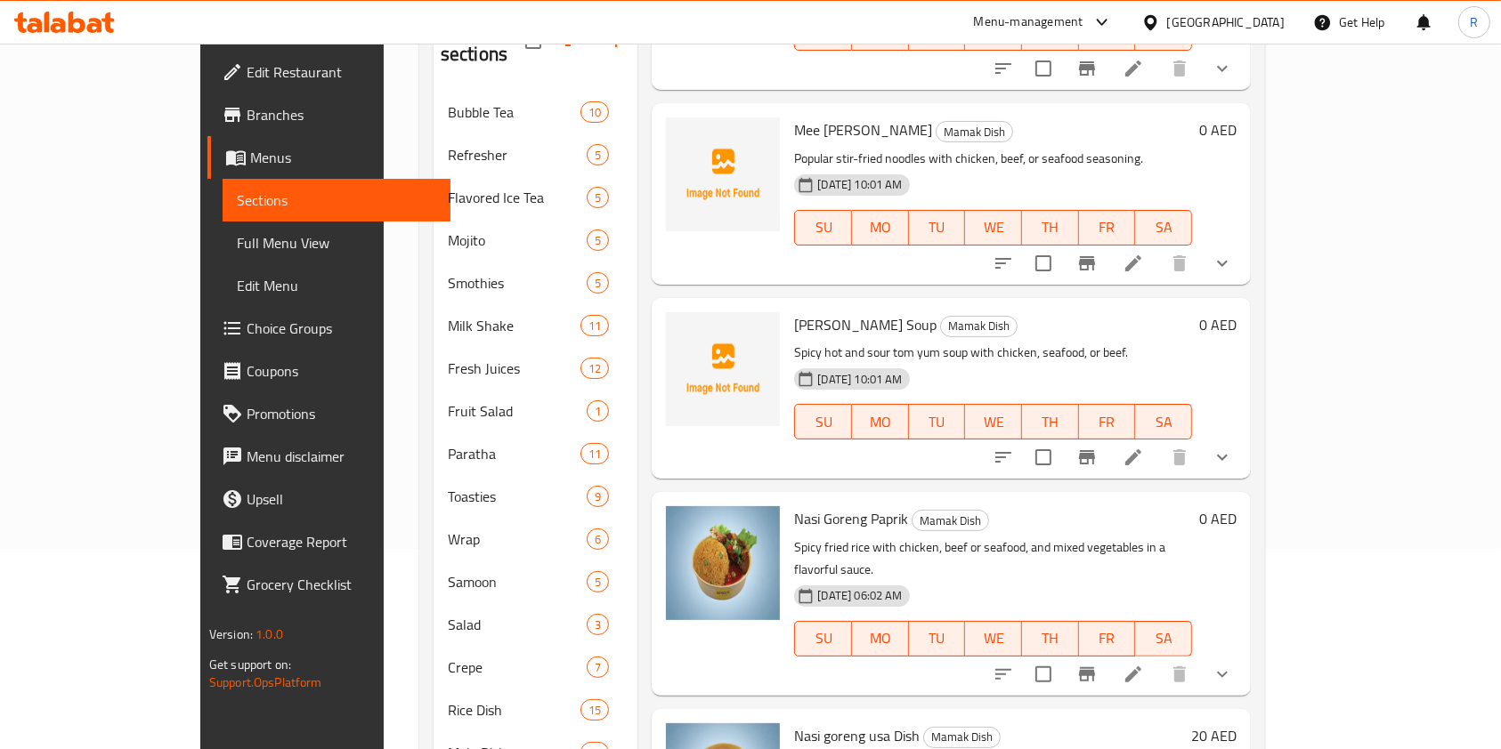
scroll to position [469, 0]
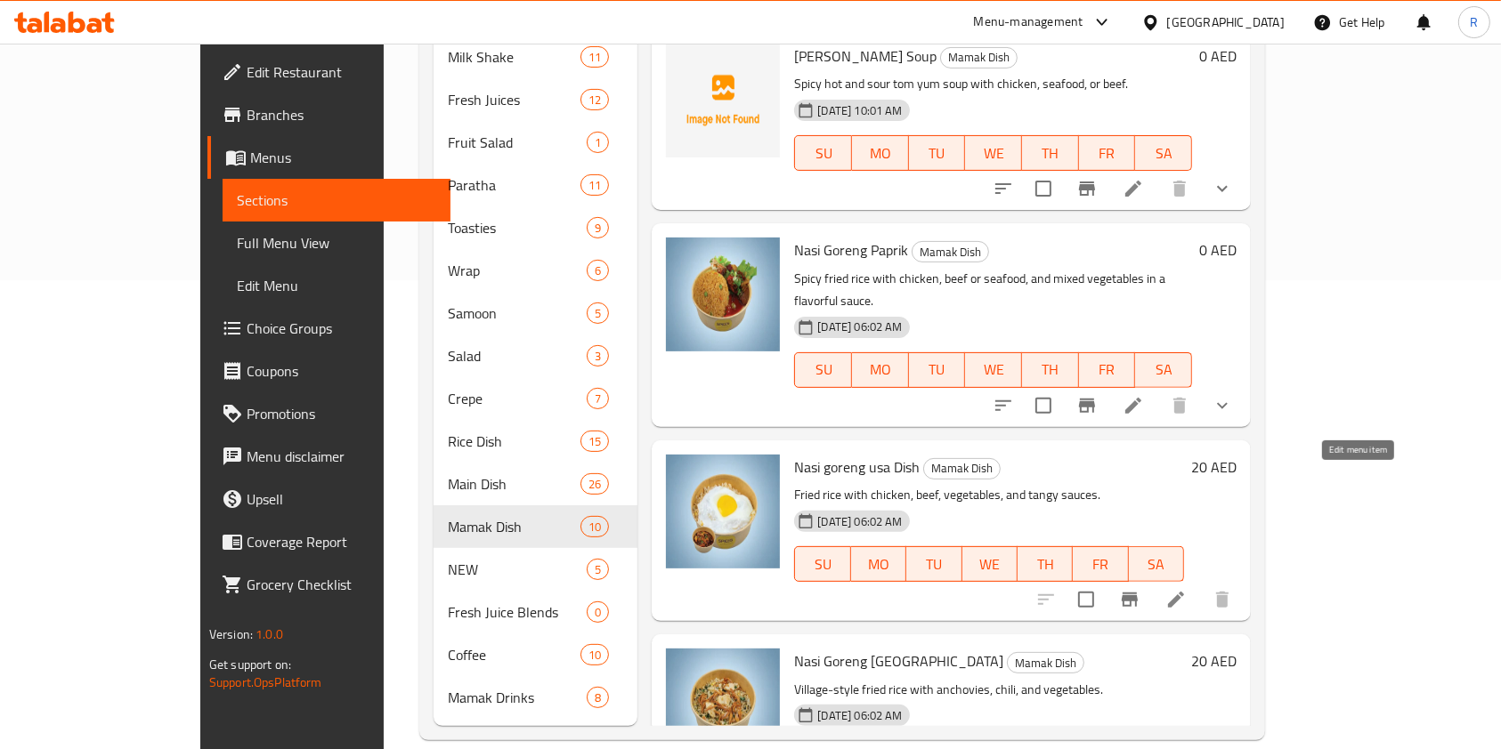
click at [1186, 589] on icon at bounding box center [1175, 599] width 21 height 21
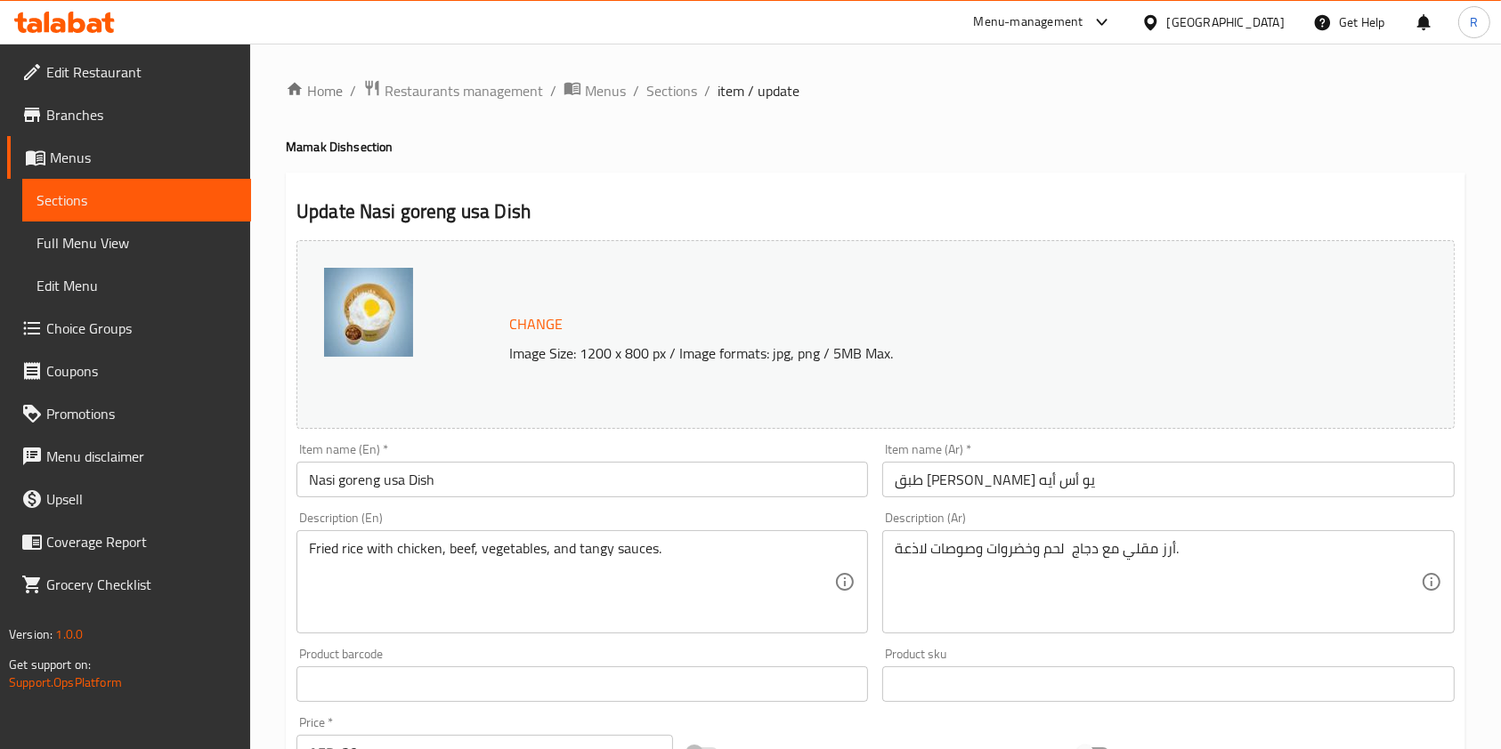
click at [549, 472] on input "Nasi goreng usa Dish" at bounding box center [581, 480] width 571 height 36
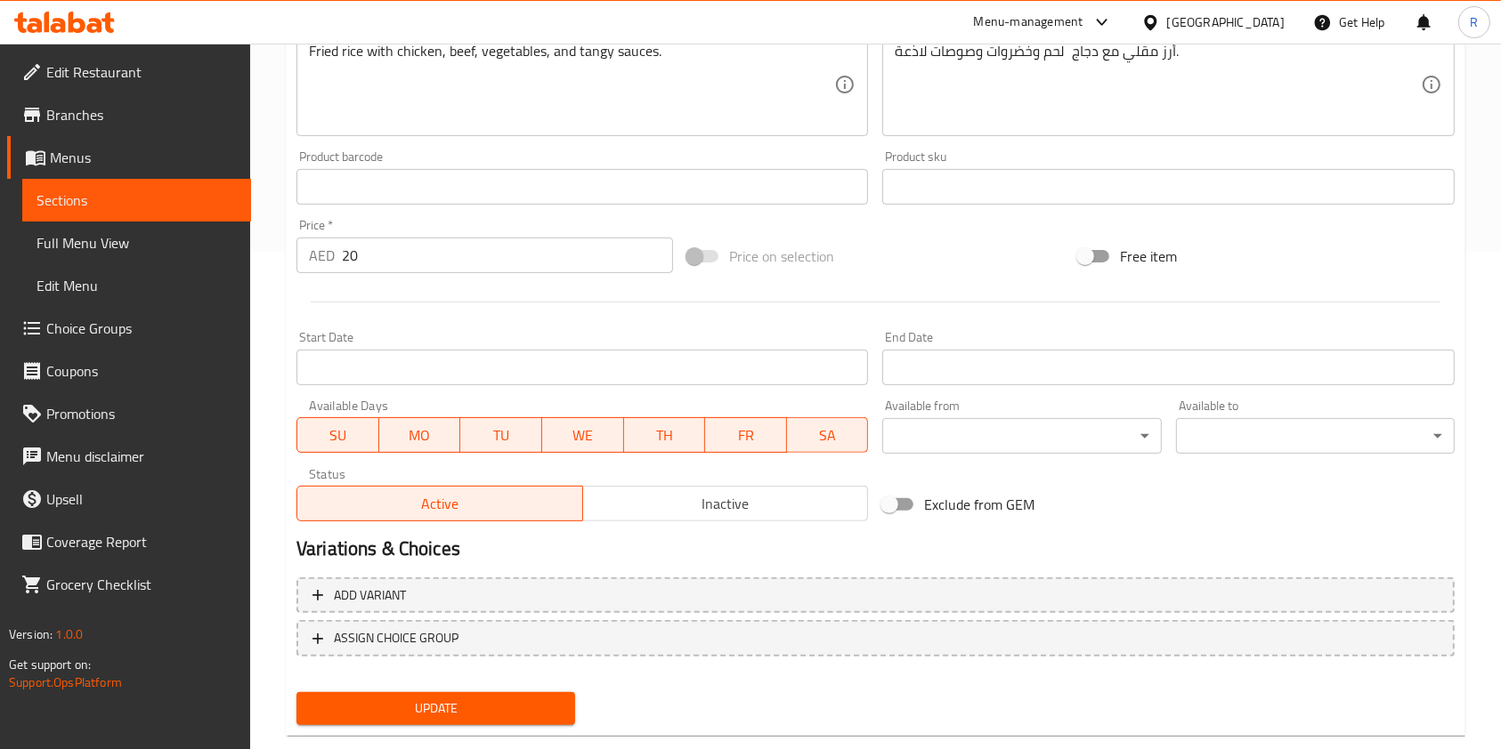
scroll to position [534, 0]
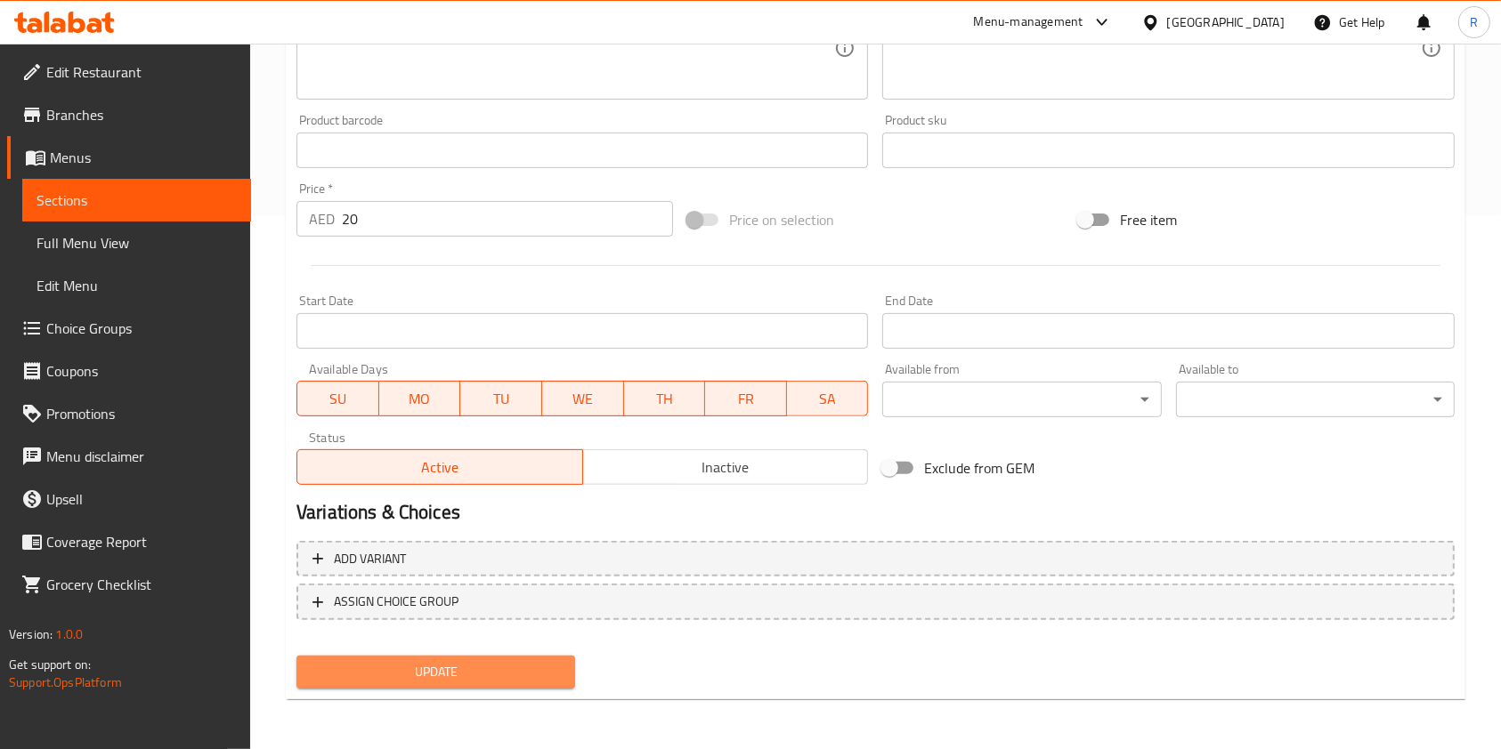
click at [435, 668] on span "Update" at bounding box center [436, 672] width 250 height 22
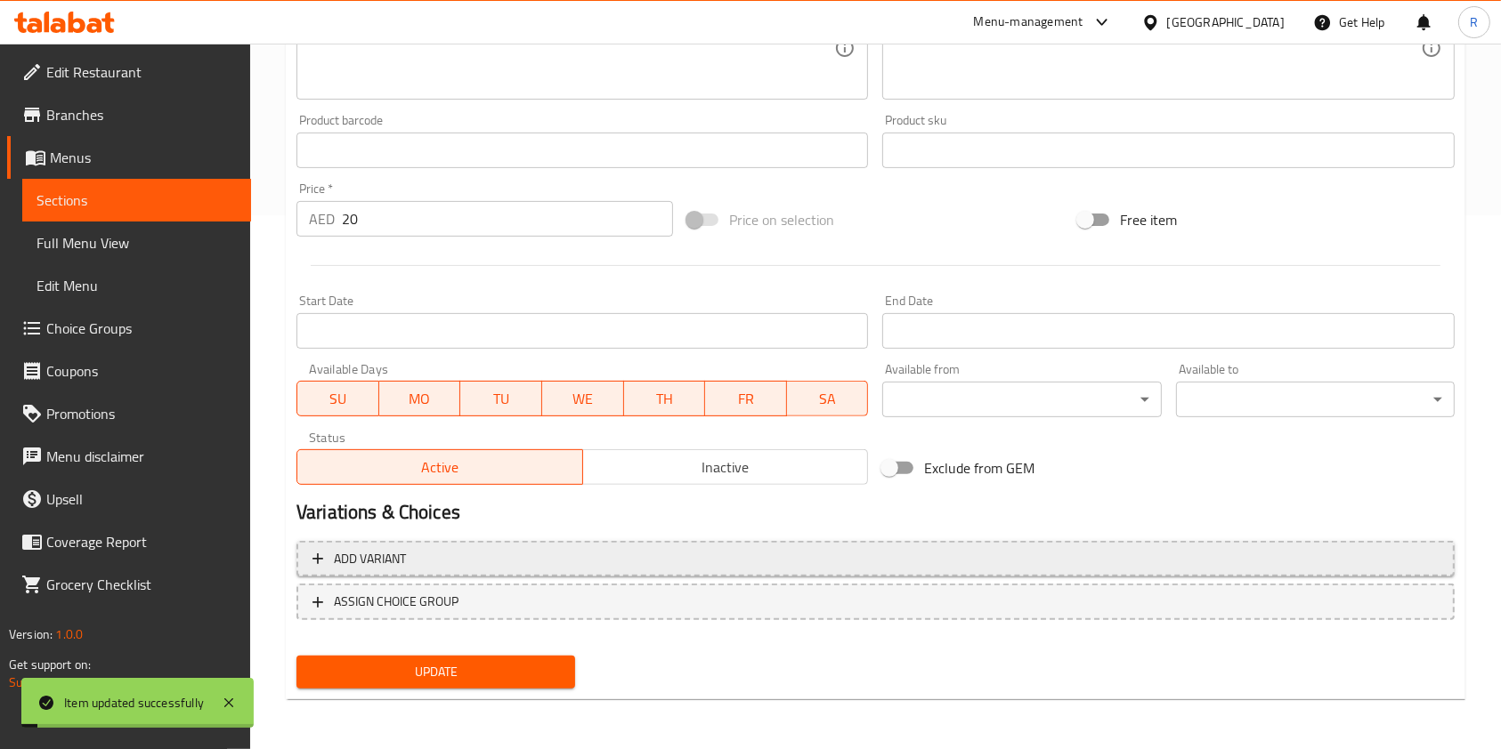
scroll to position [0, 0]
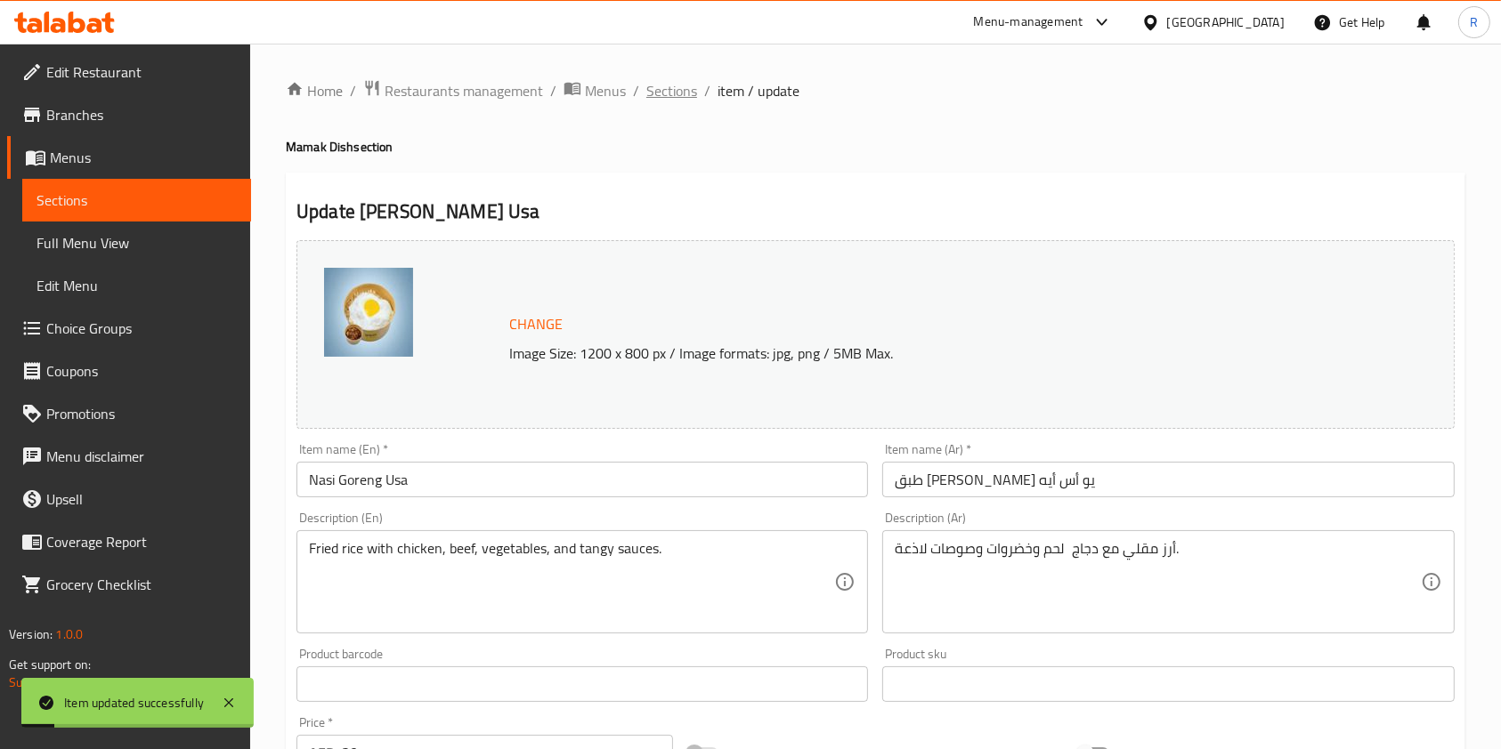
drag, startPoint x: 658, startPoint y: 90, endPoint x: 734, endPoint y: 116, distance: 80.8
click at [659, 90] on span "Sections" at bounding box center [671, 90] width 51 height 21
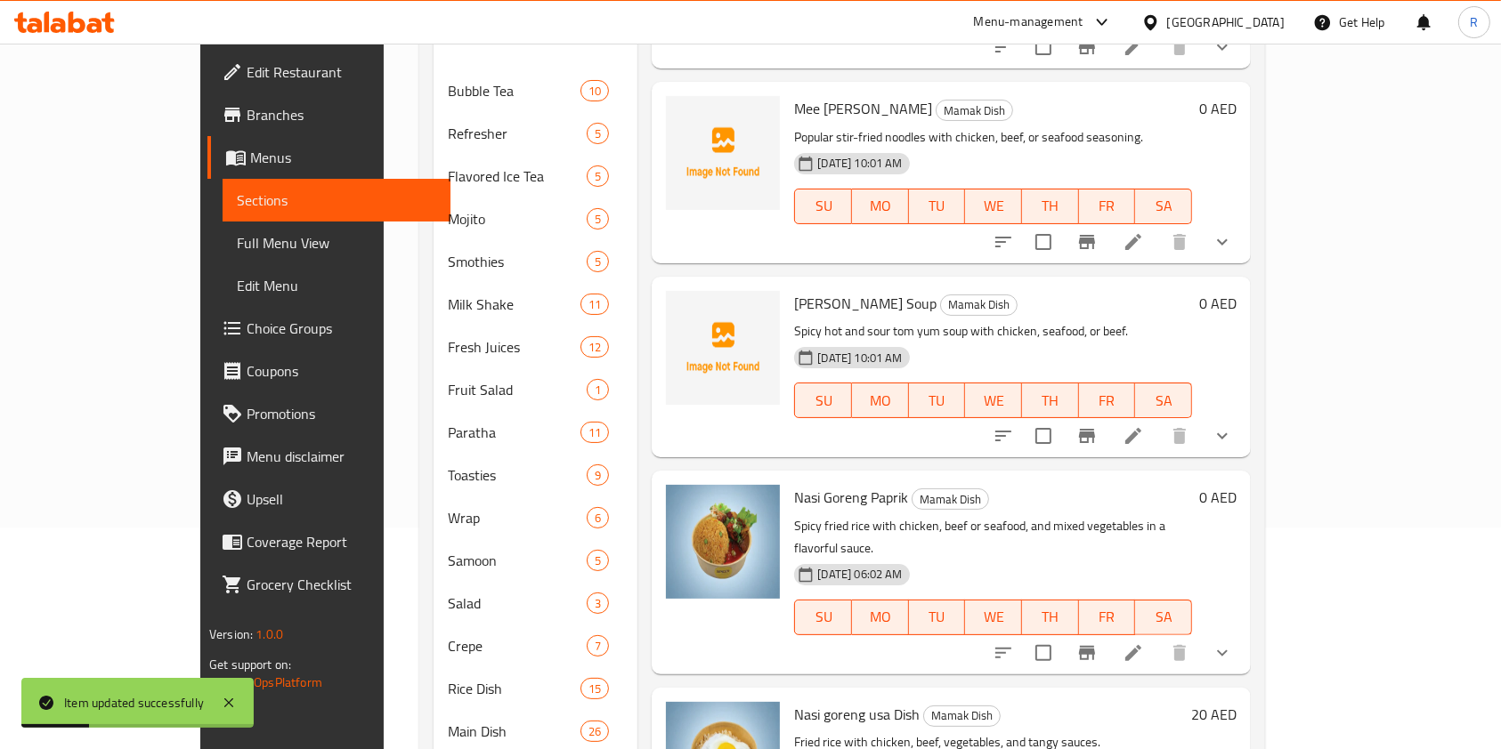
scroll to position [469, 0]
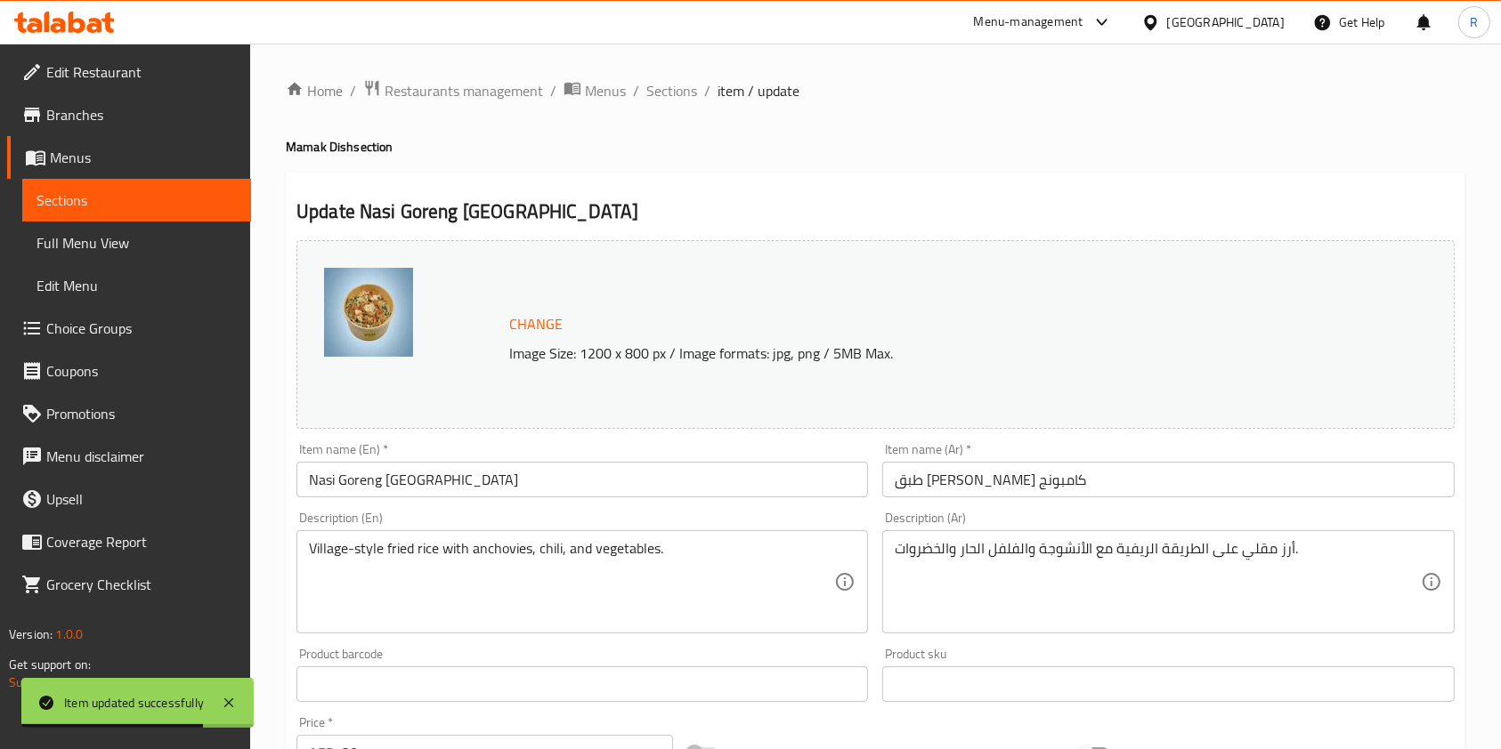
click at [498, 488] on input "Nasi Goreng [GEOGRAPHIC_DATA]" at bounding box center [581, 480] width 571 height 36
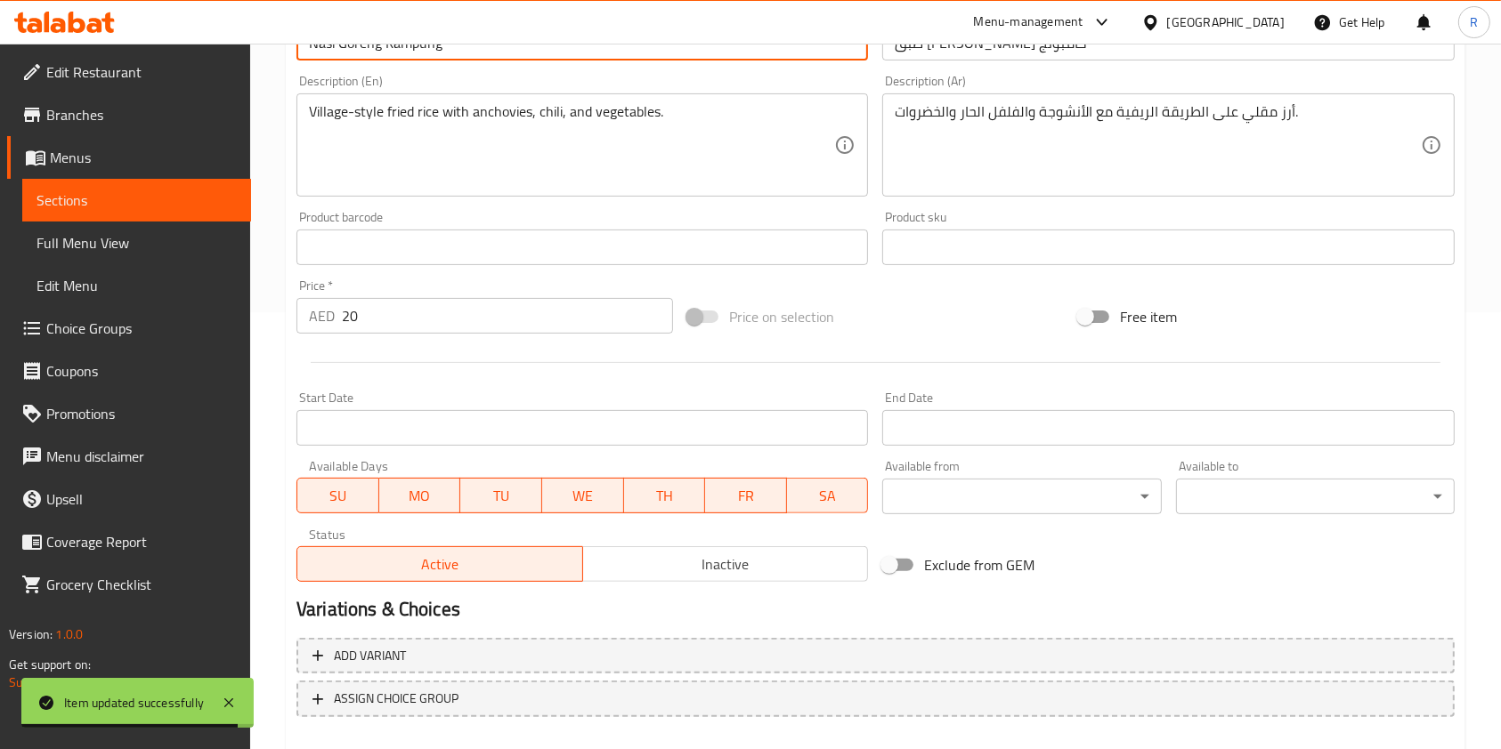
scroll to position [534, 0]
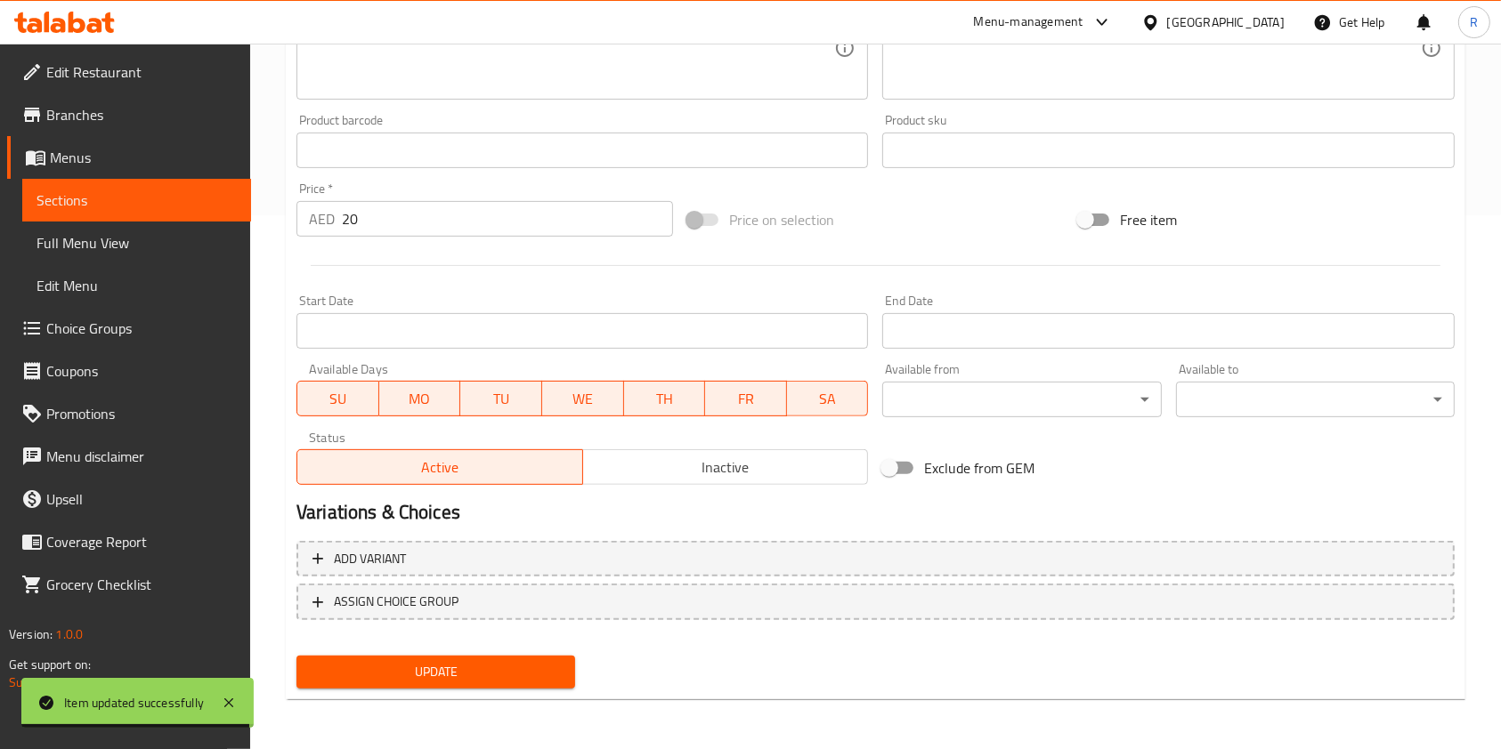
drag, startPoint x: 465, startPoint y: 667, endPoint x: 470, endPoint y: 689, distance: 22.9
click at [464, 667] on span "Update" at bounding box center [436, 672] width 250 height 22
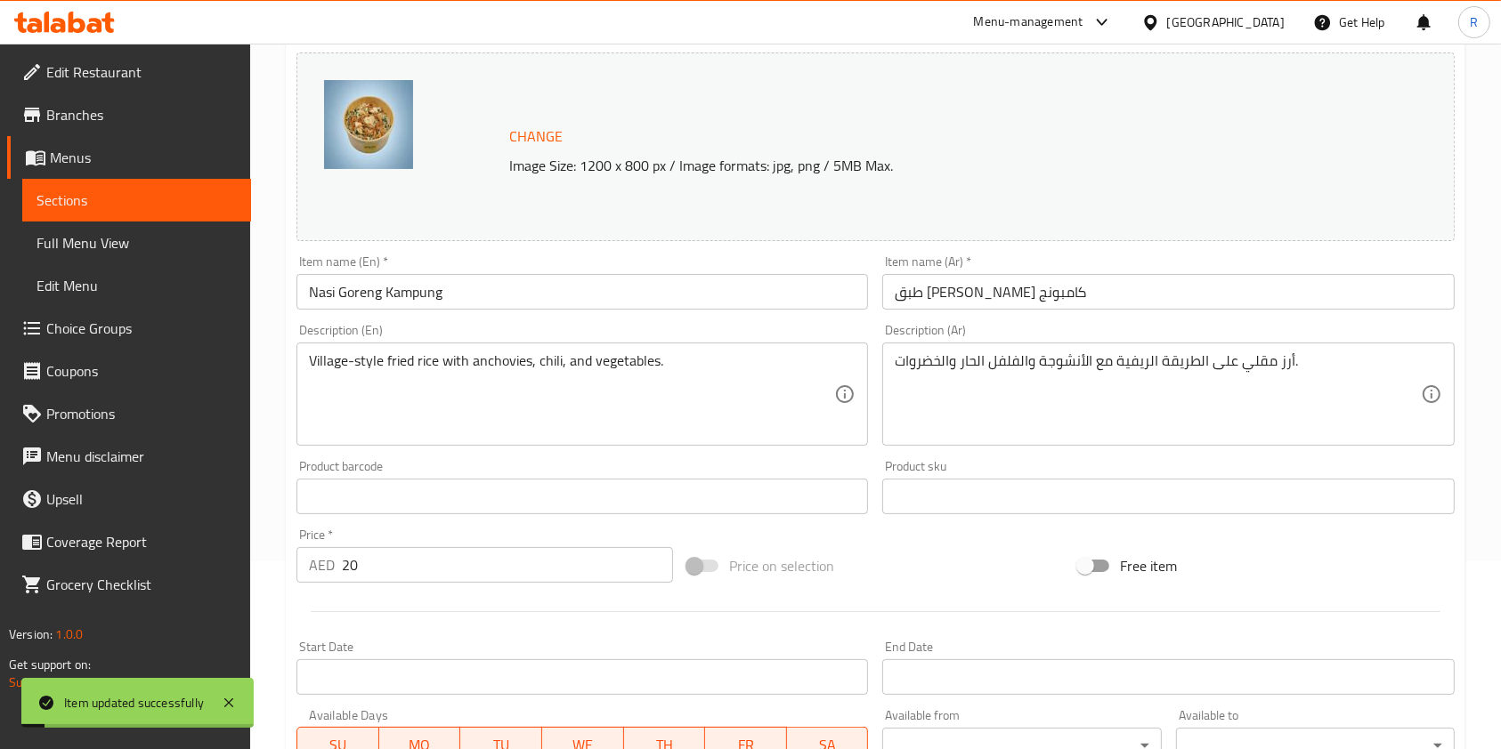
scroll to position [0, 0]
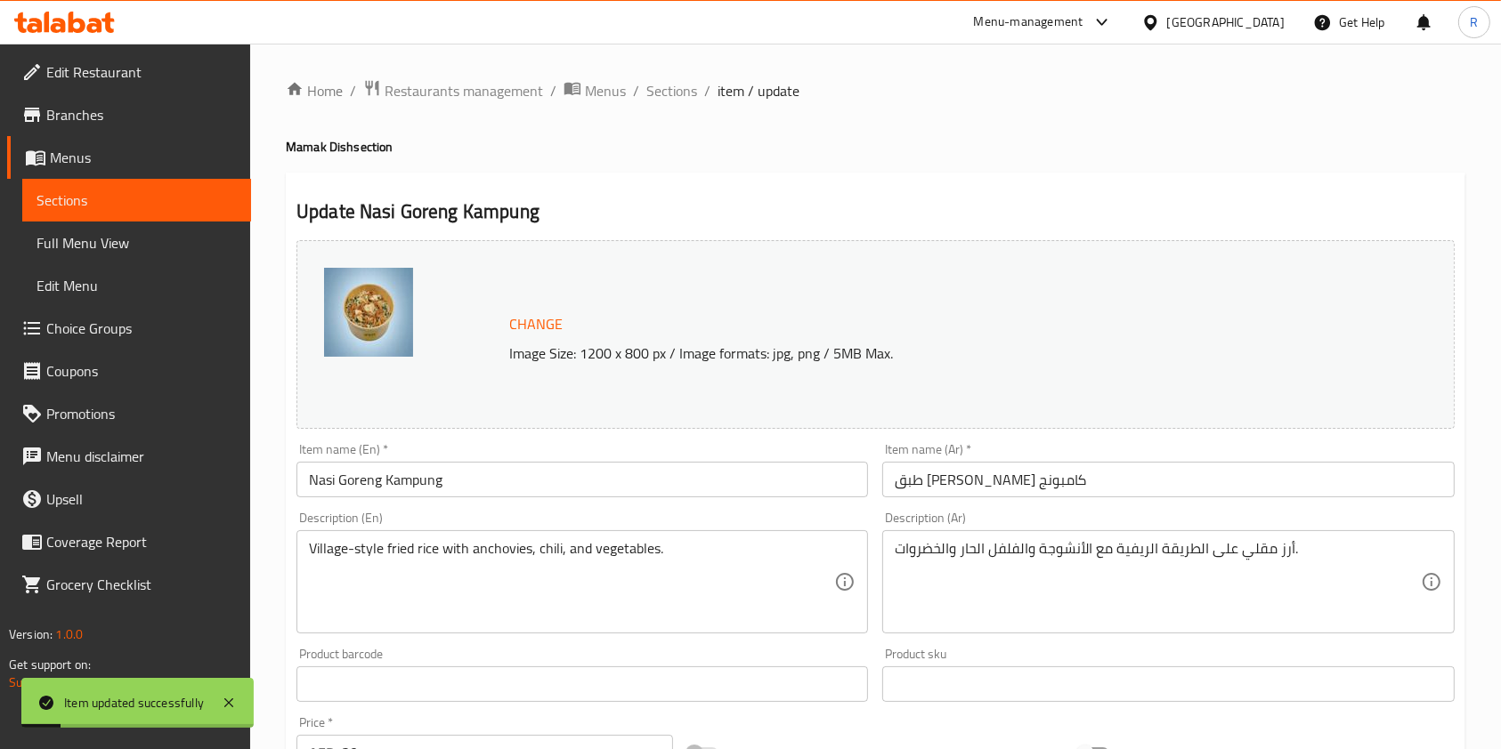
drag, startPoint x: 672, startPoint y: 97, endPoint x: 767, endPoint y: 132, distance: 101.4
click at [672, 97] on span "Sections" at bounding box center [671, 90] width 51 height 21
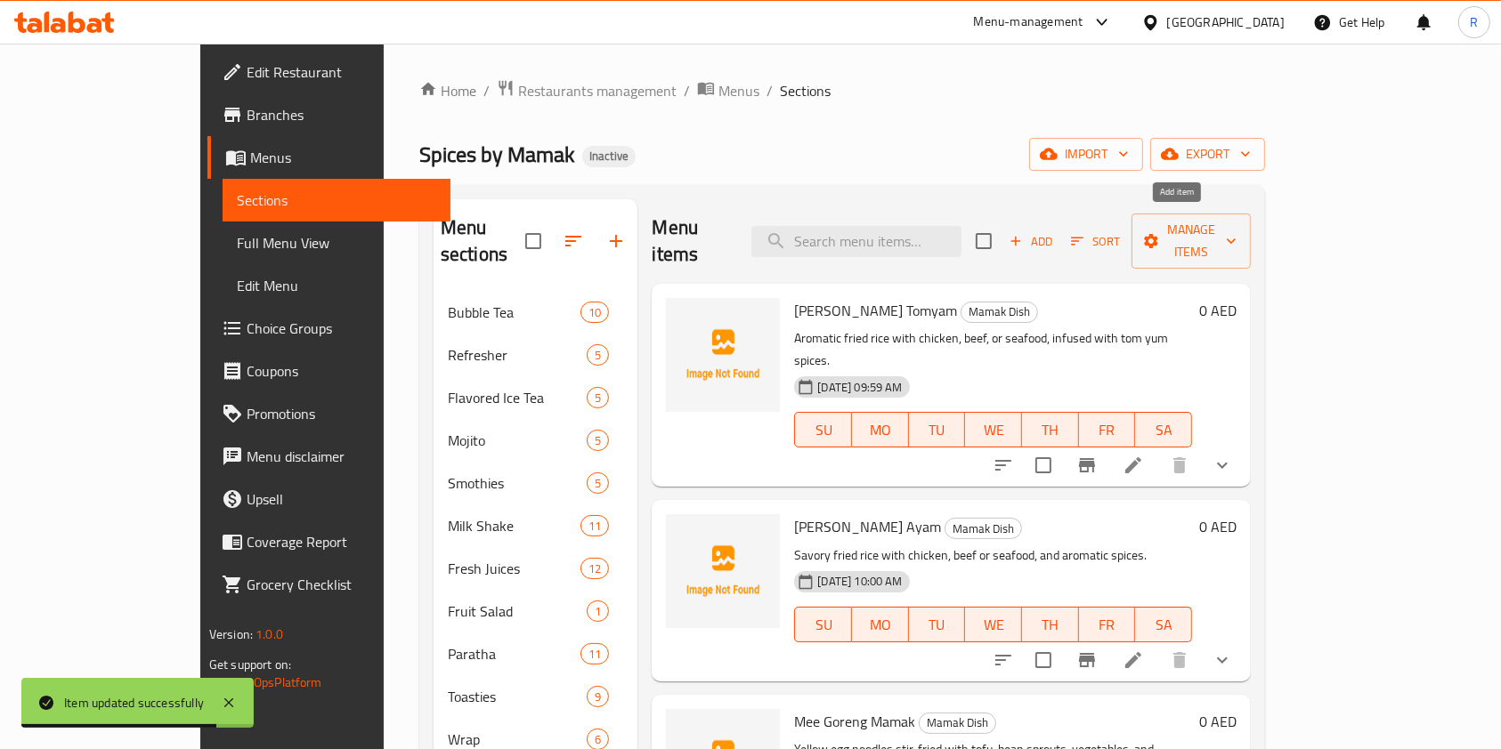
click at [1055, 231] on span "Add" at bounding box center [1031, 241] width 48 height 20
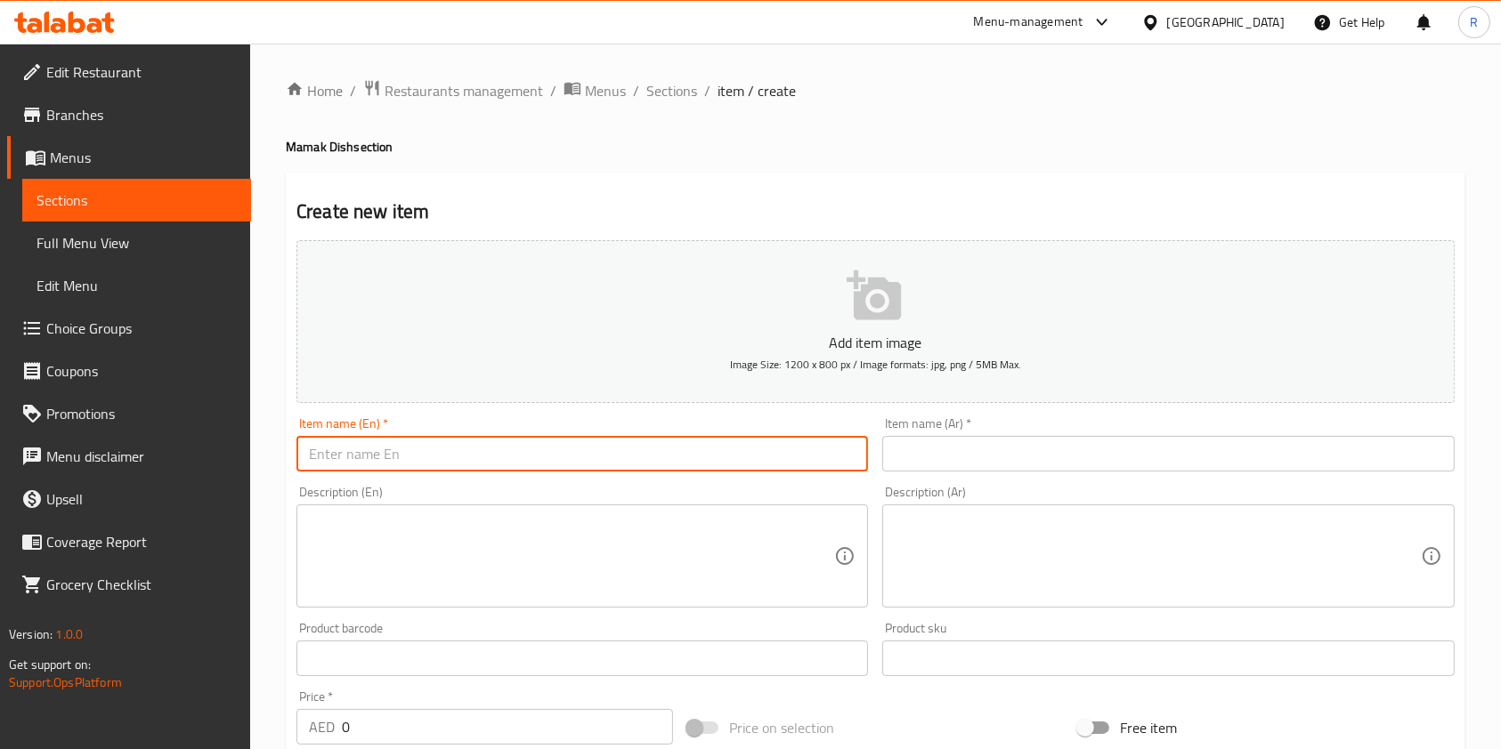
click at [748, 447] on input "text" at bounding box center [581, 454] width 571 height 36
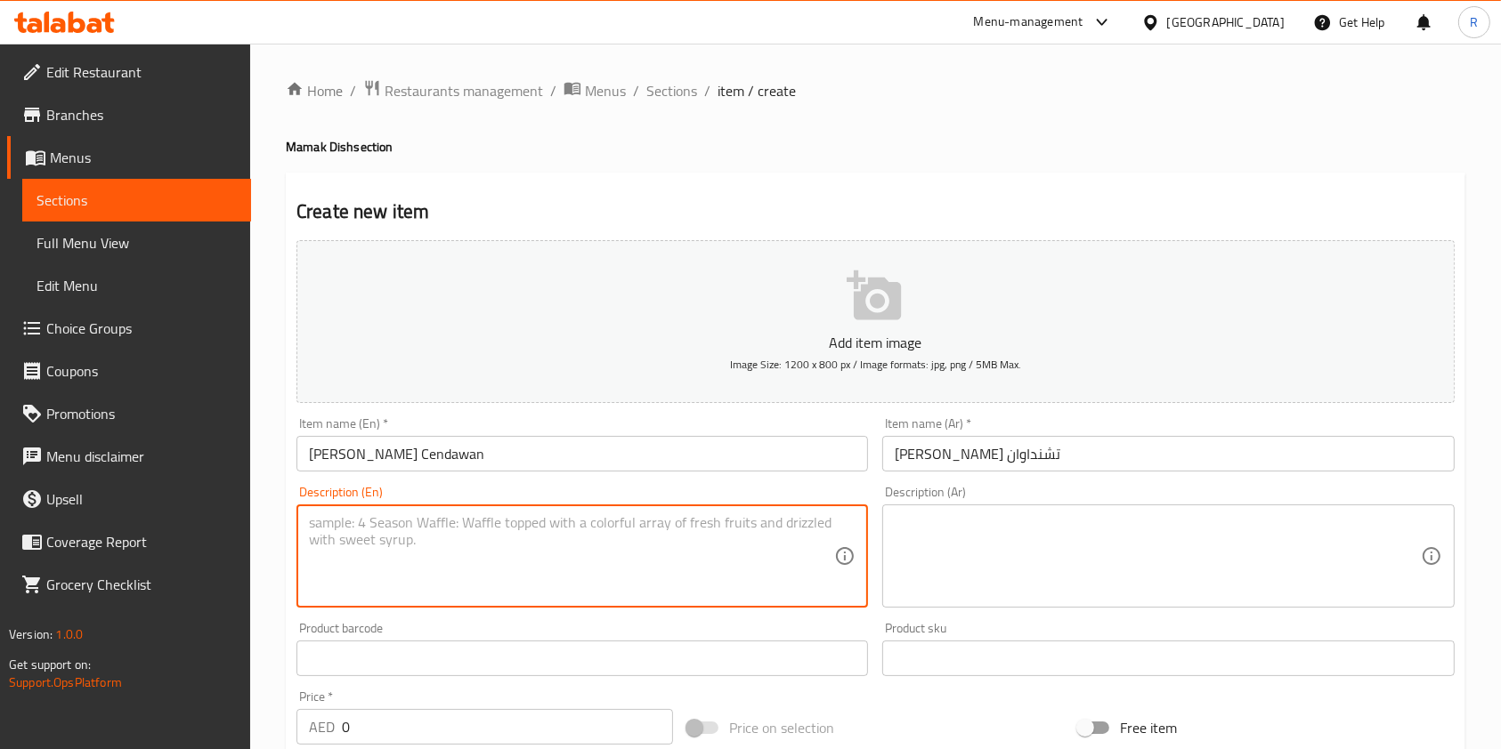
click at [523, 546] on textarea at bounding box center [571, 556] width 525 height 85
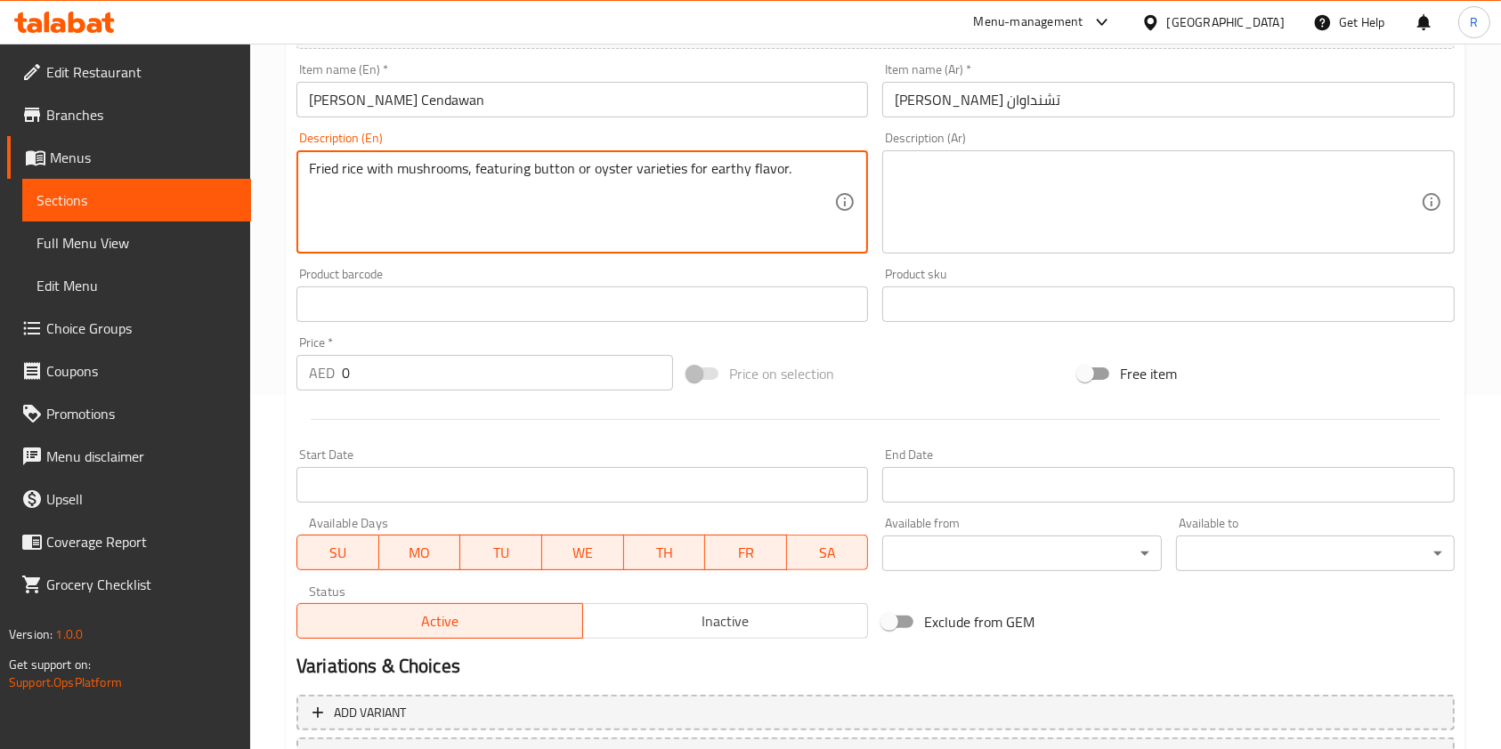
scroll to position [356, 0]
drag, startPoint x: 308, startPoint y: 375, endPoint x: 190, endPoint y: 367, distance: 118.6
click at [186, 364] on div "Edit Restaurant Branches Menus Sections Full Menu View Edit Menu Choice Groups …" at bounding box center [750, 295] width 1501 height 1214
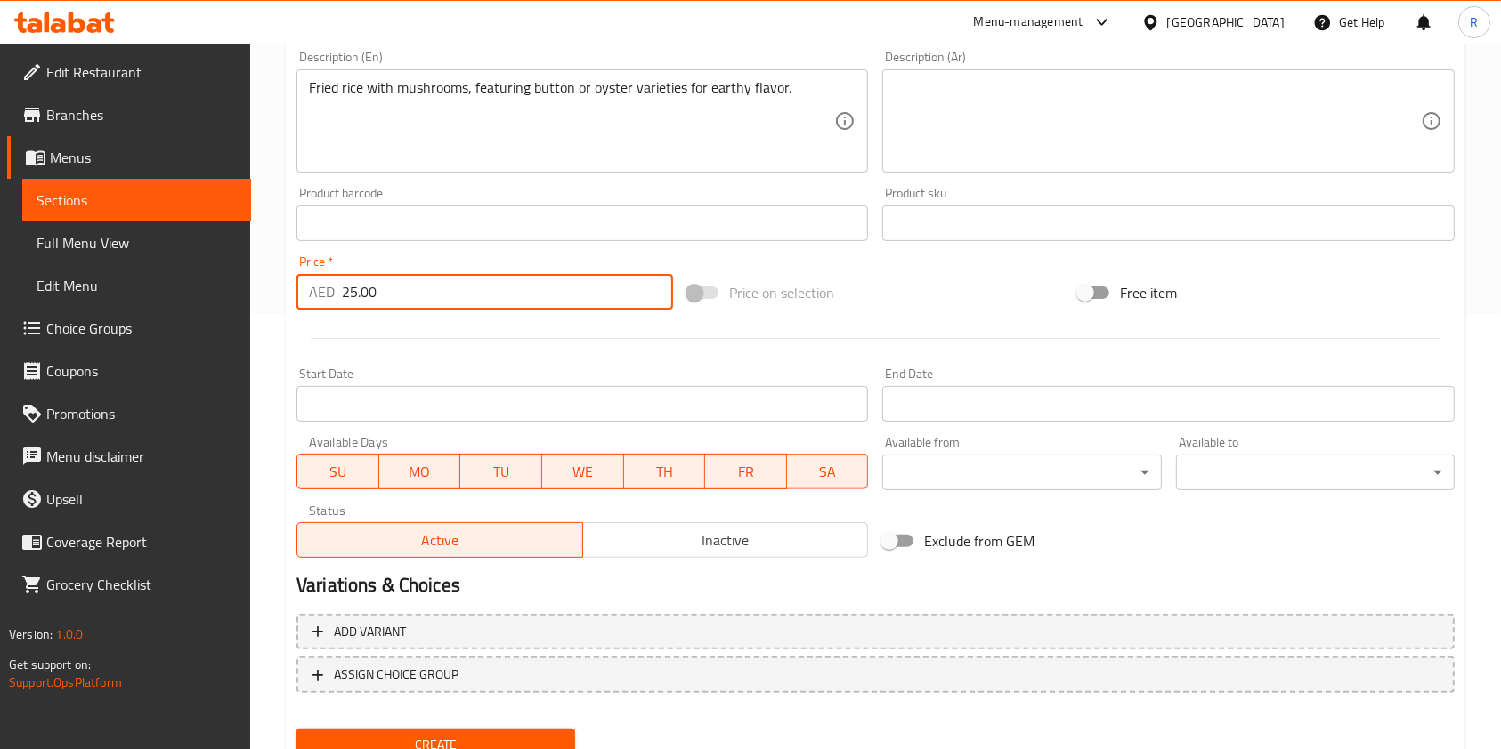
scroll to position [508, 0]
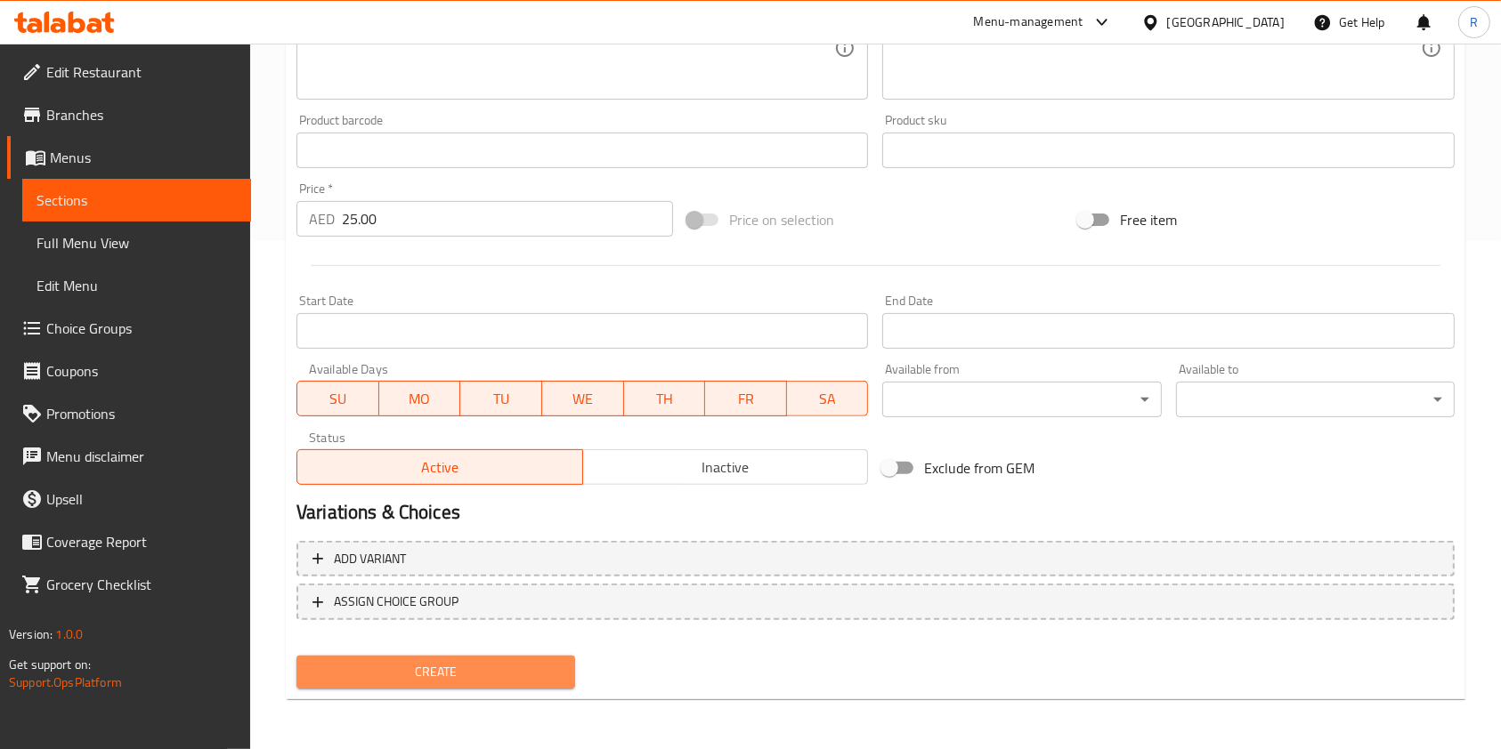
click at [528, 672] on span "Create" at bounding box center [436, 672] width 250 height 22
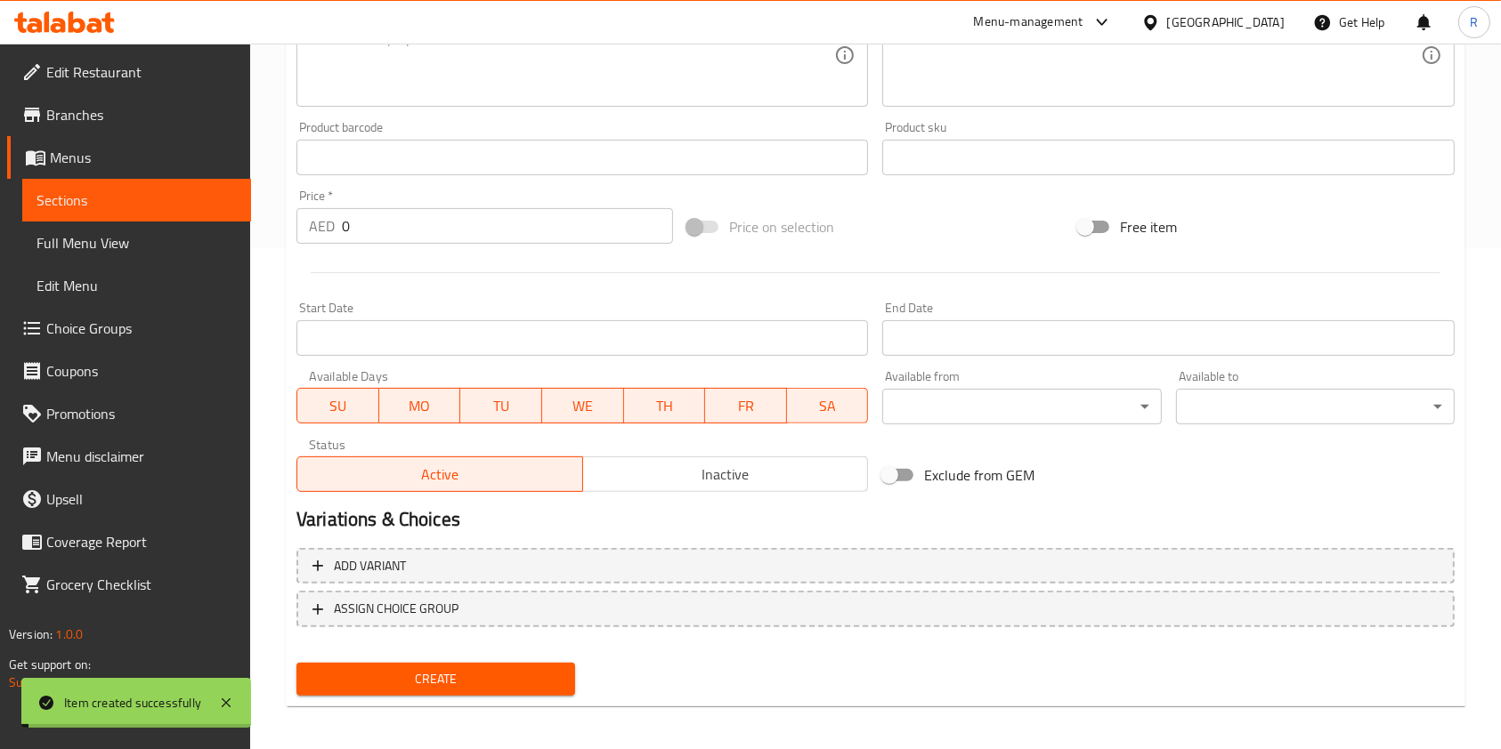
scroll to position [0, 0]
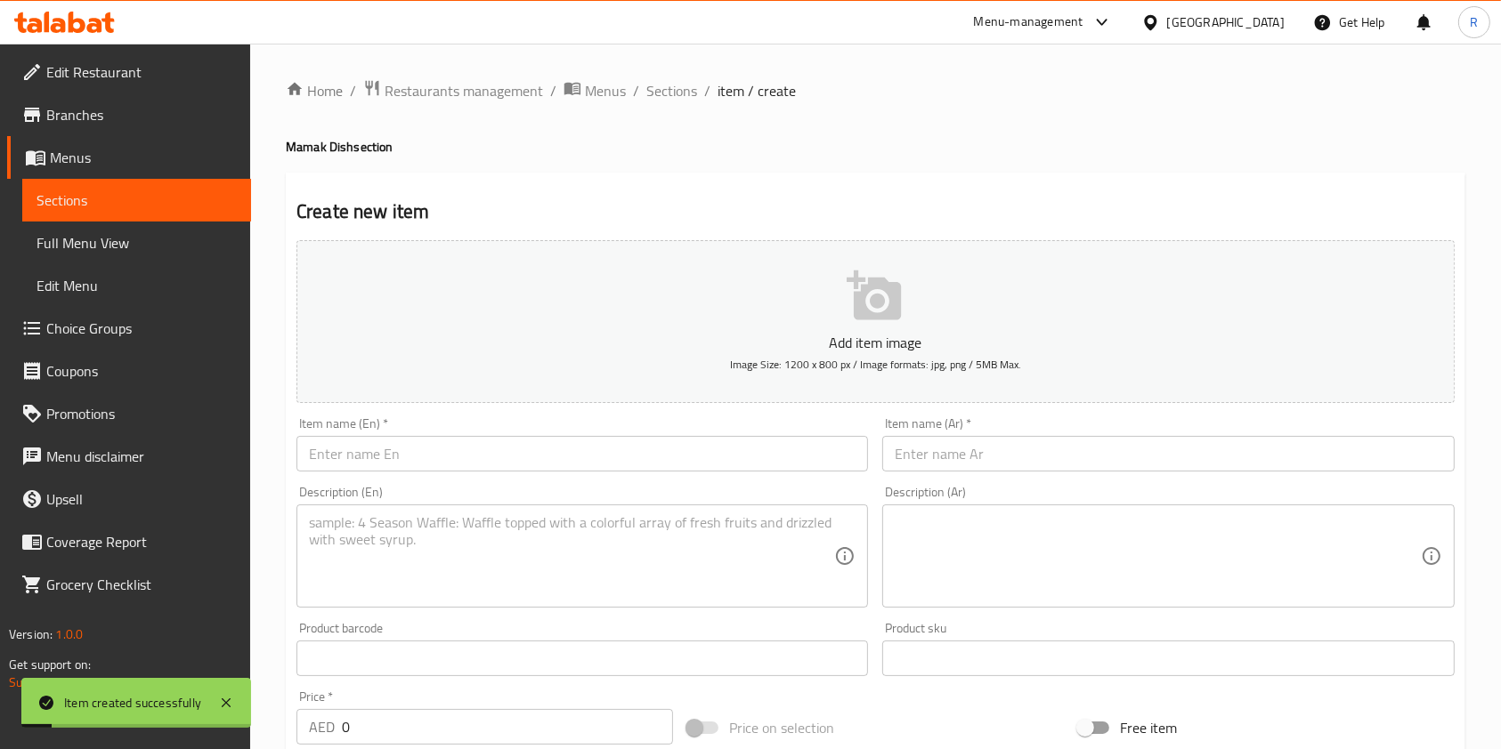
click at [444, 449] on input "text" at bounding box center [581, 454] width 571 height 36
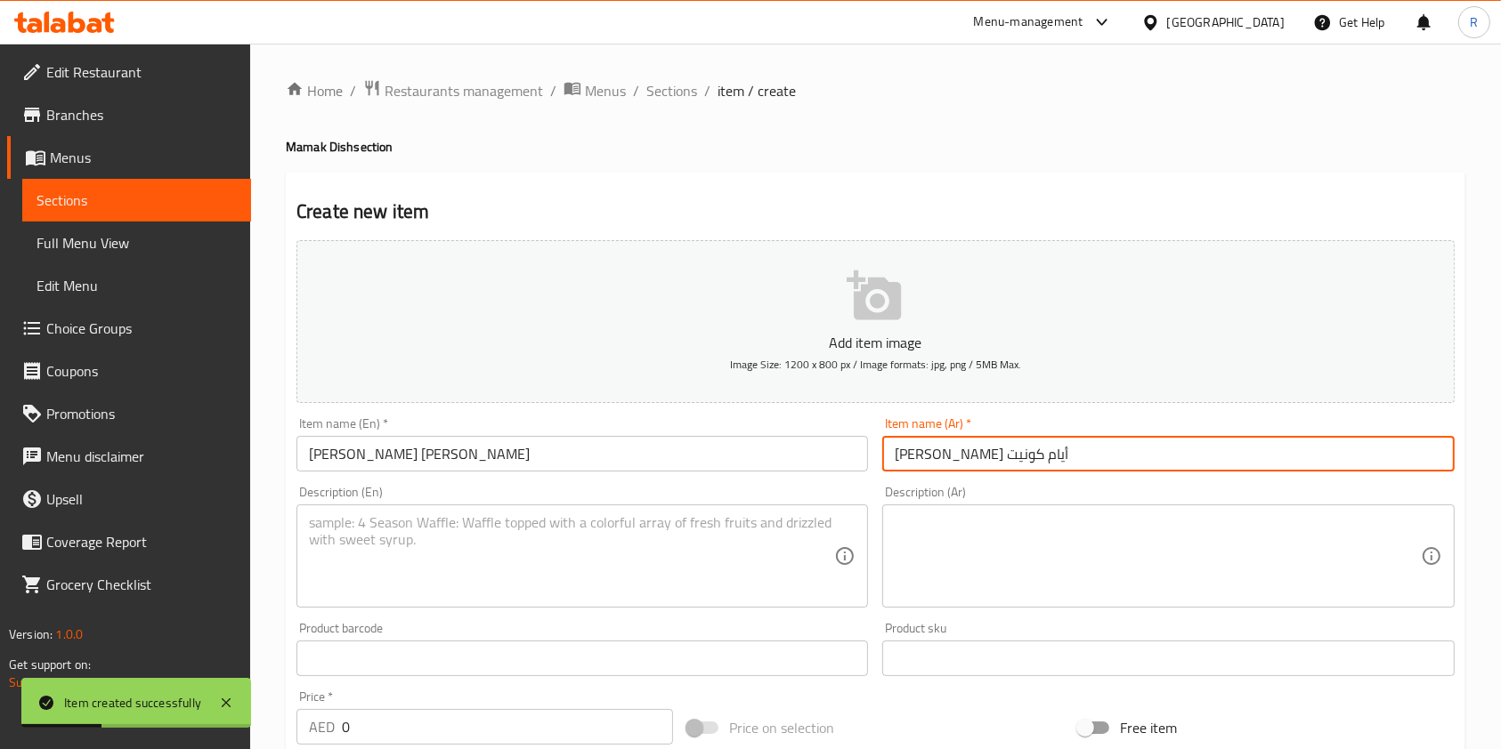
click at [486, 580] on textarea at bounding box center [571, 556] width 525 height 85
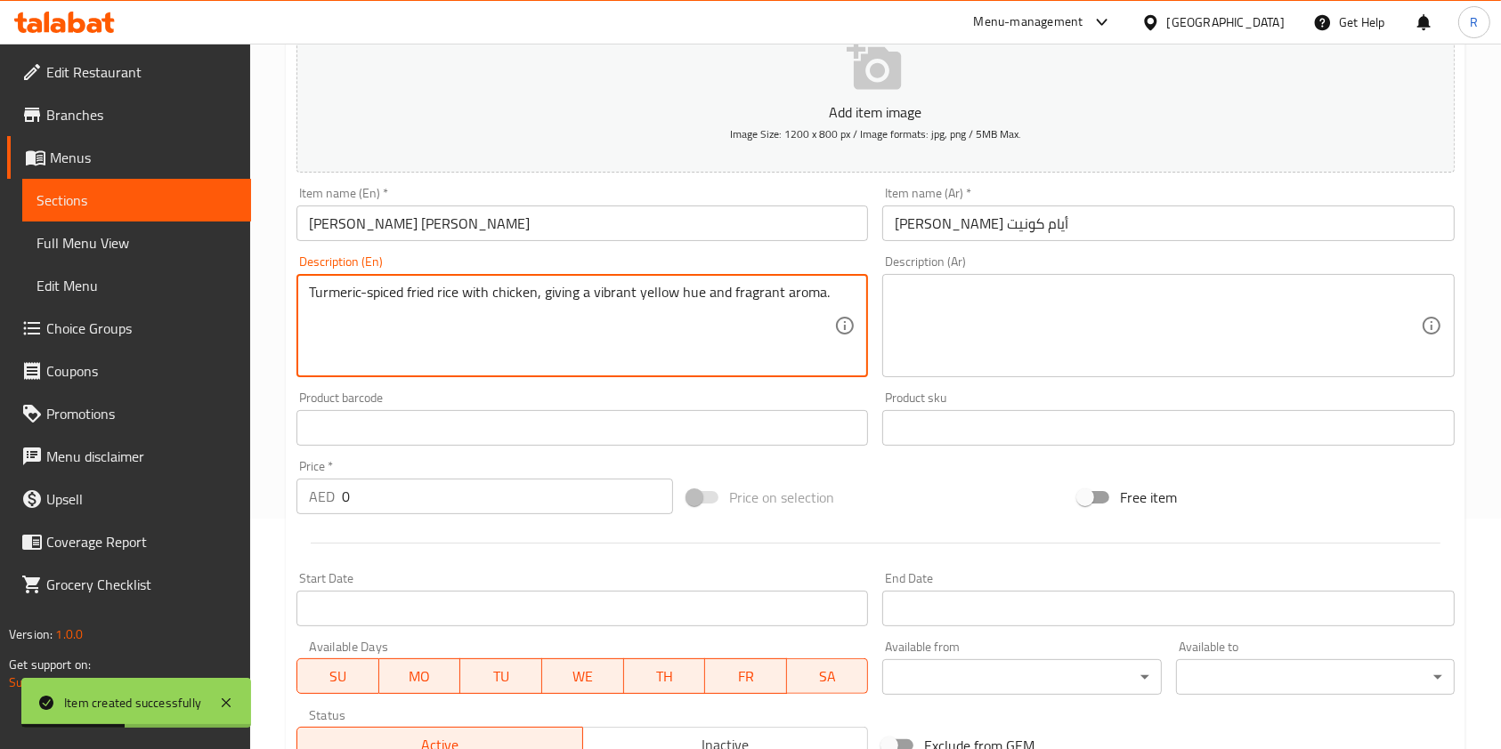
scroll to position [508, 0]
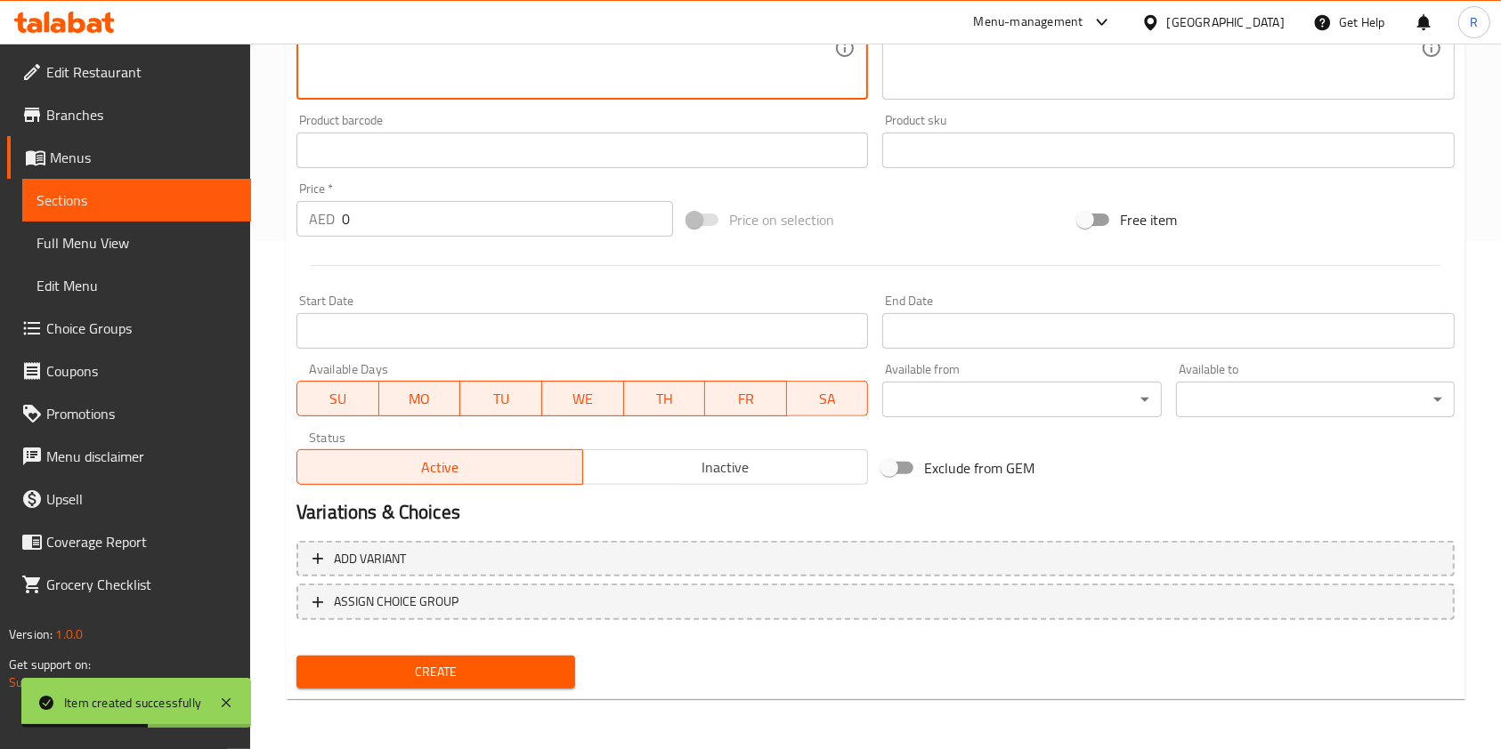
drag, startPoint x: 336, startPoint y: 209, endPoint x: 242, endPoint y: 200, distance: 93.9
click at [247, 198] on div "Edit Restaurant Branches Menus Sections Full Menu View Edit Menu Choice Groups …" at bounding box center [750, 142] width 1501 height 1214
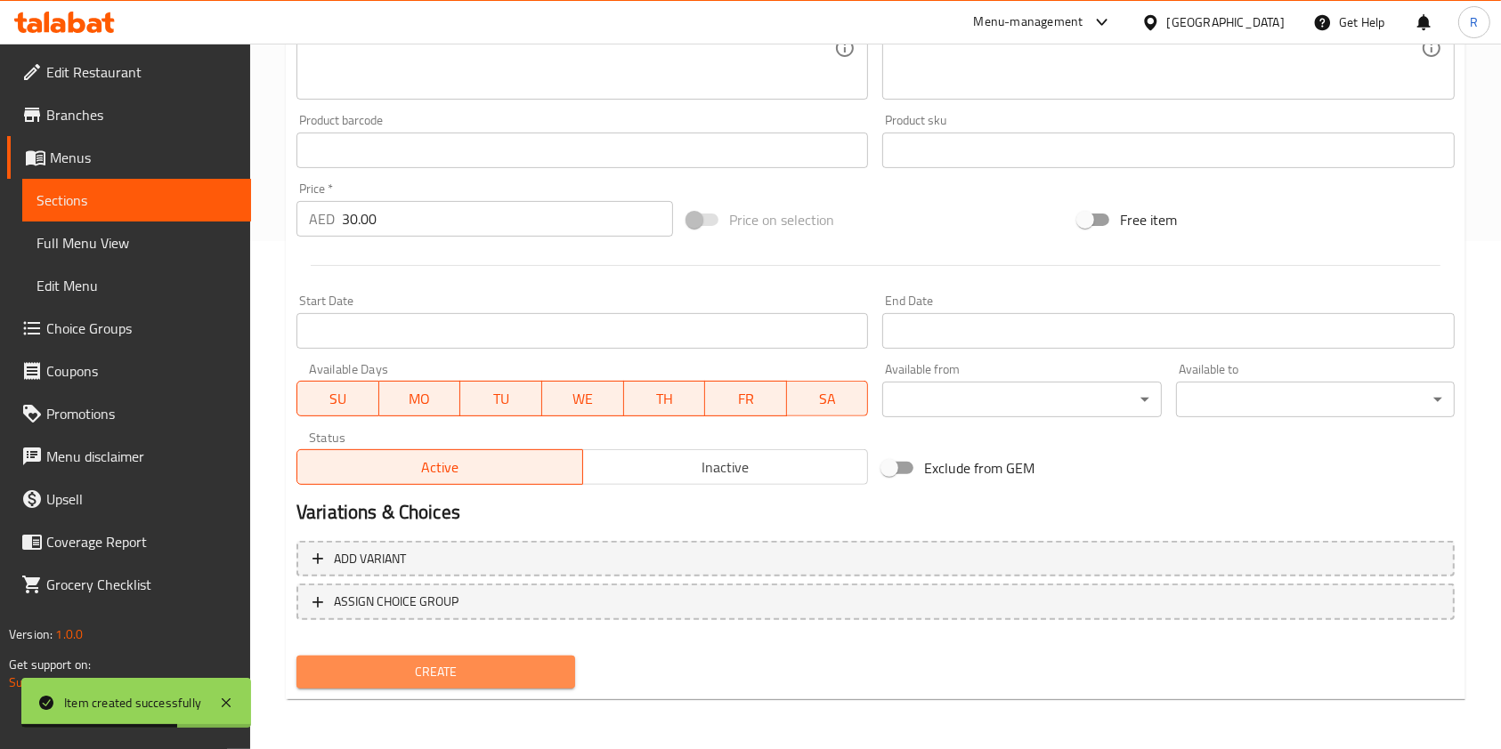
drag, startPoint x: 539, startPoint y: 668, endPoint x: 546, endPoint y: 687, distance: 20.0
click at [539, 669] on span "Create" at bounding box center [436, 672] width 250 height 22
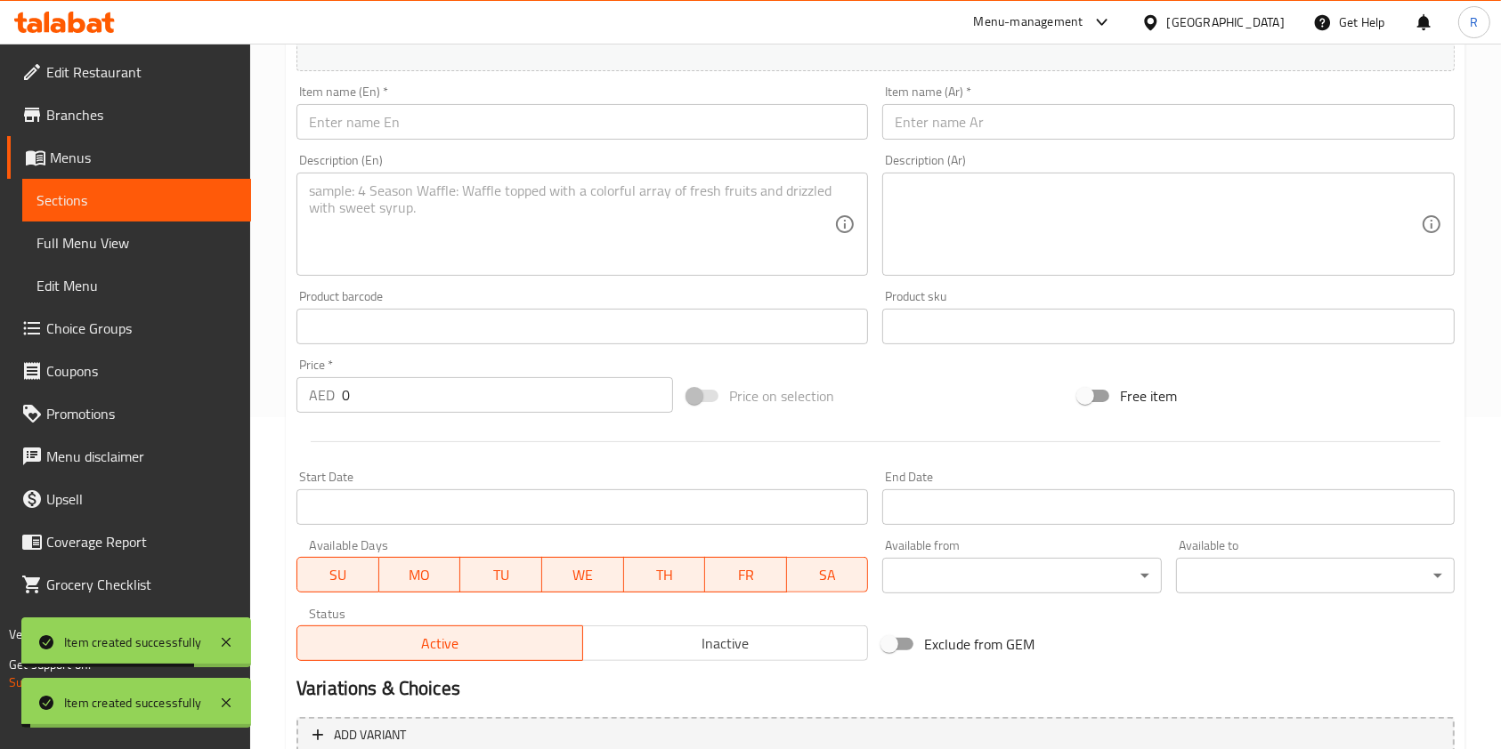
scroll to position [0, 0]
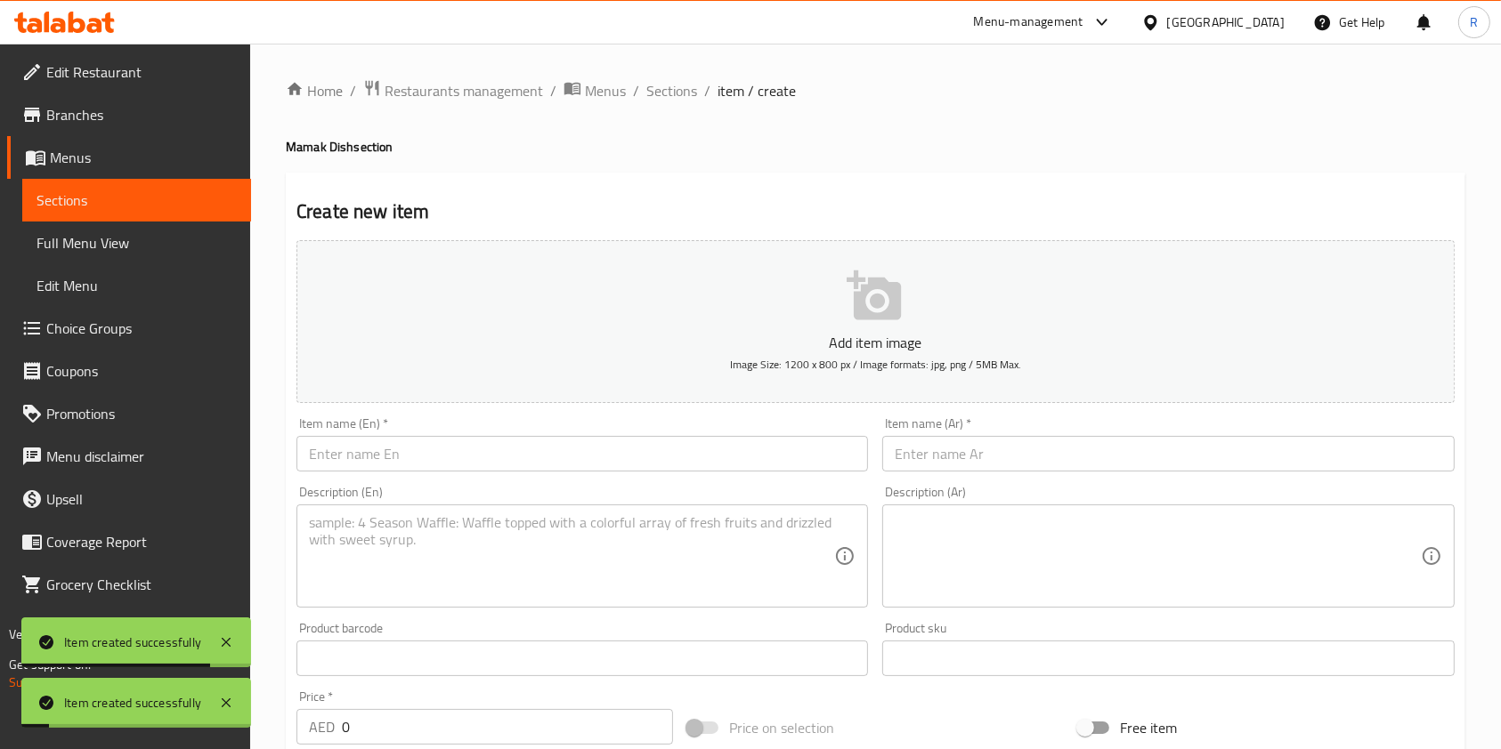
click at [536, 445] on input "text" at bounding box center [581, 454] width 571 height 36
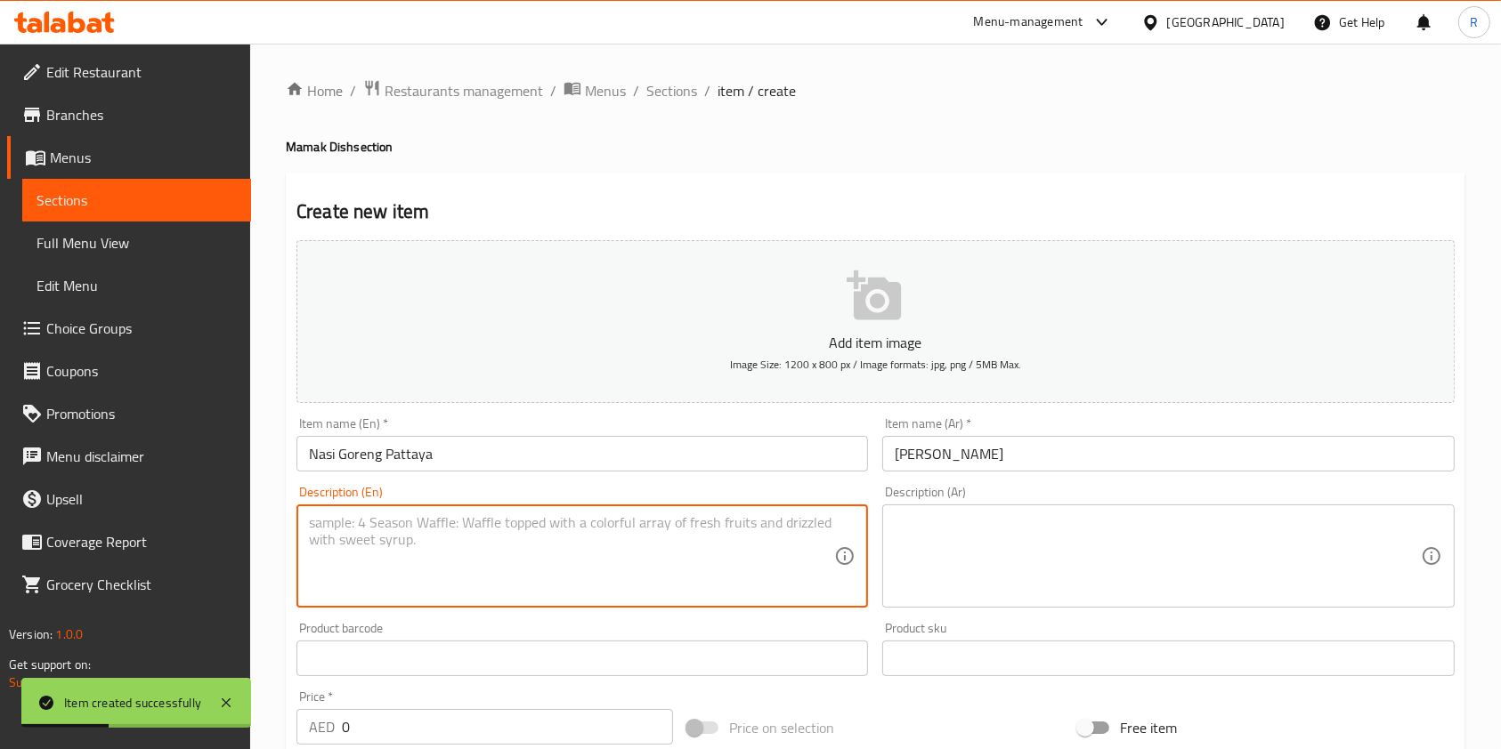
click at [474, 536] on textarea at bounding box center [571, 556] width 525 height 85
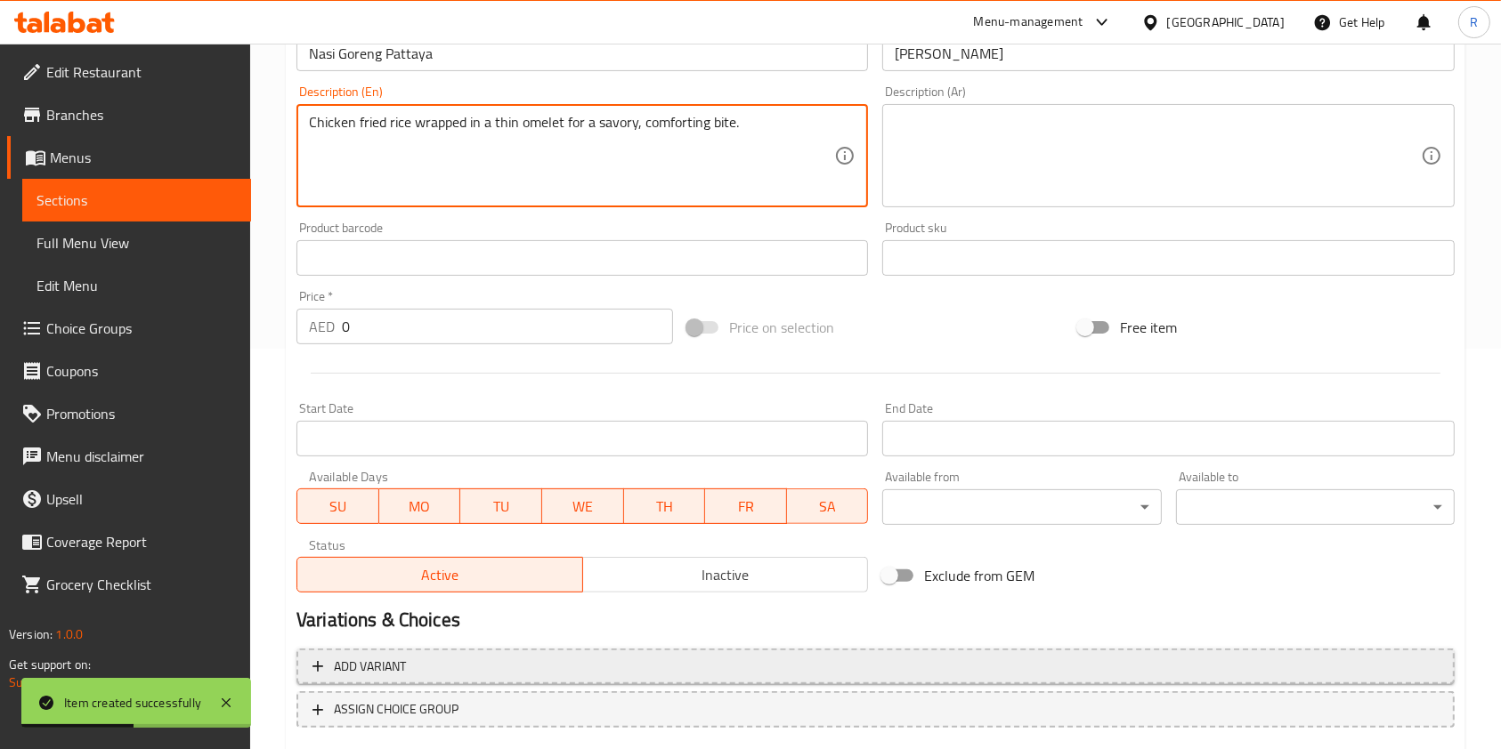
scroll to position [474, 0]
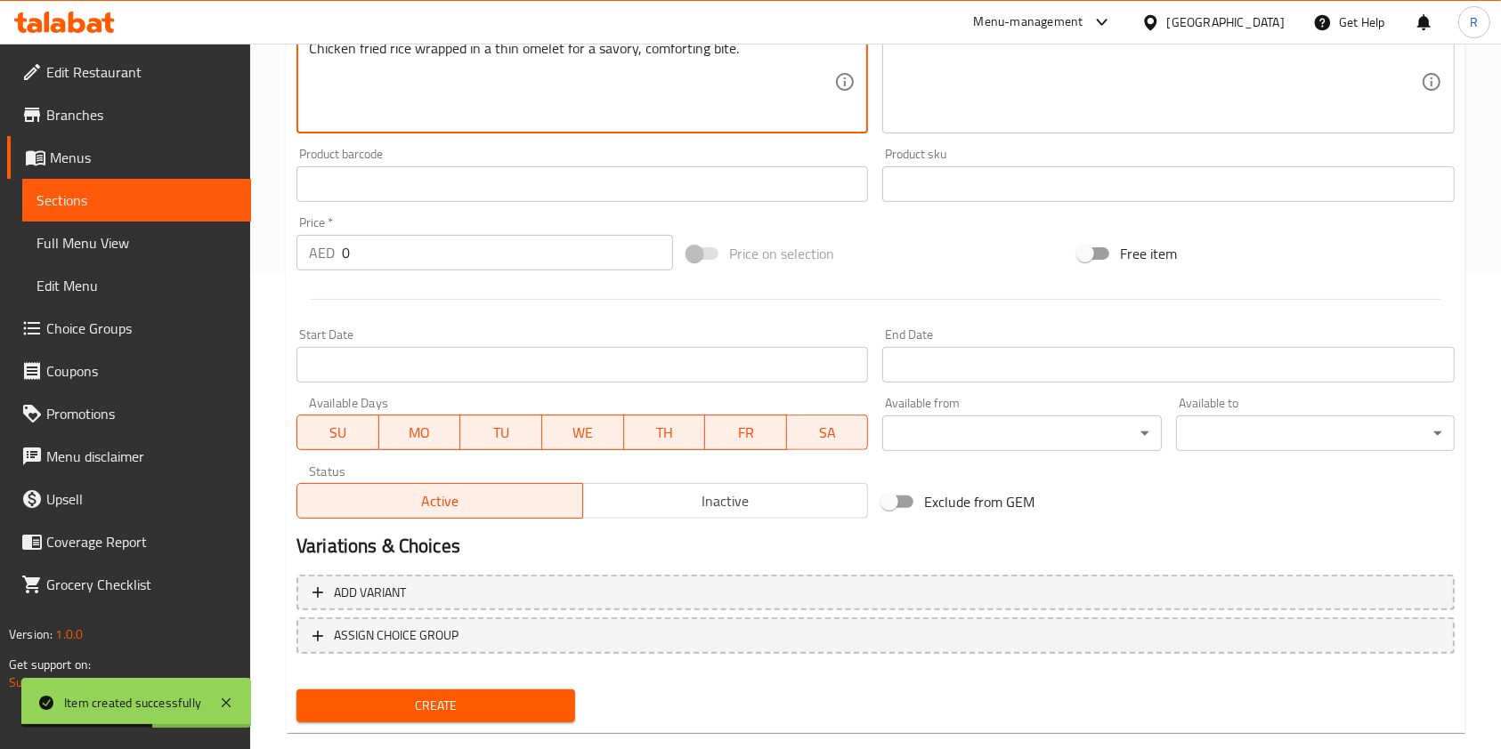
drag, startPoint x: 460, startPoint y: 261, endPoint x: 190, endPoint y: 264, distance: 269.7
click at [190, 264] on div "Edit Restaurant Branches Menus Sections Full Menu View Edit Menu Choice Groups …" at bounding box center [750, 176] width 1501 height 1214
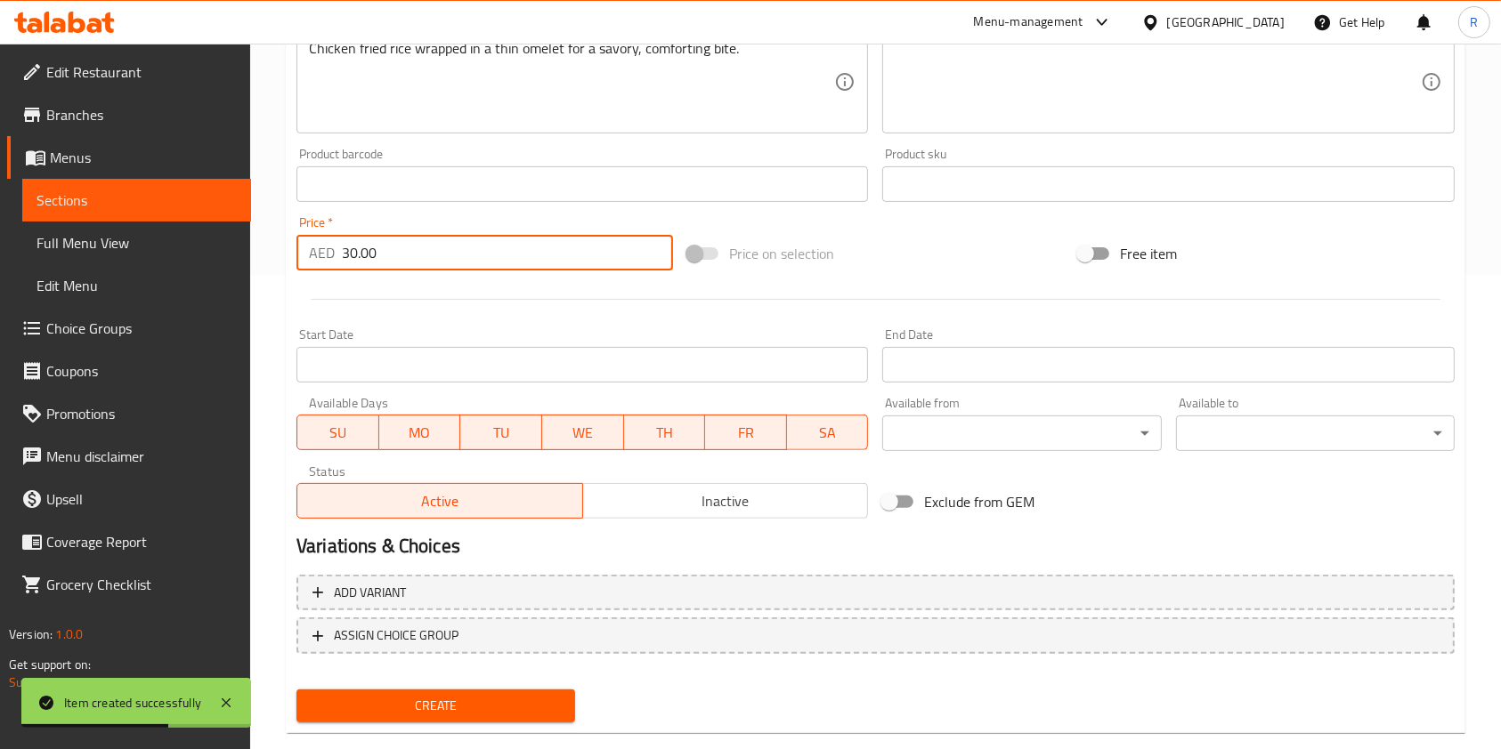
click at [513, 708] on span "Create" at bounding box center [436, 706] width 250 height 22
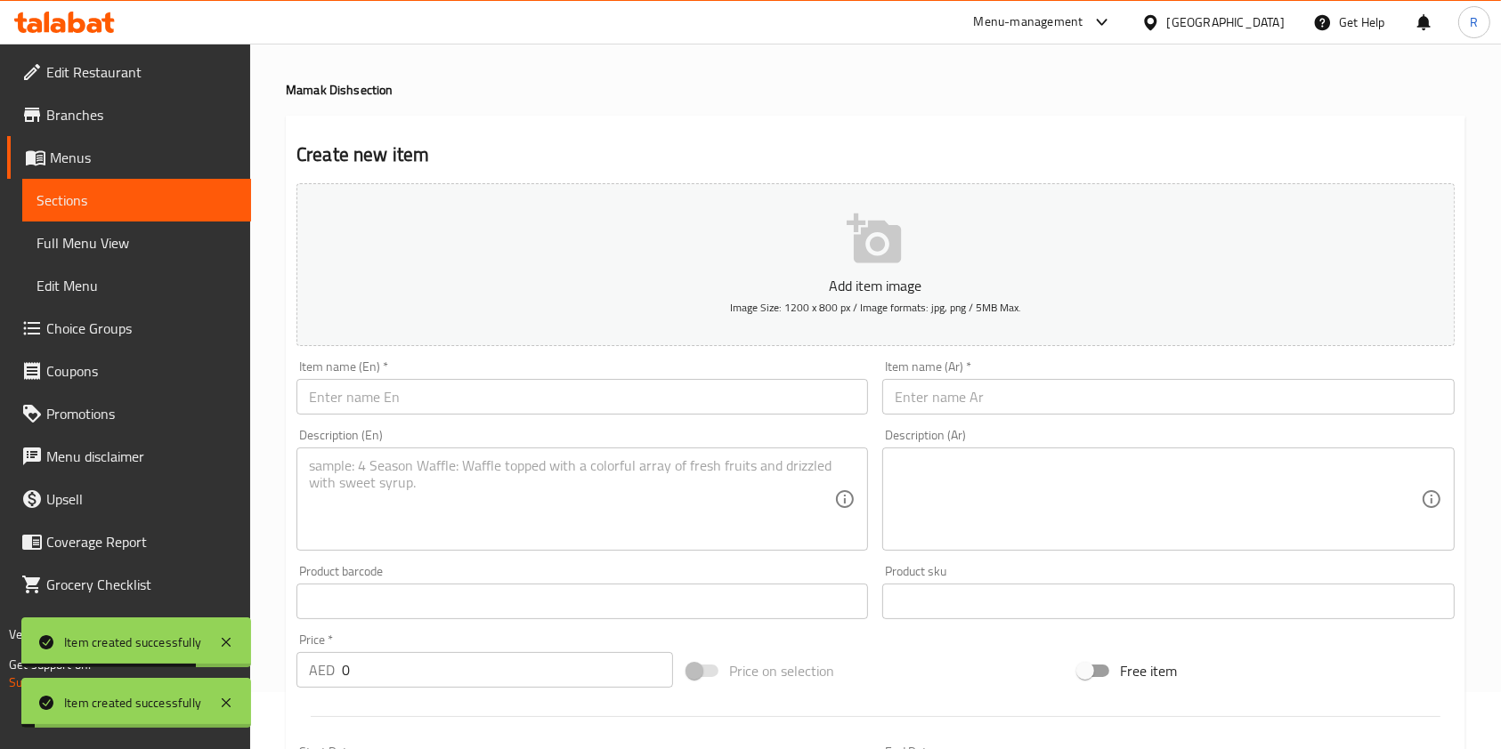
scroll to position [0, 0]
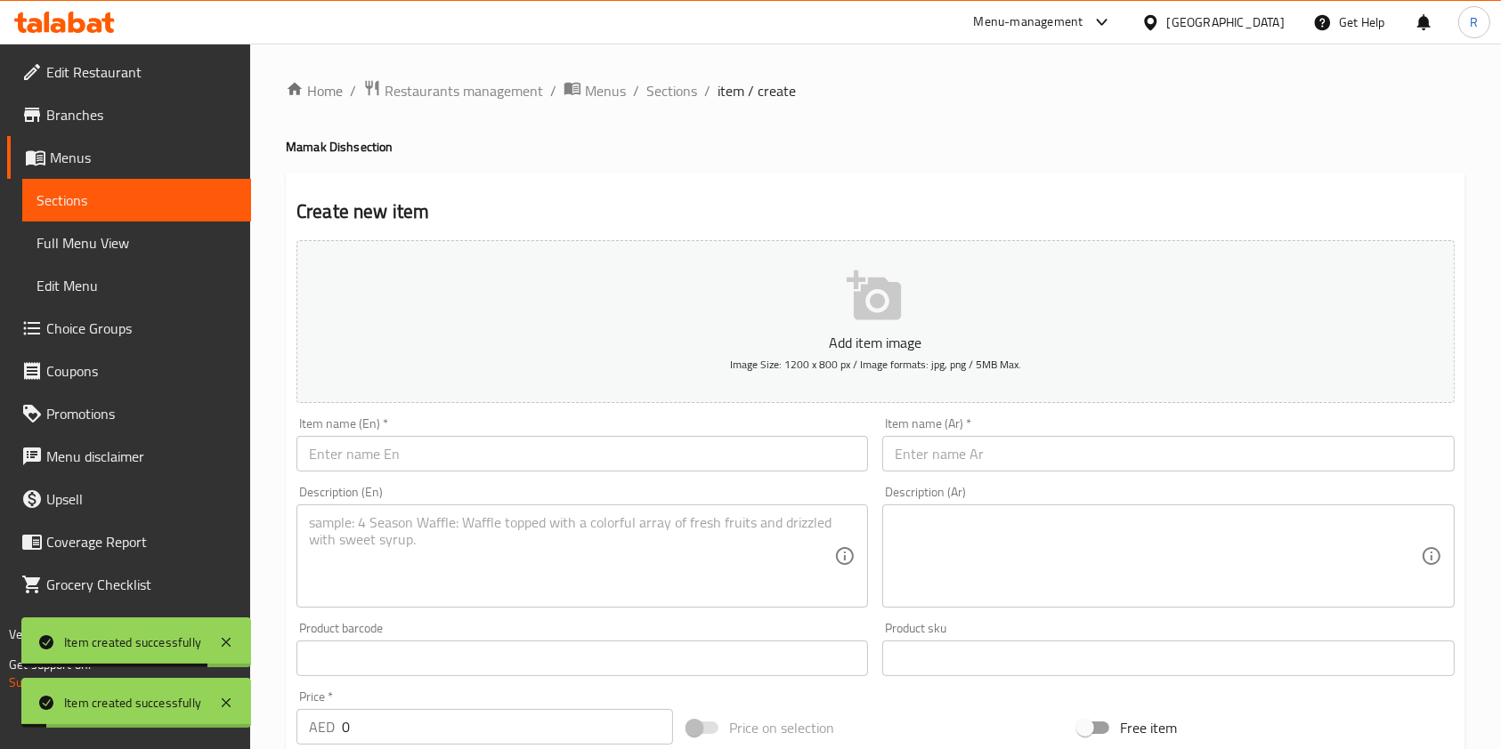
click at [514, 457] on input "text" at bounding box center [581, 454] width 571 height 36
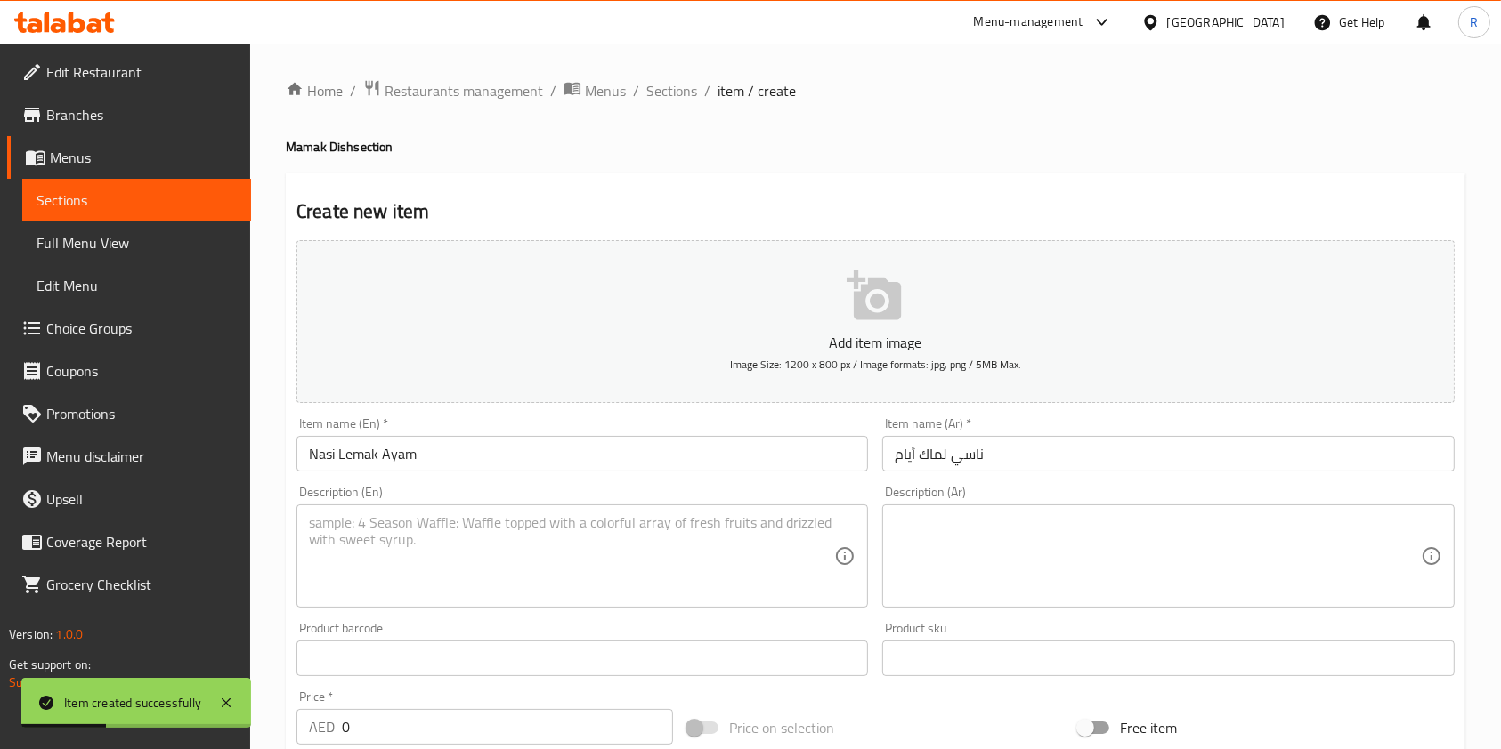
click at [537, 504] on div "Description (En) Description (En)" at bounding box center [581, 547] width 571 height 122
click at [539, 516] on textarea at bounding box center [571, 556] width 525 height 85
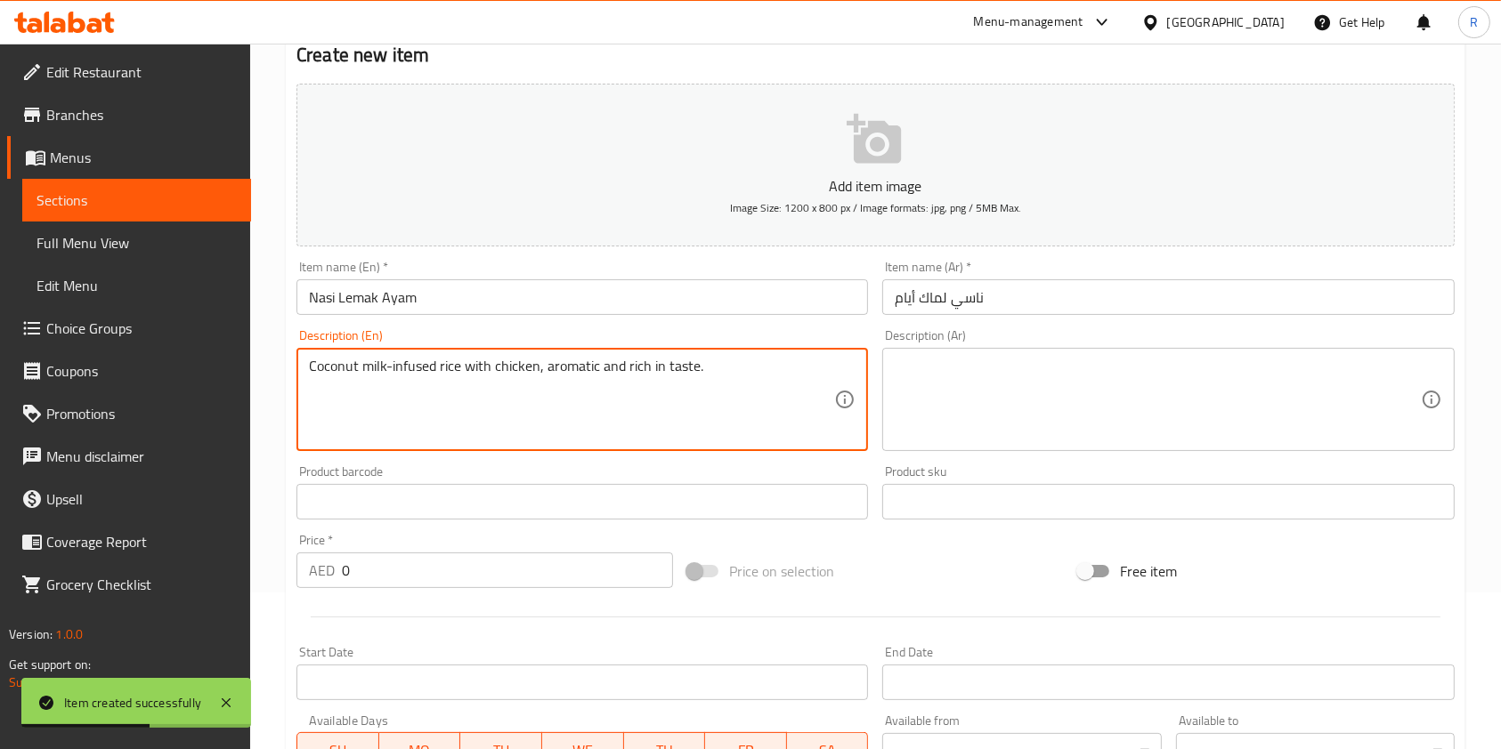
scroll to position [474, 0]
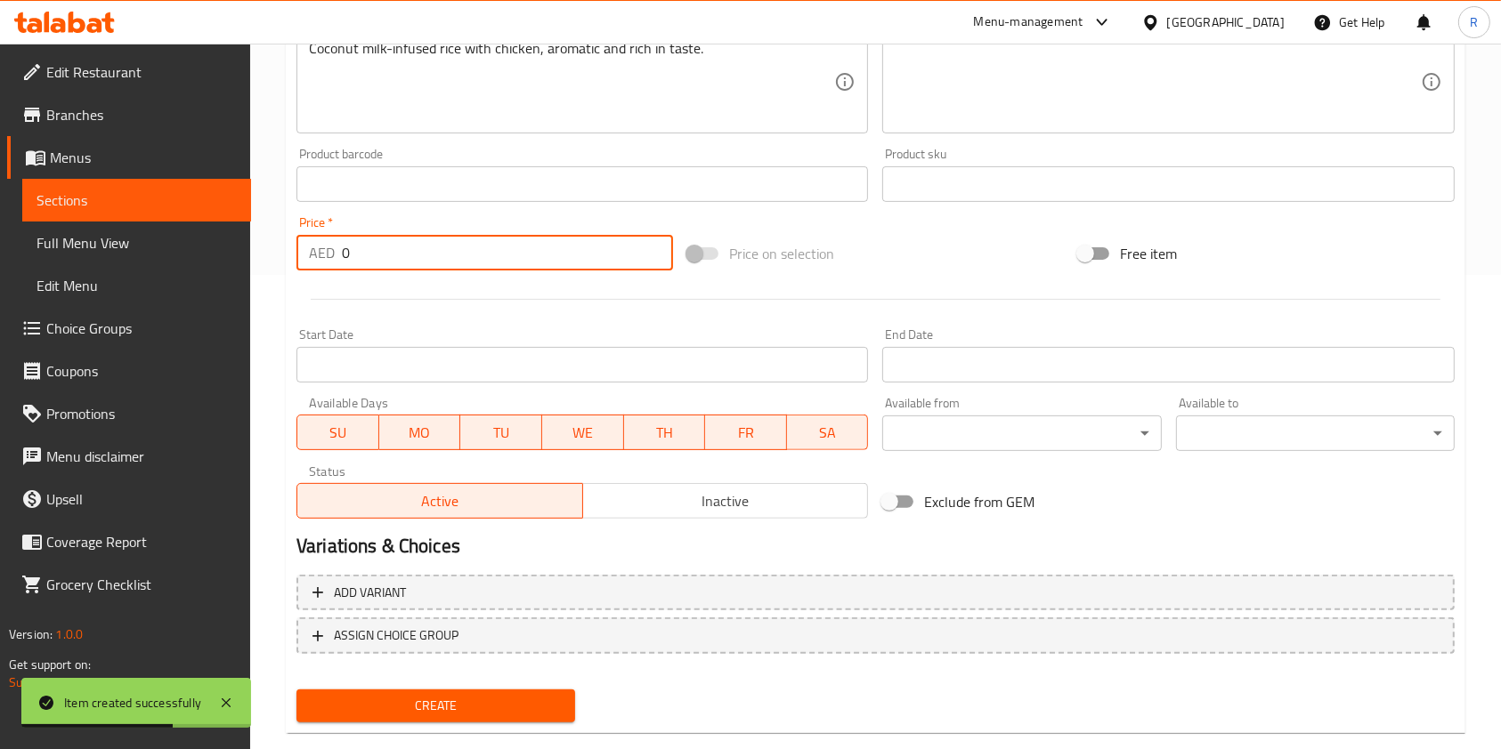
drag, startPoint x: 437, startPoint y: 270, endPoint x: 206, endPoint y: 258, distance: 230.8
click at [206, 257] on div "Edit Restaurant Branches Menus Sections Full Menu View Edit Menu Choice Groups …" at bounding box center [750, 176] width 1501 height 1214
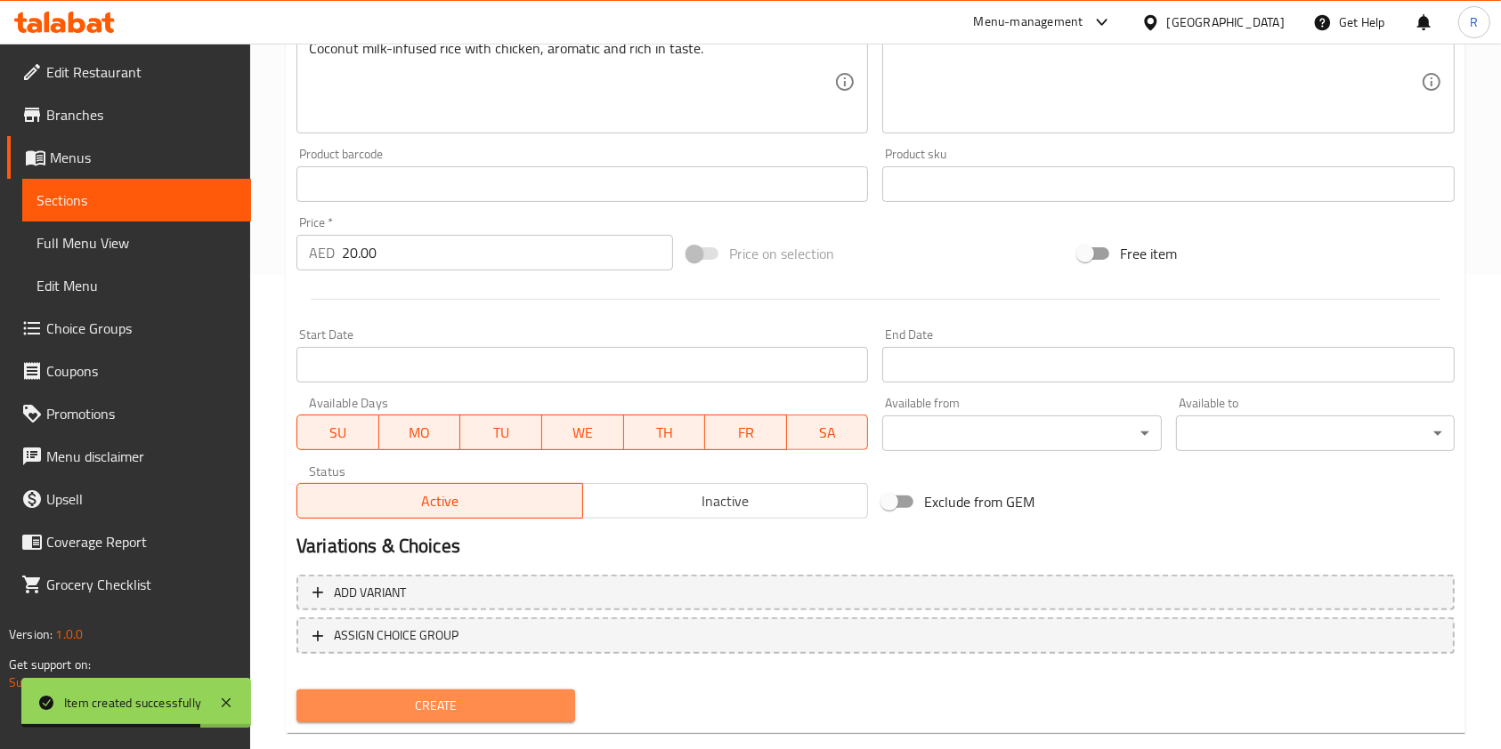
click at [463, 707] on span "Create" at bounding box center [436, 706] width 250 height 22
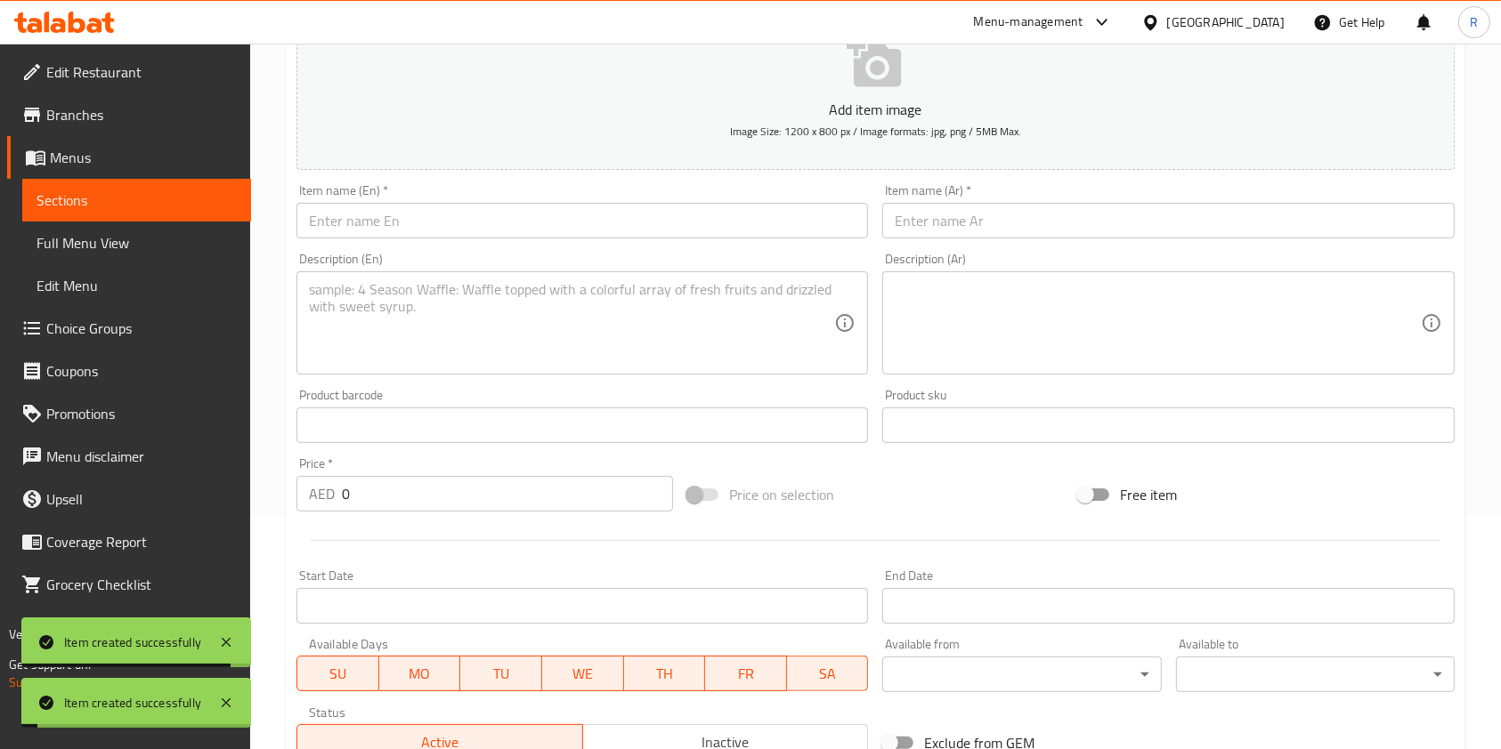
scroll to position [0, 0]
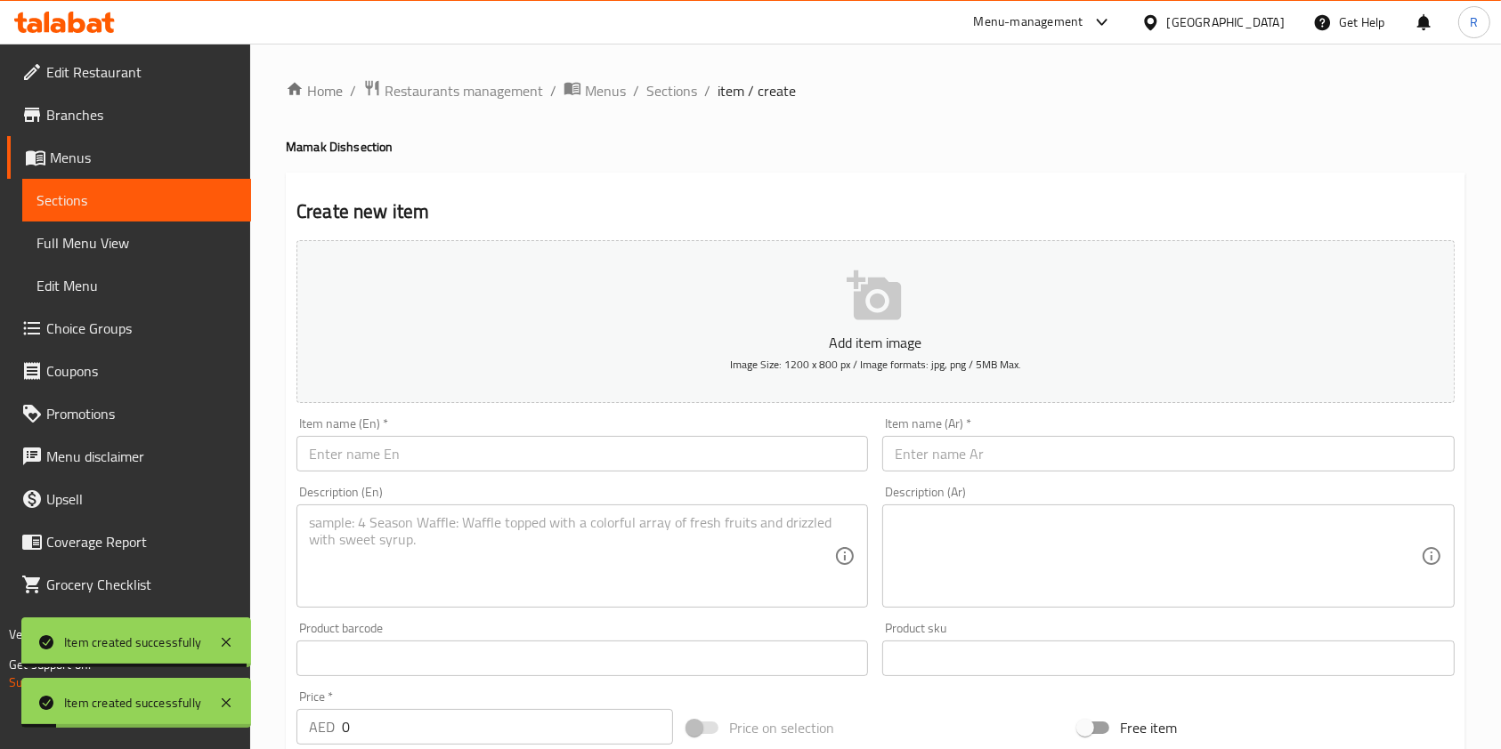
drag, startPoint x: 671, startPoint y: 91, endPoint x: 750, endPoint y: 136, distance: 91.3
click at [671, 92] on span "Sections" at bounding box center [671, 90] width 51 height 21
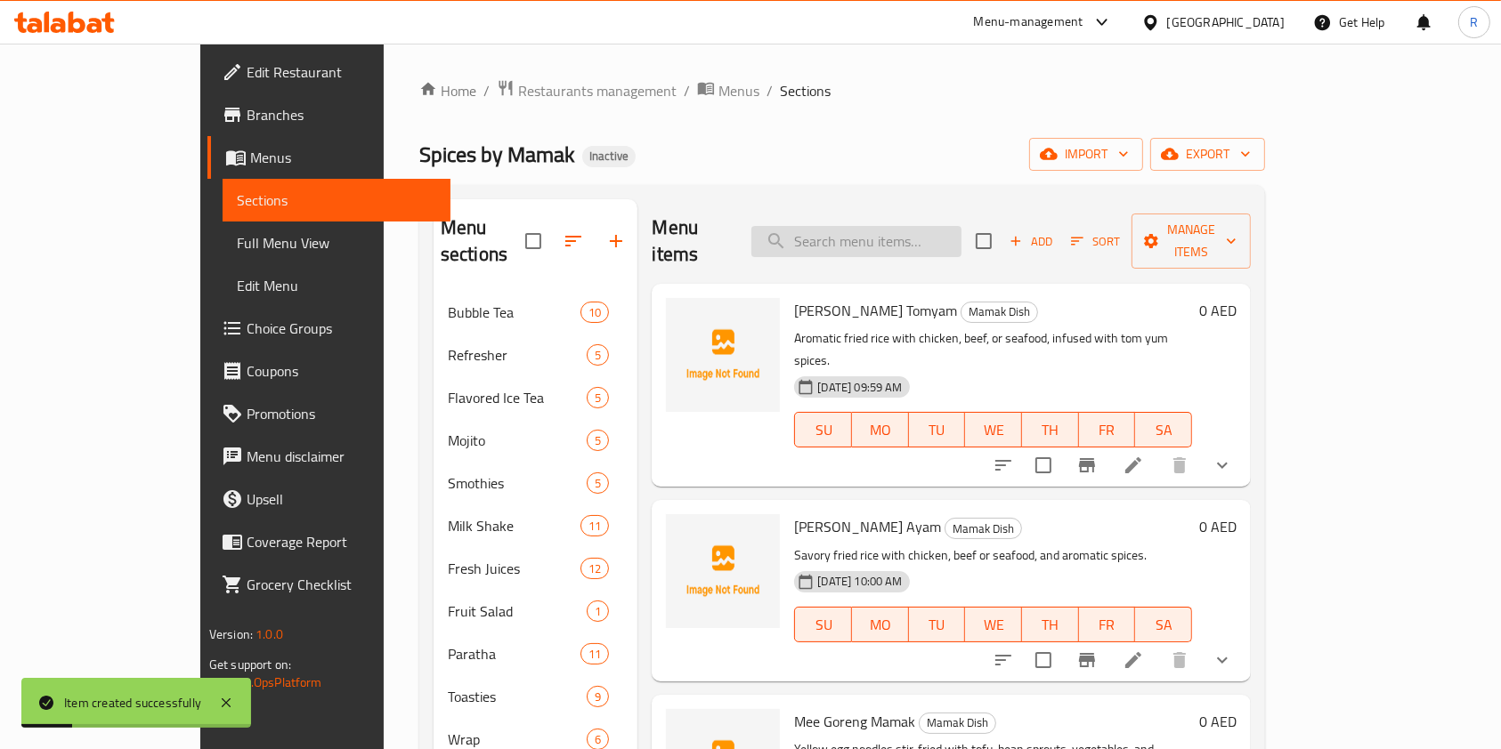
drag, startPoint x: 908, startPoint y: 245, endPoint x: 912, endPoint y: 236, distance: 10.0
click at [904, 237] on div "Menu items Add Sort Manage items" at bounding box center [950, 241] width 599 height 85
click at [912, 236] on input "search" at bounding box center [856, 241] width 210 height 31
click at [1055, 231] on span "Add" at bounding box center [1031, 241] width 48 height 20
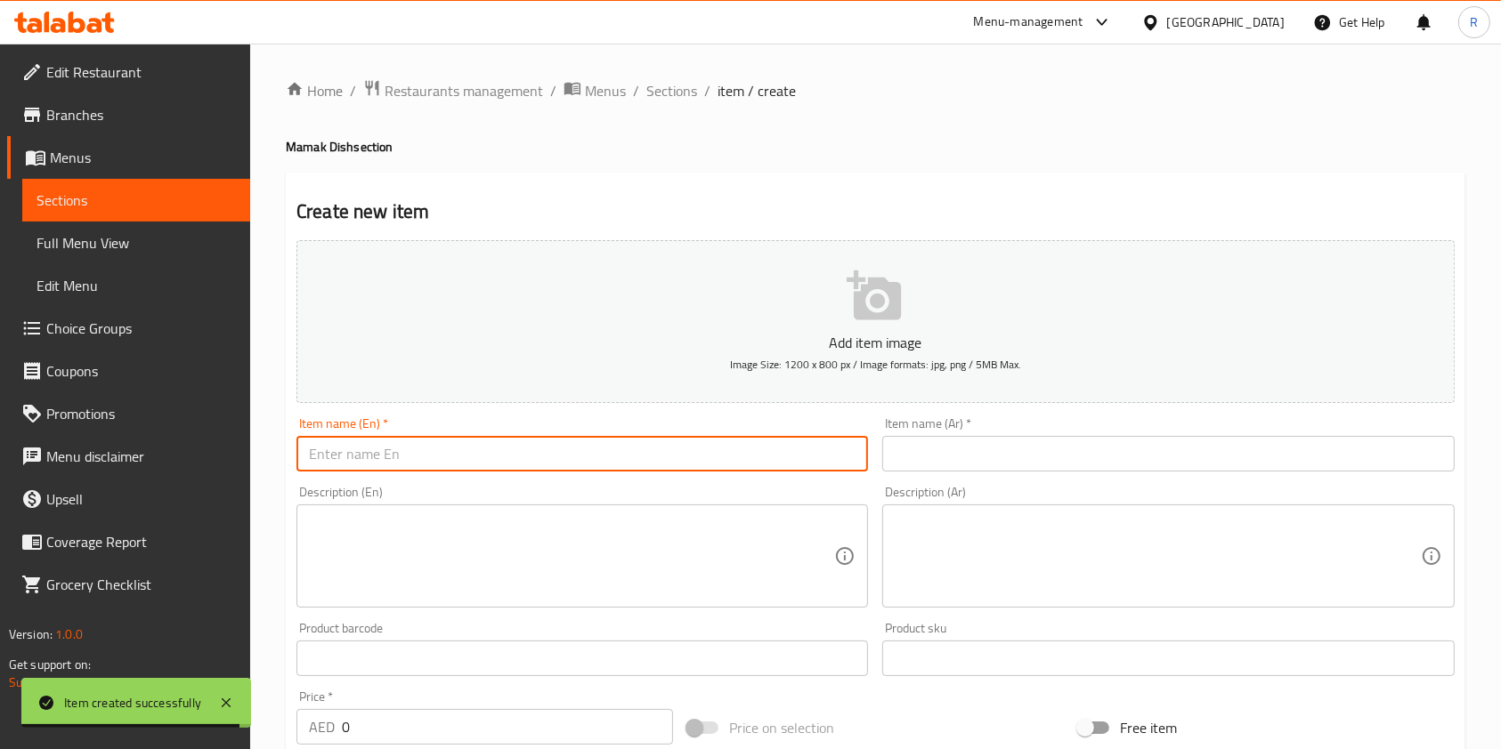
click at [578, 465] on input "text" at bounding box center [581, 454] width 571 height 36
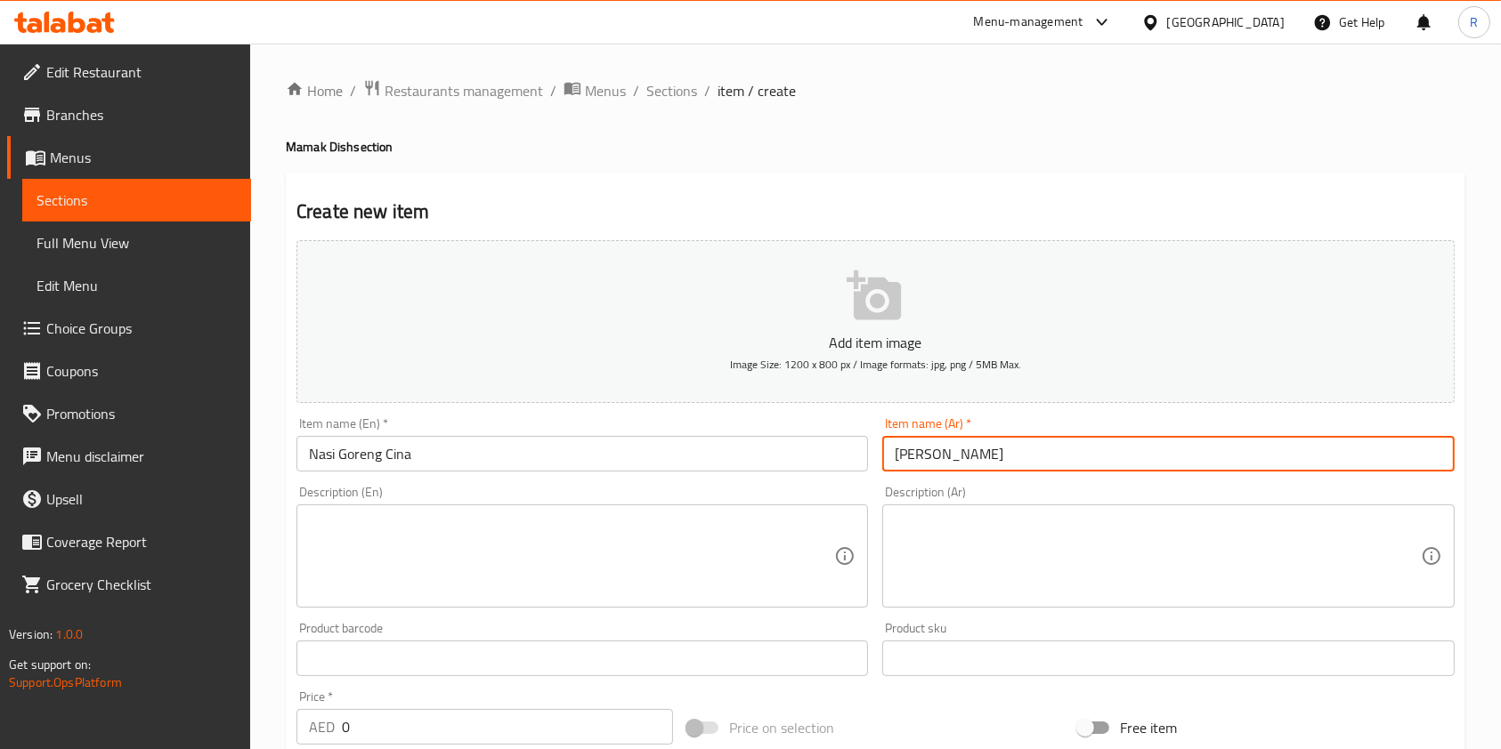
drag, startPoint x: 660, startPoint y: 511, endPoint x: 661, endPoint y: 537, distance: 25.8
click at [656, 514] on div "Description (En)" at bounding box center [581, 556] width 571 height 103
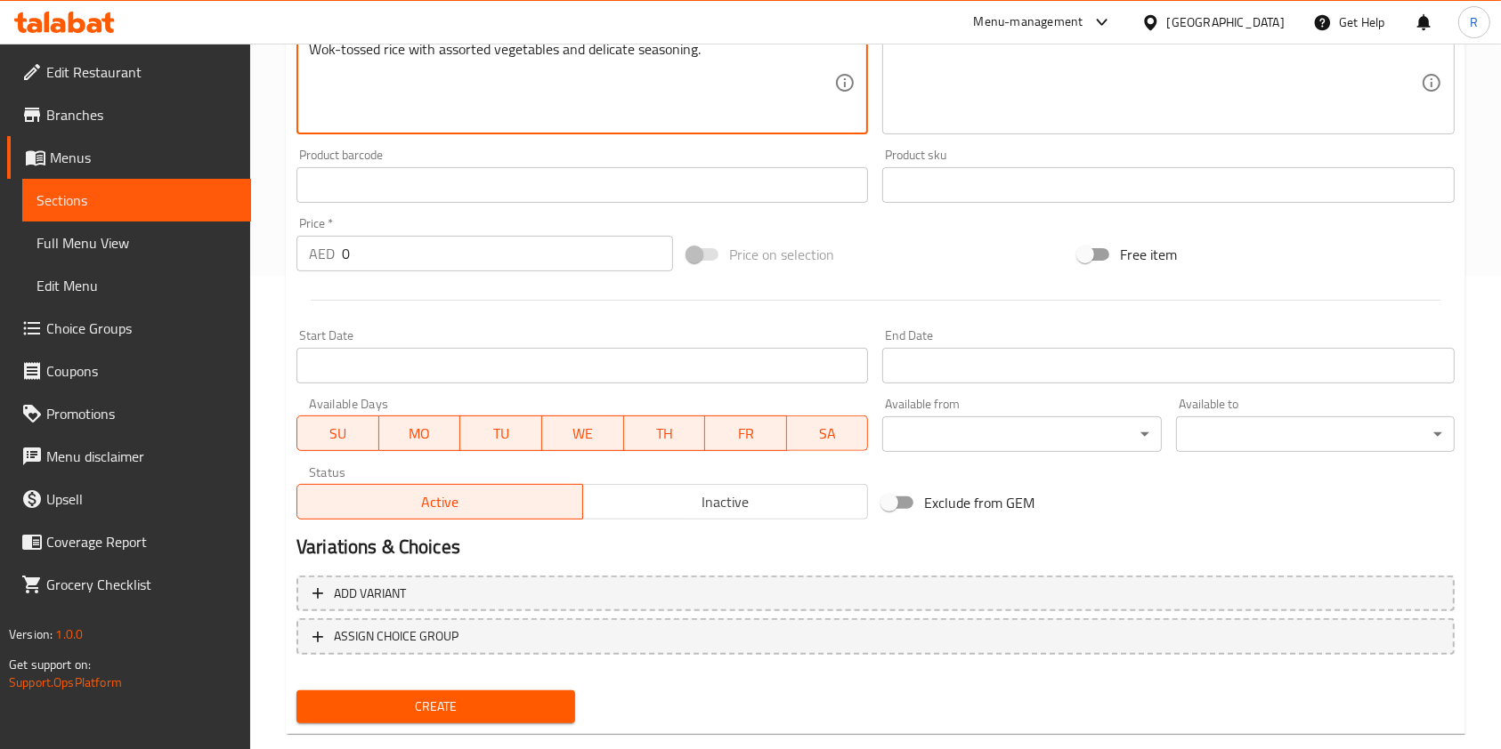
scroll to position [474, 0]
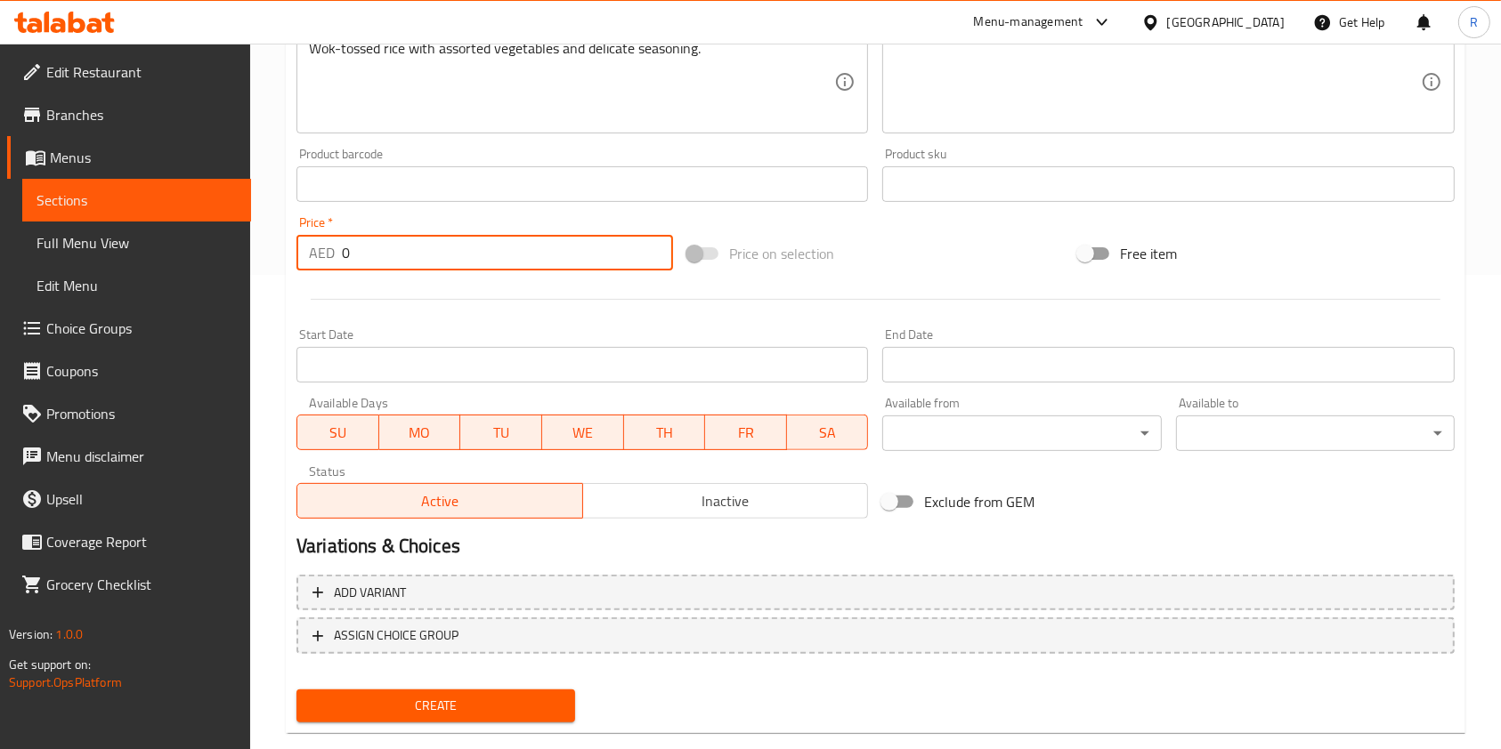
drag, startPoint x: 445, startPoint y: 253, endPoint x: 169, endPoint y: 295, distance: 279.2
click at [157, 273] on div "Edit Restaurant Branches Menus Sections Full Menu View Edit Menu Choice Groups …" at bounding box center [750, 176] width 1501 height 1214
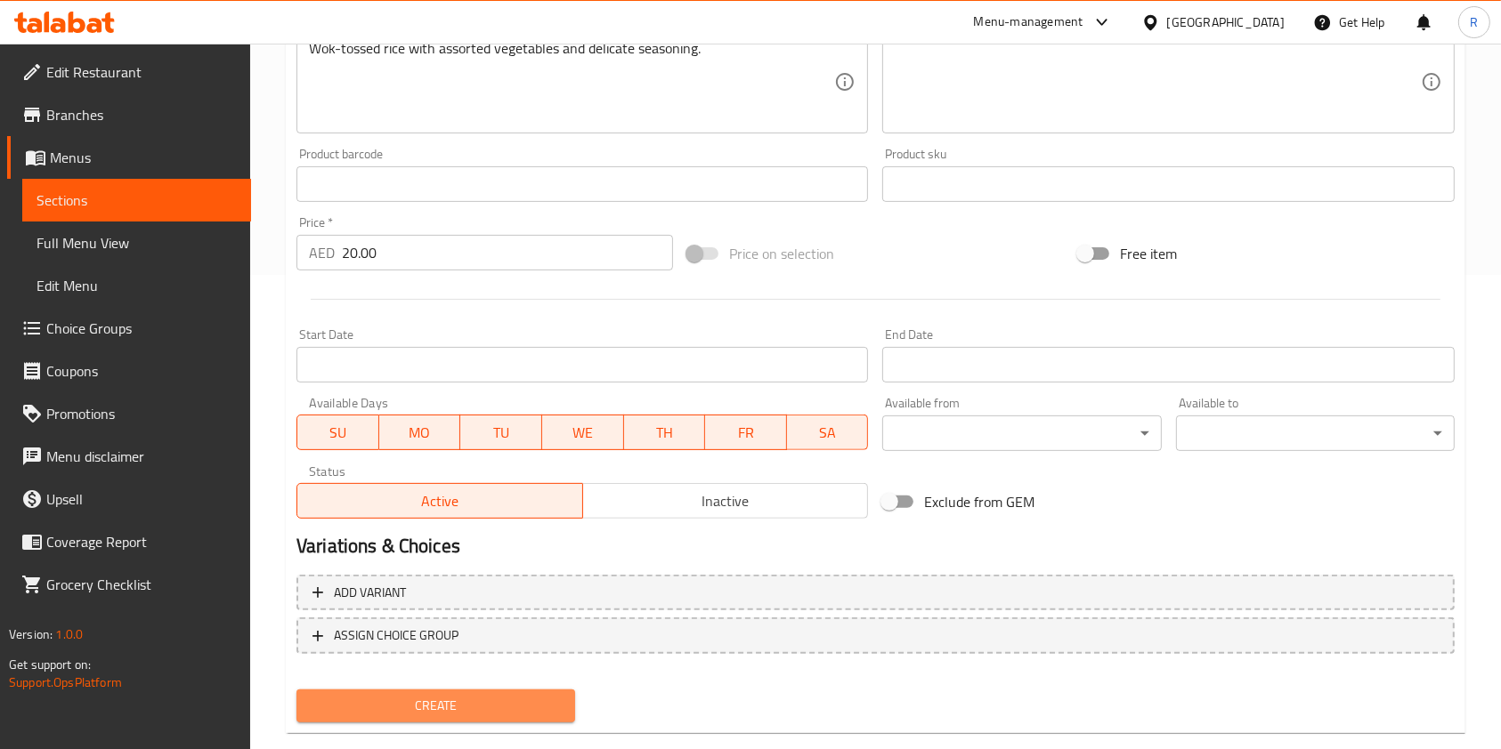
click at [548, 705] on span "Create" at bounding box center [436, 706] width 250 height 22
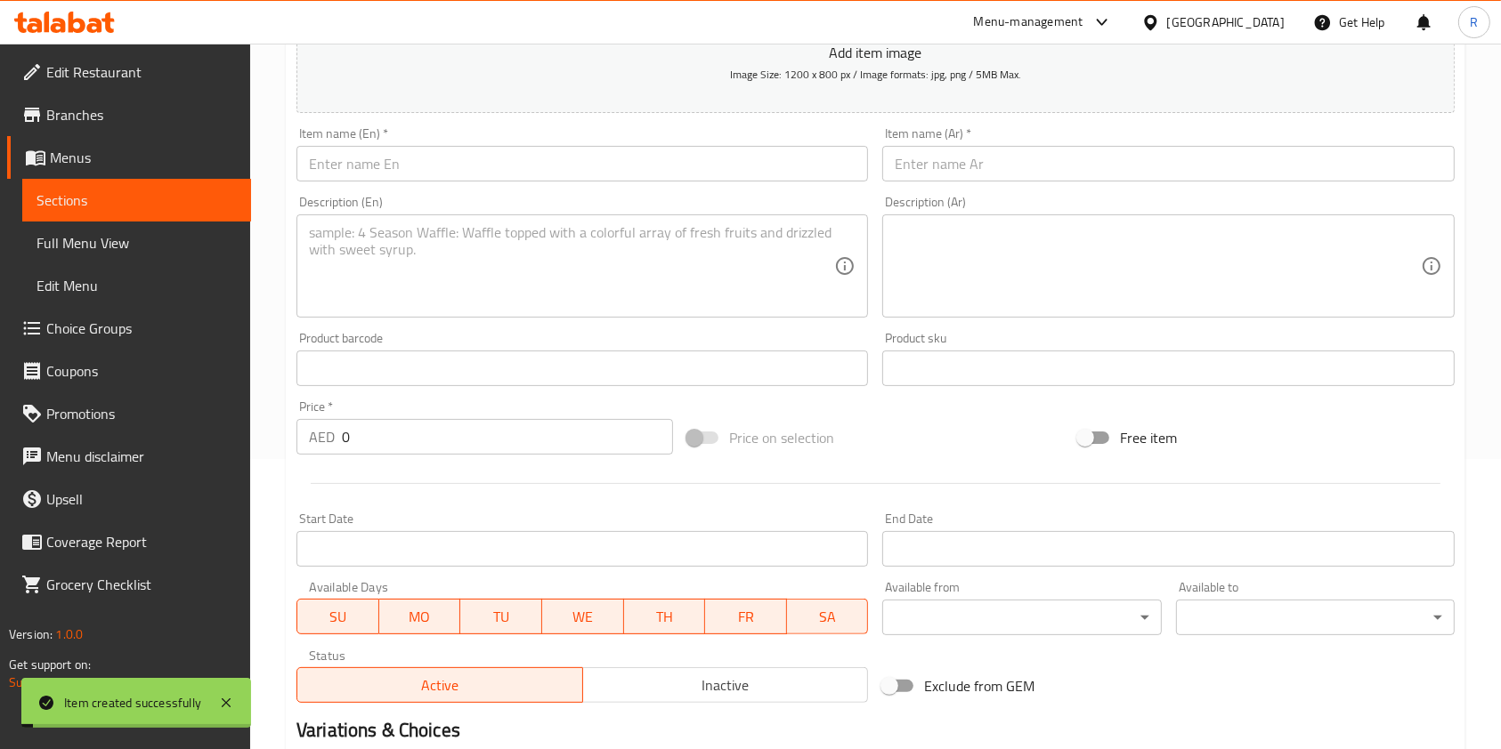
scroll to position [0, 0]
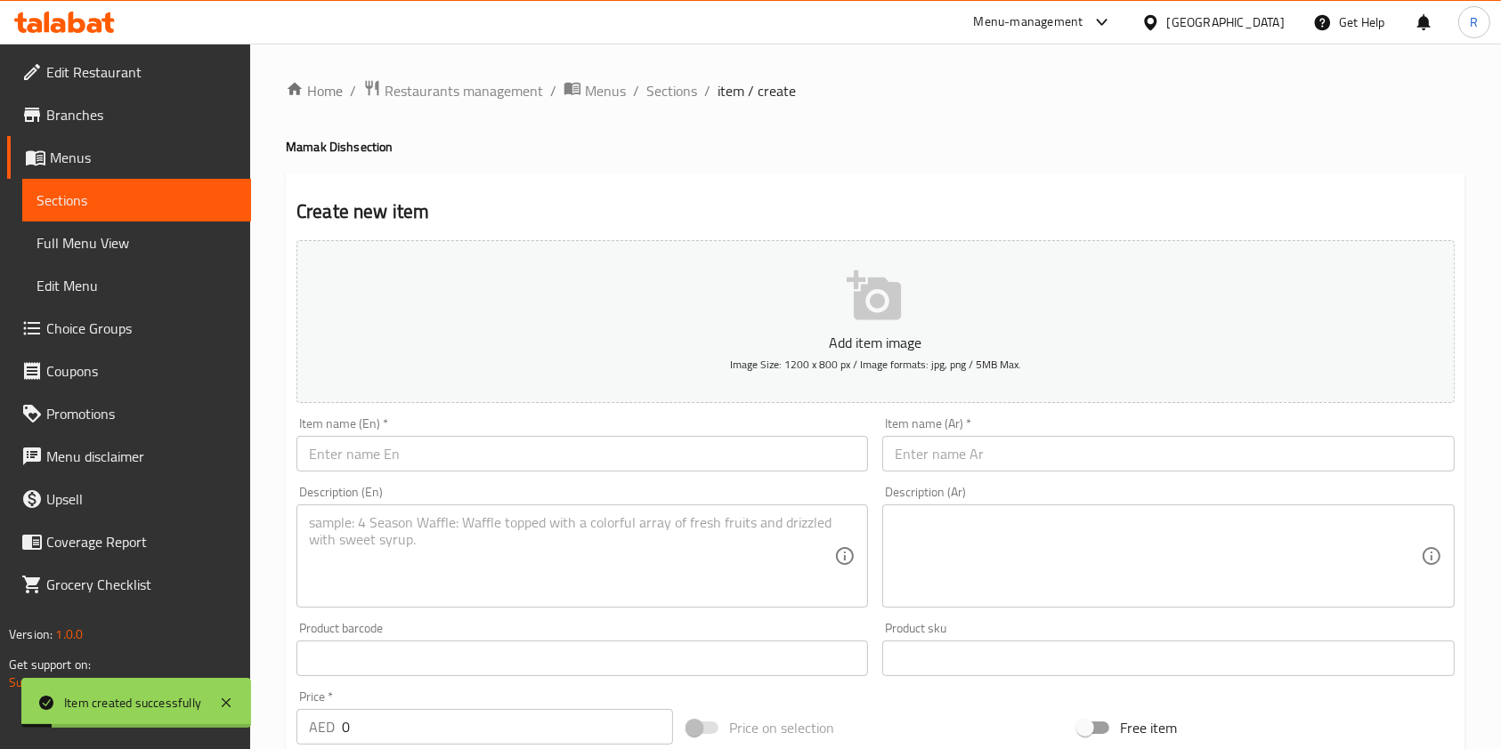
click at [470, 451] on input "text" at bounding box center [581, 454] width 571 height 36
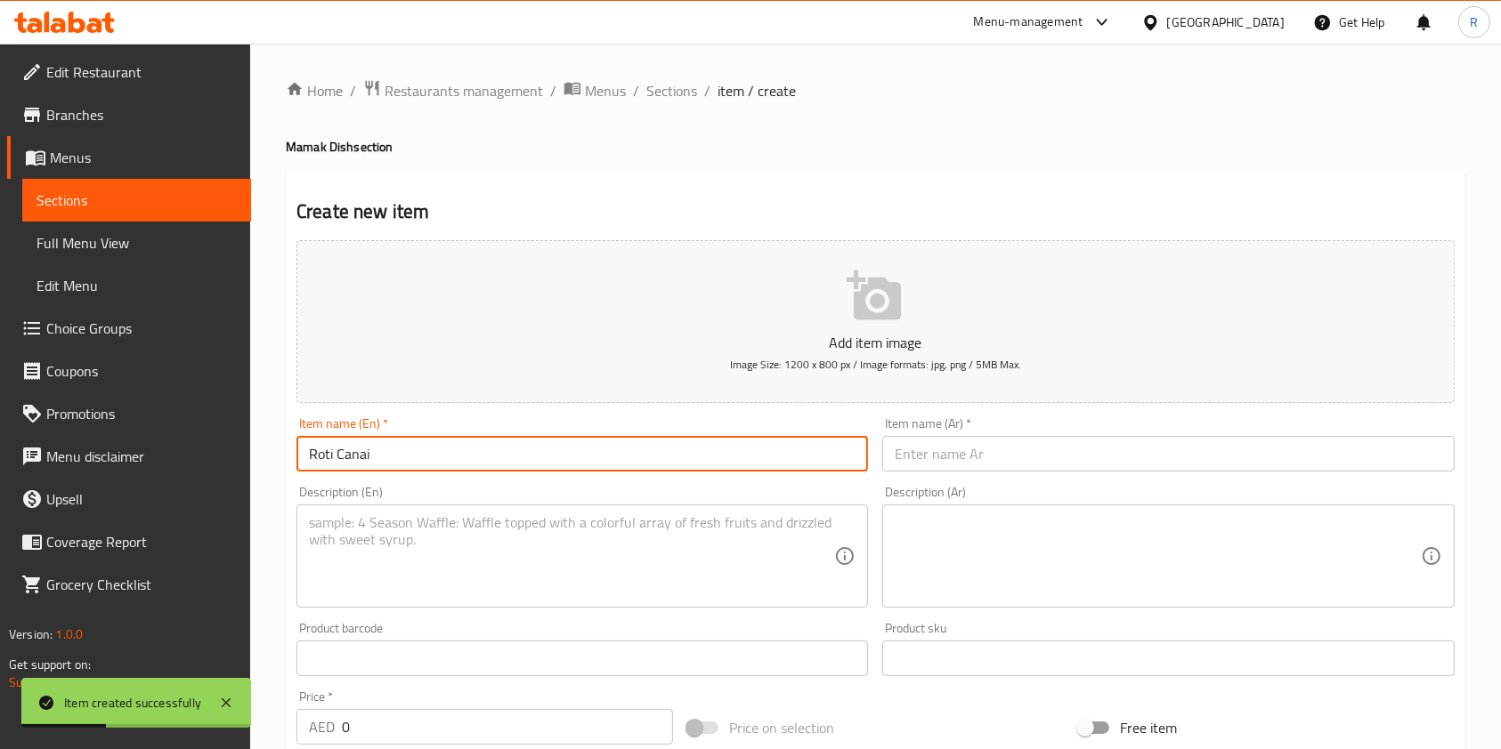
drag, startPoint x: 395, startPoint y: 451, endPoint x: 0, endPoint y: 392, distance: 399.6
click at [0, 391] on div "Edit Restaurant Branches Menus Sections Full Menu View Edit Menu Choice Groups …" at bounding box center [750, 651] width 1501 height 1214
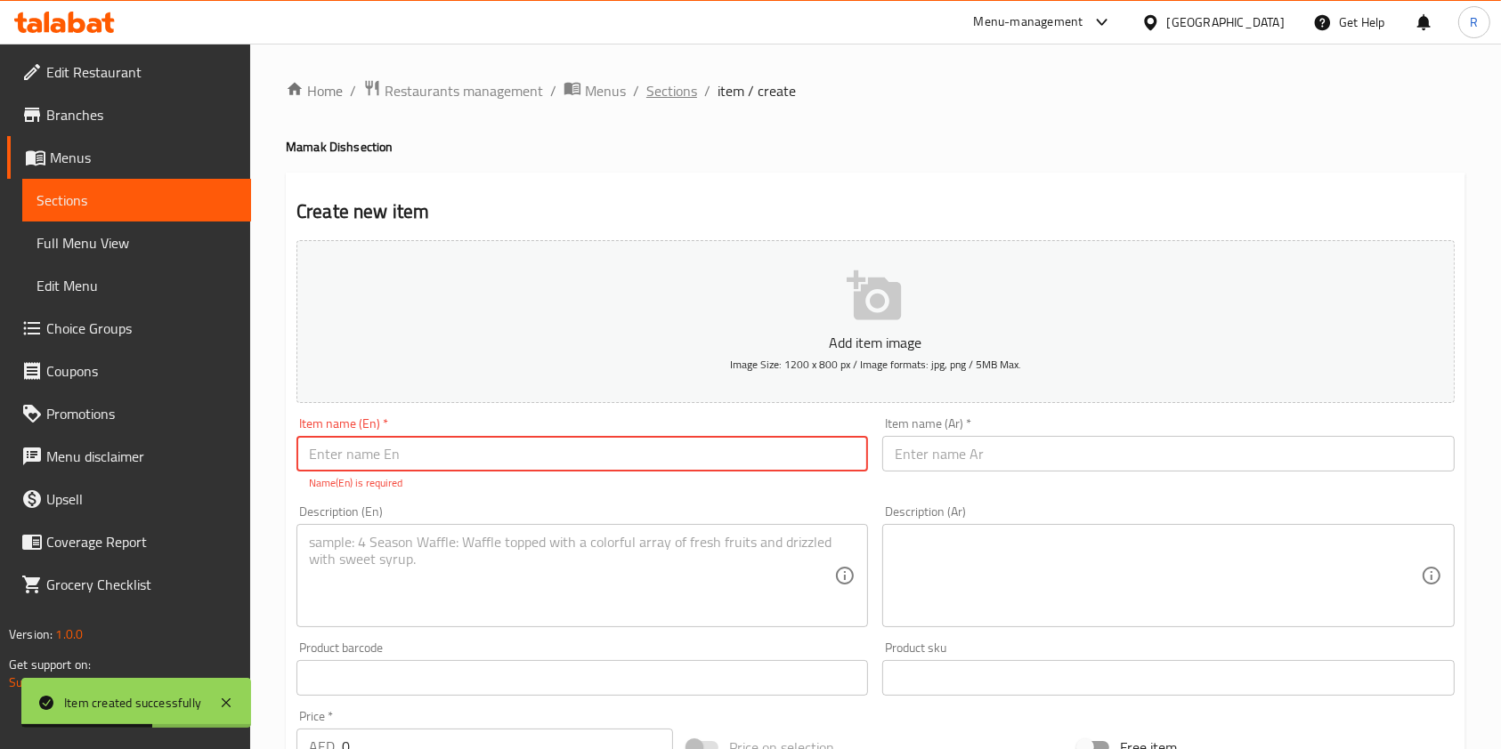
click at [661, 93] on span "Sections" at bounding box center [671, 90] width 51 height 21
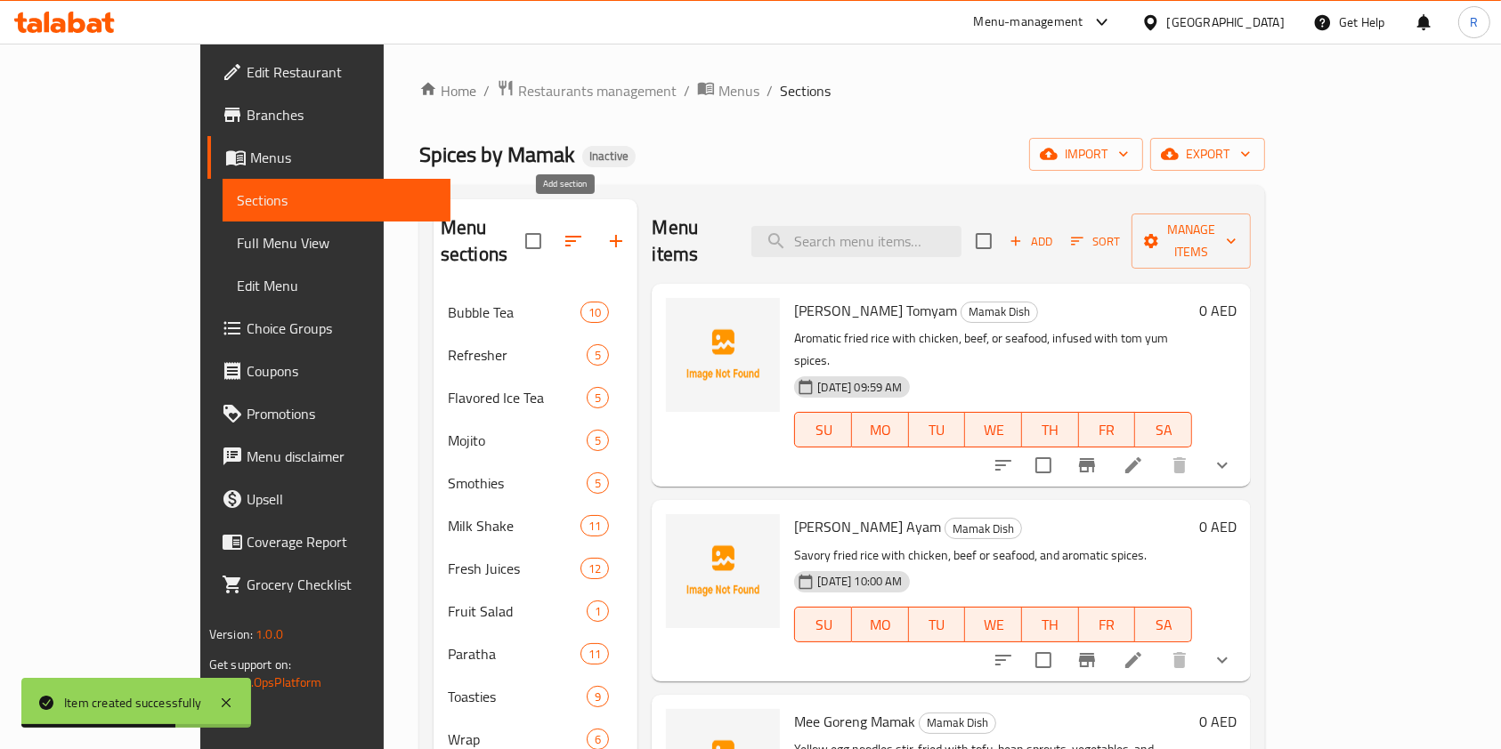
click at [605, 231] on icon "button" at bounding box center [615, 241] width 21 height 21
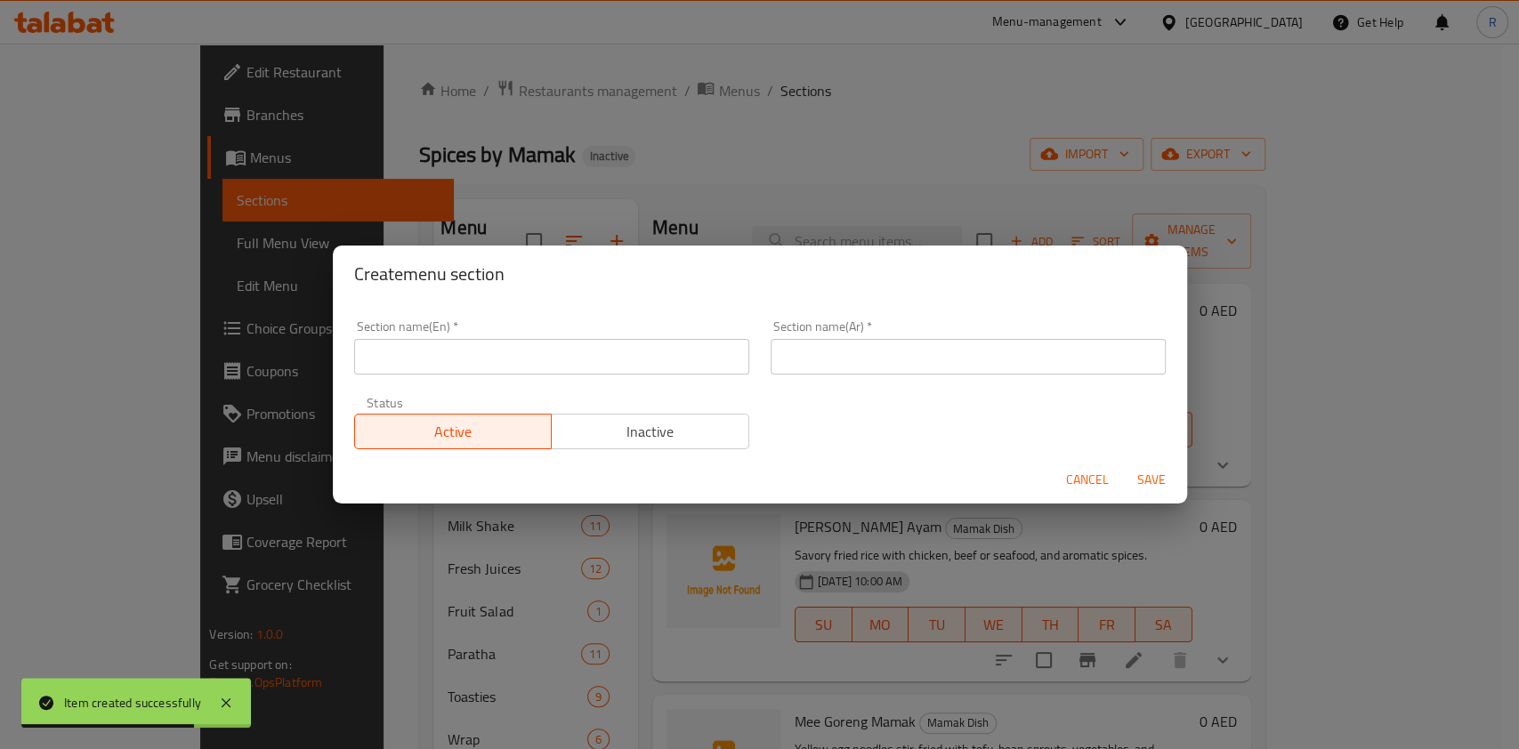
click at [541, 355] on input "text" at bounding box center [551, 357] width 395 height 36
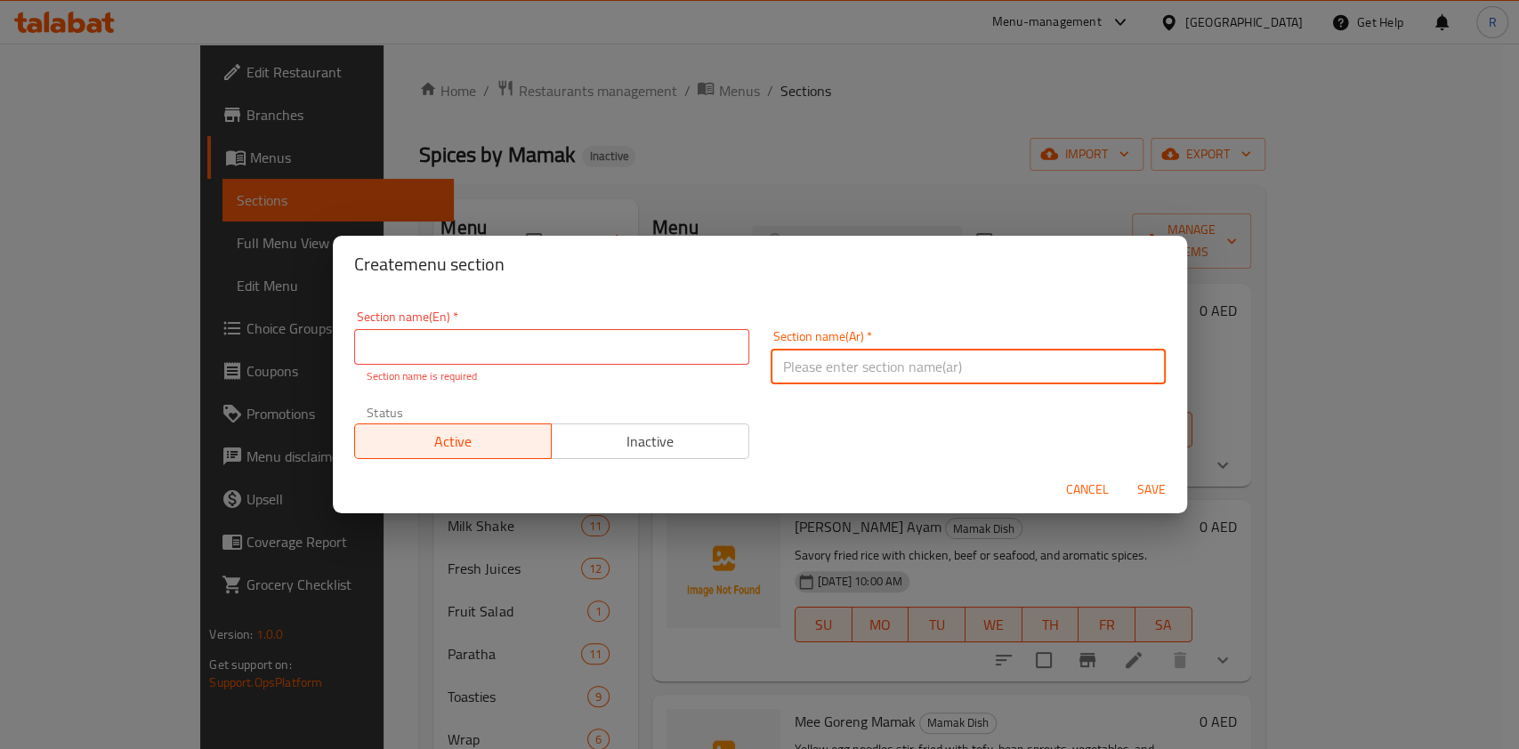
click at [805, 358] on input "text" at bounding box center [968, 367] width 395 height 36
click at [559, 310] on div "Section name(En)   * Section name(En) * Section name is required" at bounding box center [552, 347] width 417 height 95
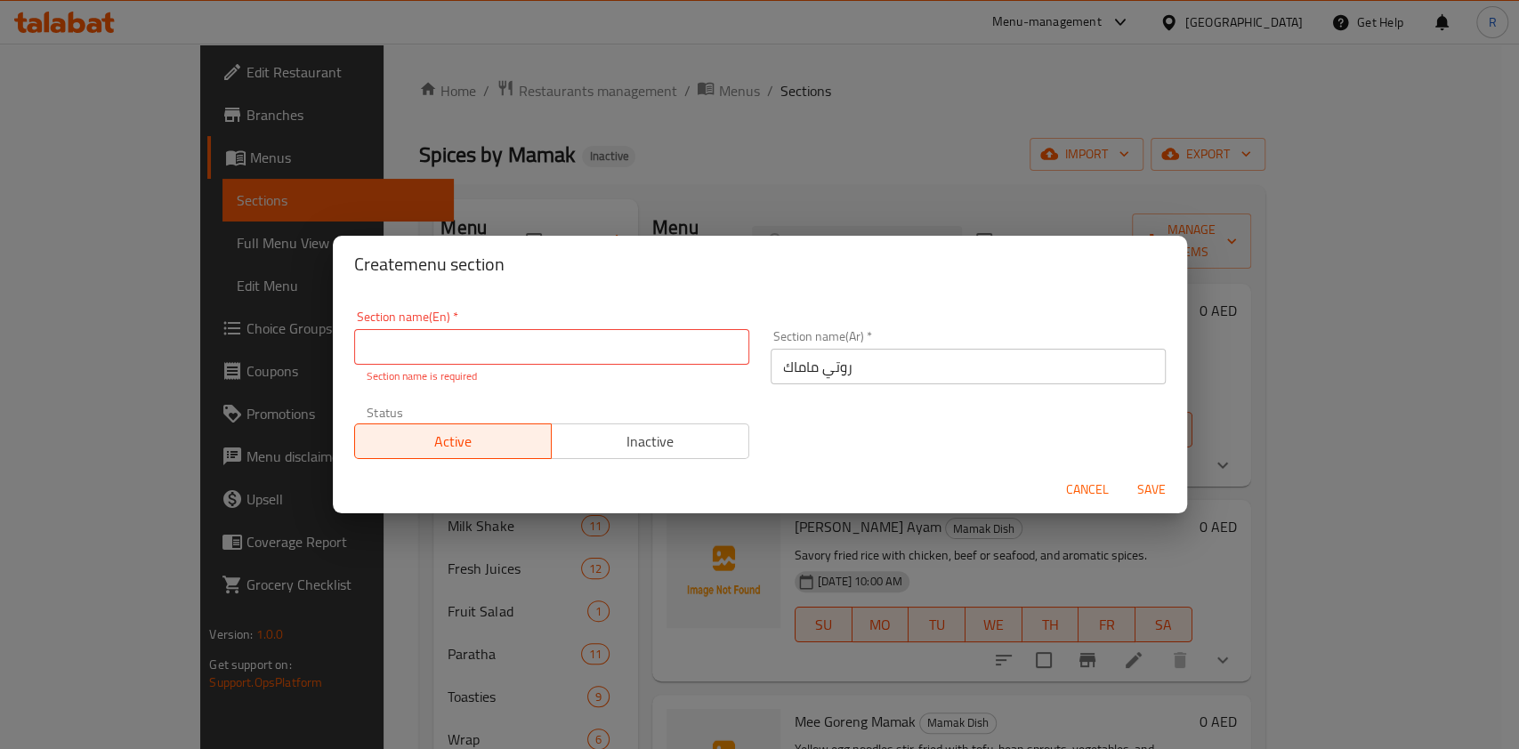
click at [571, 331] on input "text" at bounding box center [551, 347] width 395 height 36
click at [1146, 484] on span "Save" at bounding box center [1151, 490] width 43 height 22
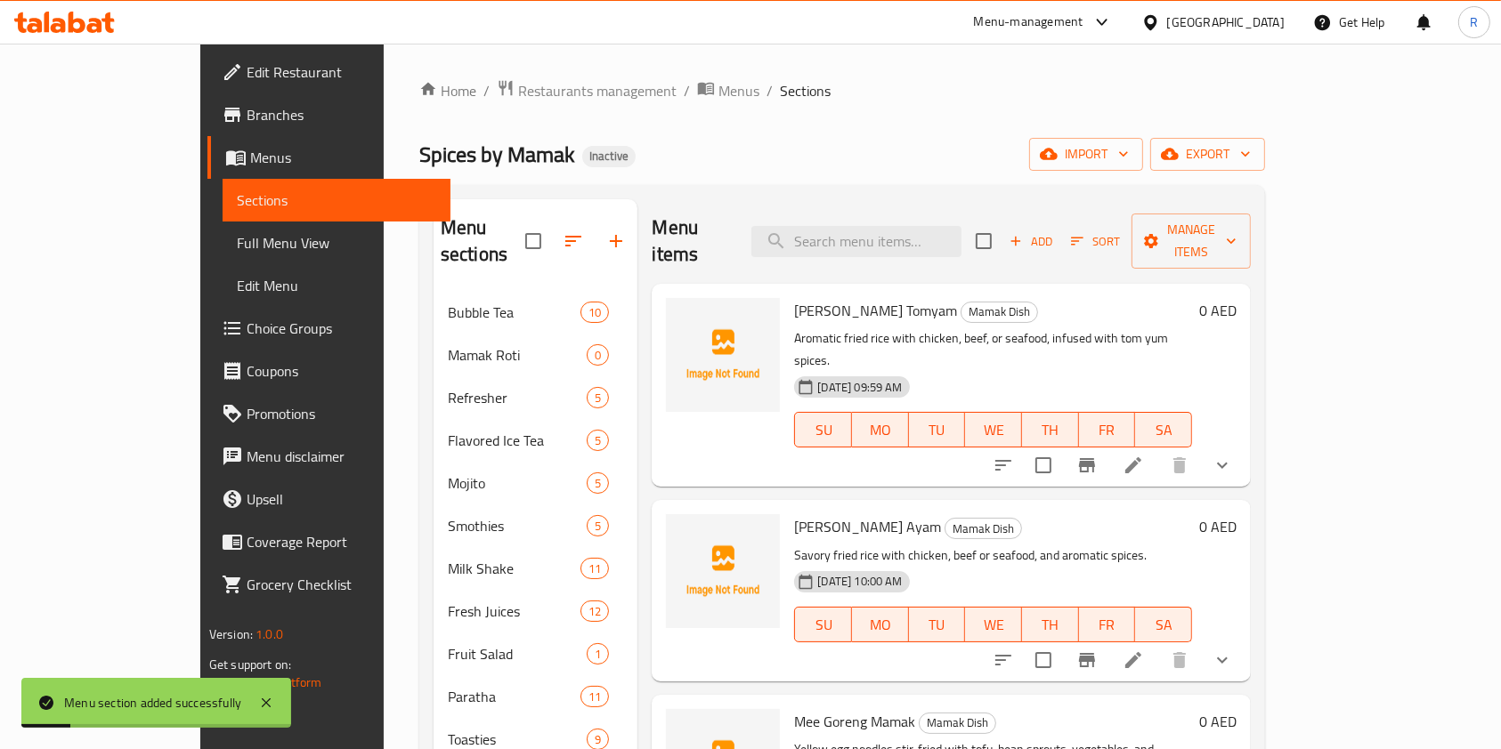
click at [911, 246] on div "Menu items Add Sort Manage items" at bounding box center [950, 241] width 599 height 85
click at [922, 236] on input "search" at bounding box center [856, 241] width 210 height 31
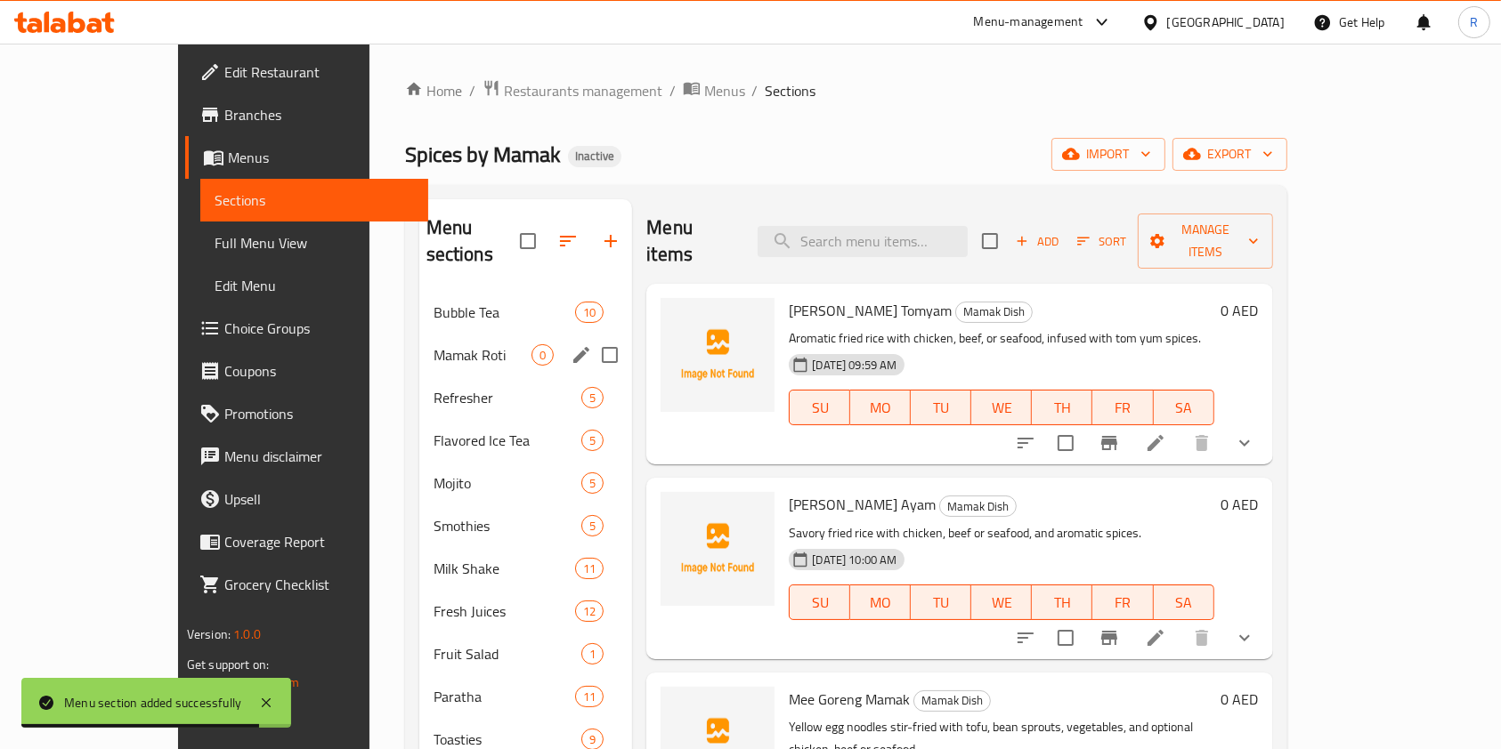
click at [433, 344] on span "Mamak Roti" at bounding box center [482, 354] width 99 height 21
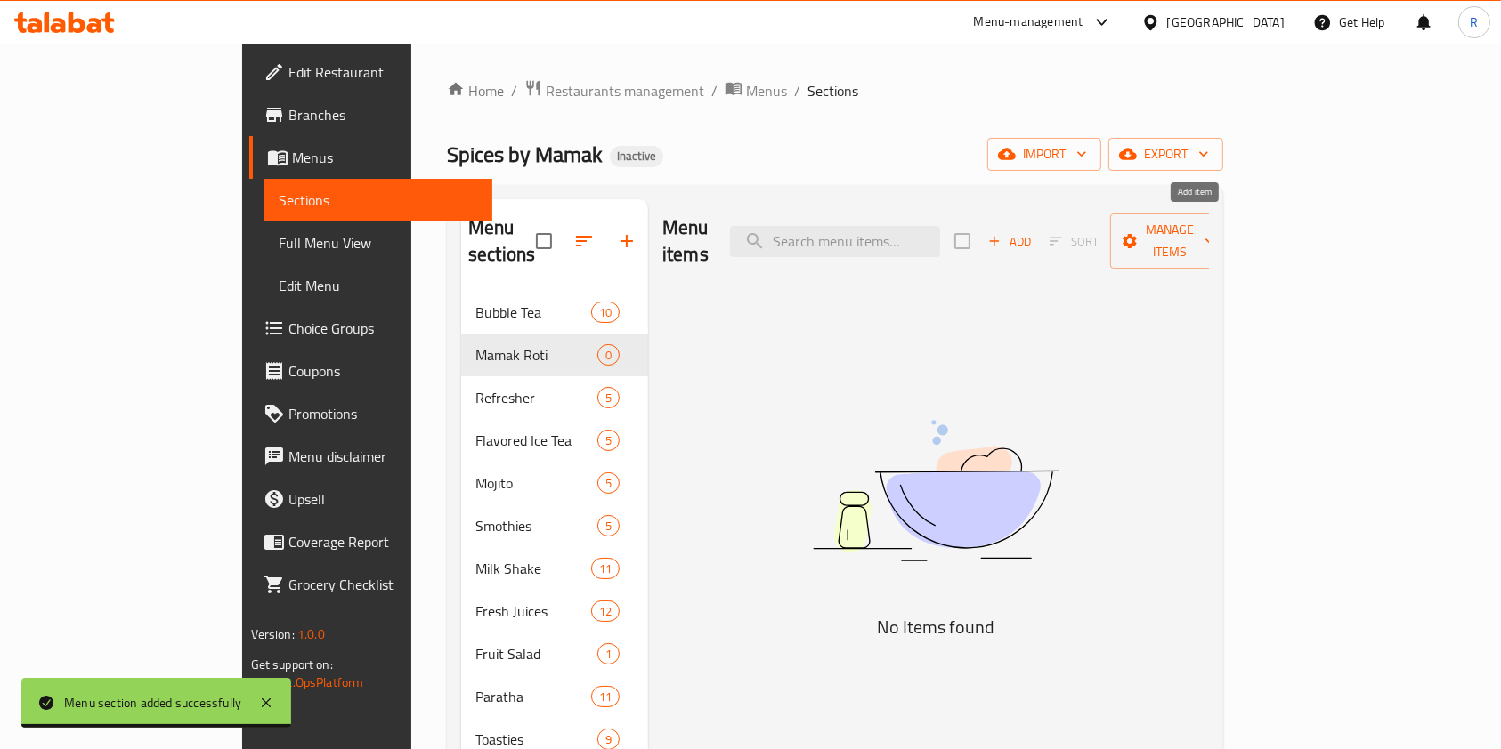
click at [1033, 231] on span "Add" at bounding box center [1009, 241] width 48 height 20
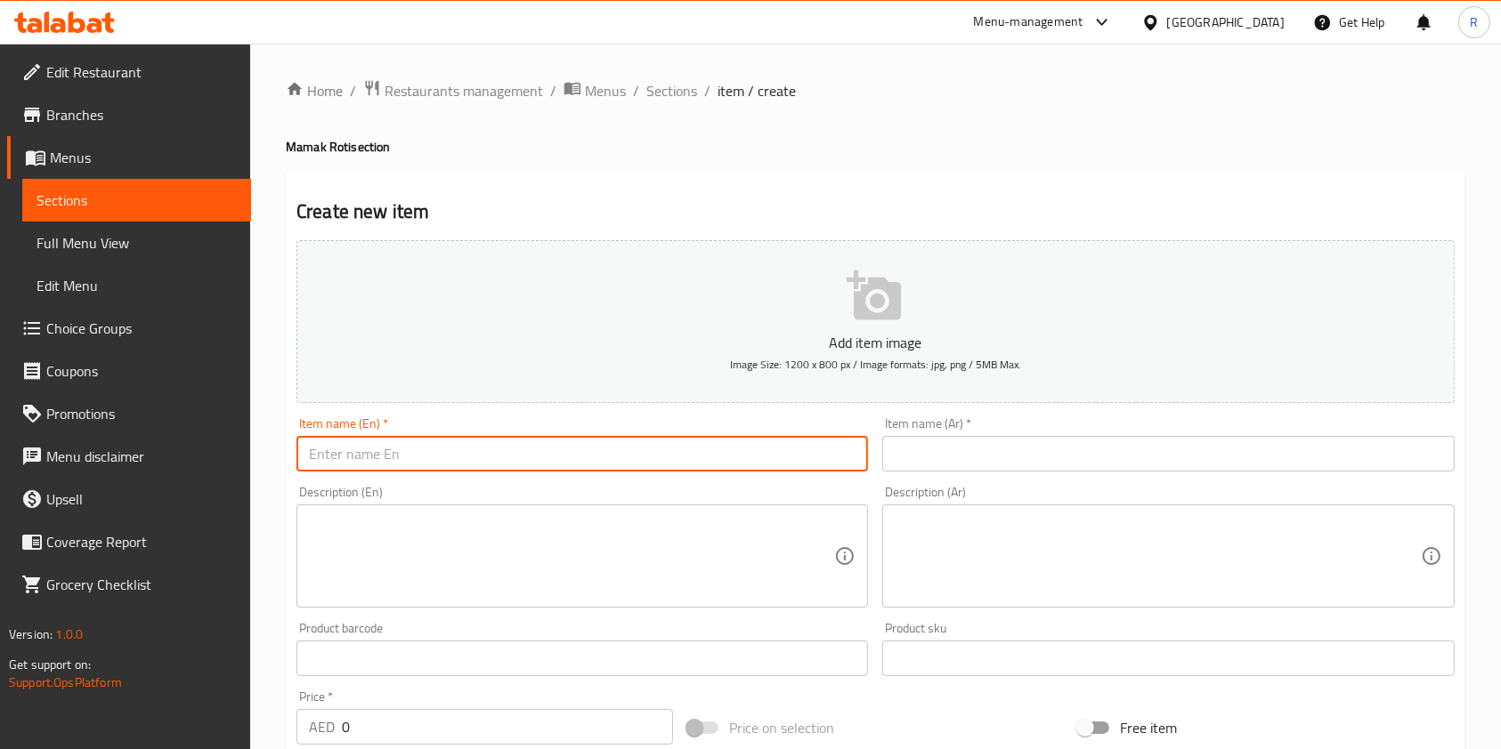
click at [473, 459] on input "text" at bounding box center [581, 454] width 571 height 36
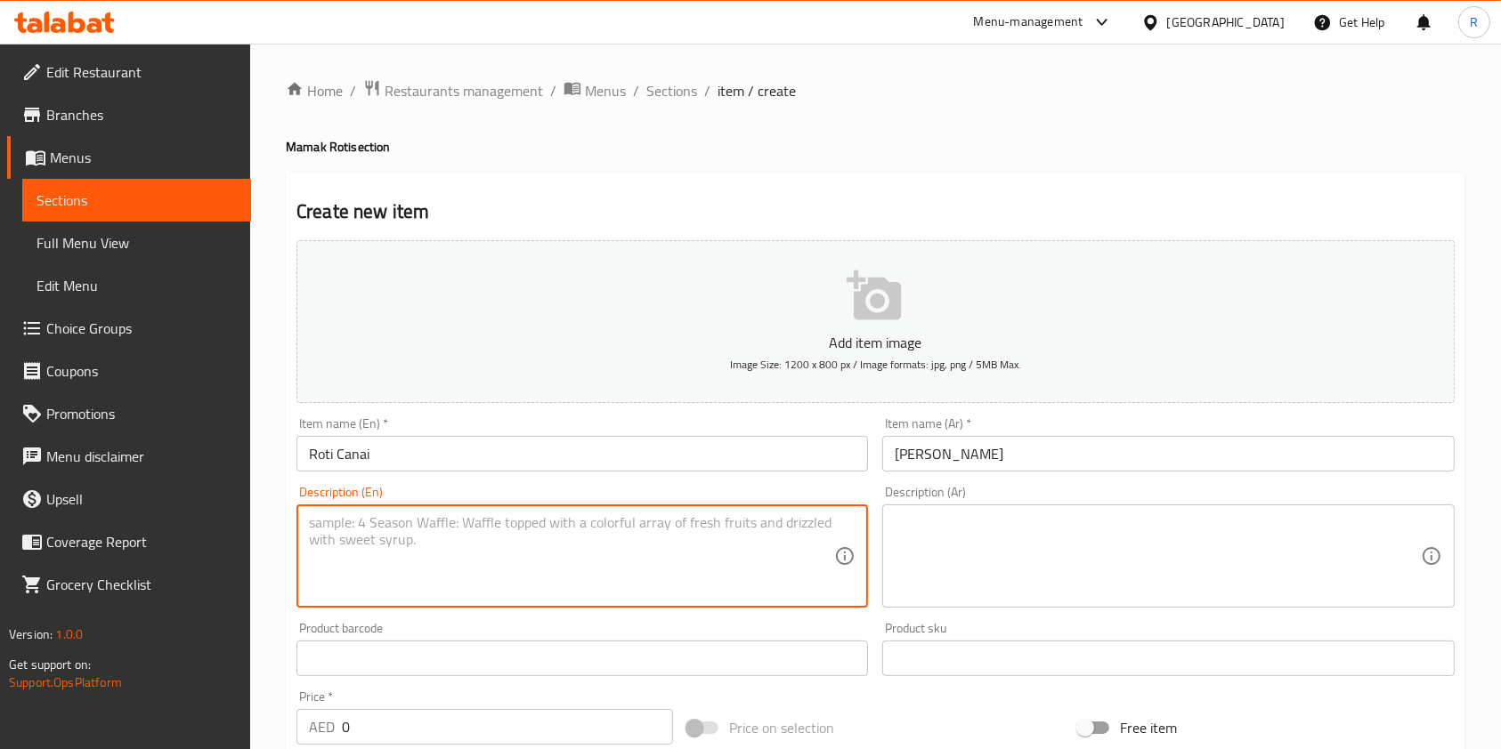
drag, startPoint x: 579, startPoint y: 537, endPoint x: 527, endPoint y: 593, distance: 76.8
click at [577, 537] on textarea at bounding box center [571, 556] width 525 height 85
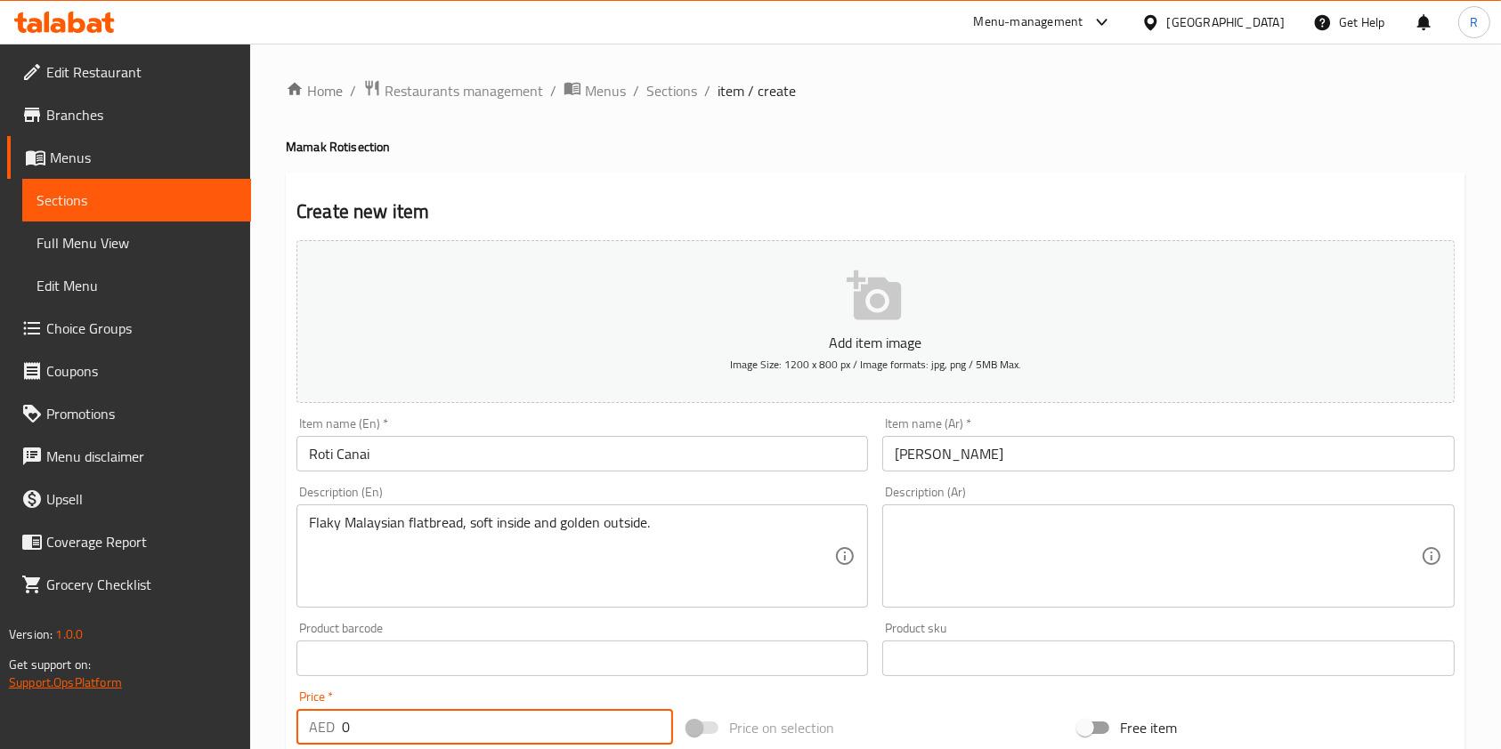
drag, startPoint x: 417, startPoint y: 727, endPoint x: 101, endPoint y: 694, distance: 317.7
click at [101, 694] on div "Edit Restaurant Branches Menus Sections Full Menu View Edit Menu Choice Groups …" at bounding box center [750, 651] width 1501 height 1214
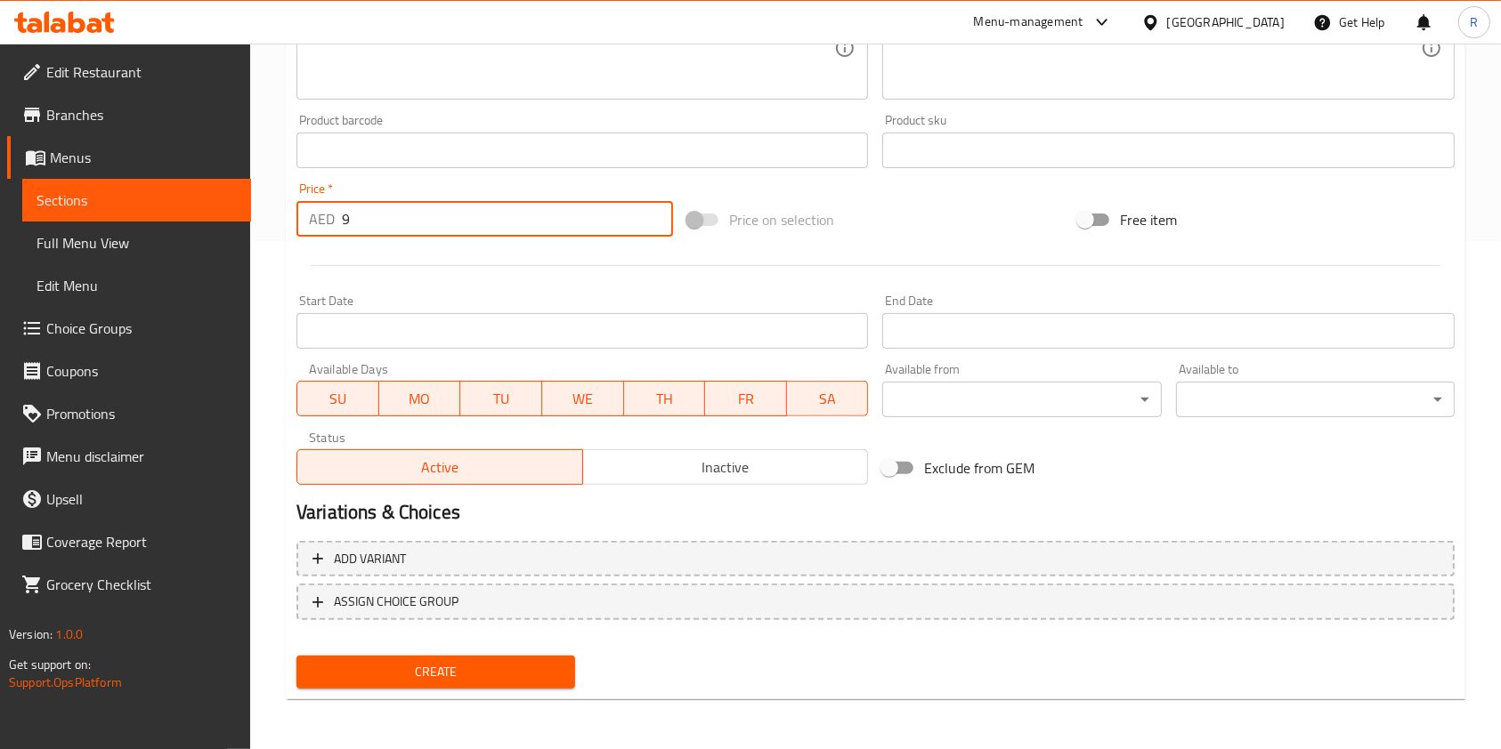
click at [419, 669] on span "Create" at bounding box center [436, 672] width 250 height 22
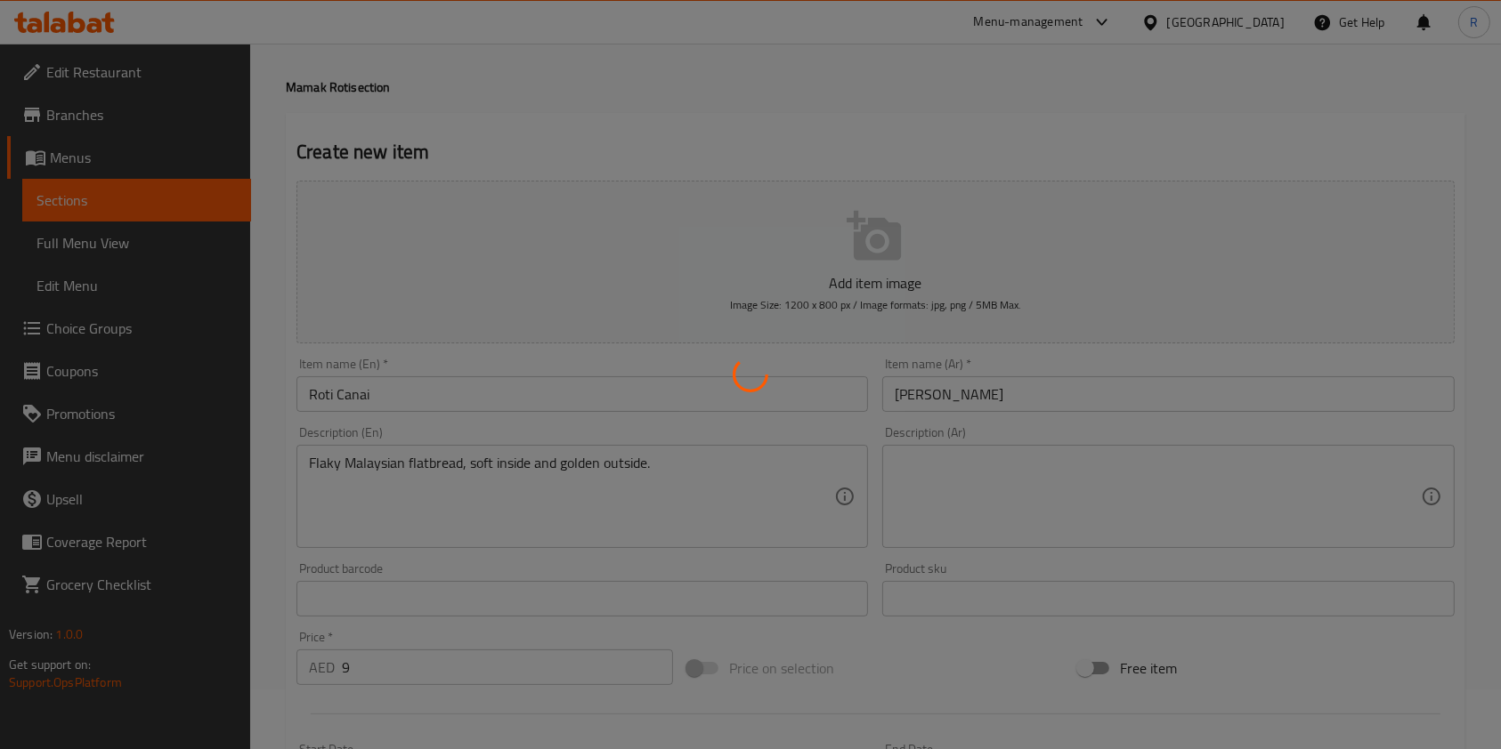
scroll to position [34, 0]
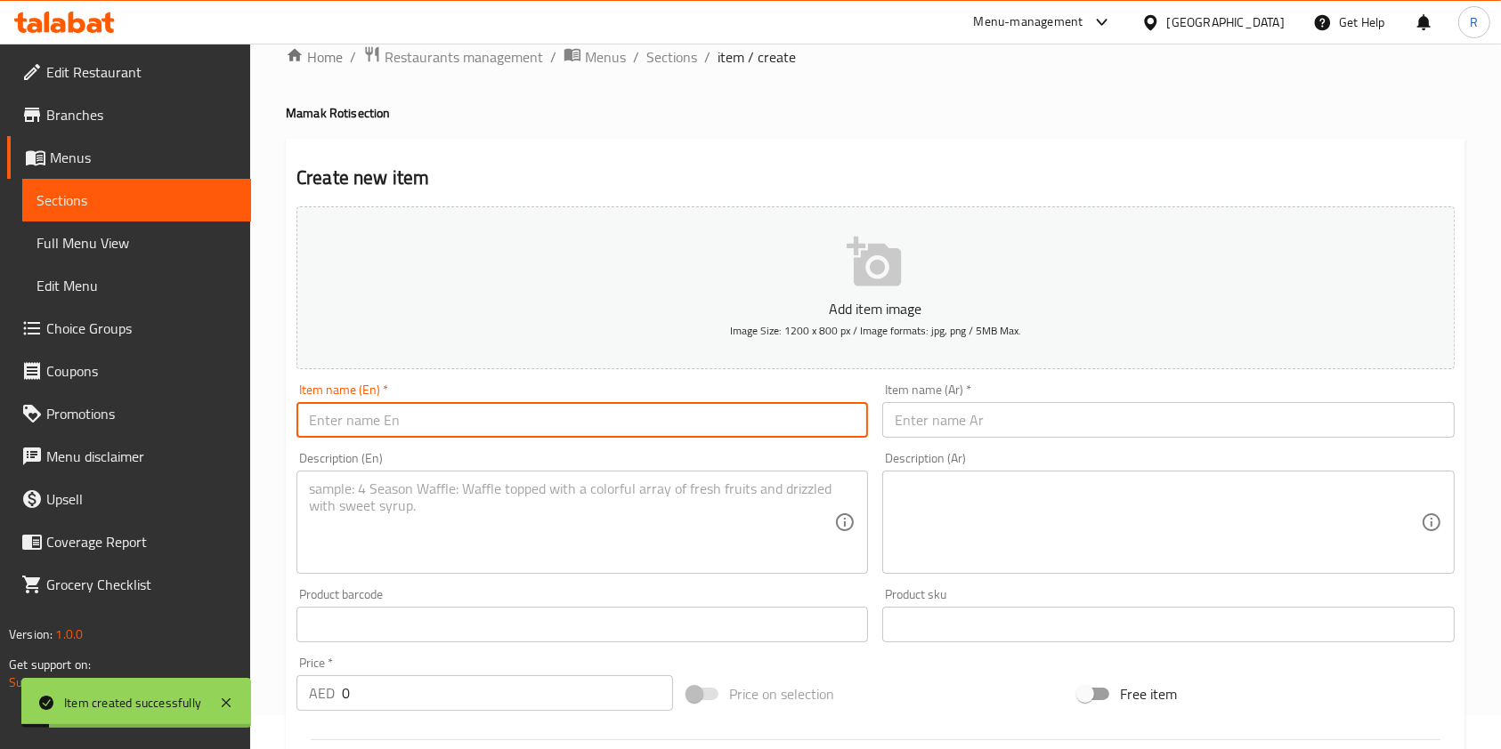
click at [467, 431] on input "text" at bounding box center [581, 420] width 571 height 36
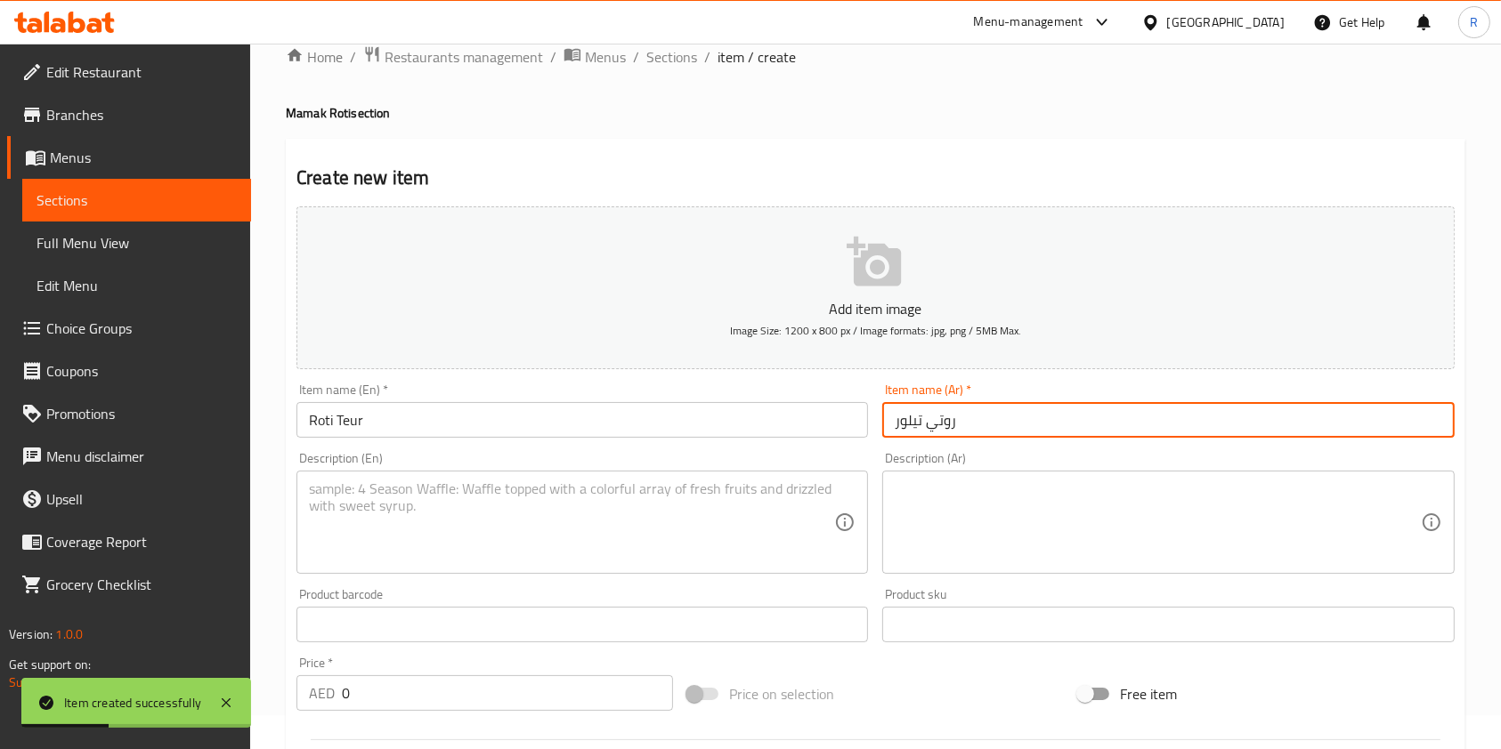
click at [487, 523] on textarea at bounding box center [571, 523] width 525 height 85
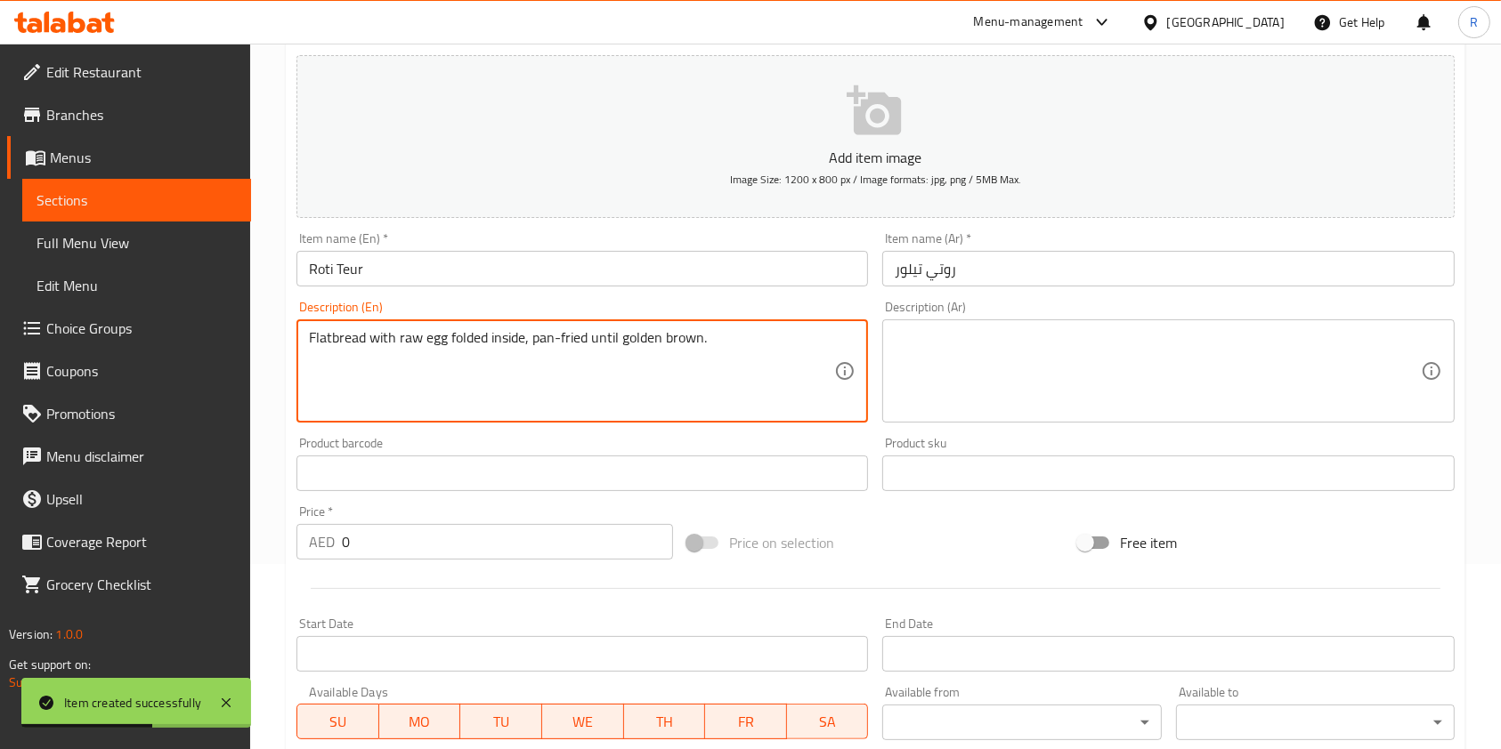
scroll to position [390, 0]
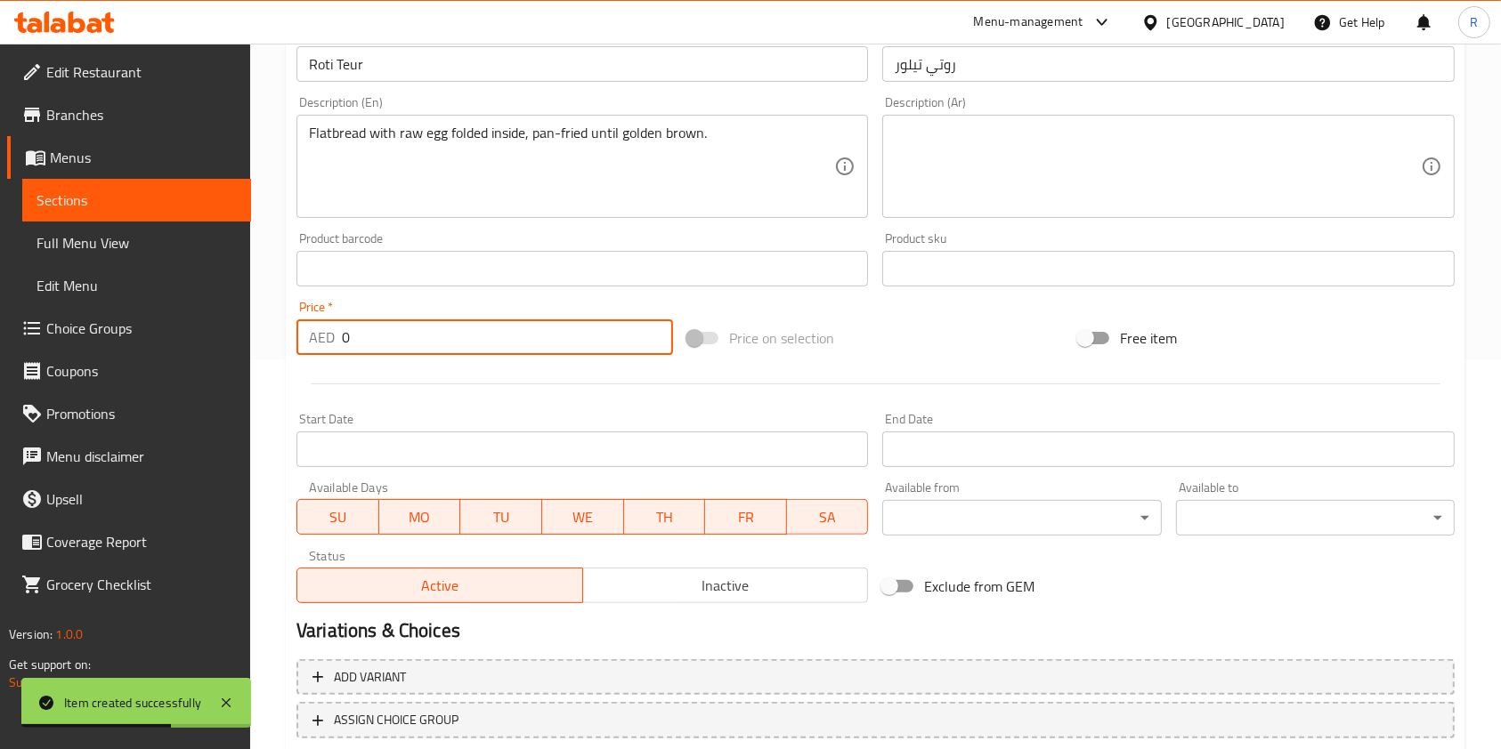
drag, startPoint x: 432, startPoint y: 338, endPoint x: 178, endPoint y: 369, distance: 255.6
click at [135, 350] on div "Edit Restaurant Branches Menus Sections Full Menu View Edit Menu Choice Groups …" at bounding box center [750, 261] width 1501 height 1214
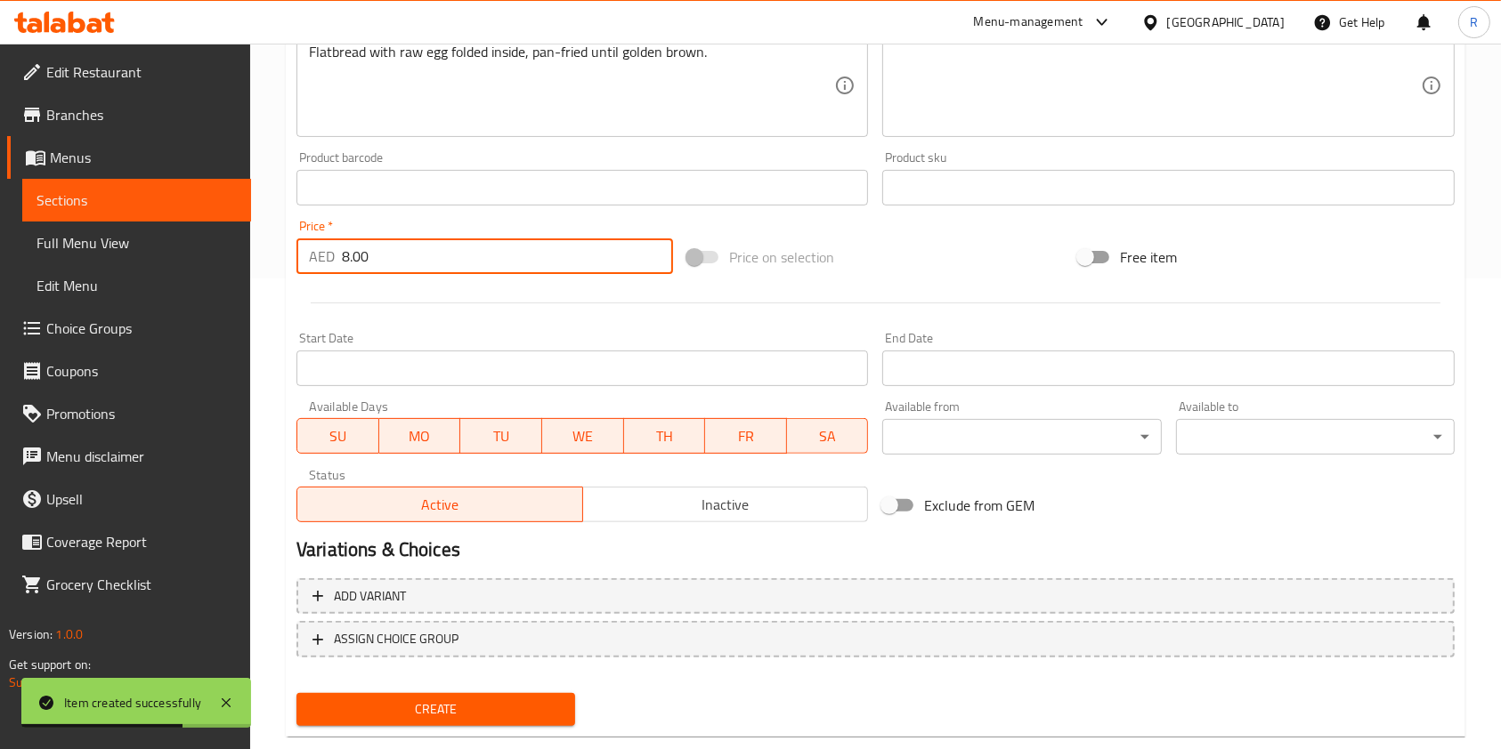
scroll to position [508, 0]
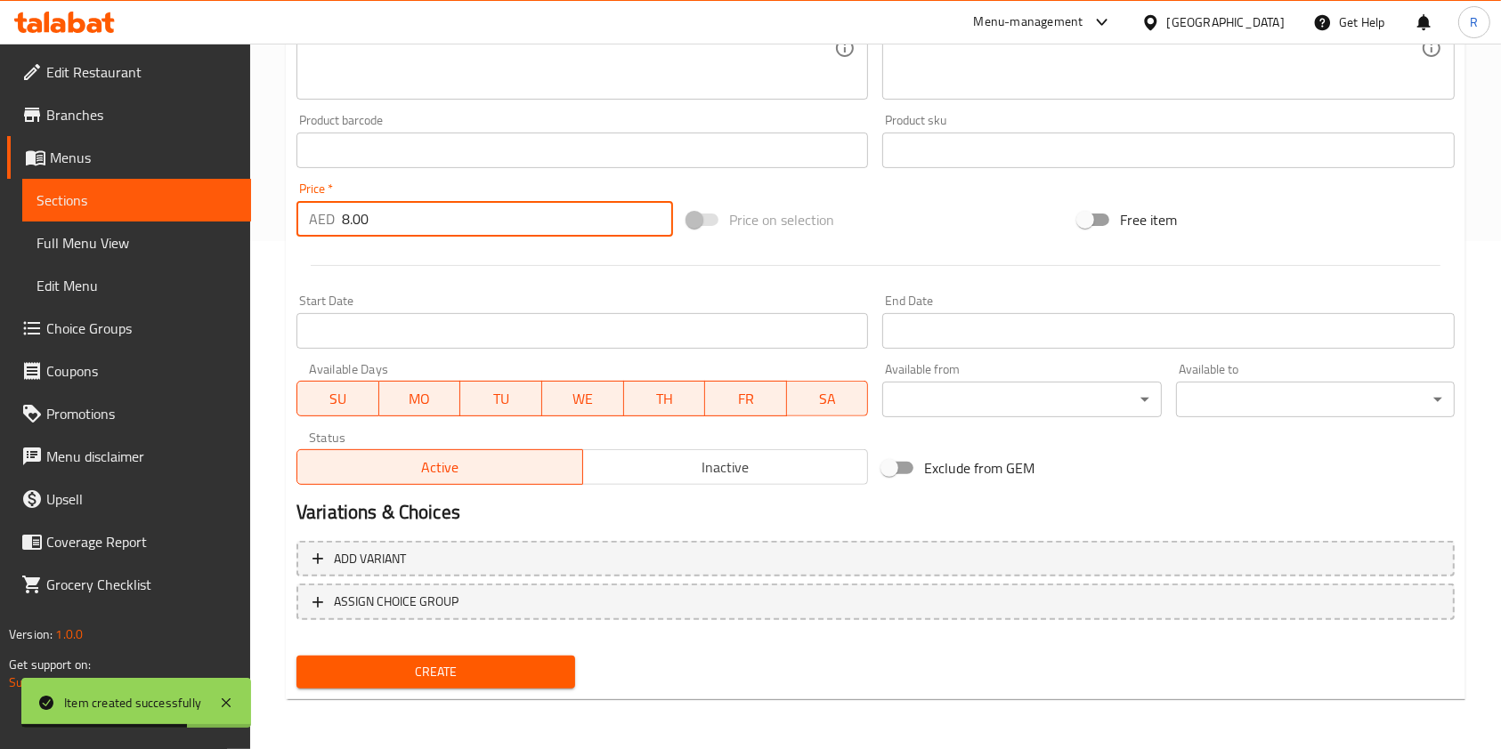
click at [496, 679] on span "Create" at bounding box center [436, 672] width 250 height 22
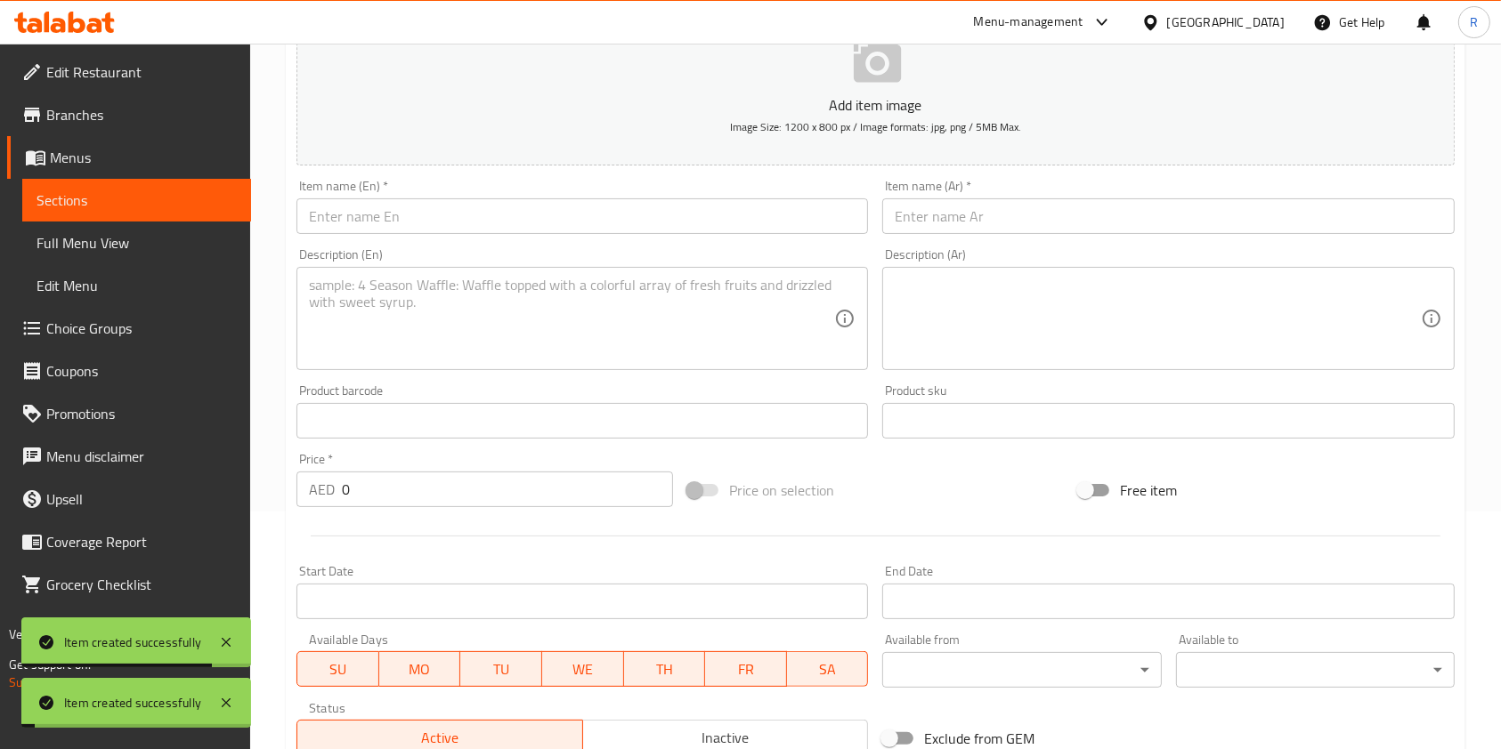
scroll to position [34, 0]
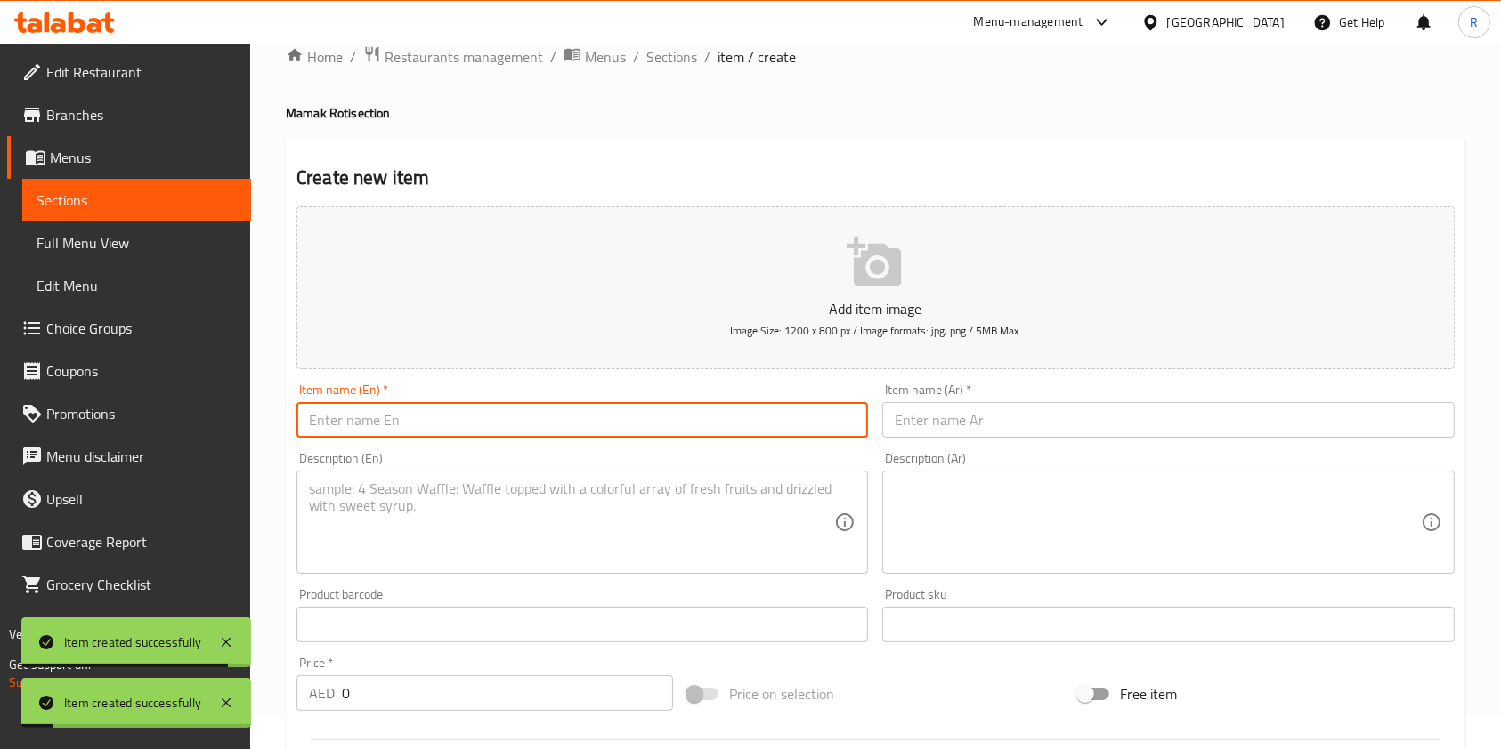
click at [472, 424] on input "text" at bounding box center [581, 420] width 571 height 36
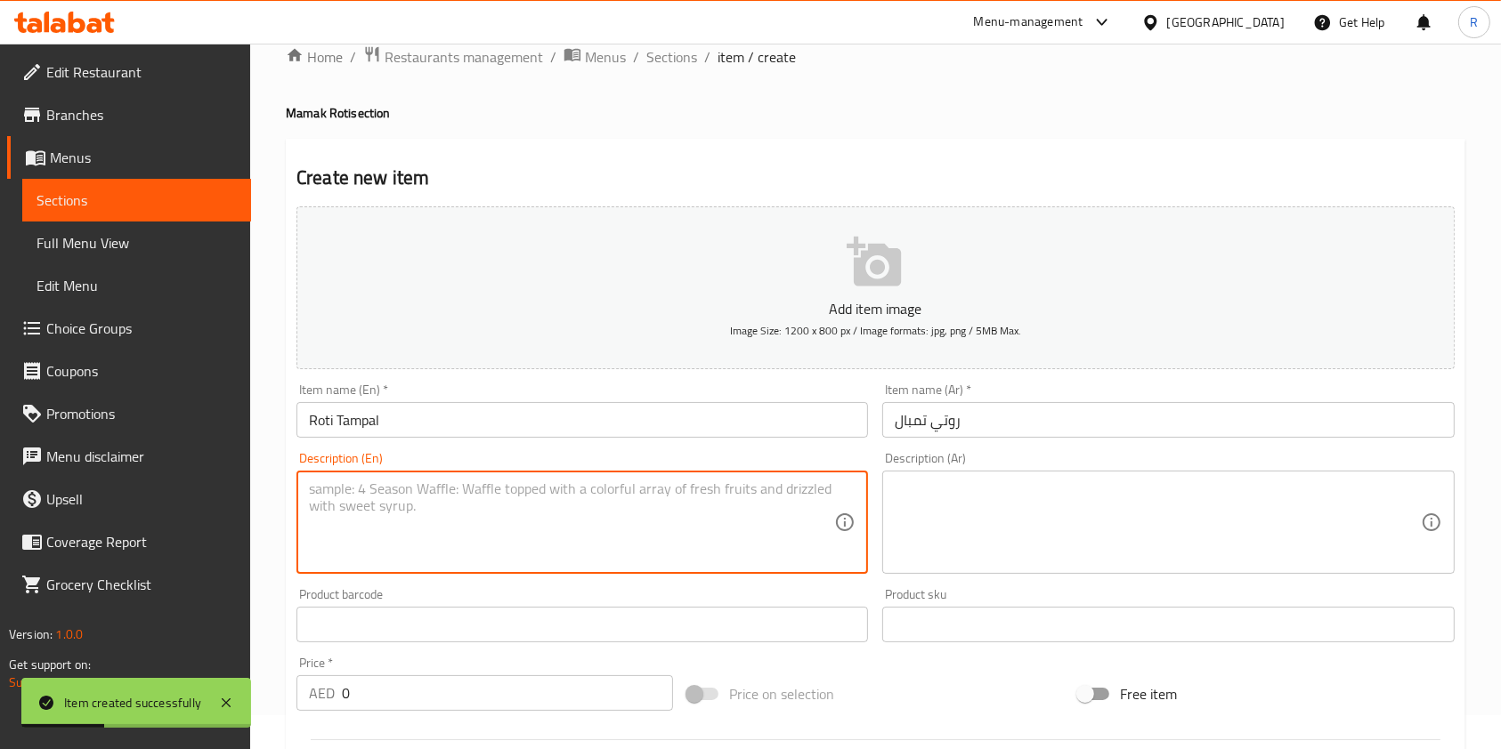
click at [553, 511] on textarea at bounding box center [571, 523] width 525 height 85
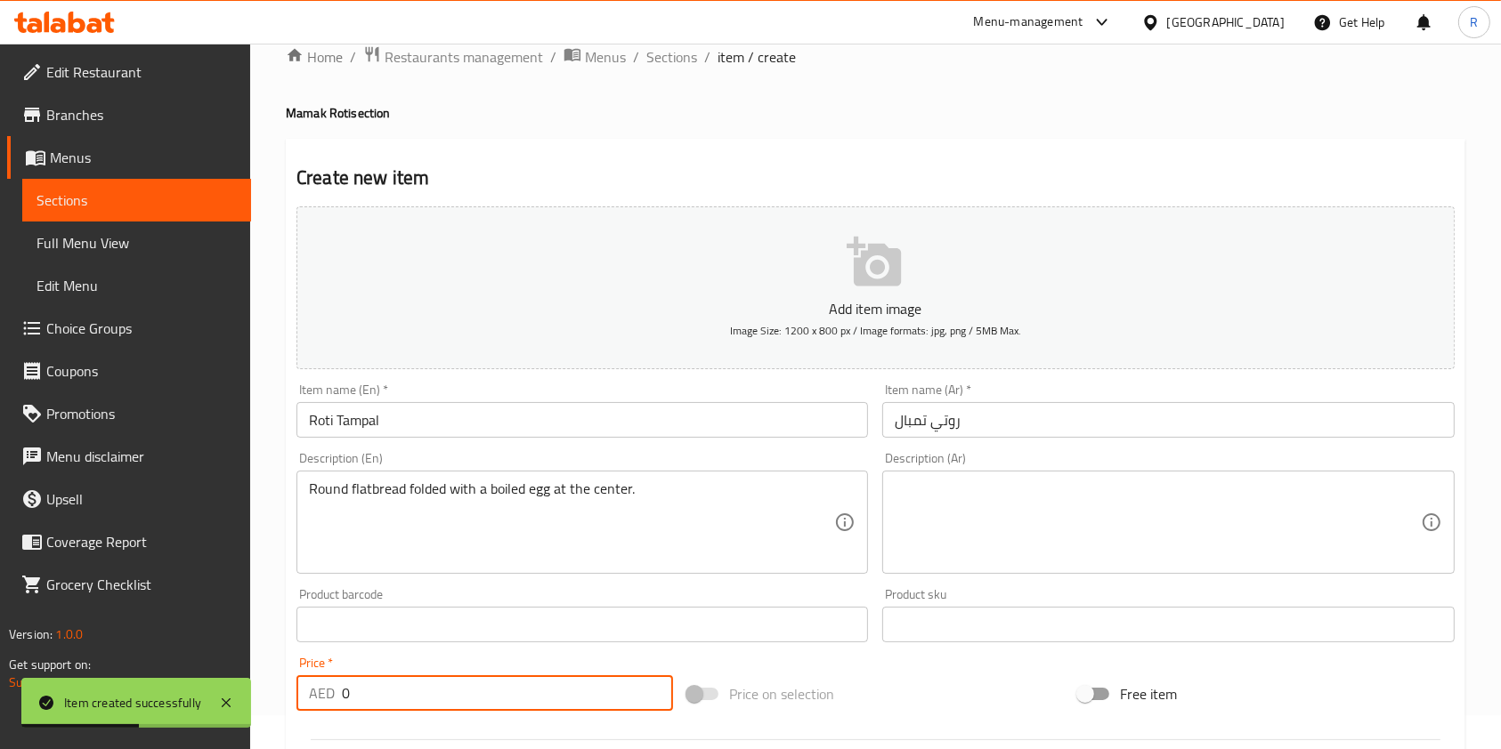
drag, startPoint x: 206, startPoint y: 688, endPoint x: 327, endPoint y: 653, distance: 125.1
click at [191, 681] on body "Item created successfully ​ Menu-management [GEOGRAPHIC_DATA] Get Help R Edit R…" at bounding box center [750, 363] width 1501 height 706
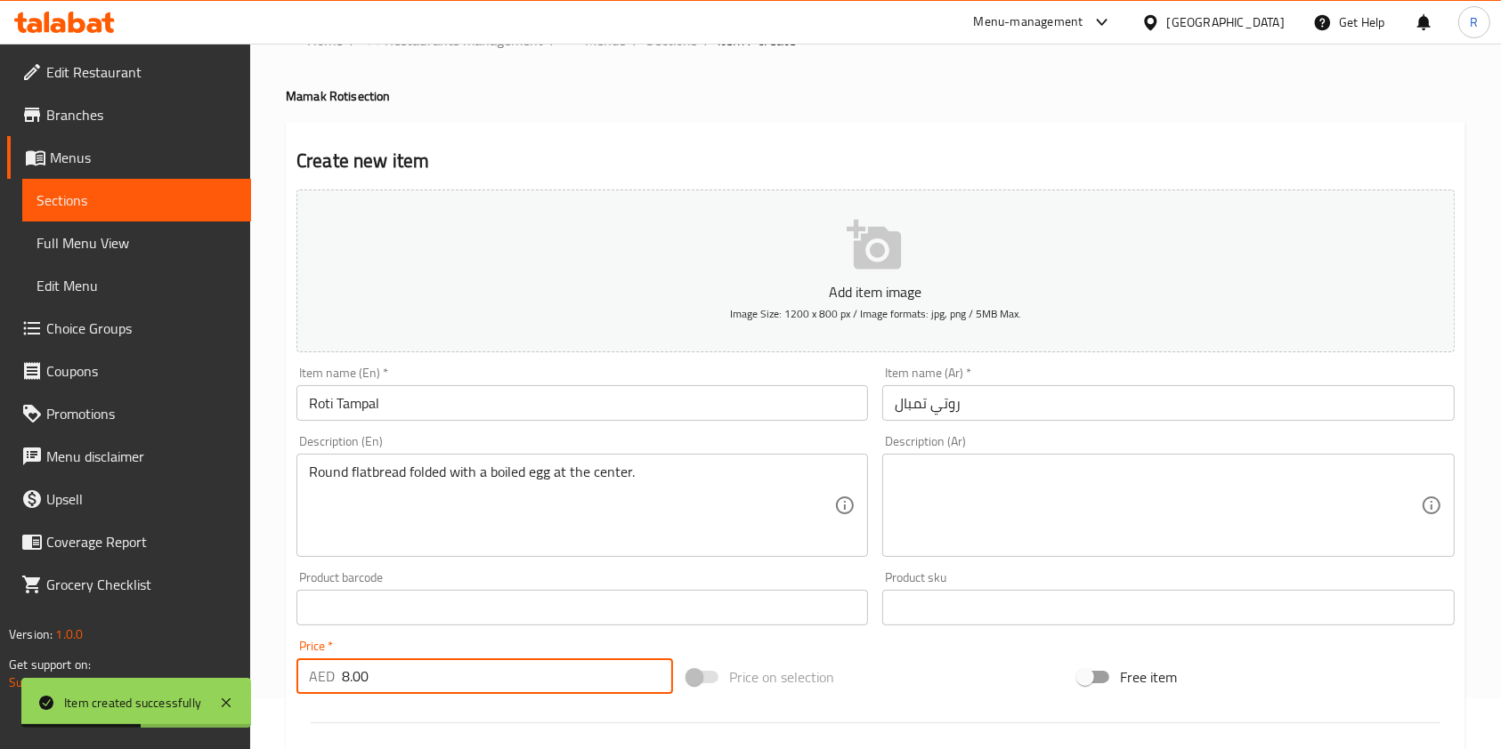
scroll to position [508, 0]
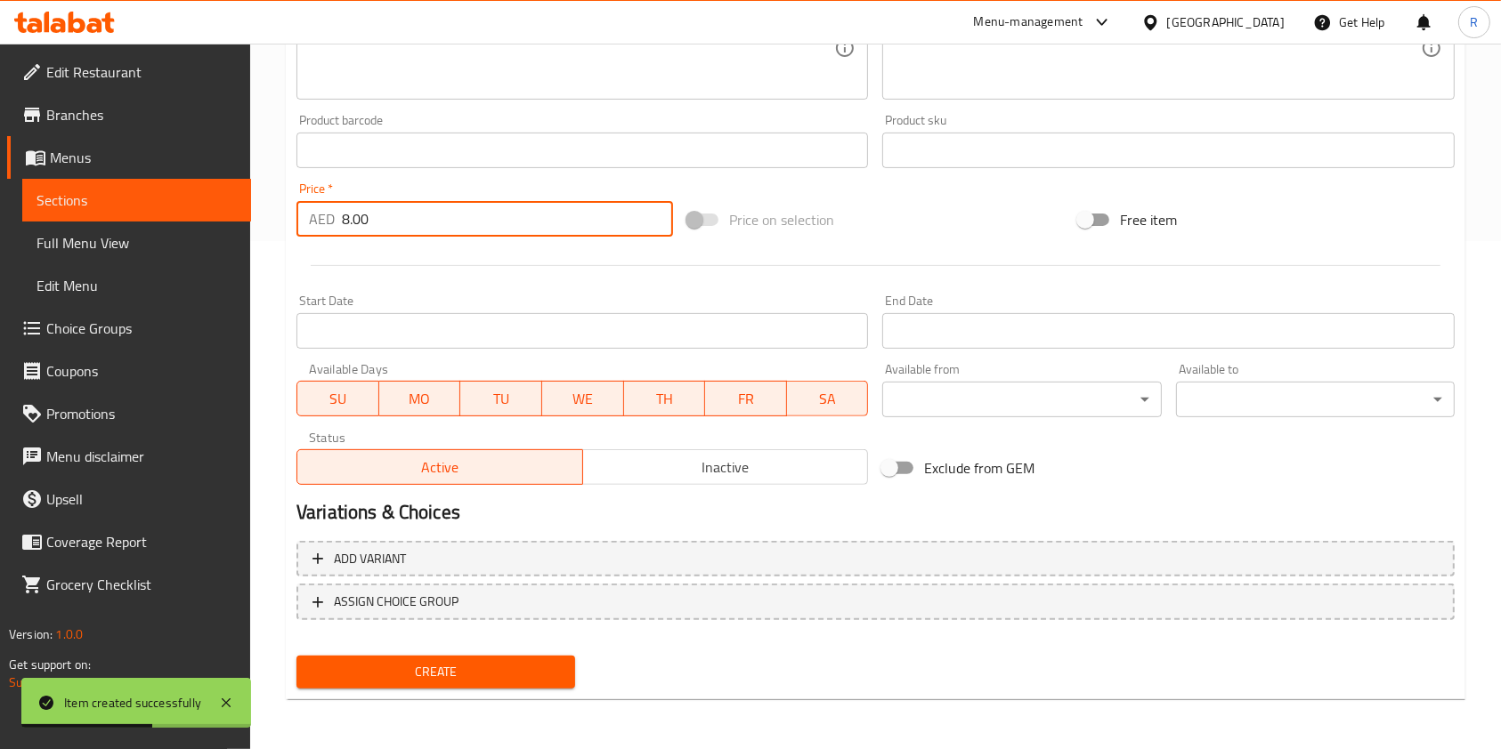
drag, startPoint x: 409, startPoint y: 676, endPoint x: 417, endPoint y: 688, distance: 14.8
click at [409, 676] on span "Create" at bounding box center [436, 672] width 250 height 22
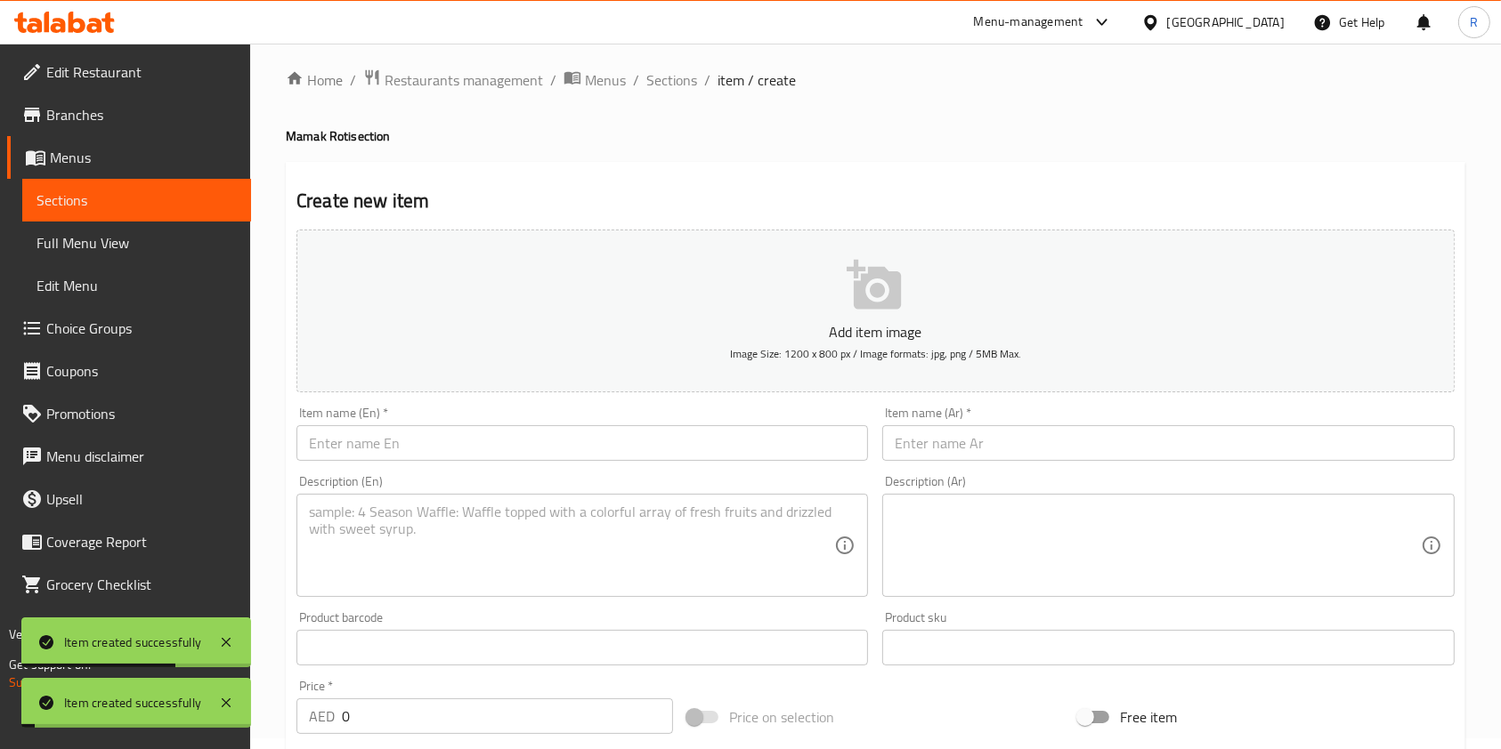
scroll to position [0, 0]
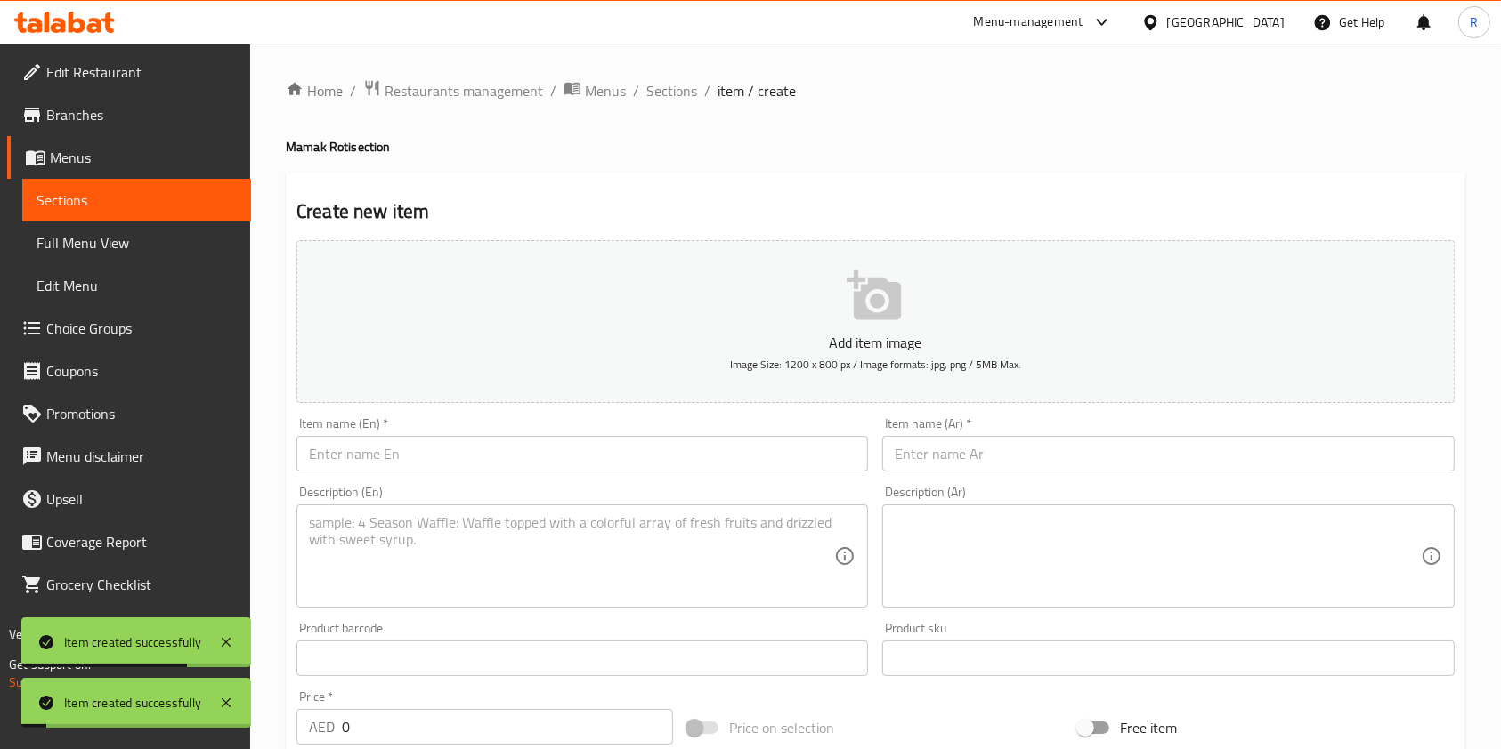
click at [430, 462] on input "text" at bounding box center [581, 454] width 571 height 36
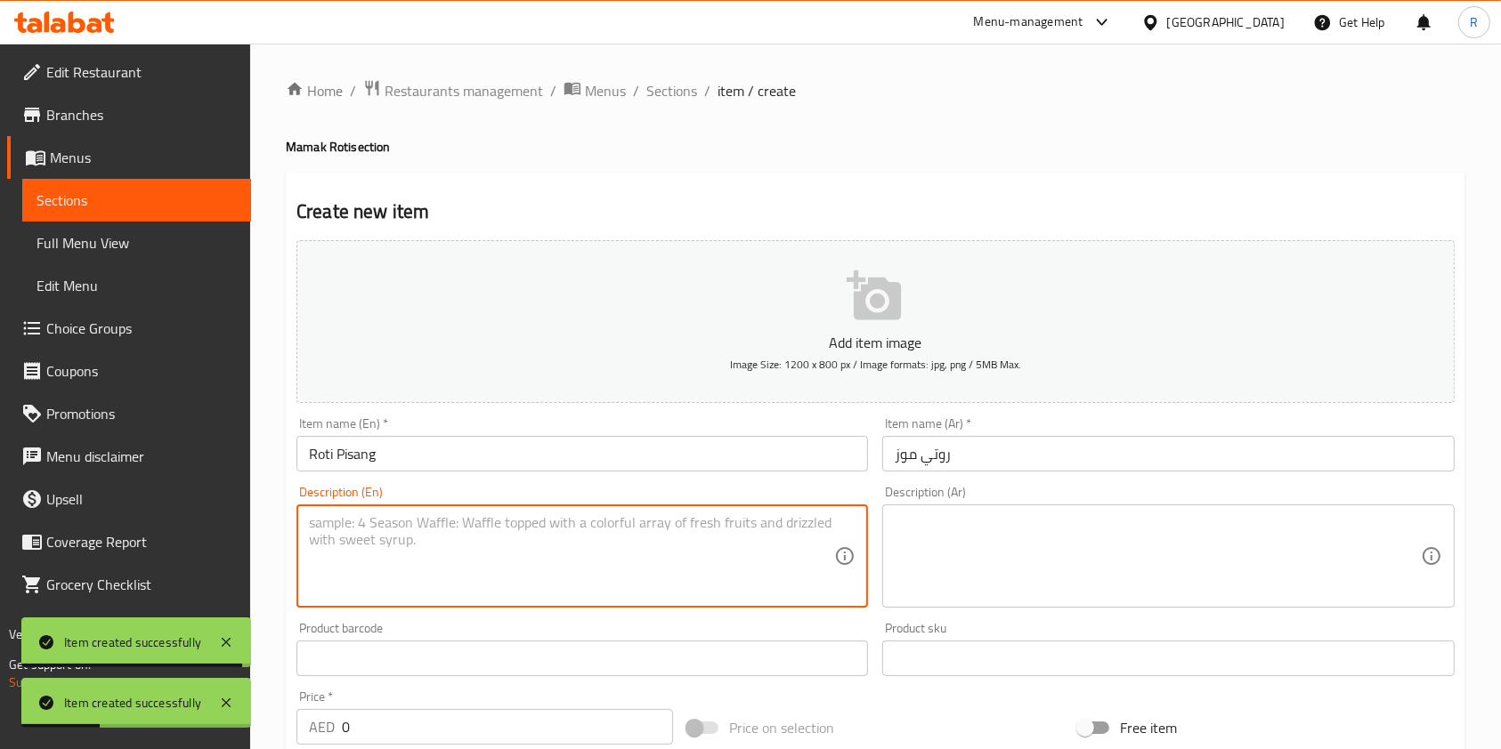
click at [543, 525] on textarea at bounding box center [571, 556] width 525 height 85
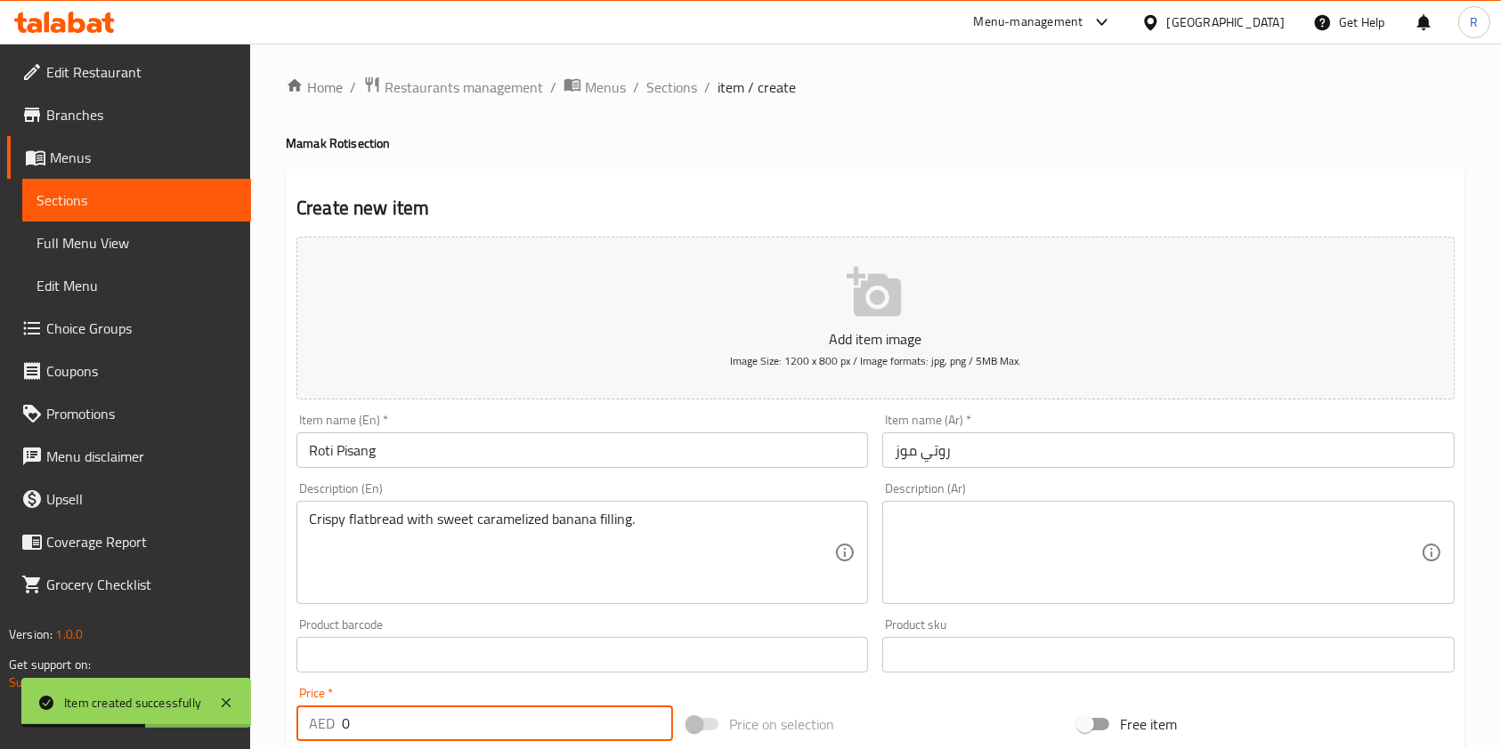
drag, startPoint x: 441, startPoint y: 721, endPoint x: 296, endPoint y: 651, distance: 160.8
click at [196, 716] on body "Item created successfully ​ Menu-management [GEOGRAPHIC_DATA] Get Help R Edit R…" at bounding box center [750, 393] width 1501 height 706
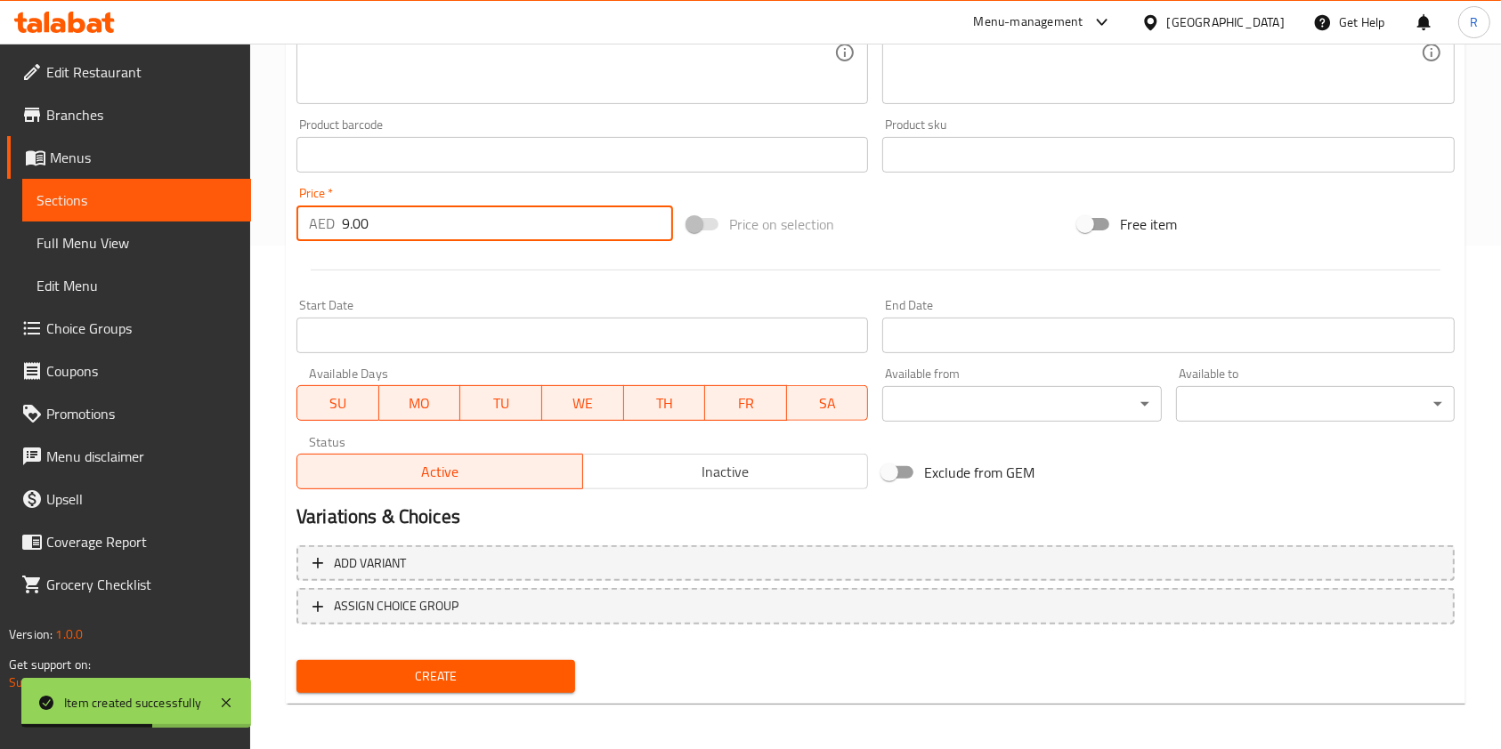
scroll to position [508, 0]
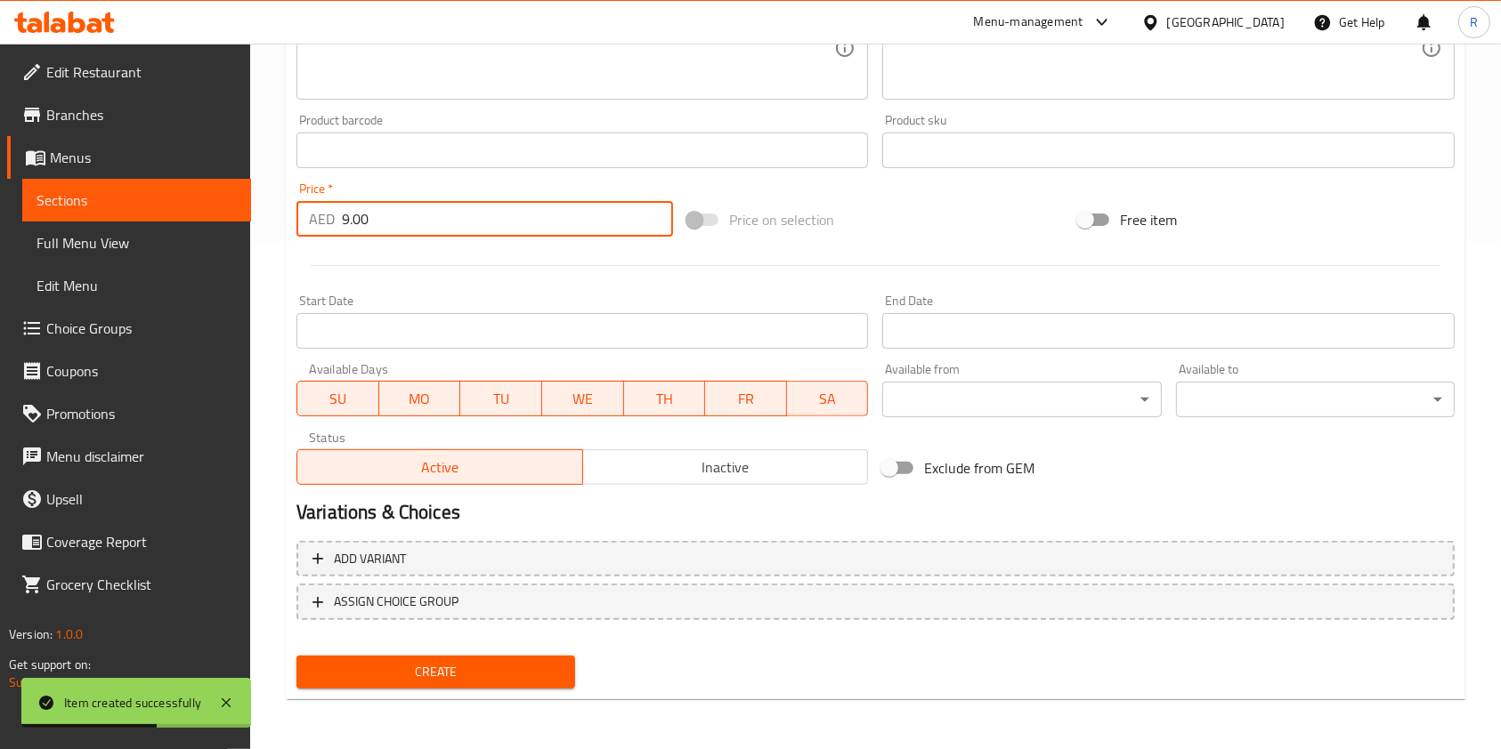
click at [399, 673] on span "Create" at bounding box center [436, 672] width 250 height 22
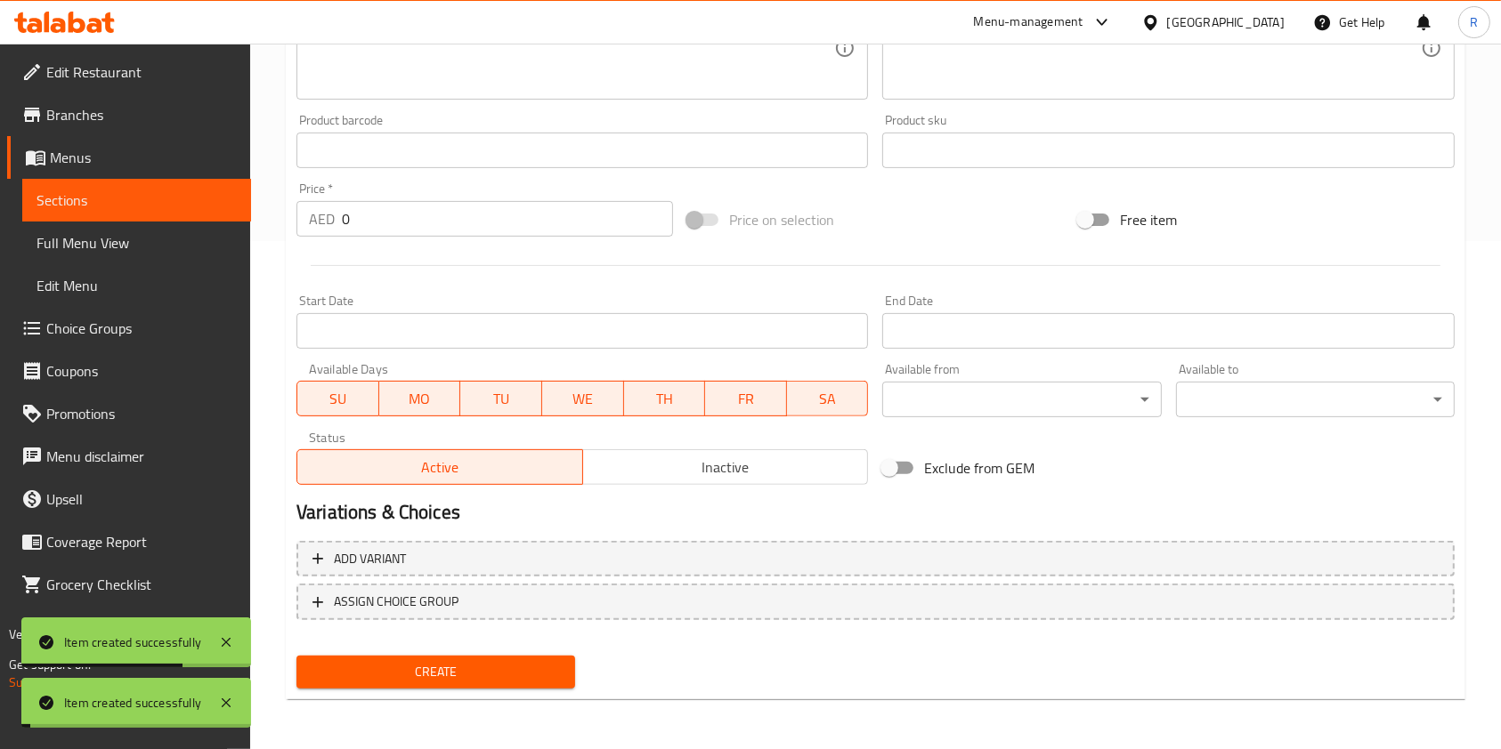
scroll to position [34, 0]
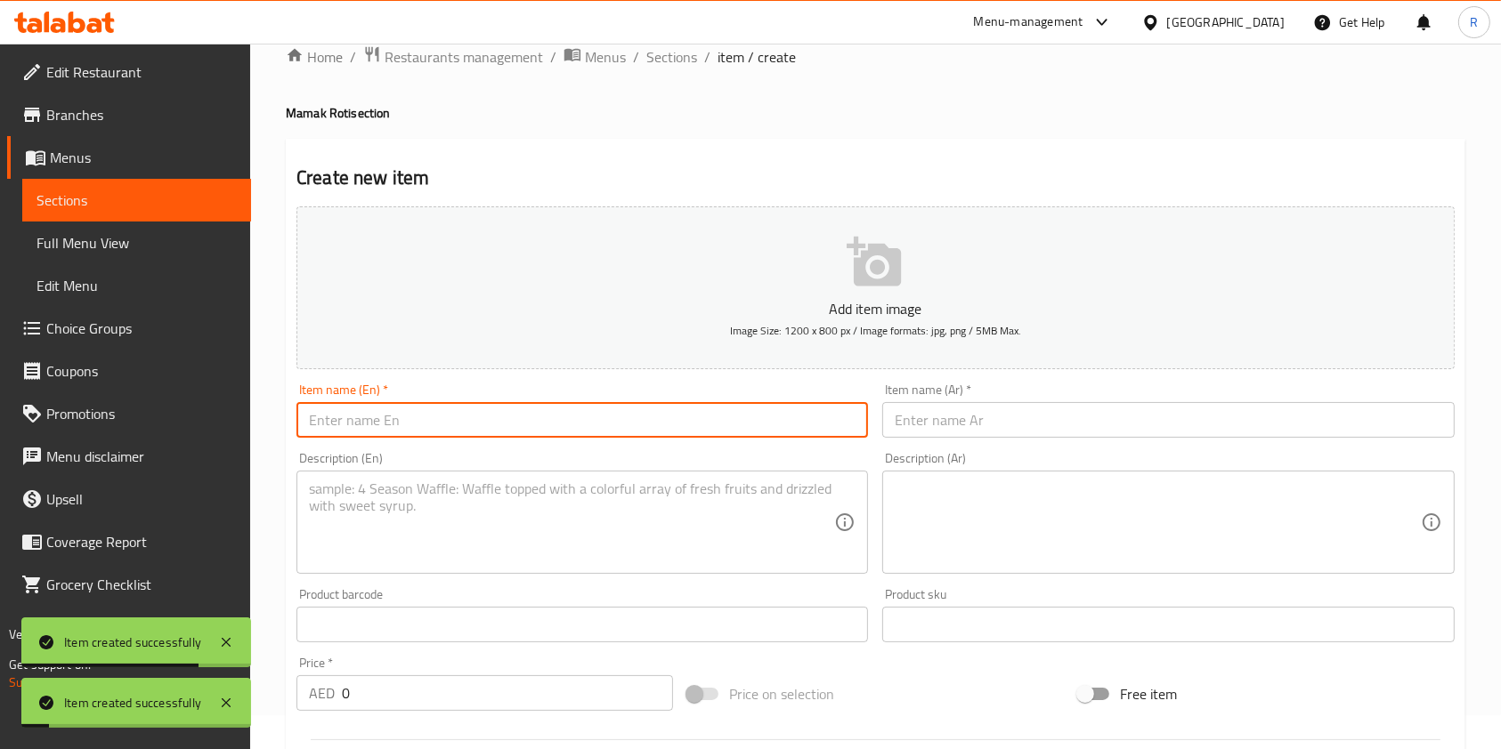
click at [452, 417] on input "text" at bounding box center [581, 420] width 571 height 36
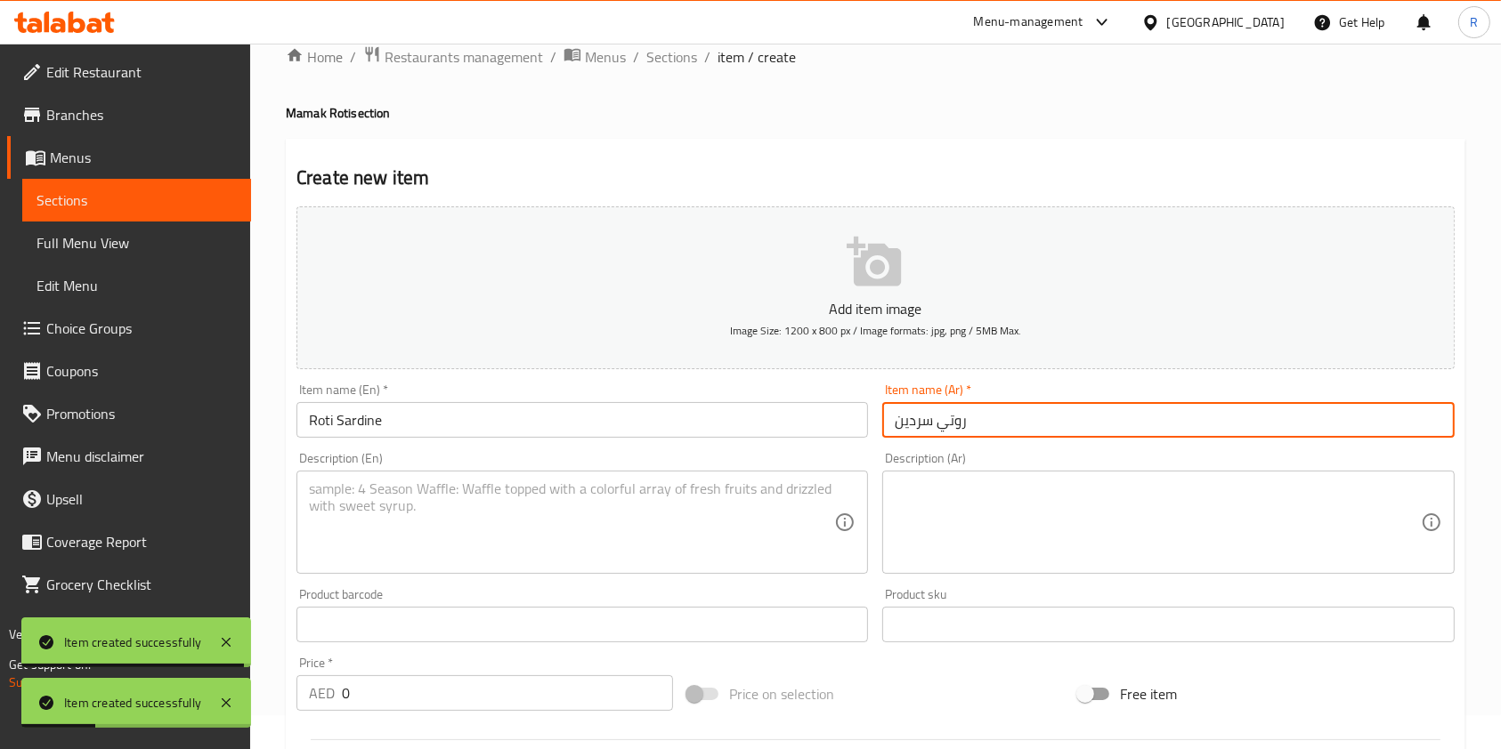
click at [524, 525] on textarea at bounding box center [571, 523] width 525 height 85
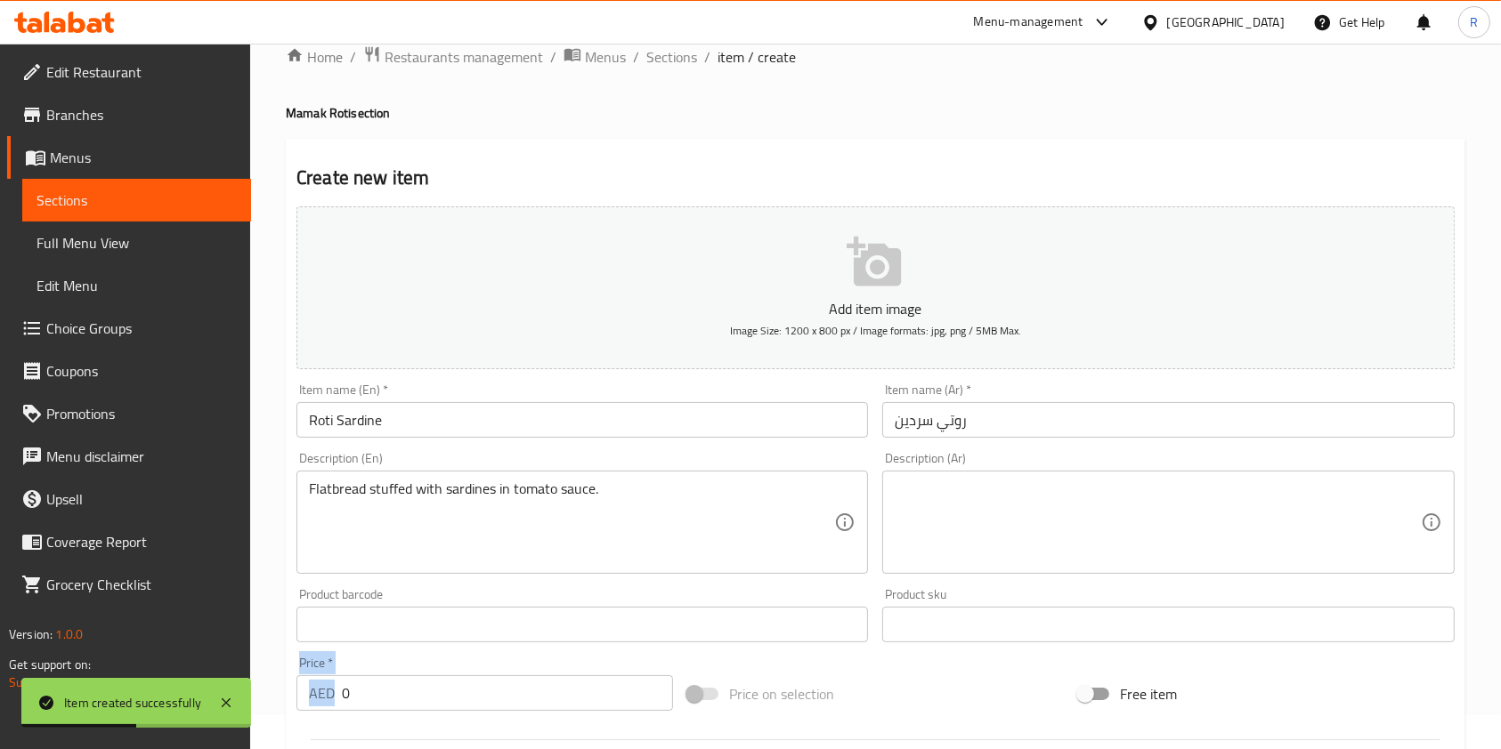
drag, startPoint x: 375, startPoint y: 713, endPoint x: 251, endPoint y: 692, distance: 125.5
click at [251, 692] on div "Home / Restaurants management / Menus / Sections / item / create Mamak Roti sec…" at bounding box center [875, 617] width 1250 height 1214
click at [436, 681] on input "0" at bounding box center [507, 694] width 331 height 36
click at [441, 686] on input "0" at bounding box center [507, 694] width 331 height 36
drag, startPoint x: 447, startPoint y: 679, endPoint x: 275, endPoint y: 668, distance: 172.1
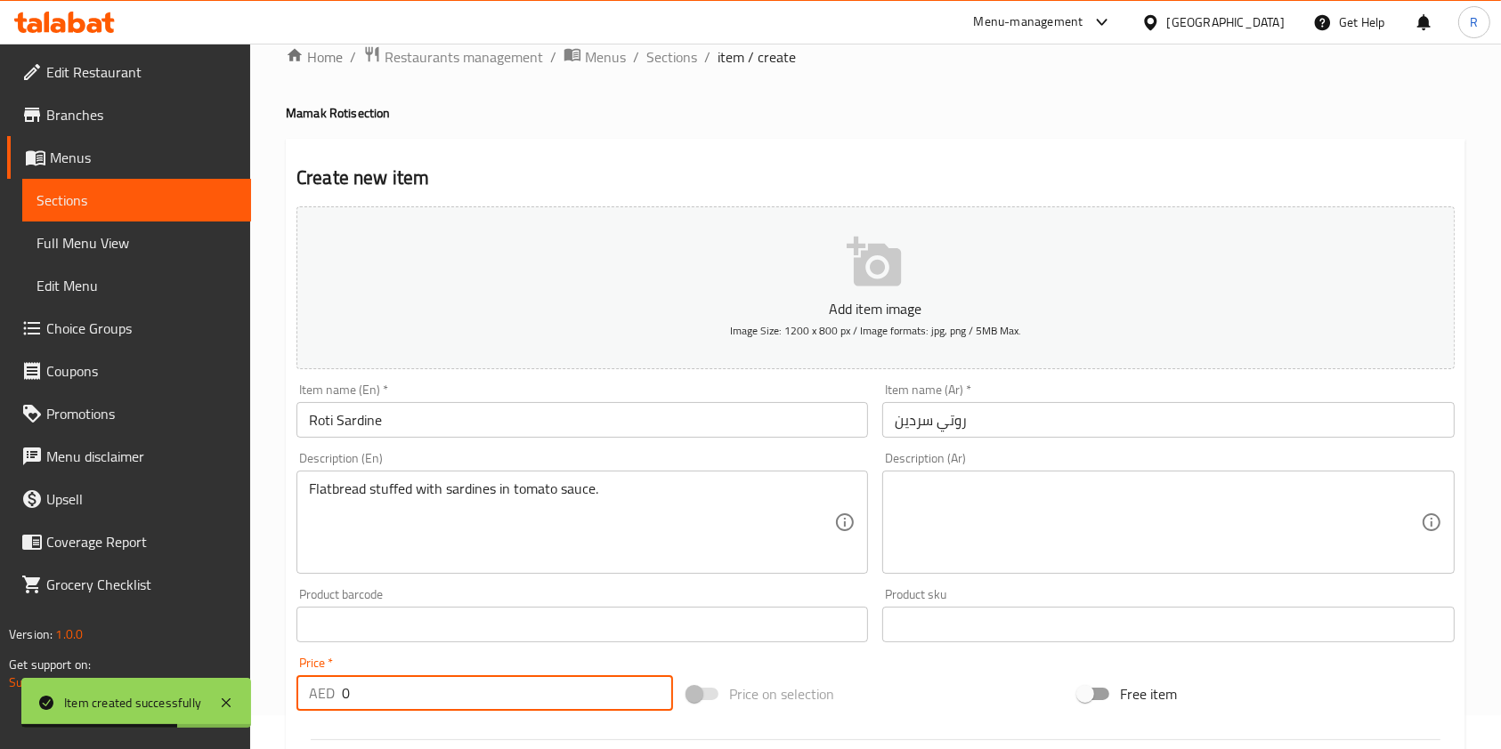
click at [261, 674] on div "Home / Restaurants management / Menus / Sections / item / create Mamak Roti sec…" at bounding box center [875, 617] width 1250 height 1214
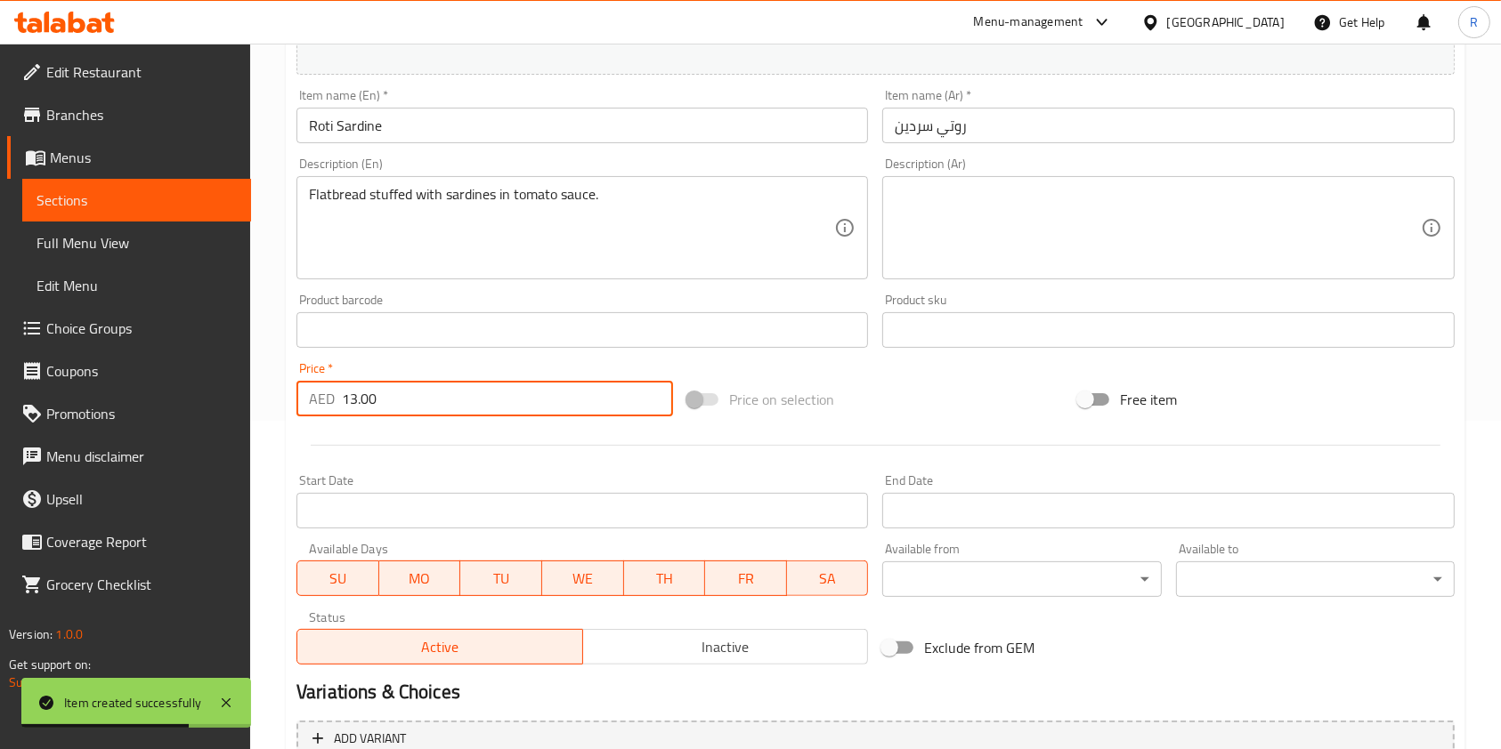
scroll to position [508, 0]
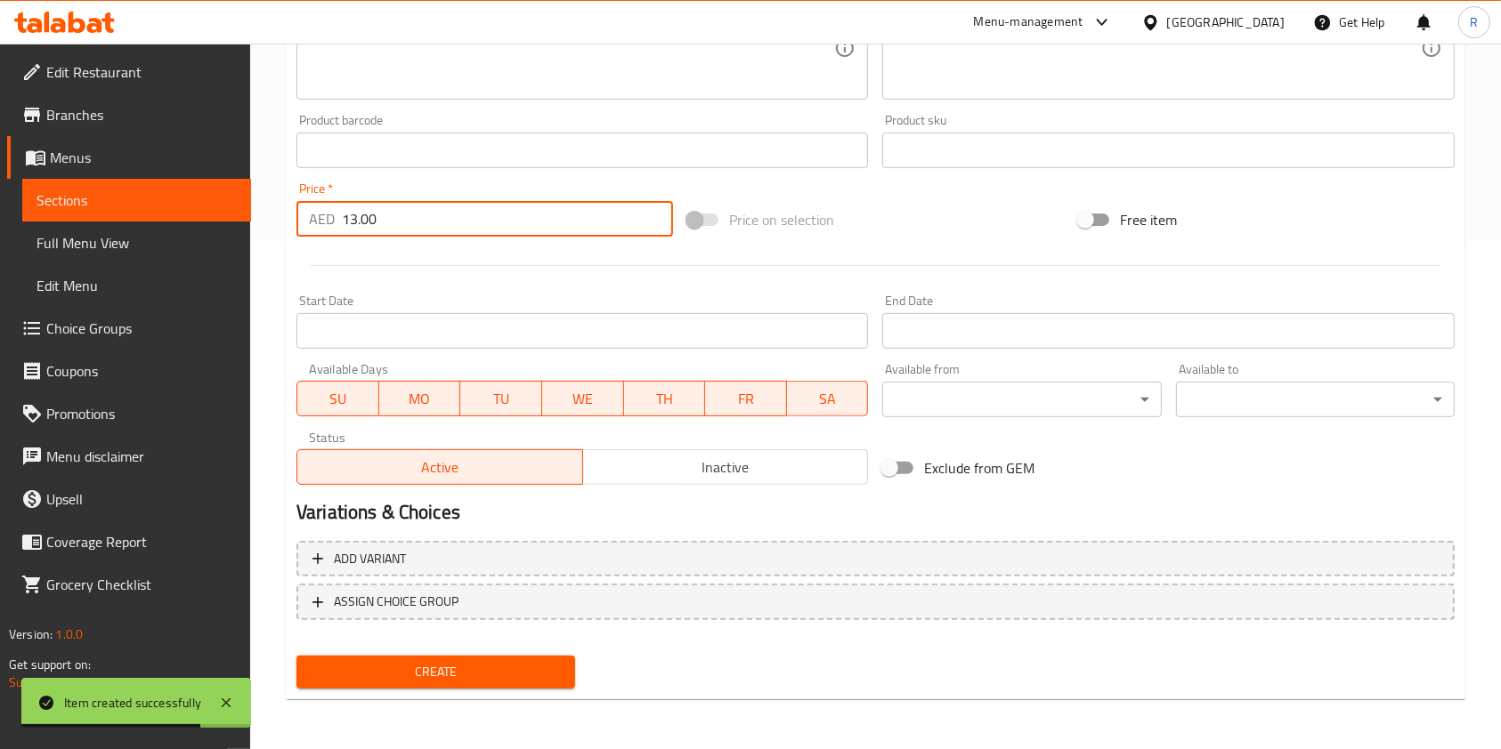
click at [505, 677] on span "Create" at bounding box center [436, 672] width 250 height 22
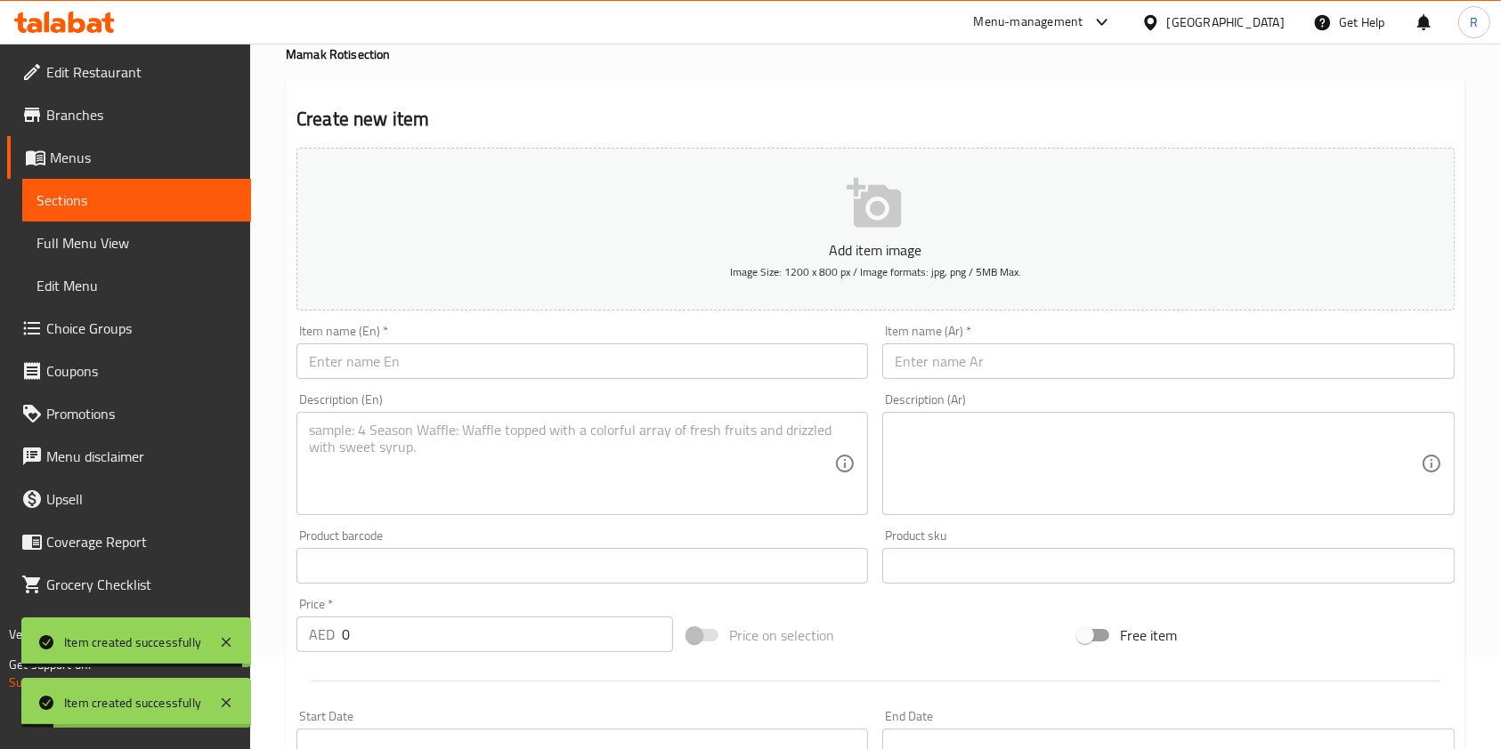
scroll to position [34, 0]
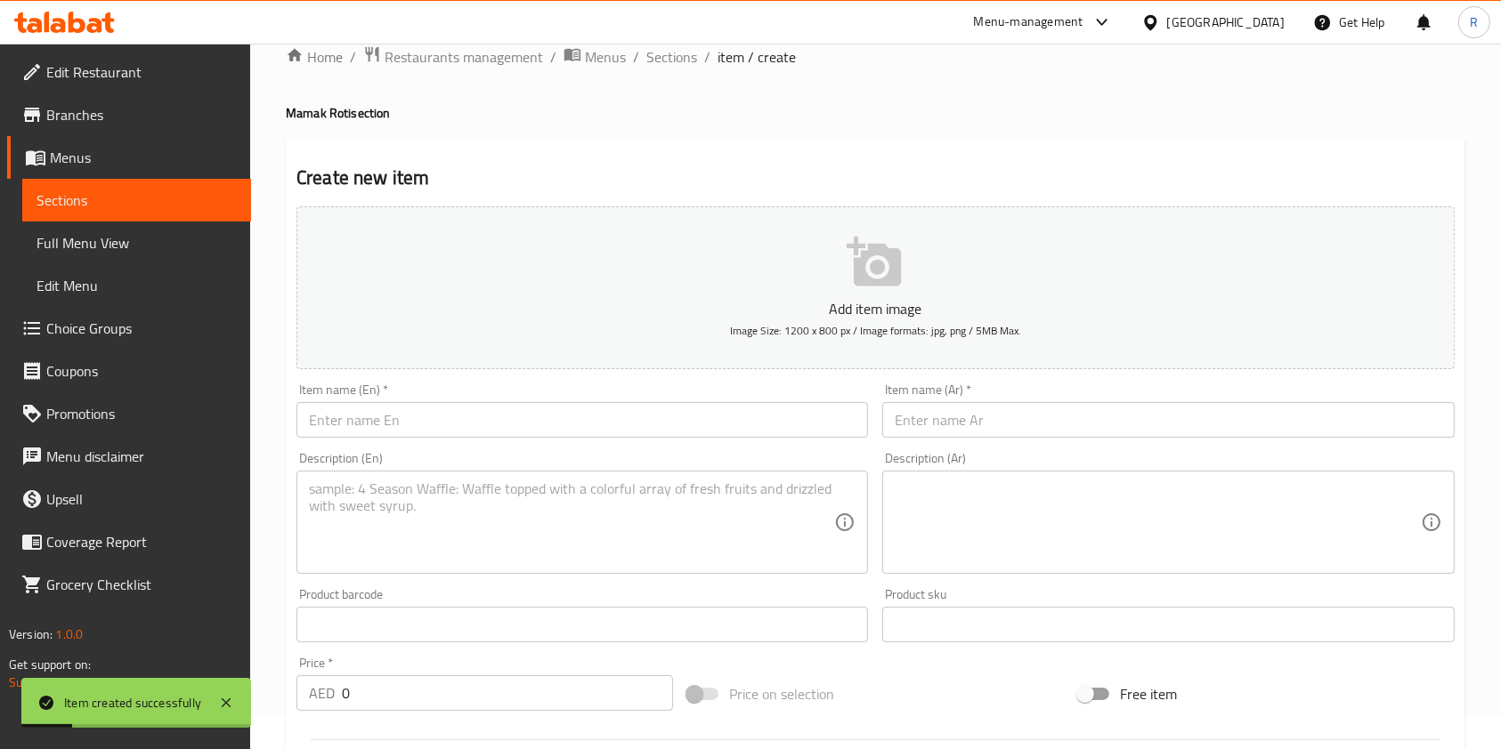
click at [442, 419] on input "text" at bounding box center [581, 420] width 571 height 36
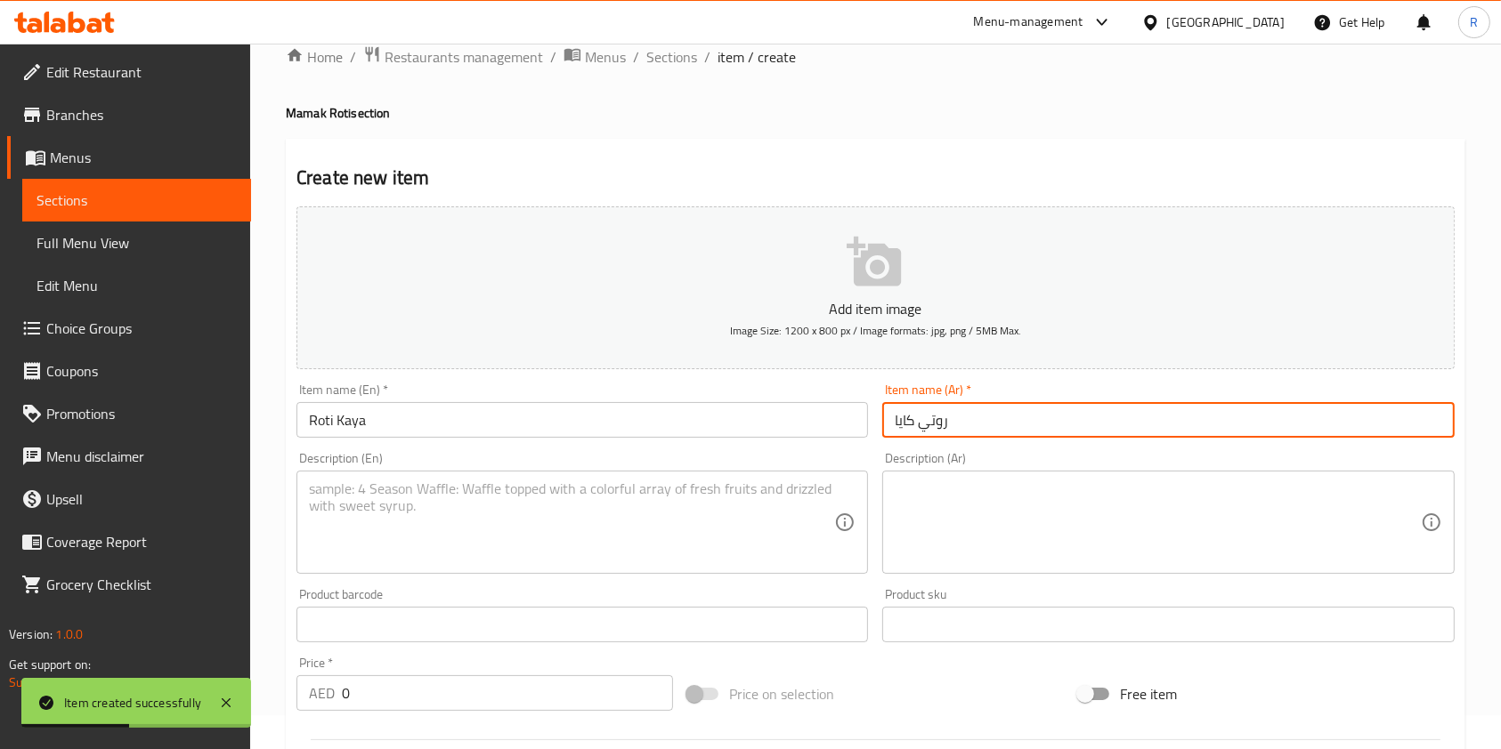
drag, startPoint x: 486, startPoint y: 527, endPoint x: 540, endPoint y: 530, distance: 54.4
click at [488, 526] on textarea at bounding box center [571, 523] width 525 height 85
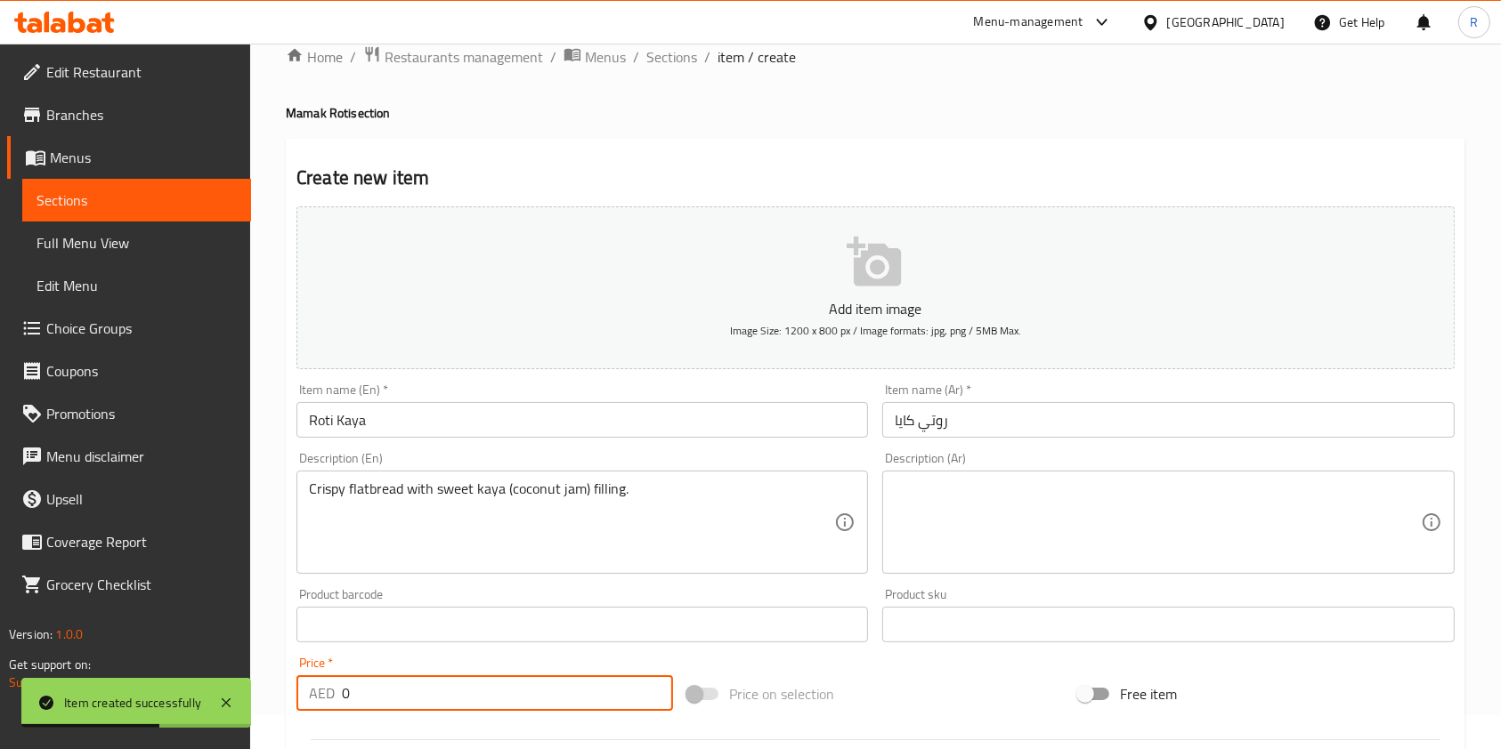
drag, startPoint x: 450, startPoint y: 688, endPoint x: 204, endPoint y: 673, distance: 247.0
click at [211, 675] on div "Edit Restaurant Branches Menus Sections Full Menu View Edit Menu Choice Groups …" at bounding box center [750, 617] width 1501 height 1214
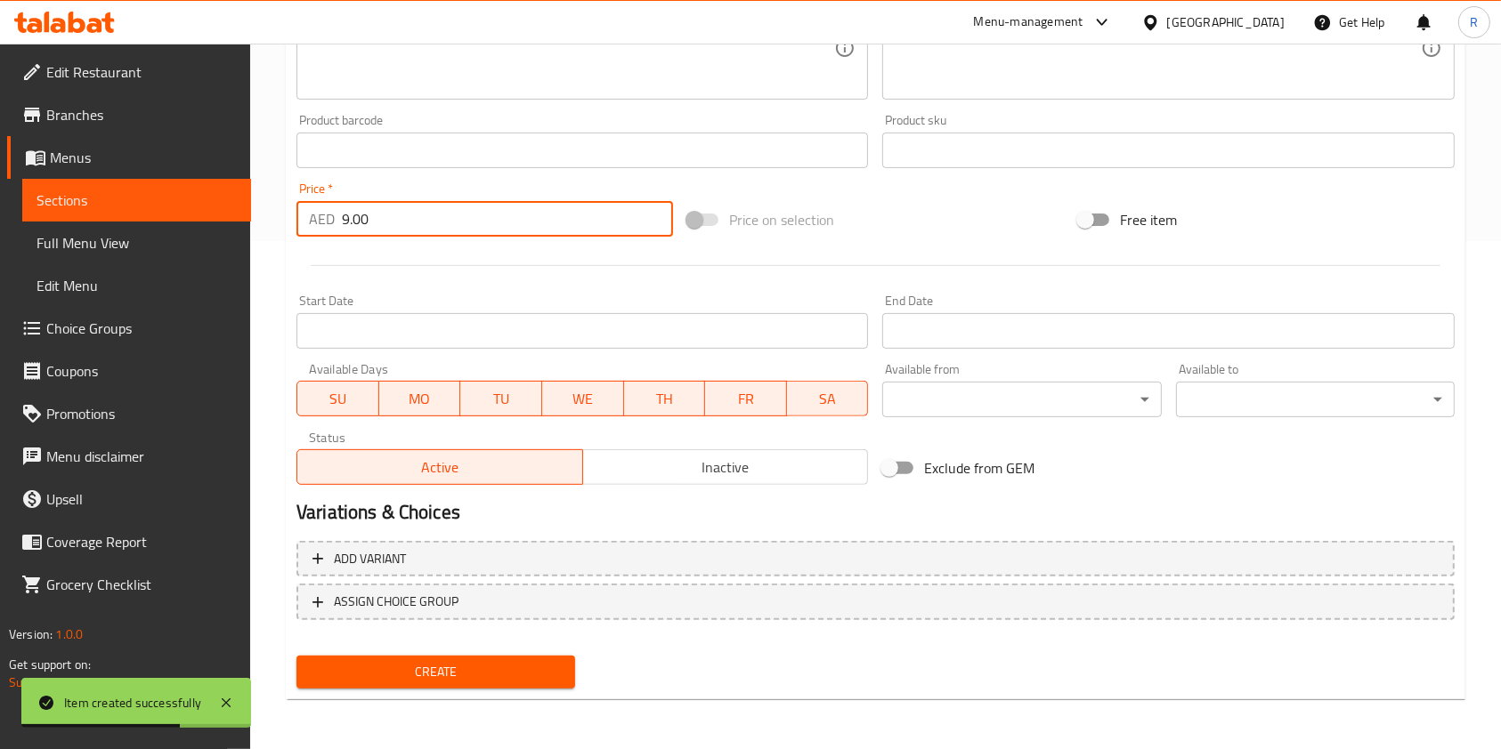
click at [478, 673] on span "Create" at bounding box center [436, 672] width 250 height 22
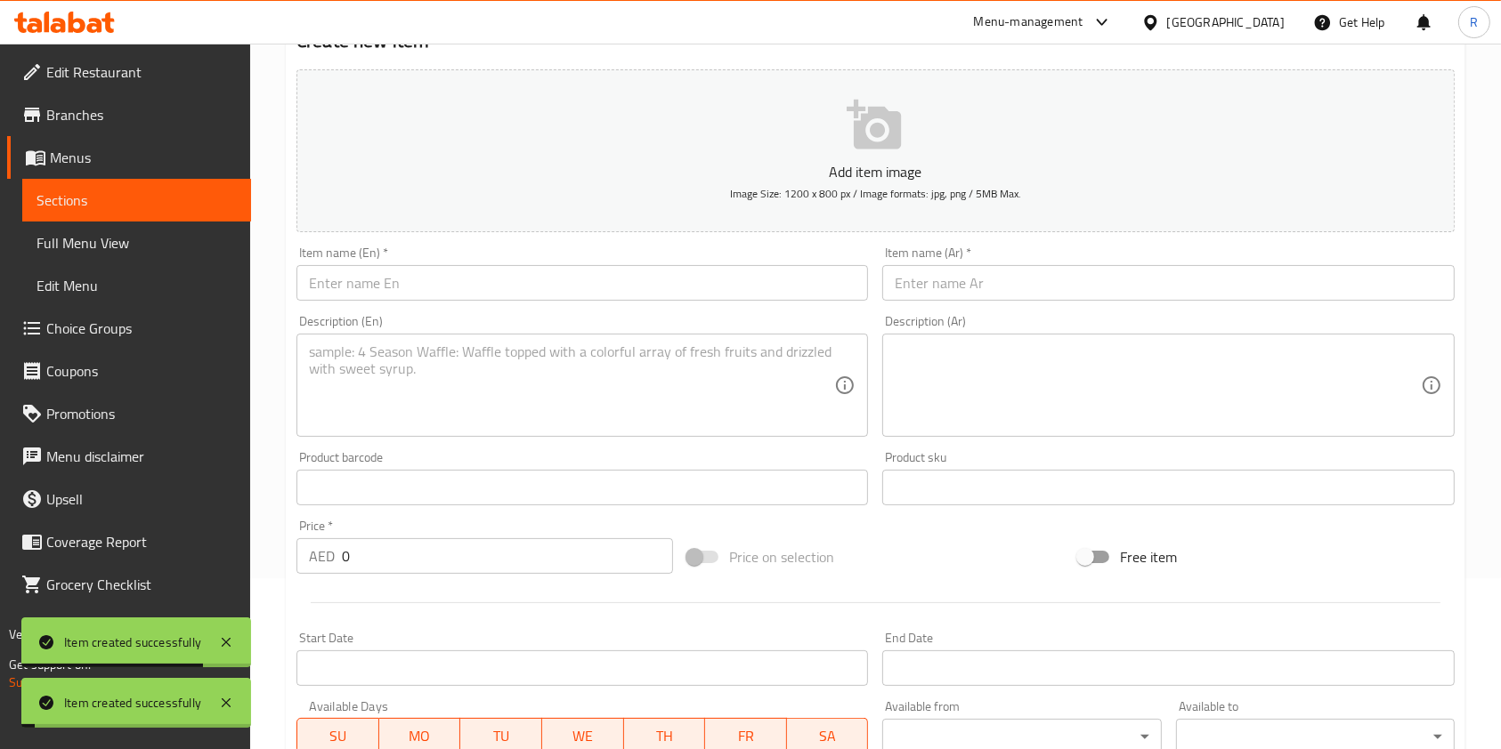
scroll to position [0, 0]
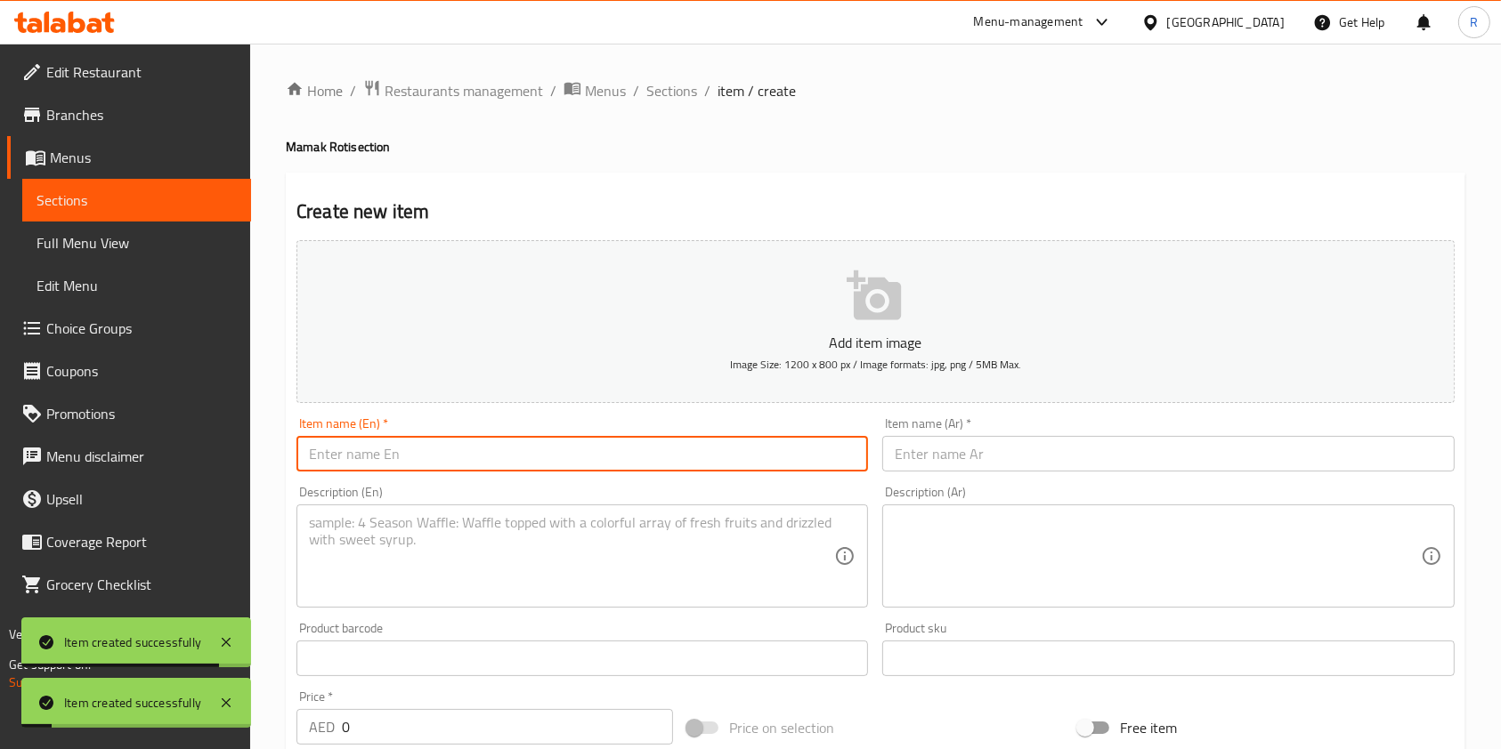
click at [508, 462] on input "text" at bounding box center [581, 454] width 571 height 36
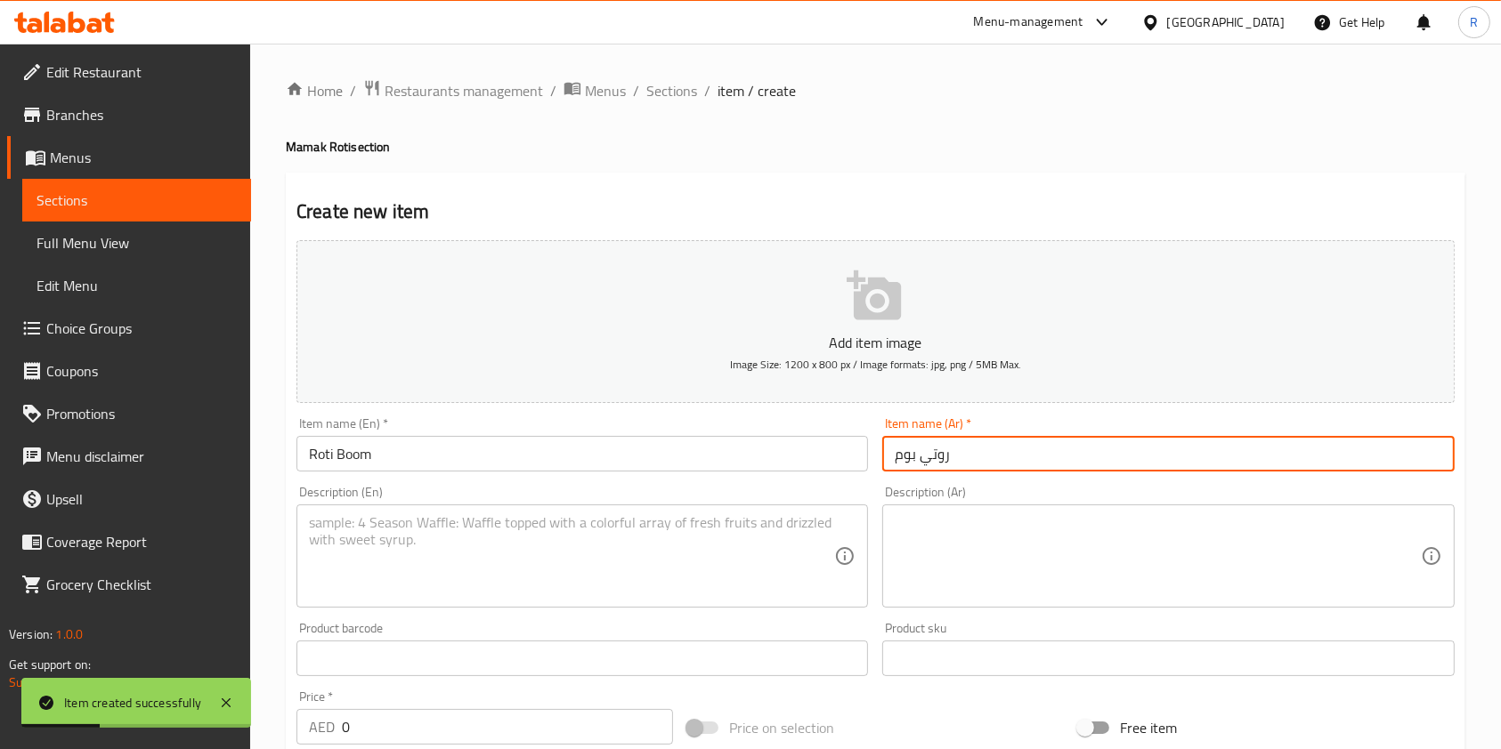
click at [594, 570] on textarea at bounding box center [571, 556] width 525 height 85
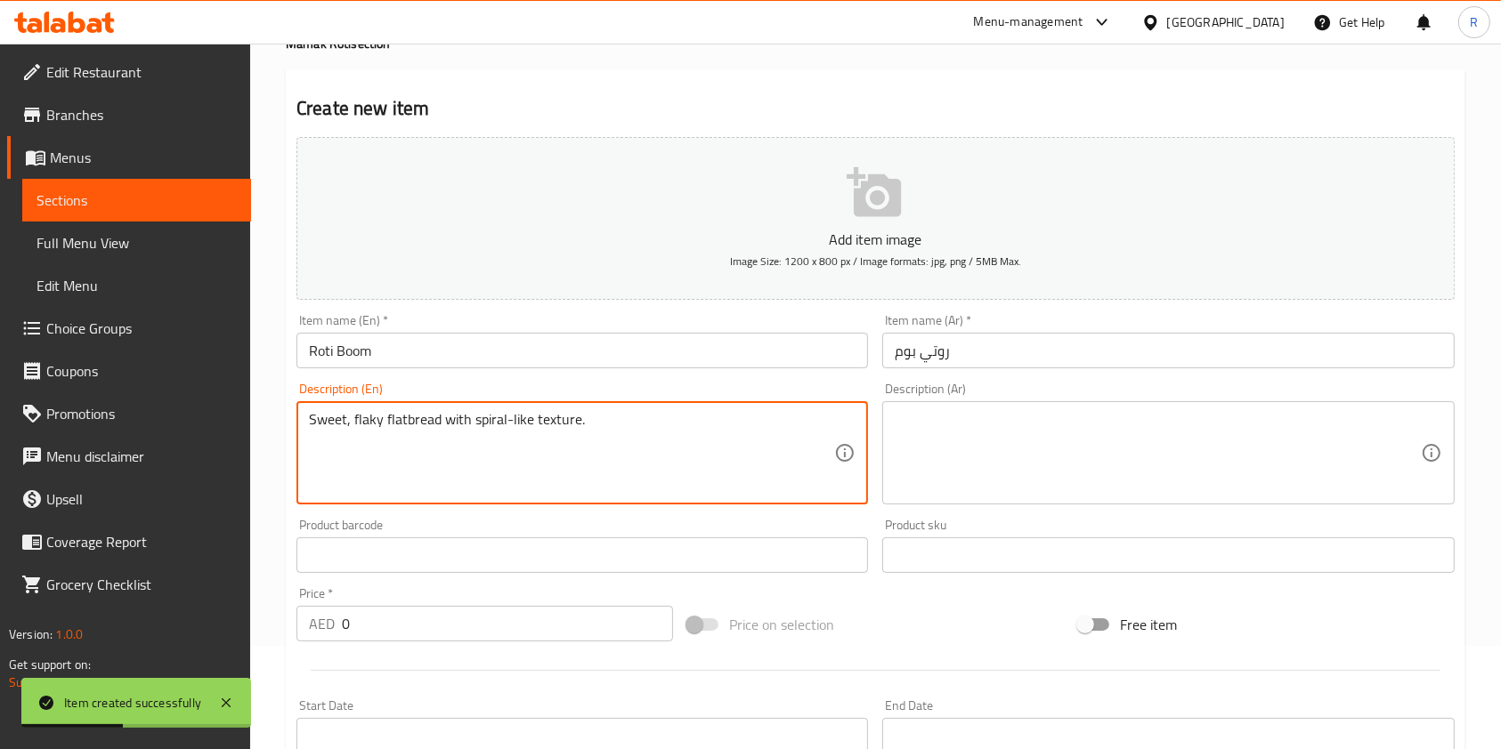
scroll to position [508, 0]
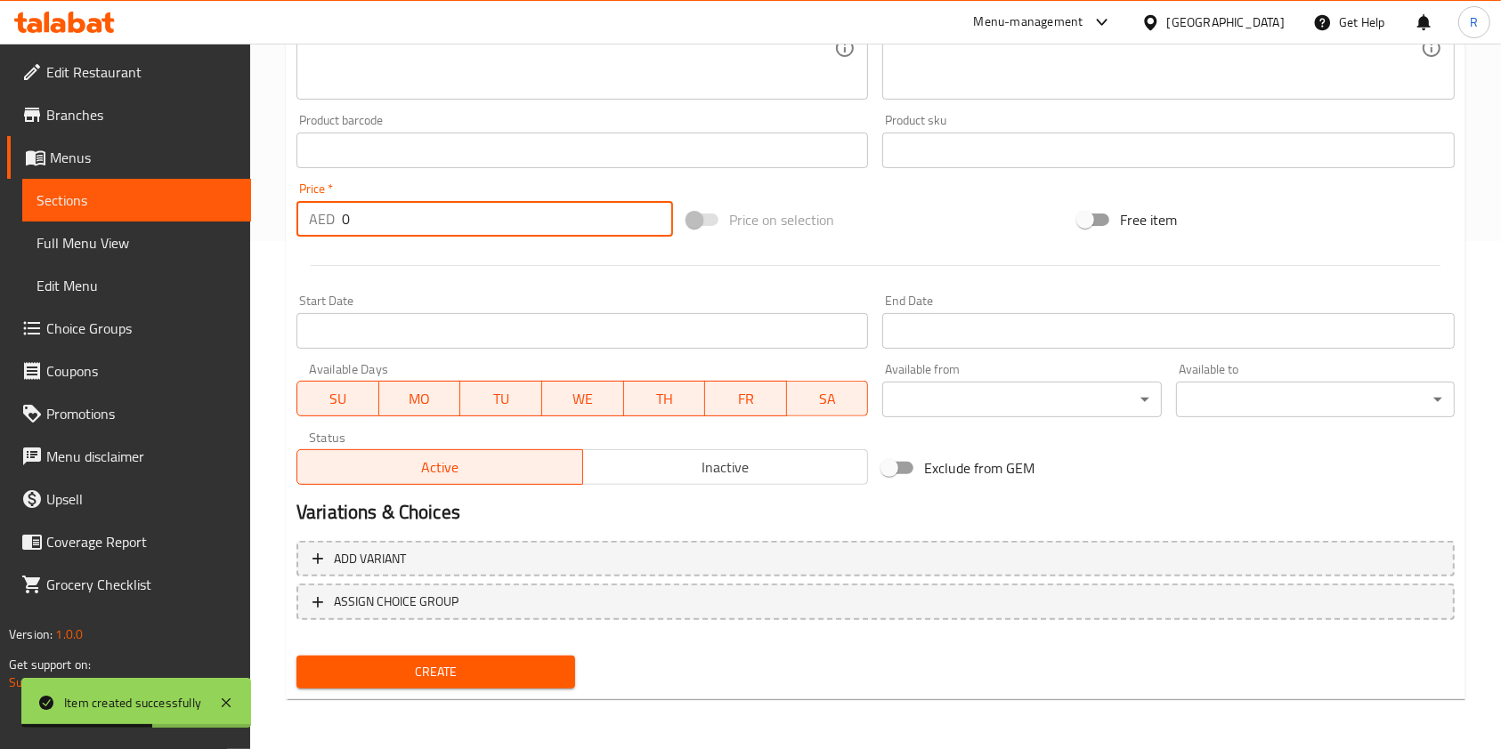
drag, startPoint x: 435, startPoint y: 224, endPoint x: 161, endPoint y: 239, distance: 274.5
click at [160, 236] on div "Edit Restaurant Branches Menus Sections Full Menu View Edit Menu Choice Groups …" at bounding box center [750, 142] width 1501 height 1214
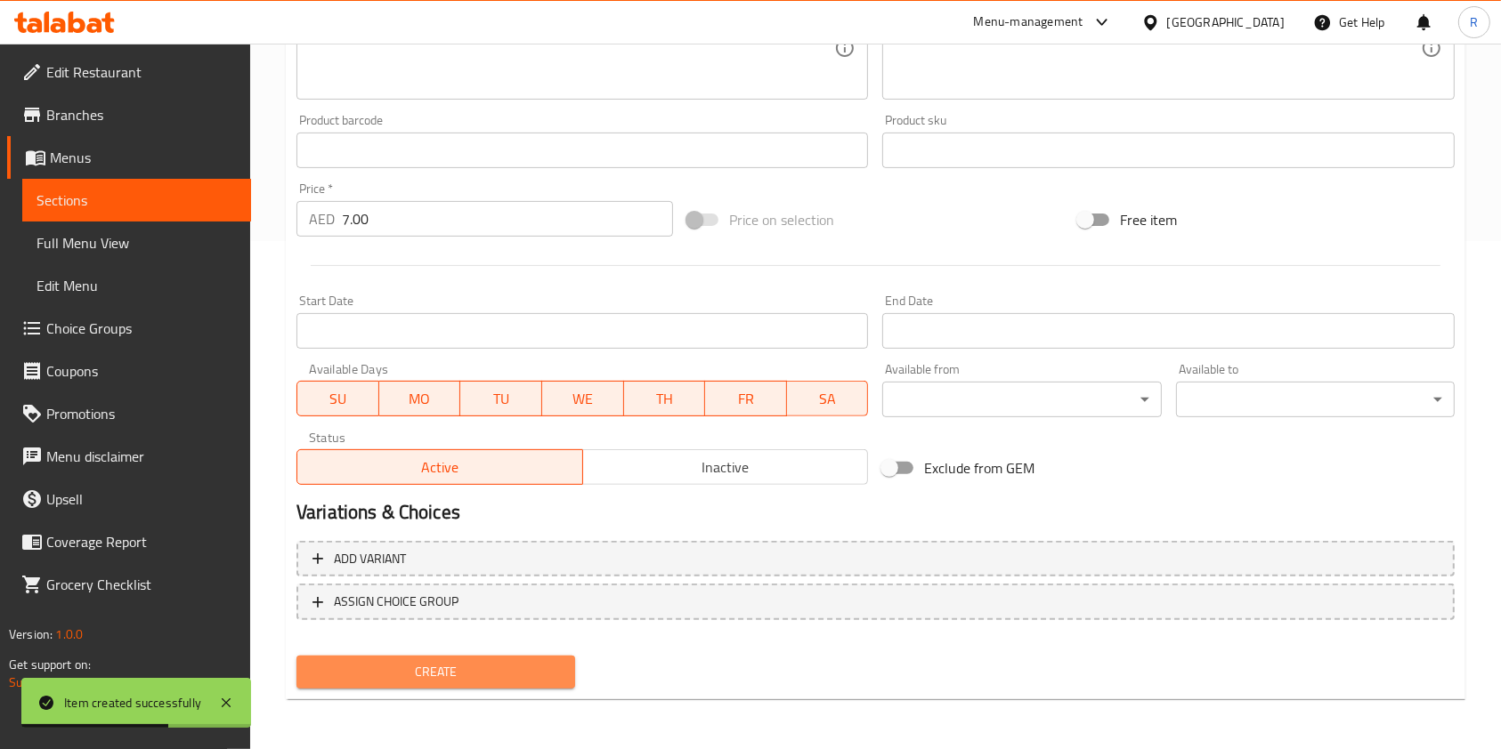
click at [554, 661] on span "Create" at bounding box center [436, 672] width 250 height 22
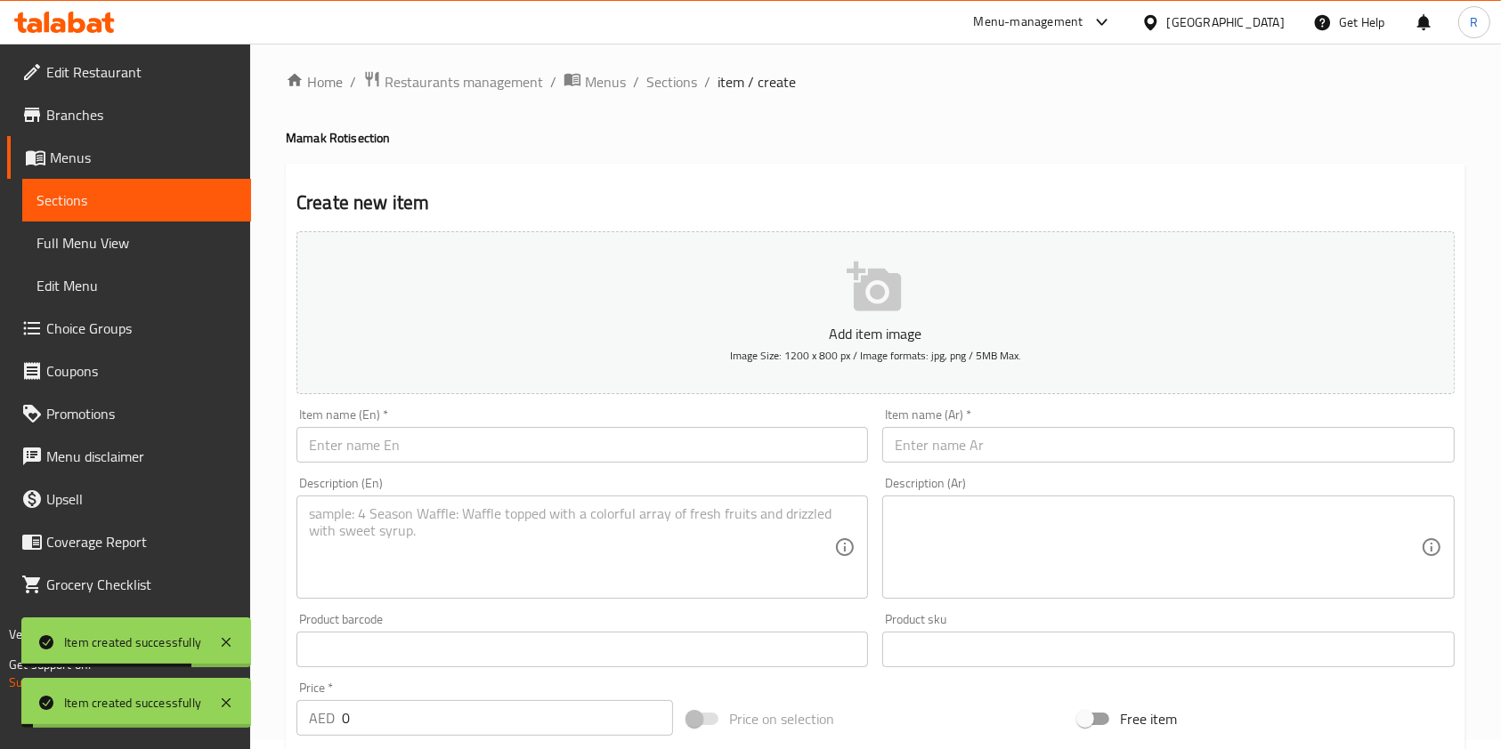
scroll to position [0, 0]
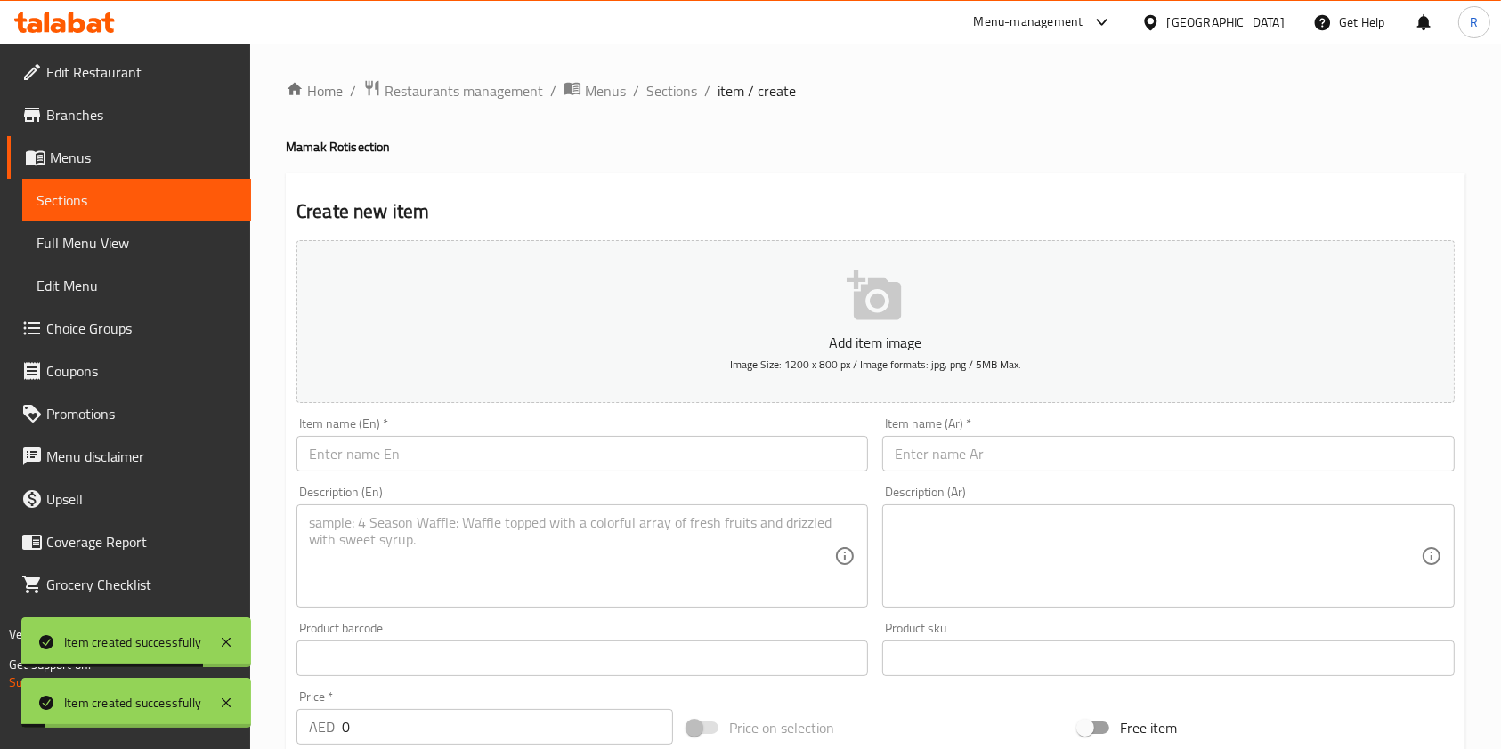
click at [417, 459] on input "text" at bounding box center [581, 454] width 571 height 36
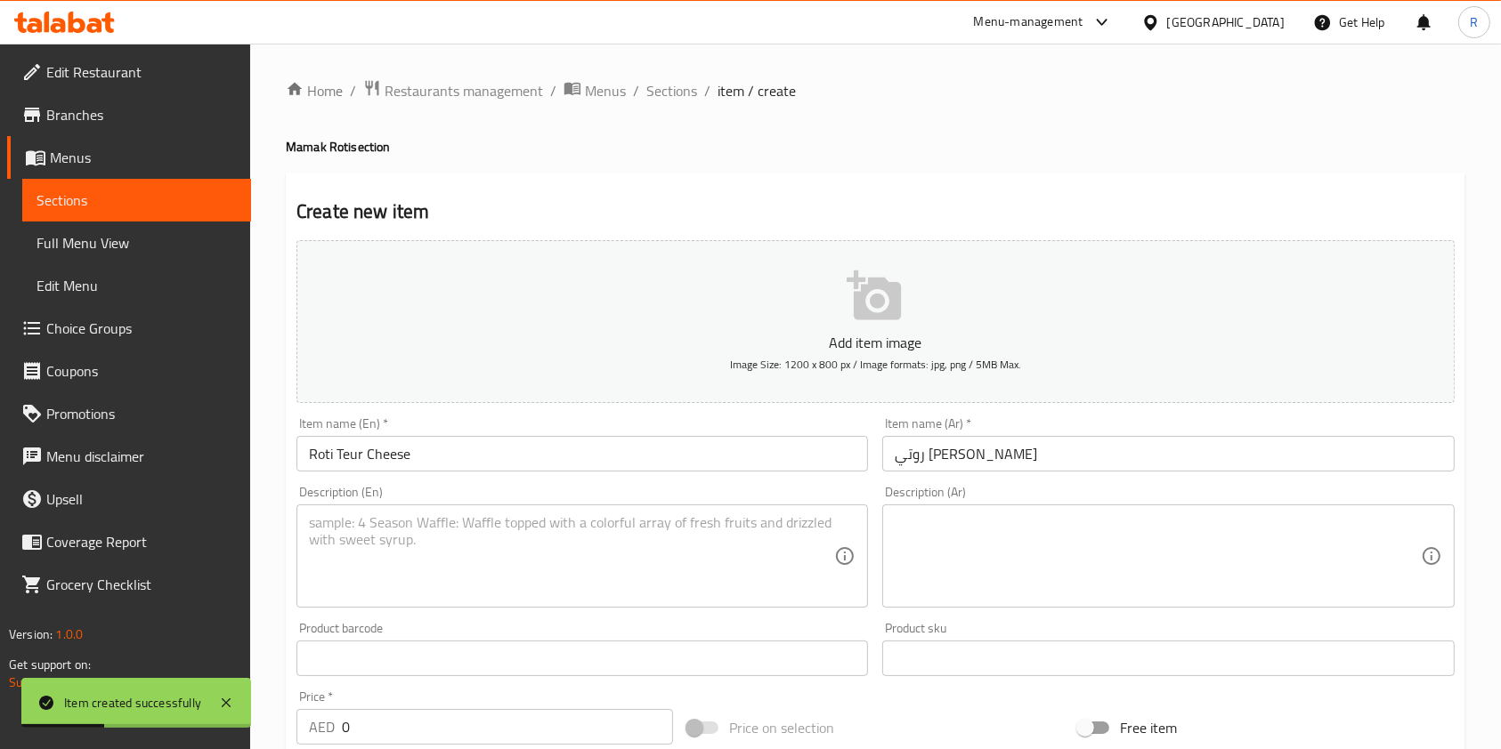
click at [573, 505] on div "Description (En)" at bounding box center [581, 556] width 571 height 103
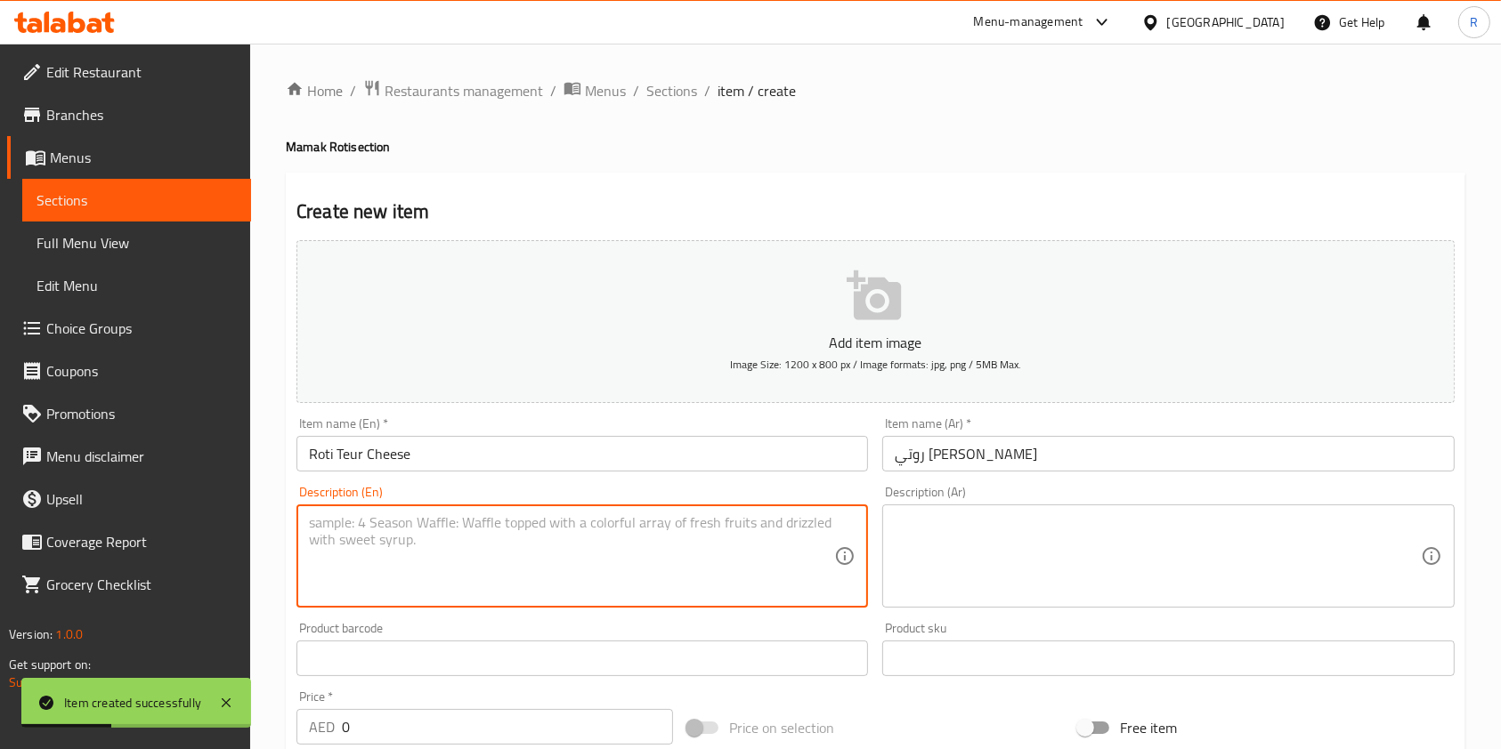
click at [587, 558] on textarea at bounding box center [571, 556] width 525 height 85
drag, startPoint x: 298, startPoint y: 707, endPoint x: 148, endPoint y: 692, distance: 151.2
click at [117, 700] on body "Item created successfully ​ Menu-management [GEOGRAPHIC_DATA] Get Help R Edit R…" at bounding box center [750, 397] width 1501 height 706
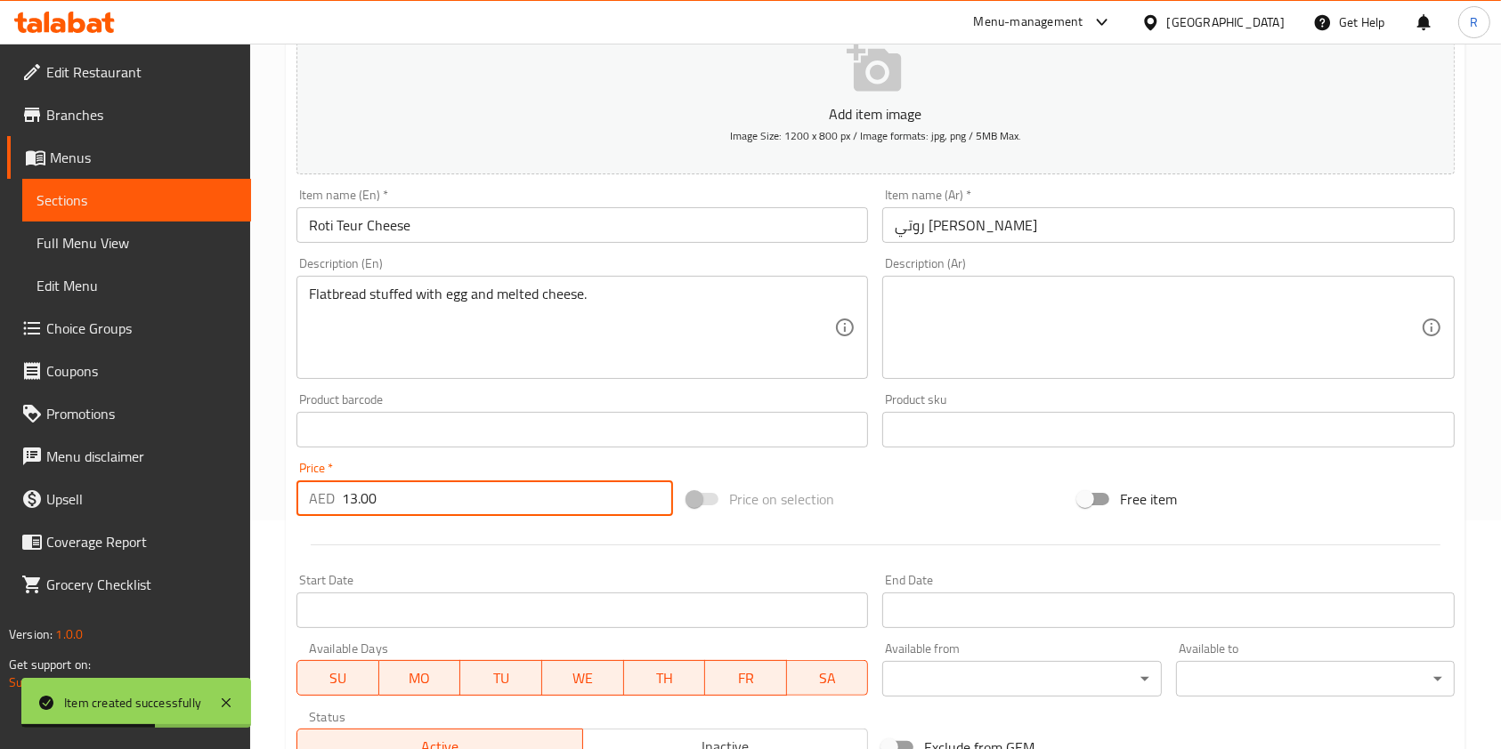
scroll to position [508, 0]
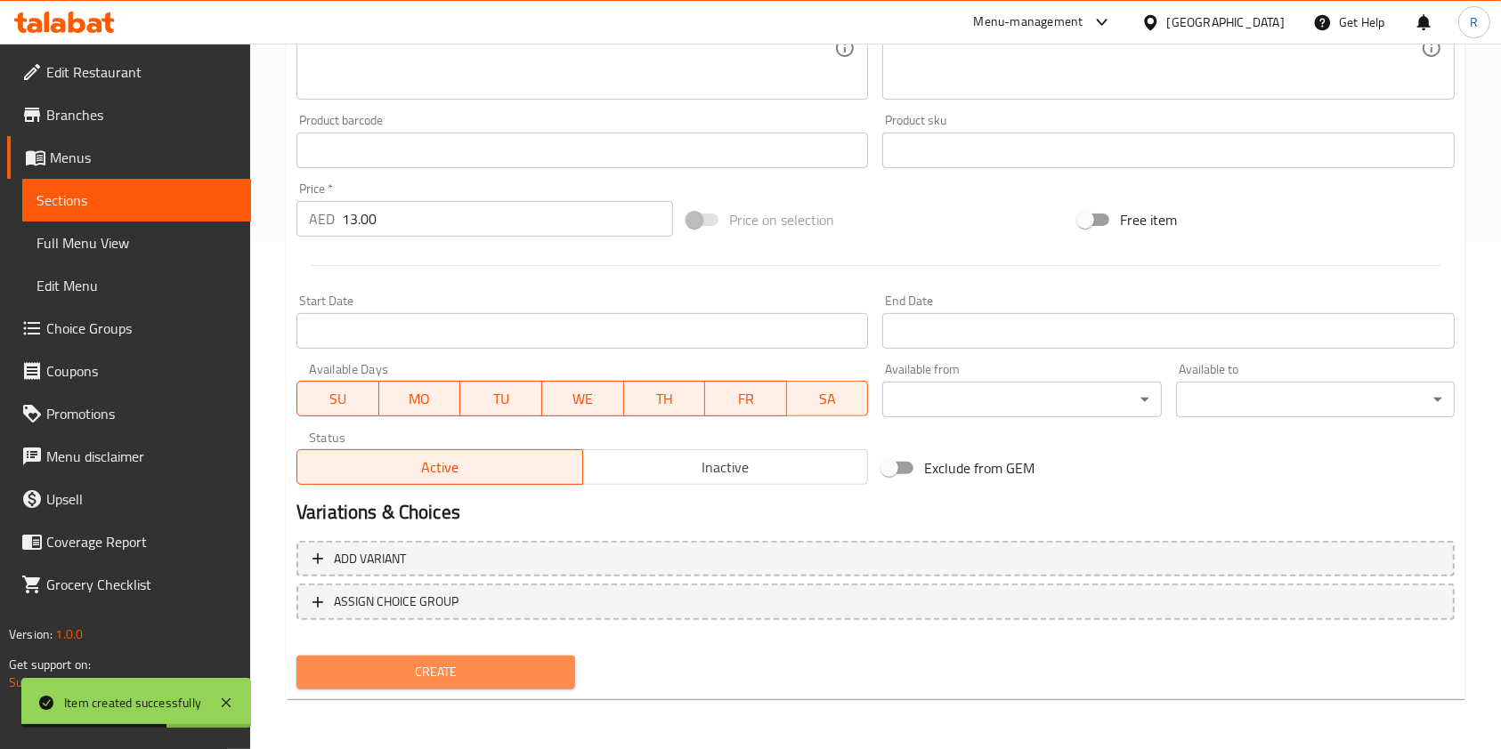
drag, startPoint x: 397, startPoint y: 660, endPoint x: 410, endPoint y: 677, distance: 21.5
click at [396, 661] on span "Create" at bounding box center [436, 672] width 250 height 22
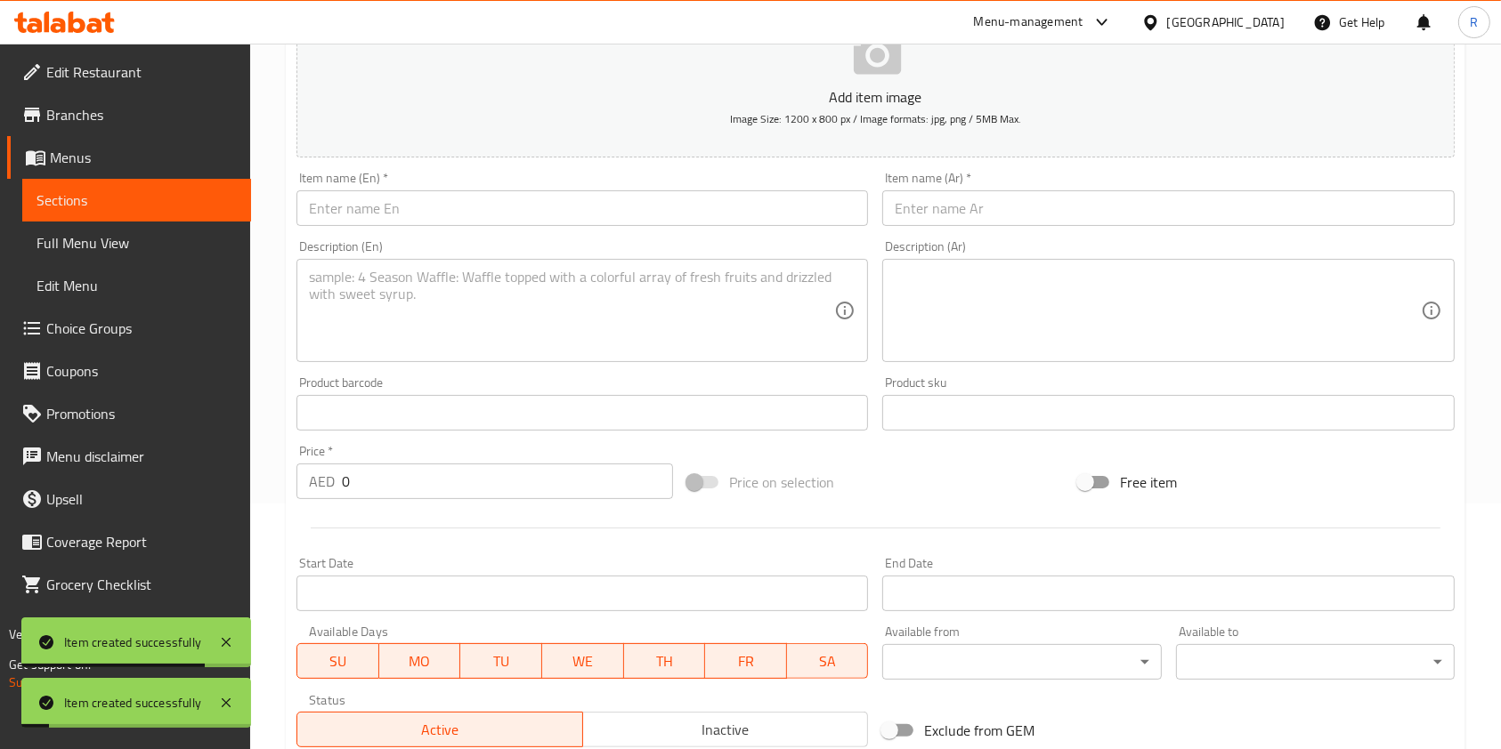
scroll to position [0, 0]
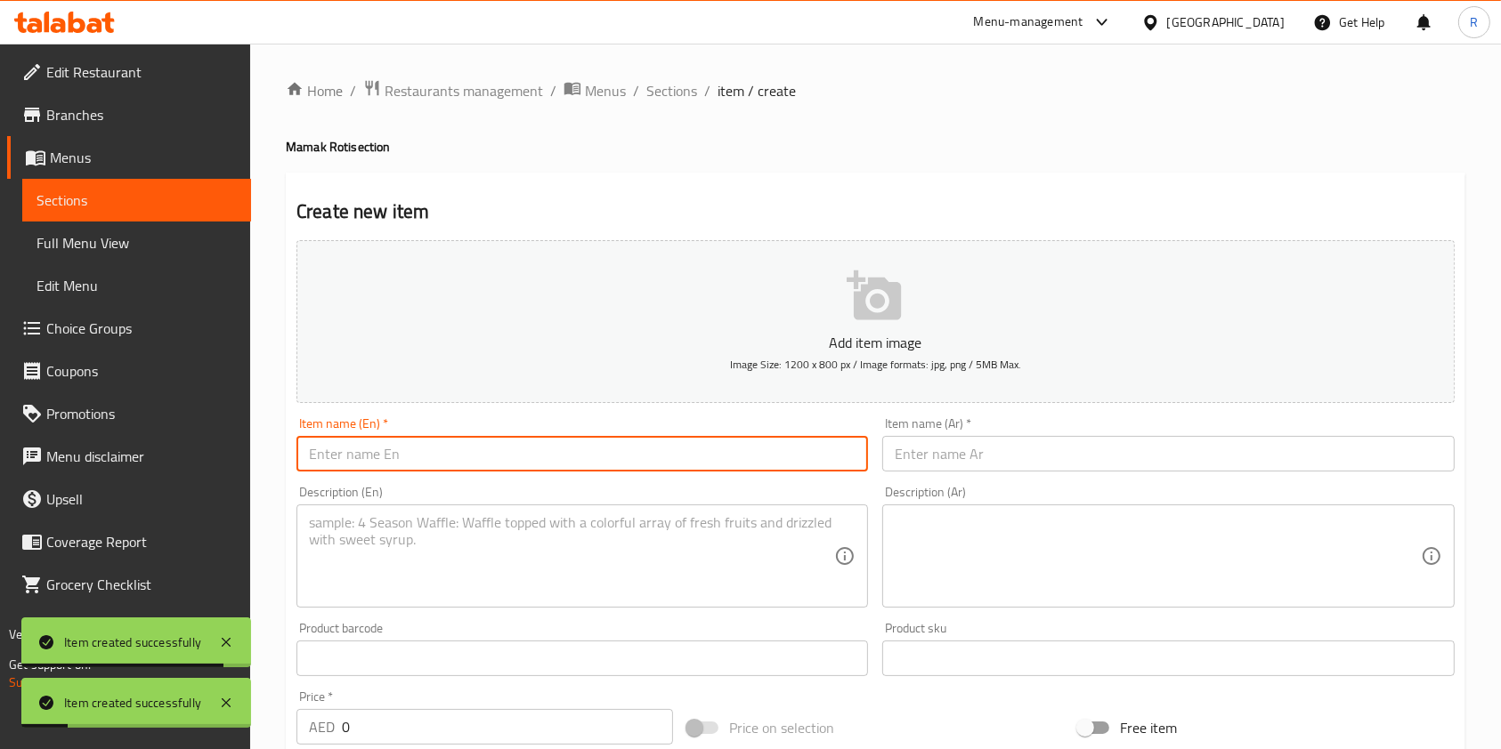
click at [475, 450] on input "text" at bounding box center [581, 454] width 571 height 36
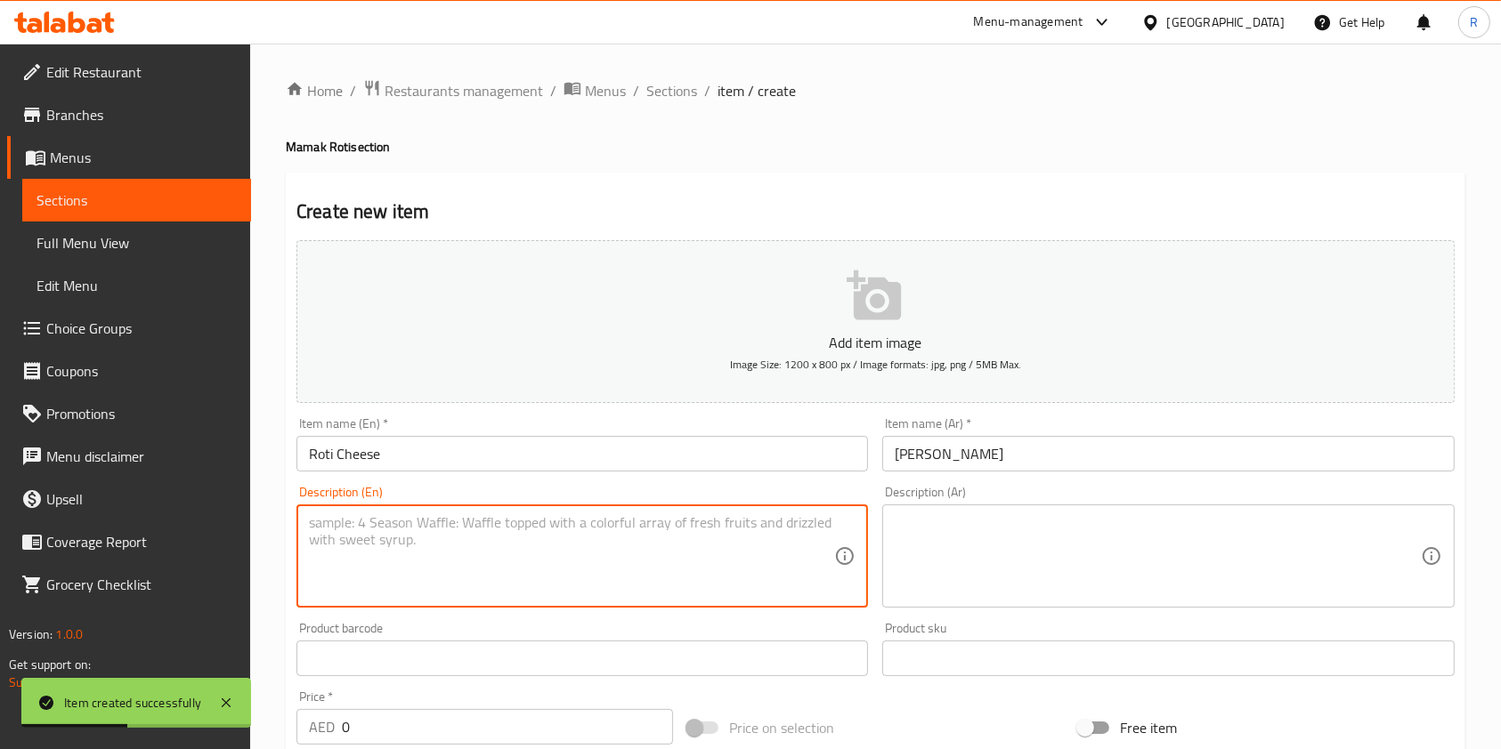
click at [593, 526] on textarea at bounding box center [571, 556] width 525 height 85
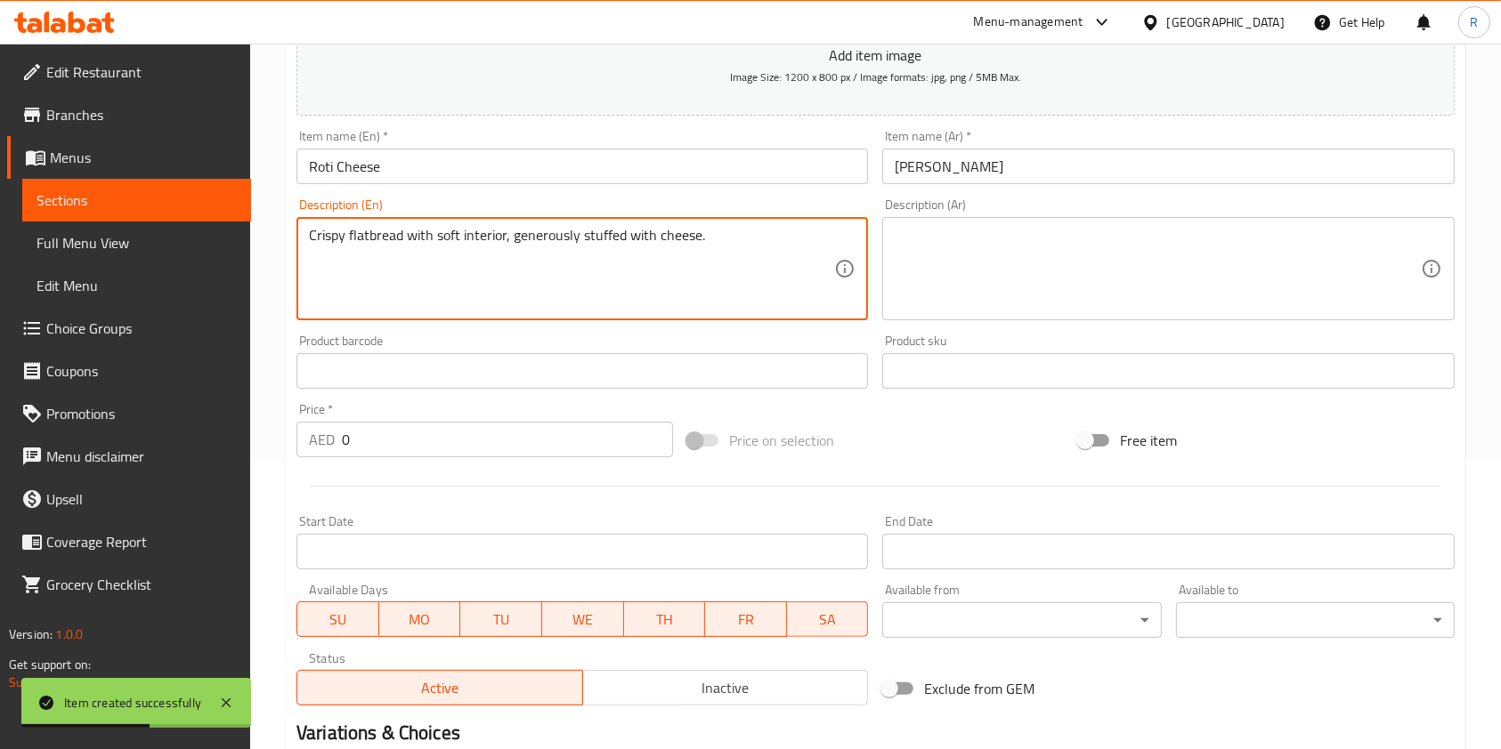
scroll to position [508, 0]
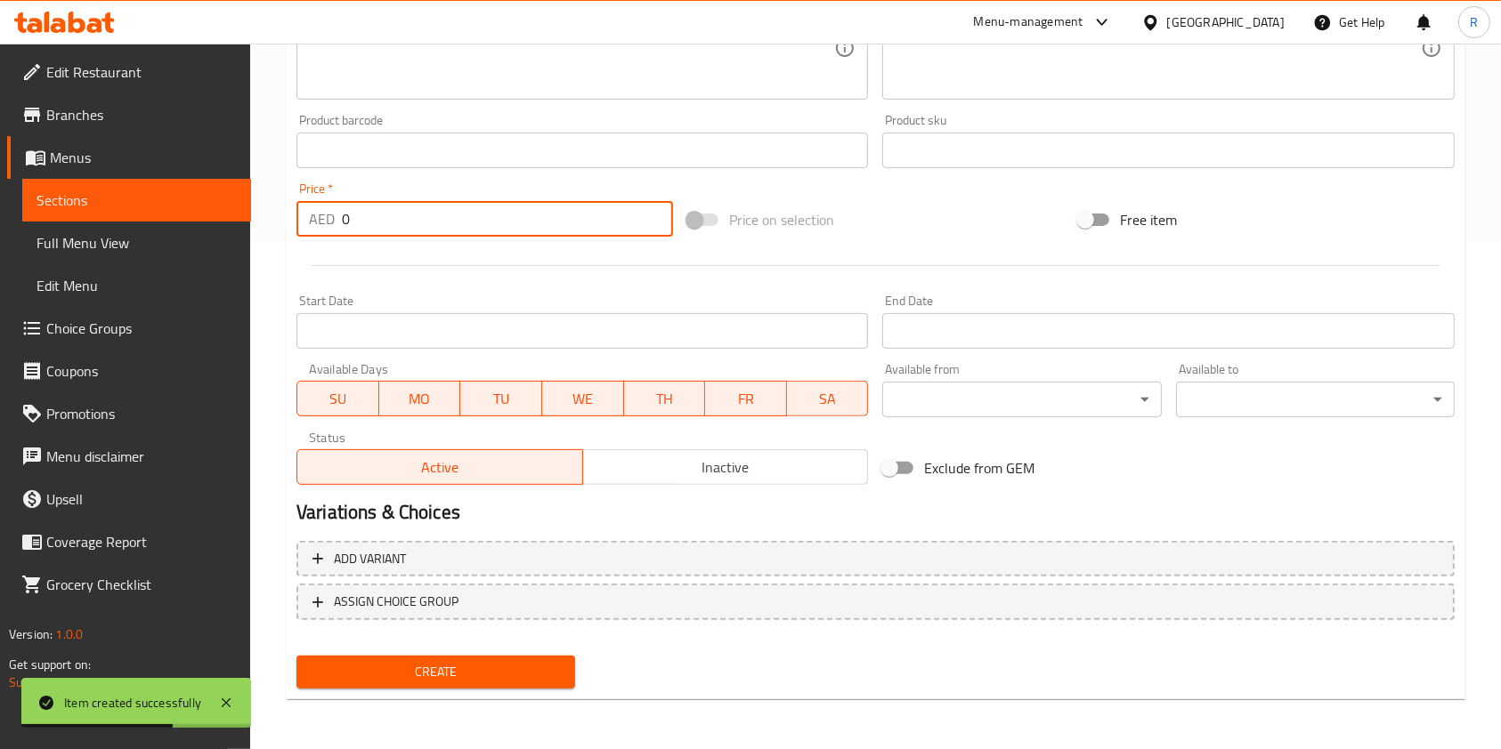
drag, startPoint x: 411, startPoint y: 215, endPoint x: 206, endPoint y: 250, distance: 208.5
click at [207, 247] on div "Edit Restaurant Branches Menus Sections Full Menu View Edit Menu Choice Groups …" at bounding box center [750, 142] width 1501 height 1214
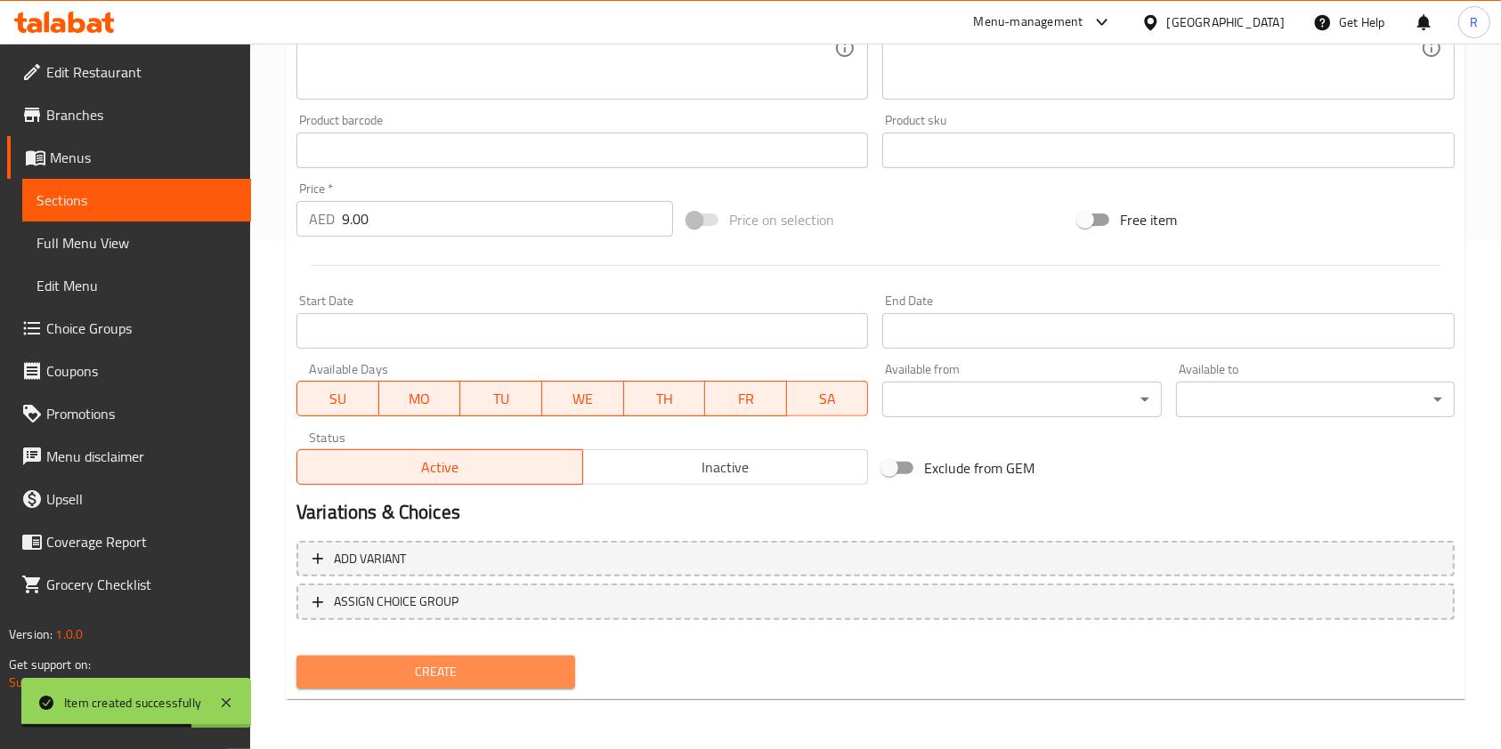
drag, startPoint x: 548, startPoint y: 676, endPoint x: 582, endPoint y: 716, distance: 53.1
click at [555, 679] on span "Create" at bounding box center [436, 672] width 250 height 22
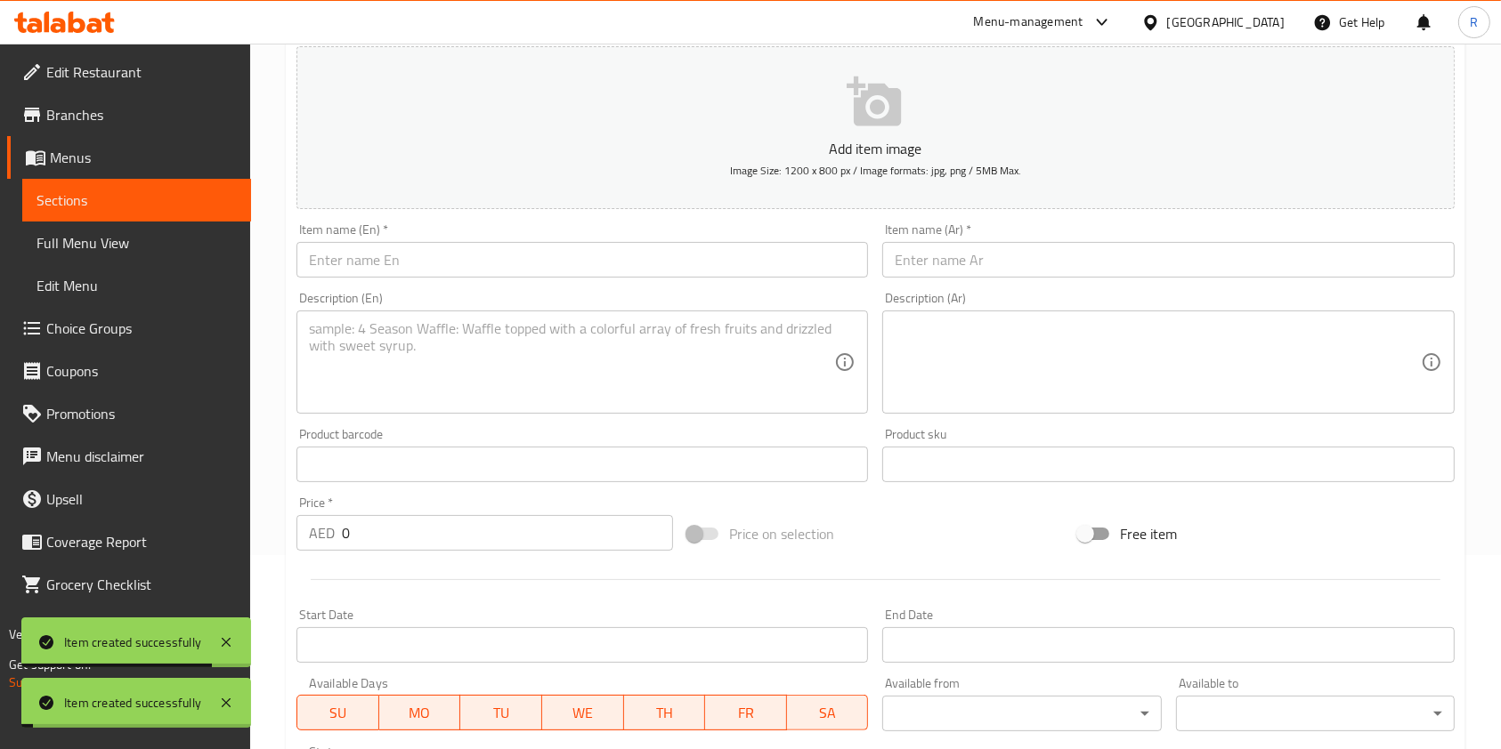
scroll to position [0, 0]
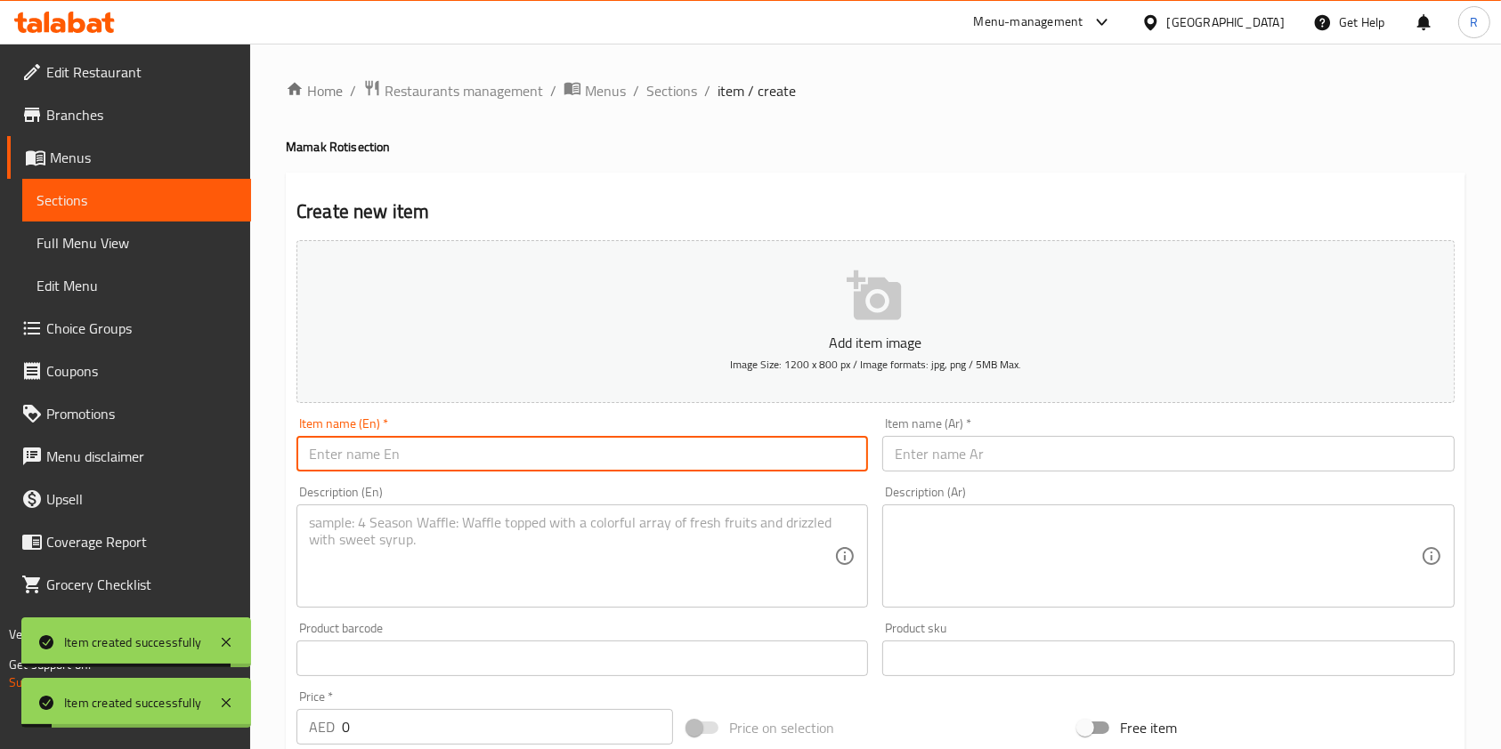
click at [493, 464] on input "text" at bounding box center [581, 454] width 571 height 36
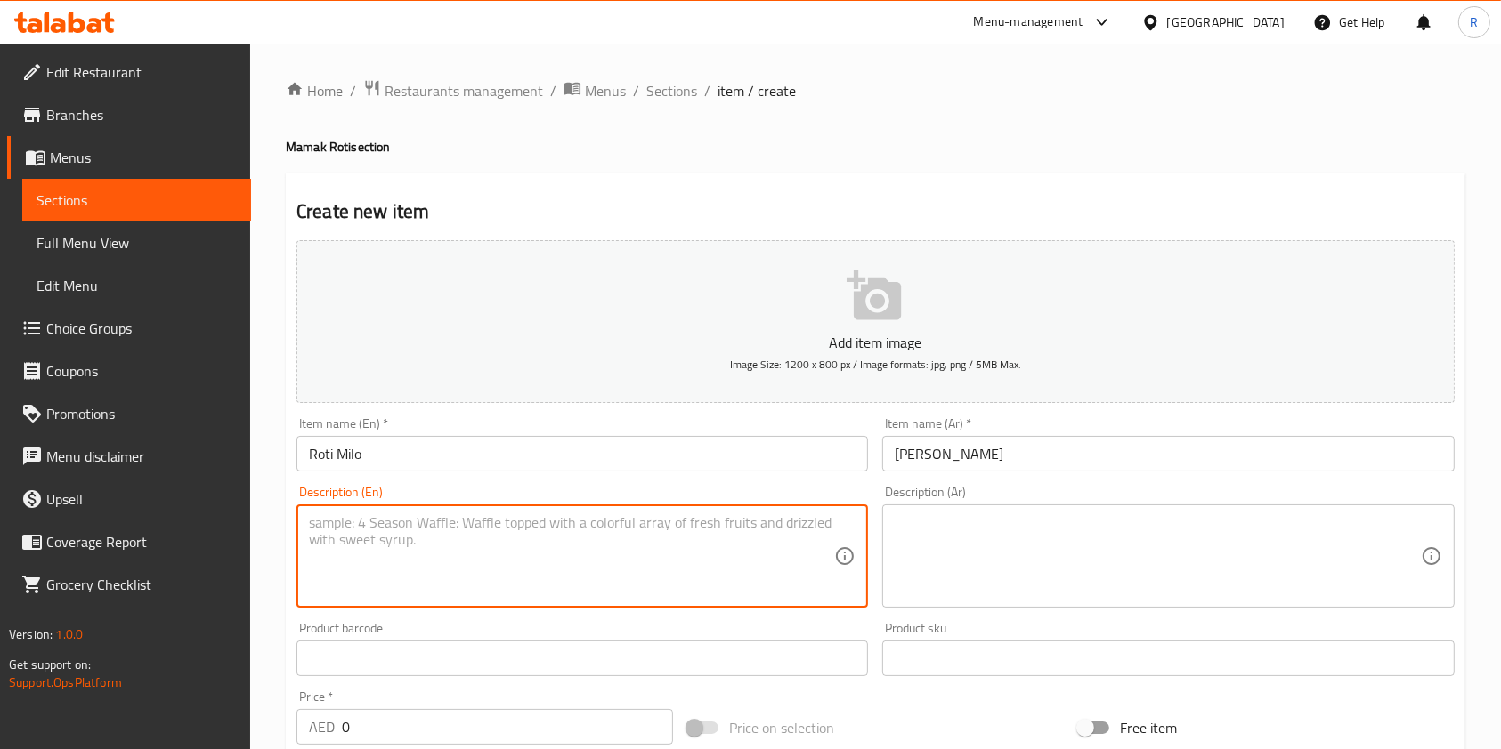
drag, startPoint x: 519, startPoint y: 518, endPoint x: 645, endPoint y: 531, distance: 127.1
click at [518, 517] on textarea at bounding box center [571, 556] width 525 height 85
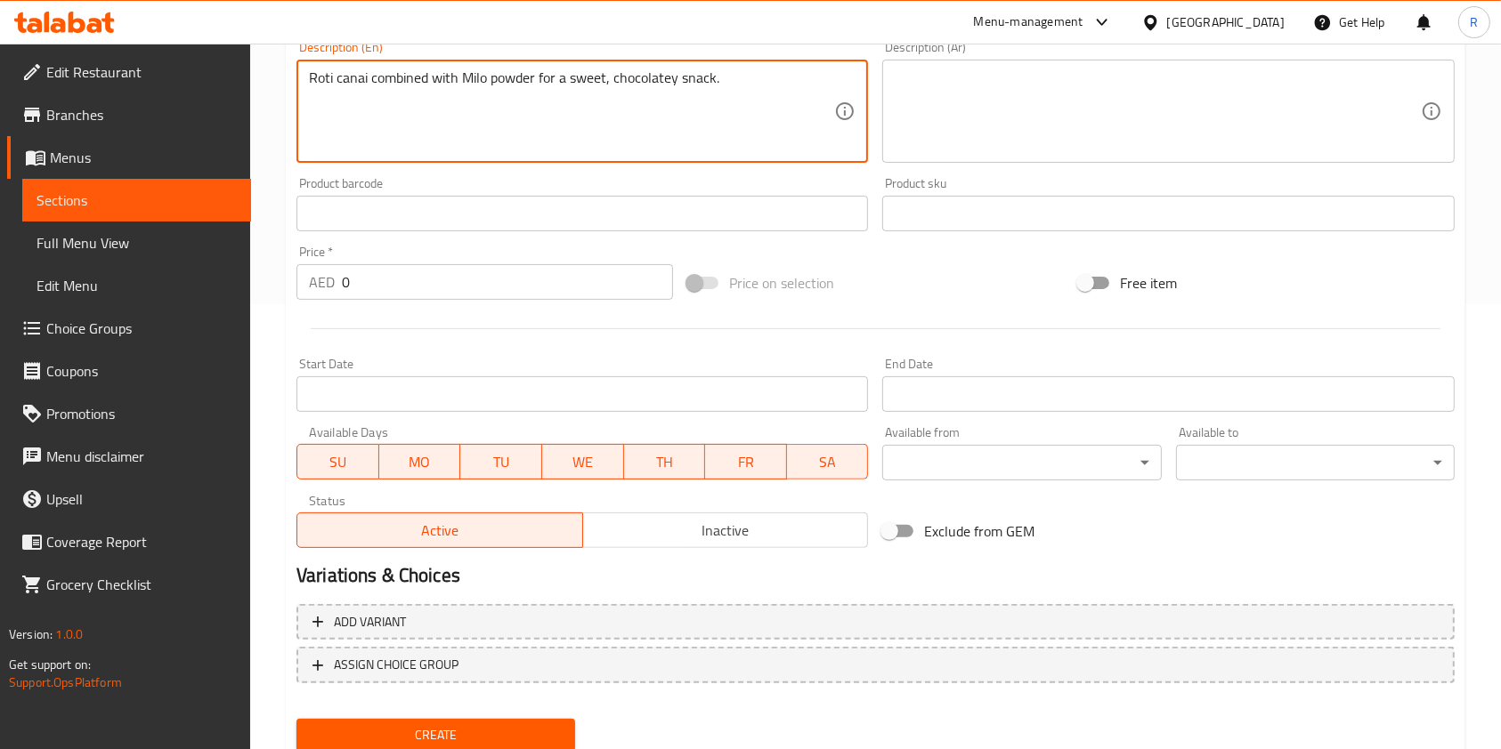
scroll to position [474, 0]
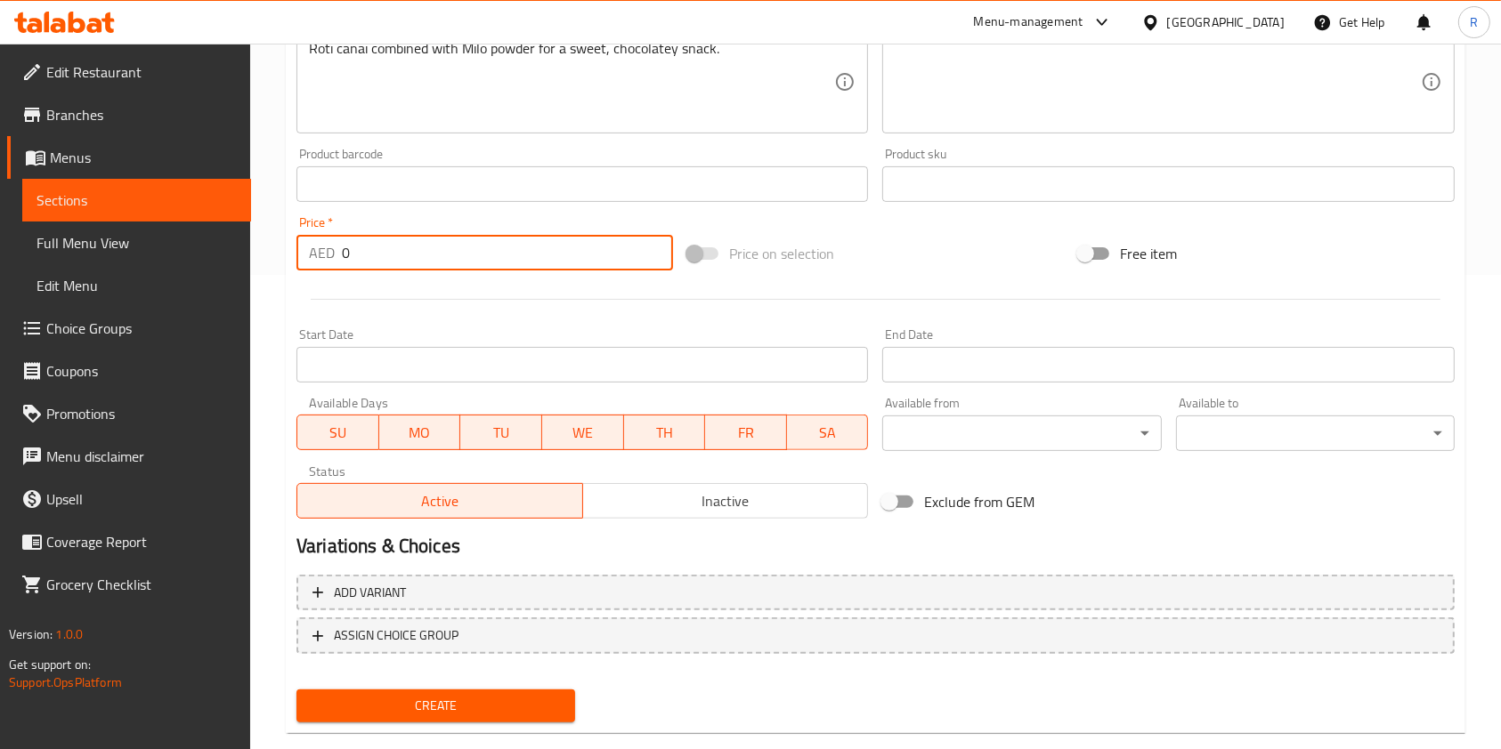
drag, startPoint x: 360, startPoint y: 253, endPoint x: 103, endPoint y: 225, distance: 257.8
click at [103, 225] on div "Edit Restaurant Branches Menus Sections Full Menu View Edit Menu Choice Groups …" at bounding box center [750, 176] width 1501 height 1214
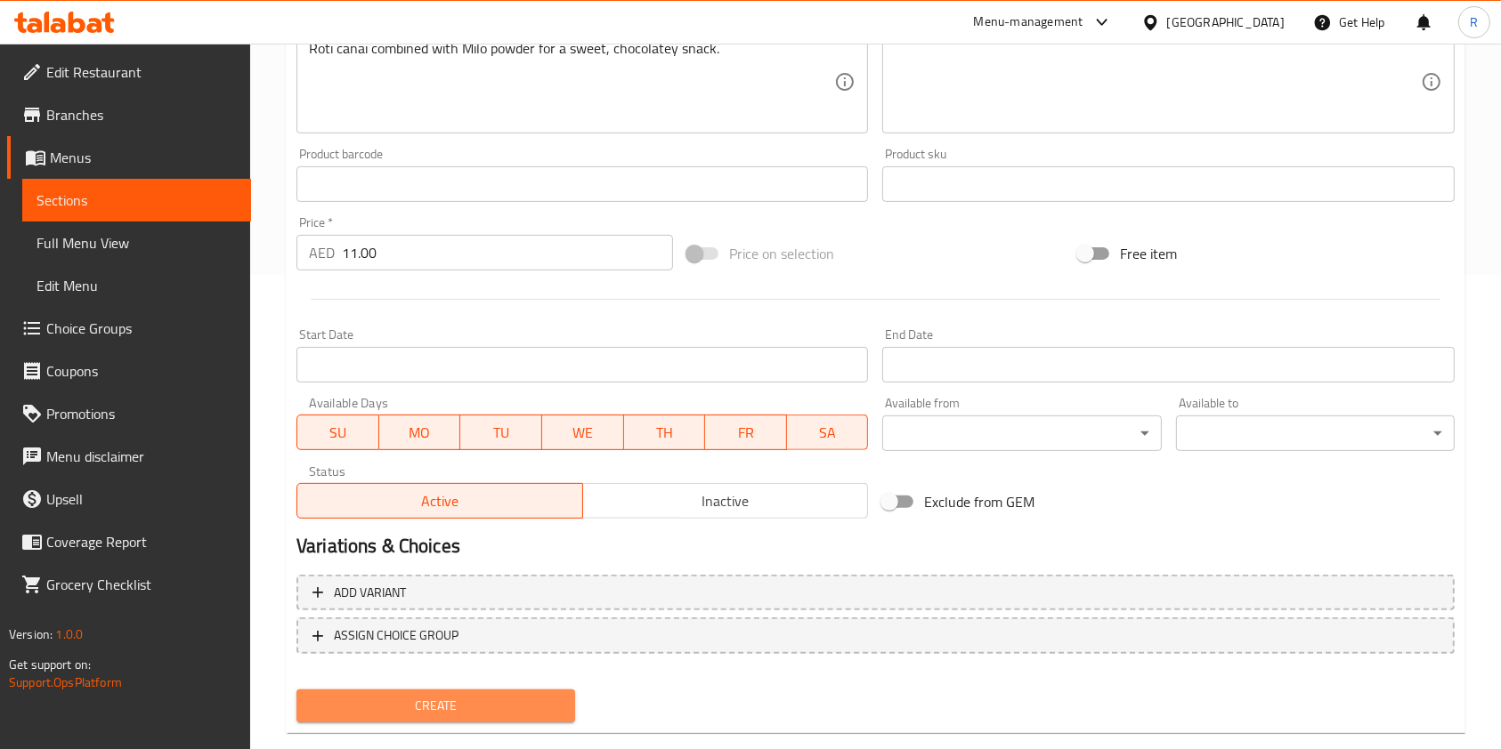
drag, startPoint x: 455, startPoint y: 700, endPoint x: 605, endPoint y: 694, distance: 150.5
click at [457, 698] on span "Create" at bounding box center [436, 706] width 250 height 22
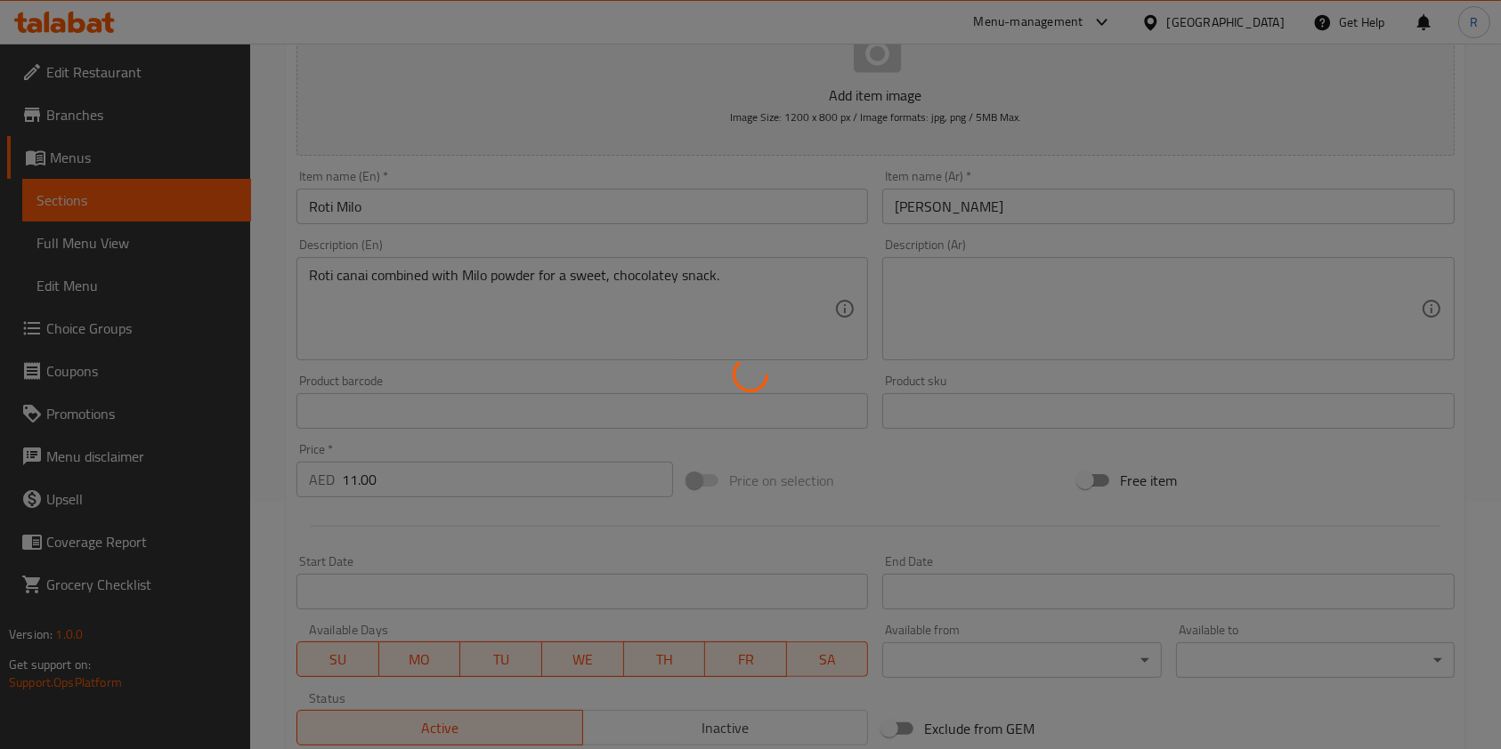
scroll to position [0, 0]
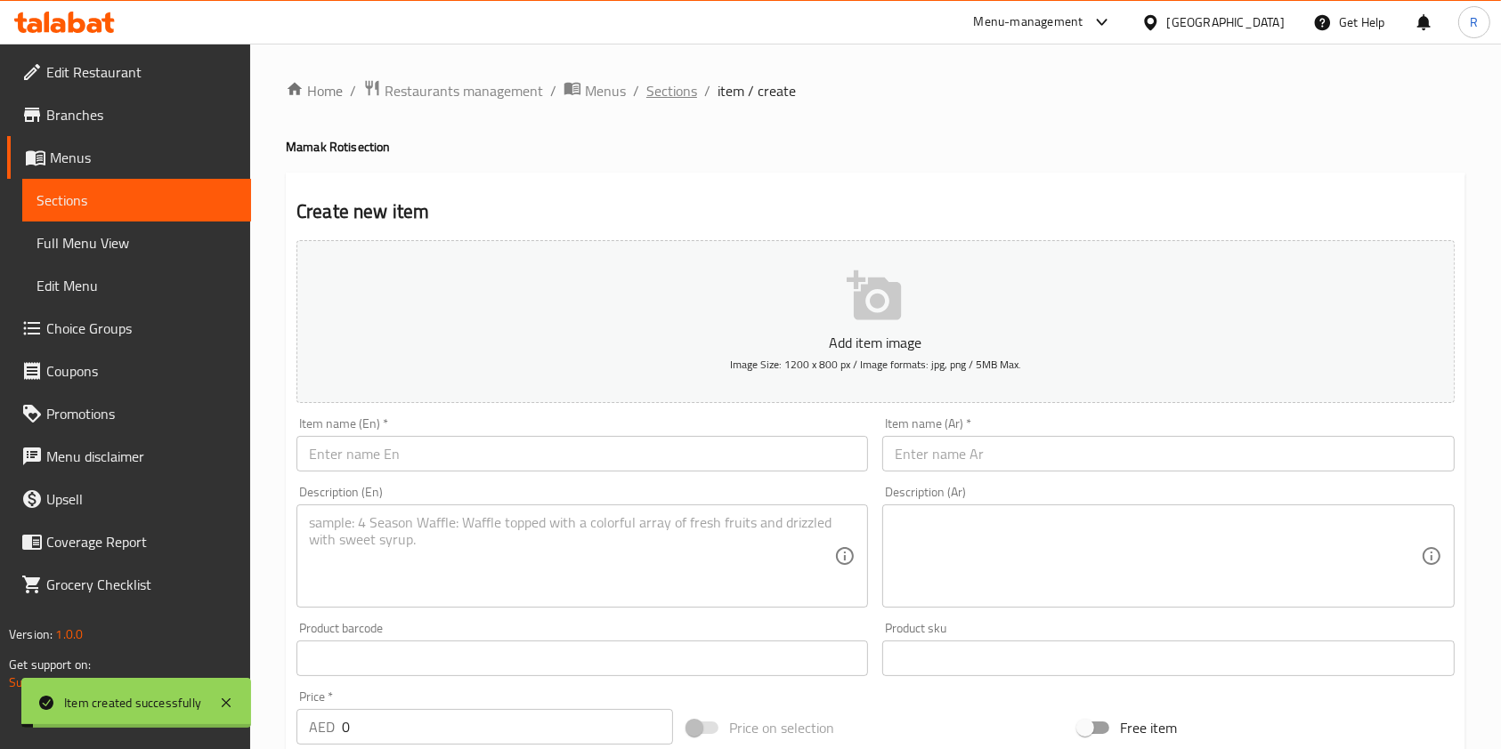
click at [657, 89] on span "Sections" at bounding box center [671, 90] width 51 height 21
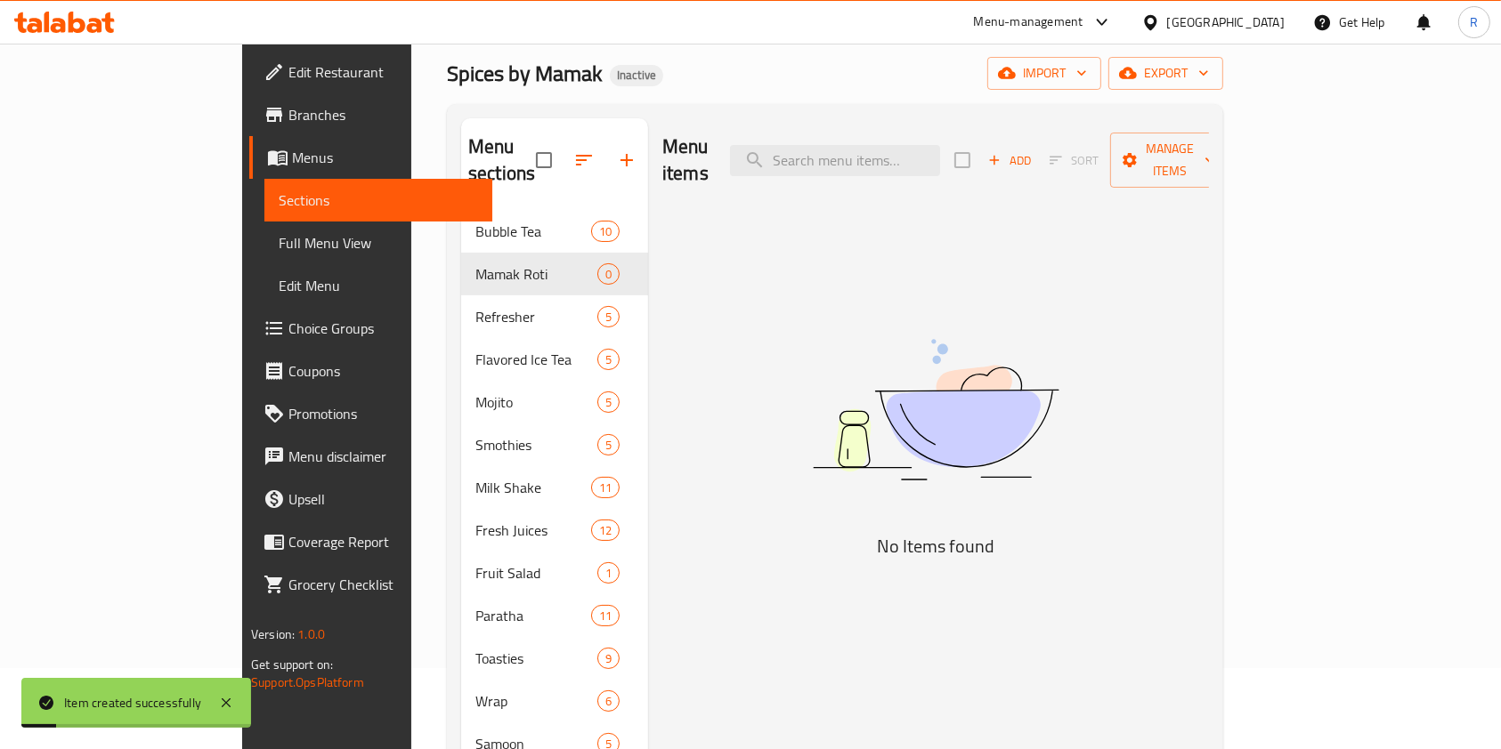
scroll to position [118, 0]
